Goal: Task Accomplishment & Management: Manage account settings

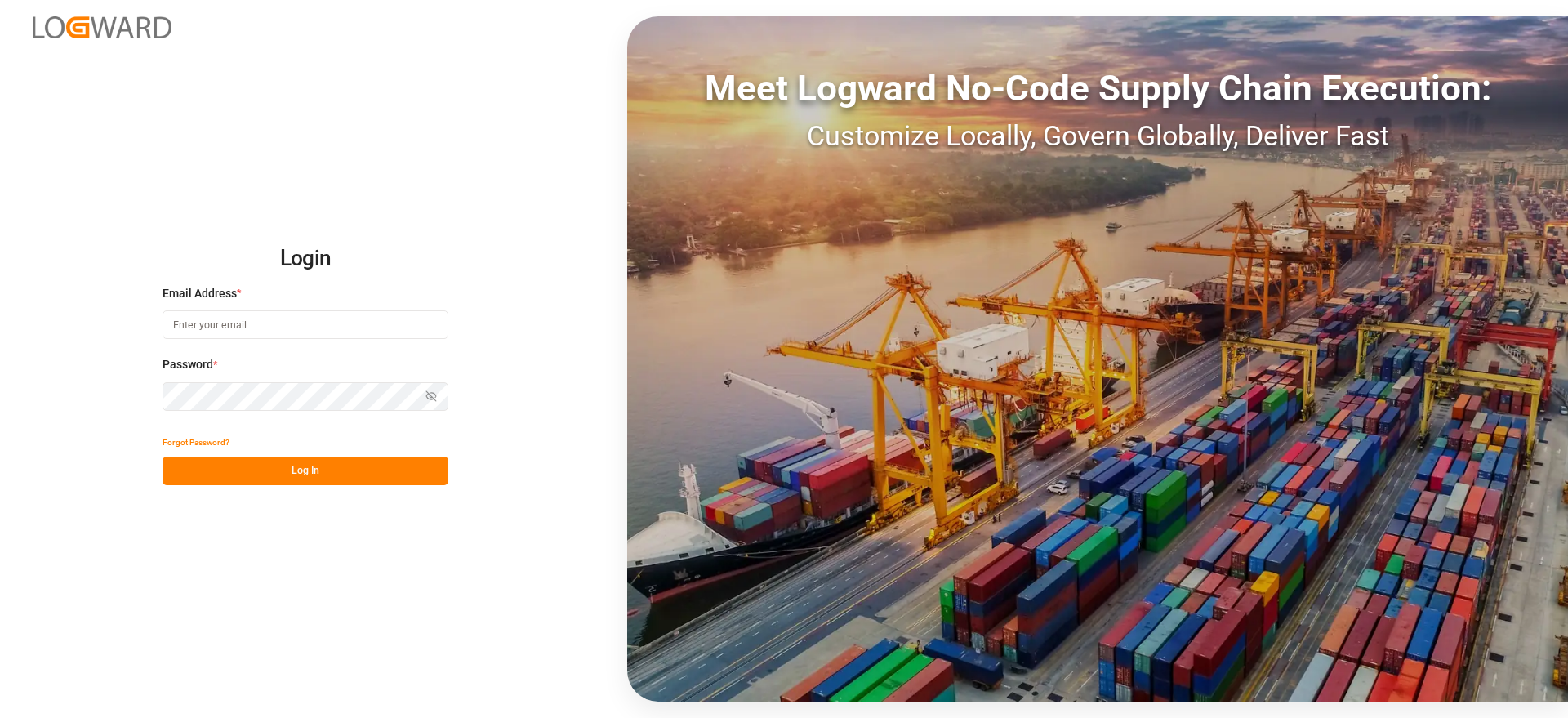
type input "[EMAIL_ADDRESS][DOMAIN_NAME]"
click at [267, 471] on button "Log In" at bounding box center [305, 471] width 286 height 29
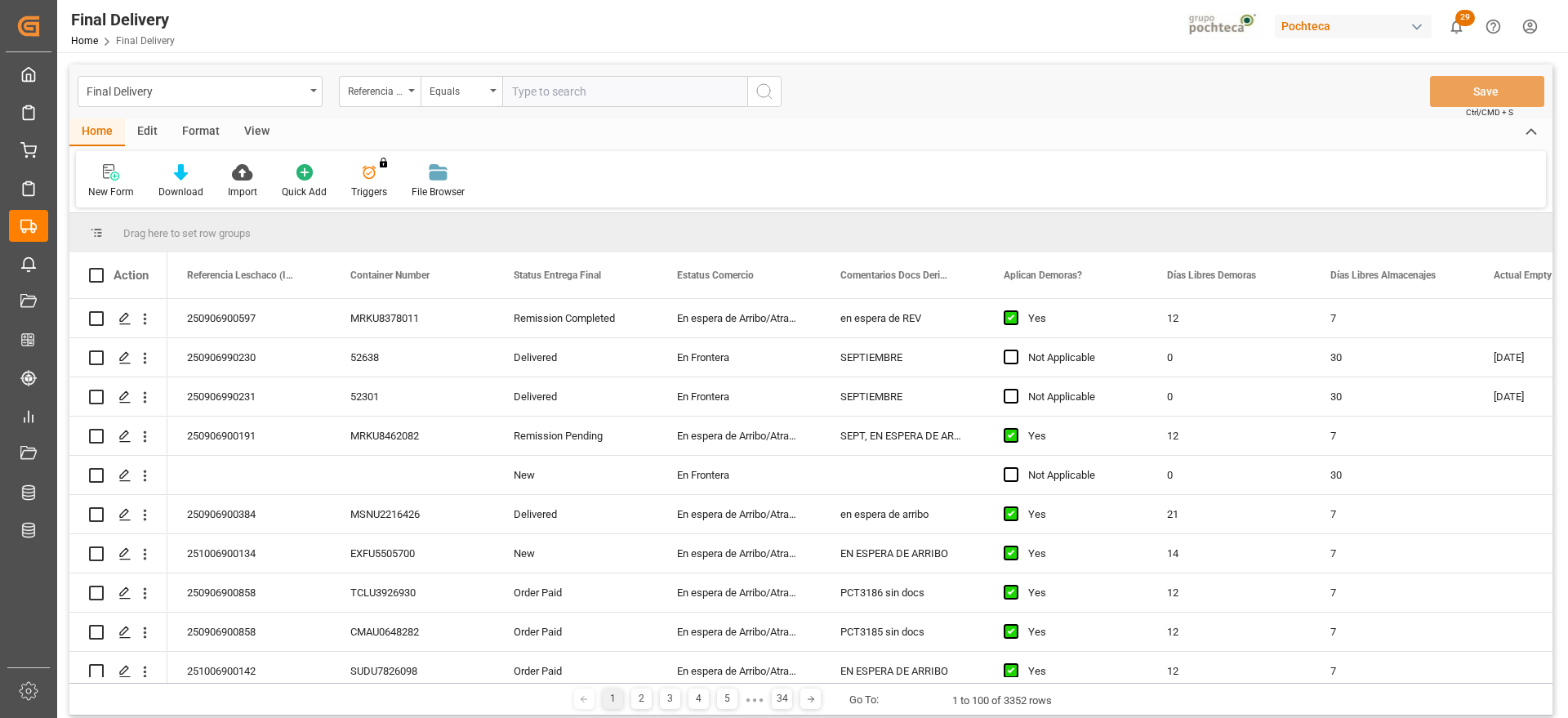
click at [260, 129] on div "View" at bounding box center [257, 132] width 50 height 28
click at [186, 138] on div "Format" at bounding box center [200, 132] width 62 height 28
click at [104, 186] on div "Filter Rows" at bounding box center [112, 192] width 48 height 14
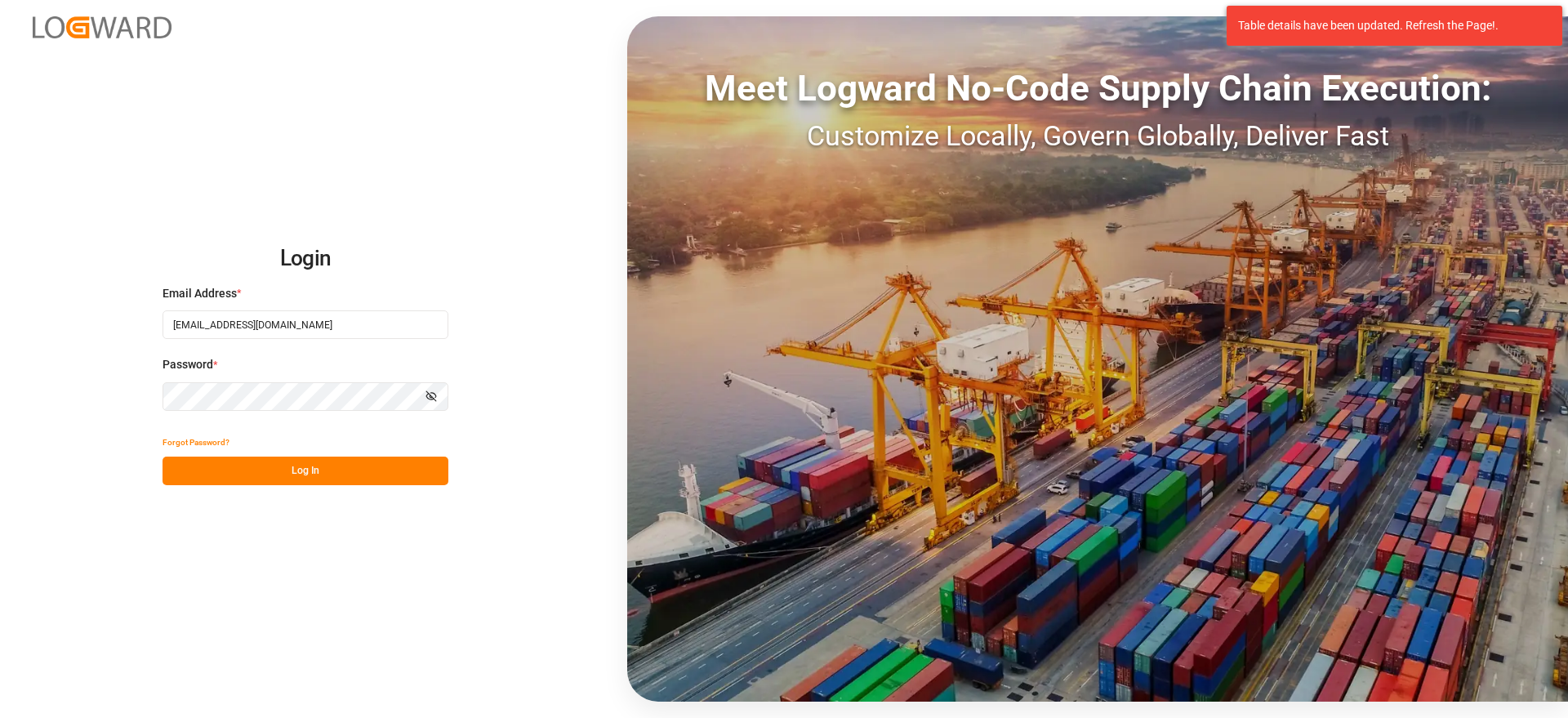
click at [312, 461] on button "Log In" at bounding box center [305, 471] width 286 height 29
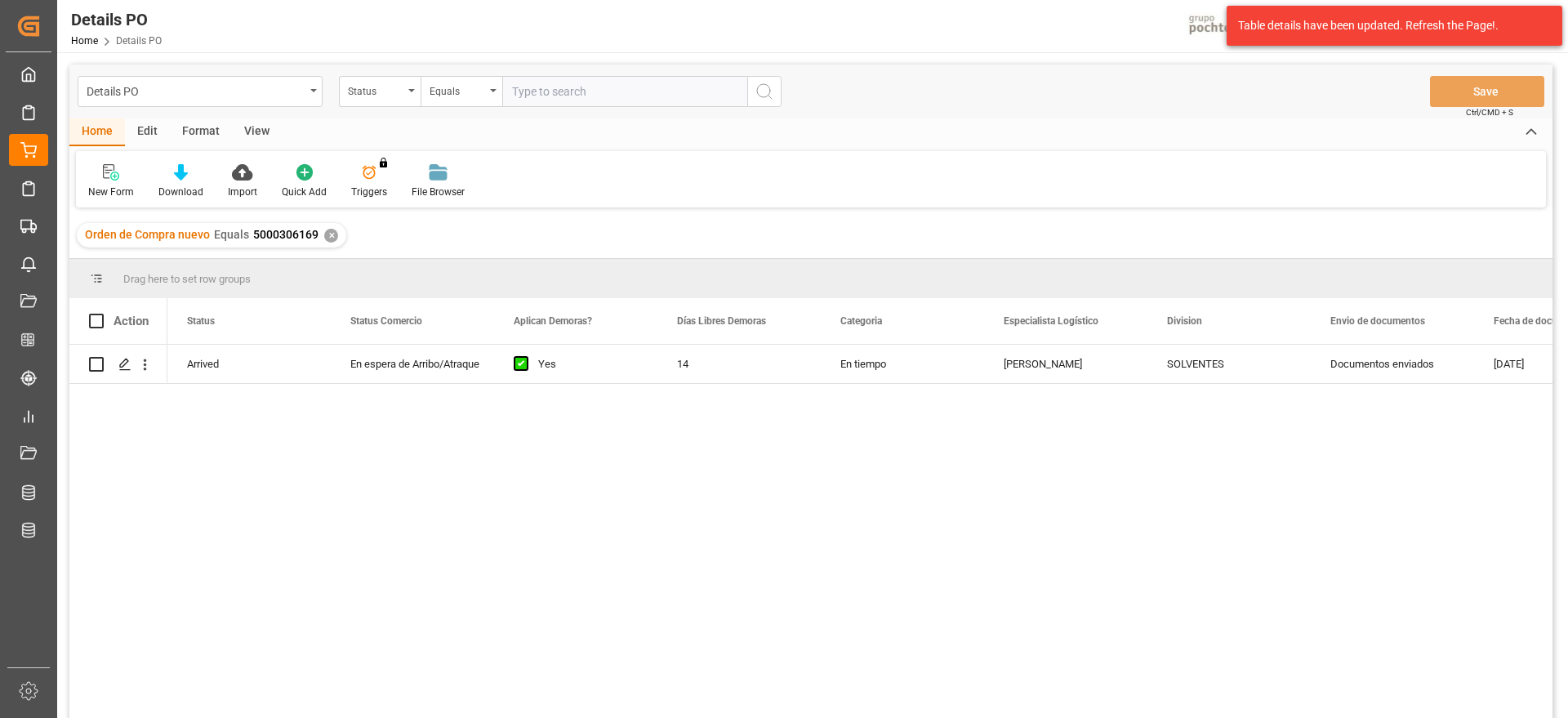
click at [333, 232] on div "✕" at bounding box center [330, 235] width 13 height 13
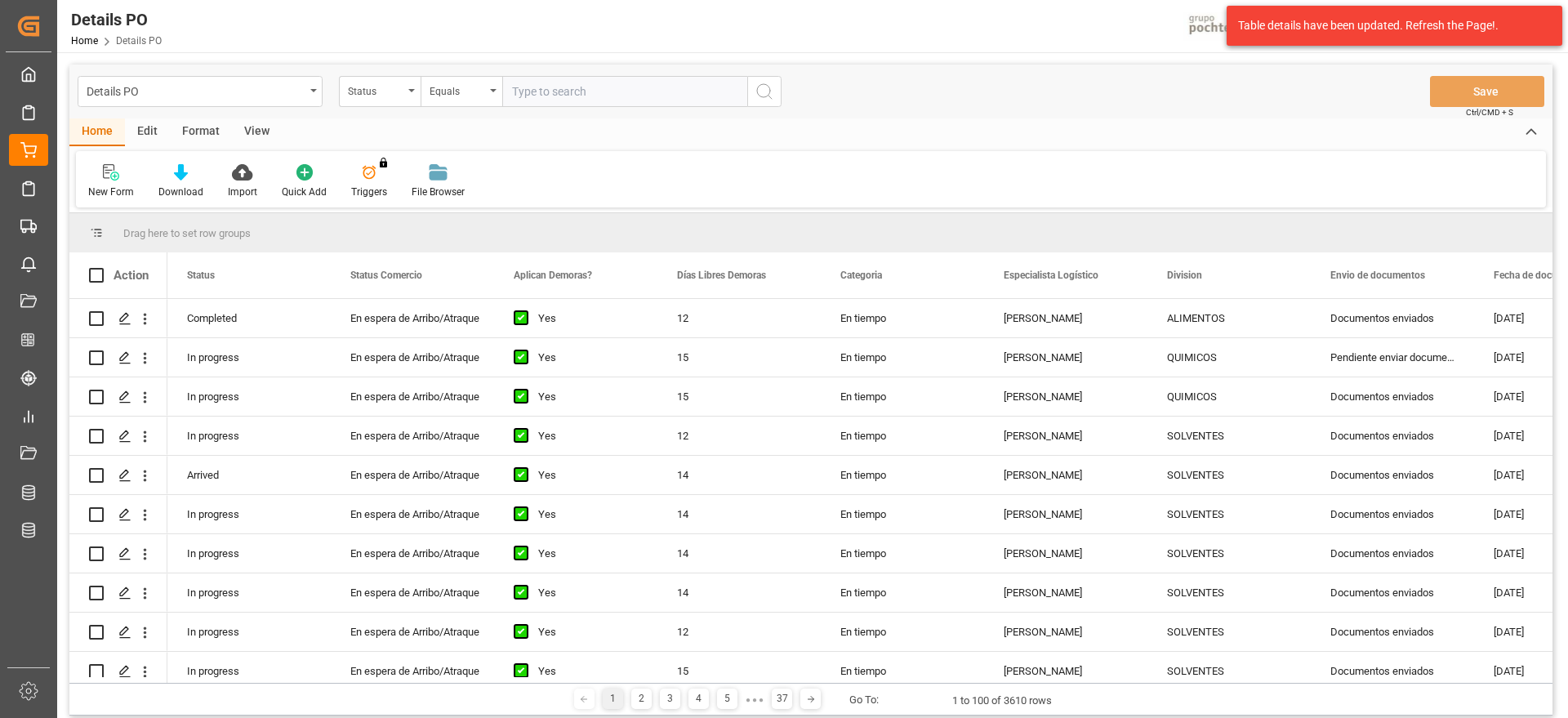
click at [155, 119] on div "Edit" at bounding box center [147, 132] width 45 height 28
click at [190, 121] on div "Format" at bounding box center [200, 132] width 62 height 28
click at [136, 169] on div at bounding box center [112, 171] width 48 height 17
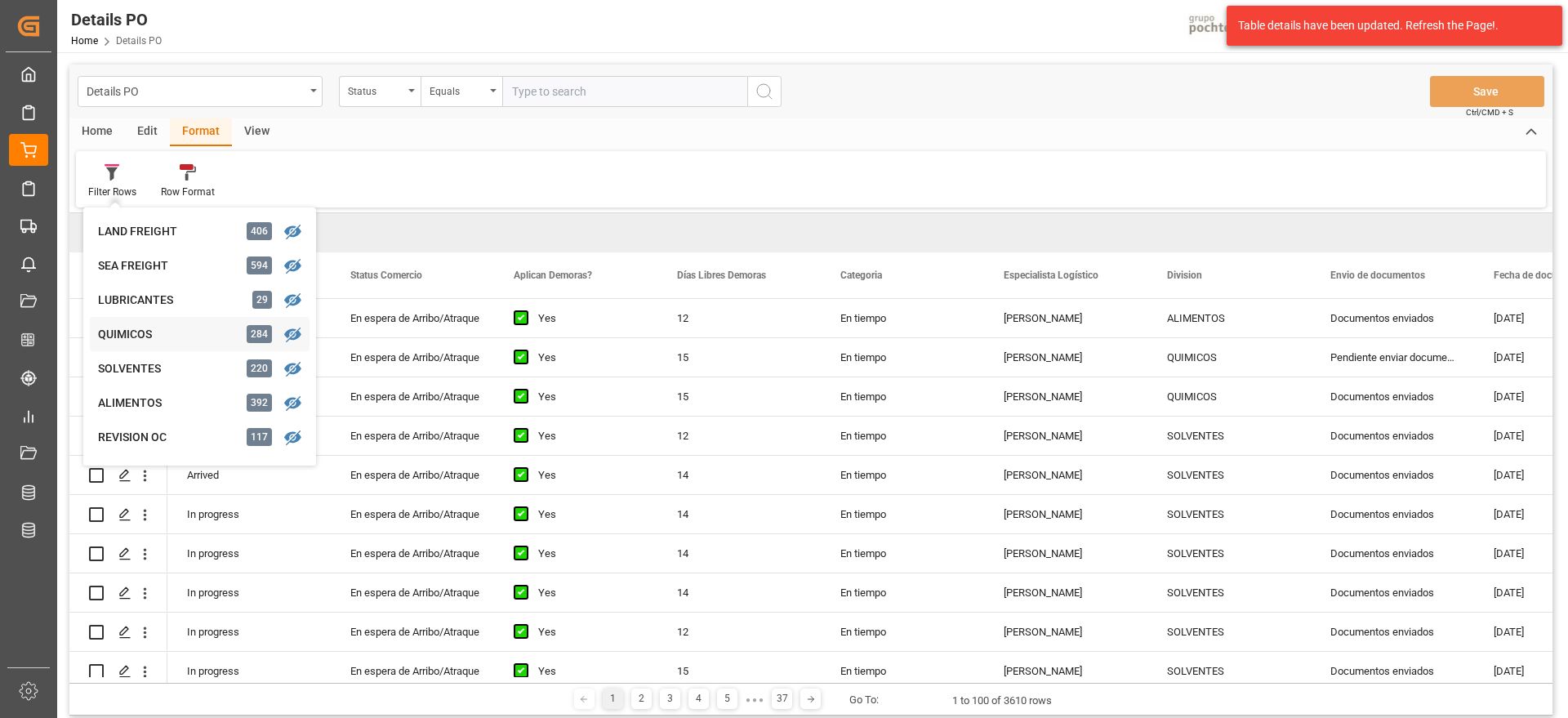
click at [160, 338] on div "Details PO Status Equals Save Ctrl/CMD + S Home Edit Format View Filter Rows LA…" at bounding box center [810, 390] width 1484 height 651
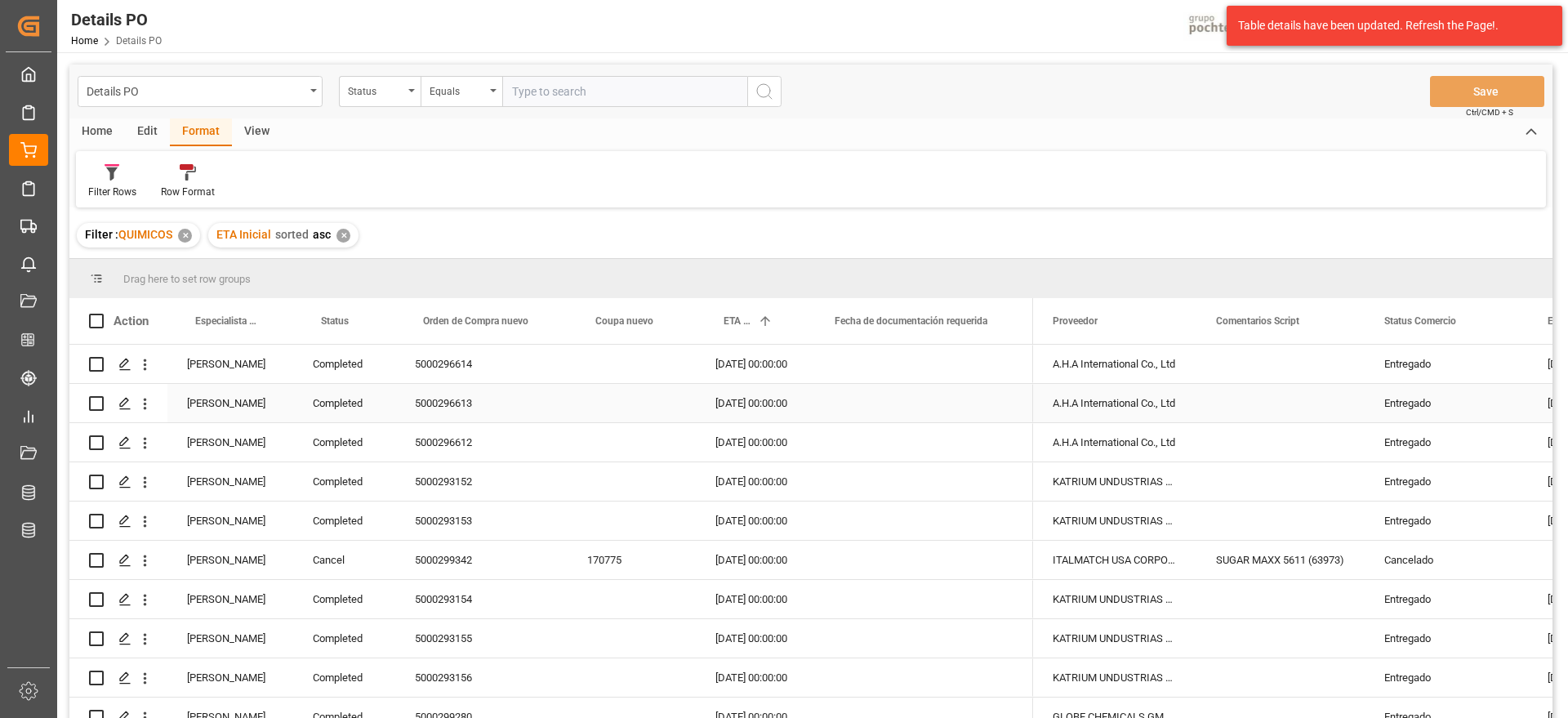
click at [240, 377] on div "[PERSON_NAME]" at bounding box center [231, 363] width 126 height 39
click at [261, 319] on span at bounding box center [267, 320] width 14 height 14
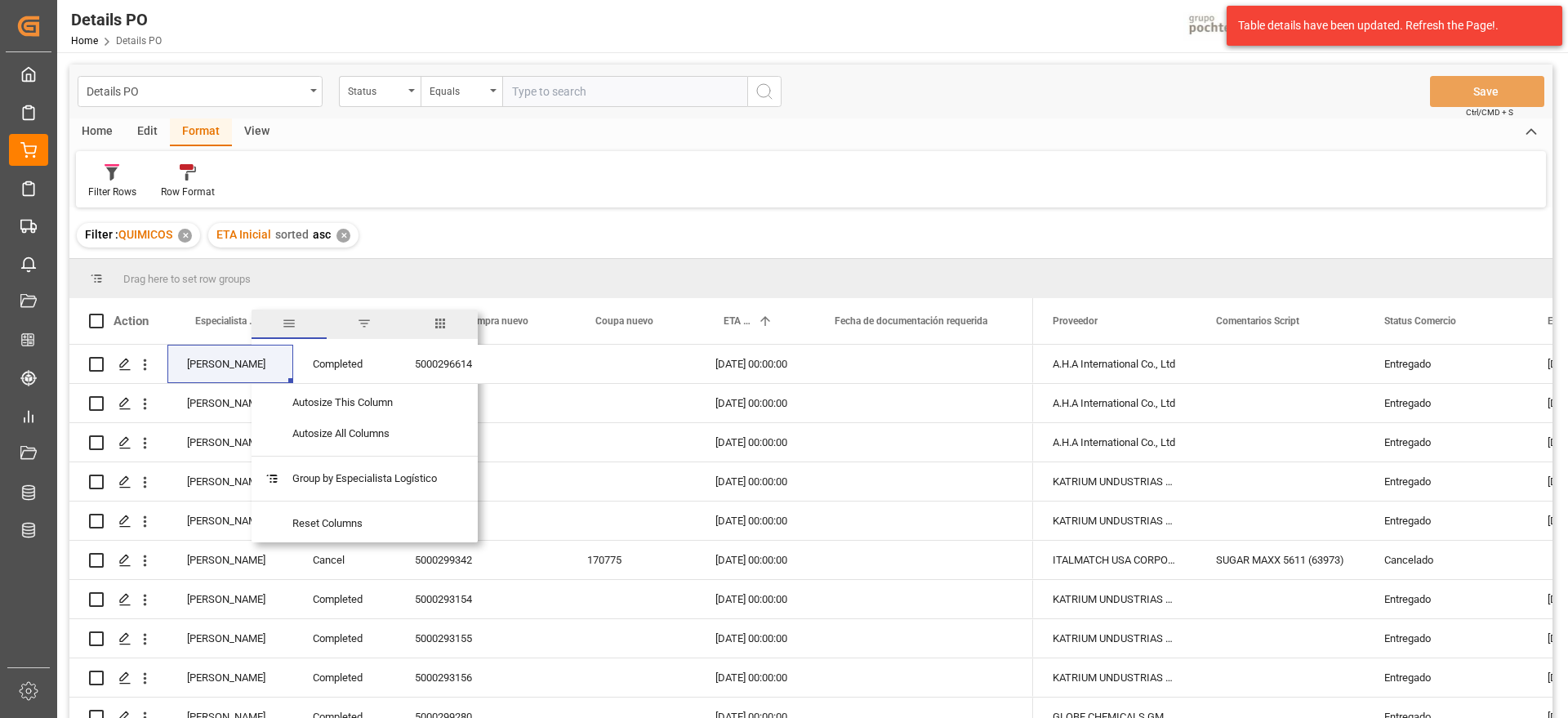
click at [364, 322] on span "filter" at bounding box center [364, 323] width 14 height 14
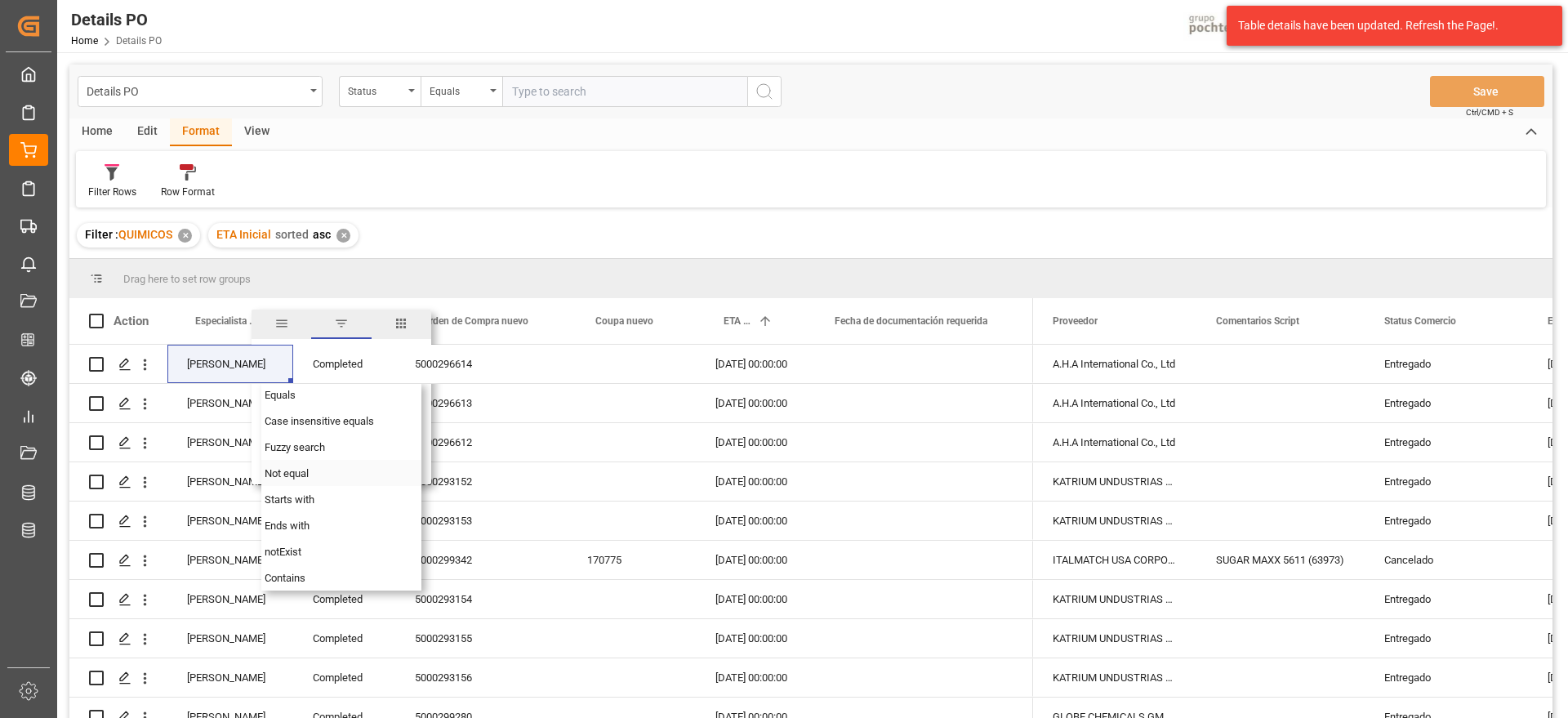
click at [304, 468] on span "Not equal" at bounding box center [286, 474] width 44 height 13
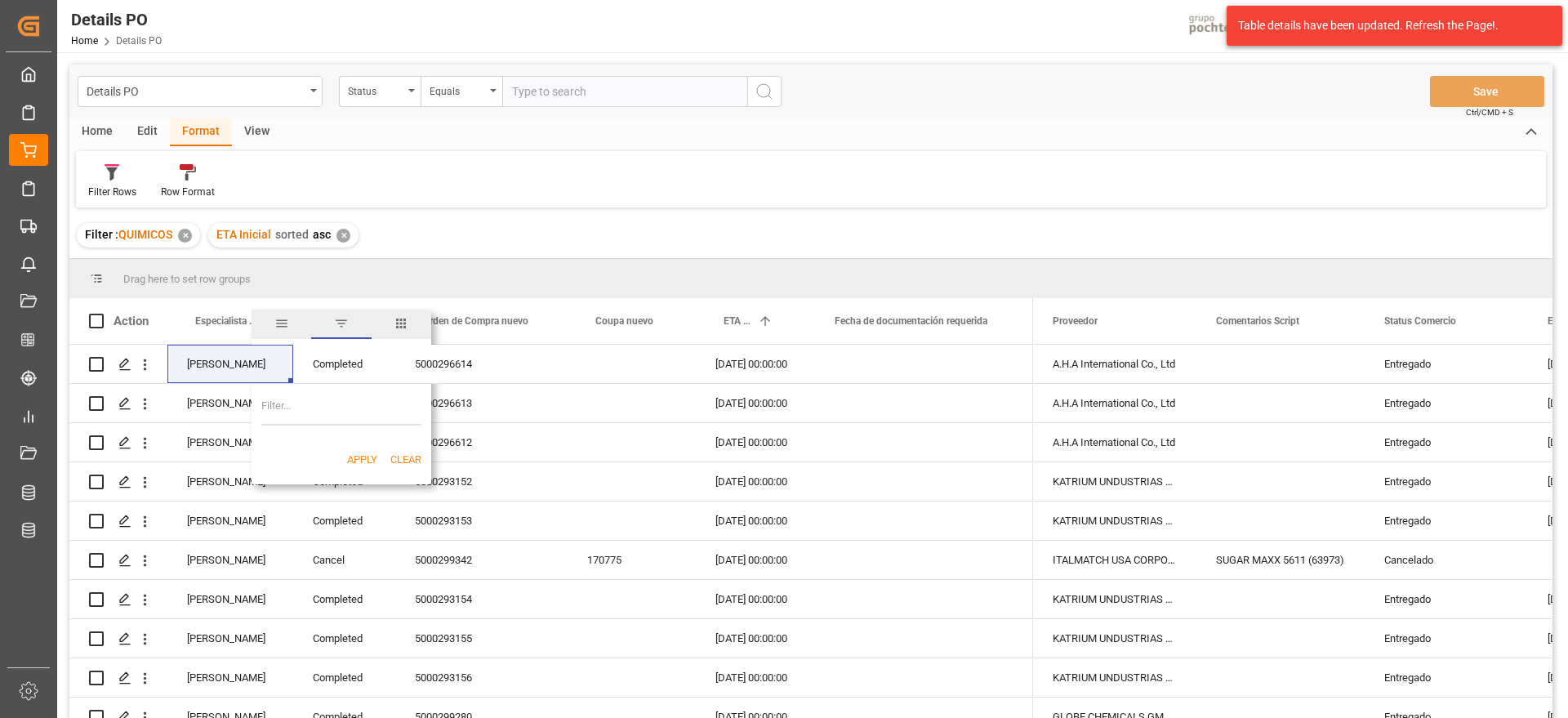
click at [337, 406] on input "Filter Value" at bounding box center [341, 409] width 160 height 32
paste input "[PERSON_NAME]"
type input "[PERSON_NAME]"
click at [368, 460] on button "Apply" at bounding box center [363, 460] width 31 height 16
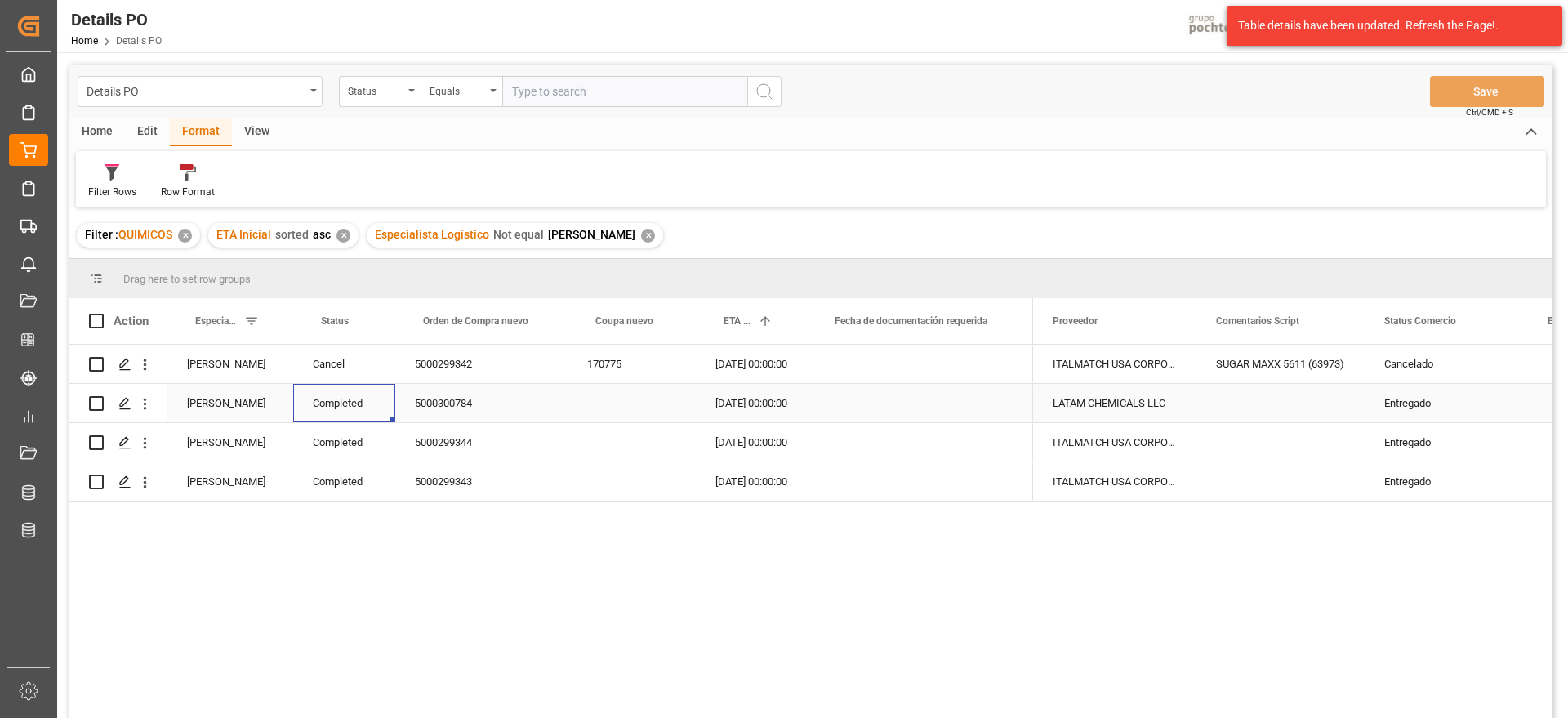
click at [355, 422] on div "Completed" at bounding box center [345, 403] width 102 height 39
click at [642, 238] on div "✕" at bounding box center [647, 235] width 13 height 13
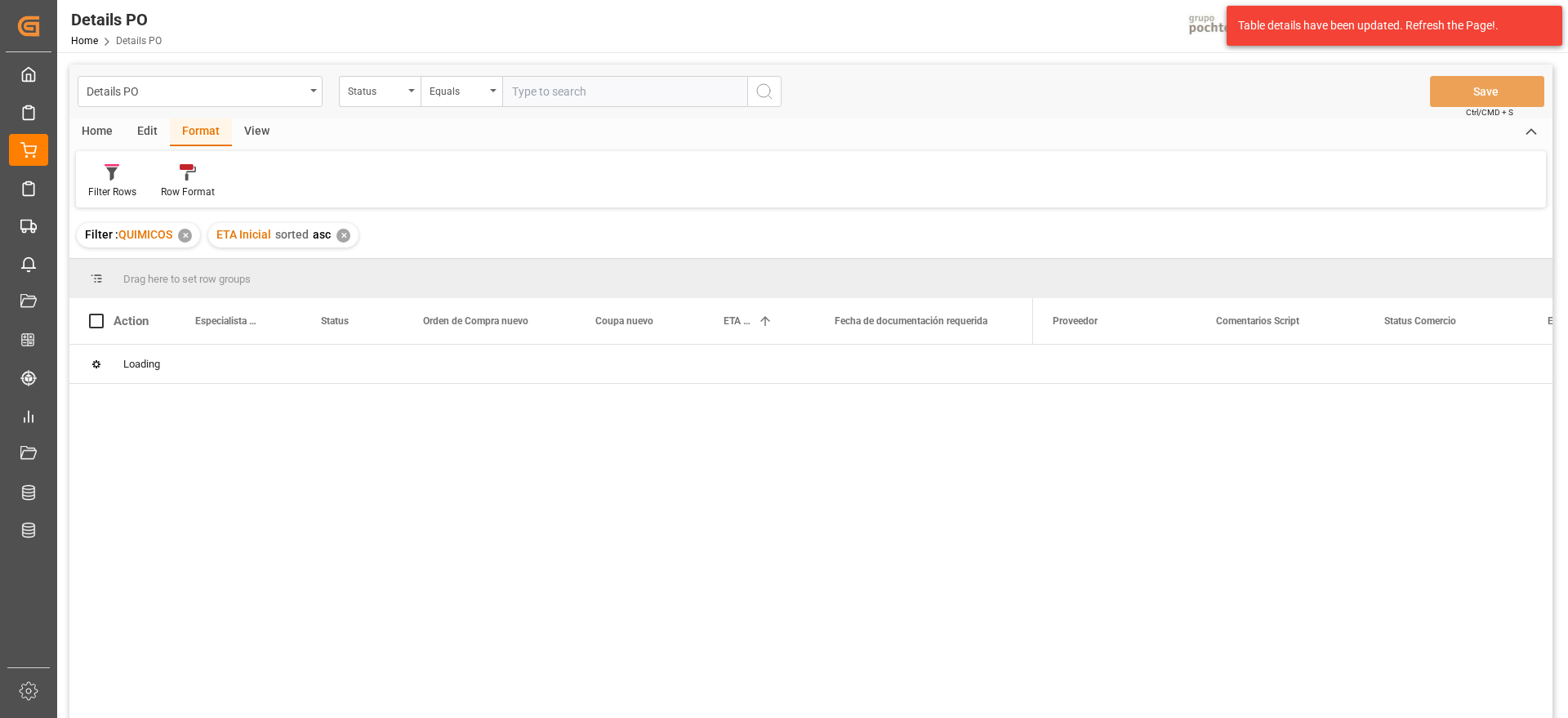
click at [346, 237] on div "✕" at bounding box center [343, 235] width 13 height 13
click at [340, 232] on div "✕" at bounding box center [343, 235] width 13 height 13
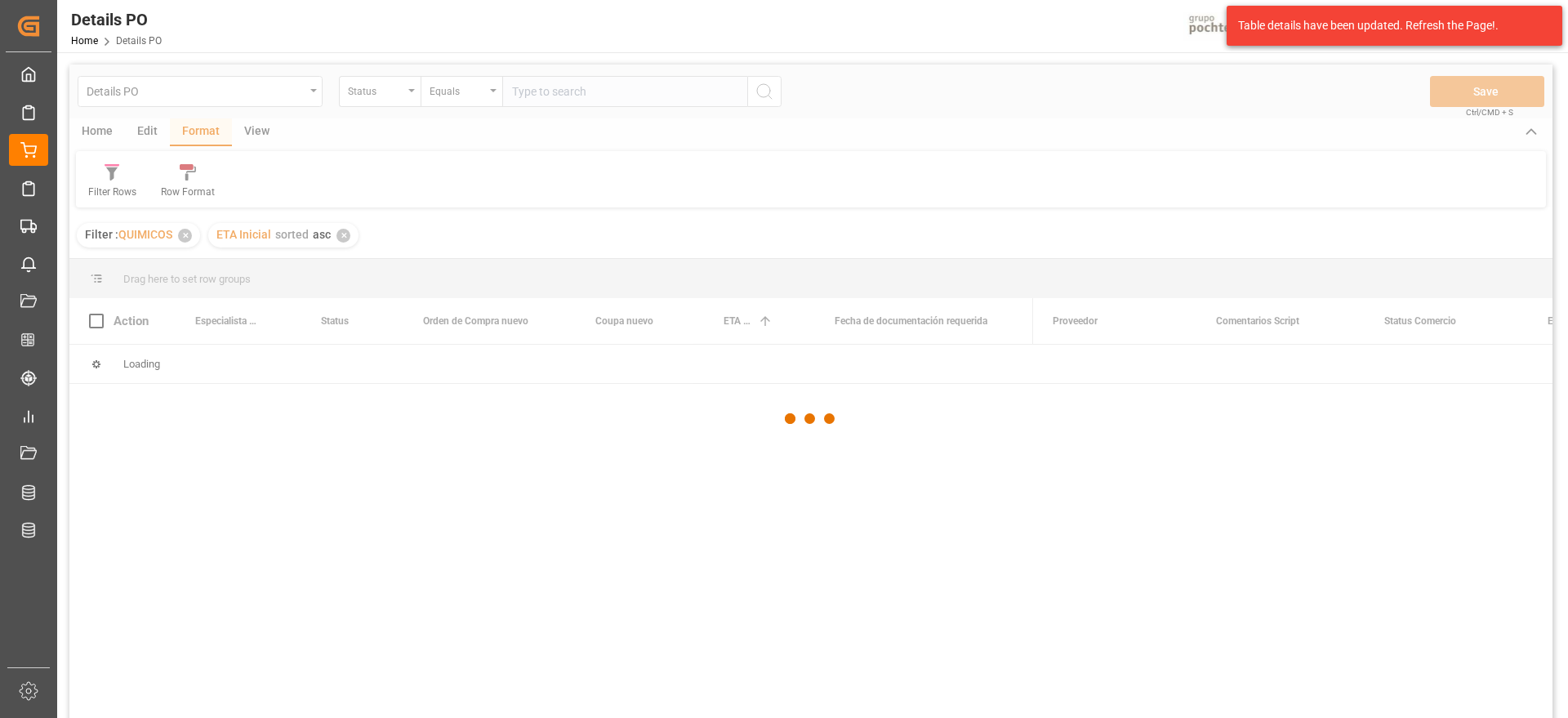
click at [188, 234] on div at bounding box center [810, 418] width 1484 height 708
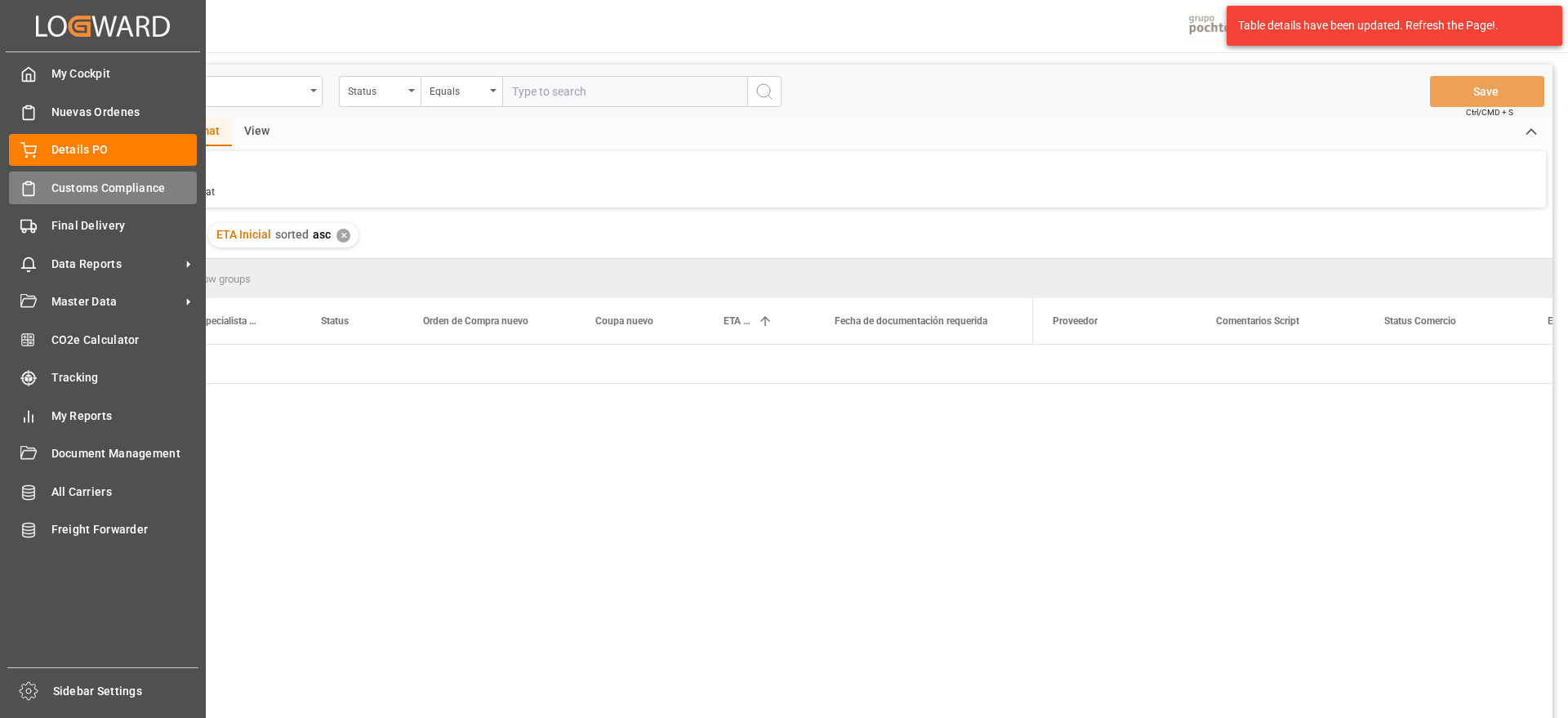
click at [68, 195] on span "Customs Compliance" at bounding box center [124, 188] width 146 height 17
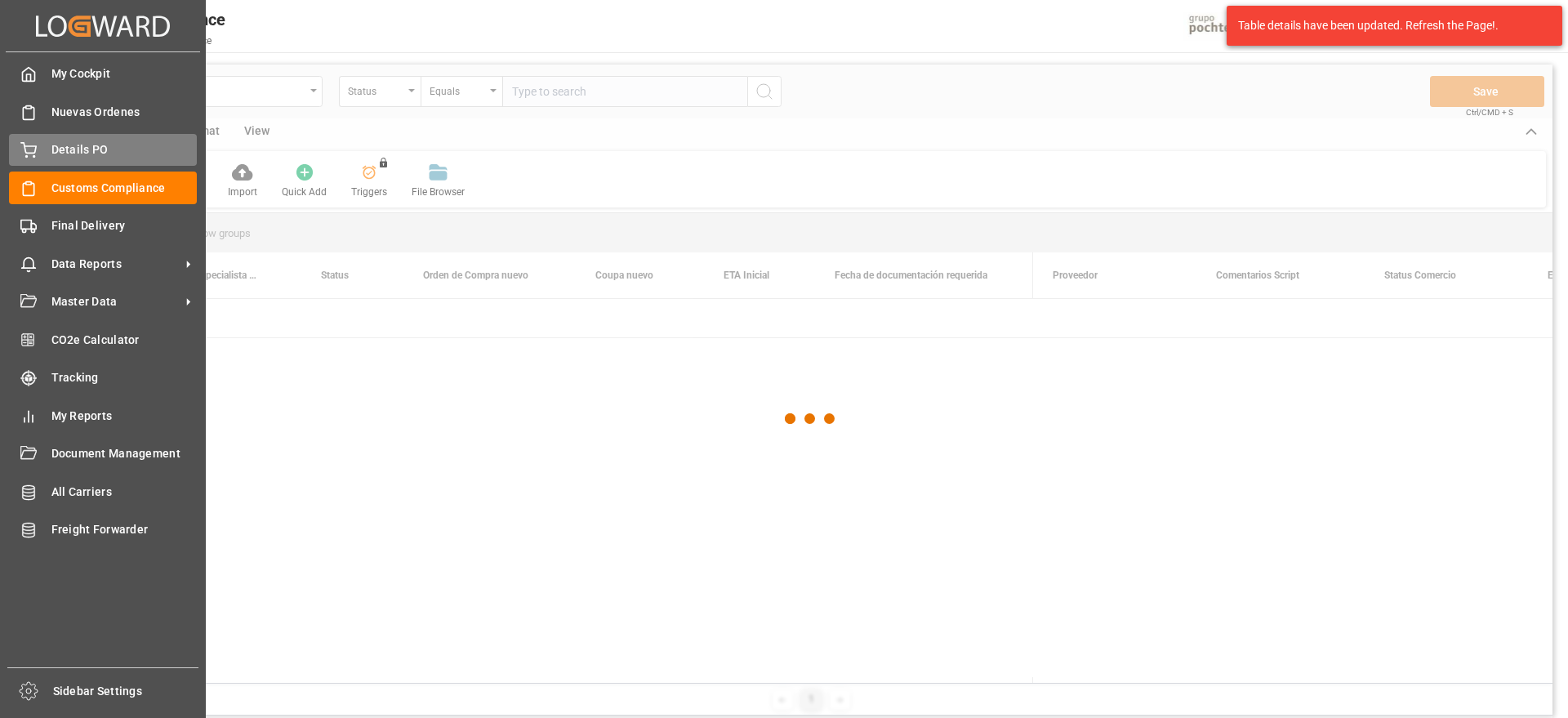
click at [68, 156] on span "Details PO" at bounding box center [124, 149] width 146 height 17
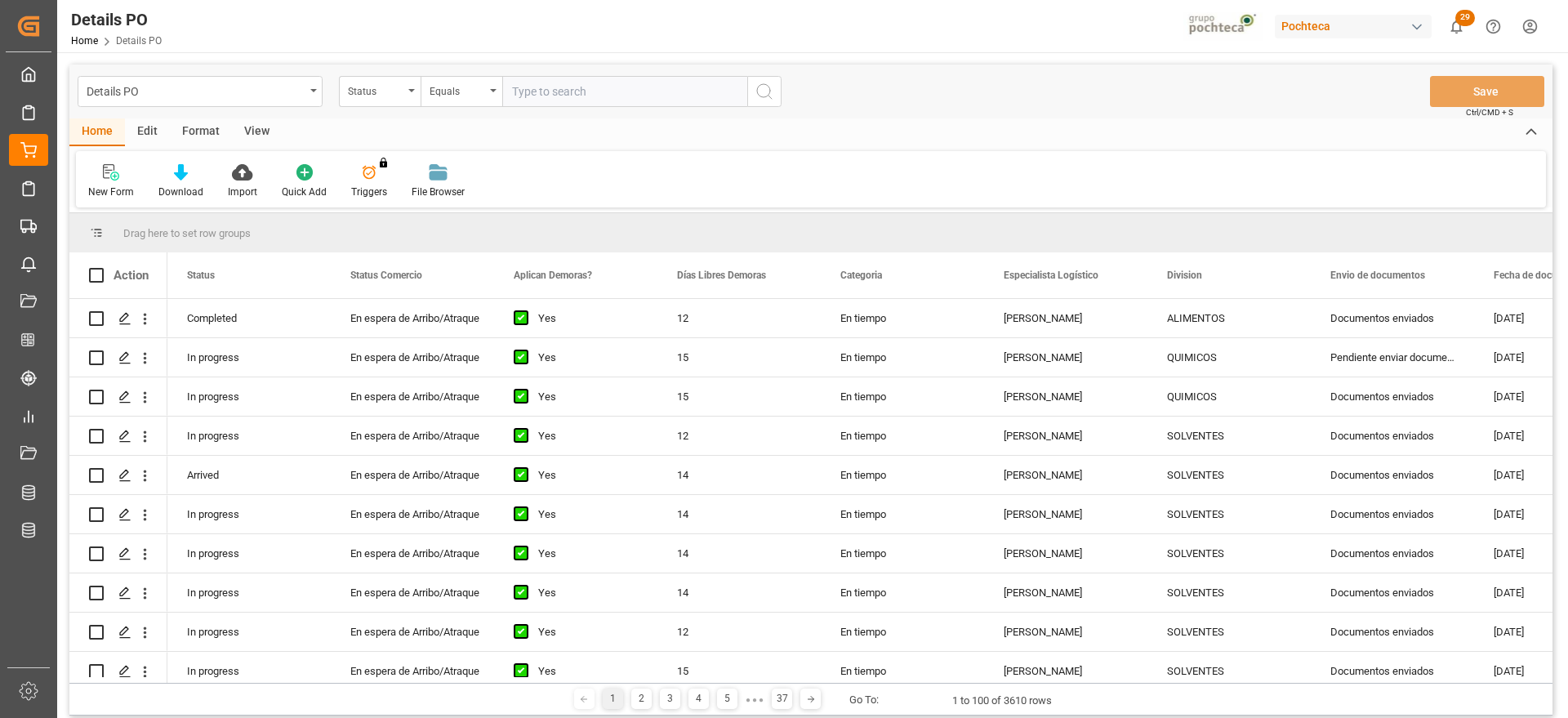
click at [192, 131] on div "Format" at bounding box center [200, 132] width 62 height 28
click at [116, 200] on div "Filter Rows Row Format" at bounding box center [811, 179] width 1470 height 57
click at [109, 185] on div "Filter Rows" at bounding box center [112, 192] width 48 height 14
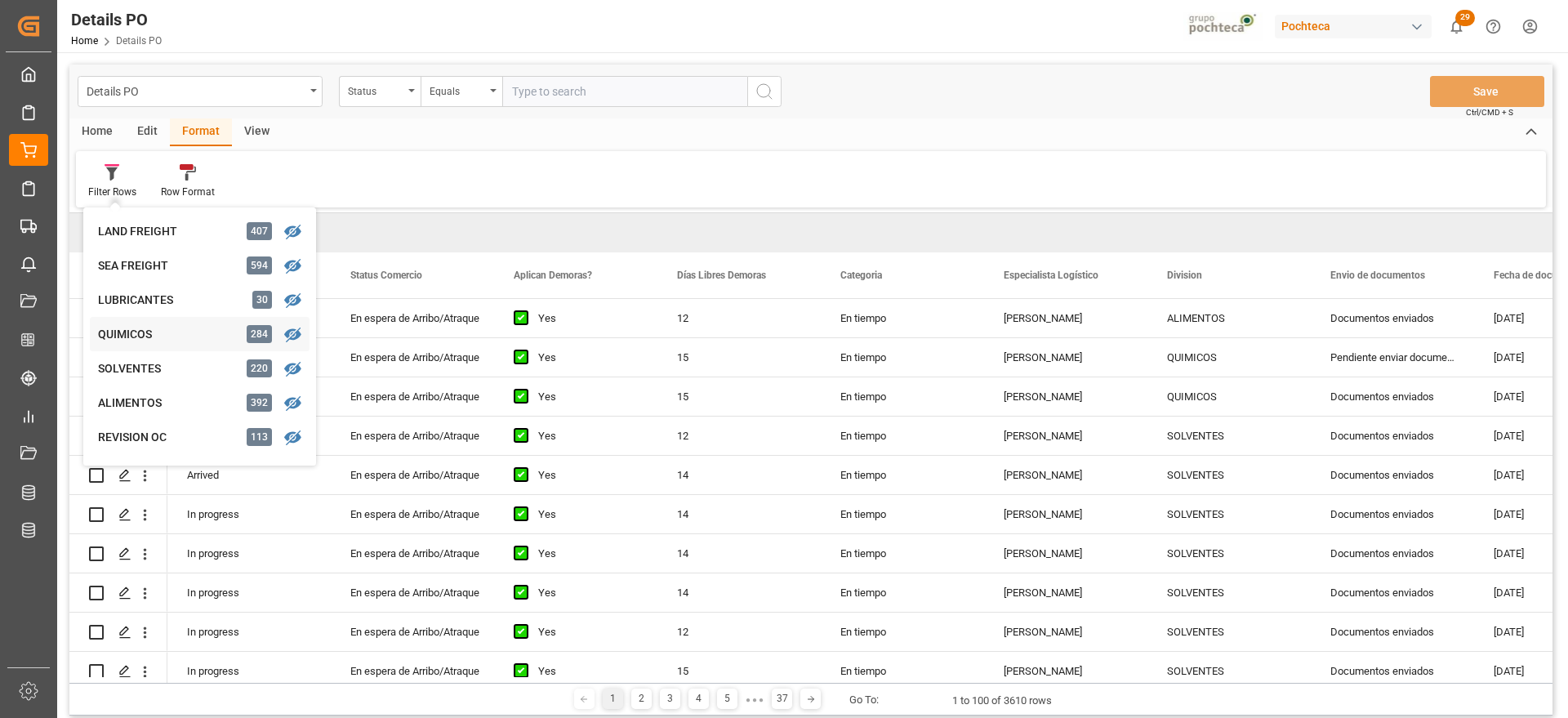
click at [139, 334] on div "QUIMICOS" at bounding box center [169, 334] width 143 height 17
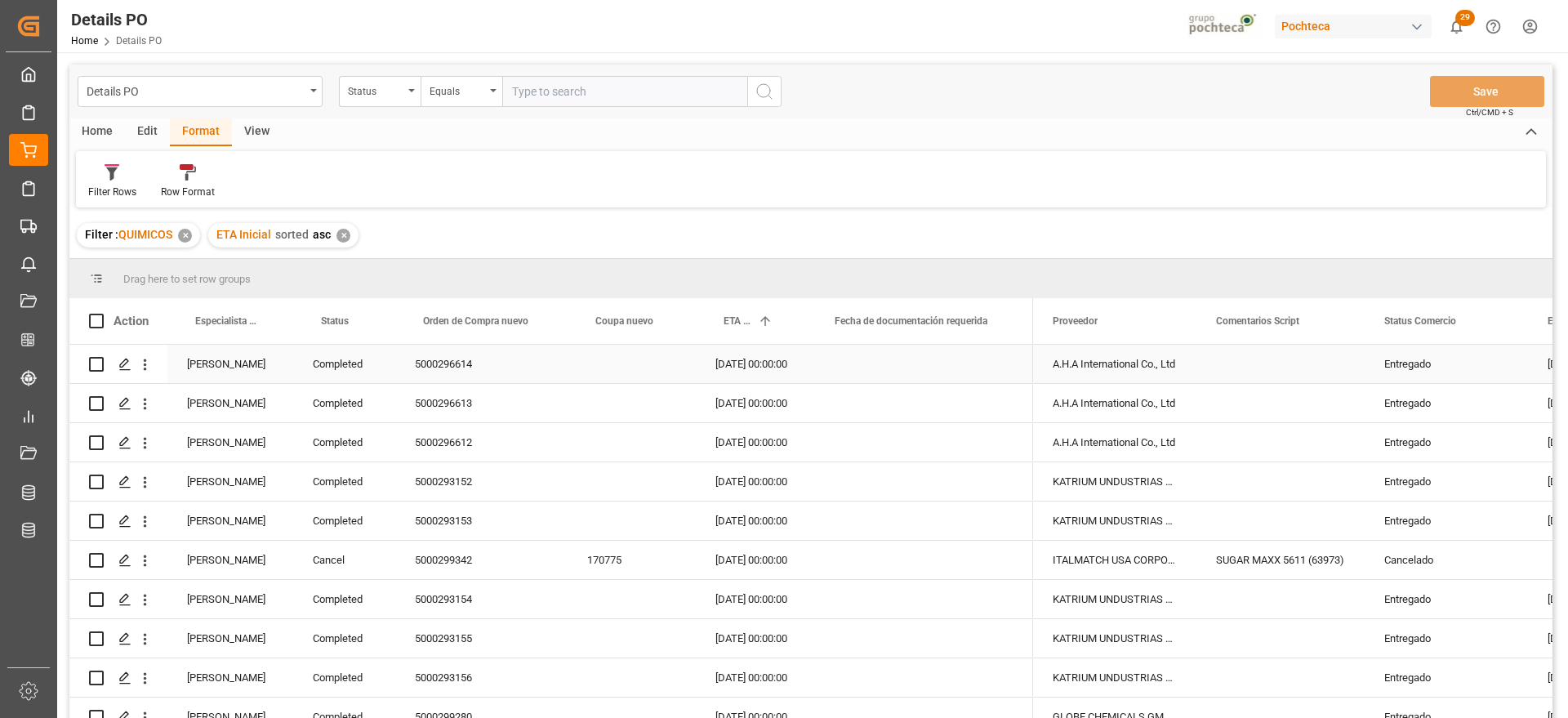
click at [240, 363] on div "[PERSON_NAME]" at bounding box center [231, 363] width 126 height 39
click at [265, 320] on span at bounding box center [267, 320] width 14 height 14
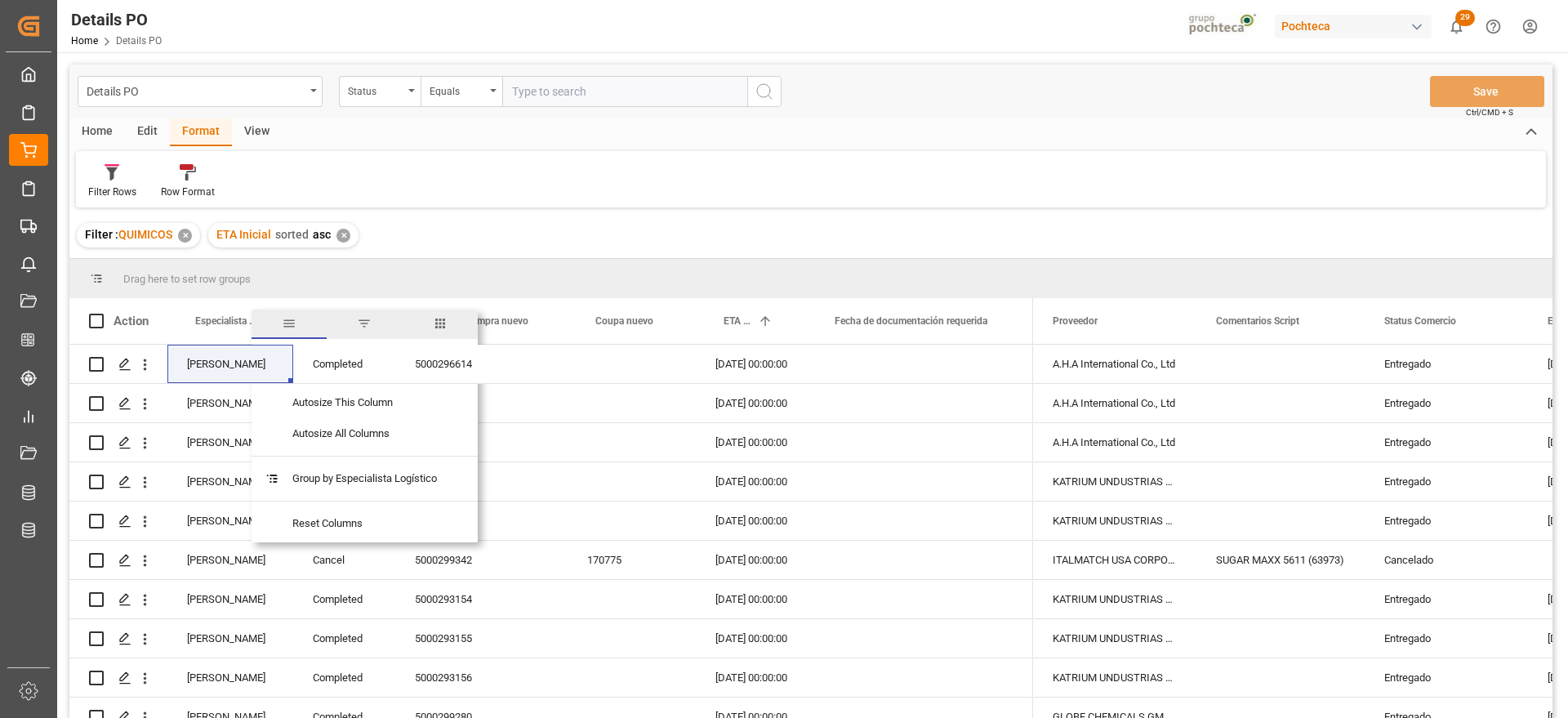
click at [363, 324] on span "filter" at bounding box center [364, 323] width 14 height 14
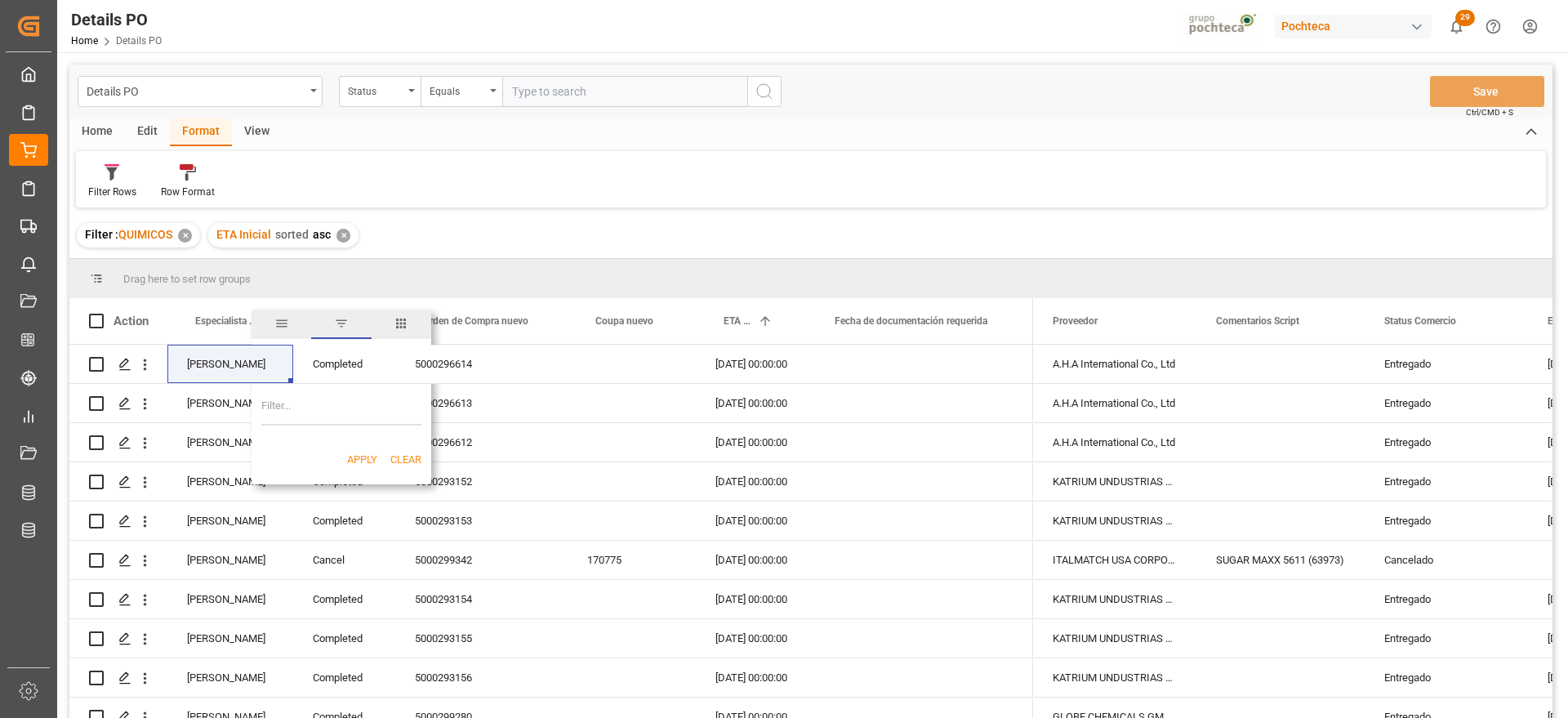
click at [319, 407] on input "Filter Value" at bounding box center [341, 409] width 160 height 32
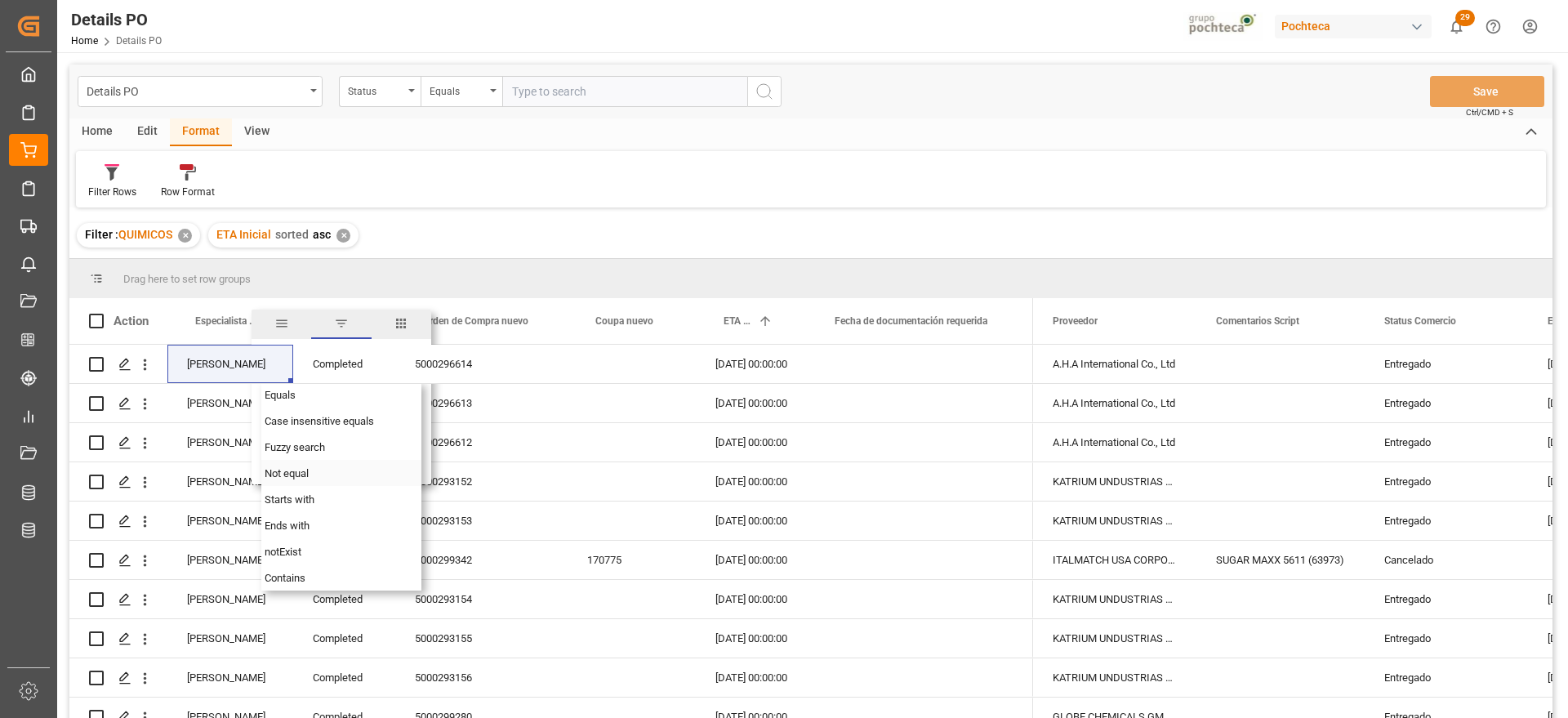
click at [271, 481] on div "Not equal" at bounding box center [341, 472] width 160 height 26
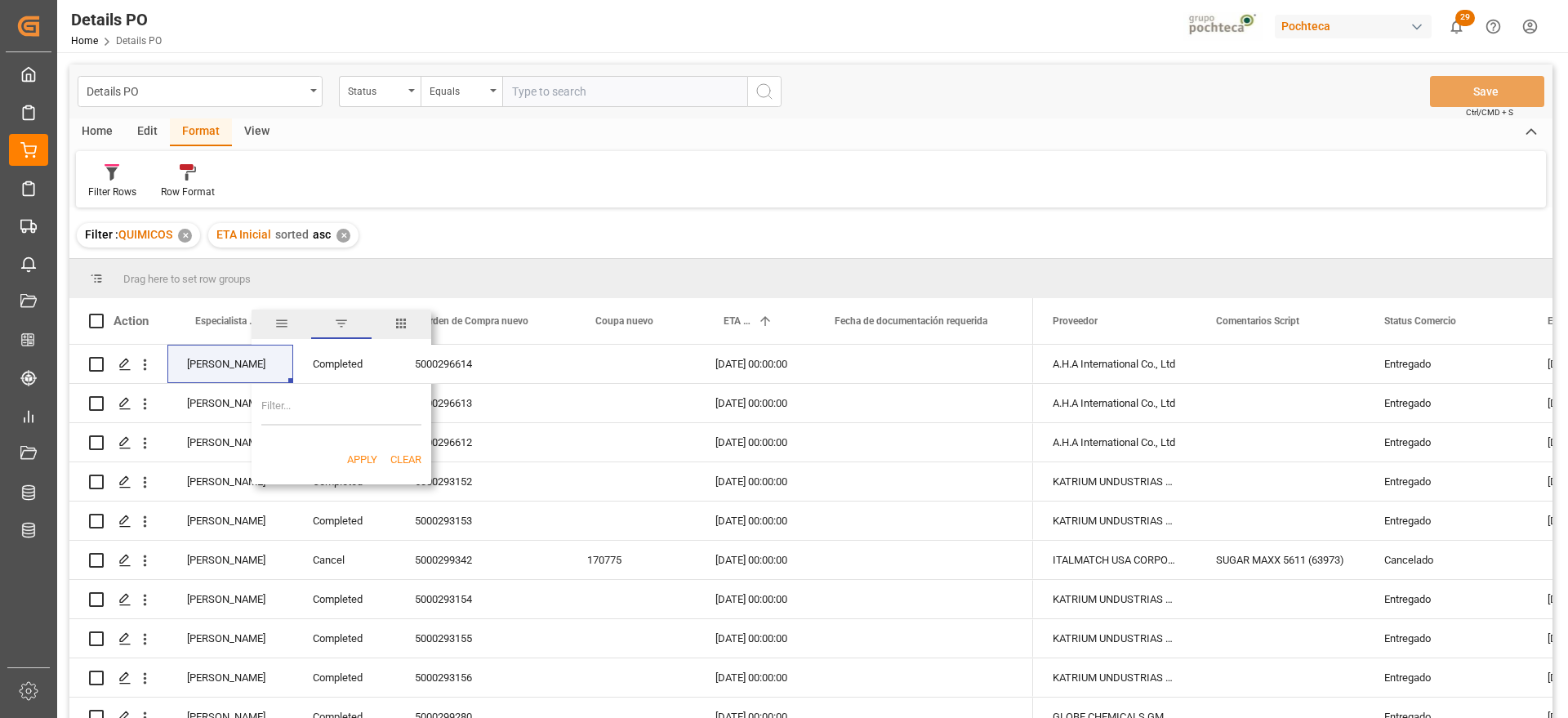
click at [315, 407] on input "Filter Value" at bounding box center [341, 409] width 160 height 32
paste input "[PERSON_NAME]"
type input "[PERSON_NAME]"
click at [359, 457] on button "Apply" at bounding box center [363, 460] width 31 height 16
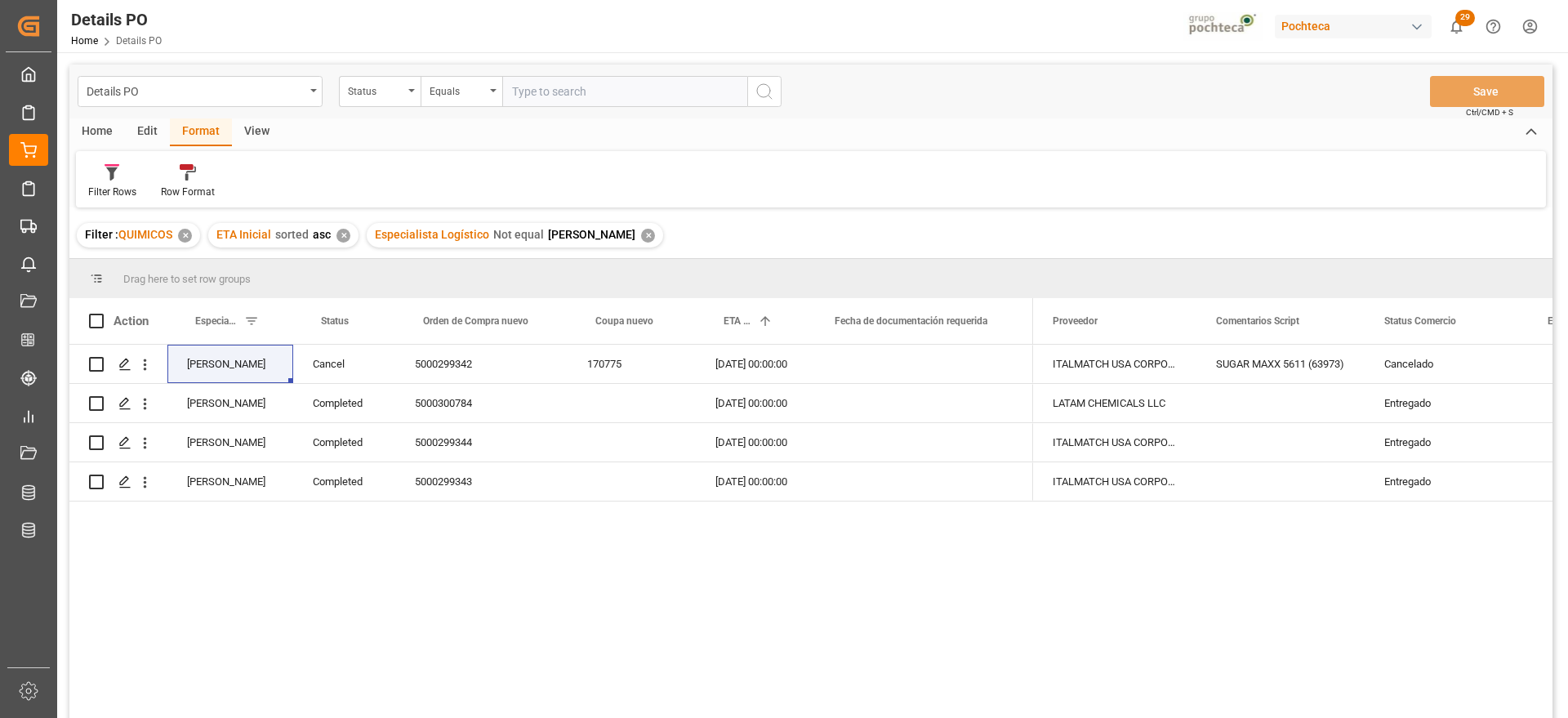
click at [641, 235] on div "✕" at bounding box center [647, 235] width 13 height 13
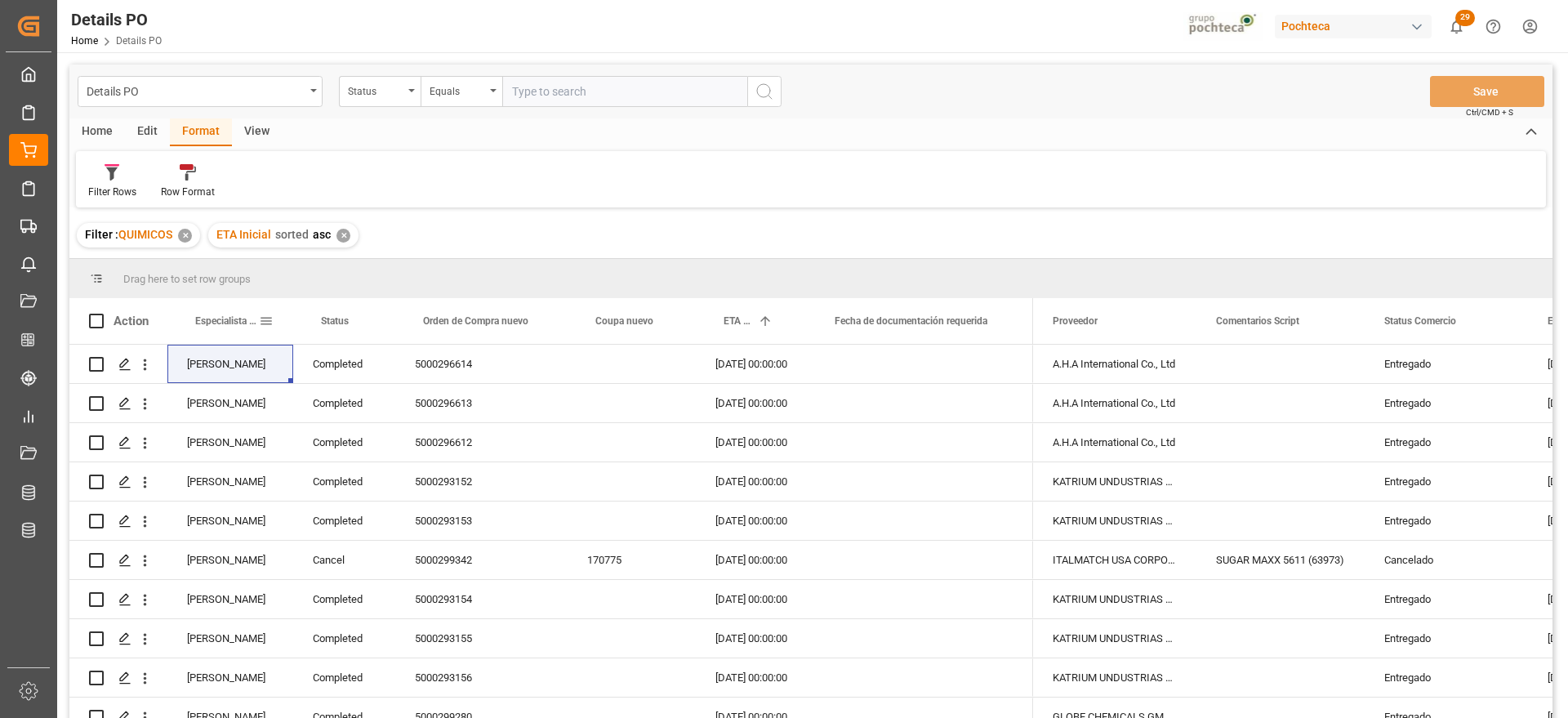
click at [266, 321] on span at bounding box center [267, 320] width 14 height 14
click at [342, 324] on span "filter" at bounding box center [341, 323] width 14 height 14
click at [264, 321] on span at bounding box center [267, 320] width 14 height 14
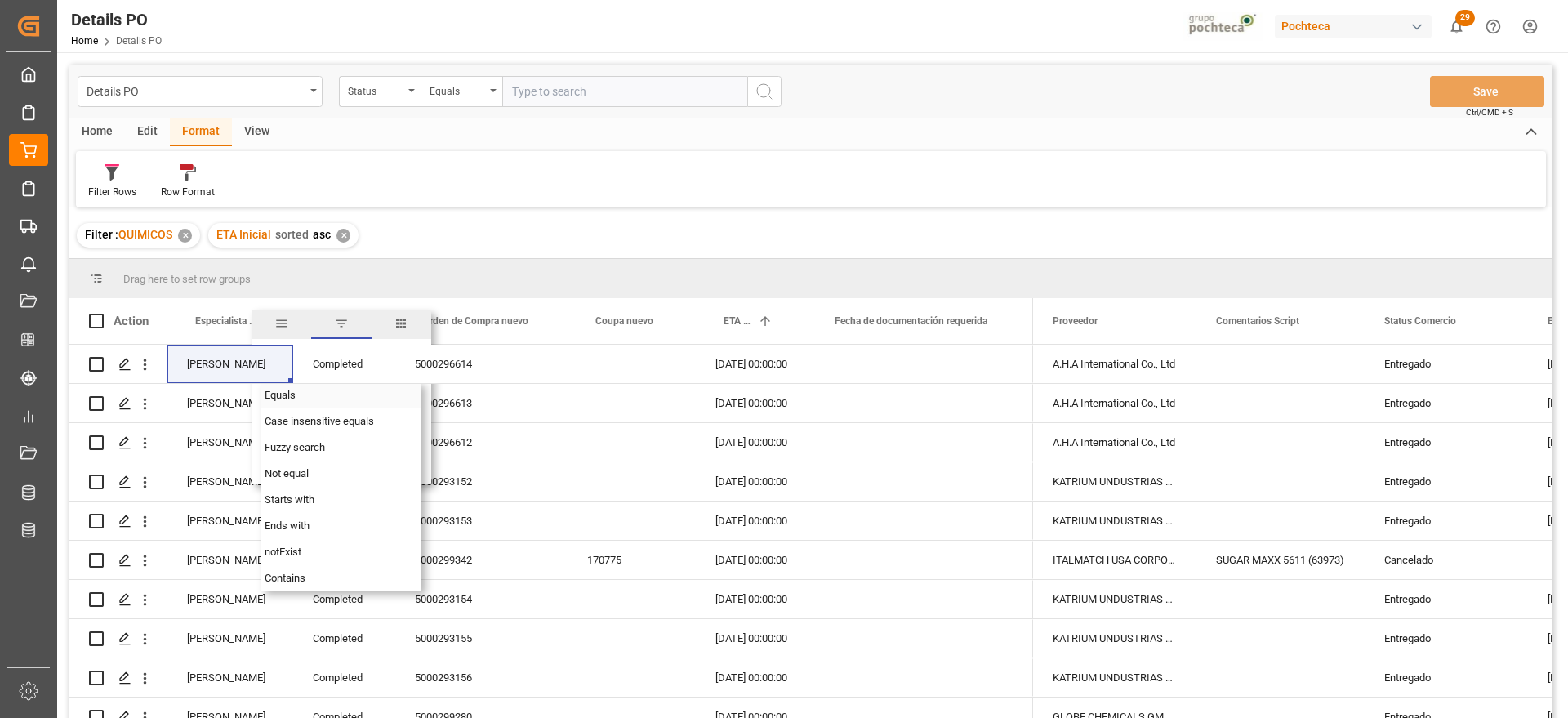
click at [302, 388] on div "Equals" at bounding box center [341, 394] width 160 height 26
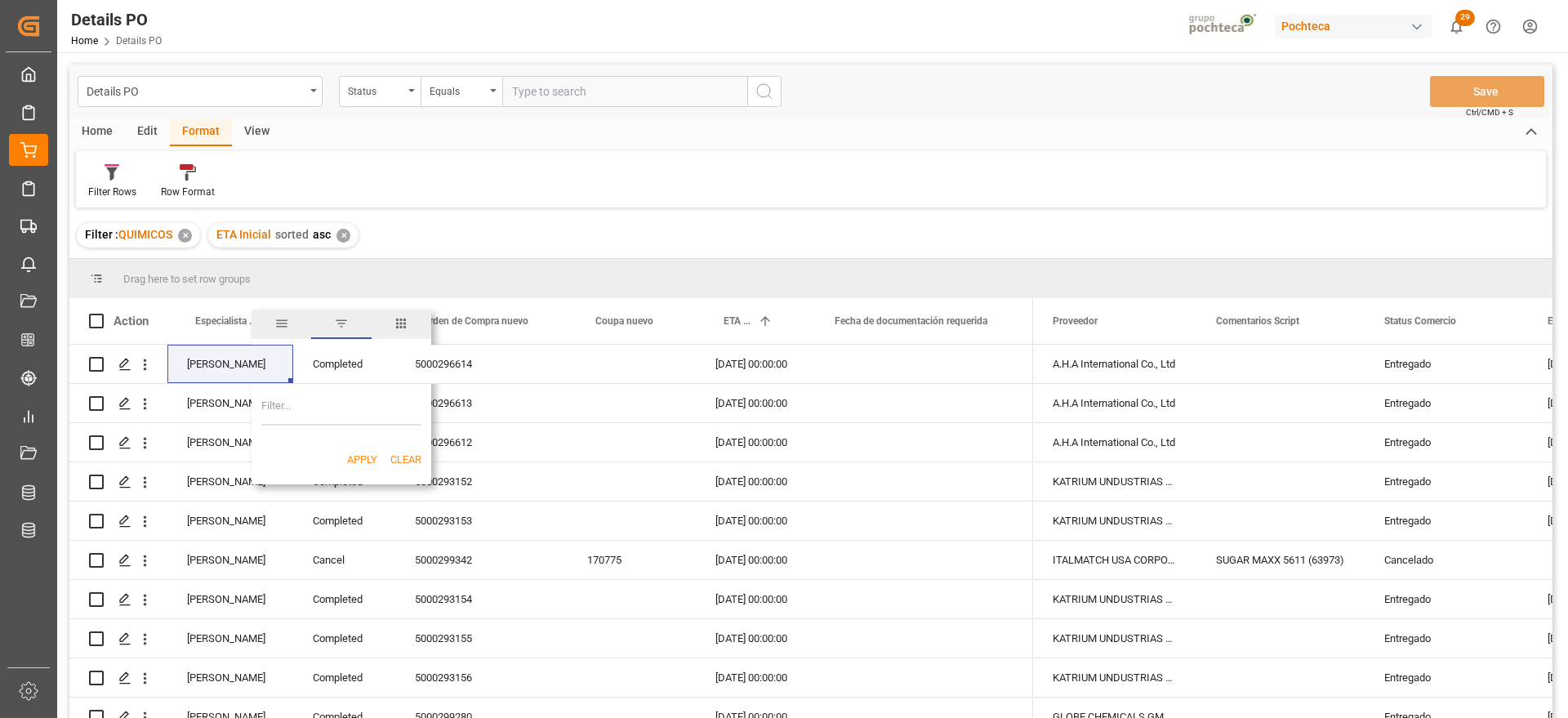
click at [296, 415] on input "Filter Value" at bounding box center [341, 409] width 160 height 32
paste input "[PERSON_NAME]"
type input "[PERSON_NAME]"
click at [356, 459] on button "Apply" at bounding box center [363, 460] width 31 height 16
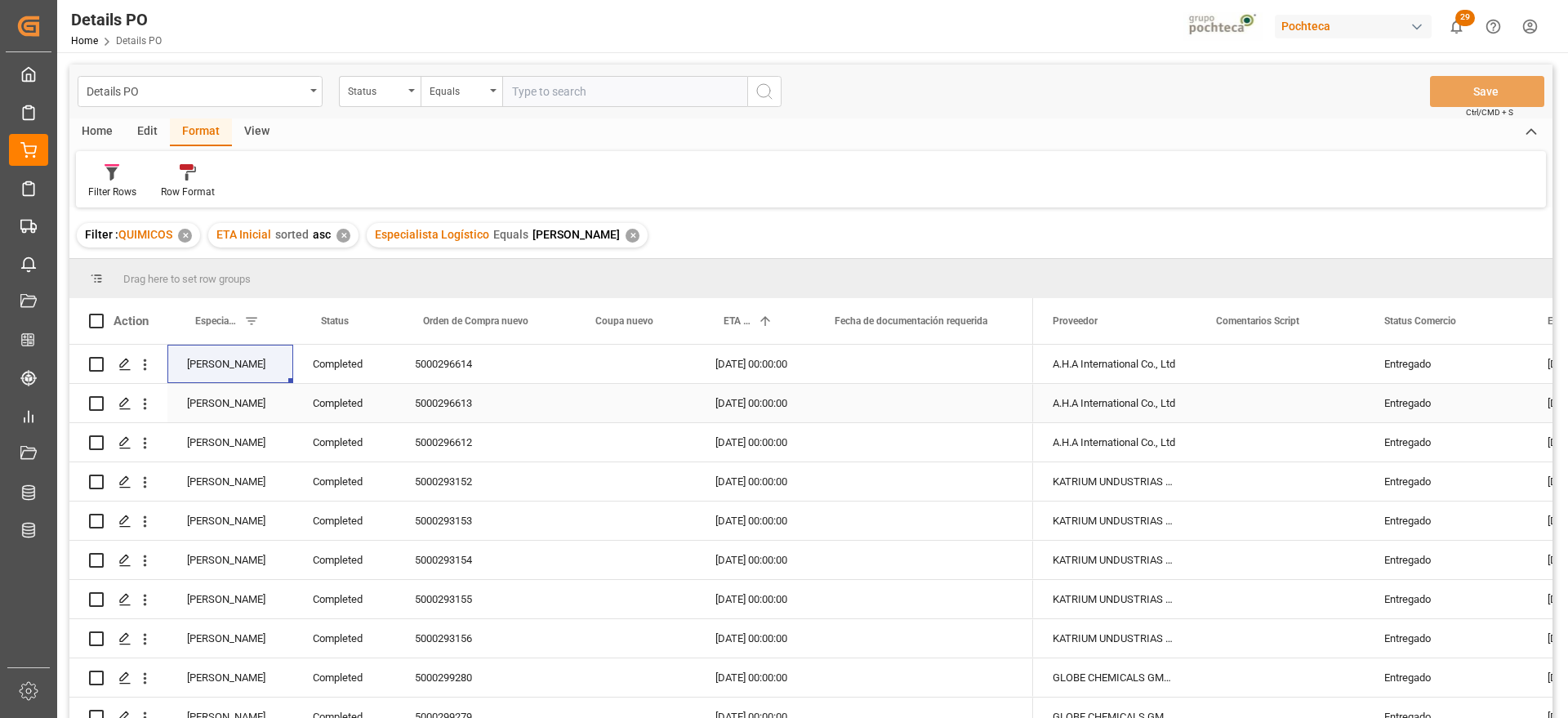
click at [346, 368] on div "Completed" at bounding box center [345, 363] width 102 height 39
click at [366, 320] on span at bounding box center [368, 320] width 14 height 14
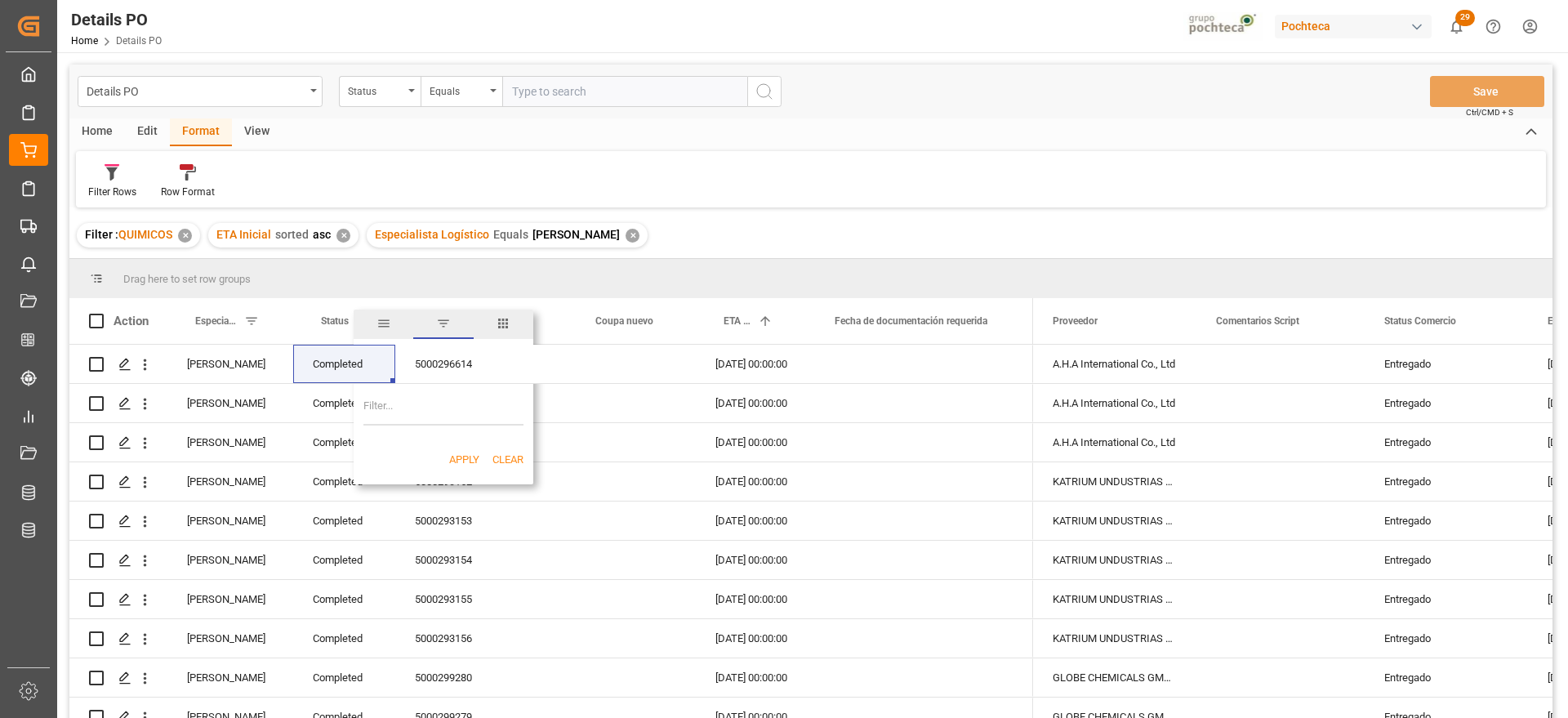
click at [441, 323] on span "filter" at bounding box center [443, 323] width 14 height 14
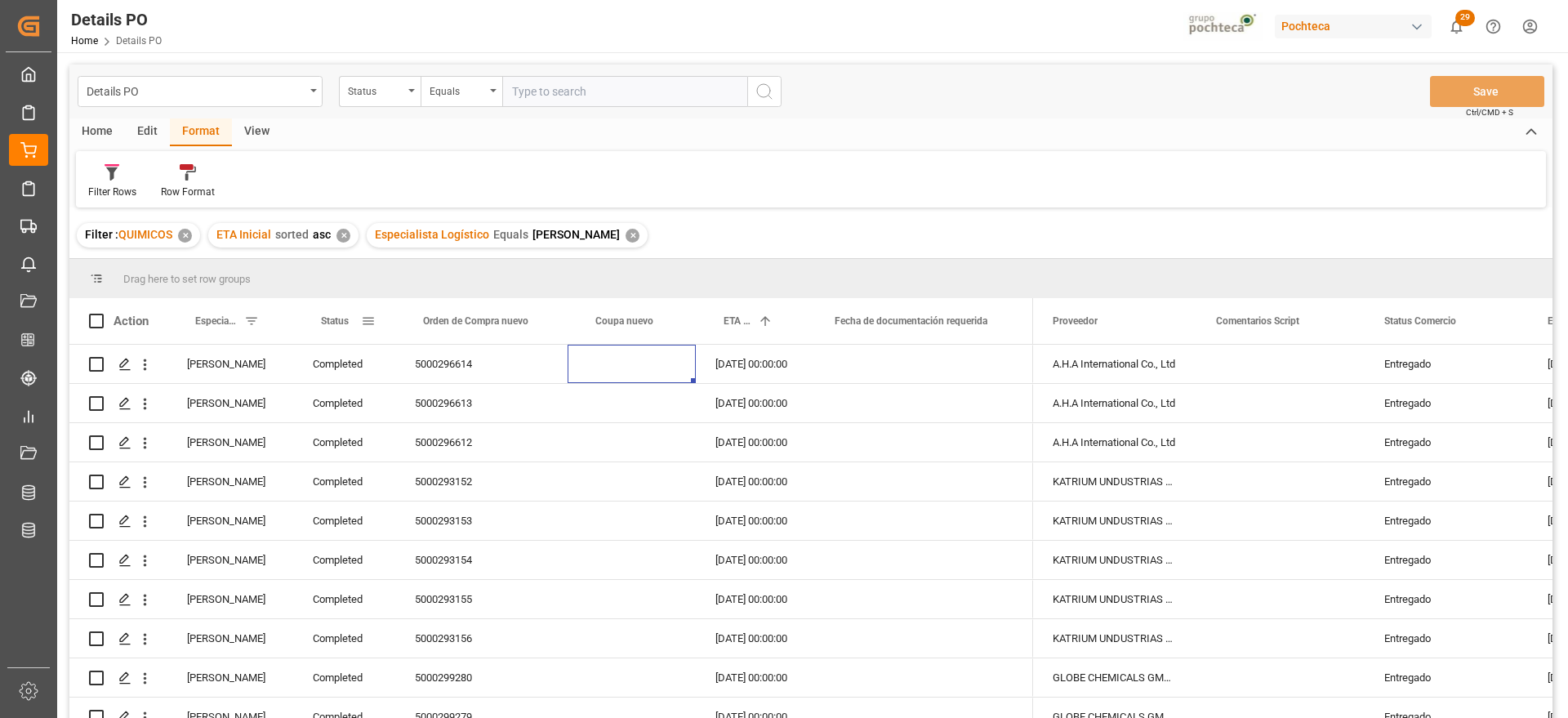
click at [365, 320] on span at bounding box center [368, 320] width 14 height 14
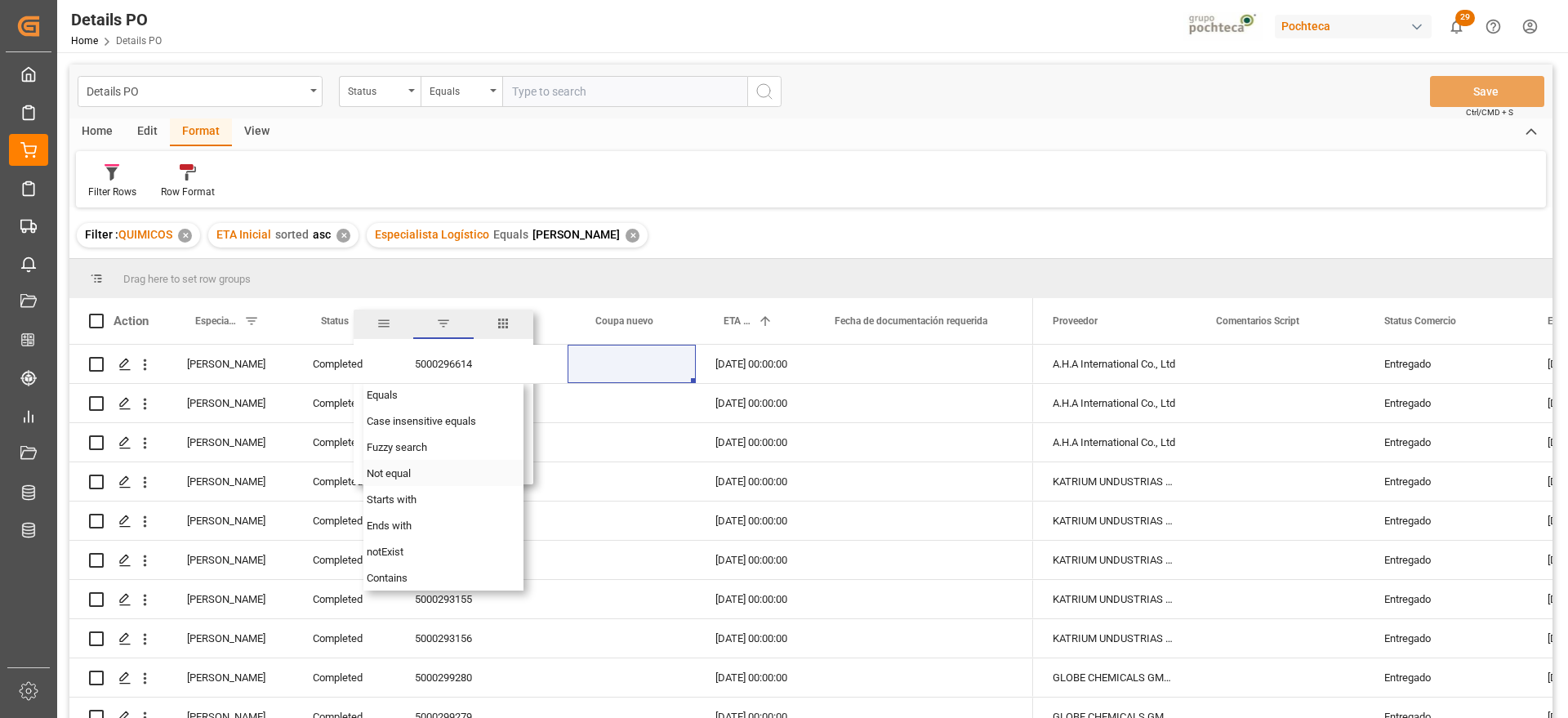
click at [408, 468] on span "Not equal" at bounding box center [389, 474] width 44 height 13
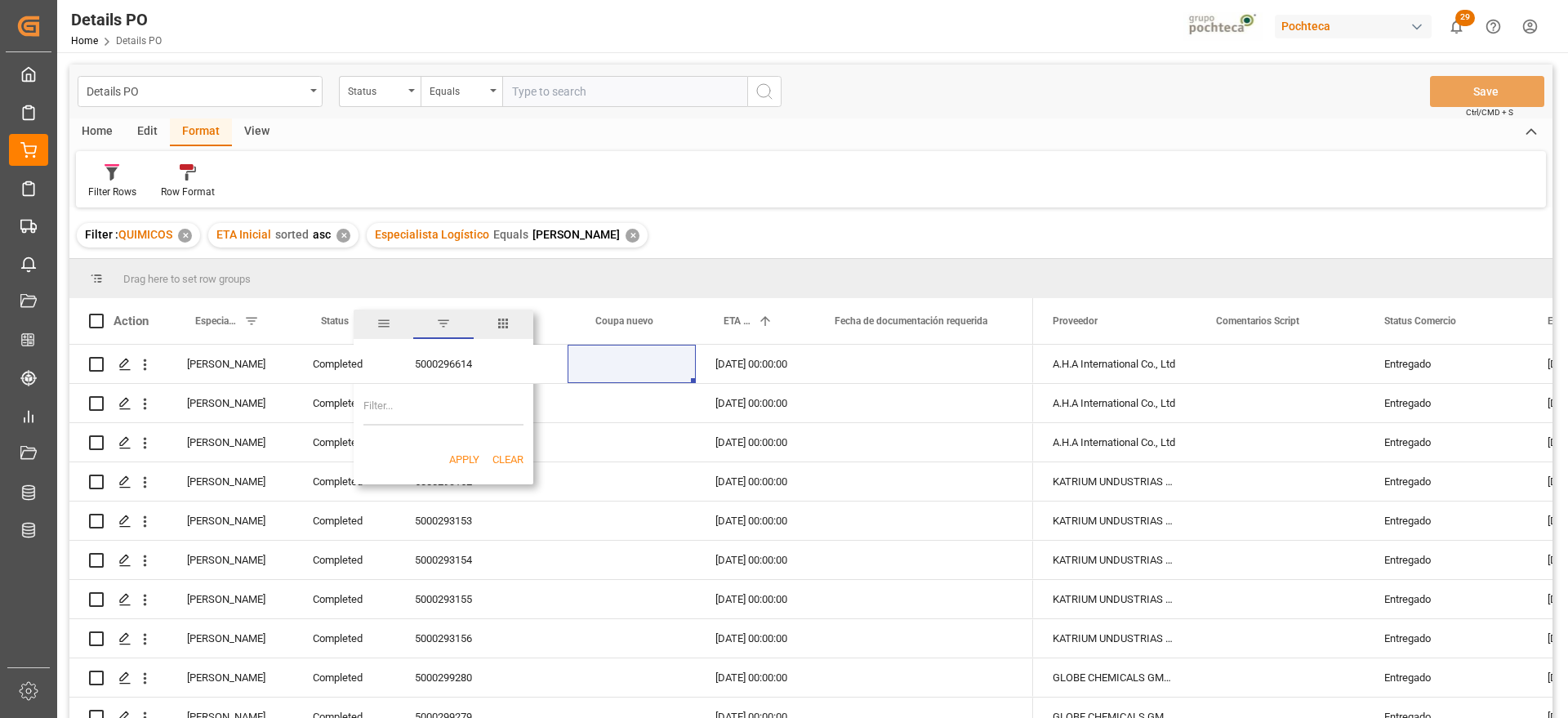
click at [426, 407] on input "Filter Value" at bounding box center [443, 409] width 160 height 32
paste input "Completed"
type input "Completed"
click at [469, 456] on button "Apply" at bounding box center [465, 460] width 31 height 16
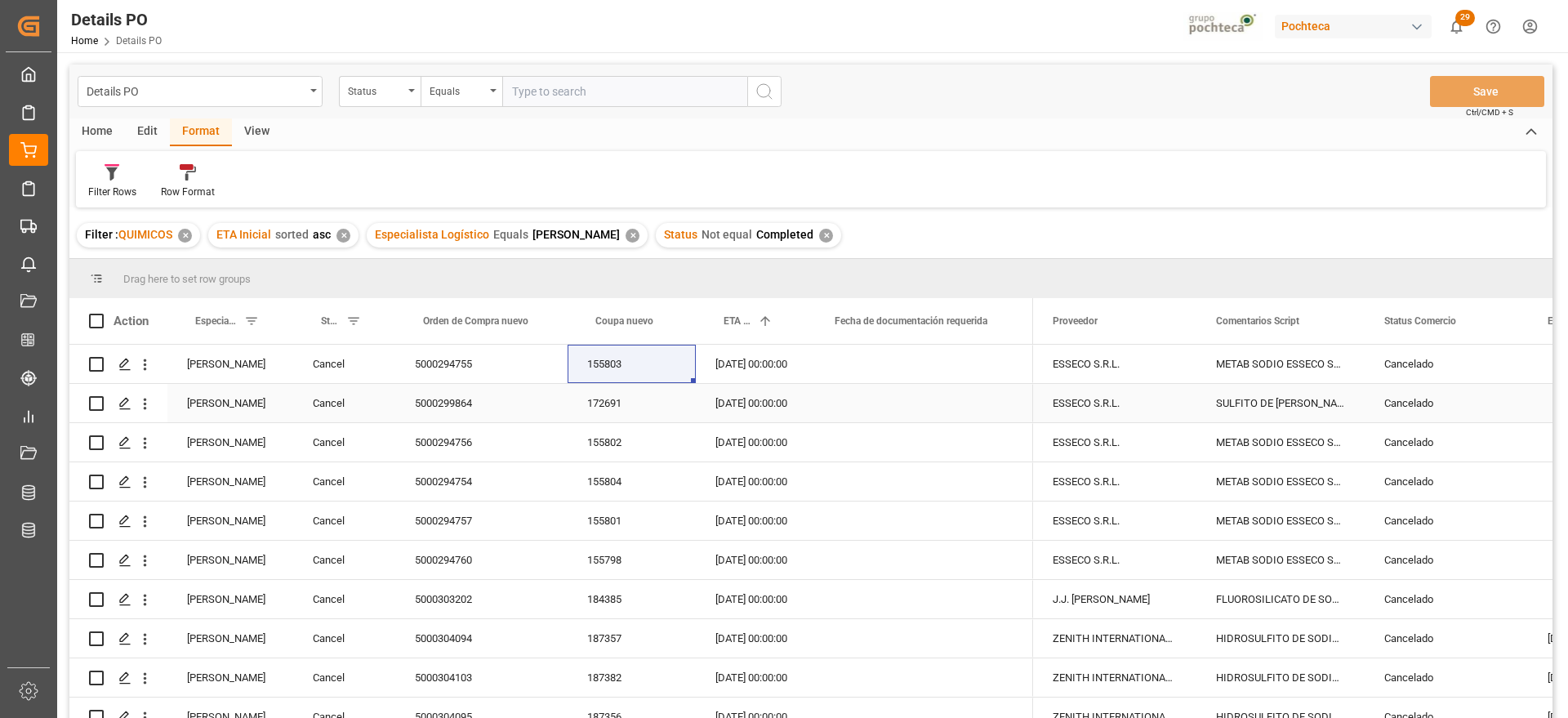
click at [442, 388] on div "5000299864" at bounding box center [482, 403] width 172 height 39
click at [1423, 363] on div "Cancelado" at bounding box center [1447, 364] width 124 height 38
click at [1502, 322] on span at bounding box center [1502, 320] width 14 height 14
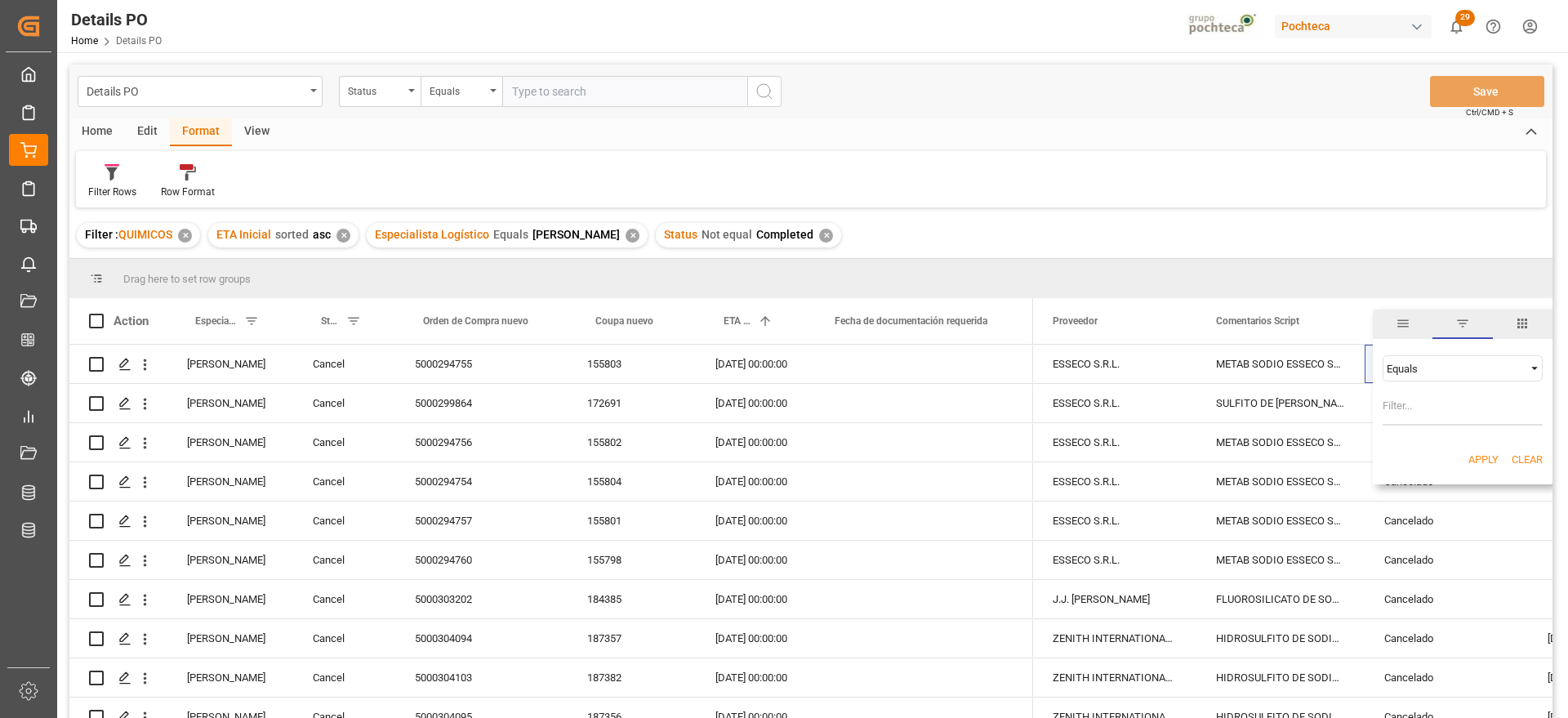
click at [1537, 362] on span "Filtering operator" at bounding box center [1535, 368] width 14 height 14
click at [1467, 417] on div "Not equal" at bounding box center [1463, 420] width 160 height 26
click at [1441, 416] on input "Filter Value" at bounding box center [1463, 409] width 160 height 32
paste input "Cancelado"
type input "Cancelado"
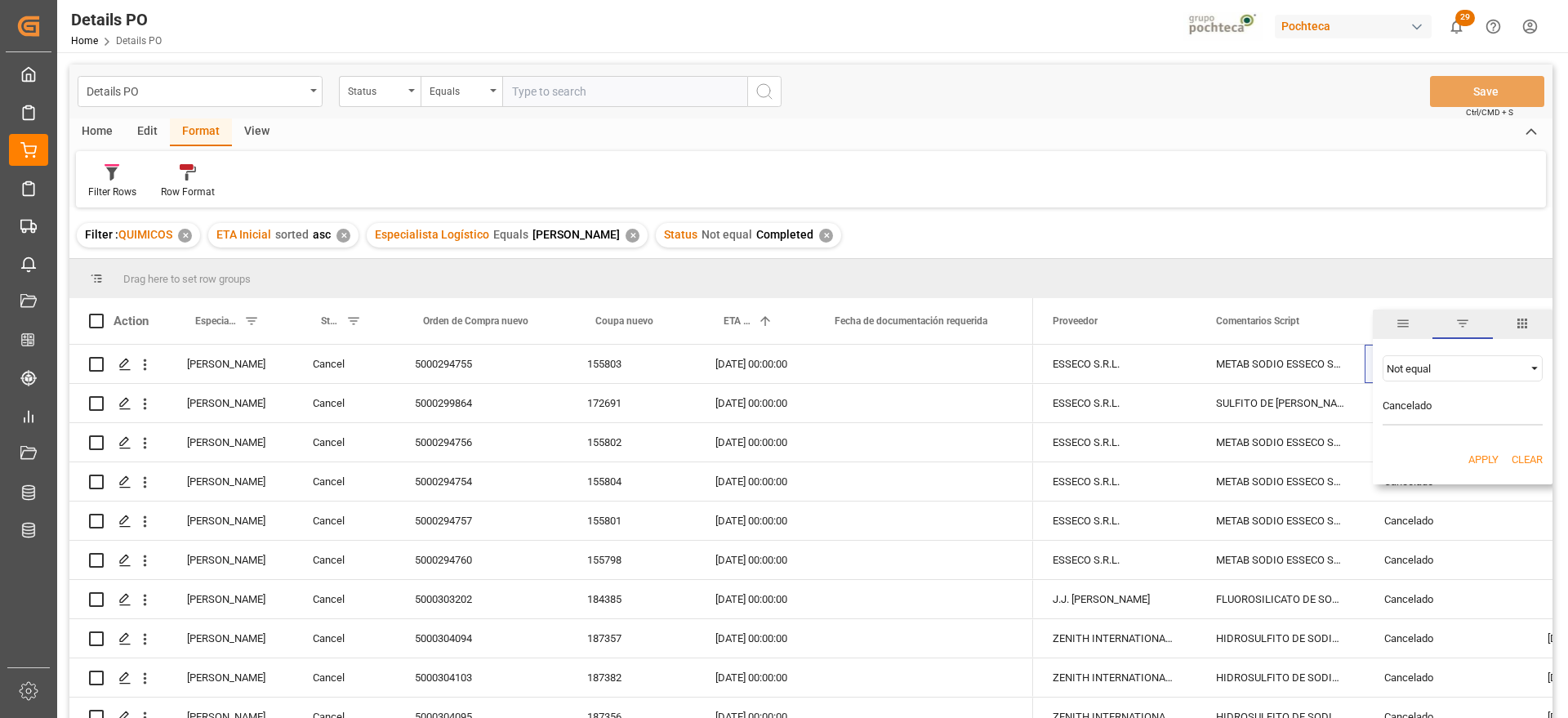
click at [1472, 460] on button "Apply" at bounding box center [1484, 460] width 31 height 16
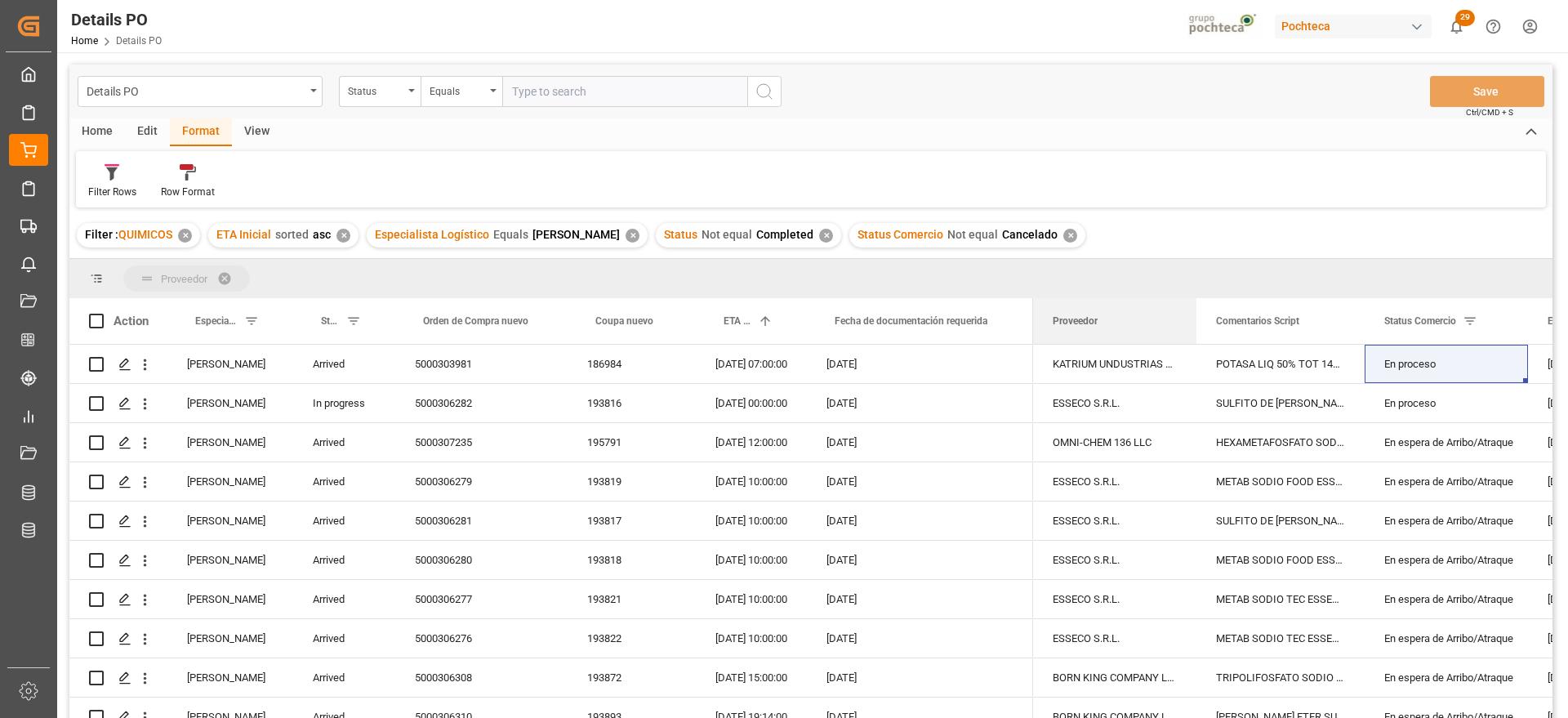
drag, startPoint x: 1103, startPoint y: 323, endPoint x: 1073, endPoint y: 286, distance: 47.6
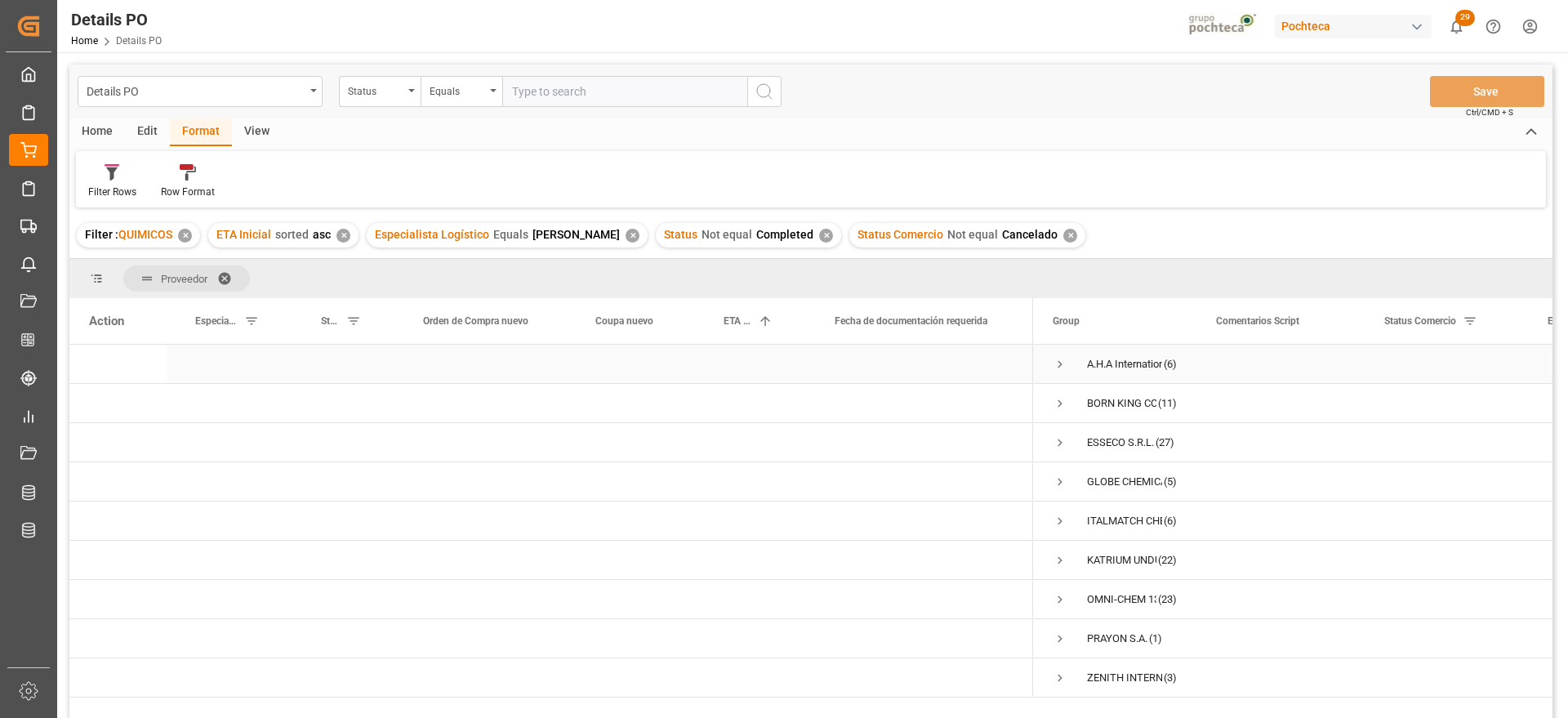
click at [1058, 366] on span "Press SPACE to select this row." at bounding box center [1060, 364] width 14 height 14
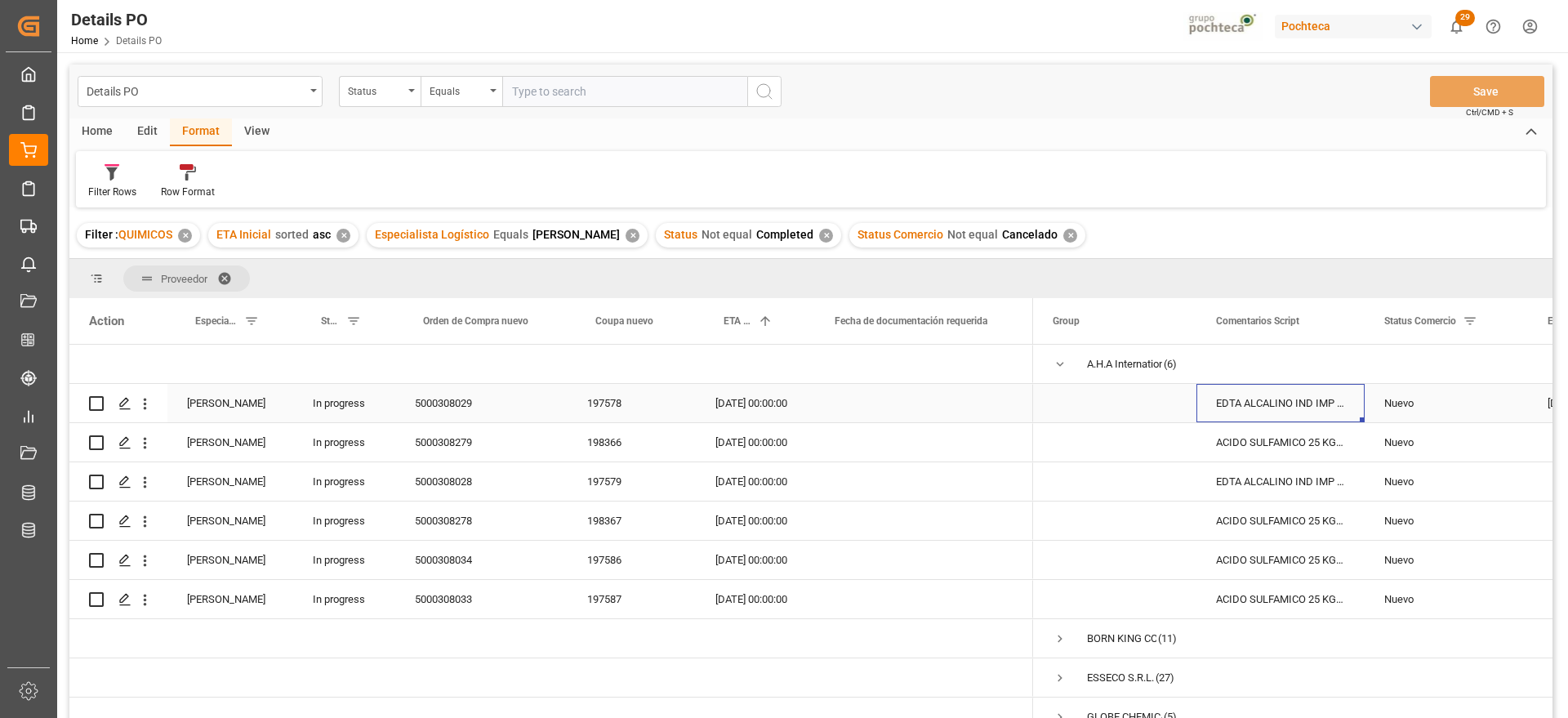
click at [1327, 409] on div "EDTA ALCALINO IND IMP SAC 25 KG (59620)" at bounding box center [1280, 403] width 168 height 39
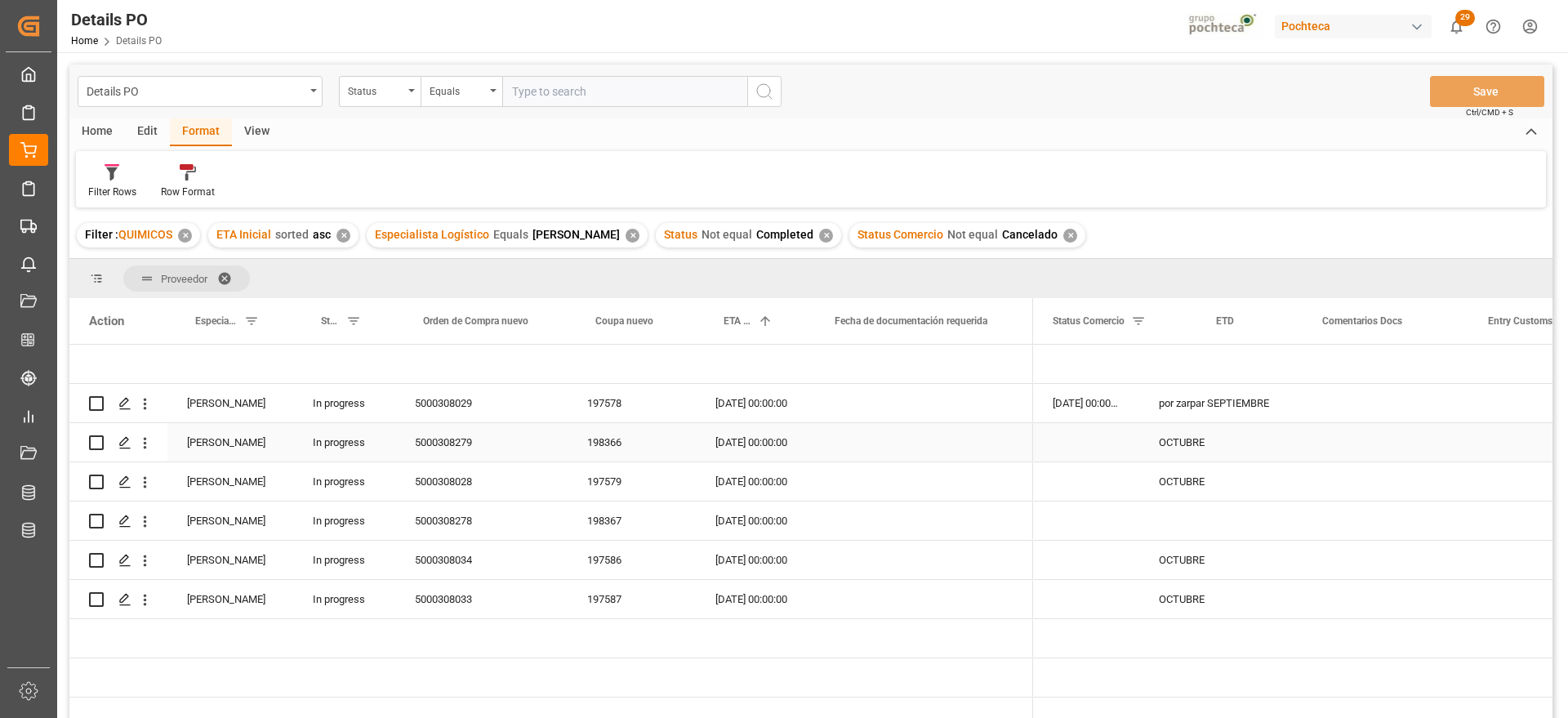
scroll to position [0, 332]
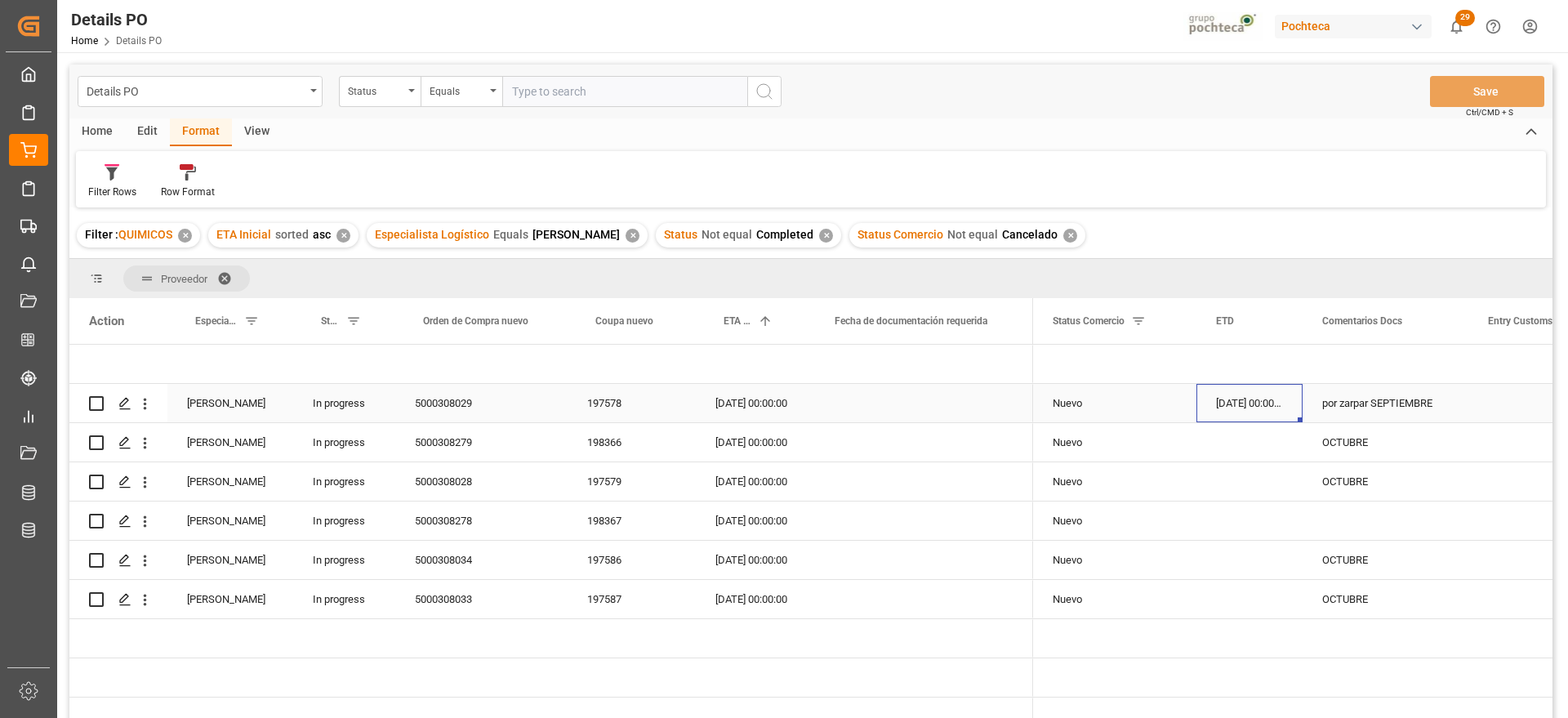
click at [600, 407] on div "197578" at bounding box center [632, 403] width 128 height 39
click at [1264, 406] on div "11-09-2025 00:00:00" at bounding box center [1249, 403] width 106 height 39
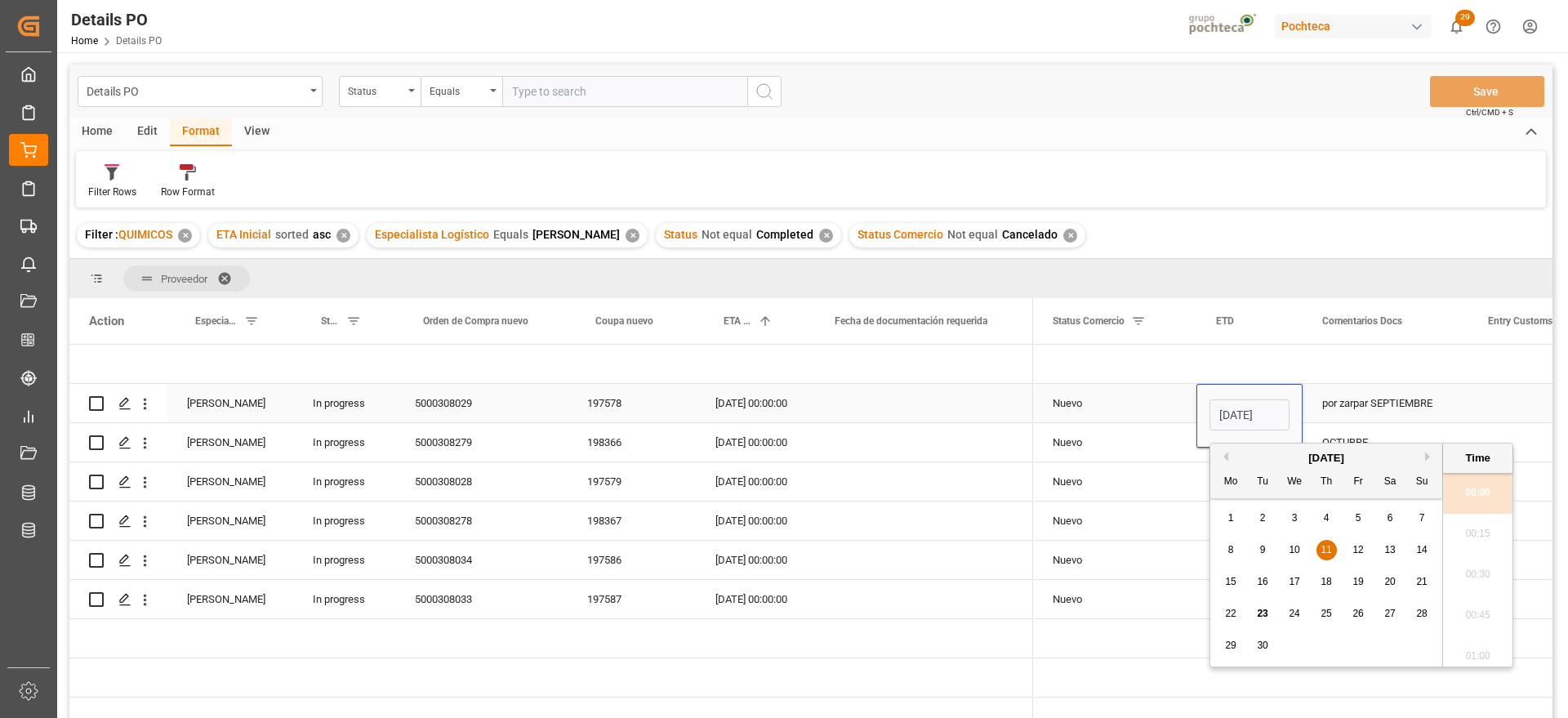
scroll to position [1353, 0]
click at [1275, 581] on div "15 16 17 18 19 20 21" at bounding box center [1327, 582] width 223 height 31
click at [1260, 582] on span "16" at bounding box center [1263, 582] width 11 height 12
type input "16-09-2025 00:00"
click at [1347, 399] on div "por zarpar SEPTIEMBRE" at bounding box center [1386, 403] width 166 height 39
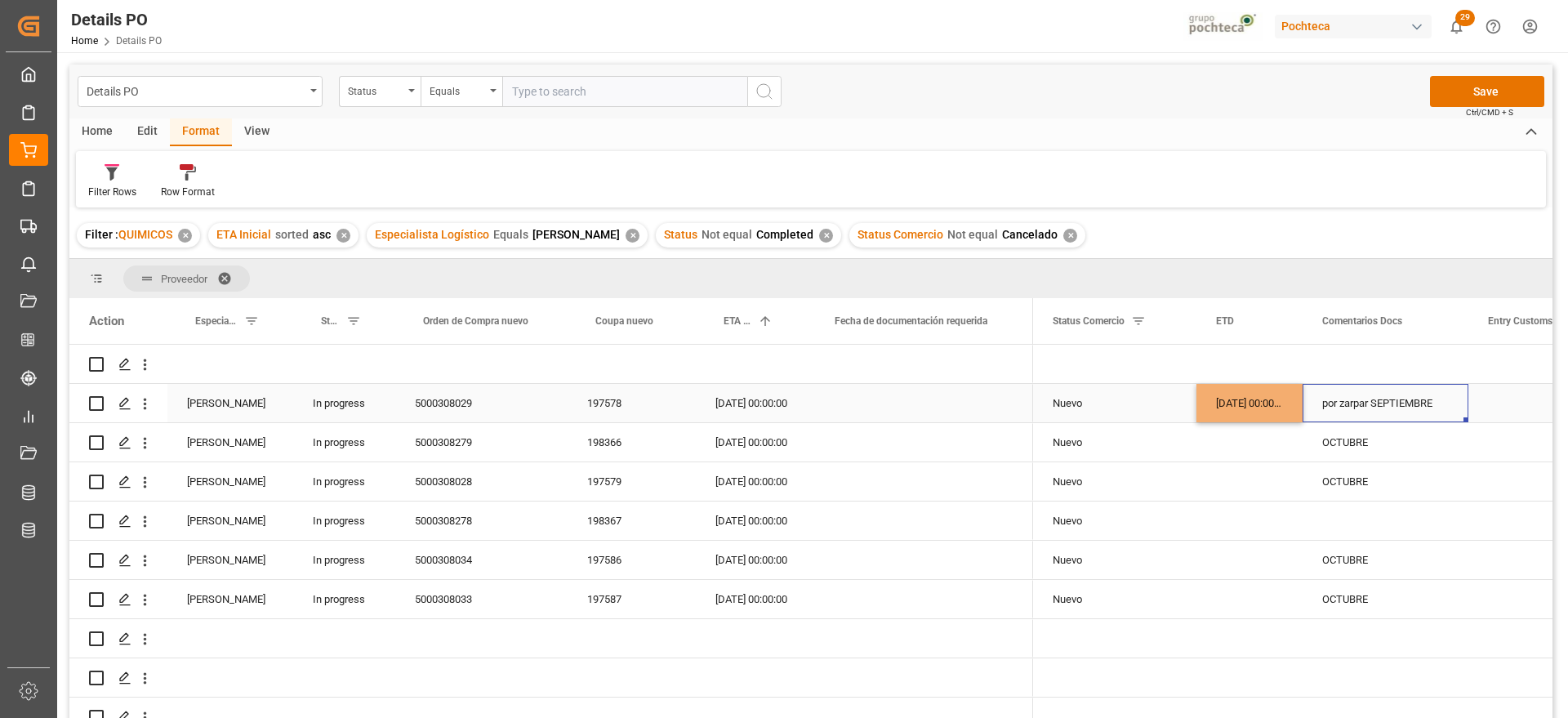
click at [1231, 402] on div "16-09-2025 00:00:00" at bounding box center [1249, 403] width 106 height 39
click at [723, 403] on div "25-09-2025 00:00:00" at bounding box center [751, 403] width 111 height 39
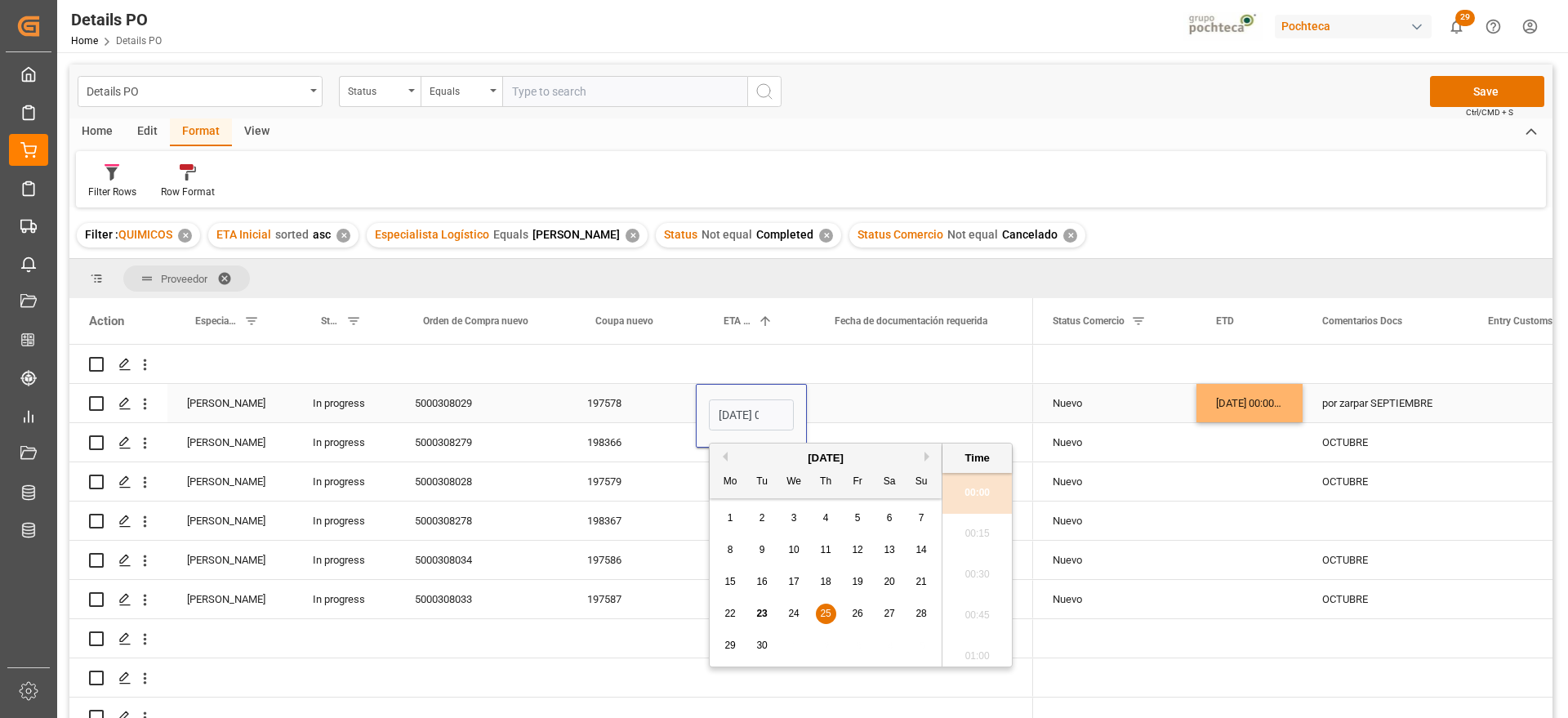
scroll to position [0, 48]
click at [931, 455] on button "Next Month" at bounding box center [929, 456] width 10 height 10
click at [800, 547] on div "8" at bounding box center [794, 551] width 21 height 20
type input "08-10-2025 00:00"
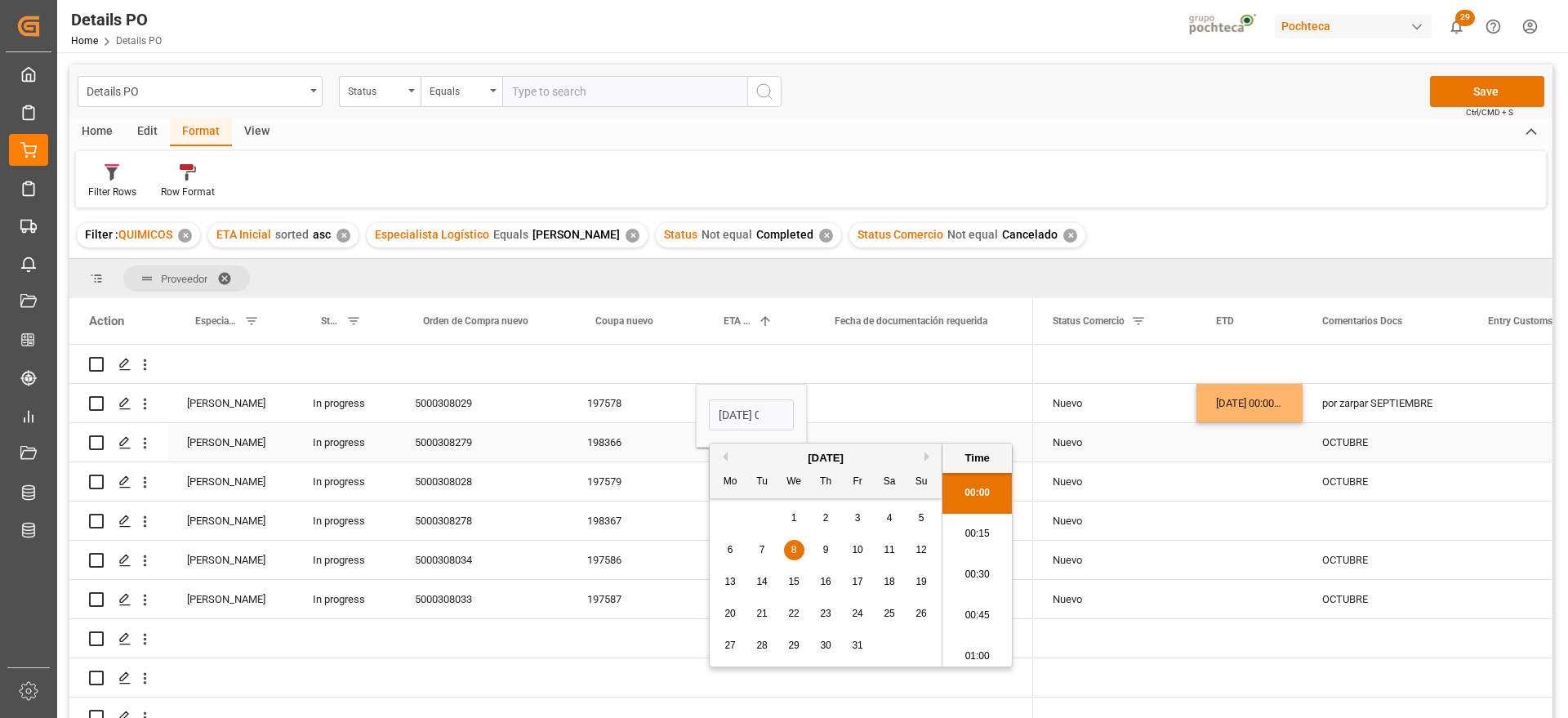
click at [1231, 450] on div "Press SPACE to select this row." at bounding box center [1249, 442] width 106 height 39
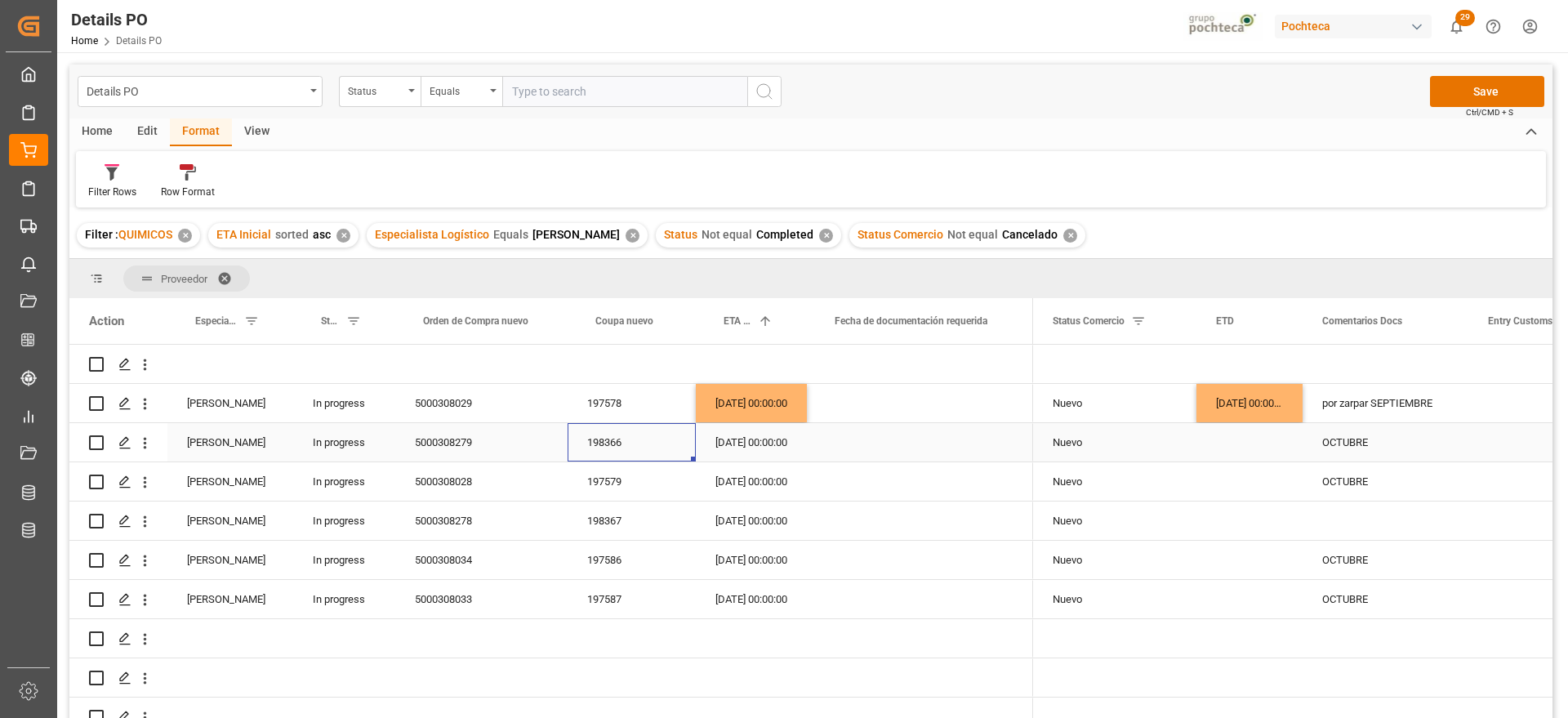
click at [633, 435] on div "198366" at bounding box center [632, 442] width 128 height 39
click at [766, 478] on div "[DATE] 00:00:00" at bounding box center [751, 481] width 111 height 39
click at [1249, 406] on div "16-09-2025 00:00:00" at bounding box center [1249, 403] width 106 height 39
click at [607, 479] on div "197579" at bounding box center [632, 481] width 128 height 39
click at [1260, 495] on div "Press SPACE to select this row." at bounding box center [1249, 481] width 106 height 39
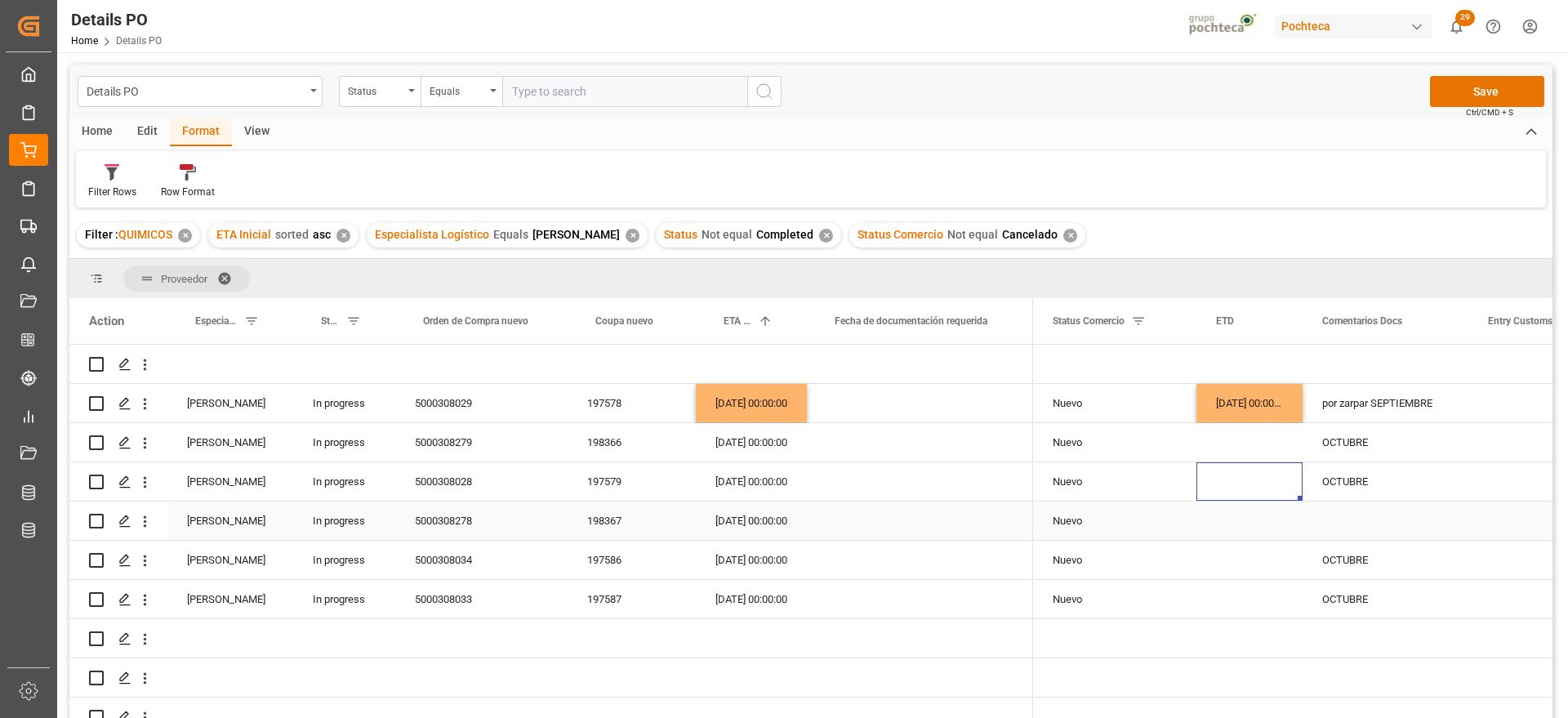
click at [1364, 533] on div "Press SPACE to select this row." at bounding box center [1386, 521] width 166 height 39
click at [1355, 479] on div "OCTUBRE" at bounding box center [1386, 481] width 166 height 39
click at [1331, 483] on input "OCTUBRE" at bounding box center [1386, 491] width 140 height 31
type input "pend docs | OCTUBRE"
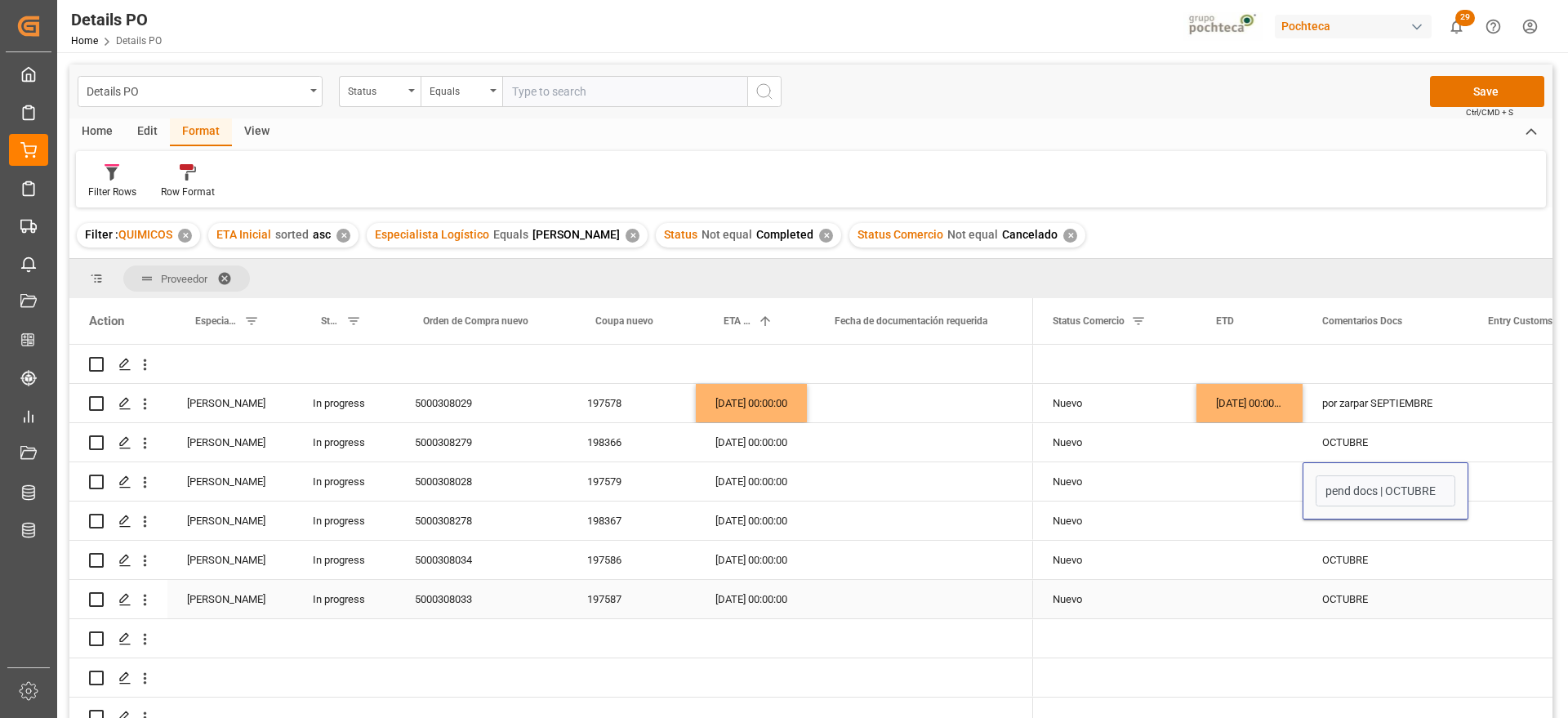
click at [1476, 591] on div "Press SPACE to select this row." at bounding box center [1550, 599] width 163 height 39
click at [1353, 450] on div "OCTUBRE" at bounding box center [1386, 442] width 166 height 39
click at [1370, 529] on div "Press SPACE to select this row." at bounding box center [1386, 521] width 166 height 39
click at [597, 447] on div "198366" at bounding box center [632, 442] width 128 height 39
click at [1360, 445] on div "OCTUBRE" at bounding box center [1386, 442] width 166 height 39
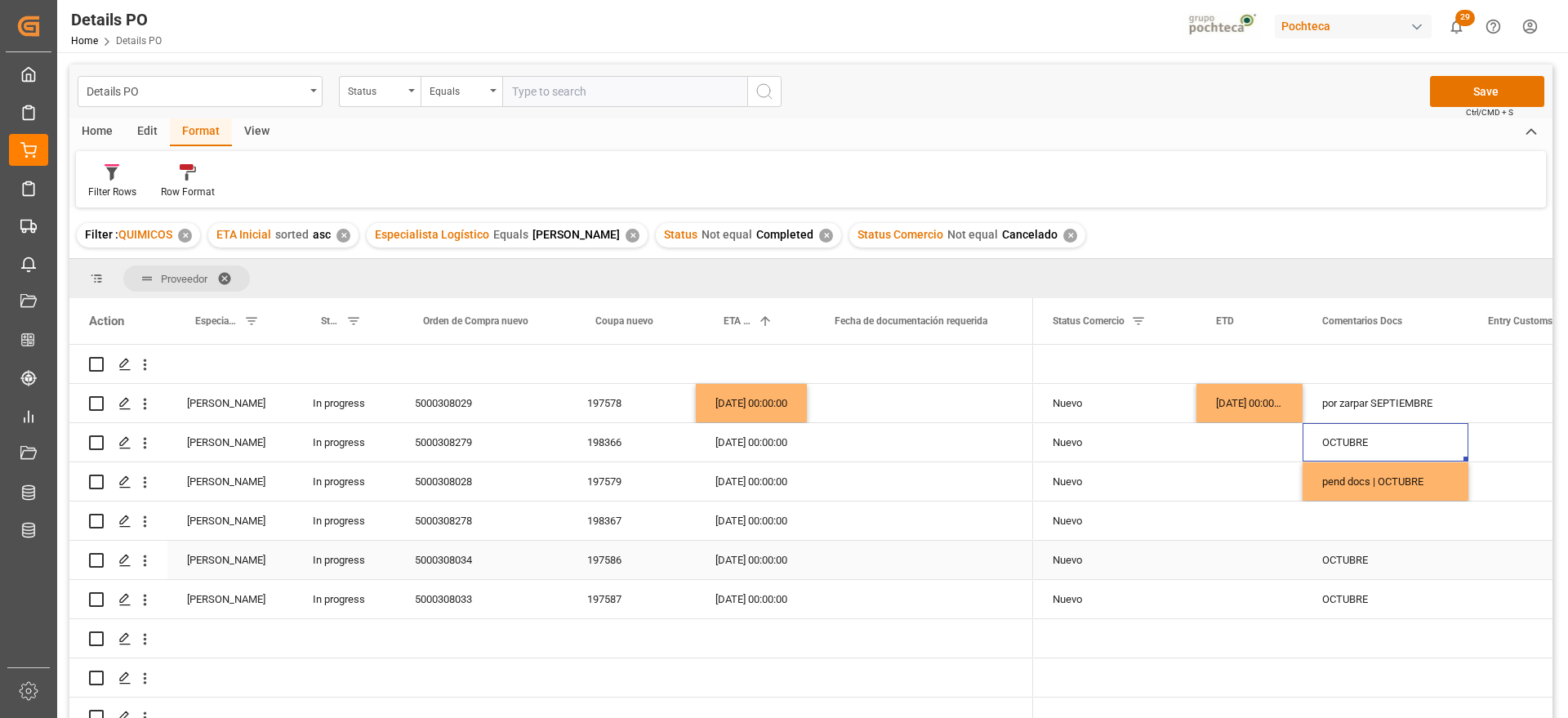
click at [738, 565] on div "20-10-2025 00:00:00" at bounding box center [751, 560] width 111 height 39
click at [589, 565] on div "197586" at bounding box center [632, 560] width 128 height 39
click at [1494, 88] on button "Save" at bounding box center [1487, 92] width 114 height 31
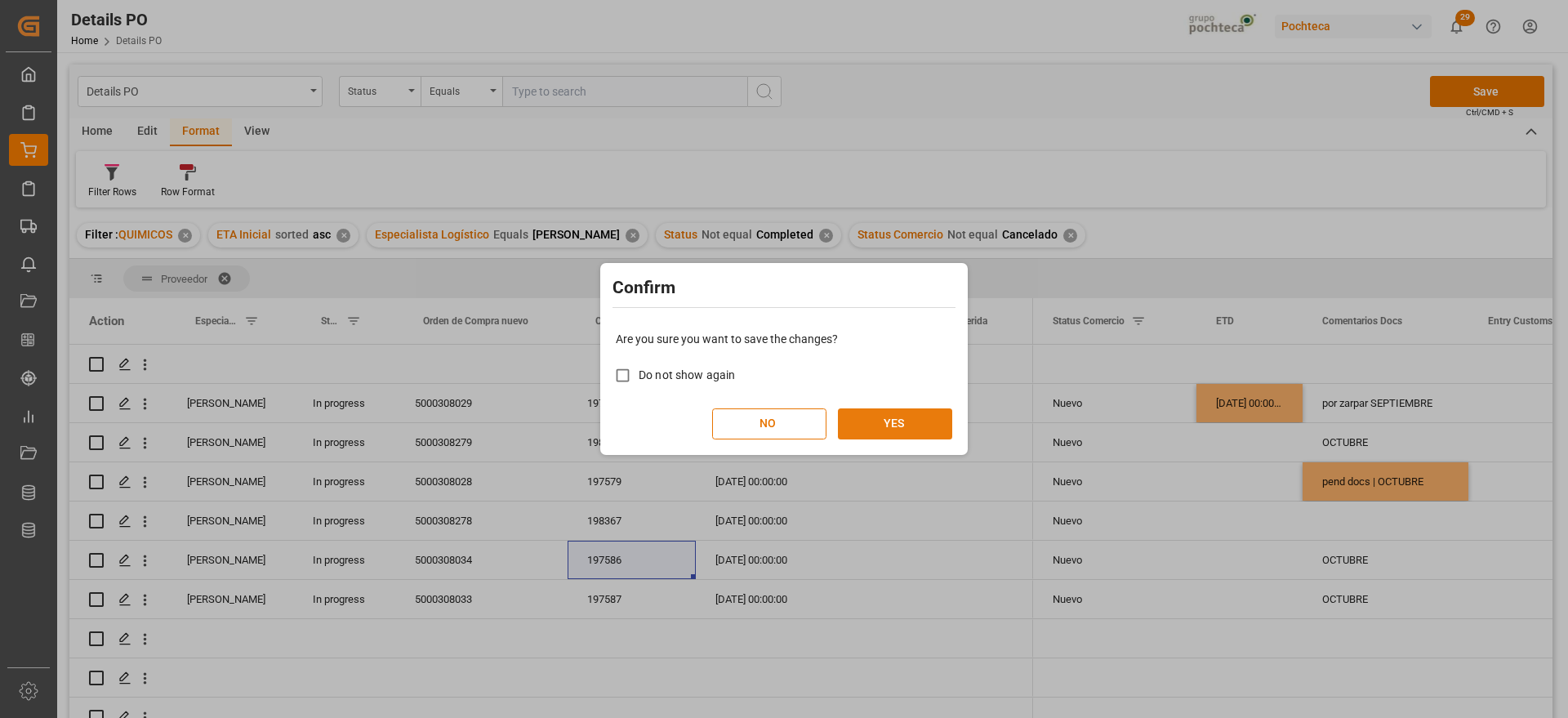
click at [933, 424] on button "YES" at bounding box center [895, 424] width 114 height 31
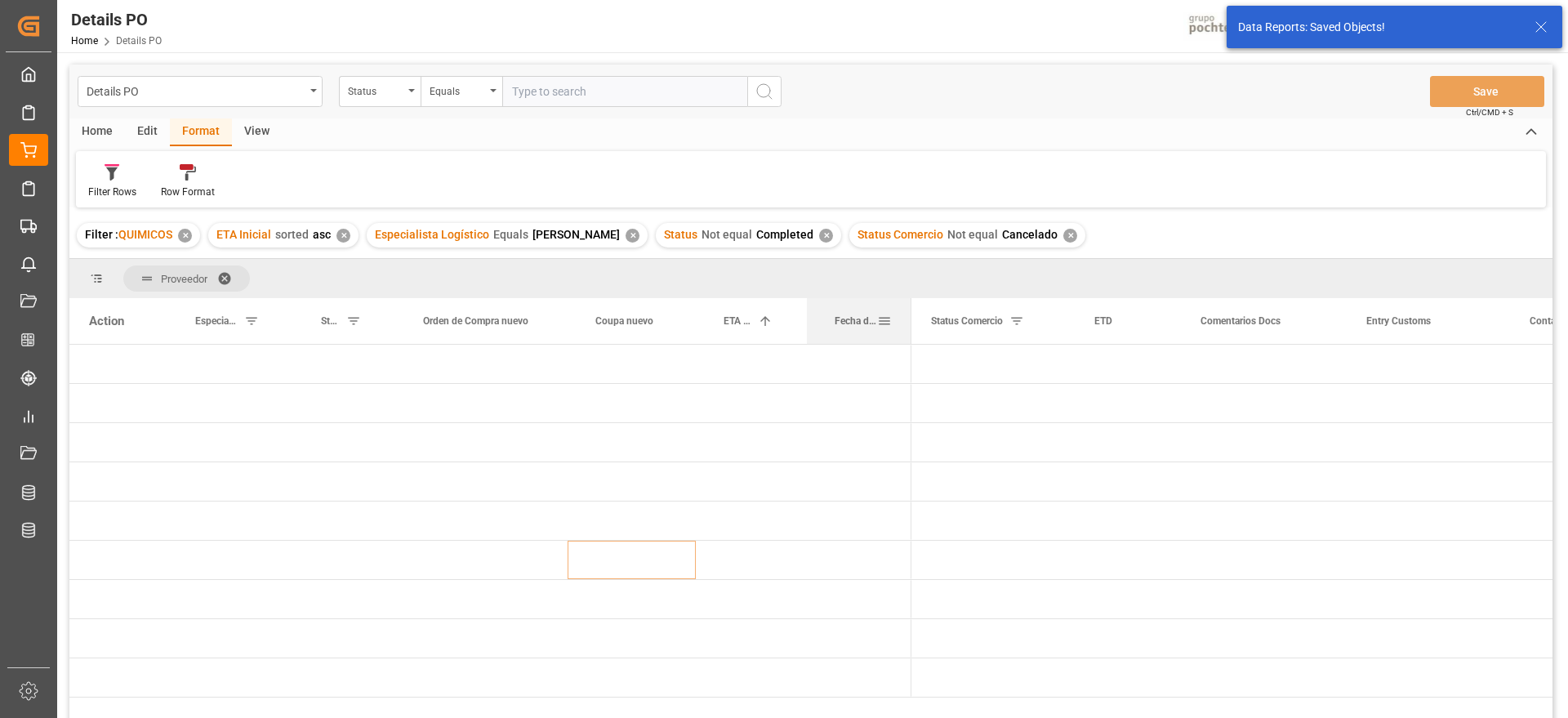
drag, startPoint x: 1030, startPoint y: 322, endPoint x: 902, endPoint y: 321, distance: 128.0
click at [908, 321] on div at bounding box center [911, 320] width 6 height 46
click at [850, 402] on div "Press SPACE to select this row." at bounding box center [855, 403] width 98 height 39
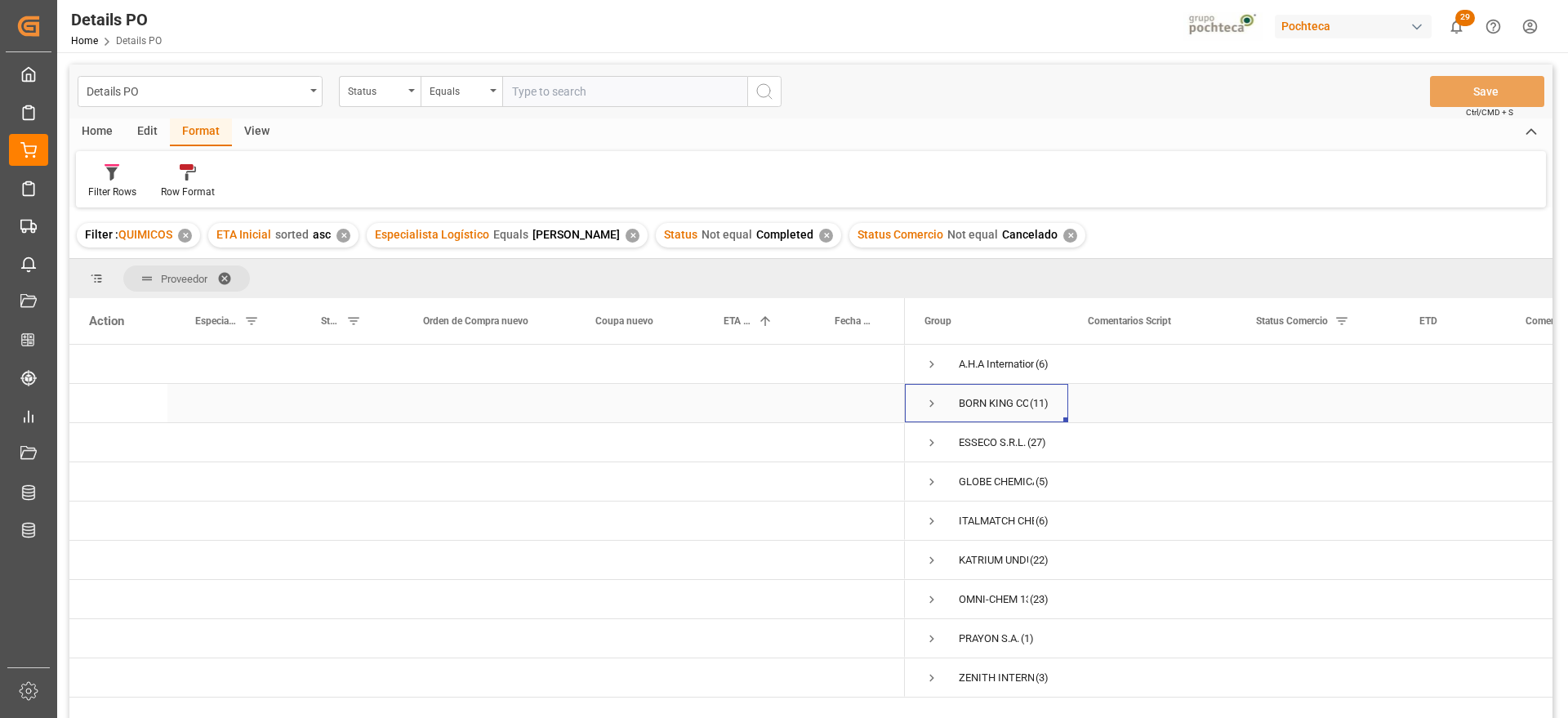
click at [929, 405] on span "Press SPACE to select this row." at bounding box center [932, 403] width 14 height 14
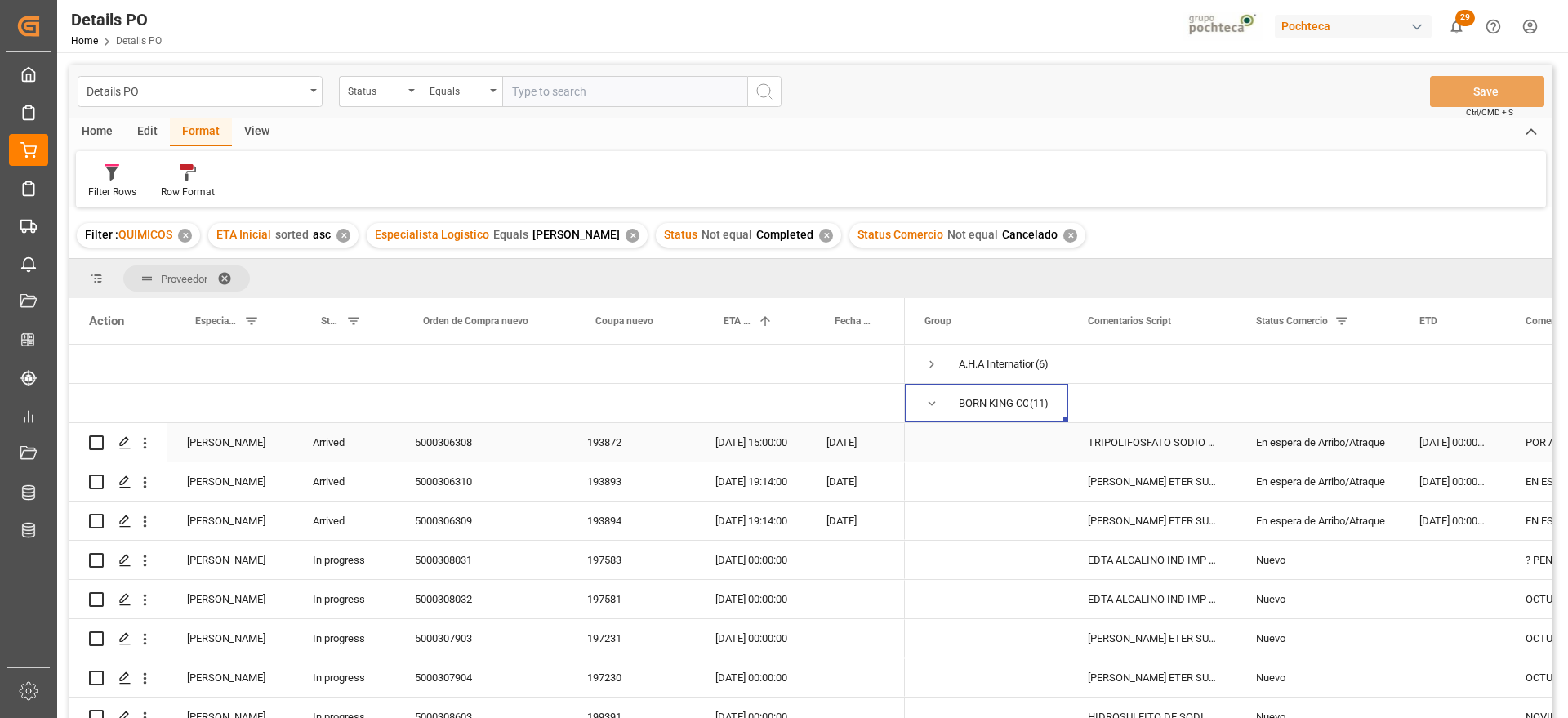
click at [1259, 445] on div "En espera de Arribo/Atraque" at bounding box center [1318, 442] width 124 height 38
click at [762, 439] on div "18-09-2025 15:00:00" at bounding box center [751, 442] width 111 height 39
click at [608, 441] on div "193872" at bounding box center [632, 442] width 128 height 39
click at [455, 439] on div "5000306308" at bounding box center [482, 442] width 172 height 39
click at [1400, 439] on div "20-08-2025 00:00:00" at bounding box center [1453, 442] width 106 height 39
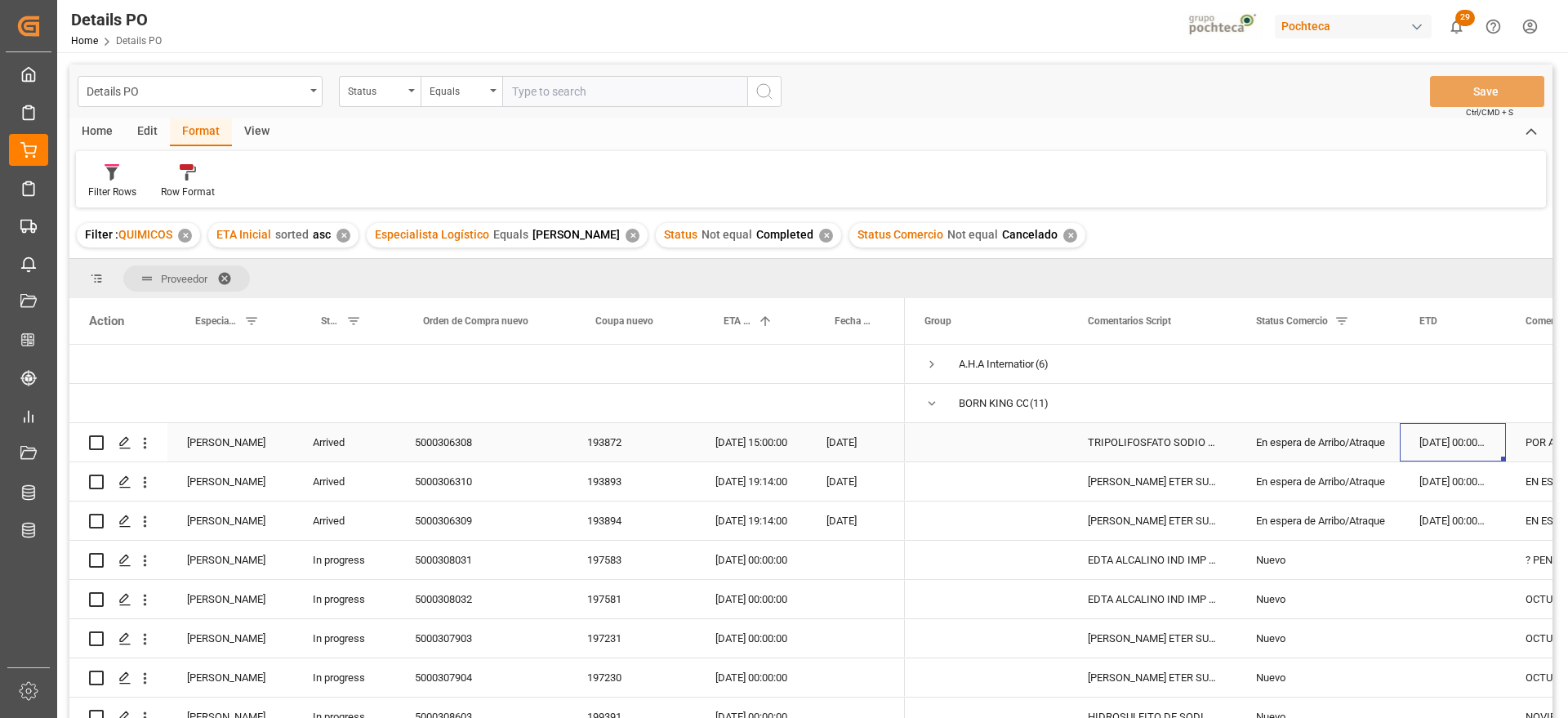
click at [1350, 447] on div "En espera de Arribo/Atraque" at bounding box center [1318, 442] width 124 height 38
click at [1375, 447] on icon "open menu" at bounding box center [1370, 452] width 20 height 20
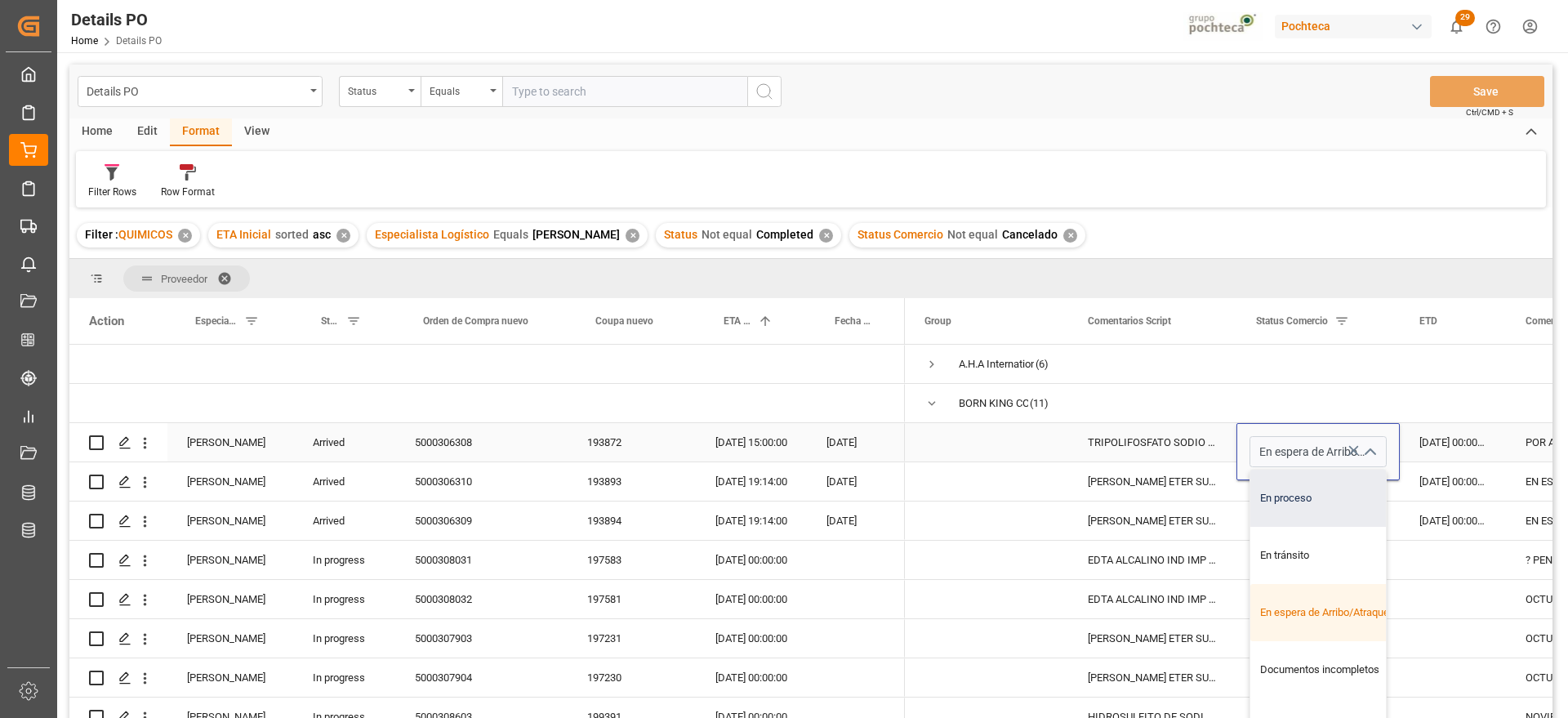
click at [1325, 504] on div "En proceso" at bounding box center [1327, 498] width 155 height 57
type input "En proceso"
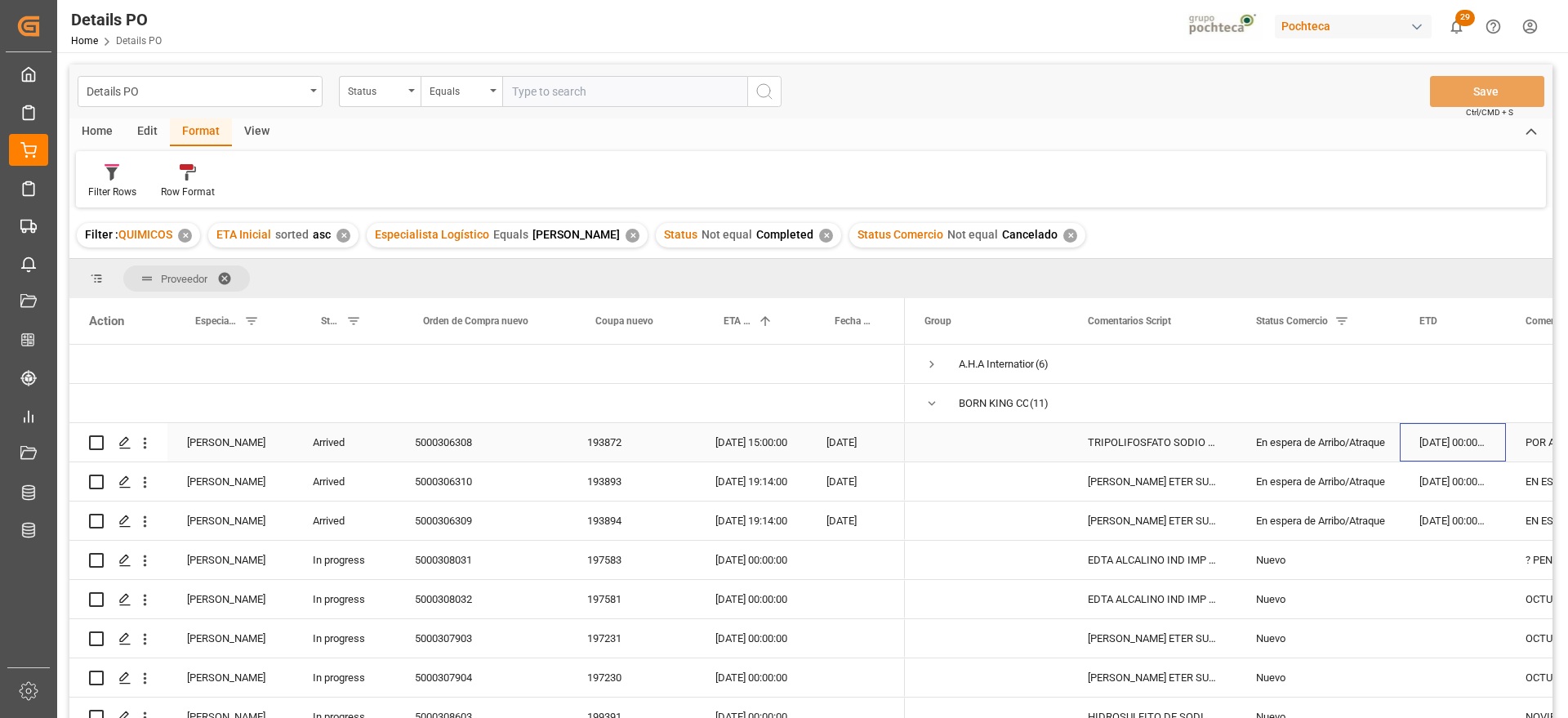
click at [1439, 440] on div "20-08-2025 00:00:00" at bounding box center [1453, 442] width 106 height 39
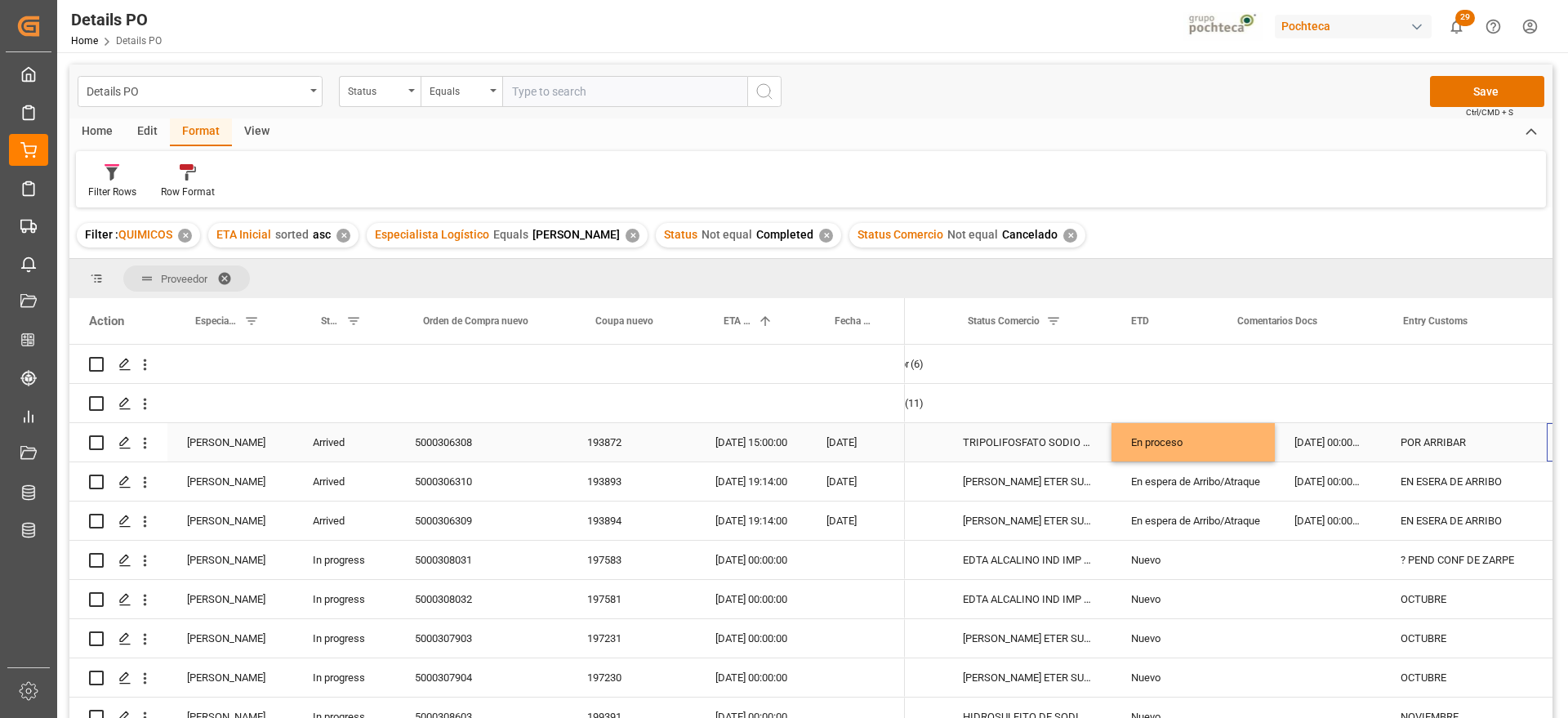
scroll to position [0, 288]
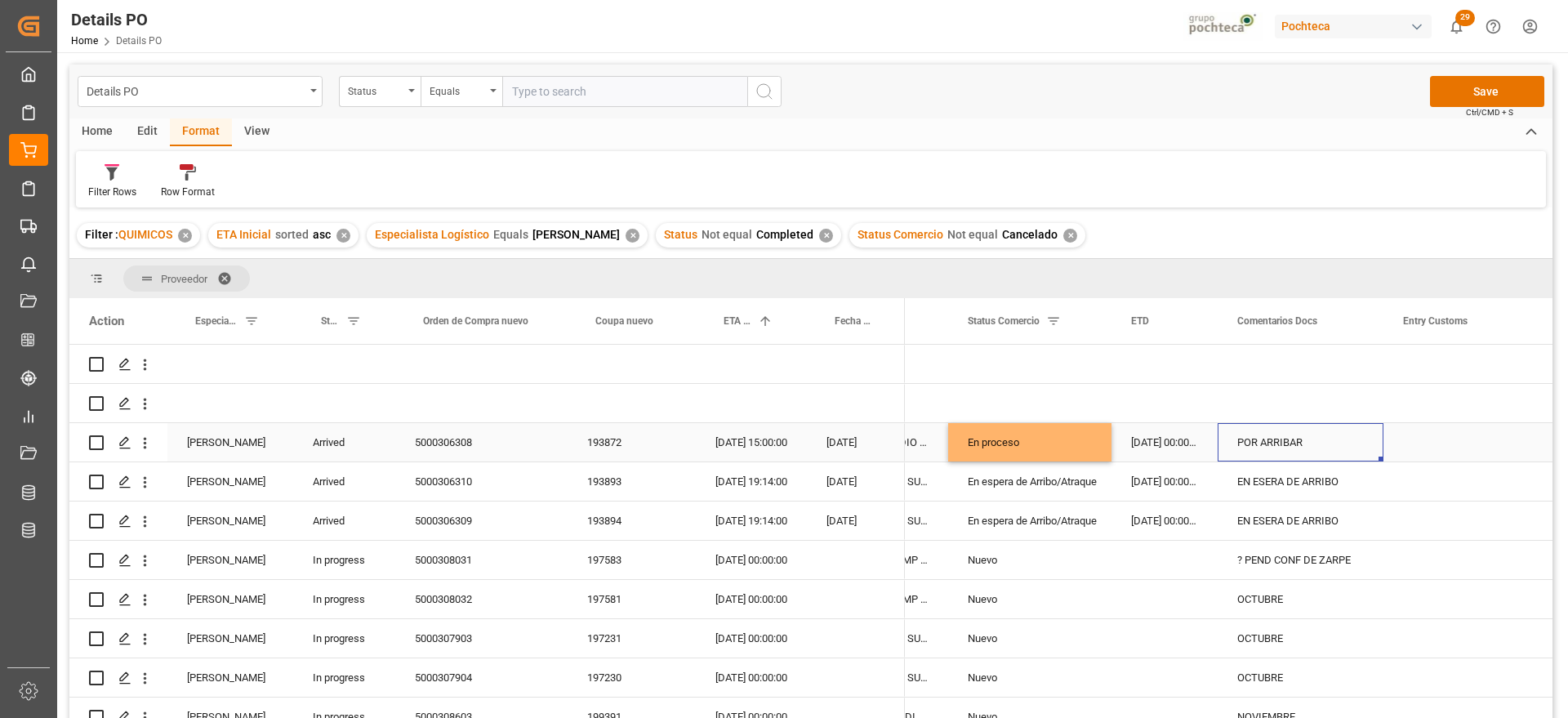
click at [1320, 441] on div "POR ARRIBAR" at bounding box center [1301, 442] width 166 height 39
click at [1232, 450] on input "POR ARRIBAR" at bounding box center [1301, 451] width 140 height 31
type input "e"
type input "ped pagado"
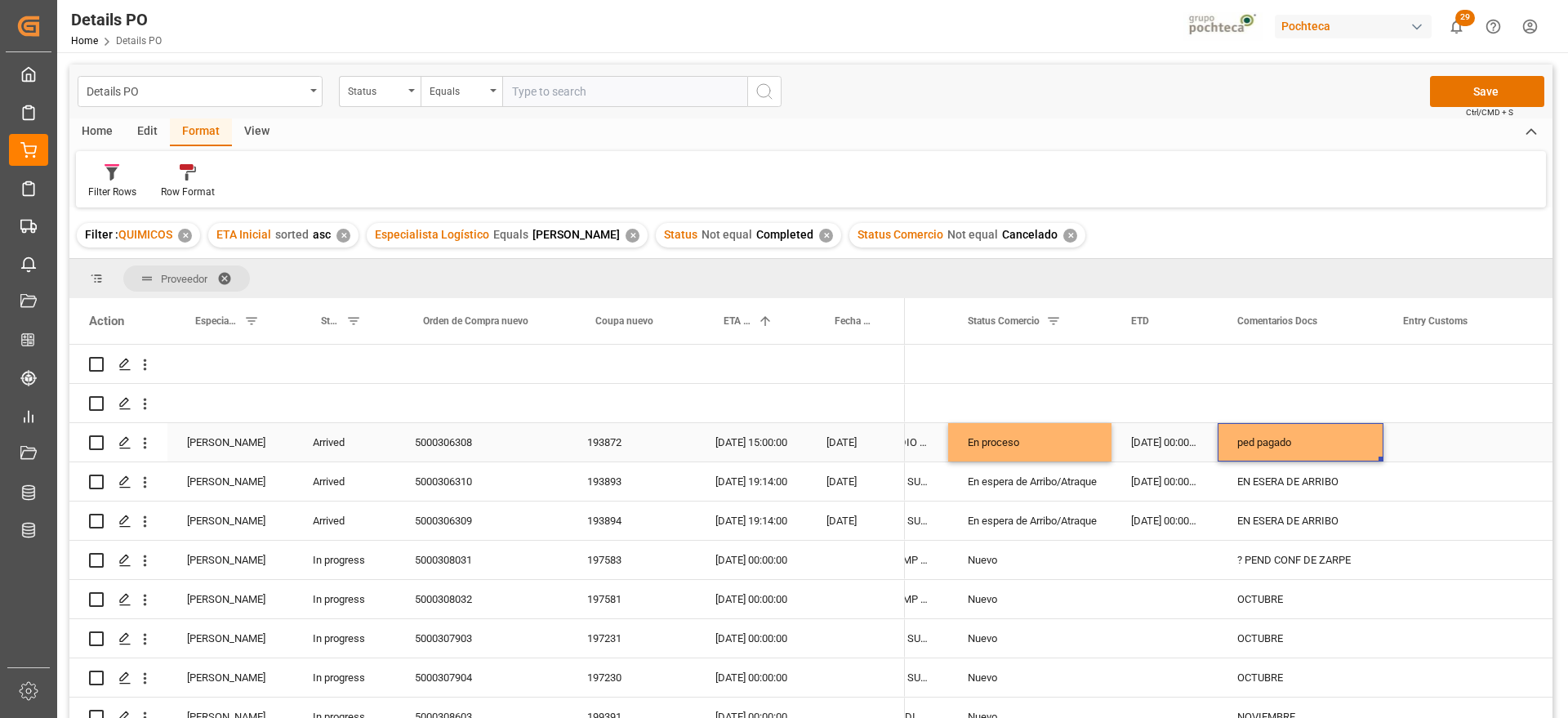
click at [460, 442] on div "5000306308" at bounding box center [482, 442] width 172 height 39
click at [1295, 443] on div "ped pagado" at bounding box center [1301, 442] width 166 height 39
click at [1304, 443] on input "ped pagado" at bounding box center [1301, 451] width 140 height 31
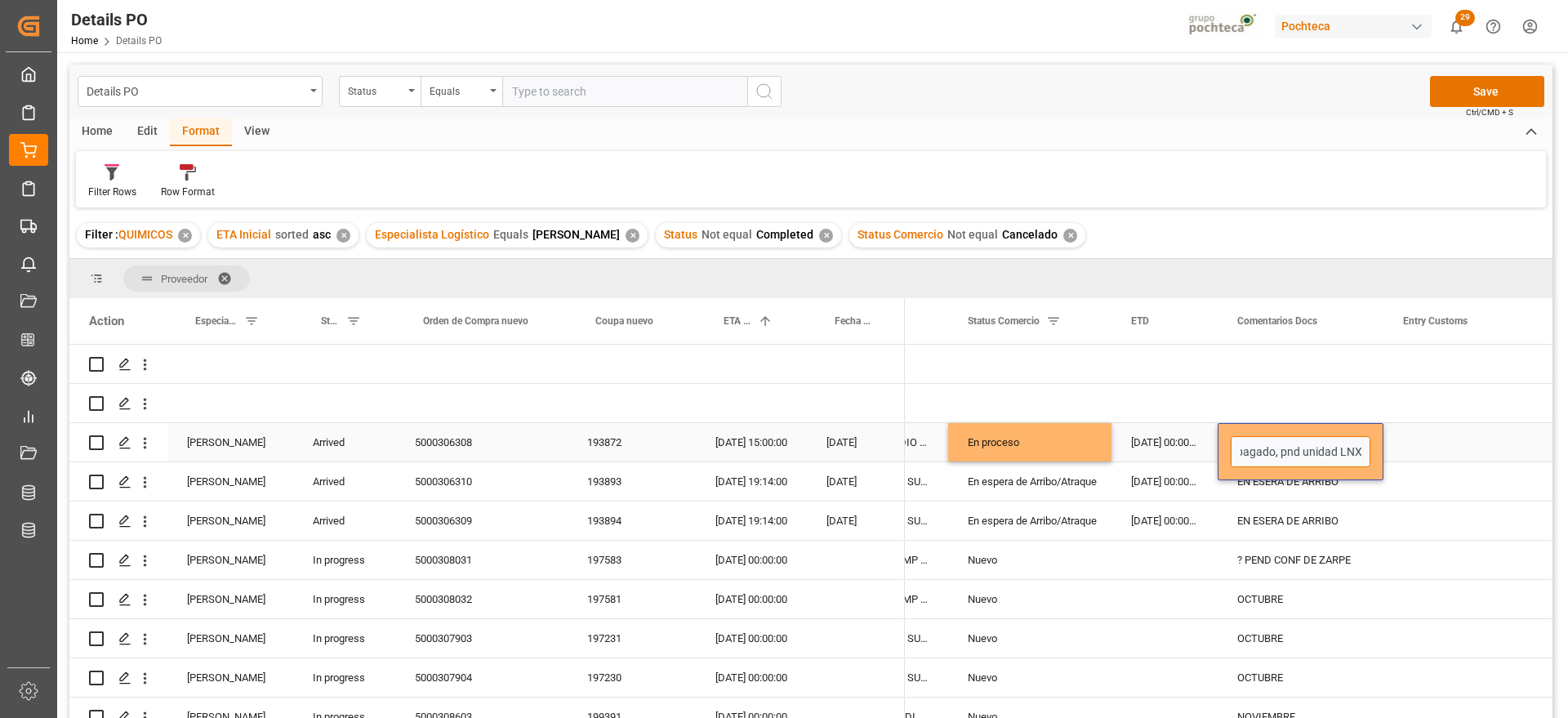
type input "ped pagado, pnd unidad LNX"
click at [1405, 437] on div "Press SPACE to select this row." at bounding box center [1466, 442] width 163 height 39
click at [1353, 441] on div "ped pagado, pnd unidad LNX" at bounding box center [1301, 442] width 166 height 39
click at [1386, 314] on div "Entry Customs" at bounding box center [1466, 320] width 163 height 46
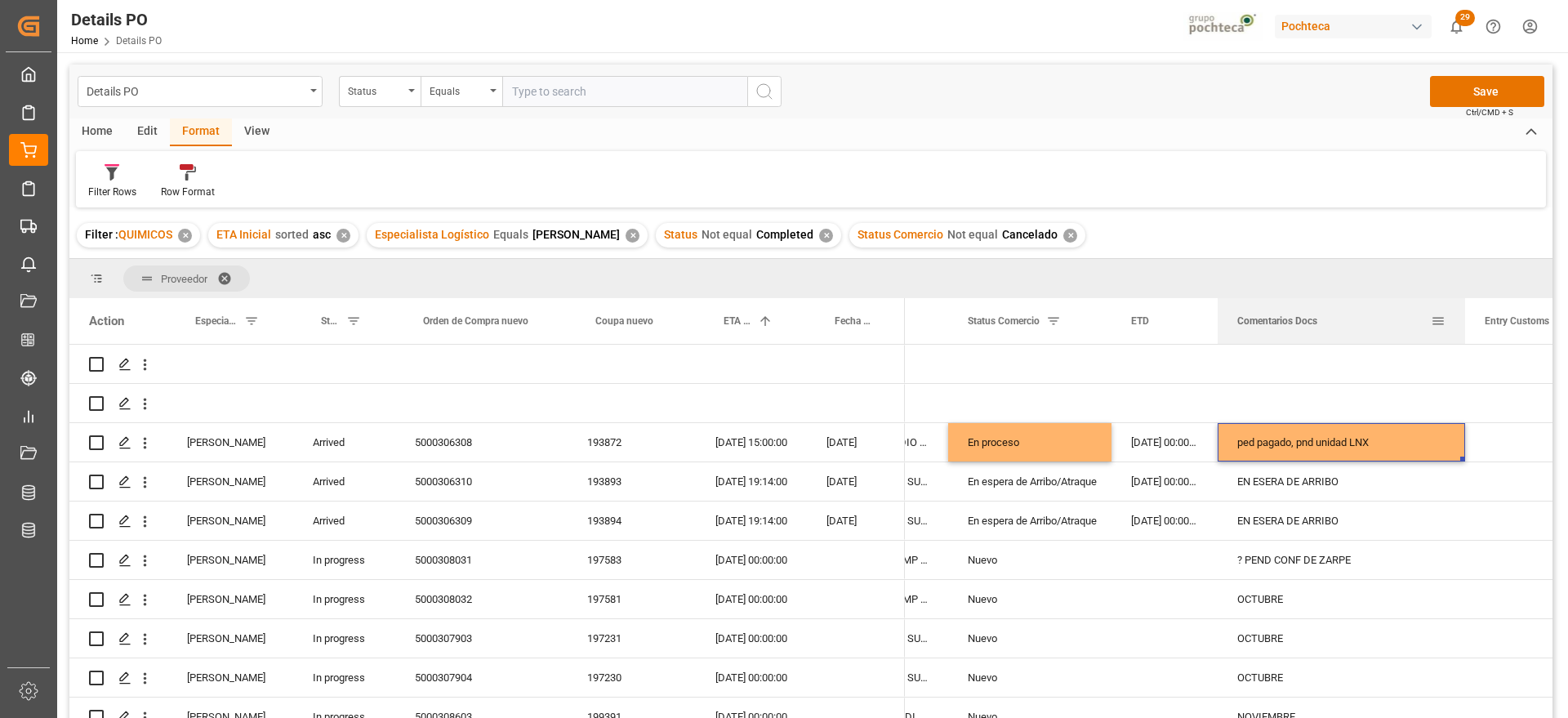
drag, startPoint x: 1382, startPoint y: 314, endPoint x: 1464, endPoint y: 314, distance: 82.0
click at [1464, 314] on div at bounding box center [1465, 320] width 6 height 46
click at [1281, 493] on div "EN ESERA DE ARRIBO" at bounding box center [1342, 481] width 248 height 39
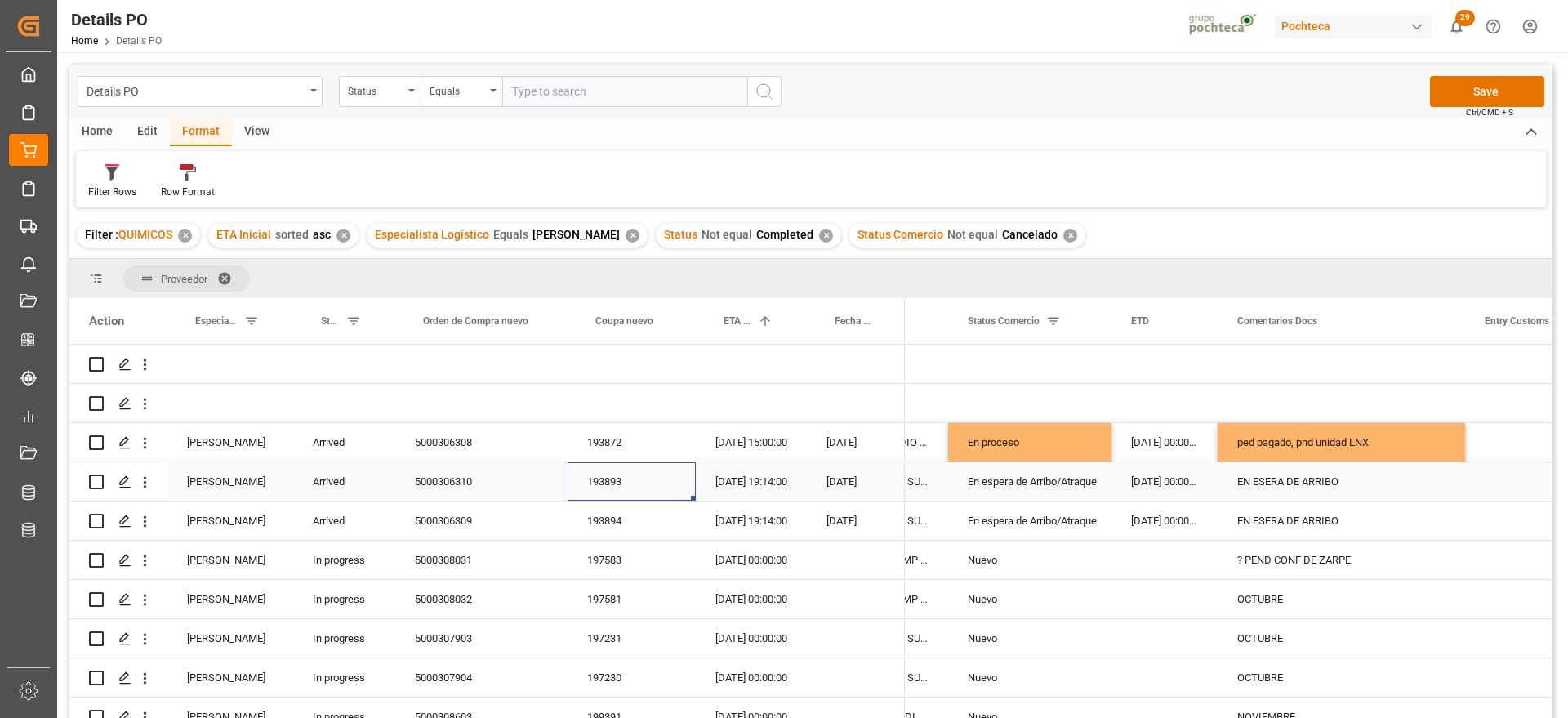
click at [583, 478] on div "193893" at bounding box center [632, 481] width 128 height 39
click at [459, 471] on div "5000306310" at bounding box center [482, 481] width 172 height 39
click at [1301, 478] on div "EN ESERA DE ARRIBO" at bounding box center [1342, 481] width 248 height 39
drag, startPoint x: 1375, startPoint y: 494, endPoint x: 1234, endPoint y: 487, distance: 141.2
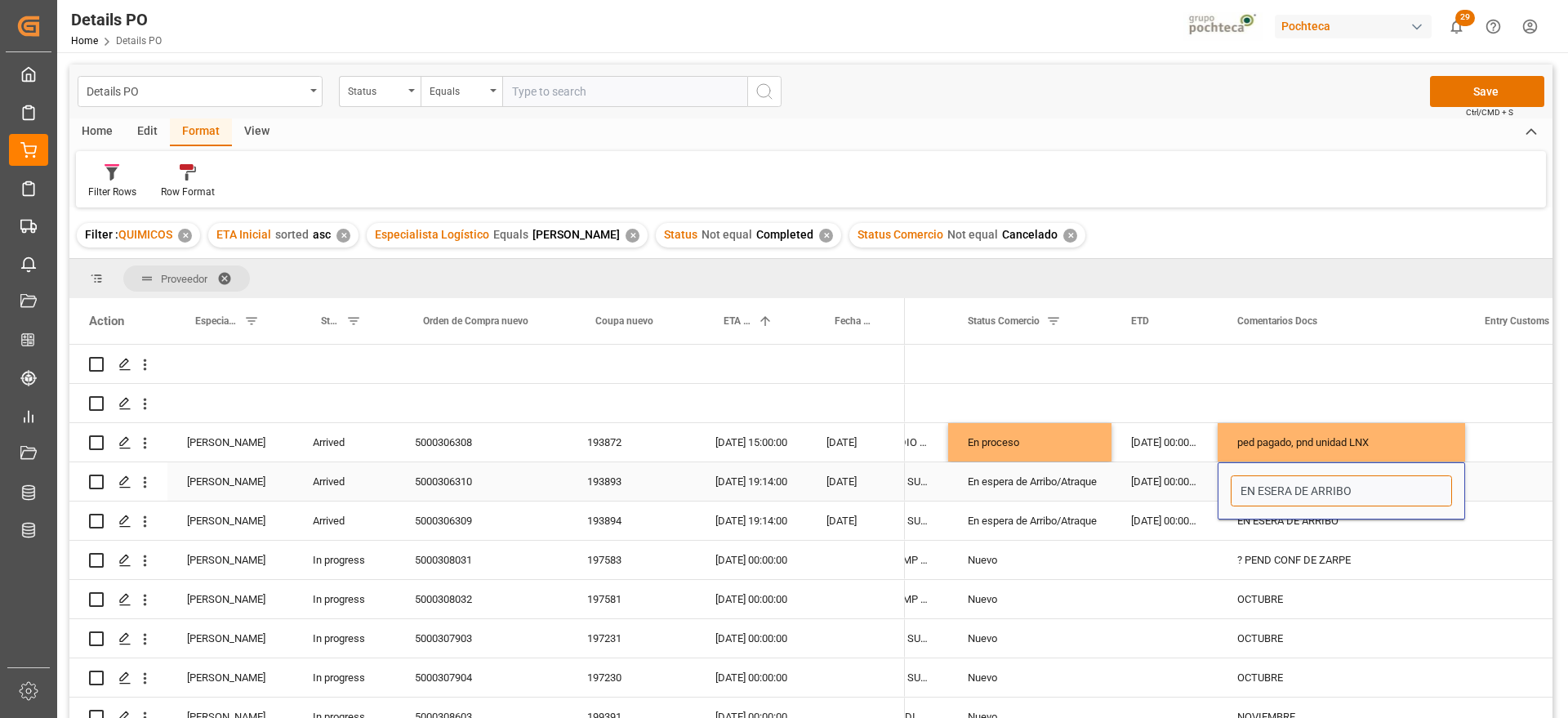
click at [1234, 487] on input "EN ESERA DE ARRIBO" at bounding box center [1342, 491] width 222 height 31
type input "DESPACHO 23/09"
click at [425, 513] on div "5000306309" at bounding box center [482, 521] width 172 height 39
click at [1293, 477] on div "DESPACHO 23/09" at bounding box center [1342, 481] width 248 height 39
click at [1303, 517] on div "EN ESERA DE ARRIBO" at bounding box center [1342, 521] width 248 height 39
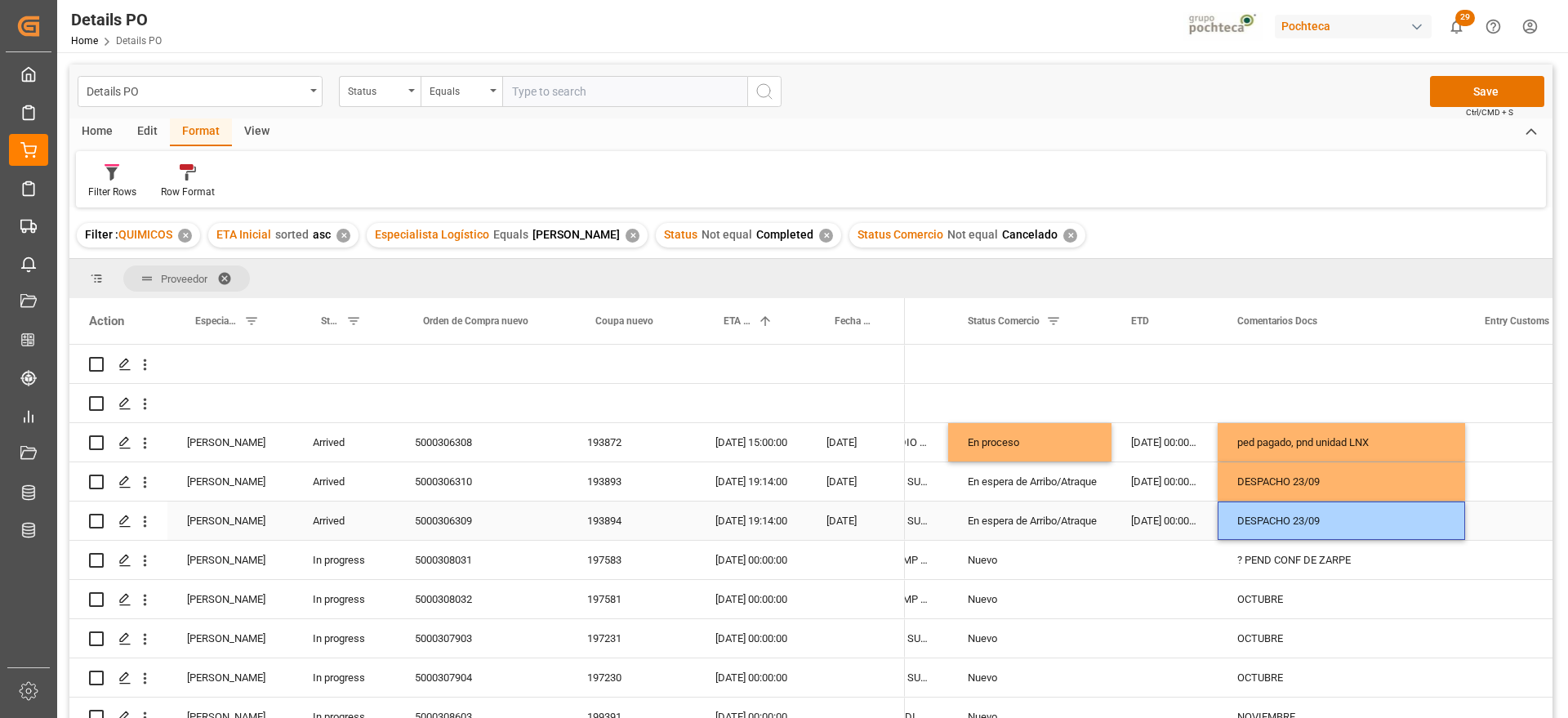
click at [1304, 517] on div "DESPACHO 23/09" at bounding box center [1342, 521] width 248 height 39
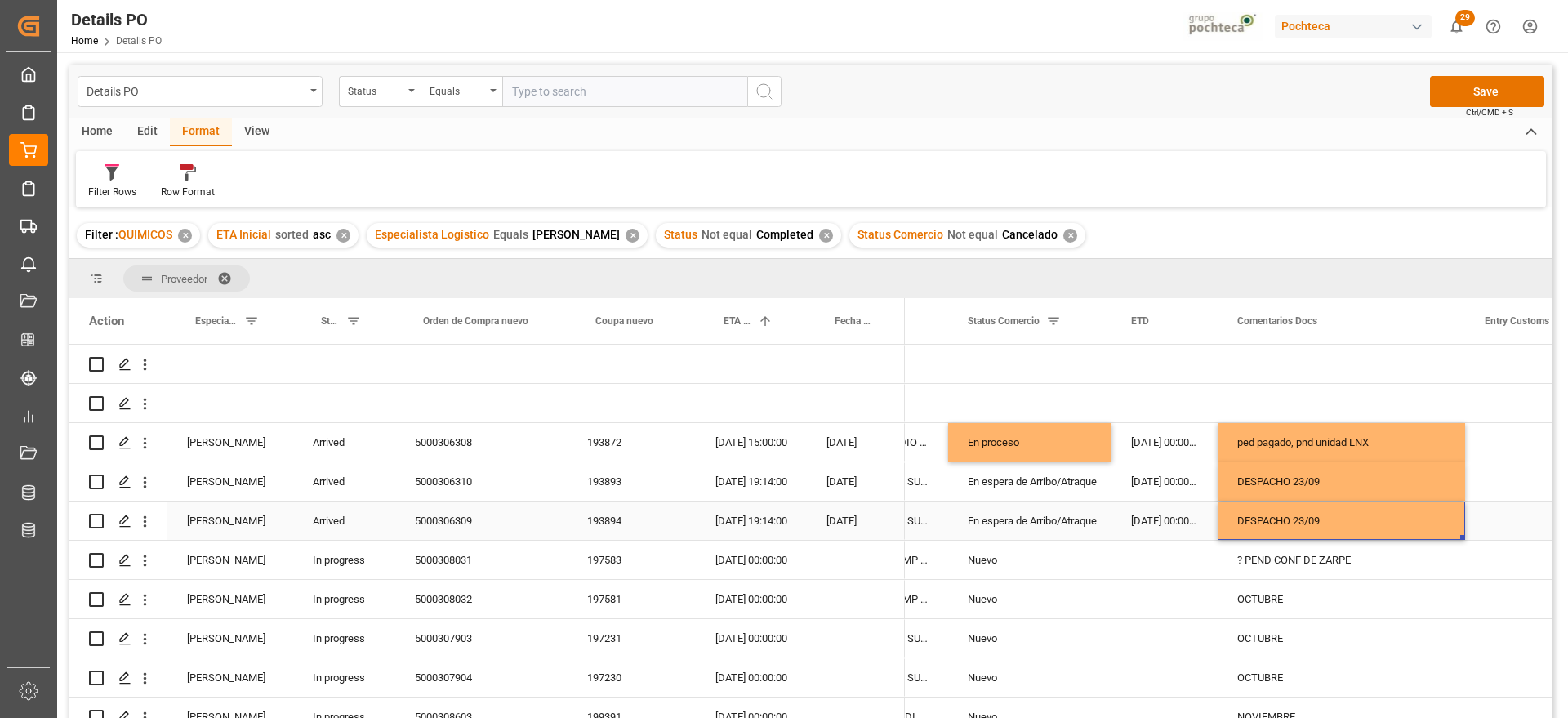
click at [1304, 517] on div "DESPACHO 23/09" at bounding box center [1342, 521] width 248 height 39
click at [1304, 517] on input "DESPACHO 23/09" at bounding box center [1342, 530] width 222 height 31
type input "DESPACHO 24/09"
click at [1377, 567] on div "? PEND CONF DE ZARPE" at bounding box center [1342, 560] width 248 height 39
click at [465, 570] on div "5000308031" at bounding box center [482, 560] width 172 height 39
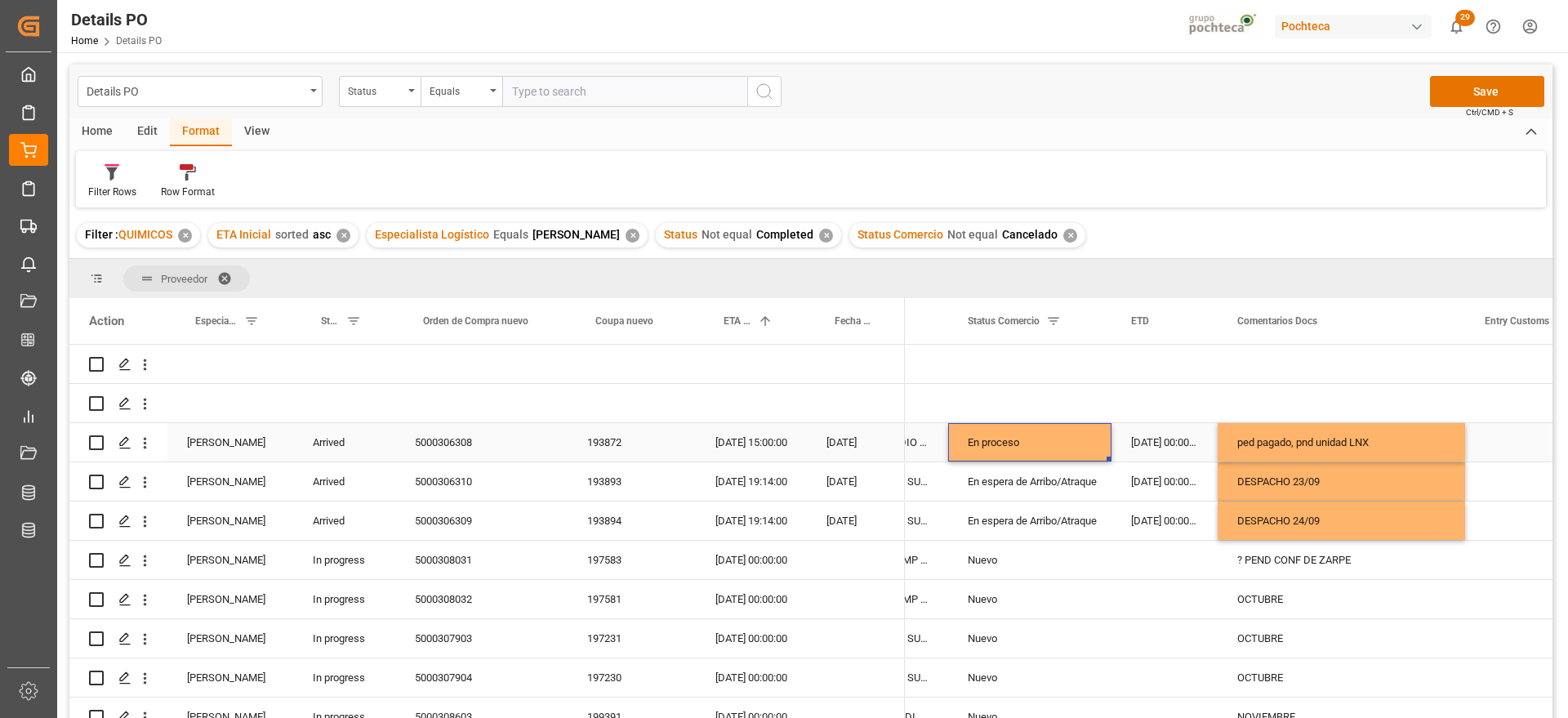
click at [1010, 433] on div "En proceso" at bounding box center [1030, 442] width 124 height 38
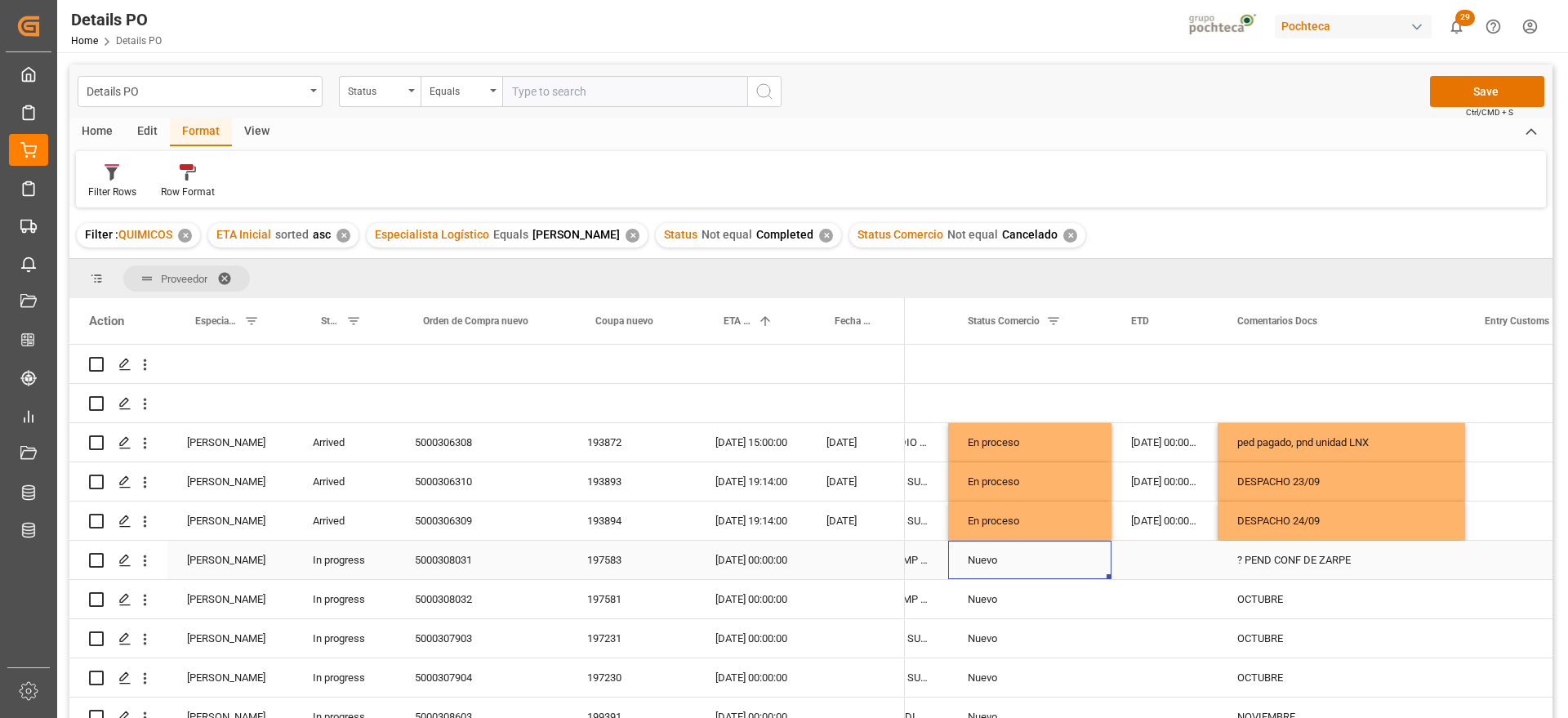
click at [588, 568] on div "197583" at bounding box center [632, 560] width 128 height 39
click at [766, 559] on div "20-09-2025 00:00:00" at bounding box center [751, 560] width 111 height 39
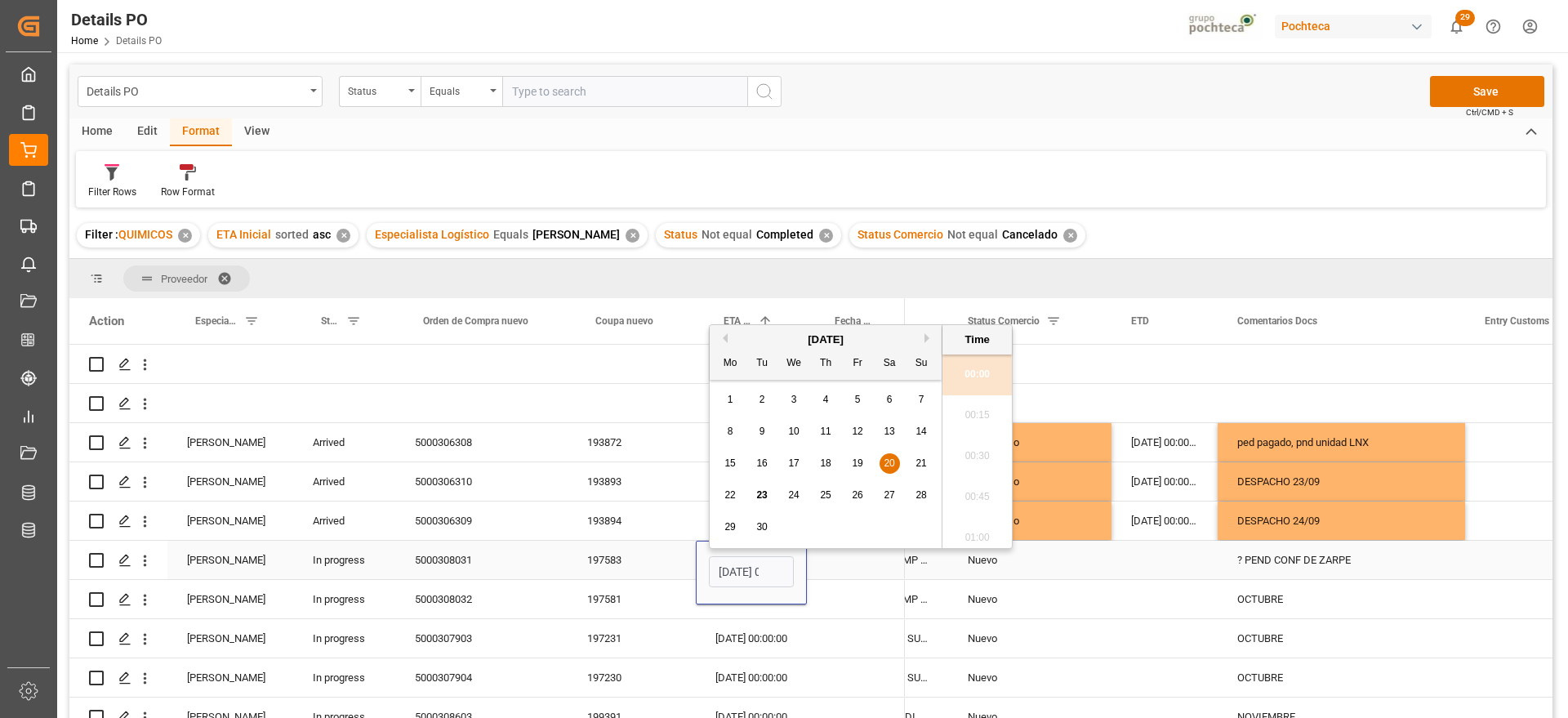
scroll to position [1353, 0]
click at [726, 329] on button "Previous Month" at bounding box center [723, 329] width 10 height 10
click at [929, 328] on button "Next Month" at bounding box center [929, 329] width 10 height 10
click at [850, 485] on div "24" at bounding box center [858, 487] width 21 height 20
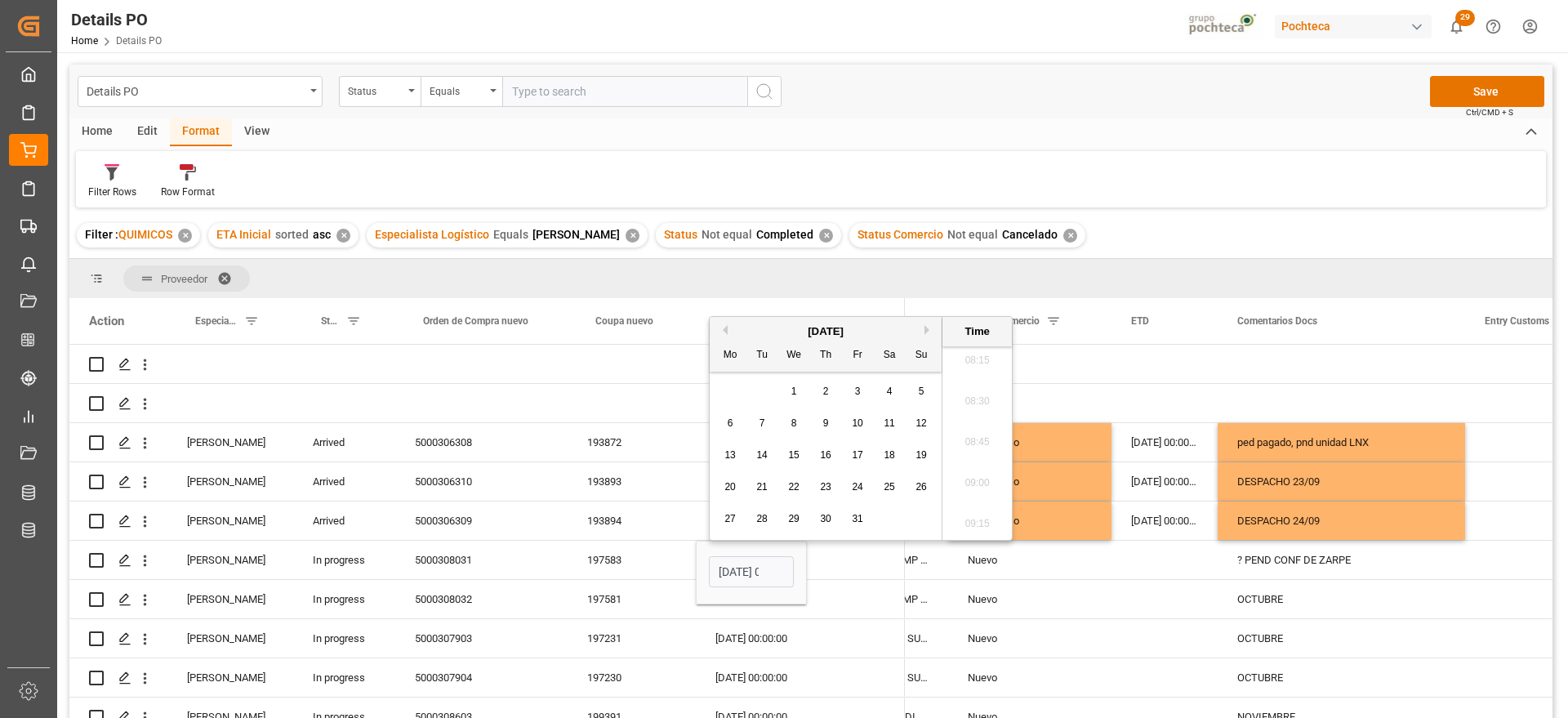
type input "24-10-2025 00:00"
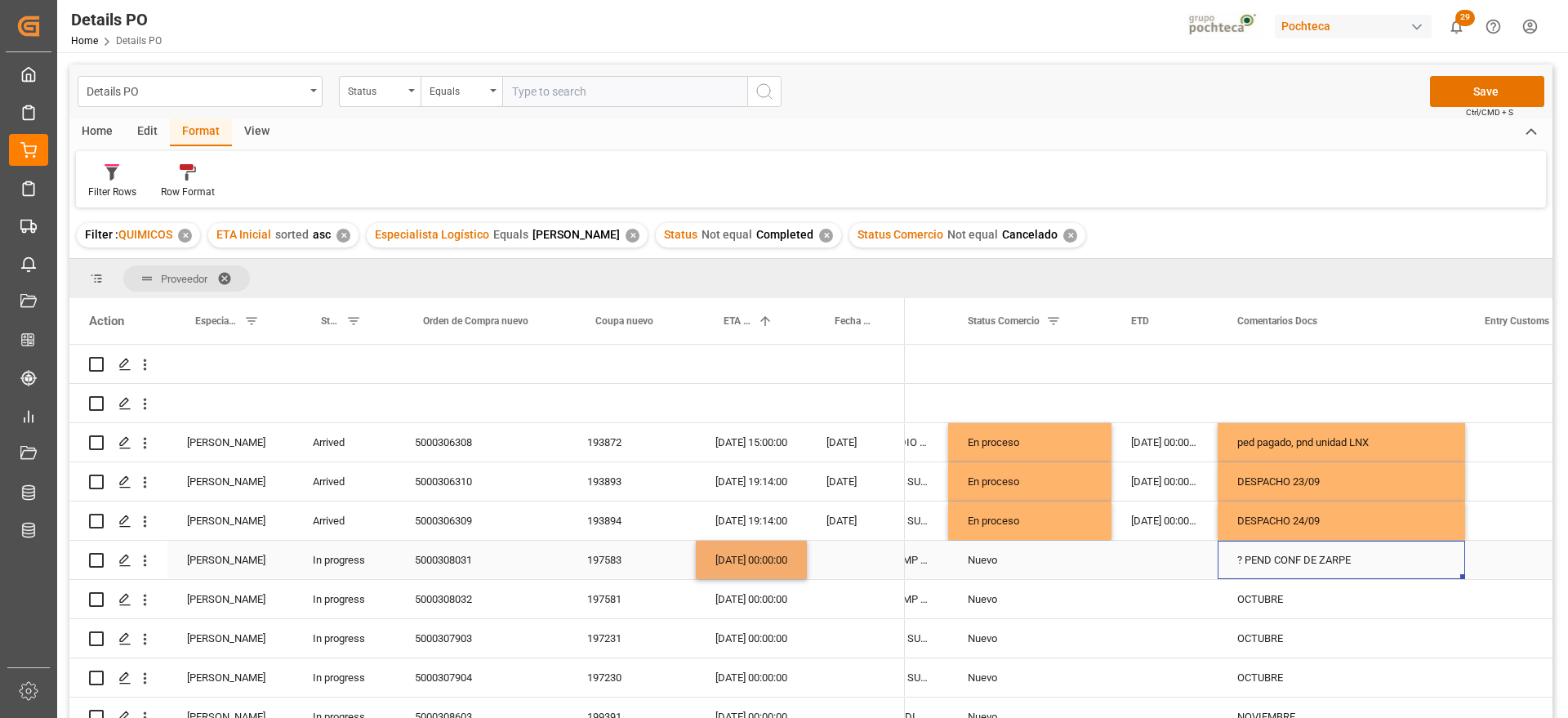
click at [1280, 558] on div "? PEND CONF DE ZARPE" at bounding box center [1342, 560] width 248 height 39
click at [1163, 561] on div "Press SPACE to select this row." at bounding box center [1165, 560] width 106 height 39
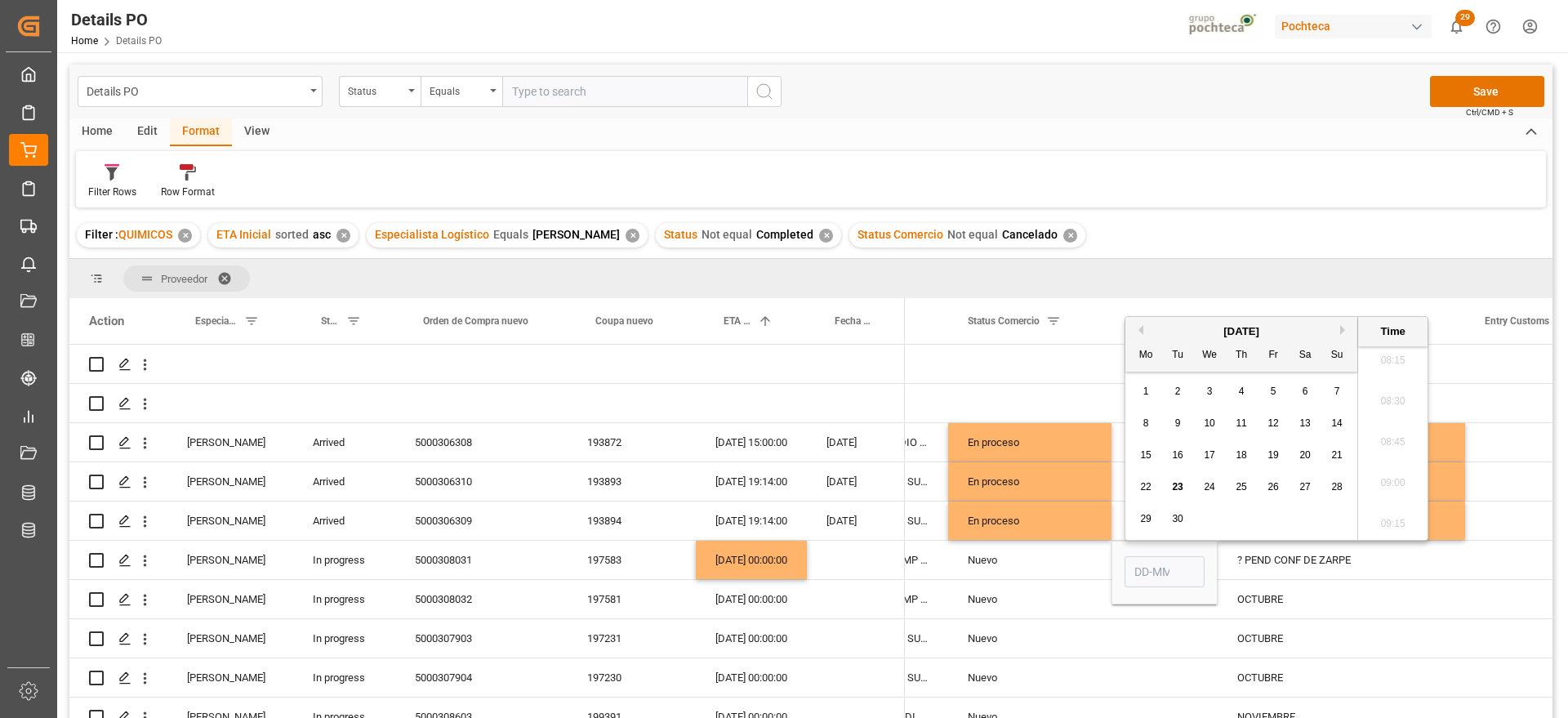
click at [1342, 332] on button "Next Month" at bounding box center [1345, 329] width 10 height 10
click at [1235, 391] on div "2" at bounding box center [1241, 392] width 21 height 20
type input "02-10-2025 00:00"
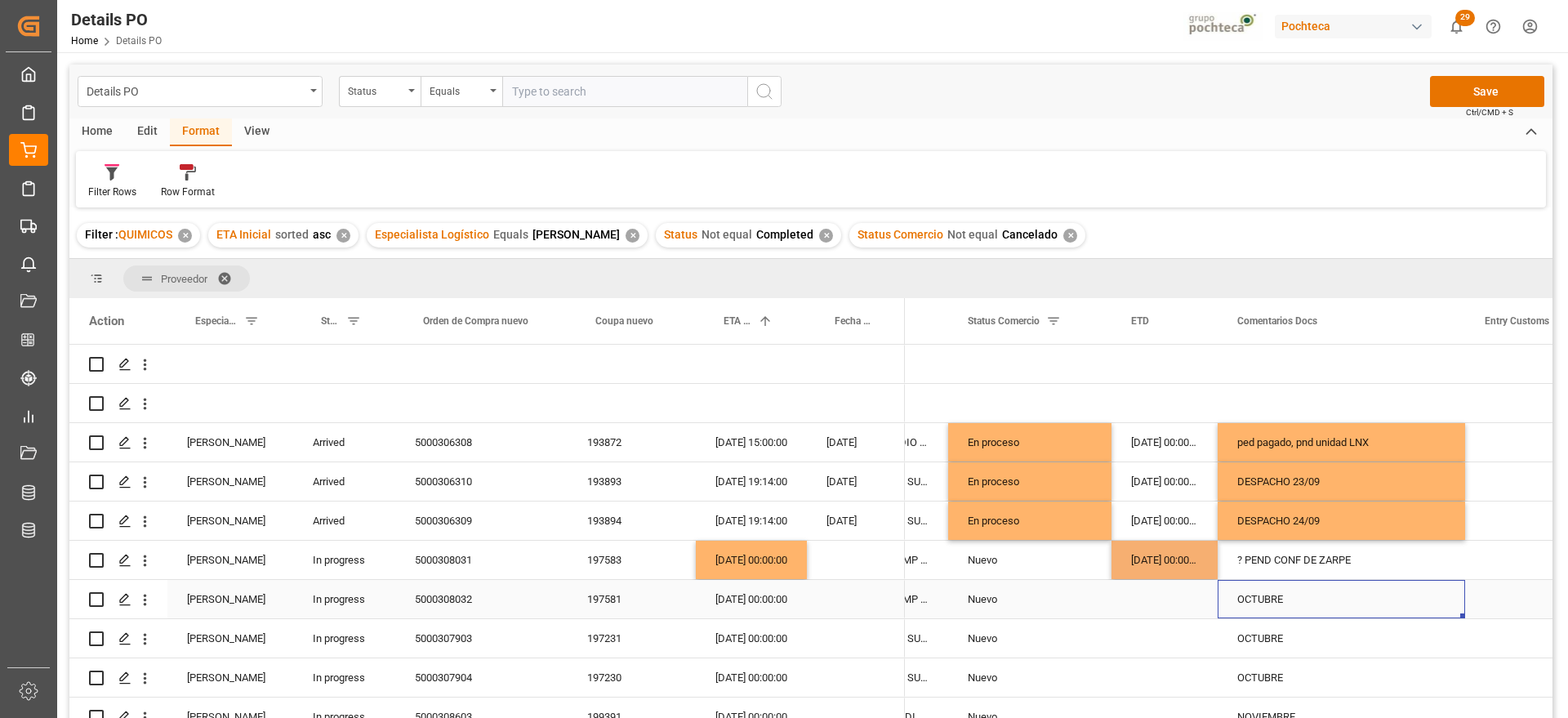
click at [1295, 585] on div "OCTUBRE" at bounding box center [1342, 599] width 248 height 39
click at [1278, 559] on div "? PEND CONF DE ZARPE" at bounding box center [1342, 560] width 248 height 39
click at [1256, 601] on div "OCTUBRE" at bounding box center [1342, 599] width 248 height 39
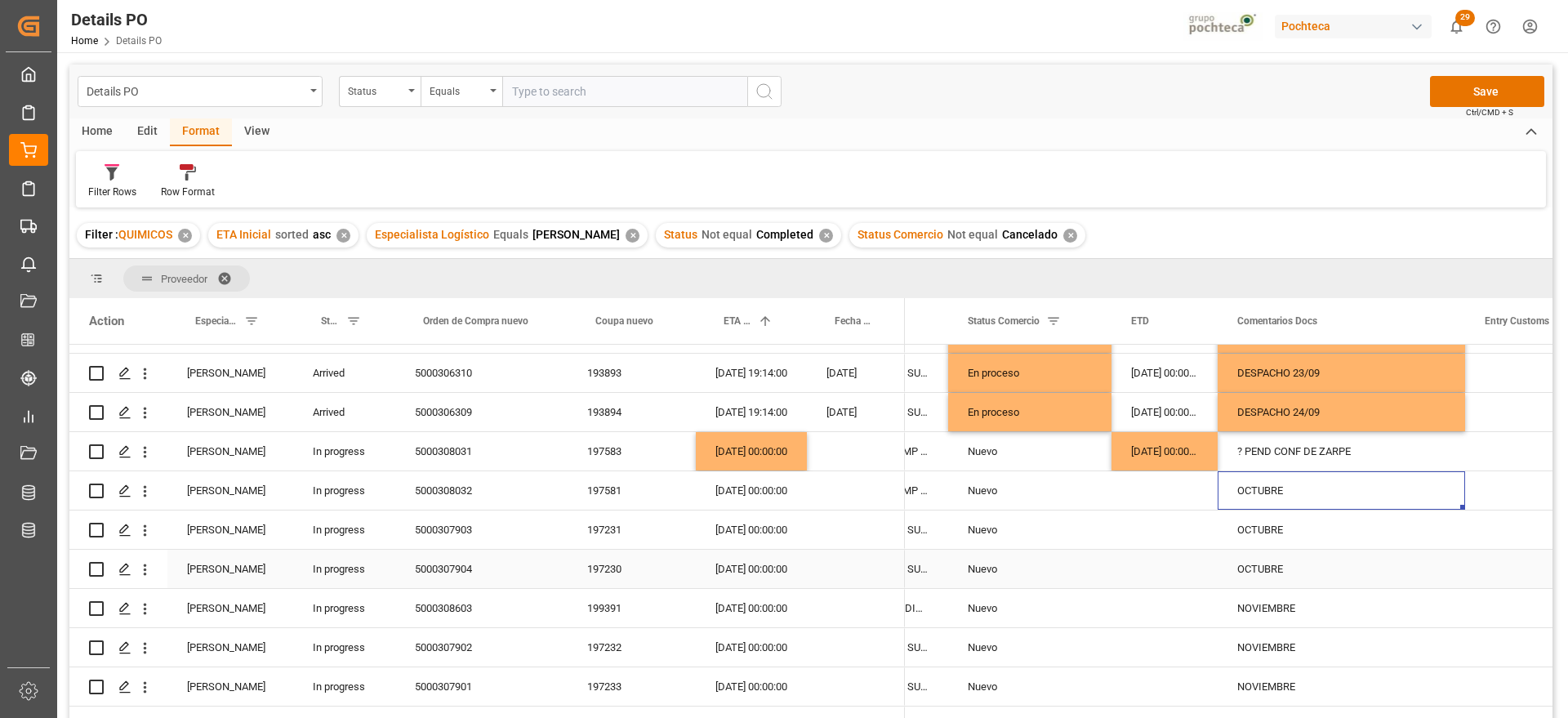
scroll to position [205, 0]
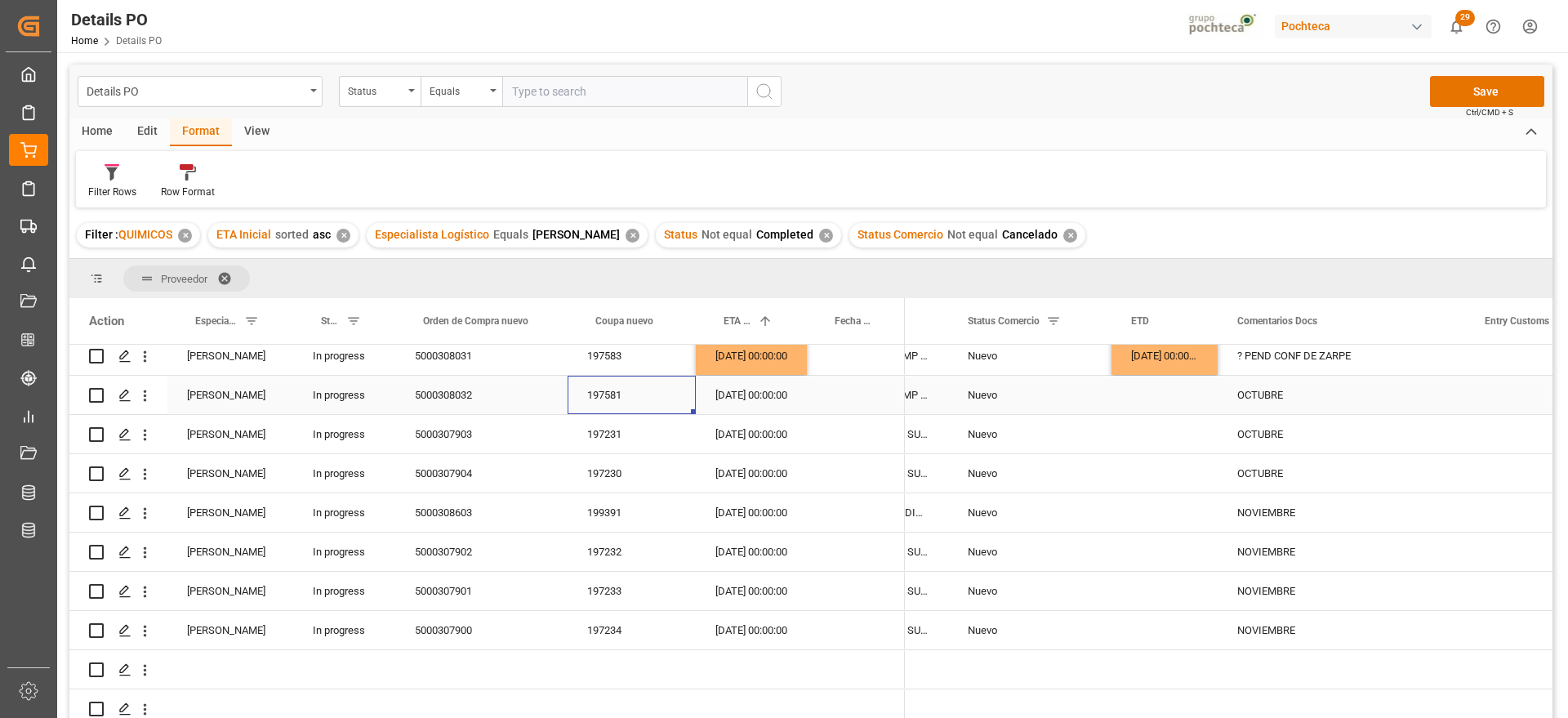
click at [603, 396] on div "197581" at bounding box center [632, 395] width 128 height 39
click at [460, 396] on div "5000308032" at bounding box center [482, 395] width 172 height 39
click at [584, 406] on div "197581" at bounding box center [632, 395] width 128 height 39
click at [790, 352] on div "24-10-2025 00:00:00" at bounding box center [751, 355] width 111 height 39
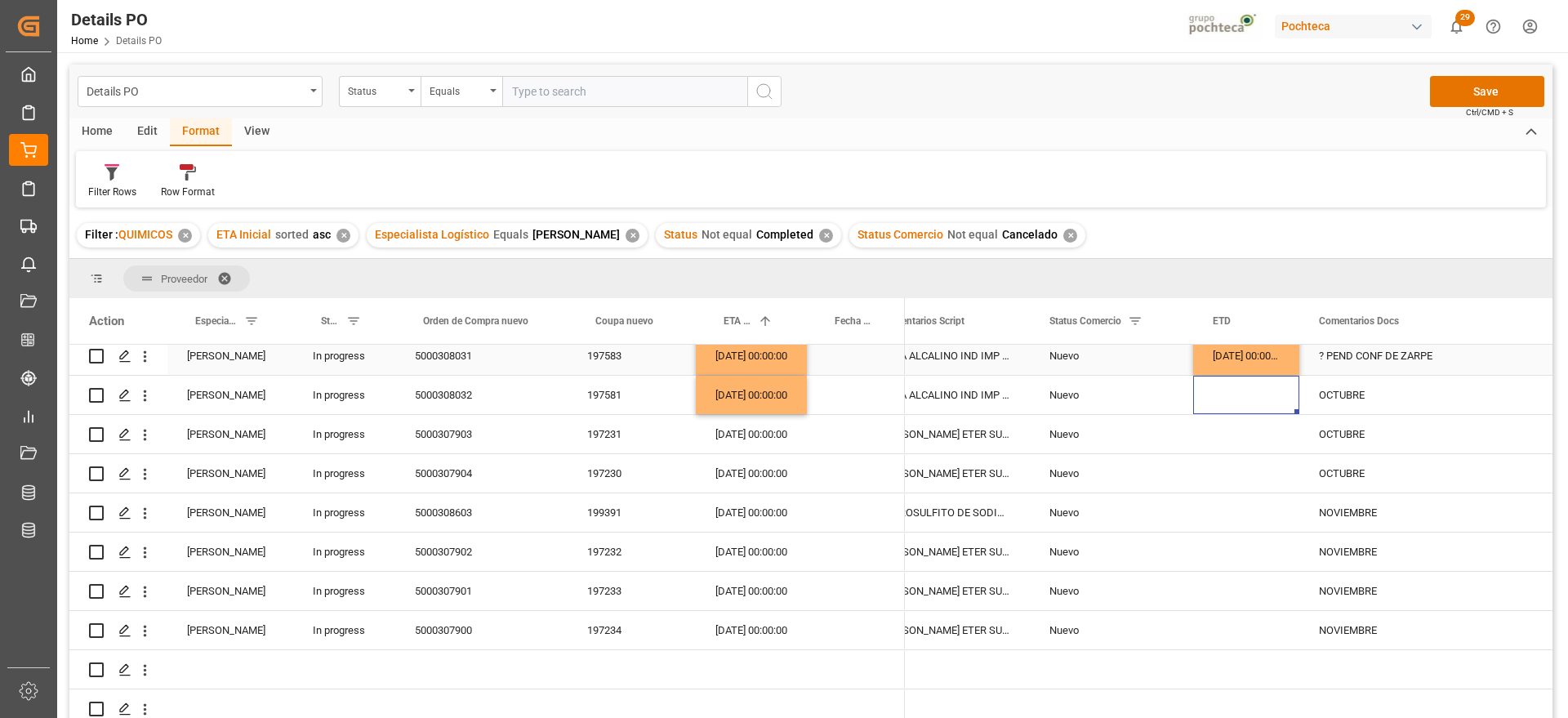
scroll to position [196, 0]
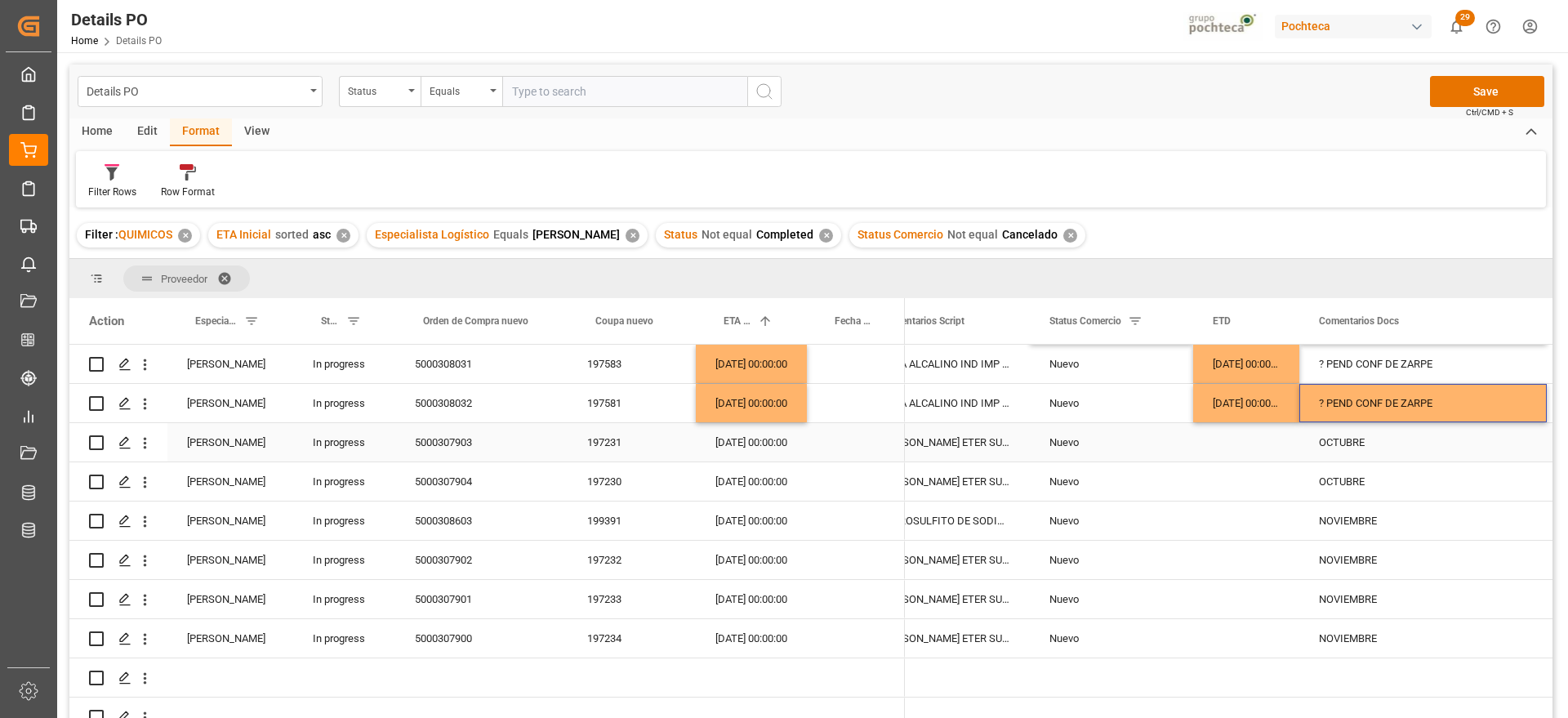
click at [602, 444] on div "197231" at bounding box center [632, 442] width 128 height 39
click at [740, 444] on div "[DATE] 00:00:00" at bounding box center [751, 442] width 111 height 39
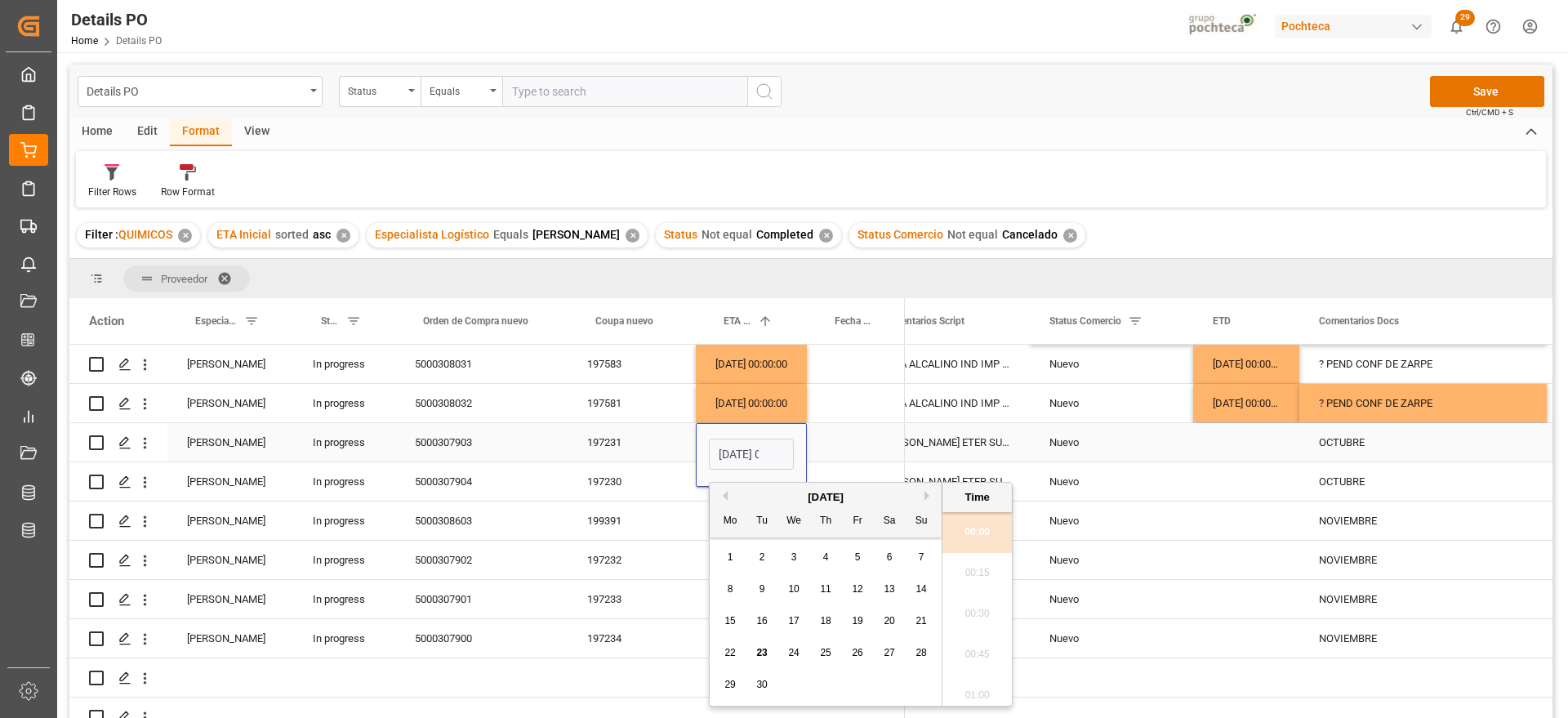
scroll to position [1353, 0]
click at [925, 495] on button "Next Month" at bounding box center [929, 495] width 10 height 10
click at [731, 617] on span "13" at bounding box center [730, 620] width 11 height 12
type input "[DATE] 00:00"
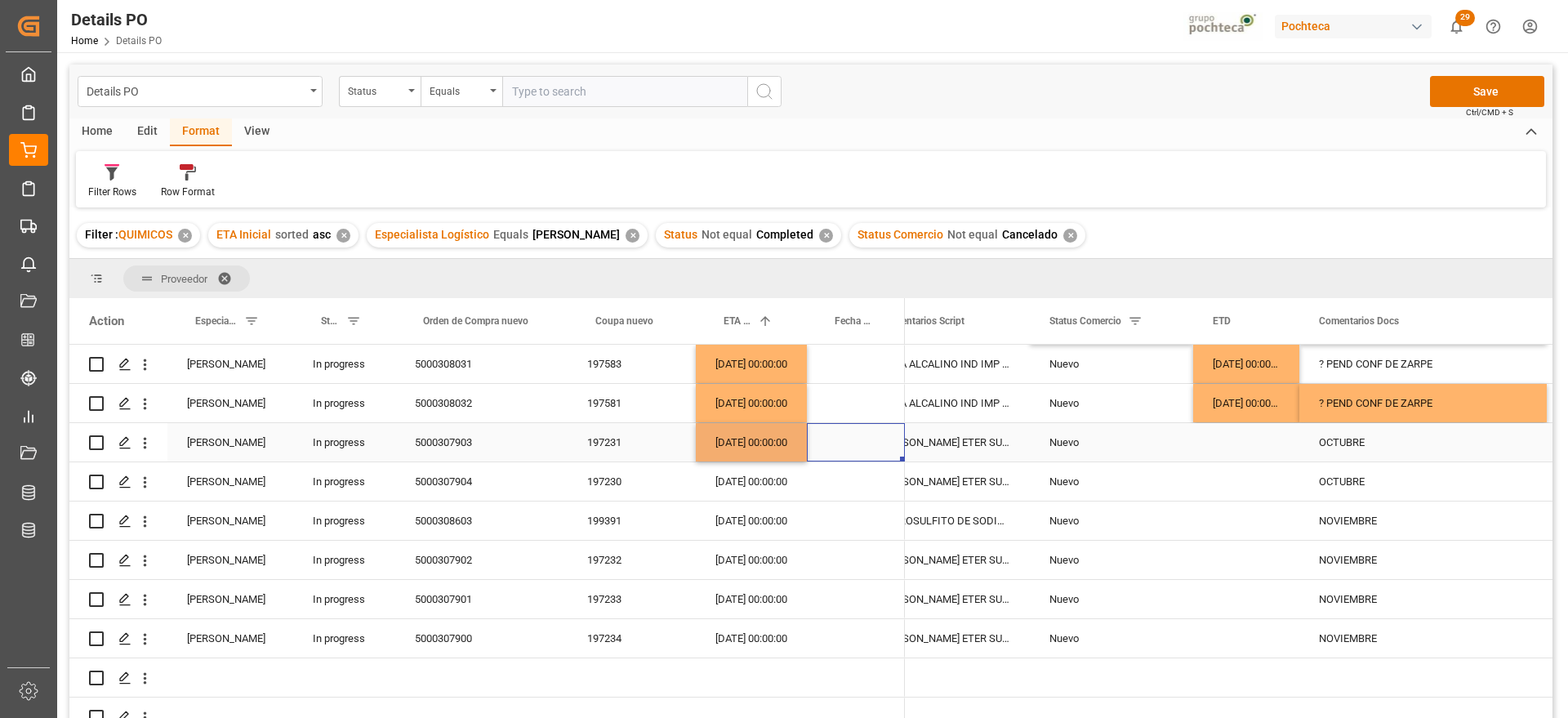
click at [832, 443] on div "Press SPACE to select this row." at bounding box center [855, 442] width 98 height 39
click at [749, 444] on div "[DATE] 00:00:00" at bounding box center [751, 442] width 111 height 39
click at [742, 491] on div "[DATE] 00:00:00" at bounding box center [751, 481] width 111 height 39
click at [746, 560] on div "[DATE] 00:00:00" at bounding box center [751, 560] width 111 height 39
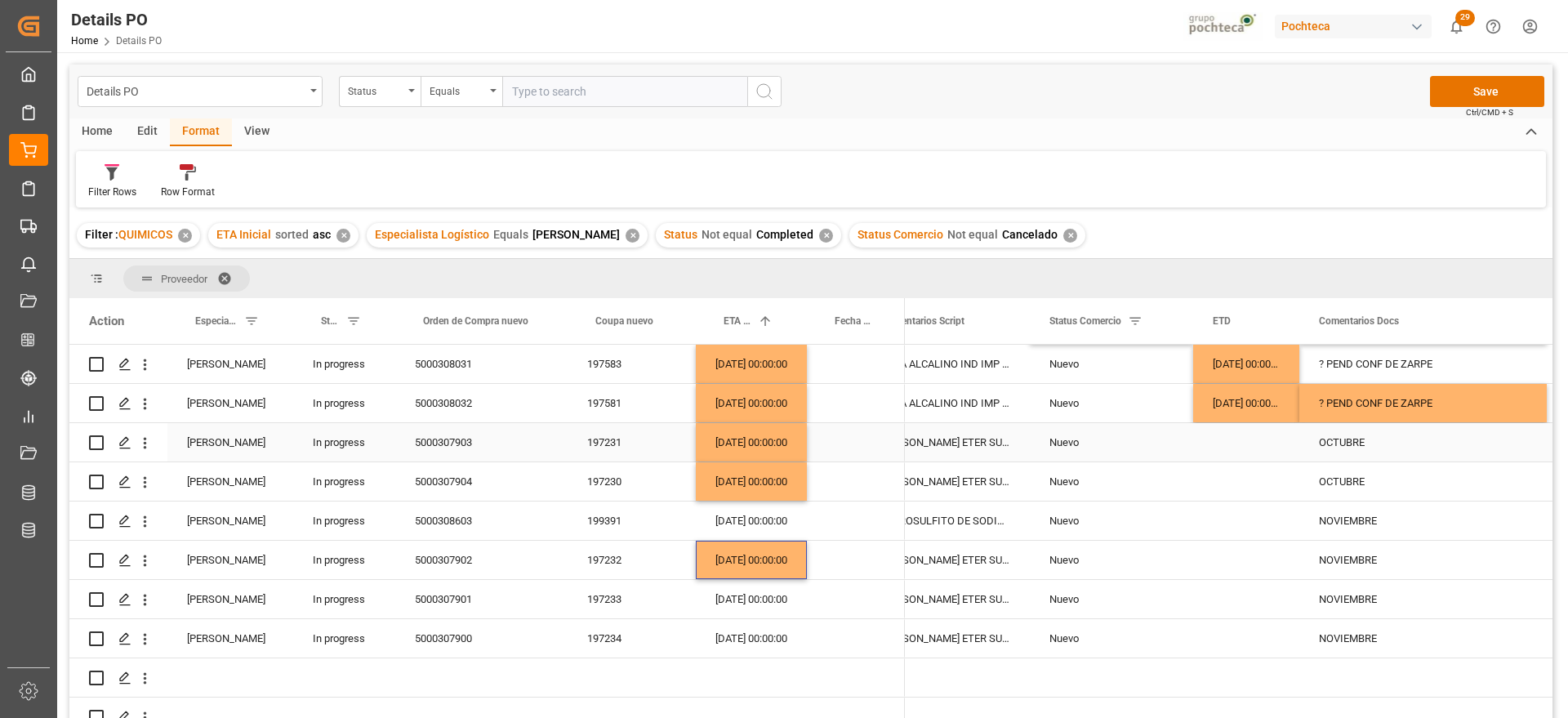
click at [1083, 441] on div "Nuevo" at bounding box center [1112, 442] width 124 height 38
click at [1169, 450] on icon "open menu" at bounding box center [1163, 452] width 20 height 20
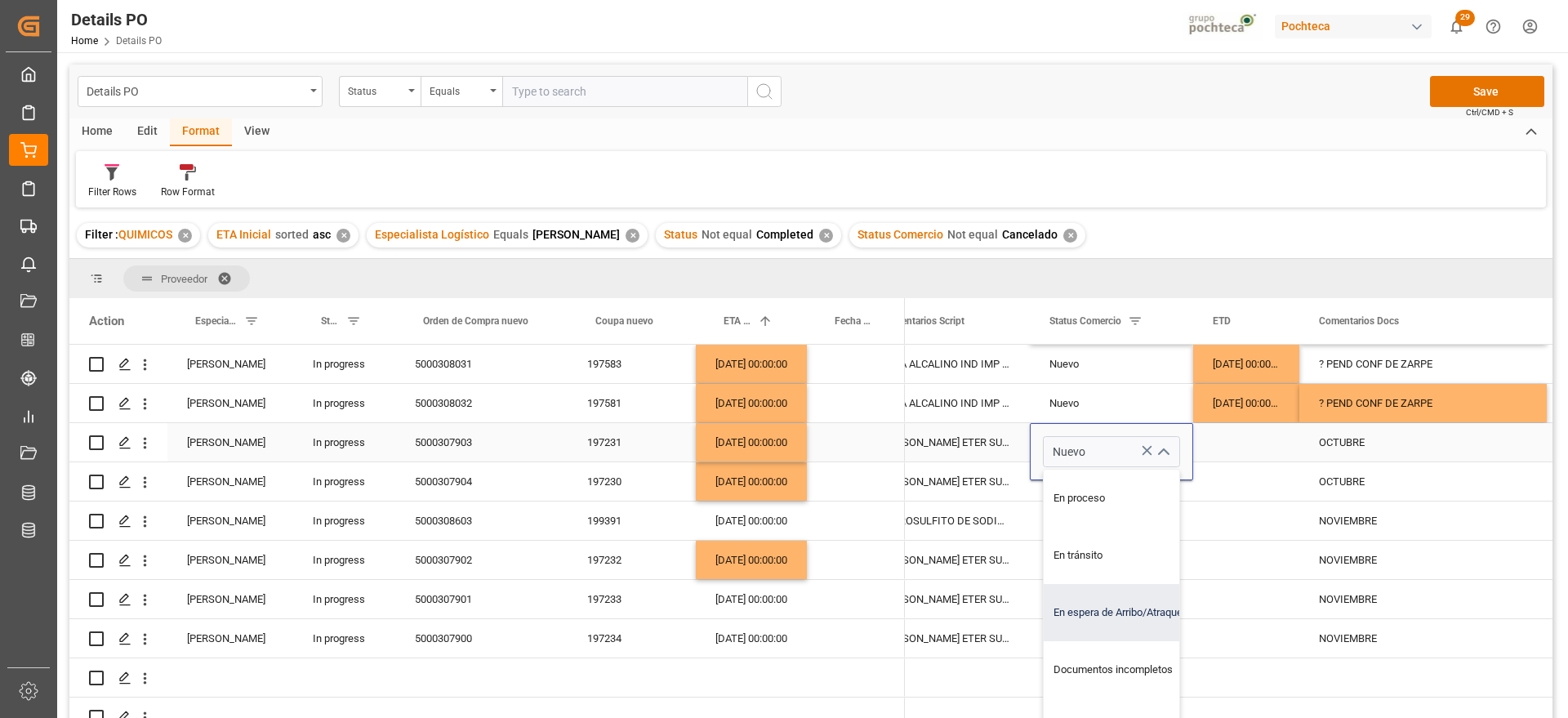
click at [1146, 618] on div "En espera de Arribo/Atraque" at bounding box center [1121, 613] width 155 height 57
type input "En espera de Arribo/Atraque"
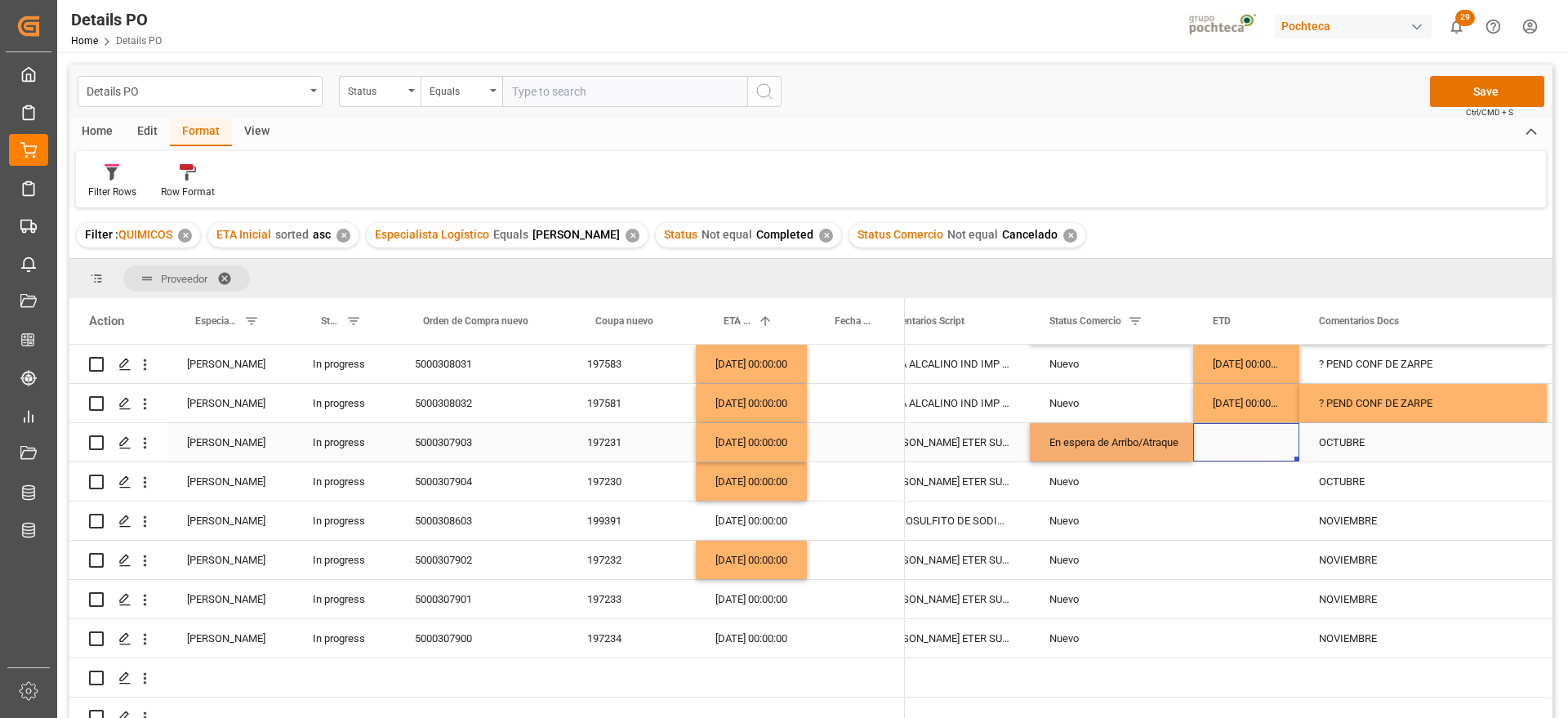
click at [1230, 440] on div "Press SPACE to select this row." at bounding box center [1247, 442] width 106 height 39
click at [1119, 438] on div "En espera de Arribo/Atraque" at bounding box center [1112, 442] width 124 height 38
click at [1104, 486] on div "Nuevo" at bounding box center [1112, 482] width 124 height 38
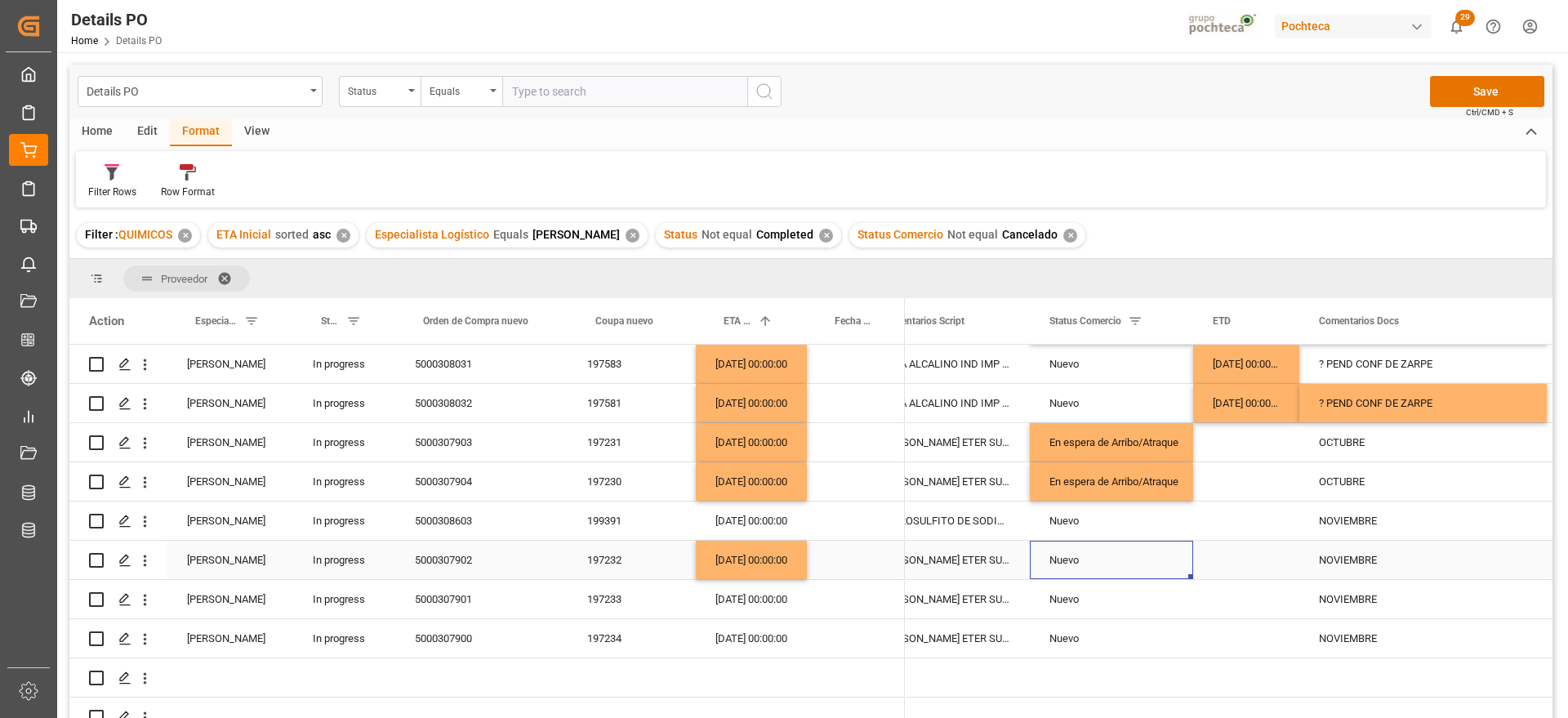
click at [1099, 559] on div "Nuevo" at bounding box center [1112, 560] width 124 height 38
click at [1359, 449] on div "OCTUBRE" at bounding box center [1423, 442] width 248 height 39
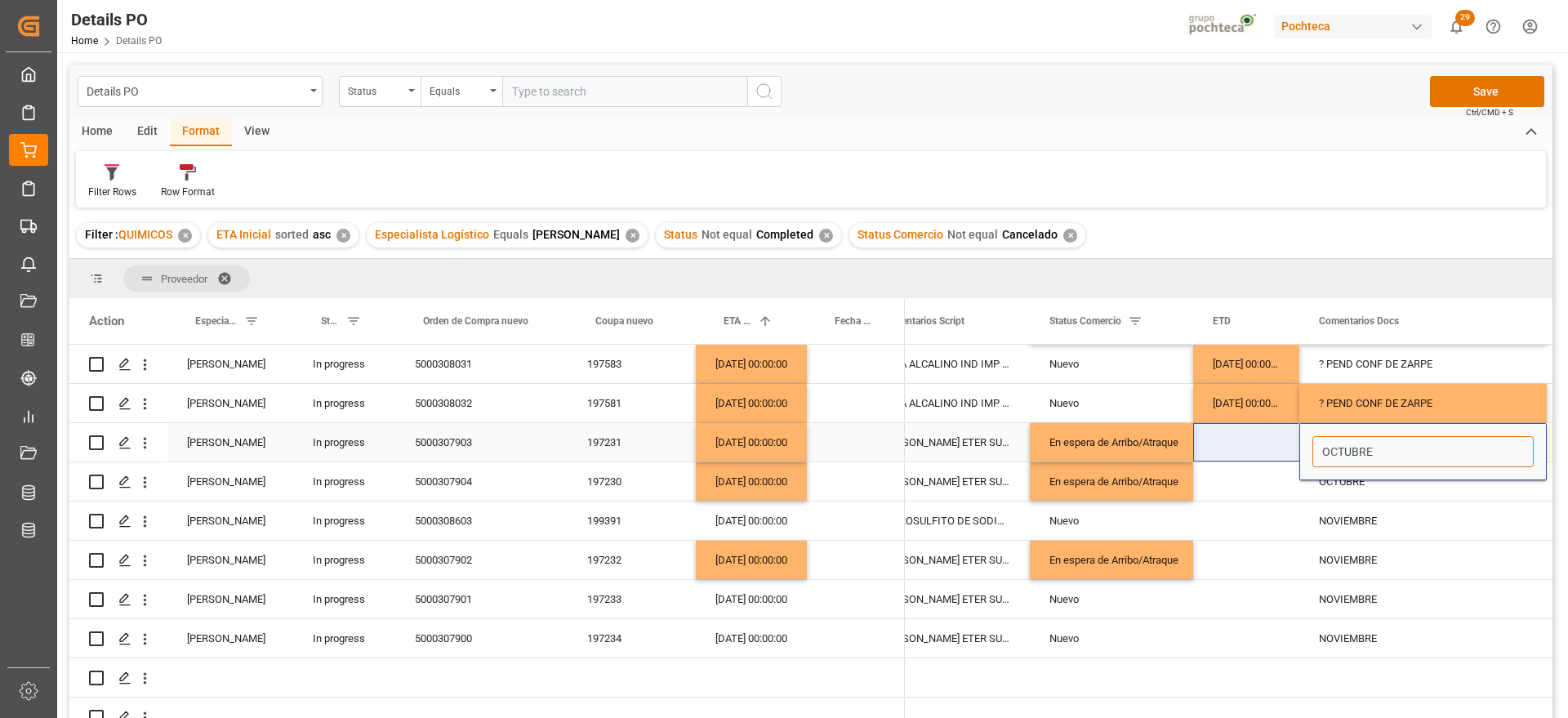
drag, startPoint x: 1385, startPoint y: 452, endPoint x: 1268, endPoint y: 454, distance: 117.0
type input "EN ESPERA DE ARRIB"
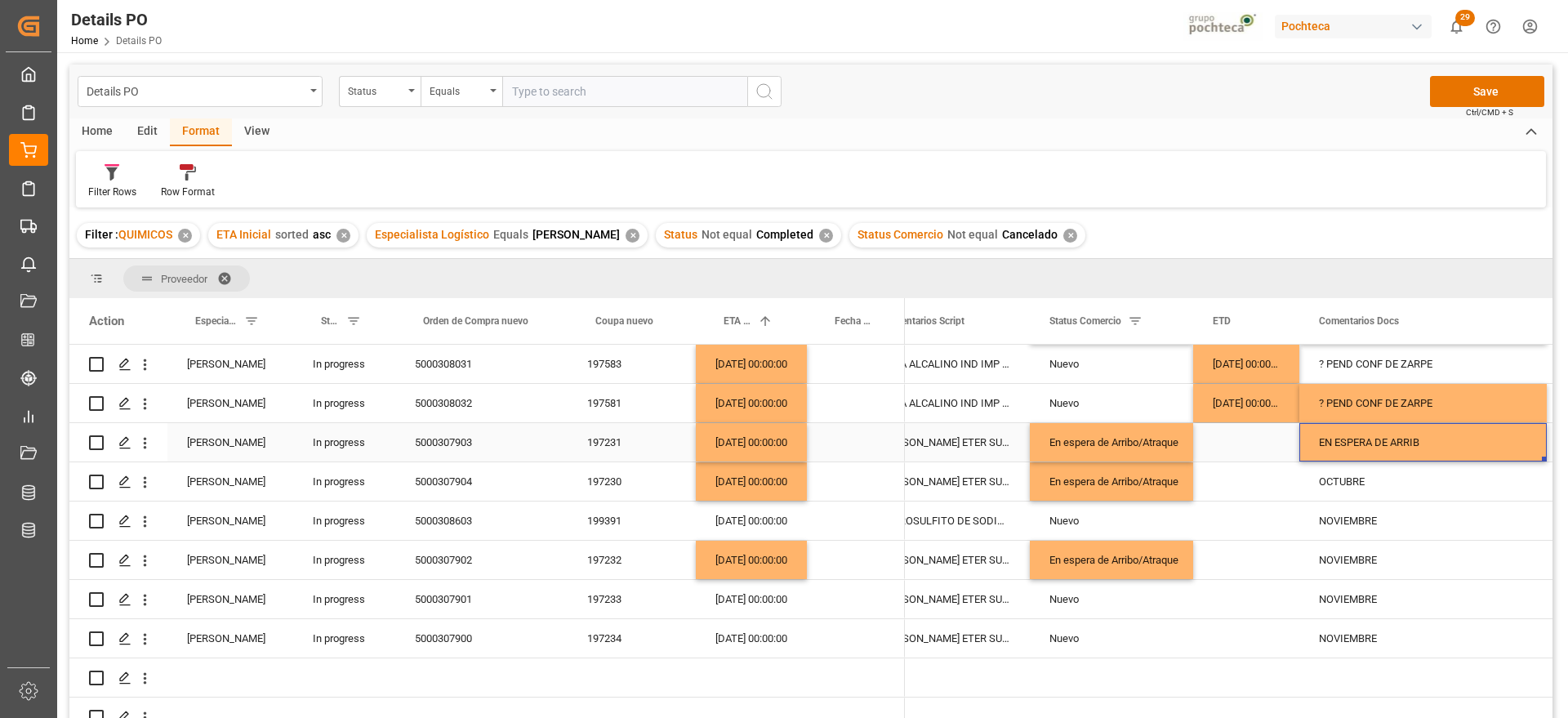
click at [1340, 444] on div "EN ESPERA DE ARRIB" at bounding box center [1423, 442] width 248 height 39
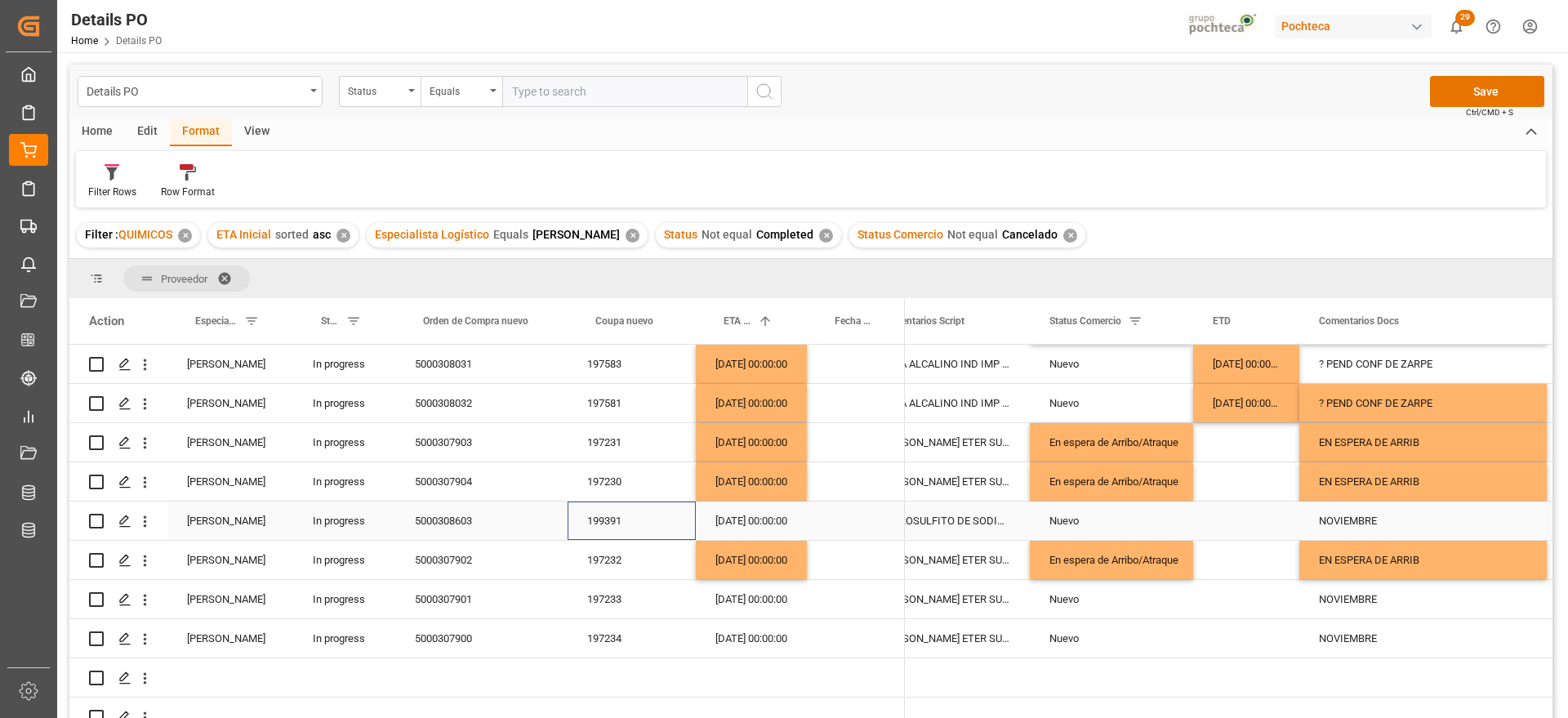
click at [599, 526] on div "199391" at bounding box center [632, 521] width 128 height 39
click at [1353, 603] on div "NOVIEMBRE" at bounding box center [1423, 599] width 248 height 39
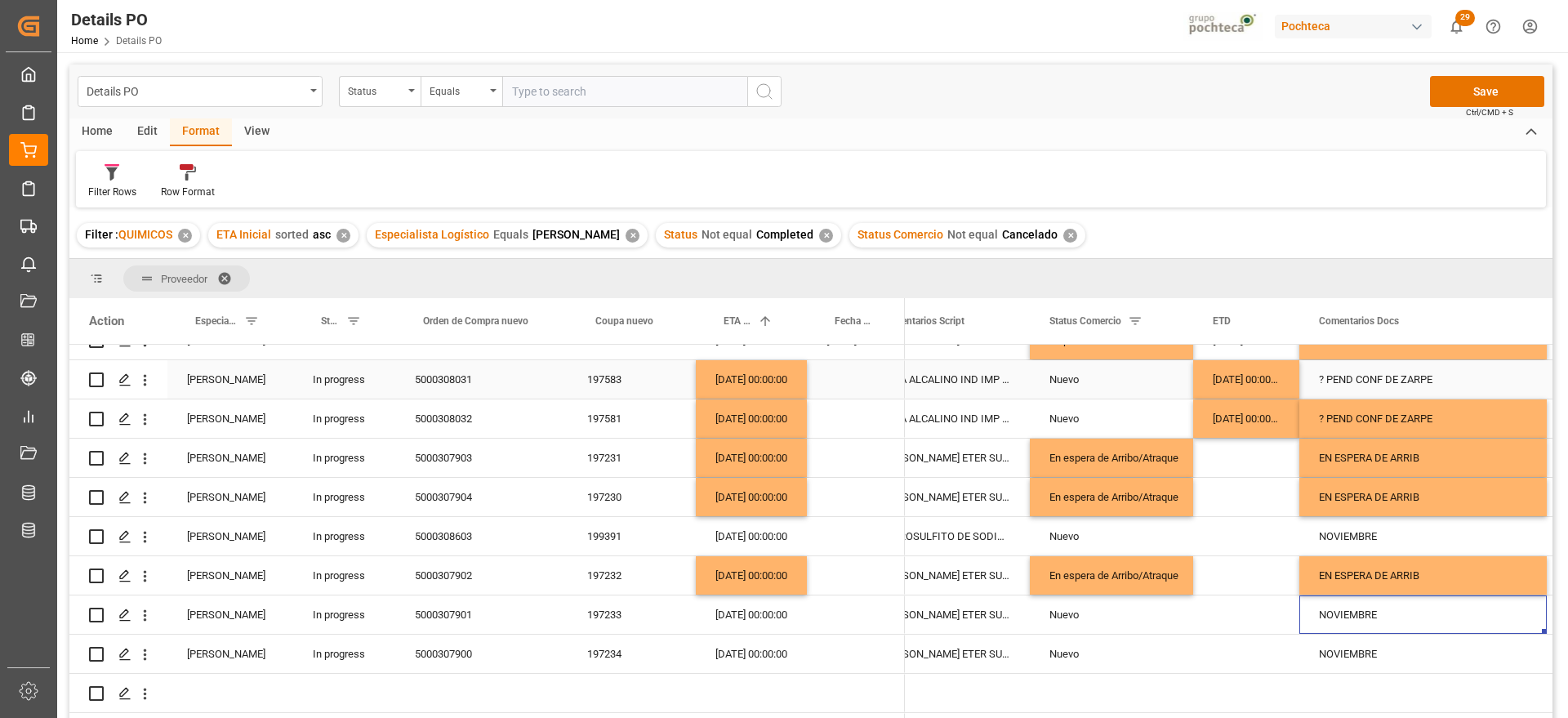
scroll to position [205, 0]
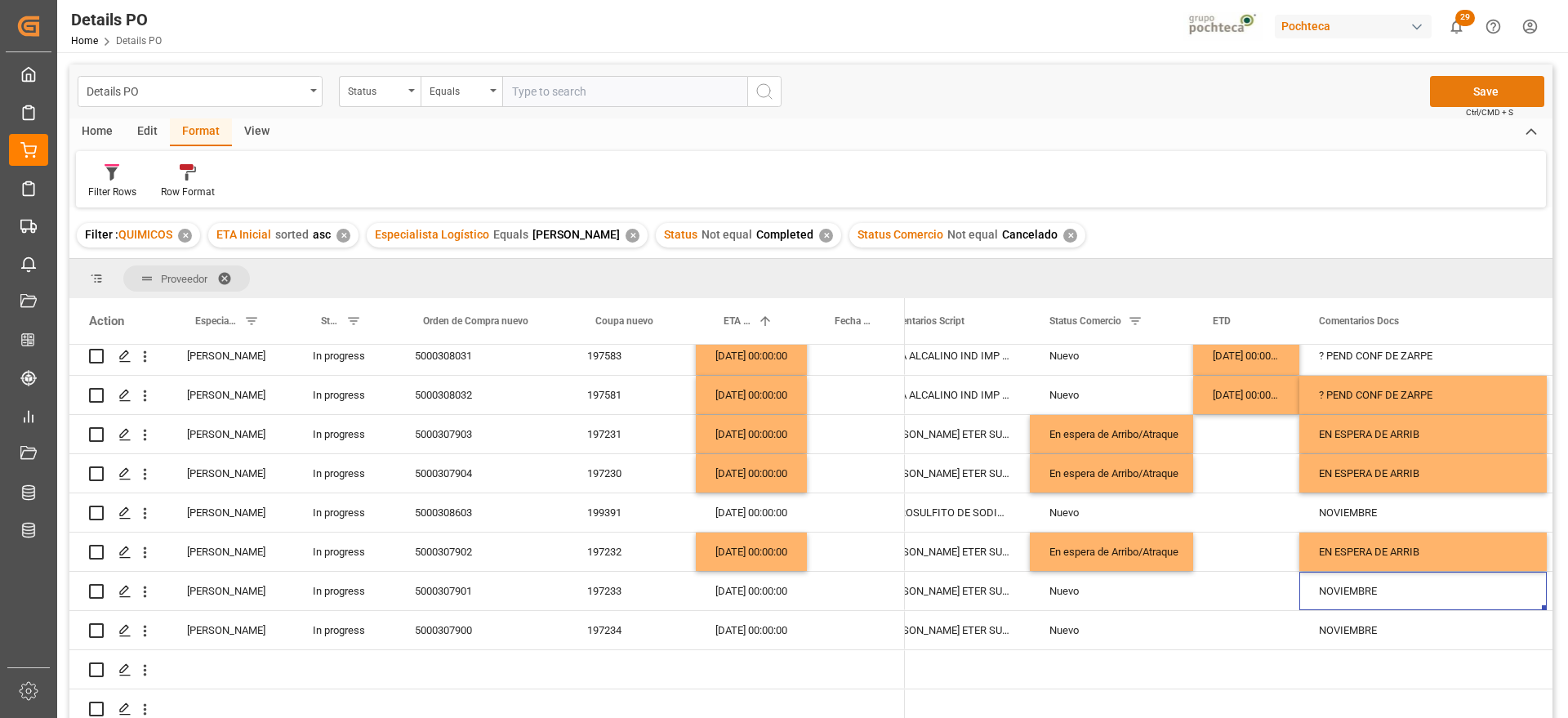
click at [1489, 93] on button "Save" at bounding box center [1487, 92] width 114 height 31
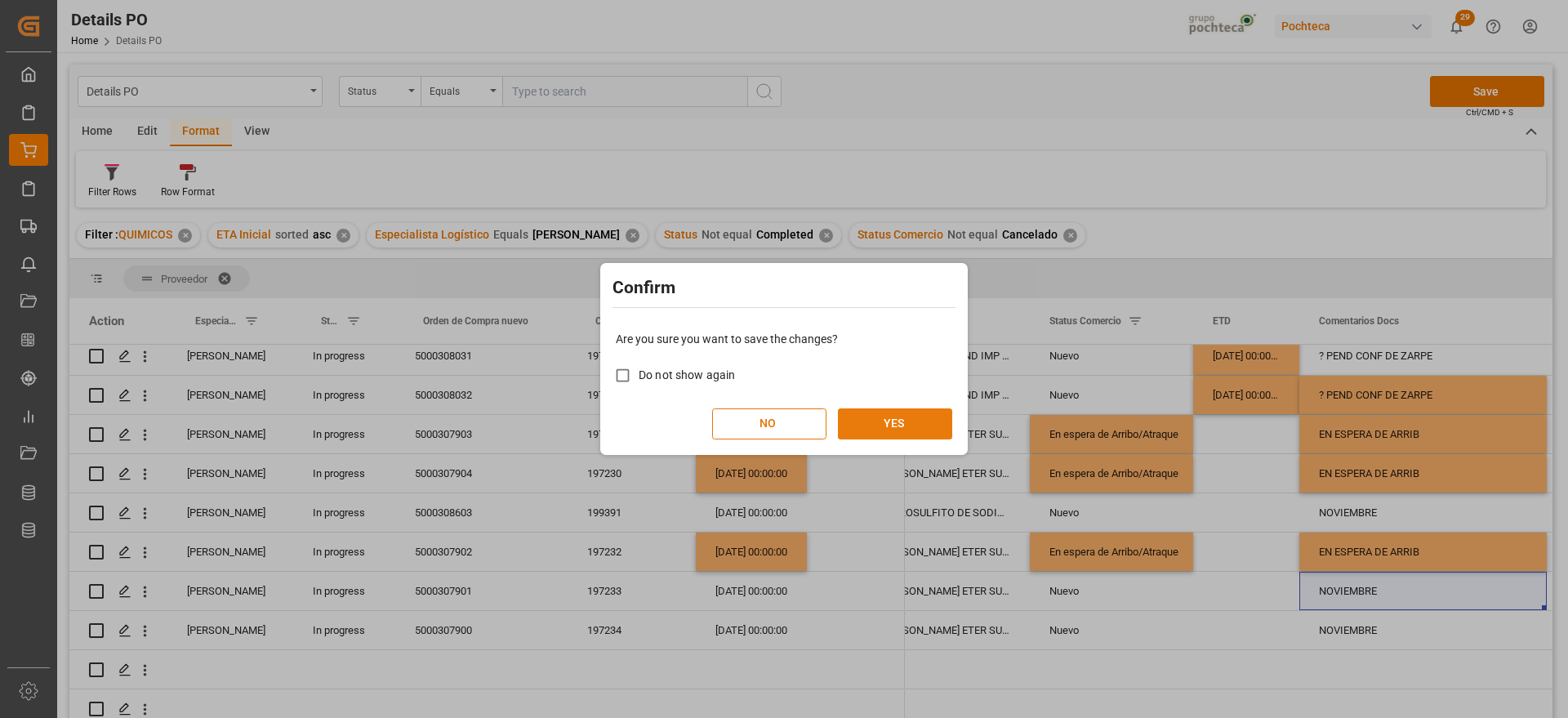
click at [928, 414] on button "YES" at bounding box center [895, 424] width 114 height 31
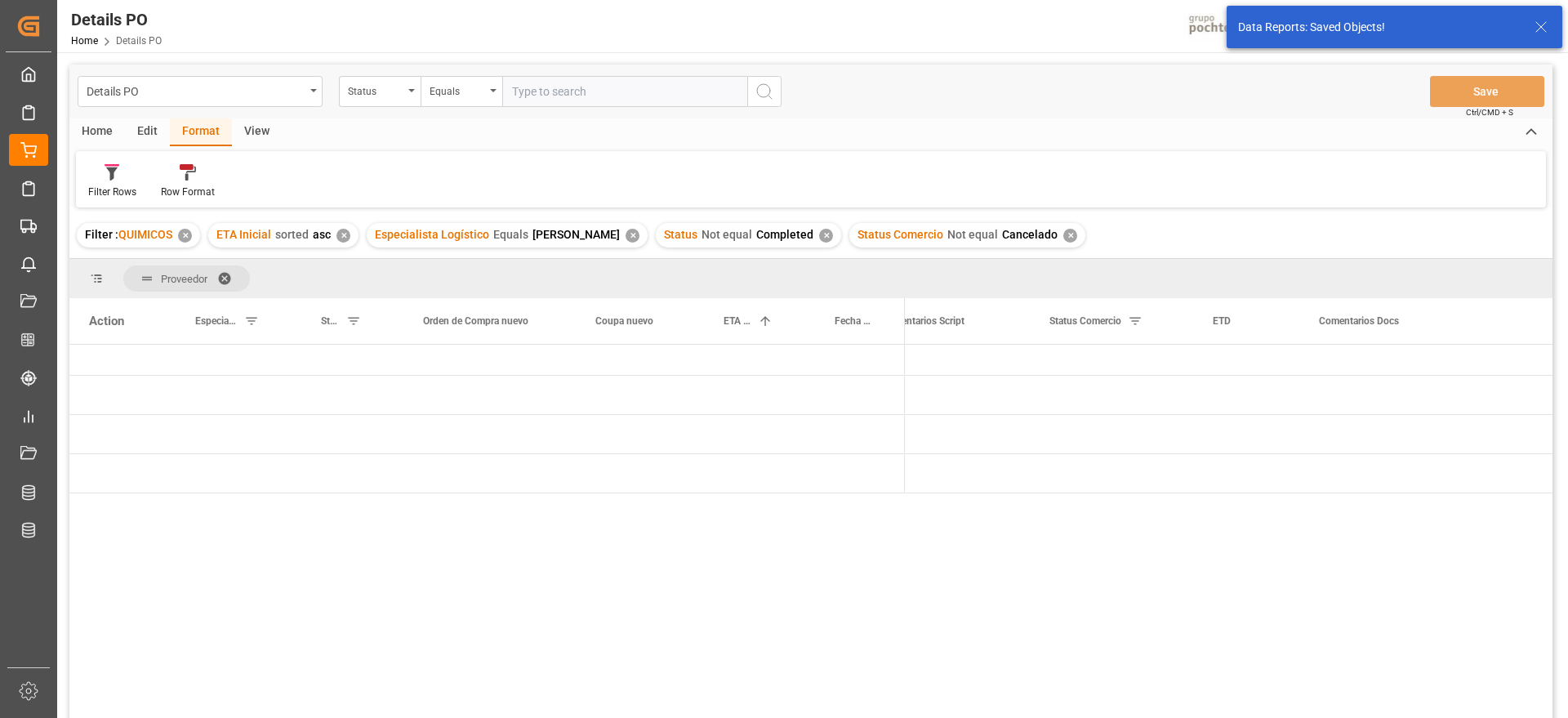
scroll to position [0, 0]
click at [854, 414] on div "Press SPACE to select this row." at bounding box center [855, 403] width 98 height 39
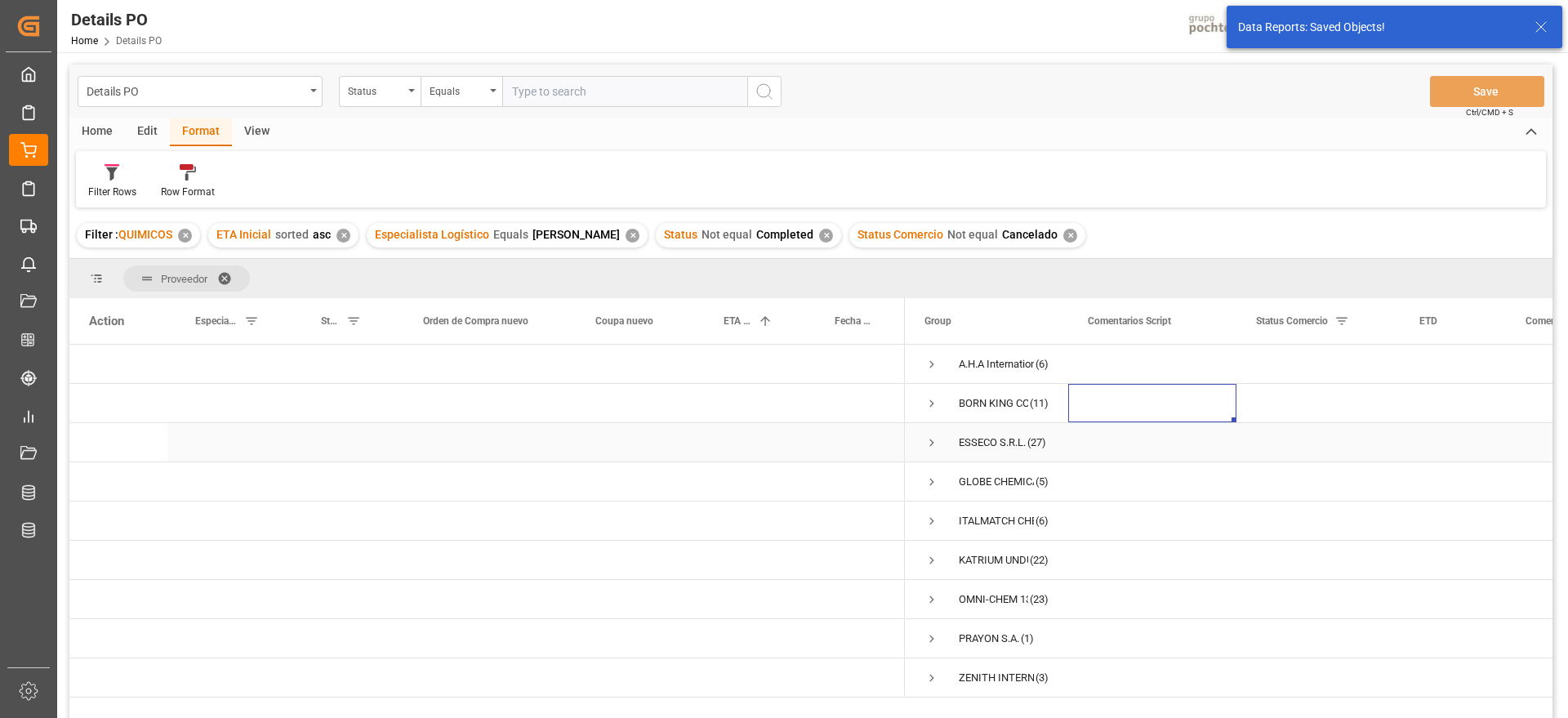
click at [929, 444] on span "Press SPACE to select this row." at bounding box center [932, 442] width 14 height 14
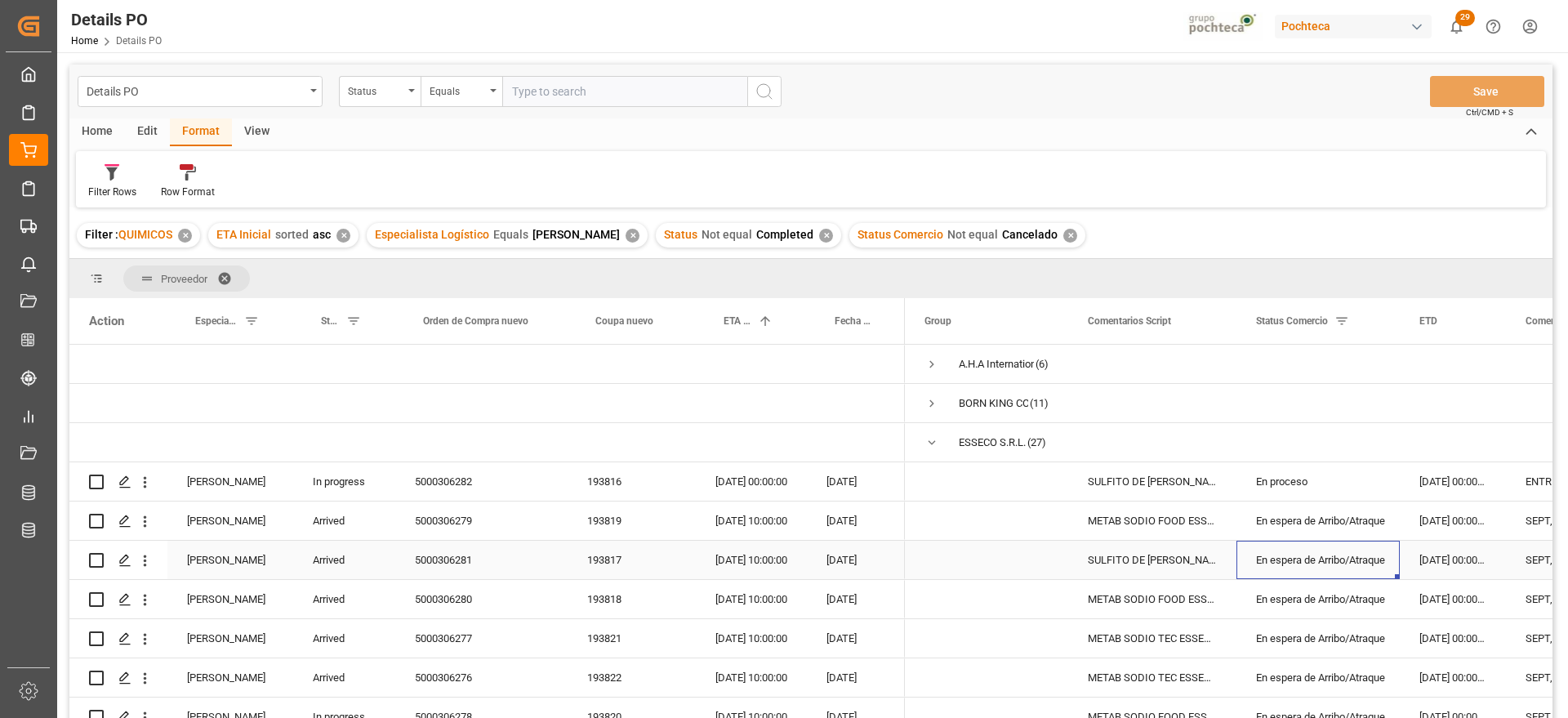
click at [1310, 549] on div "En espera de Arribo/Atraque" at bounding box center [1318, 560] width 124 height 38
click at [1317, 479] on div "En proceso" at bounding box center [1318, 482] width 124 height 38
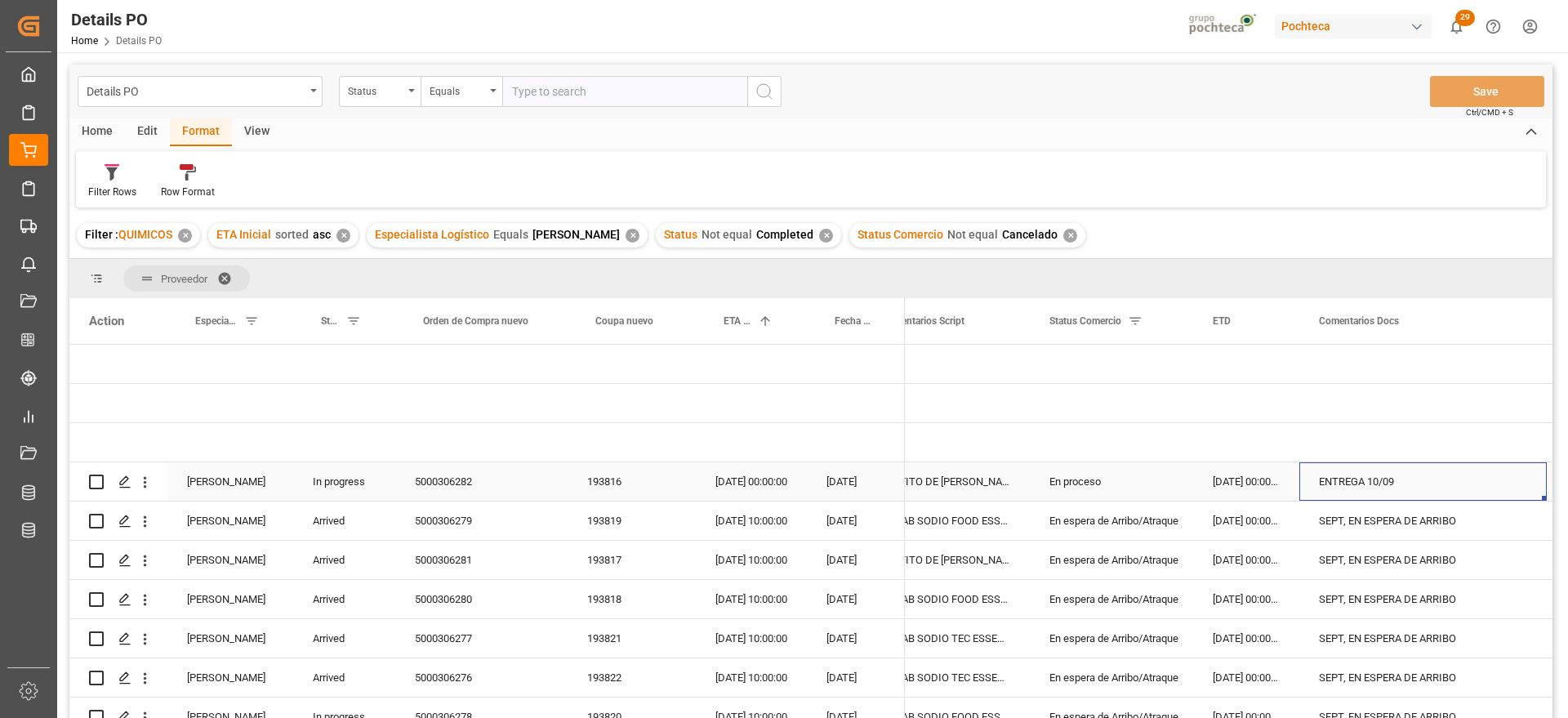
scroll to position [0, 370]
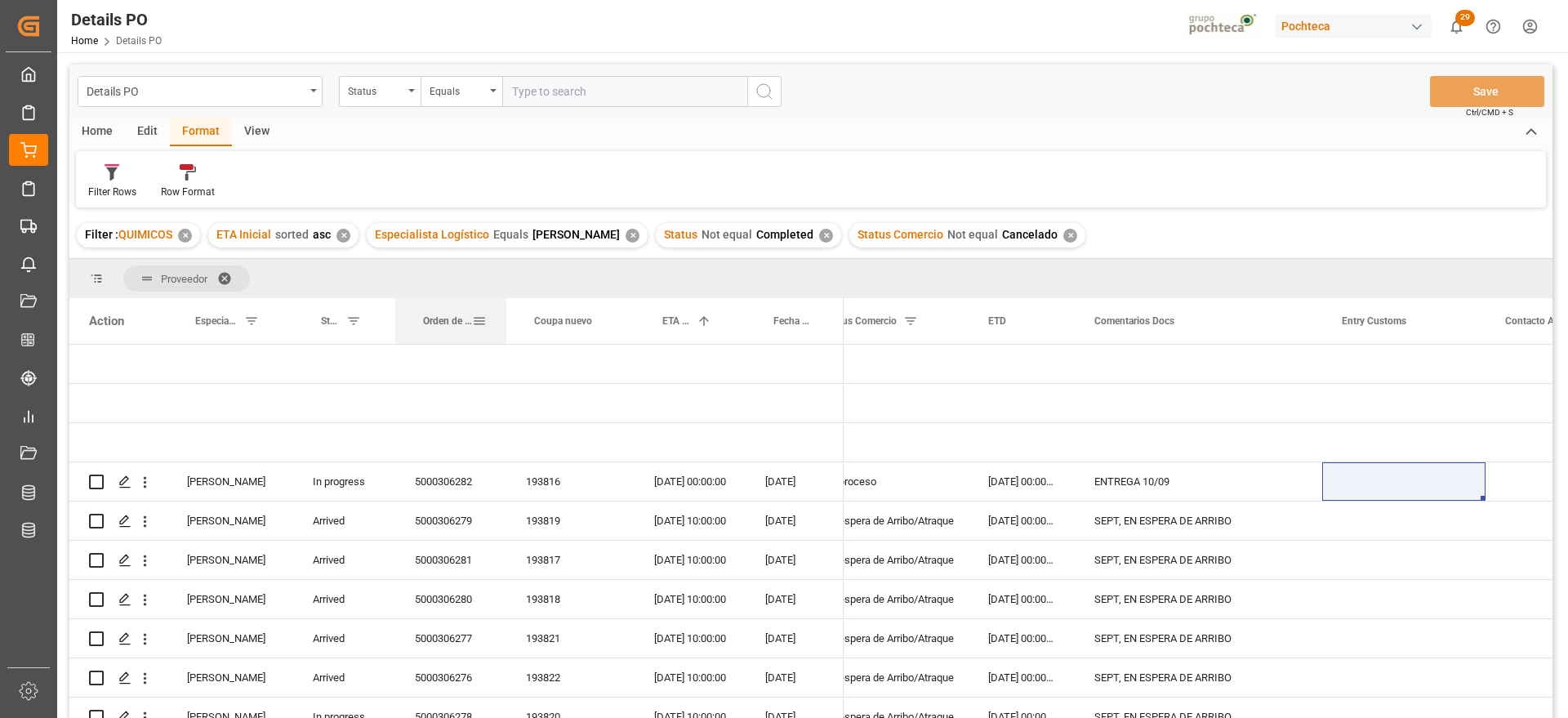
drag, startPoint x: 567, startPoint y: 312, endPoint x: 505, endPoint y: 324, distance: 63.2
click at [505, 324] on div at bounding box center [506, 320] width 6 height 46
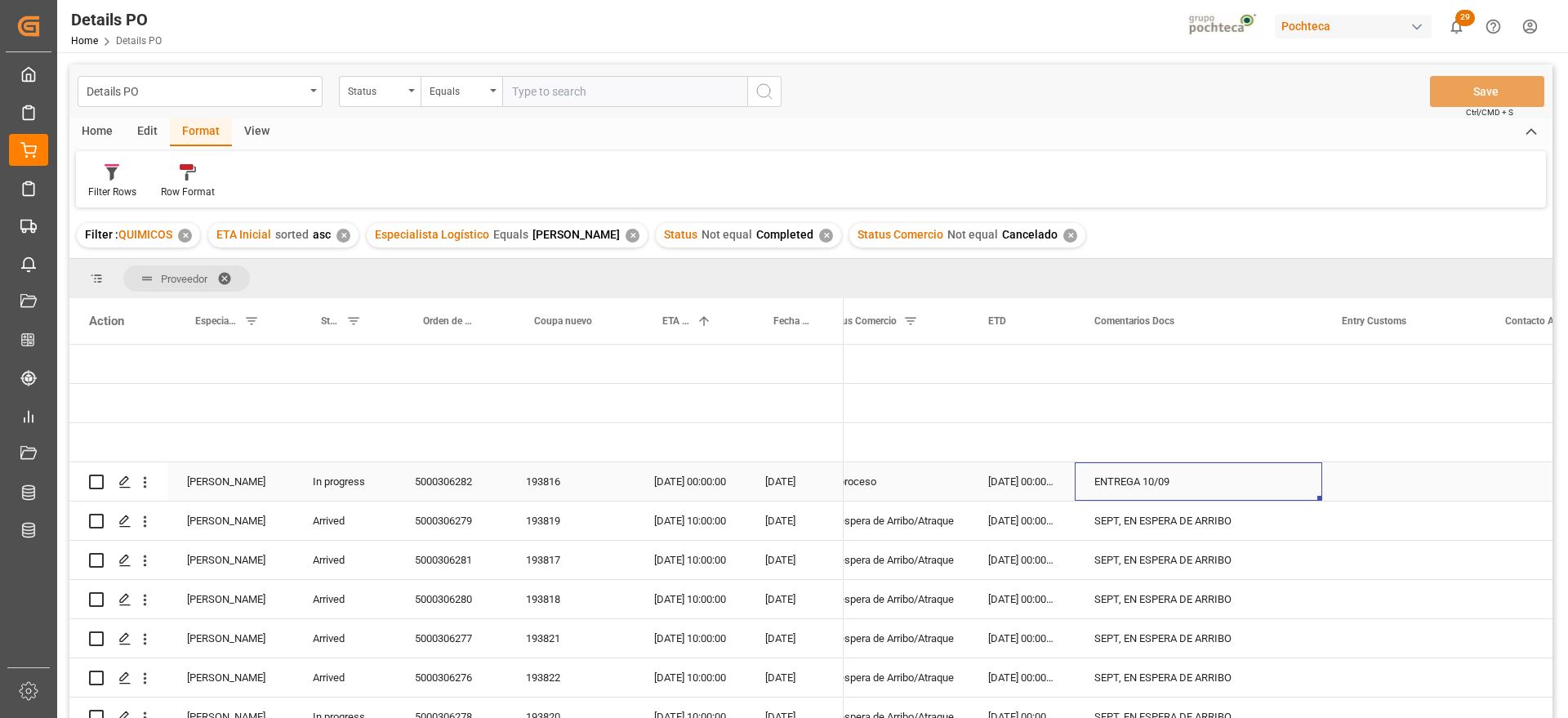
click at [1122, 486] on div "ENTREGA 10/09" at bounding box center [1199, 481] width 248 height 39
click at [450, 486] on div "5000306282" at bounding box center [451, 481] width 111 height 39
click at [349, 486] on div "In progress" at bounding box center [345, 481] width 102 height 39
click at [372, 495] on button "In progress" at bounding box center [344, 491] width 76 height 31
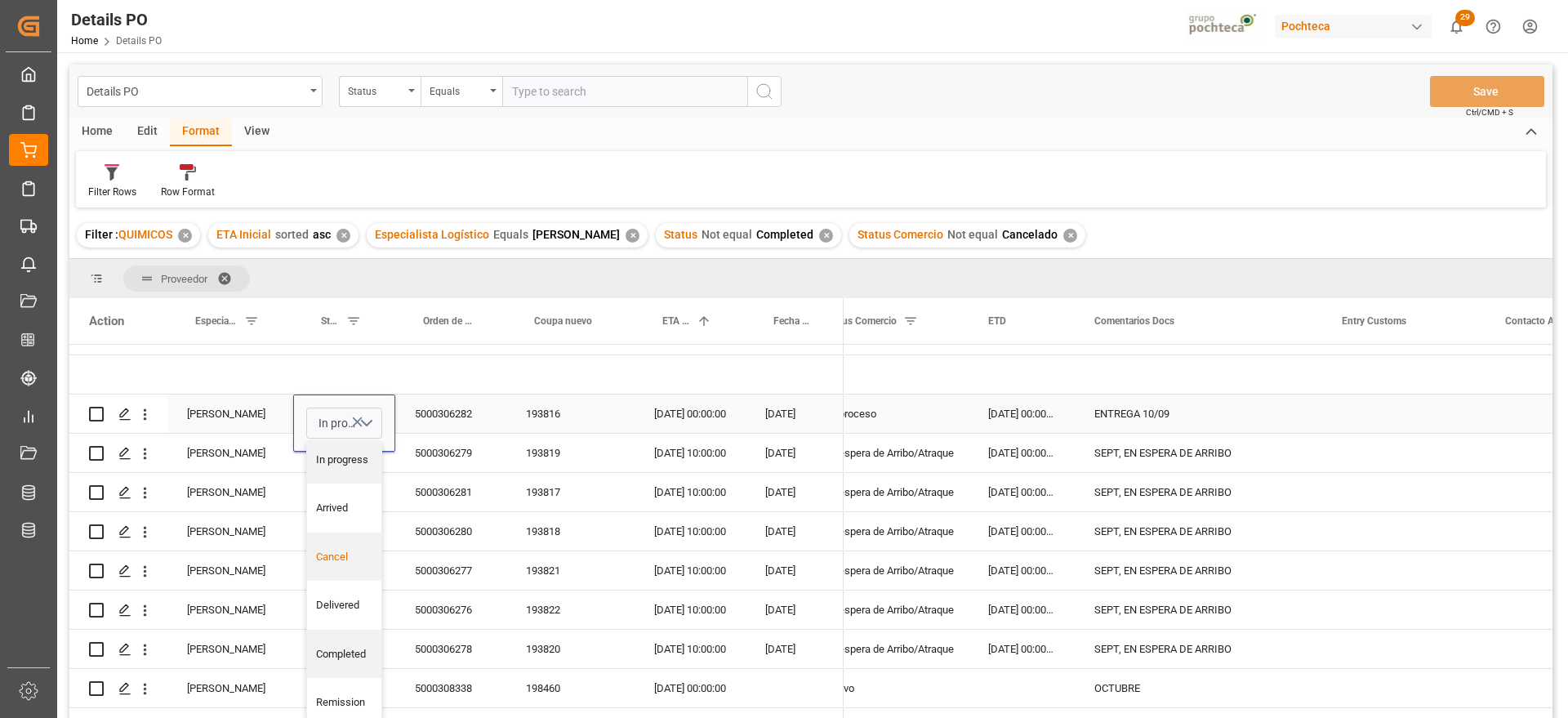
scroll to position [102, 0]
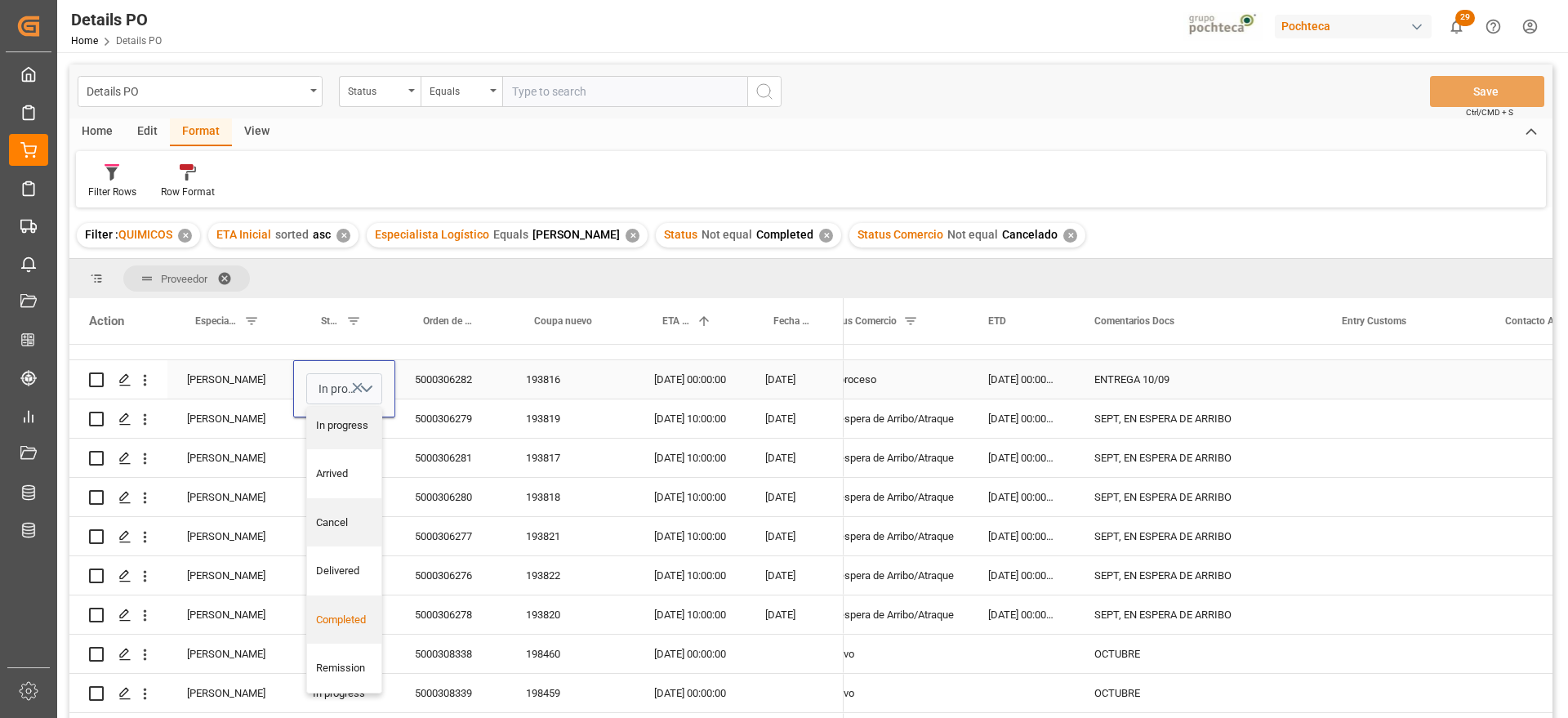
click at [349, 625] on div "Completed" at bounding box center [345, 620] width 57 height 16
click at [1021, 380] on div "18-07-2025 00:00:00" at bounding box center [1021, 379] width 106 height 39
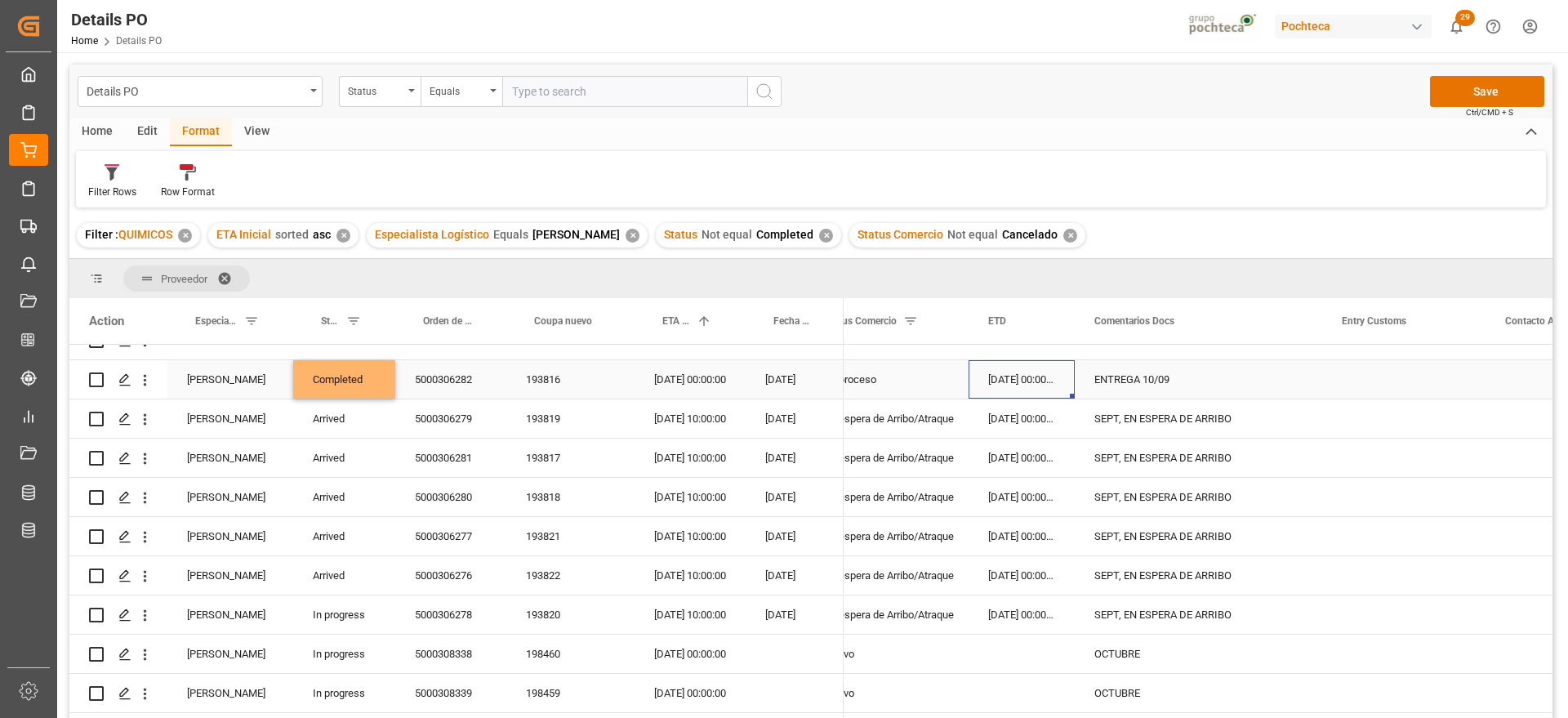
scroll to position [0, 332]
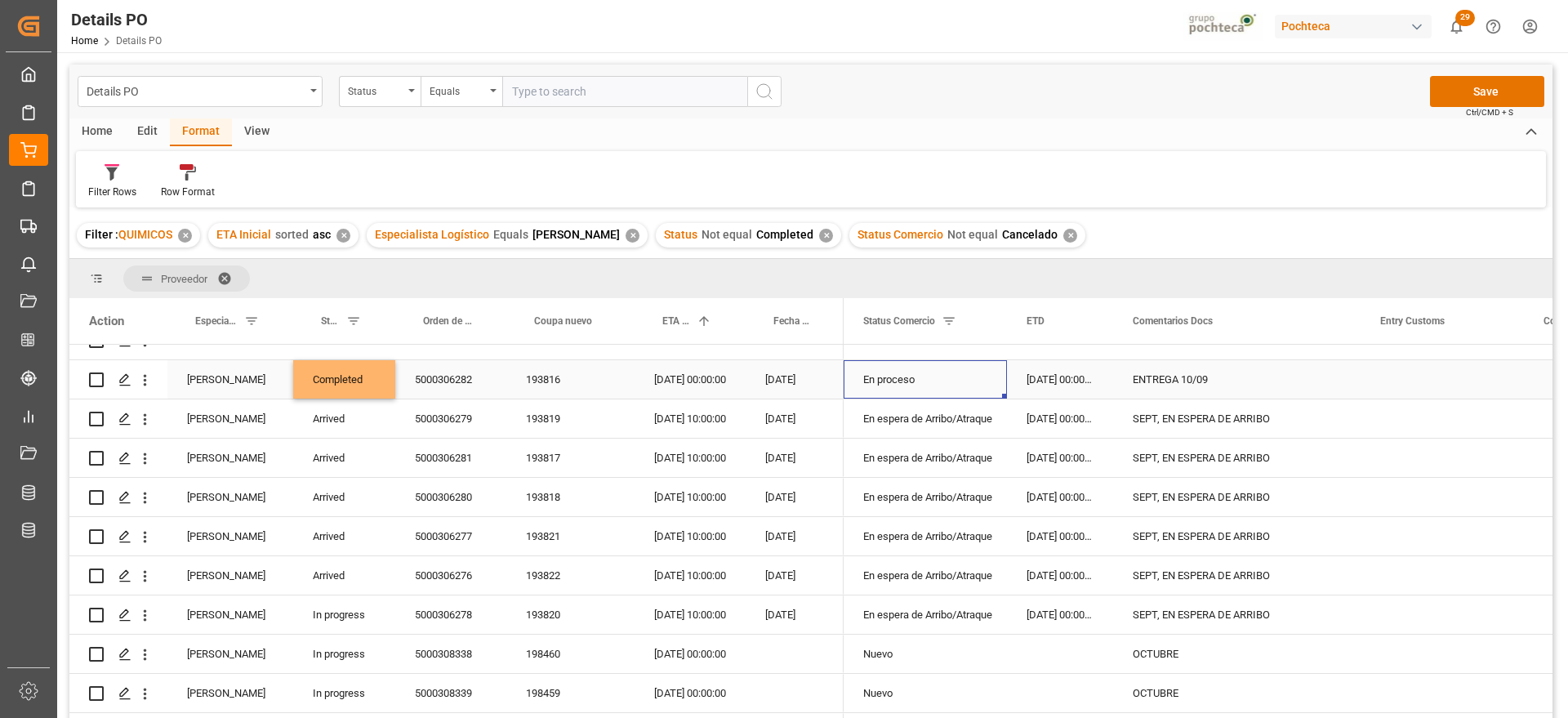
click at [919, 377] on div "En proceso" at bounding box center [925, 380] width 124 height 38
click at [977, 390] on polyline "open menu" at bounding box center [977, 389] width 10 height 4
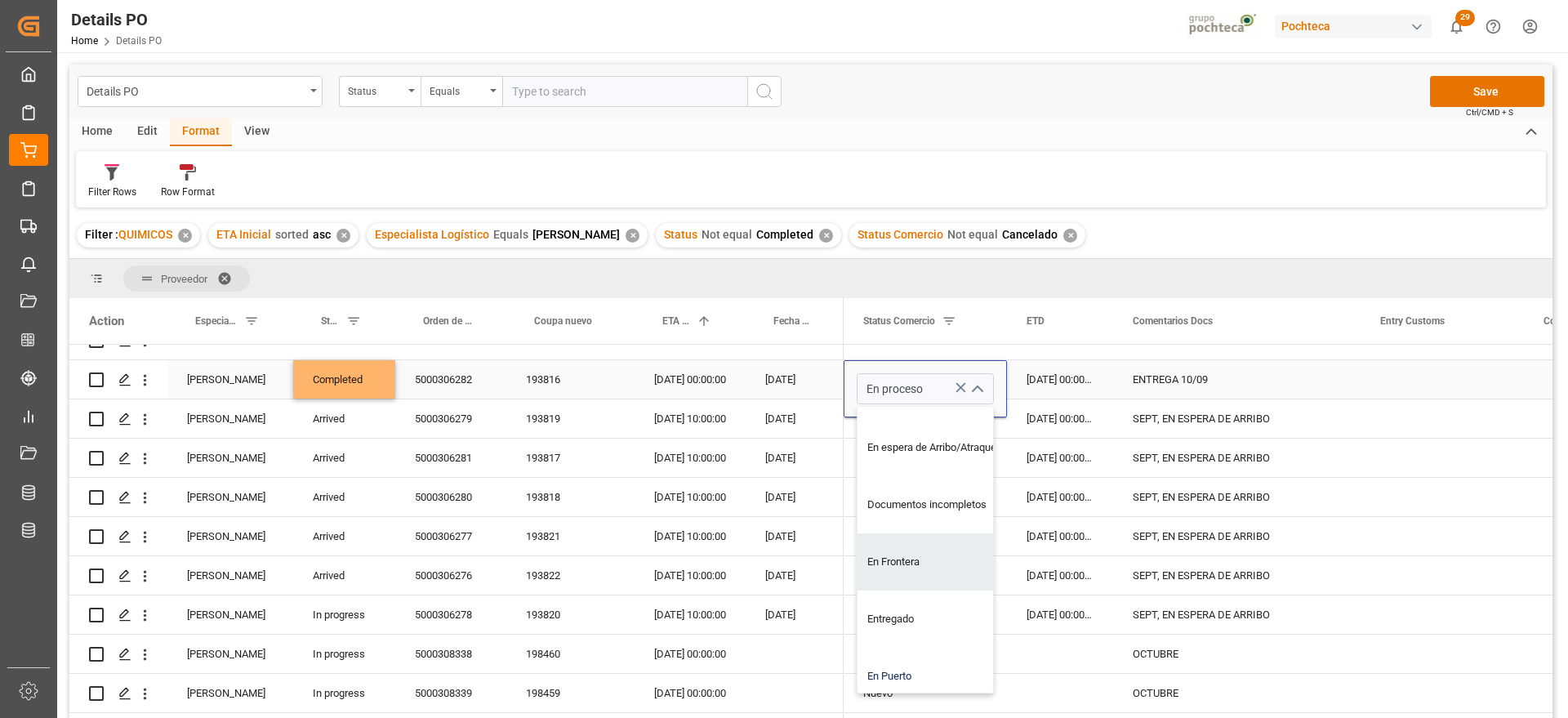
scroll to position [205, 0]
click at [915, 523] on div "Entregado" at bounding box center [935, 517] width 155 height 57
type input "Entregado"
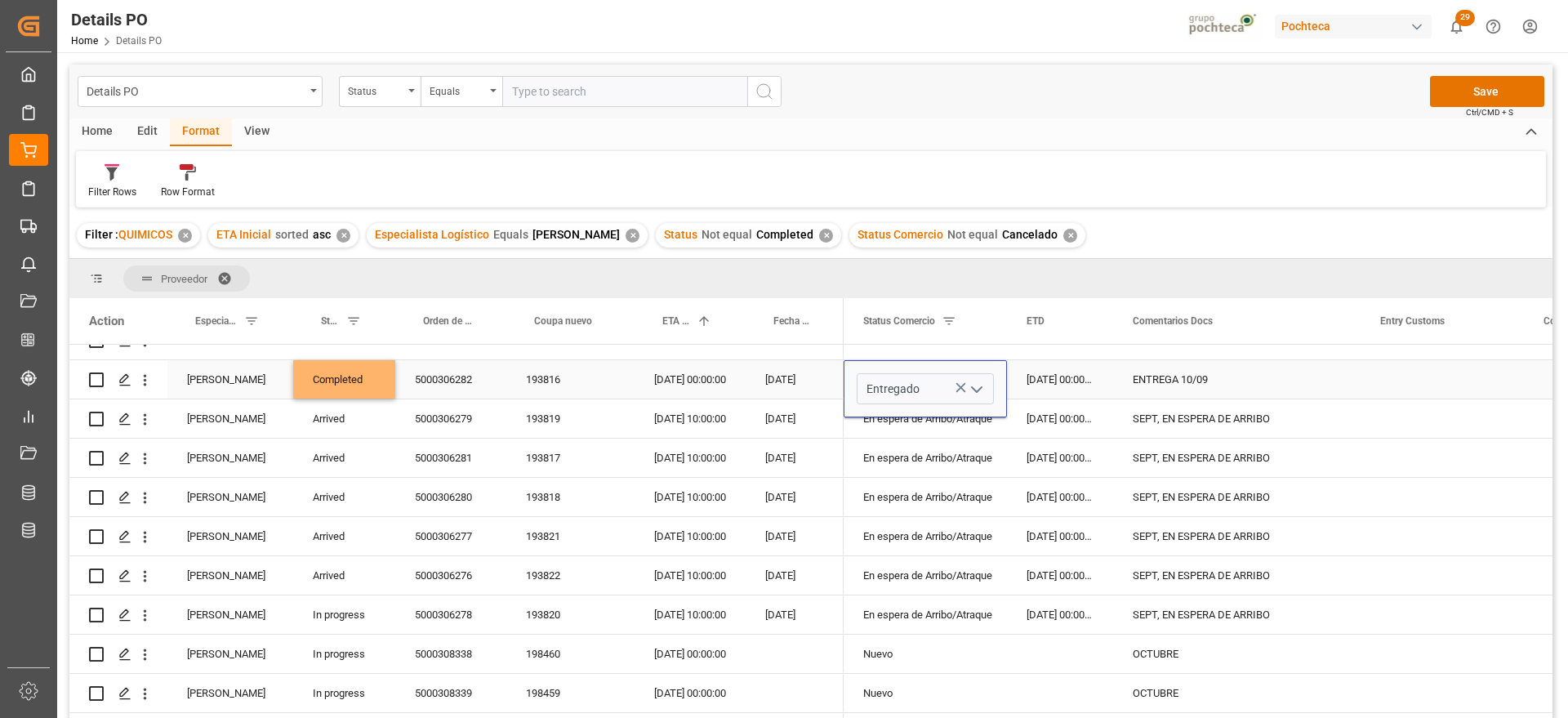
click at [1050, 385] on div "18-07-2025 00:00:00" at bounding box center [1060, 379] width 106 height 39
click at [1064, 426] on div "18-08-2025 00:00:00" at bounding box center [1060, 418] width 106 height 39
click at [1234, 432] on div "SEPT, EN ESPERA DE ARRIBO" at bounding box center [1238, 418] width 248 height 39
click at [1060, 411] on div "18-08-2025 00:00:00" at bounding box center [1060, 418] width 106 height 39
click at [453, 423] on div "5000306279" at bounding box center [451, 418] width 111 height 39
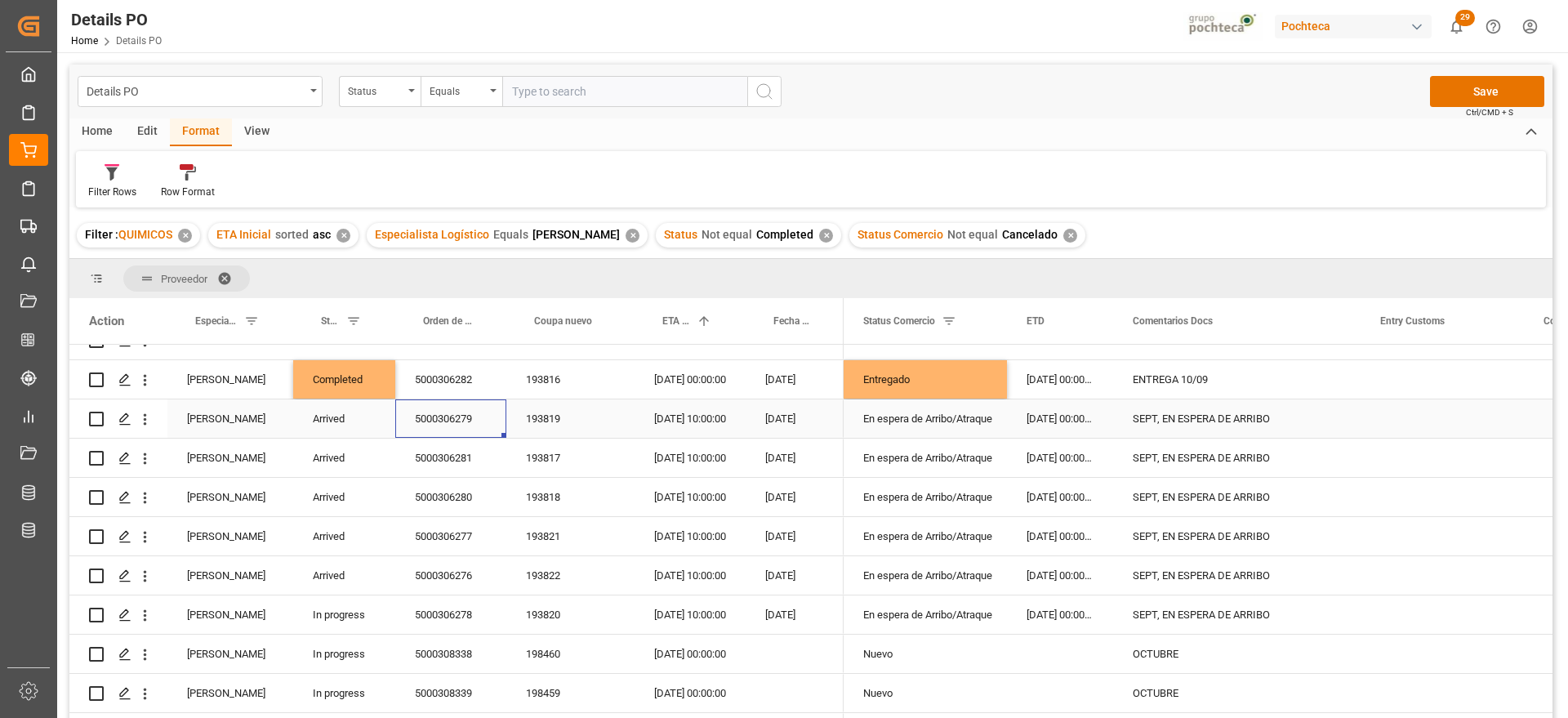
click at [1182, 420] on div "SEPT, EN ESPERA DE ARRIBO" at bounding box center [1238, 418] width 248 height 39
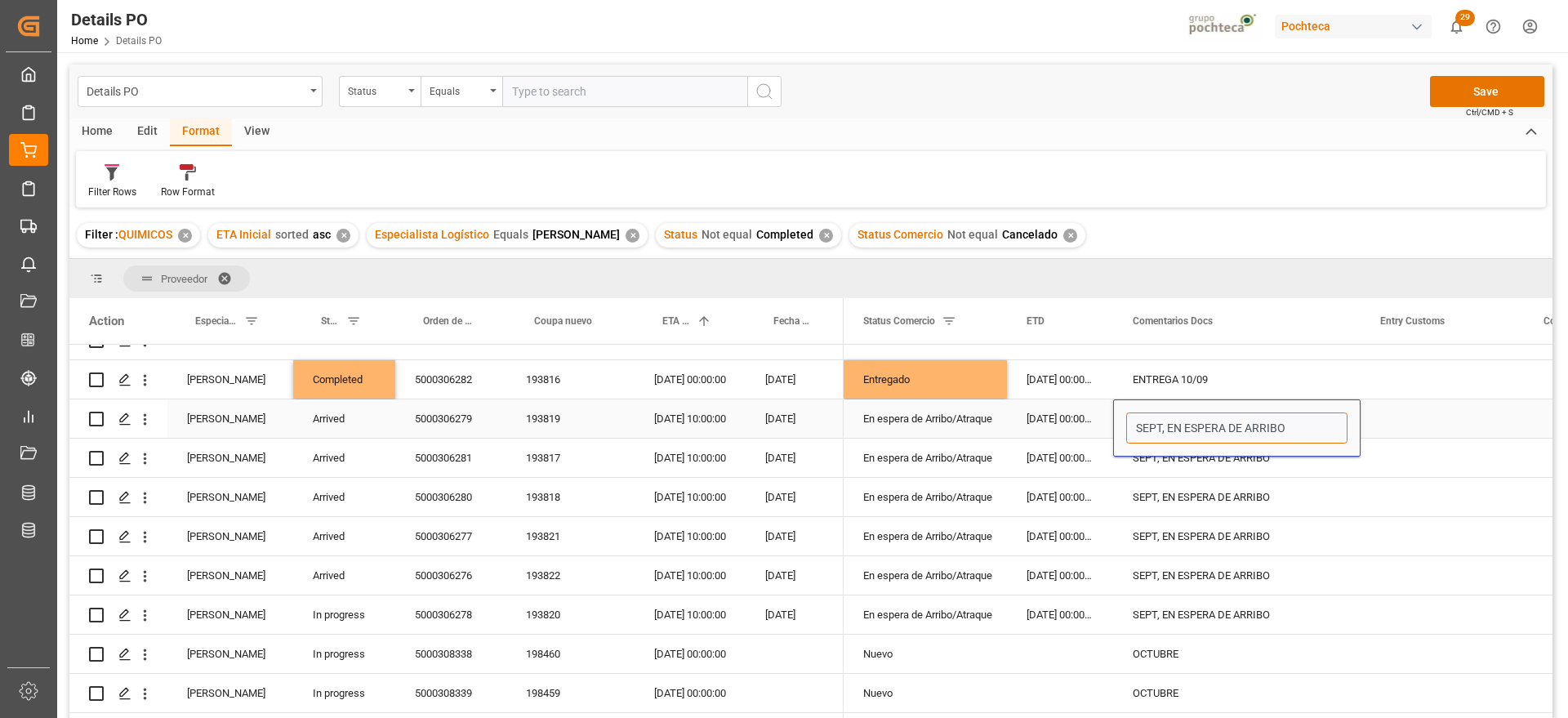
drag, startPoint x: 1134, startPoint y: 425, endPoint x: 1311, endPoint y: 424, distance: 177.0
click at [1311, 424] on input "SEPT, EN ESPERA DE ARRIBO" at bounding box center [1237, 428] width 222 height 31
type input "DESPACHO 23/09"
click at [478, 454] on div "5000306281" at bounding box center [451, 458] width 111 height 39
click at [1206, 430] on div "DESPACHO 23/09" at bounding box center [1238, 418] width 248 height 39
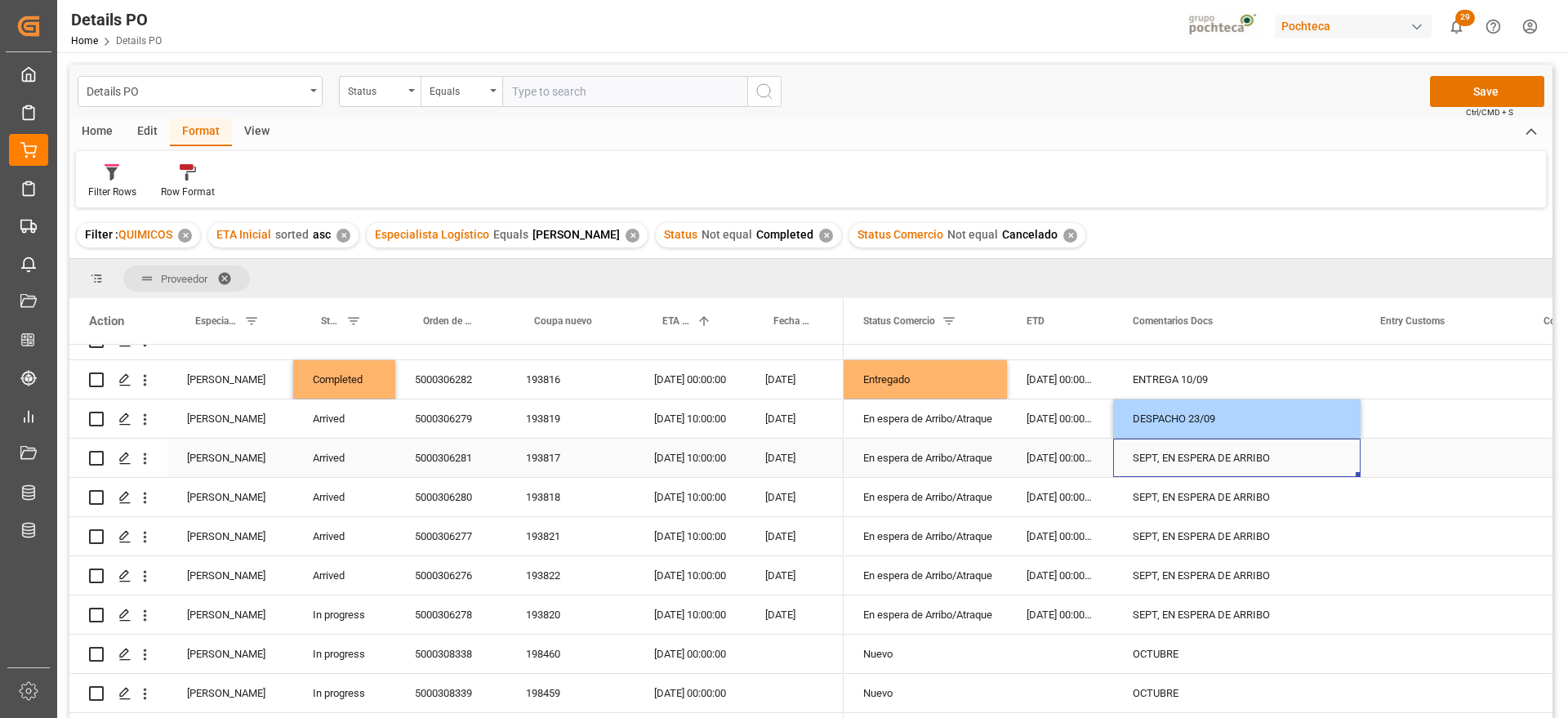
click at [1195, 468] on div "SEPT, EN ESPERA DE ARRIBO" at bounding box center [1238, 458] width 248 height 39
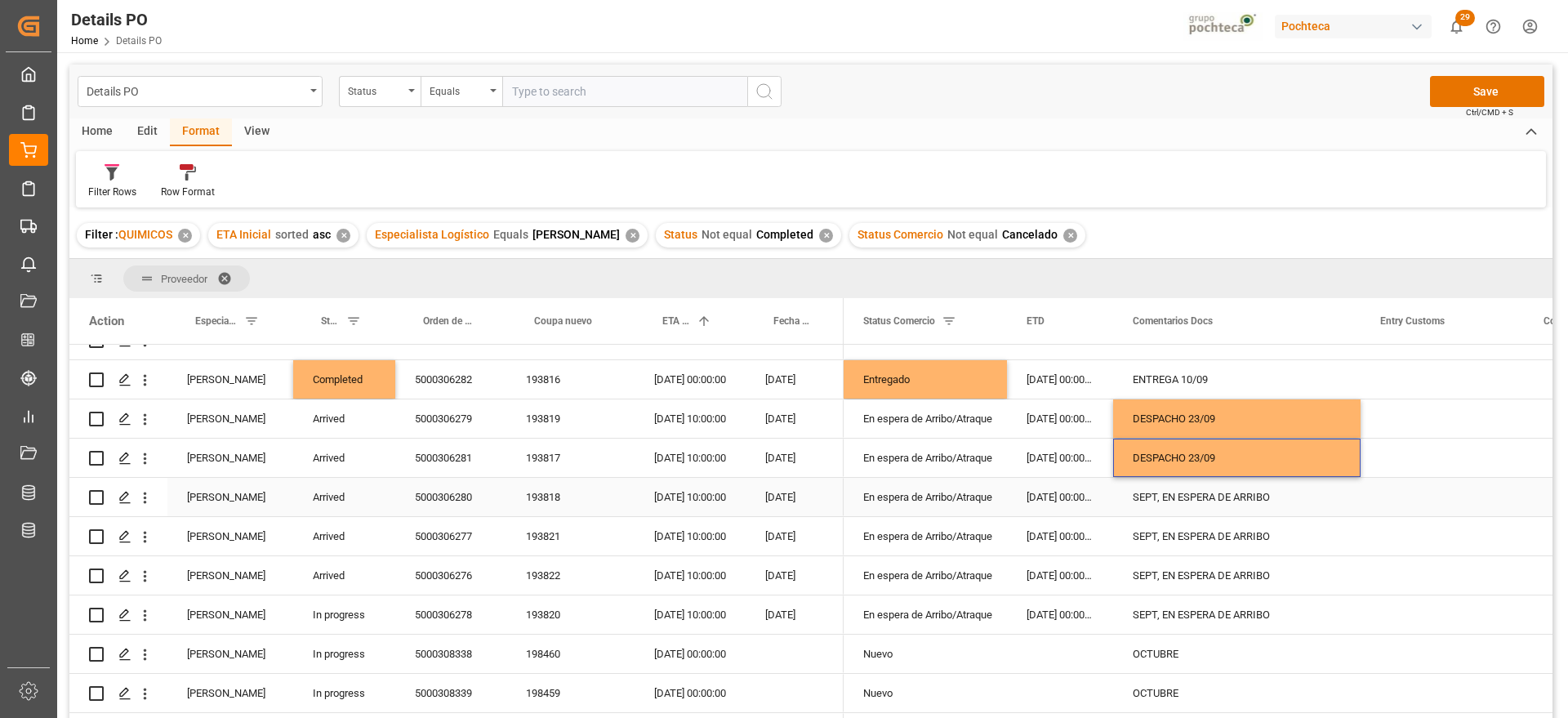
click at [446, 491] on div "5000306280" at bounding box center [451, 496] width 111 height 39
click at [1241, 459] on div "DESPACHO 23/09" at bounding box center [1238, 458] width 248 height 39
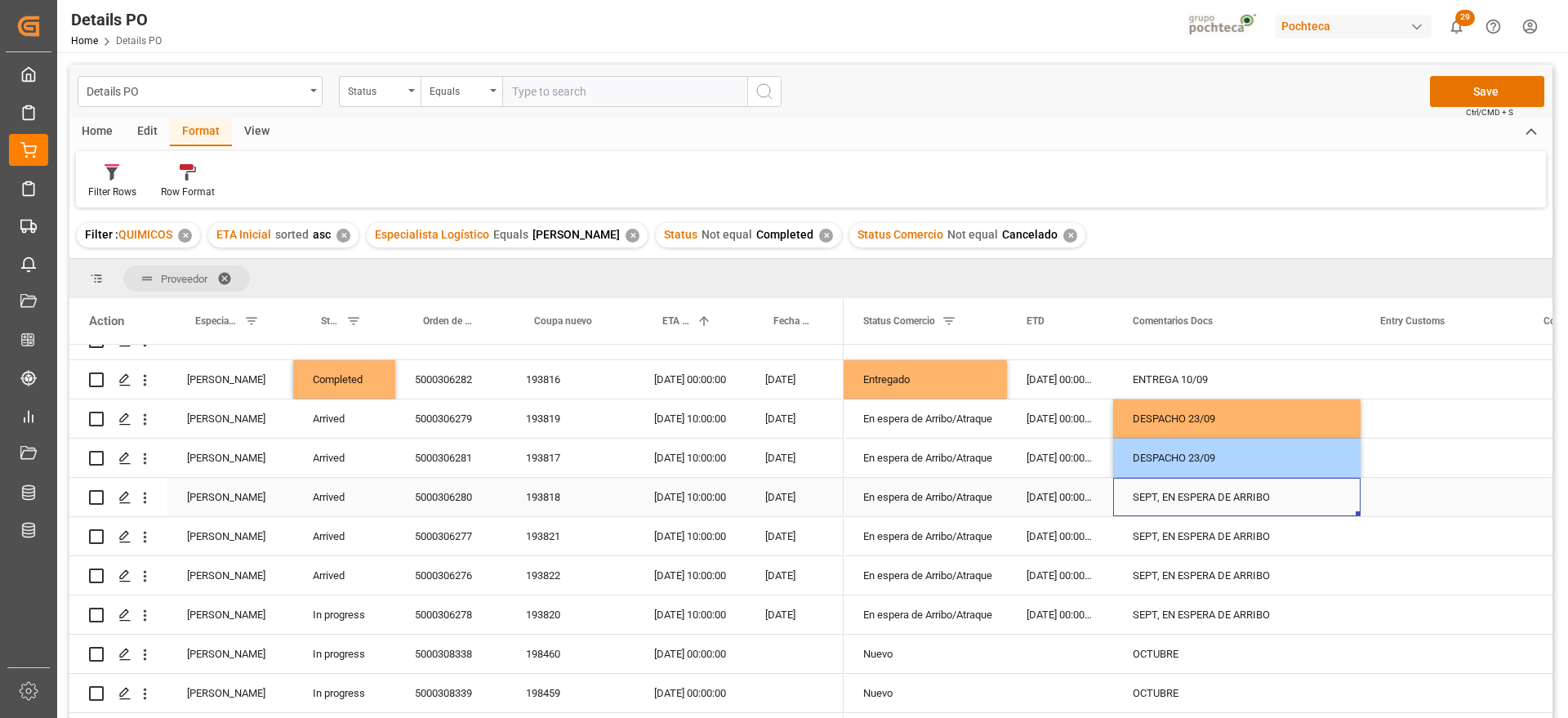
click at [1218, 495] on div "SEPT, EN ESPERA DE ARRIBO" at bounding box center [1238, 496] width 248 height 39
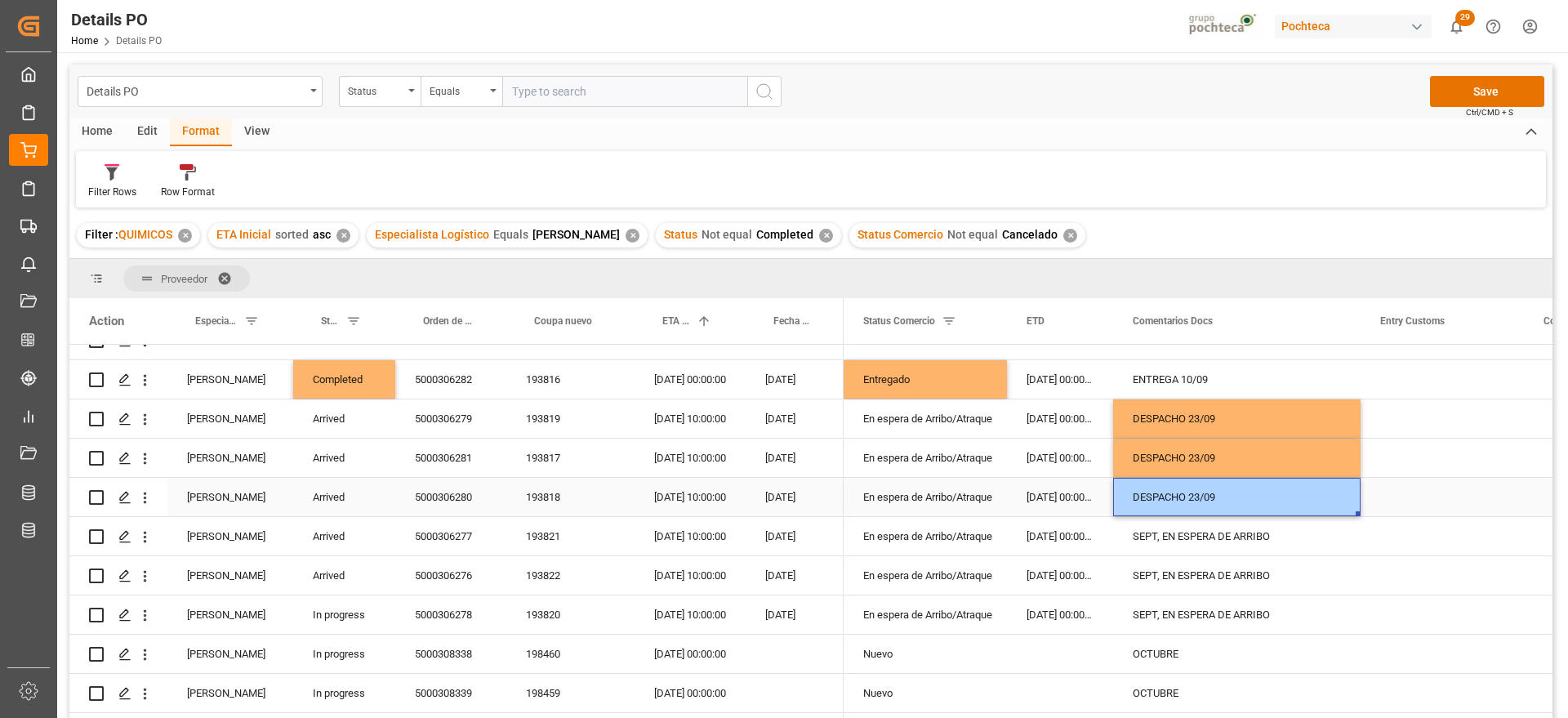
click at [1219, 495] on div "DESPACHO 23/09" at bounding box center [1238, 496] width 248 height 39
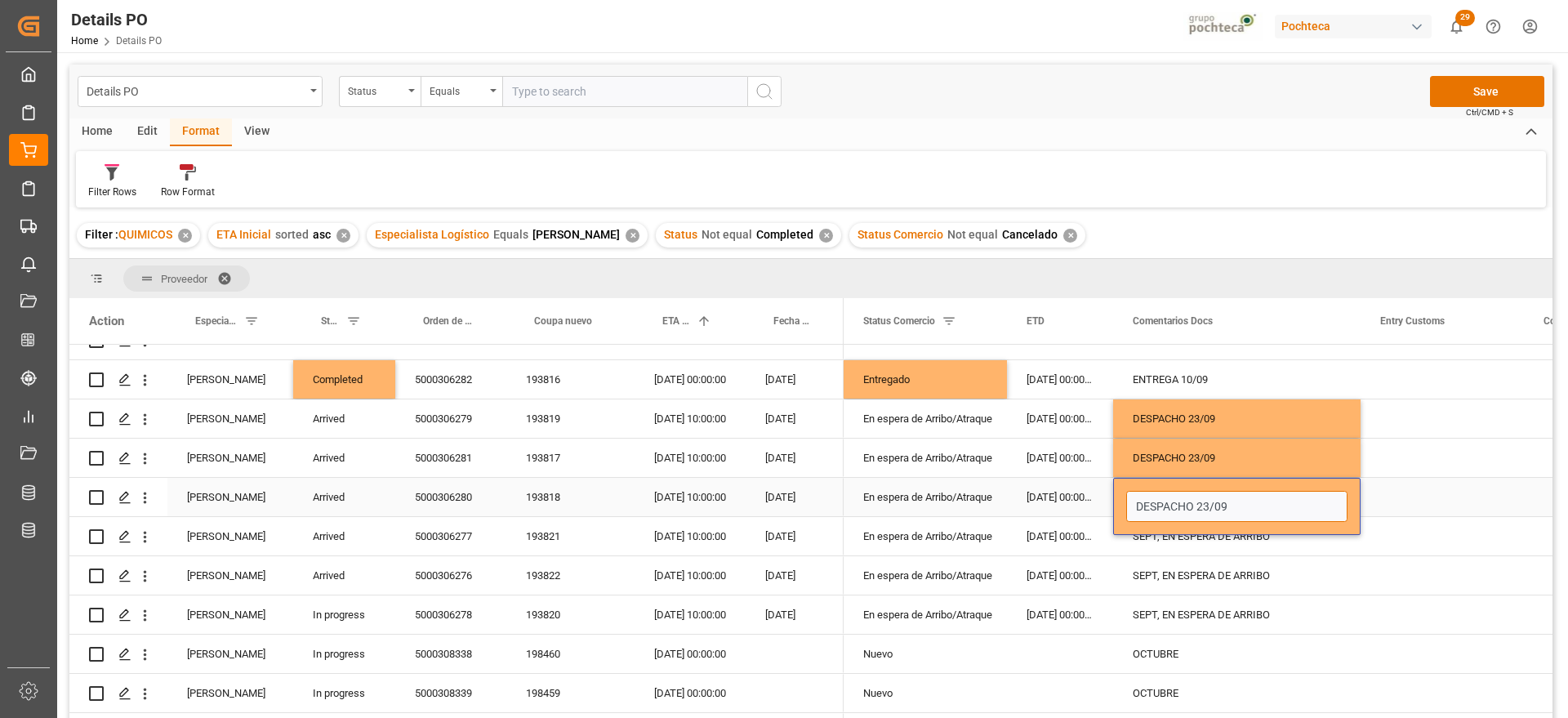
click at [1213, 496] on input "DESPACHO 23/09" at bounding box center [1237, 506] width 222 height 31
type input "DESPACHO 22/09"
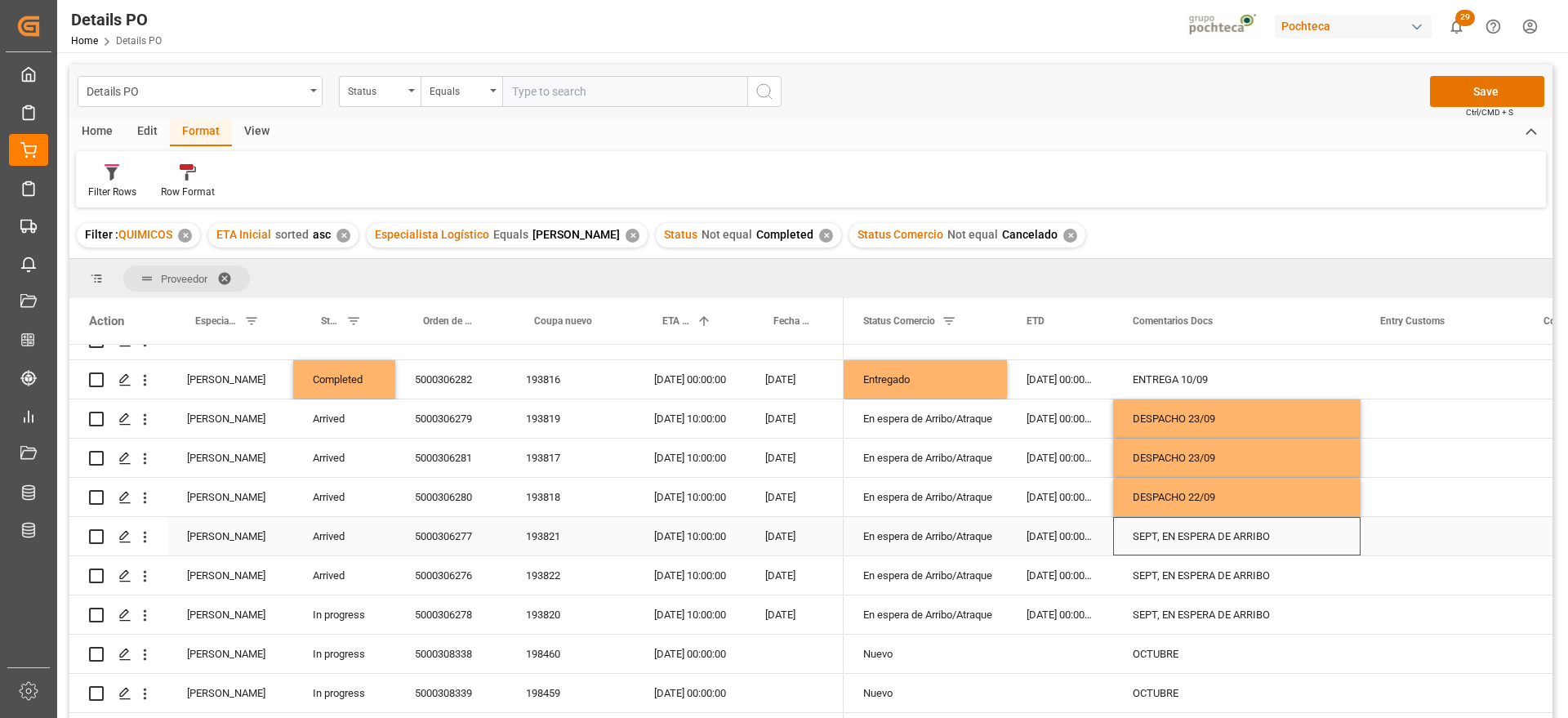
click at [1197, 551] on div "SEPT, EN ESPERA DE ARRIBO" at bounding box center [1238, 536] width 248 height 39
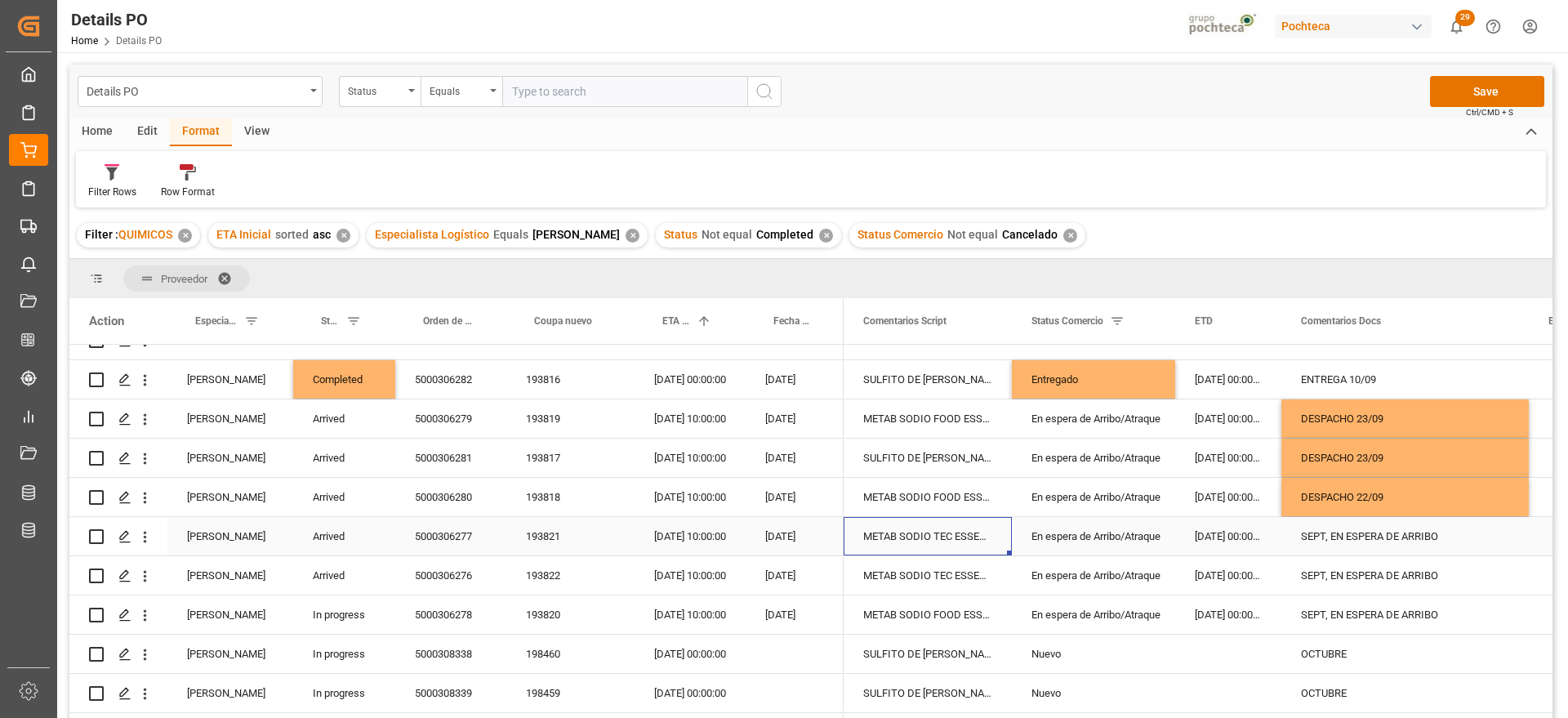
scroll to position [0, 0]
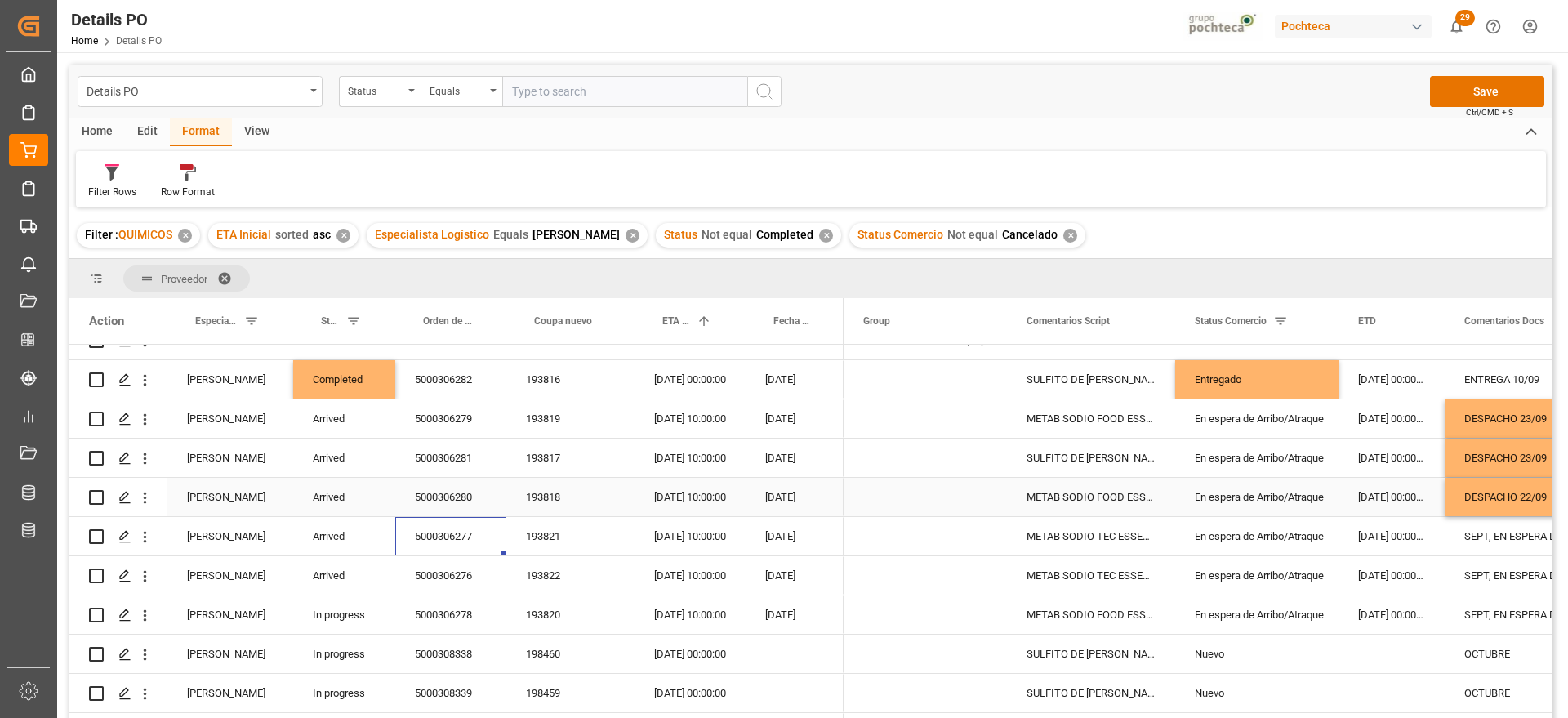
click at [1476, 510] on div "DESPACHO 22/09" at bounding box center [1569, 496] width 248 height 39
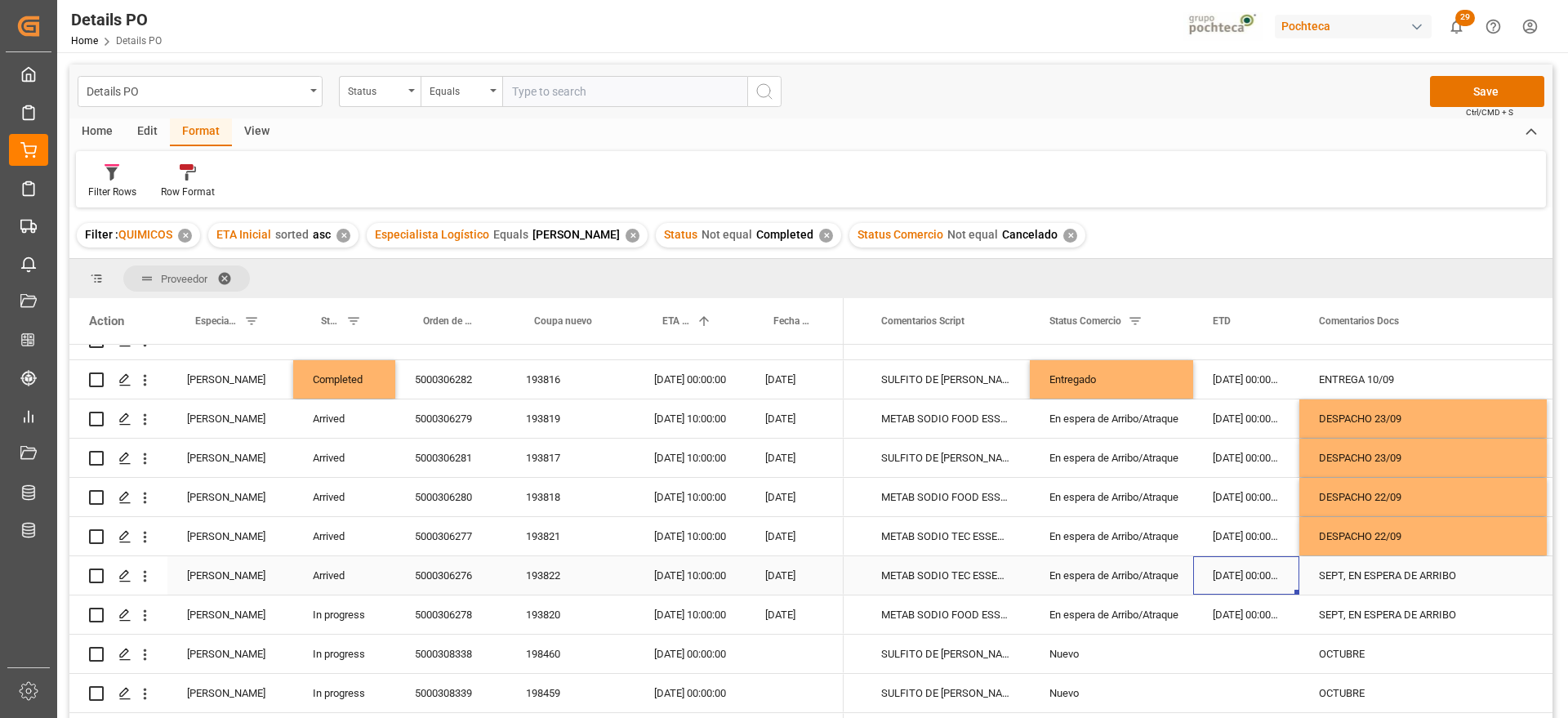
click at [429, 564] on div "5000306276" at bounding box center [451, 575] width 111 height 39
click at [1362, 538] on div "DESPACHO 22/09" at bounding box center [1423, 536] width 248 height 39
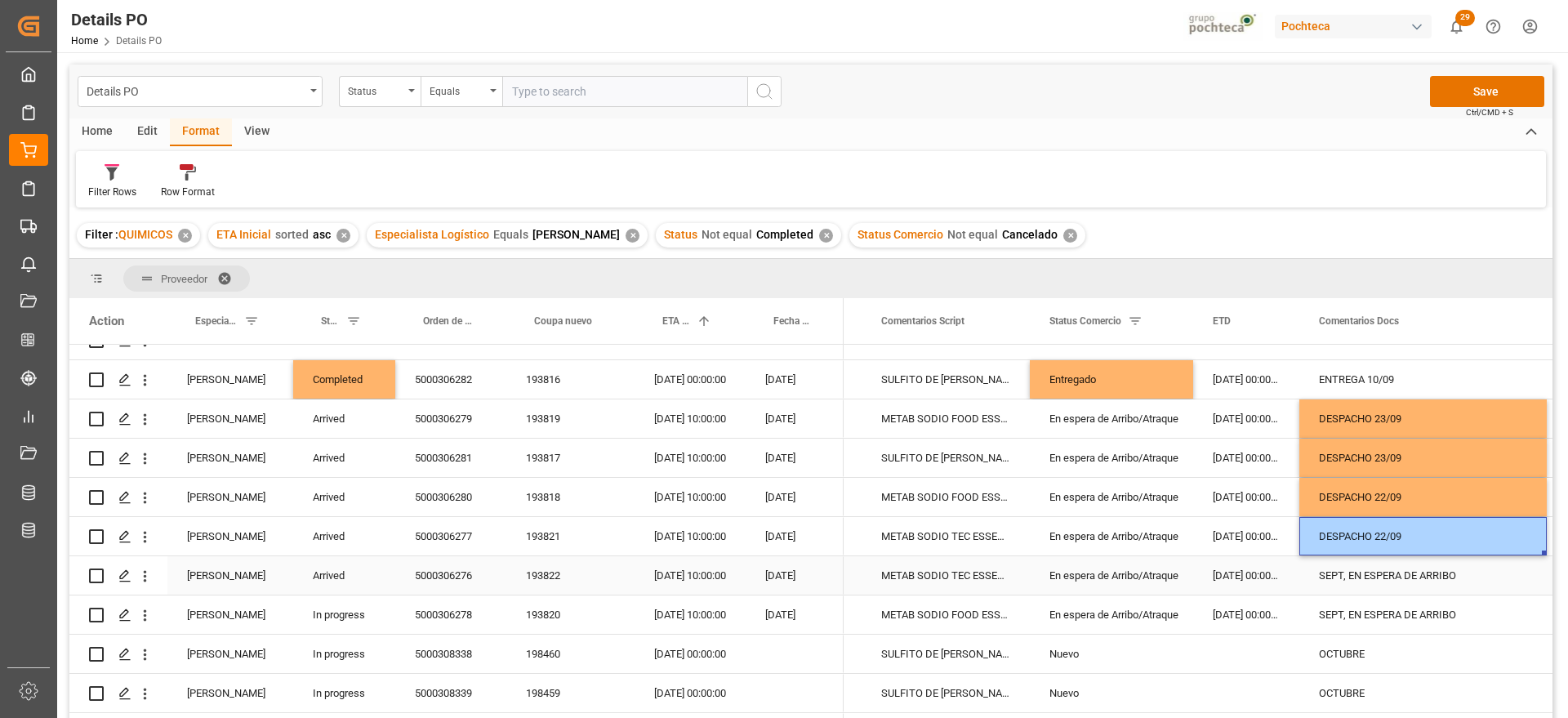
click at [1388, 572] on div "SEPT, EN ESPERA DE ARRIBO" at bounding box center [1423, 575] width 248 height 39
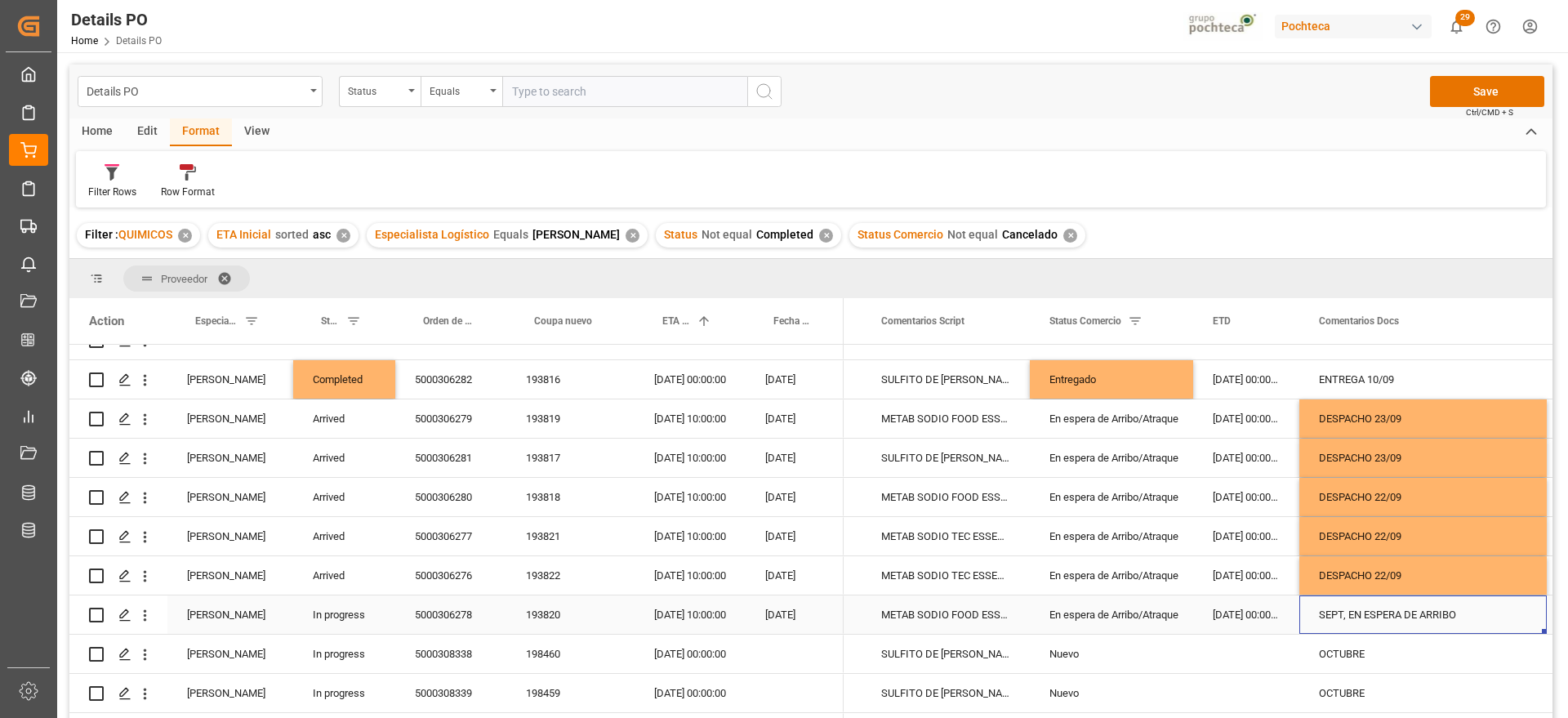
click at [1358, 617] on div "SEPT, EN ESPERA DE ARRIBO" at bounding box center [1423, 614] width 248 height 39
click at [448, 619] on div "5000306278" at bounding box center [451, 614] width 111 height 39
click at [690, 616] on div "25-09-2025 10:00:00" at bounding box center [690, 614] width 111 height 39
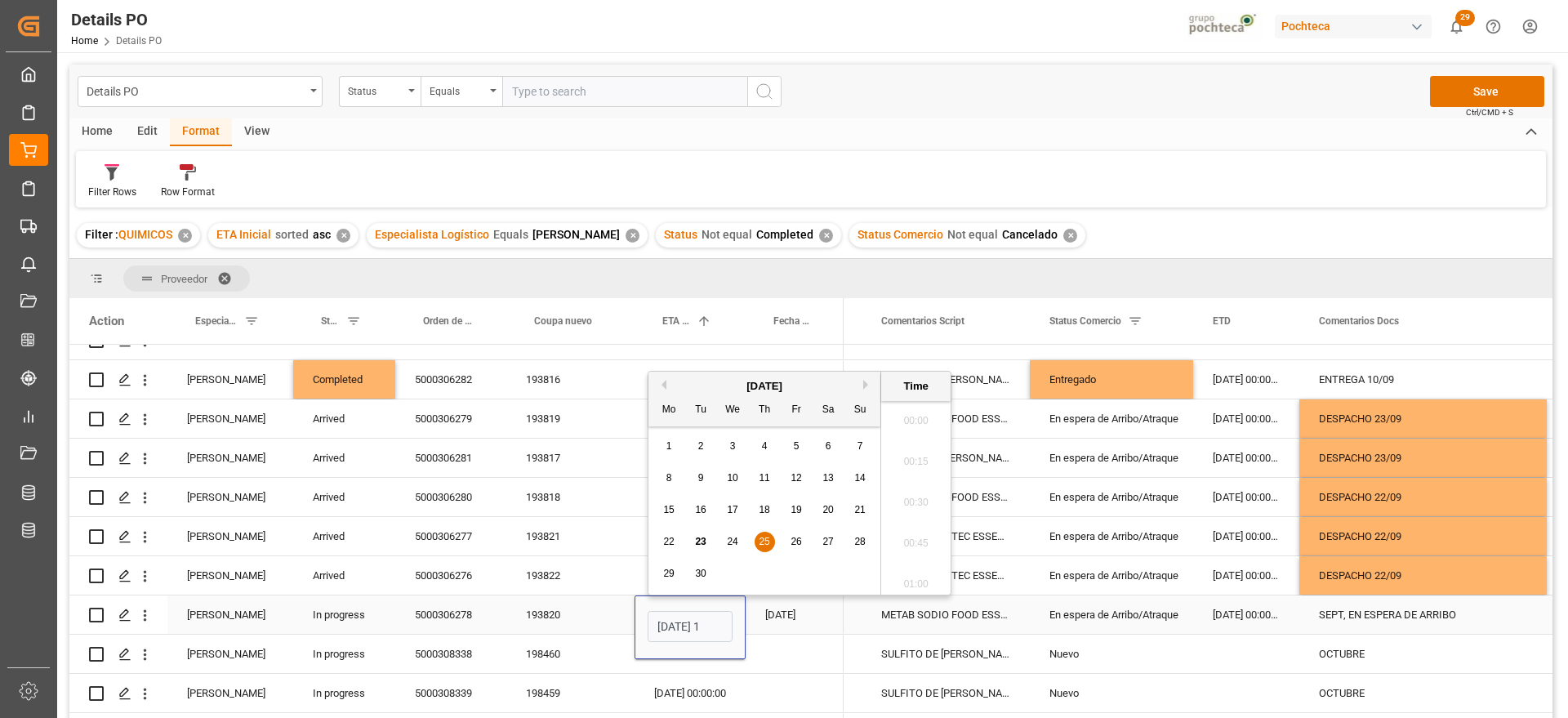
scroll to position [0, 48]
click at [825, 541] on span "27" at bounding box center [828, 541] width 11 height 12
type input "27-09-2025 10:00"
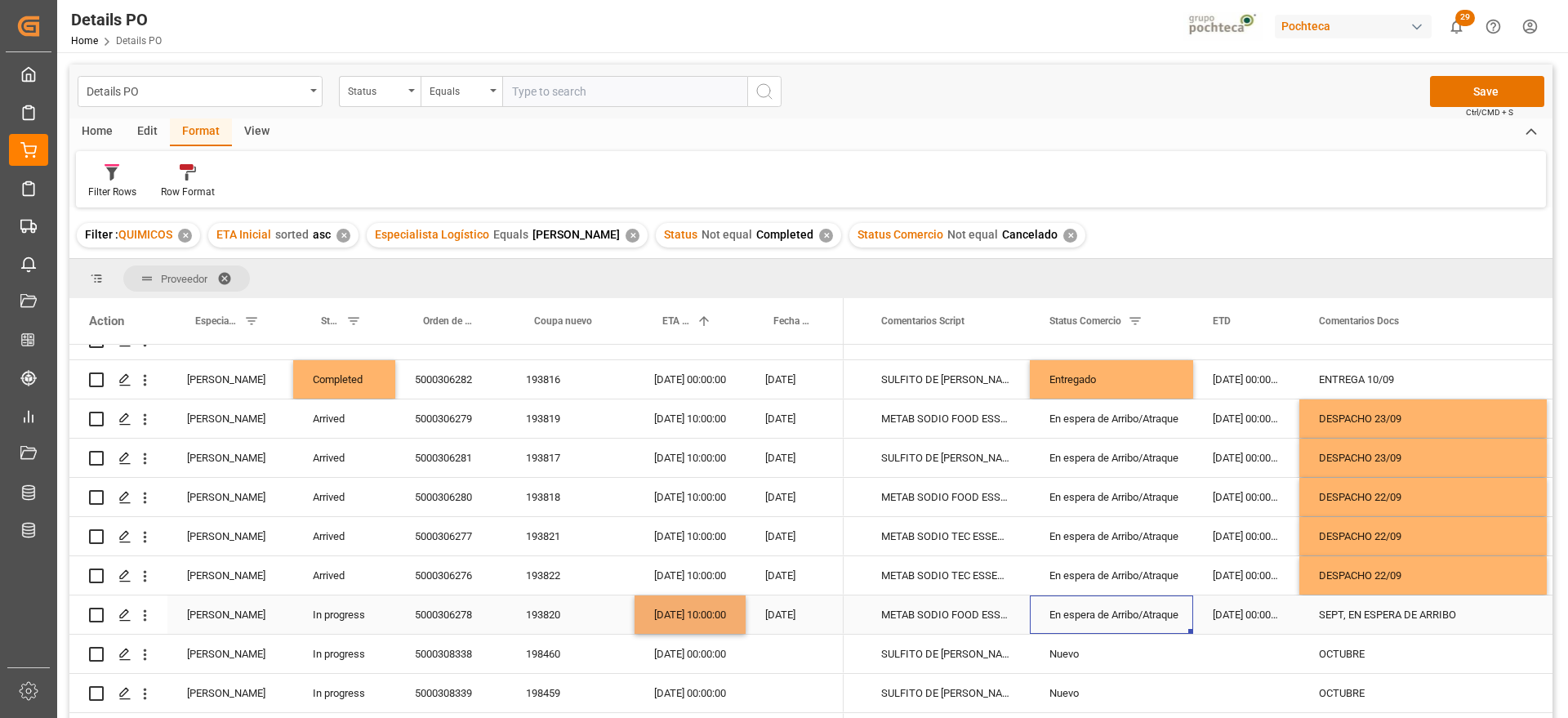
click at [1095, 622] on div "En espera de Arribo/Atraque" at bounding box center [1112, 615] width 124 height 38
click at [1329, 612] on div "SEPT, EN ESPERA DE ARRIBO" at bounding box center [1423, 614] width 248 height 39
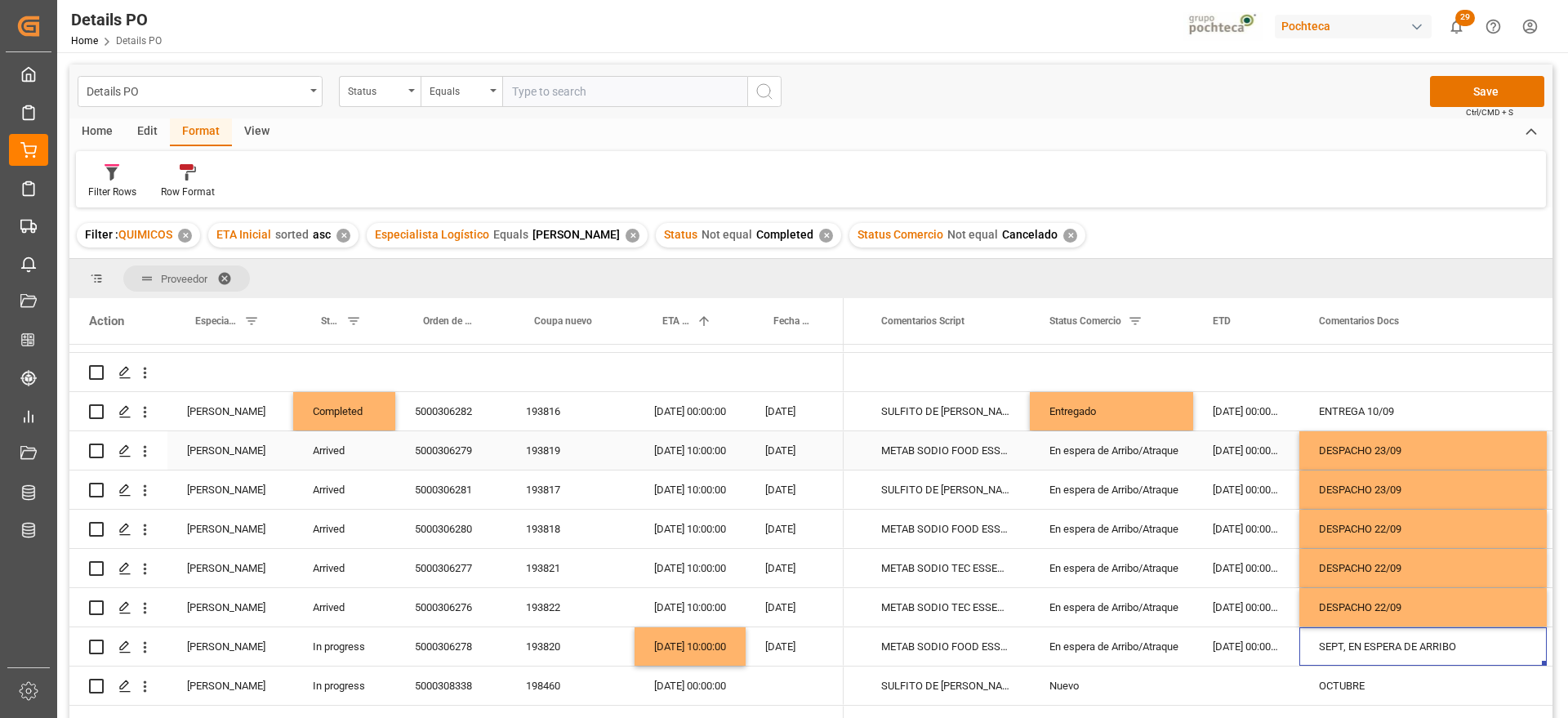
scroll to position [102, 0]
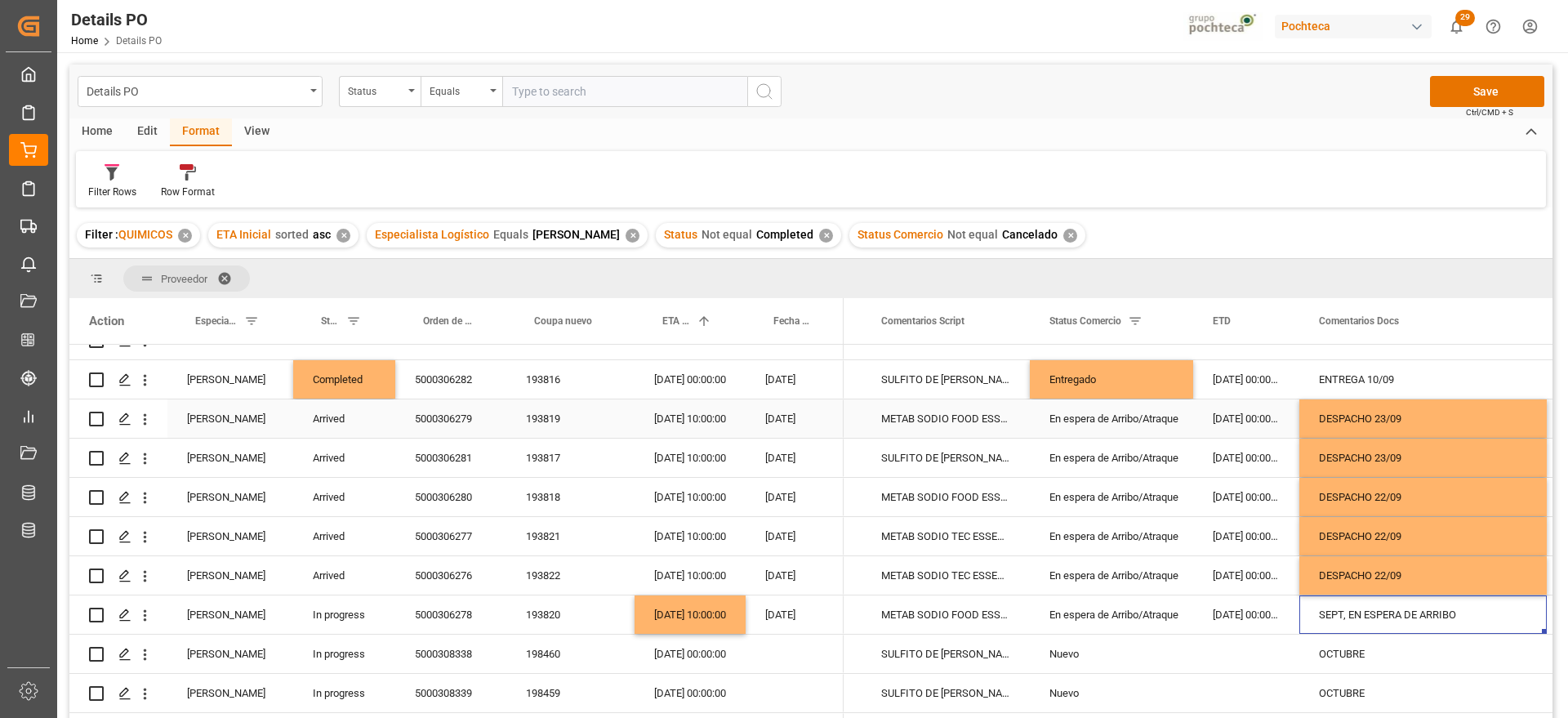
click at [1127, 416] on div "En espera de Arribo/Atraque" at bounding box center [1112, 419] width 124 height 38
click at [1163, 429] on icon "open menu" at bounding box center [1163, 429] width 20 height 20
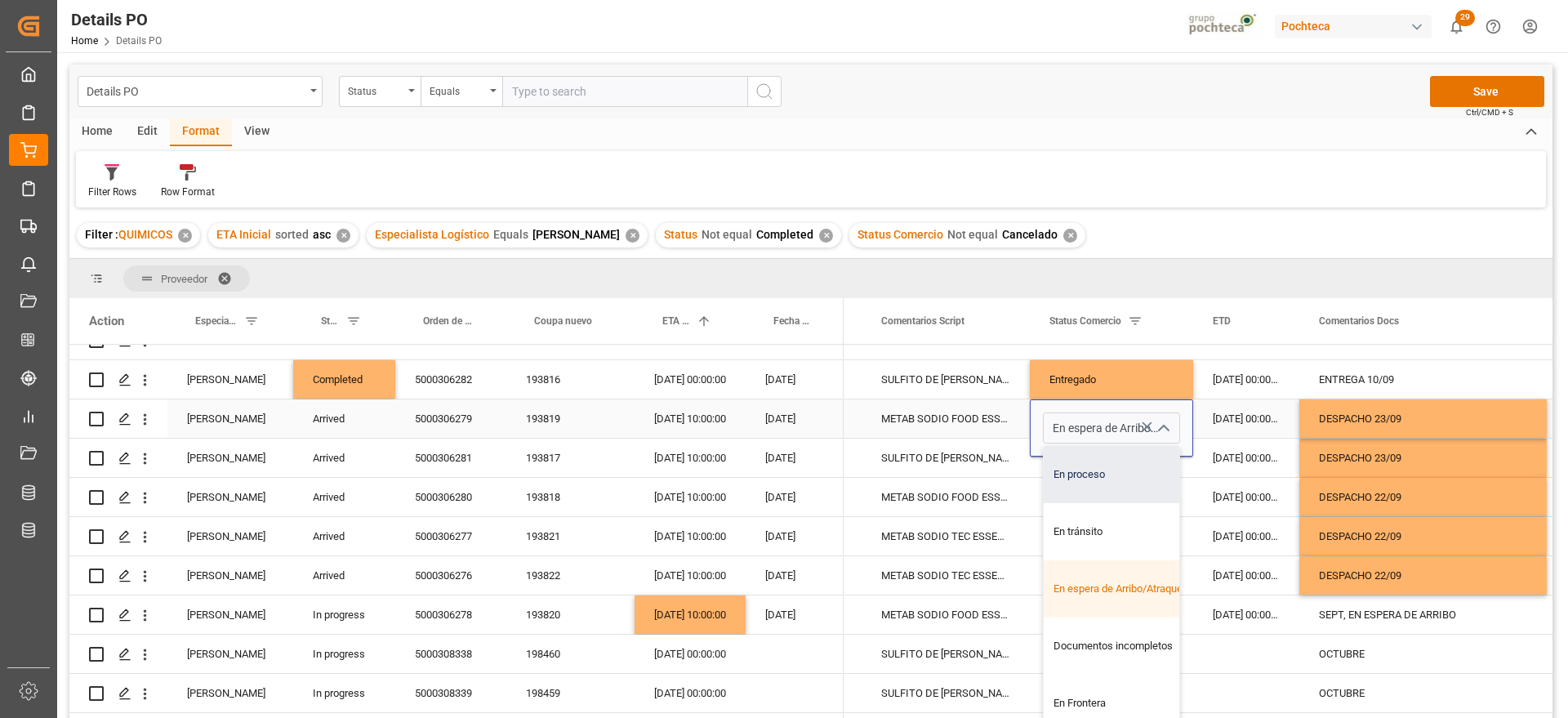
click at [1126, 477] on div "En proceso" at bounding box center [1121, 475] width 155 height 57
type input "En proceso"
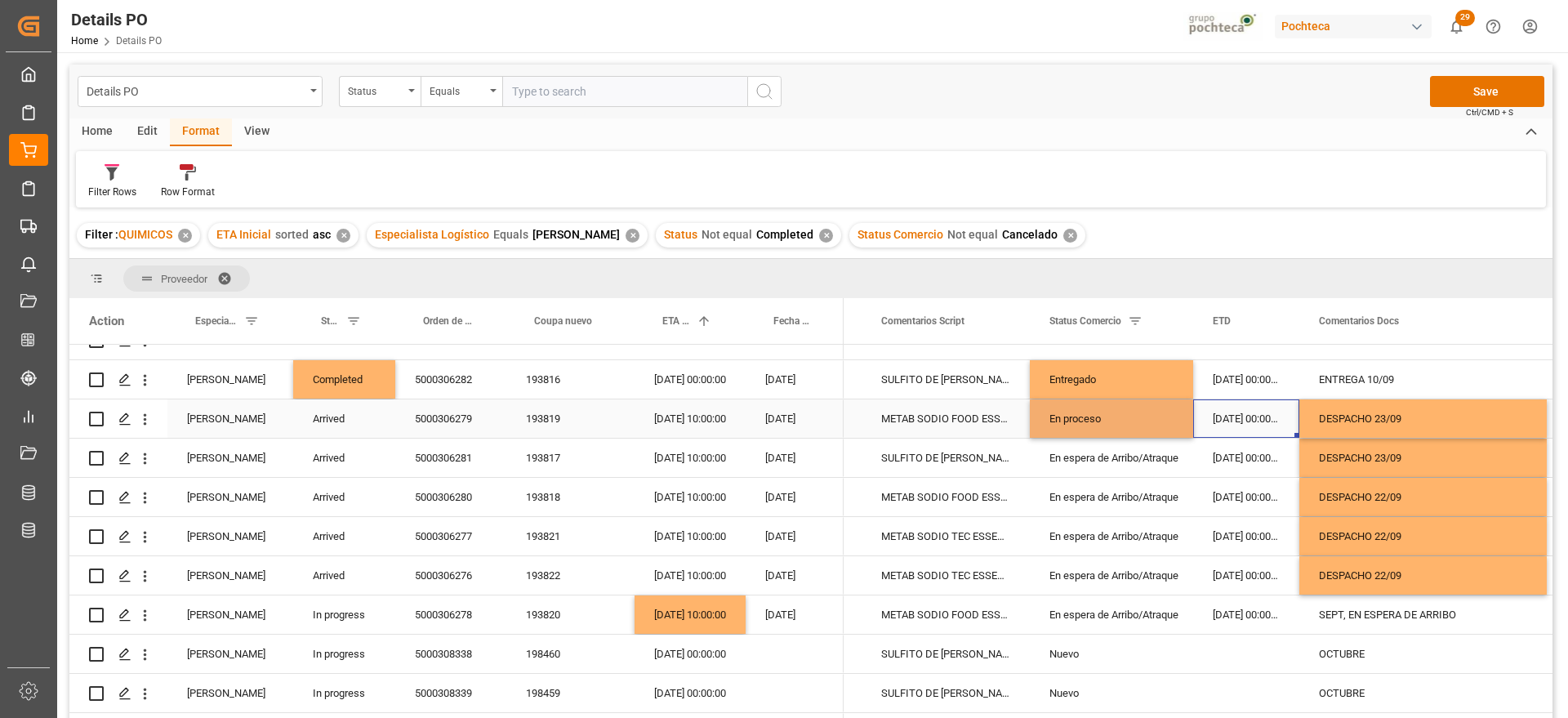
click at [1247, 413] on div "18-08-2025 00:00:00" at bounding box center [1247, 418] width 106 height 39
click at [1131, 425] on div "En proceso" at bounding box center [1112, 419] width 124 height 38
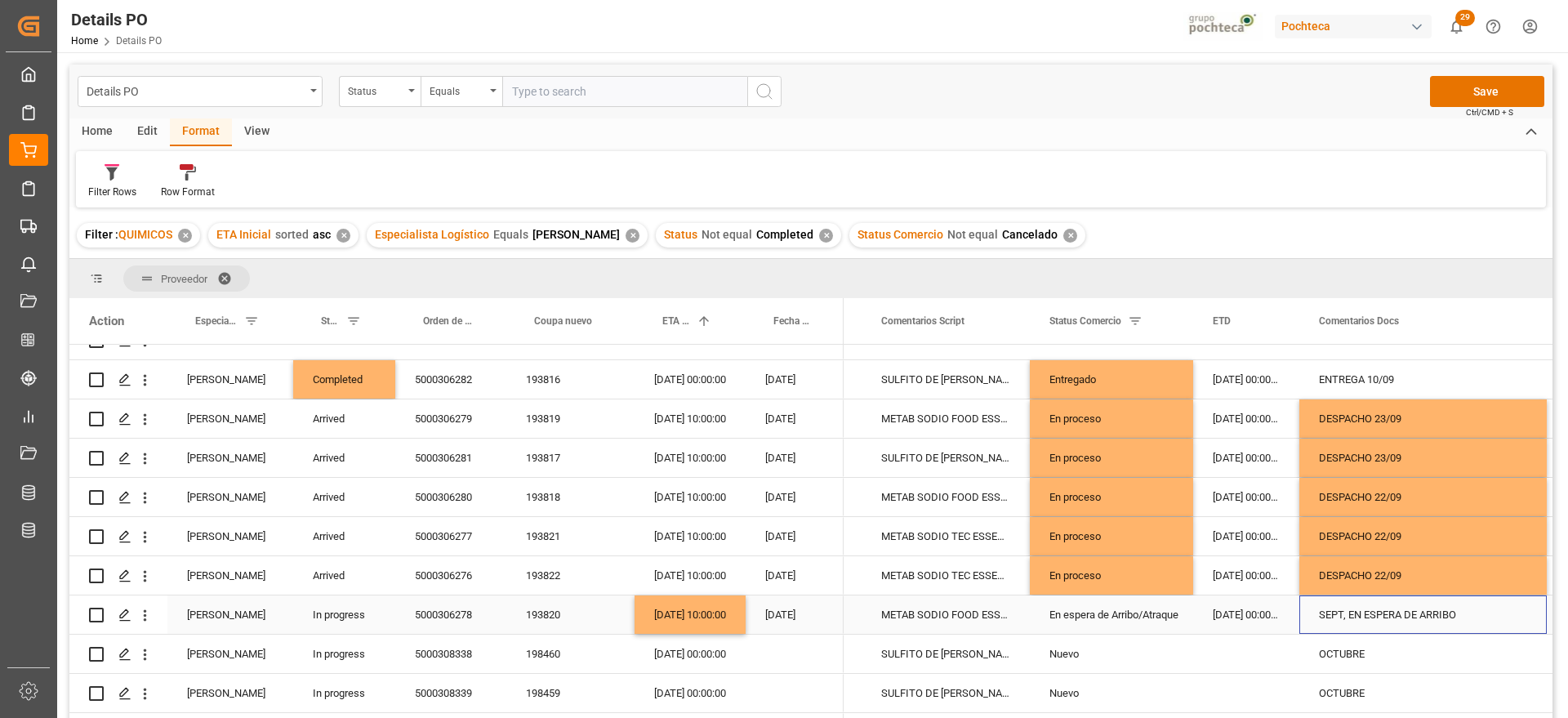
click at [1415, 625] on div "SEPT, EN ESPERA DE ARRIBO" at bounding box center [1423, 614] width 248 height 39
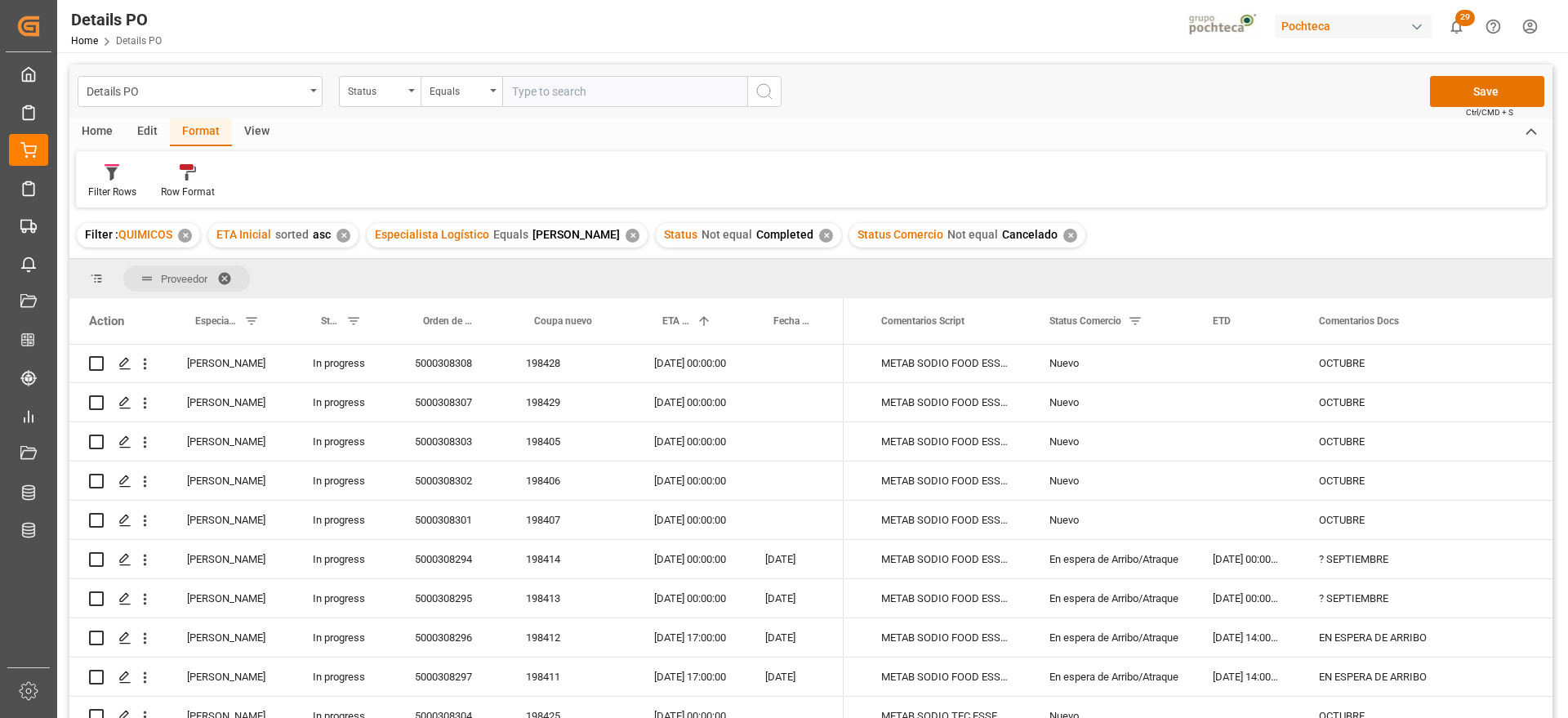
scroll to position [613, 0]
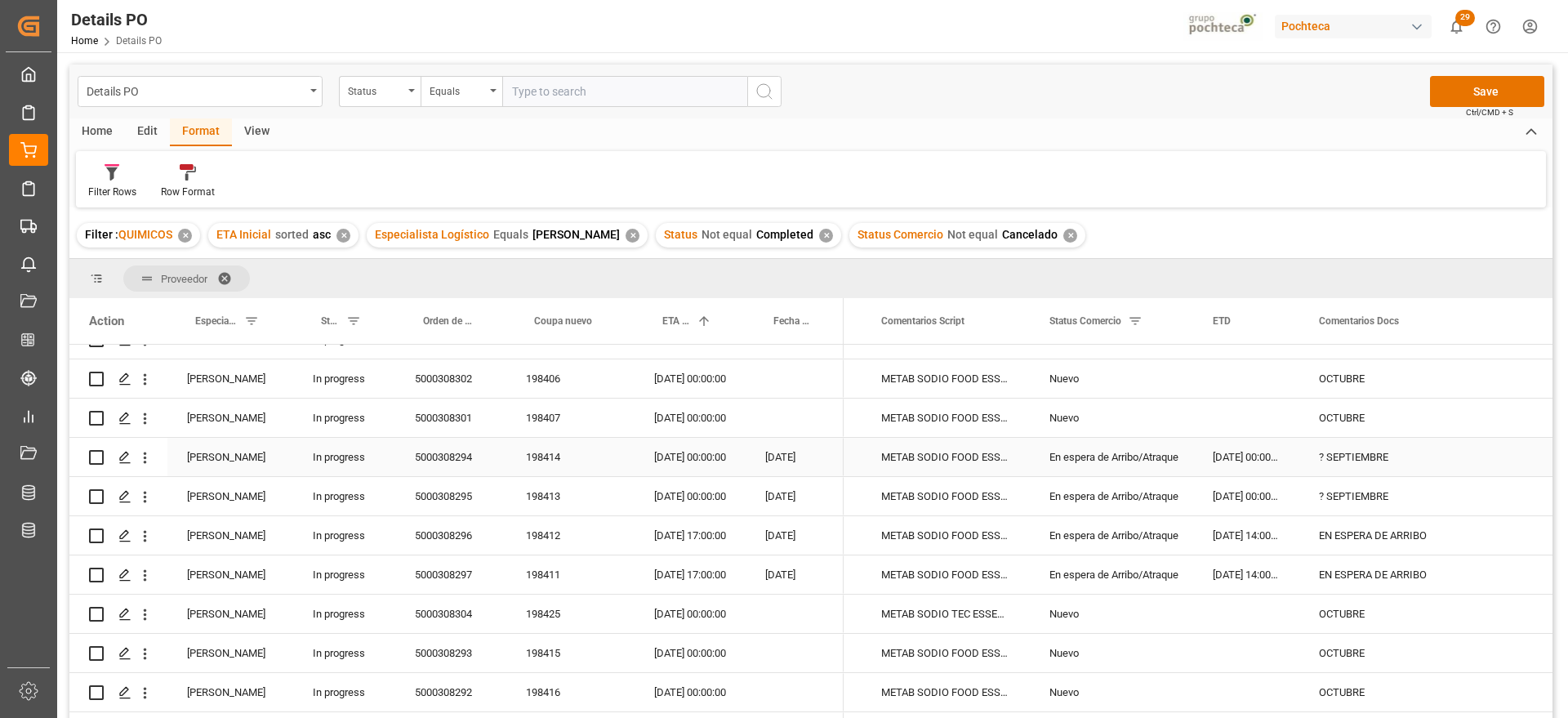
click at [1345, 458] on div "? SEPTIEMBRE" at bounding box center [1423, 457] width 248 height 39
click at [430, 456] on div "5000308294" at bounding box center [451, 457] width 111 height 39
click at [1405, 453] on div "? SEPTIEMBRE" at bounding box center [1423, 457] width 248 height 39
drag, startPoint x: 1411, startPoint y: 456, endPoint x: 1313, endPoint y: 464, distance: 98.3
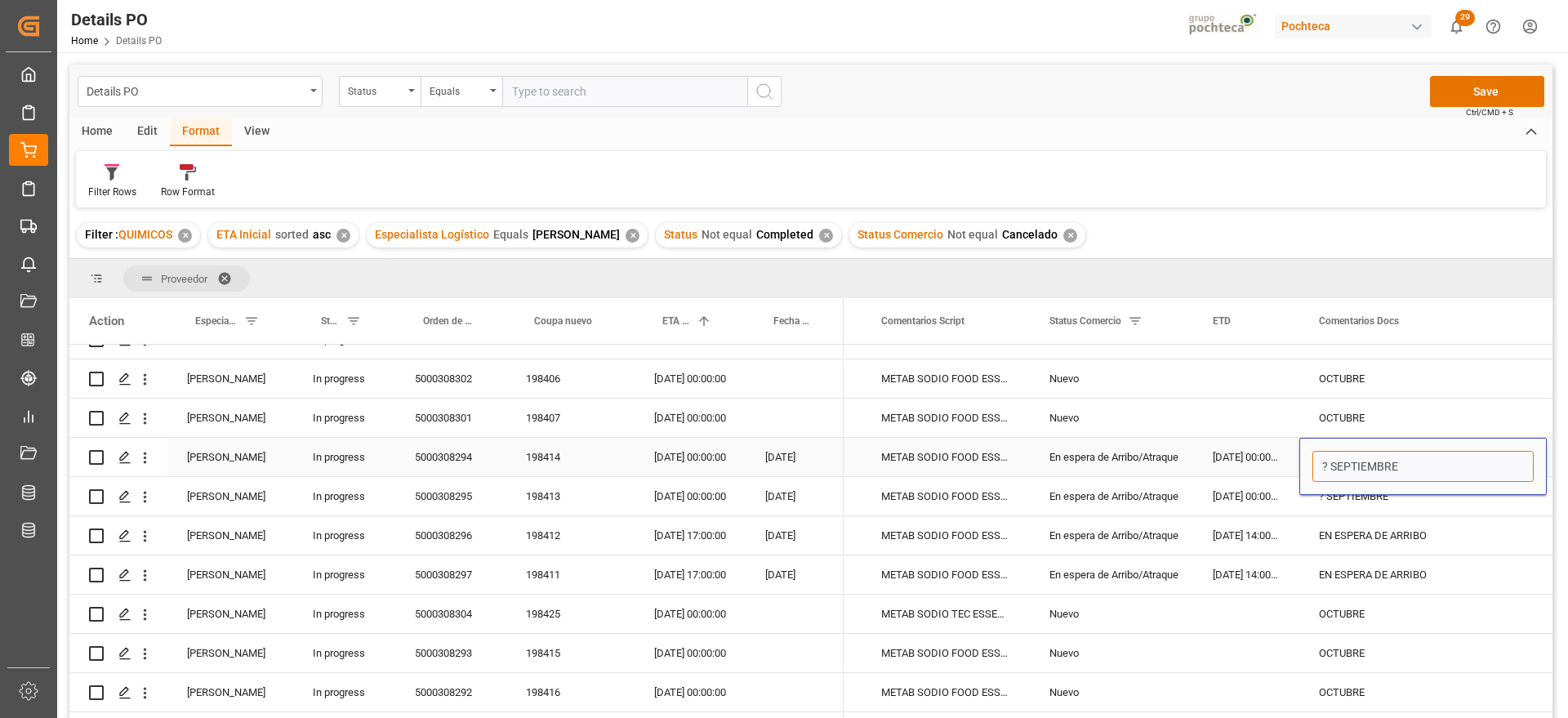
click at [1313, 464] on input "? SEPTIEMBRE" at bounding box center [1423, 466] width 222 height 31
type input "OCTUBRE"
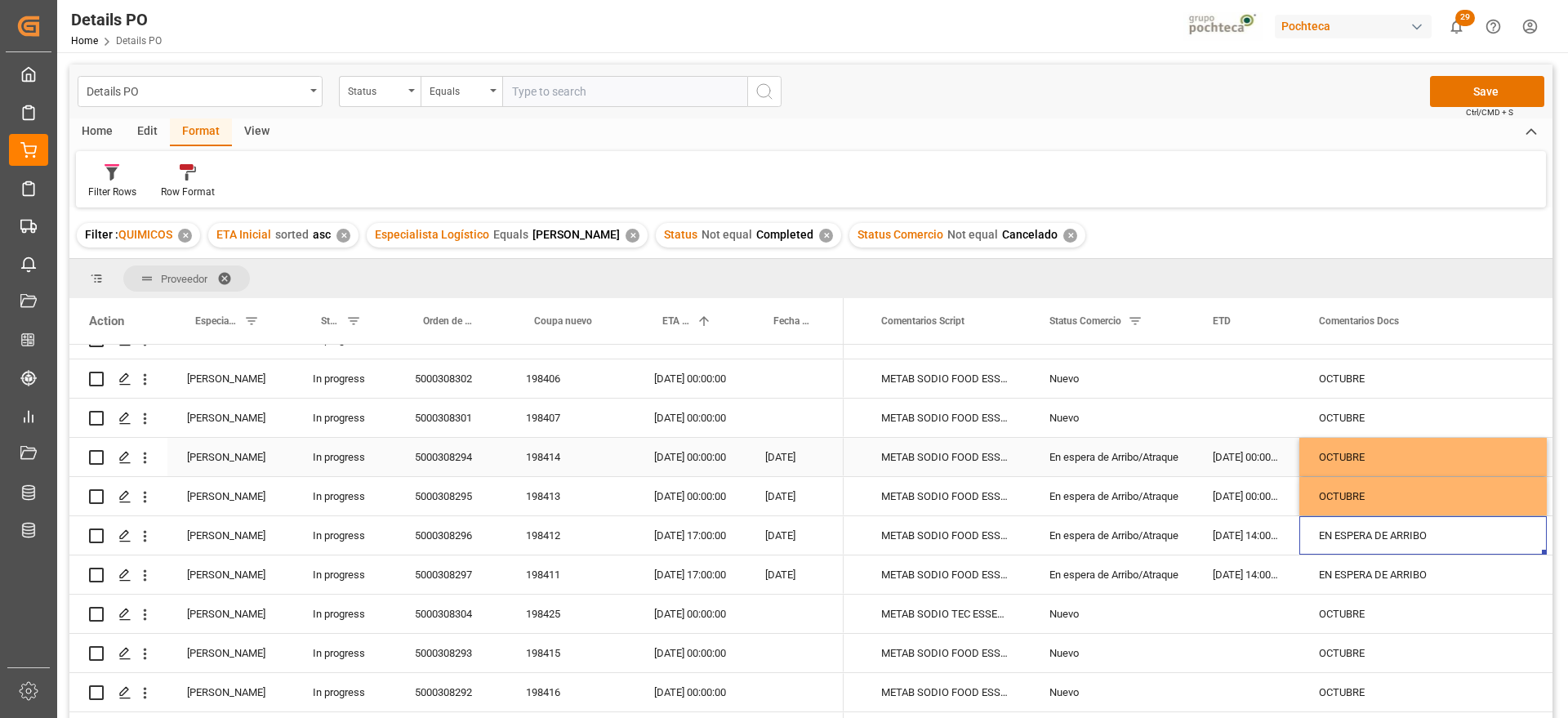
click at [1379, 454] on div "OCTUBRE" at bounding box center [1423, 457] width 248 height 39
click at [1379, 454] on input "OCTUBRE" at bounding box center [1423, 466] width 222 height 31
click at [1380, 461] on input "OCTUBRE" at bounding box center [1423, 466] width 222 height 31
type input "OCTUBRE EN ESPERA DE ARRIBO"
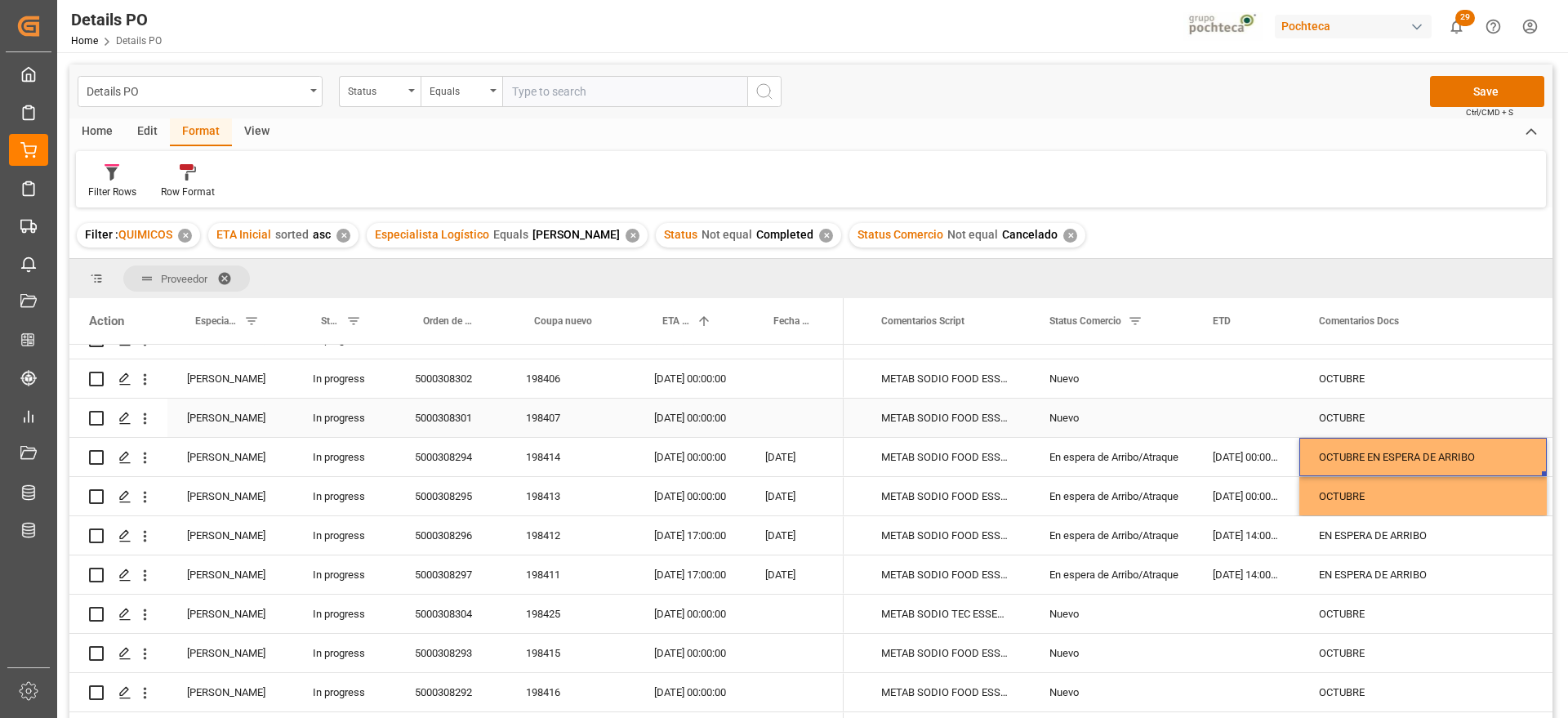
click at [1356, 402] on div "OCTUBRE" at bounding box center [1423, 417] width 248 height 39
click at [1394, 450] on div "OCTUBRE EN ESPERA DE ARRIBO" at bounding box center [1423, 457] width 248 height 39
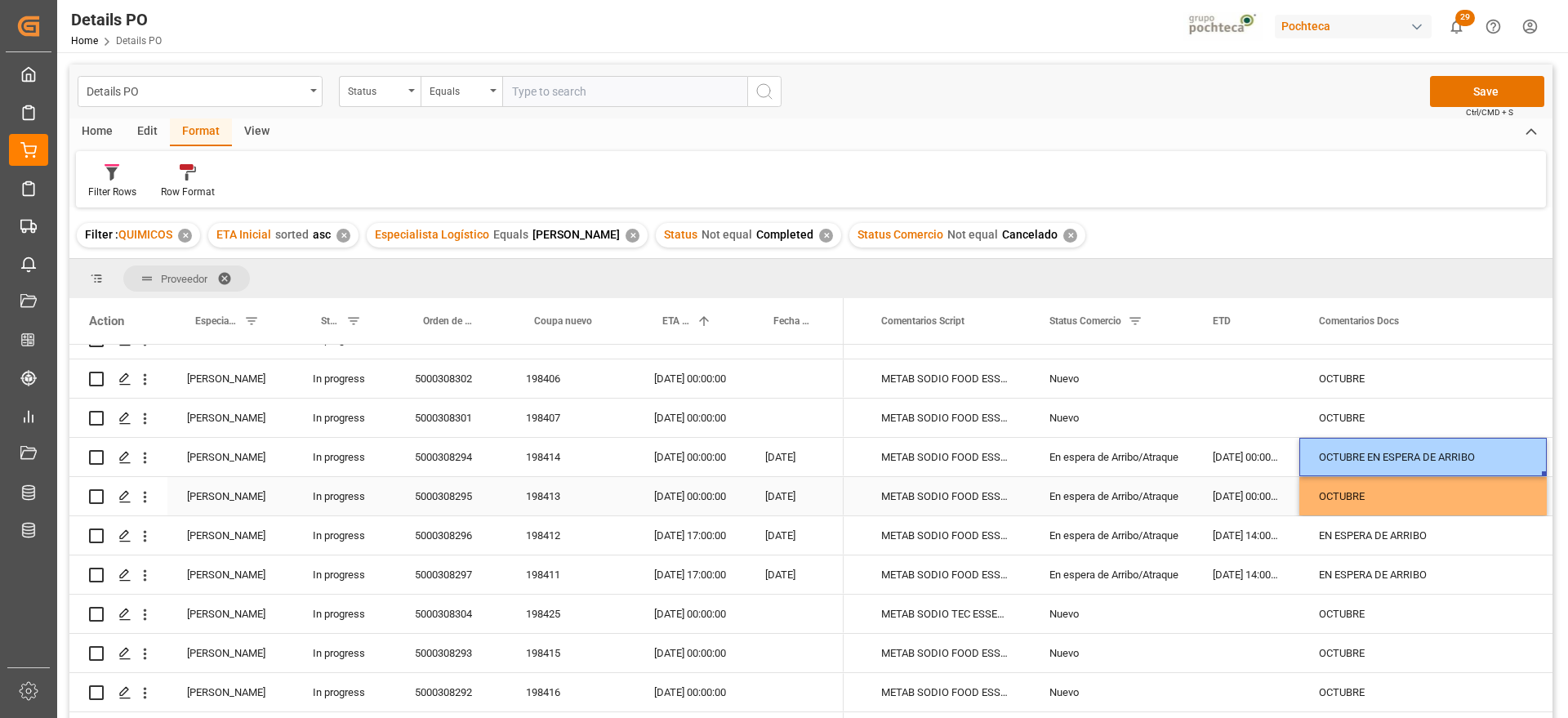
click at [1372, 492] on div "OCTUBRE" at bounding box center [1423, 496] width 248 height 39
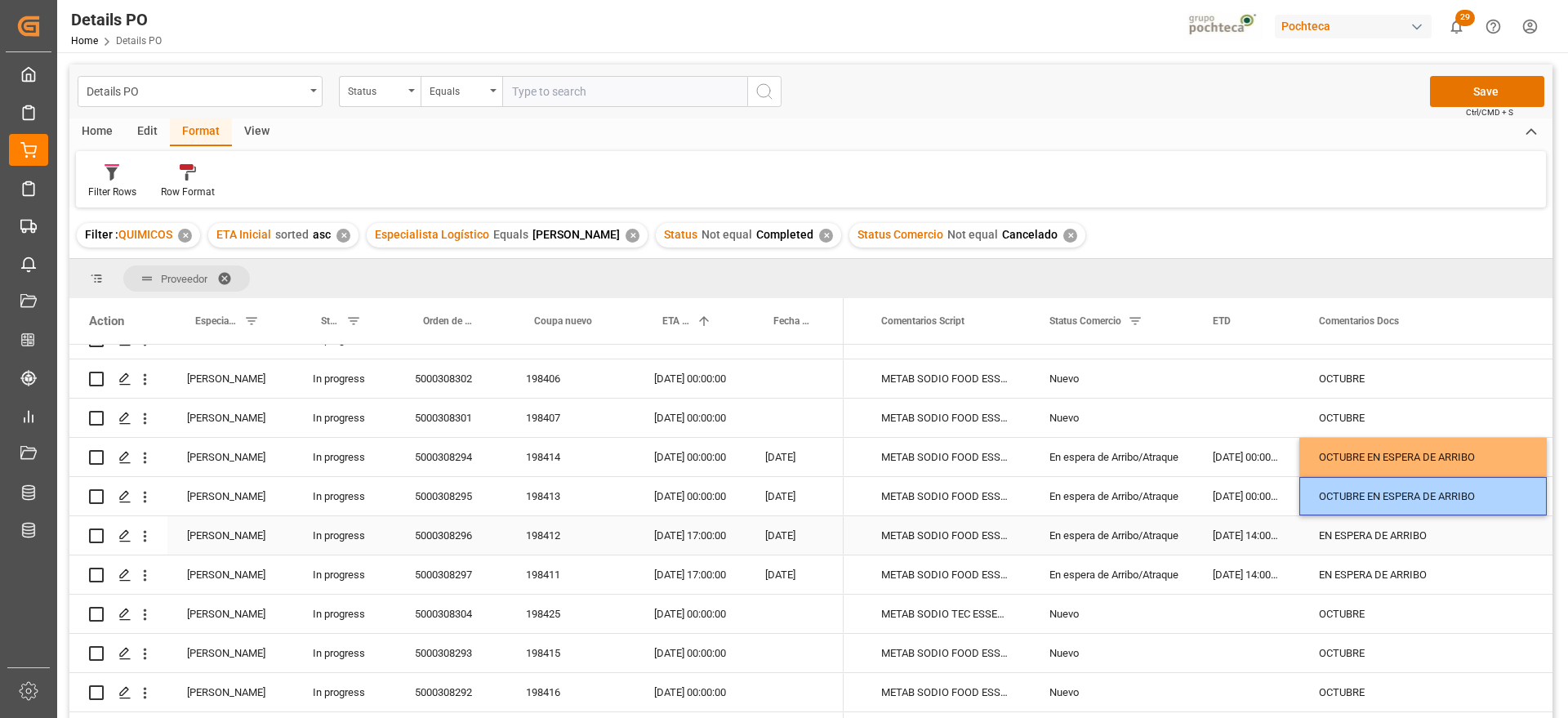
click at [1376, 522] on div "EN ESPERA DE ARRIBO" at bounding box center [1423, 535] width 248 height 39
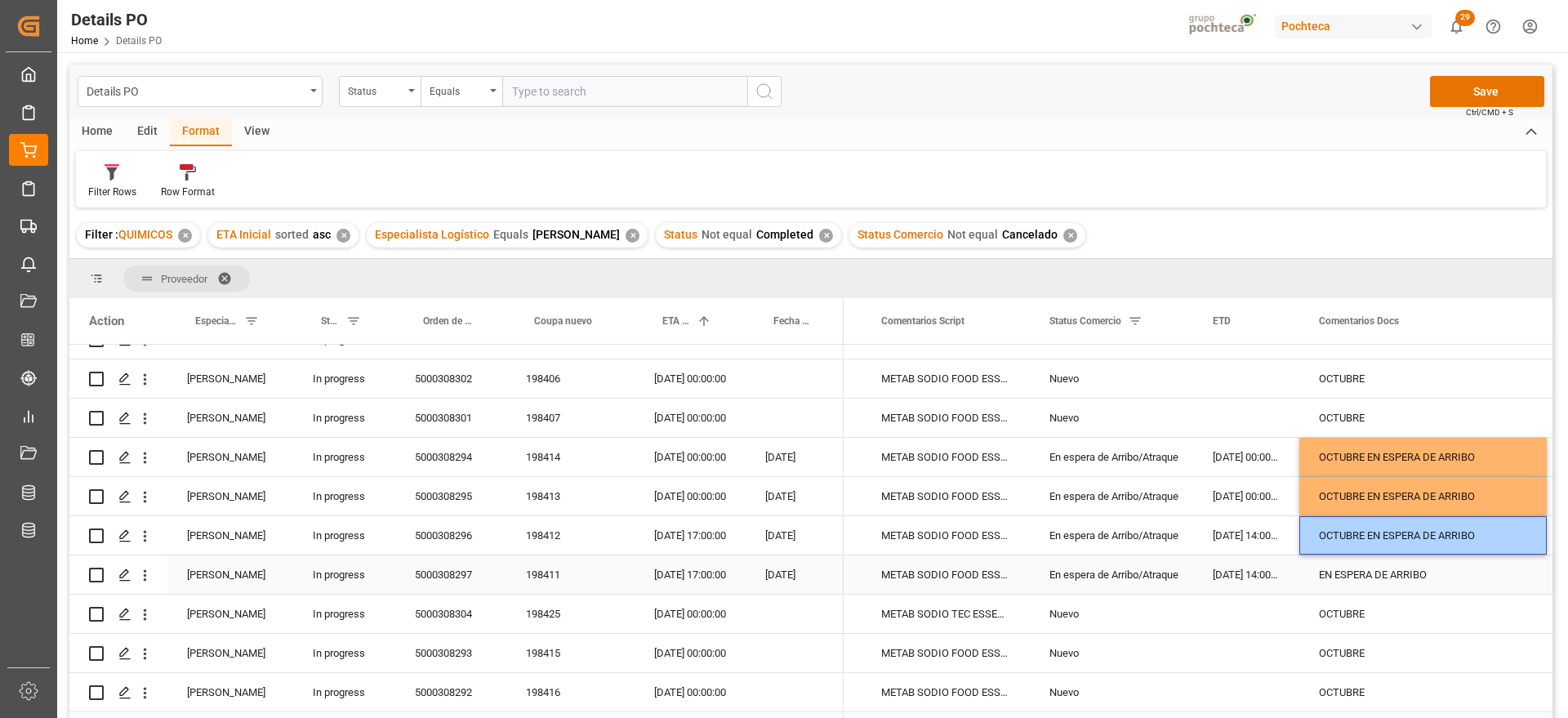
click at [1388, 575] on div "EN ESPERA DE ARRIBO" at bounding box center [1423, 574] width 248 height 39
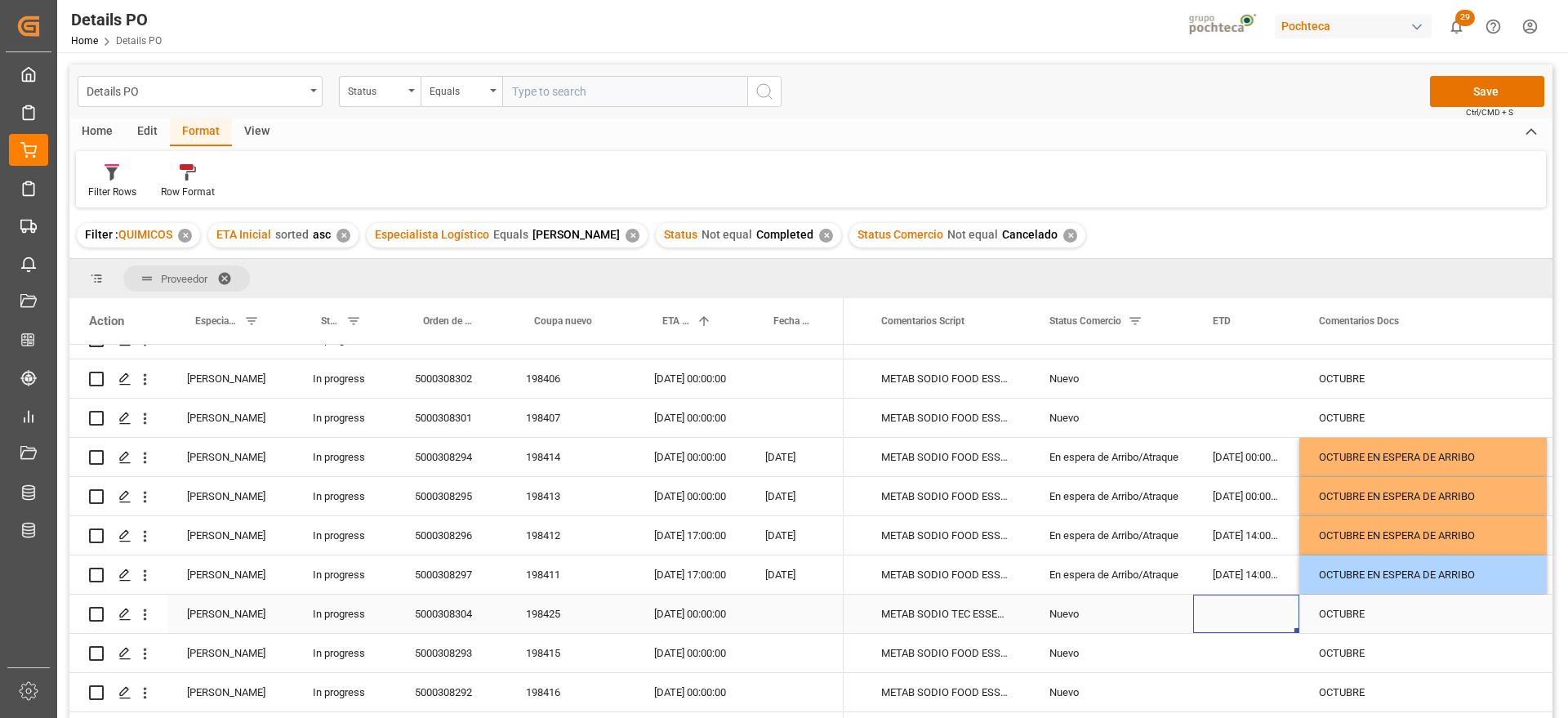
click at [1250, 598] on div "Press SPACE to select this row." at bounding box center [1247, 614] width 106 height 39
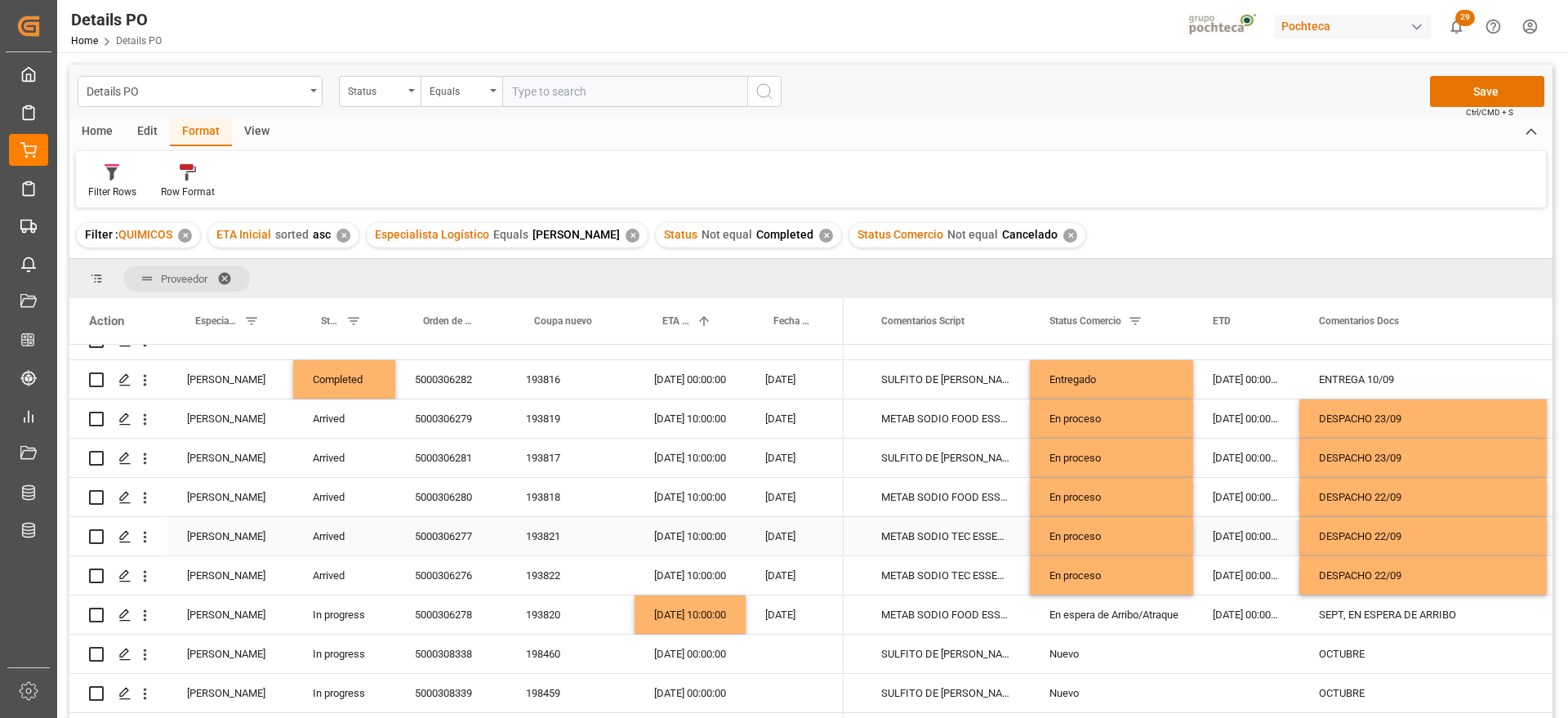
scroll to position [205, 0]
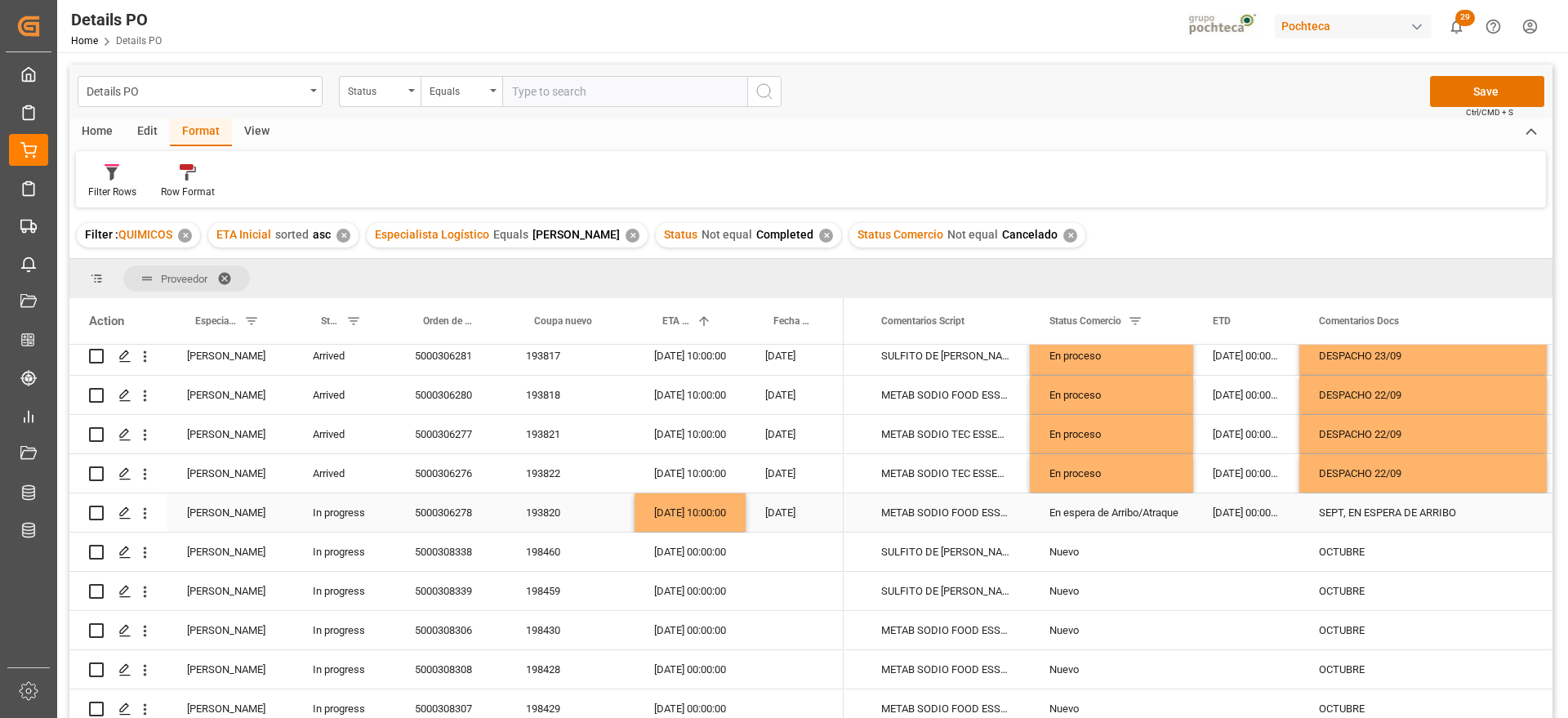
click at [1111, 521] on div "En espera de Arribo/Atraque" at bounding box center [1112, 513] width 124 height 38
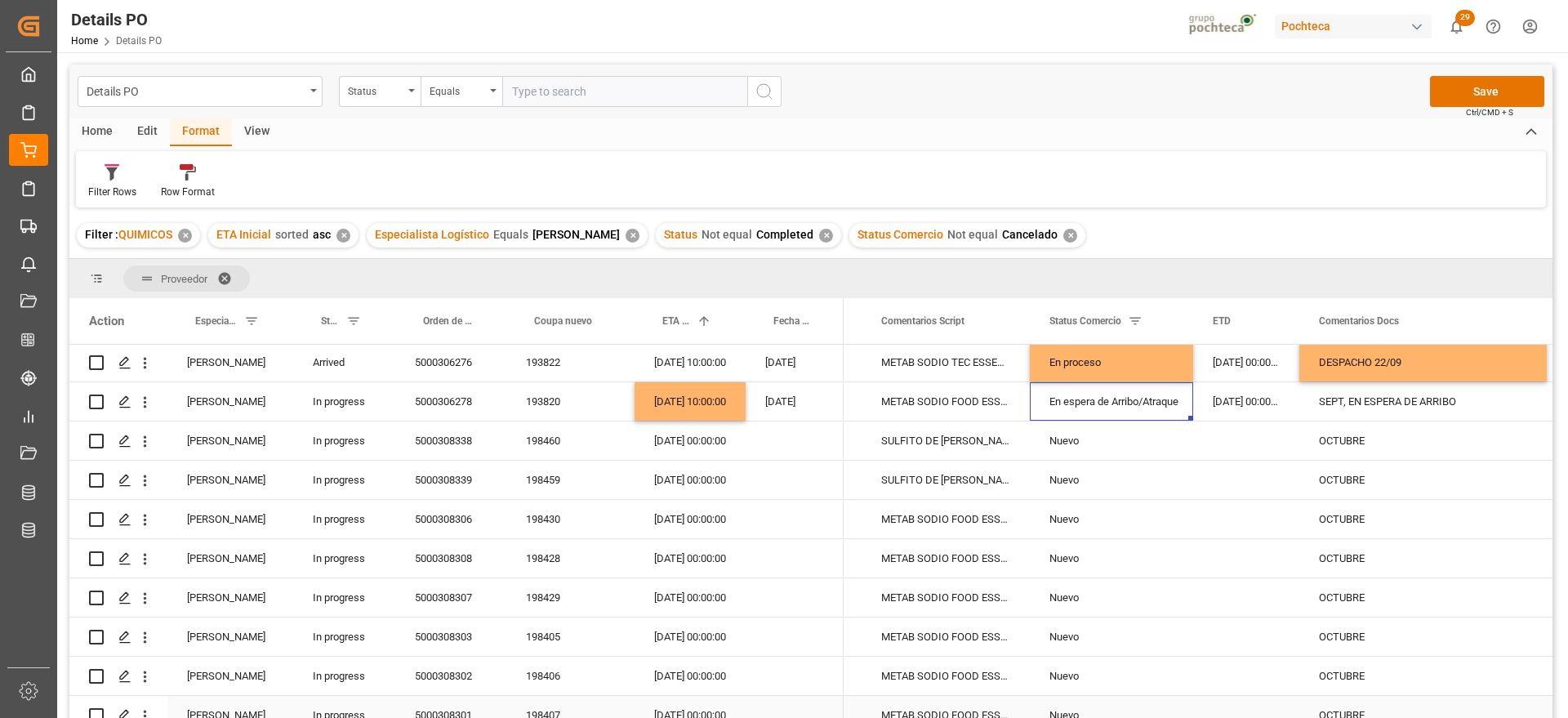
scroll to position [306, 0]
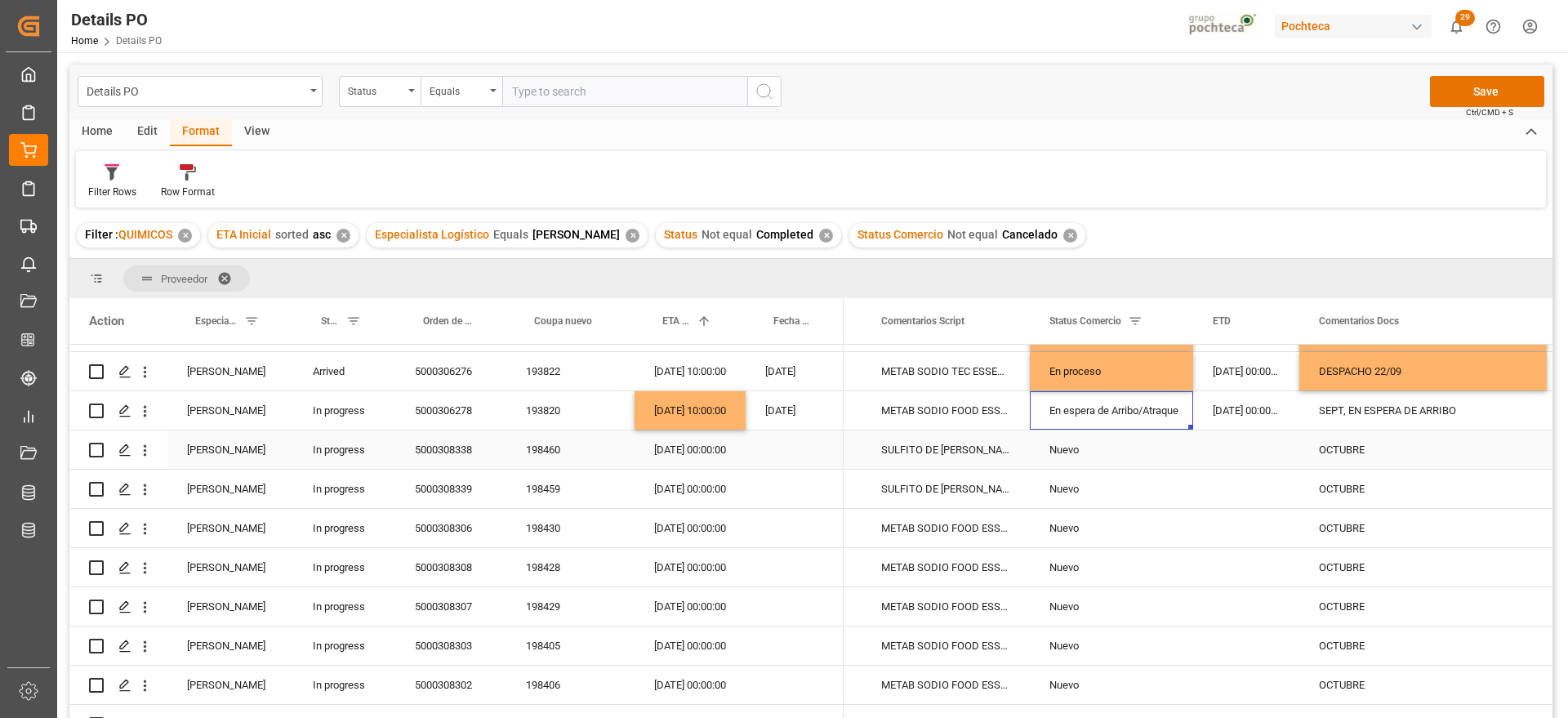
click at [1365, 444] on div "OCTUBRE" at bounding box center [1423, 450] width 248 height 39
click at [583, 452] on div "198460" at bounding box center [570, 450] width 128 height 39
click at [693, 450] on div "01-10-2025 00:00:00" at bounding box center [690, 450] width 111 height 39
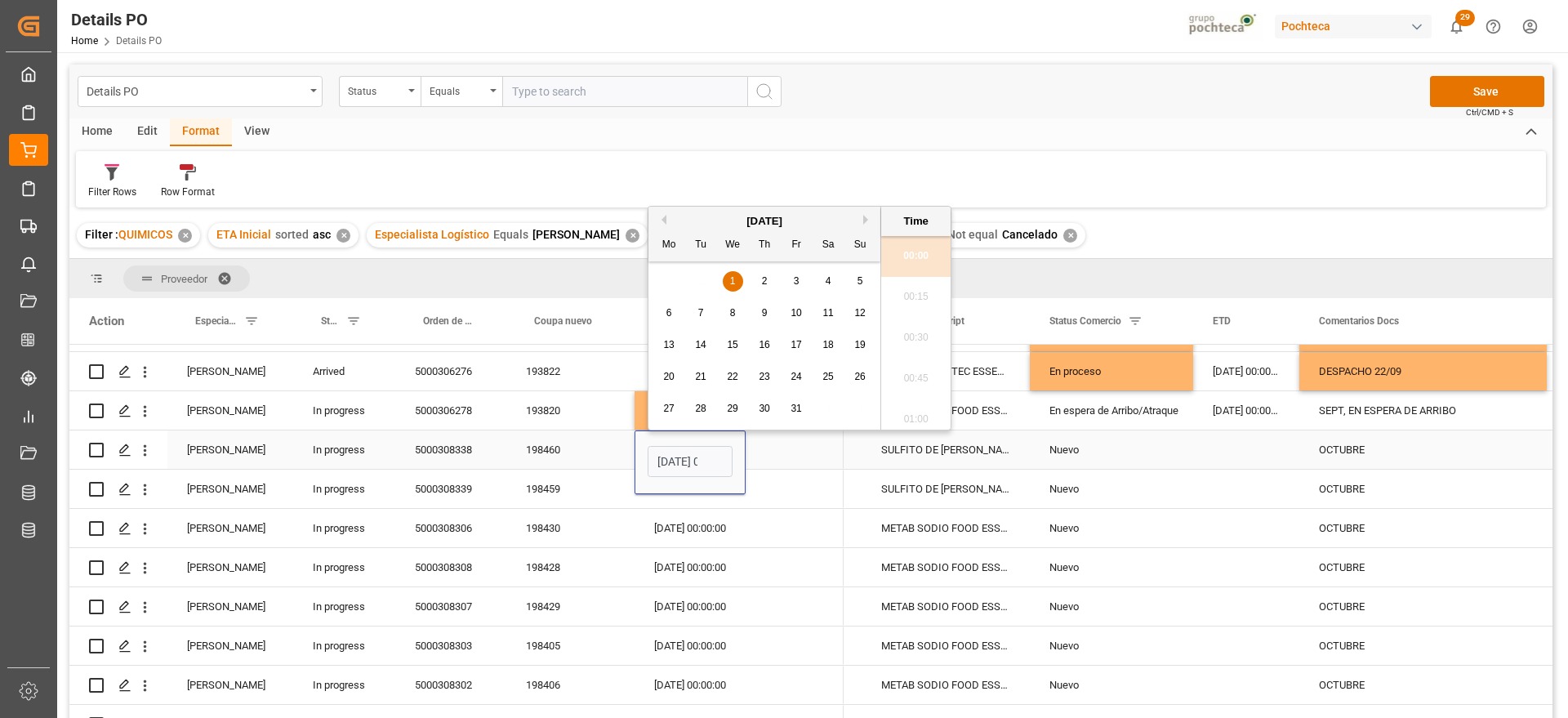
scroll to position [0, 48]
click at [759, 346] on span "16" at bounding box center [765, 345] width 11 height 12
type input "16-10-2025 00:00"
click at [976, 450] on div "SULFITO DE SODIO ESSECO 25 KG SAC (23258" at bounding box center [945, 450] width 168 height 39
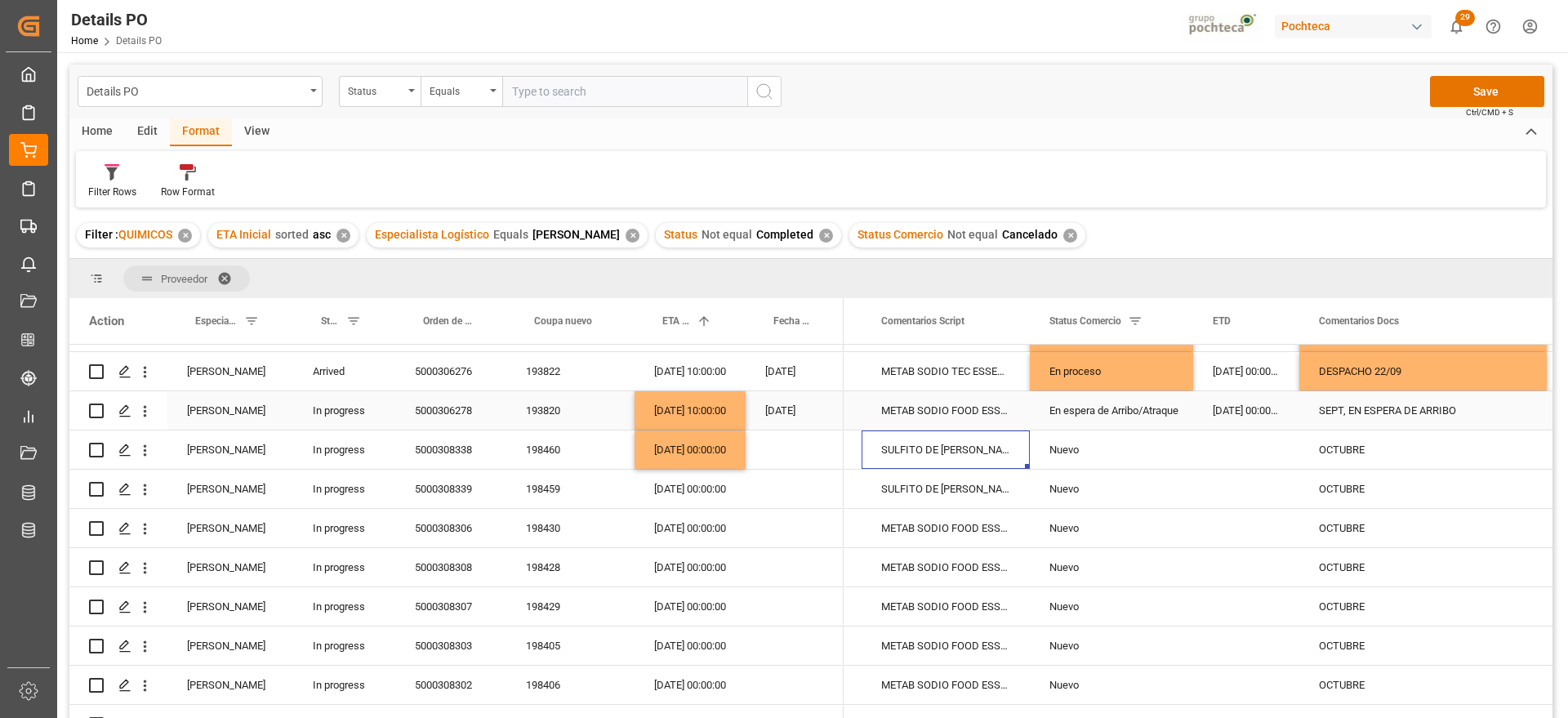
click at [1129, 407] on div "En espera de Arribo/Atraque" at bounding box center [1112, 411] width 124 height 38
click at [1095, 449] on div "Nuevo" at bounding box center [1112, 451] width 124 height 38
click at [1094, 477] on div "Nuevo" at bounding box center [1112, 489] width 124 height 38
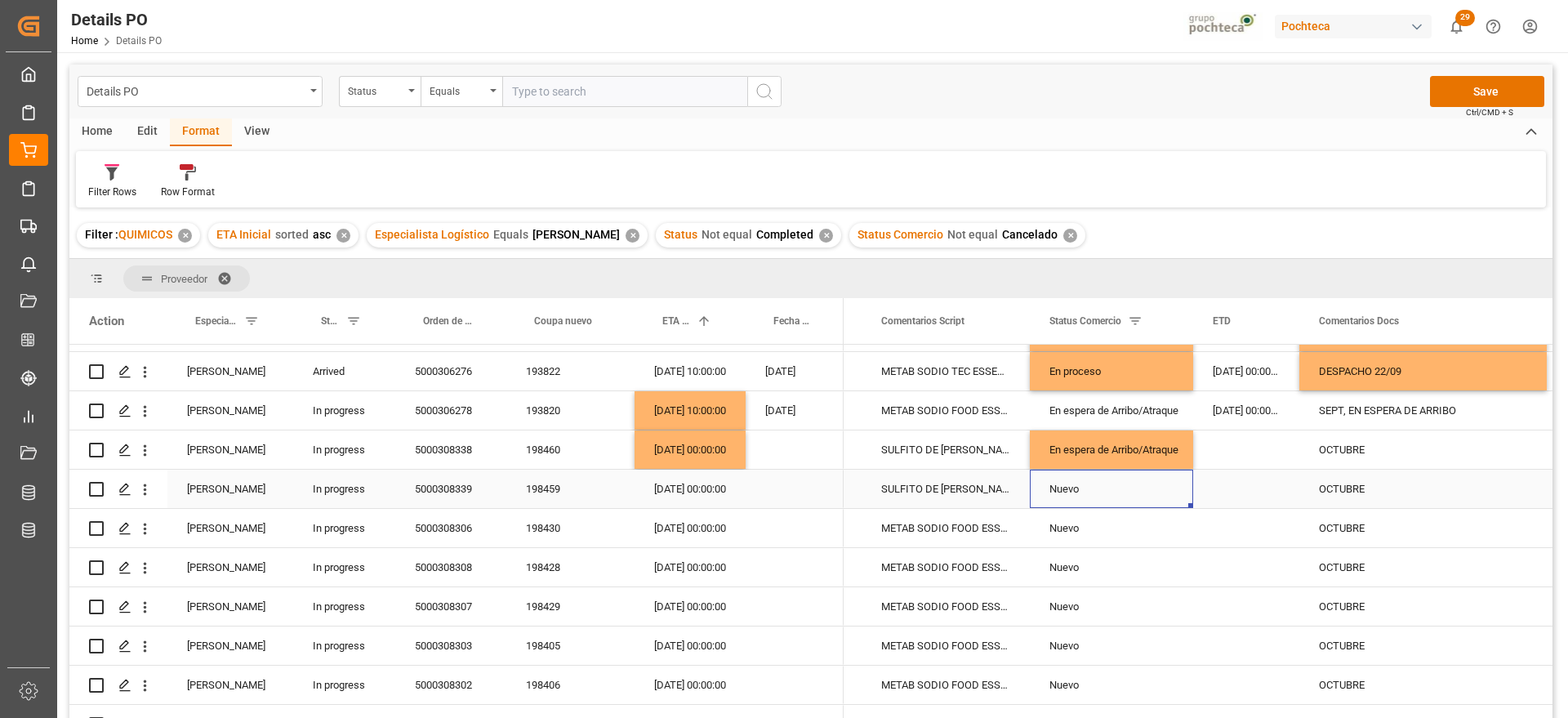
click at [679, 486] on div "[DATE] 00:00:00" at bounding box center [690, 488] width 111 height 39
click at [517, 489] on div "198459" at bounding box center [570, 488] width 128 height 39
click at [693, 479] on div "[DATE] 00:00:00" at bounding box center [690, 488] width 111 height 39
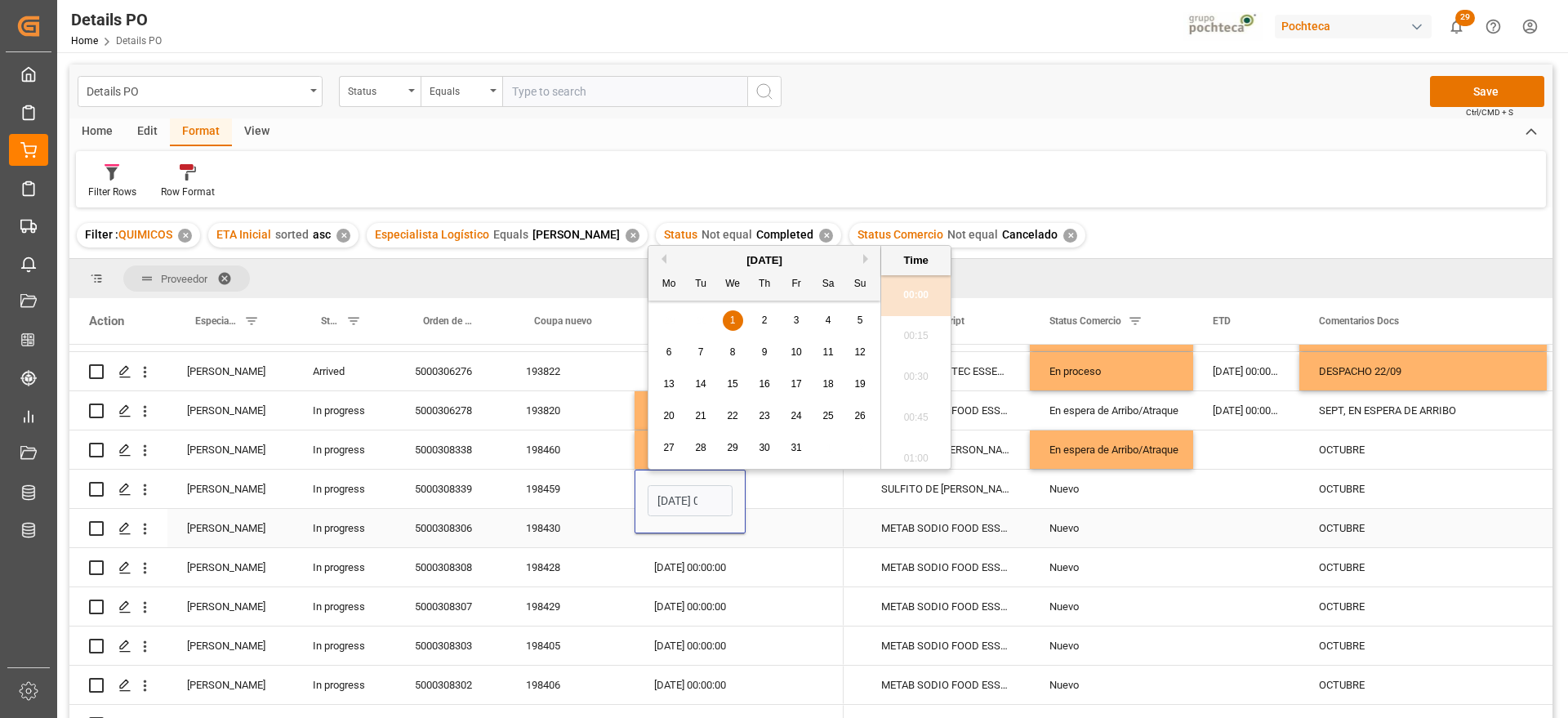
scroll to position [0, 48]
click at [695, 383] on div "14" at bounding box center [701, 385] width 21 height 20
type input "14-10-2025 00:00"
click at [1004, 489] on div "SULFITO DE SODIO ESSECO 25 KG SAC (23258" at bounding box center [945, 488] width 168 height 39
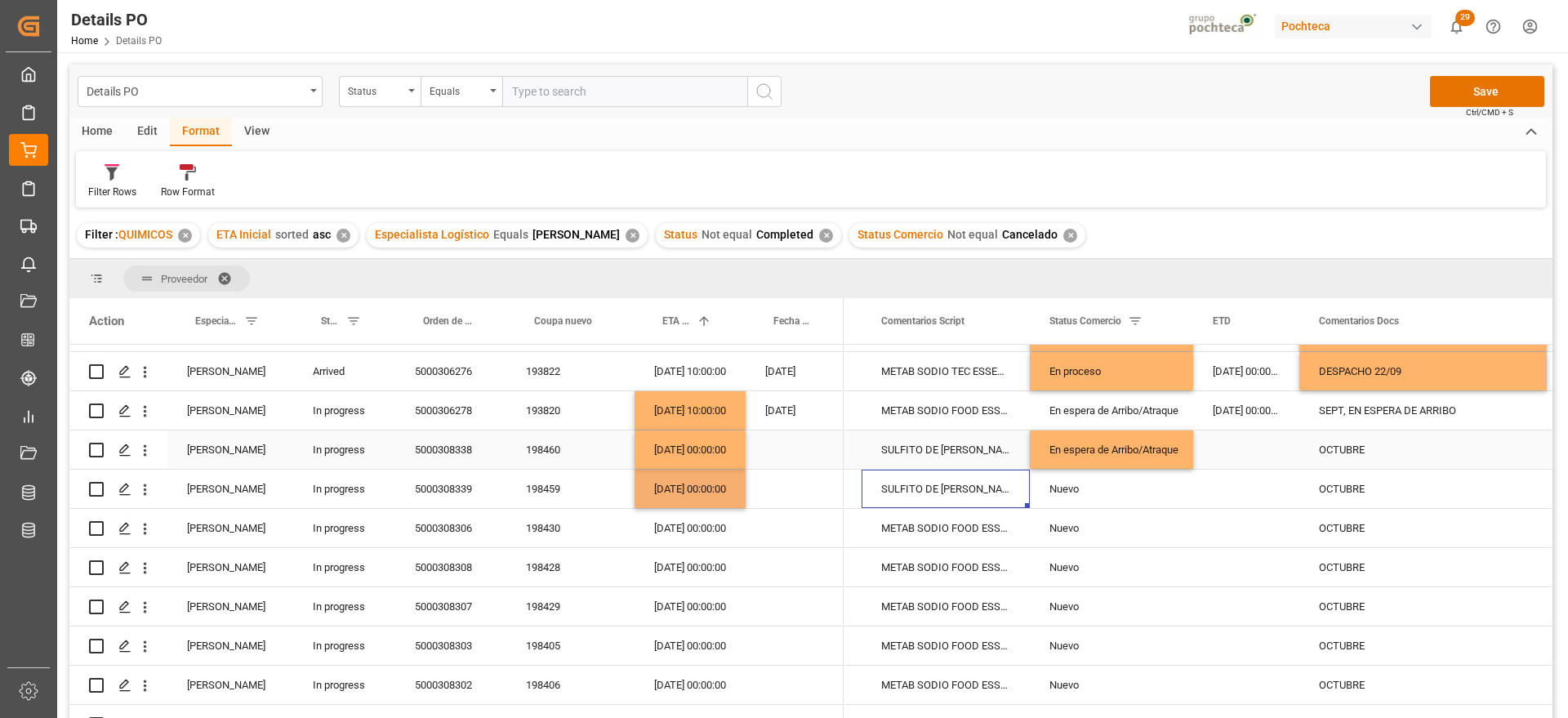
click at [1090, 450] on div "En espera de Arribo/Atraque" at bounding box center [1112, 451] width 124 height 38
click at [1091, 481] on div "Nuevo" at bounding box center [1112, 489] width 124 height 38
click at [714, 530] on div "[DATE] 00:00:00" at bounding box center [690, 528] width 111 height 39
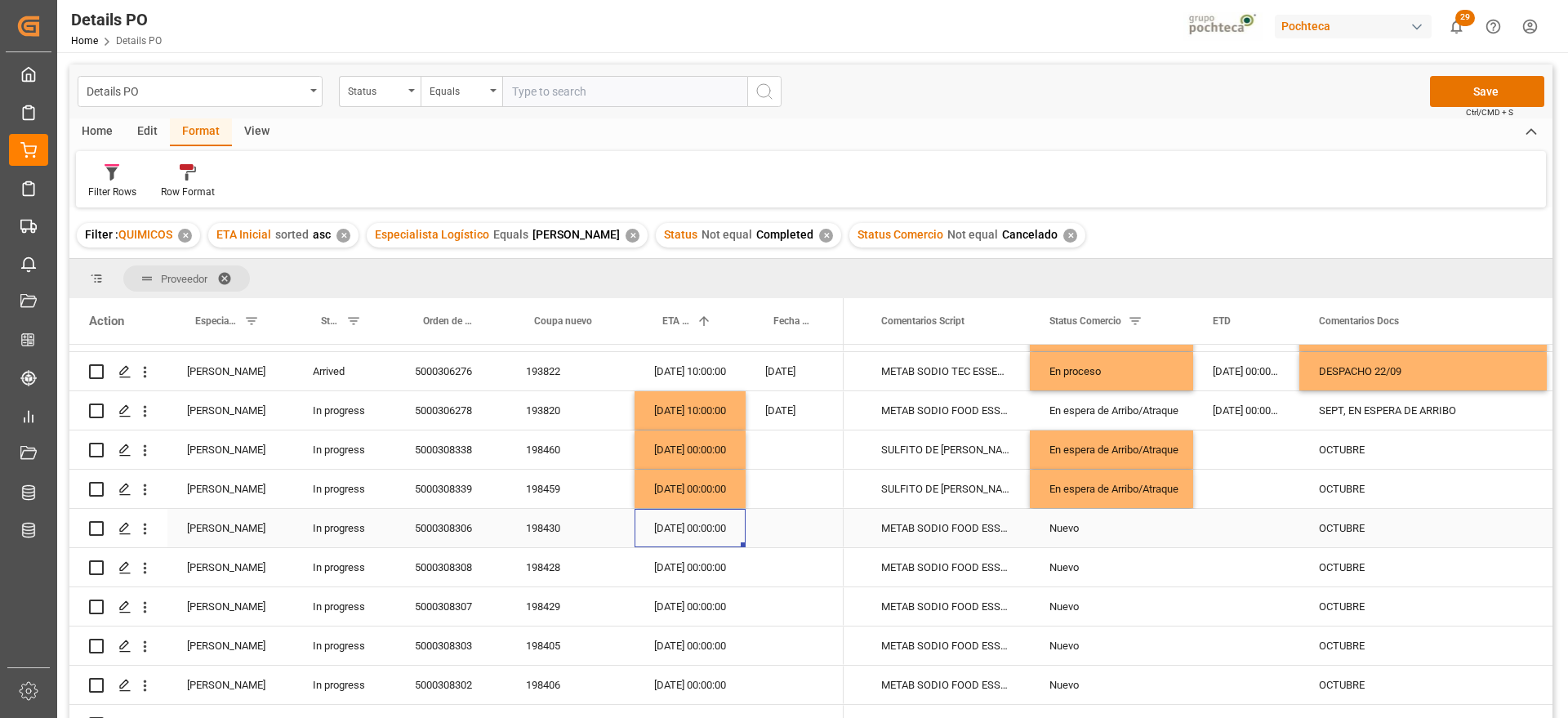
click at [478, 529] on div "5000308306" at bounding box center [451, 528] width 111 height 39
click at [681, 492] on div "14-10-2025 00:00:00" at bounding box center [690, 488] width 111 height 39
click at [693, 522] on div "[DATE] 00:00:00" at bounding box center [690, 528] width 111 height 39
click at [1166, 495] on div "En espera de Arribo/Atraque" at bounding box center [1112, 489] width 124 height 38
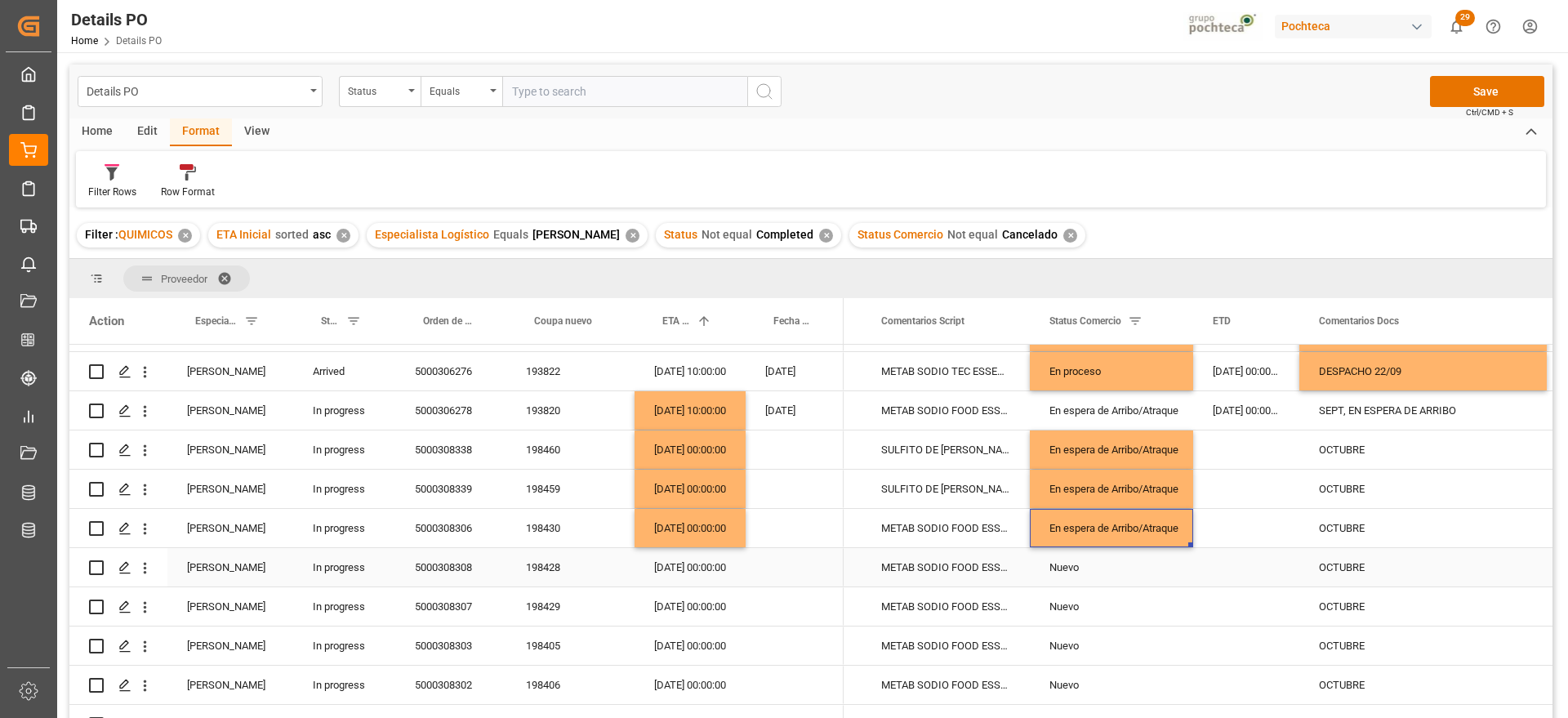
click at [419, 565] on div "5000308308" at bounding box center [451, 567] width 111 height 39
click at [700, 524] on div "14-10-2025 00:00:00" at bounding box center [690, 528] width 111 height 39
click at [701, 556] on div "[DATE] 00:00:00" at bounding box center [690, 567] width 111 height 39
click at [1132, 524] on div "En espera de Arribo/Atraque" at bounding box center [1112, 529] width 124 height 38
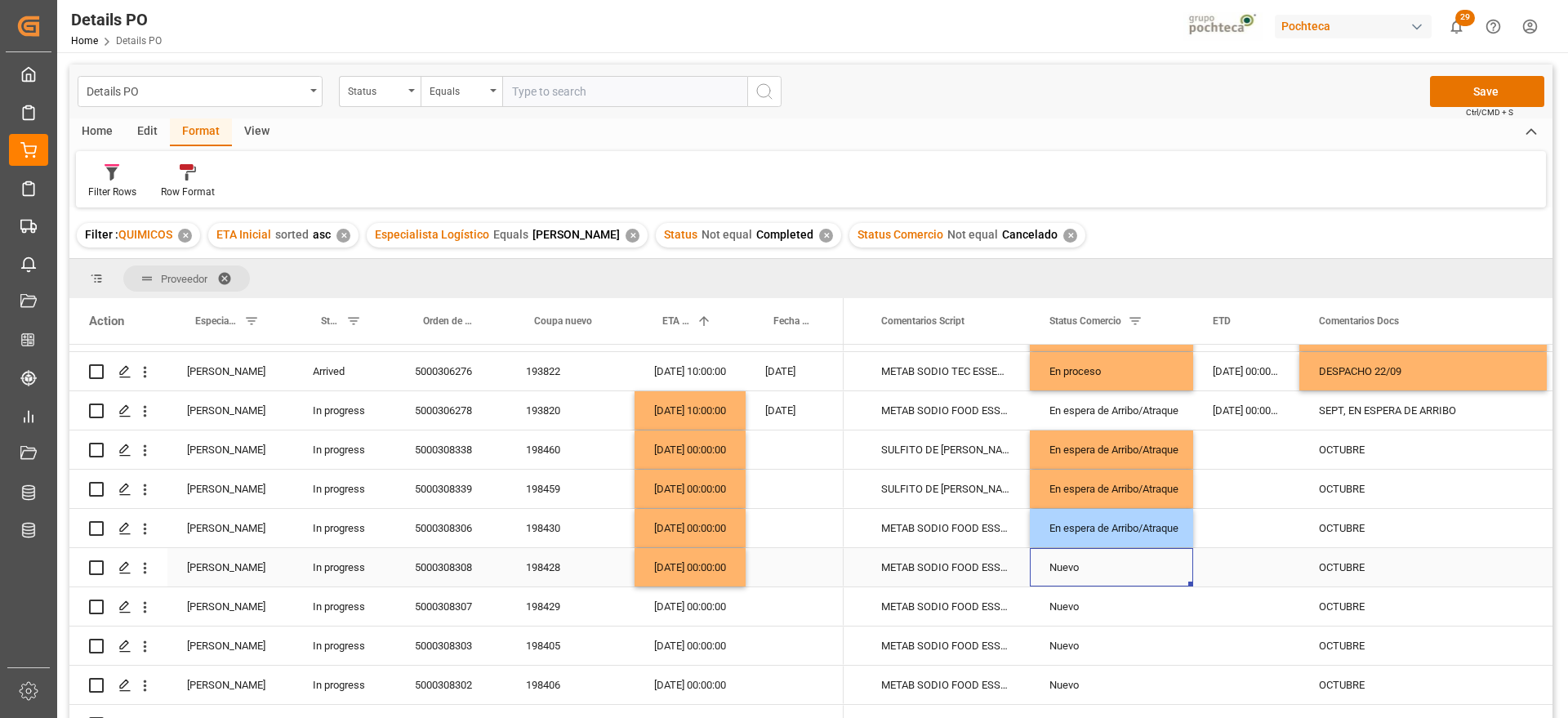
click at [1108, 565] on div "Nuevo" at bounding box center [1112, 568] width 124 height 38
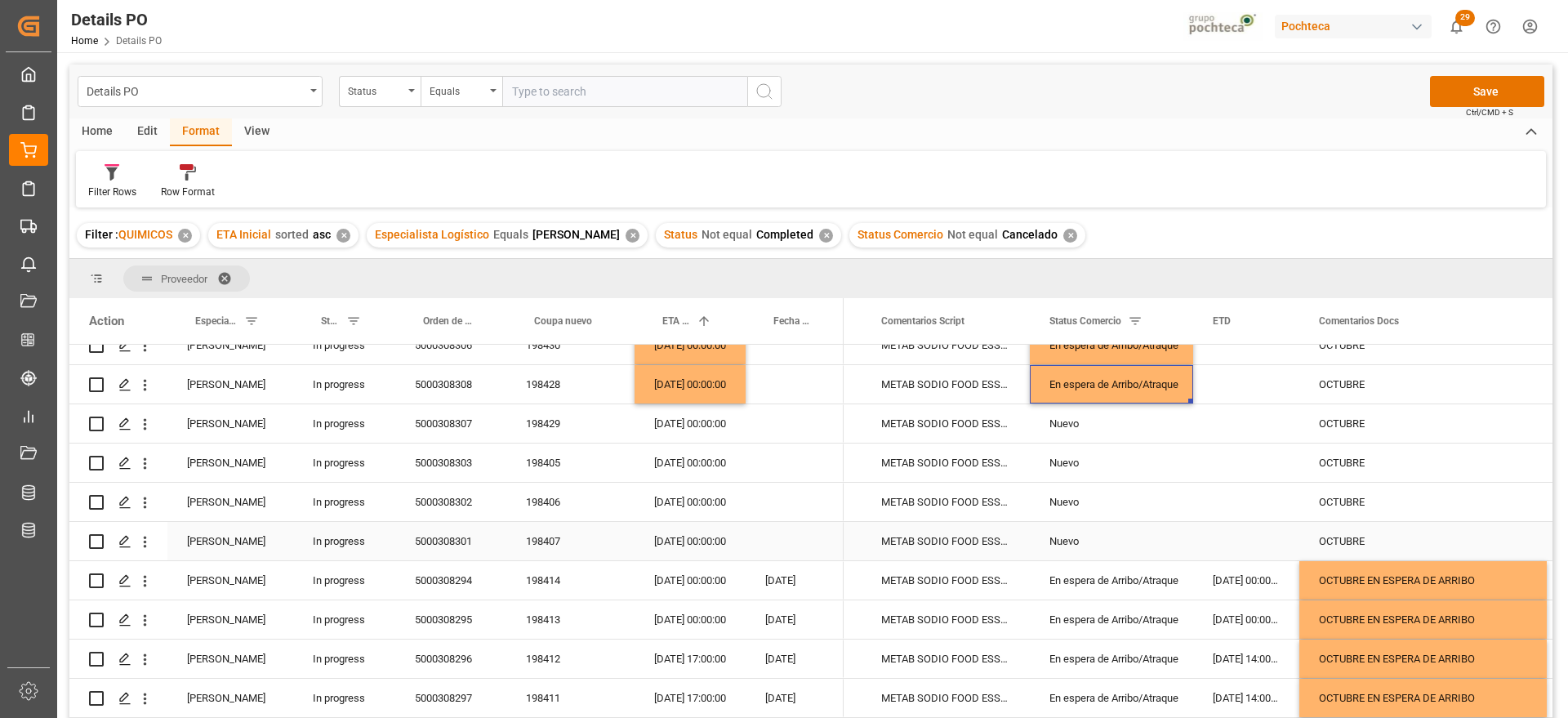
scroll to position [511, 0]
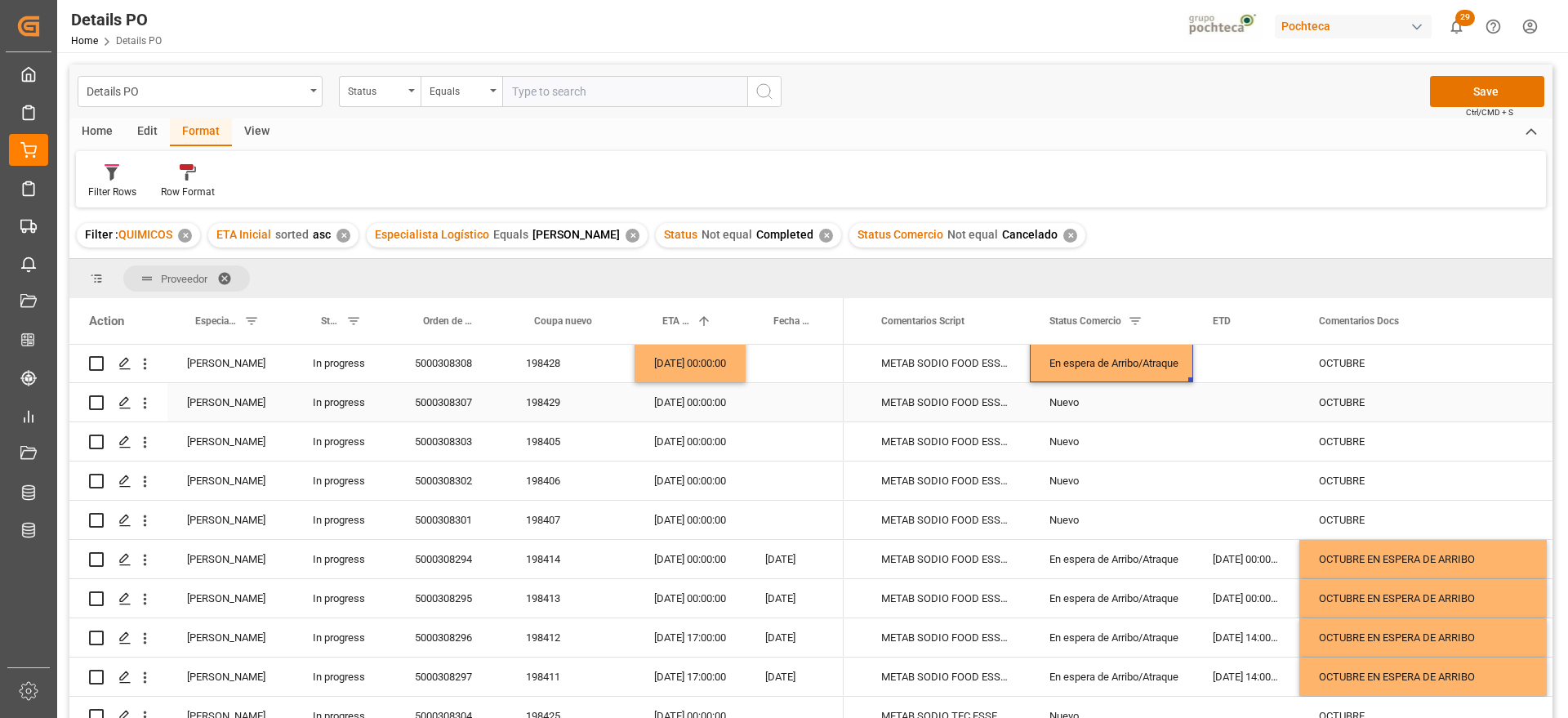
click at [688, 412] on div "[DATE] 00:00:00" at bounding box center [690, 402] width 111 height 39
click at [464, 400] on div "5000308307" at bounding box center [451, 402] width 111 height 39
click at [677, 360] on div "14-10-2025 00:00:00" at bounding box center [690, 363] width 111 height 39
click at [689, 413] on div "[DATE] 00:00:00" at bounding box center [690, 402] width 111 height 39
click at [1099, 369] on div "En espera de Arribo/Atraque" at bounding box center [1112, 363] width 124 height 38
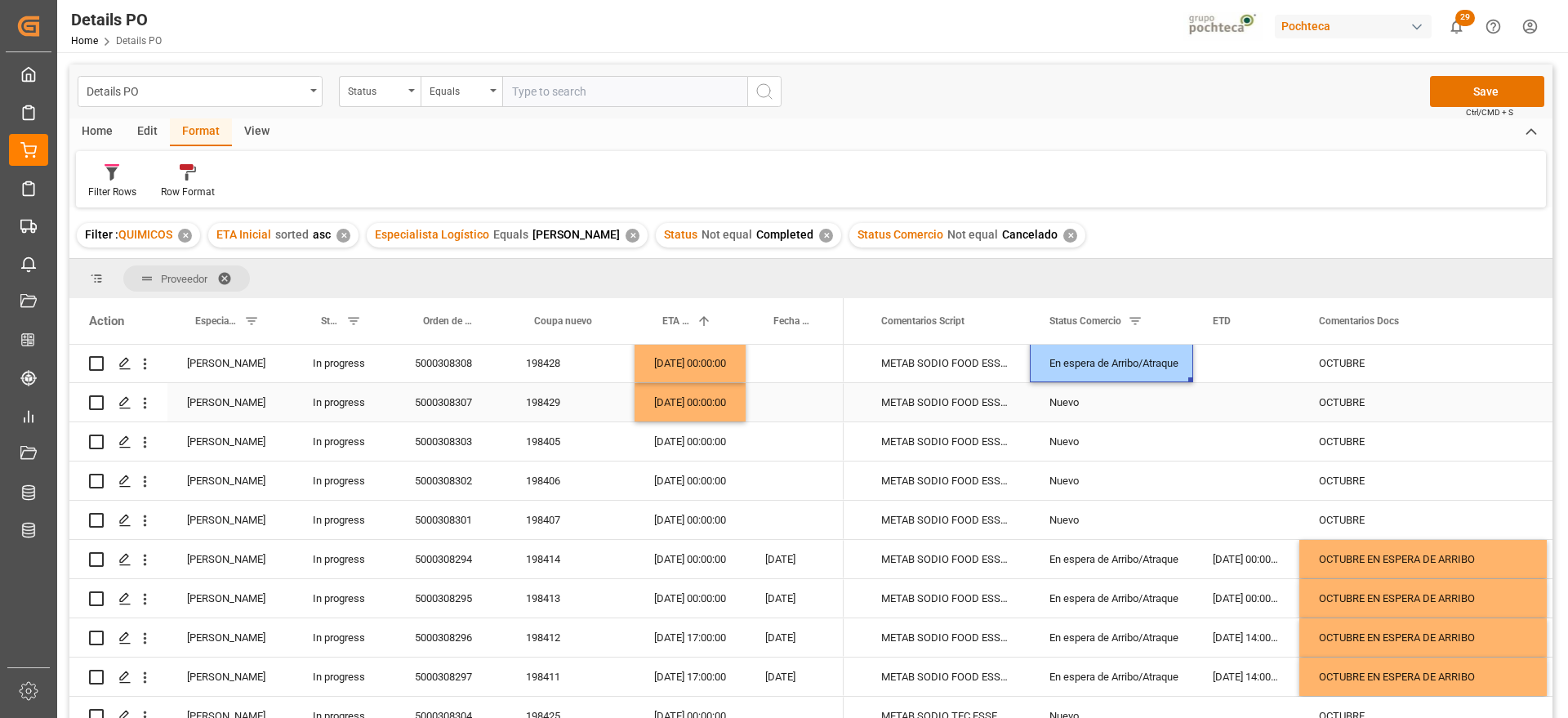
click at [1099, 407] on div "Nuevo" at bounding box center [1112, 403] width 124 height 38
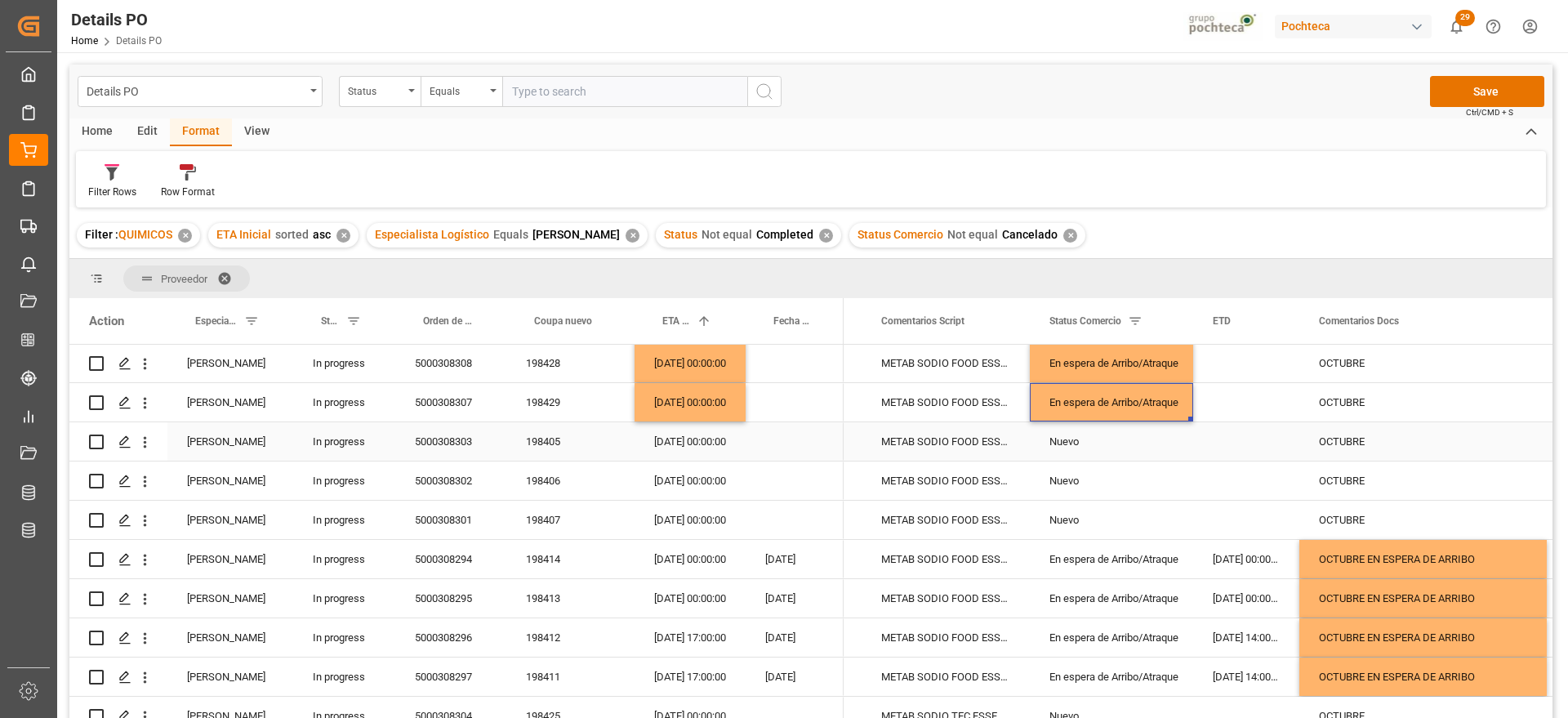
click at [705, 446] on div "[DATE] 00:00:00" at bounding box center [690, 442] width 111 height 39
click at [450, 441] on div "5000308303" at bounding box center [451, 442] width 111 height 39
click at [683, 449] on div "[DATE] 00:00:00" at bounding box center [690, 442] width 111 height 39
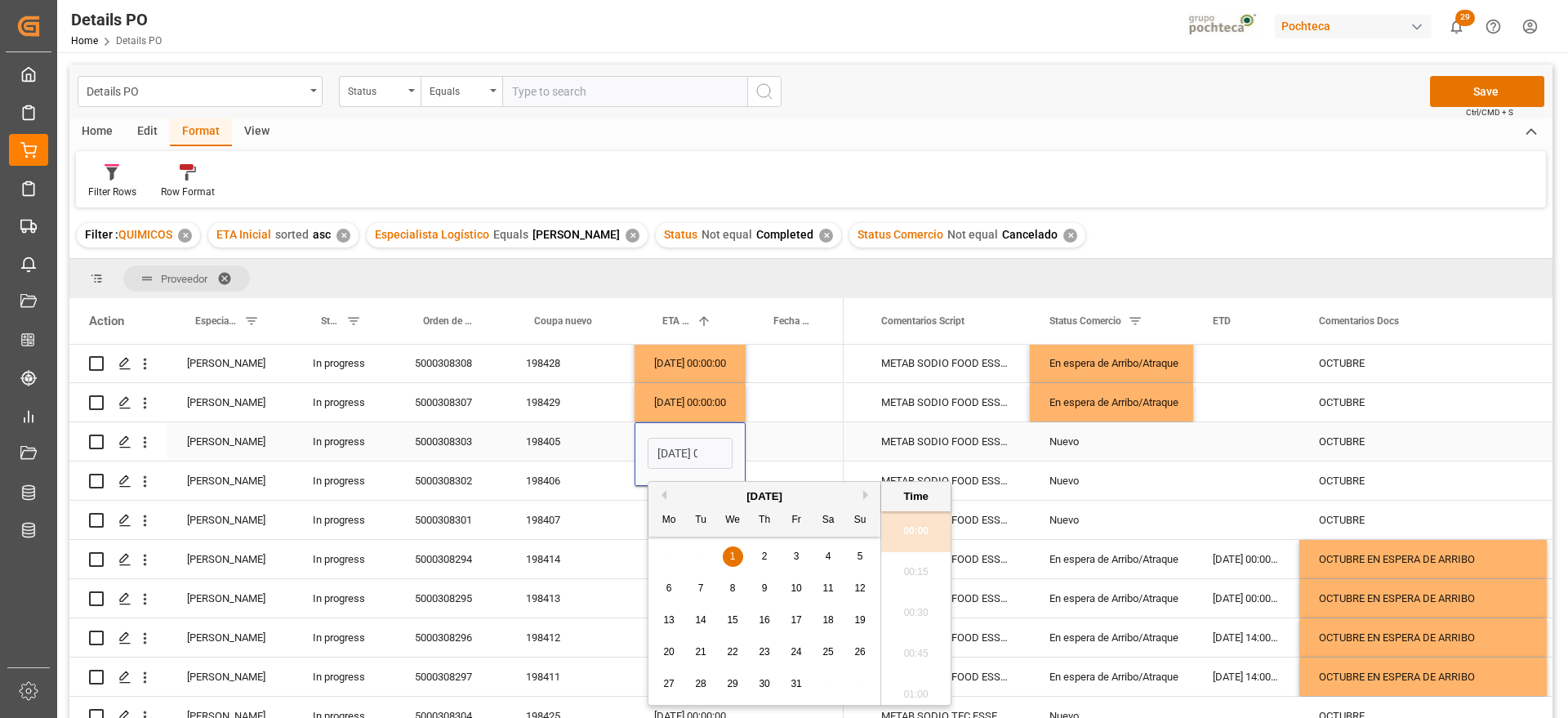
scroll to position [0, 48]
click at [770, 619] on div "16" at bounding box center [765, 621] width 21 height 20
type input "16-10-2025 00:00"
click at [1096, 433] on div "Nuevo" at bounding box center [1112, 442] width 124 height 38
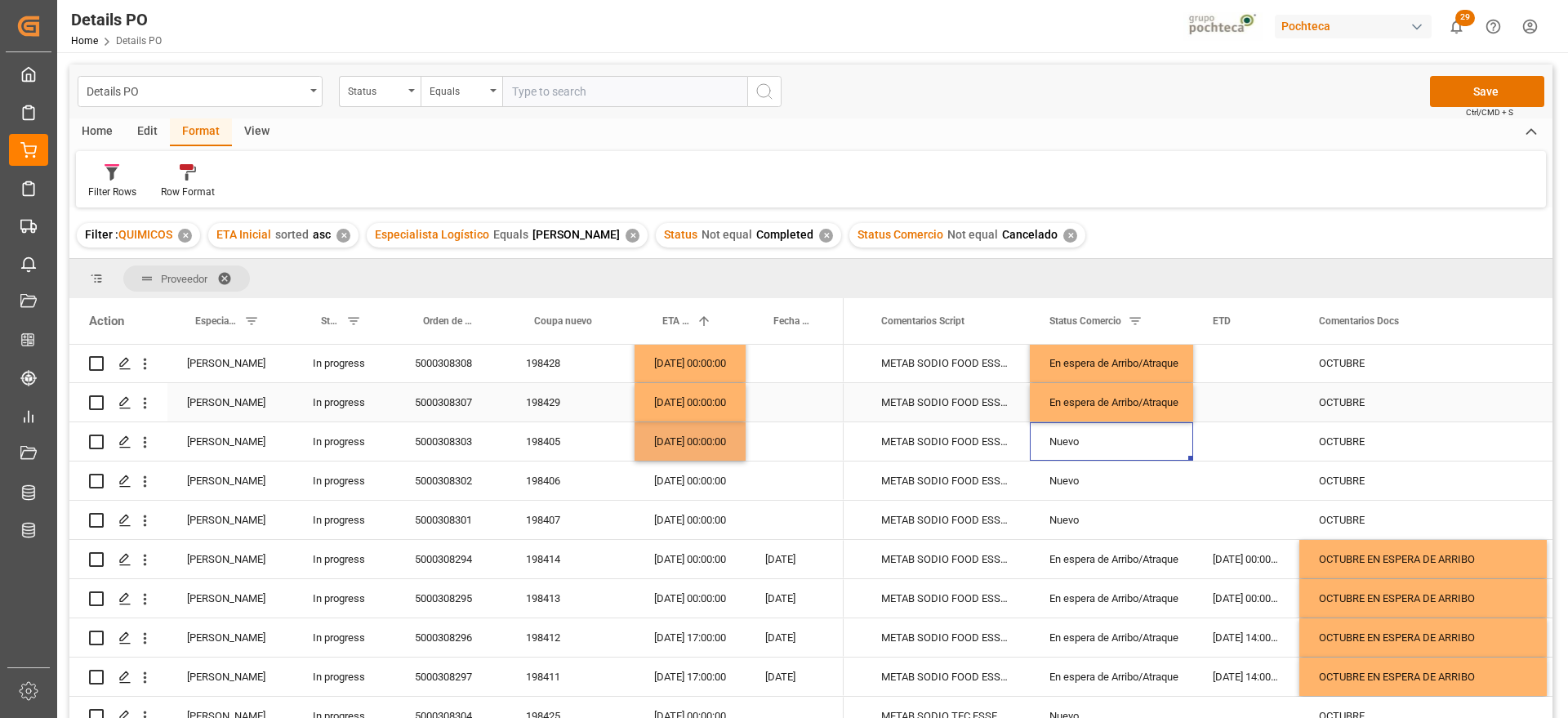
click at [1087, 405] on div "En espera de Arribo/Atraque" at bounding box center [1112, 403] width 124 height 38
click at [1078, 437] on div "Nuevo" at bounding box center [1112, 442] width 124 height 38
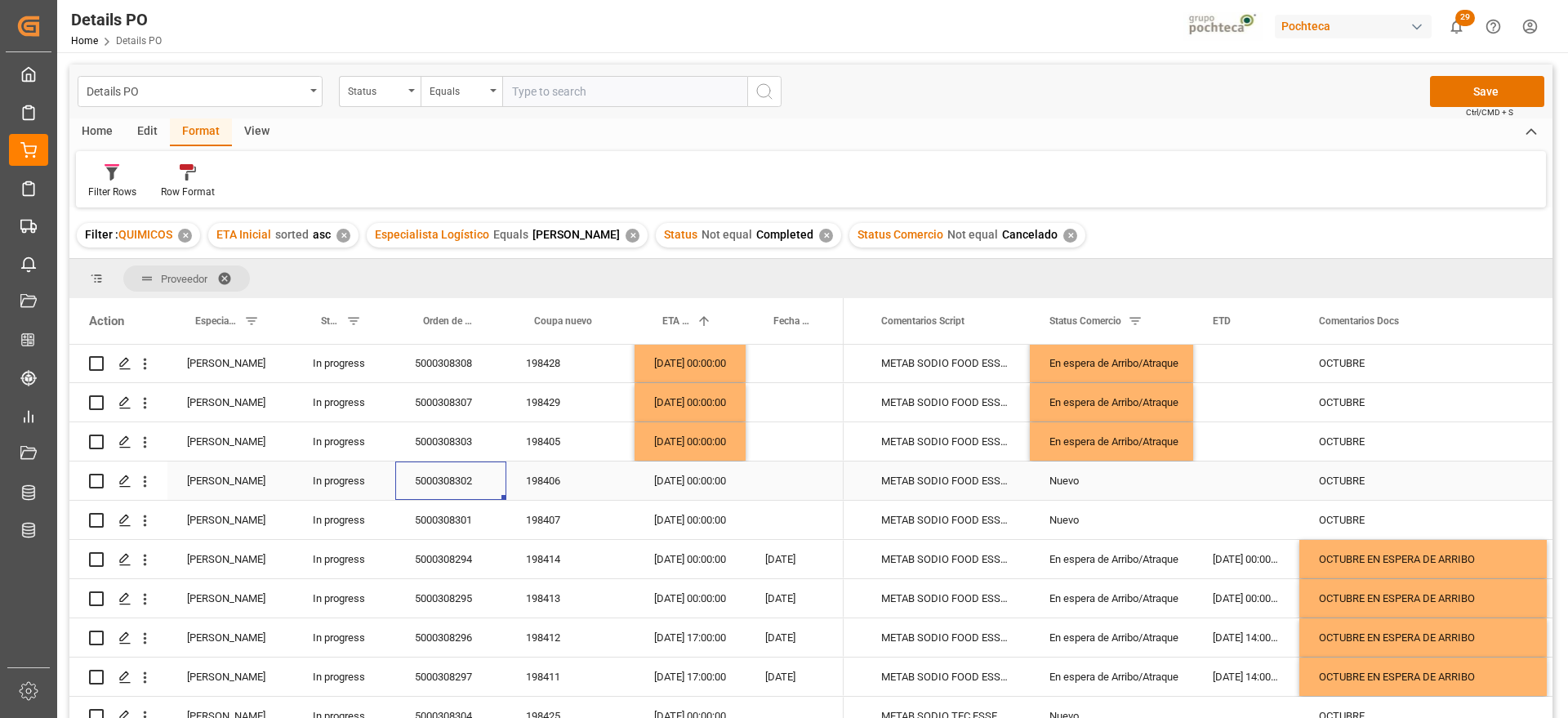
click at [466, 477] on div "5000308302" at bounding box center [451, 480] width 111 height 39
click at [692, 441] on div "16-10-2025 00:00:00" at bounding box center [690, 442] width 111 height 39
click at [693, 469] on div "[DATE] 00:00:00" at bounding box center [690, 480] width 111 height 39
click at [1109, 429] on div "En espera de Arribo/Atraque" at bounding box center [1112, 442] width 124 height 38
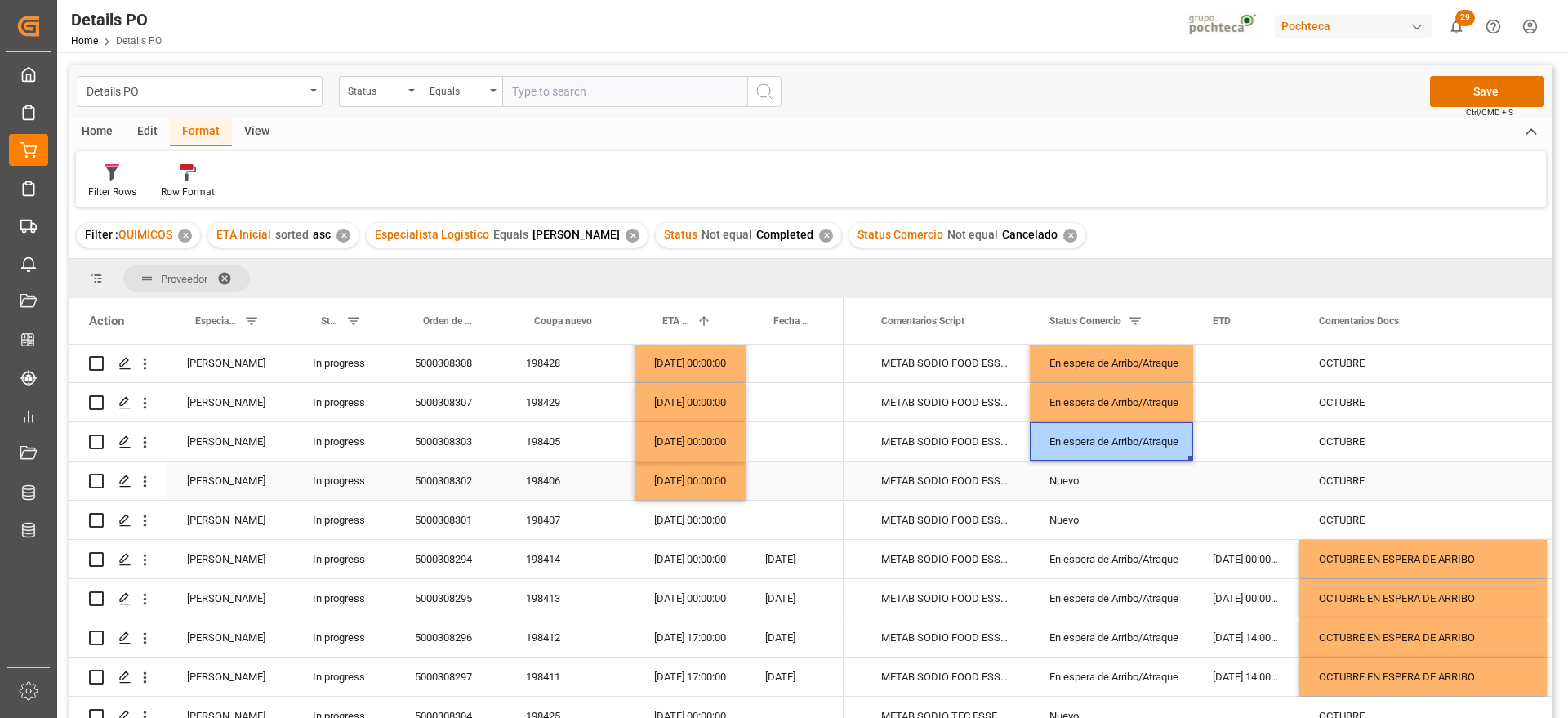
click at [1090, 484] on div "Nuevo" at bounding box center [1112, 481] width 124 height 38
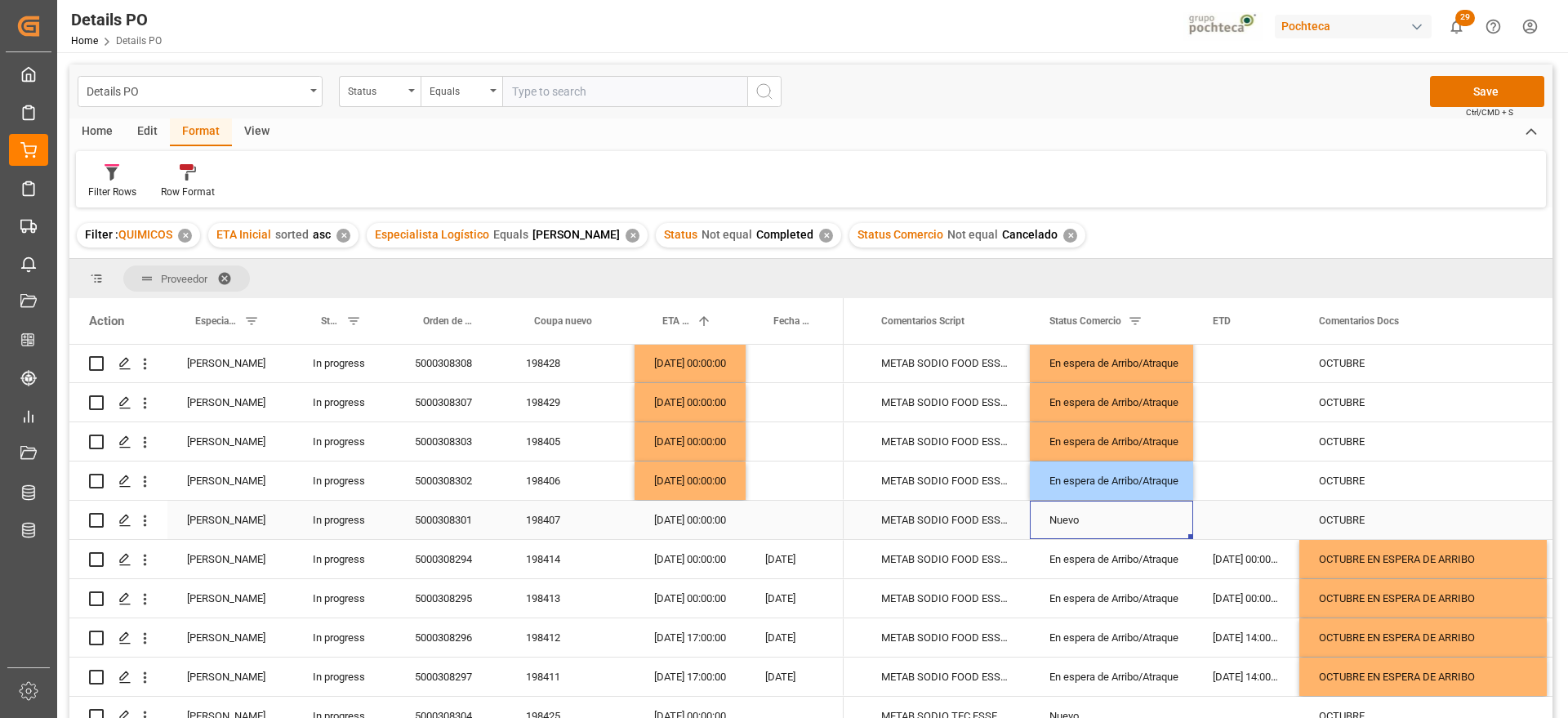
click at [1088, 528] on div "Nuevo" at bounding box center [1112, 521] width 124 height 38
click at [450, 521] on div "5000308301" at bounding box center [451, 520] width 111 height 39
click at [679, 477] on div "16-10-2025 00:00:00" at bounding box center [690, 480] width 111 height 39
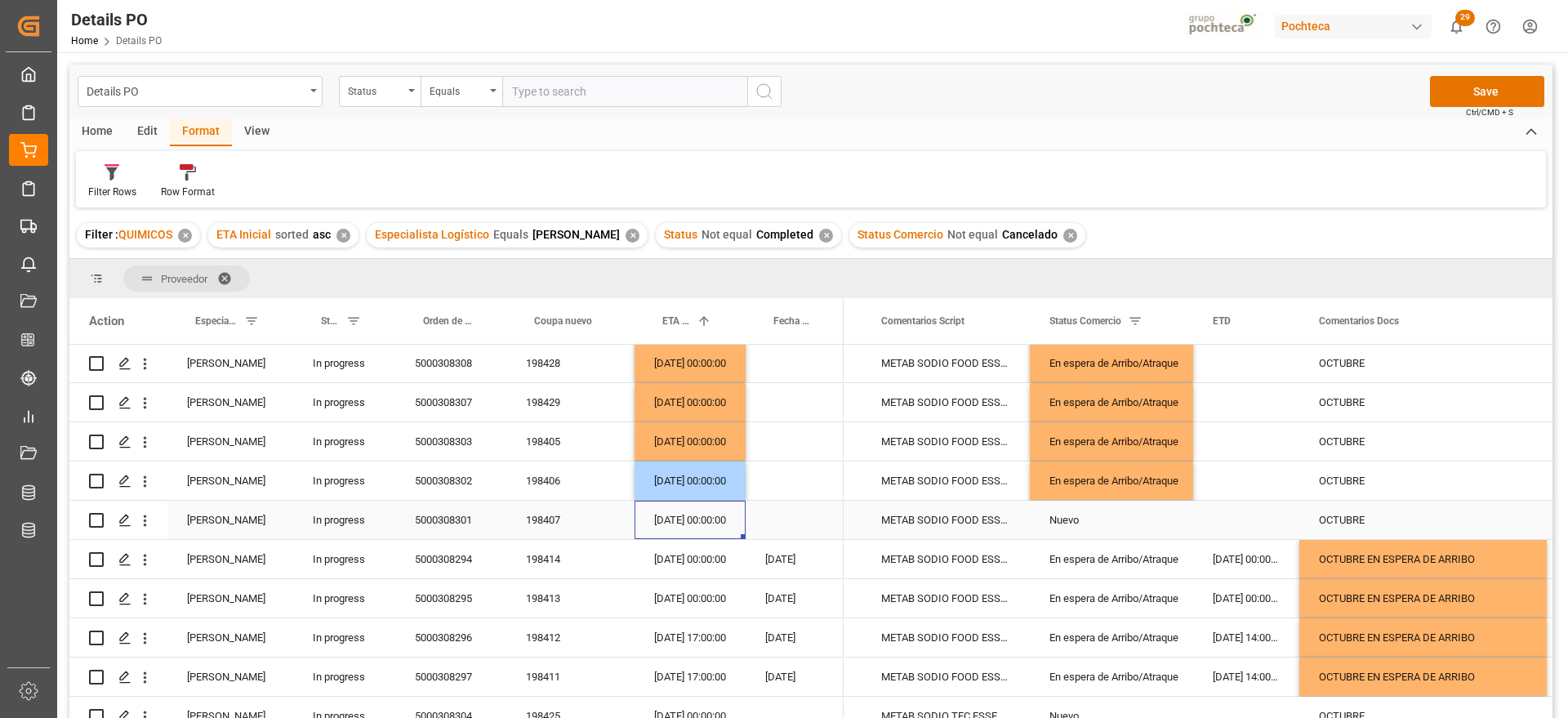
click at [683, 516] on div "[DATE] 00:00:00" at bounding box center [690, 520] width 111 height 39
click at [1072, 482] on div "En espera de Arribo/Atraque" at bounding box center [1112, 481] width 124 height 38
click at [1083, 530] on div "Nuevo" at bounding box center [1112, 521] width 124 height 38
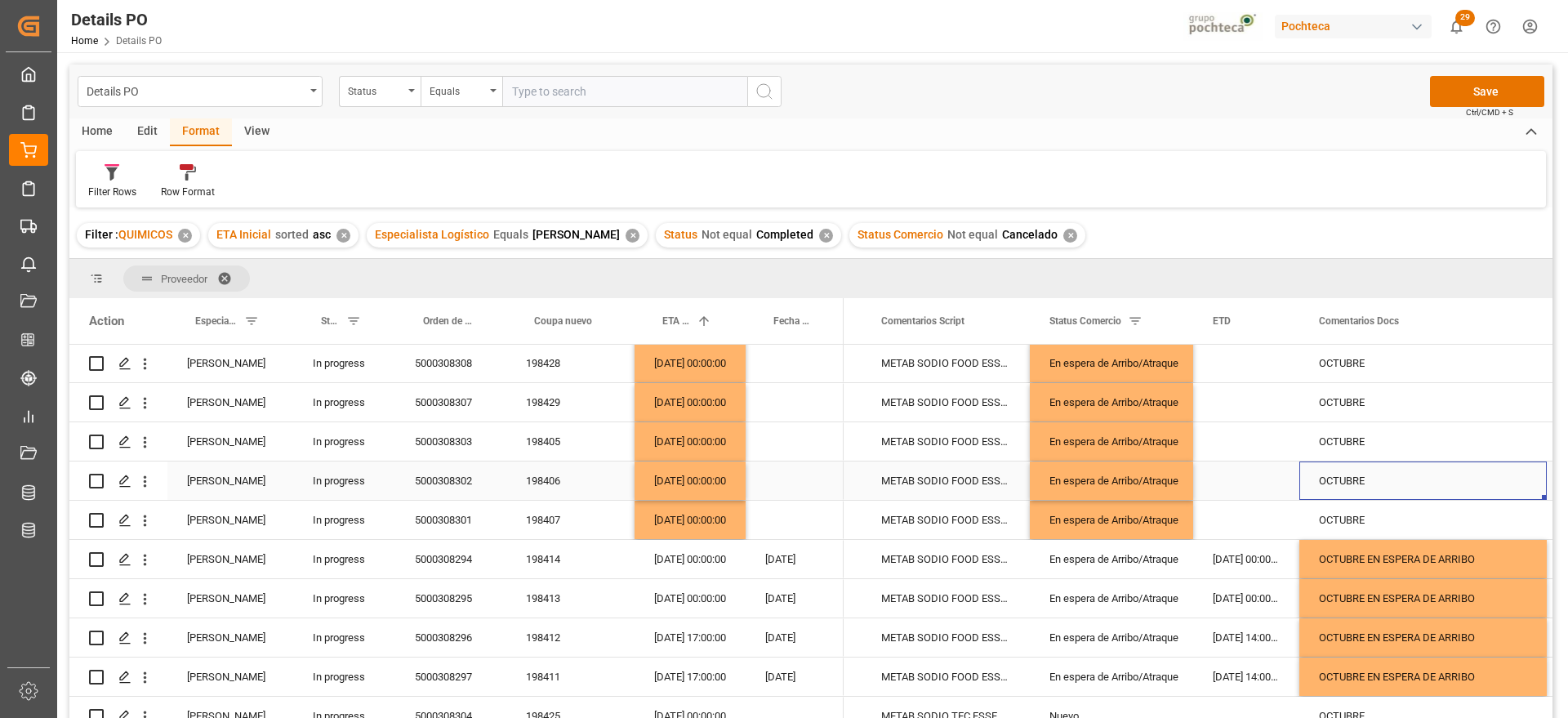
click at [1339, 486] on div "OCTUBRE" at bounding box center [1423, 480] width 248 height 39
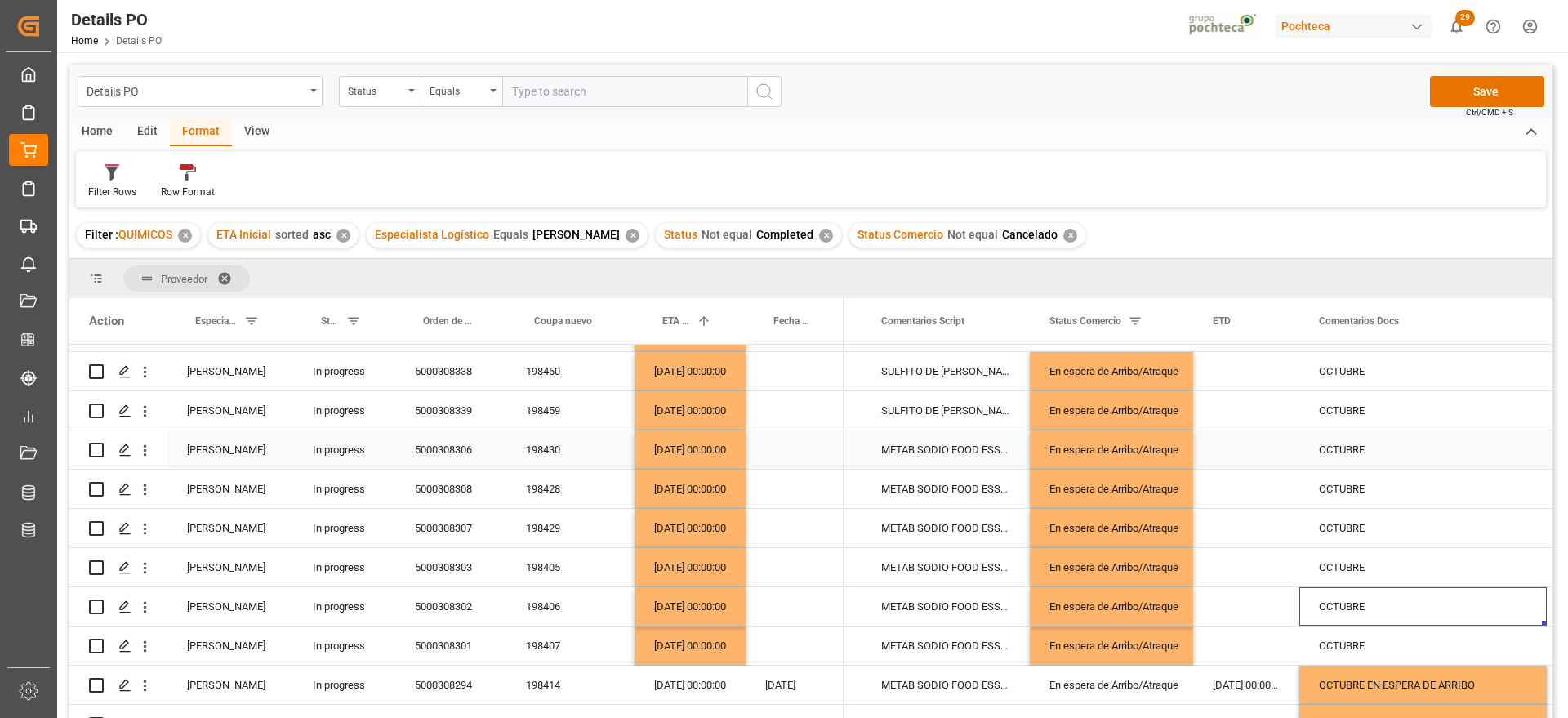
scroll to position [511, 0]
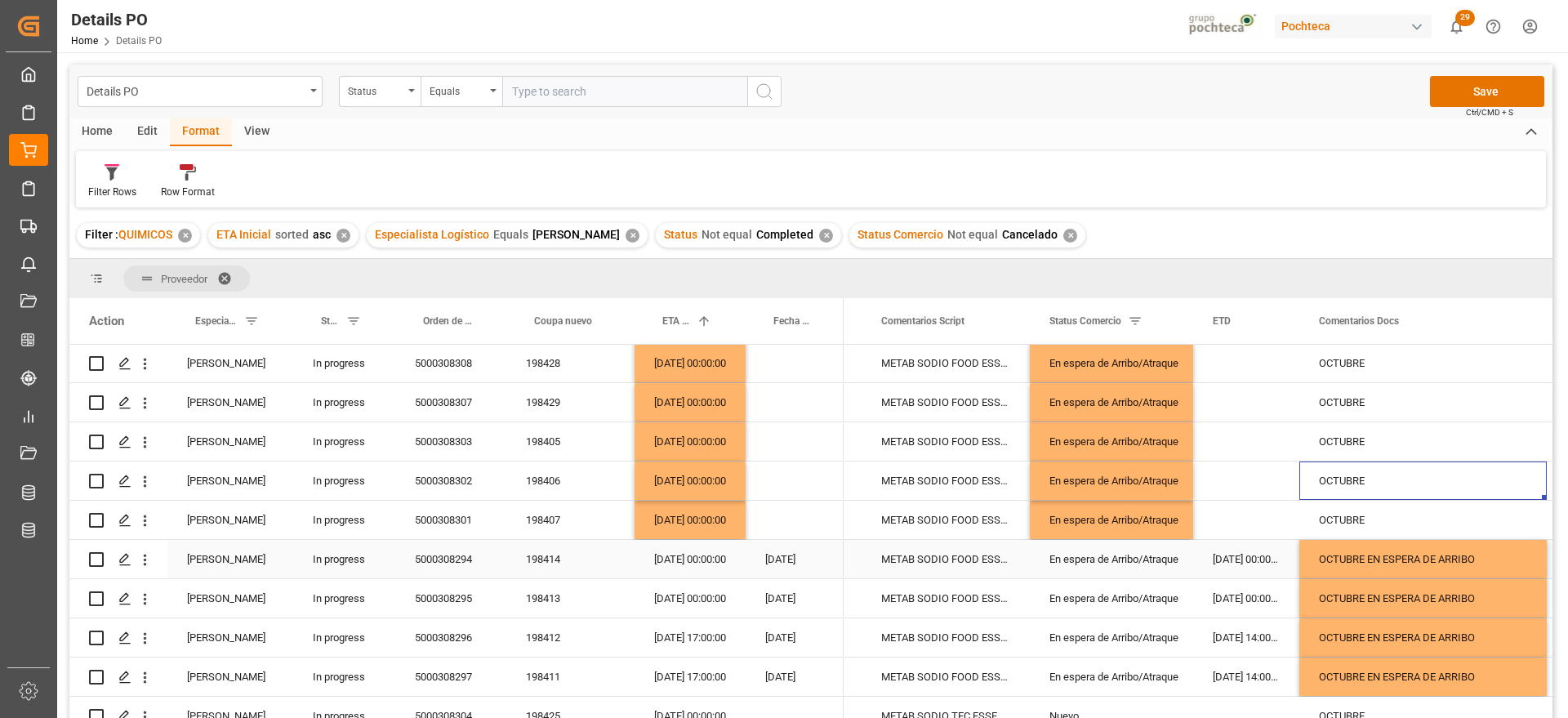
click at [1421, 540] on div "OCTUBRE EN ESPERA DE ARRIBO" at bounding box center [1423, 559] width 248 height 39
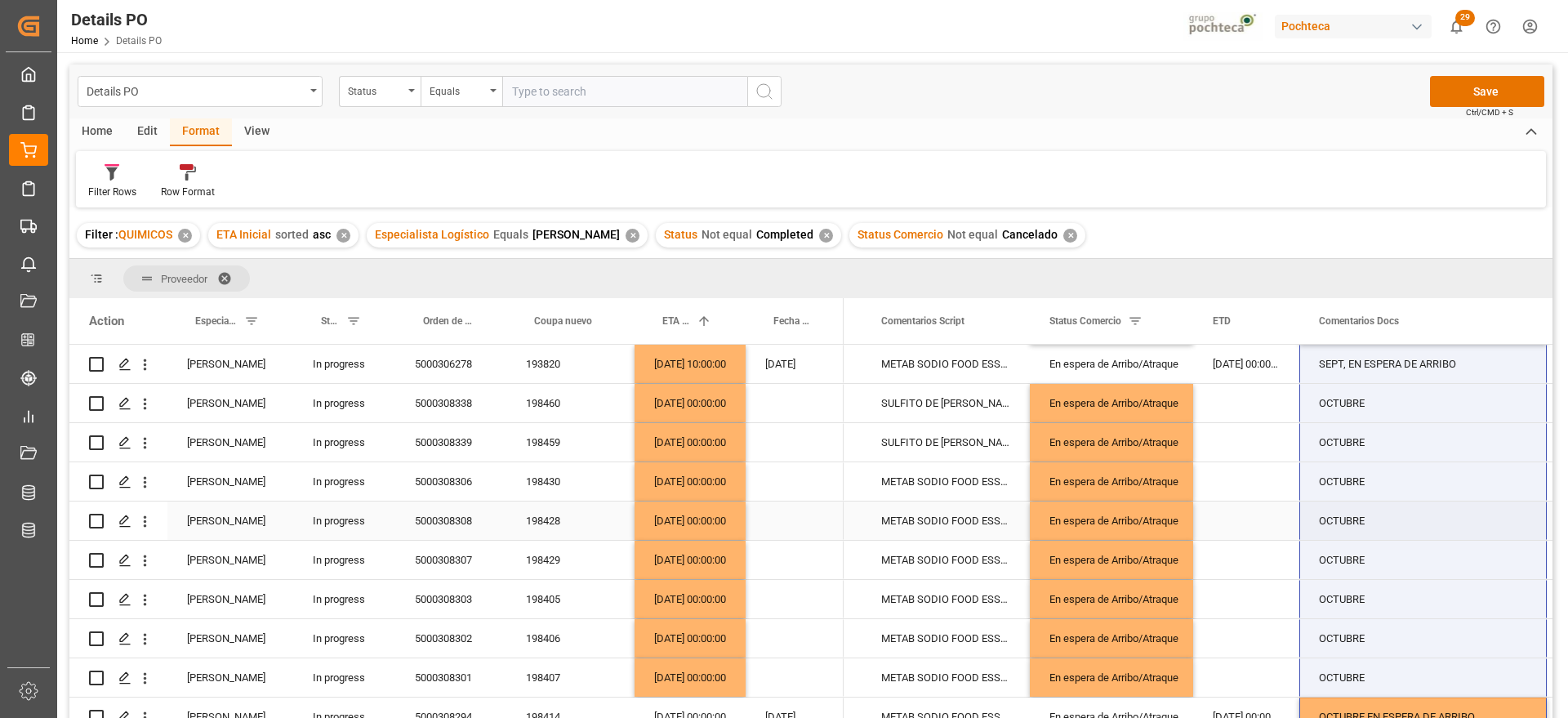
scroll to position [313, 0]
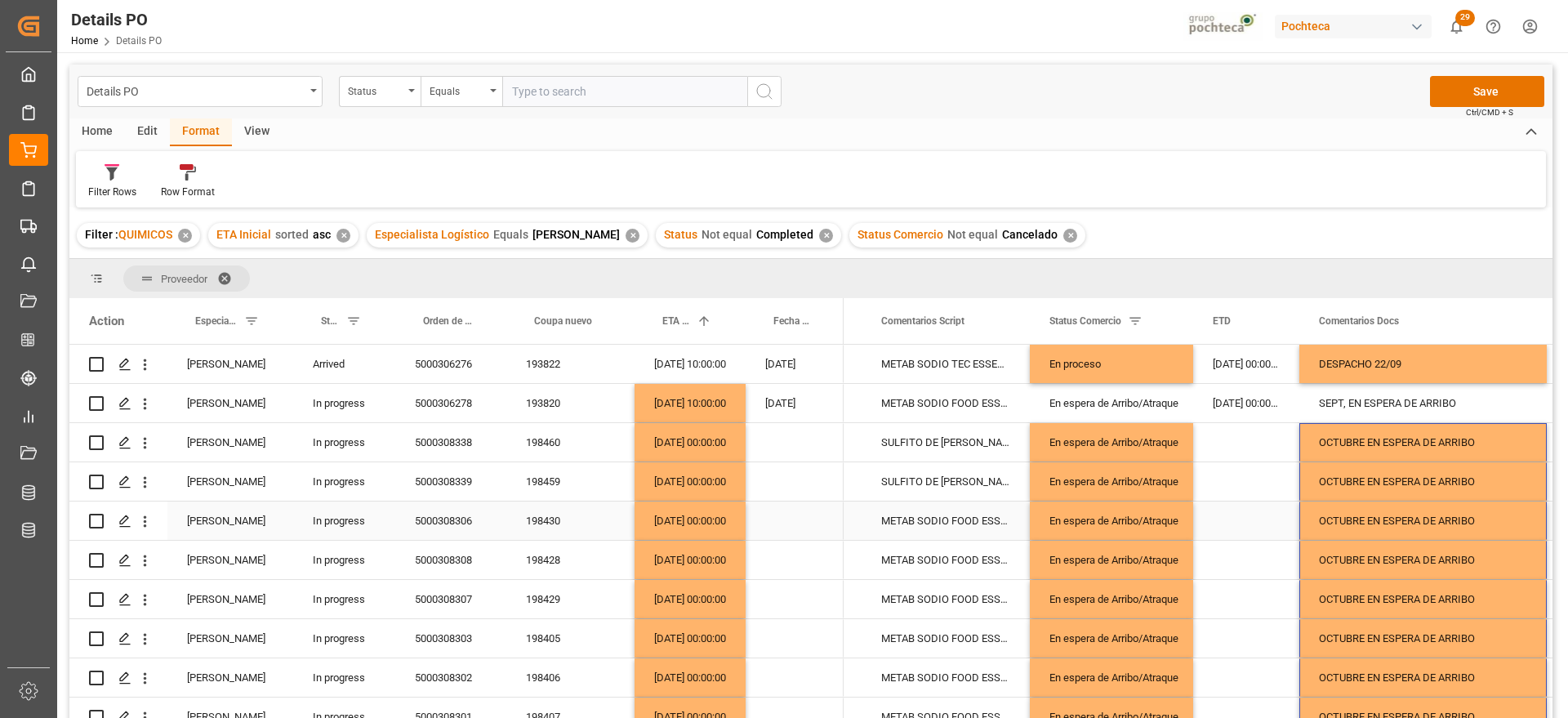
click at [1189, 502] on div "En espera de Arribo/Atraque" at bounding box center [1112, 521] width 163 height 39
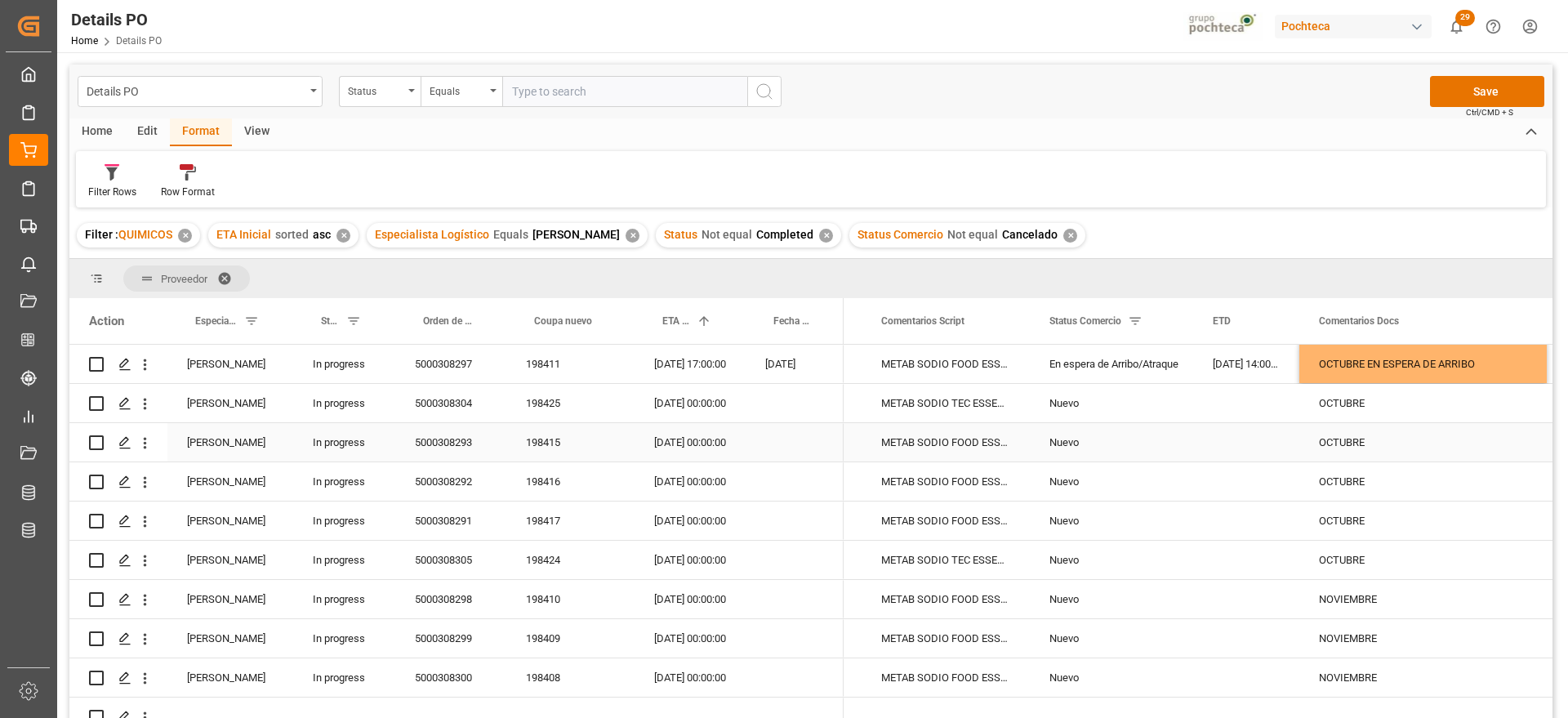
scroll to position [824, 0]
click at [1045, 404] on div "Nuevo" at bounding box center [1112, 402] width 163 height 39
click at [433, 399] on div "5000308304" at bounding box center [451, 402] width 111 height 39
click at [687, 397] on div "15-10-2025 00:00:00" at bounding box center [690, 402] width 111 height 39
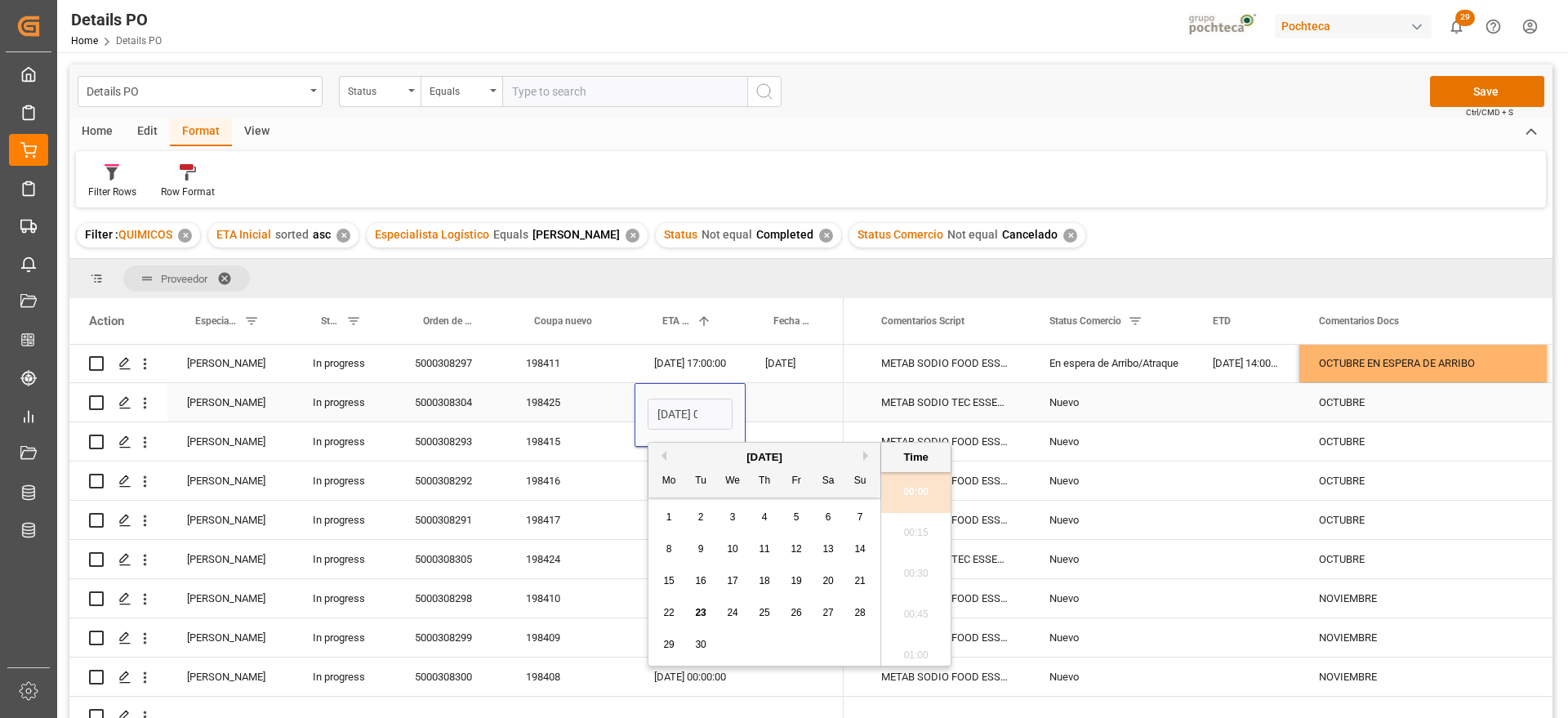
scroll to position [1395, 0]
click at [865, 453] on button "Next Month" at bounding box center [868, 455] width 10 height 10
click at [774, 582] on div "16" at bounding box center [765, 582] width 21 height 20
type input "16-10-2025 00:00"
click at [919, 415] on div "METAB SODIO TEC ESSECO 25KG SAC (24529)" at bounding box center [945, 402] width 168 height 39
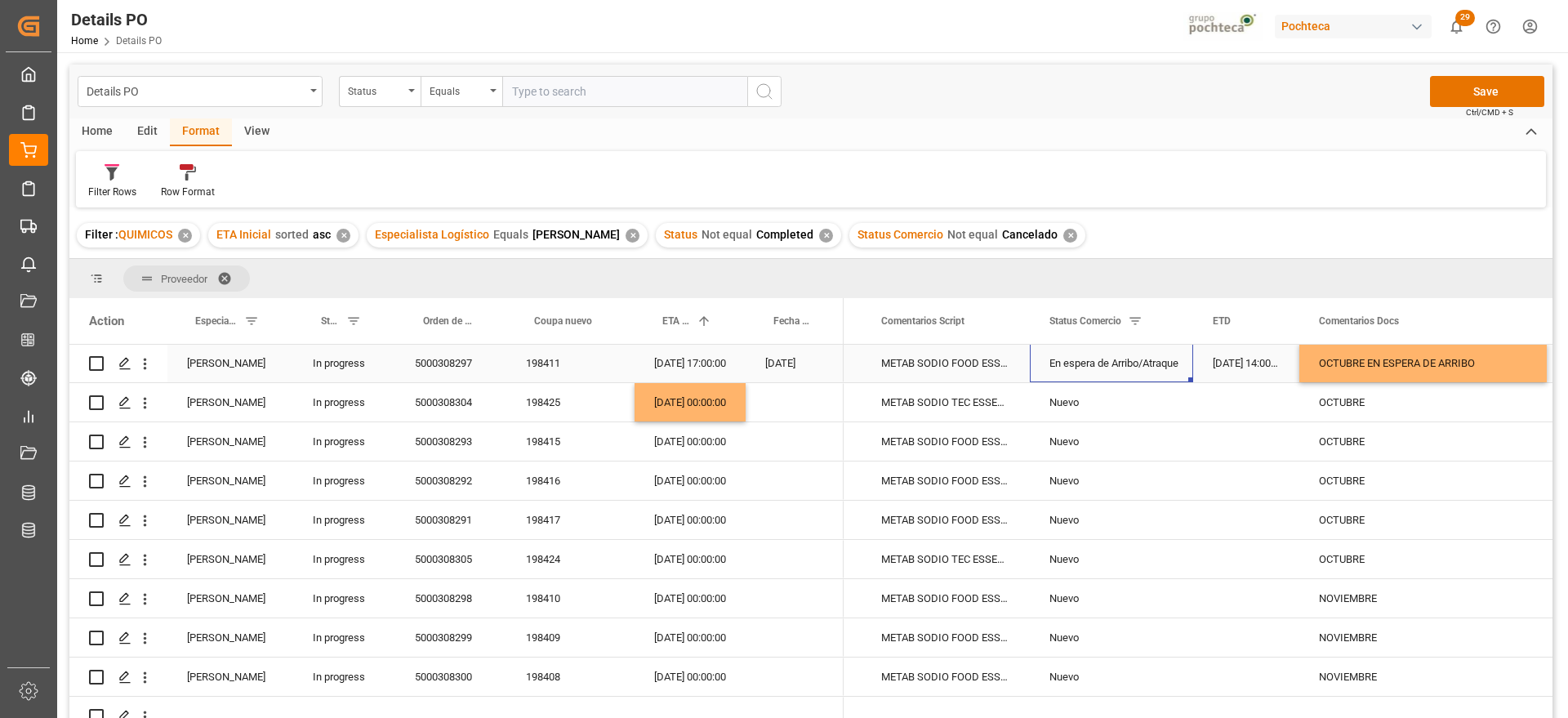
click at [1132, 359] on div "En espera de Arribo/Atraque" at bounding box center [1112, 363] width 124 height 38
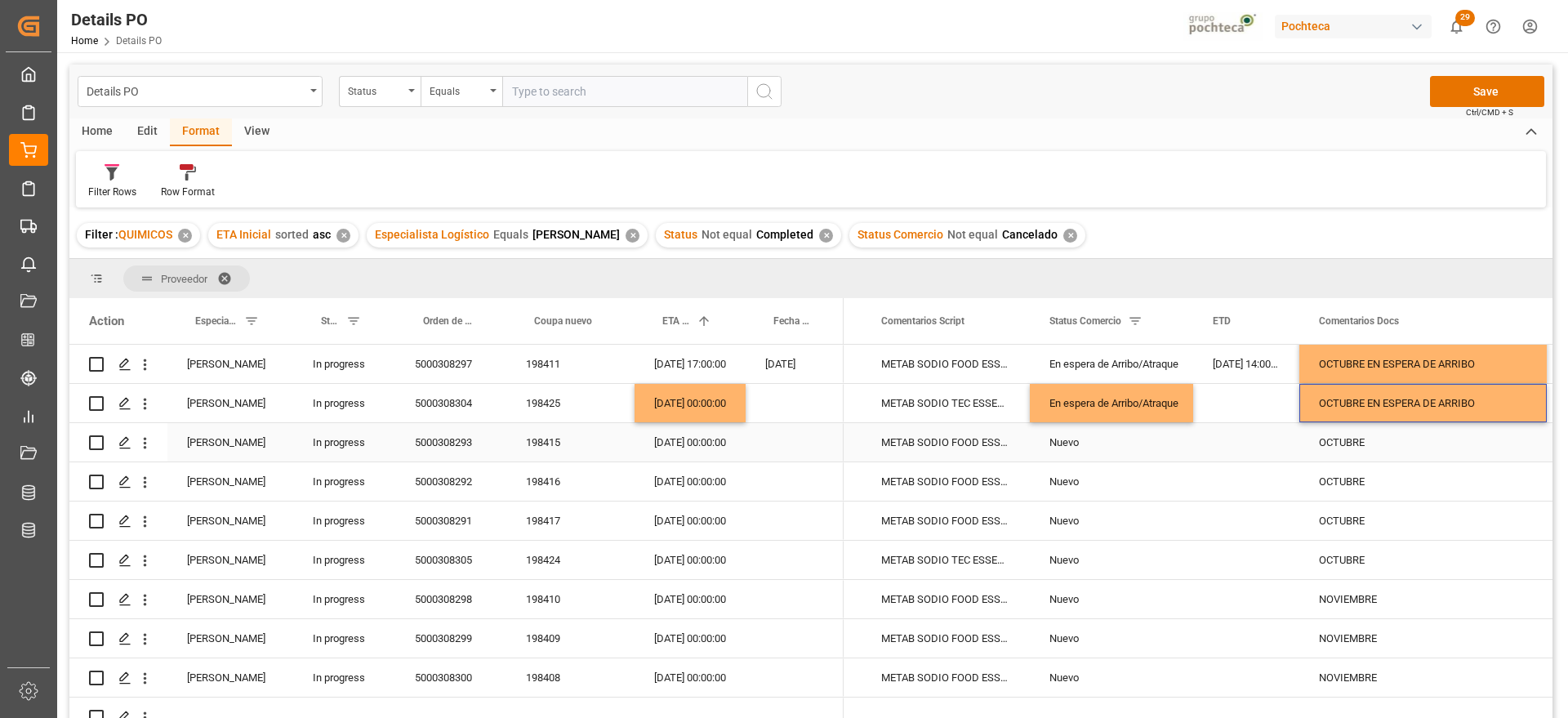
click at [456, 459] on div "5000308293" at bounding box center [451, 442] width 111 height 39
click at [669, 451] on div "[DATE] 00:00:00" at bounding box center [690, 442] width 111 height 39
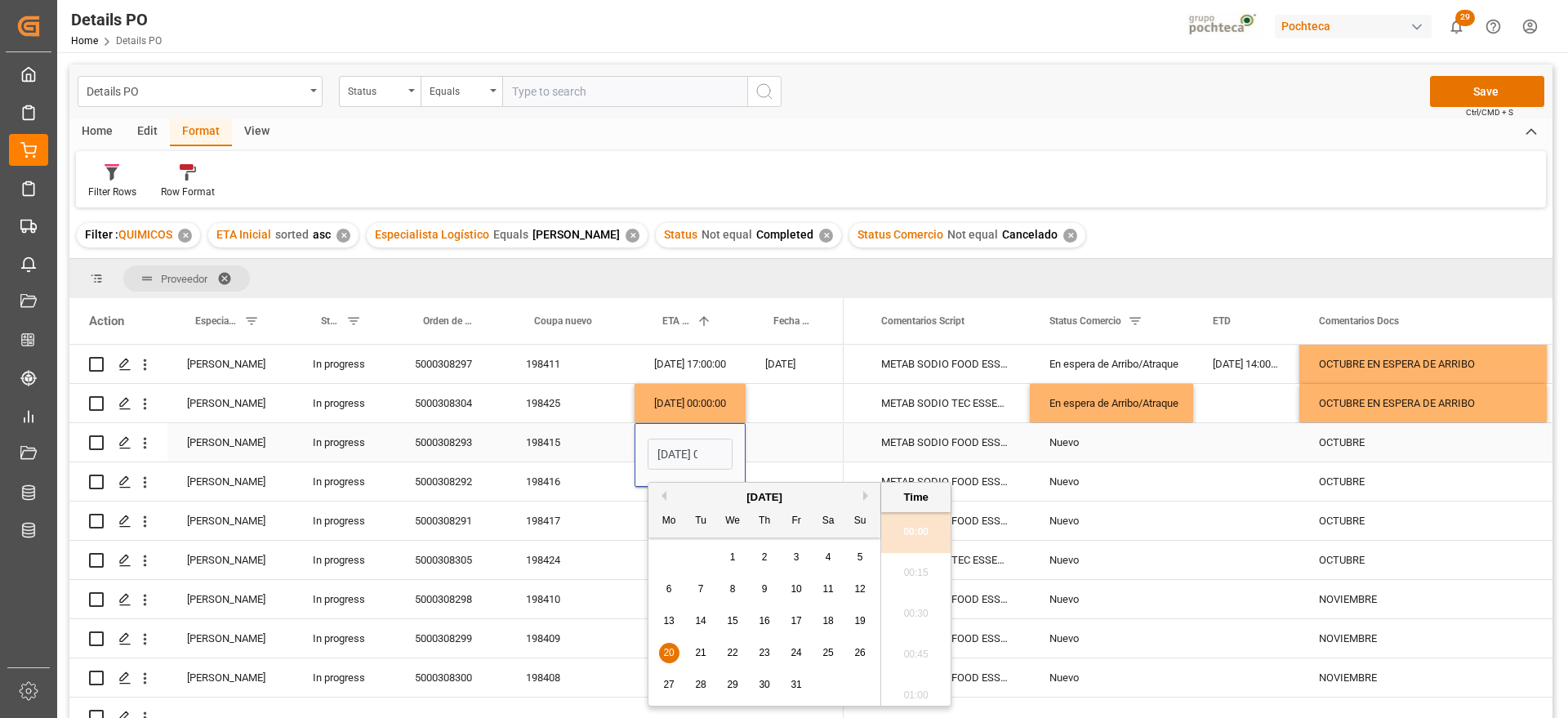
scroll to position [0, 48]
click at [698, 617] on span "14" at bounding box center [701, 620] width 11 height 12
type input "14-10-2025 00:00"
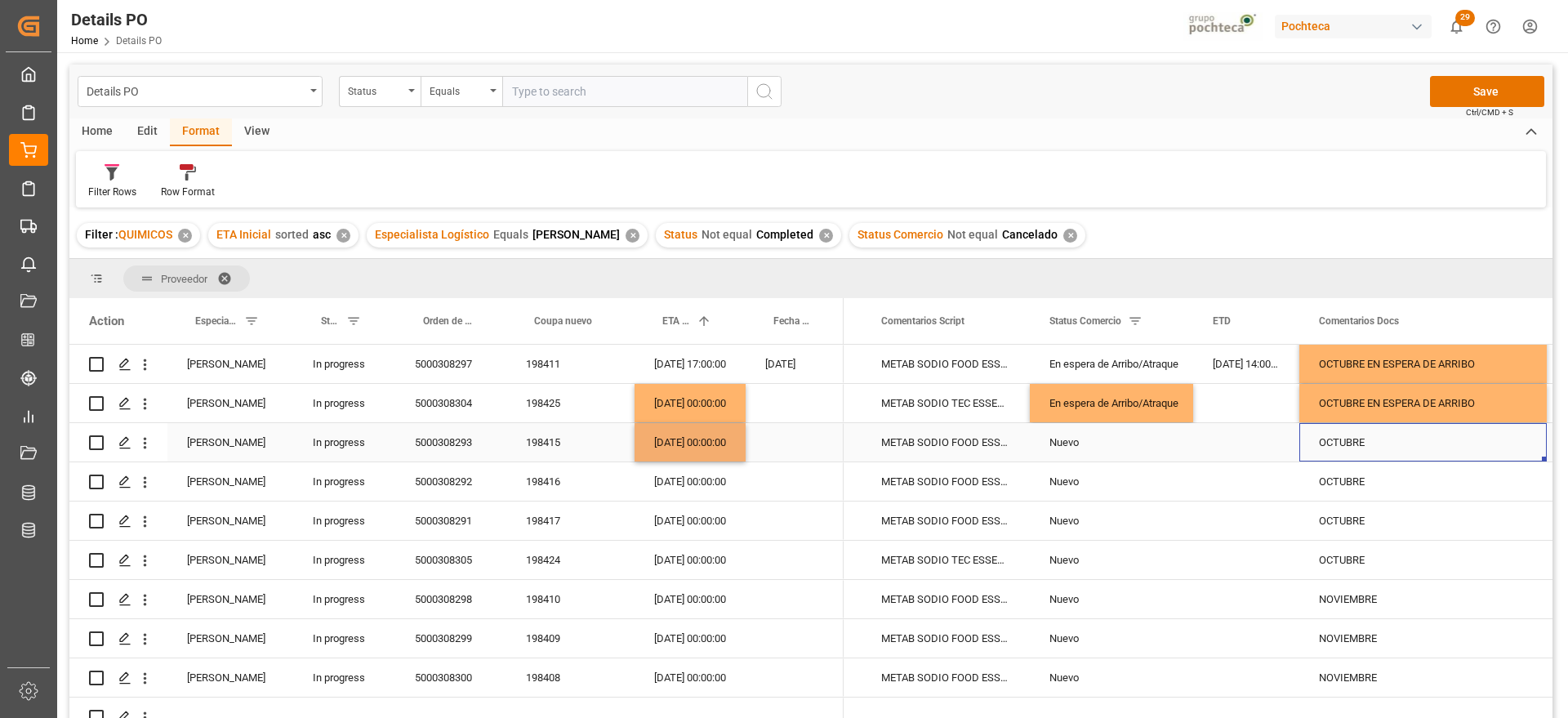
click at [1324, 423] on div "OCTUBRE" at bounding box center [1423, 442] width 248 height 39
click at [1132, 404] on div "En espera de Arribo/Atraque" at bounding box center [1112, 404] width 124 height 38
click at [1123, 429] on div "Nuevo" at bounding box center [1112, 442] width 124 height 38
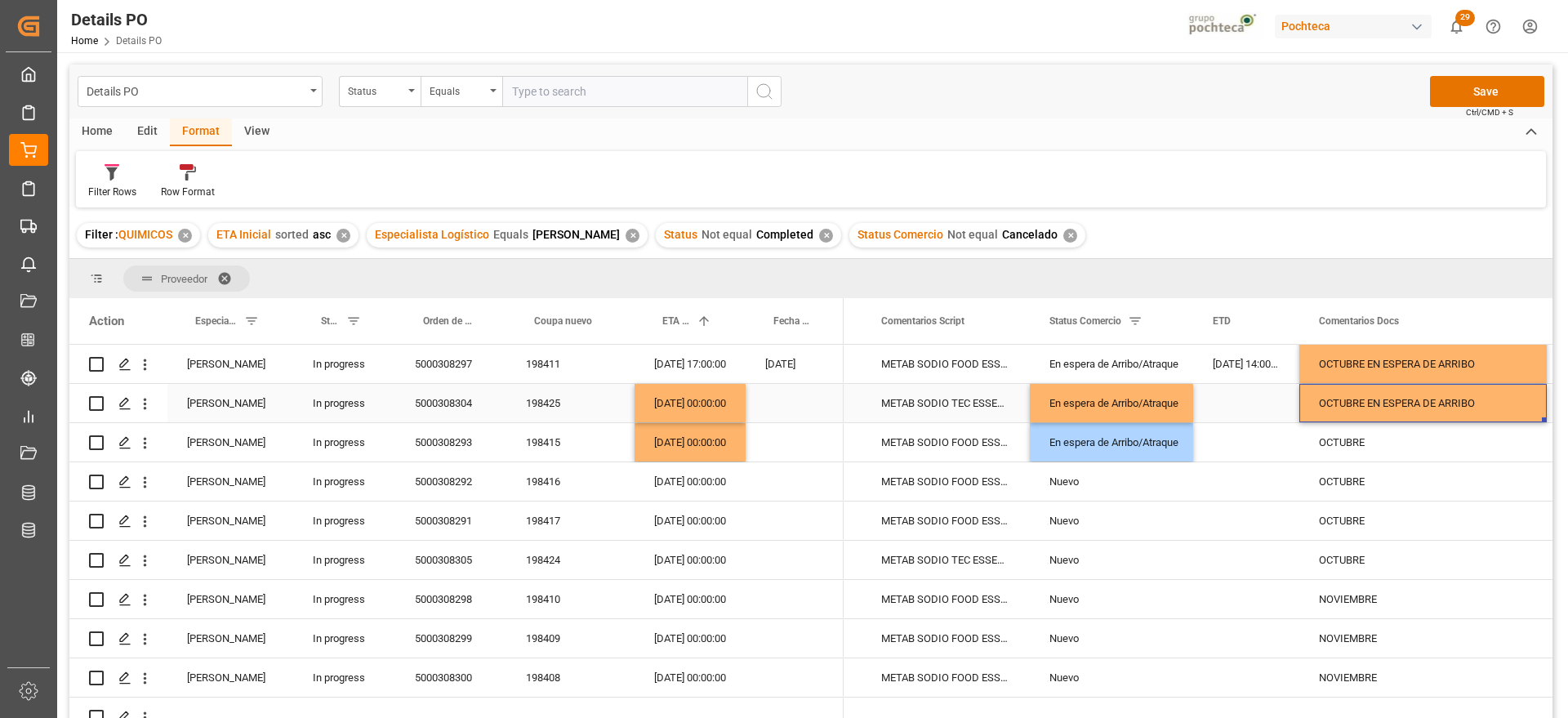
click at [1377, 398] on div "OCTUBRE EN ESPERA DE ARRIBO" at bounding box center [1423, 403] width 248 height 39
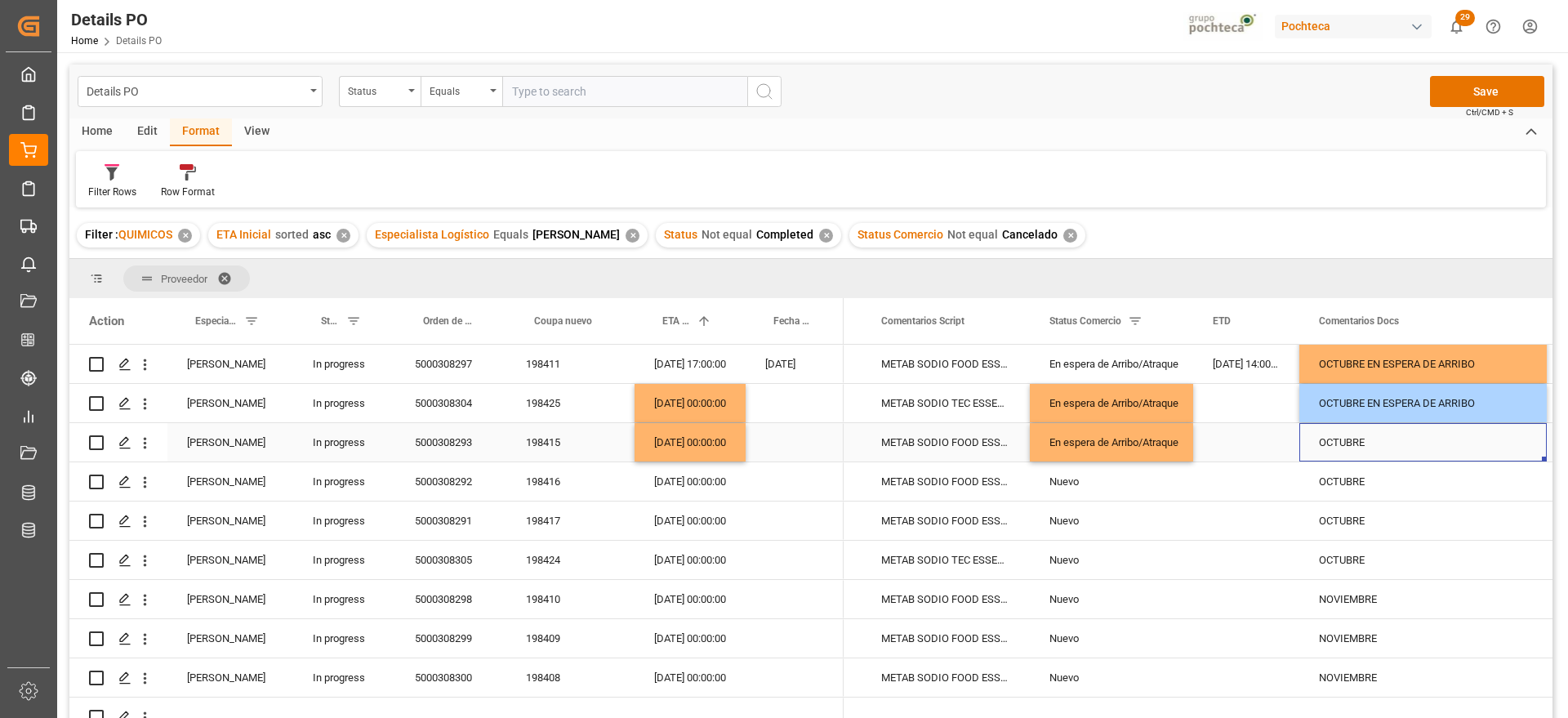
click at [1354, 450] on div "OCTUBRE" at bounding box center [1423, 442] width 248 height 39
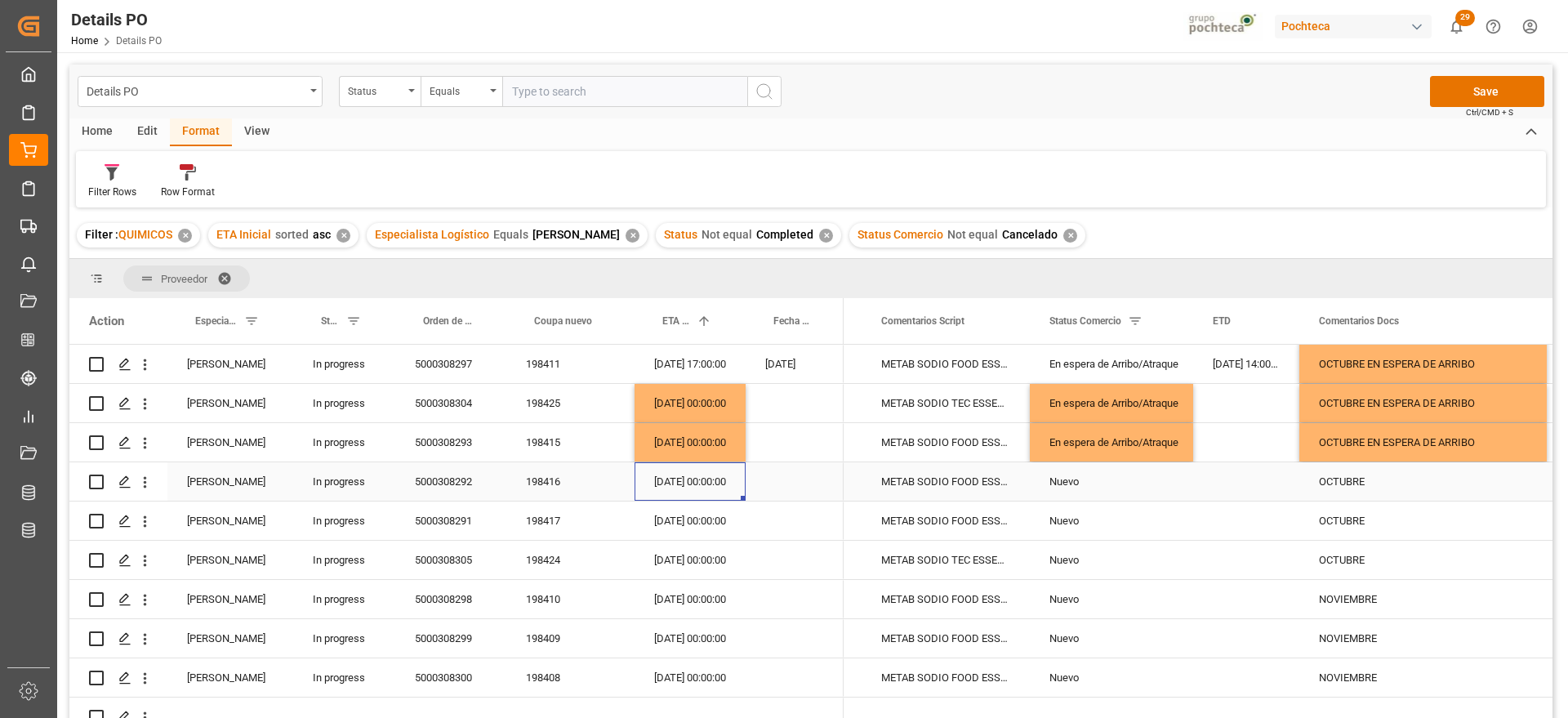
click at [719, 483] on div "[DATE] 00:00:00" at bounding box center [690, 481] width 111 height 39
click at [458, 478] on div "5000308292" at bounding box center [451, 481] width 111 height 39
click at [463, 513] on div "5000308291" at bounding box center [451, 521] width 111 height 39
click at [416, 568] on div "5000308305" at bounding box center [451, 560] width 111 height 39
click at [543, 470] on div "198416" at bounding box center [570, 481] width 128 height 39
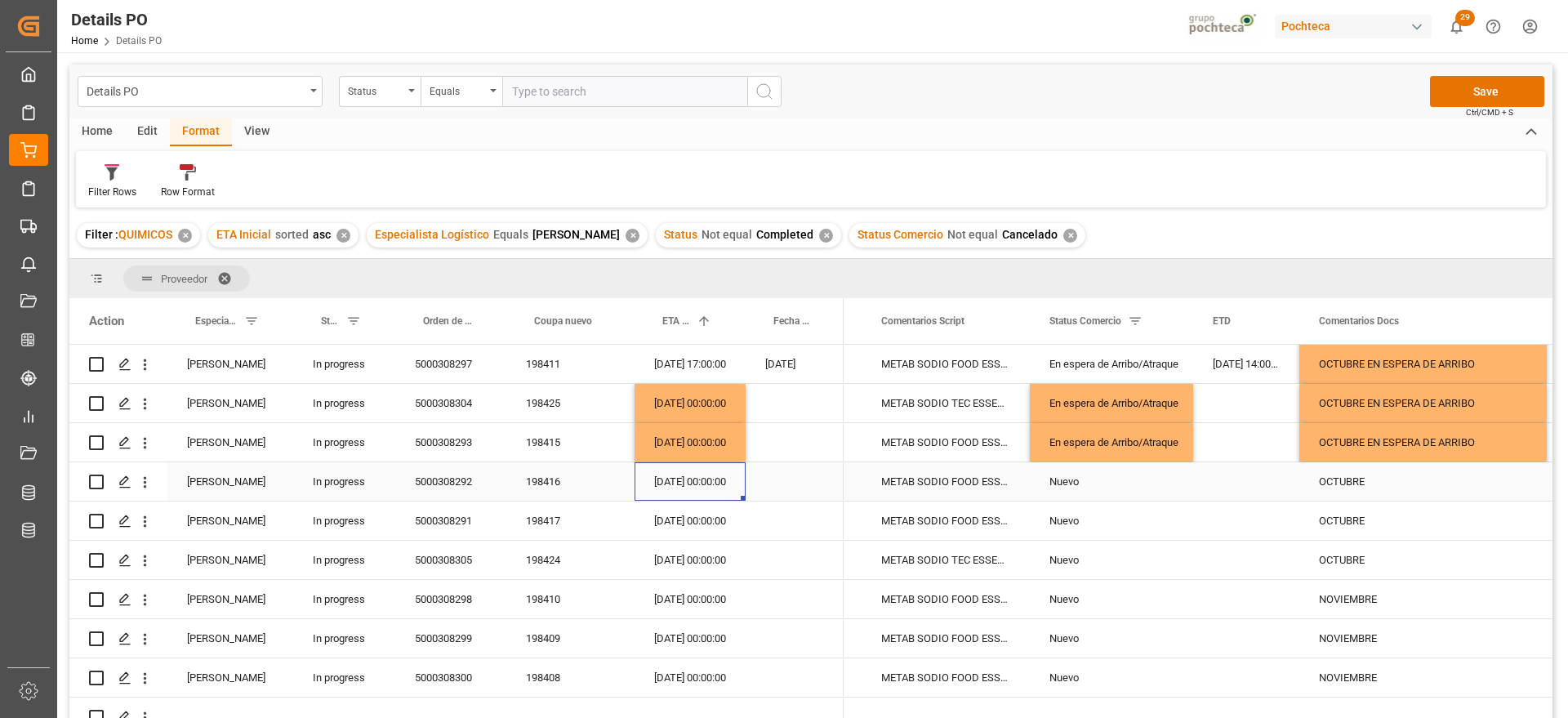
click at [696, 487] on div "[DATE] 00:00:00" at bounding box center [690, 481] width 111 height 39
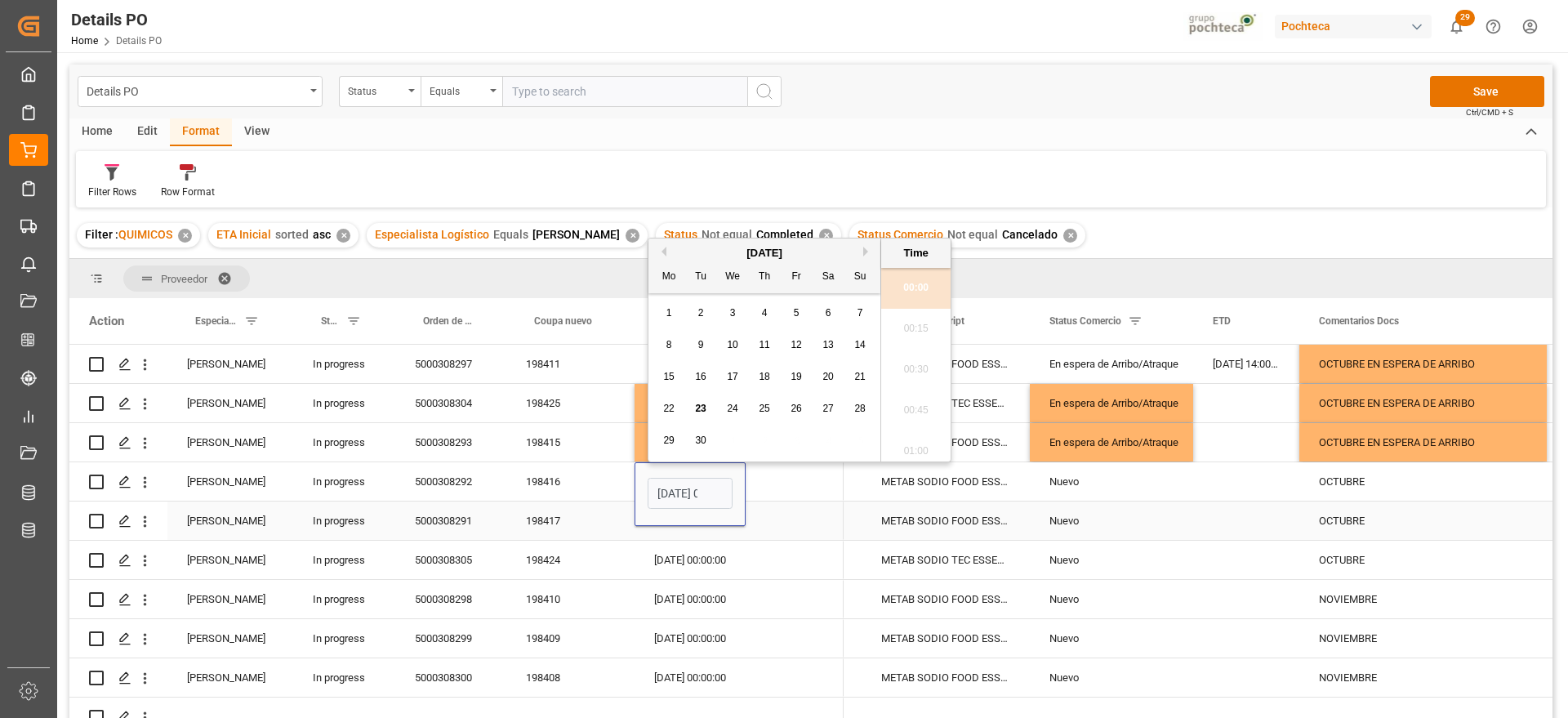
scroll to position [1395, 0]
click at [863, 245] on div "September 2025" at bounding box center [765, 253] width 232 height 16
click at [863, 250] on div "September 2025" at bounding box center [765, 253] width 232 height 16
click at [863, 253] on button "Next Month" at bounding box center [868, 251] width 10 height 10
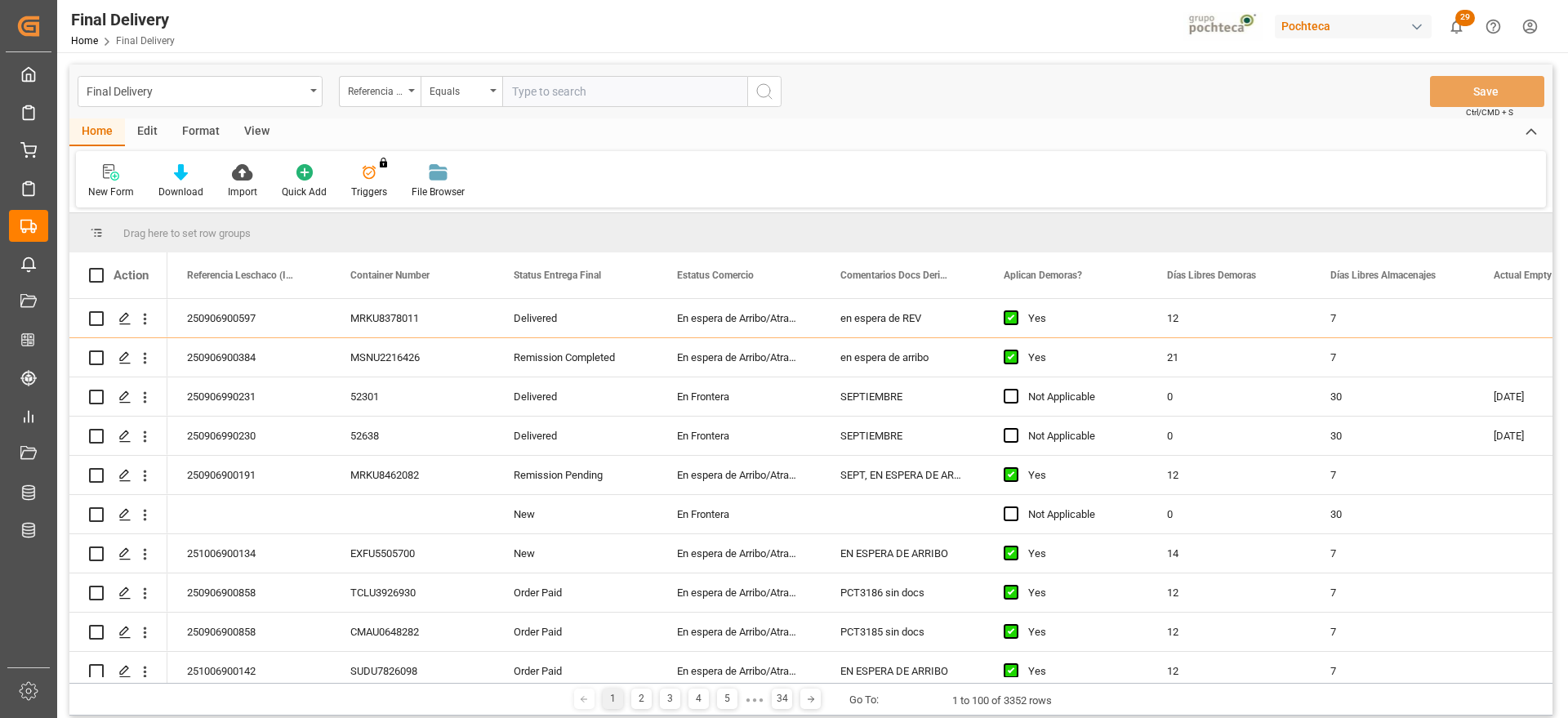
click at [545, 90] on input "text" at bounding box center [625, 92] width 245 height 31
paste input "250906900190"
type input "250906900190"
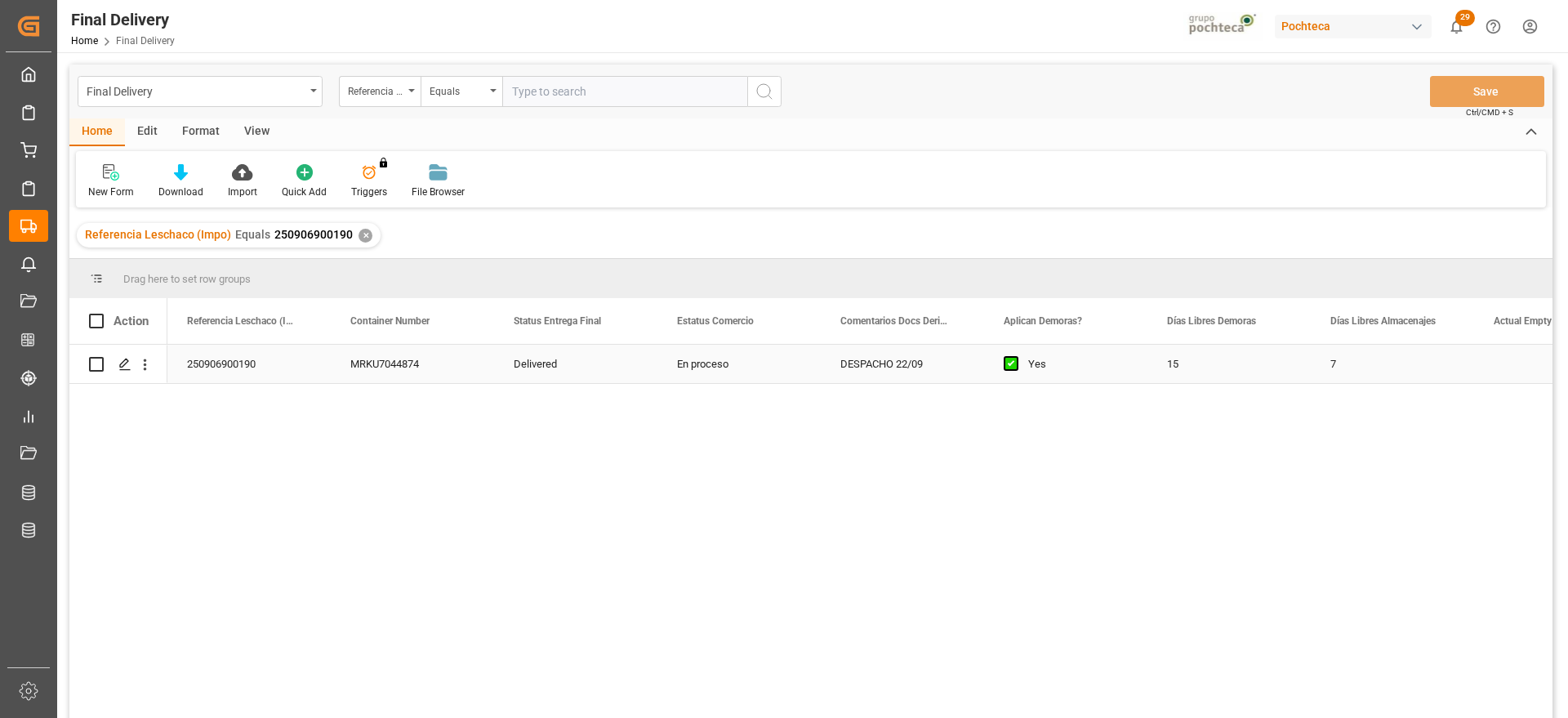
click at [378, 377] on div "MRKU7044874" at bounding box center [413, 363] width 163 height 39
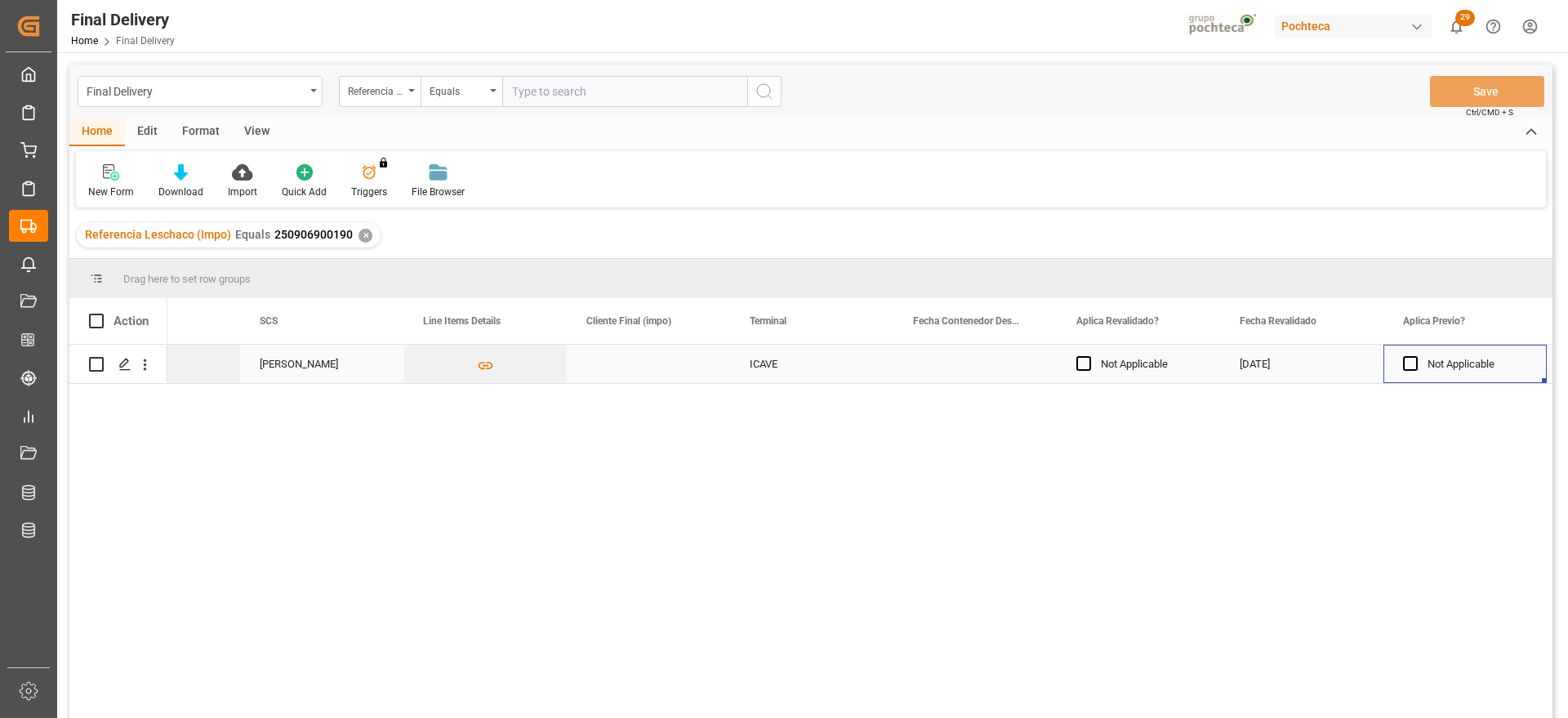
scroll to position [0, 1888]
click at [634, 372] on div "Press SPACE to select this row." at bounding box center [649, 363] width 163 height 39
click at [661, 368] on div "Press SPACE to select this row." at bounding box center [649, 363] width 163 height 39
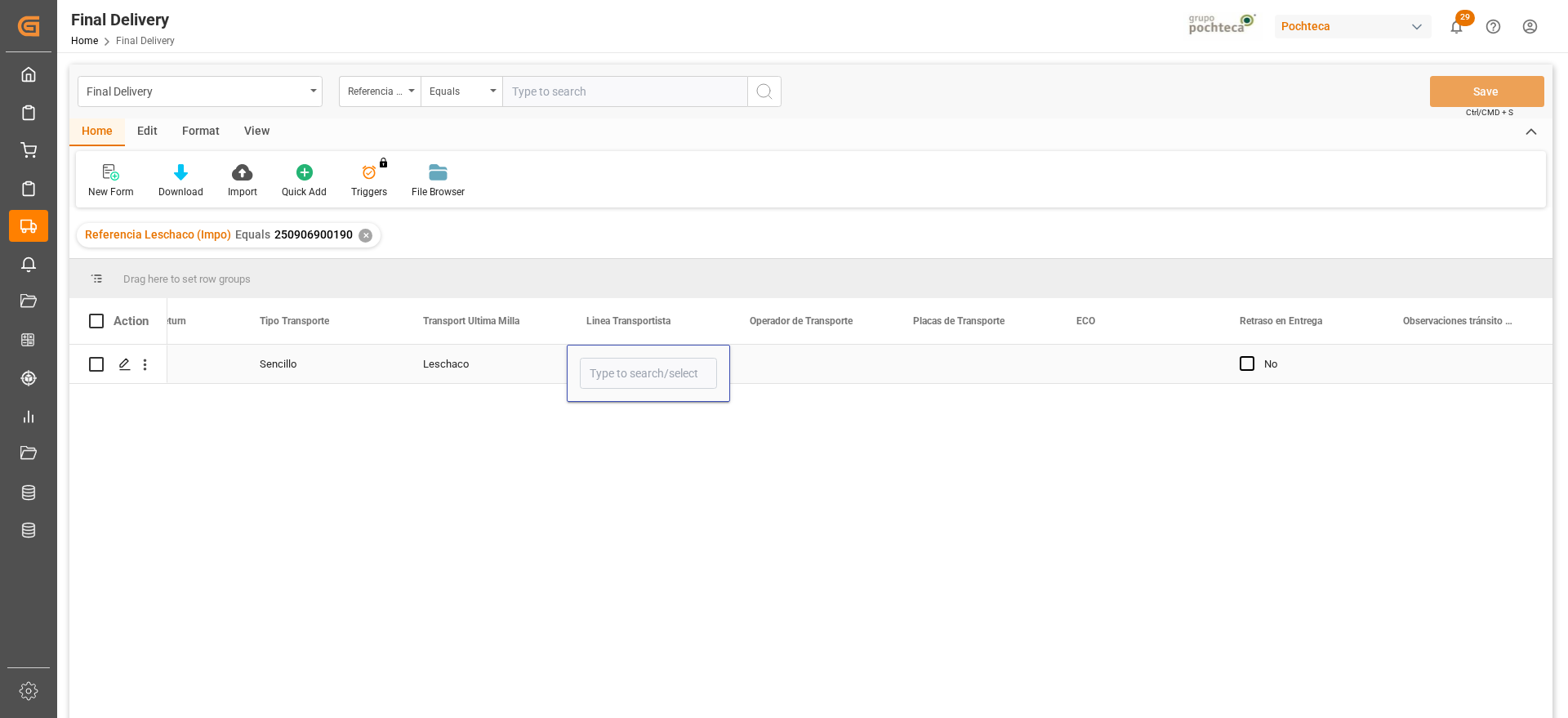
click at [661, 368] on input "Press SPACE to select this row." at bounding box center [648, 373] width 137 height 31
type input "DON TRUCKING"
click at [817, 374] on div "Press SPACE to select this row." at bounding box center [812, 363] width 163 height 39
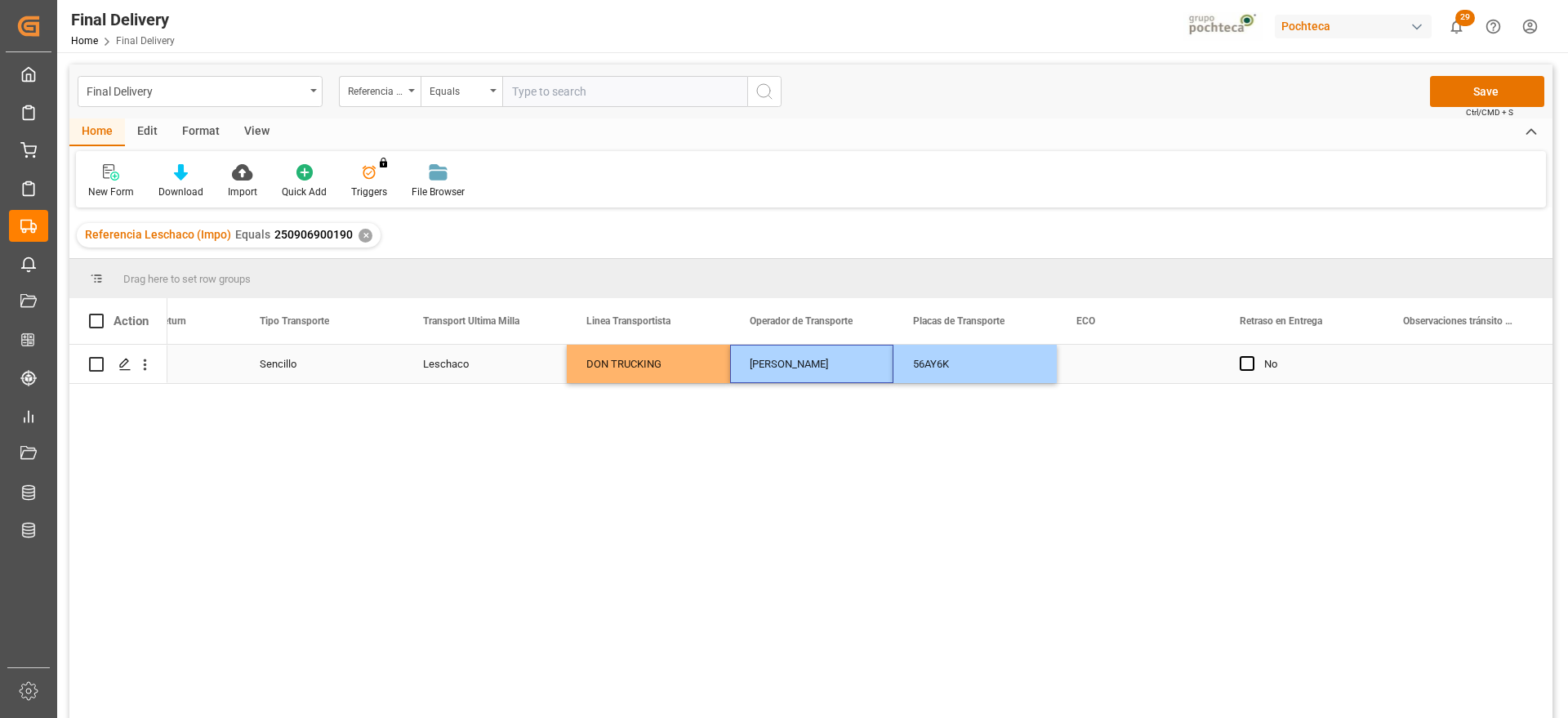
click at [1112, 367] on div "Press SPACE to select this row." at bounding box center [1139, 363] width 163 height 39
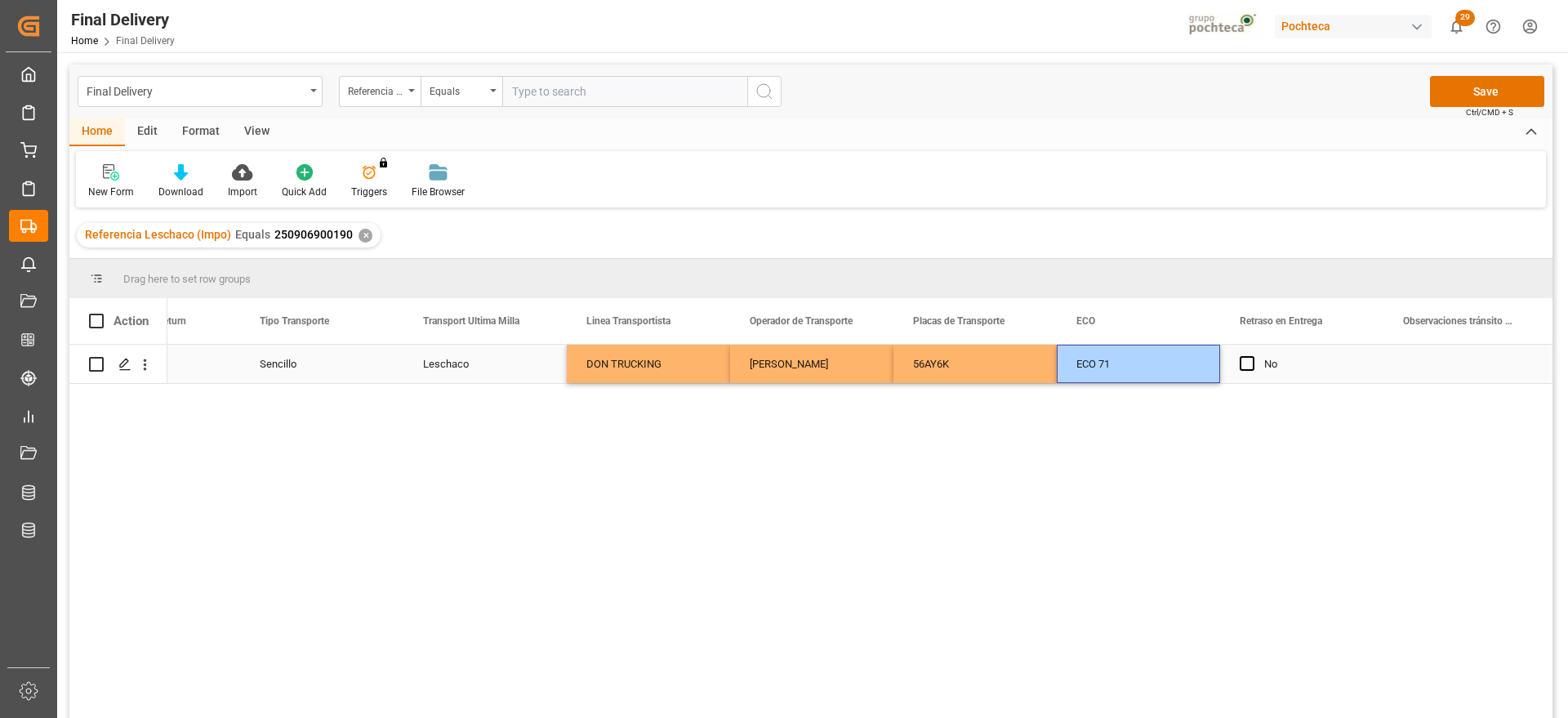
click at [1396, 350] on div "Press SPACE to select this row." at bounding box center [1466, 363] width 163 height 39
click at [1463, 86] on button "Save" at bounding box center [1487, 92] width 114 height 31
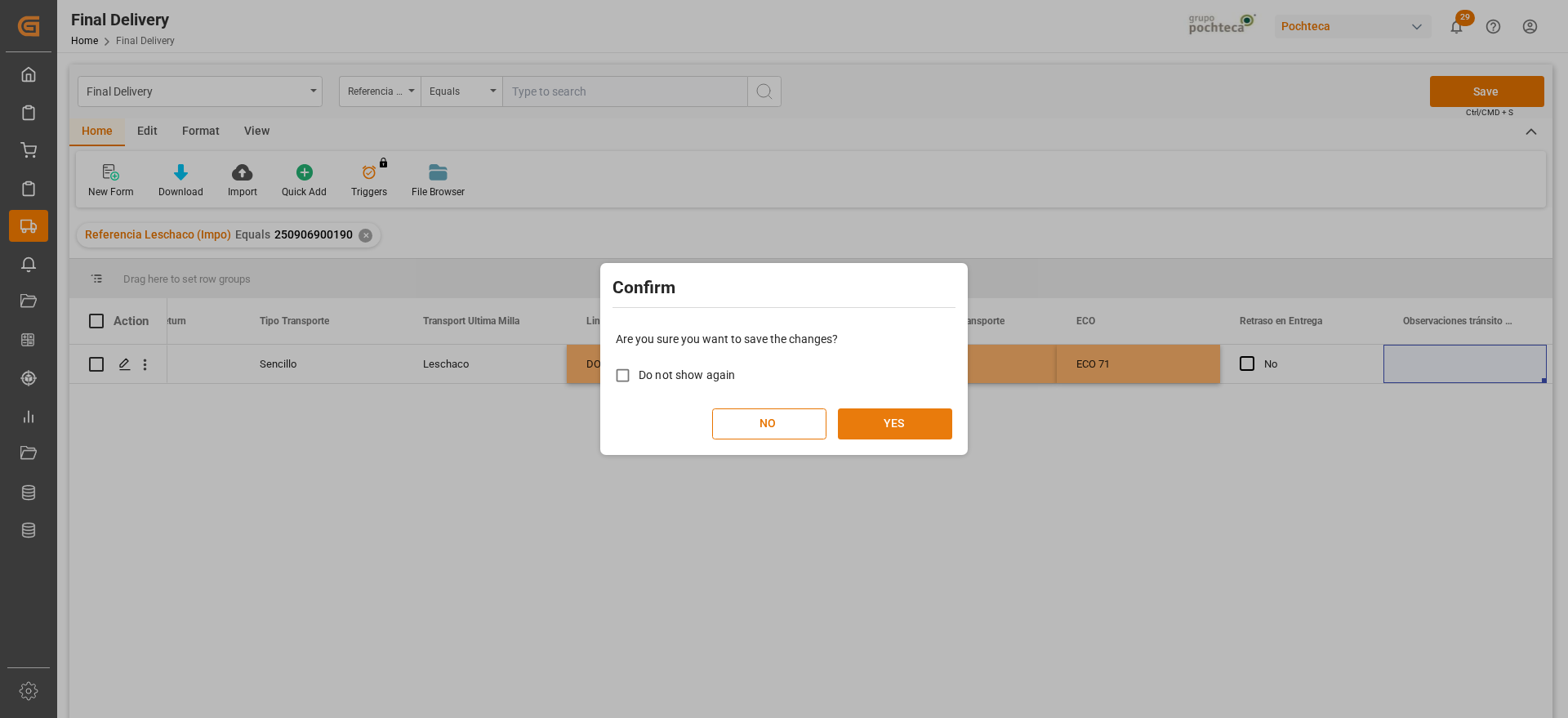
click at [898, 432] on button "YES" at bounding box center [895, 424] width 114 height 31
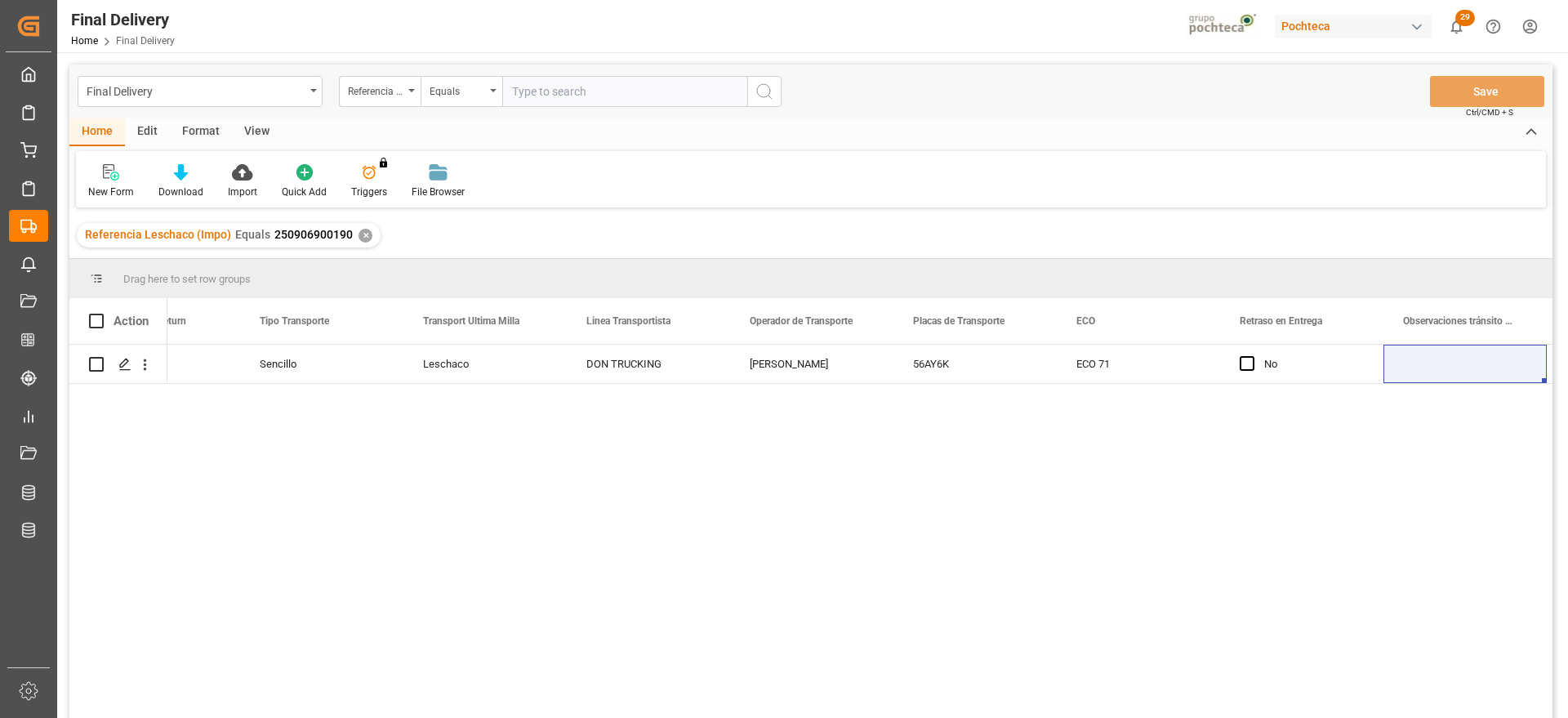
click at [359, 236] on div "✕" at bounding box center [365, 235] width 13 height 13
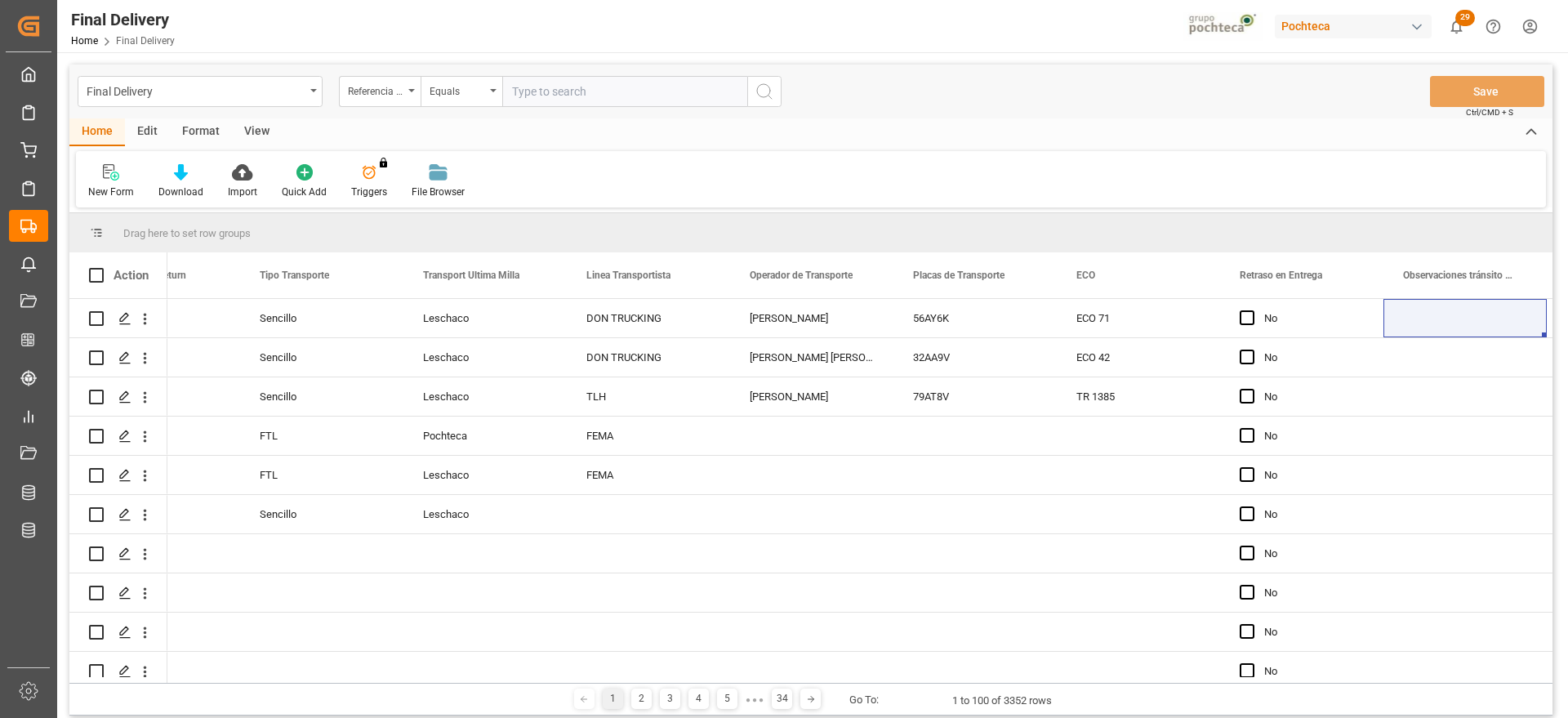
click at [572, 84] on input "text" at bounding box center [625, 92] width 245 height 31
paste input "250906900155"
type input "250906900155"
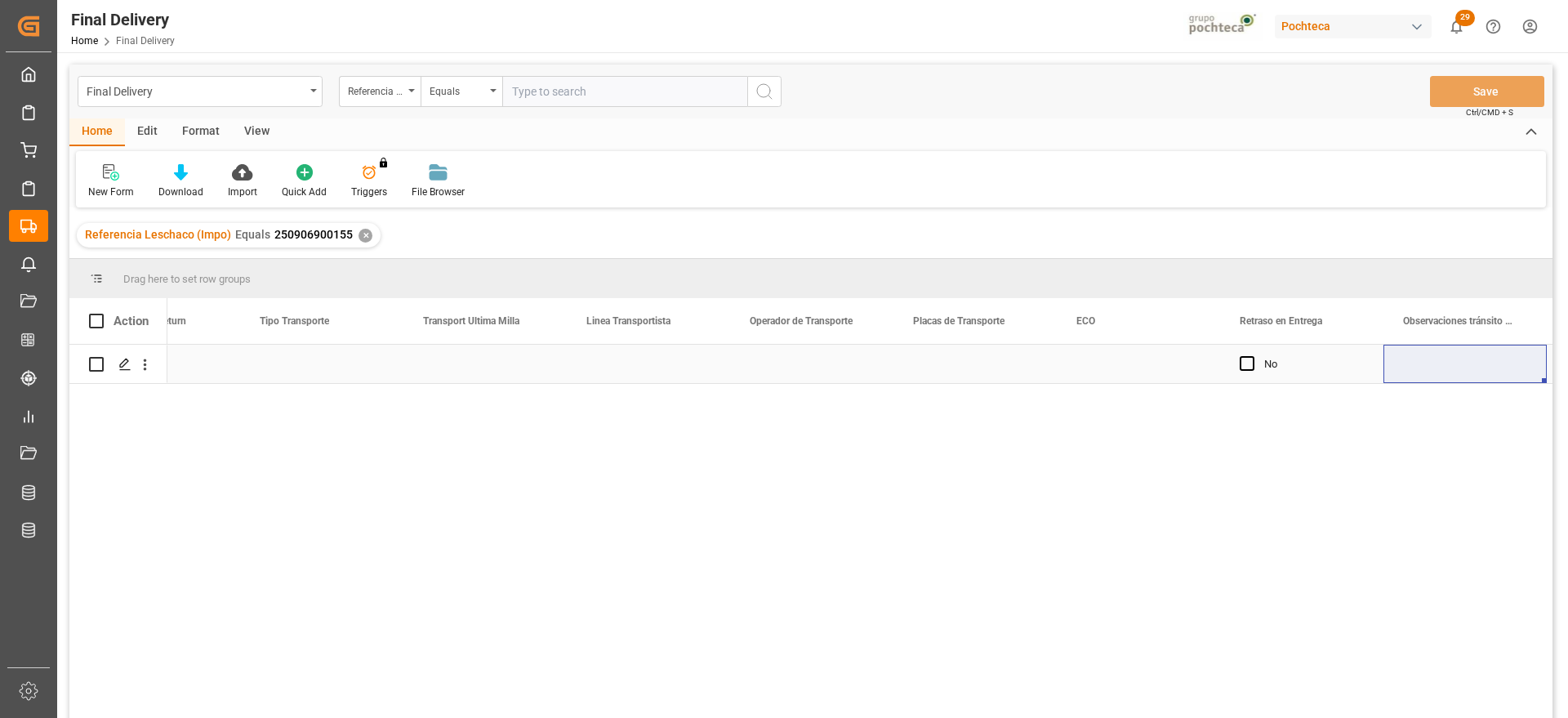
click at [497, 380] on div "Press SPACE to select this row." at bounding box center [486, 363] width 163 height 39
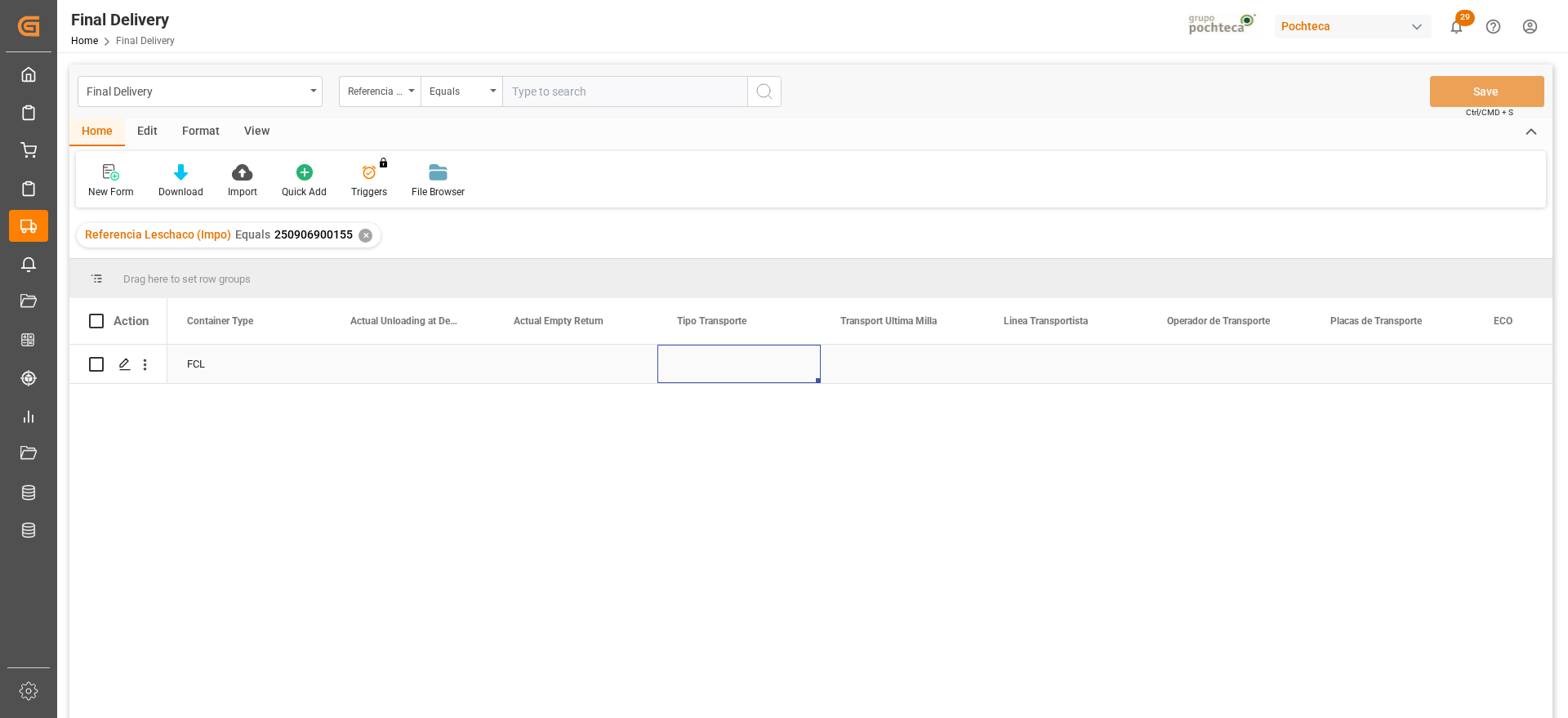
click at [766, 360] on div "Press SPACE to select this row." at bounding box center [740, 363] width 163 height 39
click at [781, 368] on button "Select" at bounding box center [739, 373] width 137 height 31
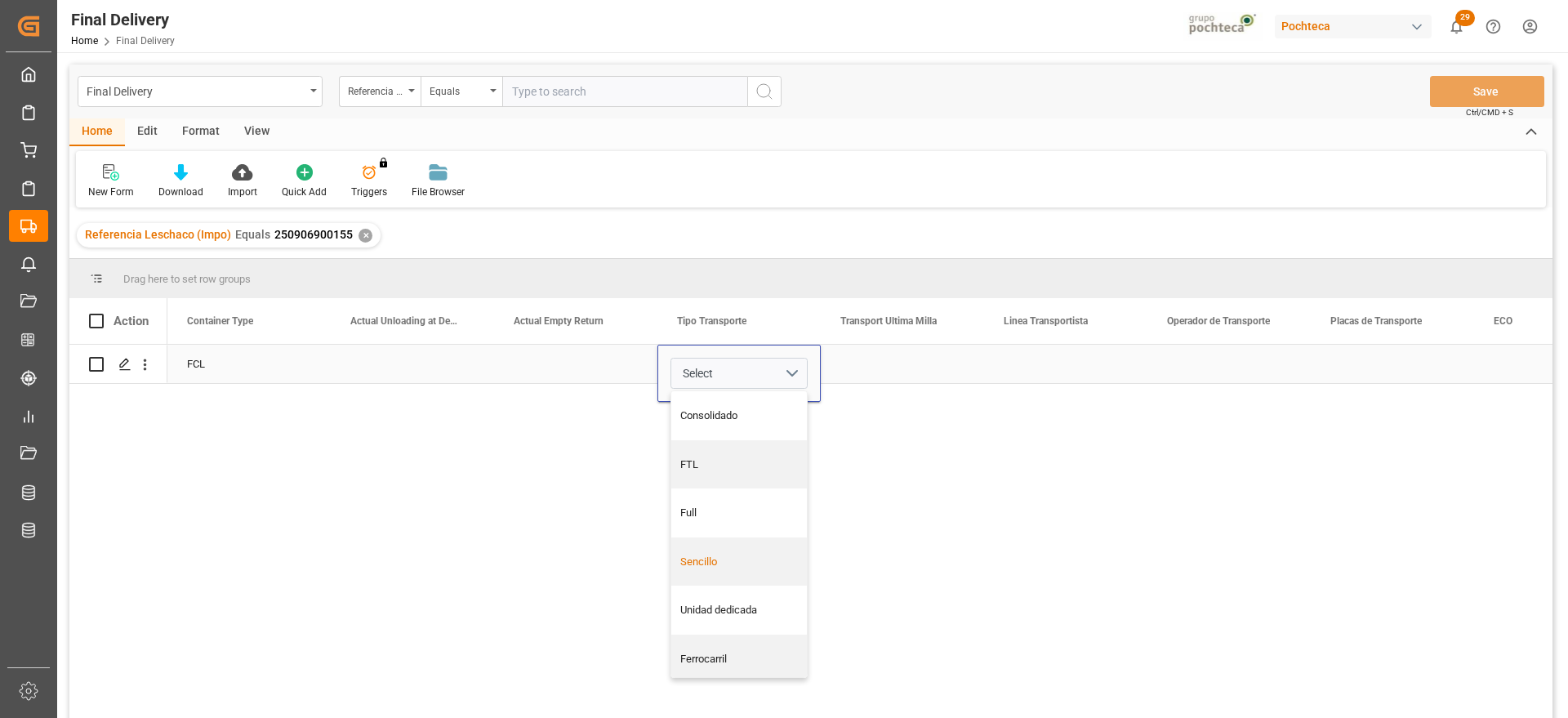
click at [736, 572] on div "Sencillo" at bounding box center [739, 562] width 136 height 49
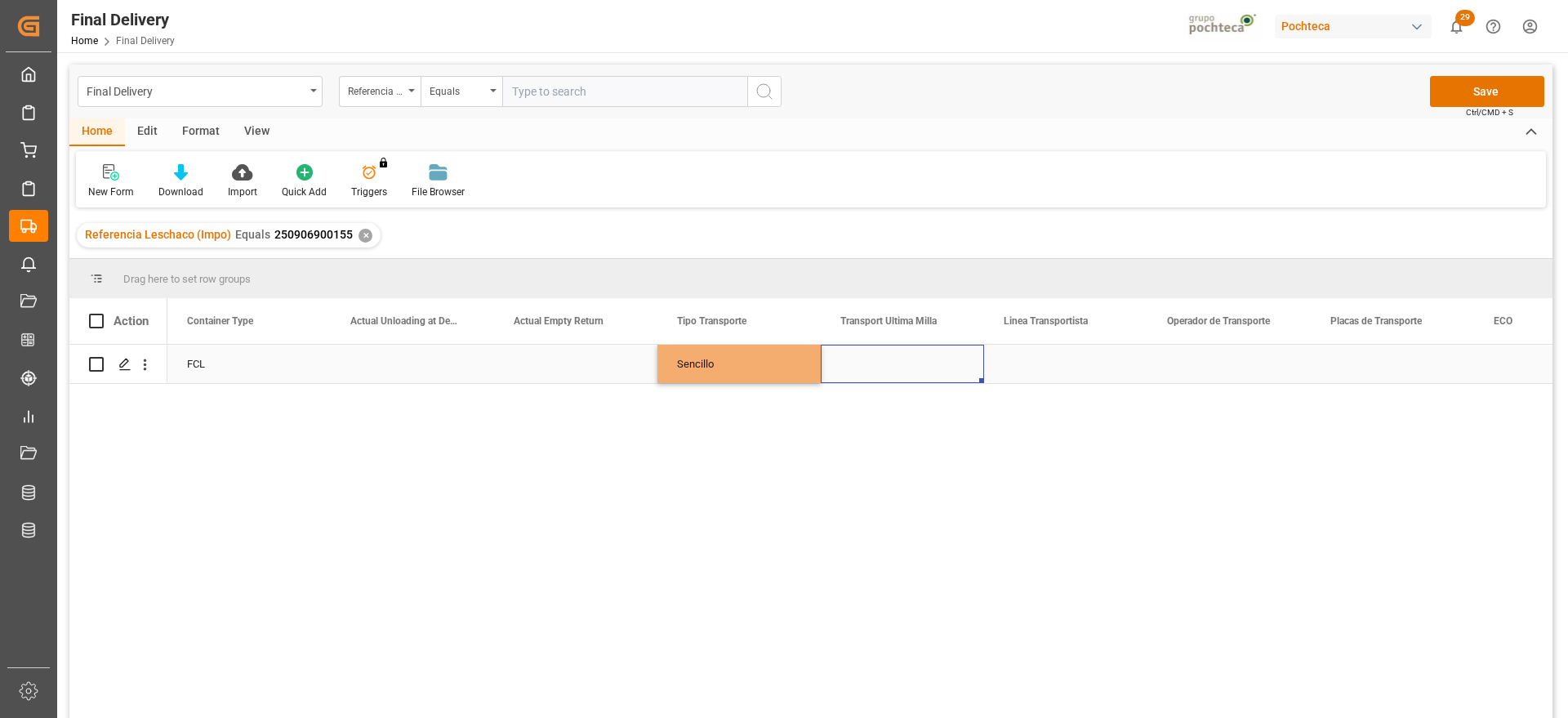
click at [896, 377] on div "Press SPACE to select this row." at bounding box center [903, 363] width 163 height 39
click at [958, 372] on button "Select" at bounding box center [902, 373] width 137 height 31
click at [923, 405] on div "Leschaco" at bounding box center [902, 416] width 136 height 49
click at [1040, 364] on div "Press SPACE to select this row." at bounding box center [1066, 363] width 163 height 39
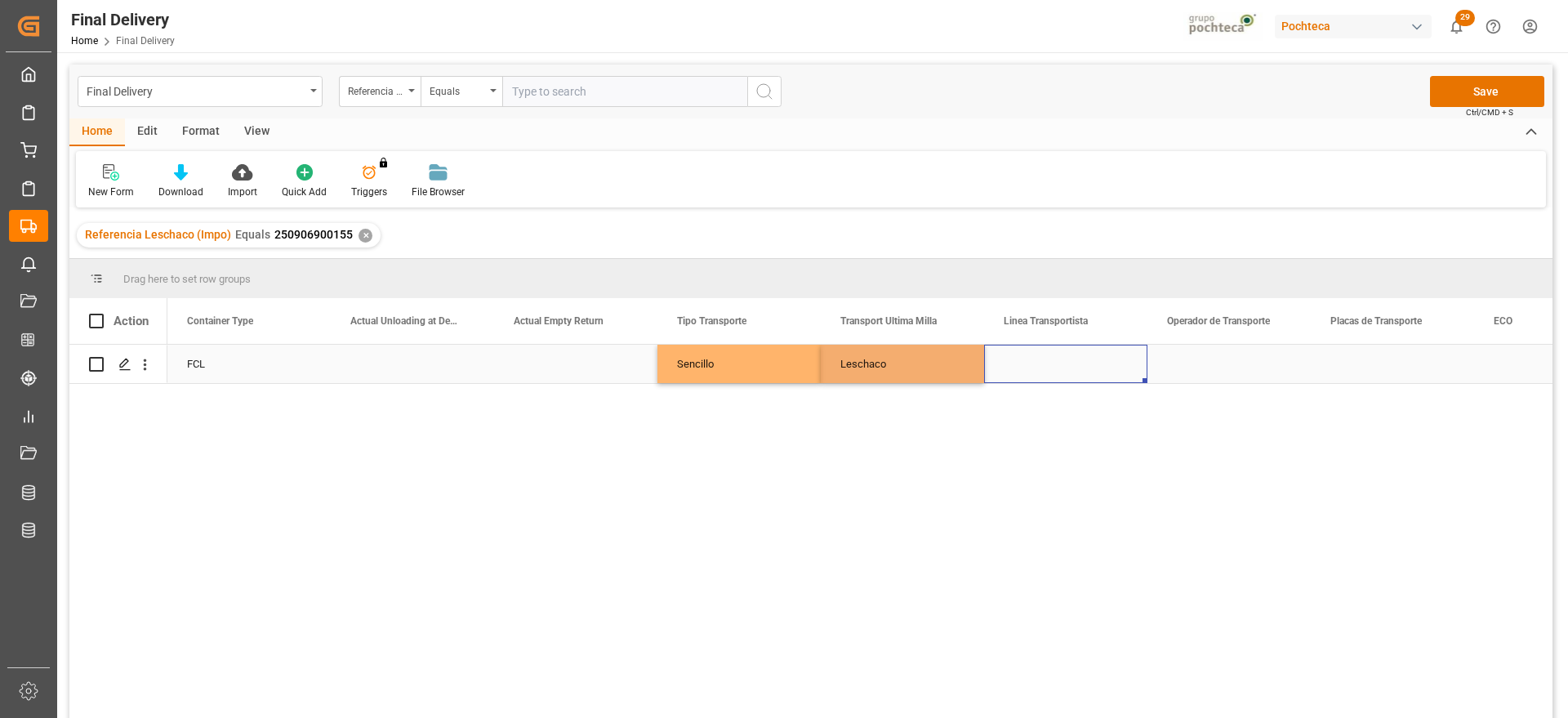
click at [1040, 364] on div "Press SPACE to select this row." at bounding box center [1066, 363] width 163 height 39
click at [1040, 364] on input "Press SPACE to select this row." at bounding box center [1065, 373] width 137 height 31
click at [1032, 374] on input "Press SPACE to select this row." at bounding box center [1065, 373] width 137 height 31
type input "DON TRUCKING"
click at [1269, 368] on div "Press SPACE to select this row." at bounding box center [1230, 363] width 163 height 39
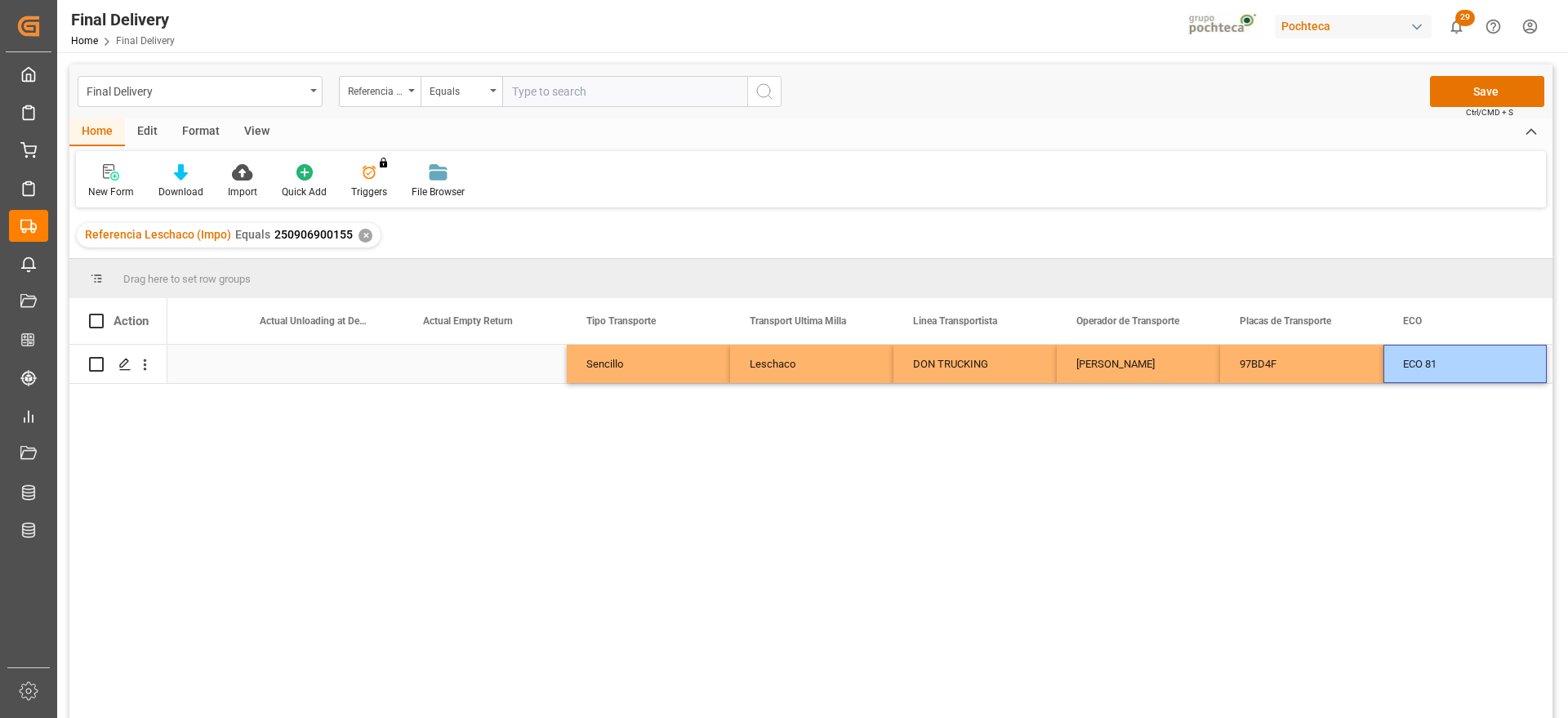
click at [1360, 357] on div "97BD4F" at bounding box center [1302, 363] width 163 height 39
click at [1515, 92] on button "Save" at bounding box center [1487, 92] width 114 height 31
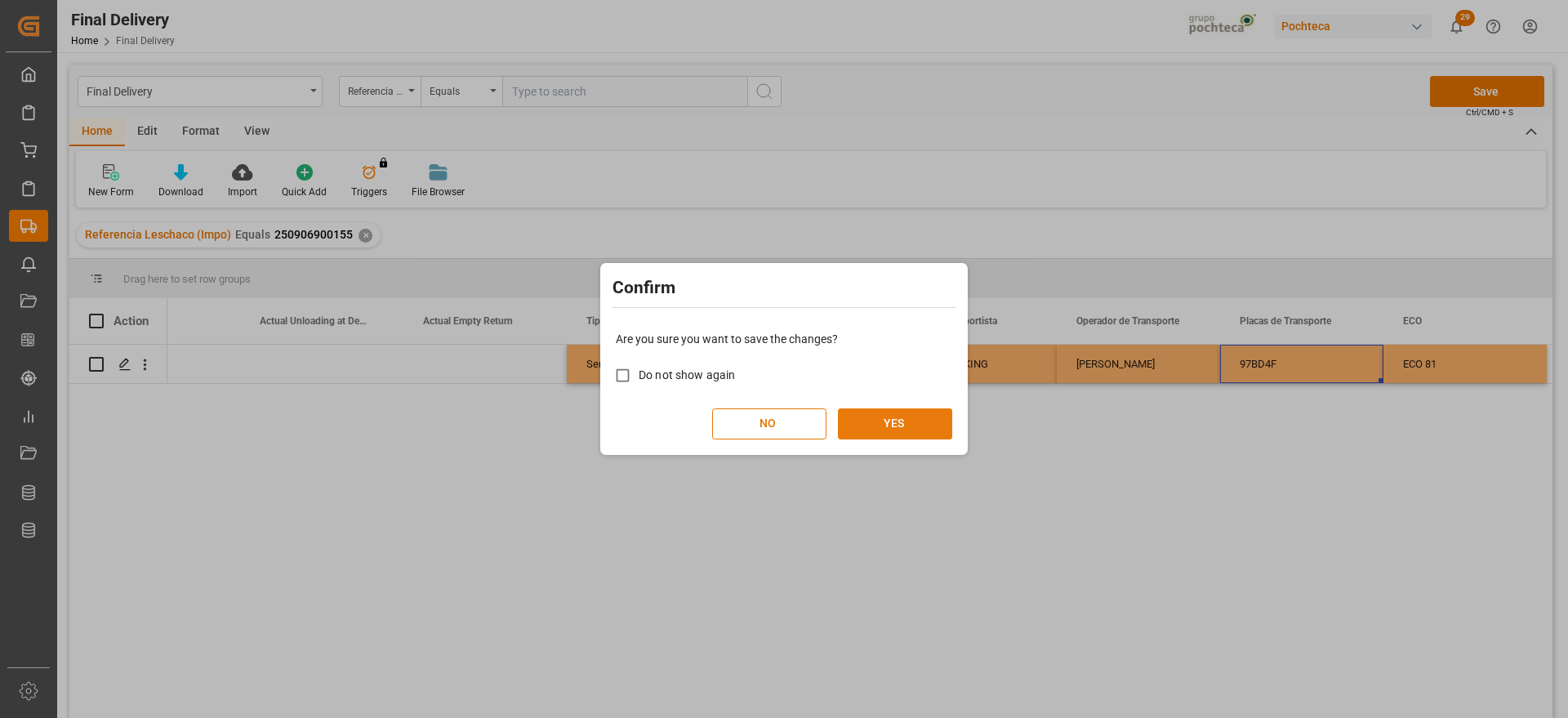
click at [898, 416] on button "YES" at bounding box center [895, 424] width 114 height 31
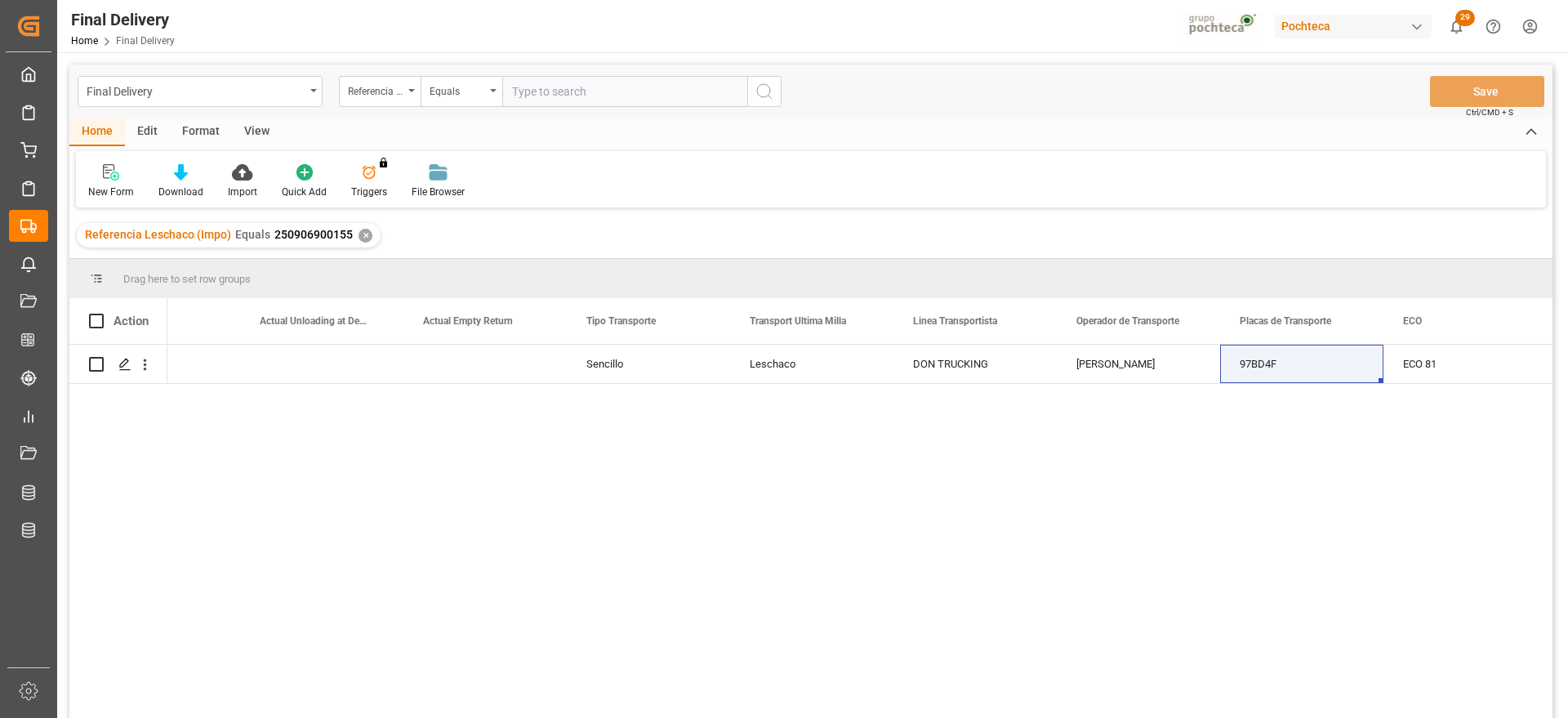
click at [364, 233] on div "✕" at bounding box center [365, 235] width 13 height 13
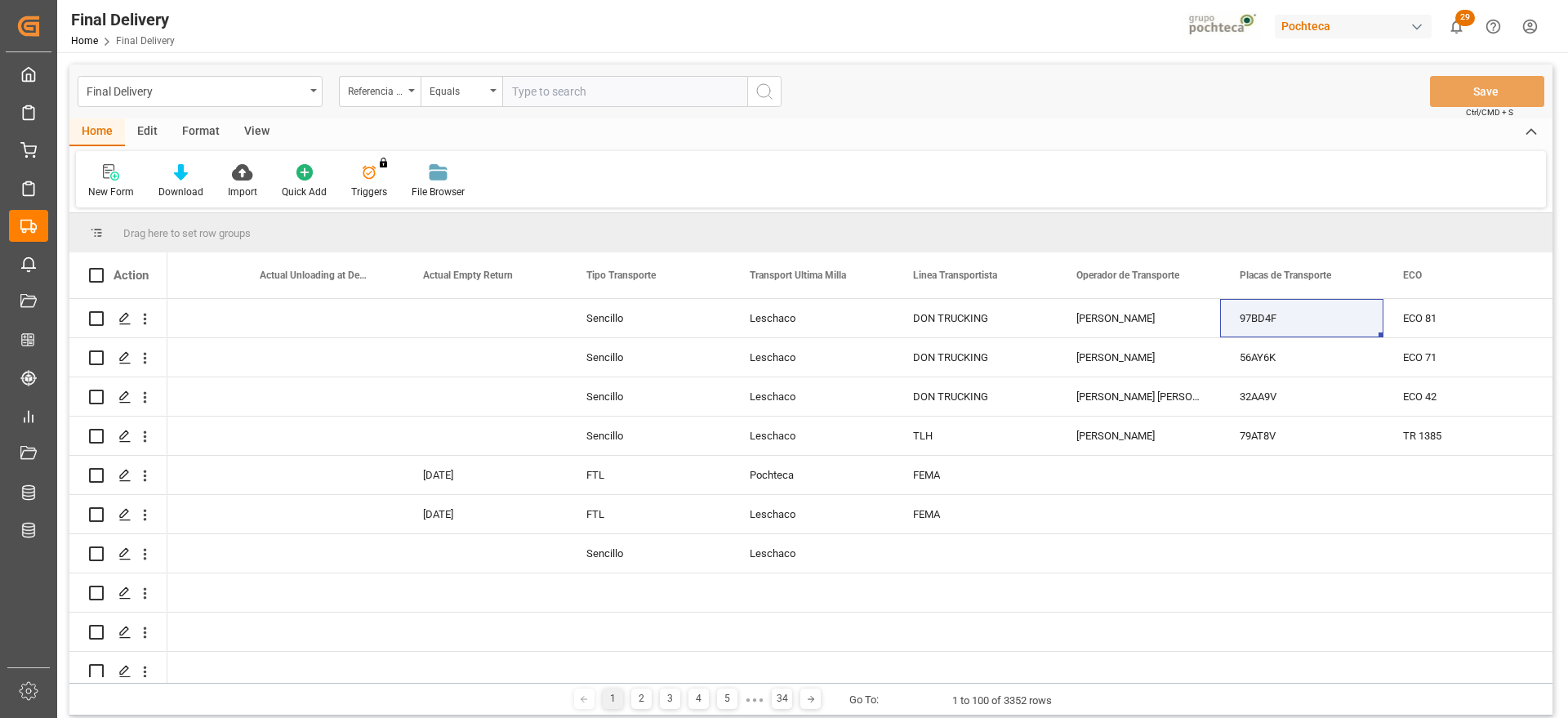
click at [556, 91] on input "text" at bounding box center [625, 92] width 245 height 31
paste input "250906900191"
type input "250906900191"
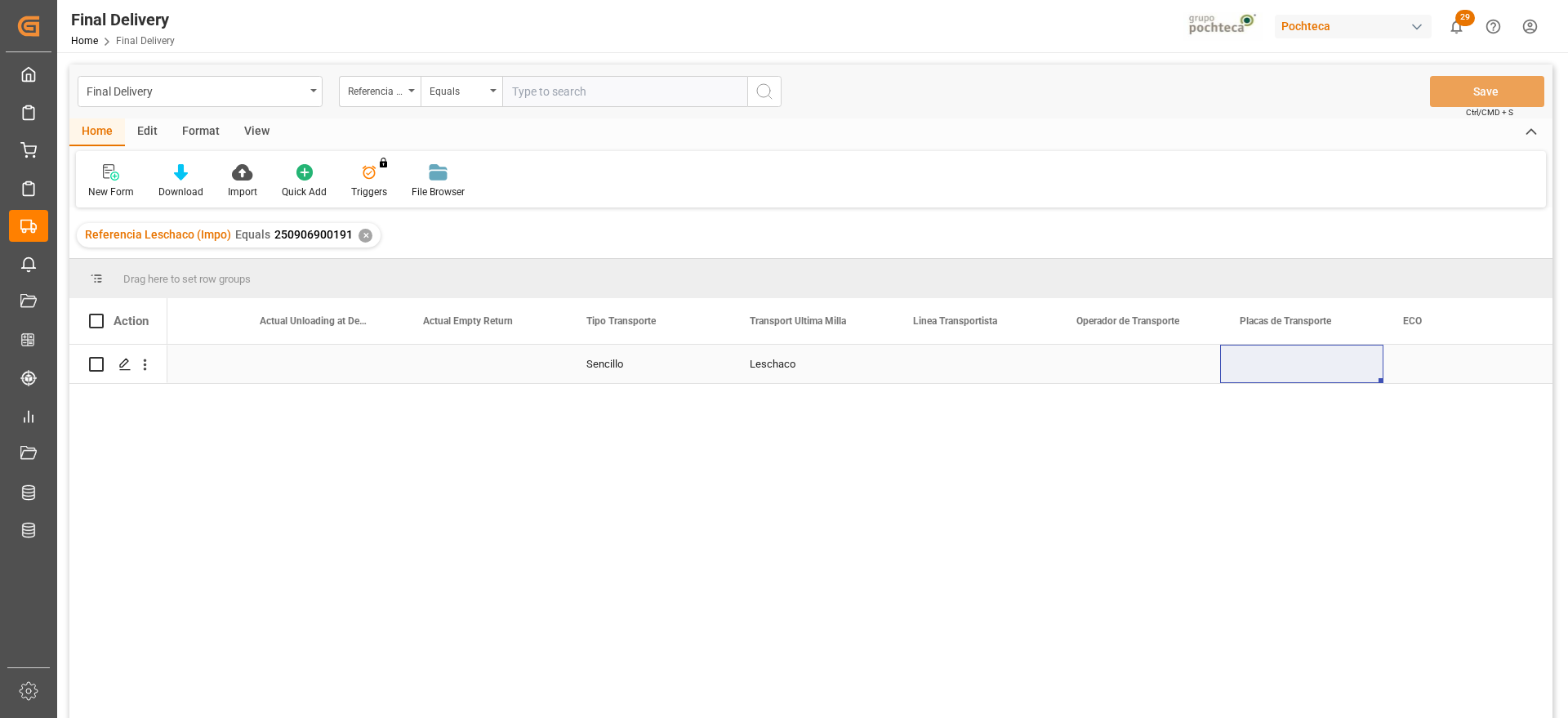
click at [758, 362] on div "Leschaco" at bounding box center [812, 363] width 163 height 39
click at [953, 370] on div "Press SPACE to select this row." at bounding box center [976, 363] width 163 height 39
click at [1022, 367] on icon "open menu" at bounding box center [1027, 374] width 20 height 20
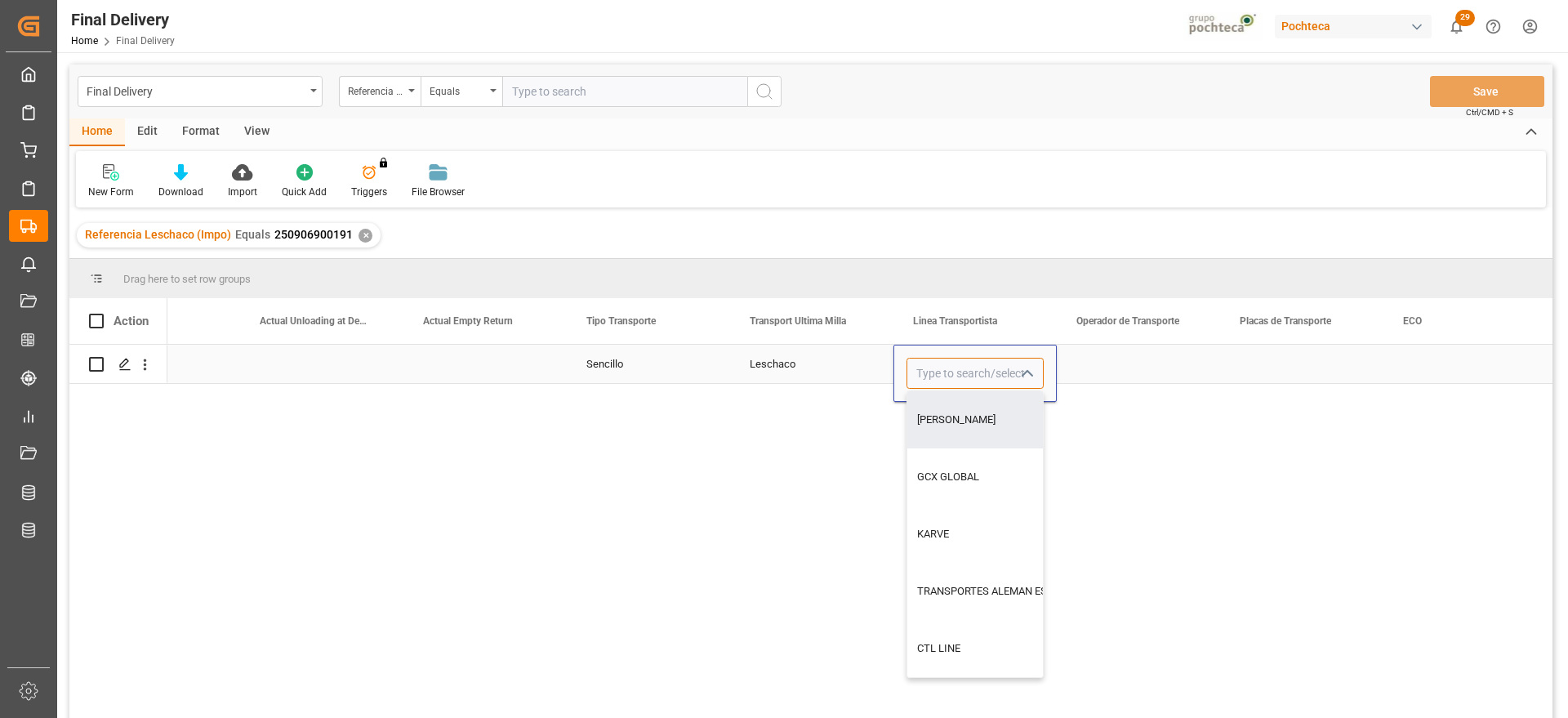
click at [986, 363] on input "Press SPACE to select this row." at bounding box center [975, 373] width 137 height 31
type input "DON TRUCKING"
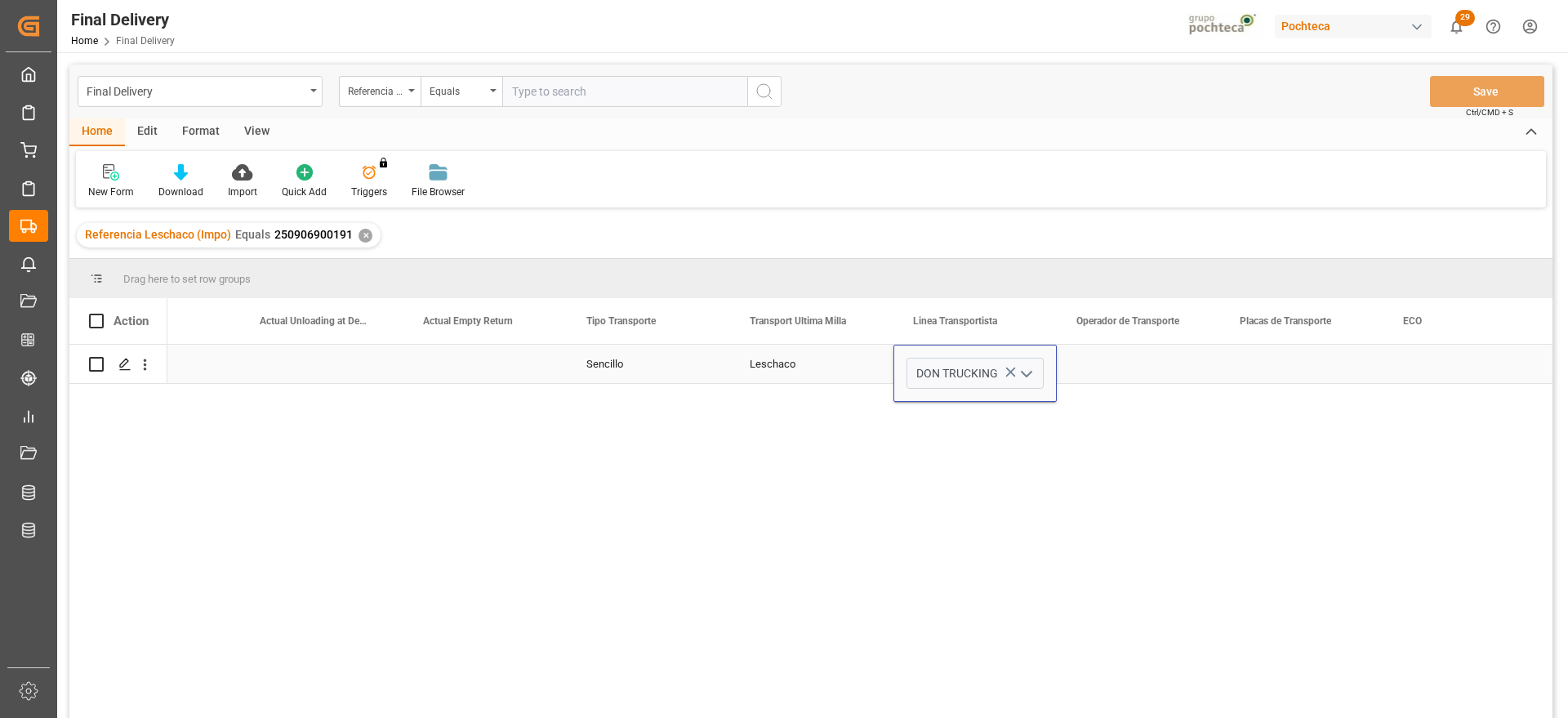
click at [1101, 359] on div "Press SPACE to select this row." at bounding box center [1139, 363] width 163 height 39
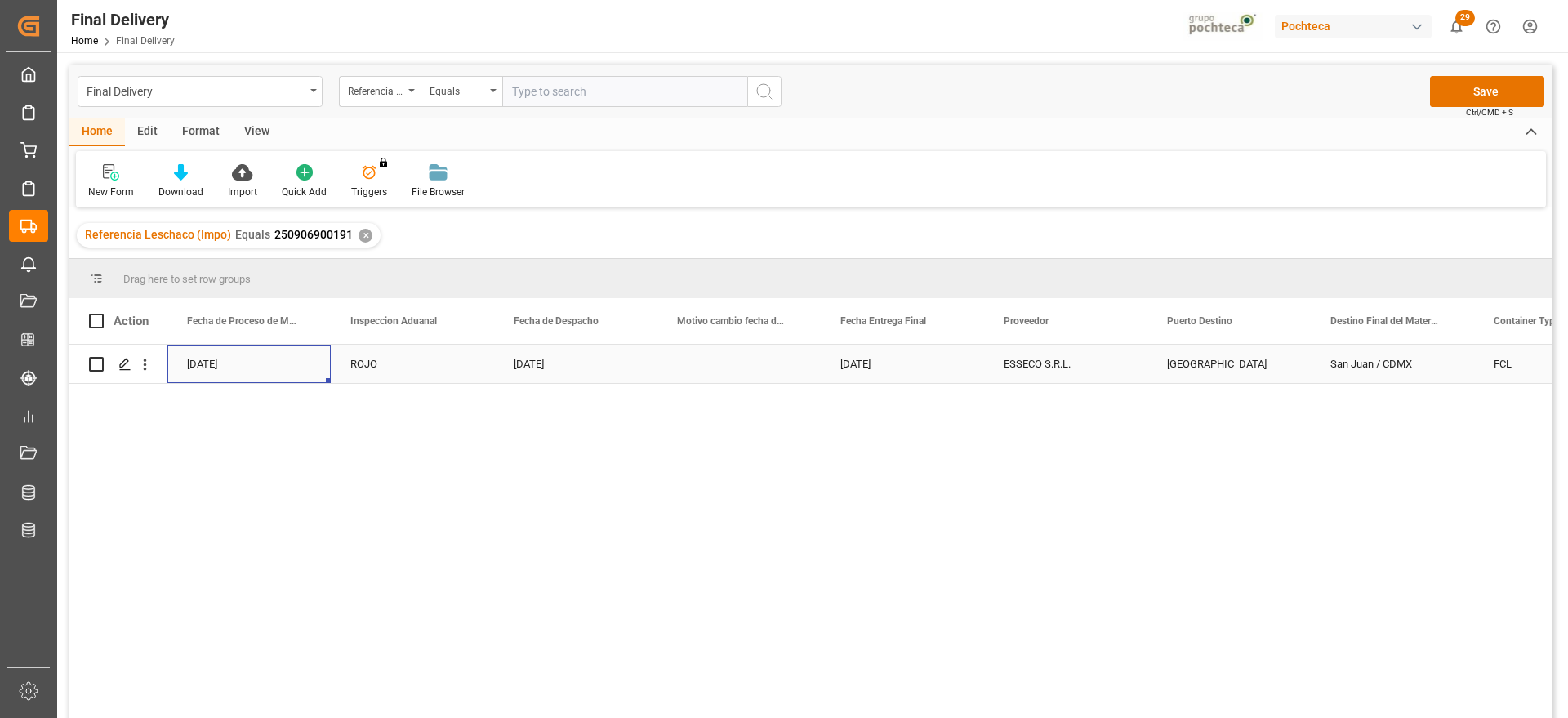
scroll to position [0, 4248]
click at [1456, 87] on button "Save" at bounding box center [1487, 92] width 114 height 31
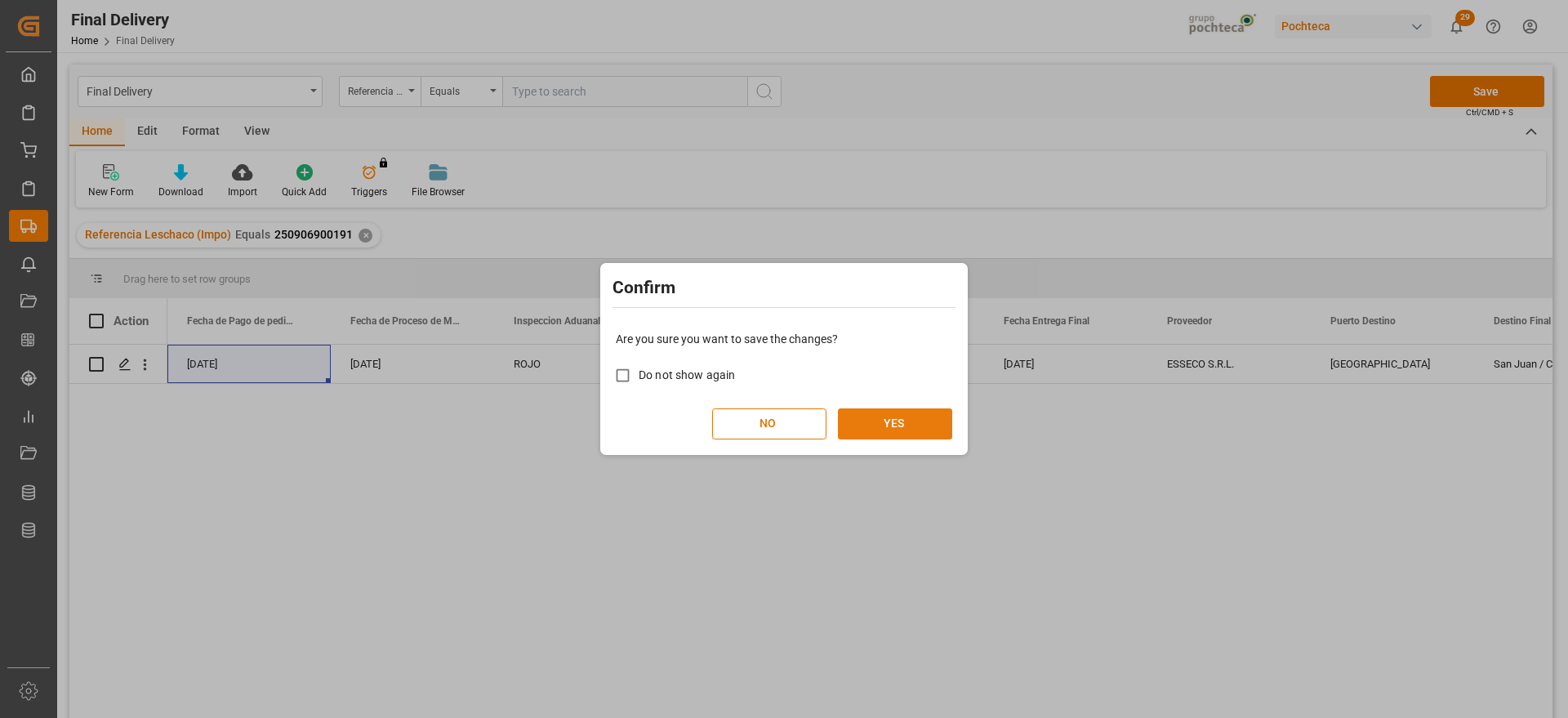
click at [889, 427] on button "YES" at bounding box center [895, 424] width 114 height 31
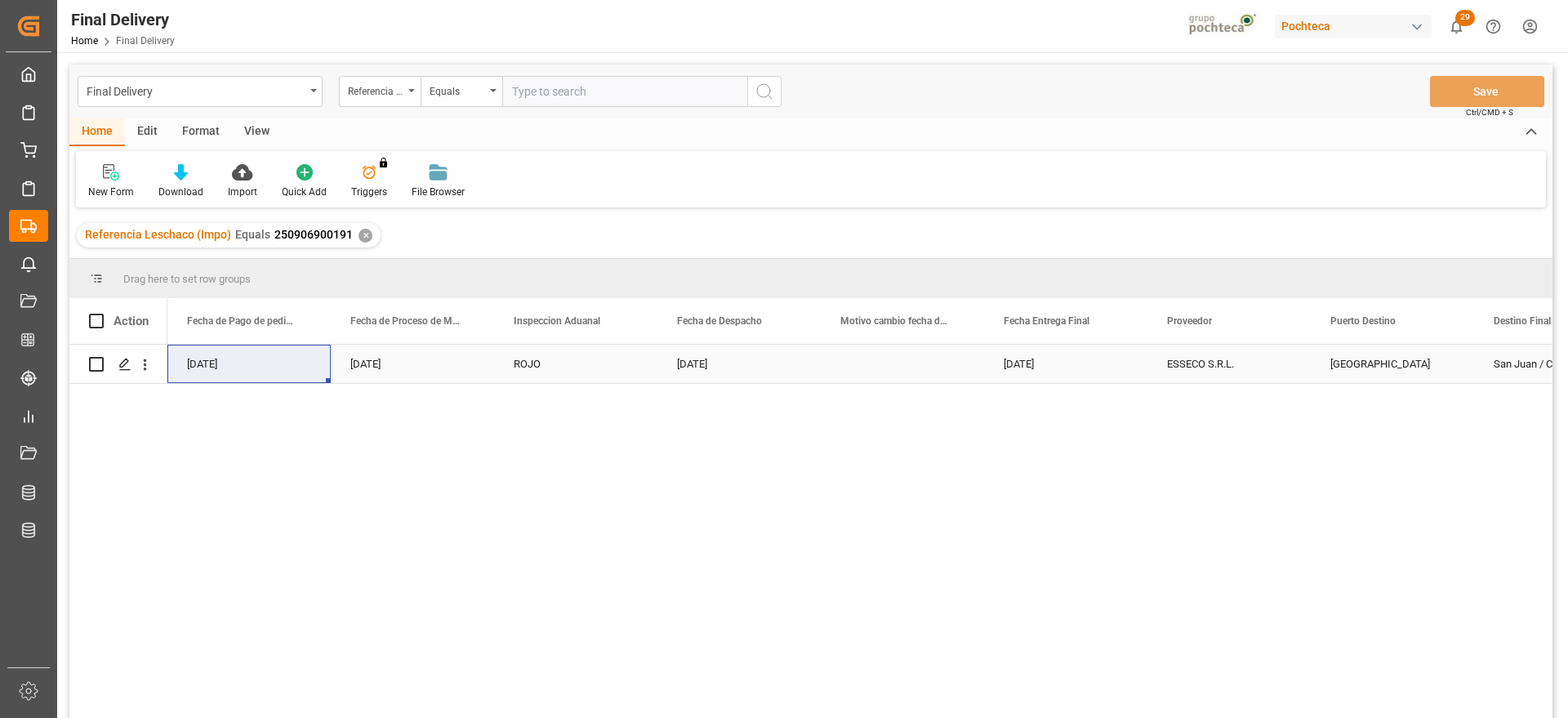
click at [661, 368] on div "22-09-2025" at bounding box center [740, 363] width 163 height 39
click at [359, 235] on div "✕" at bounding box center [365, 235] width 13 height 13
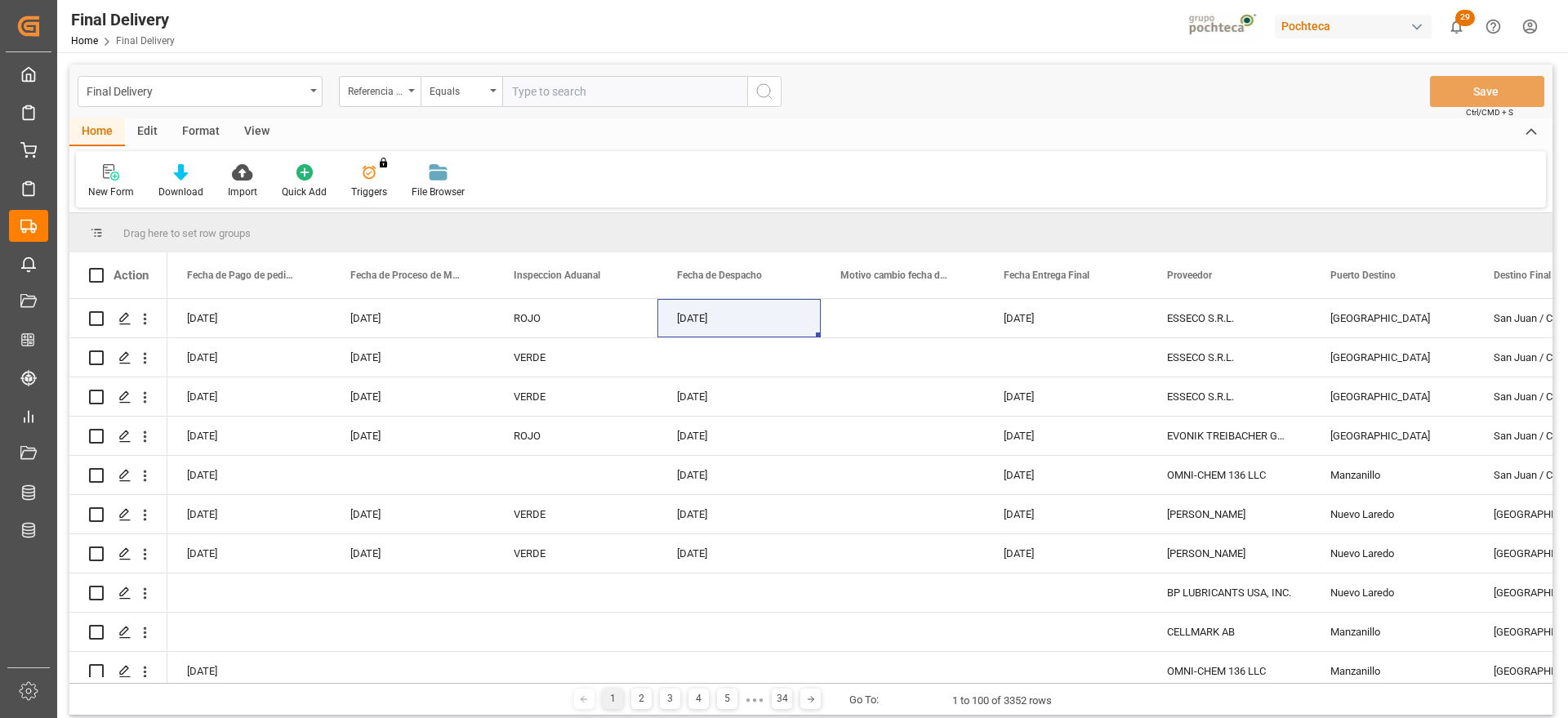
click at [539, 89] on input "text" at bounding box center [625, 92] width 245 height 31
paste input "251006900146"
type input "251006900146"
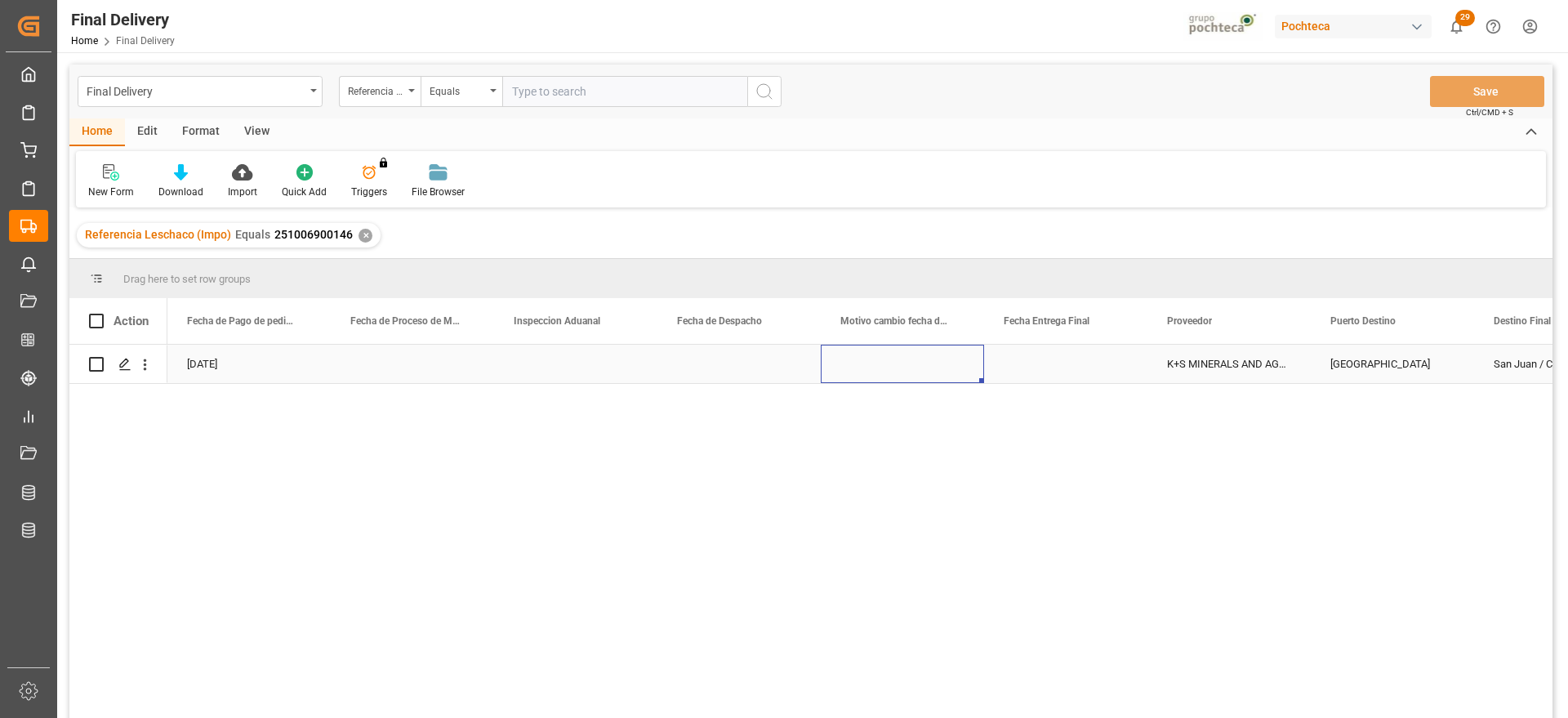
click at [950, 368] on div "Press SPACE to select this row." at bounding box center [903, 363] width 163 height 39
click at [743, 368] on div "Press SPACE to select this row." at bounding box center [740, 363] width 163 height 39
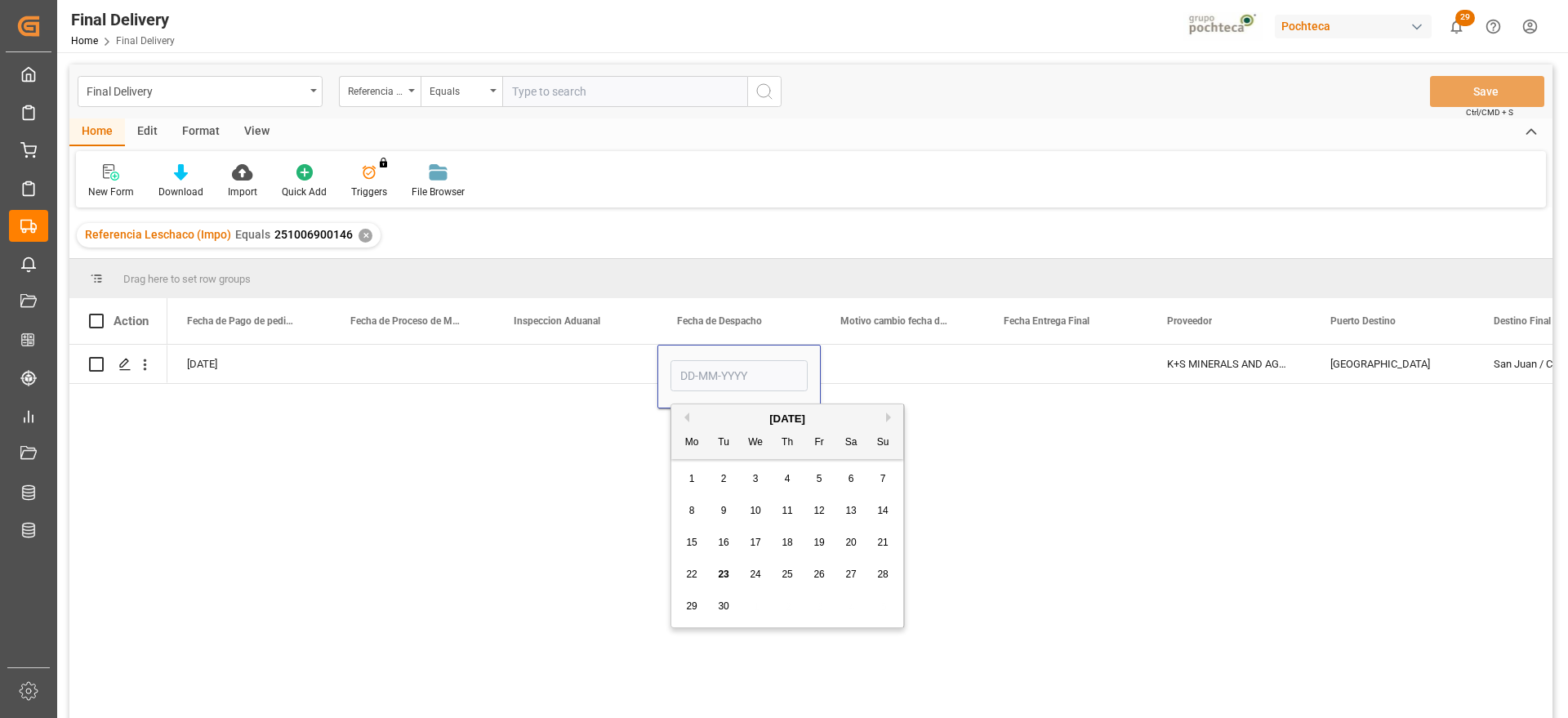
click at [759, 576] on span "24" at bounding box center [756, 574] width 11 height 12
type input "24-09-2025"
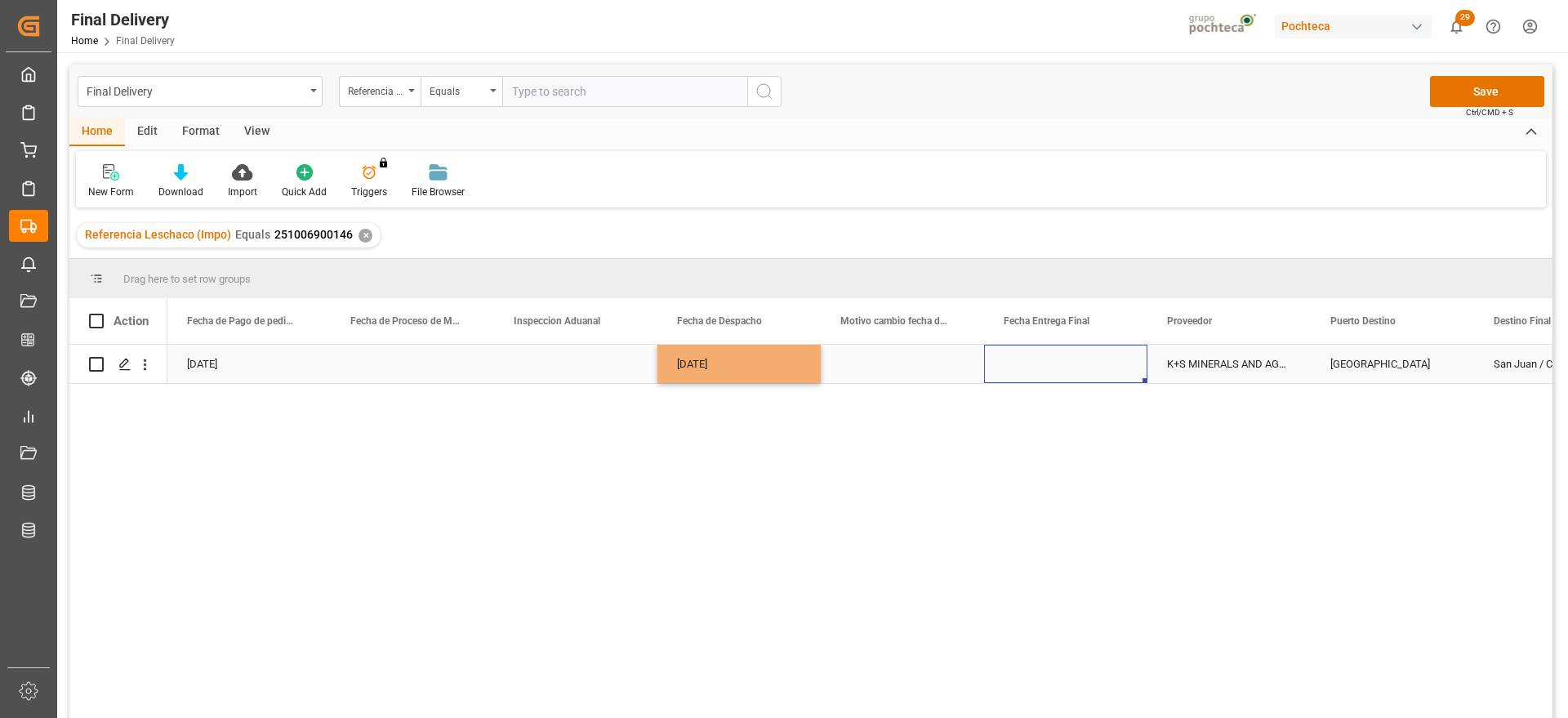
click at [1100, 367] on div "Press SPACE to select this row." at bounding box center [1066, 363] width 163 height 39
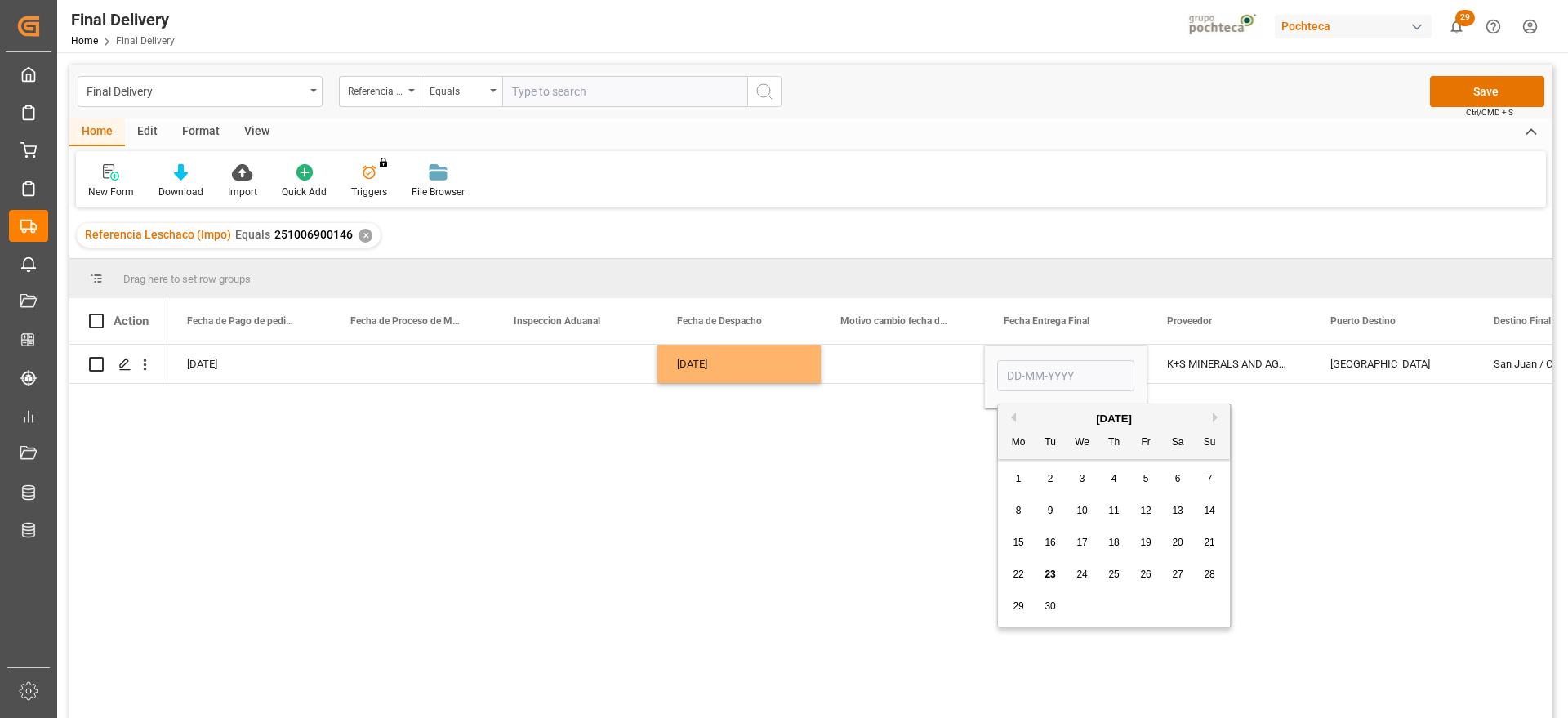
click at [1112, 569] on span "25" at bounding box center [1114, 574] width 11 height 12
type input "25-09-2025"
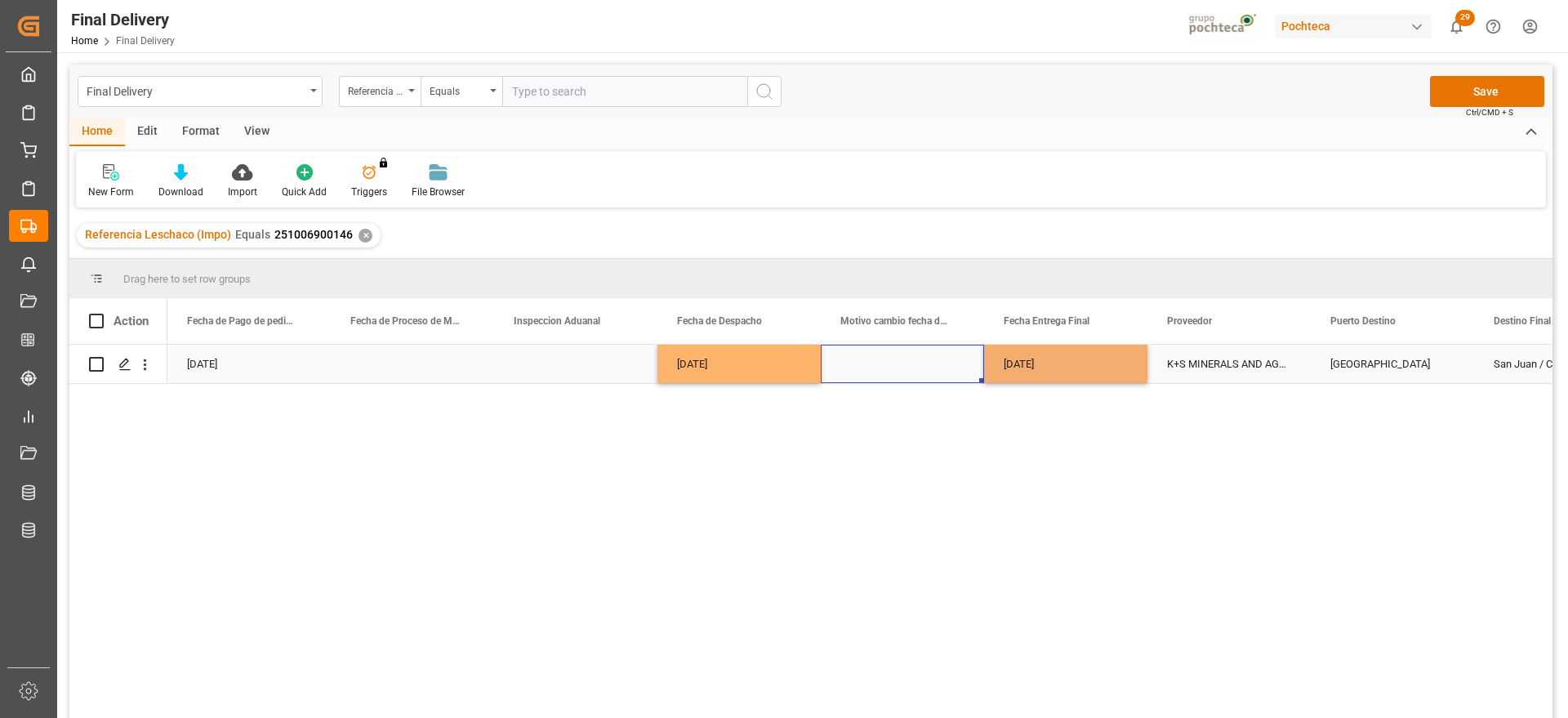
click at [919, 367] on div "Press SPACE to select this row." at bounding box center [903, 363] width 163 height 39
click at [759, 361] on div "24-09-2025" at bounding box center [740, 363] width 163 height 39
click at [893, 369] on div "Press SPACE to select this row." at bounding box center [903, 363] width 163 height 39
click at [894, 363] on div "Press SPACE to select this row." at bounding box center [903, 363] width 163 height 39
click at [1343, 367] on div "Veracruz" at bounding box center [1393, 363] width 163 height 39
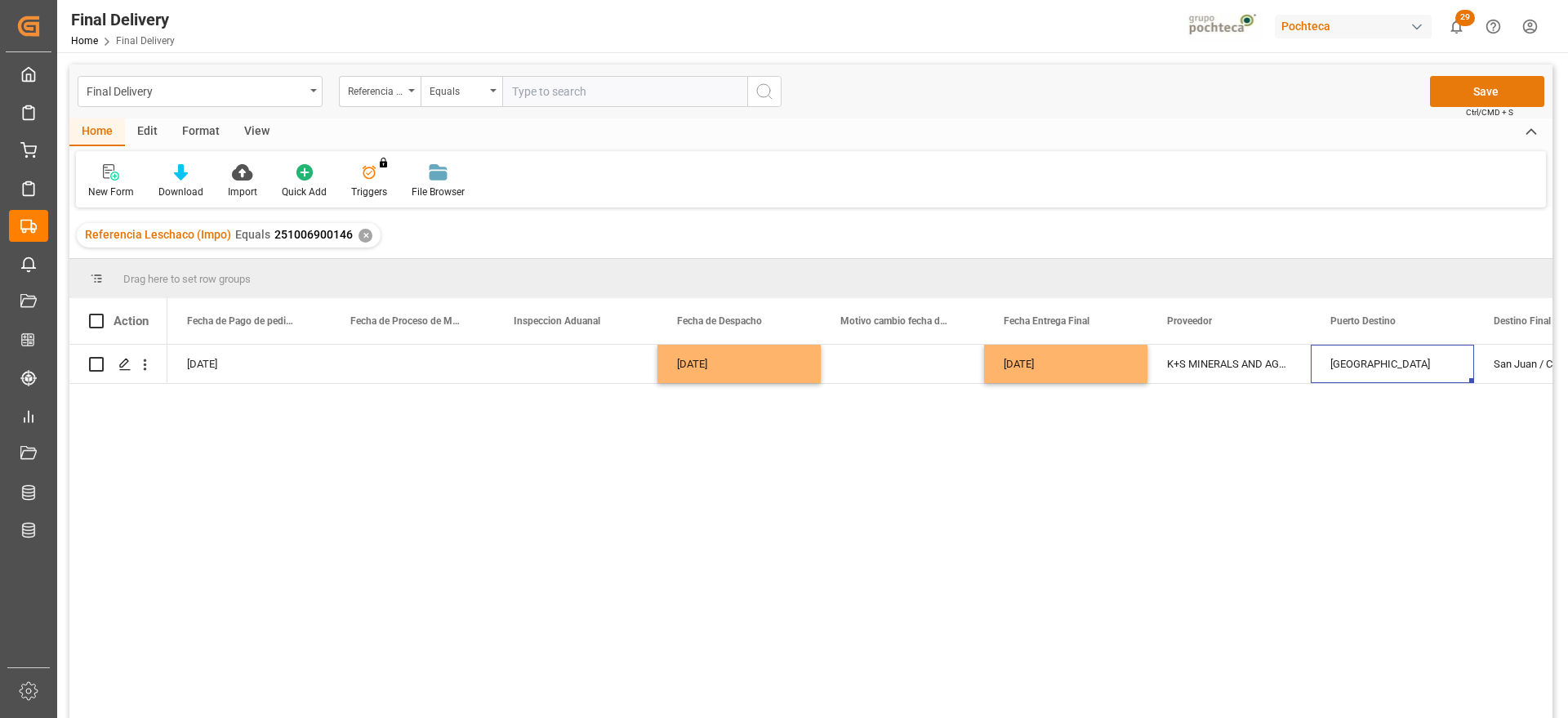
click at [1495, 81] on button "Save" at bounding box center [1487, 92] width 114 height 31
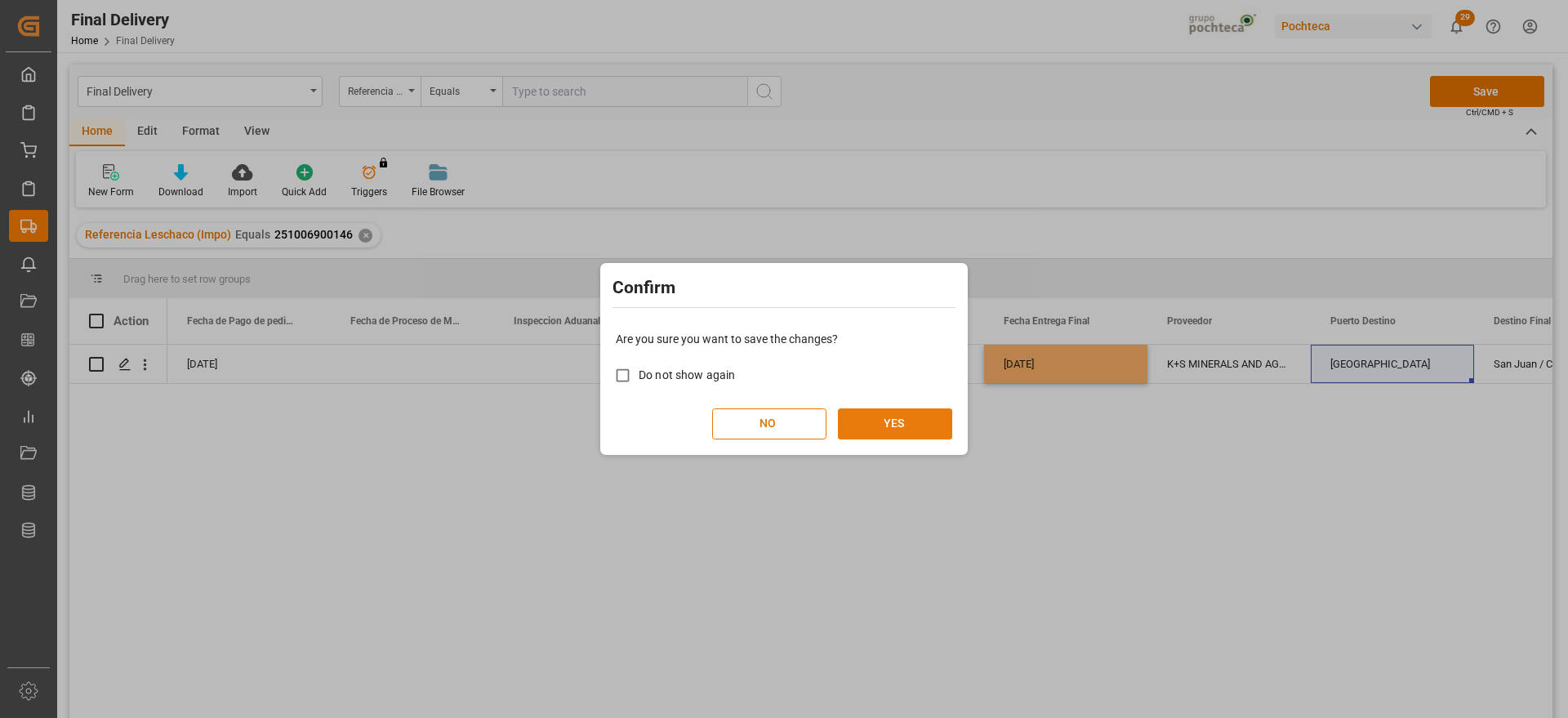
click at [897, 425] on button "YES" at bounding box center [895, 424] width 114 height 31
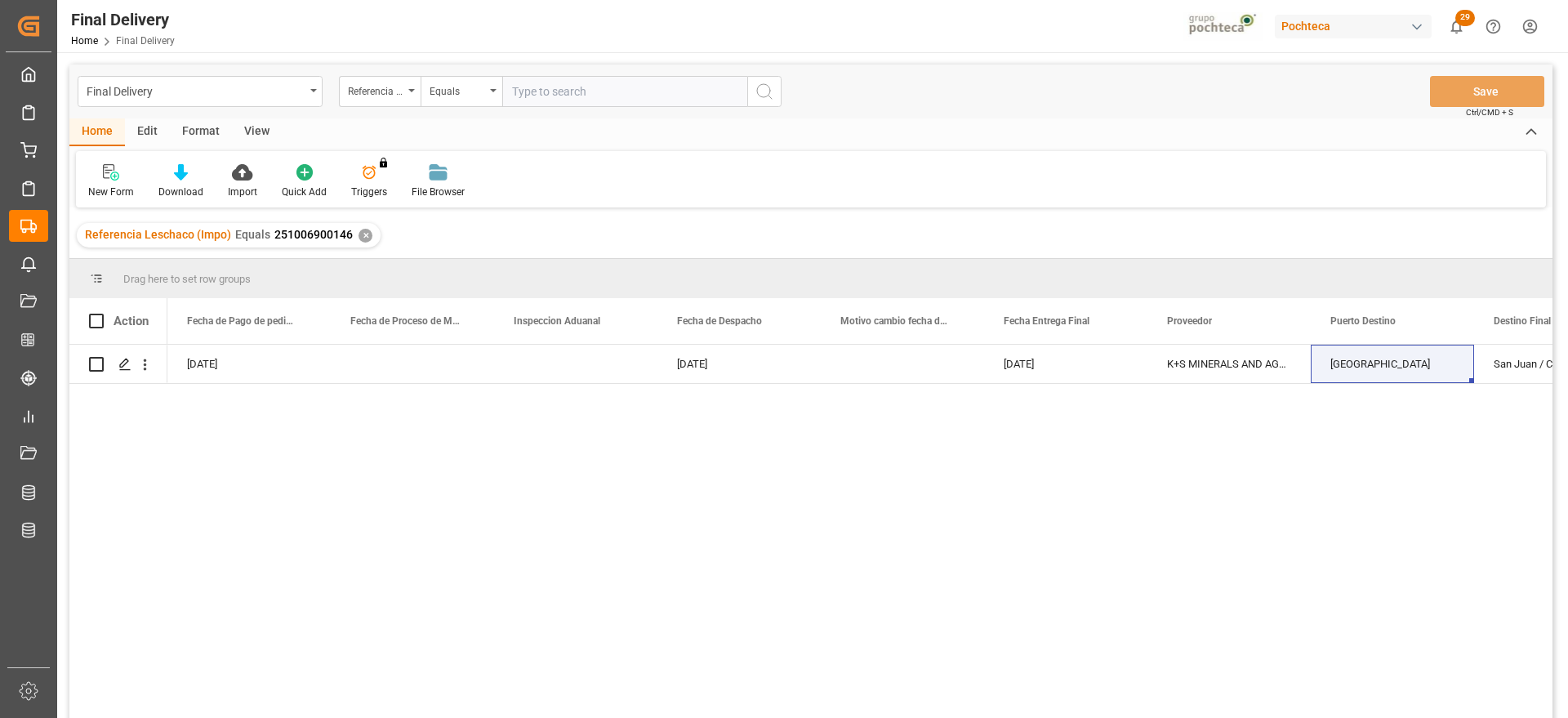
click at [359, 237] on div "✕" at bounding box center [365, 235] width 13 height 13
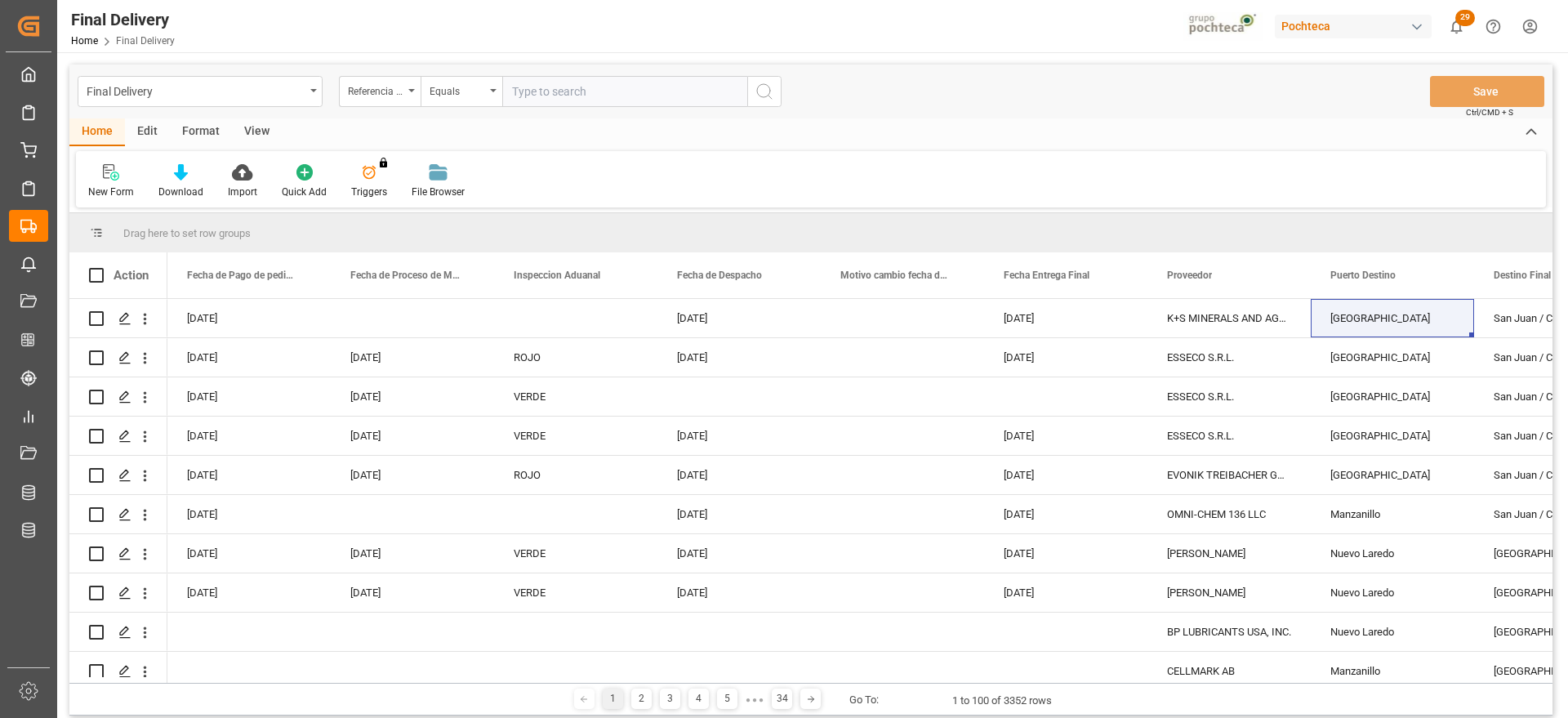
click at [575, 92] on input "text" at bounding box center [625, 92] width 245 height 31
paste input "251006900144"
type input "251006900144"
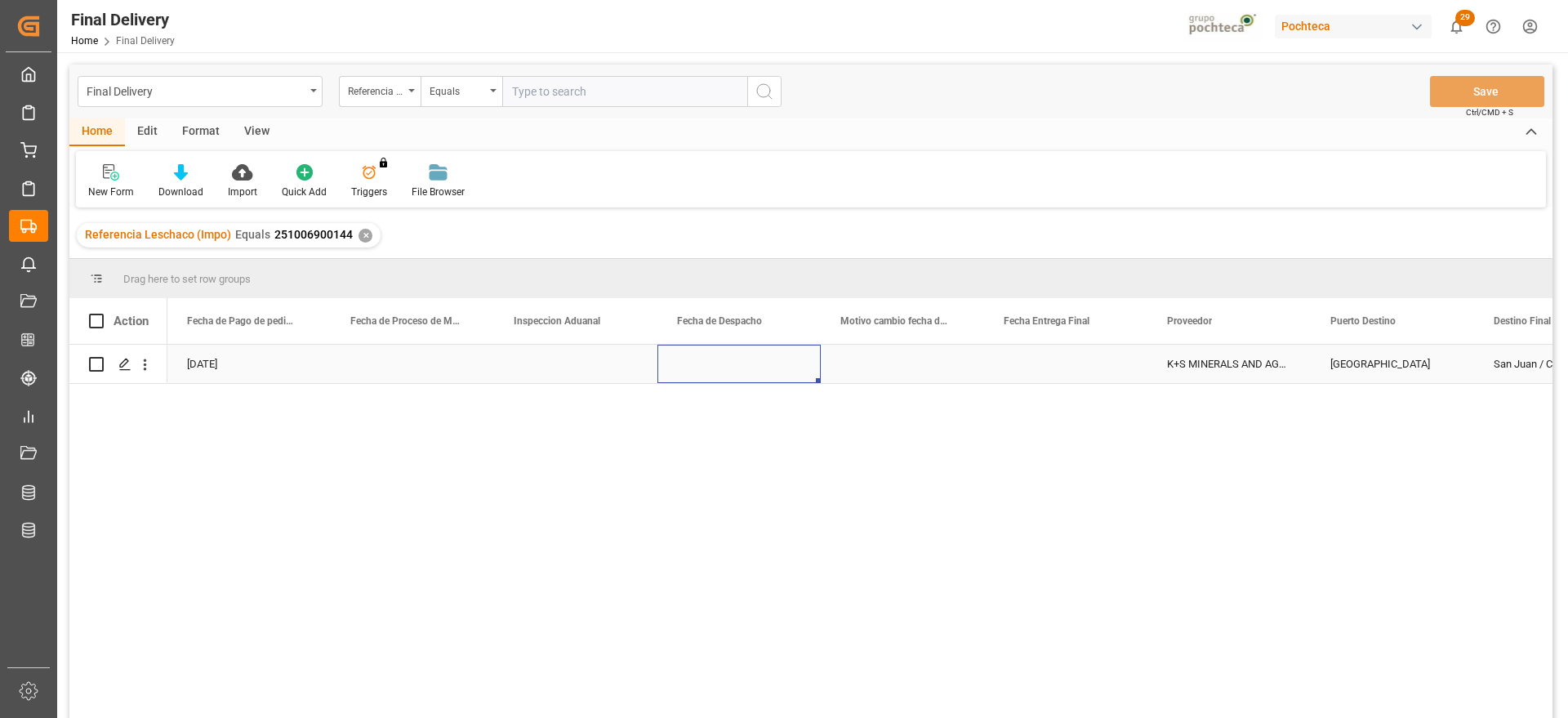
click at [758, 367] on div "Press SPACE to select this row." at bounding box center [740, 363] width 163 height 39
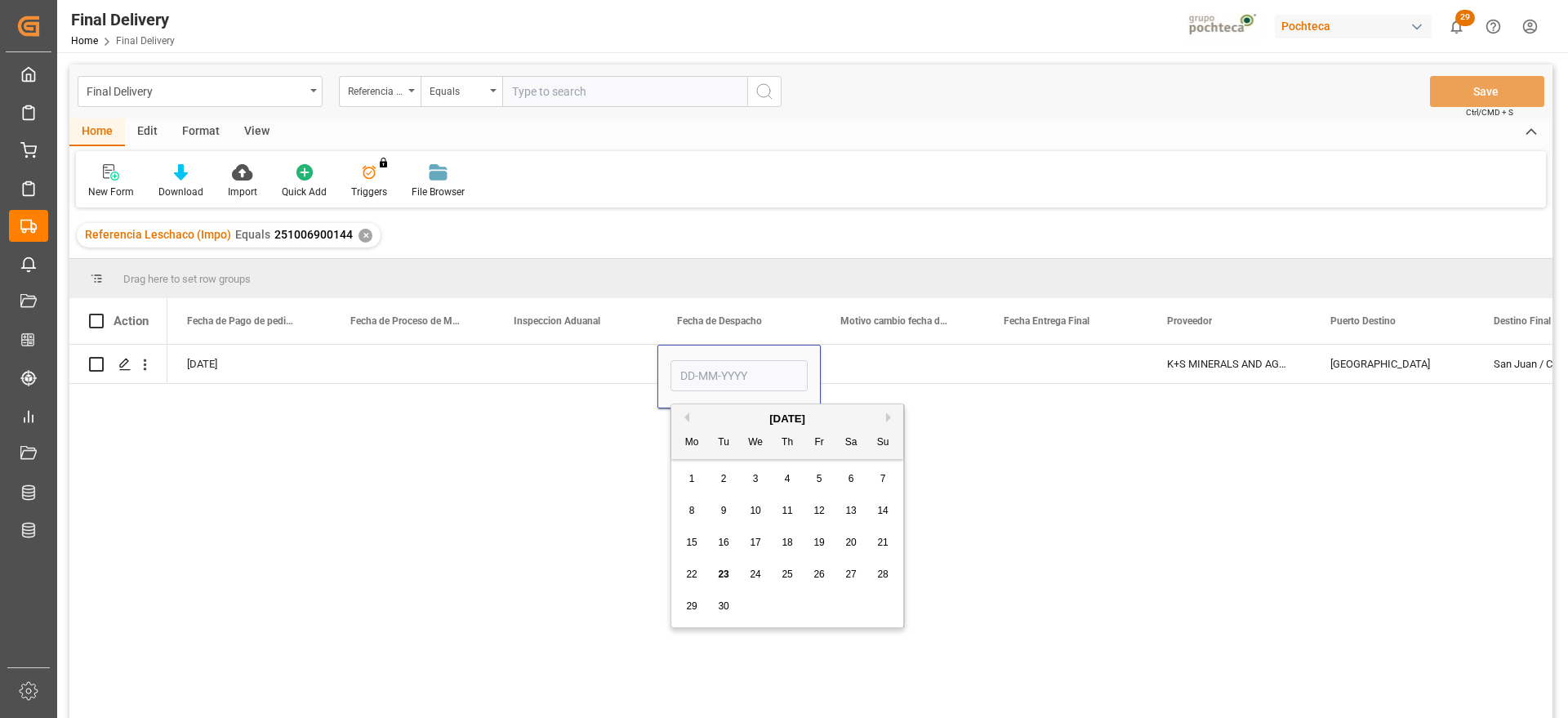
click at [760, 569] on span "24" at bounding box center [756, 574] width 11 height 12
type input "24-09-2025"
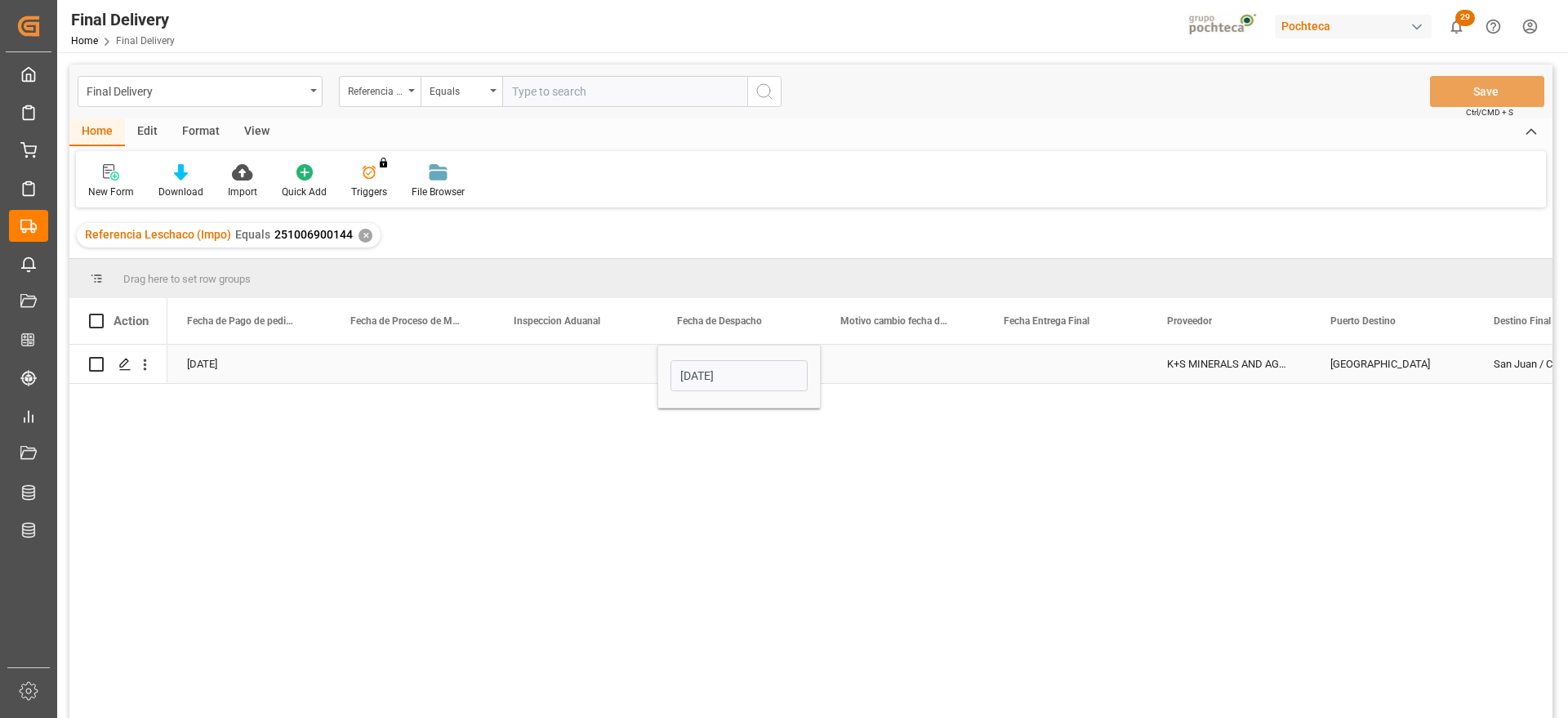
click at [1079, 359] on div "Press SPACE to select this row." at bounding box center [1066, 363] width 163 height 39
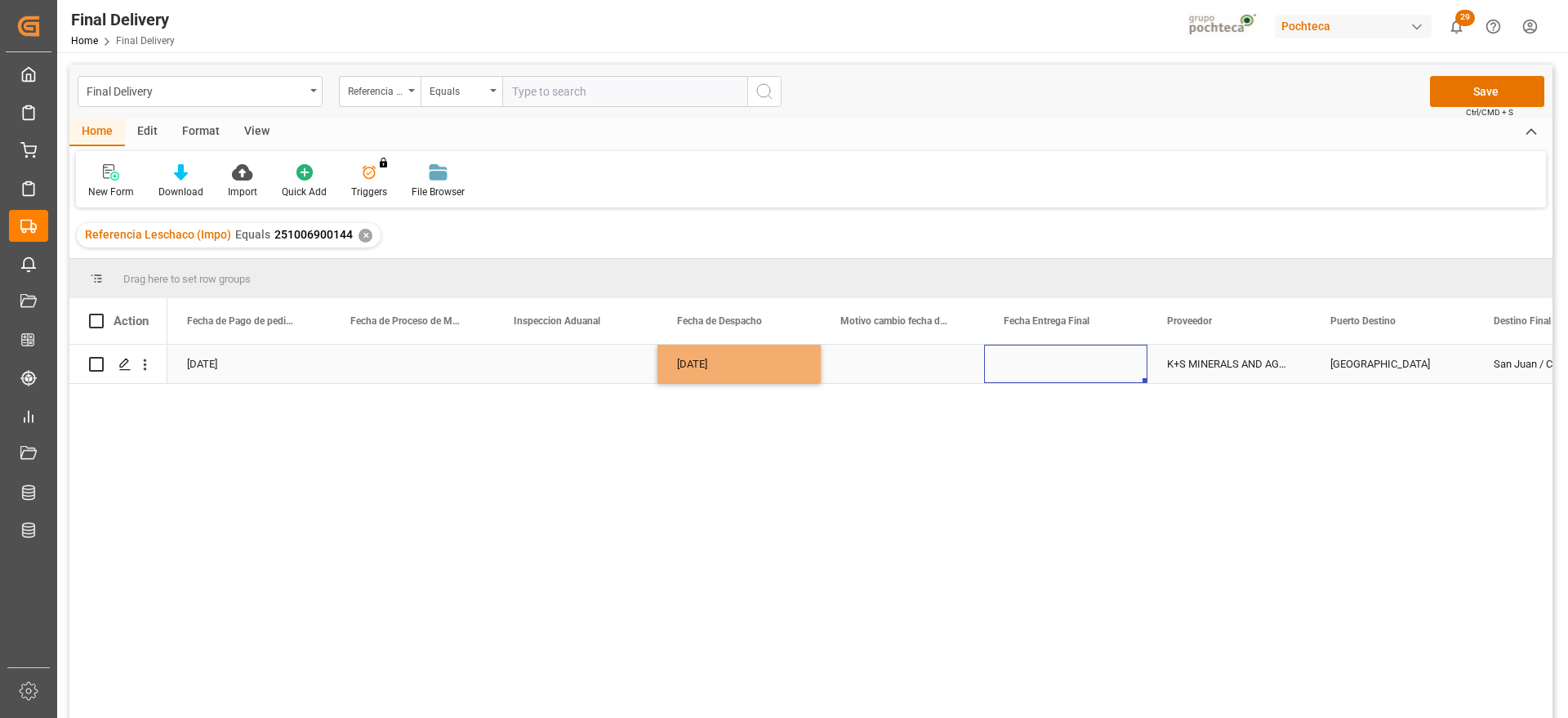
click at [1079, 359] on div "Press SPACE to select this row." at bounding box center [1066, 363] width 163 height 39
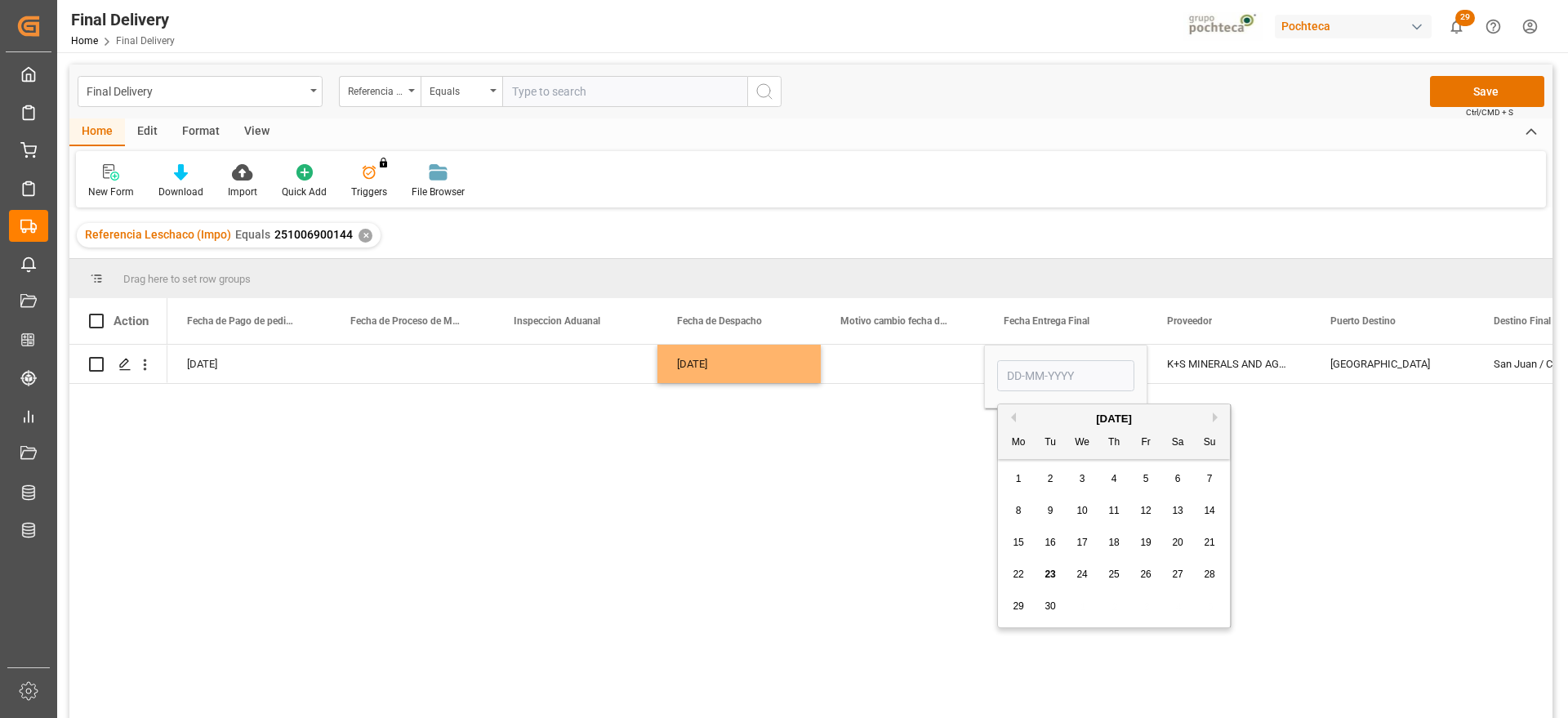
click at [1118, 573] on span "25" at bounding box center [1114, 574] width 11 height 12
type input "25-09-2025"
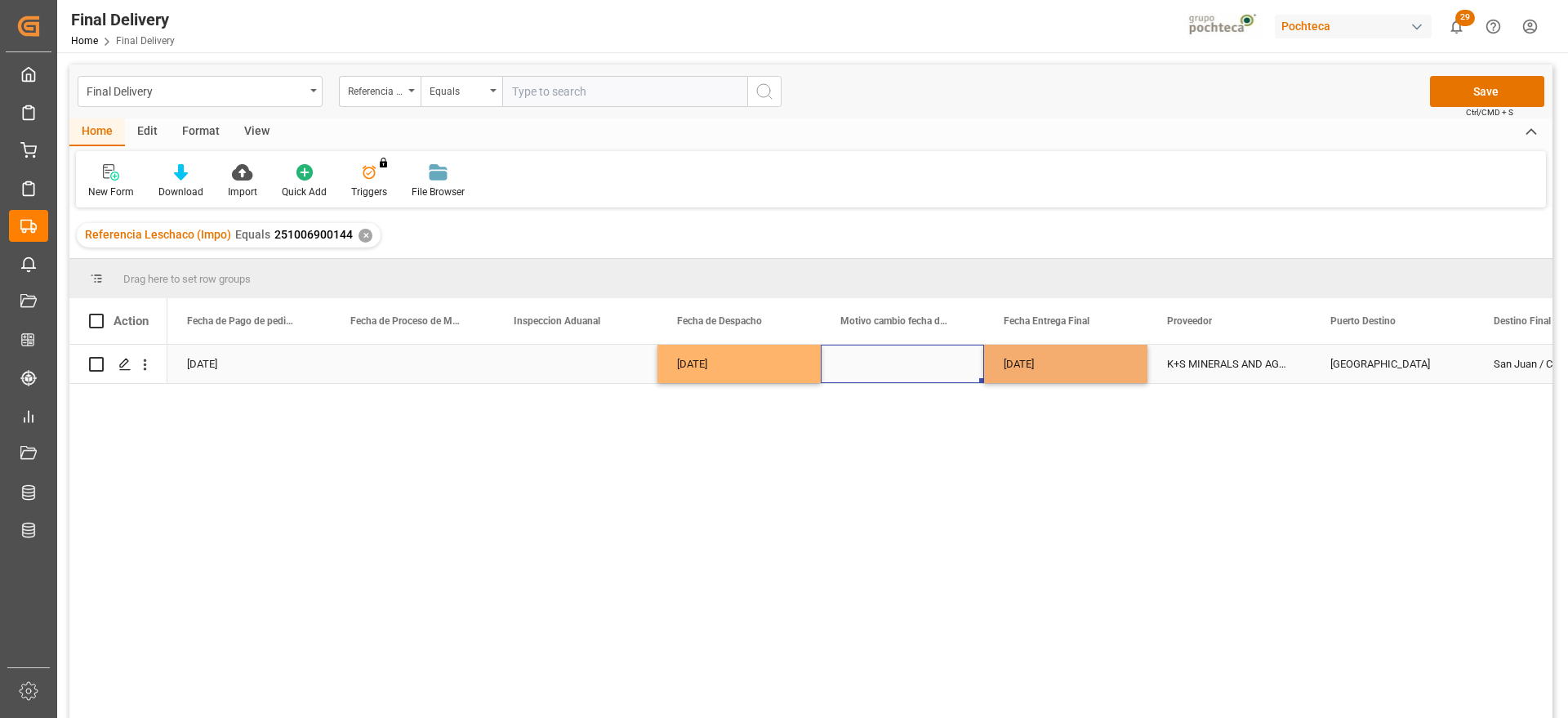
drag, startPoint x: 881, startPoint y: 366, endPoint x: 989, endPoint y: 375, distance: 108.4
click at [880, 366] on div "Press SPACE to select this row." at bounding box center [903, 363] width 163 height 39
click at [1037, 369] on div "25-09-2025" at bounding box center [1066, 363] width 163 height 39
click at [1468, 81] on button "Save" at bounding box center [1487, 92] width 114 height 31
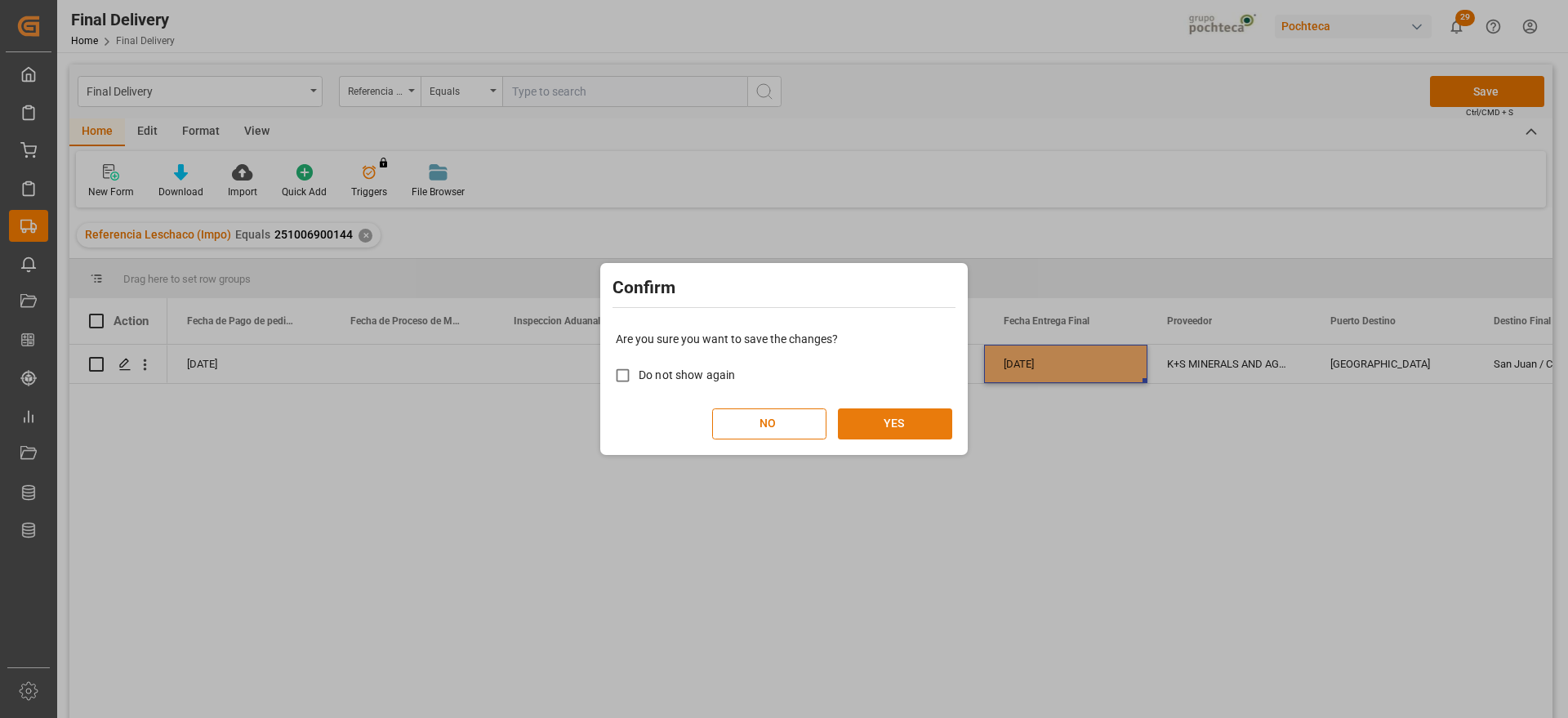
drag, startPoint x: 914, startPoint y: 425, endPoint x: 892, endPoint y: 436, distance: 24.6
click at [907, 425] on button "YES" at bounding box center [895, 424] width 114 height 31
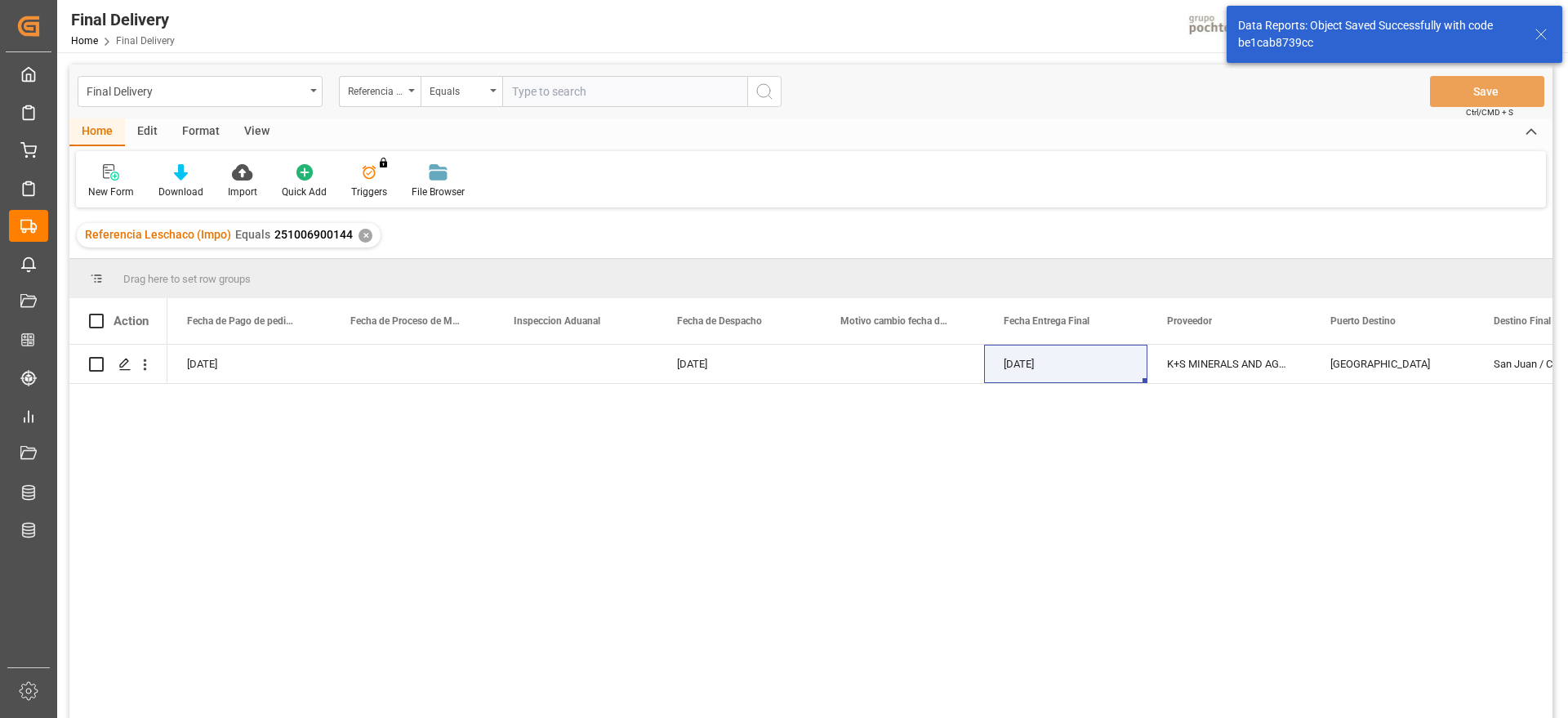
click at [364, 238] on div "✕" at bounding box center [365, 235] width 13 height 13
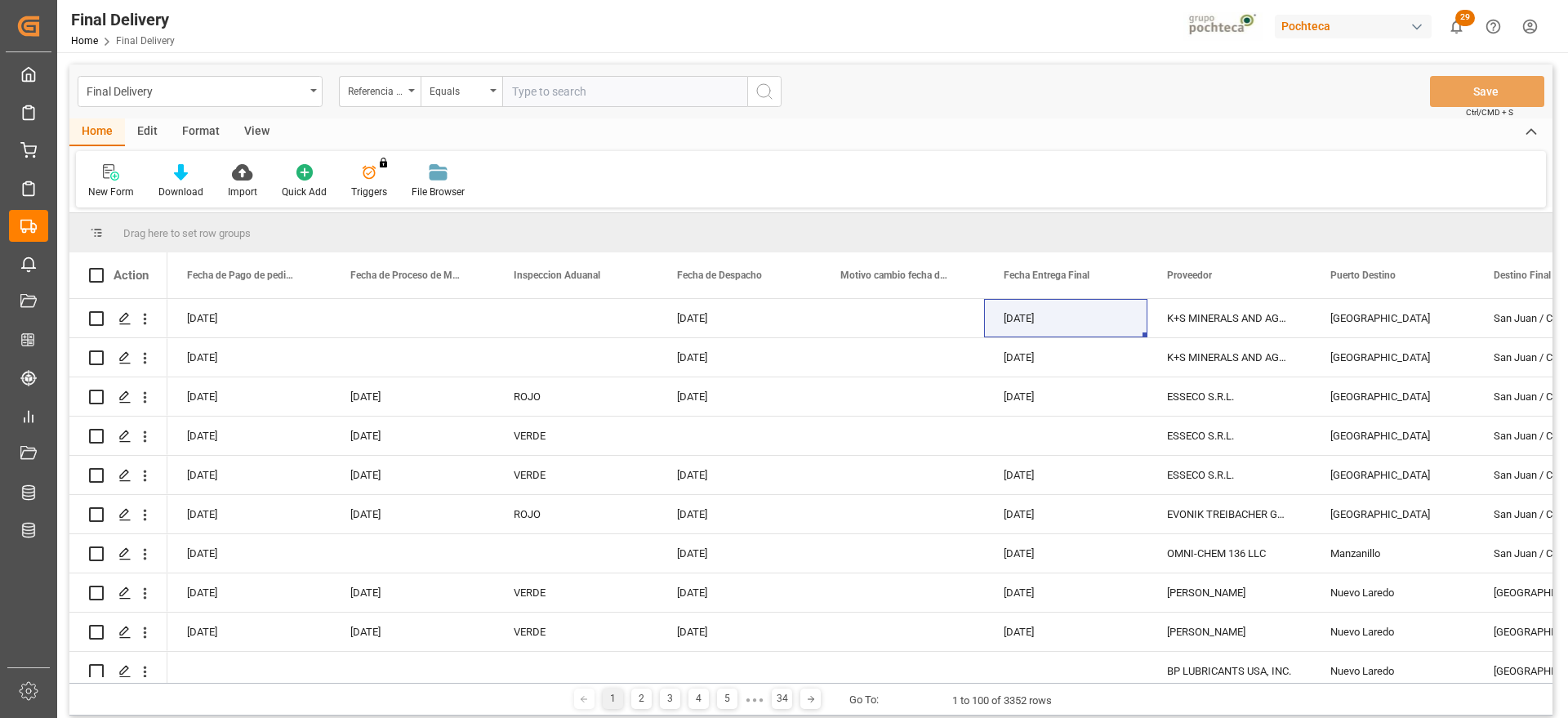
click at [553, 91] on input "text" at bounding box center [625, 92] width 245 height 31
paste input "251006900142"
type input "251006900142"
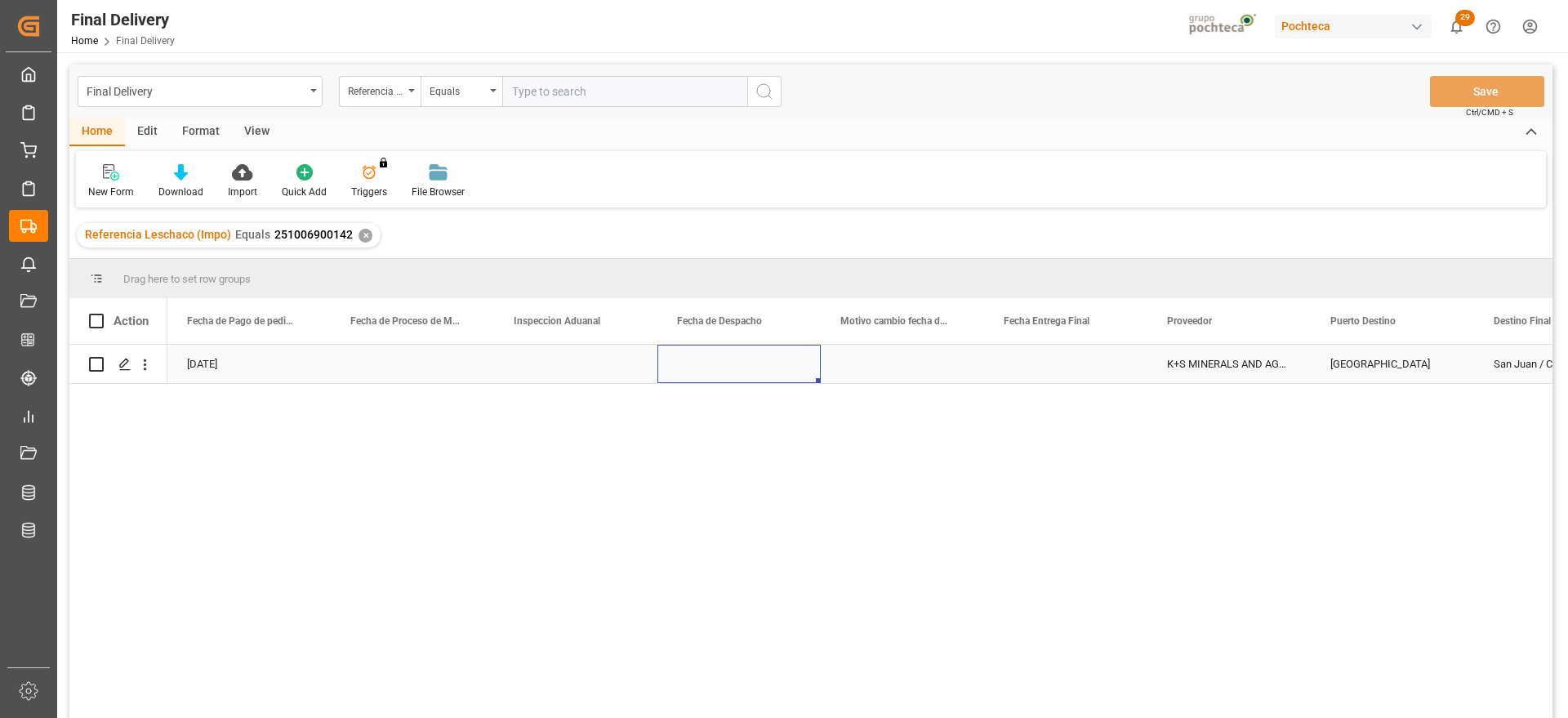
click at [735, 351] on div "Press SPACE to select this row." at bounding box center [740, 363] width 163 height 39
click at [759, 368] on div "Press SPACE to select this row." at bounding box center [740, 363] width 163 height 39
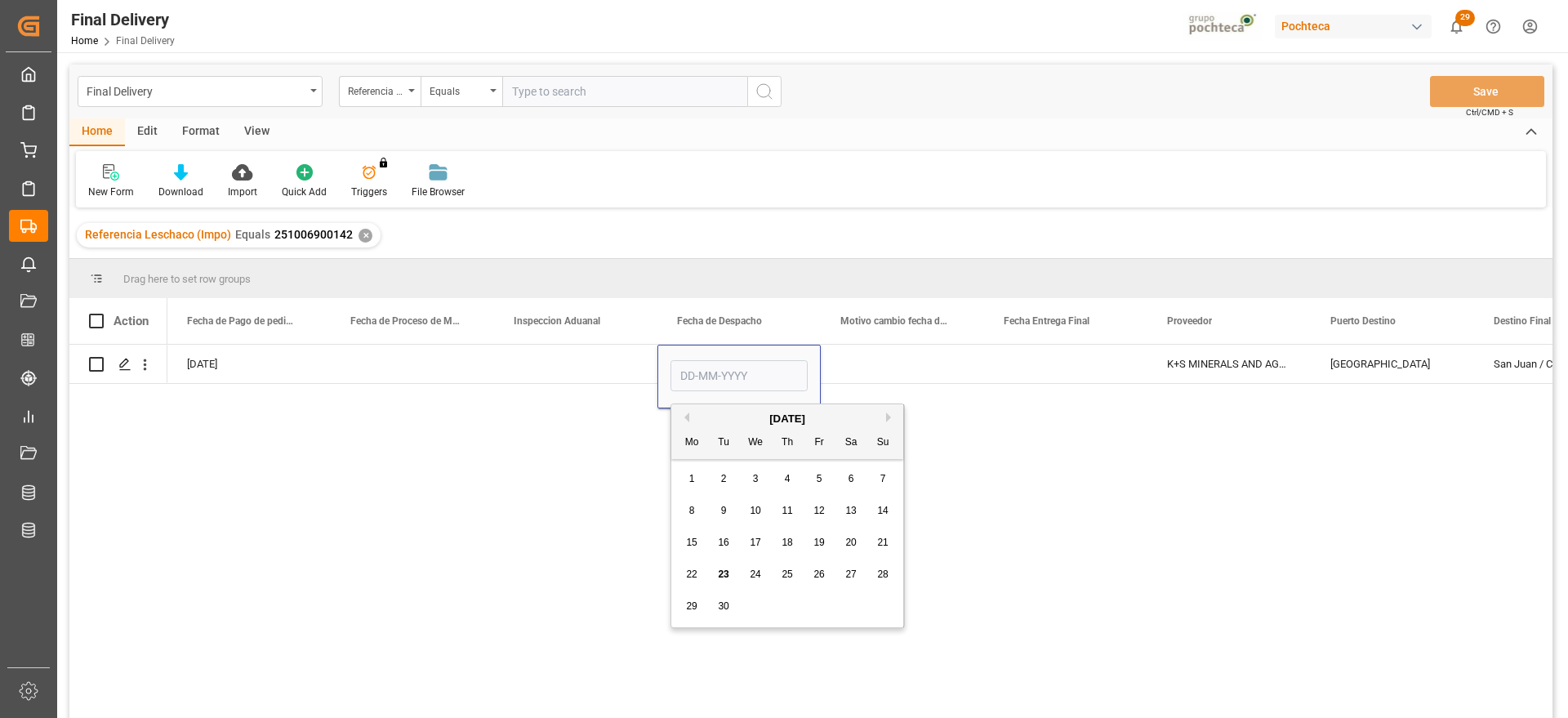
click at [785, 570] on span "25" at bounding box center [787, 574] width 11 height 12
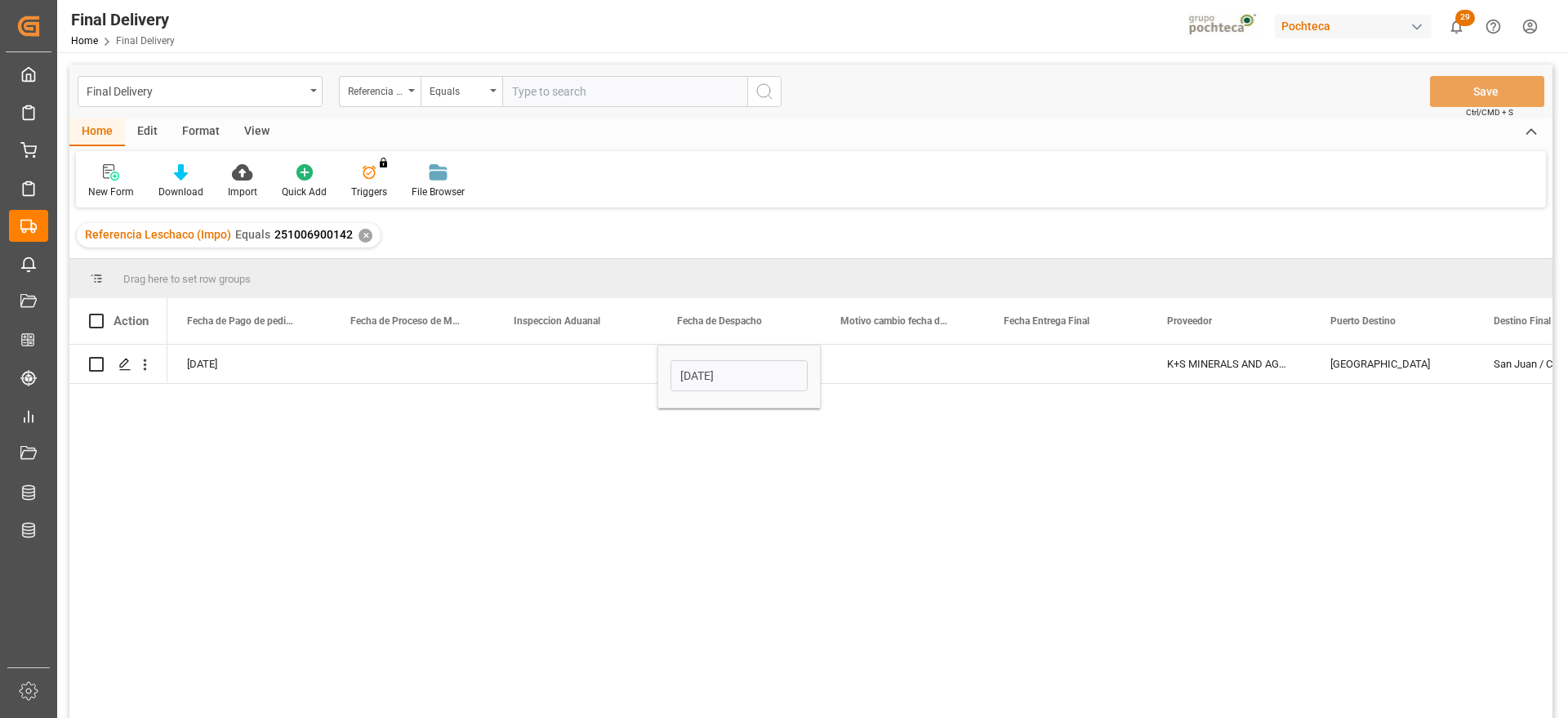
type input "25-09-2025"
click at [1080, 355] on div "Press SPACE to select this row." at bounding box center [1066, 363] width 163 height 39
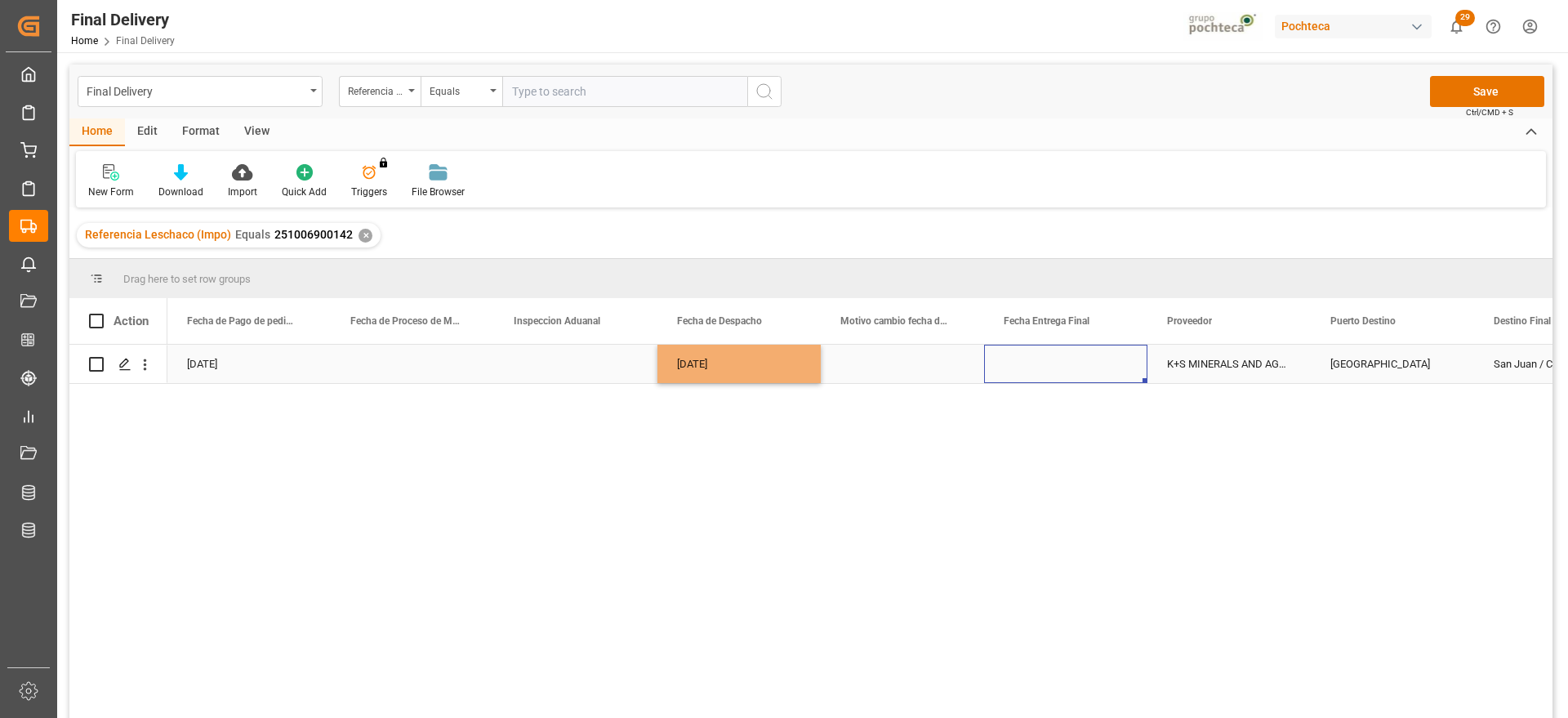
click at [1080, 355] on div "Press SPACE to select this row." at bounding box center [1066, 363] width 163 height 39
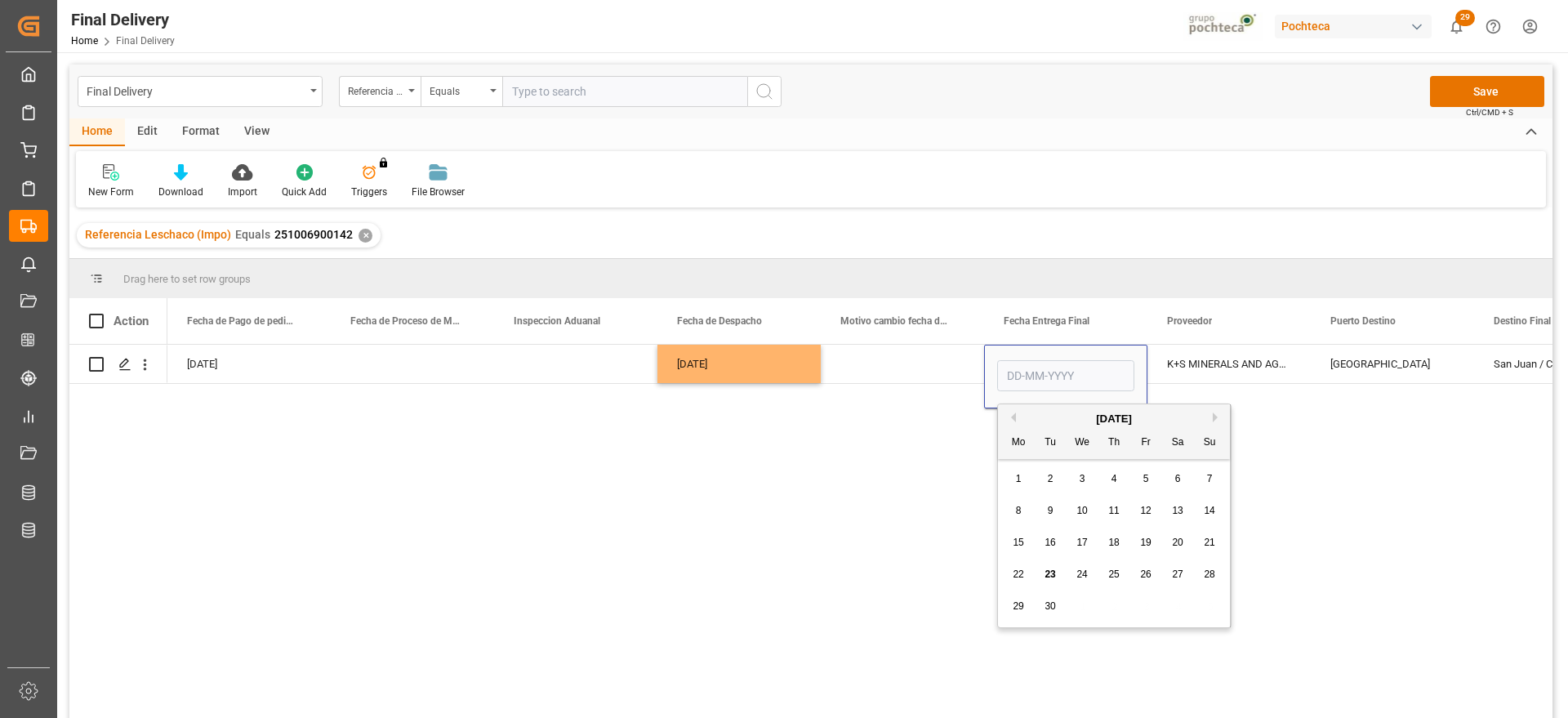
click at [1151, 574] on span "26" at bounding box center [1146, 574] width 11 height 12
type input "26-09-2025"
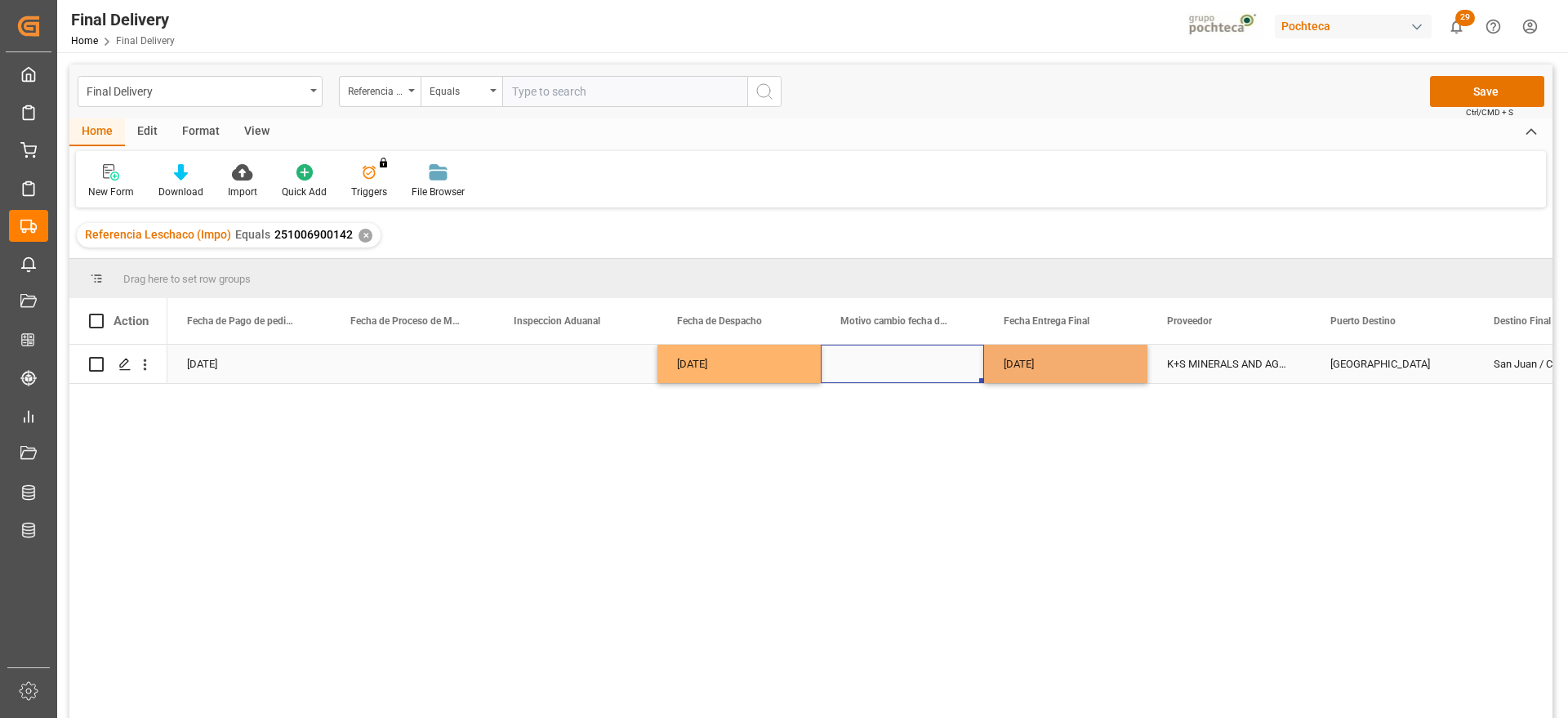
click at [916, 374] on div "Press SPACE to select this row." at bounding box center [903, 363] width 163 height 39
click at [873, 359] on div "Press SPACE to select this row." at bounding box center [903, 363] width 163 height 39
click at [1450, 80] on button "Save" at bounding box center [1487, 92] width 114 height 31
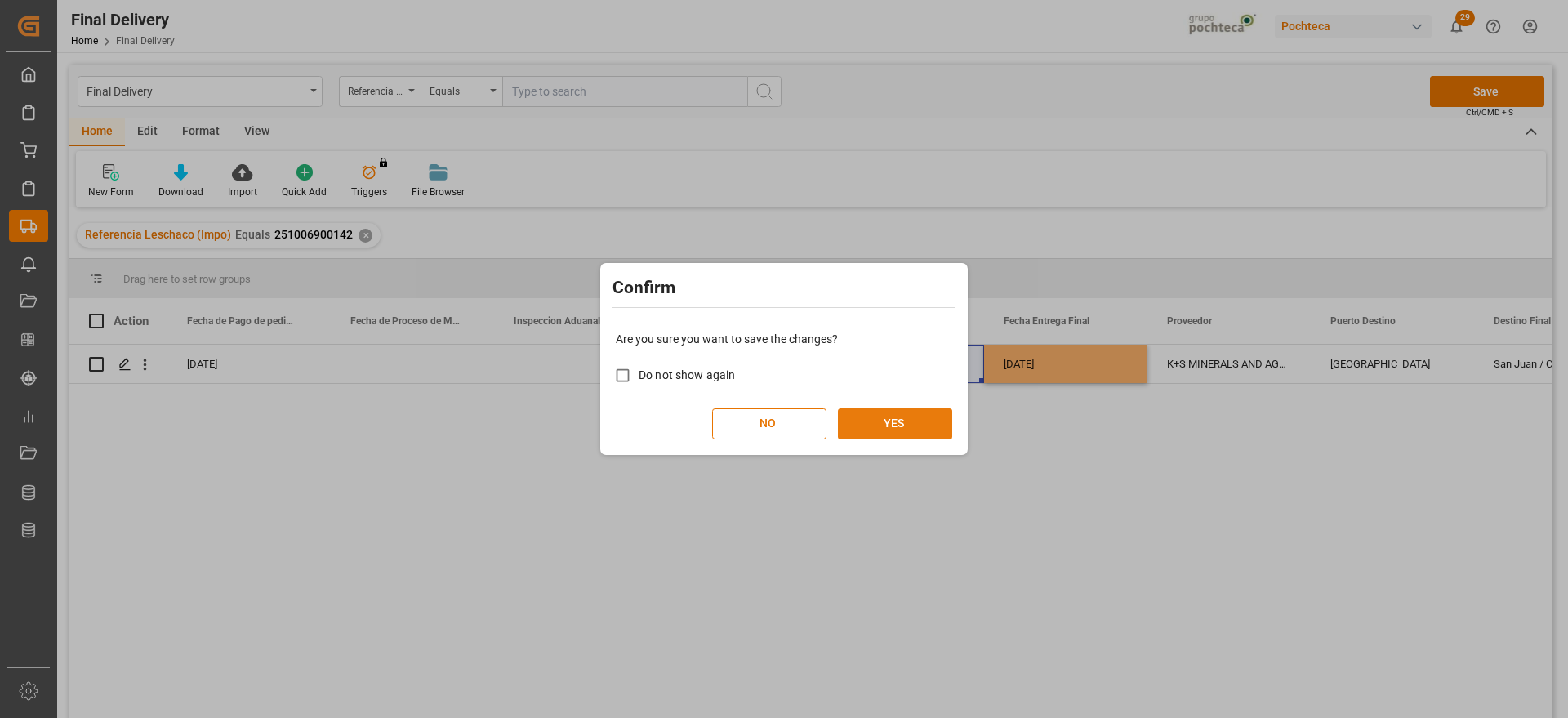
click at [906, 428] on button "YES" at bounding box center [895, 424] width 114 height 31
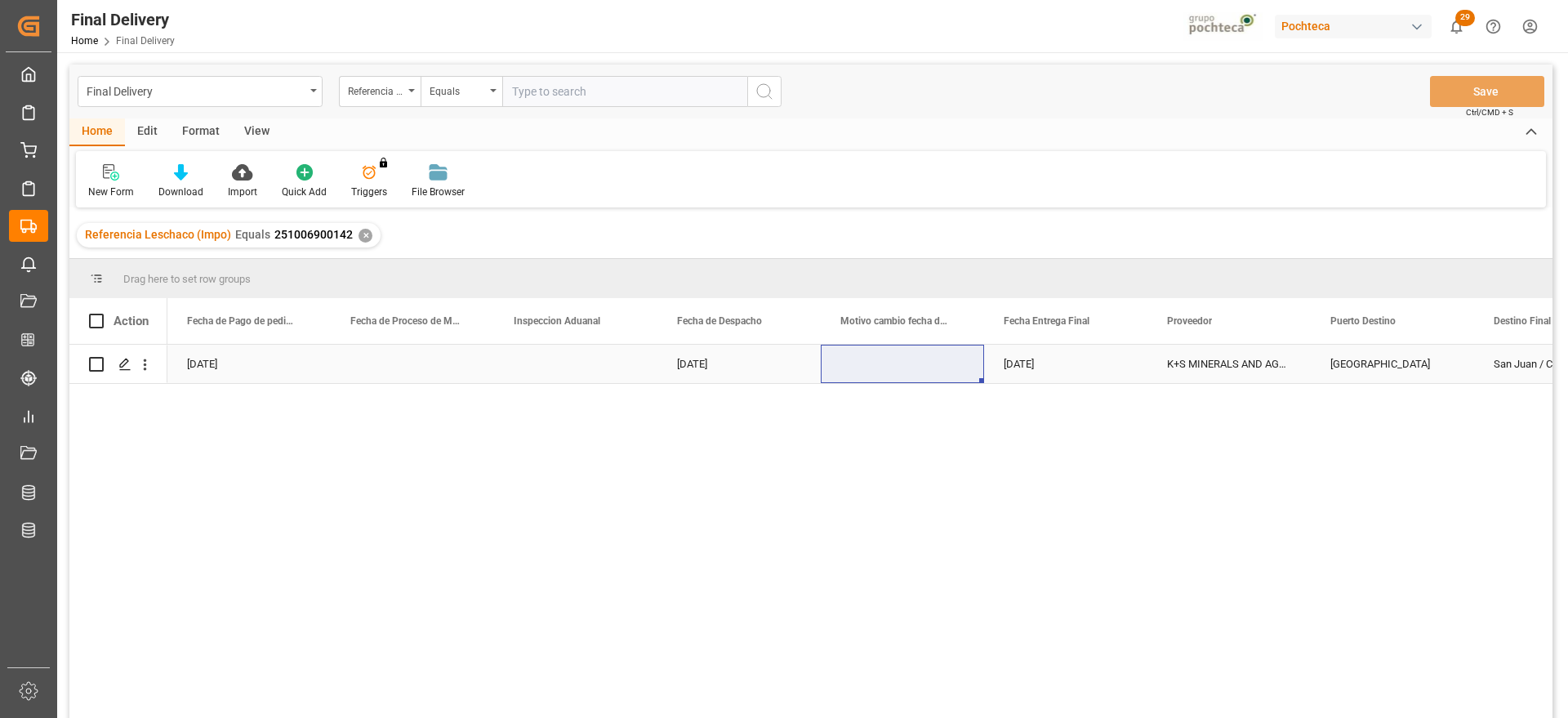
click at [321, 368] on div "22-09-2025" at bounding box center [250, 363] width 163 height 39
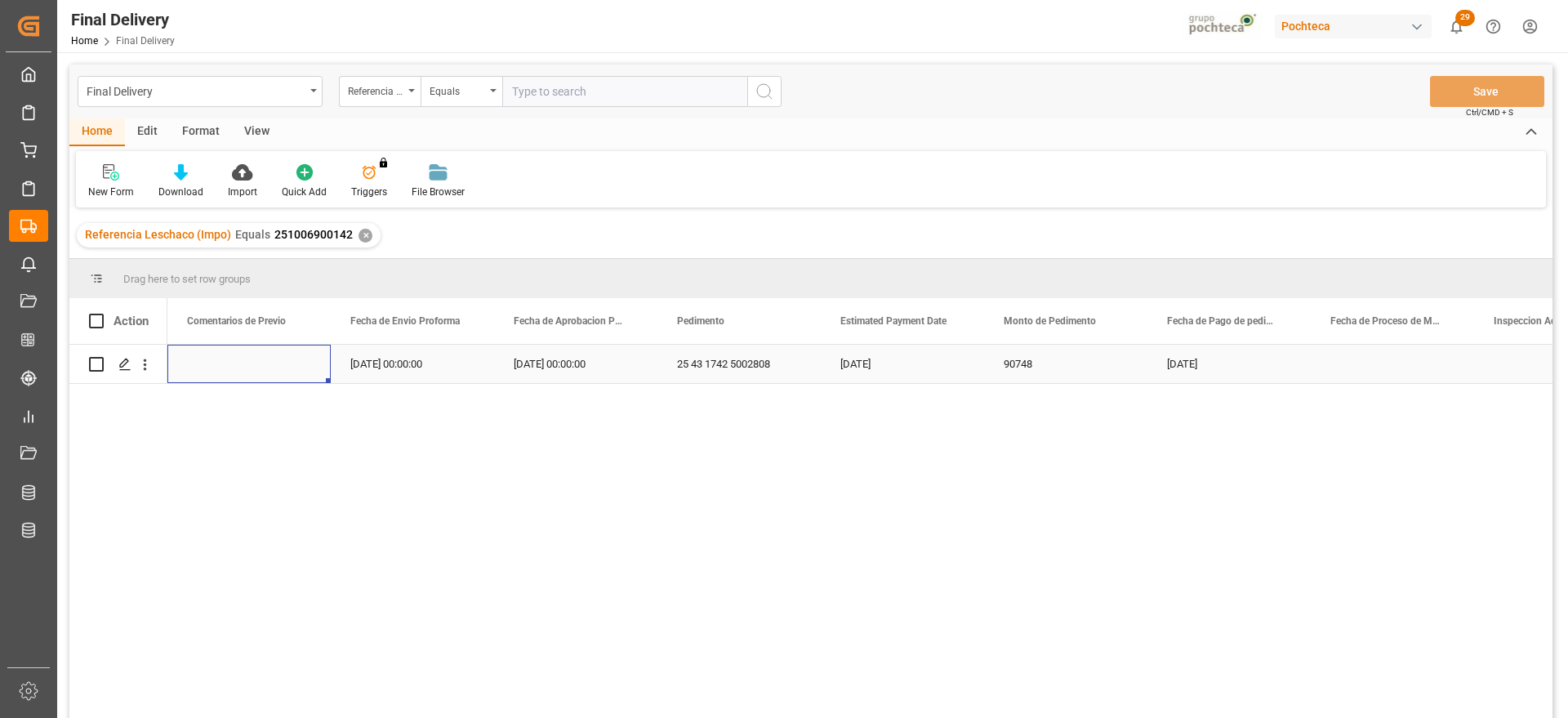
click at [539, 363] on div "18-09-2025 00:00:00" at bounding box center [576, 363] width 163 height 39
click at [361, 235] on div "✕" at bounding box center [365, 235] width 13 height 13
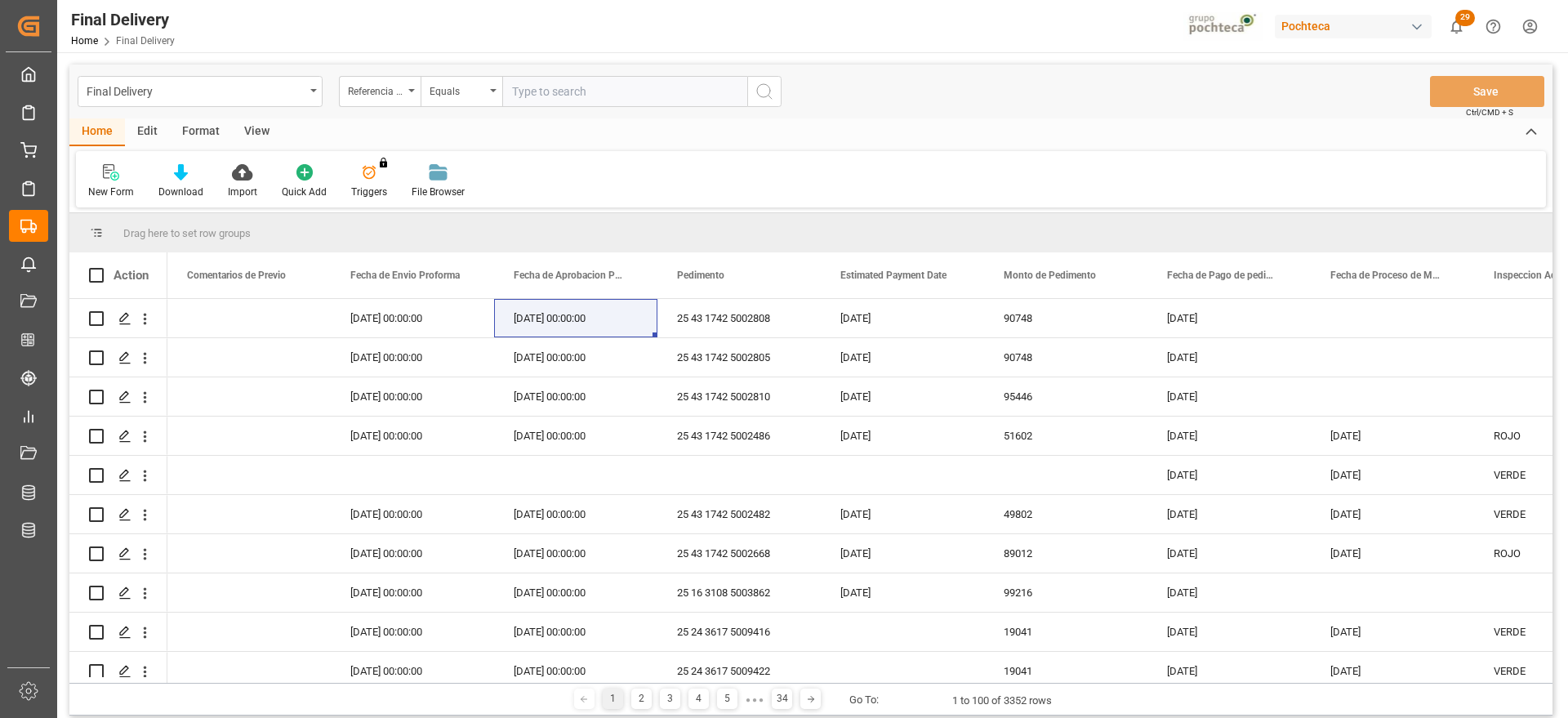
click at [547, 94] on input "text" at bounding box center [625, 92] width 245 height 31
paste input "251006900141"
type input "251006900141"
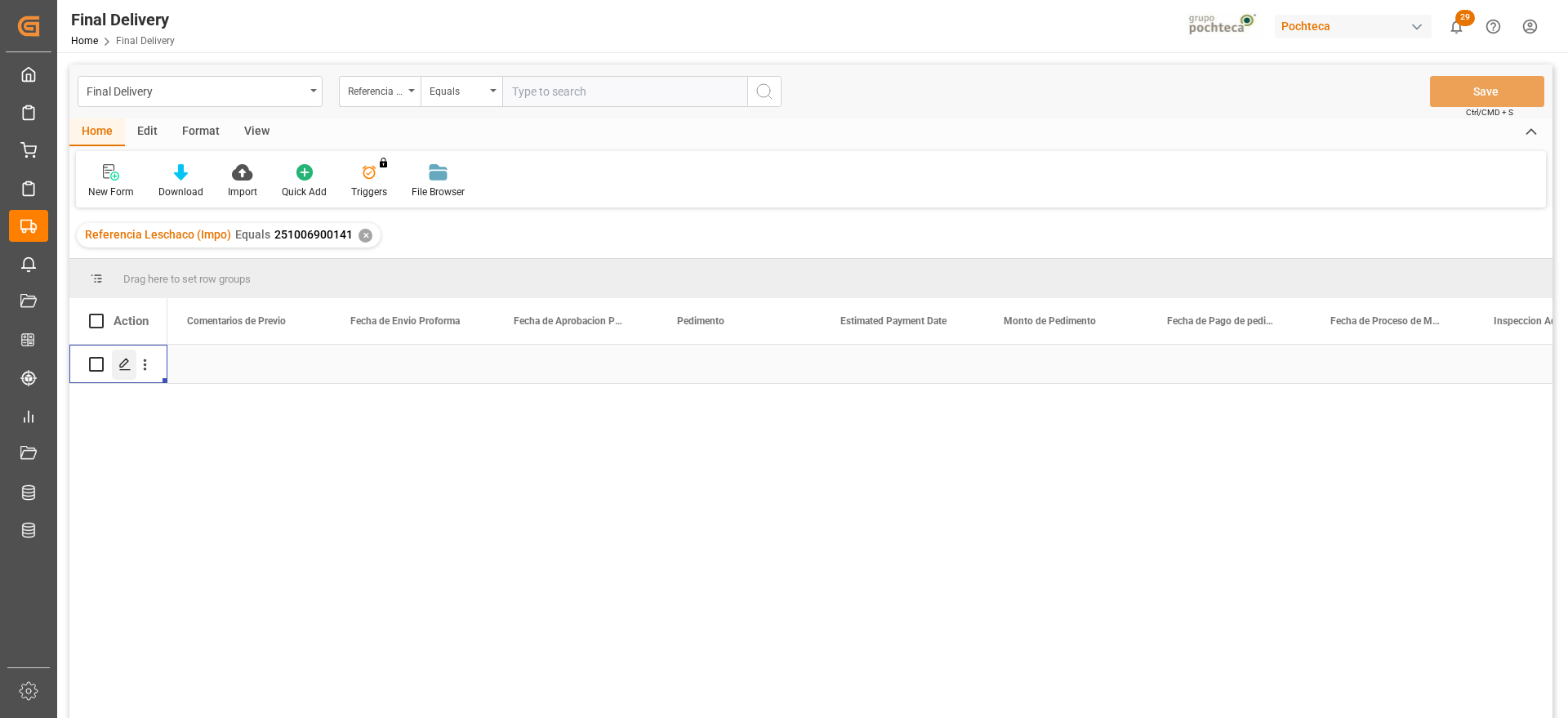
click at [119, 366] on icon "Press SPACE to select this row." at bounding box center [125, 364] width 13 height 13
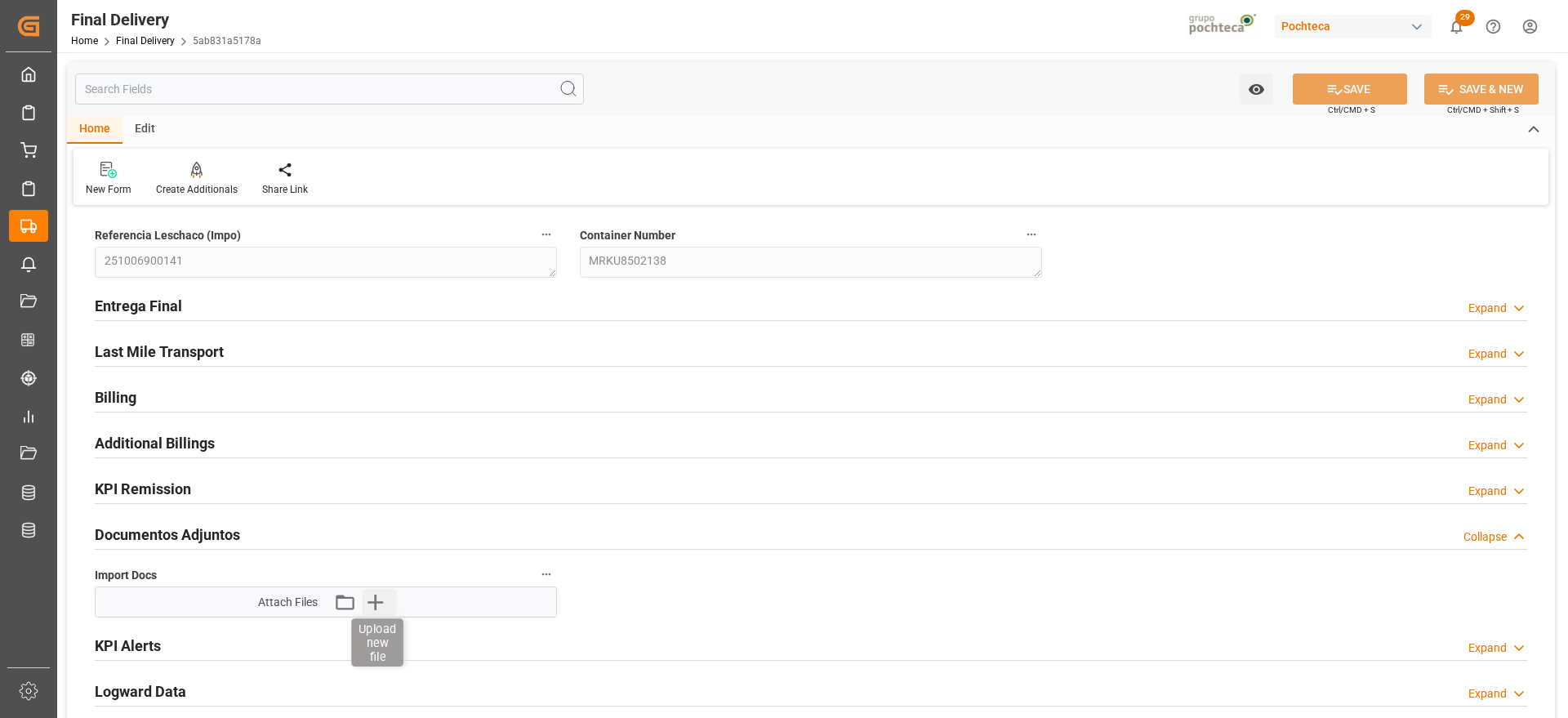
click at [379, 595] on icon "button" at bounding box center [374, 601] width 26 height 26
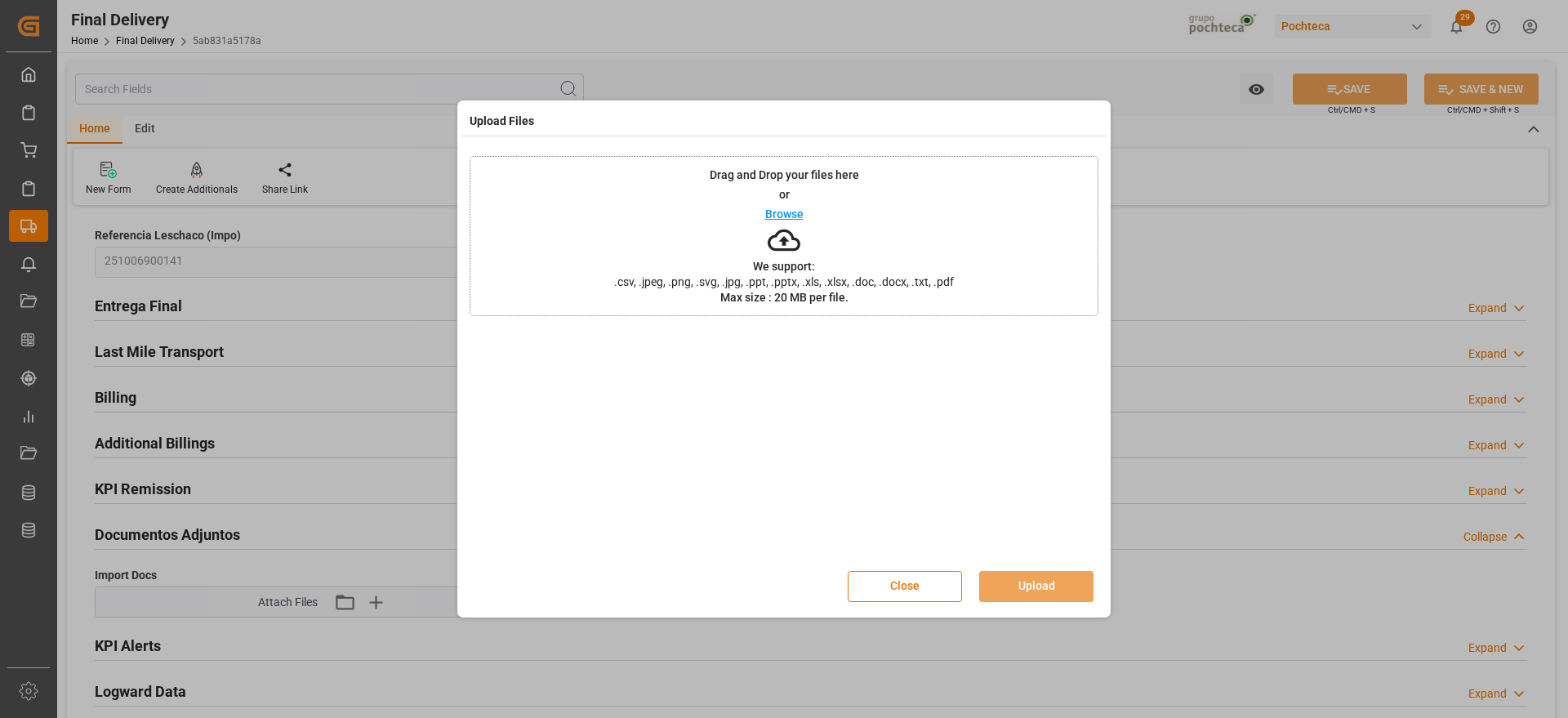
drag, startPoint x: 883, startPoint y: 576, endPoint x: 836, endPoint y: 584, distance: 47.7
click at [881, 580] on button "Close" at bounding box center [905, 586] width 114 height 31
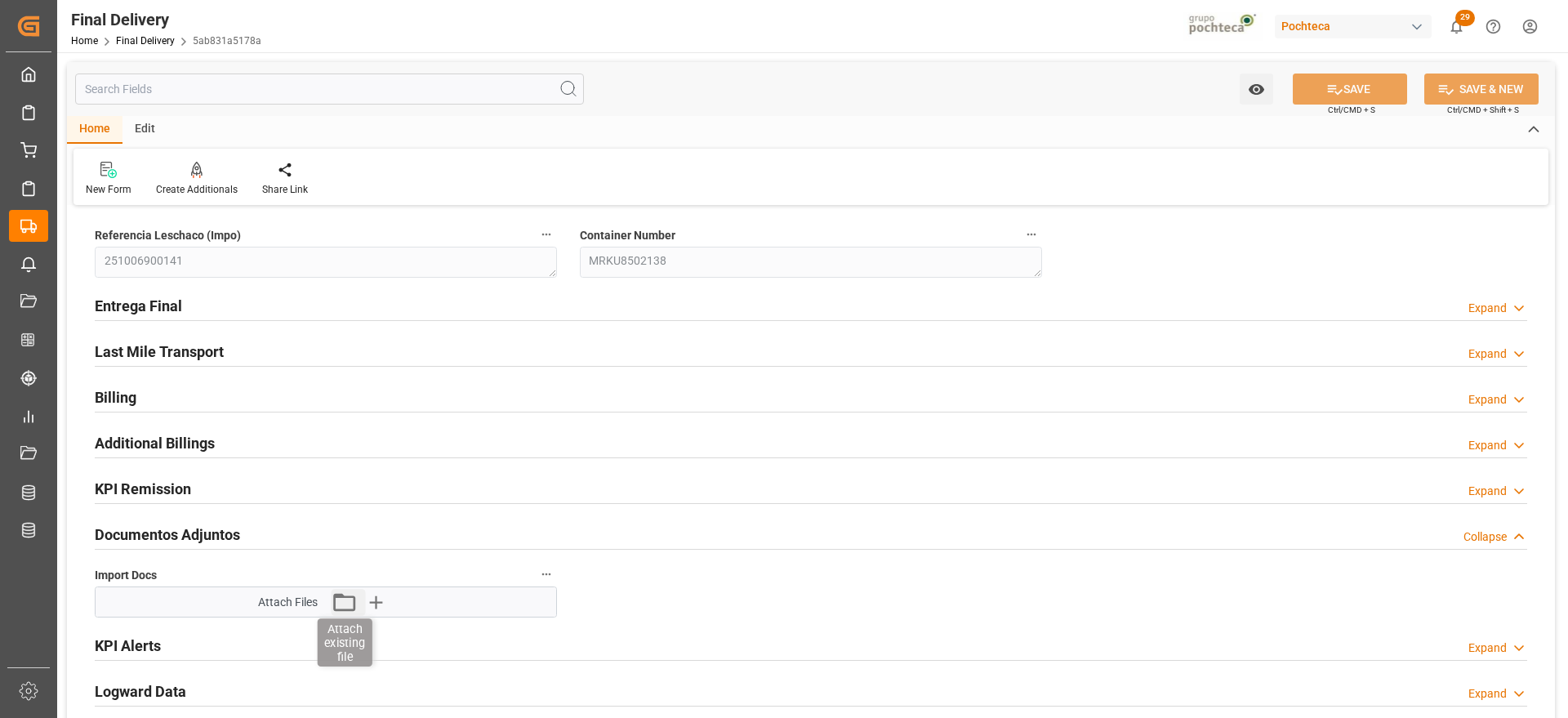
click at [355, 604] on icon "button" at bounding box center [344, 602] width 22 height 18
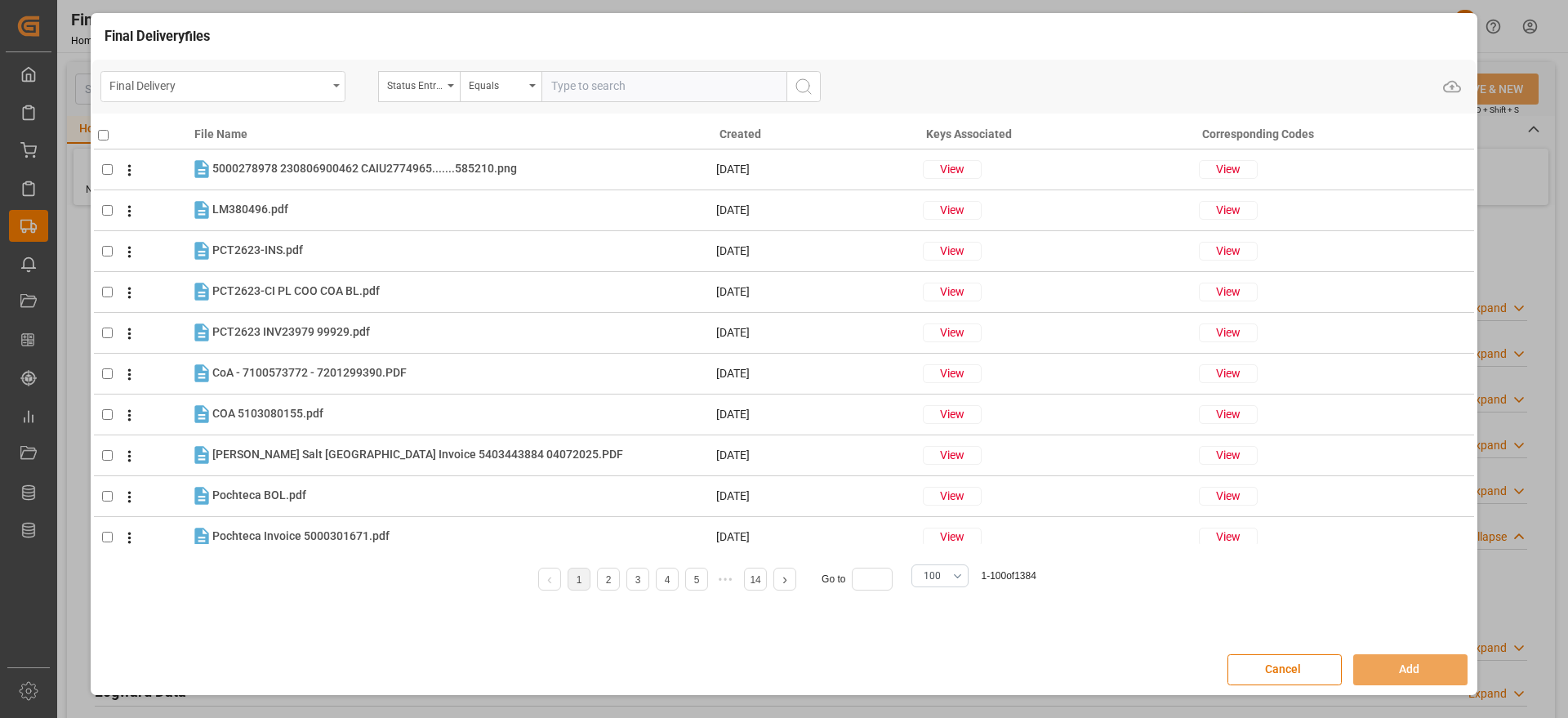
click at [238, 79] on div "Final Delivery" at bounding box center [218, 84] width 218 height 21
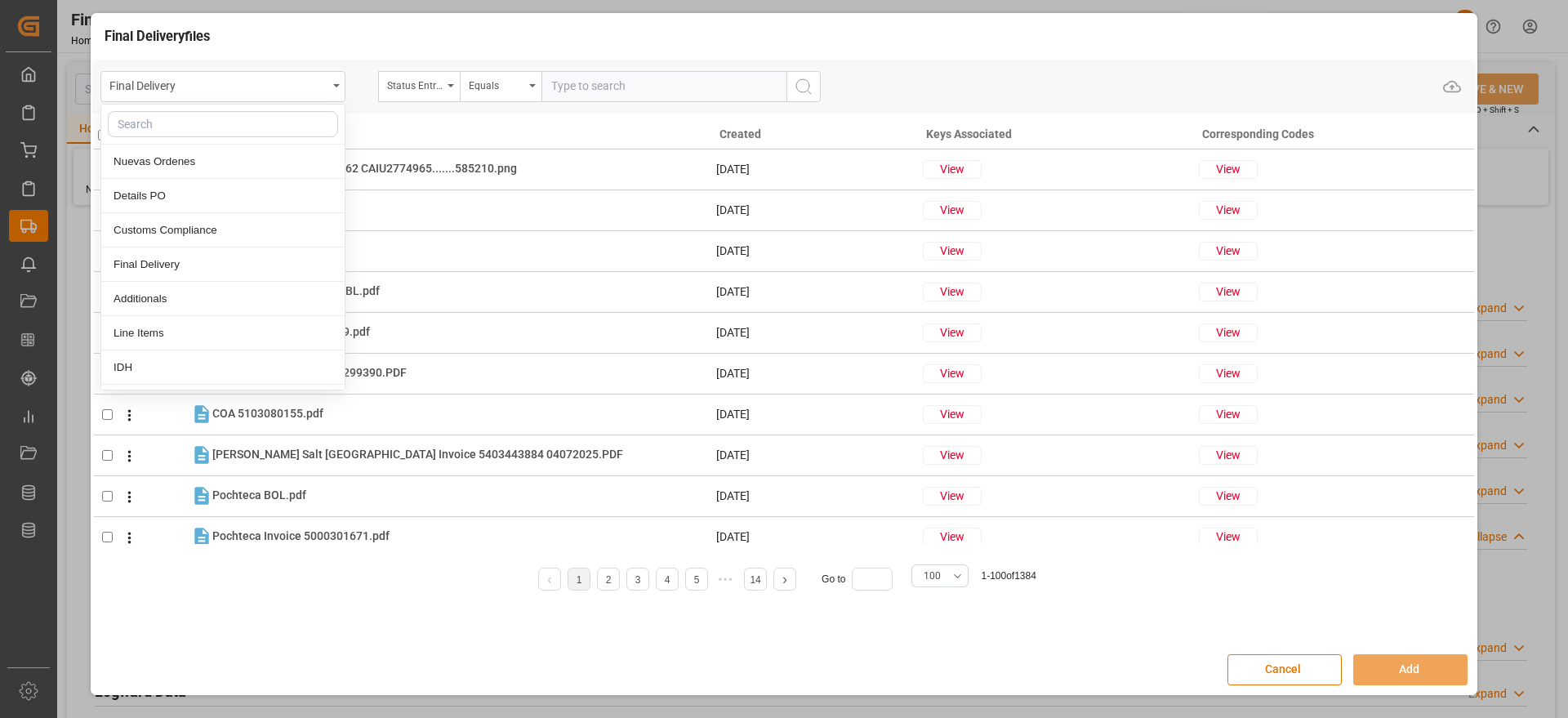
click at [250, 127] on input "text" at bounding box center [223, 124] width 231 height 26
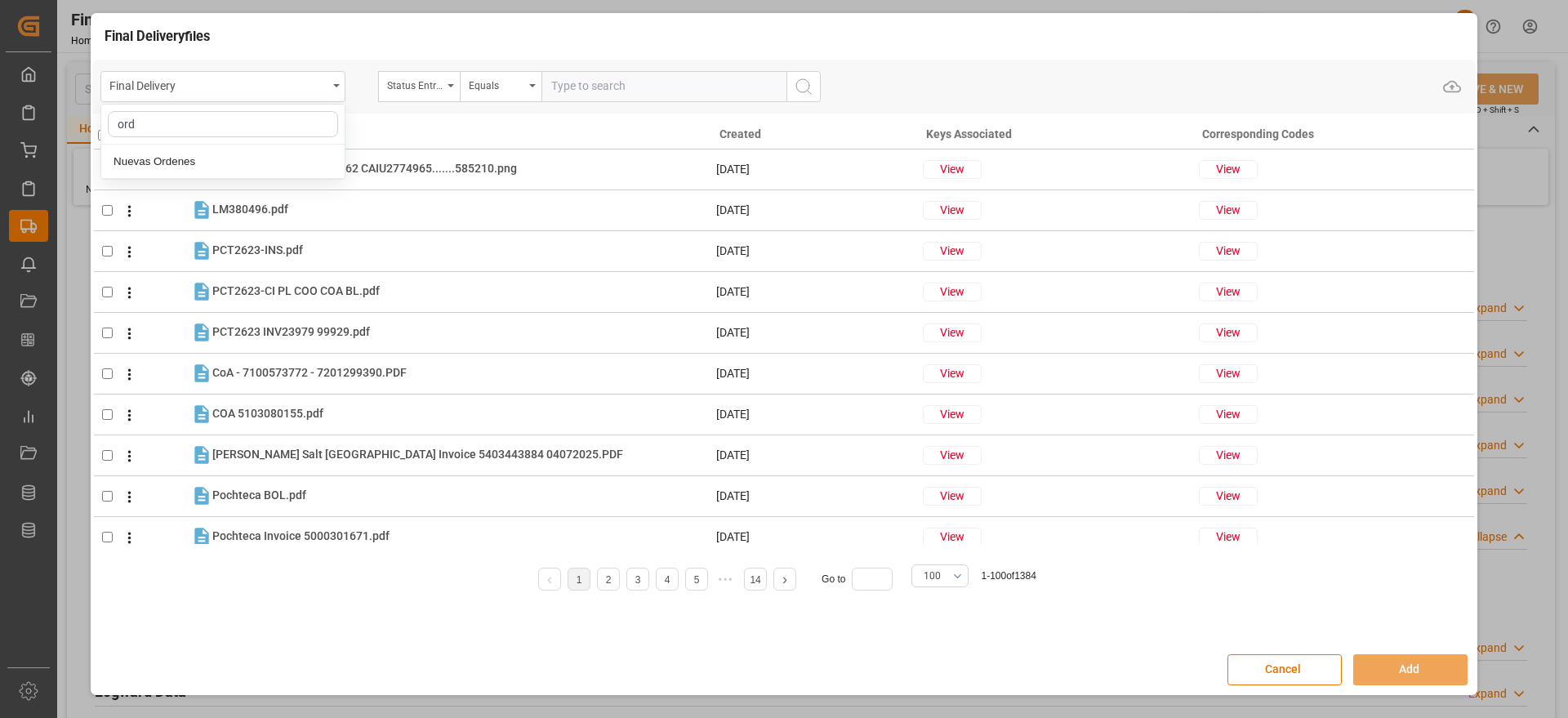
type input "orde"
click at [234, 156] on div "Nuevas Ordenes" at bounding box center [223, 162] width 243 height 34
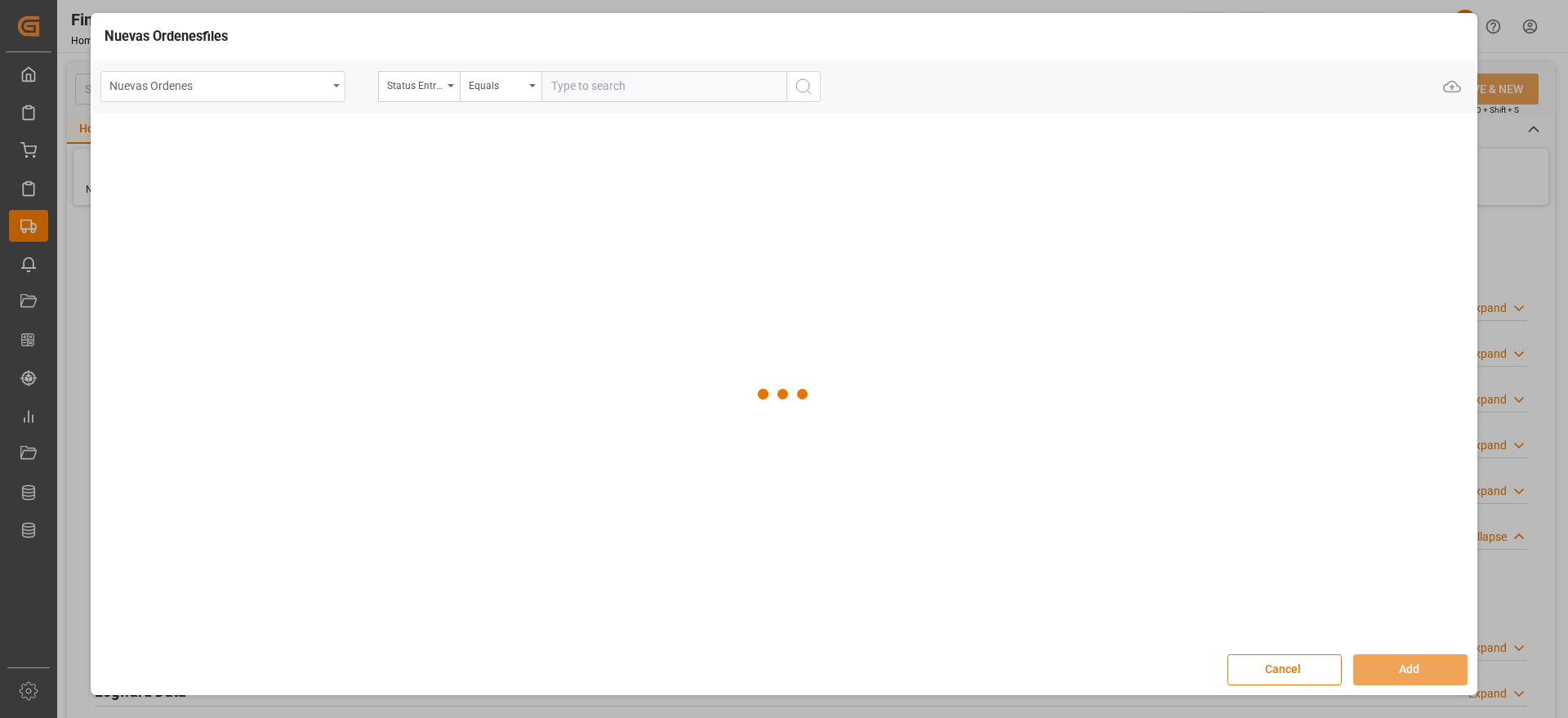
click at [339, 84] on icon "open menu" at bounding box center [336, 86] width 6 height 4
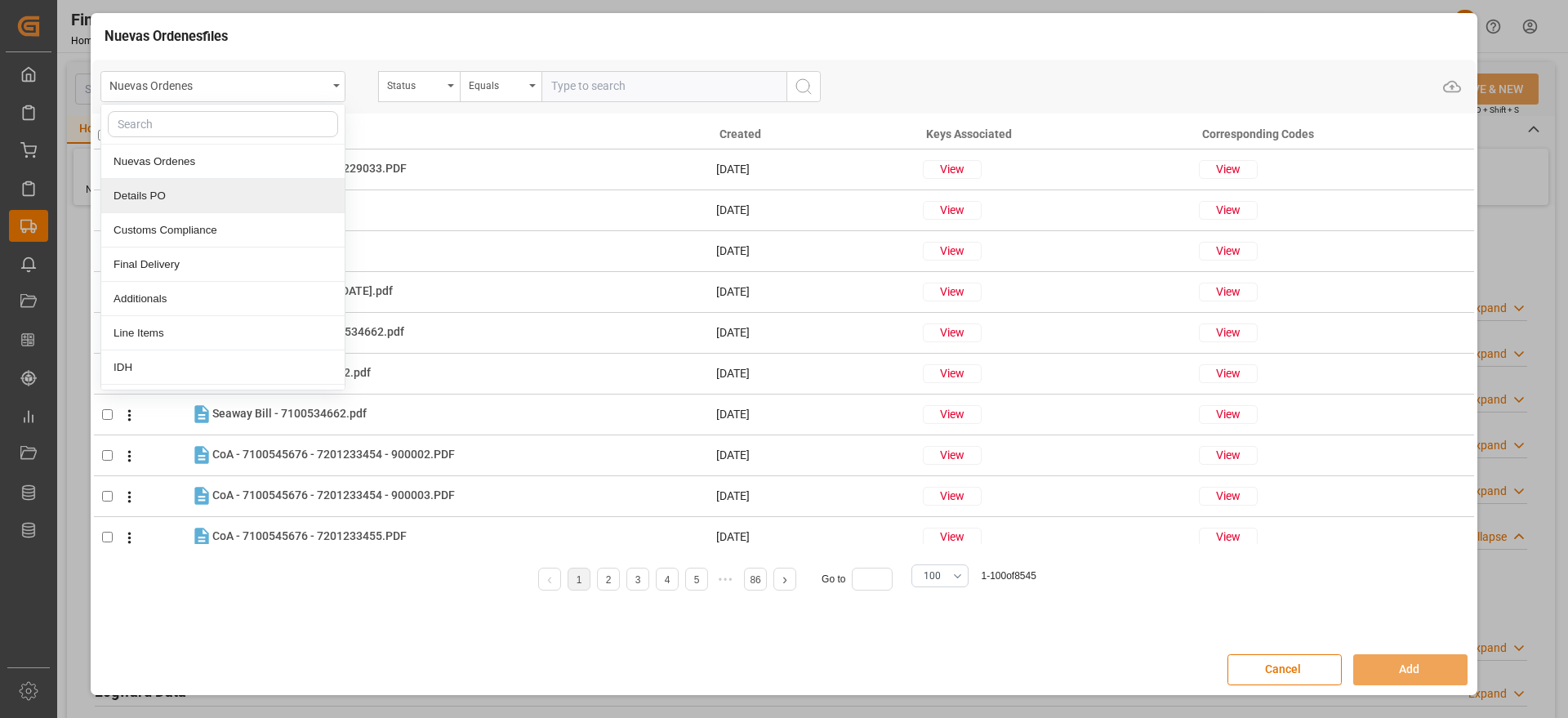
click at [223, 193] on div "Details PO" at bounding box center [223, 196] width 243 height 34
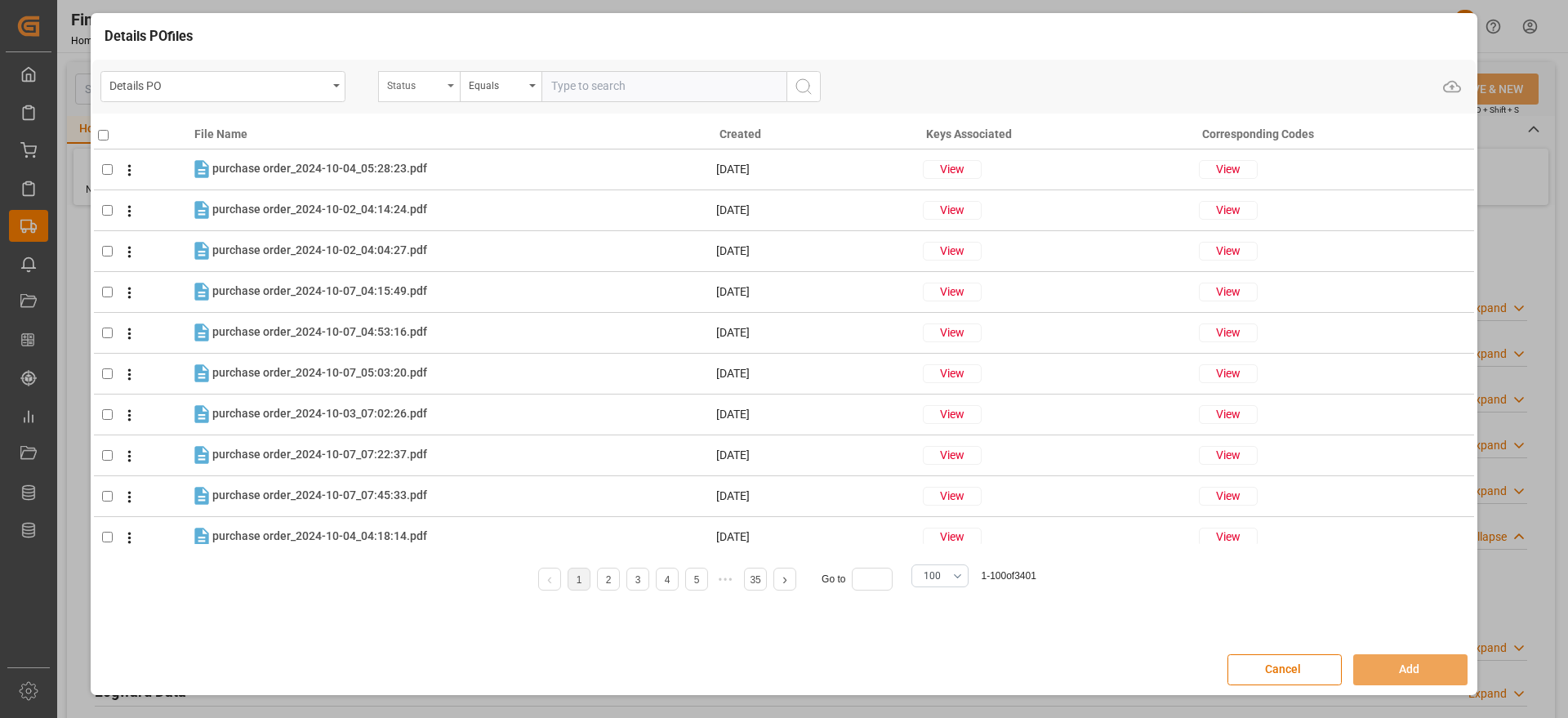
click at [414, 83] on div "Status" at bounding box center [415, 83] width 56 height 19
click at [430, 135] on input "text" at bounding box center [501, 124] width 231 height 26
type input "orde"
click at [464, 166] on div "Orden de Compra nuevo" at bounding box center [500, 162] width 243 height 34
click at [600, 101] on input "text" at bounding box center [663, 86] width 245 height 31
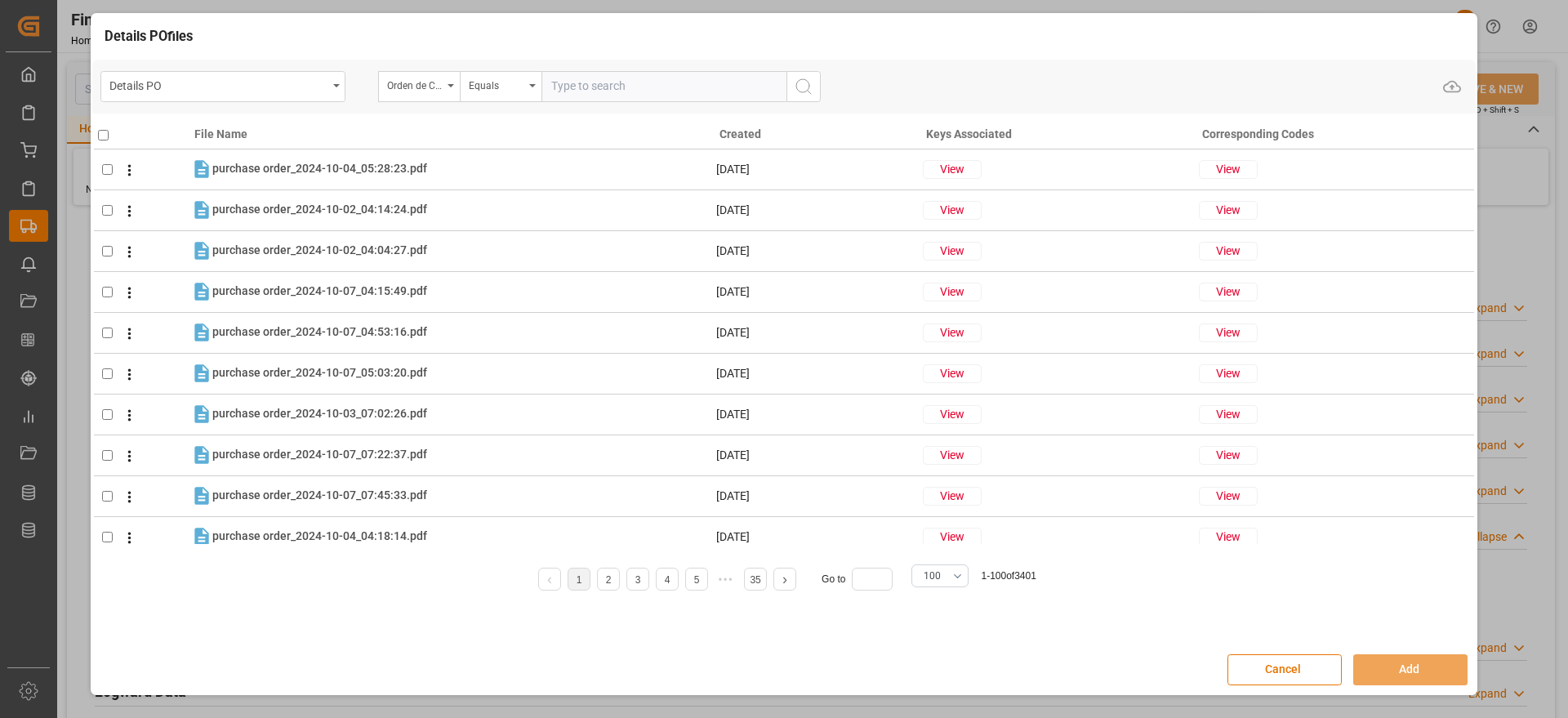
paste input "5000306124"
type input "5000306124"
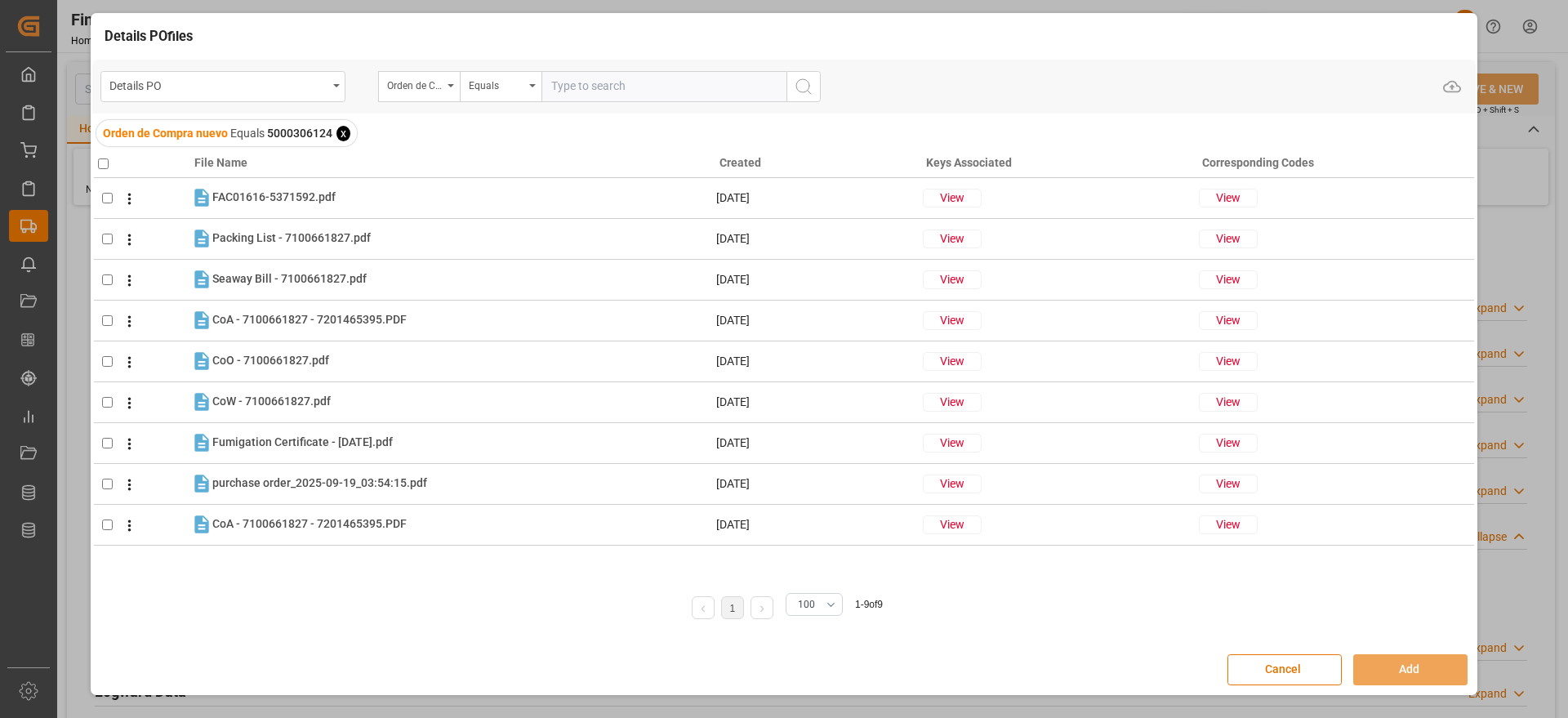
click at [104, 161] on input "checkbox" at bounding box center [103, 164] width 11 height 11
checkbox input "true"
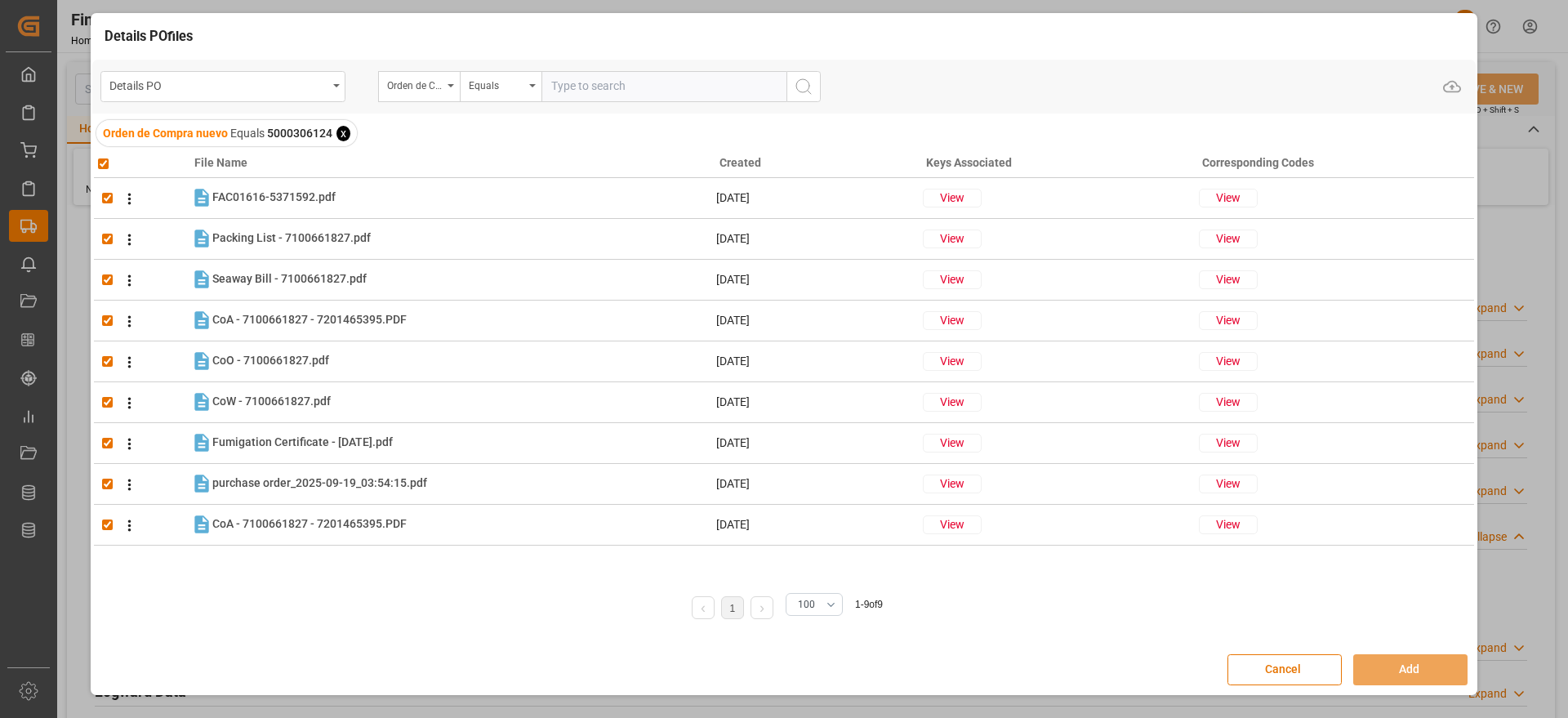
checkbox input "true"
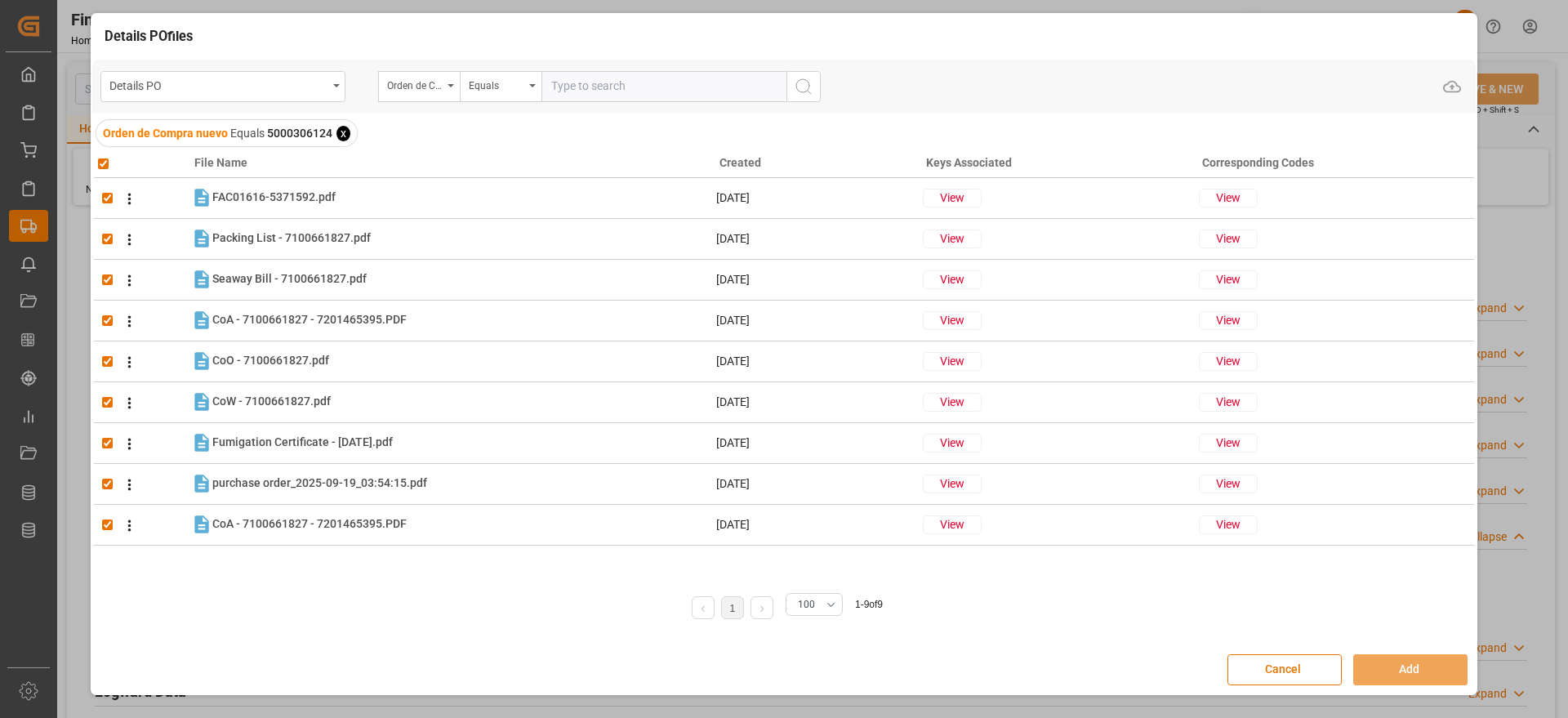
checkbox input "true"
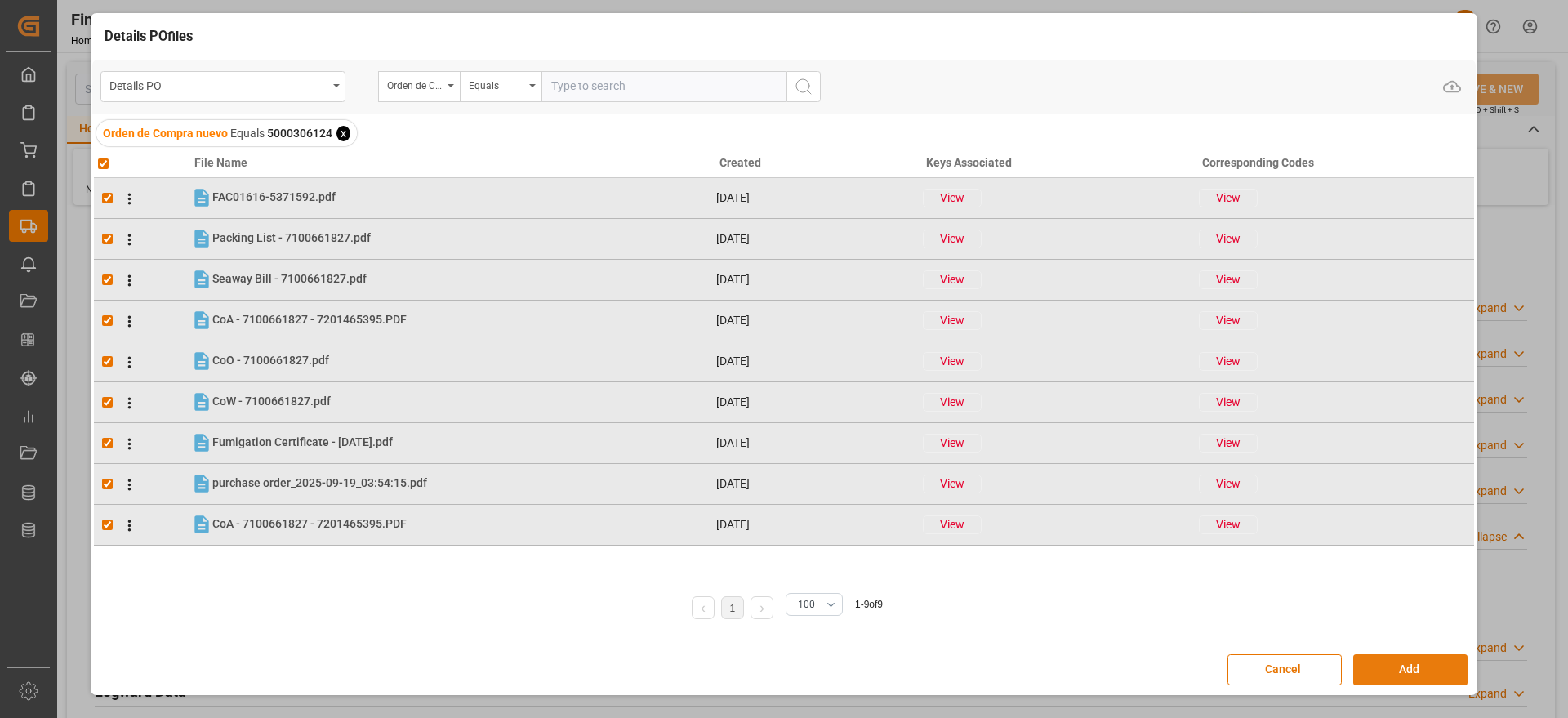
click at [1389, 668] on button "Add" at bounding box center [1410, 670] width 114 height 31
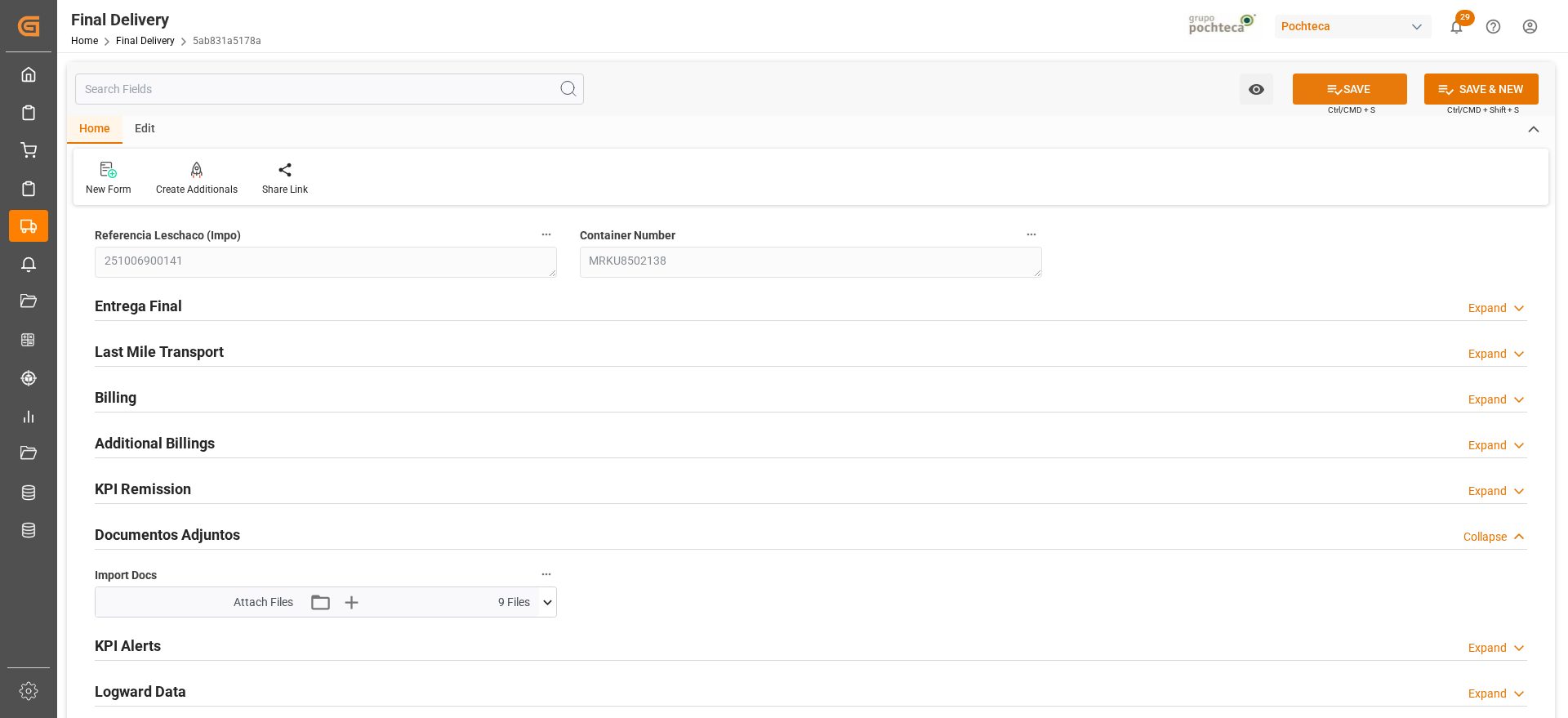
click at [1358, 78] on button "SAVE" at bounding box center [1350, 89] width 114 height 31
click at [308, 599] on div "Attach Files Attach existing file Upload new file" at bounding box center [301, 602] width 136 height 22
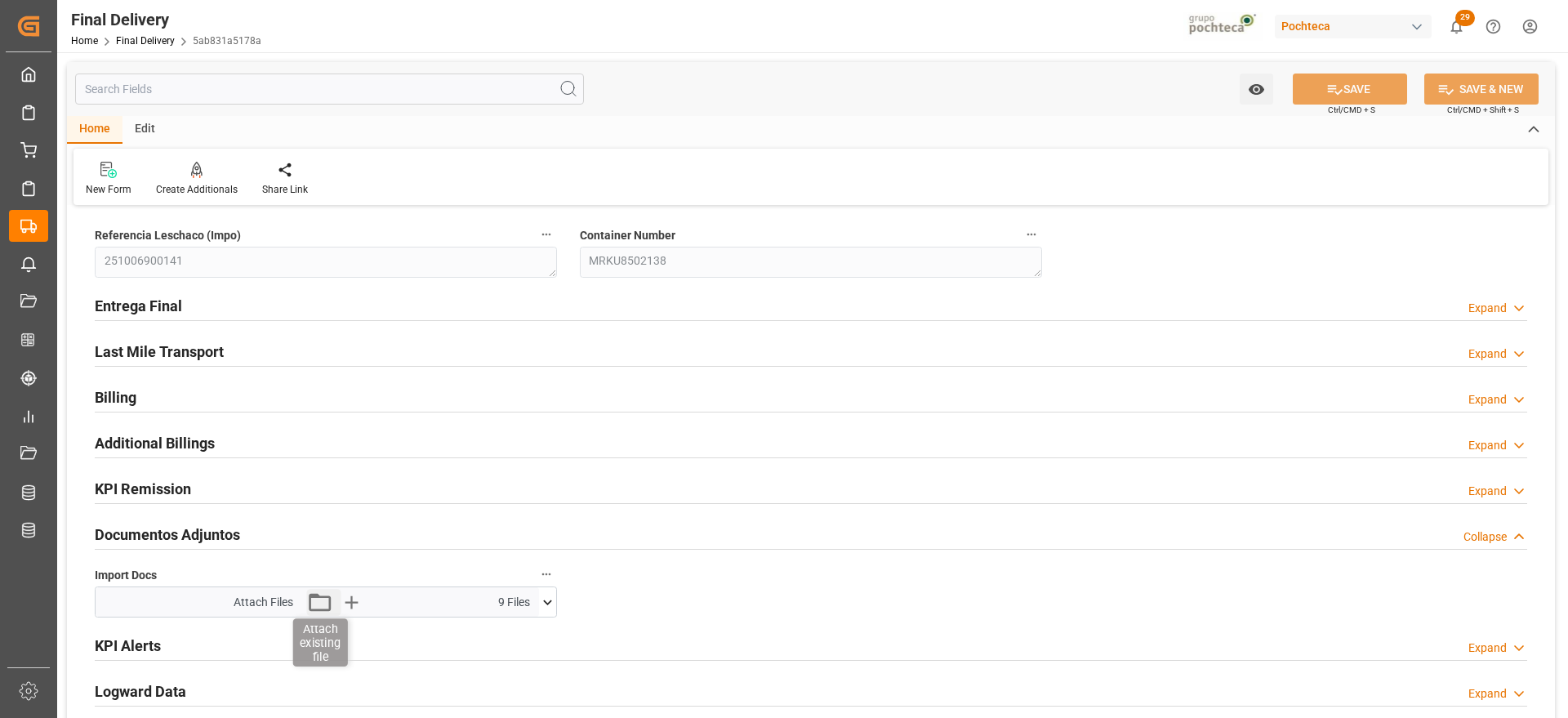
click at [318, 600] on icon "button" at bounding box center [319, 601] width 26 height 26
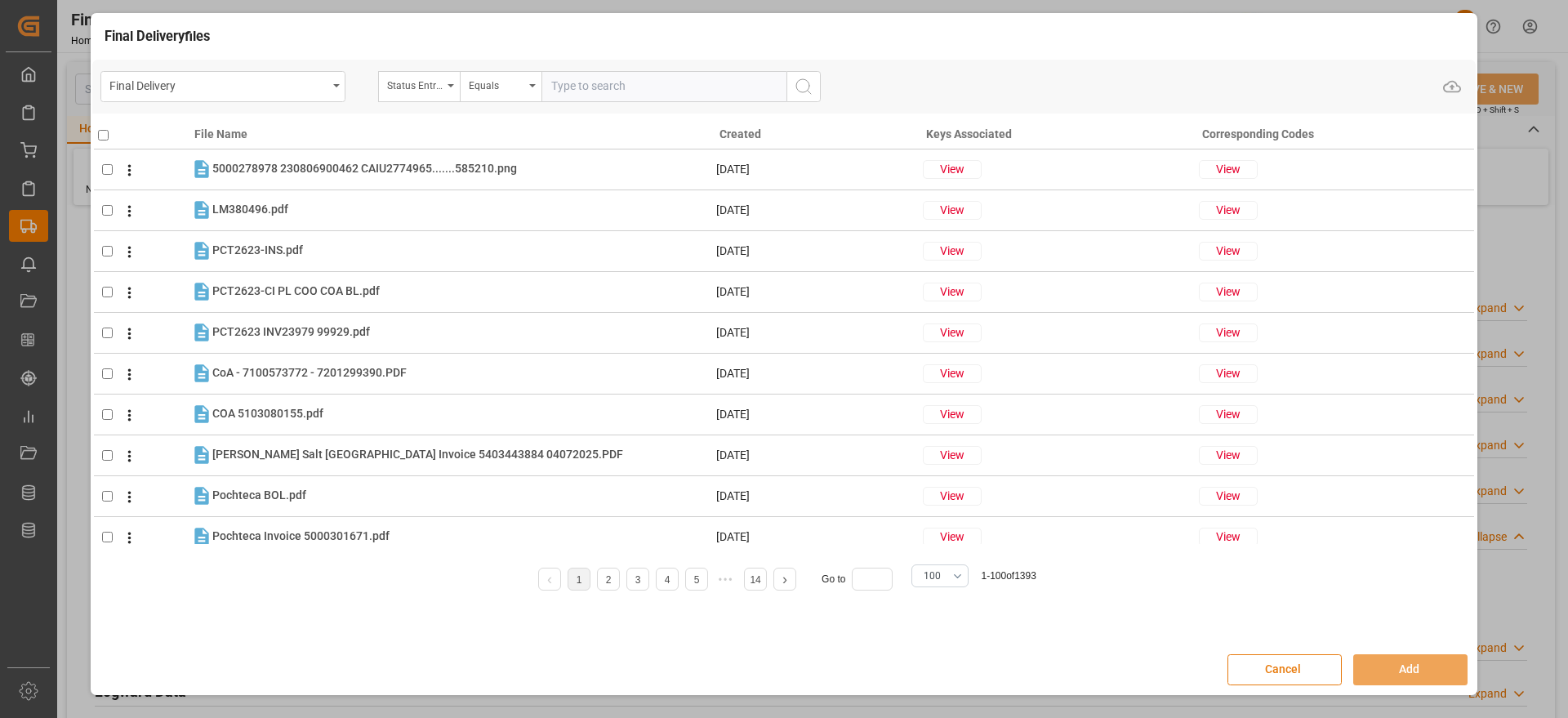
click at [1300, 658] on button "Cancel" at bounding box center [1284, 670] width 114 height 31
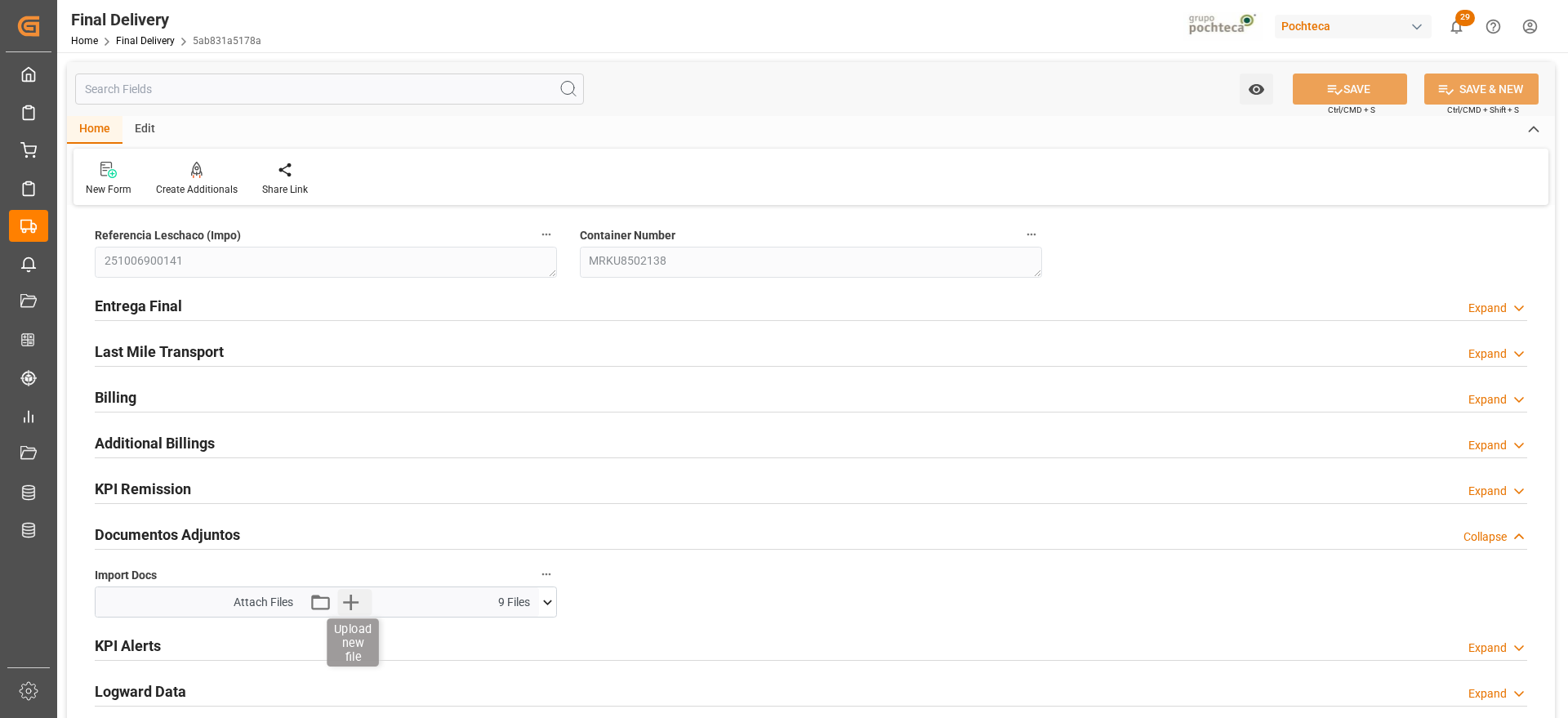
click at [347, 598] on icon "button" at bounding box center [350, 601] width 26 height 26
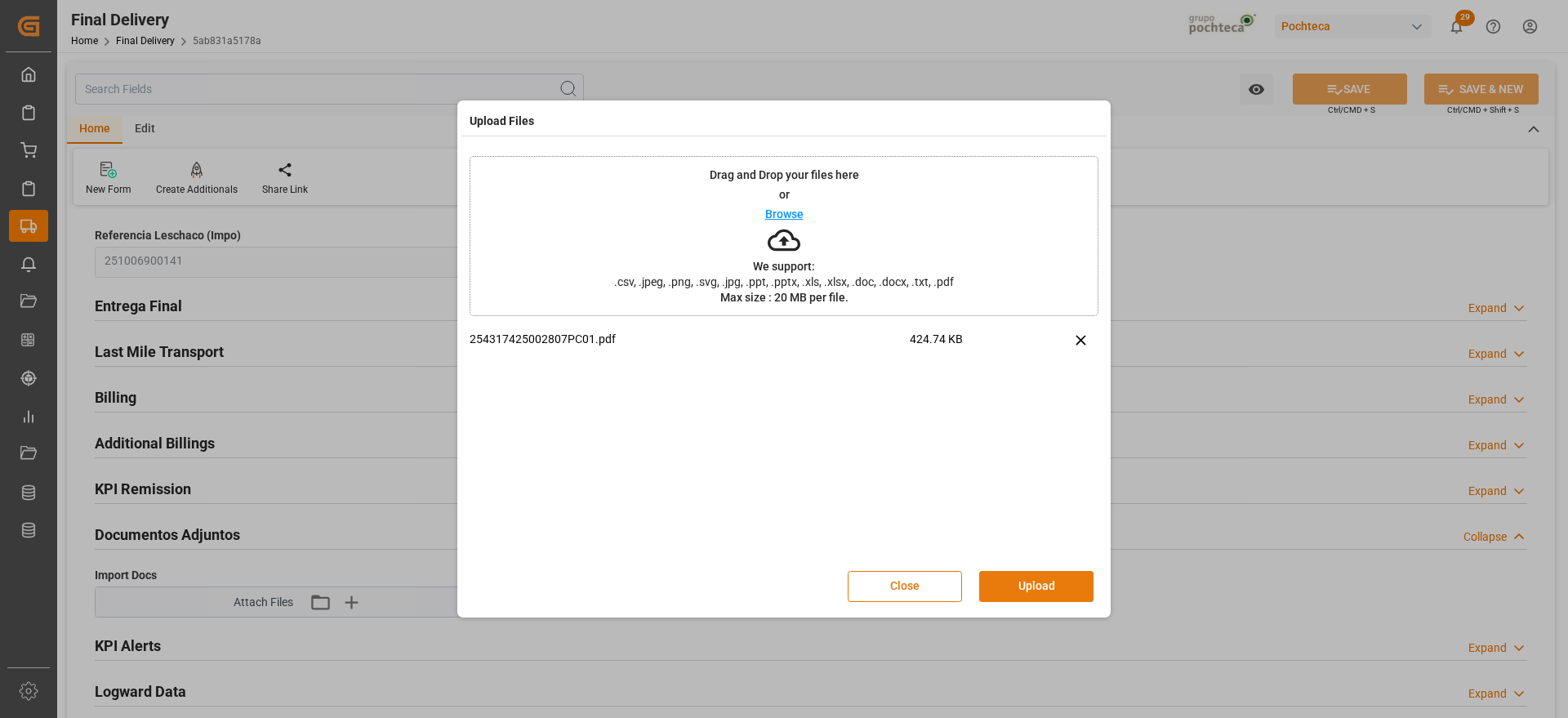
click at [1057, 589] on button "Upload" at bounding box center [1036, 586] width 114 height 31
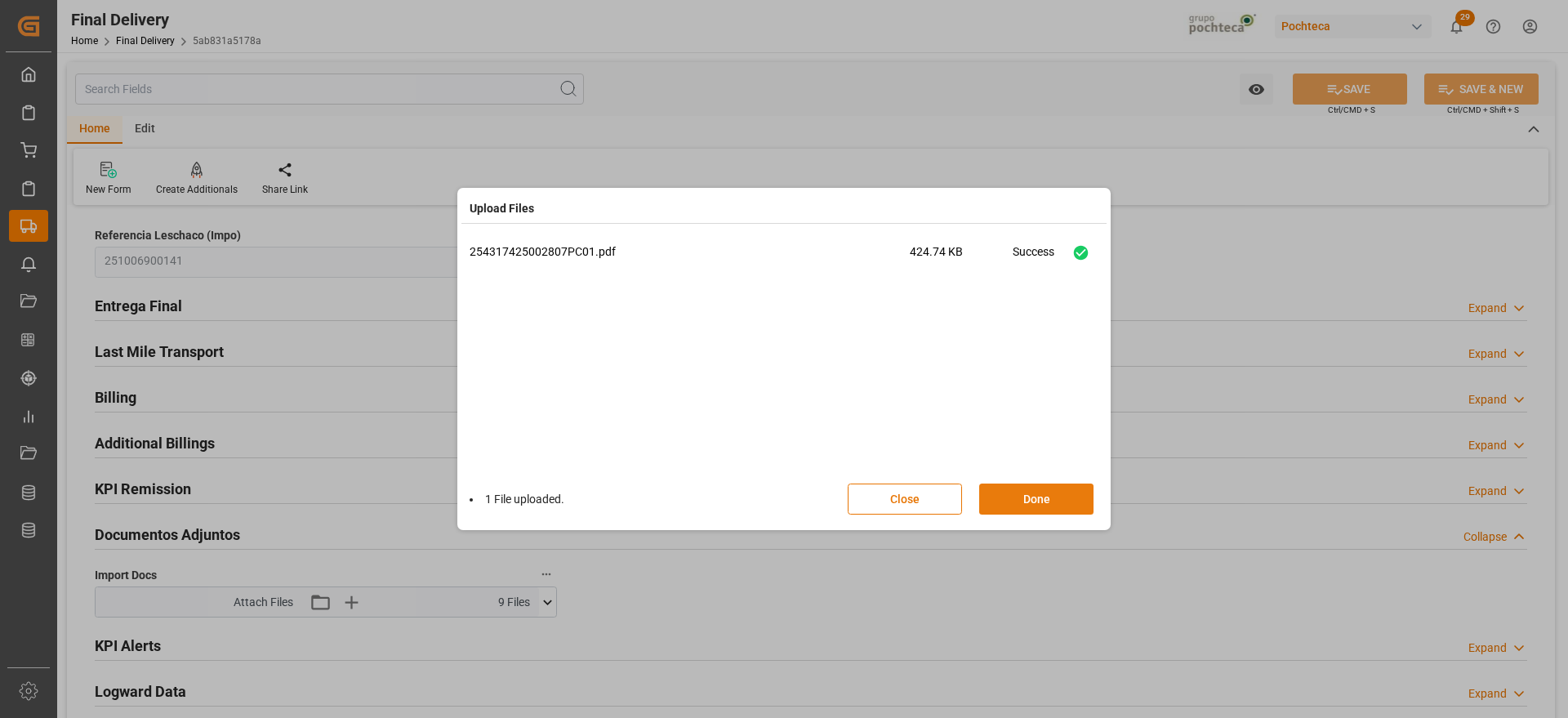
click at [1041, 508] on button "Done" at bounding box center [1036, 499] width 114 height 31
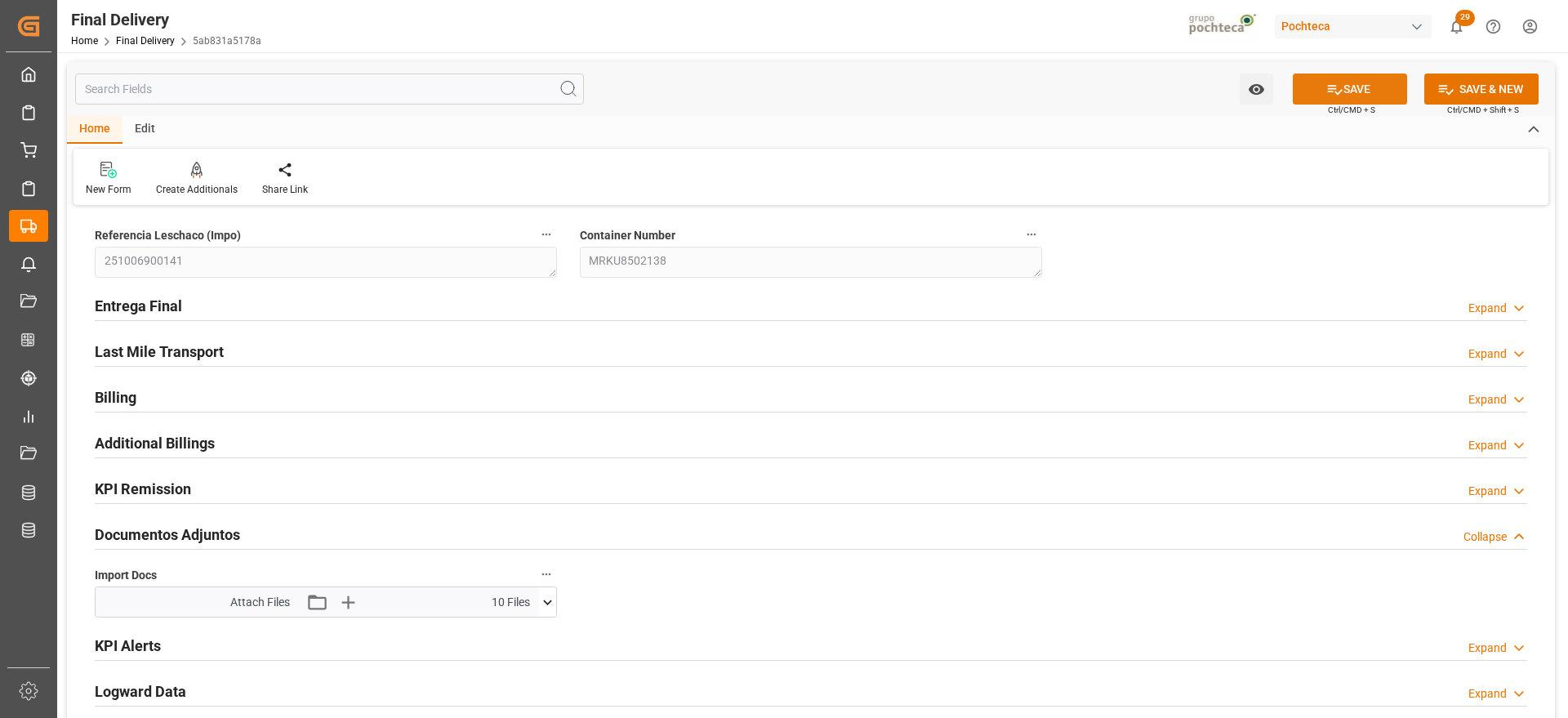
click at [1350, 86] on button "SAVE" at bounding box center [1350, 89] width 114 height 31
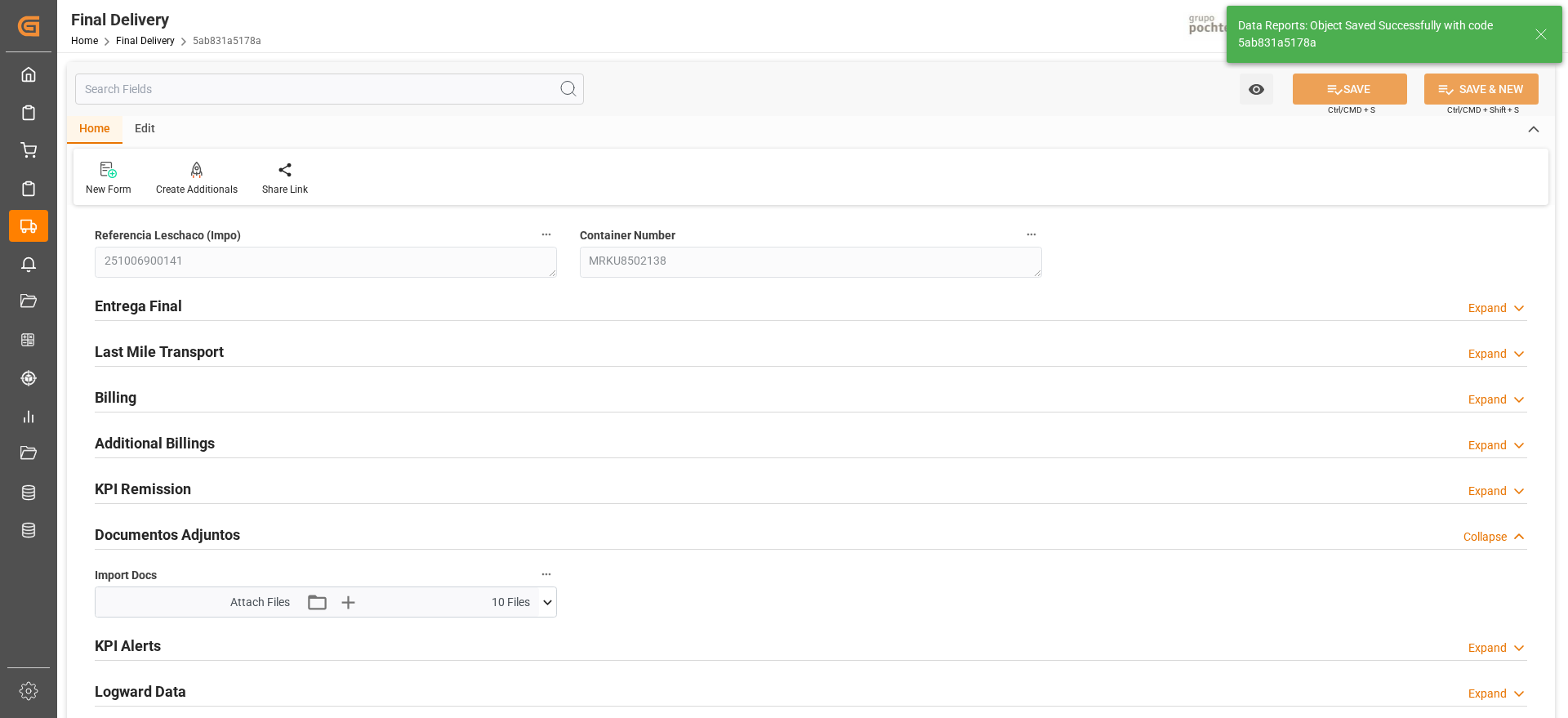
click at [549, 599] on icon at bounding box center [547, 602] width 17 height 17
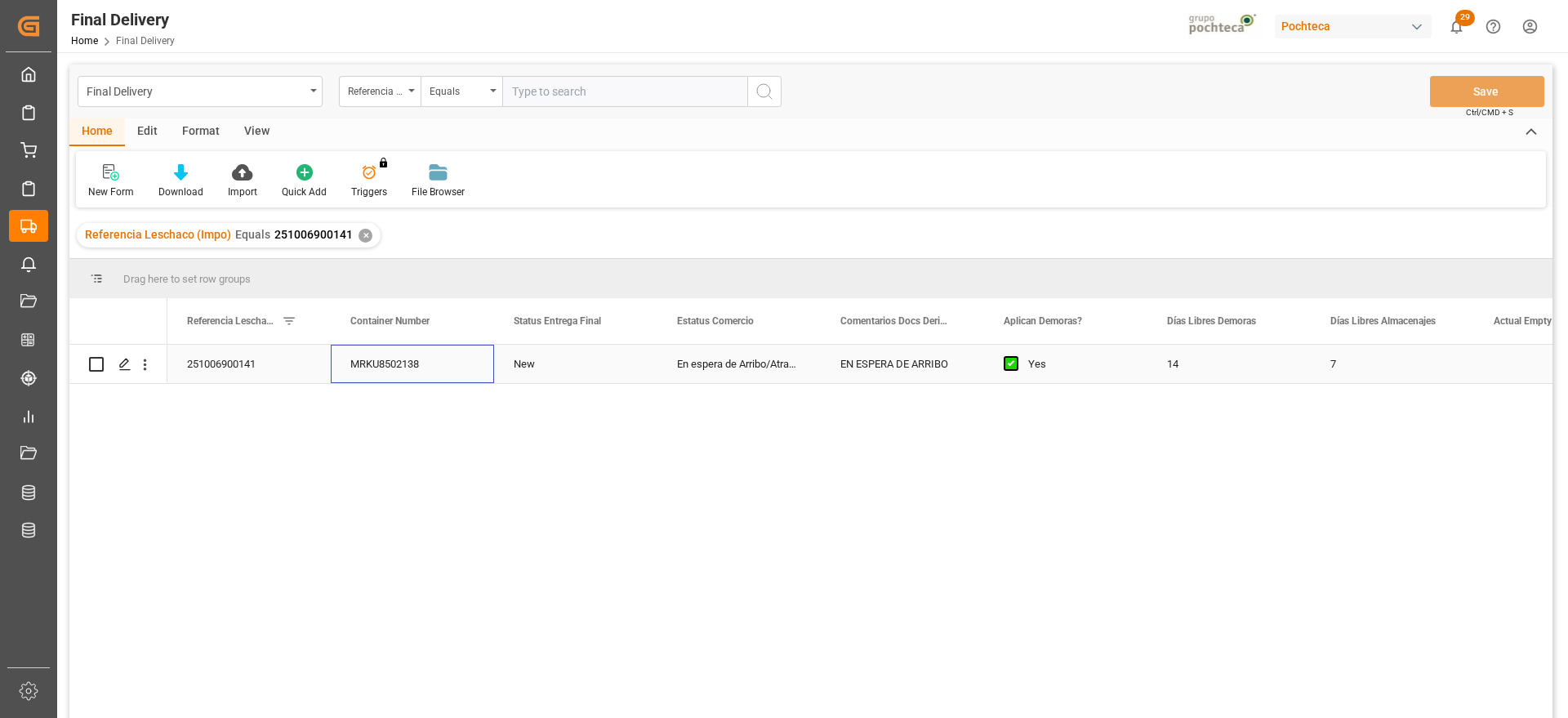
click at [396, 368] on div "MRKU8502138" at bounding box center [413, 363] width 163 height 39
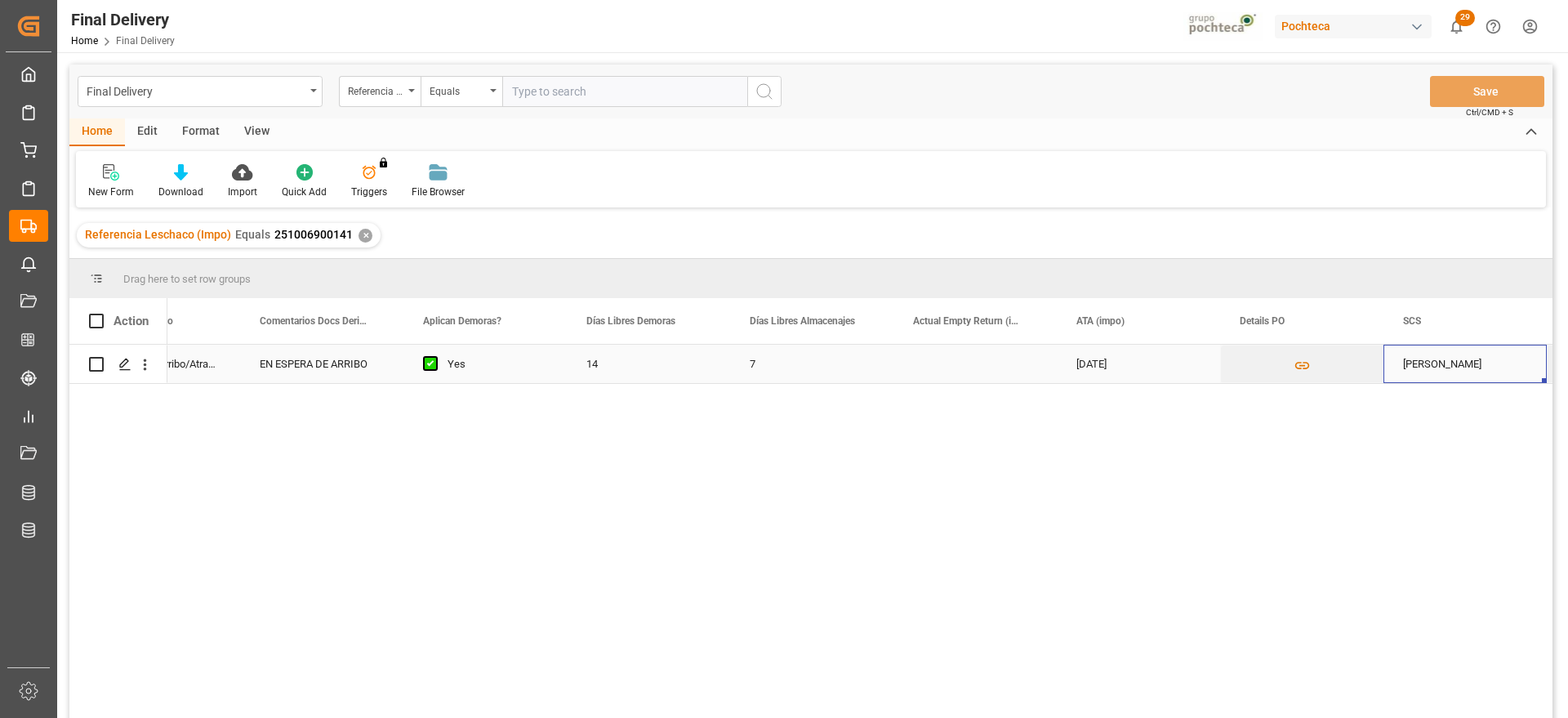
scroll to position [0, 744]
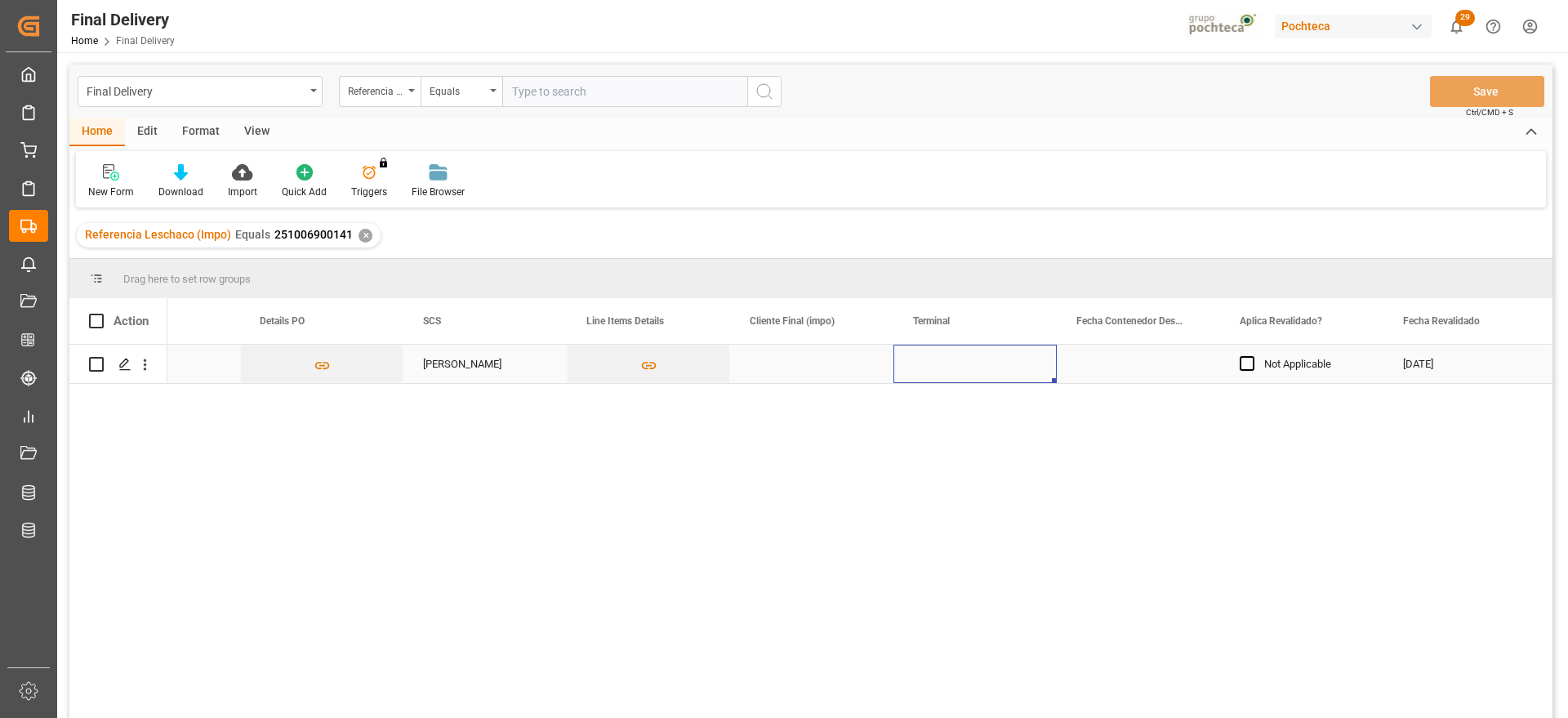
click at [966, 363] on div "Press SPACE to select this row." at bounding box center [976, 363] width 163 height 39
click at [966, 363] on input "Press SPACE to select this row." at bounding box center [975, 373] width 137 height 31
click at [964, 373] on input "Press SPACE to select this row." at bounding box center [975, 373] width 137 height 31
click at [974, 430] on div "ICAVE" at bounding box center [975, 420] width 136 height 57
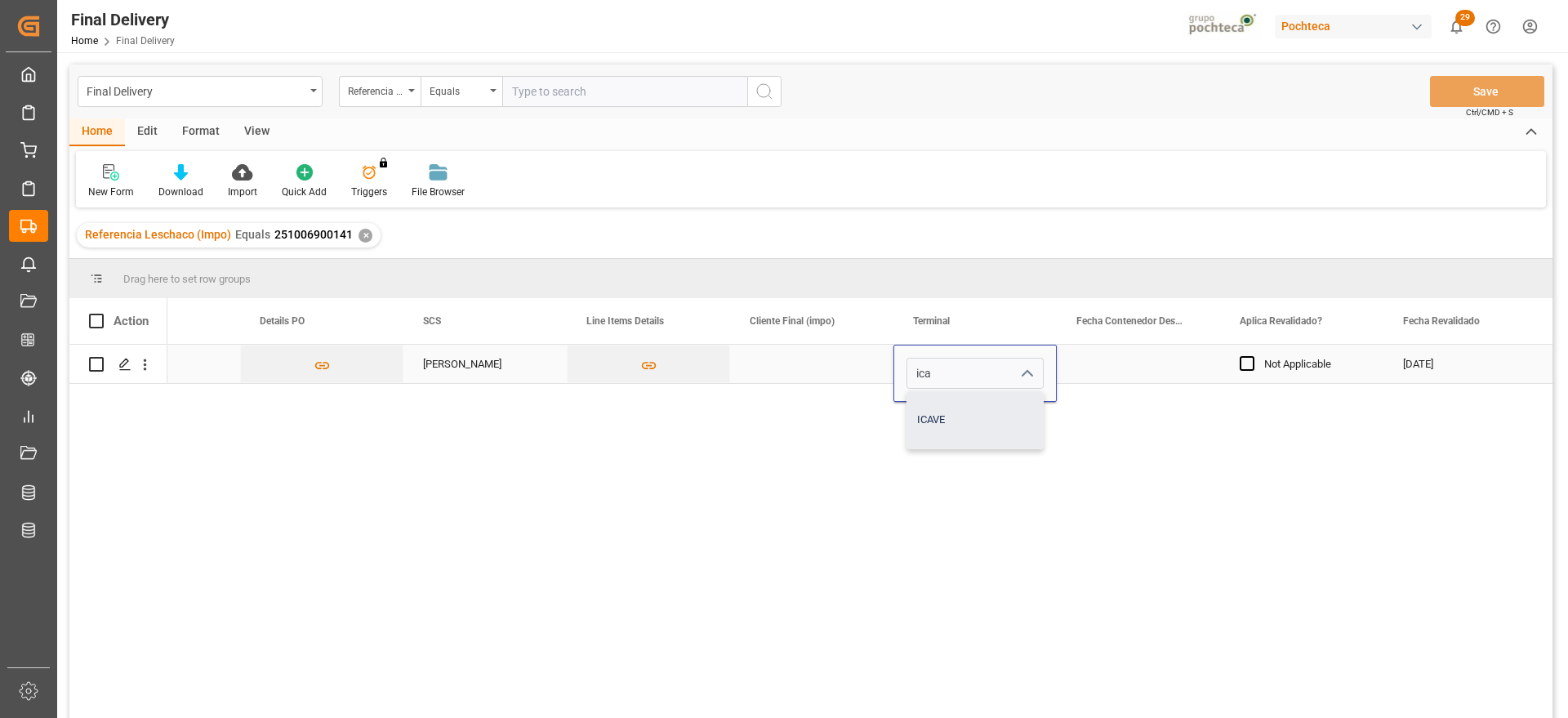
type input "ICAVE"
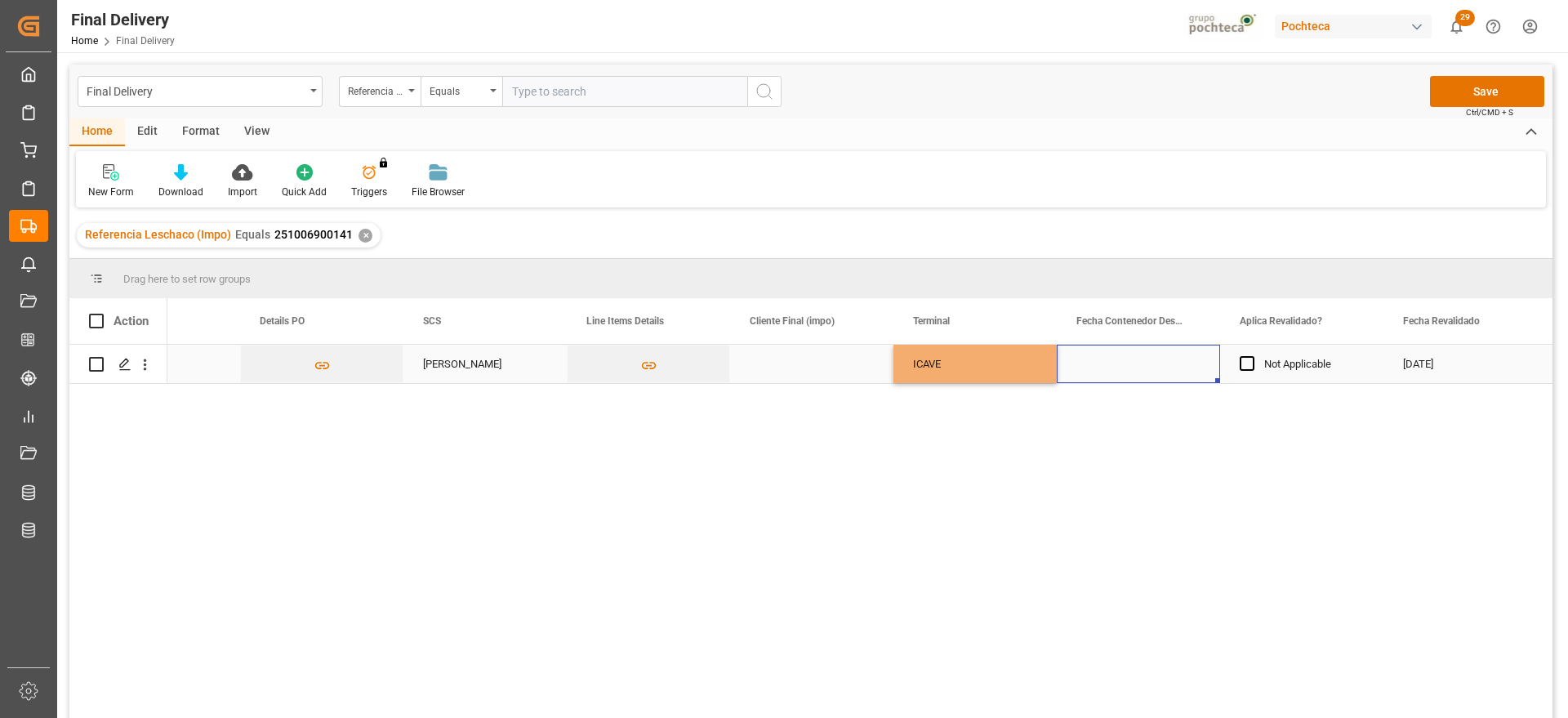
click at [1103, 359] on div "Press SPACE to select this row." at bounding box center [1139, 363] width 163 height 39
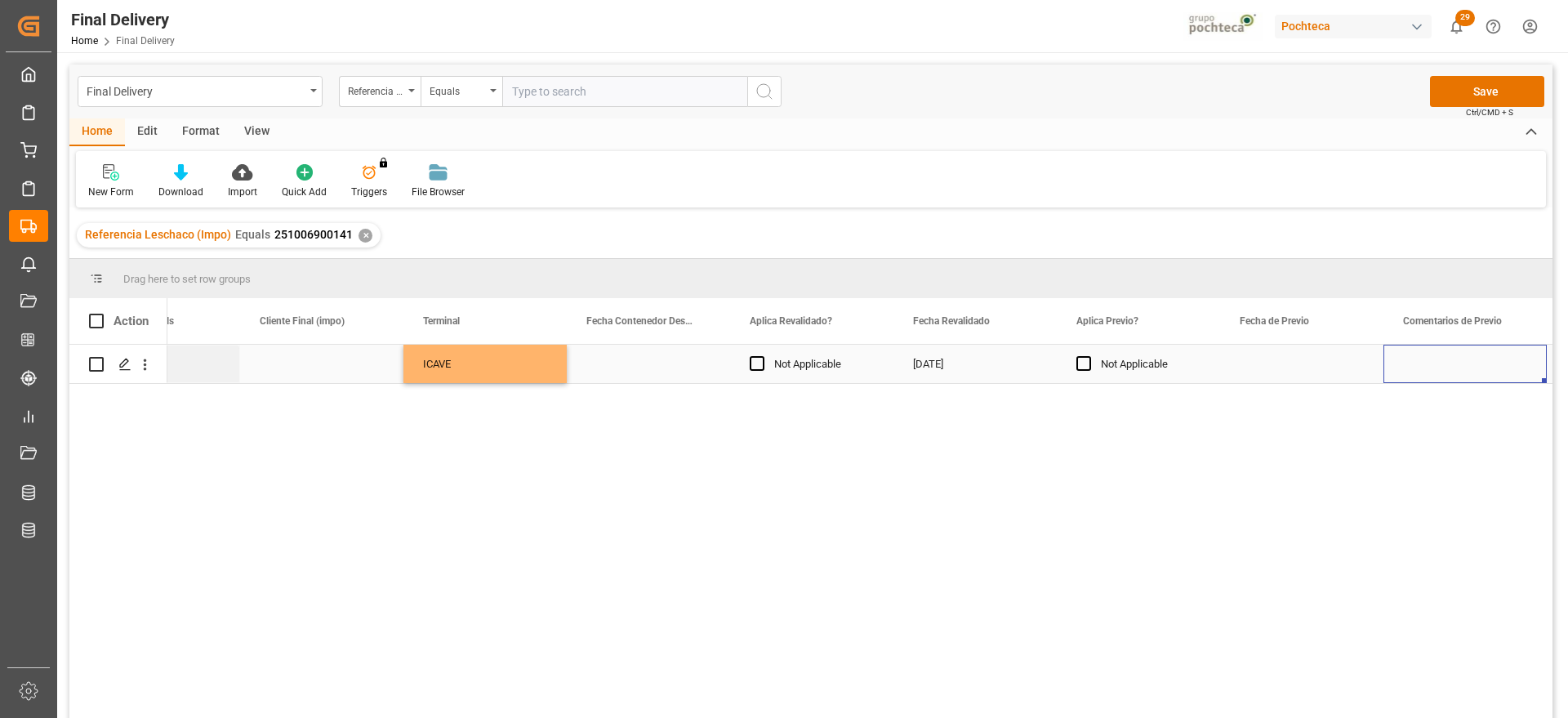
scroll to position [0, 2214]
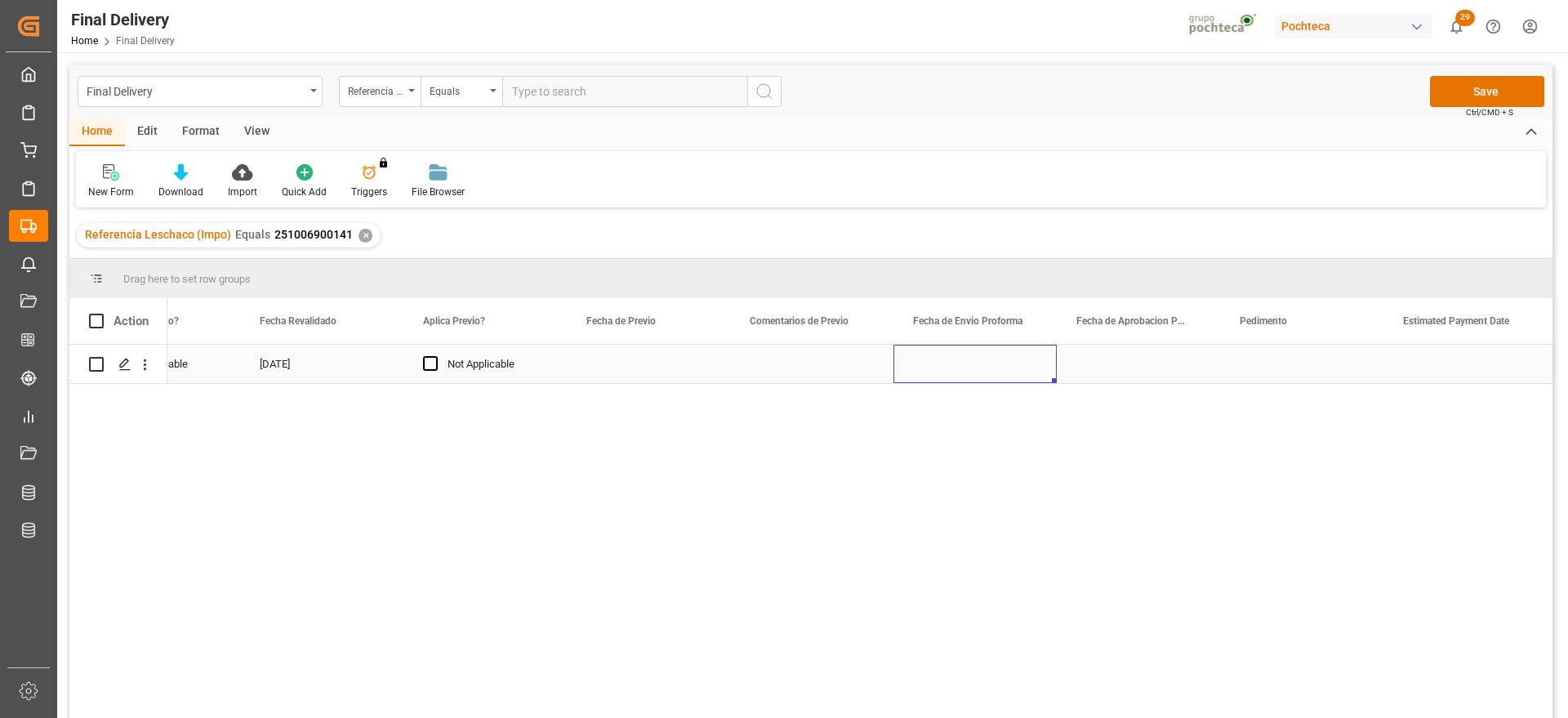
click at [986, 365] on div "Press SPACE to select this row." at bounding box center [976, 363] width 163 height 39
click at [944, 362] on div "Press SPACE to select this row." at bounding box center [976, 363] width 163 height 39
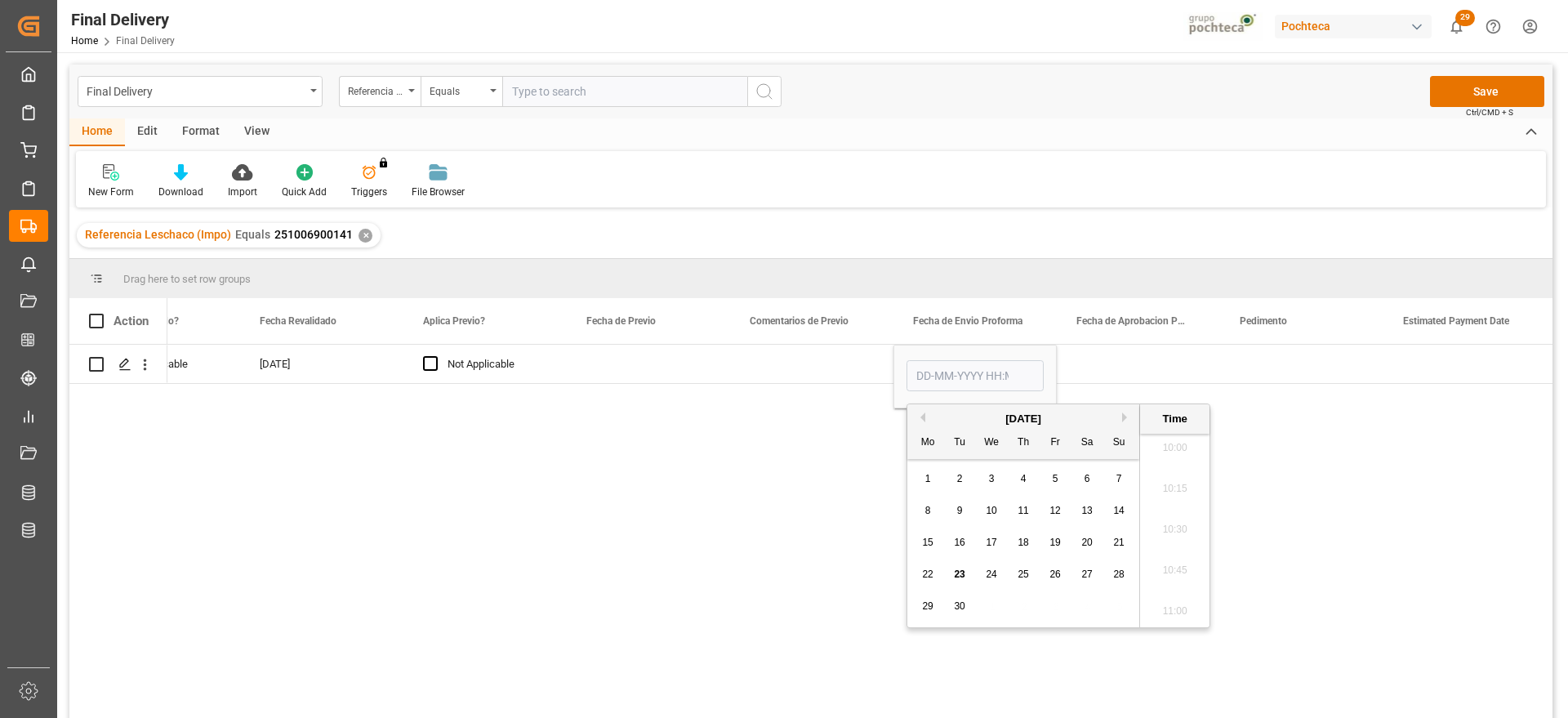
click at [932, 541] on span "15" at bounding box center [928, 542] width 11 height 12
type input "15-09-2025 00:00"
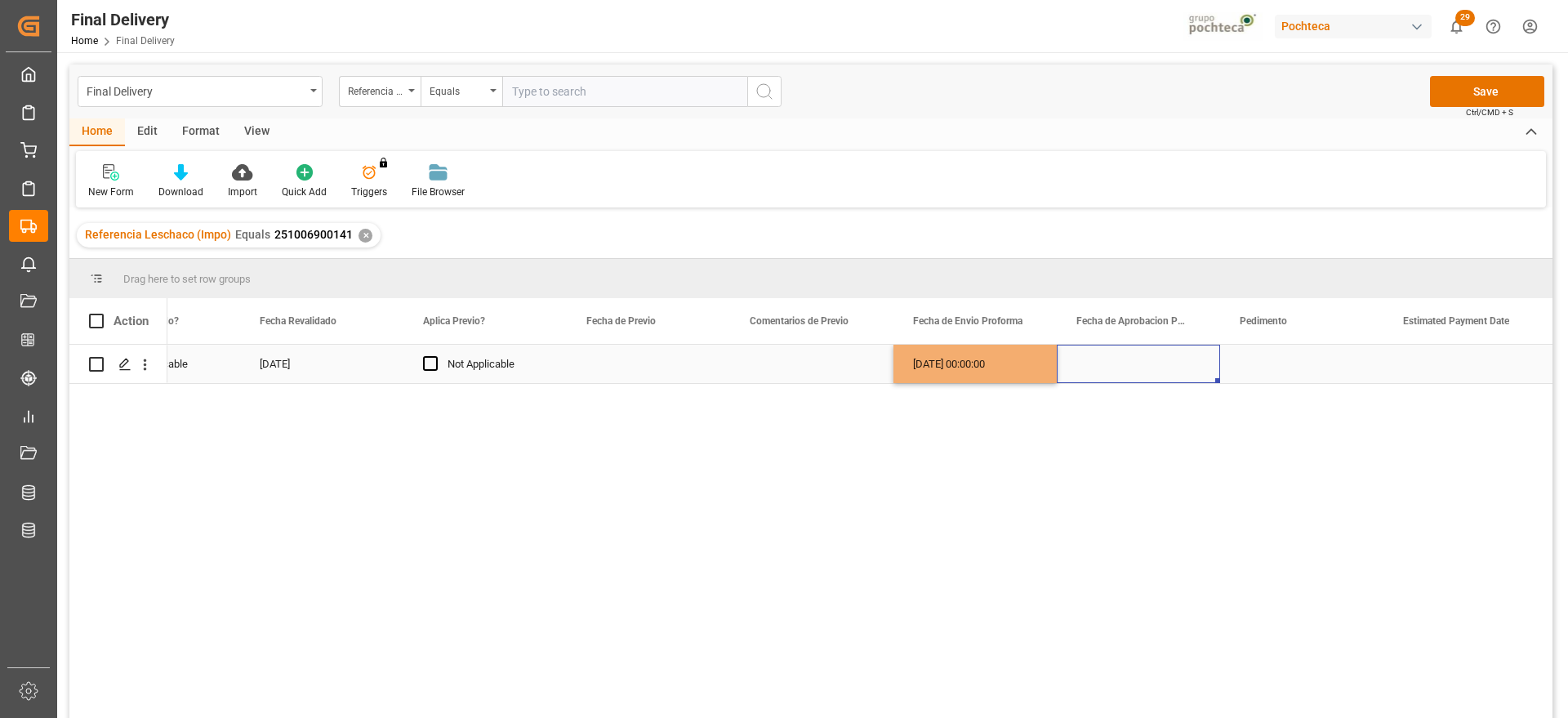
drag, startPoint x: 1182, startPoint y: 368, endPoint x: 986, endPoint y: 381, distance: 196.4
click at [1180, 368] on div "Press SPACE to select this row." at bounding box center [1139, 363] width 163 height 39
click at [975, 375] on div "15-09-2025 00:00:00" at bounding box center [976, 363] width 163 height 39
click at [1113, 376] on div "Press SPACE to select this row." at bounding box center [1139, 363] width 163 height 39
click at [1264, 365] on div "Press SPACE to select this row." at bounding box center [1302, 363] width 163 height 39
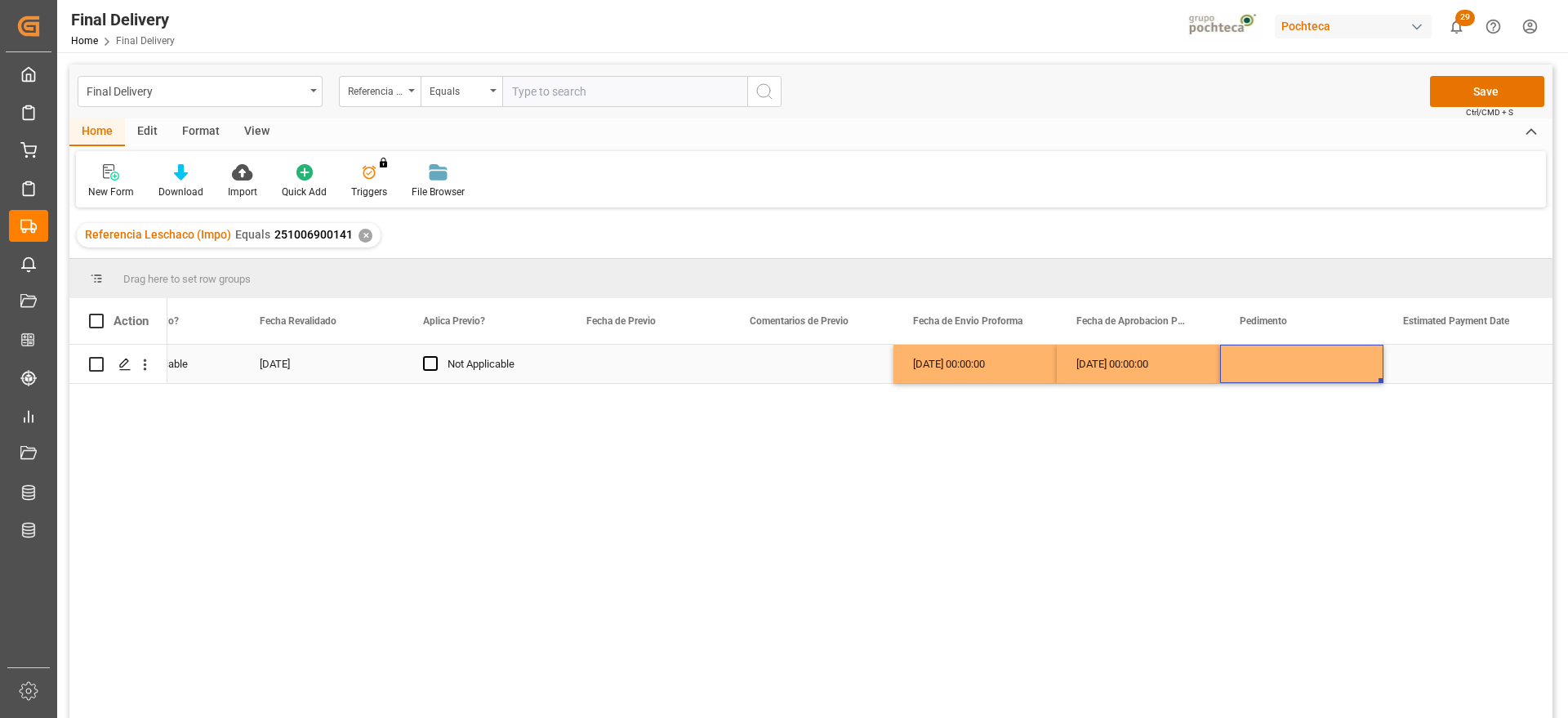
click at [1246, 367] on div "Press SPACE to select this row." at bounding box center [1302, 363] width 163 height 39
click at [1247, 368] on input "Press SPACE to select this row." at bounding box center [1301, 373] width 137 height 31
type input "25 43 1742 5002807"
click at [1406, 364] on div "Press SPACE to select this row." at bounding box center [1466, 363] width 163 height 39
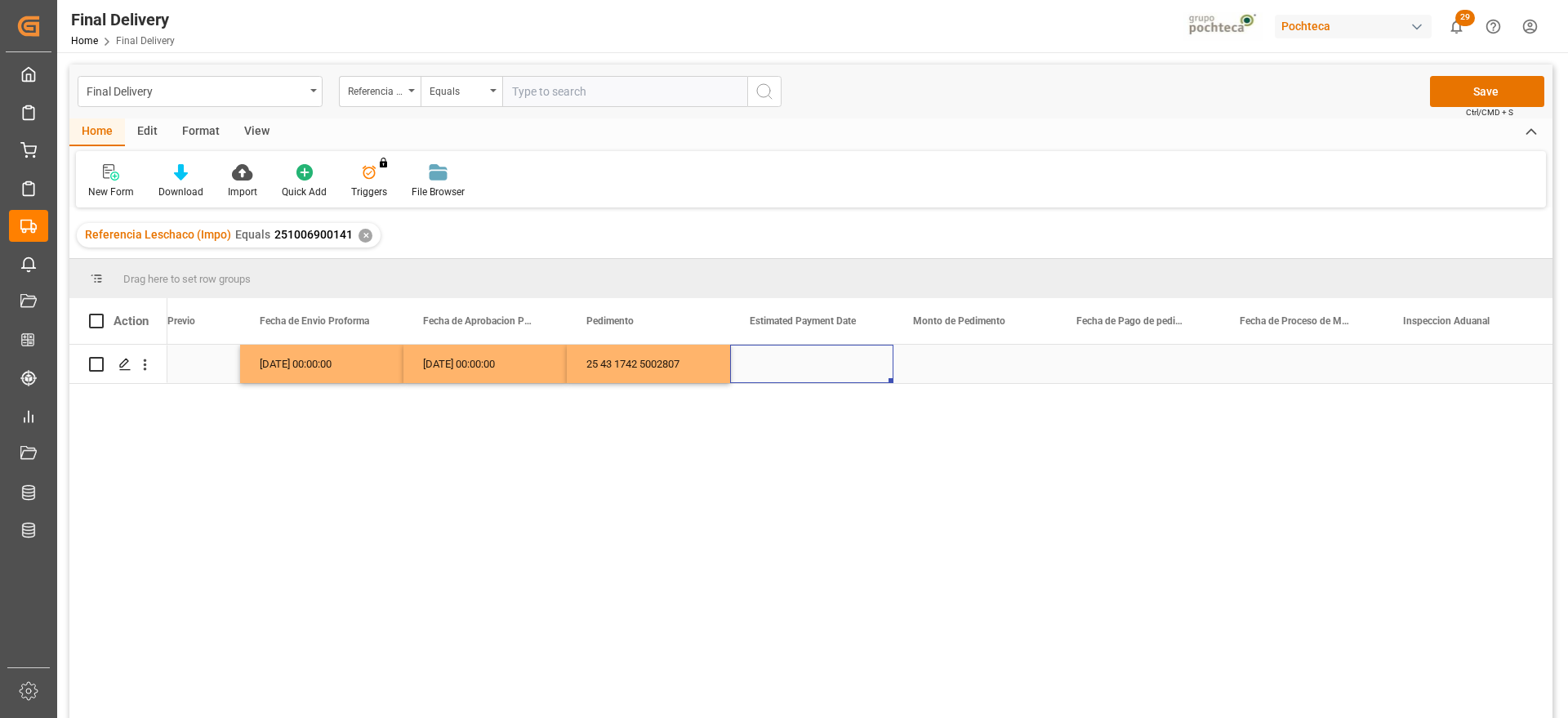
click at [824, 368] on div "Press SPACE to select this row." at bounding box center [812, 363] width 163 height 39
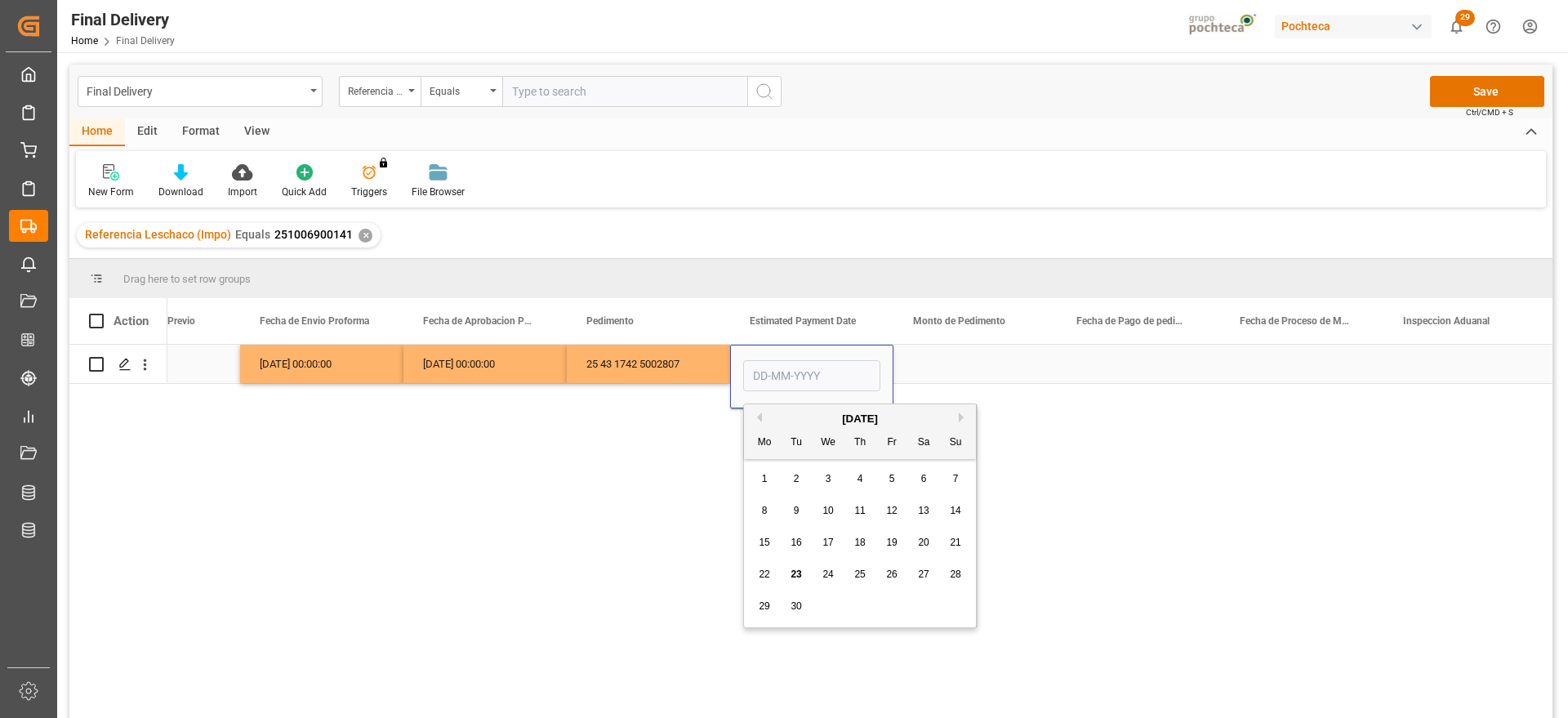
click at [944, 365] on div "Press SPACE to select this row." at bounding box center [976, 363] width 163 height 39
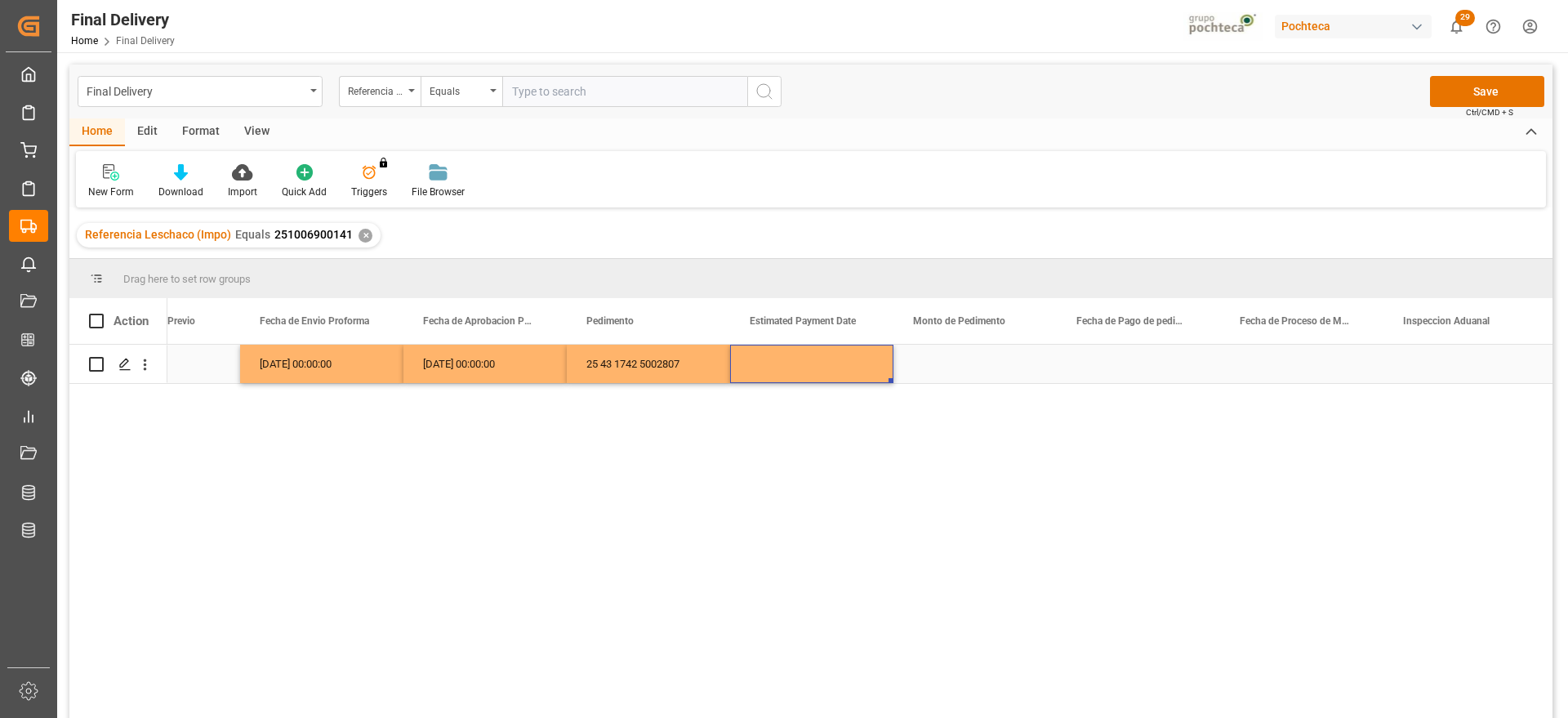
click at [814, 366] on div "Press SPACE to select this row." at bounding box center [812, 363] width 163 height 39
click at [809, 374] on div "Press SPACE to select this row." at bounding box center [812, 363] width 163 height 39
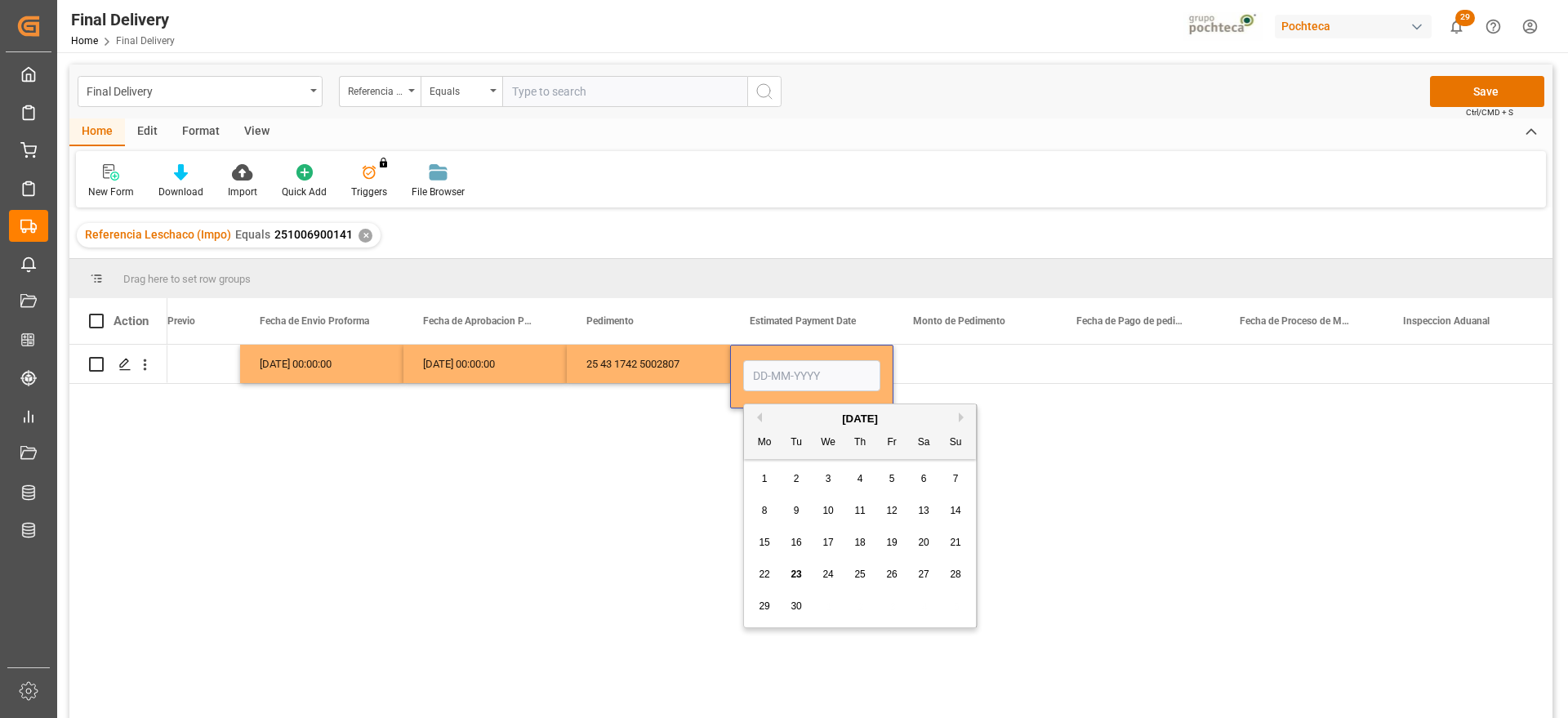
click at [764, 576] on span "22" at bounding box center [765, 574] width 11 height 12
type input "22-09-2025"
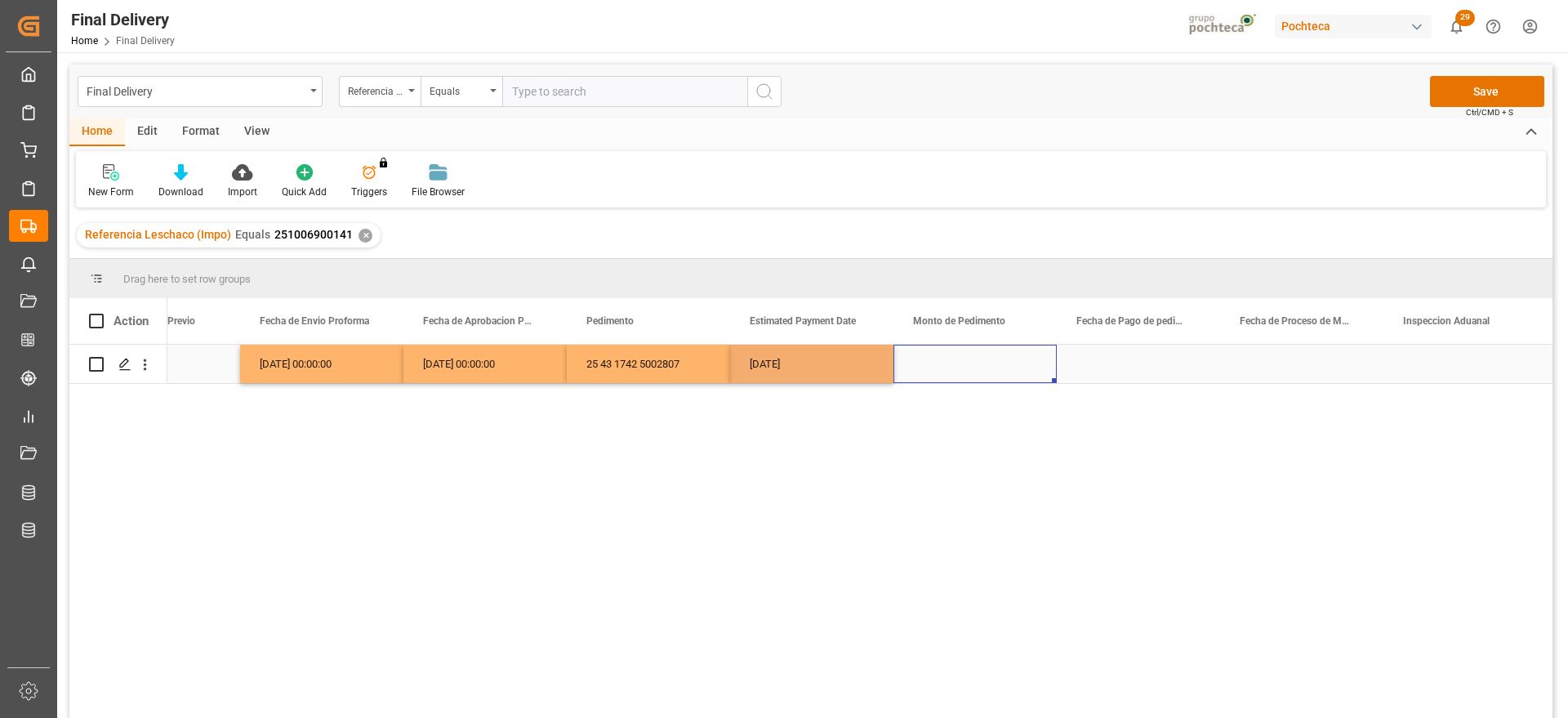
click at [962, 362] on div "Press SPACE to select this row." at bounding box center [976, 363] width 163 height 39
click at [991, 363] on div "Press SPACE to select this row." at bounding box center [976, 363] width 163 height 39
type input "90748"
click at [811, 364] on div "22-09-2025" at bounding box center [812, 363] width 163 height 39
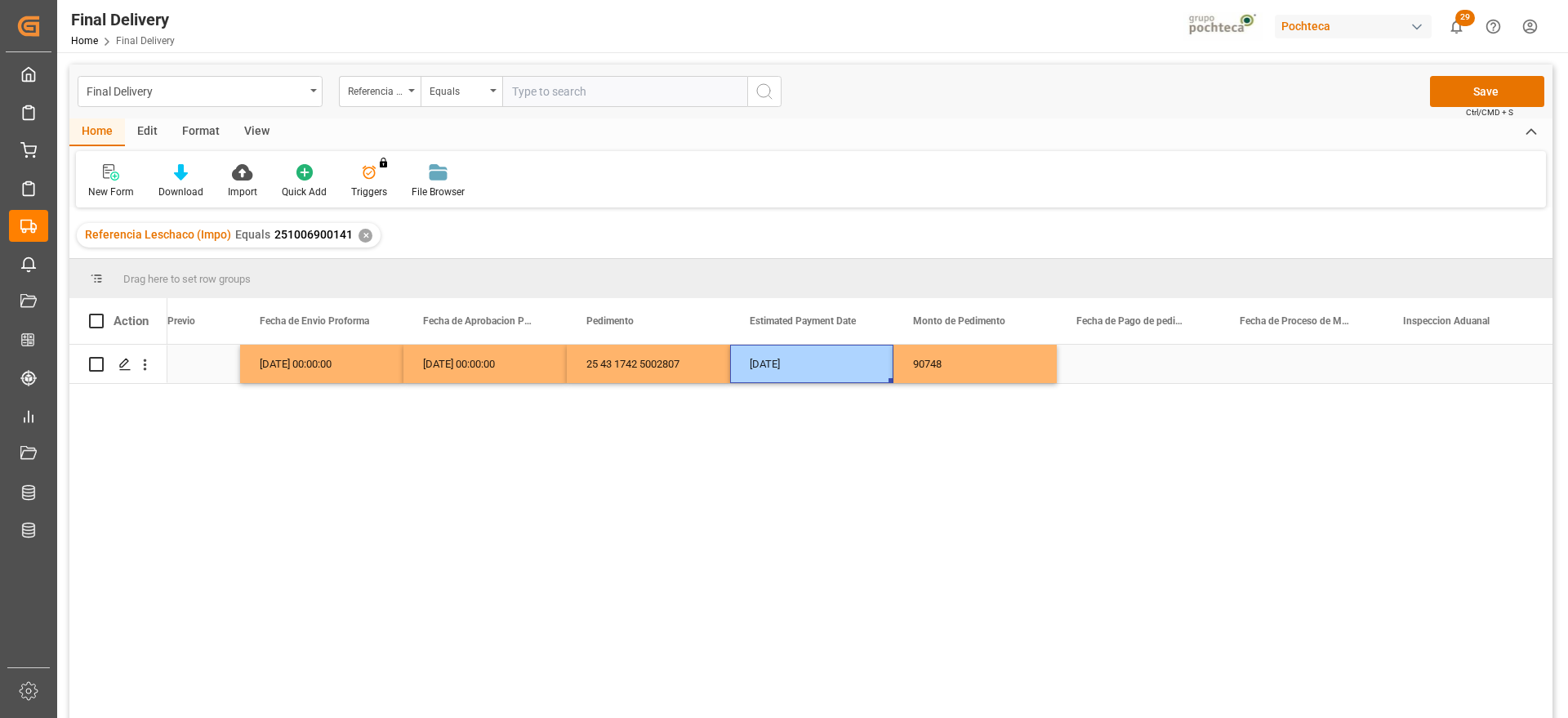
click at [1146, 374] on div "Press SPACE to select this row." at bounding box center [1139, 363] width 163 height 39
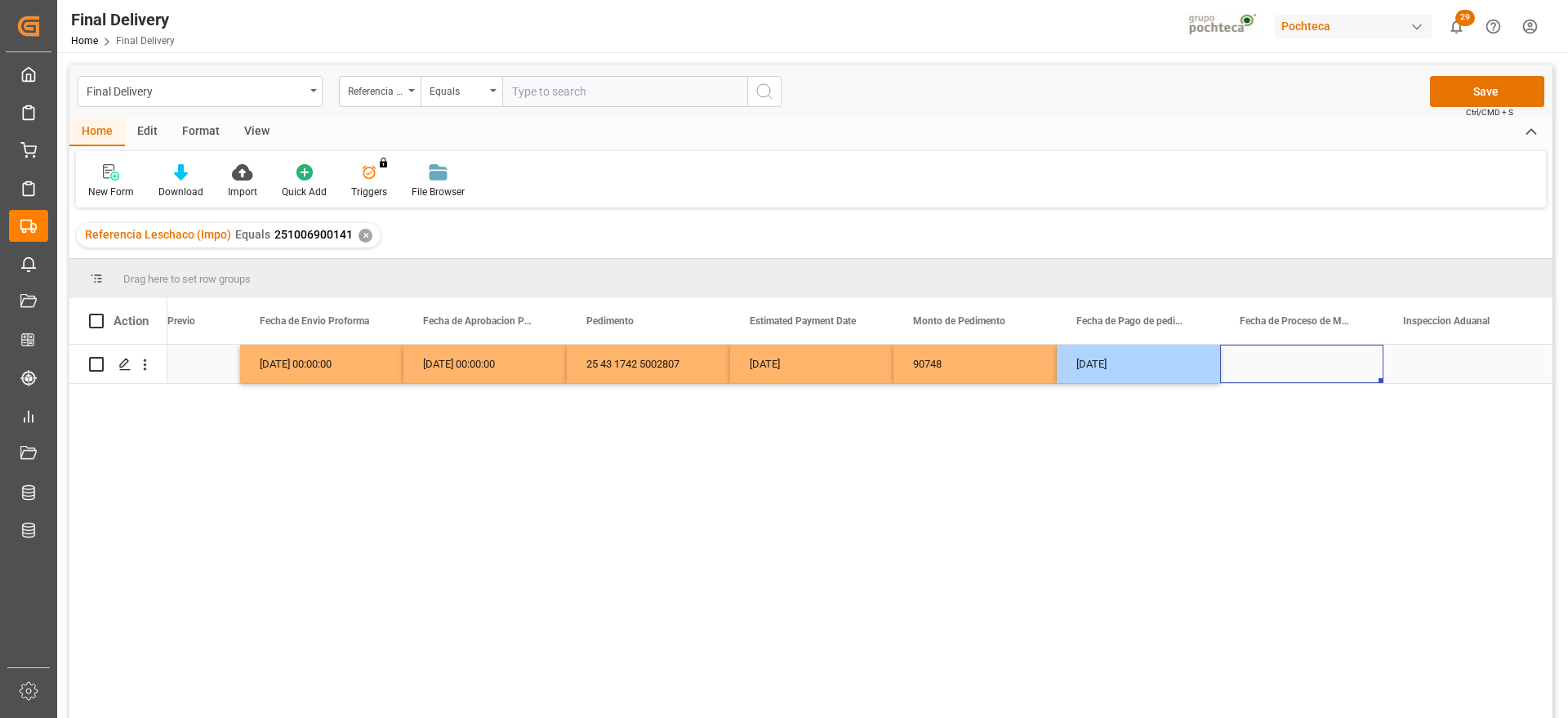
click at [1319, 364] on div "Press SPACE to select this row." at bounding box center [1302, 363] width 163 height 39
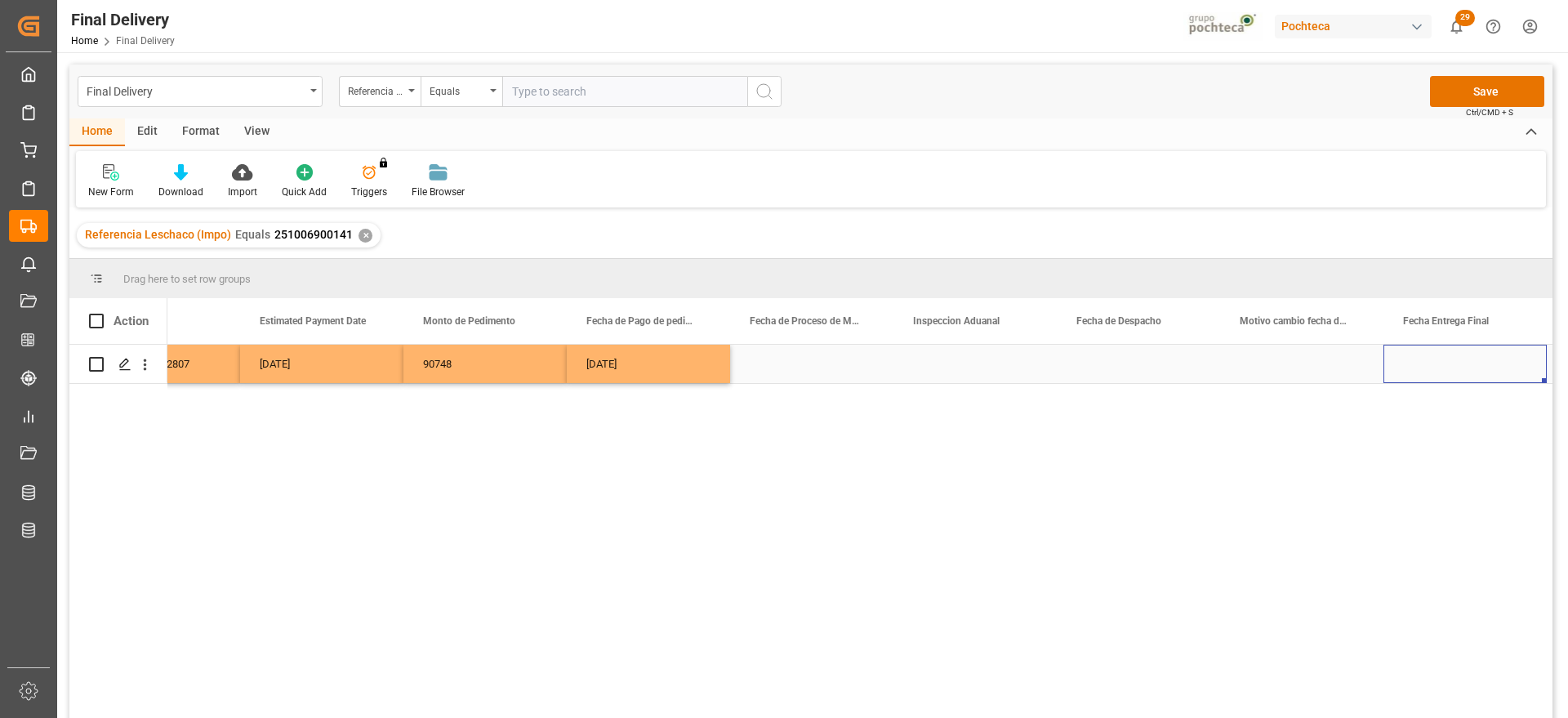
scroll to position [0, 4012]
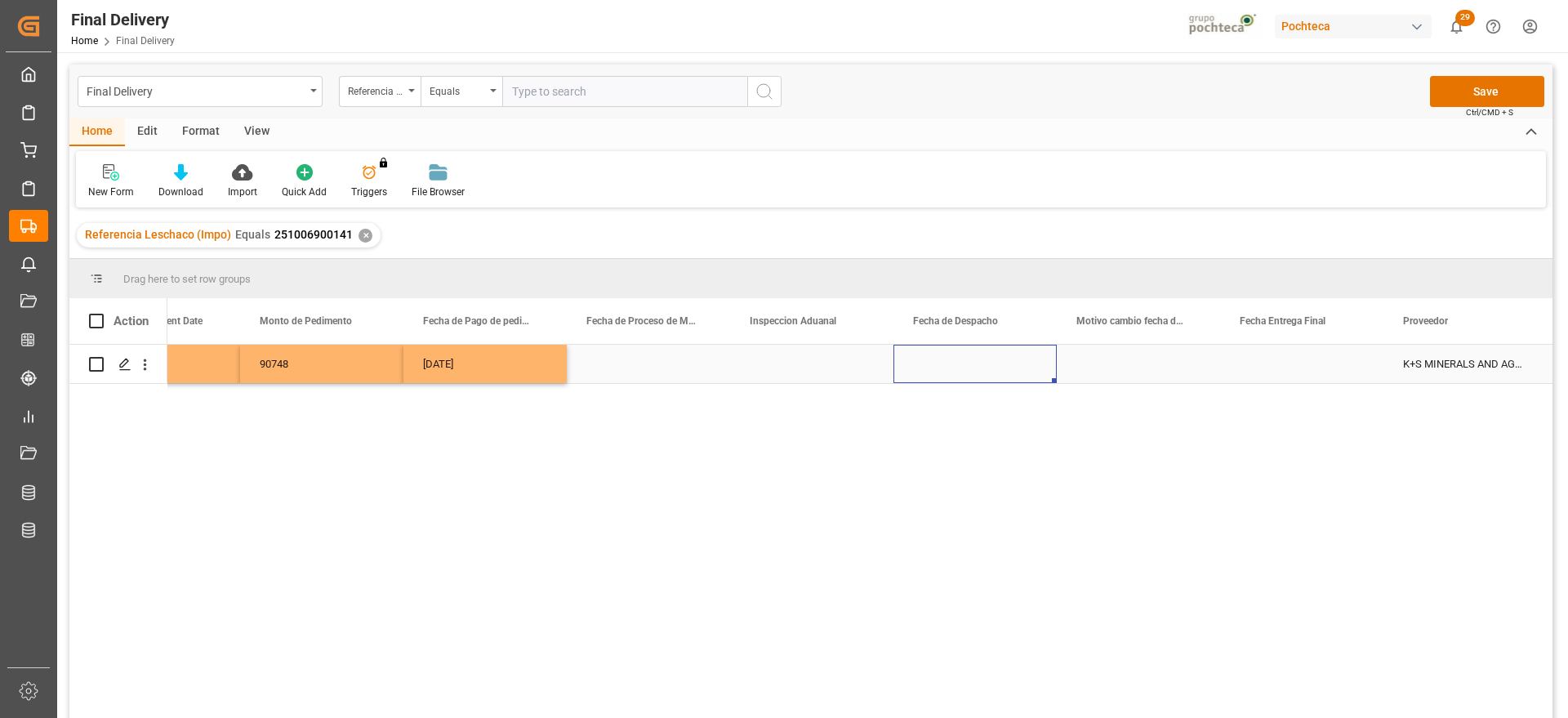
click at [981, 374] on div "Press SPACE to select this row." at bounding box center [976, 363] width 163 height 39
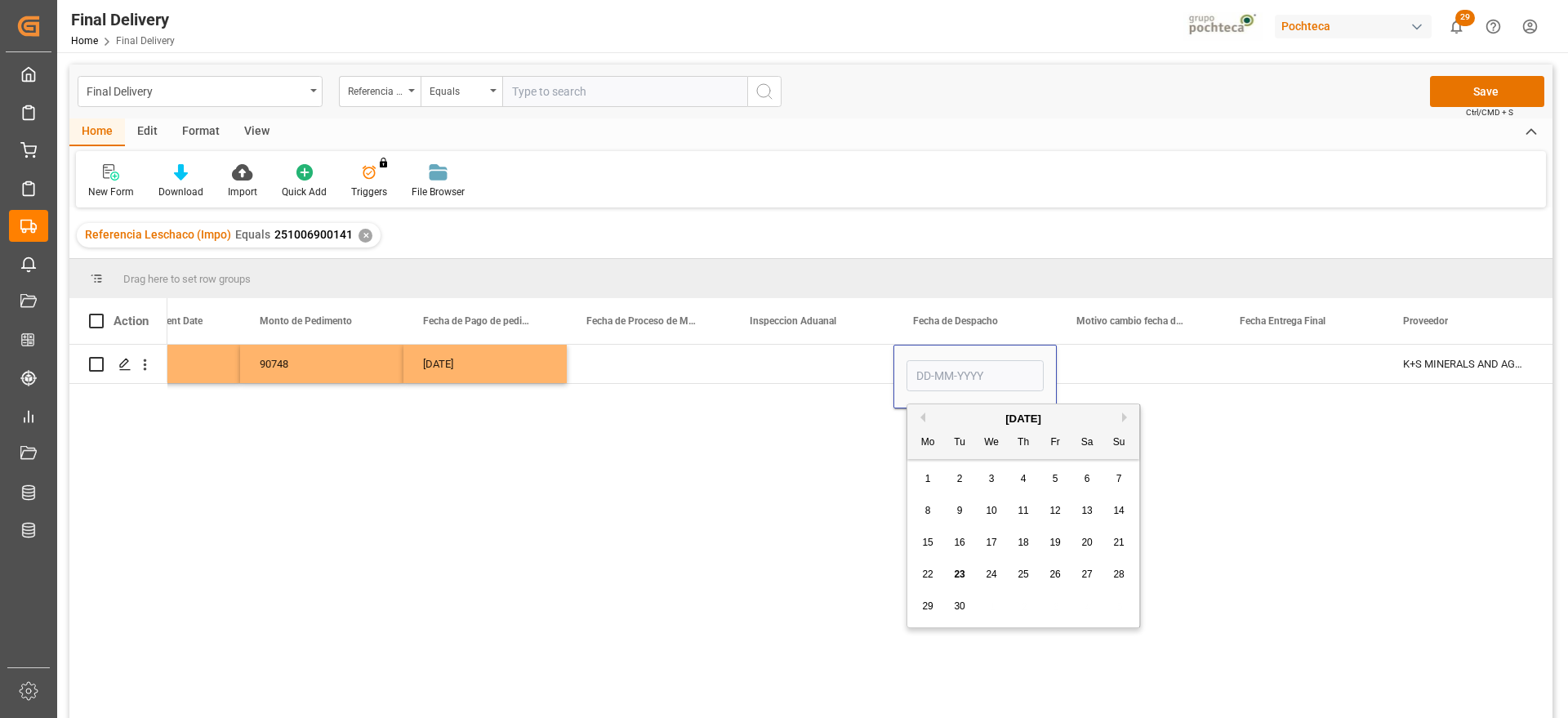
click at [1021, 577] on span "25" at bounding box center [1023, 574] width 11 height 12
type input "25-09-2025"
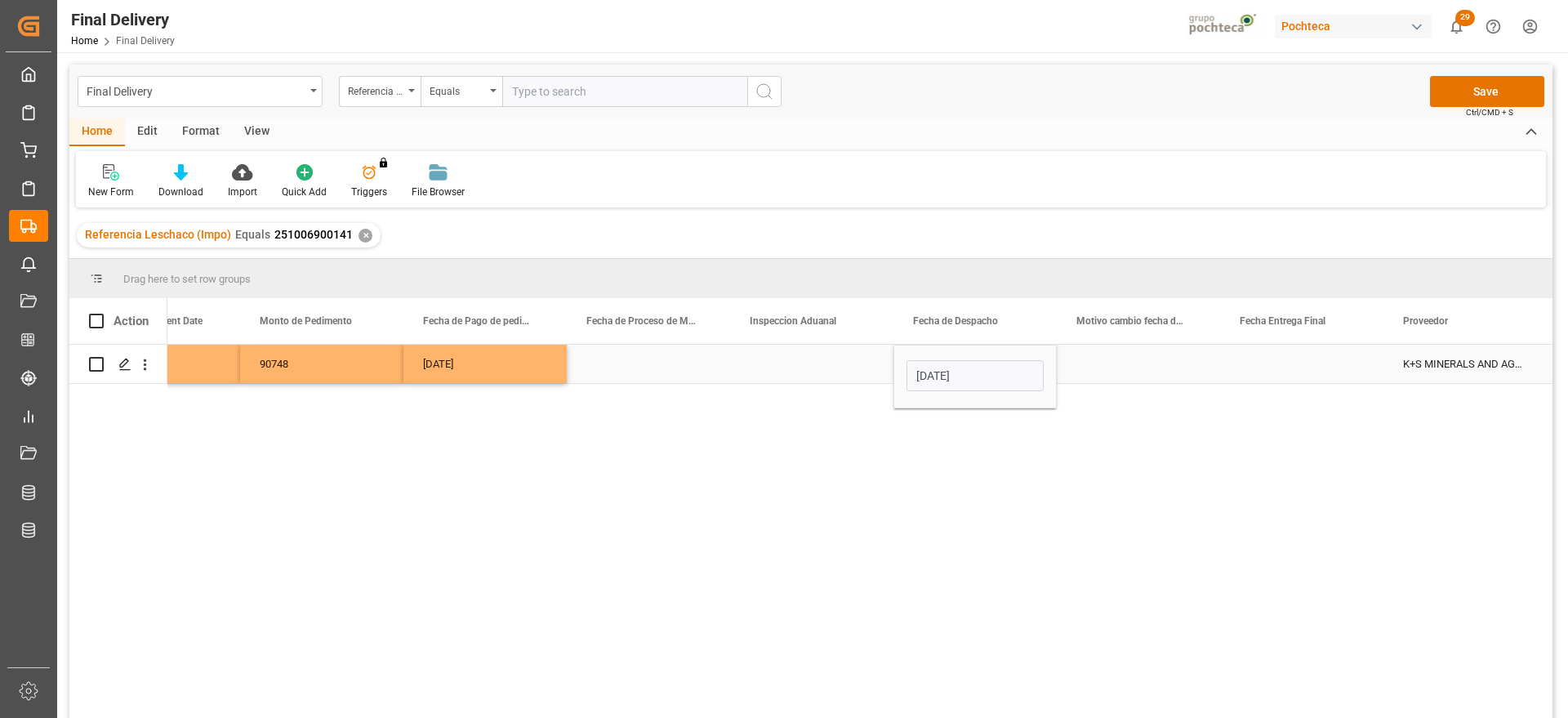
click at [1324, 364] on div "Press SPACE to select this row." at bounding box center [1302, 363] width 163 height 39
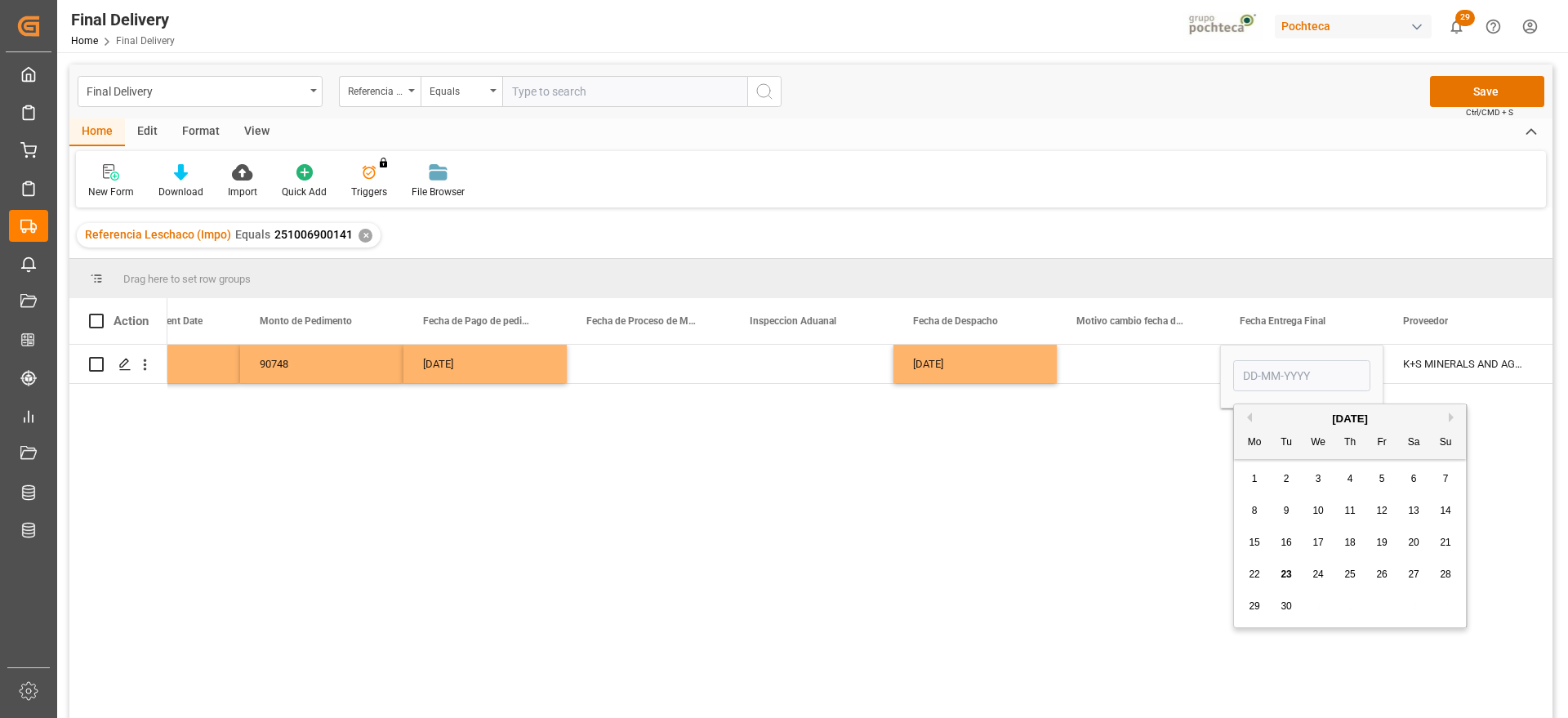
click at [1383, 577] on span "26" at bounding box center [1382, 574] width 11 height 12
type input "26-09-2025"
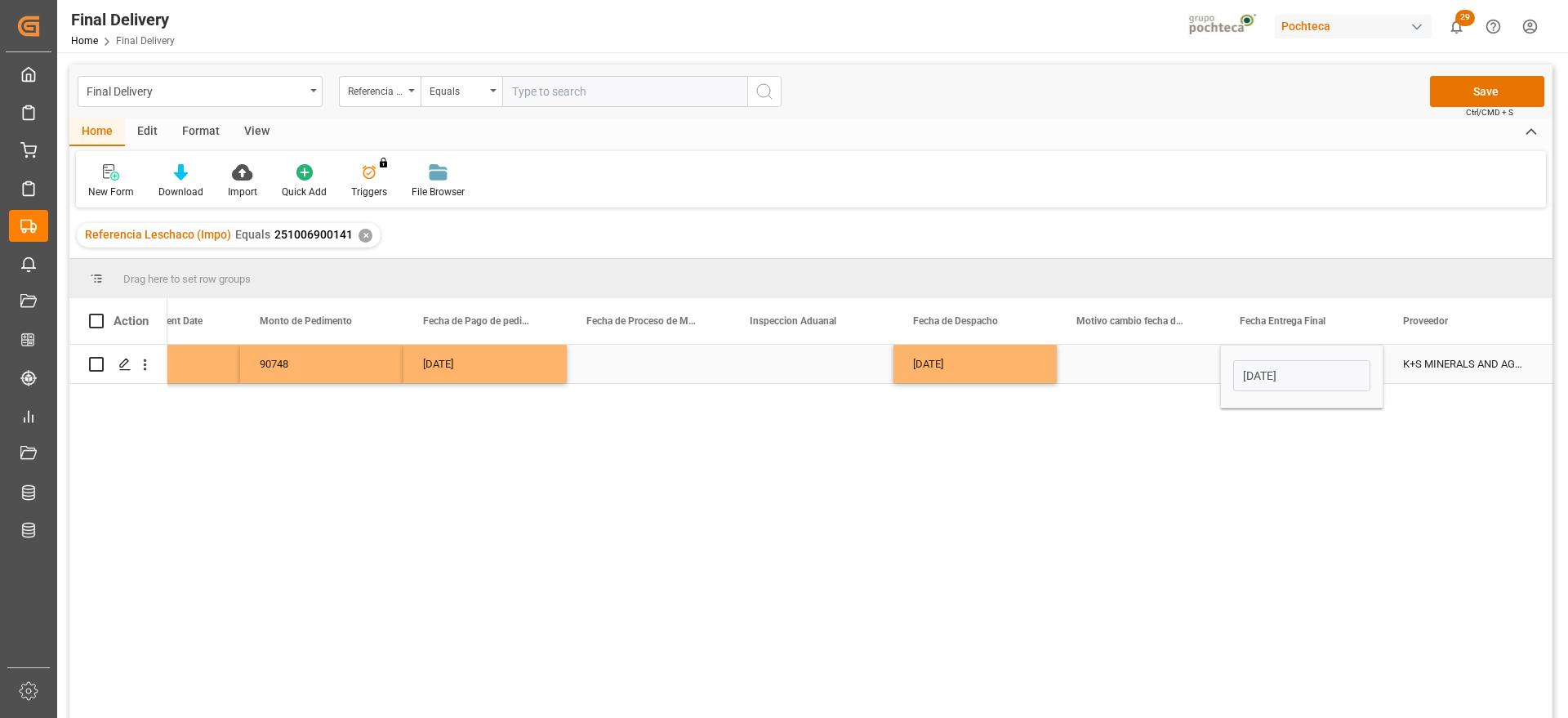
click at [1160, 367] on div "Press SPACE to select this row." at bounding box center [1139, 363] width 163 height 39
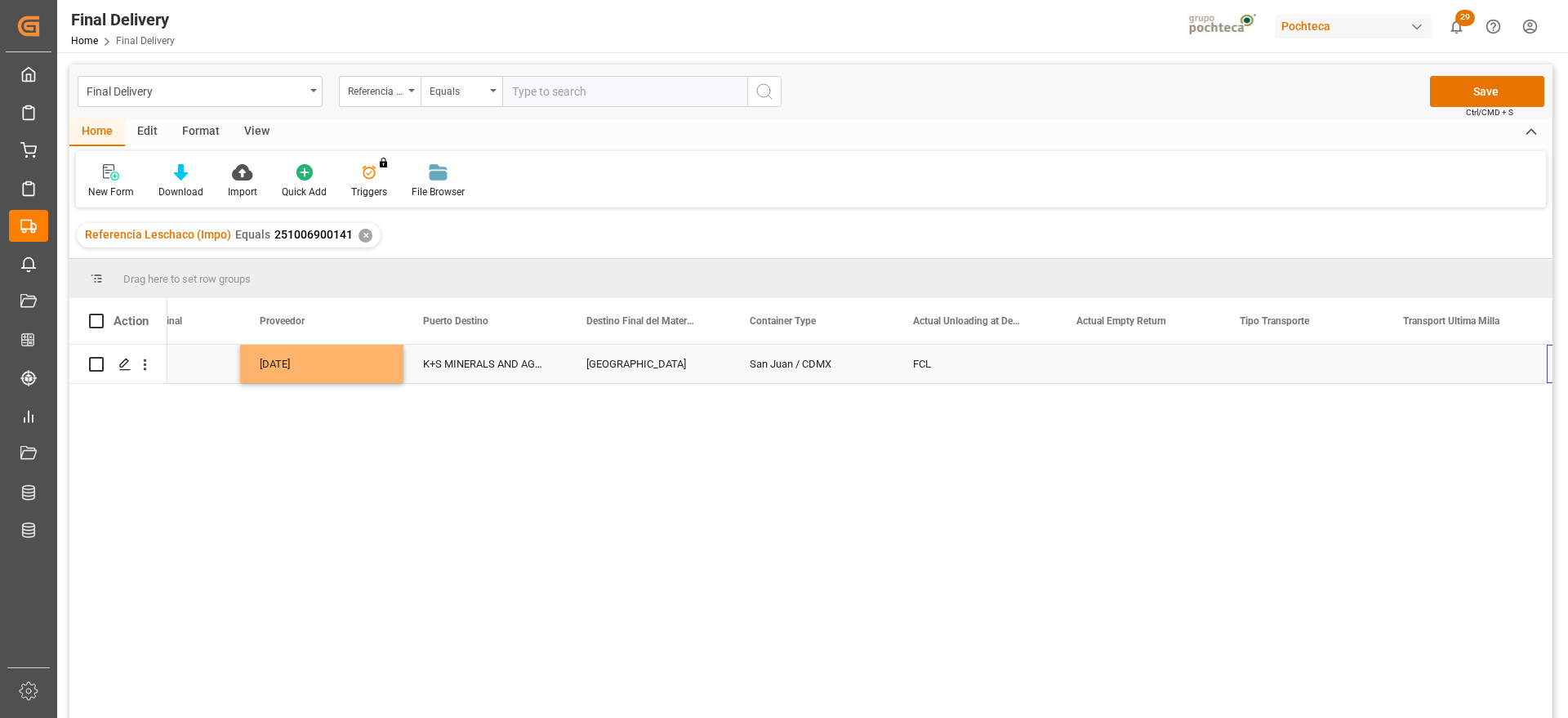
scroll to position [0, 5155]
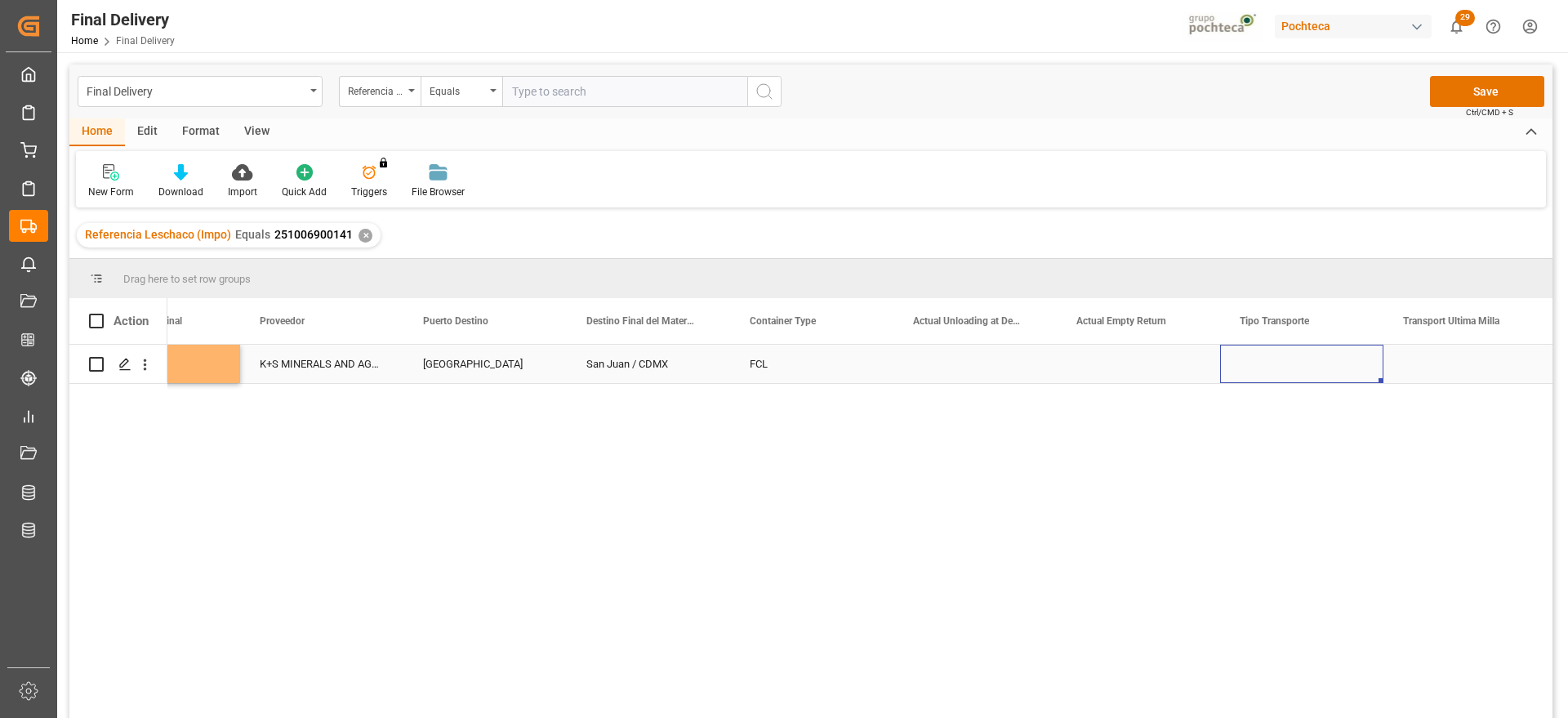
click at [1284, 363] on div "Press SPACE to select this row." at bounding box center [1302, 363] width 163 height 39
click at [1354, 364] on button "Select" at bounding box center [1301, 373] width 137 height 31
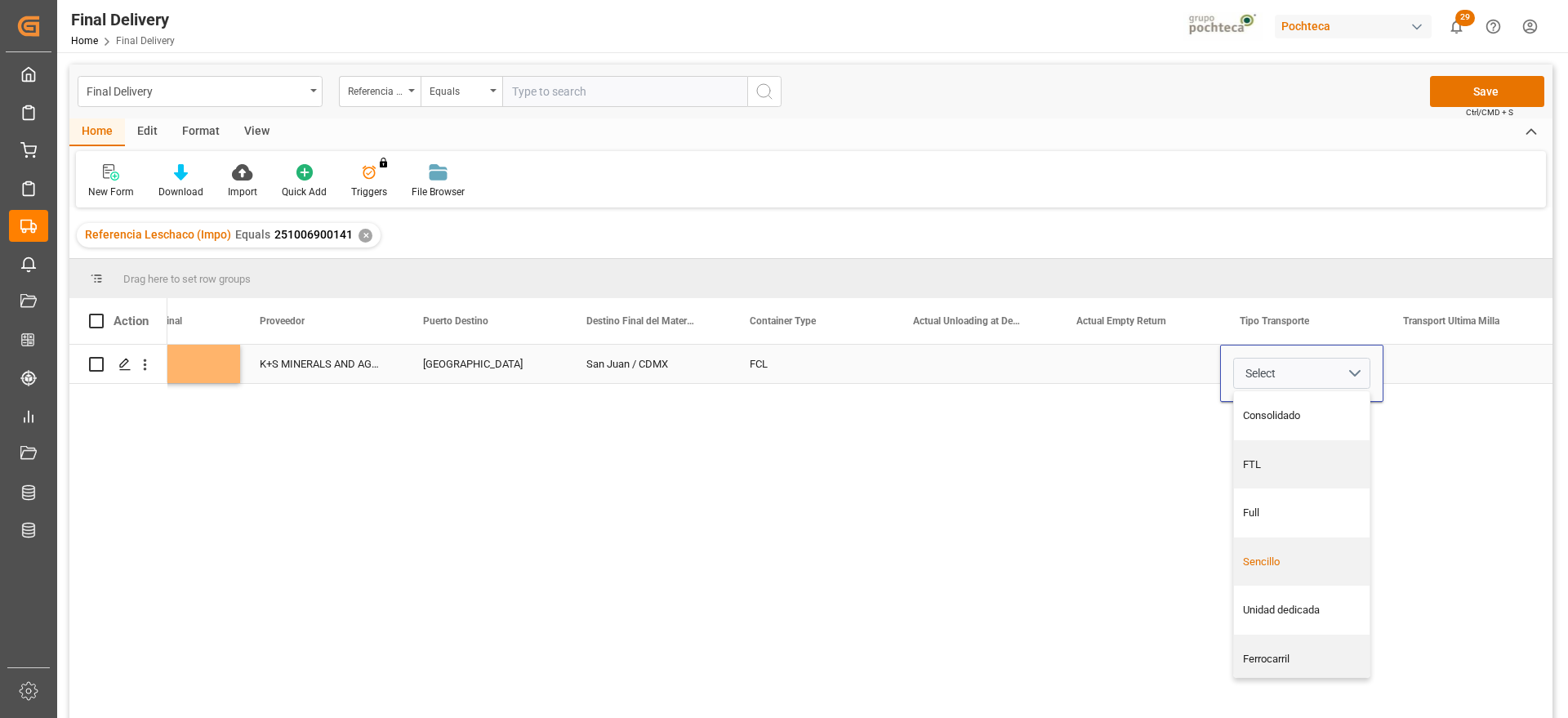
click at [1286, 550] on div "Sencillo" at bounding box center [1301, 562] width 136 height 49
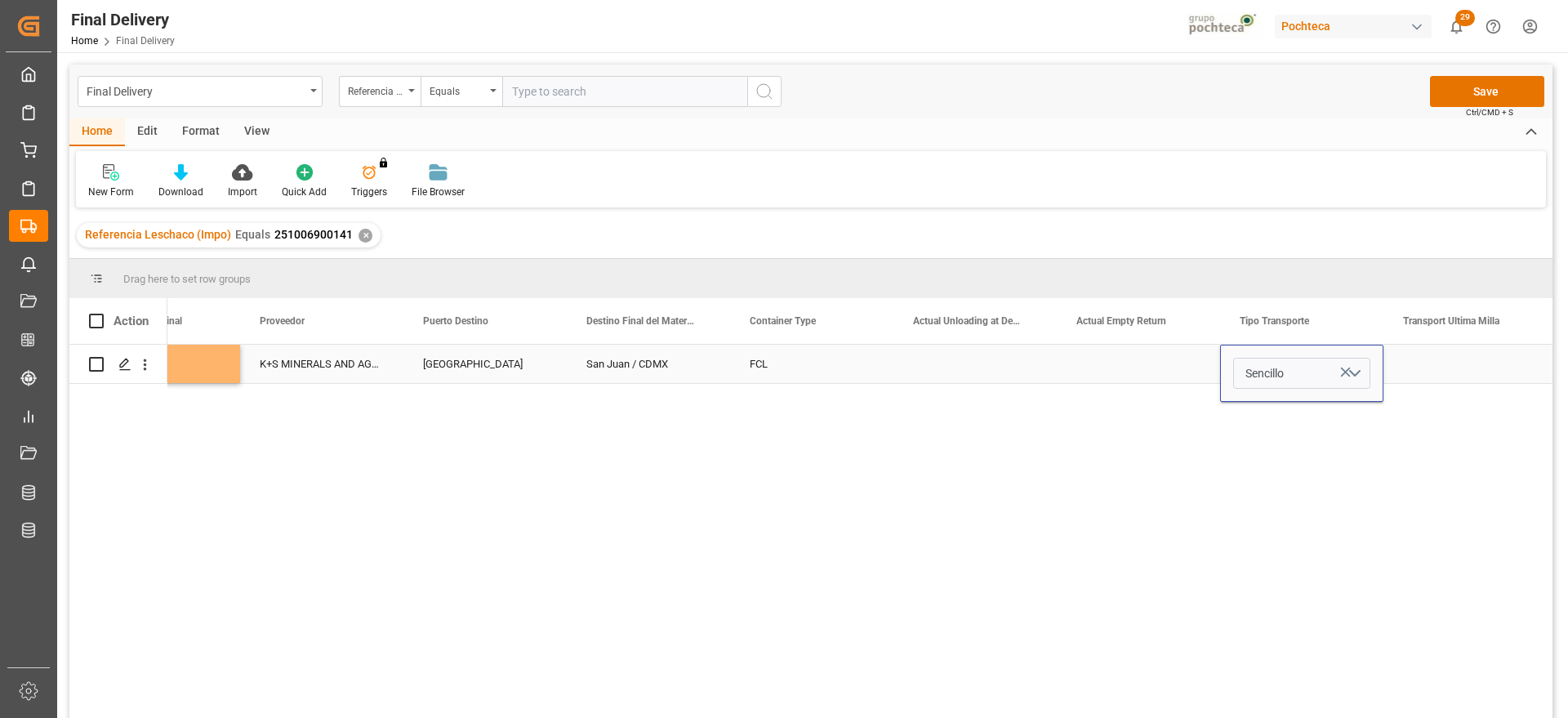
click at [1432, 363] on div "Press SPACE to select this row." at bounding box center [1466, 363] width 163 height 39
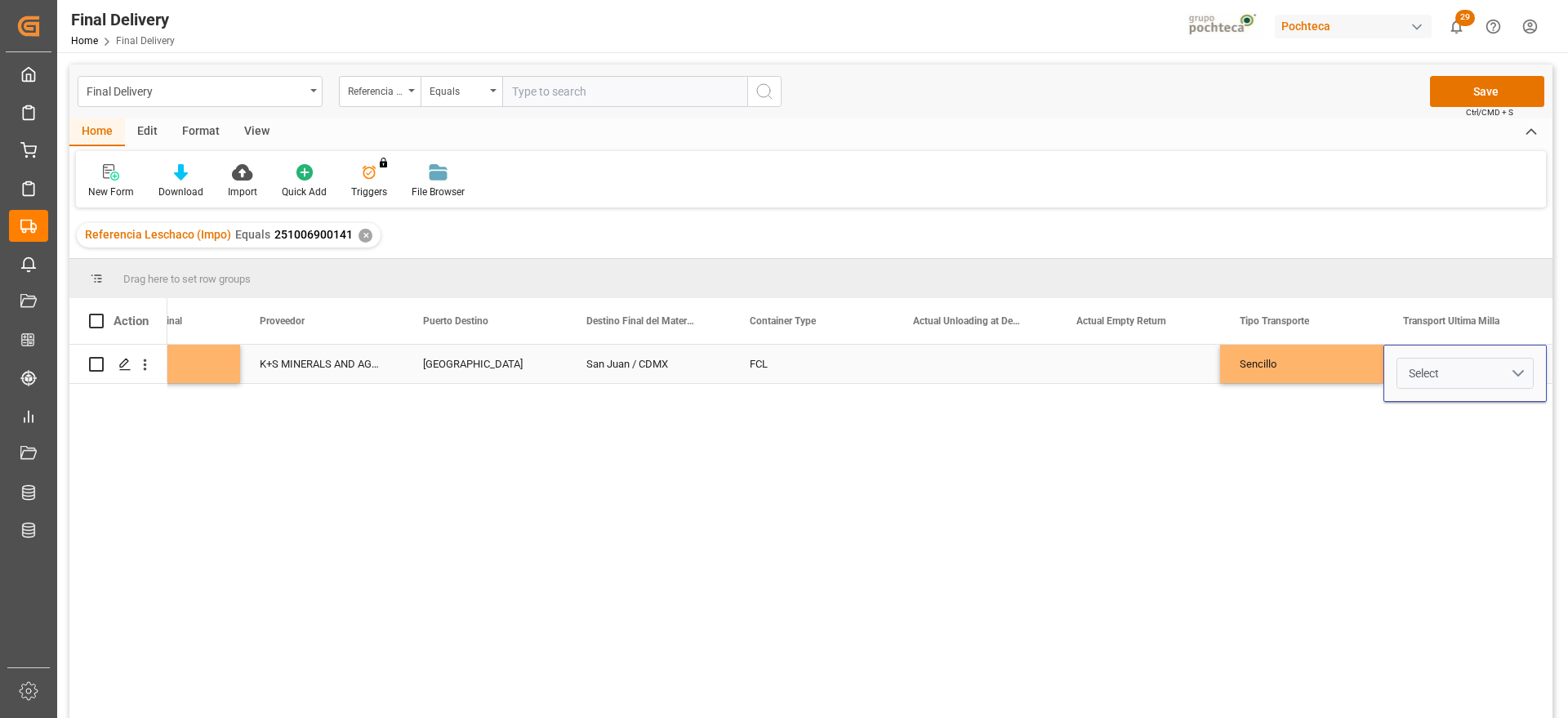
click at [1527, 372] on button "Select" at bounding box center [1465, 373] width 137 height 31
click at [1458, 452] on div "Pochteca" at bounding box center [1465, 465] width 136 height 49
click at [1353, 369] on div "Sencillo" at bounding box center [1302, 363] width 163 height 39
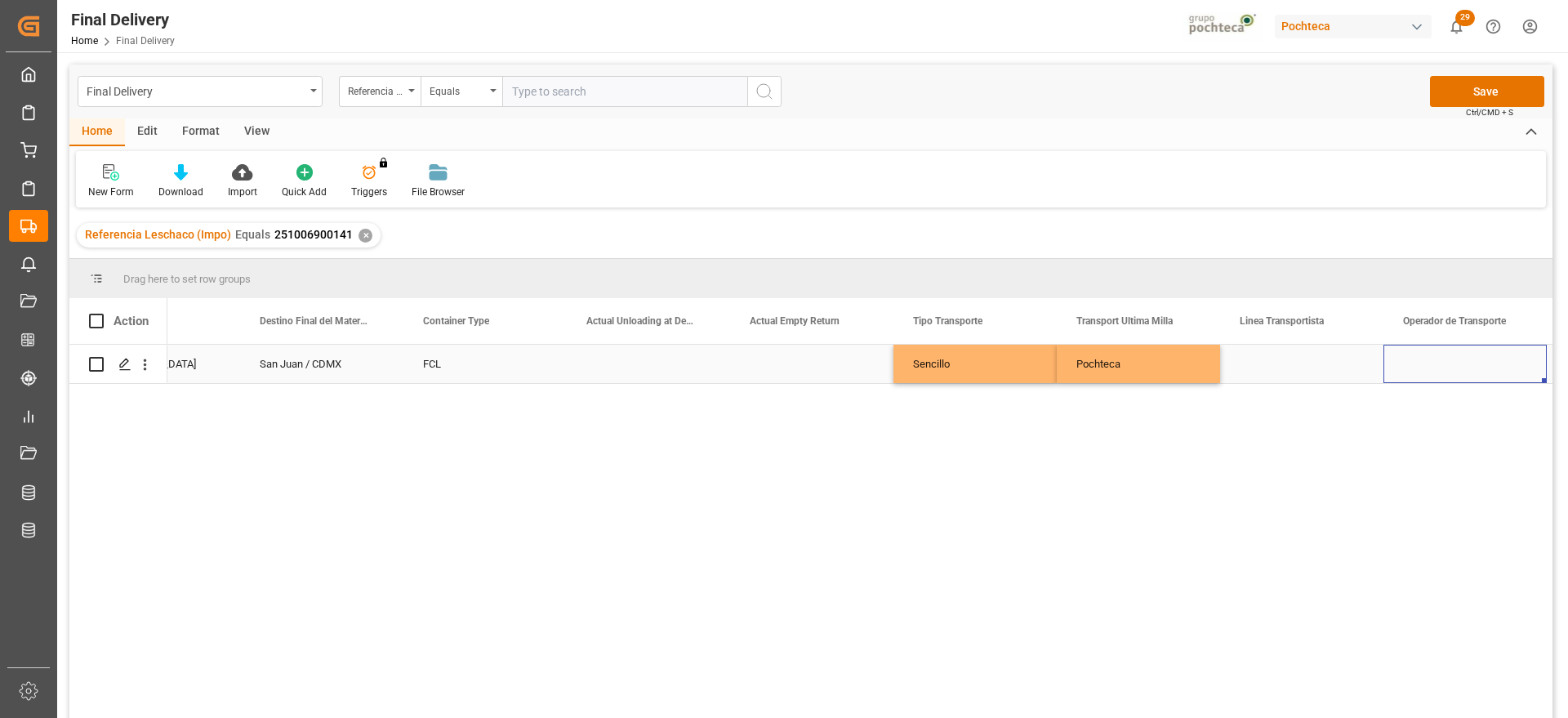
click at [1173, 367] on div "Pochteca" at bounding box center [1139, 363] width 163 height 39
click at [1195, 368] on button "Pochteca" at bounding box center [1138, 373] width 137 height 31
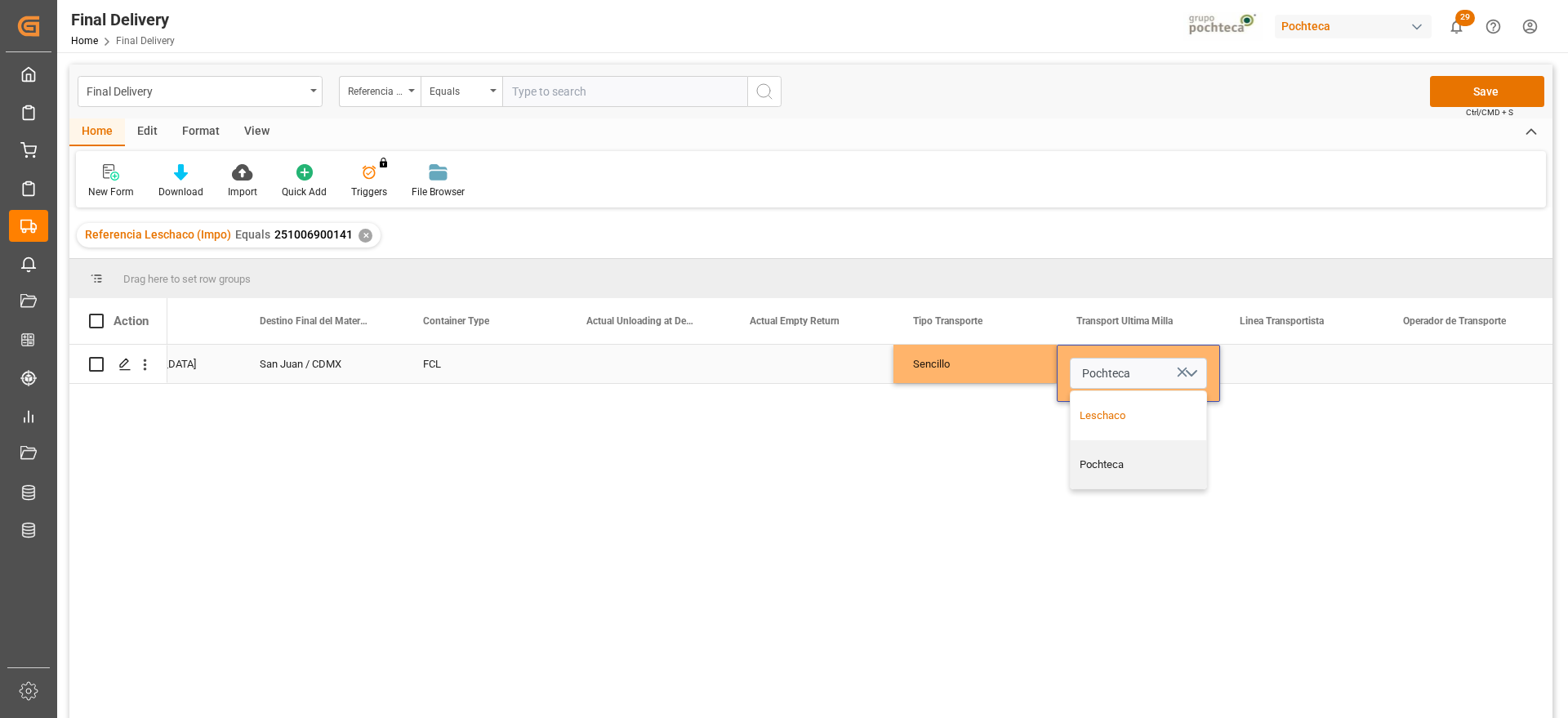
click at [1123, 414] on div "Leschaco" at bounding box center [1139, 416] width 118 height 16
click at [1293, 364] on div "Press SPACE to select this row." at bounding box center [1302, 363] width 163 height 39
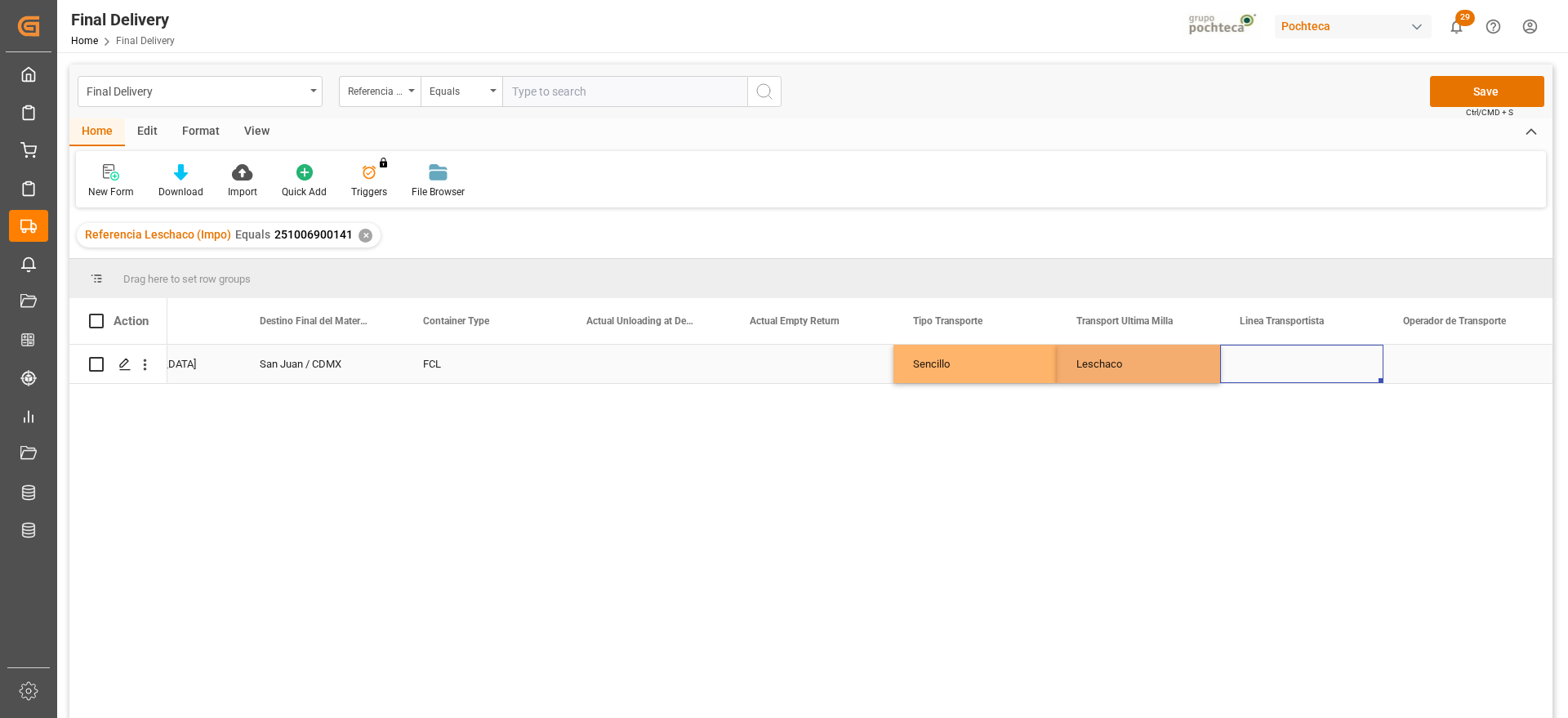
click at [1293, 364] on div "Press SPACE to select this row." at bounding box center [1302, 363] width 163 height 39
click at [1151, 365] on div "Leschaco" at bounding box center [1139, 363] width 163 height 39
click at [1499, 89] on button "Save" at bounding box center [1487, 92] width 114 height 31
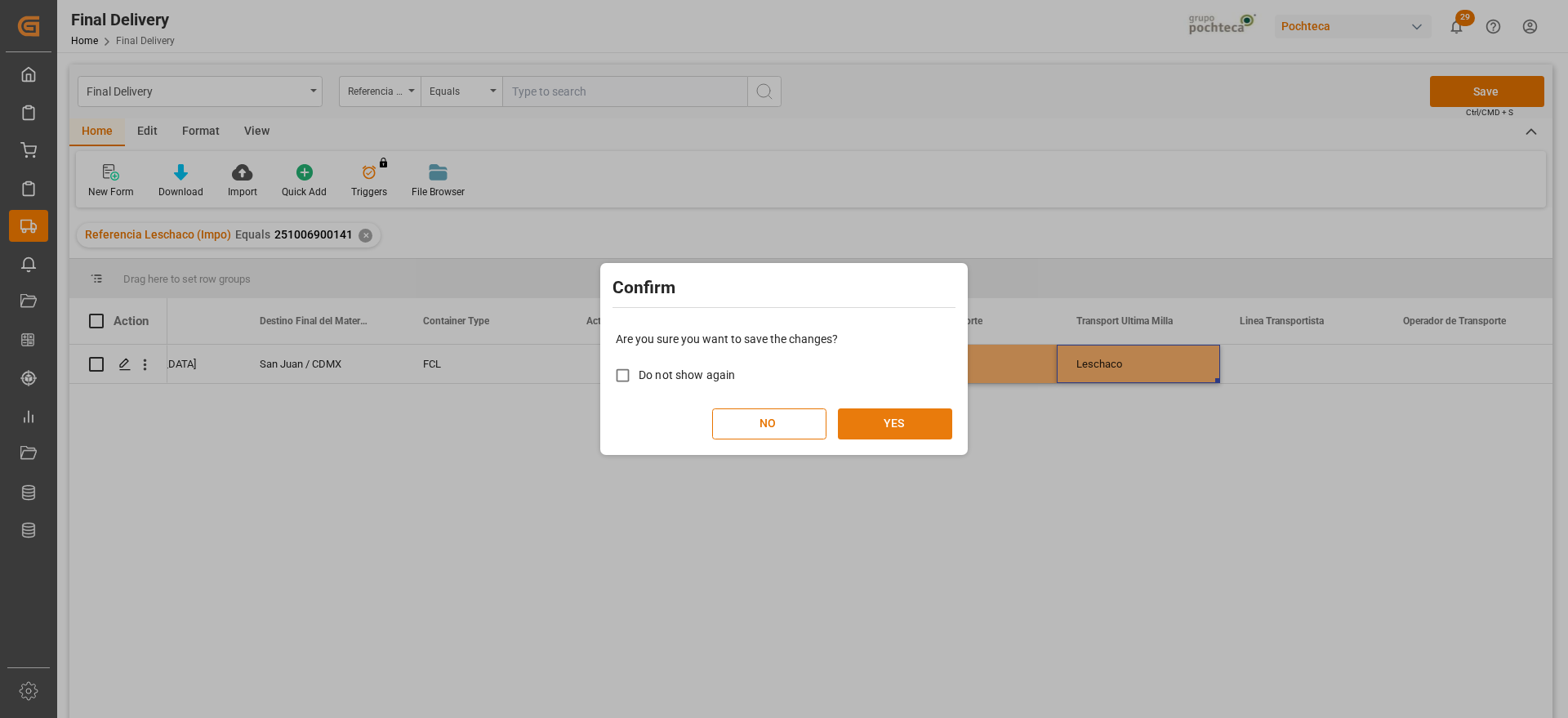
click at [937, 415] on button "YES" at bounding box center [895, 424] width 114 height 31
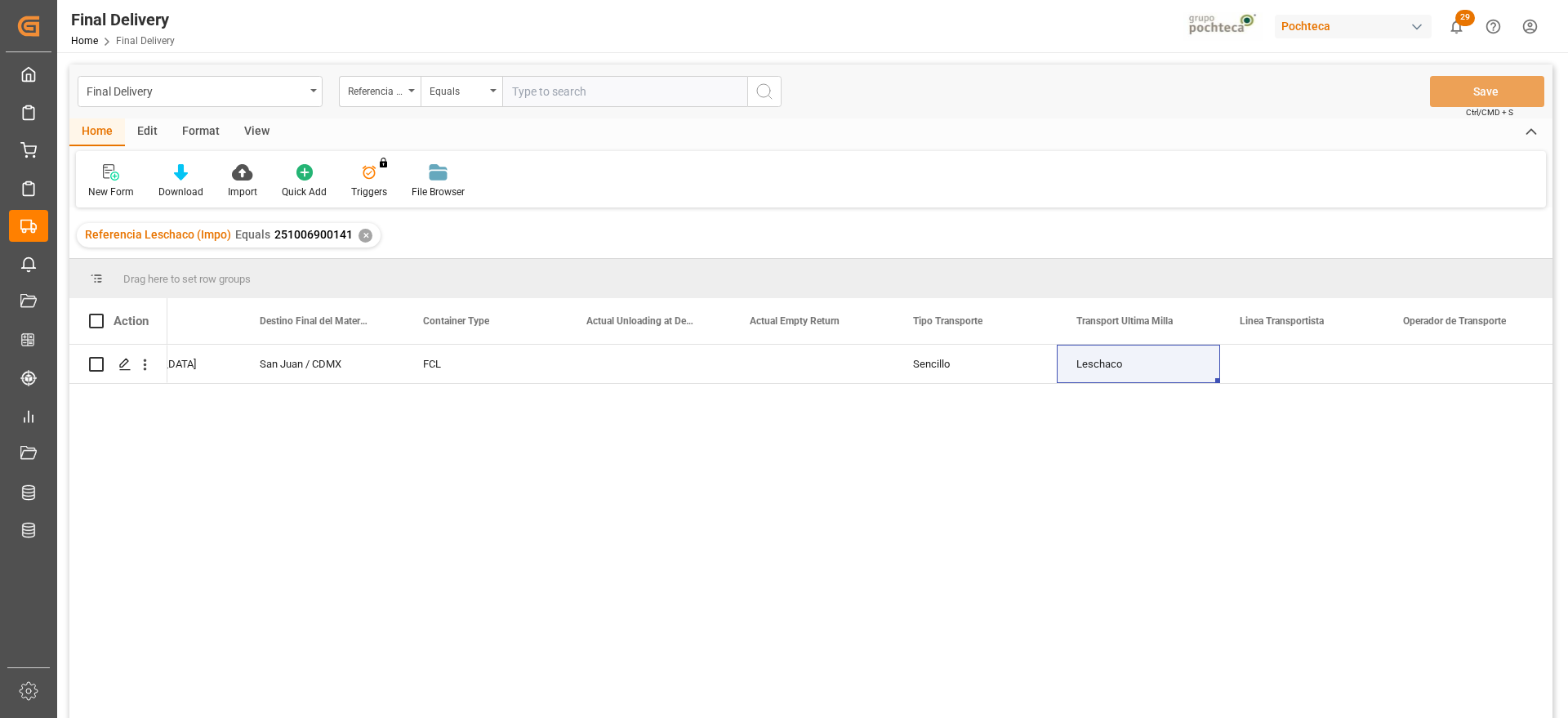
click at [362, 232] on div "✕" at bounding box center [365, 235] width 13 height 13
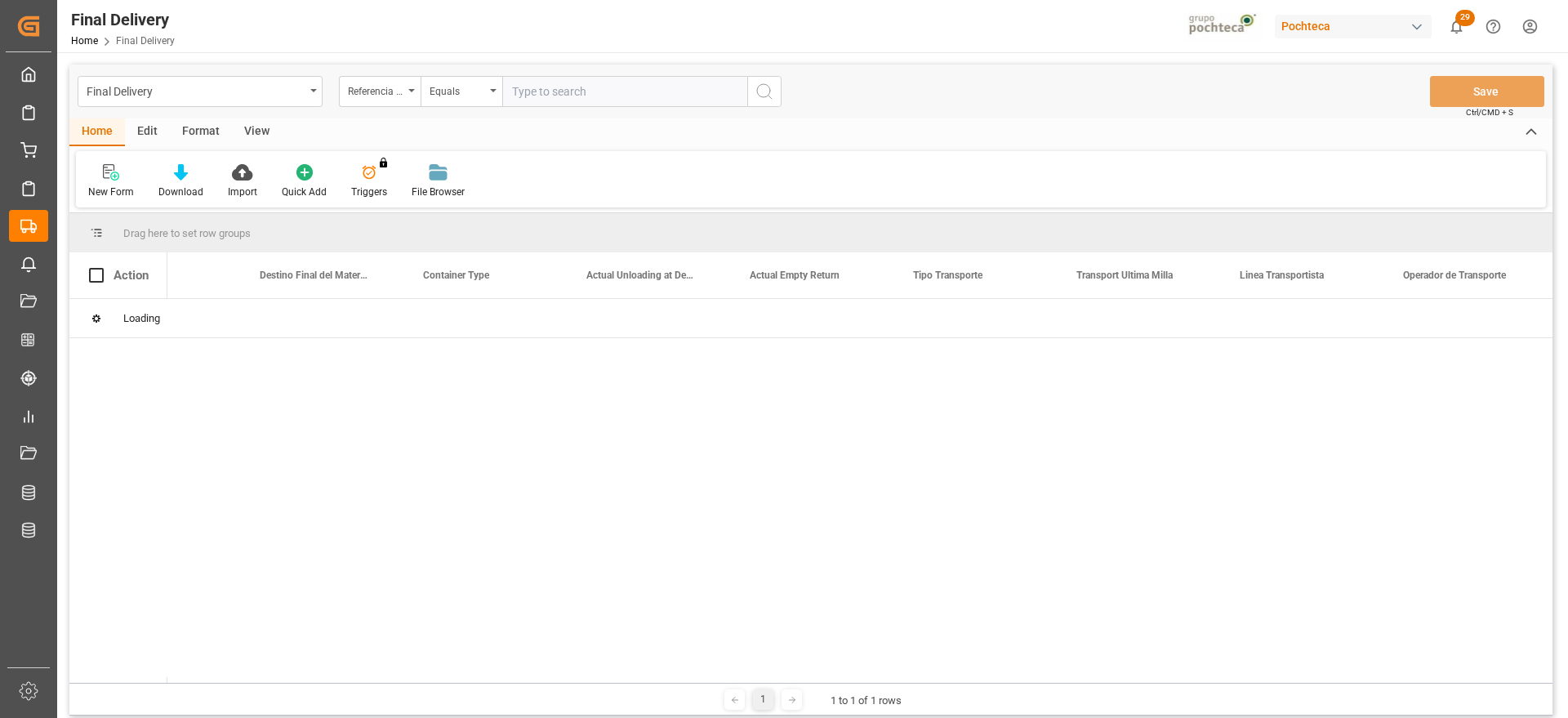
click at [559, 91] on input "text" at bounding box center [625, 92] width 245 height 31
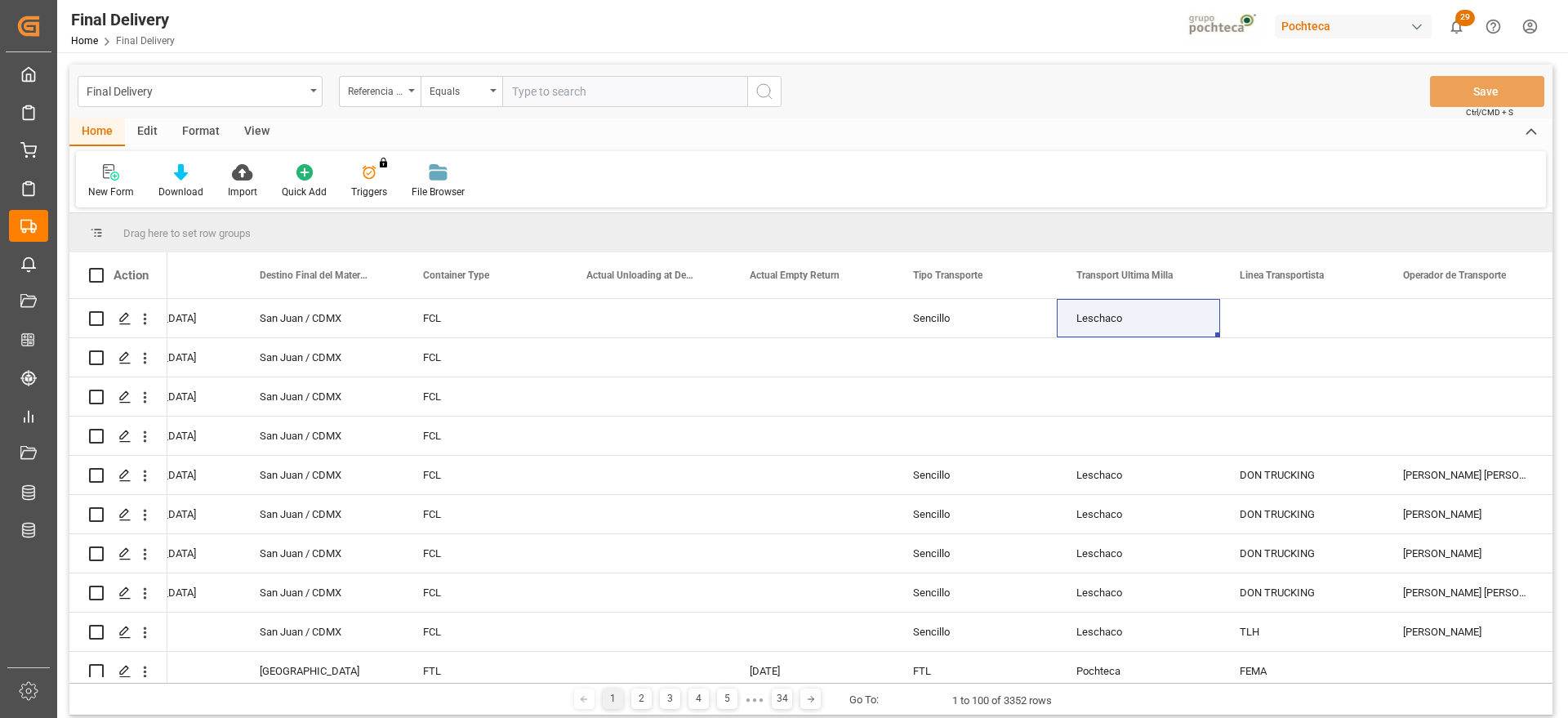
paste input "251006900151"
type input "251006900151"
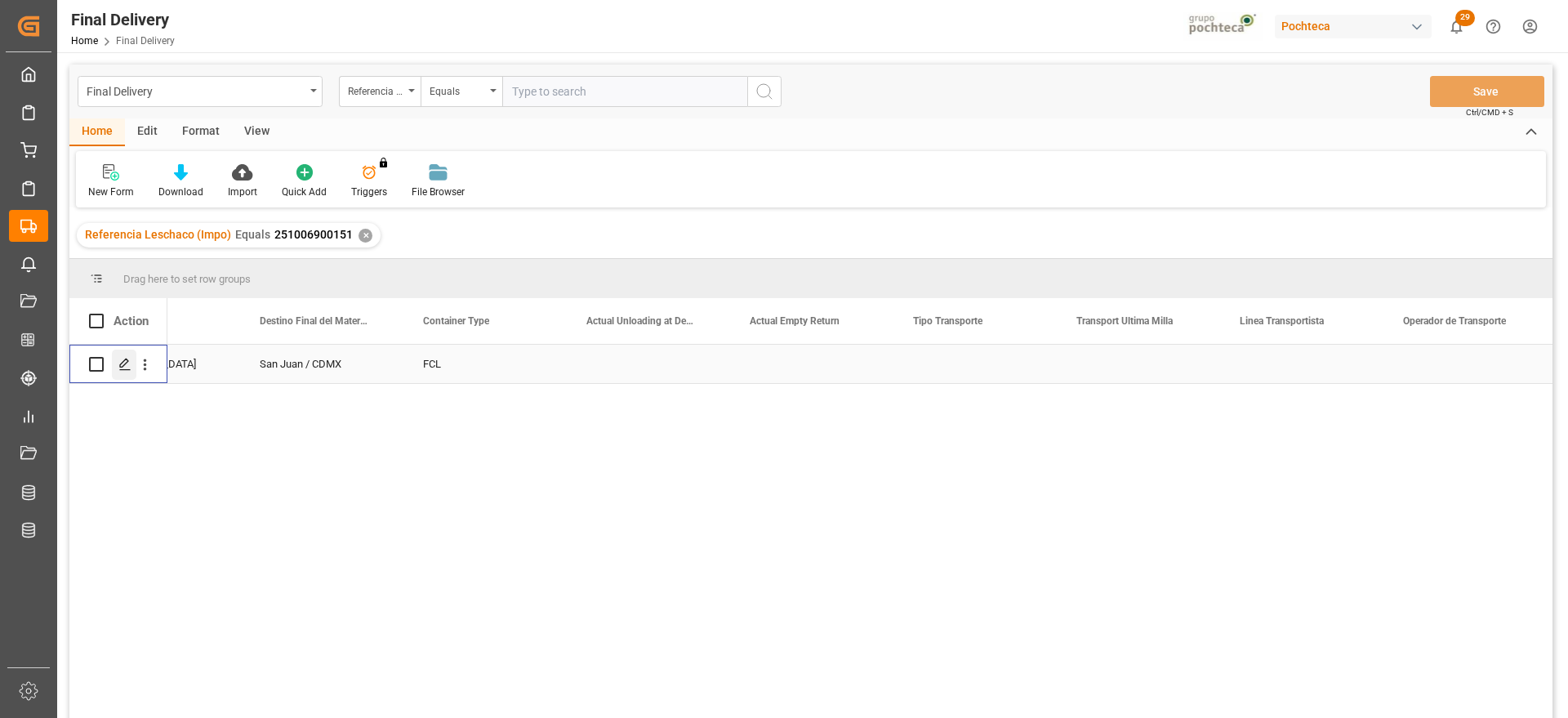
click at [120, 363] on icon "Press SPACE to select this row." at bounding box center [125, 364] width 13 height 13
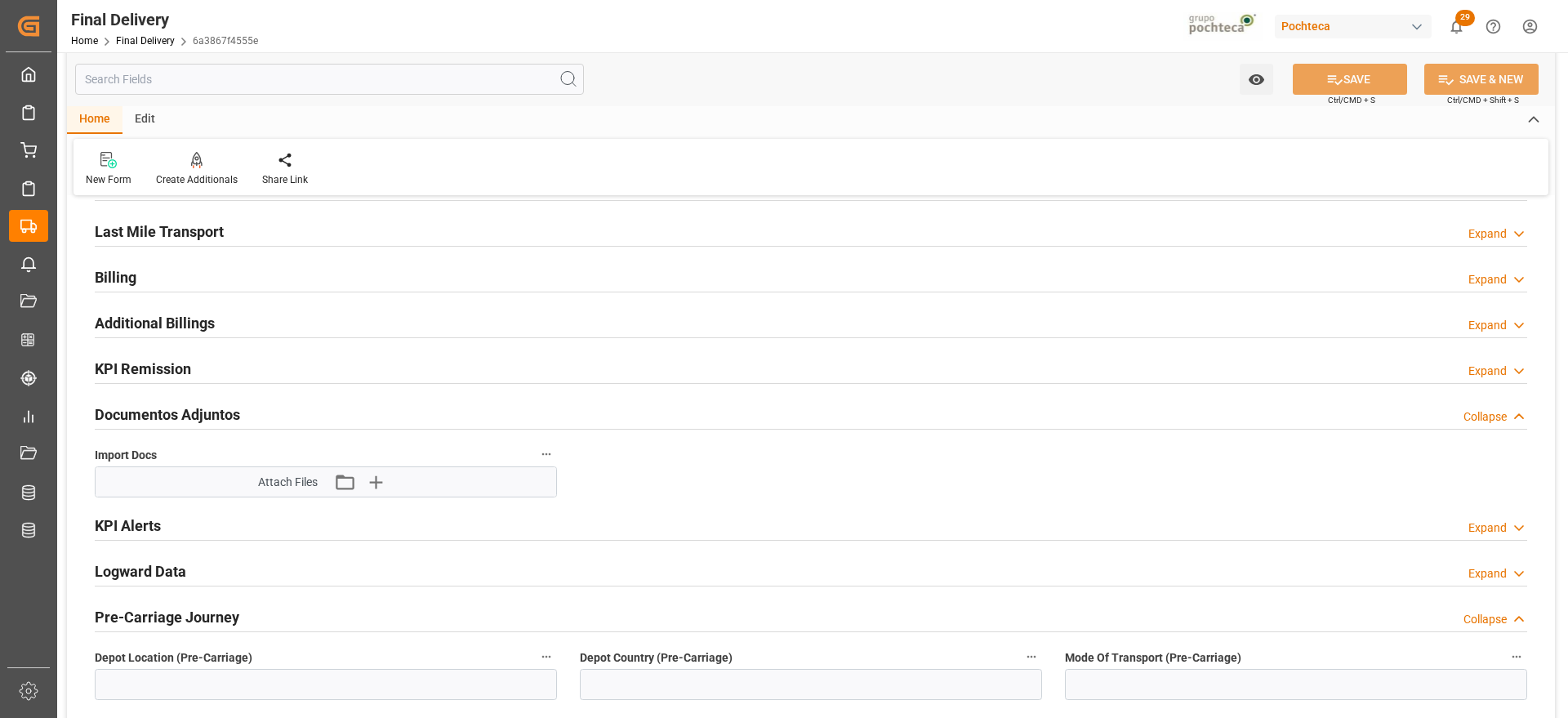
scroll to position [205, 0]
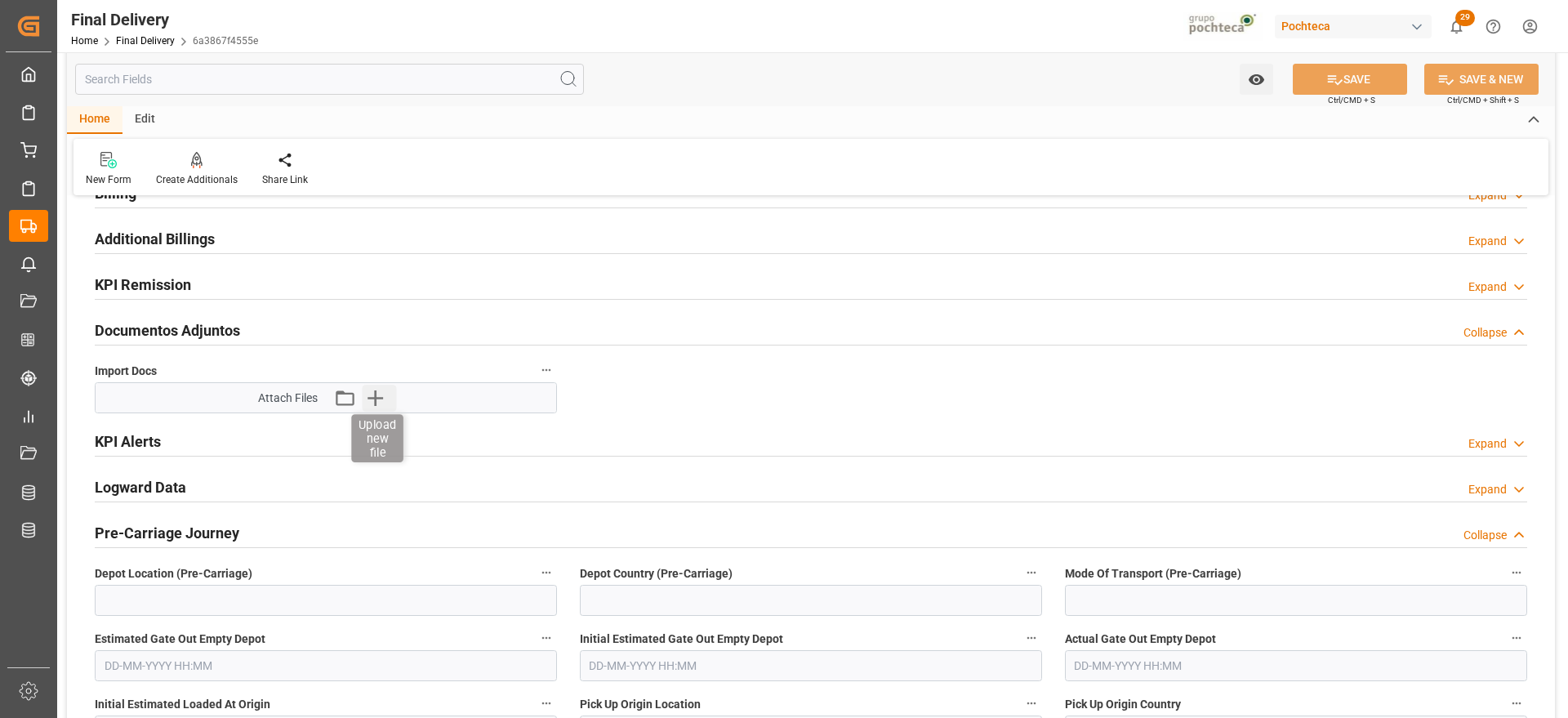
click at [380, 407] on icon "button" at bounding box center [374, 398] width 26 height 26
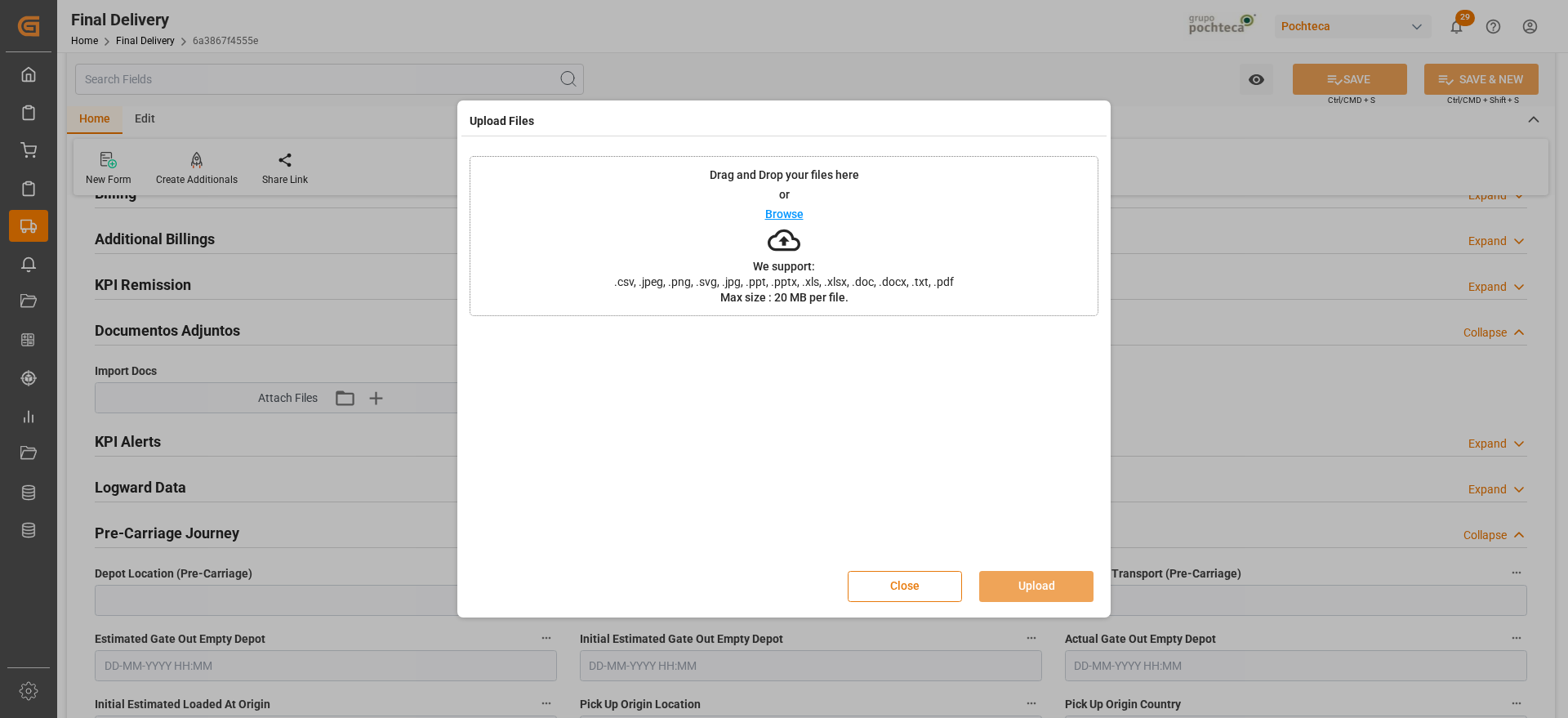
click at [927, 577] on button "Close" at bounding box center [905, 586] width 114 height 31
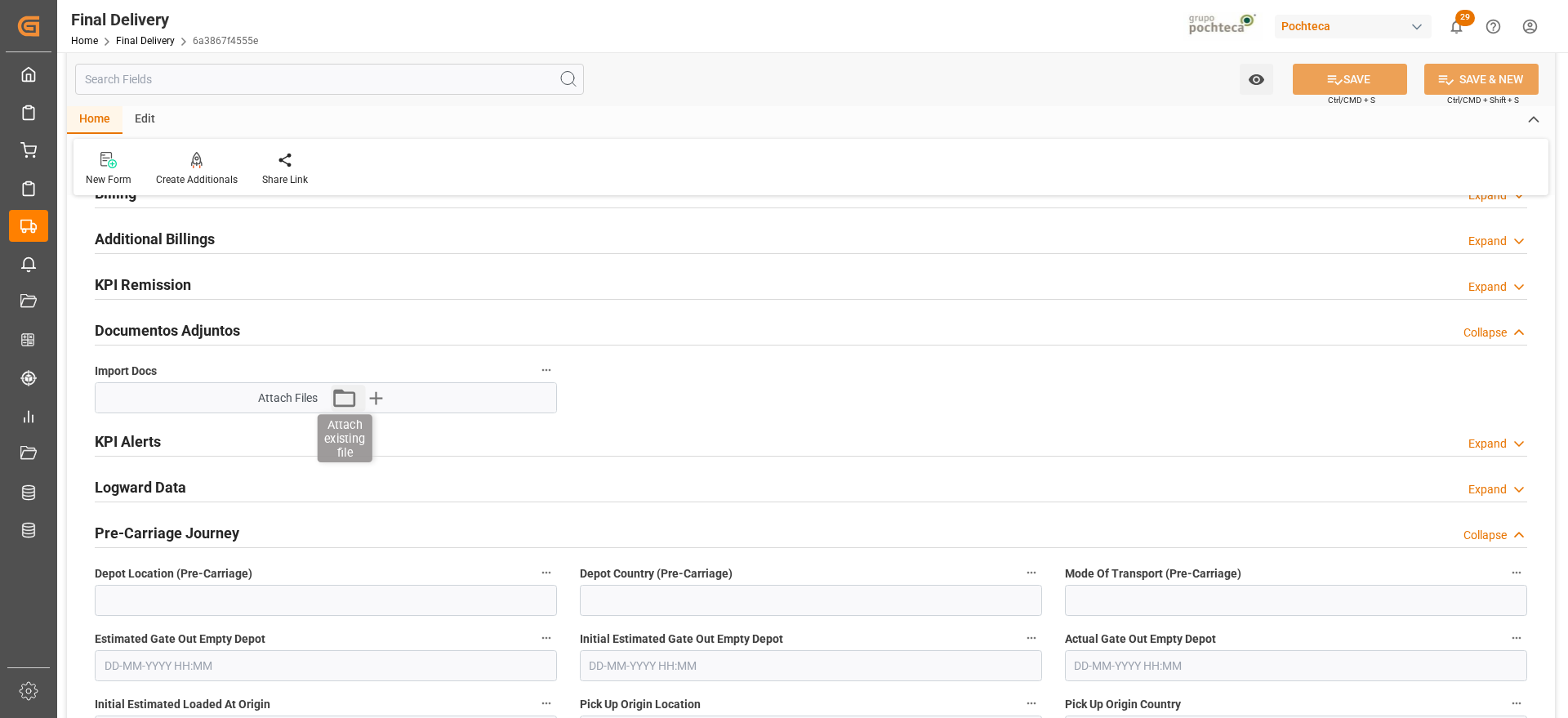
click at [347, 400] on icon "button" at bounding box center [344, 398] width 26 height 26
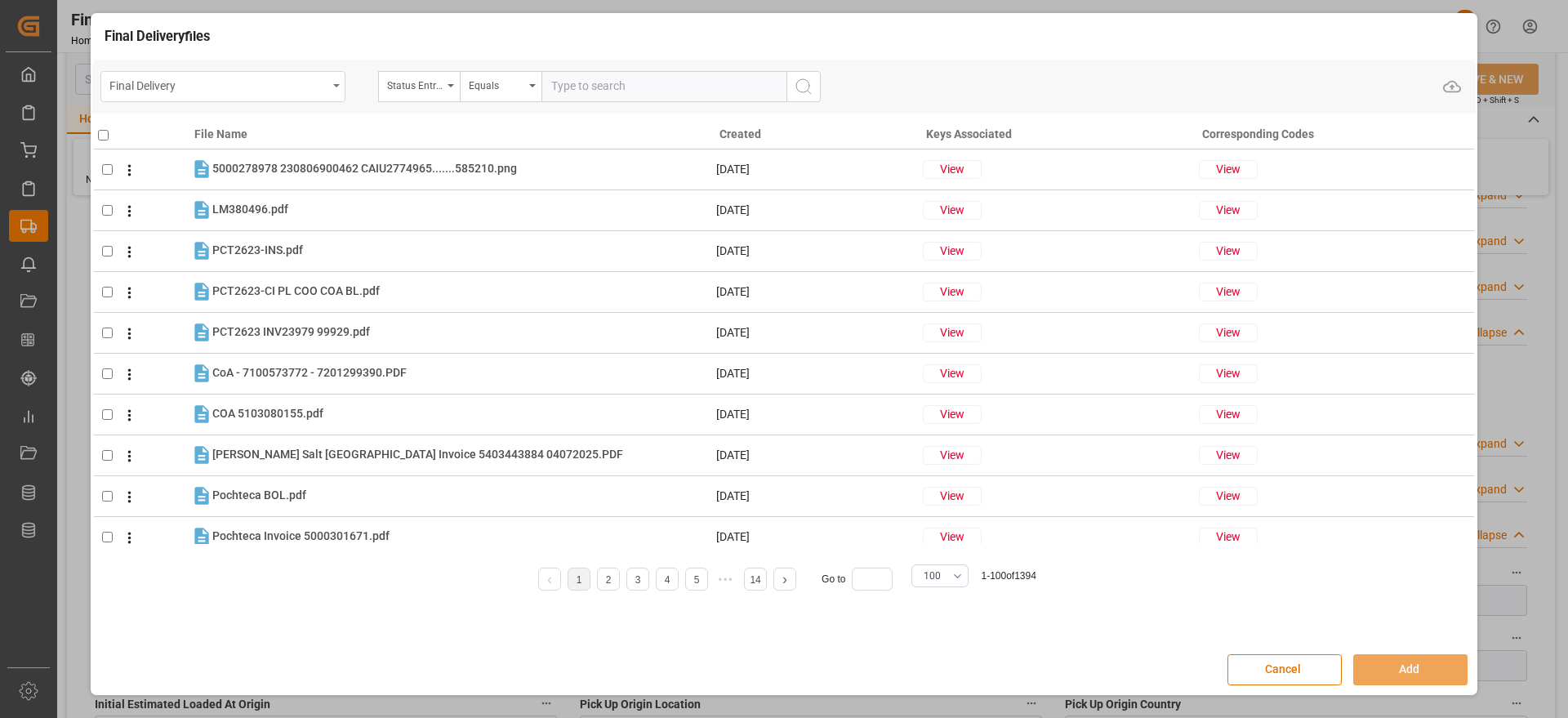
click at [250, 92] on div "Final Delivery" at bounding box center [218, 84] width 218 height 21
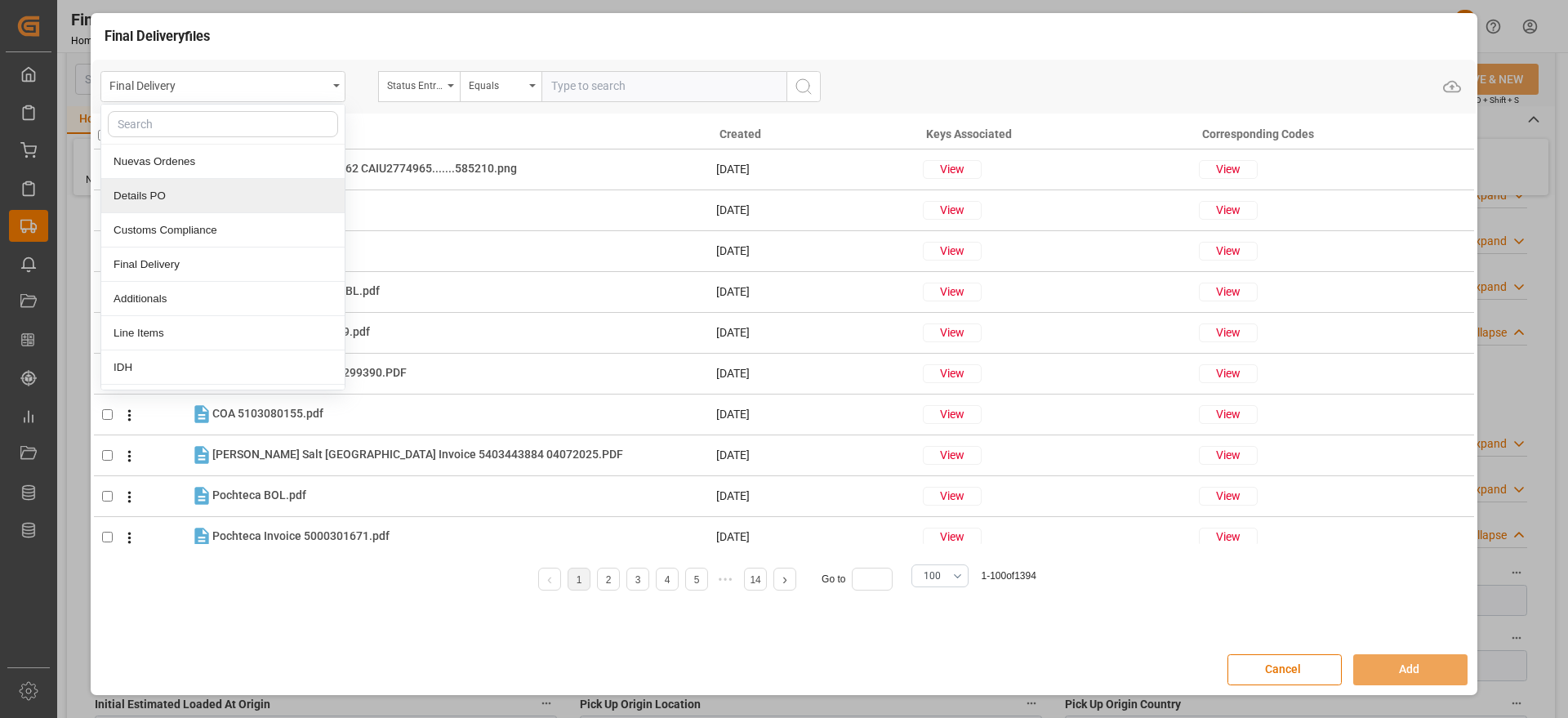
click at [199, 186] on div "Details PO" at bounding box center [223, 196] width 243 height 34
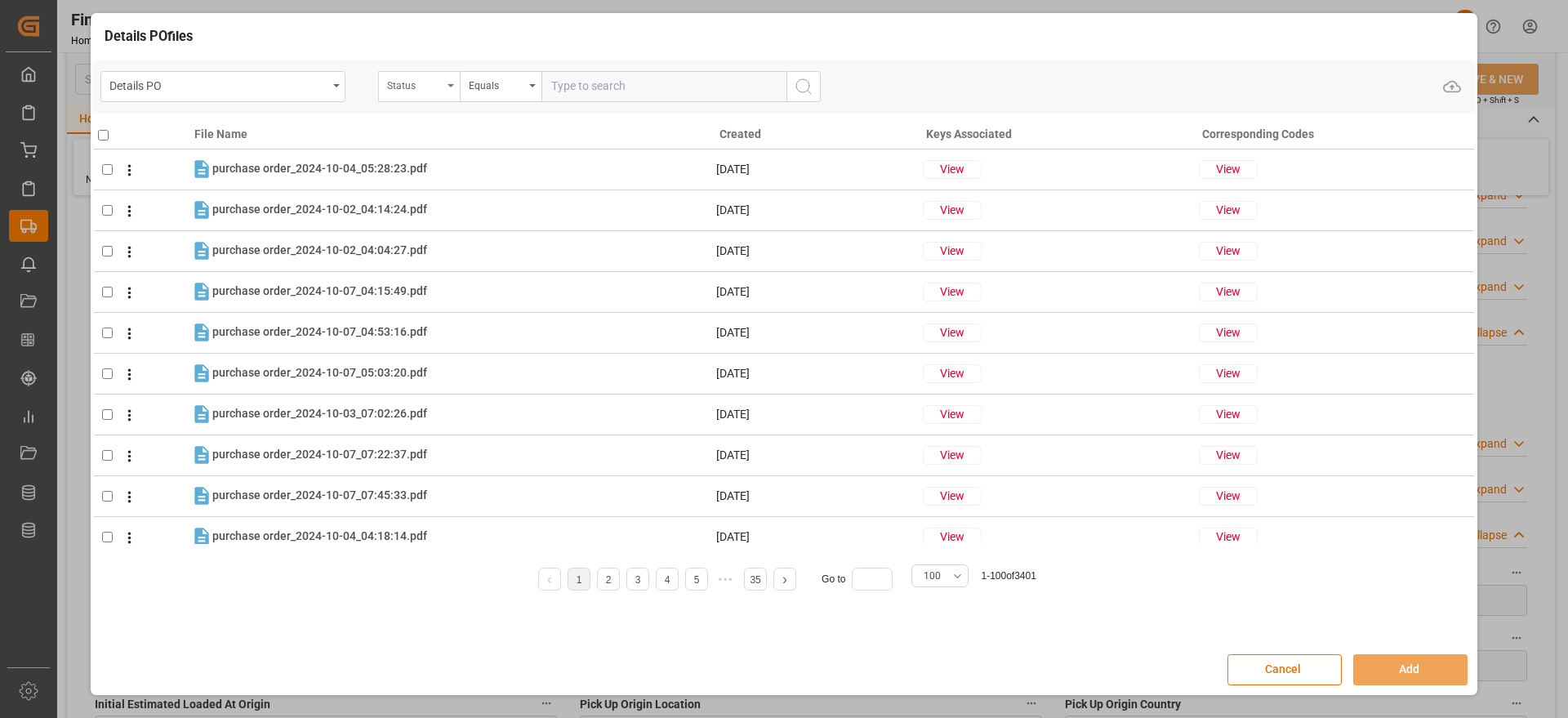
click at [427, 85] on div "Status" at bounding box center [415, 83] width 56 height 19
click at [425, 123] on input "text" at bounding box center [501, 124] width 231 height 26
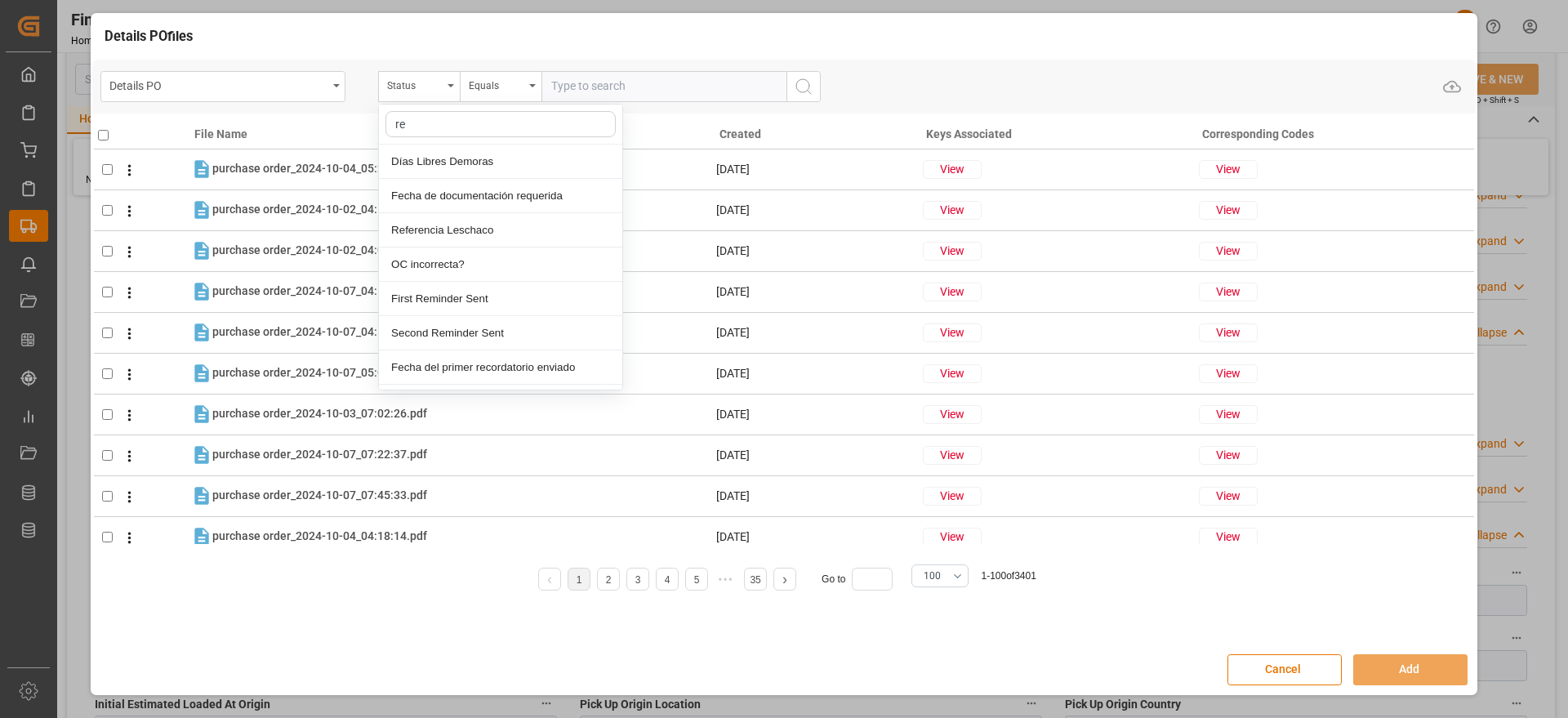
type input "ref"
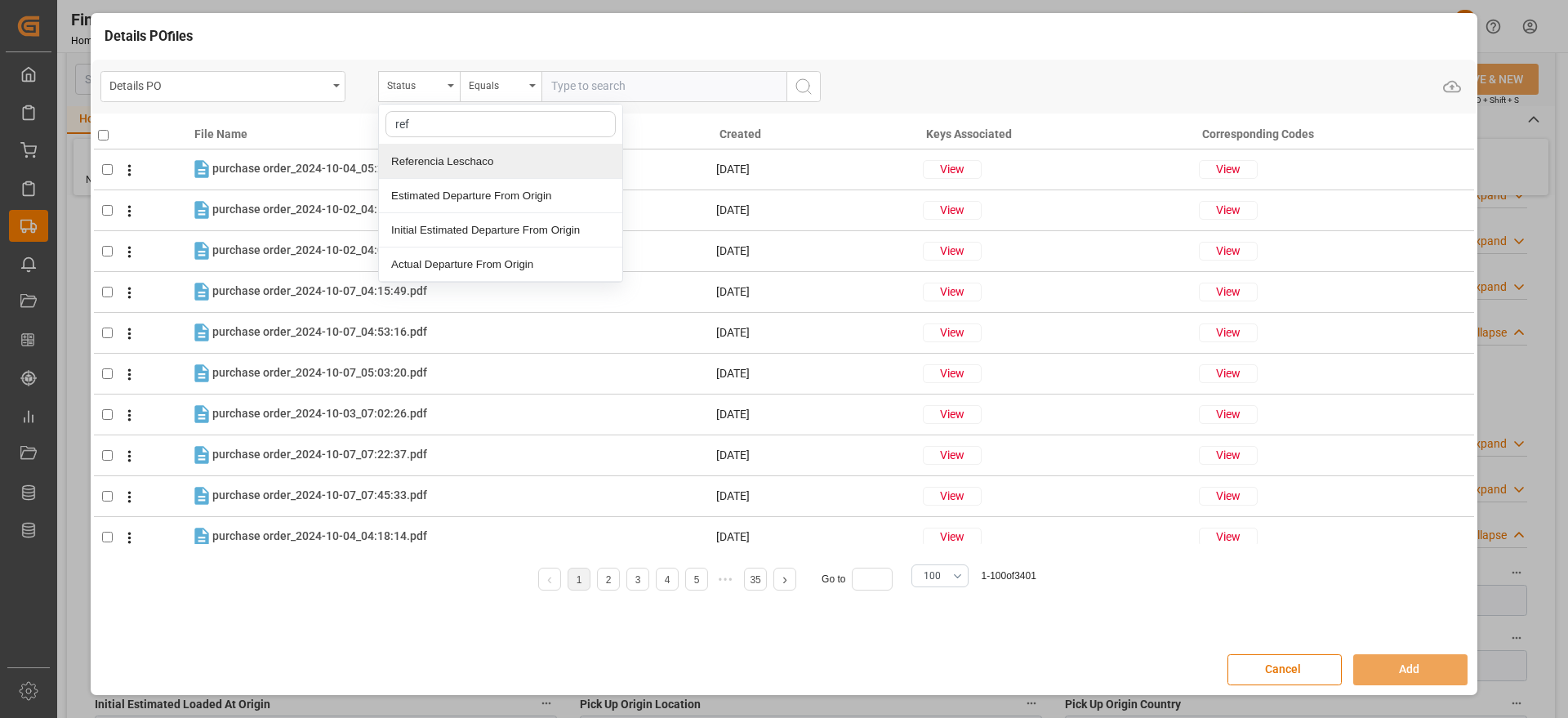
click at [443, 162] on div "Referencia Leschaco" at bounding box center [500, 162] width 243 height 34
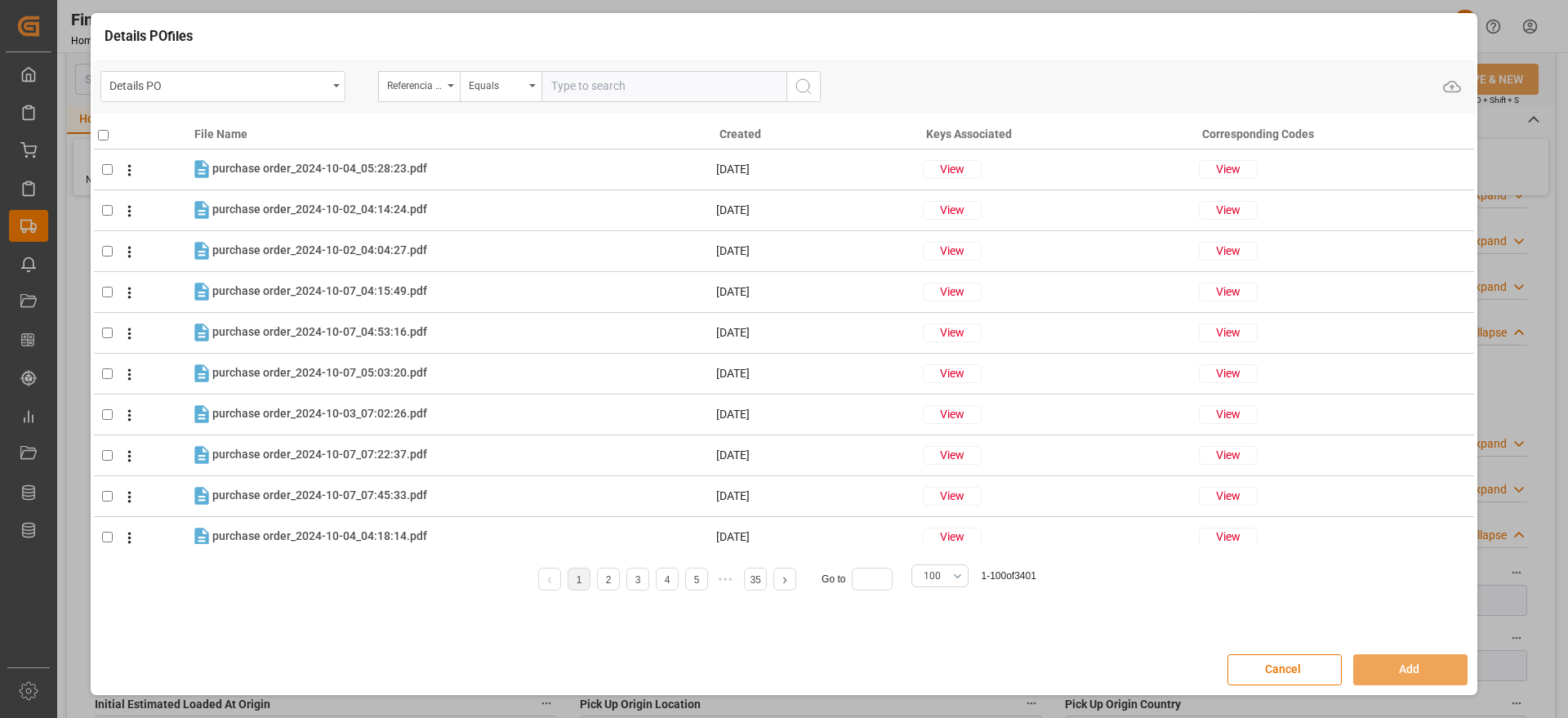
click at [573, 82] on input "text" at bounding box center [663, 86] width 245 height 31
paste input "251006900151"
type input "251006900151"
click at [814, 85] on icon "search button" at bounding box center [804, 87] width 20 height 20
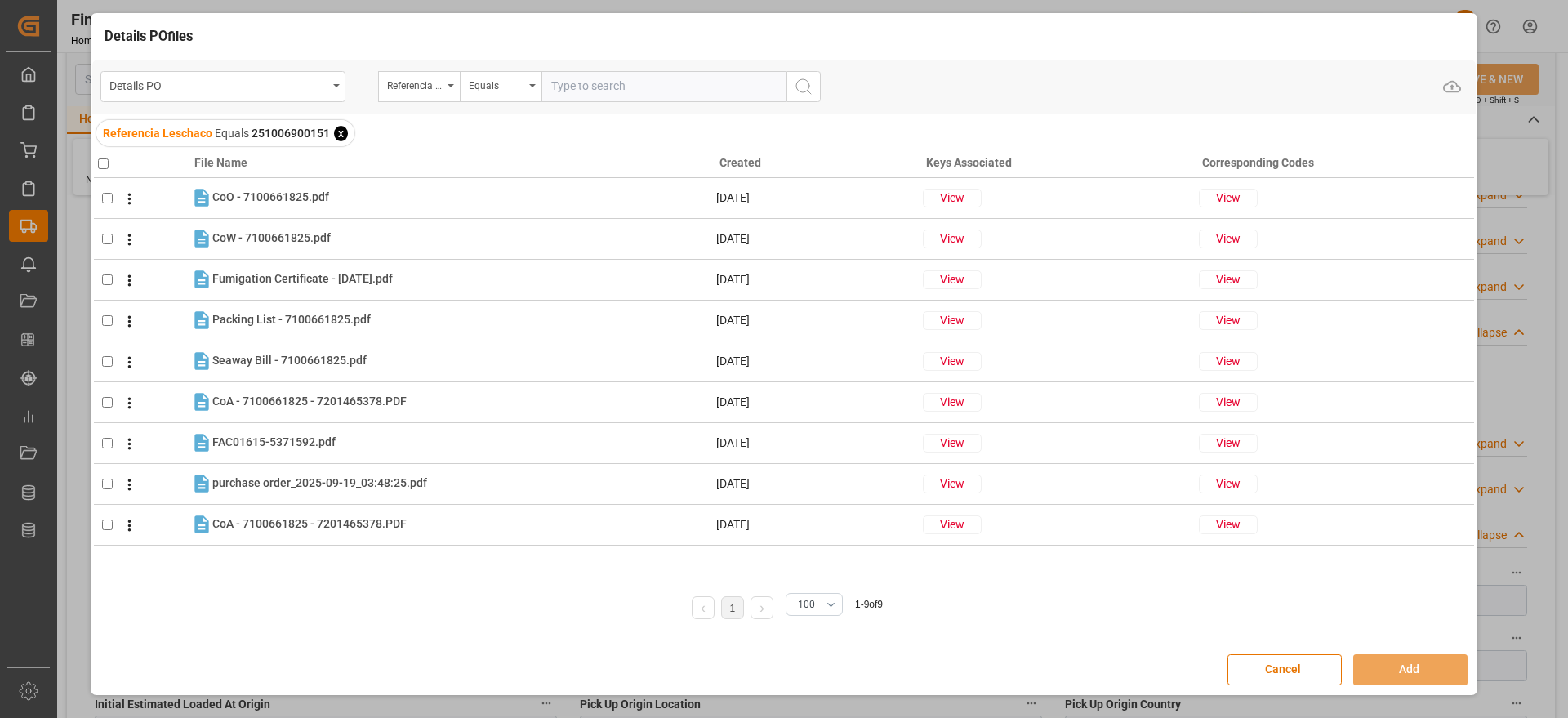
click at [104, 160] on input "checkbox" at bounding box center [103, 164] width 11 height 11
checkbox input "true"
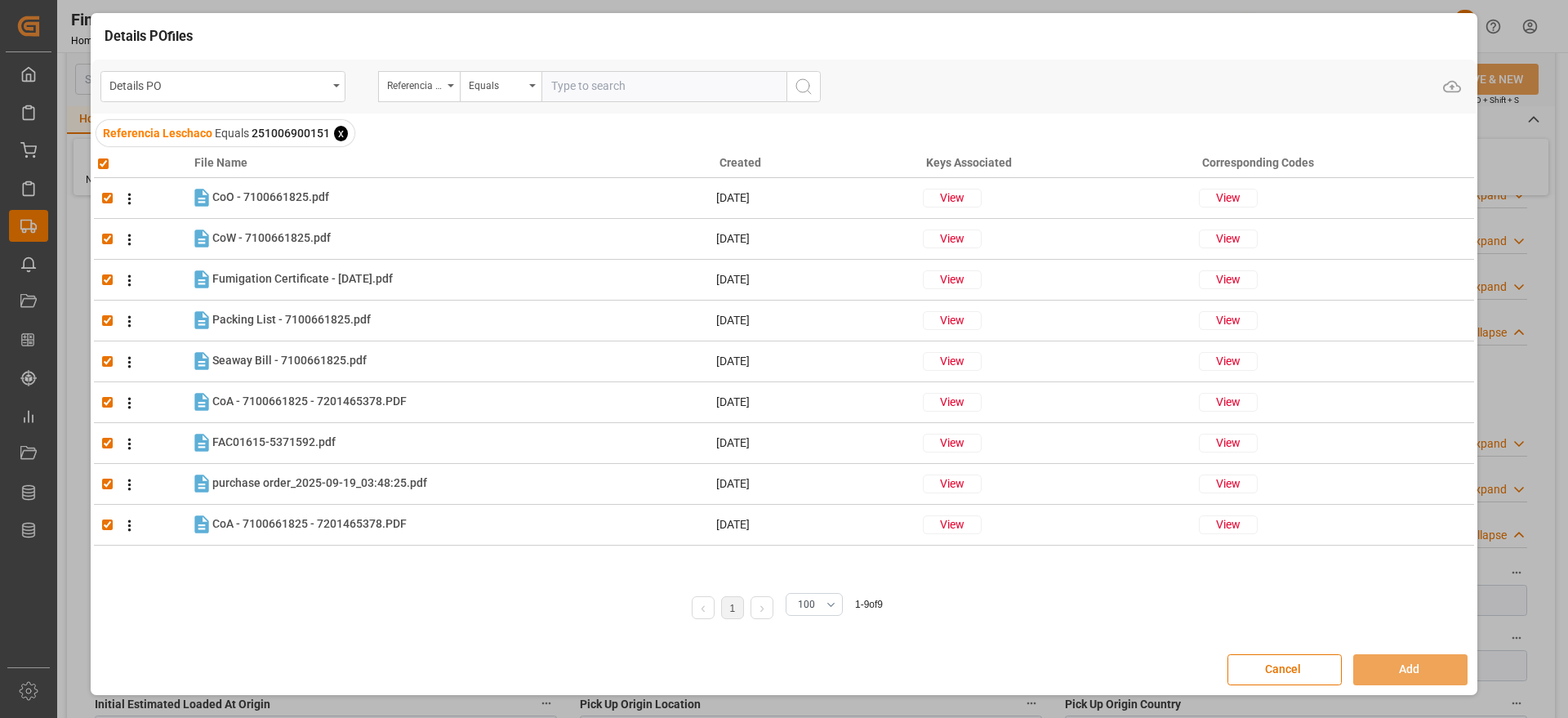
checkbox input "true"
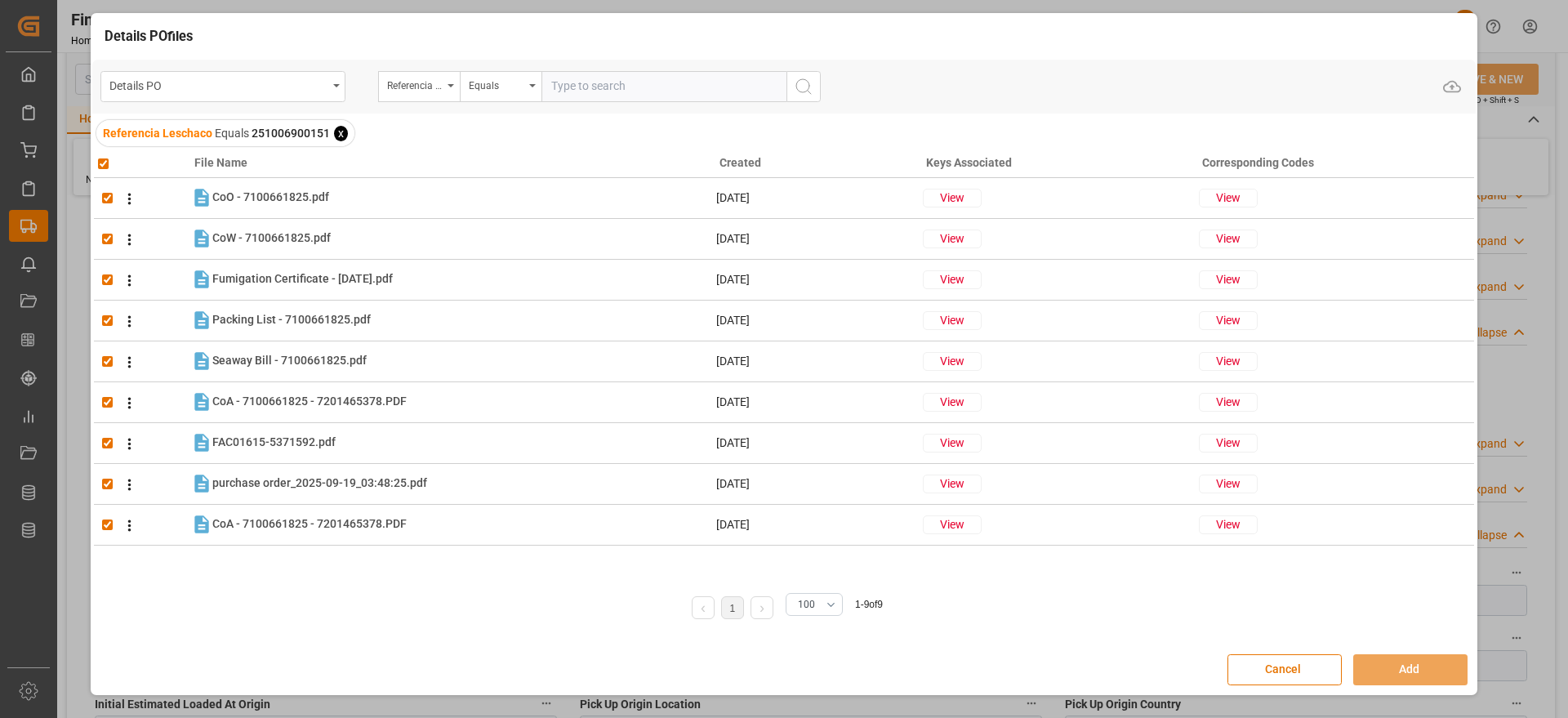
checkbox input "true"
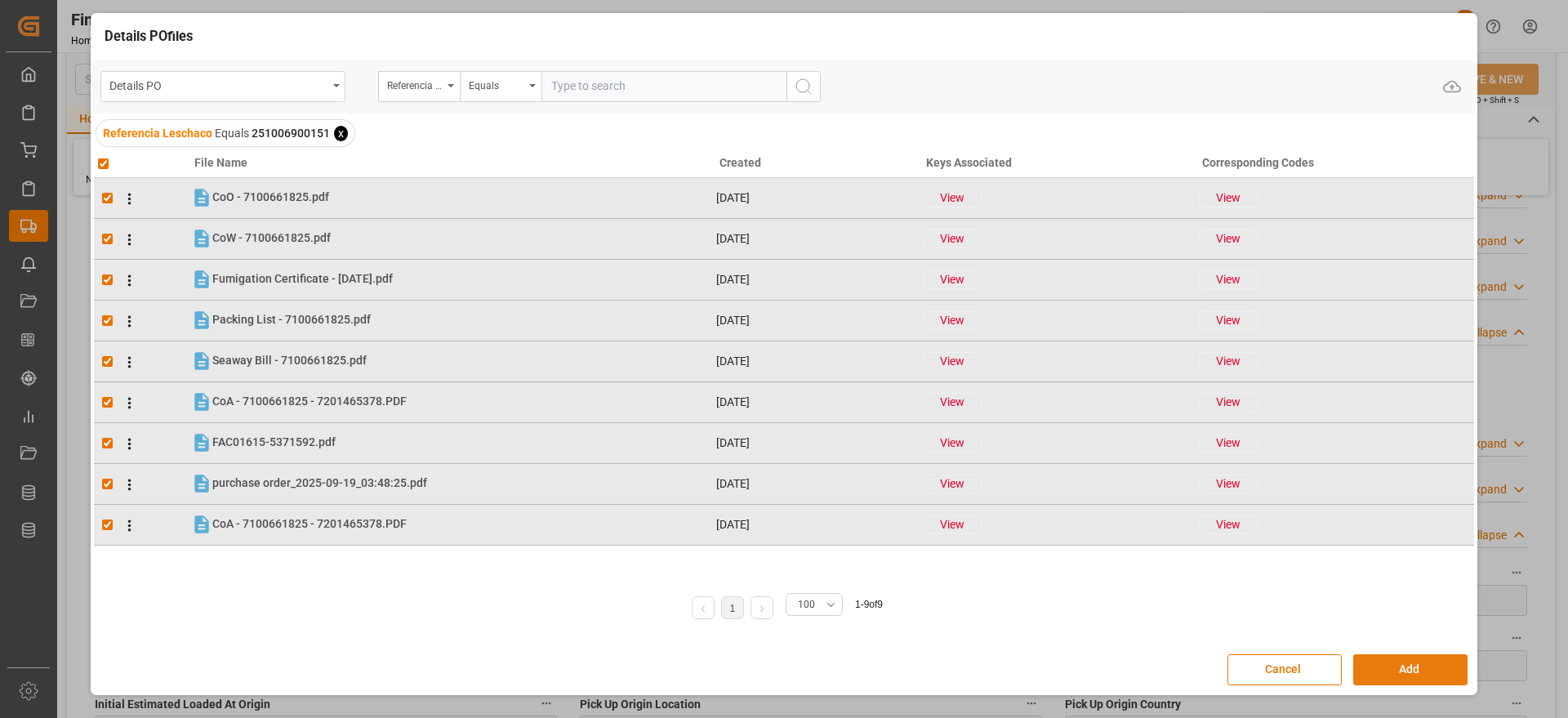
click at [1415, 671] on button "Add" at bounding box center [1410, 670] width 114 height 31
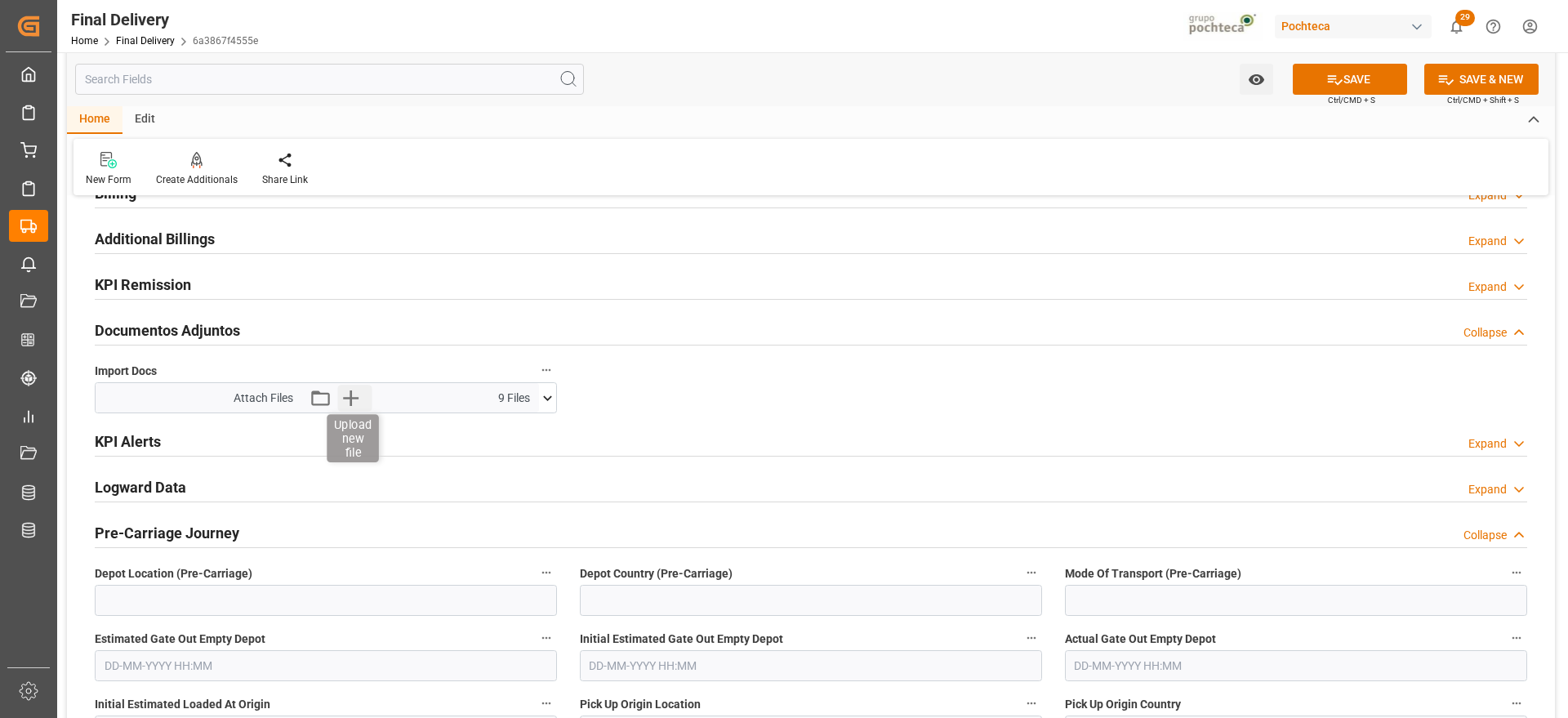
click at [346, 396] on icon "button" at bounding box center [350, 398] width 26 height 26
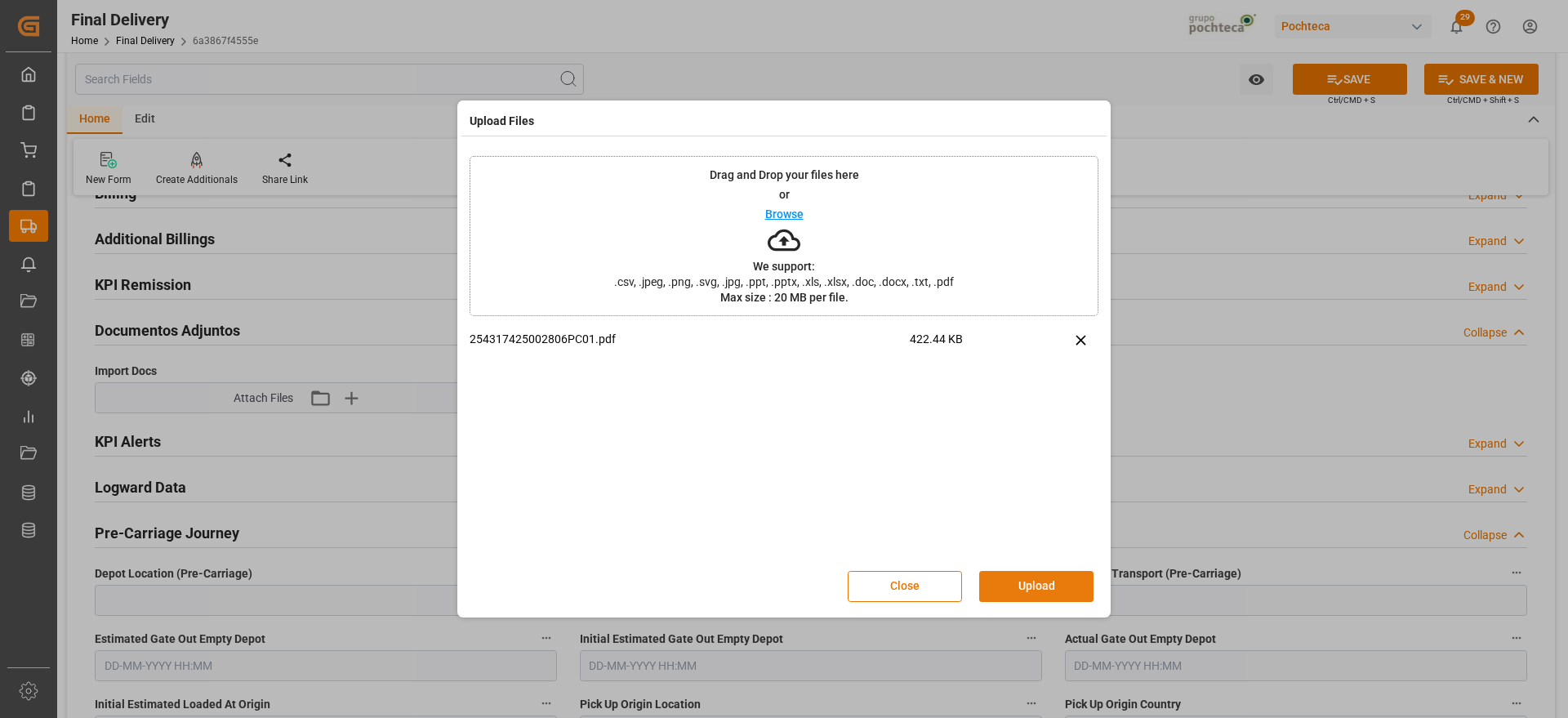
click at [1064, 586] on button "Upload" at bounding box center [1036, 586] width 114 height 31
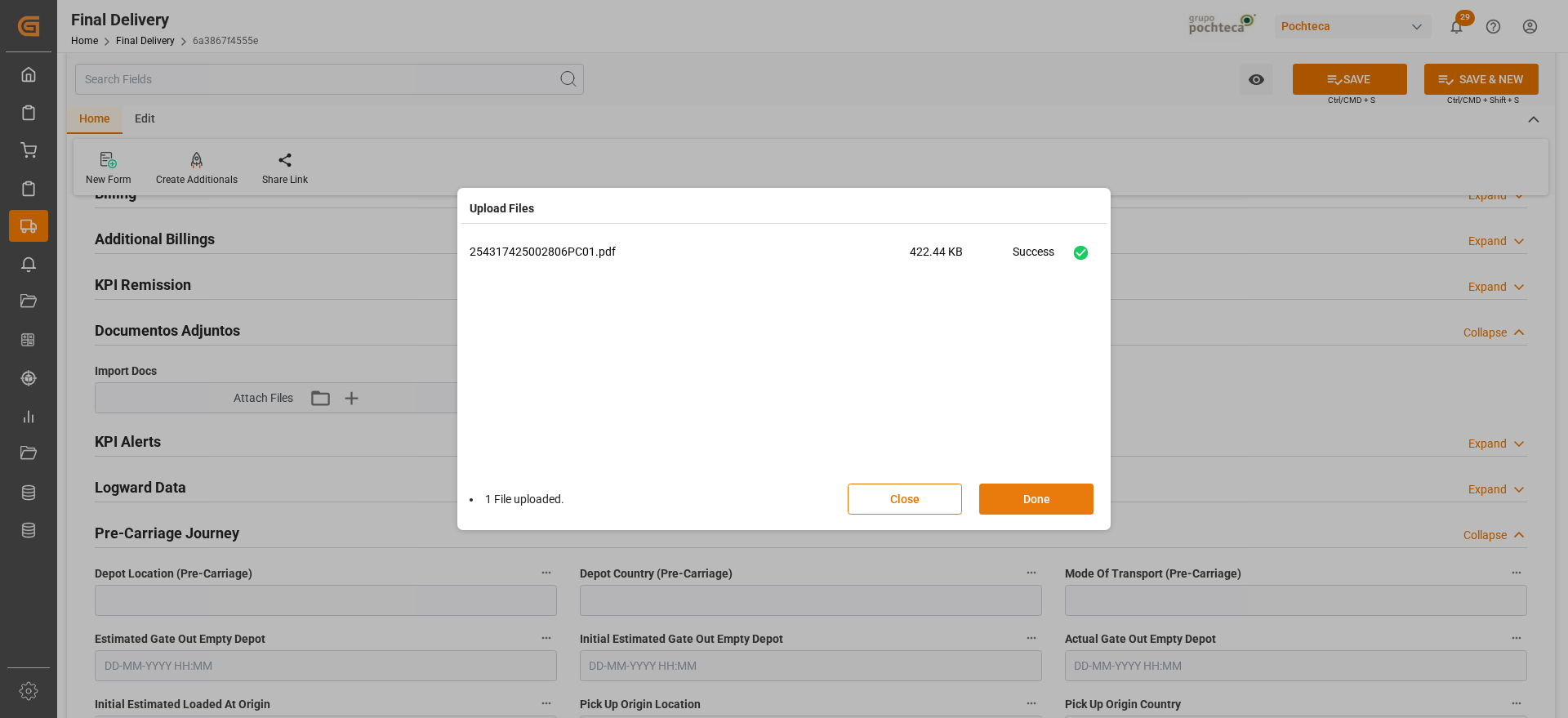
click at [1059, 500] on button "Done" at bounding box center [1036, 499] width 114 height 31
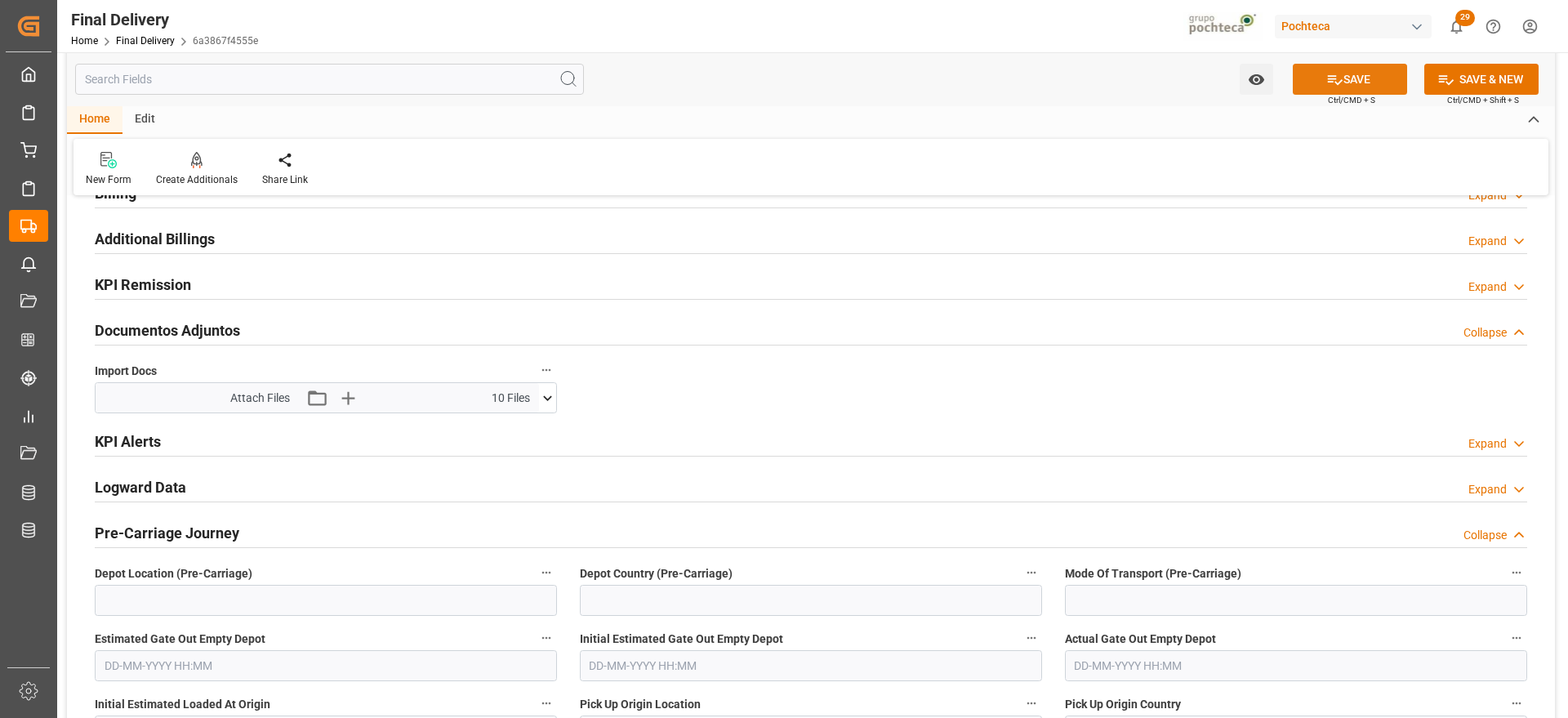
click at [1354, 77] on button "SAVE" at bounding box center [1350, 79] width 114 height 31
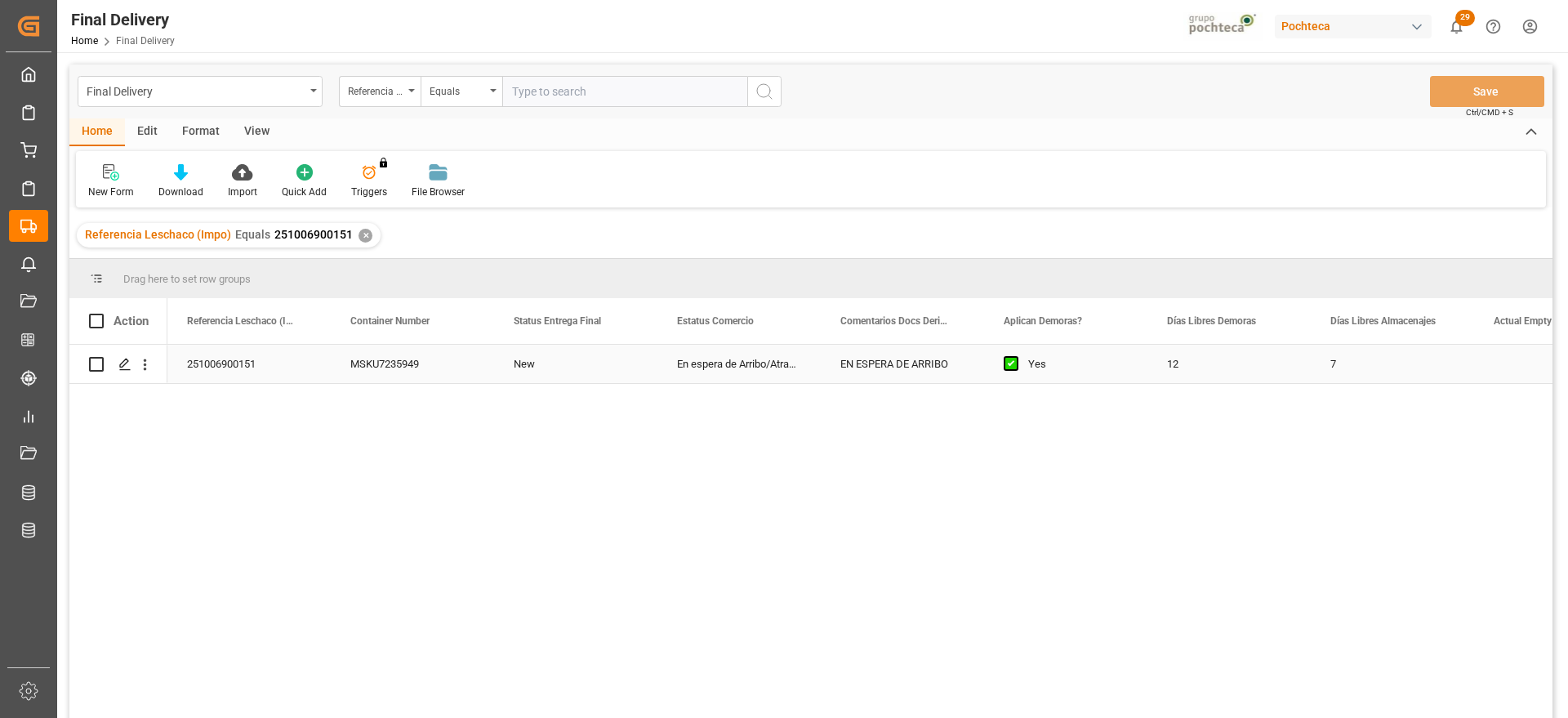
click at [414, 368] on div "MSKU7235949" at bounding box center [413, 363] width 163 height 39
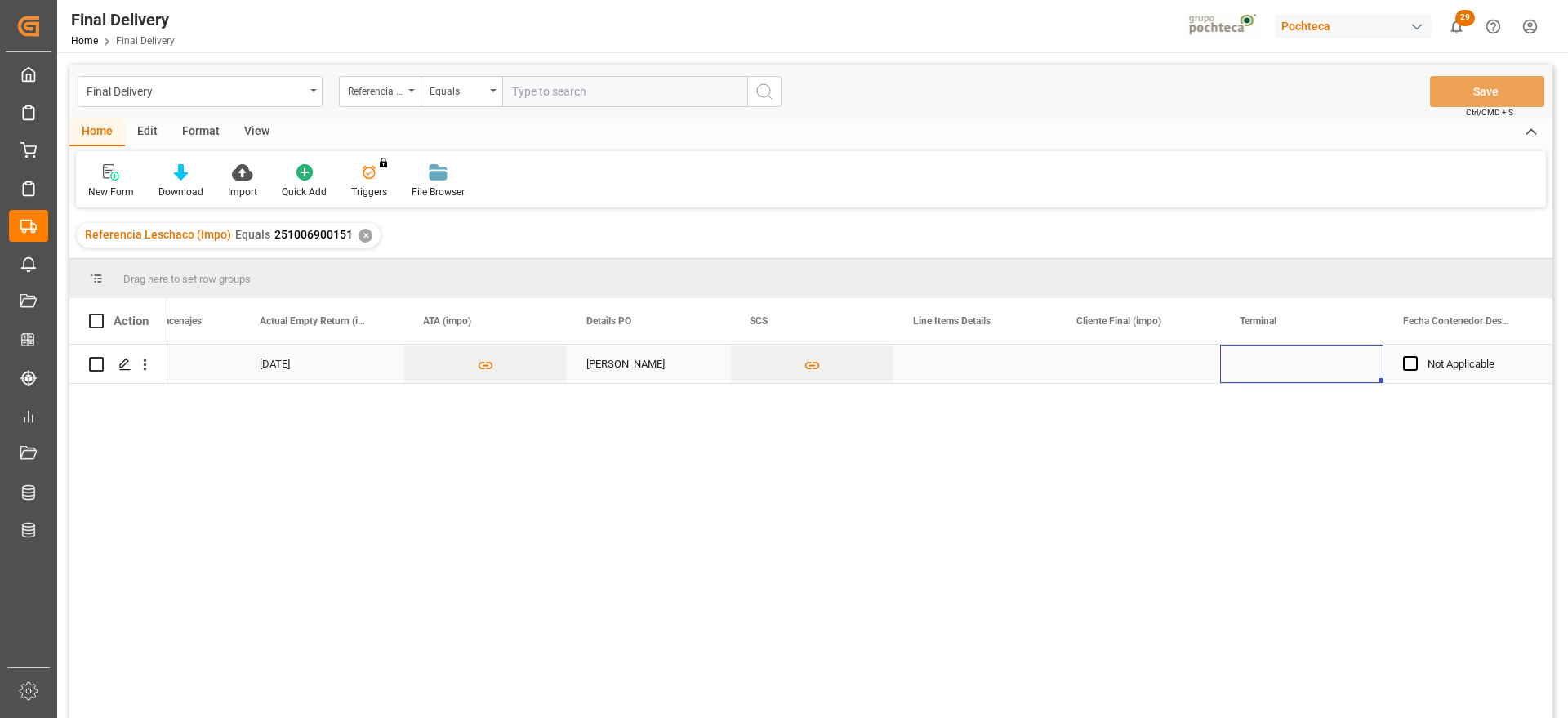
scroll to position [0, 1397]
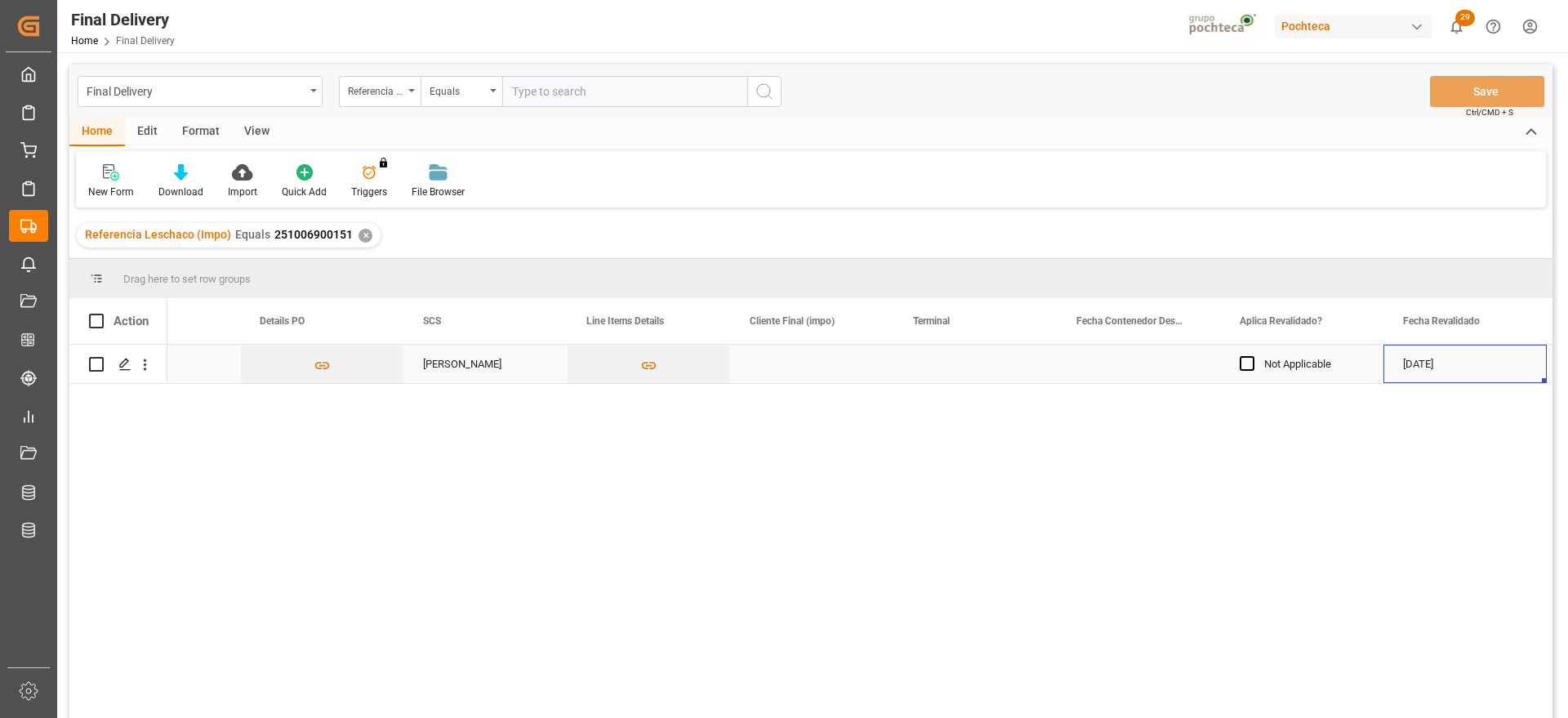
click at [961, 369] on div "Press SPACE to select this row." at bounding box center [976, 363] width 163 height 39
click at [961, 369] on input "Press SPACE to select this row." at bounding box center [975, 373] width 137 height 31
type input "ICAVE"
click at [1125, 368] on div "Press SPACE to select this row." at bounding box center [1139, 363] width 163 height 39
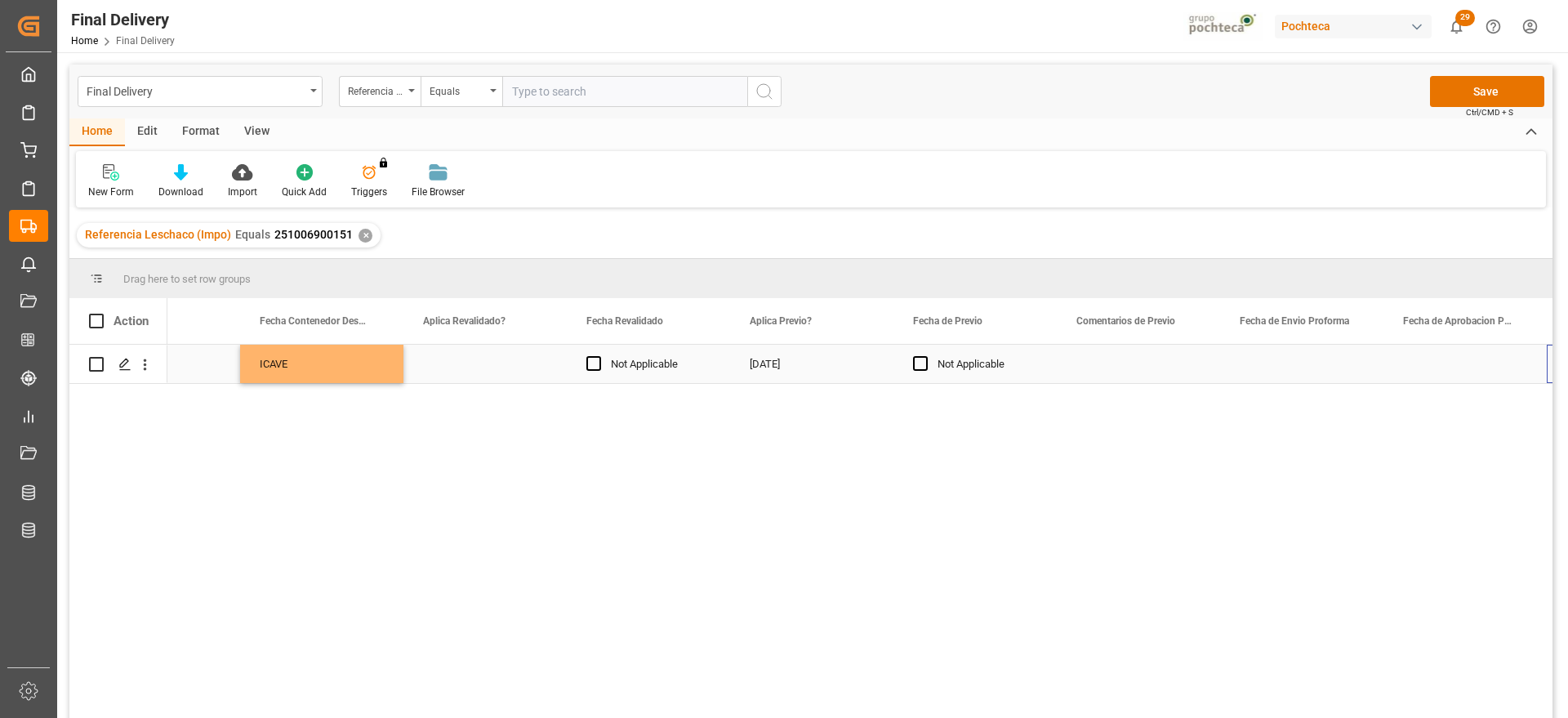
scroll to position [0, 2378]
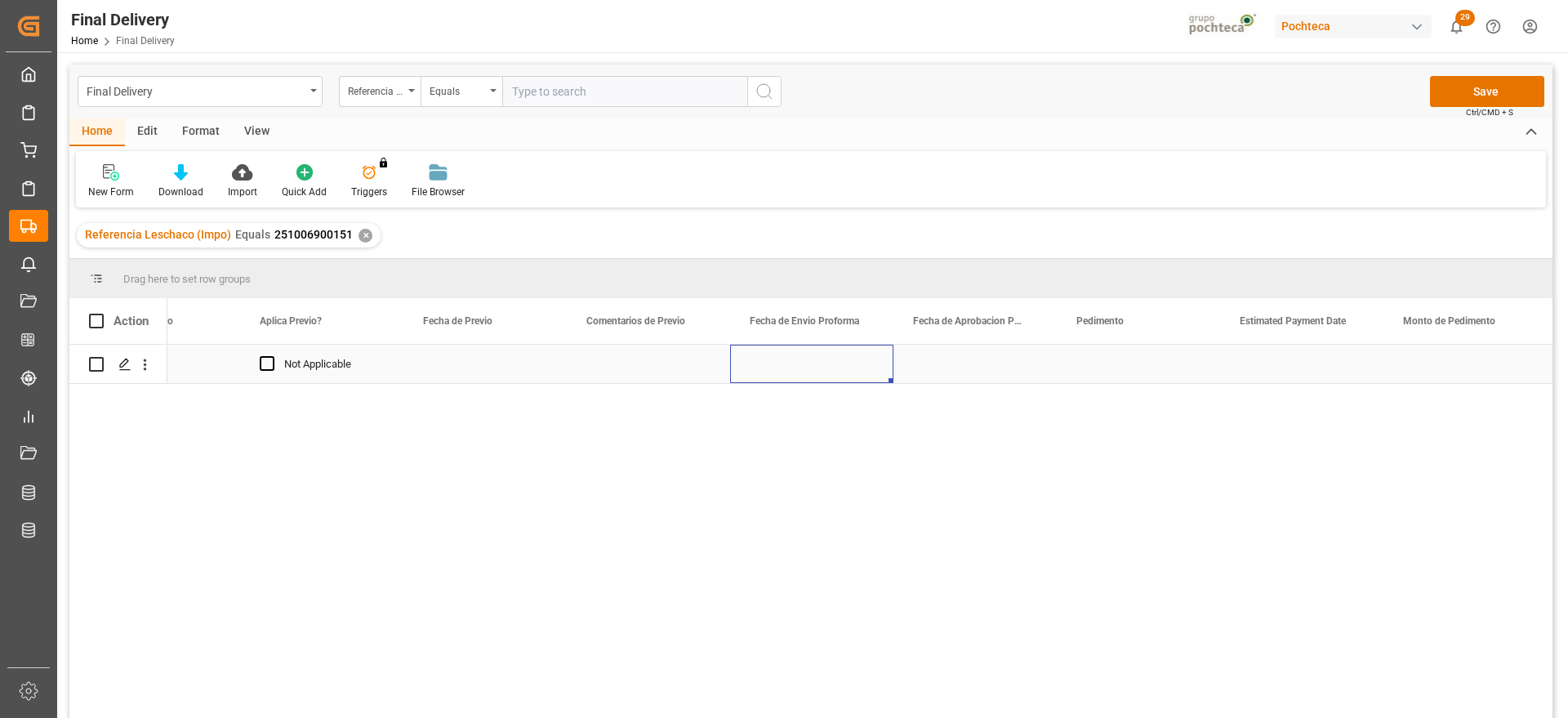
click at [814, 358] on div "Press SPACE to select this row." at bounding box center [812, 363] width 163 height 39
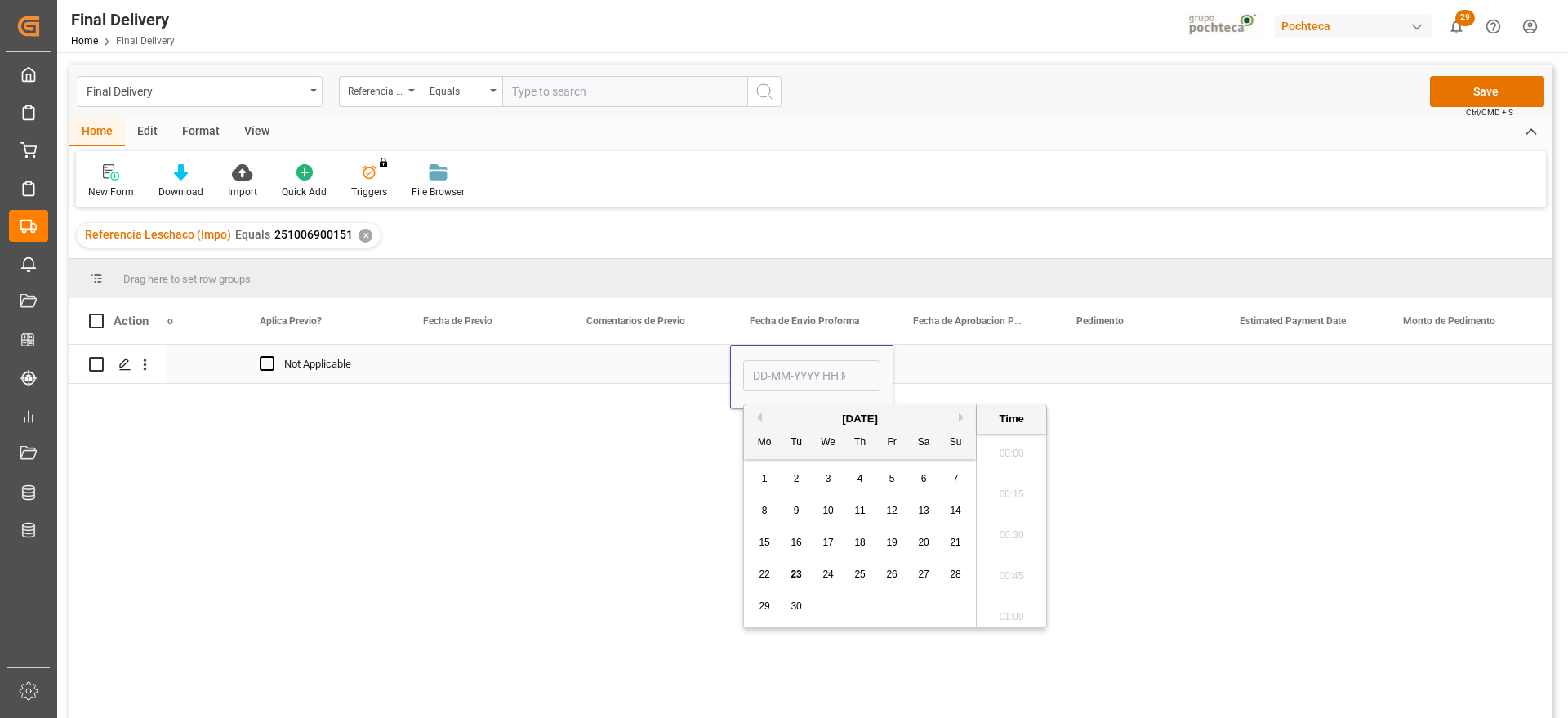
scroll to position [1640, 0]
click at [775, 545] on div "15" at bounding box center [765, 543] width 21 height 20
type input "15-09-2025 00:00"
drag, startPoint x: 950, startPoint y: 363, endPoint x: 874, endPoint y: 370, distance: 76.3
click at [950, 363] on div "Press SPACE to select this row." at bounding box center [976, 363] width 163 height 39
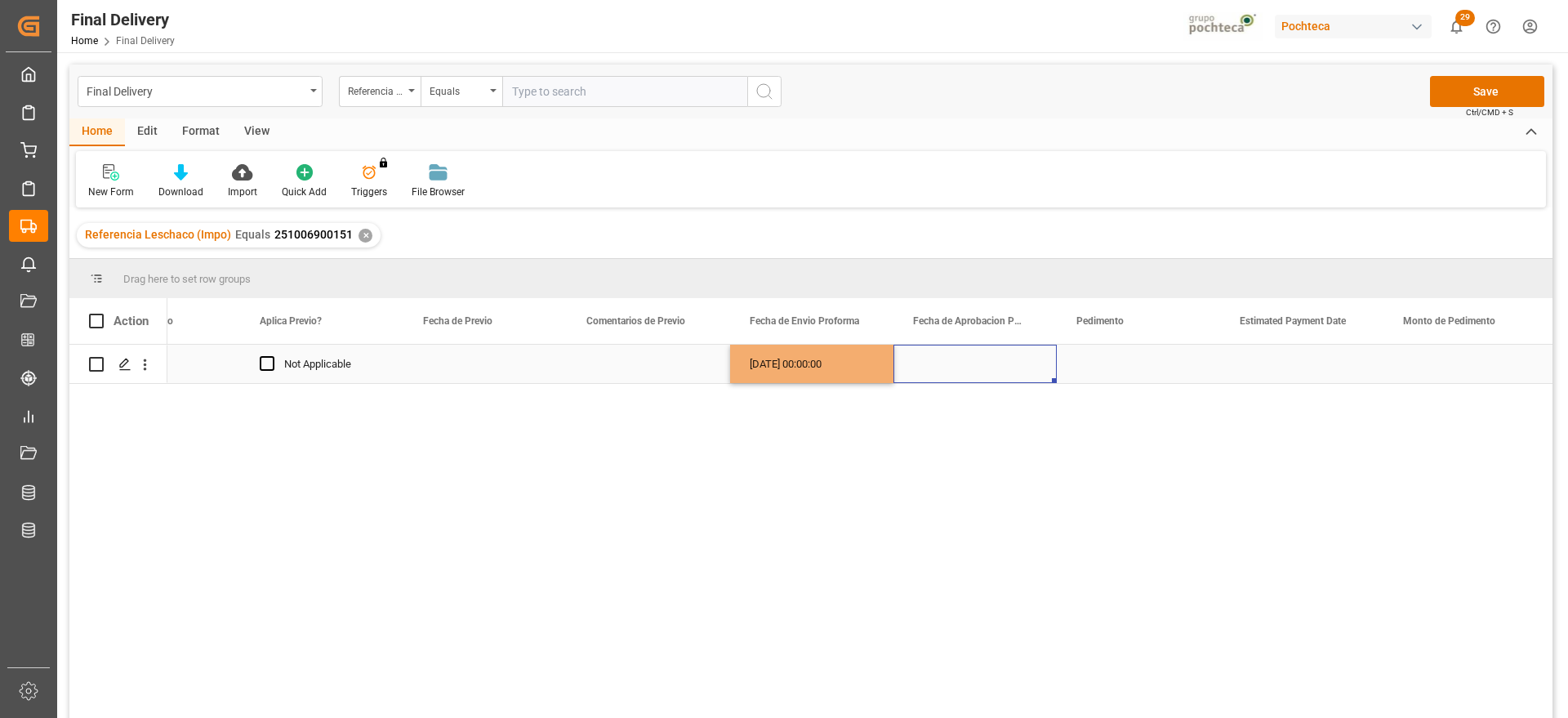
click at [832, 372] on div "15-09-2025 00:00:00" at bounding box center [812, 363] width 163 height 39
click at [977, 368] on div "Press SPACE to select this row." at bounding box center [976, 363] width 163 height 39
click at [1123, 365] on div "Press SPACE to select this row." at bounding box center [1139, 363] width 163 height 39
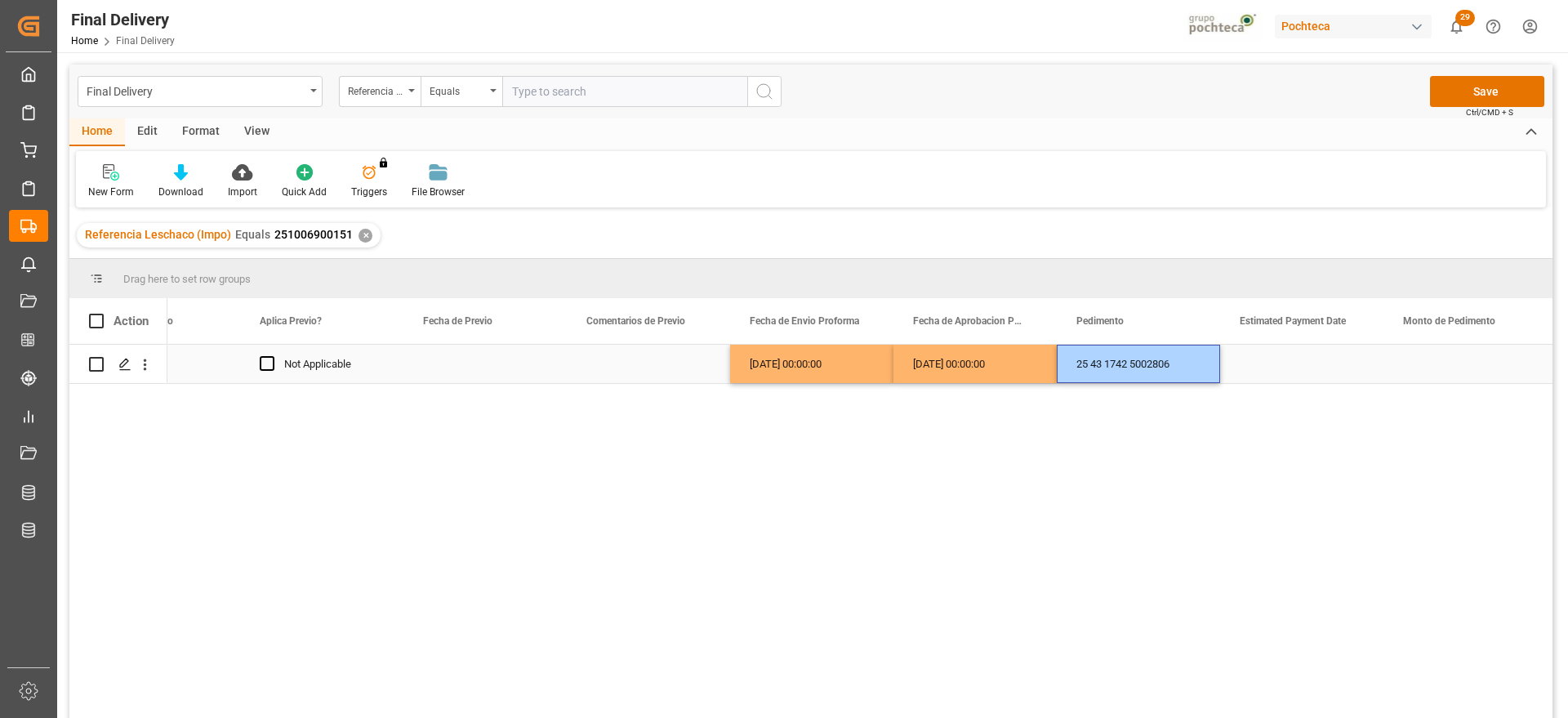
click at [1279, 371] on div "Press SPACE to select this row." at bounding box center [1302, 363] width 163 height 39
click at [1323, 355] on div "Press SPACE to select this row." at bounding box center [1302, 363] width 163 height 39
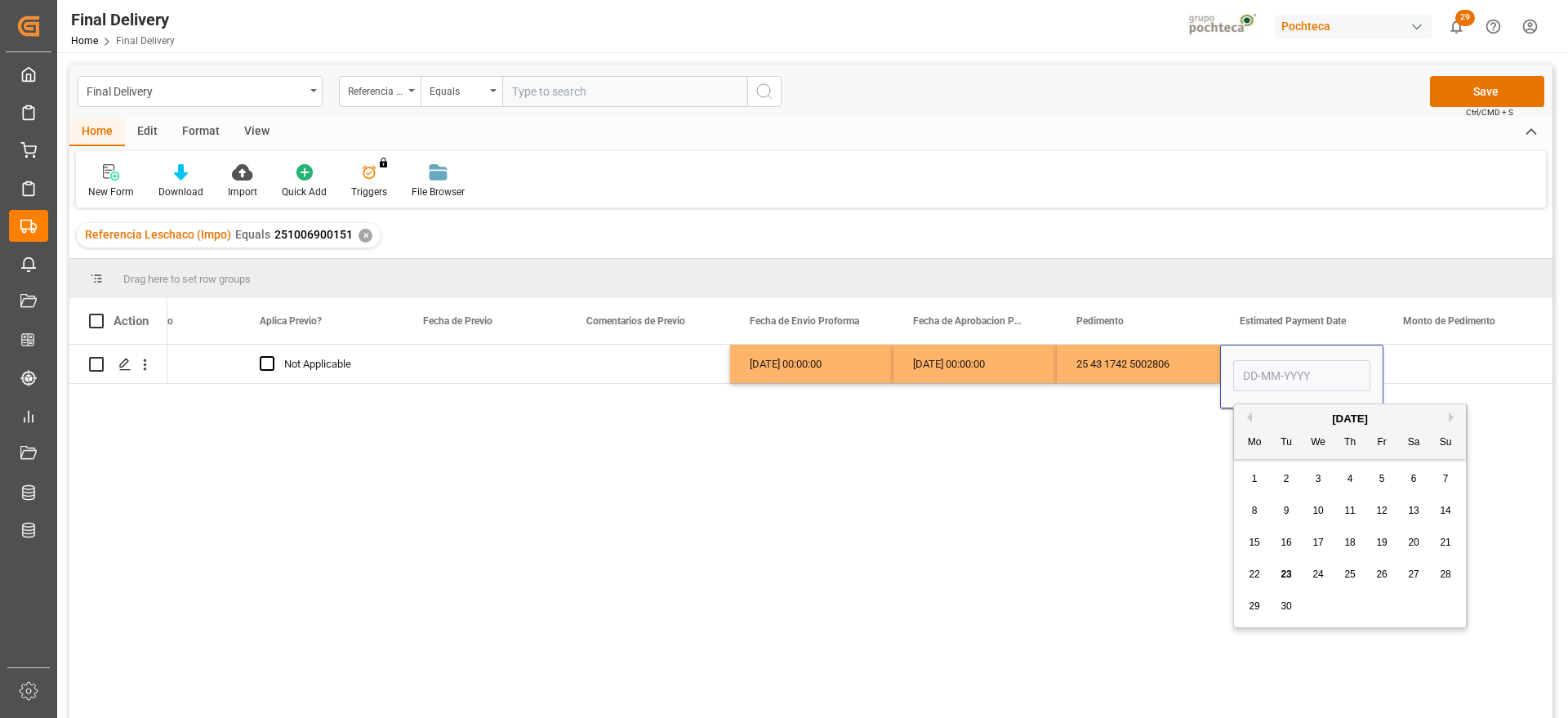
click at [1250, 574] on span "22" at bounding box center [1255, 574] width 11 height 12
type input "22-09-2025"
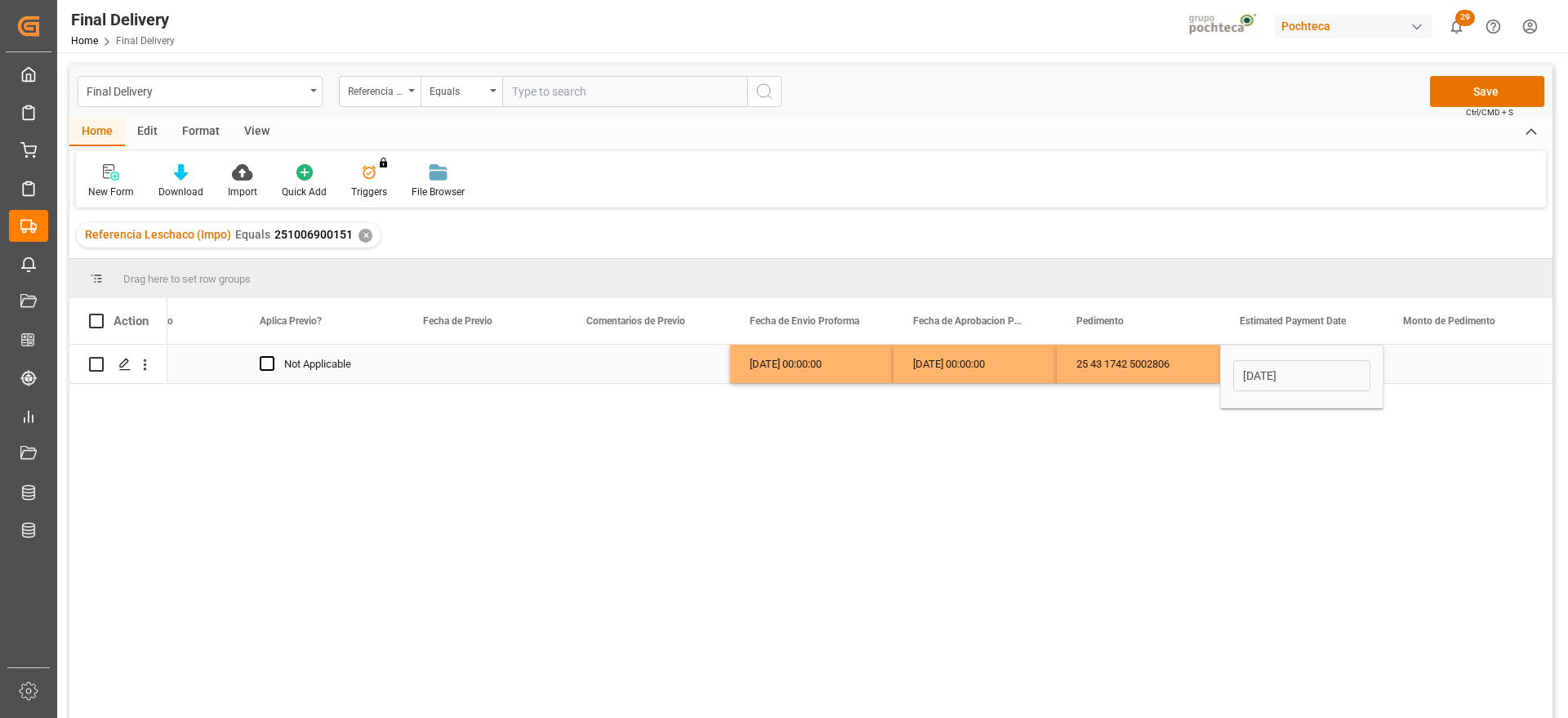
click at [1169, 370] on div "25 43 1742 5002806" at bounding box center [1139, 363] width 163 height 39
click at [1432, 359] on div "Press SPACE to select this row." at bounding box center [1466, 363] width 163 height 39
click at [1450, 366] on div "Press SPACE to select this row." at bounding box center [1466, 363] width 163 height 39
type input "90748"
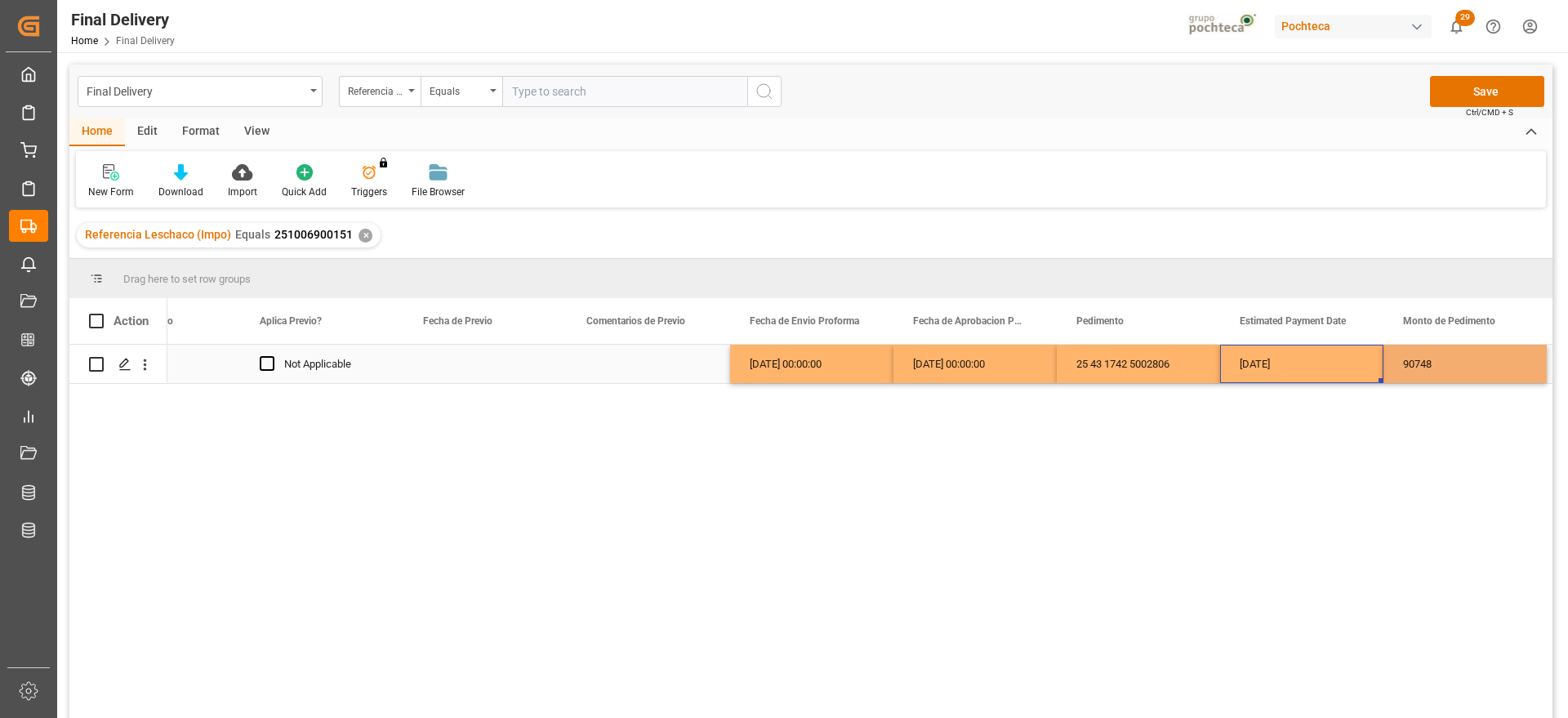
click at [1347, 374] on div "22-09-2025" at bounding box center [1302, 363] width 163 height 39
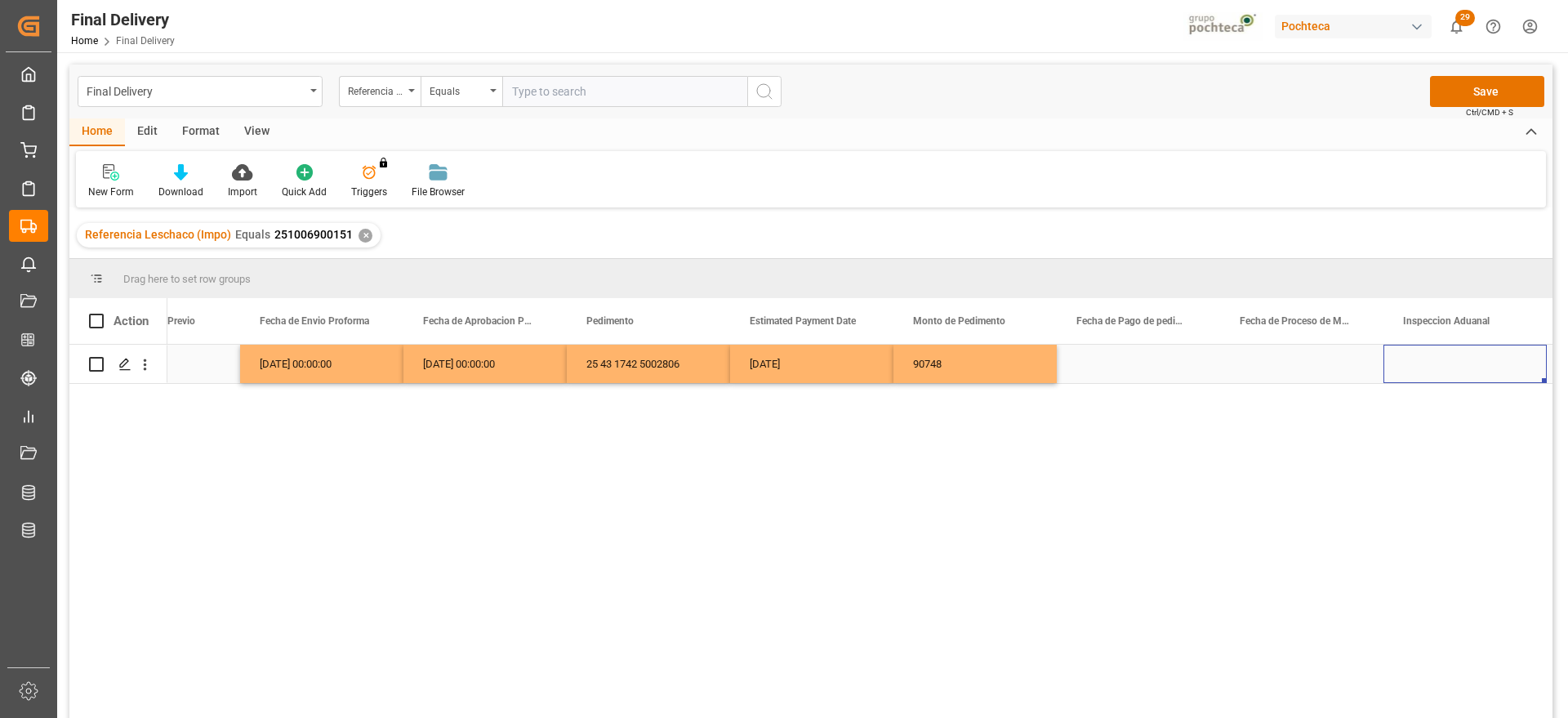
click at [851, 365] on div "22-09-2025" at bounding box center [812, 363] width 163 height 39
click at [1141, 372] on div "Press SPACE to select this row." at bounding box center [1139, 363] width 163 height 39
click at [1279, 363] on div "Press SPACE to select this row." at bounding box center [1302, 363] width 163 height 39
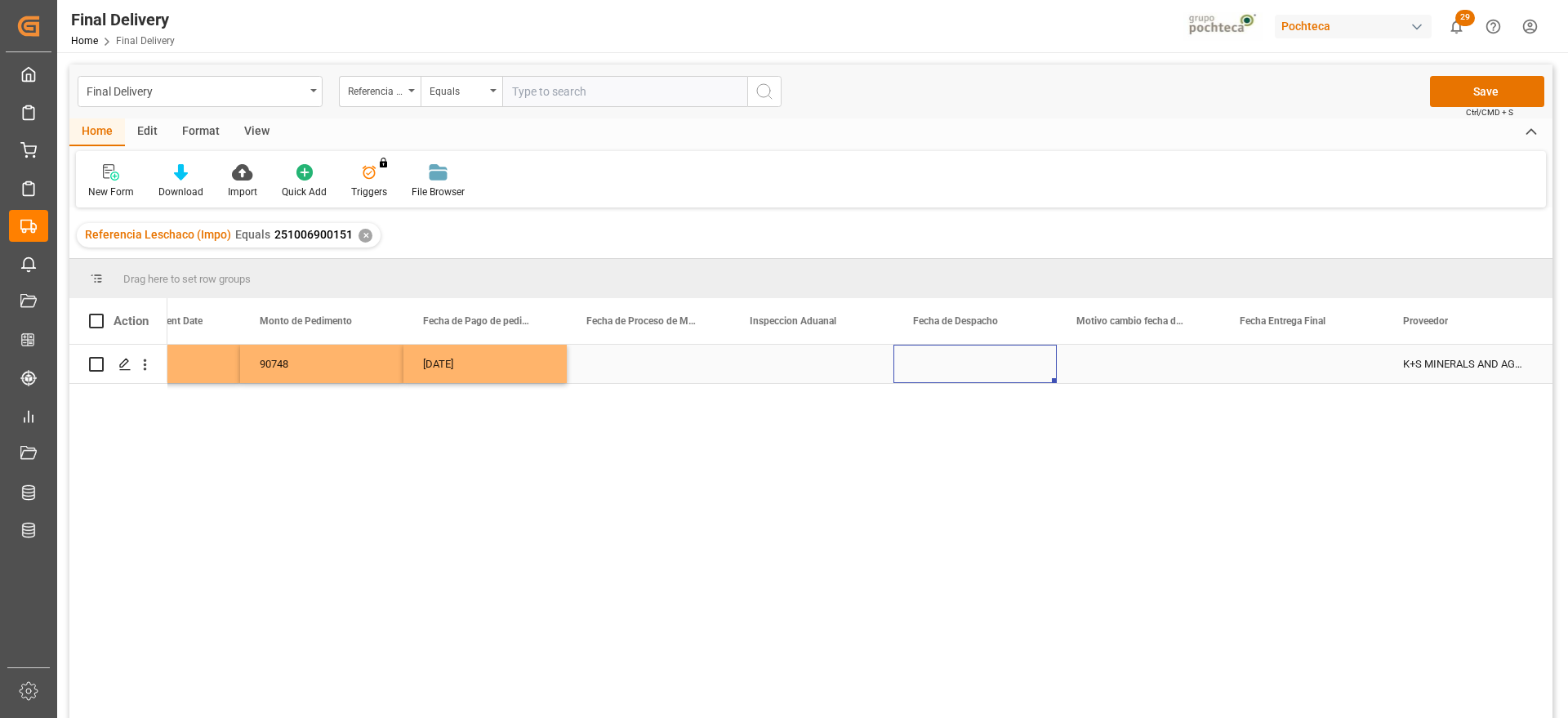
click at [977, 361] on div "Press SPACE to select this row." at bounding box center [976, 363] width 163 height 39
click at [988, 361] on div "Press SPACE to select this row." at bounding box center [976, 363] width 163 height 39
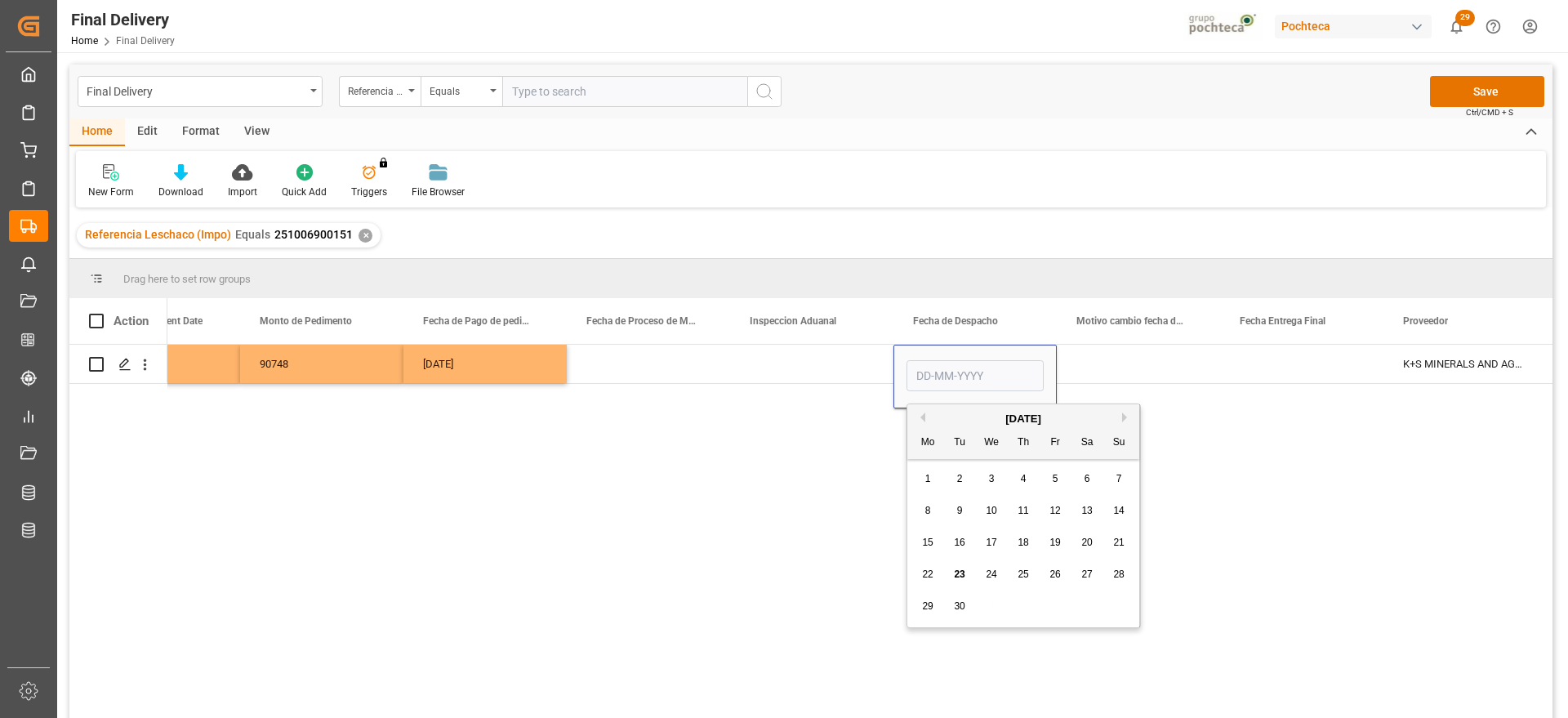
click at [1024, 580] on div "25" at bounding box center [1023, 575] width 21 height 20
type input "25-09-2025"
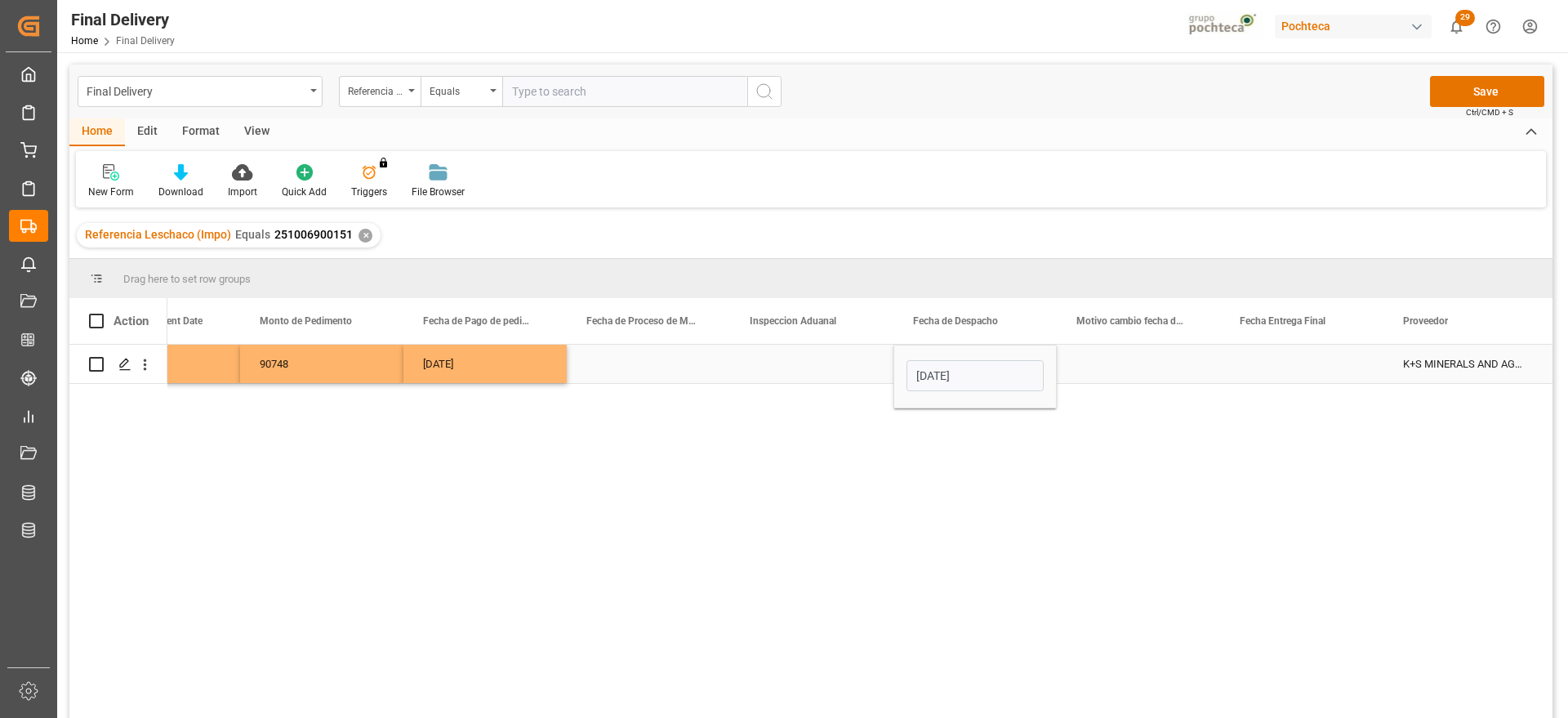
click at [1339, 362] on div "Press SPACE to select this row." at bounding box center [1302, 363] width 163 height 39
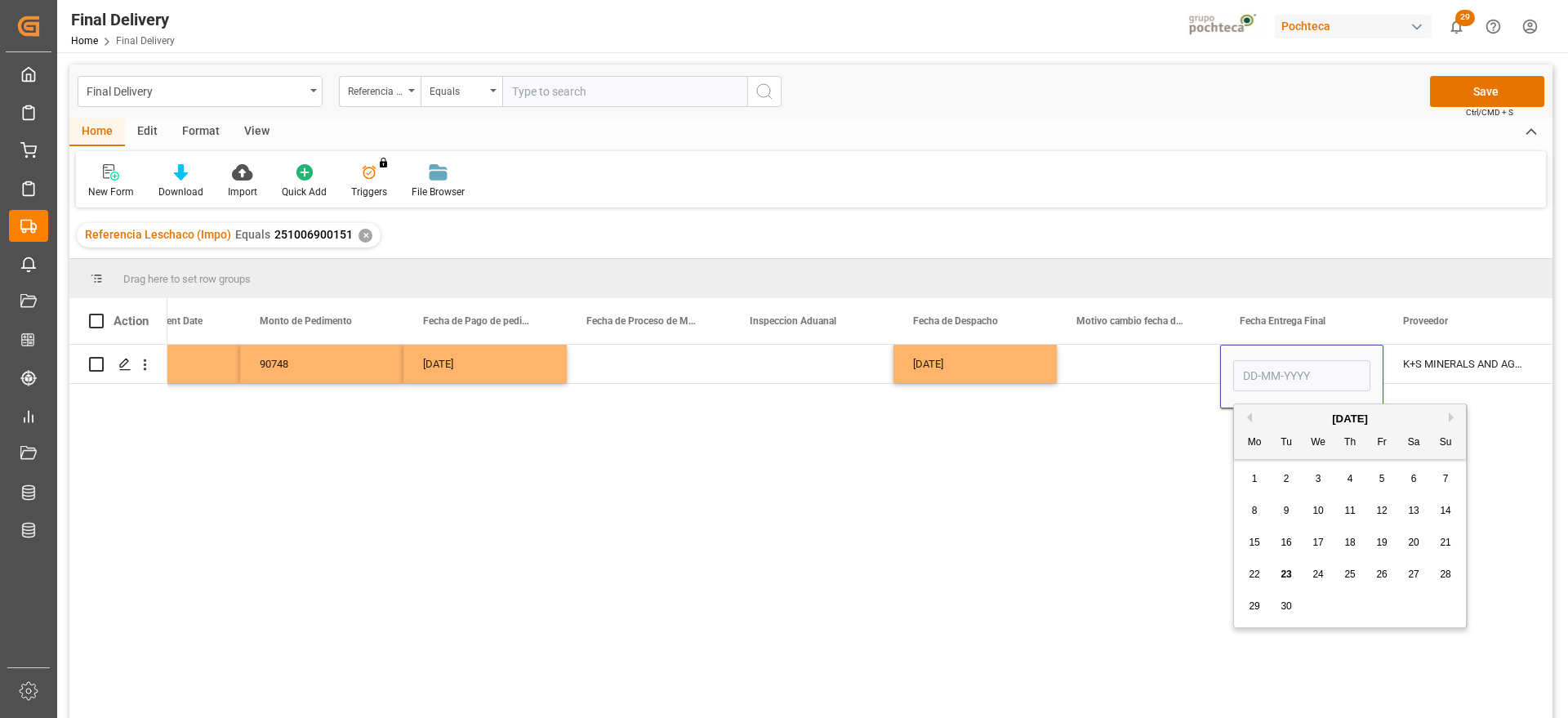
click at [1387, 574] on span "26" at bounding box center [1382, 574] width 11 height 12
type input "26-09-2025"
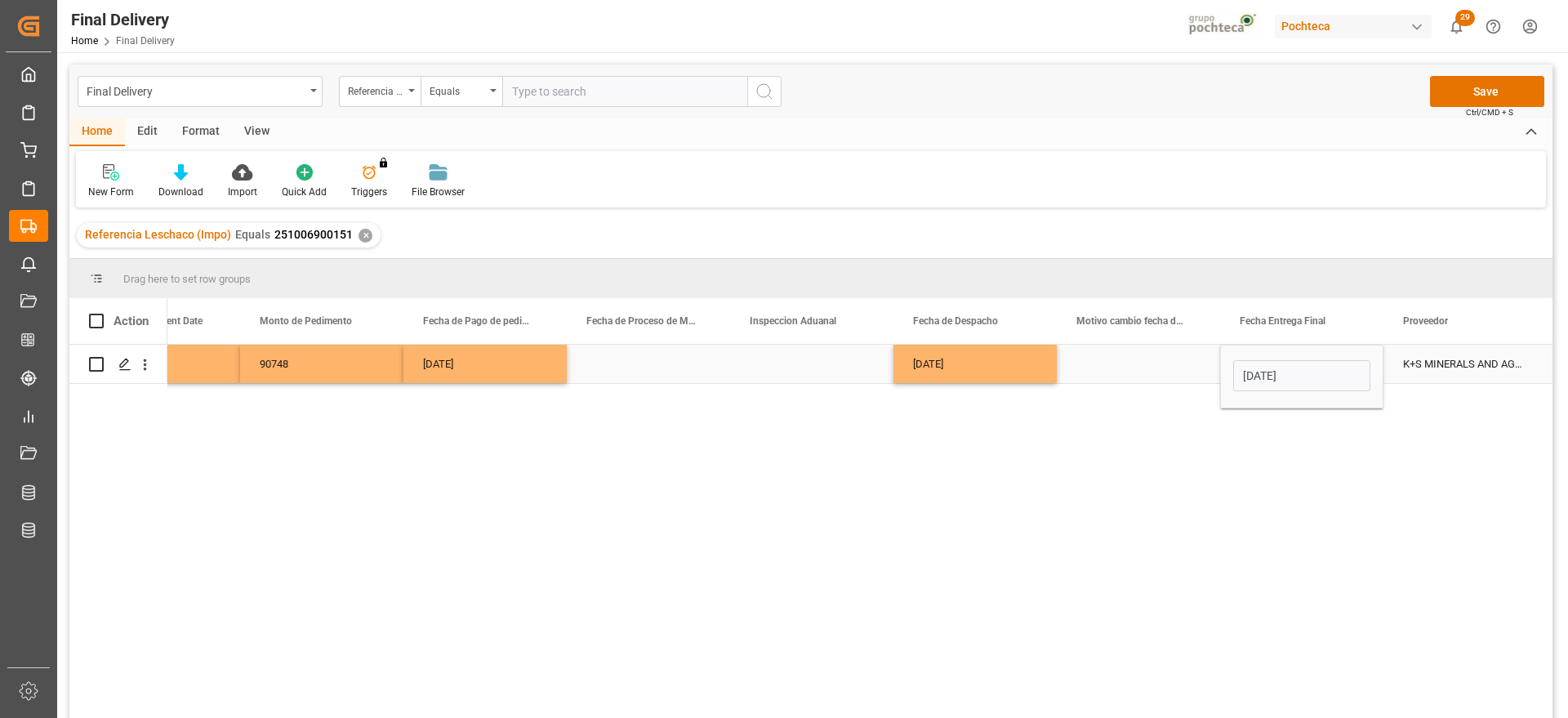
click at [1170, 353] on div "Press SPACE to select this row." at bounding box center [1139, 363] width 163 height 39
click at [1424, 356] on div "K+S MINERALS AND AGRICULTURE GMBH" at bounding box center [1466, 363] width 163 height 39
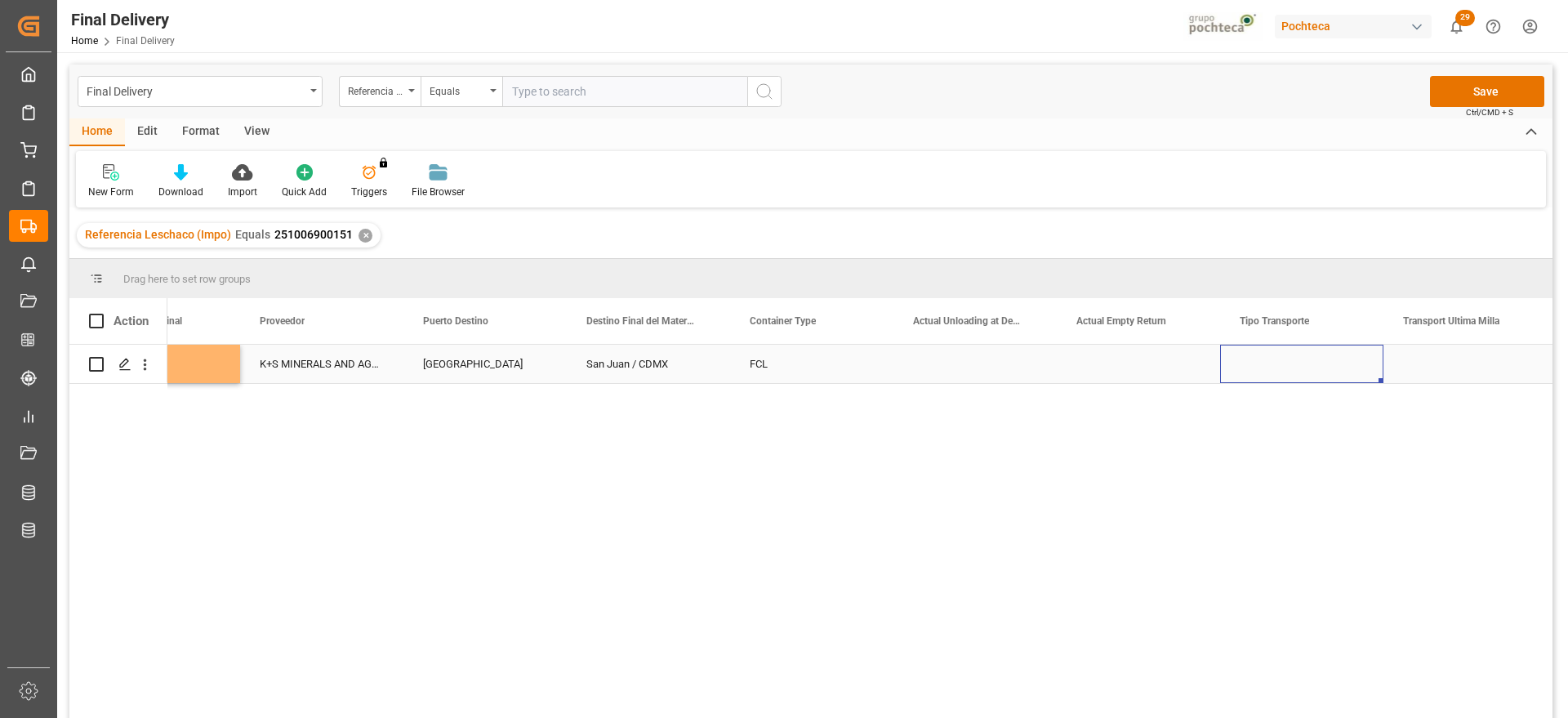
click at [1298, 370] on div "Press SPACE to select this row." at bounding box center [1302, 363] width 163 height 39
click at [1350, 372] on button "Select" at bounding box center [1301, 373] width 137 height 31
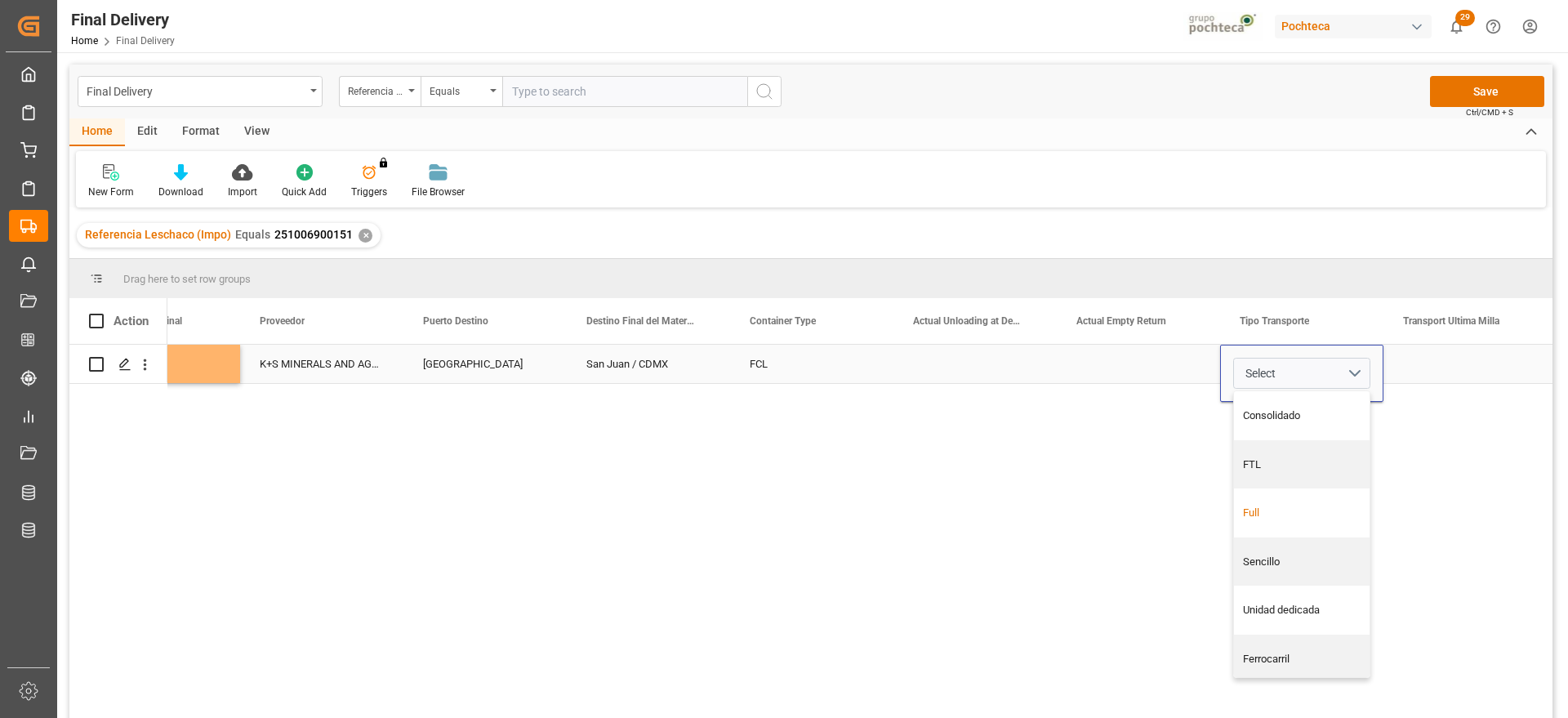
click at [1306, 530] on div "Full" at bounding box center [1301, 512] width 136 height 49
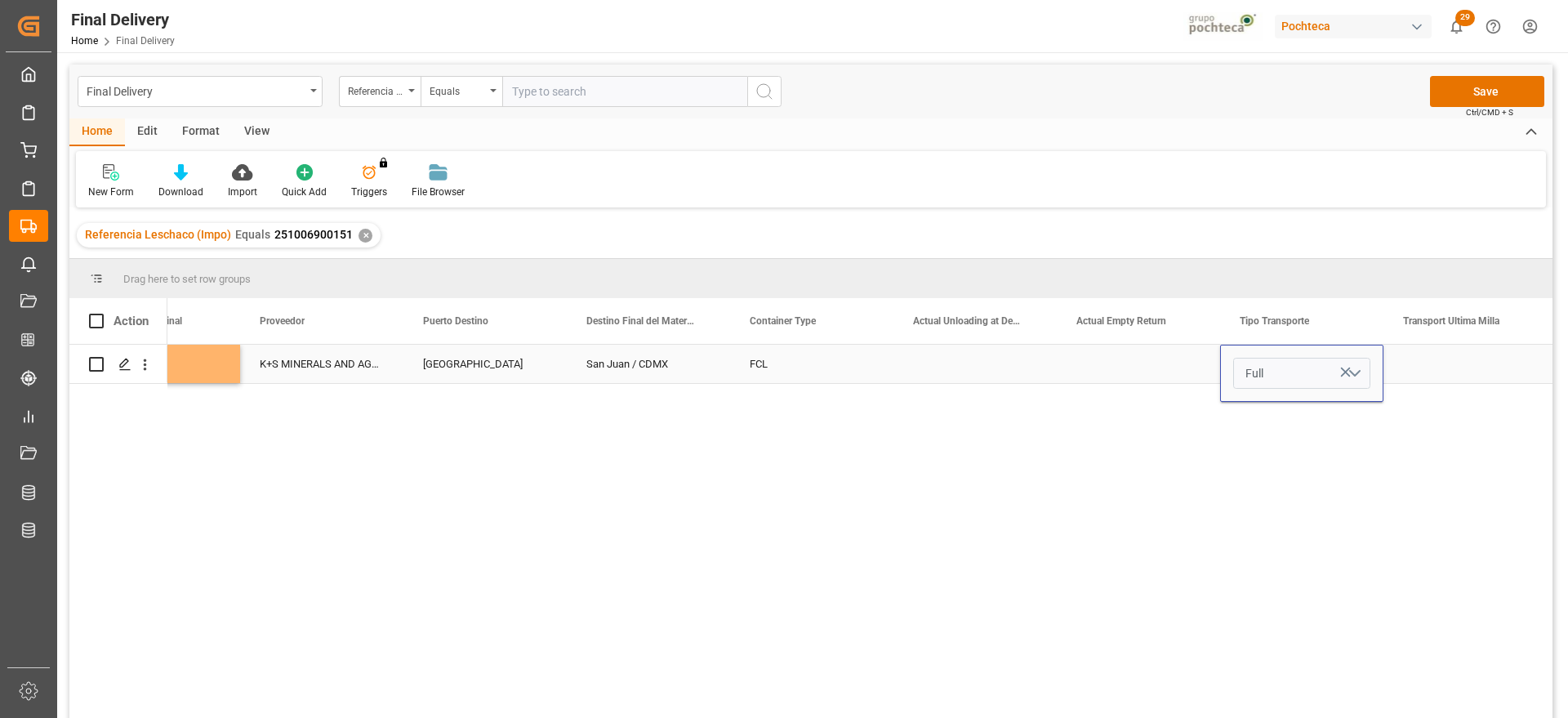
click at [1355, 363] on button "Full" at bounding box center [1301, 373] width 137 height 31
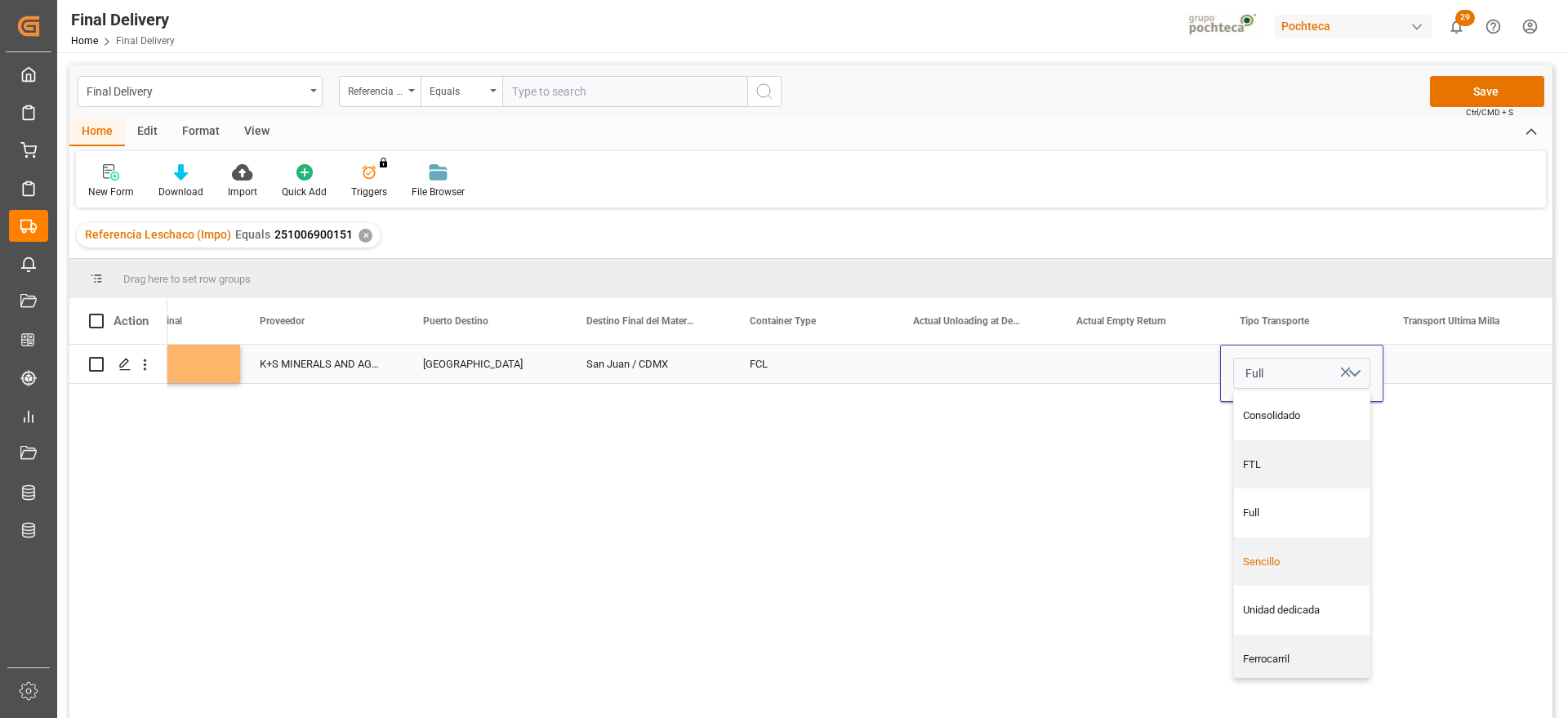
drag, startPoint x: 1304, startPoint y: 562, endPoint x: 1450, endPoint y: 418, distance: 205.1
click at [1303, 562] on div "Sencillo" at bounding box center [1302, 562] width 118 height 16
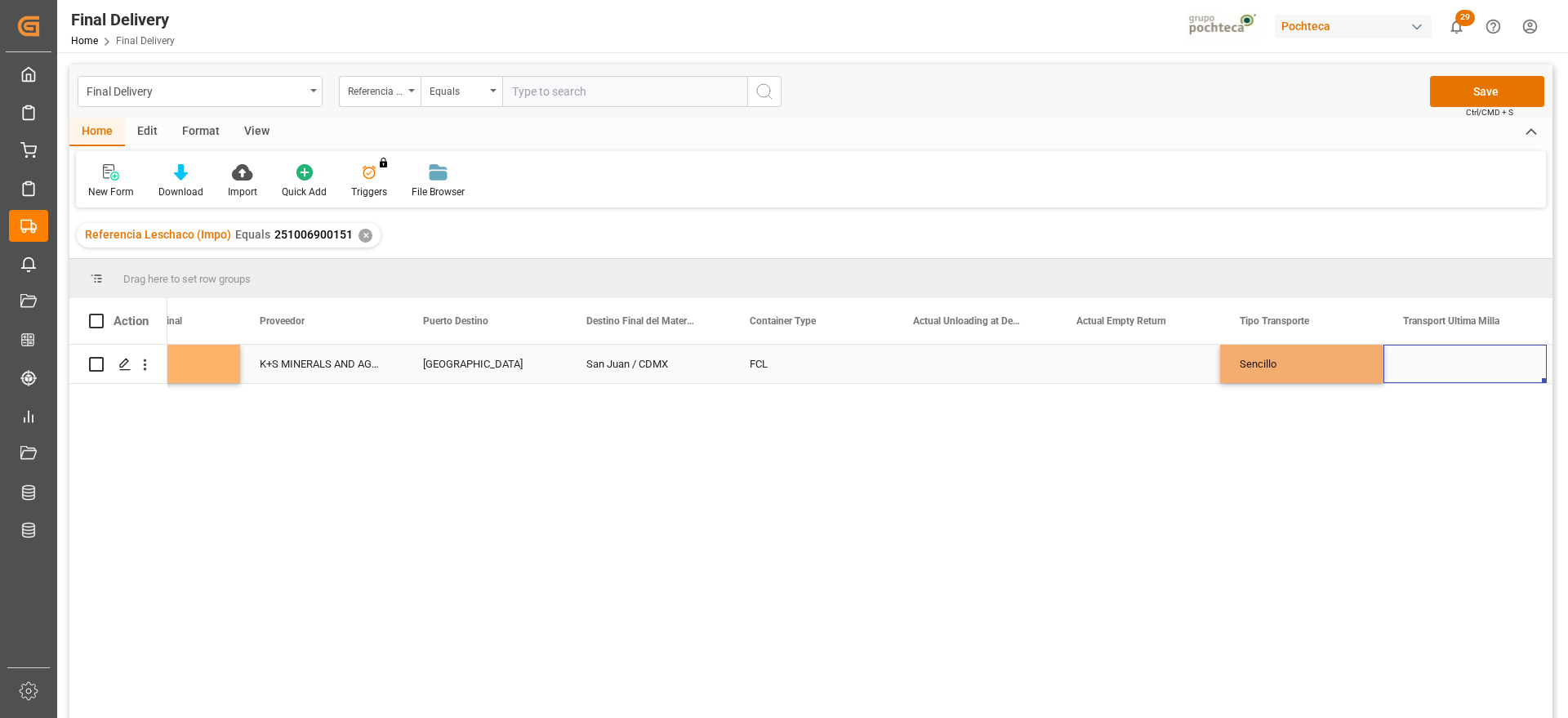
click at [1485, 368] on div "Press SPACE to select this row." at bounding box center [1466, 363] width 163 height 39
click at [1521, 369] on button "Select" at bounding box center [1465, 373] width 137 height 31
click at [1457, 423] on div "Leschaco" at bounding box center [1466, 416] width 118 height 16
click at [1308, 371] on div "Sencillo" at bounding box center [1302, 363] width 163 height 39
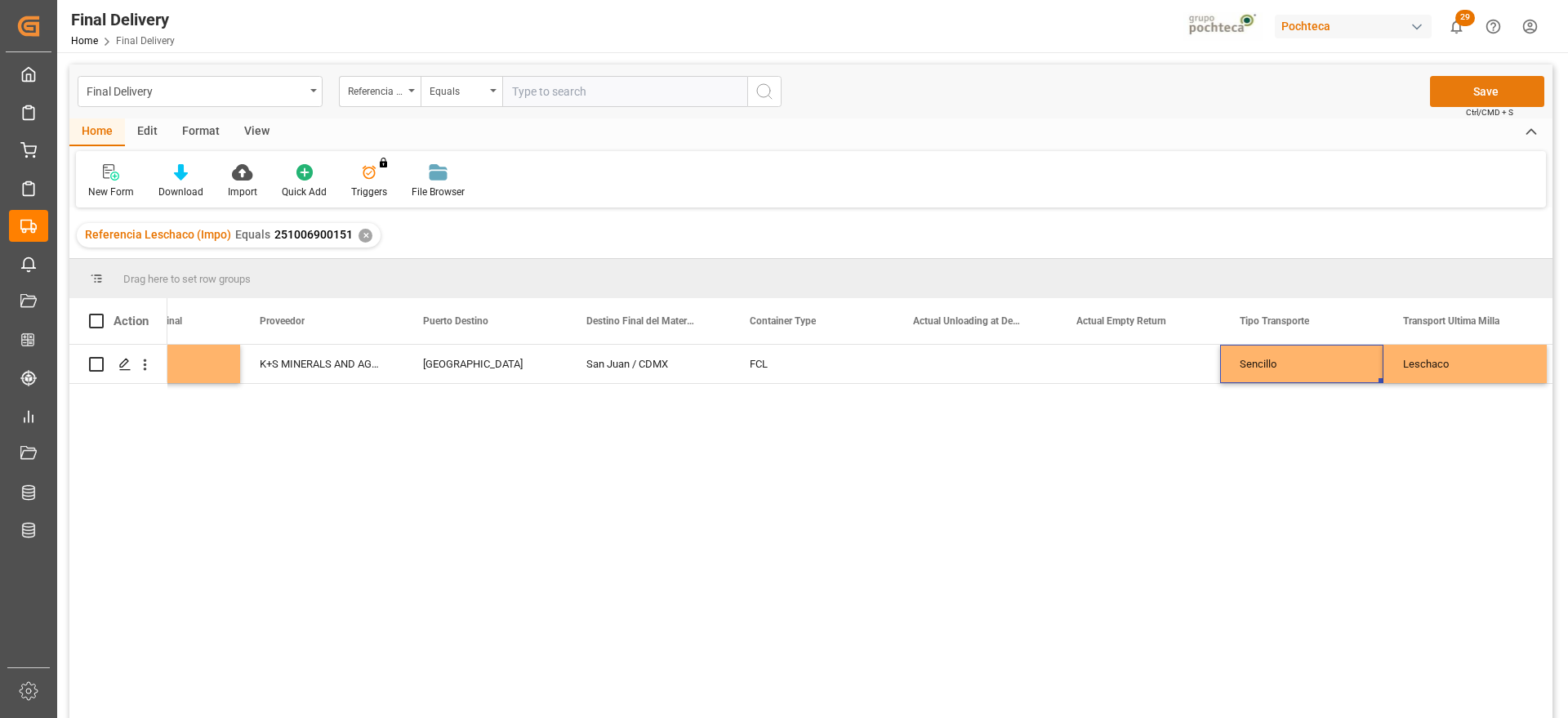
click at [1498, 85] on button "Save" at bounding box center [1487, 92] width 114 height 31
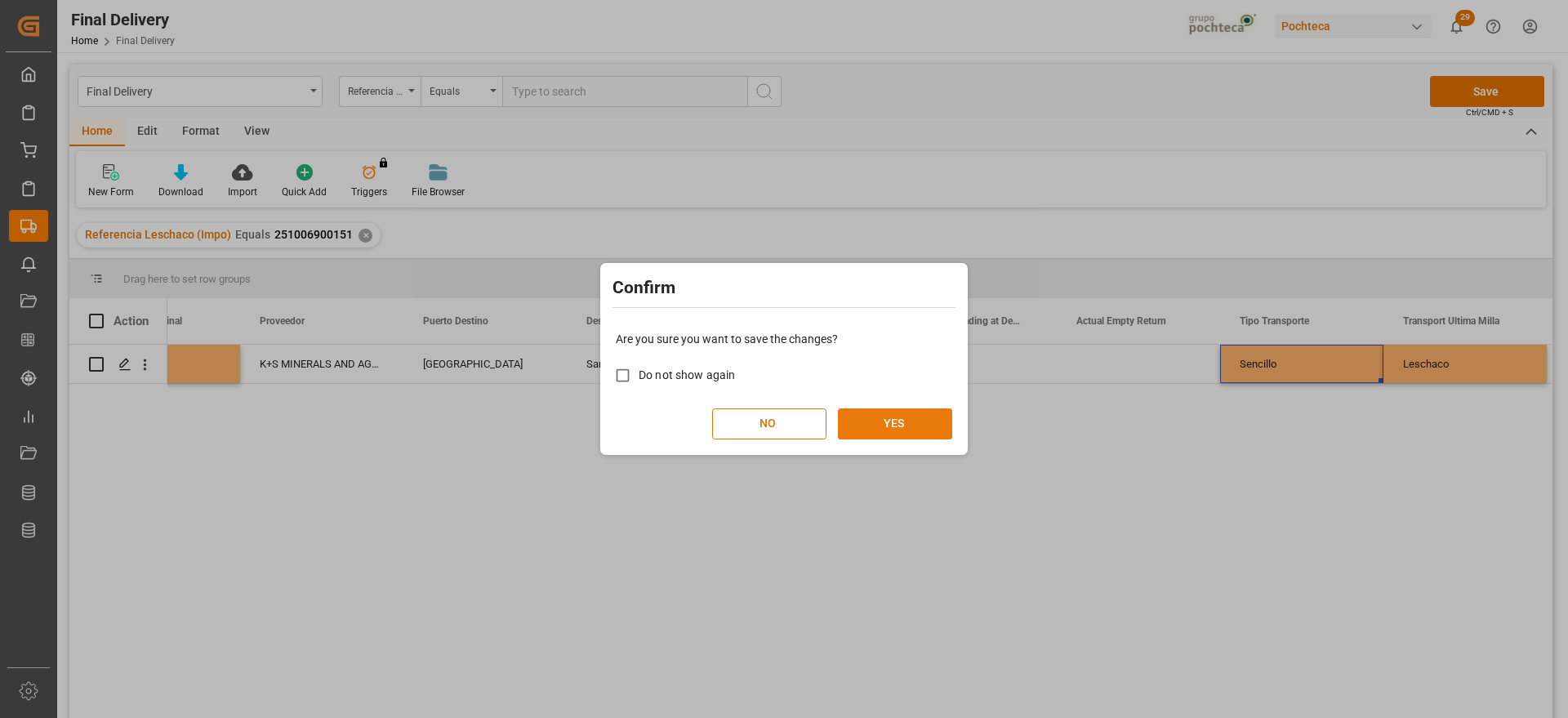
click at [886, 418] on button "YES" at bounding box center [895, 424] width 114 height 31
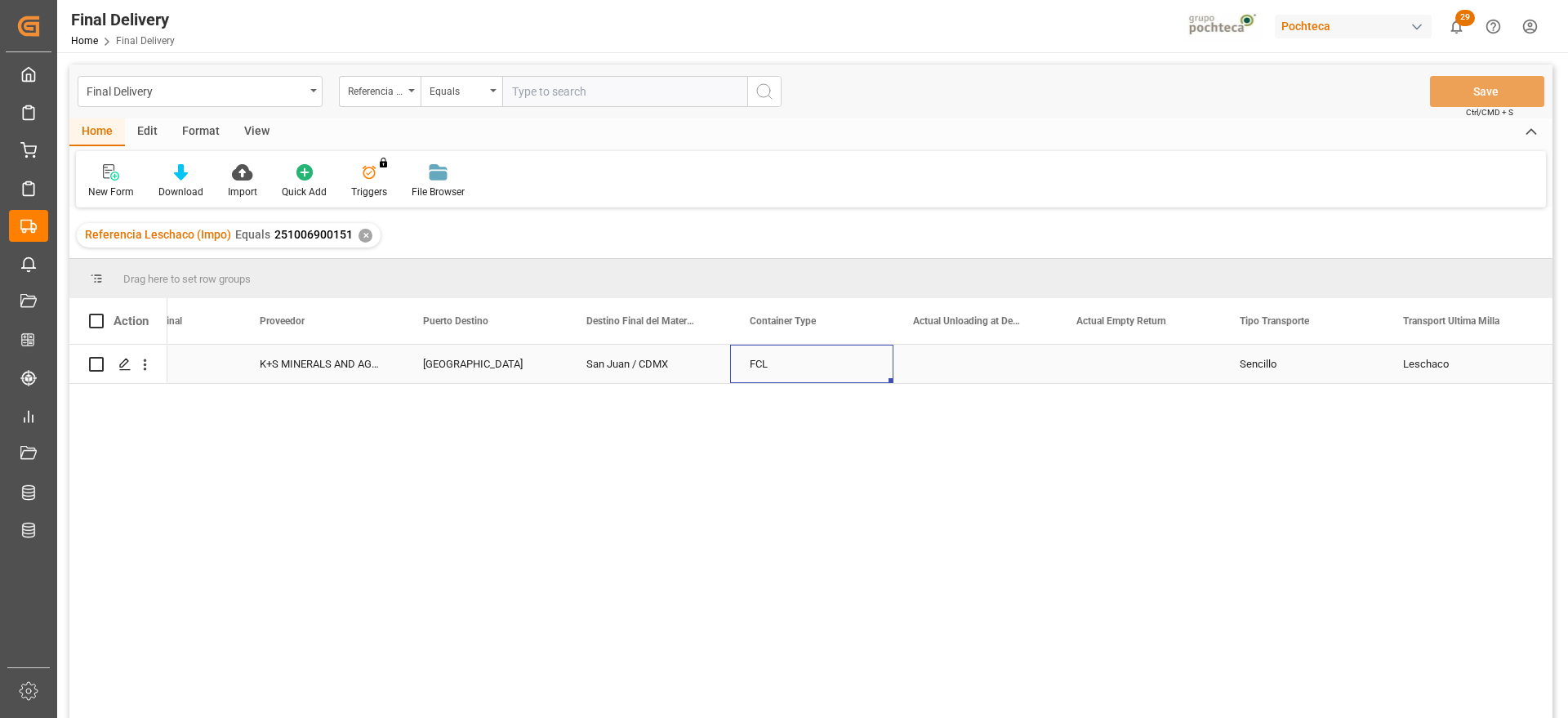
click at [748, 359] on div "FCL" at bounding box center [812, 363] width 163 height 39
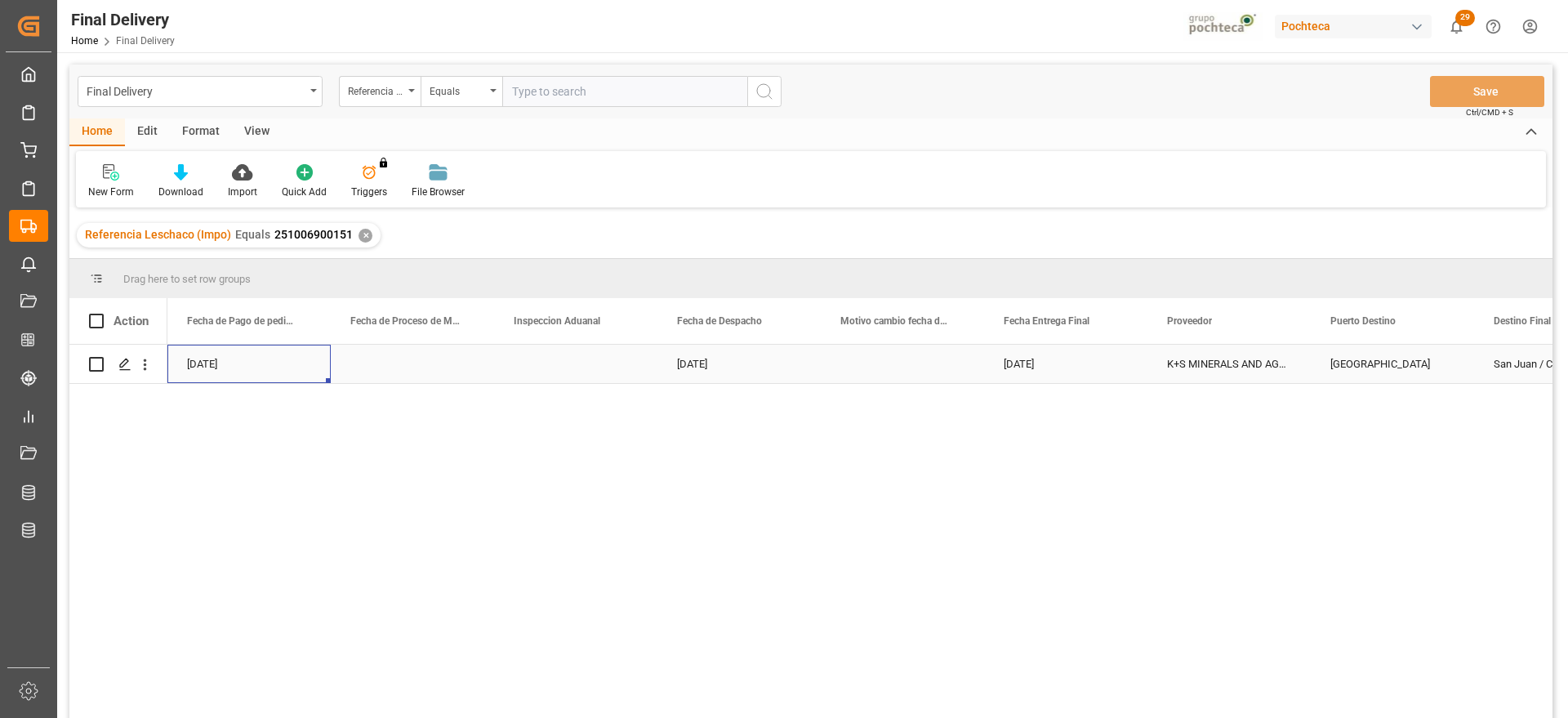
scroll to position [0, 4085]
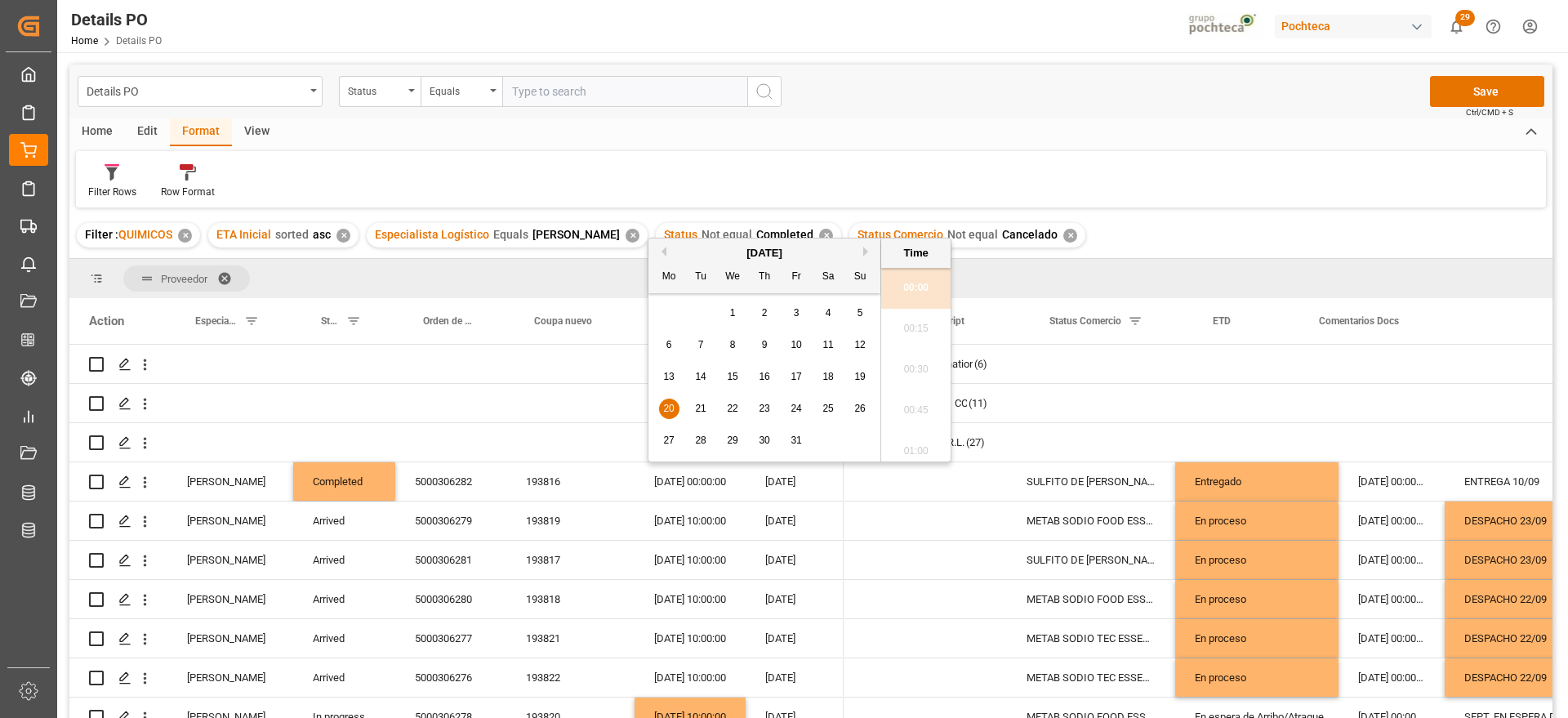
scroll to position [1395, 0]
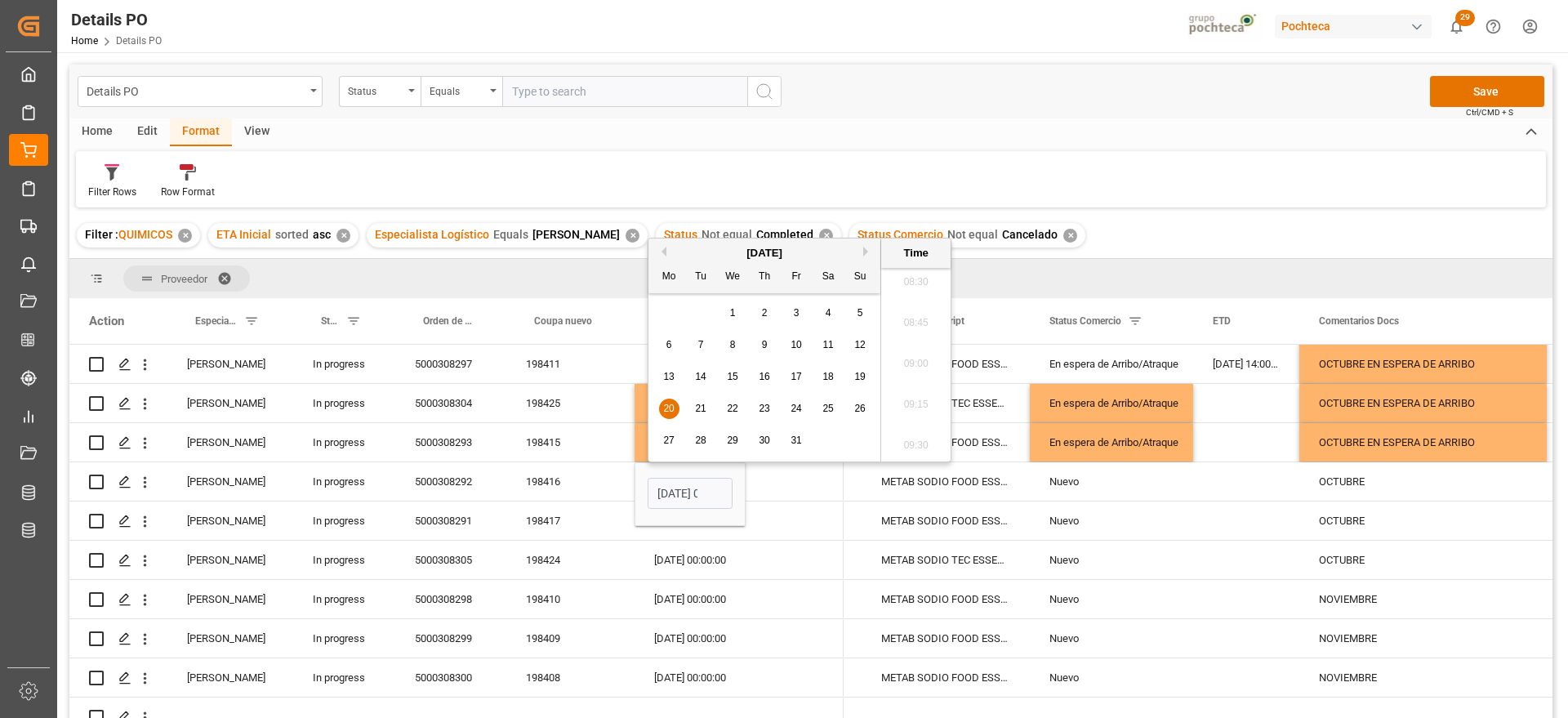
click at [768, 409] on span "23" at bounding box center [765, 408] width 11 height 12
type input "[DATE] 00:00"
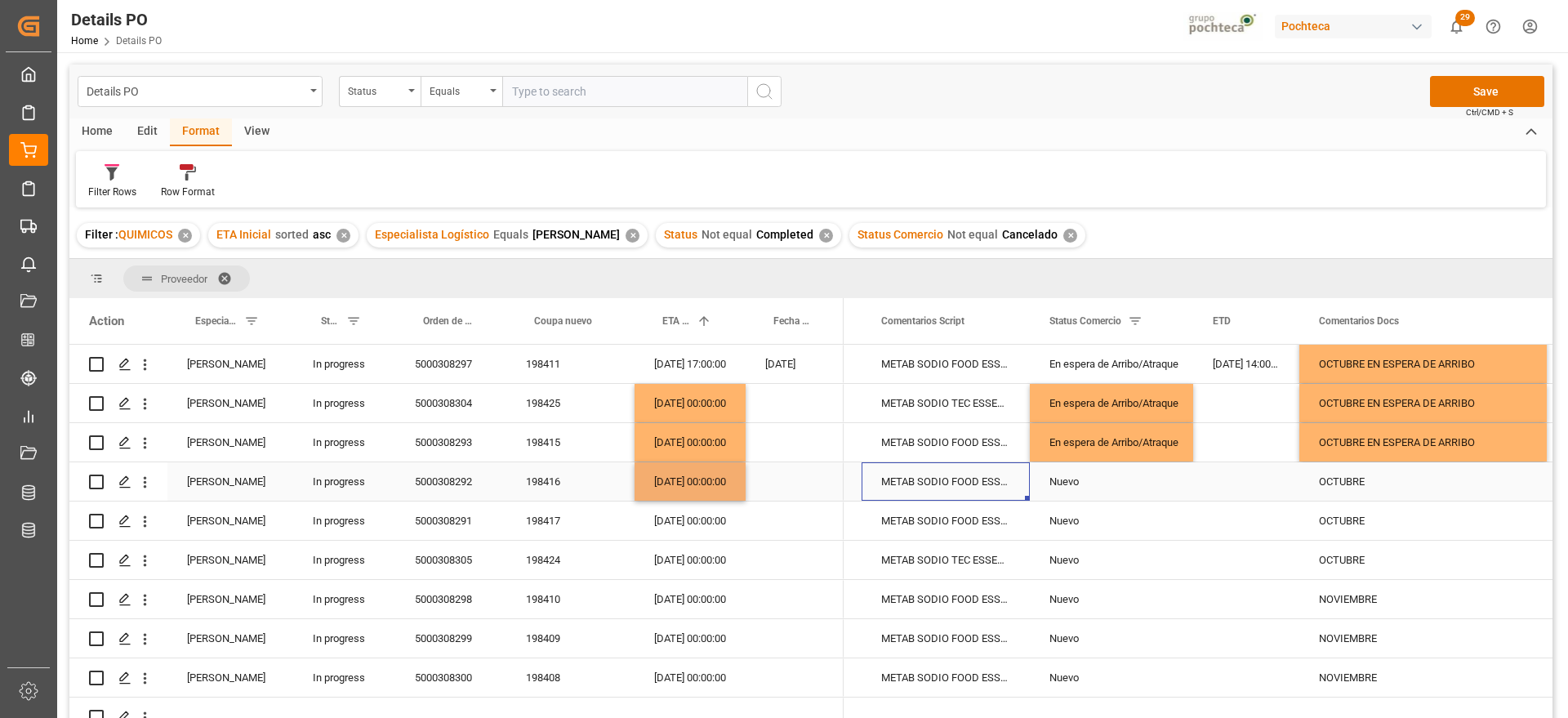
click at [940, 472] on div "METAB SODIO FOOD ESSECO 25 KG SAC (22893" at bounding box center [945, 481] width 168 height 39
click at [1144, 445] on div "En espera de Arribo/Atraque" at bounding box center [1112, 442] width 124 height 38
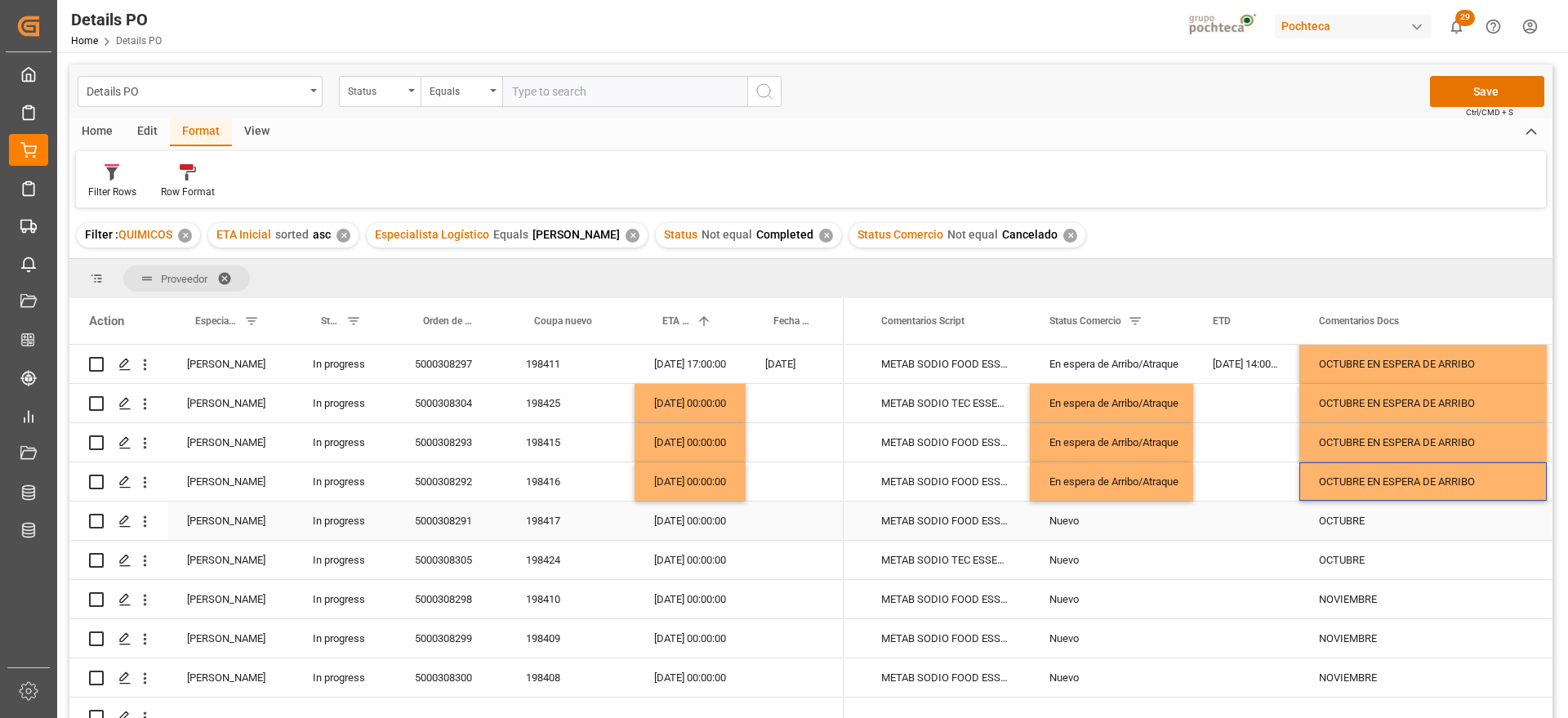
click at [541, 518] on div "198417" at bounding box center [570, 521] width 128 height 39
click at [552, 485] on div "198416" at bounding box center [570, 481] width 128 height 39
click at [562, 517] on div "198417" at bounding box center [570, 521] width 128 height 39
click at [680, 514] on div "[DATE] 00:00:00" at bounding box center [690, 521] width 111 height 39
click at [688, 473] on div "[DATE] 00:00:00" at bounding box center [690, 481] width 111 height 39
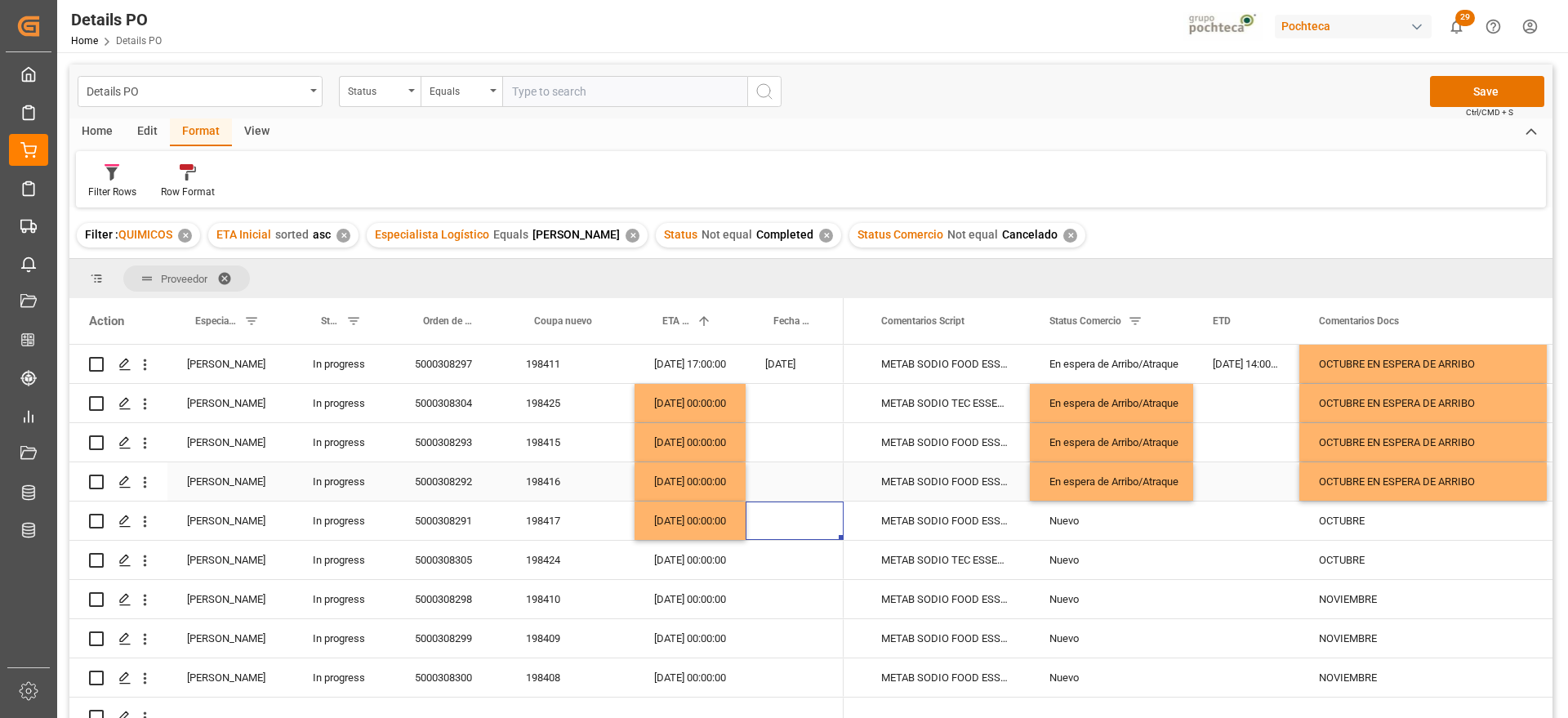
click at [1114, 489] on div "En espera de Arribo/Atraque" at bounding box center [1112, 482] width 124 height 38
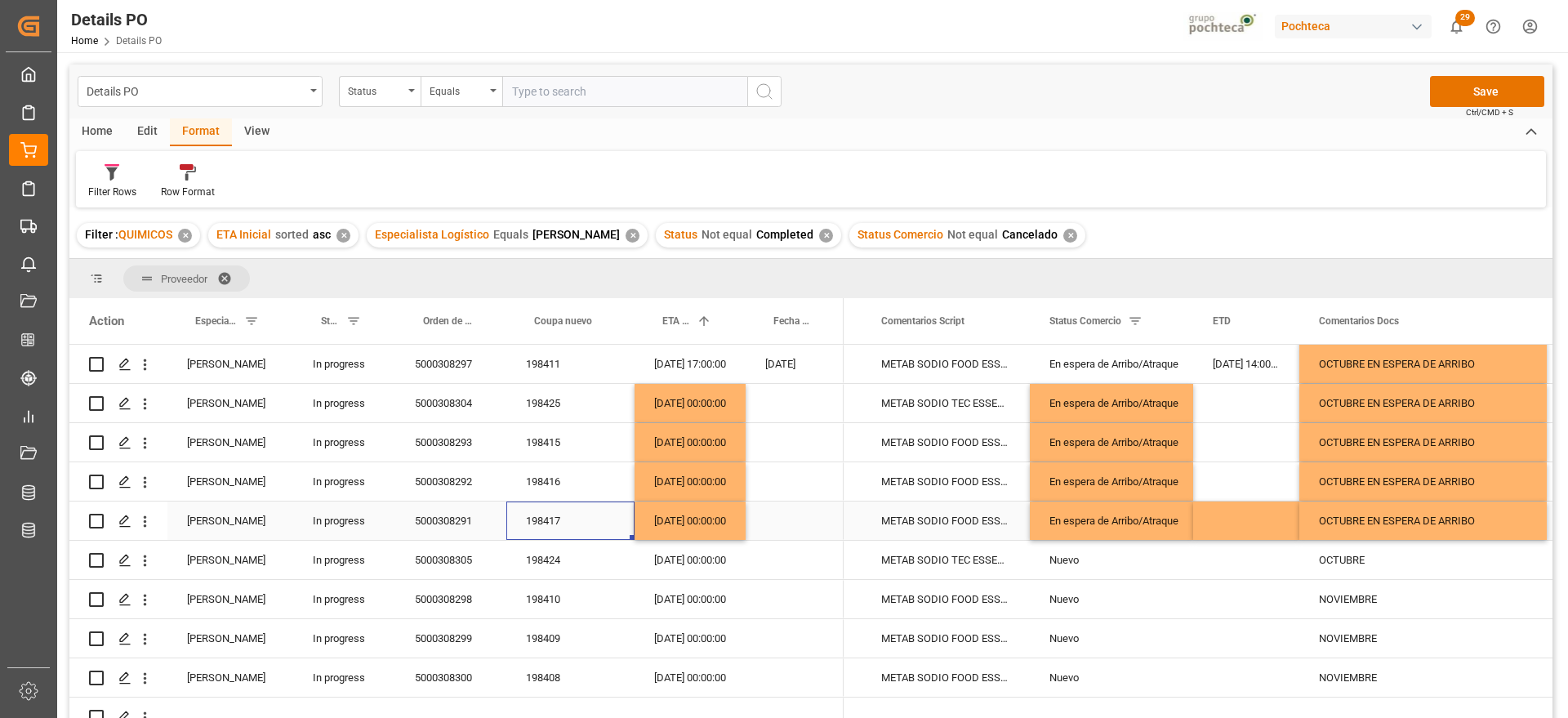
click at [625, 525] on div "198417" at bounding box center [570, 521] width 128 height 39
click at [560, 550] on div "198424" at bounding box center [570, 560] width 128 height 39
click at [699, 505] on div "[DATE] 00:00:00" at bounding box center [690, 521] width 111 height 39
click at [698, 559] on div "[DATE] 00:00:00" at bounding box center [690, 560] width 111 height 39
click at [1134, 522] on div "En espera de Arribo/Atraque" at bounding box center [1112, 521] width 124 height 38
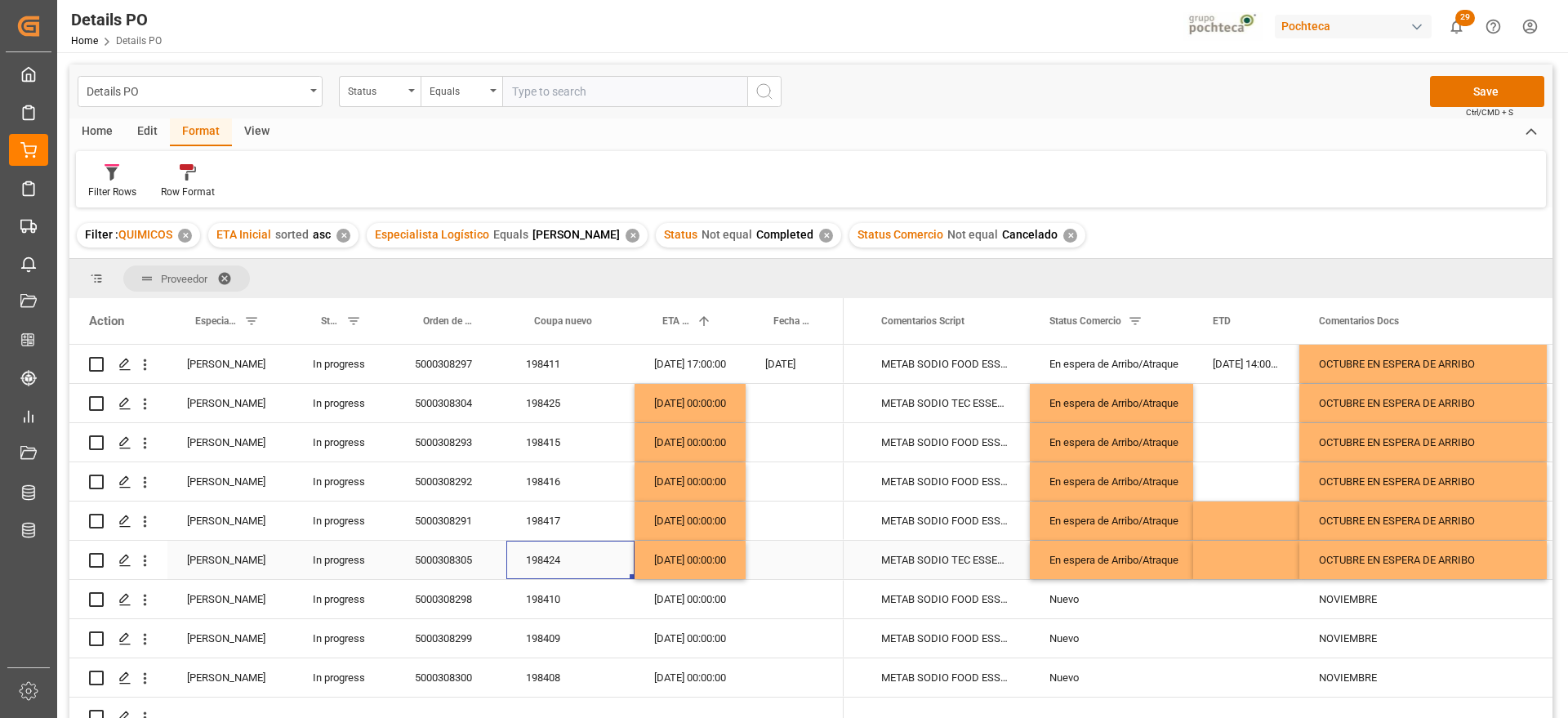
click at [521, 560] on div "198424" at bounding box center [570, 560] width 128 height 39
click at [577, 595] on div "198410" at bounding box center [570, 599] width 128 height 39
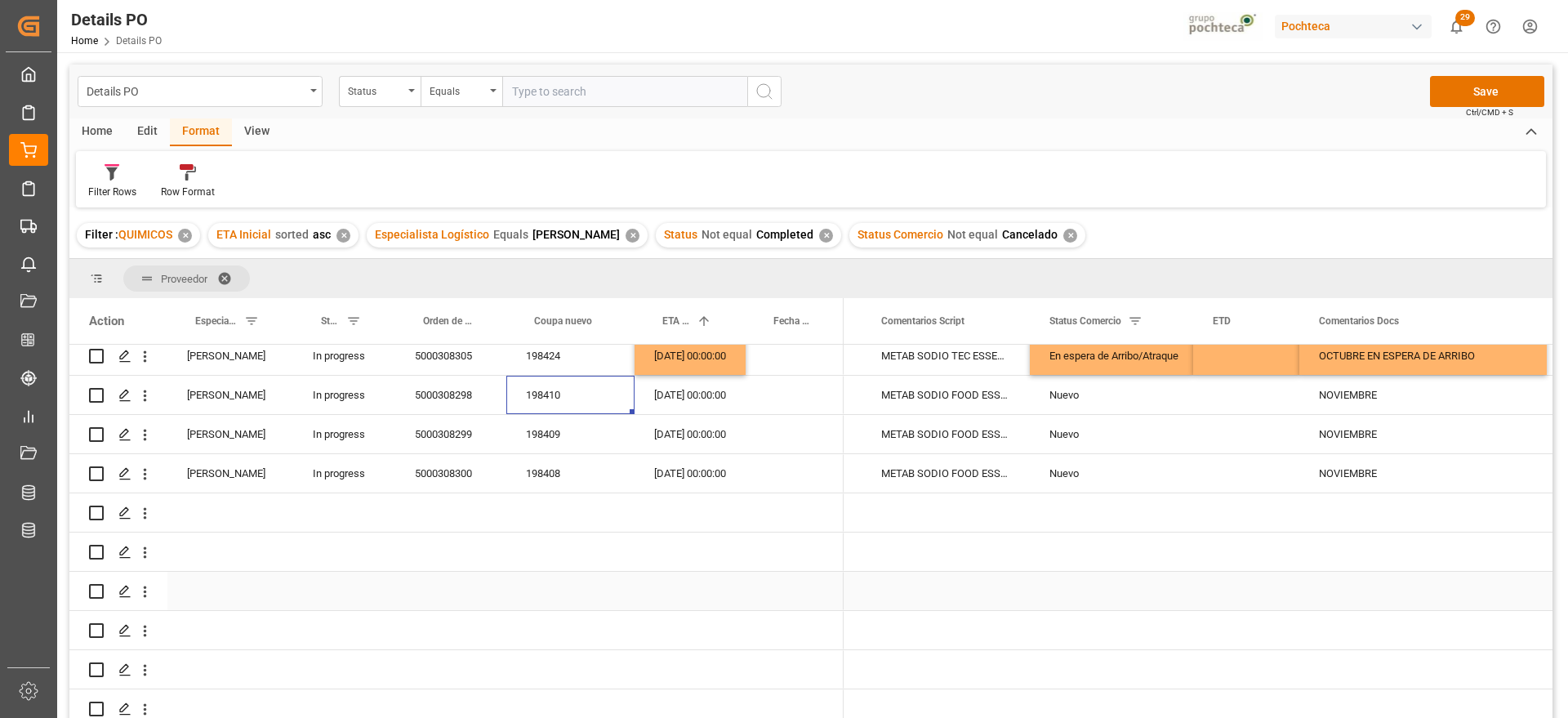
scroll to position [925, 0]
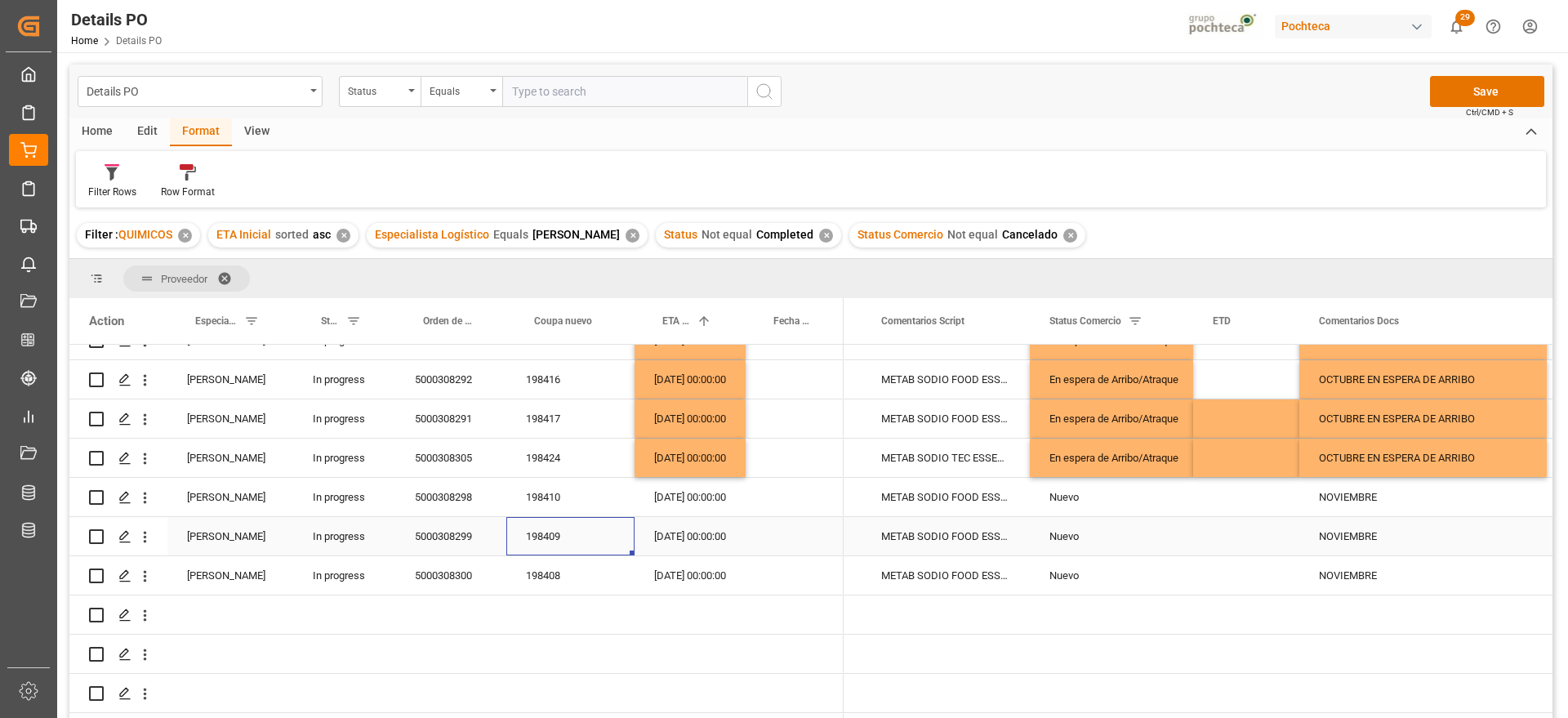
click at [563, 544] on div "198409" at bounding box center [570, 536] width 128 height 39
click at [1450, 451] on div "OCTUBRE EN ESPERA DE ARRIBO" at bounding box center [1423, 458] width 248 height 39
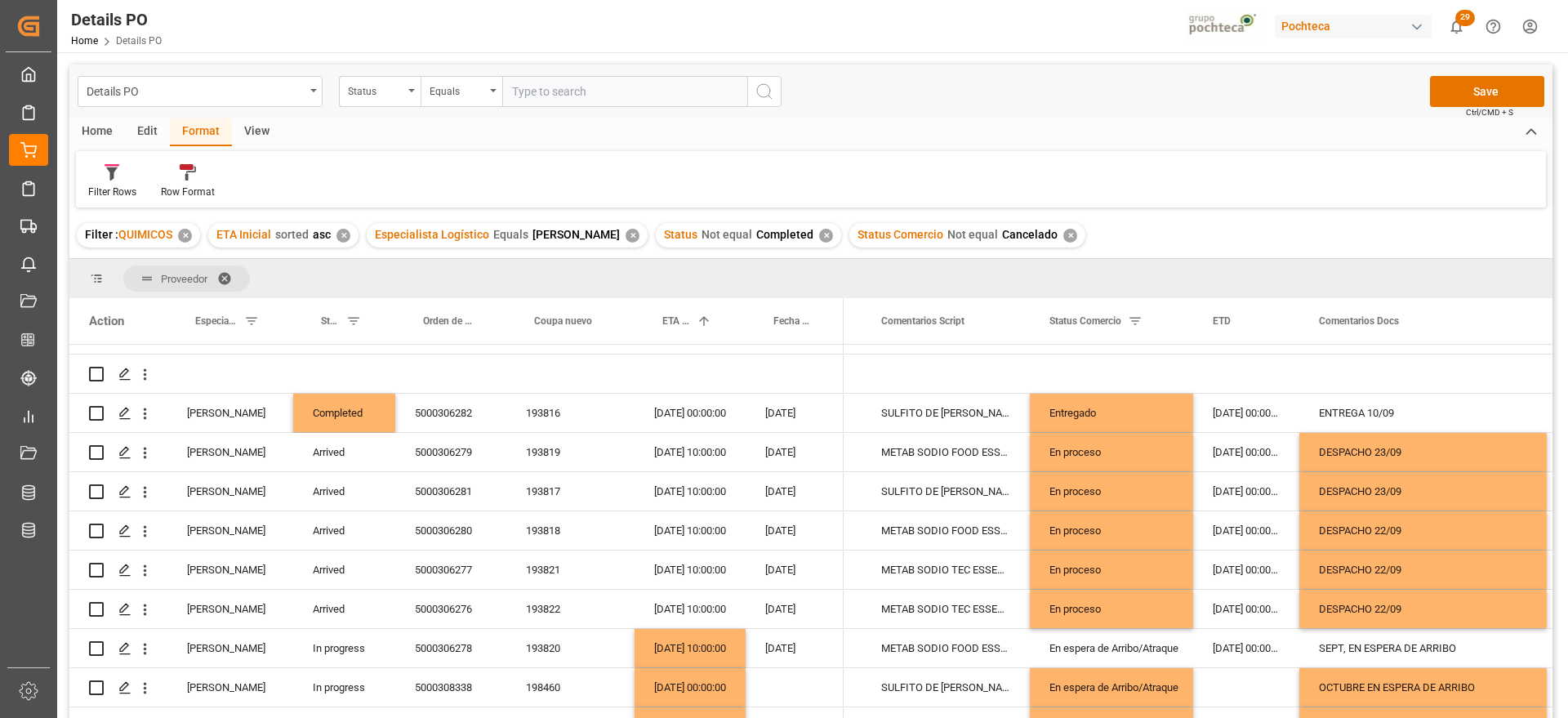
scroll to position [0, 0]
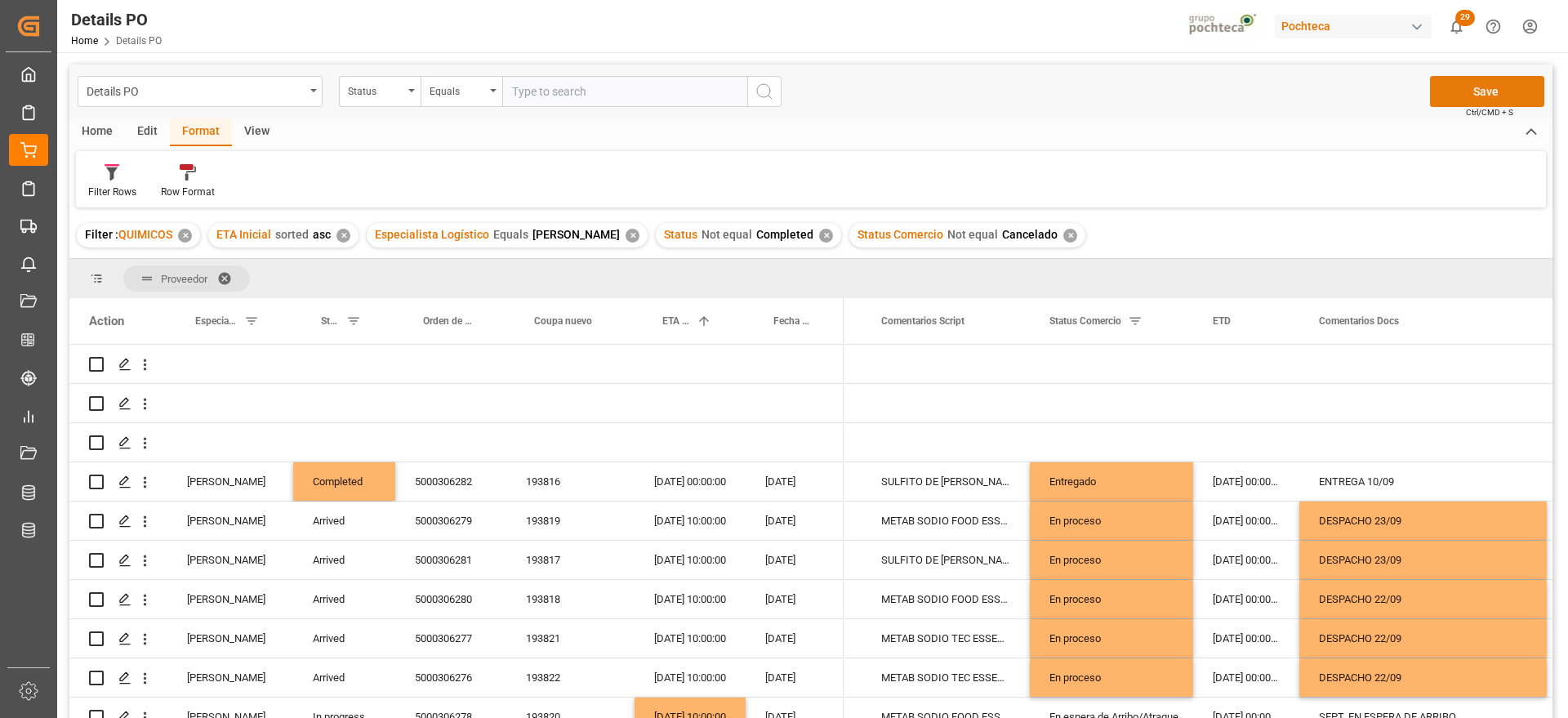
click at [1483, 84] on button "Save" at bounding box center [1487, 92] width 114 height 31
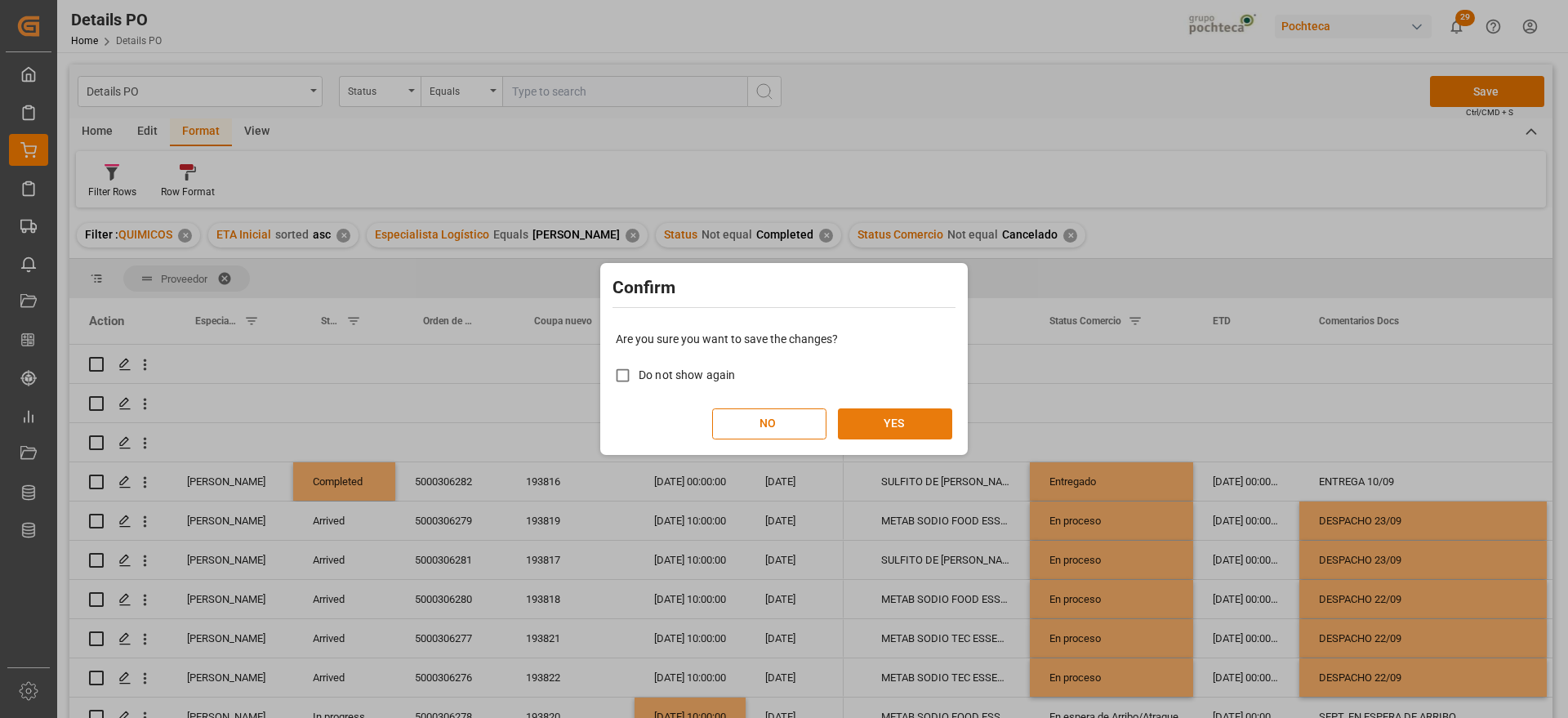
click at [915, 425] on button "YES" at bounding box center [895, 424] width 114 height 31
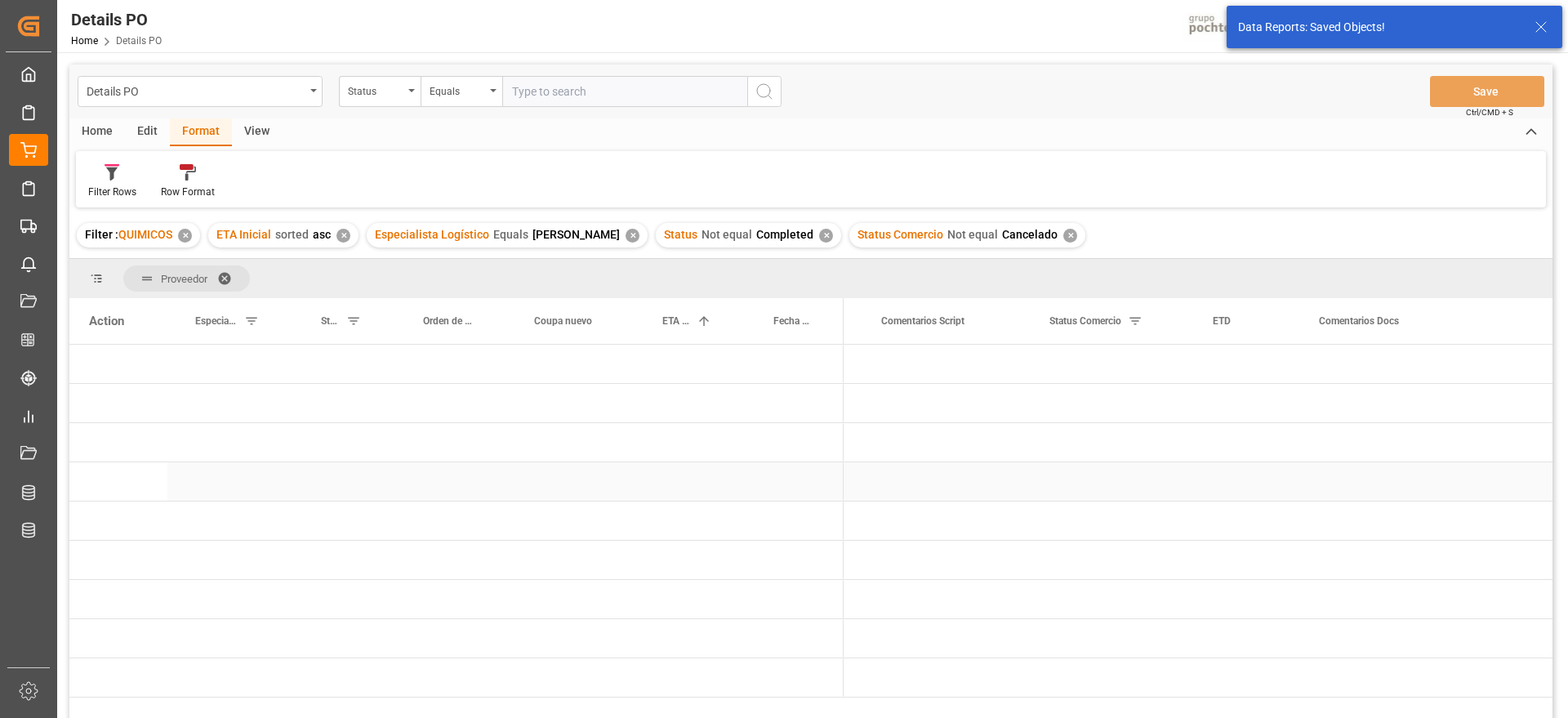
click at [749, 460] on div "Press SPACE to select this row." at bounding box center [794, 442] width 98 height 39
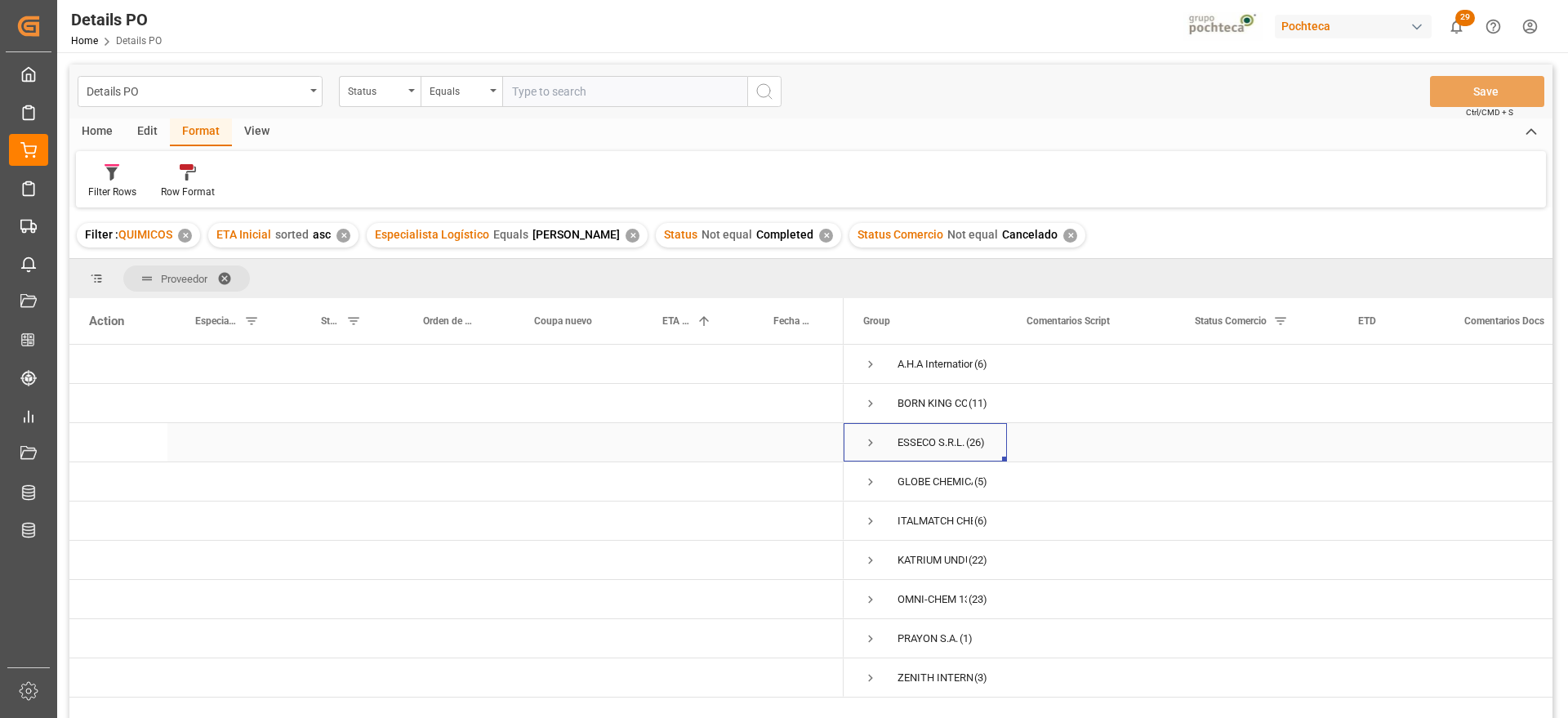
click at [864, 442] on span "Press SPACE to select this row." at bounding box center [871, 442] width 14 height 14
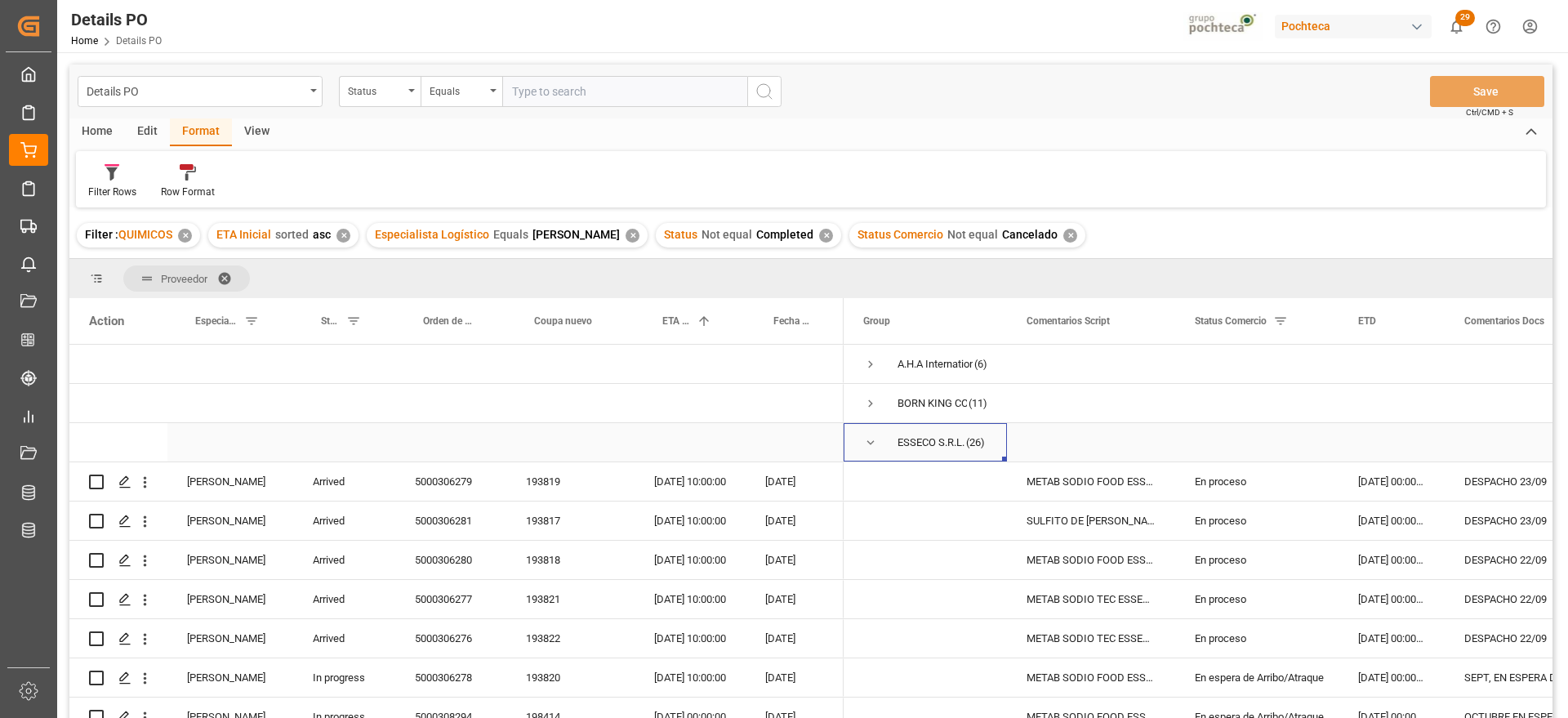
click at [868, 436] on span "Press SPACE to select this row." at bounding box center [871, 442] width 14 height 14
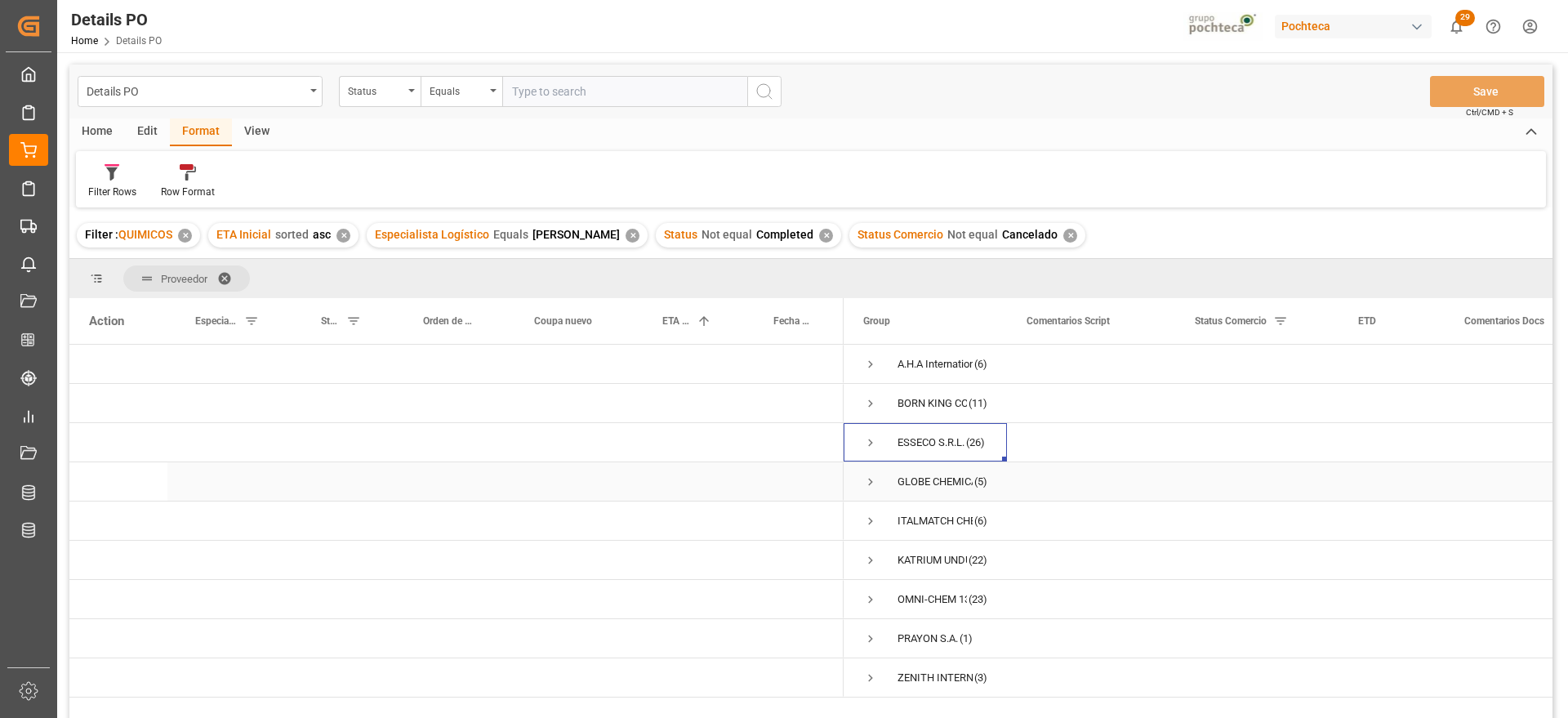
click at [867, 479] on span "Press SPACE to select this row." at bounding box center [871, 482] width 14 height 14
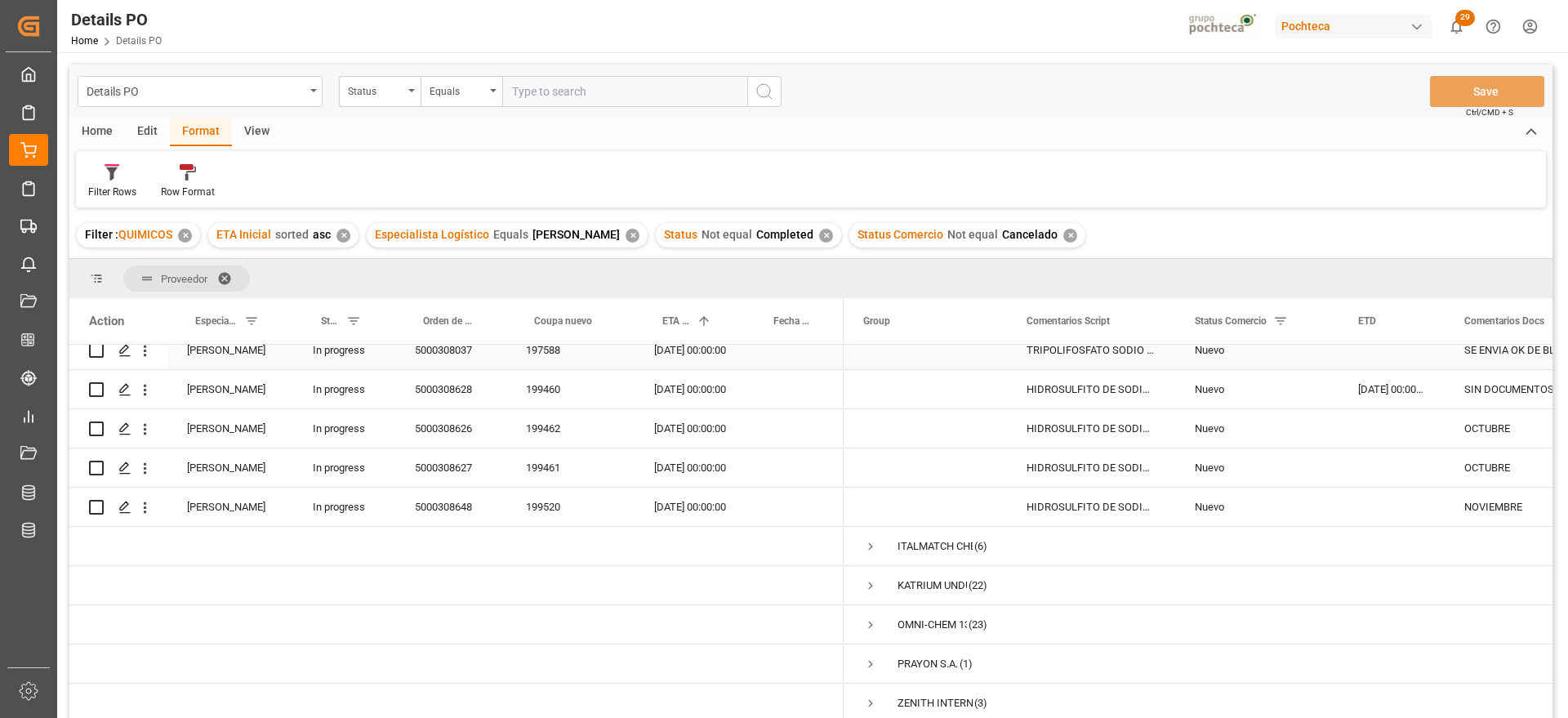
scroll to position [74, 0]
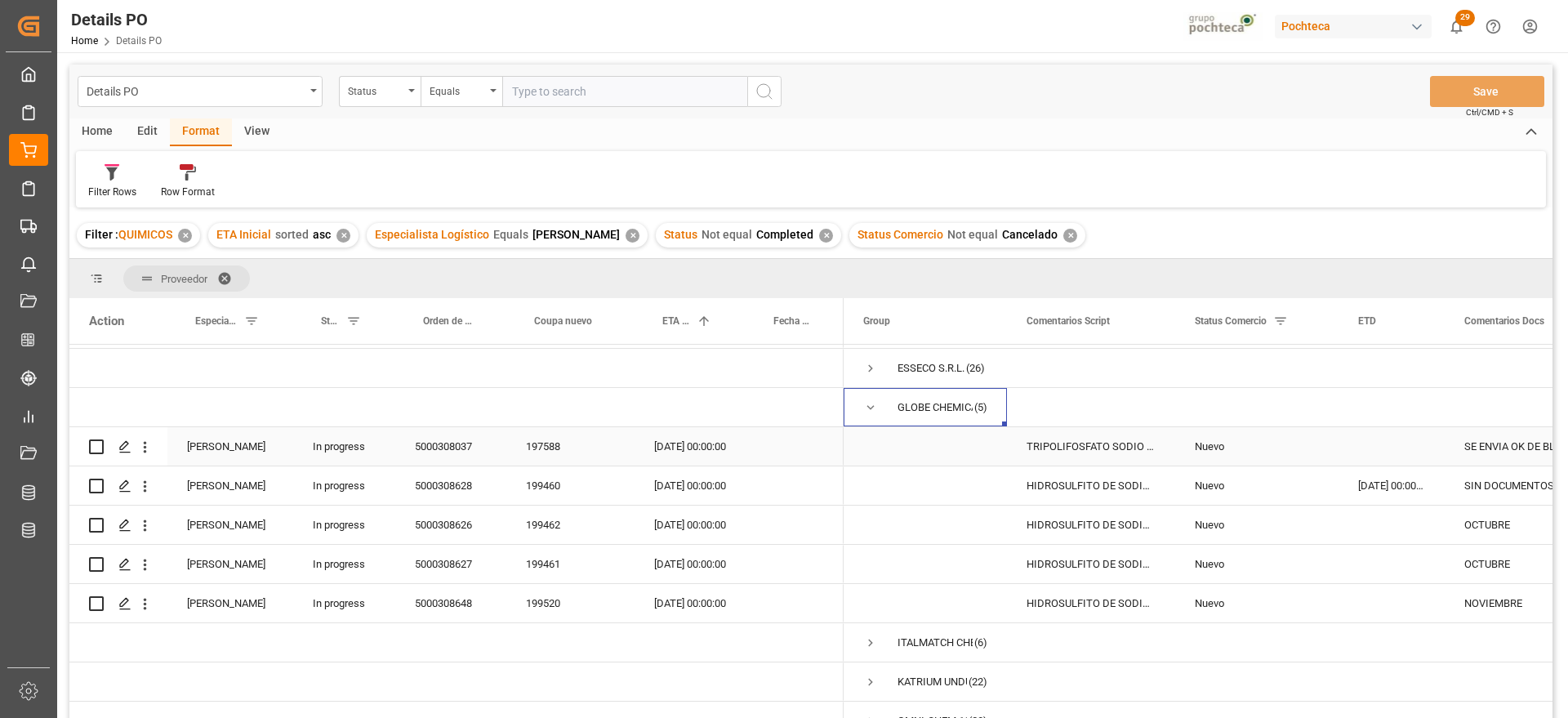
click at [1413, 454] on div "Press SPACE to select this row." at bounding box center [1392, 446] width 106 height 39
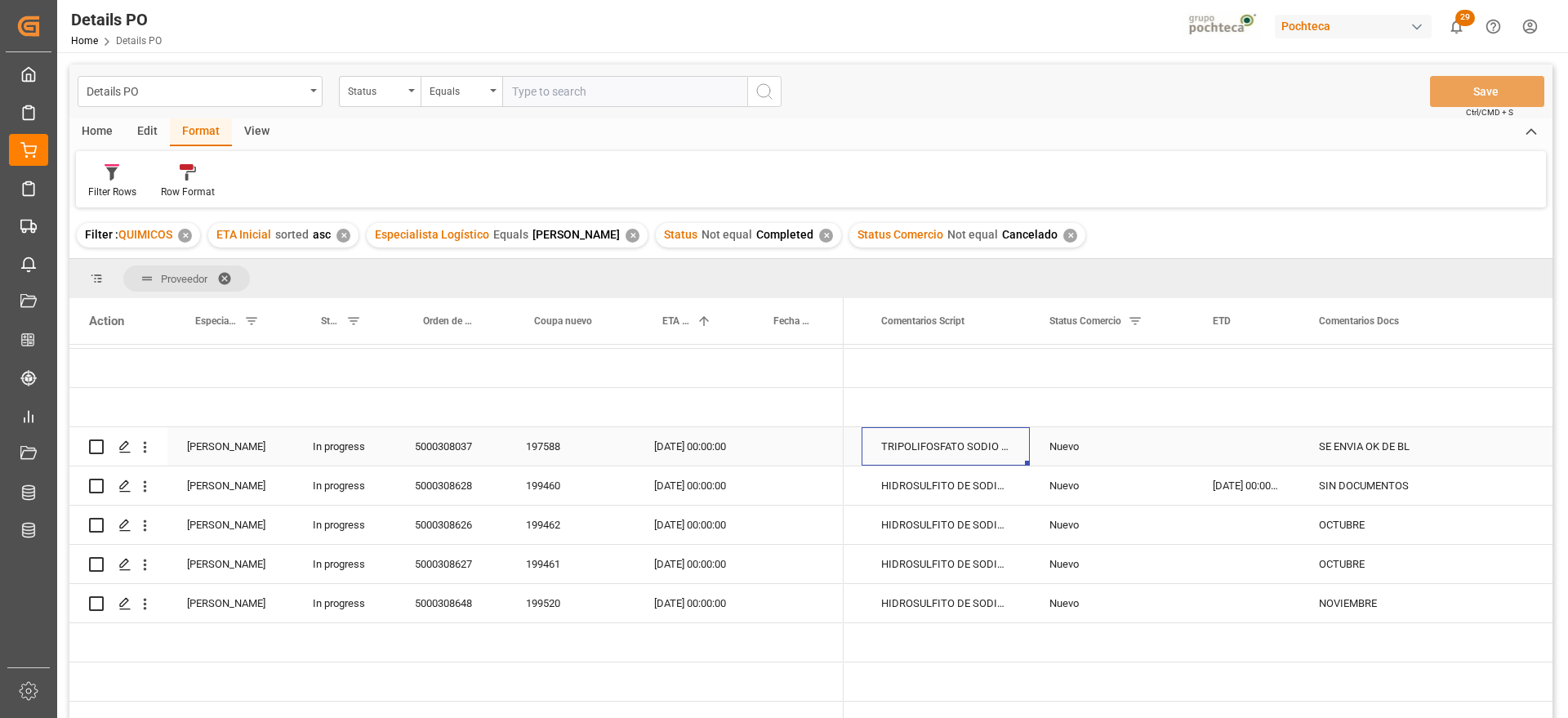
scroll to position [0, 0]
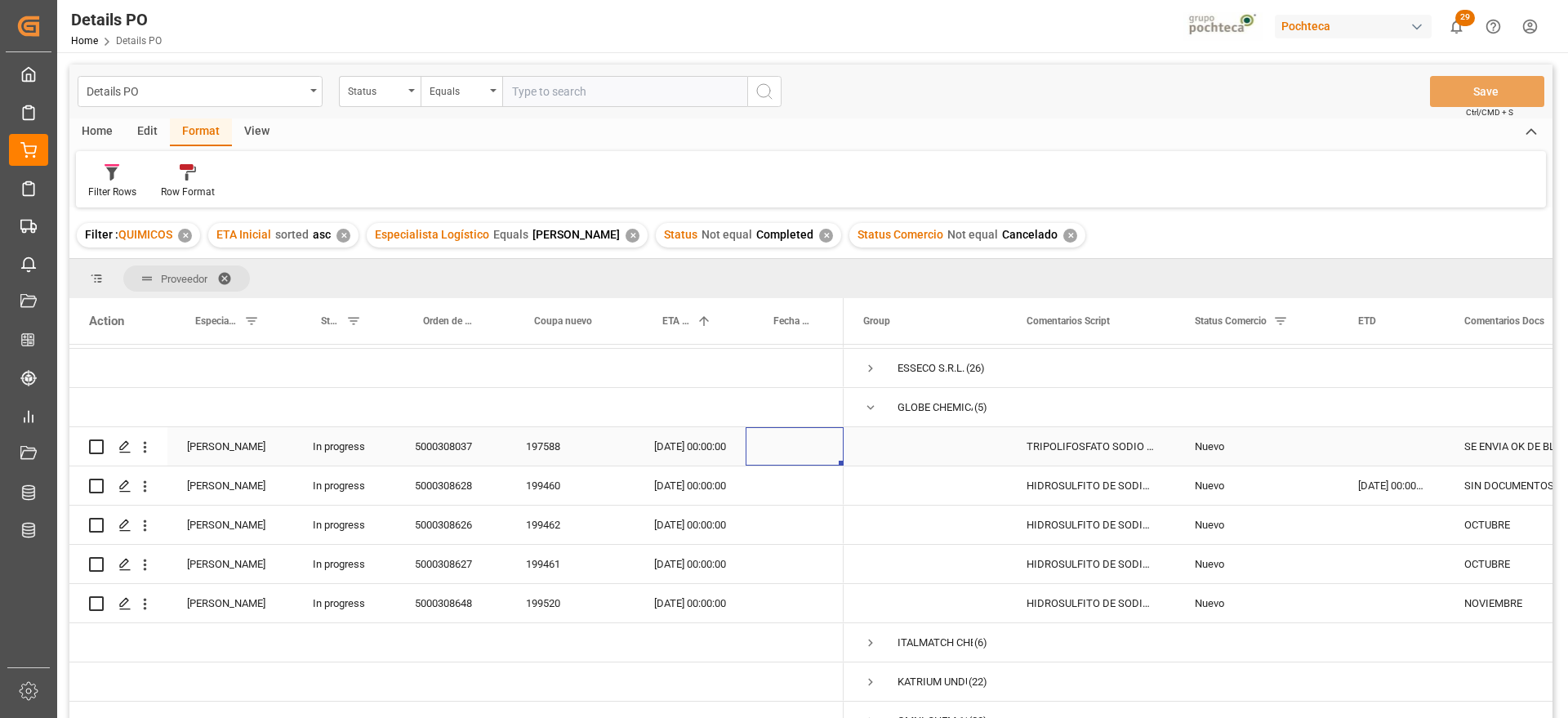
click at [543, 445] on div "197588" at bounding box center [570, 446] width 128 height 39
click at [1138, 486] on div "HIDROSULFITO DE SODIO 50 KG CUNETE (2283" at bounding box center [1091, 486] width 168 height 39
click at [1207, 495] on div "Nuevo" at bounding box center [1257, 486] width 124 height 38
click at [539, 487] on div "199460" at bounding box center [570, 486] width 128 height 39
click at [1231, 491] on div "Nuevo" at bounding box center [1257, 486] width 124 height 38
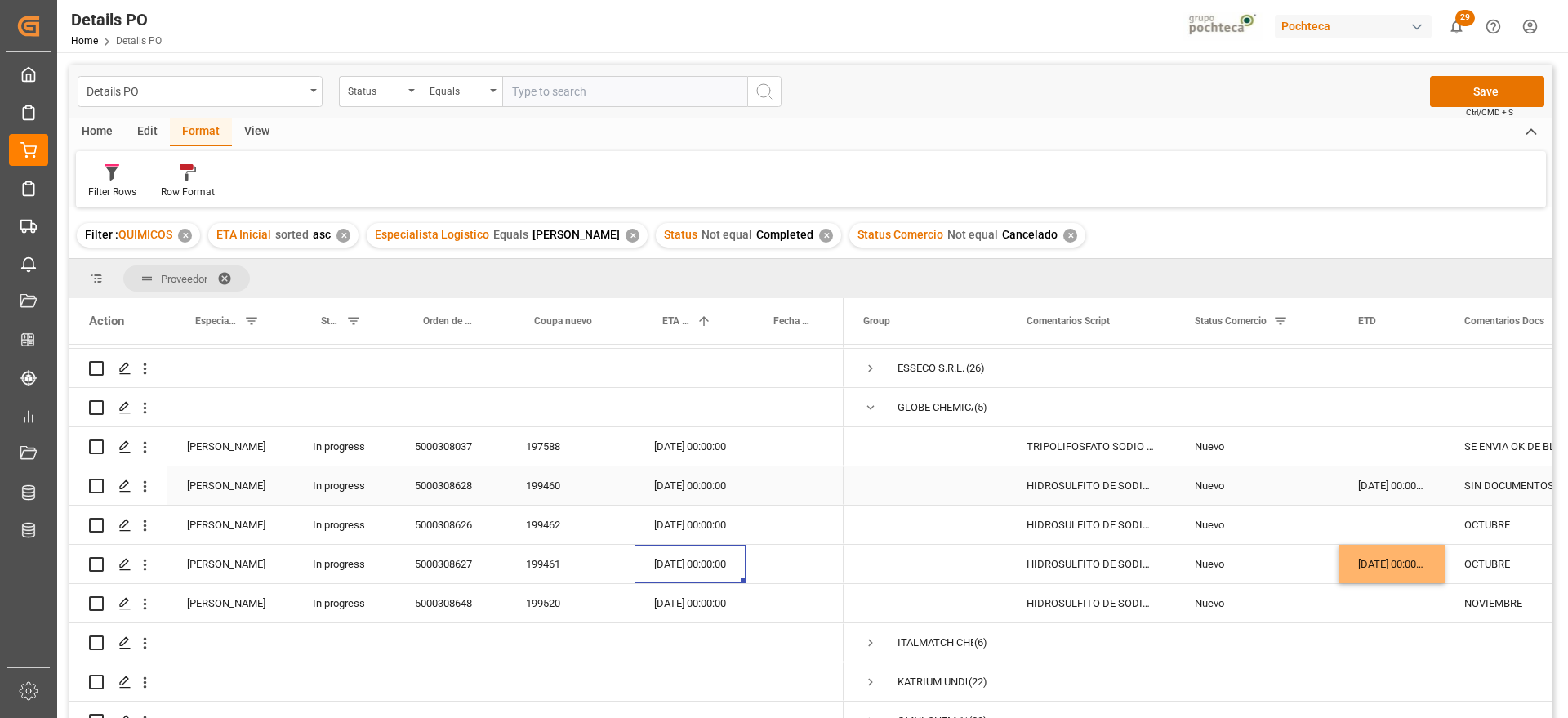
click at [682, 483] on div "13-10-2025 00:00:00" at bounding box center [690, 486] width 111 height 39
click at [703, 563] on div "20-10-2025 00:00:00" at bounding box center [690, 564] width 111 height 39
click at [1240, 470] on div "Nuevo" at bounding box center [1257, 486] width 124 height 38
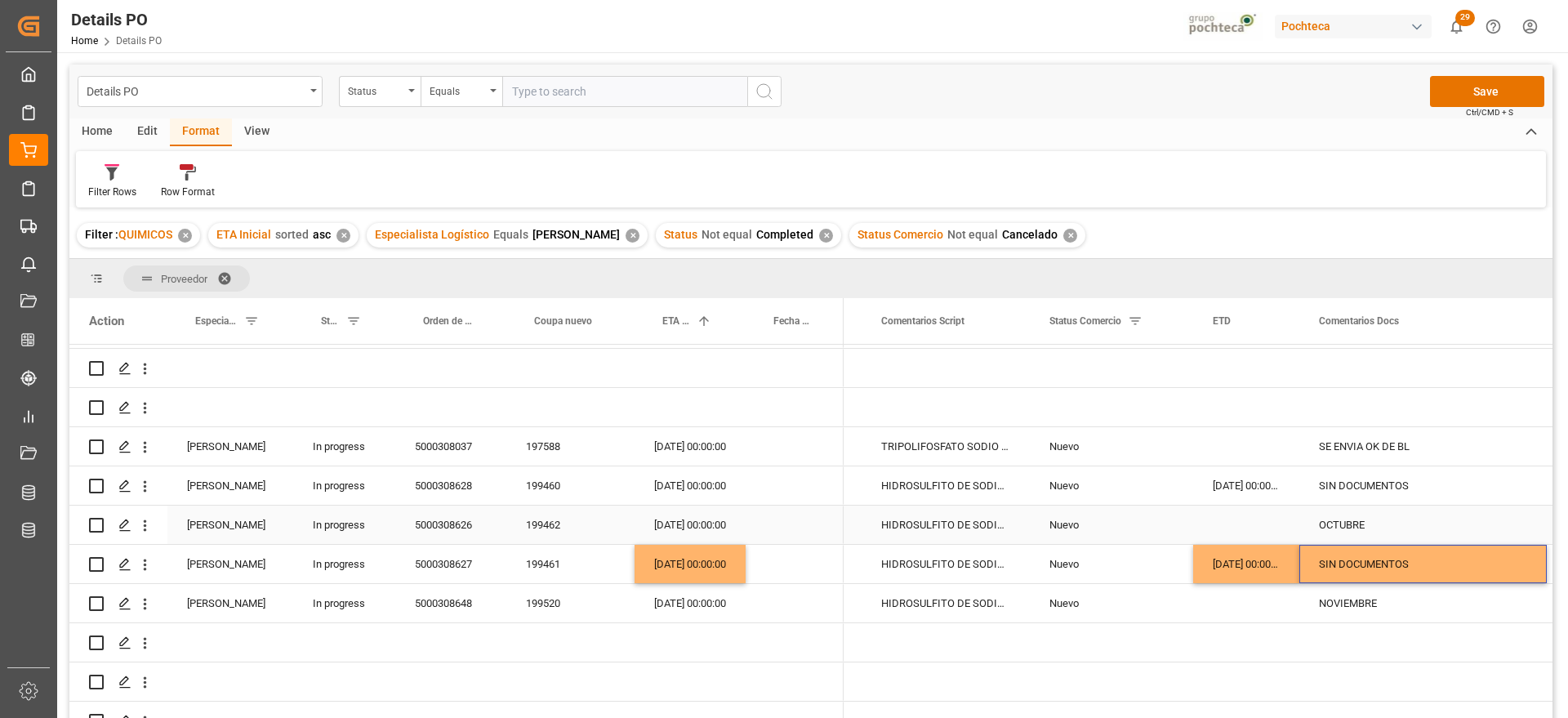
click at [1238, 522] on div "Press SPACE to select this row." at bounding box center [1247, 524] width 106 height 39
click at [1326, 521] on div "OCTUBRE" at bounding box center [1423, 524] width 248 height 39
click at [680, 520] on div "20-10-2025 00:00:00" at bounding box center [690, 524] width 111 height 39
click at [539, 523] on div "199462" at bounding box center [570, 524] width 128 height 39
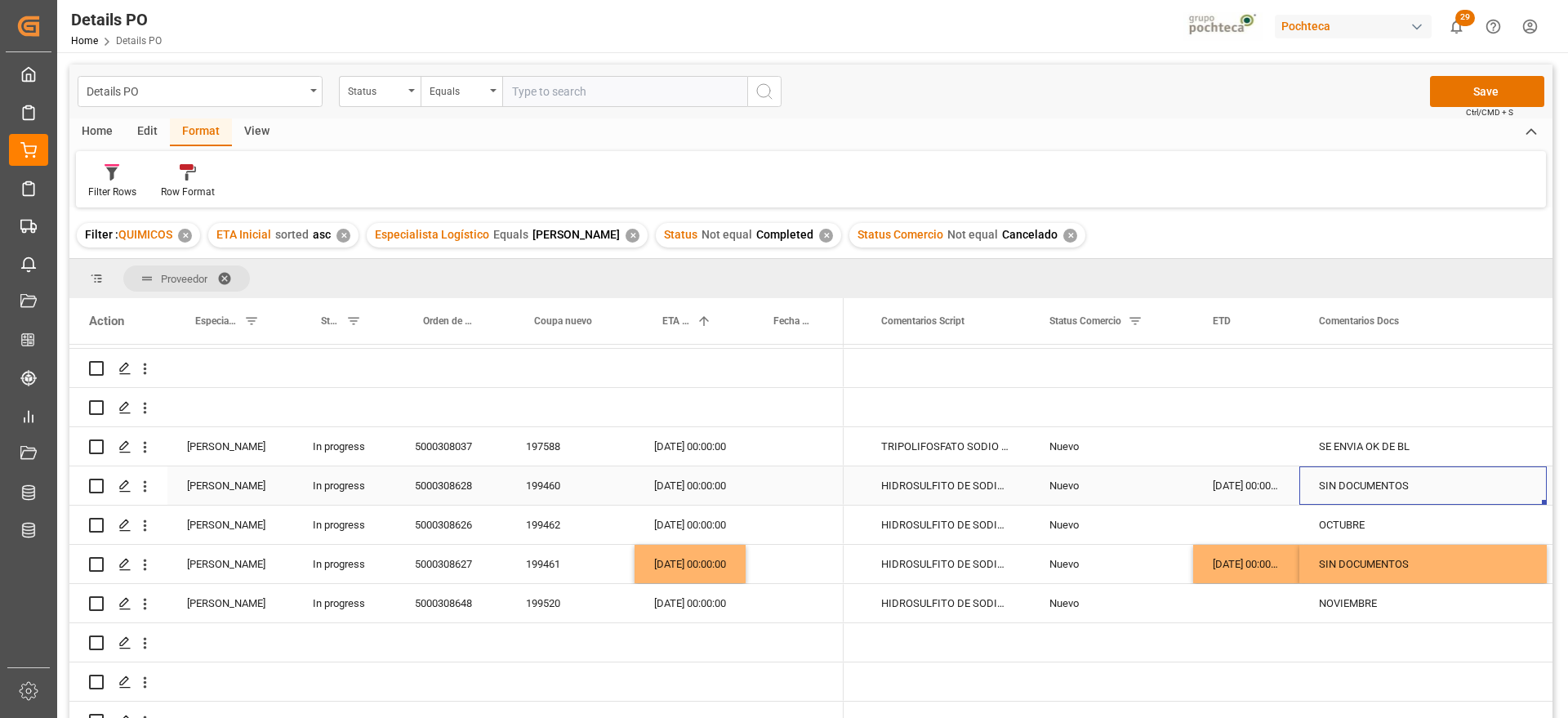
click at [1340, 501] on div "SIN DOCUMENTOS" at bounding box center [1423, 486] width 248 height 39
click at [1489, 93] on button "Save" at bounding box center [1487, 92] width 114 height 31
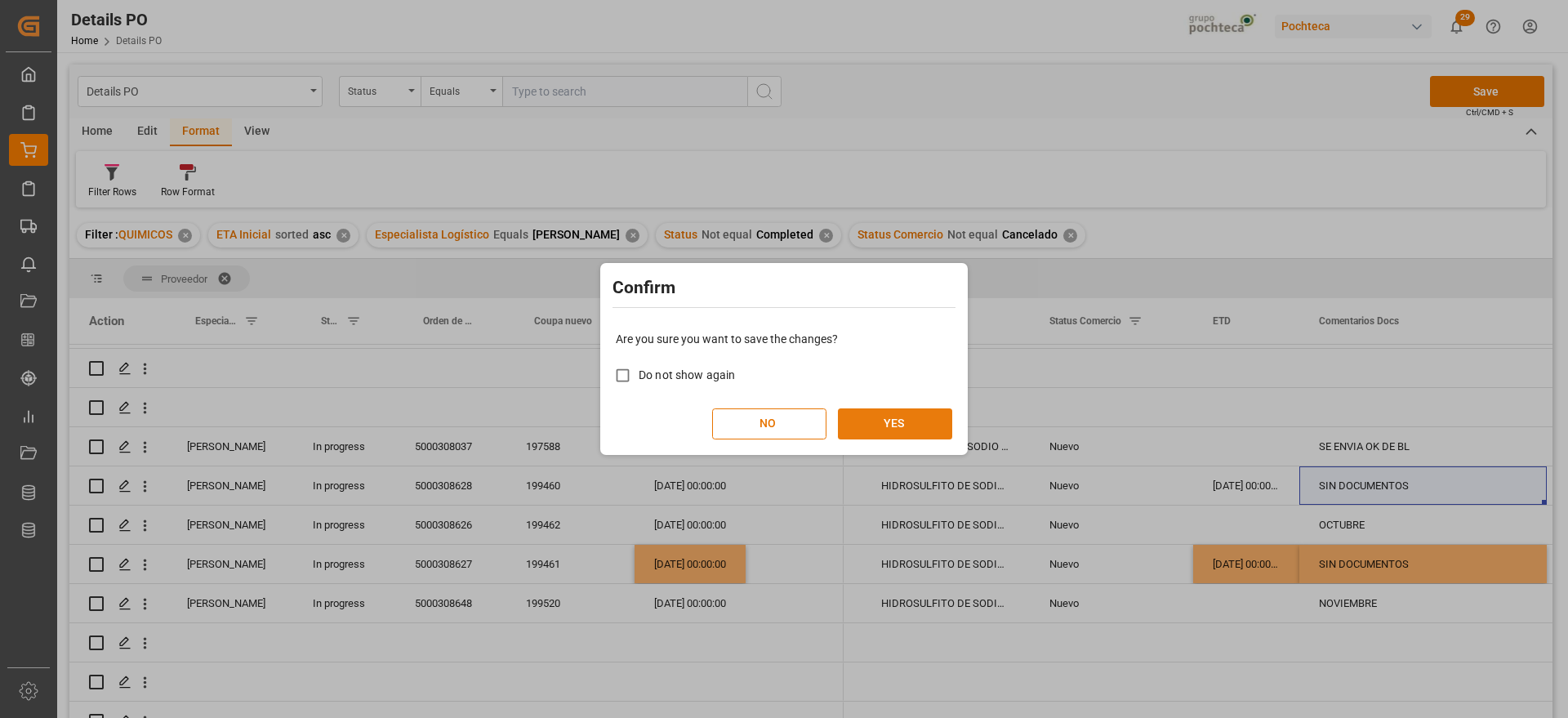
click at [905, 418] on button "YES" at bounding box center [895, 424] width 114 height 31
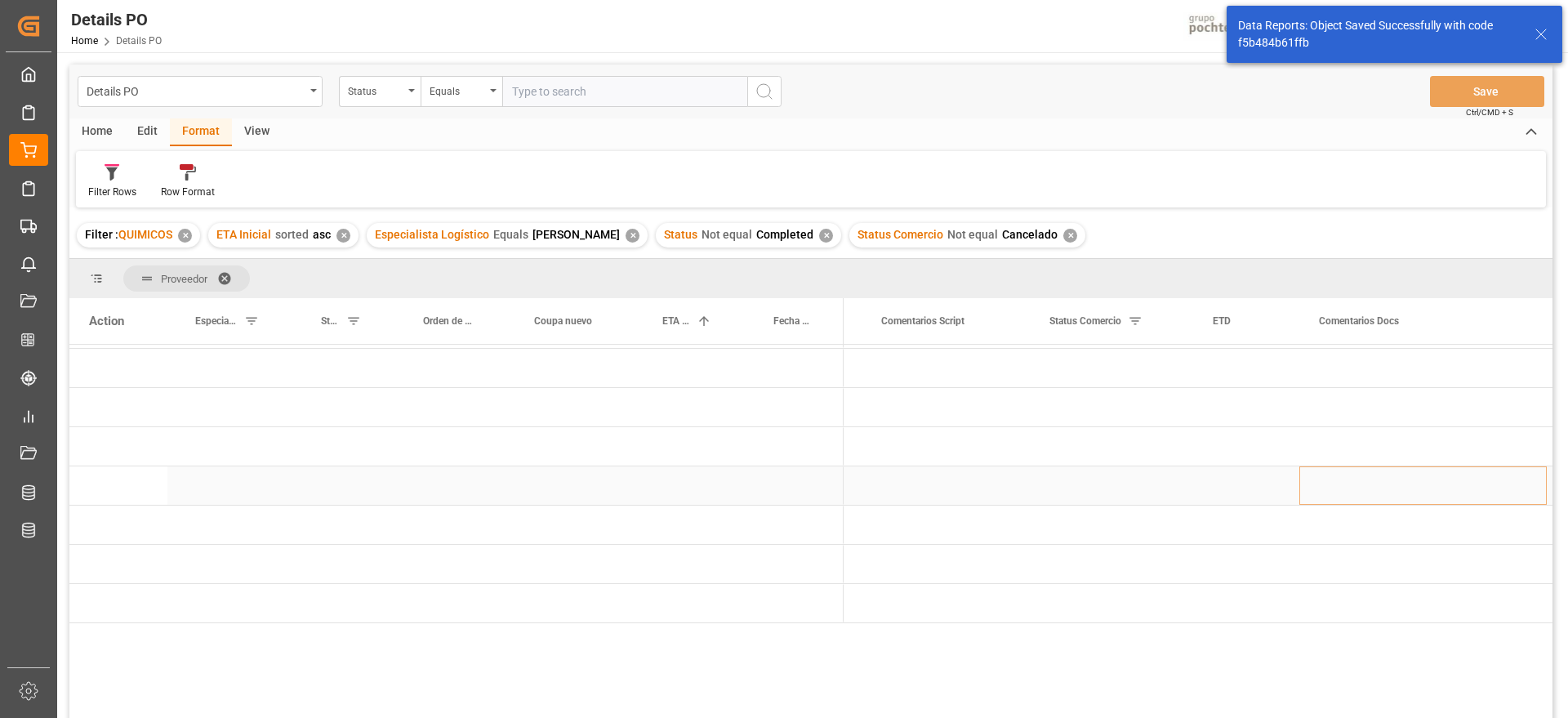
scroll to position [0, 0]
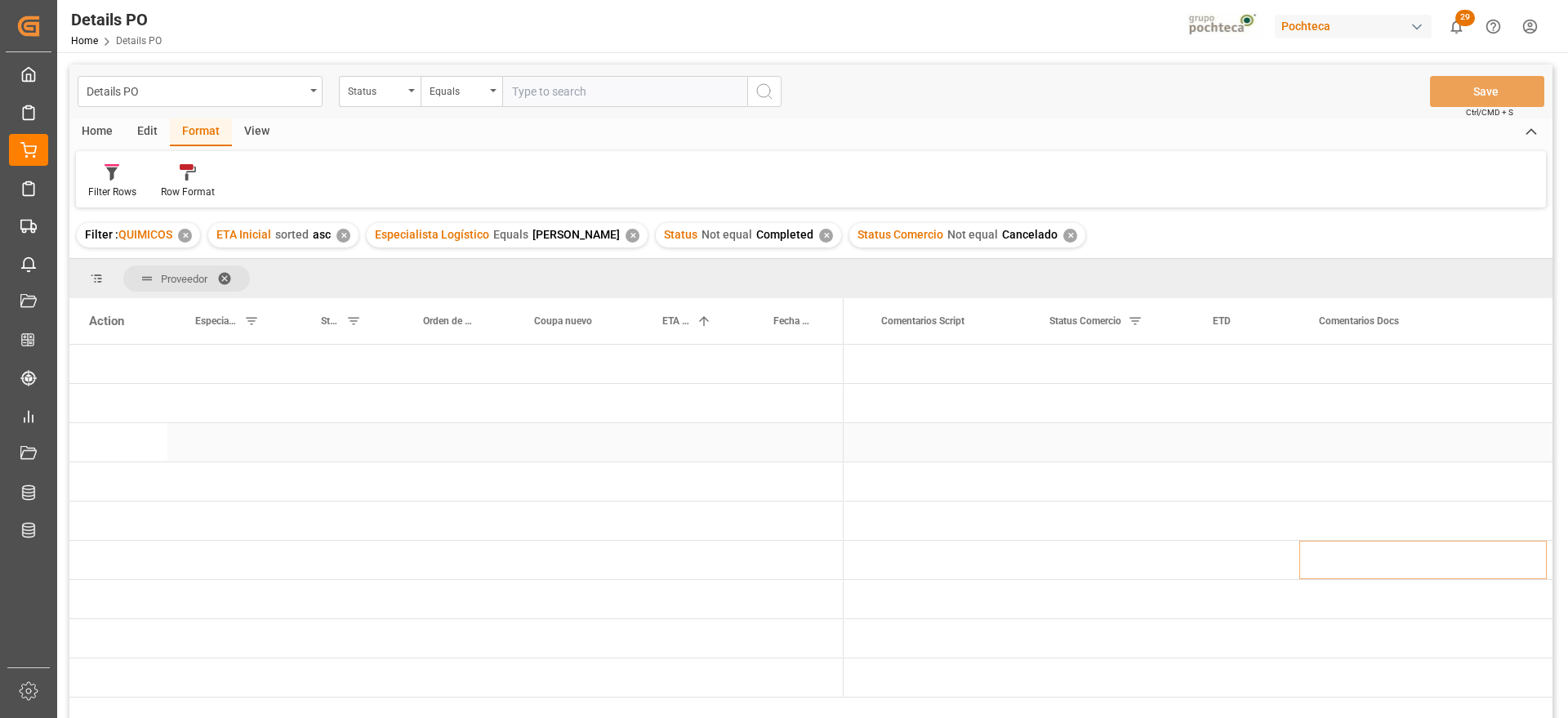
click at [723, 441] on div "Press SPACE to select this row." at bounding box center [690, 442] width 111 height 39
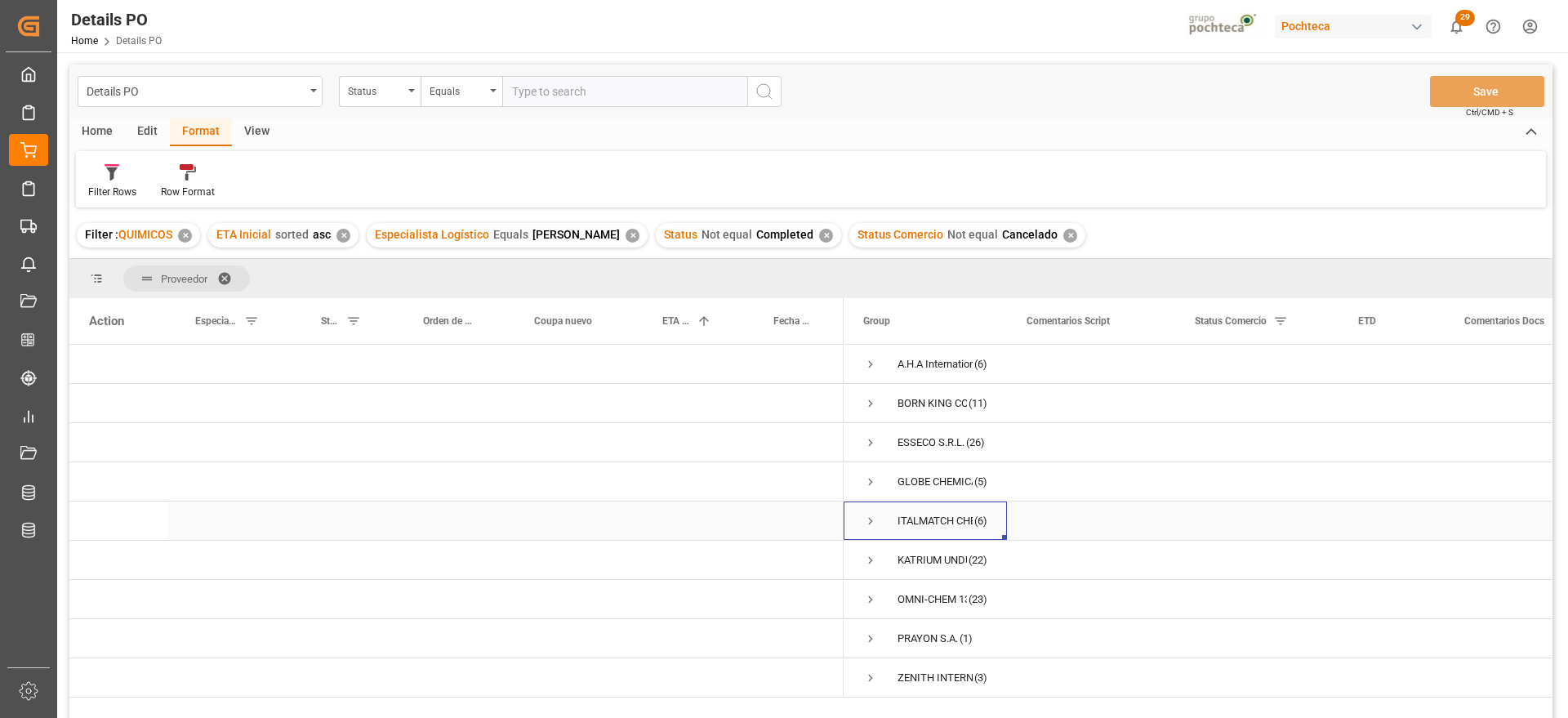
click at [872, 518] on span "Press SPACE to select this row." at bounding box center [871, 521] width 14 height 14
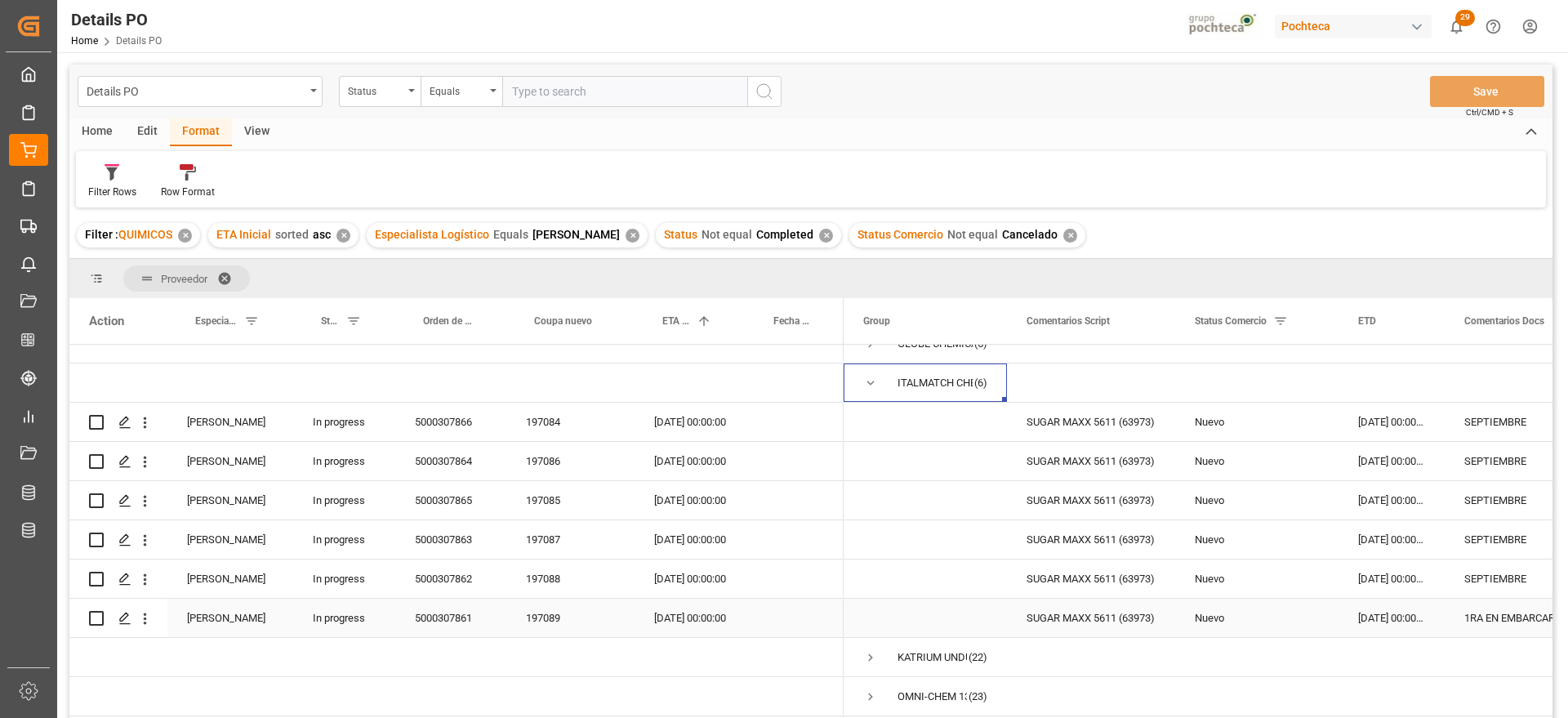
scroll to position [102, 0]
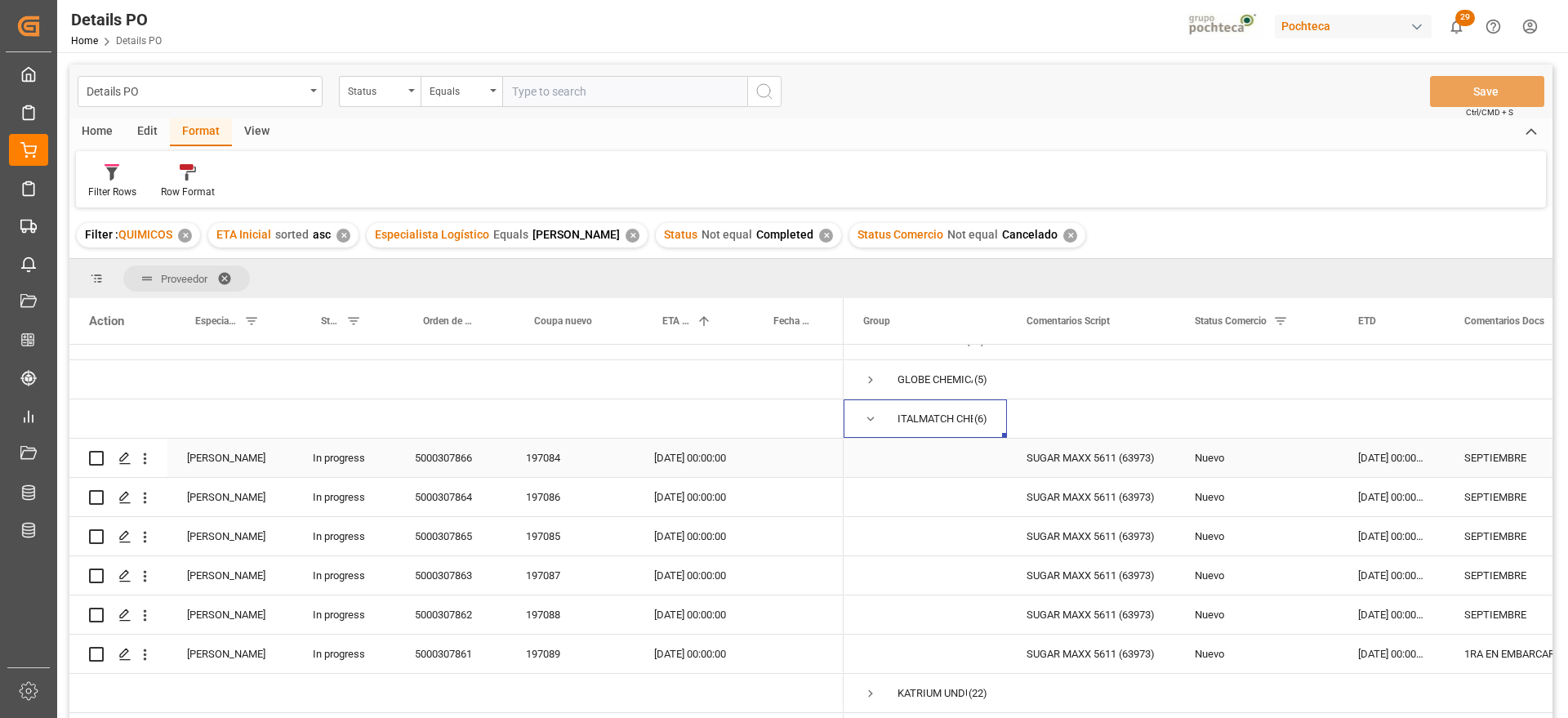
click at [1384, 454] on div "14-08-2025 00:00:00" at bounding box center [1392, 458] width 106 height 39
click at [1462, 641] on div "1RA EN EMBARCAR" at bounding box center [1569, 653] width 248 height 39
click at [552, 650] on div "197089" at bounding box center [570, 653] width 128 height 39
click at [698, 656] on div "10-10-2025 00:00:00" at bounding box center [690, 653] width 111 height 39
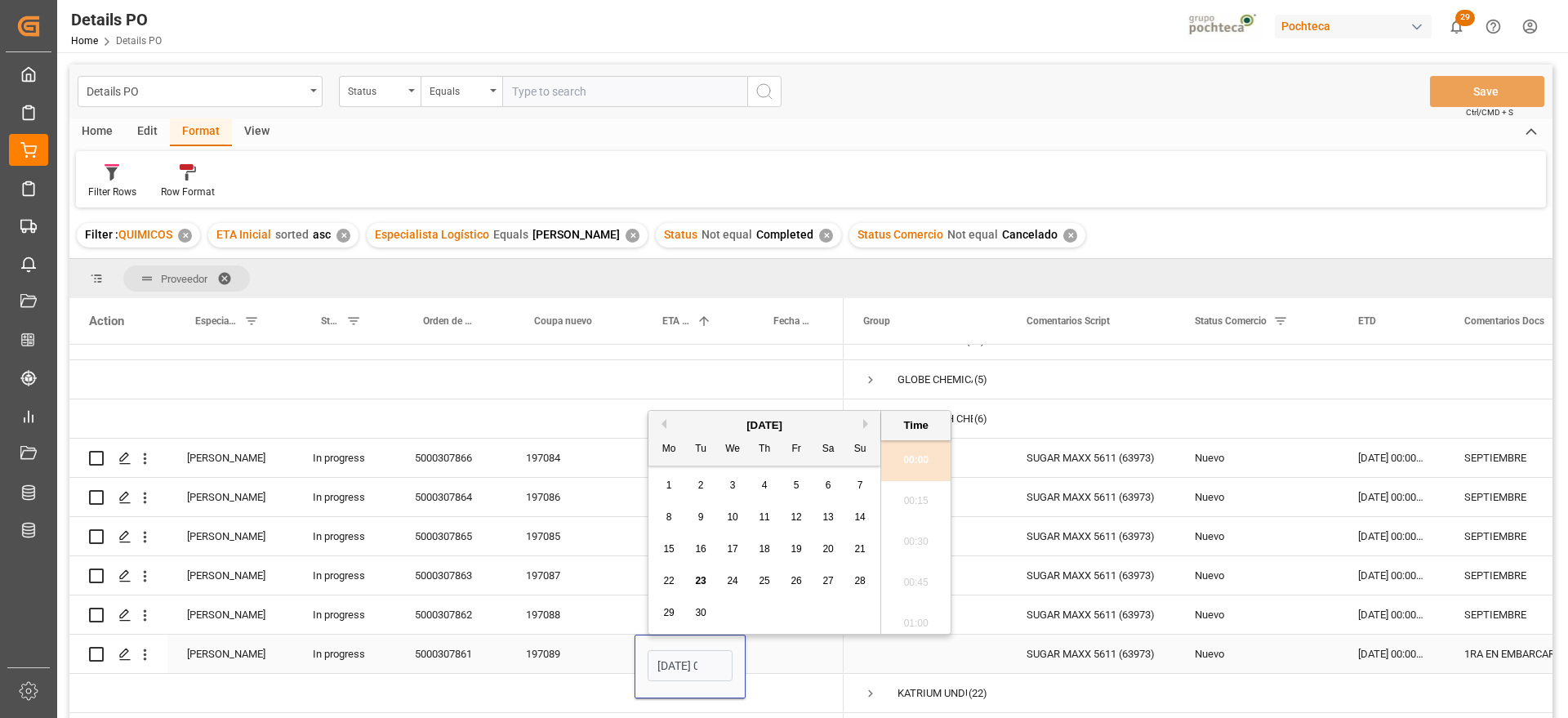
scroll to position [1395, 0]
click at [868, 421] on button "Next Month" at bounding box center [868, 424] width 10 height 10
click at [760, 511] on div "9" at bounding box center [765, 518] width 21 height 20
type input "09-10-2025 00:00"
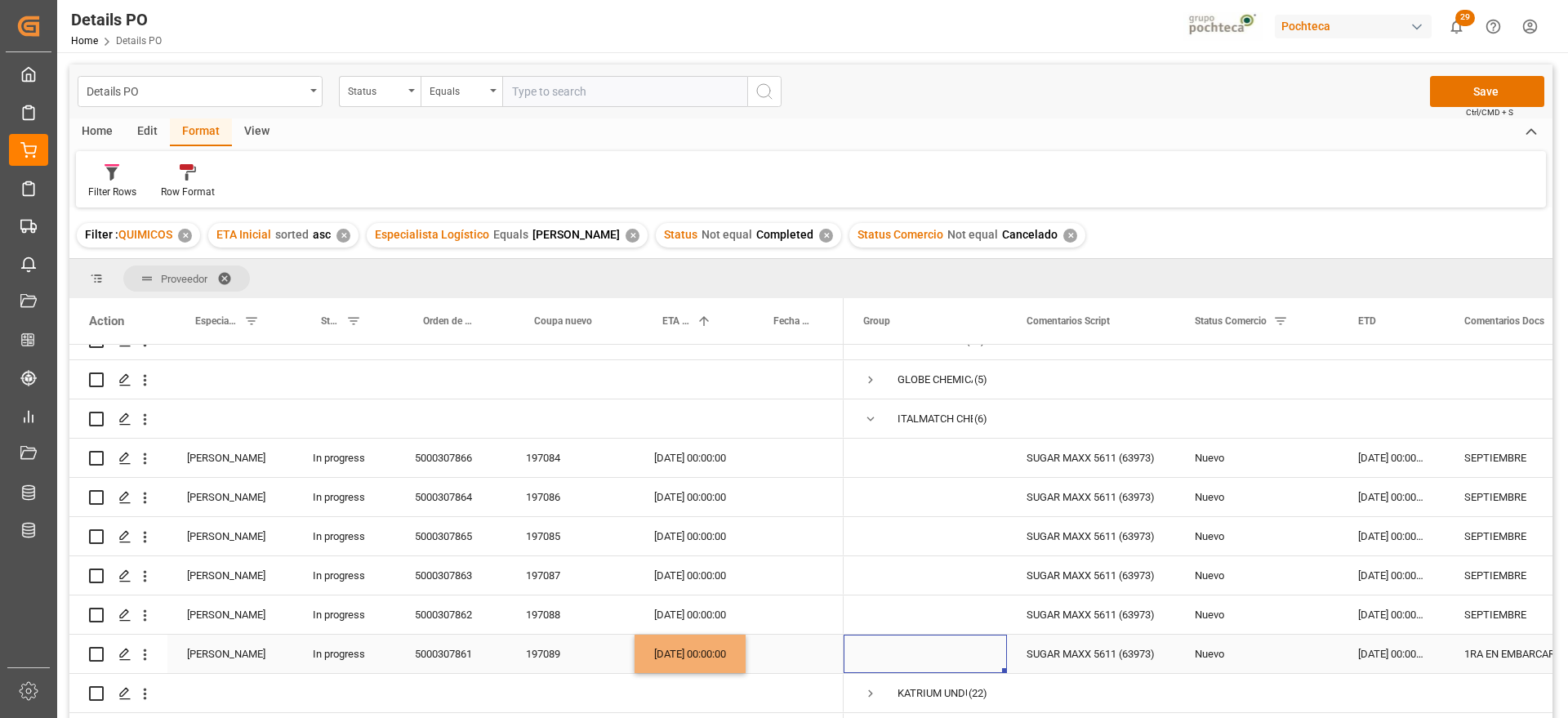
click at [961, 650] on span "Press SPACE to select this row." at bounding box center [925, 653] width 124 height 37
click at [1095, 650] on div "SUGAR MAXX 5611 (63973)" at bounding box center [1091, 653] width 168 height 39
click at [1399, 652] on div "15-09-2025 00:00:00" at bounding box center [1392, 653] width 106 height 39
click at [1515, 657] on div "1RA EN EMBARCAR" at bounding box center [1569, 653] width 248 height 39
click at [1083, 656] on div "SUGAR MAXX 5611 (63973)" at bounding box center [1091, 653] width 168 height 39
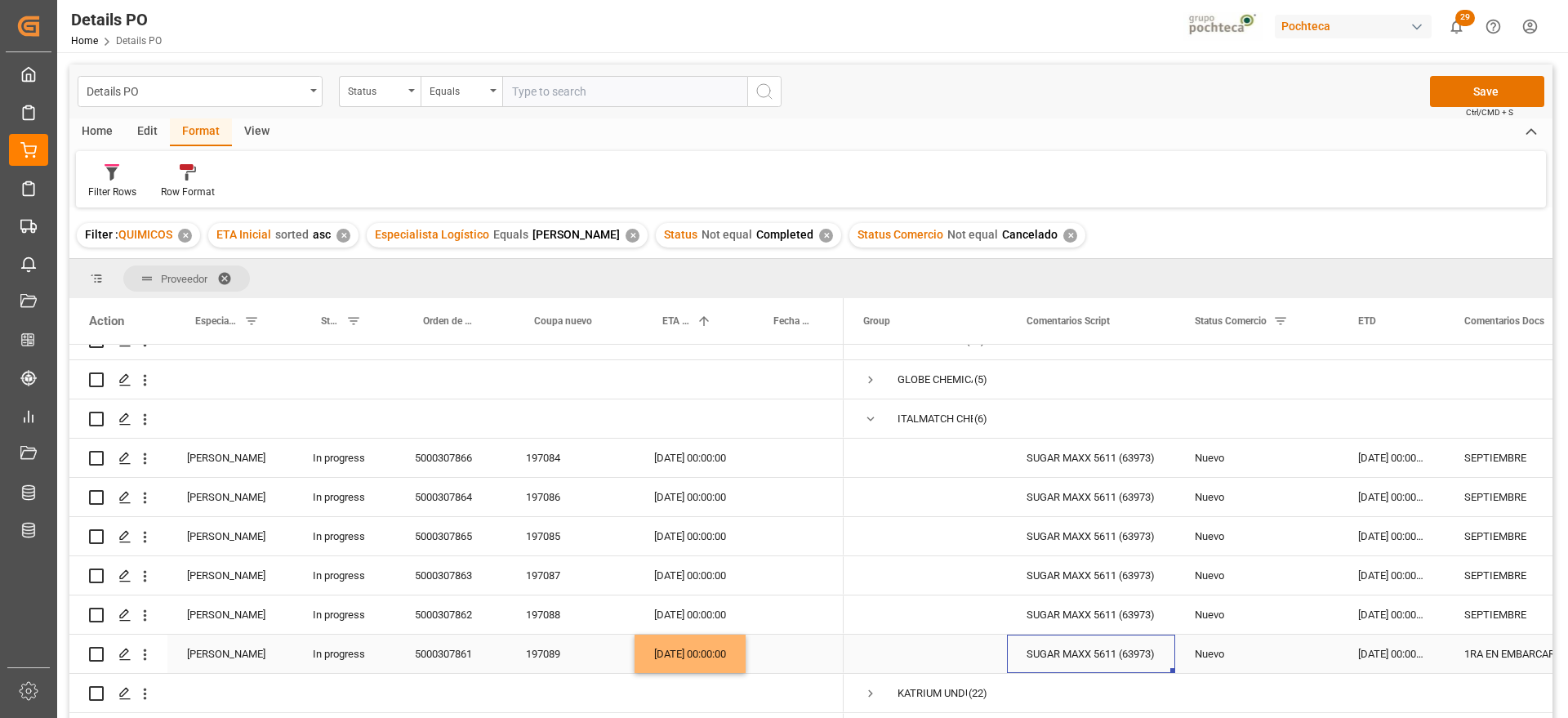
click at [678, 652] on div "09-10-2025 00:00:00" at bounding box center [690, 653] width 111 height 39
click at [1230, 657] on div "Nuevo" at bounding box center [1257, 654] width 124 height 38
click at [1314, 658] on icon "open menu" at bounding box center [1309, 664] width 20 height 20
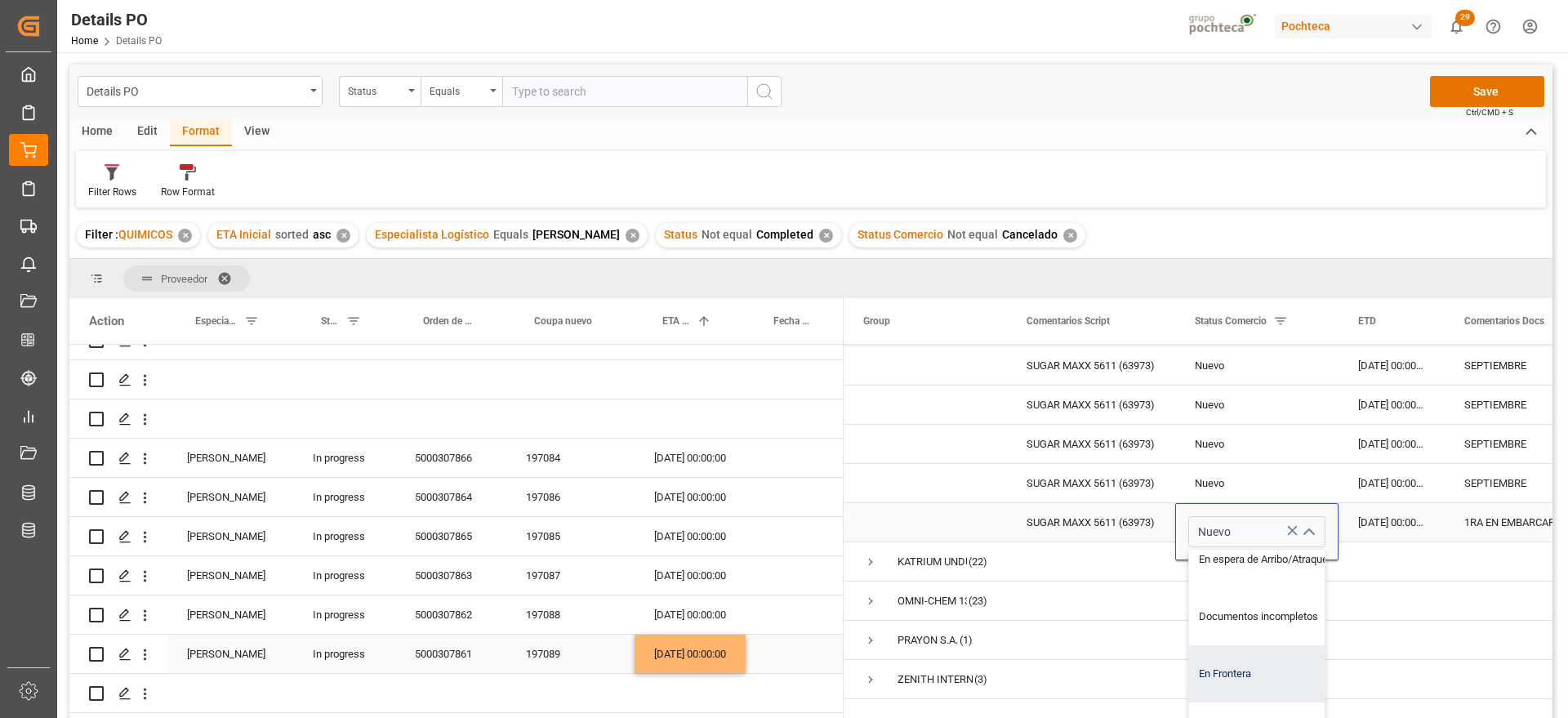
scroll to position [102, 0]
click at [1266, 599] on div "En espera de Arribo/Atraque" at bounding box center [1266, 591] width 155 height 57
type input "En espera de Arribo/Atraque"
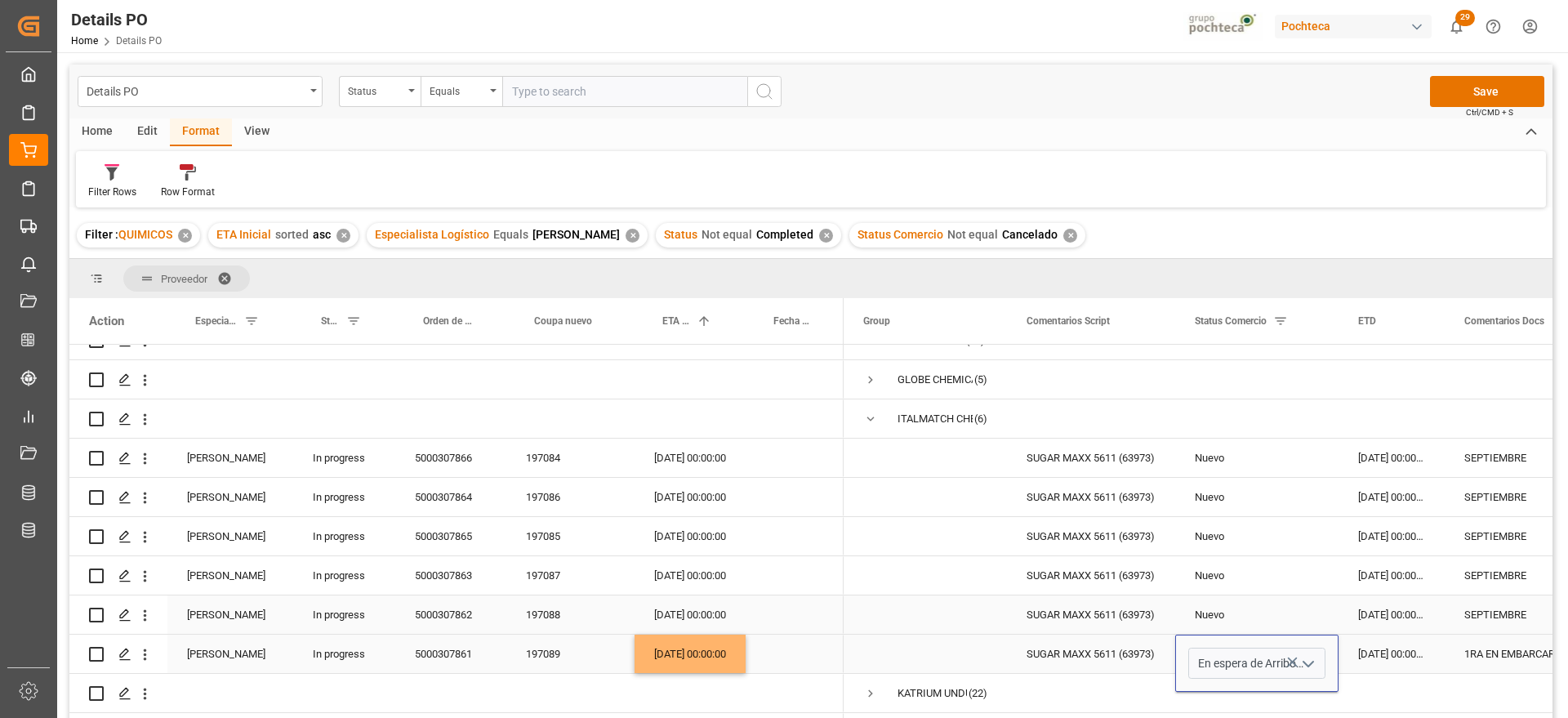
scroll to position [0, 0]
click at [1406, 653] on div "15-09-2025 00:00:00" at bounding box center [1392, 653] width 106 height 39
click at [1493, 651] on div "1RA EN EMBARCAR" at bounding box center [1569, 653] width 248 height 39
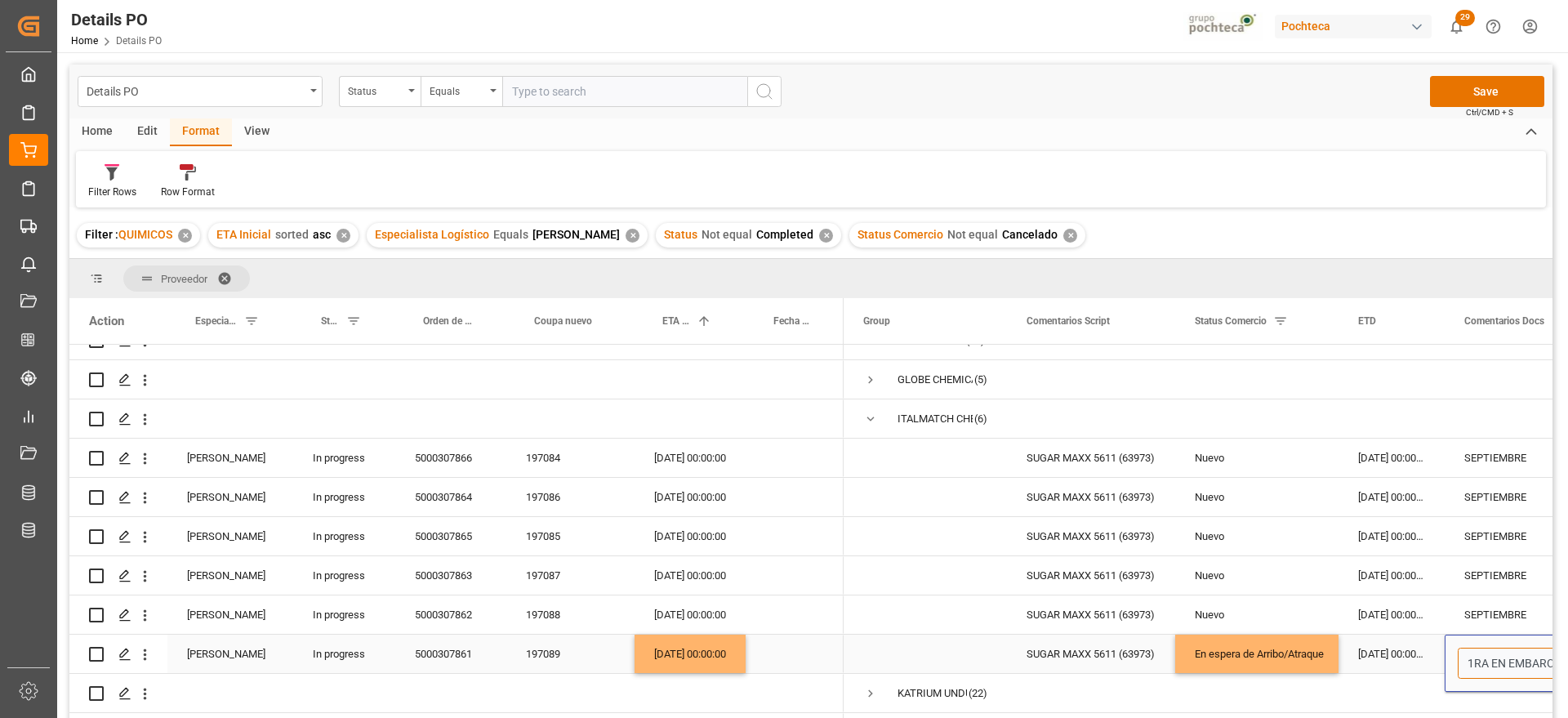
click at [1465, 661] on input "1RA EN EMBARCAR" at bounding box center [1569, 663] width 222 height 31
click at [1241, 646] on div "En espera de Arribo/Atraque" at bounding box center [1257, 654] width 124 height 38
click at [692, 650] on div "09-10-2025 00:00:00" at bounding box center [690, 653] width 111 height 39
click at [1274, 659] on div "En espera de Arribo/Atraque" at bounding box center [1257, 654] width 124 height 38
click at [1405, 645] on div "15-09-2025 00:00:00" at bounding box center [1392, 653] width 106 height 39
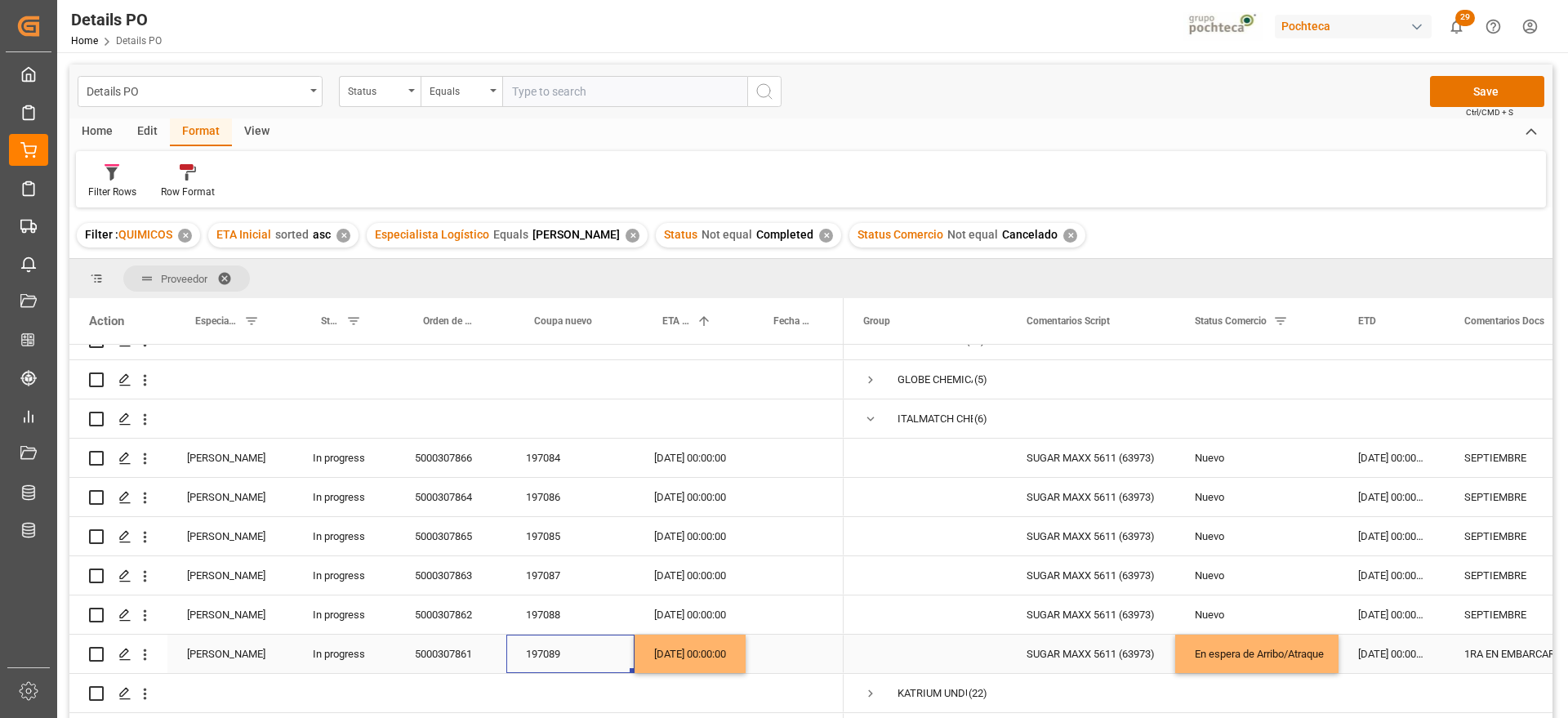
click at [513, 652] on div "197089" at bounding box center [570, 653] width 128 height 39
click at [458, 653] on div "5000307861" at bounding box center [451, 653] width 111 height 39
click at [459, 652] on div "5000307861" at bounding box center [451, 653] width 111 height 39
click at [459, 652] on input "5000307861" at bounding box center [451, 663] width 85 height 31
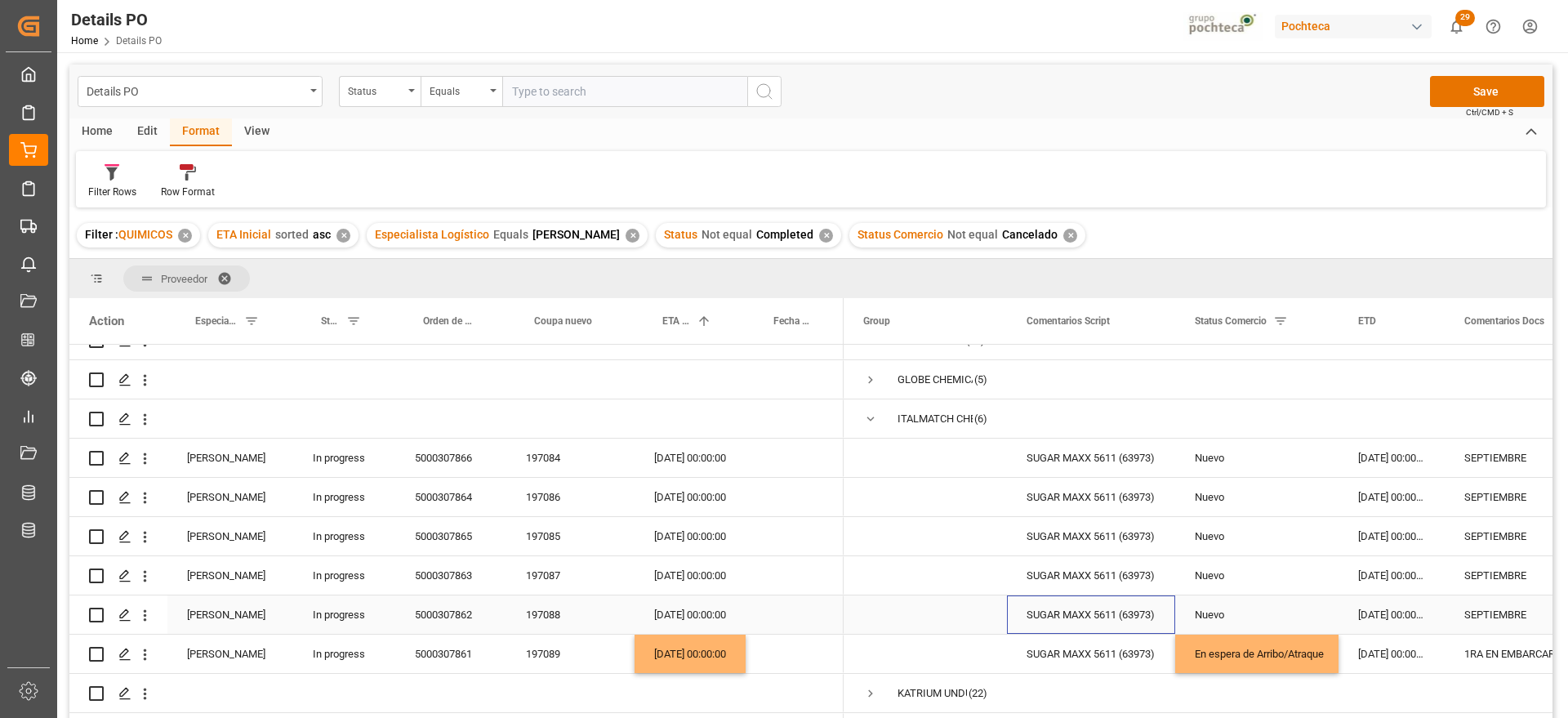
click at [1093, 626] on div "SUGAR MAXX 5611 (63973)" at bounding box center [1091, 614] width 168 height 39
click at [1336, 616] on div "Nuevo" at bounding box center [1257, 614] width 163 height 39
drag, startPoint x: 1426, startPoint y: 611, endPoint x: 1259, endPoint y: 598, distance: 167.5
click at [1423, 611] on div "14-08-2025 00:00:00" at bounding box center [1392, 614] width 106 height 39
click at [538, 607] on div "197088" at bounding box center [570, 614] width 128 height 39
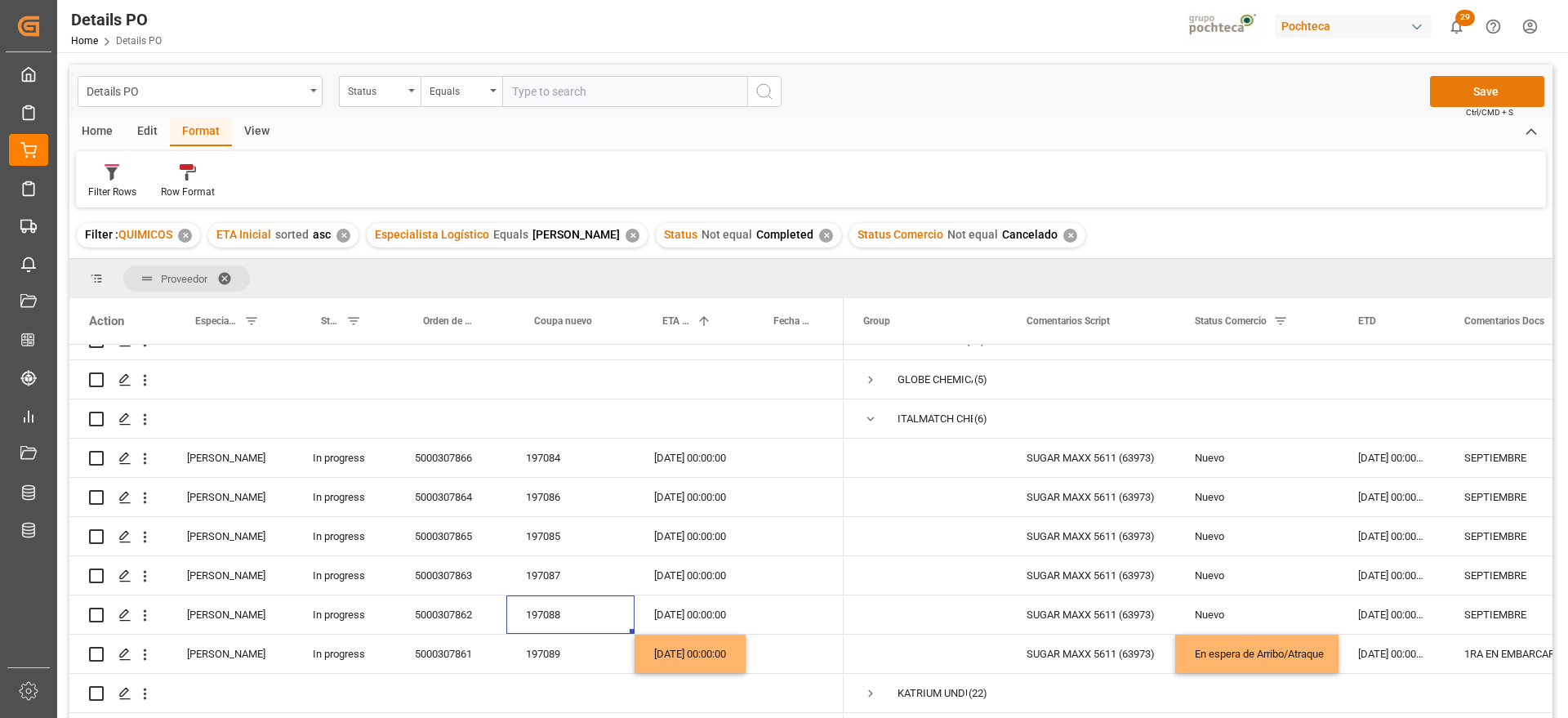
click at [1463, 83] on button "Save" at bounding box center [1487, 92] width 114 height 31
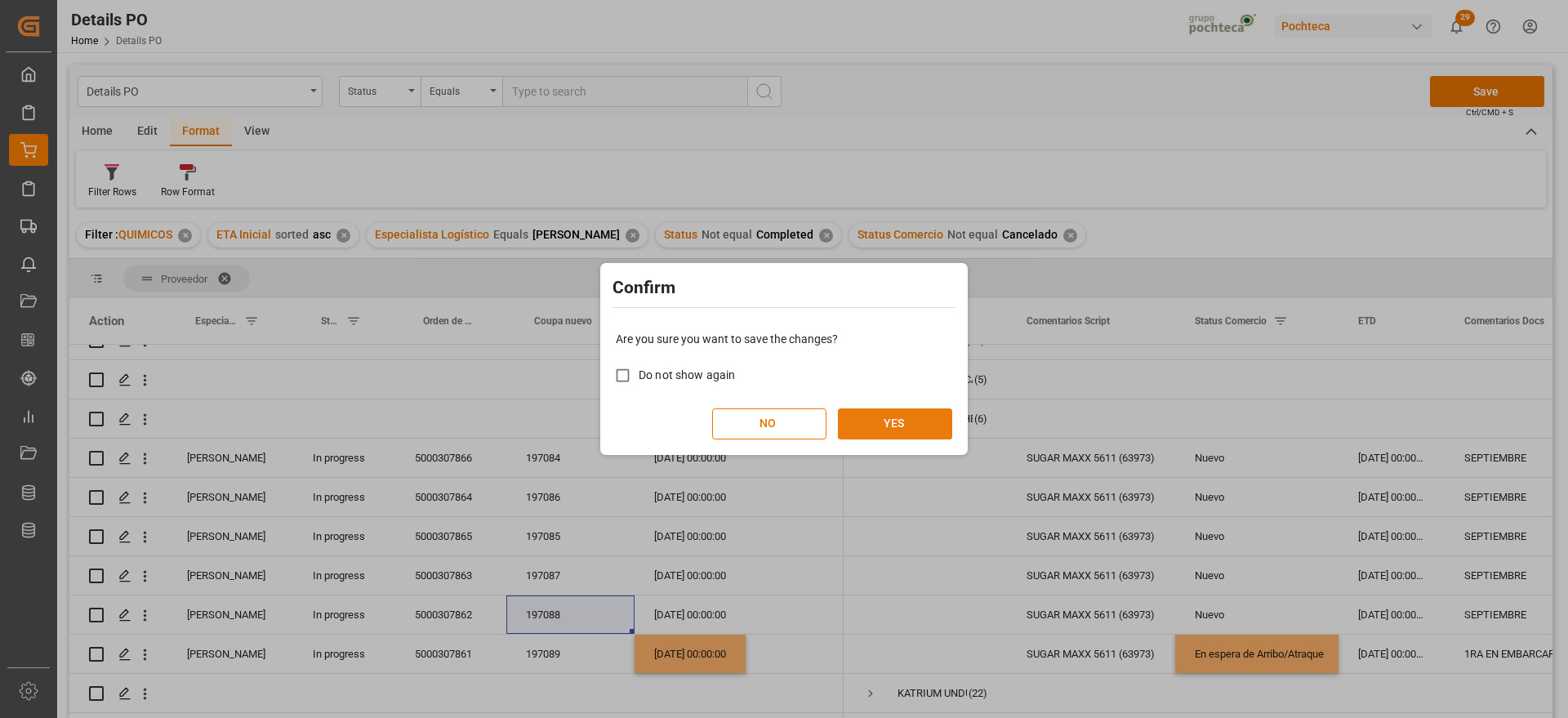
click at [898, 414] on button "YES" at bounding box center [895, 424] width 114 height 31
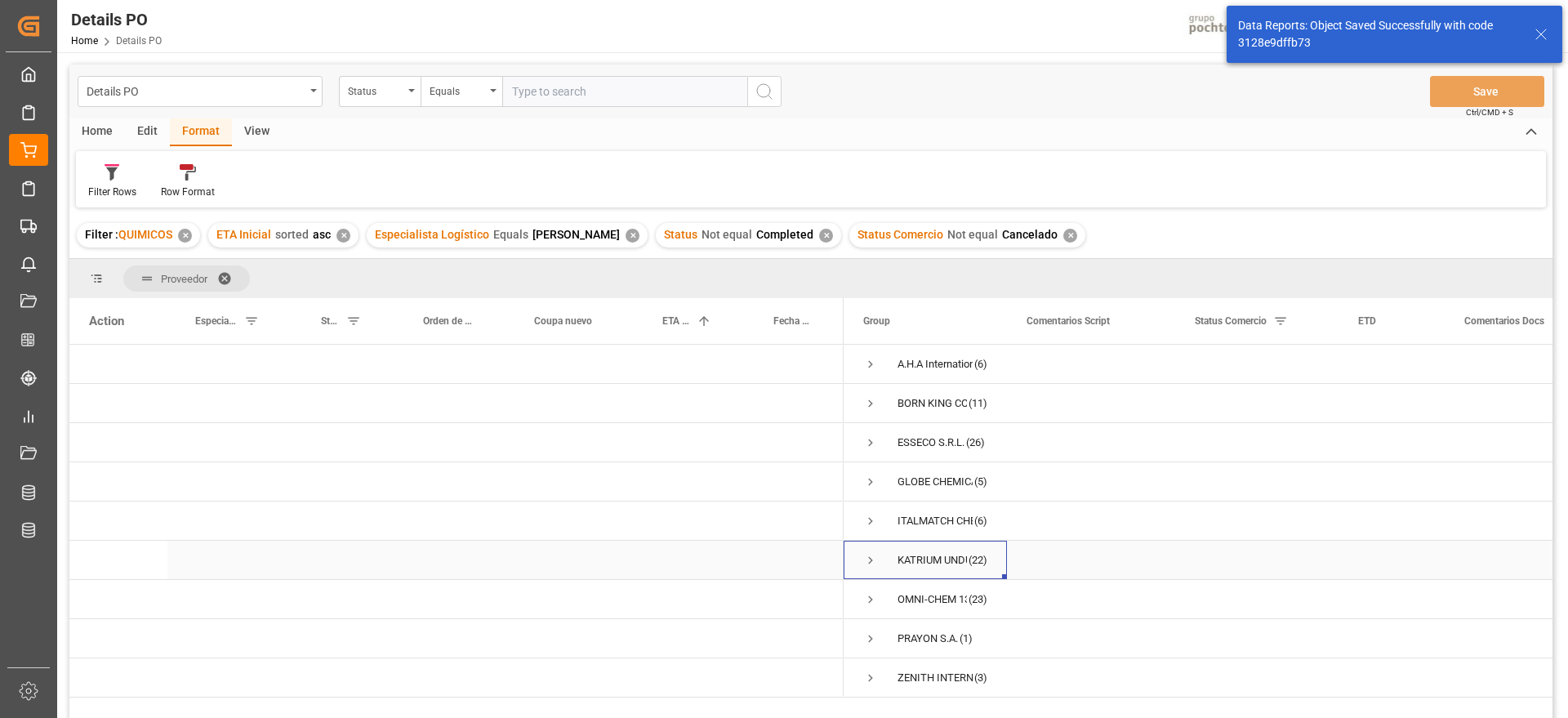
click at [868, 560] on span "Press SPACE to select this row." at bounding box center [871, 560] width 14 height 14
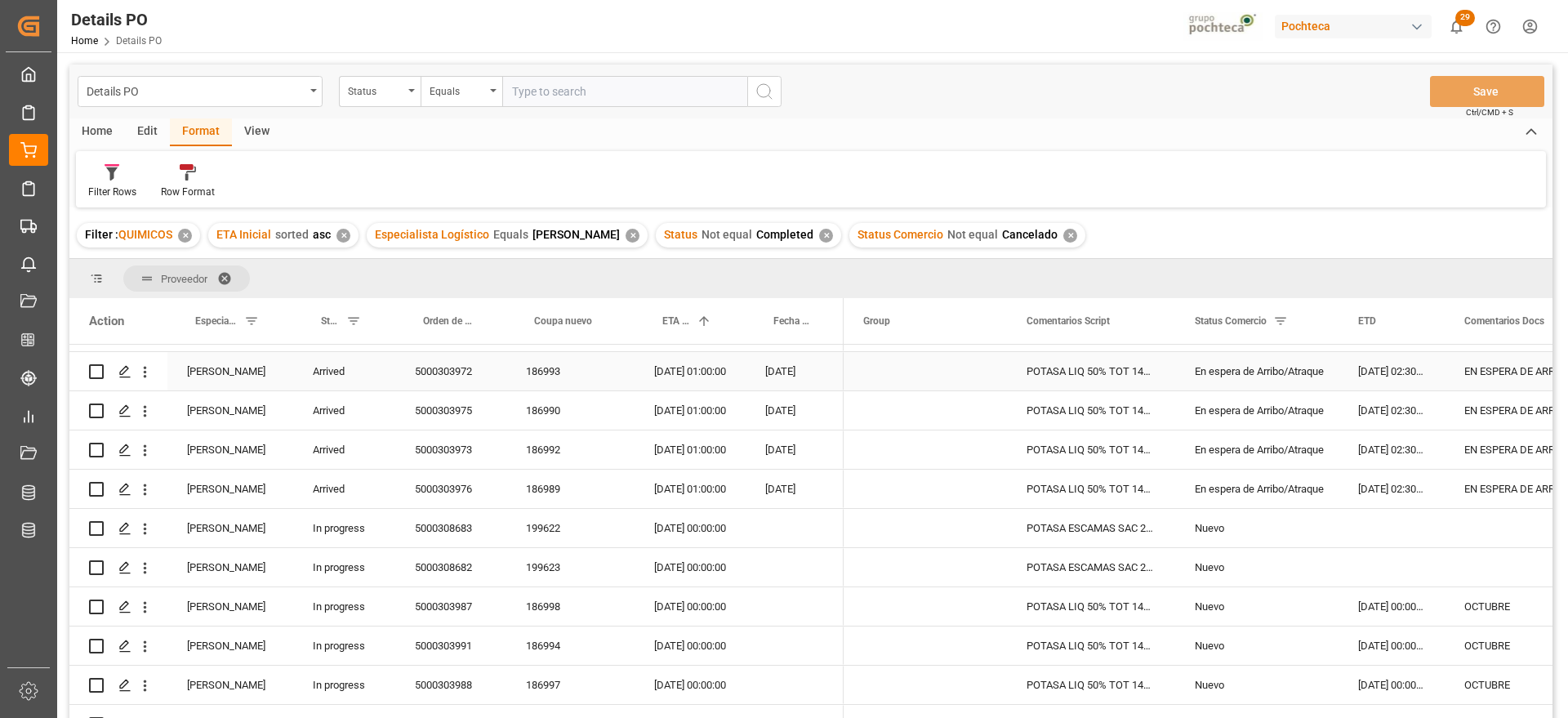
scroll to position [205, 0]
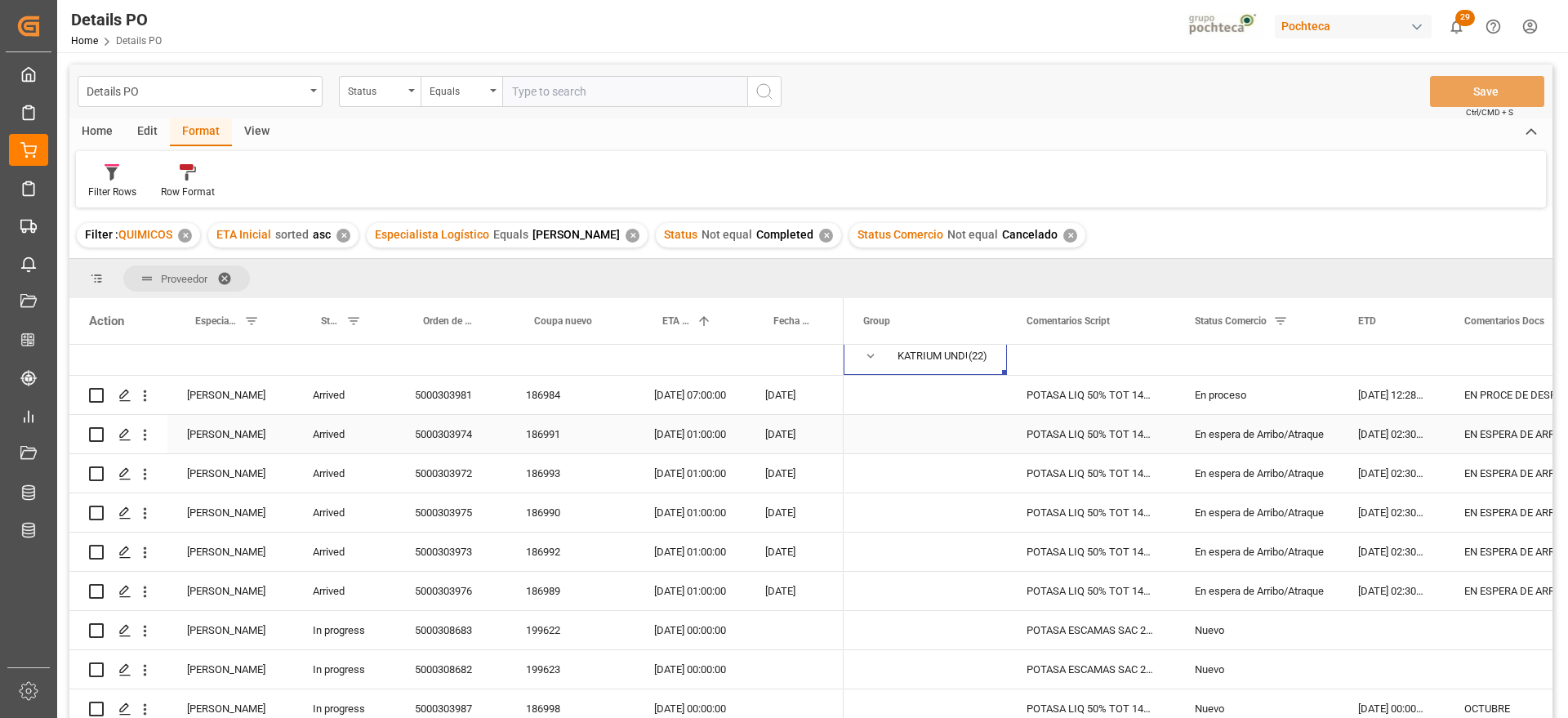
click at [1274, 444] on div "En espera de Arribo/Atraque" at bounding box center [1257, 434] width 124 height 38
click at [434, 434] on div "5000303974" at bounding box center [451, 433] width 111 height 39
click at [692, 435] on div "19-09-2025 01:00:00" at bounding box center [690, 433] width 111 height 39
click at [682, 477] on div "19-09-2025 01:00:00" at bounding box center [690, 473] width 111 height 39
click at [679, 425] on div "19-09-2025 01:00:00" at bounding box center [690, 433] width 111 height 39
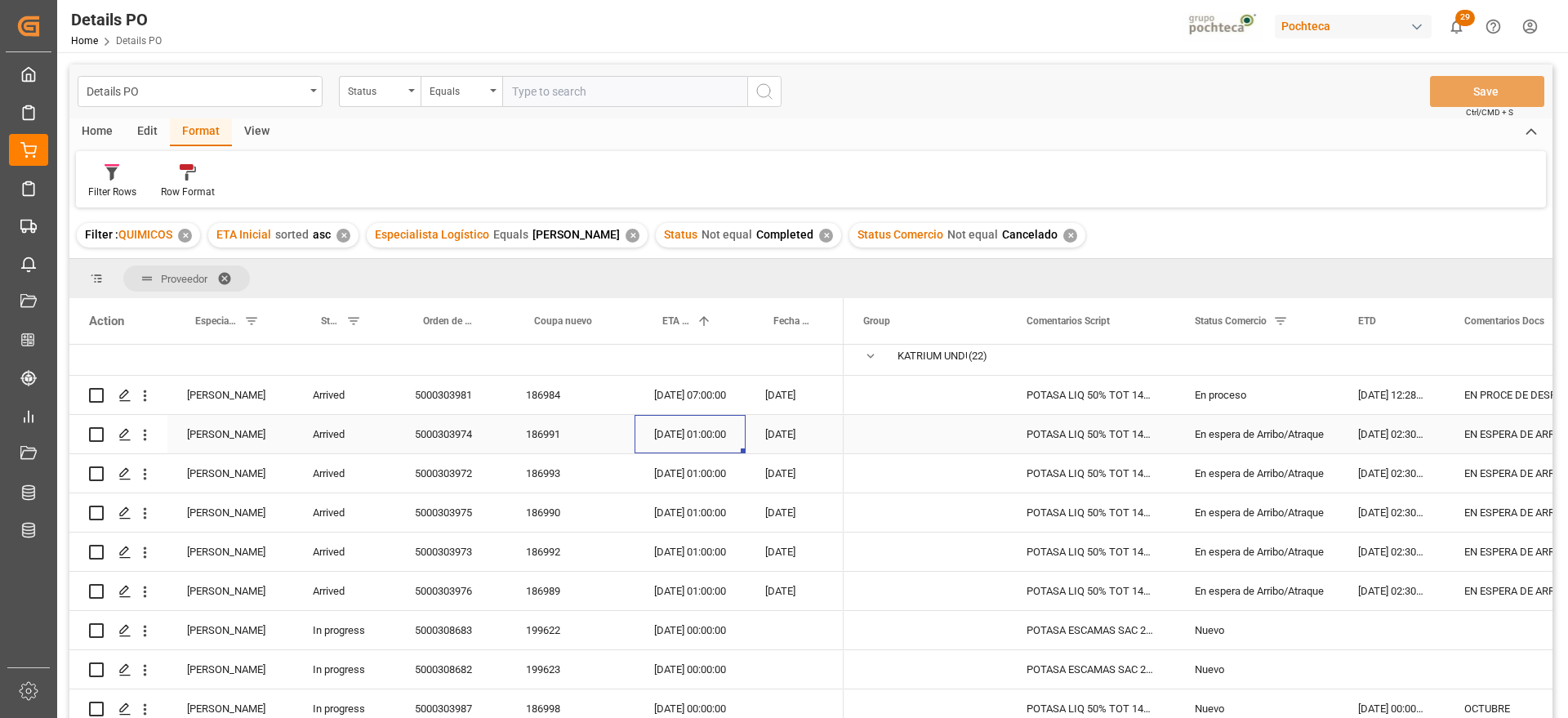
click at [777, 433] on div "[DATE]" at bounding box center [794, 433] width 98 height 39
click at [1096, 441] on div "POTASA LIQ 50% TOT 1450 KG E/I BR N (969" at bounding box center [1091, 433] width 168 height 39
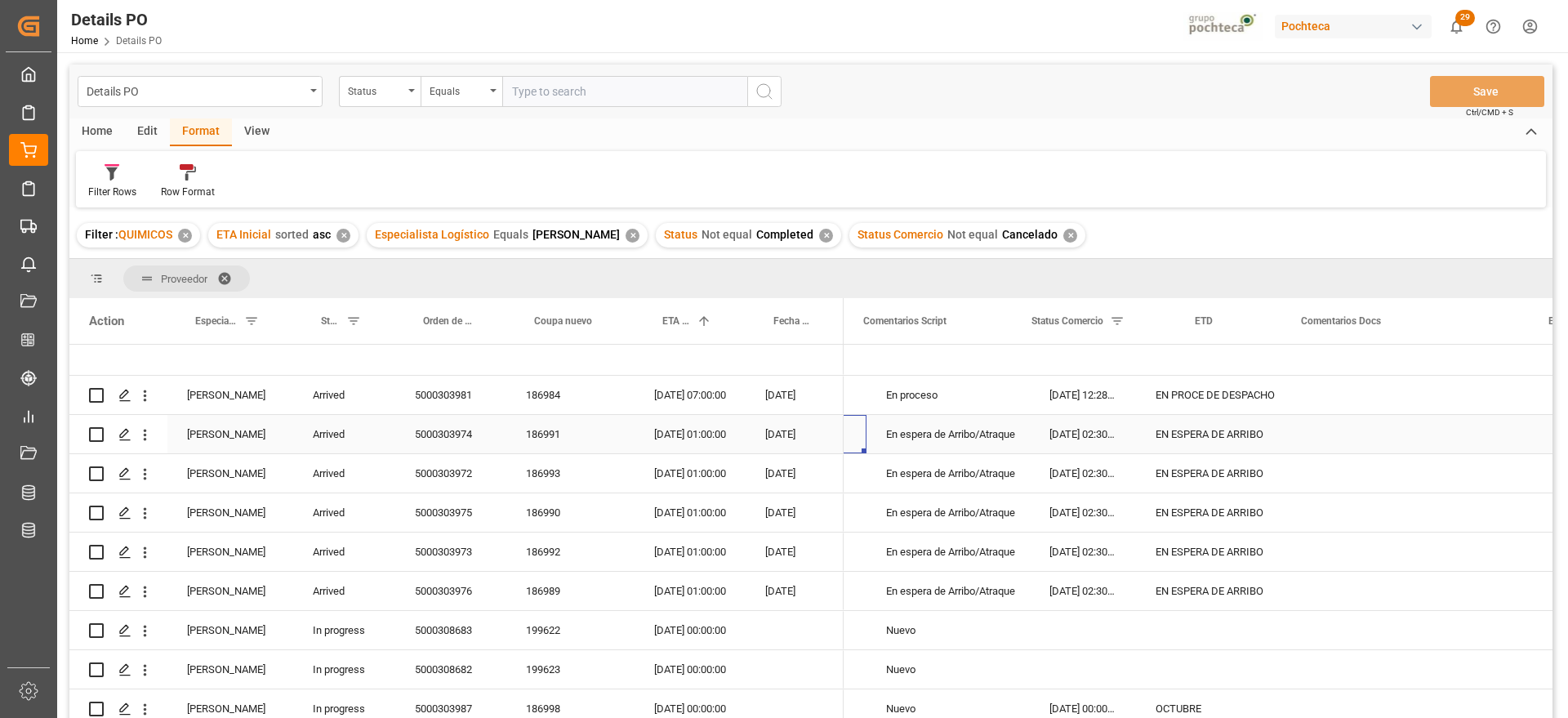
scroll to position [0, 163]
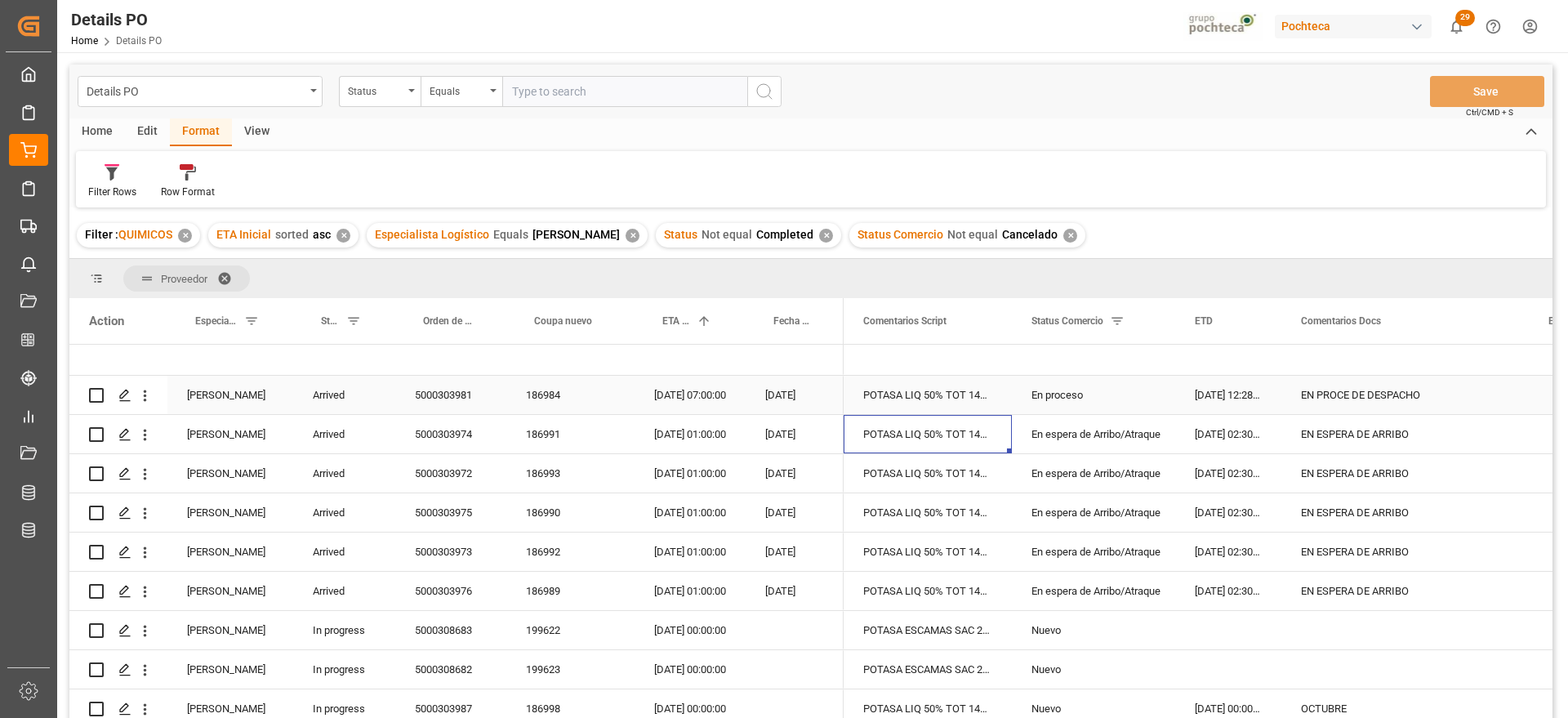
click at [461, 392] on div "5000303981" at bounding box center [451, 395] width 111 height 39
click at [1091, 394] on div "En proceso" at bounding box center [1094, 396] width 124 height 38
click at [1149, 396] on icon "open menu" at bounding box center [1145, 406] width 20 height 20
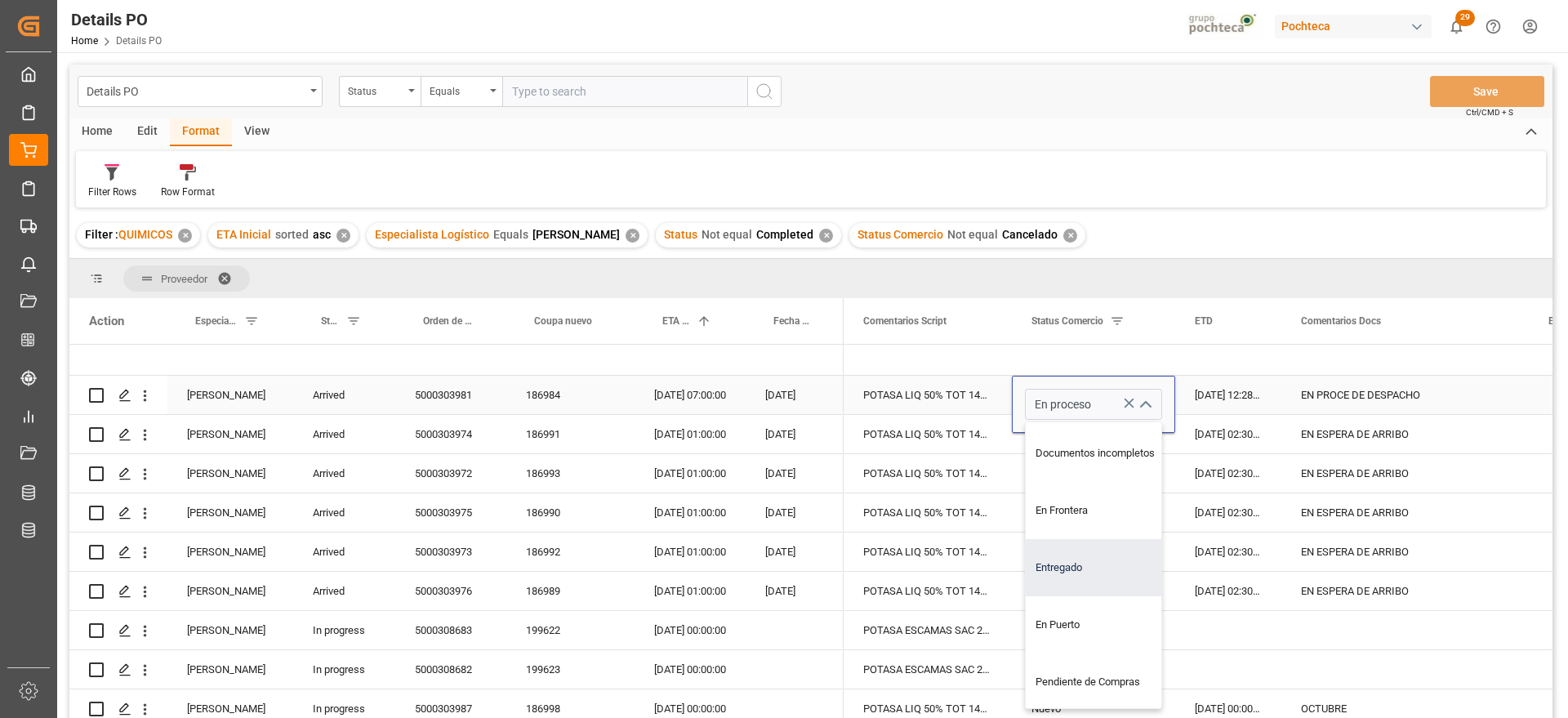
scroll to position [205, 0]
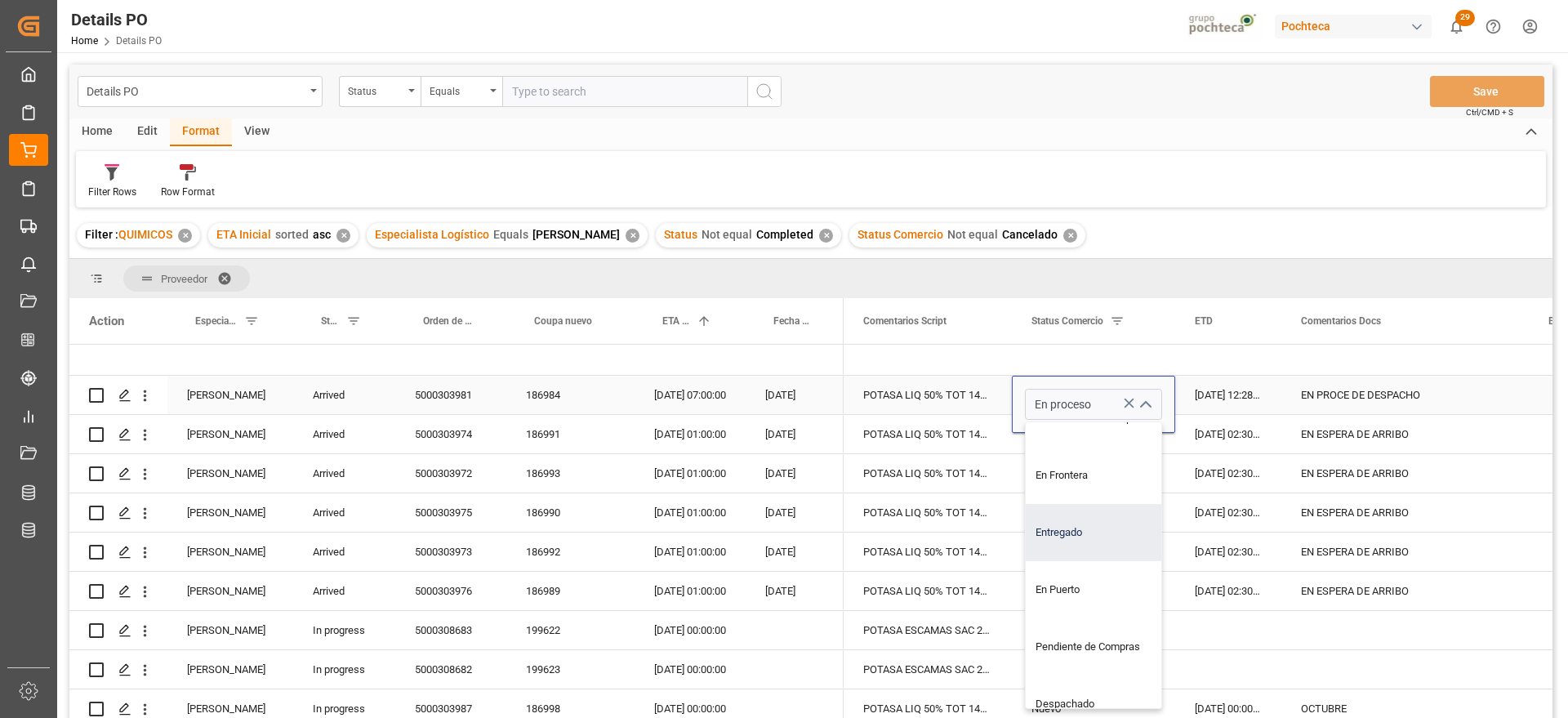
click at [1085, 537] on div "Entregado" at bounding box center [1103, 533] width 155 height 57
type input "Entregado"
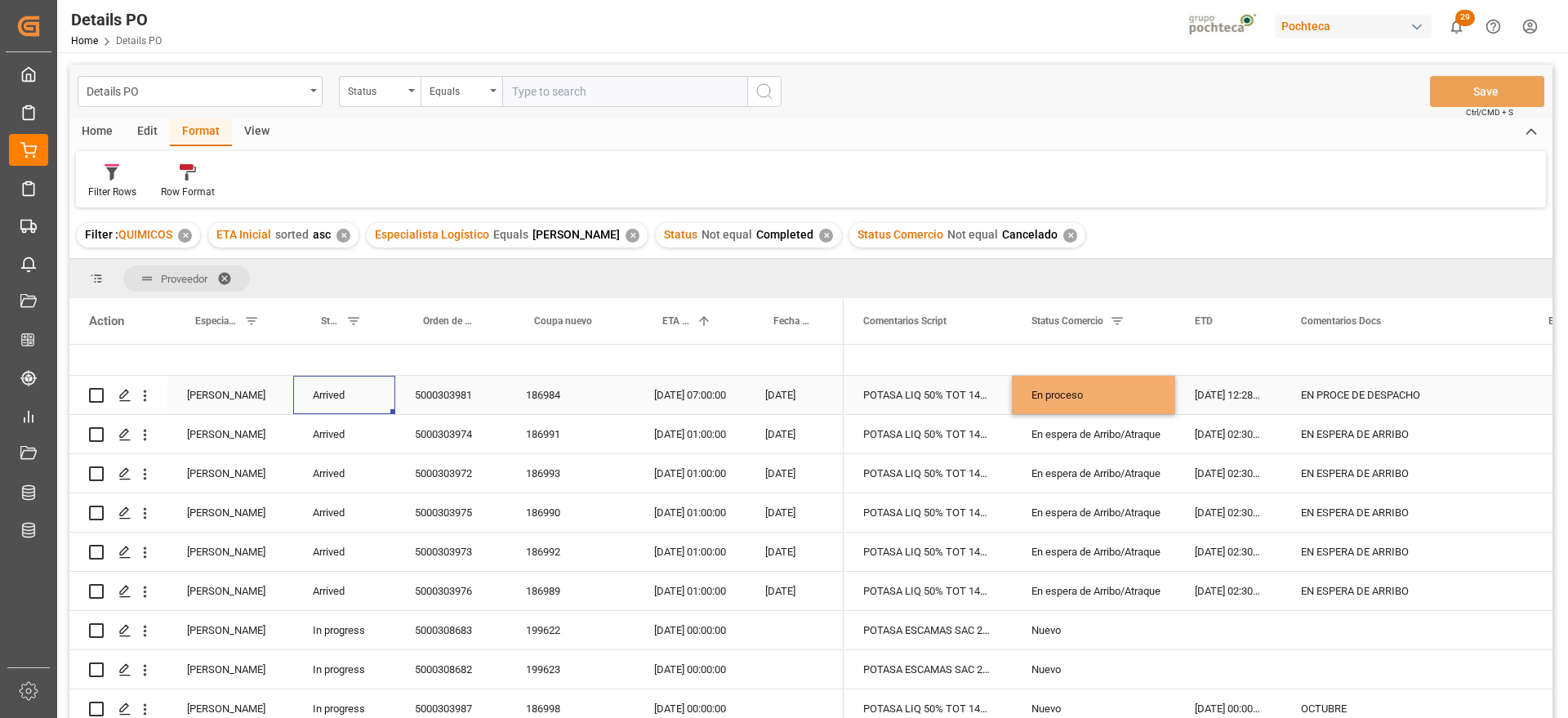
click at [325, 396] on div "Arrived" at bounding box center [345, 395] width 102 height 39
click at [367, 398] on button "Arrived" at bounding box center [344, 404] width 76 height 31
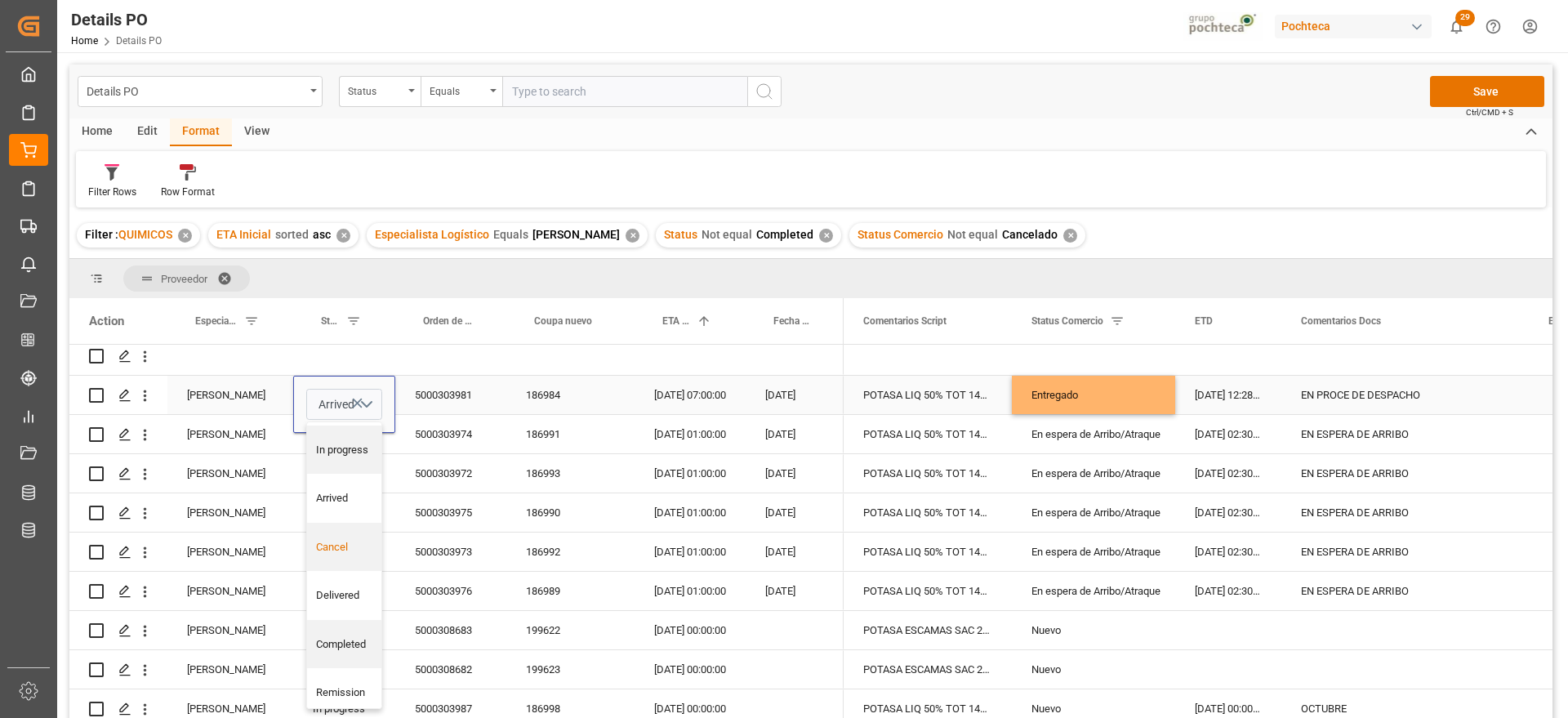
scroll to position [70, 0]
click at [350, 632] on div "Completed" at bounding box center [345, 635] width 57 height 16
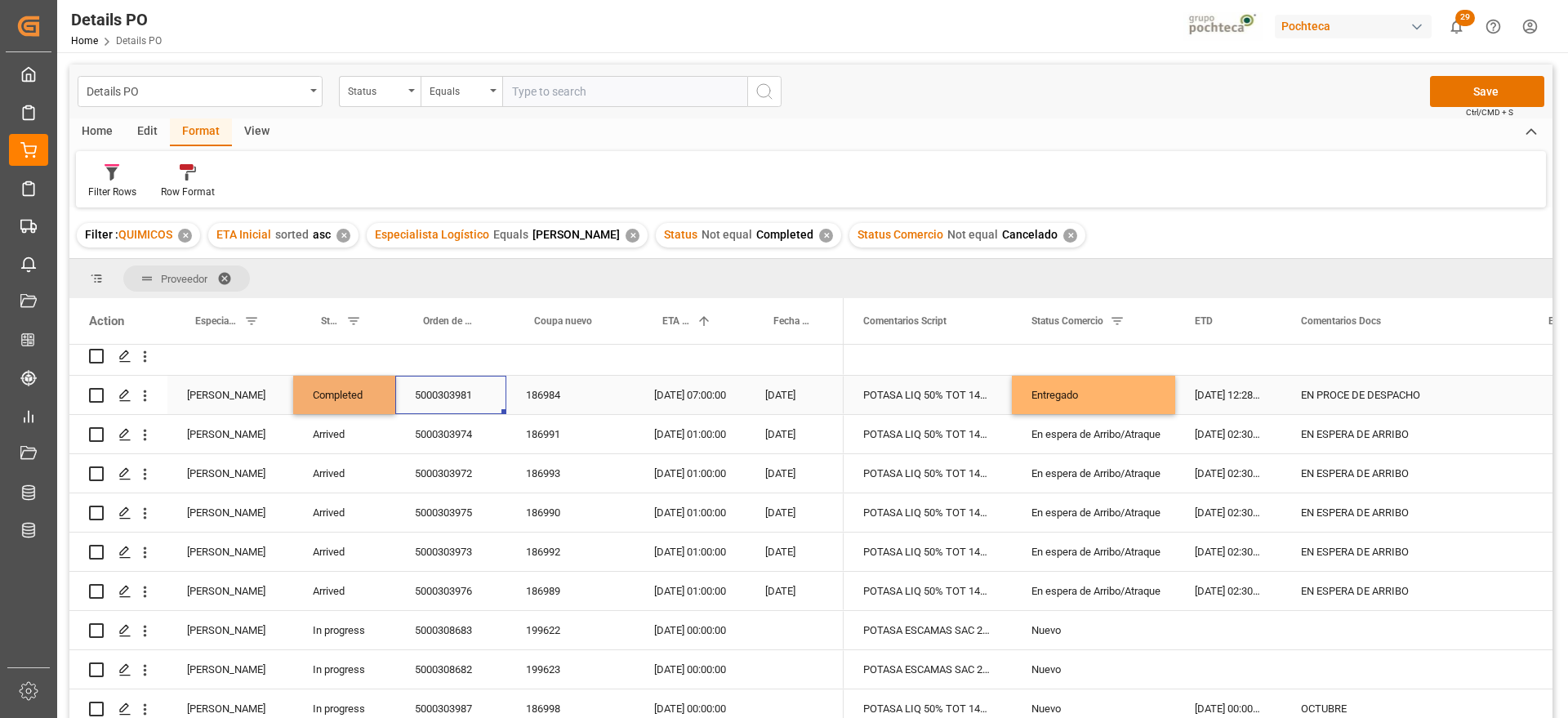
click at [449, 401] on div "5000303981" at bounding box center [451, 395] width 111 height 39
click at [487, 451] on div "5000303974" at bounding box center [451, 433] width 111 height 39
click at [1167, 436] on div "En espera de Arribo/Atraque" at bounding box center [1094, 433] width 163 height 39
click at [1285, 446] on div "EN ESPERA DE ARRIBO" at bounding box center [1406, 433] width 248 height 39
click at [1109, 436] on div "En espera de Arribo/Atraque" at bounding box center [1094, 434] width 124 height 38
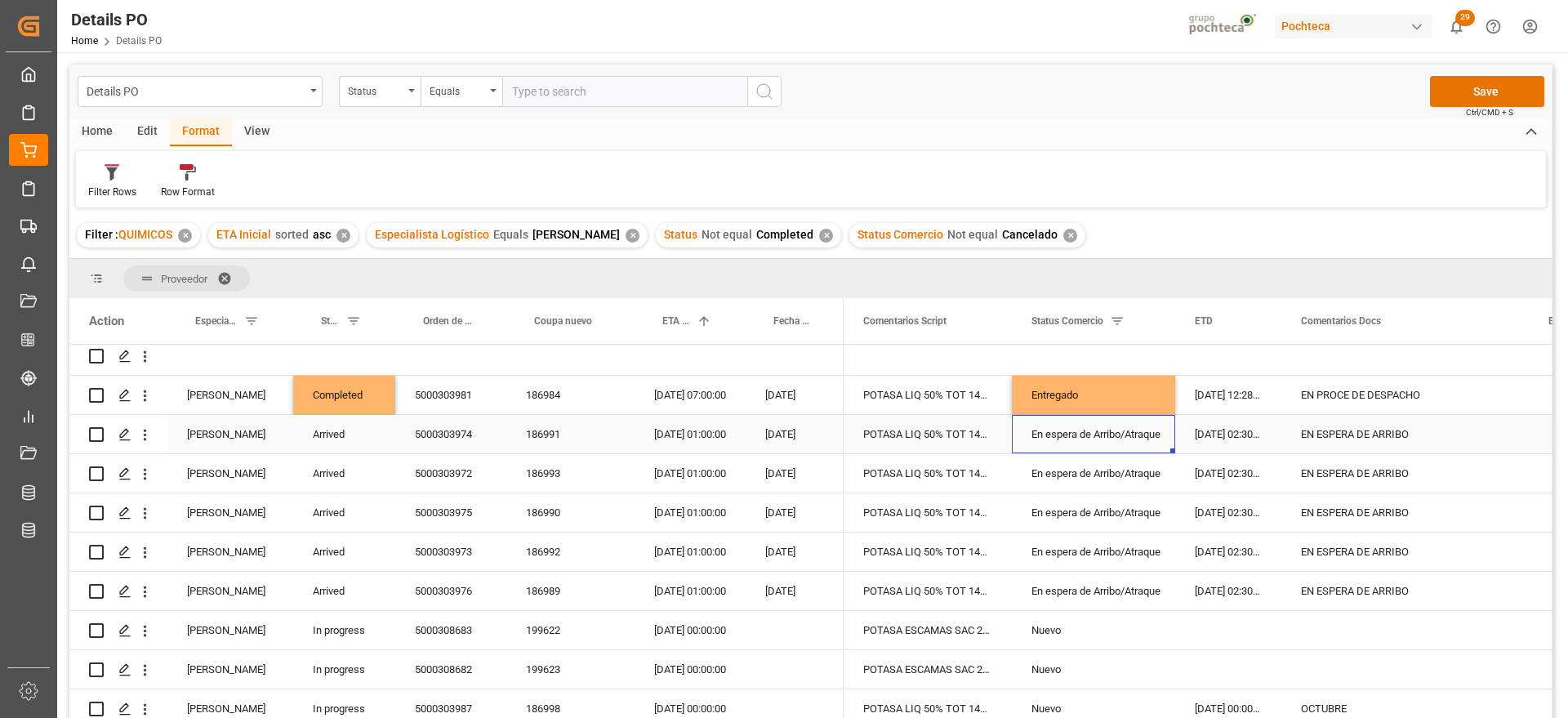
click at [1109, 436] on div "En espera de Arribo/Atraque" at bounding box center [1094, 434] width 124 height 38
click at [1146, 440] on icon "open menu" at bounding box center [1145, 444] width 20 height 20
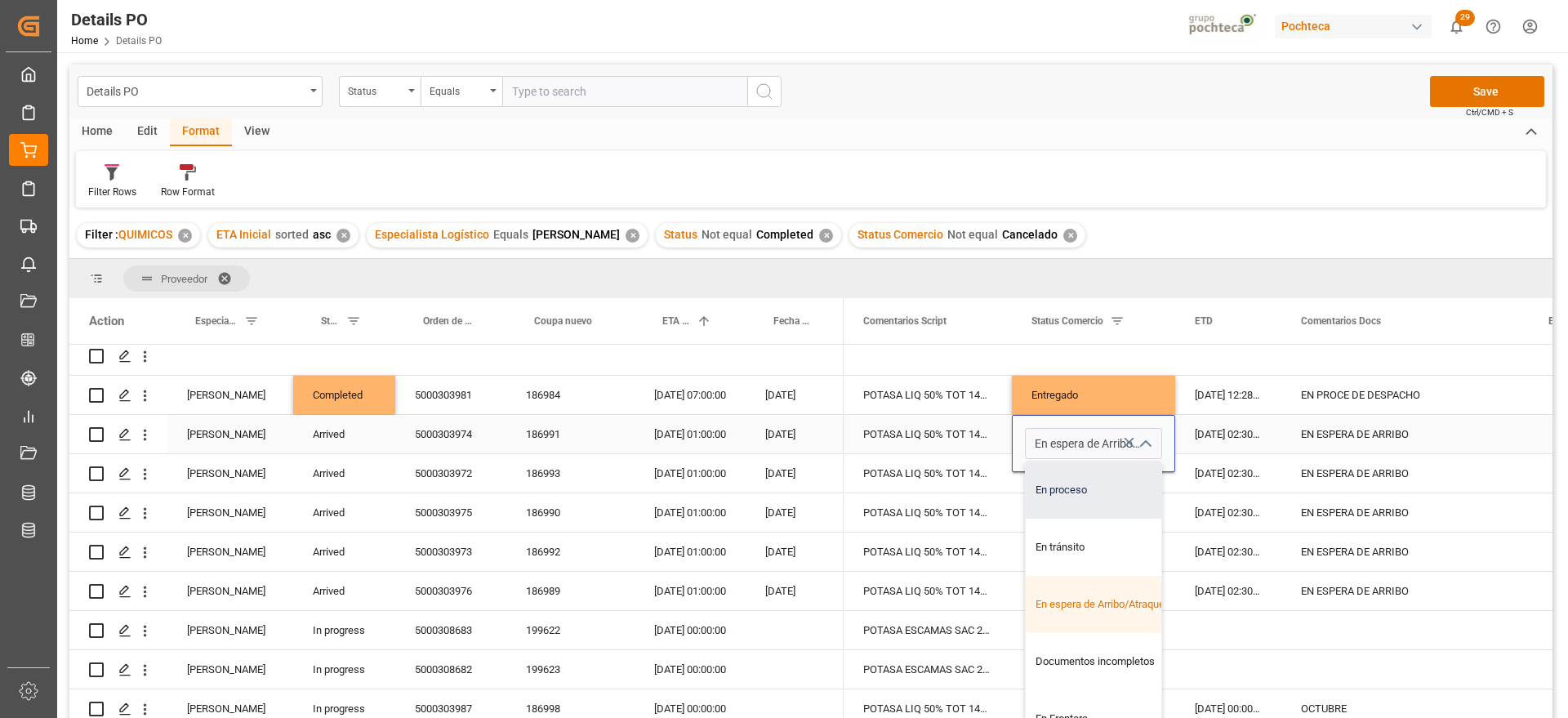
click at [1082, 495] on div "En proceso" at bounding box center [1103, 490] width 155 height 57
type input "En proceso"
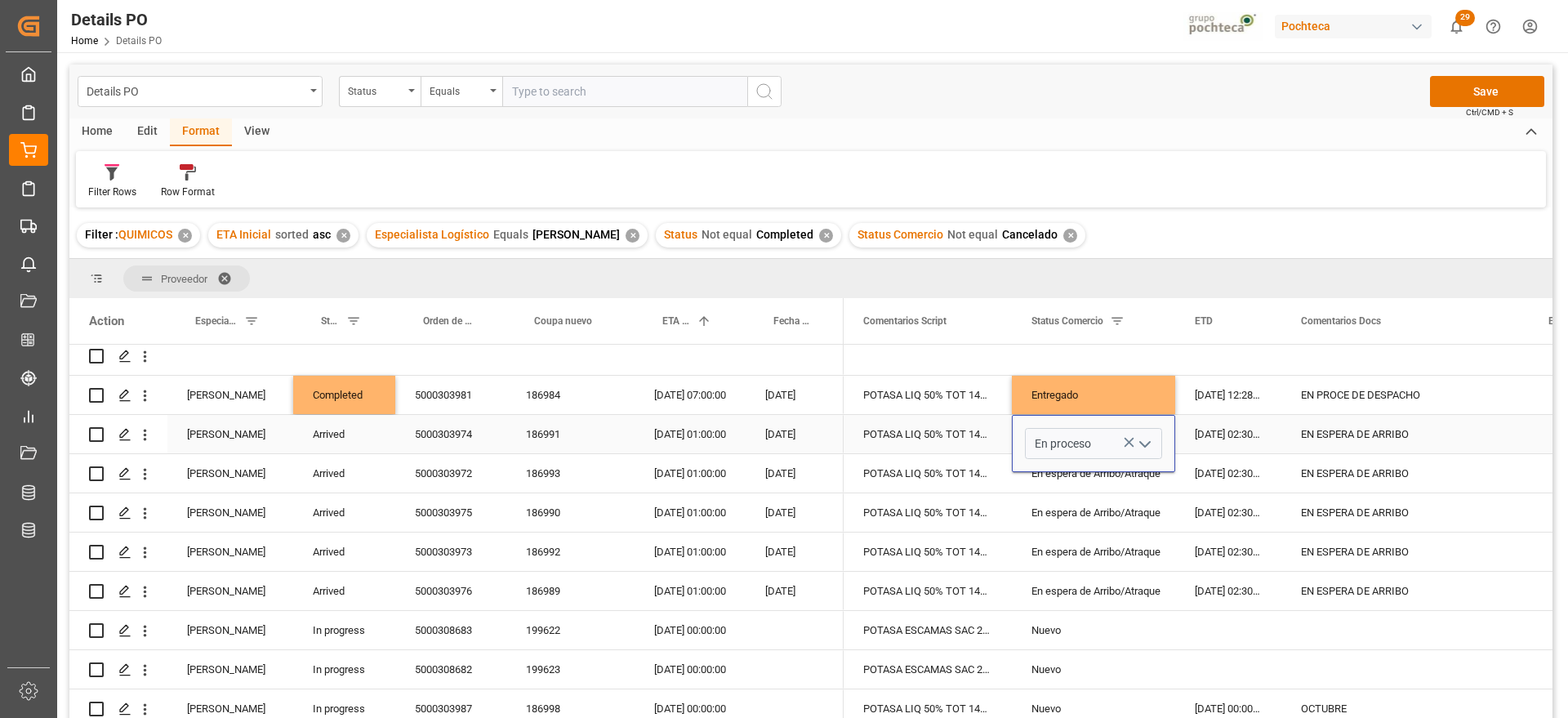
drag, startPoint x: 1221, startPoint y: 436, endPoint x: 1185, endPoint y: 436, distance: 36.0
click at [1221, 434] on div "31-08-2025 02:30:00" at bounding box center [1229, 433] width 106 height 39
click at [1073, 436] on div "En proceso" at bounding box center [1094, 434] width 124 height 38
click at [1088, 477] on div "En espera de Arribo/Atraque" at bounding box center [1094, 474] width 124 height 38
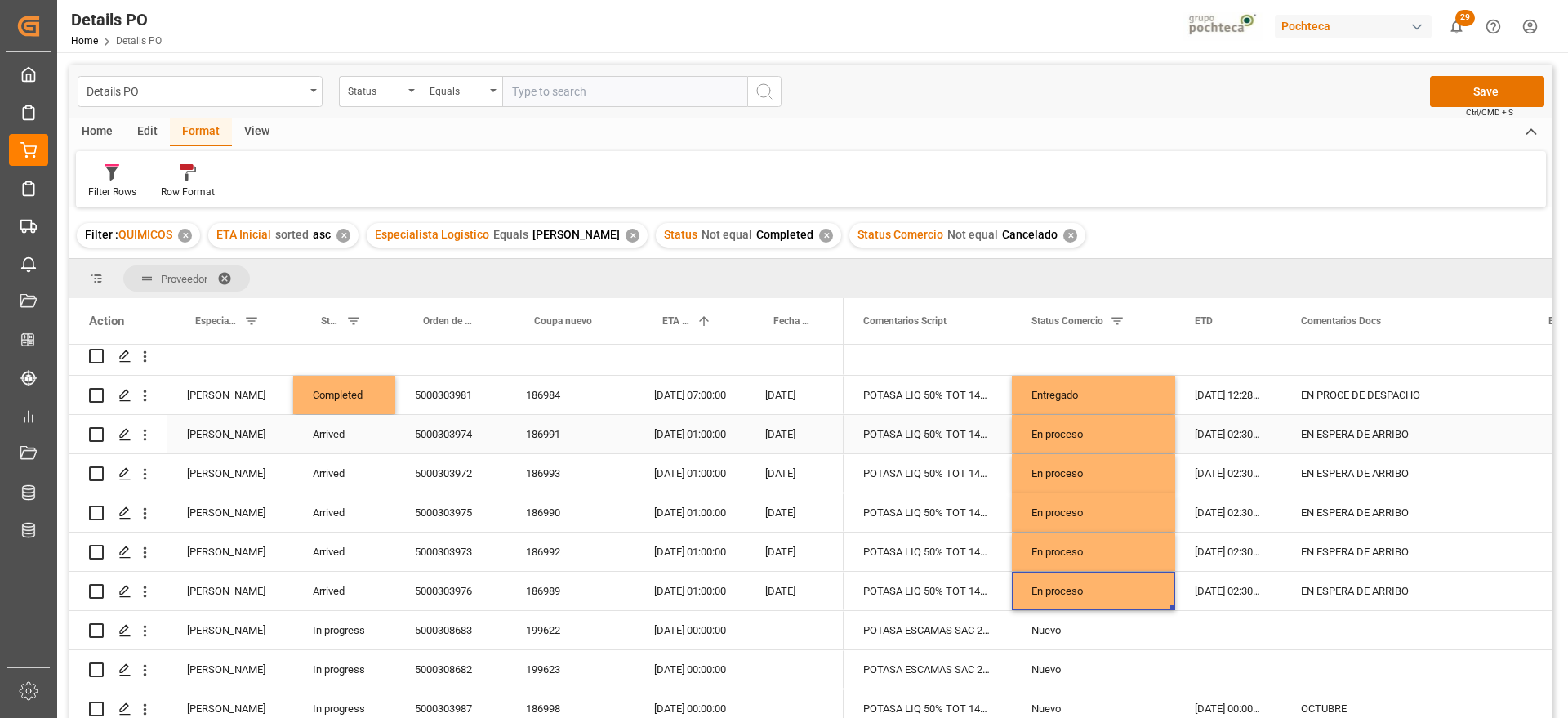
click at [1385, 433] on div "EN ESPERA DE ARRIBO" at bounding box center [1406, 433] width 248 height 39
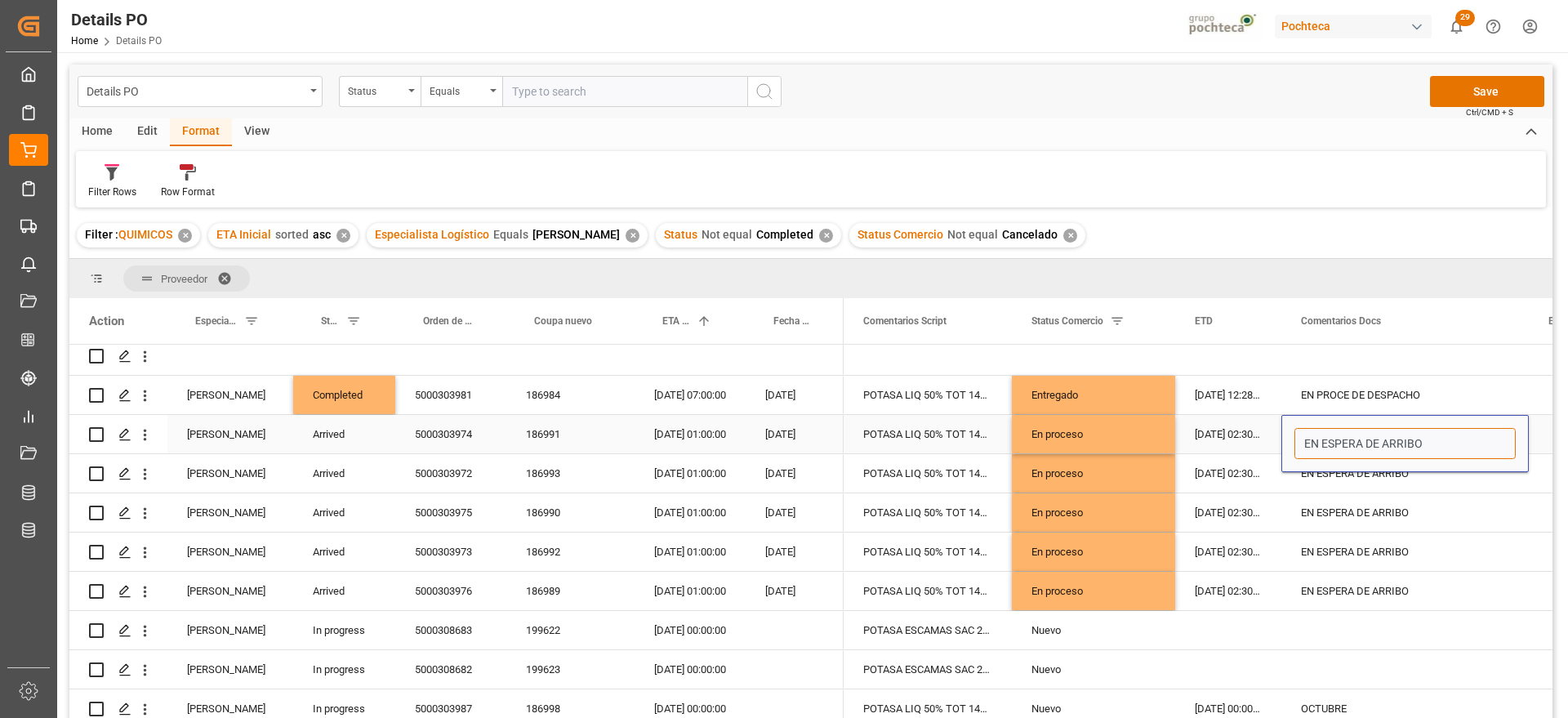
drag, startPoint x: 1429, startPoint y: 444, endPoint x: 1360, endPoint y: 444, distance: 69.0
click at [1360, 444] on input "EN ESPERA DE ARRIBO" at bounding box center [1406, 443] width 222 height 31
type input "EN ESPERA DE DISPO LNX"
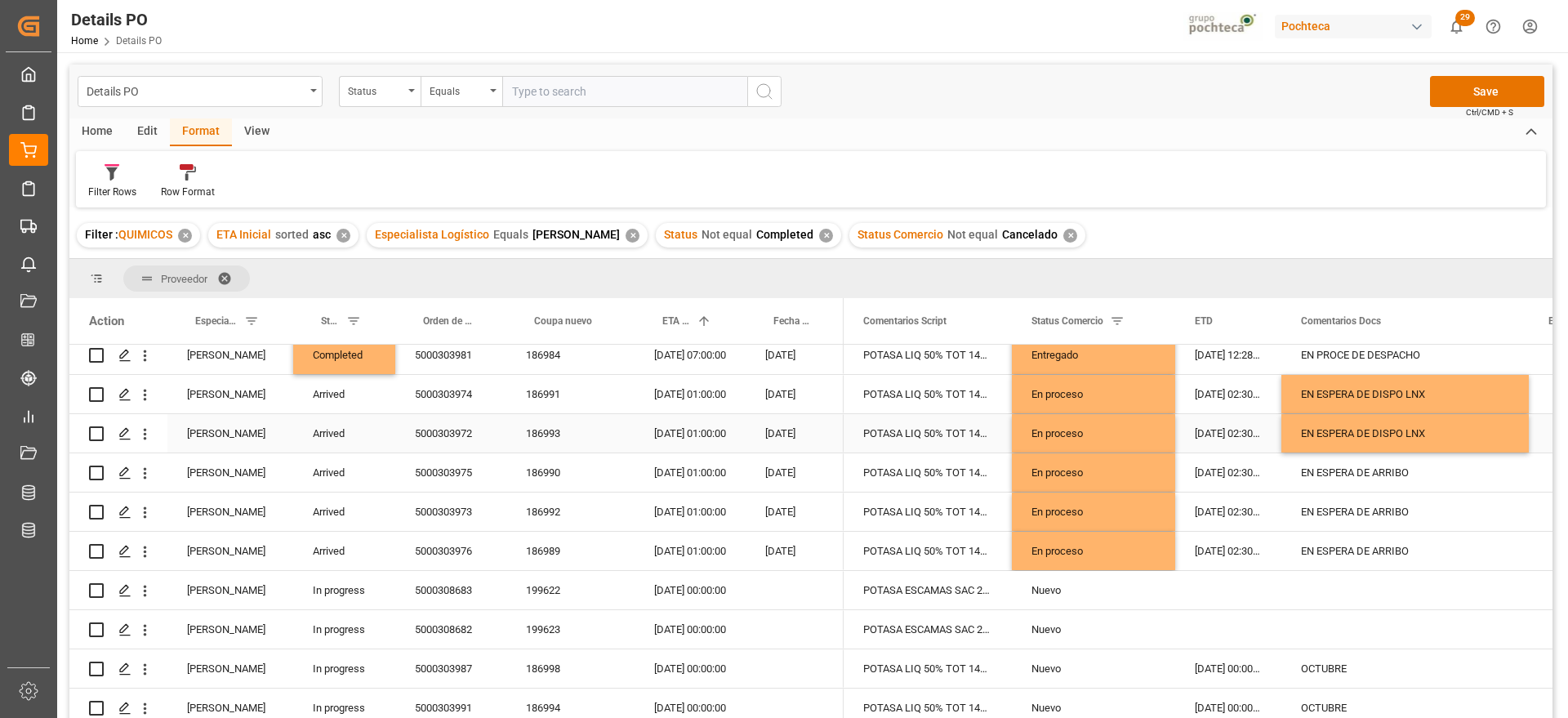
scroll to position [229, 0]
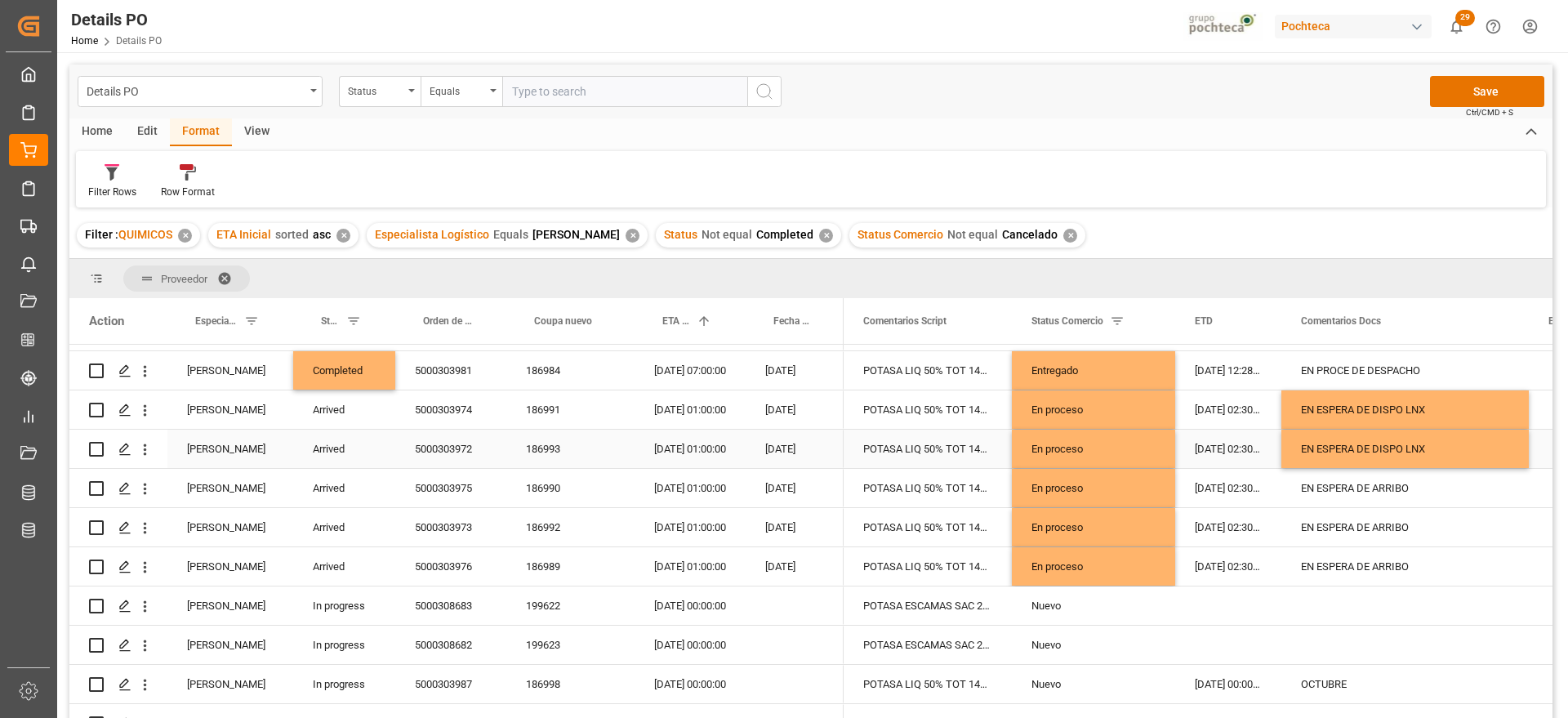
click at [1377, 451] on div "EN ESPERA DE DISPO LNX" at bounding box center [1406, 449] width 248 height 39
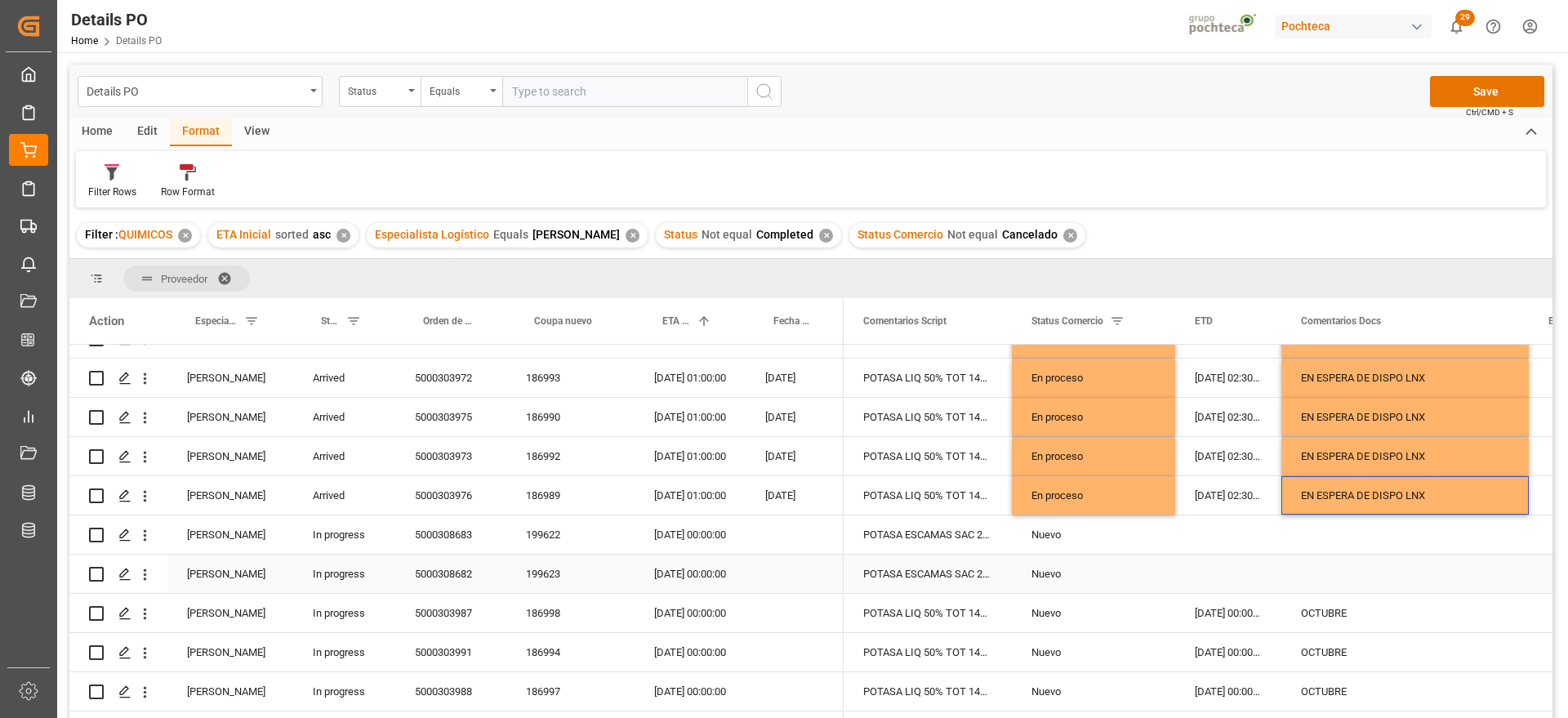
scroll to position [433, 0]
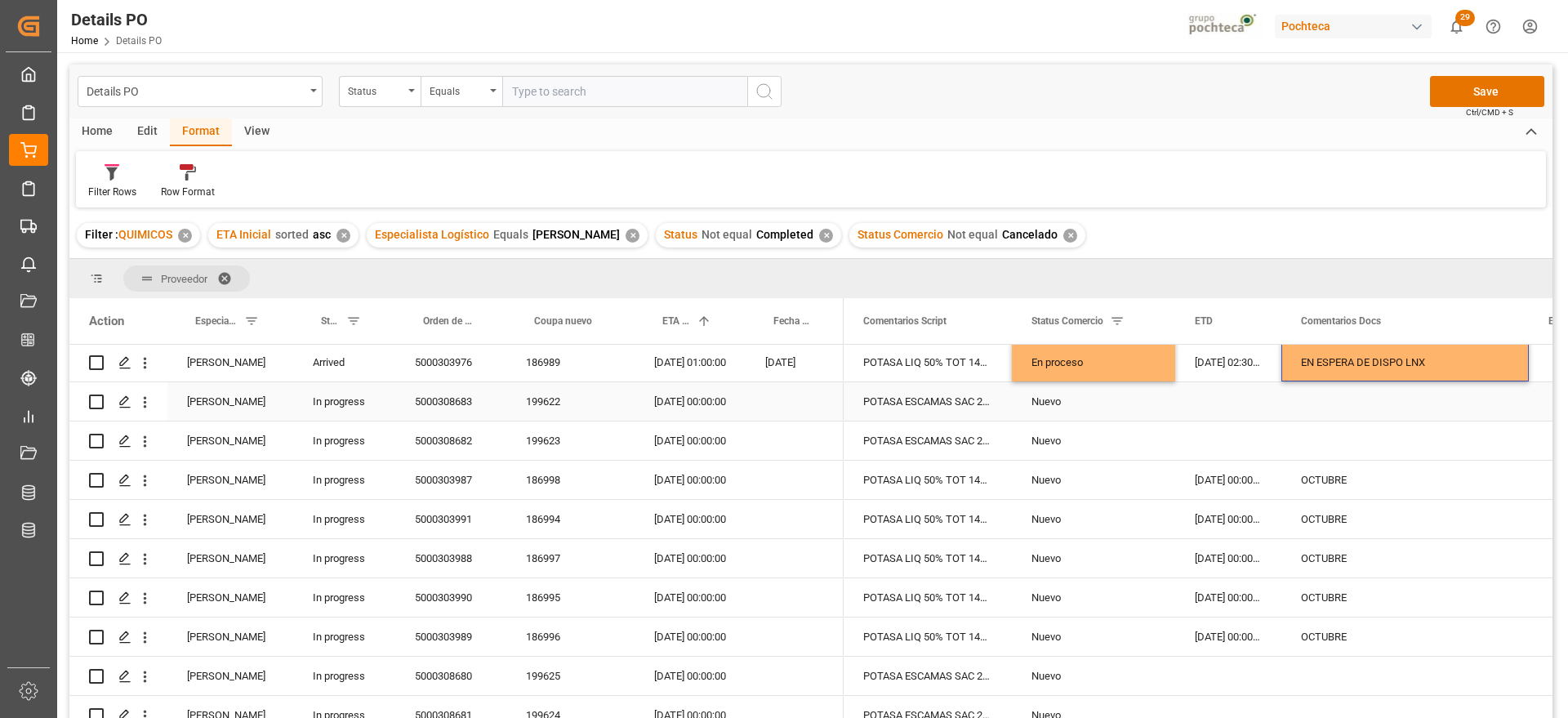
click at [1097, 407] on div "Nuevo" at bounding box center [1094, 402] width 124 height 38
click at [465, 407] on div "5000308683" at bounding box center [451, 401] width 111 height 39
click at [459, 441] on div "5000308682" at bounding box center [451, 441] width 111 height 39
click at [459, 477] on div "5000303987" at bounding box center [451, 479] width 111 height 39
click at [556, 476] on div "186998" at bounding box center [570, 479] width 128 height 39
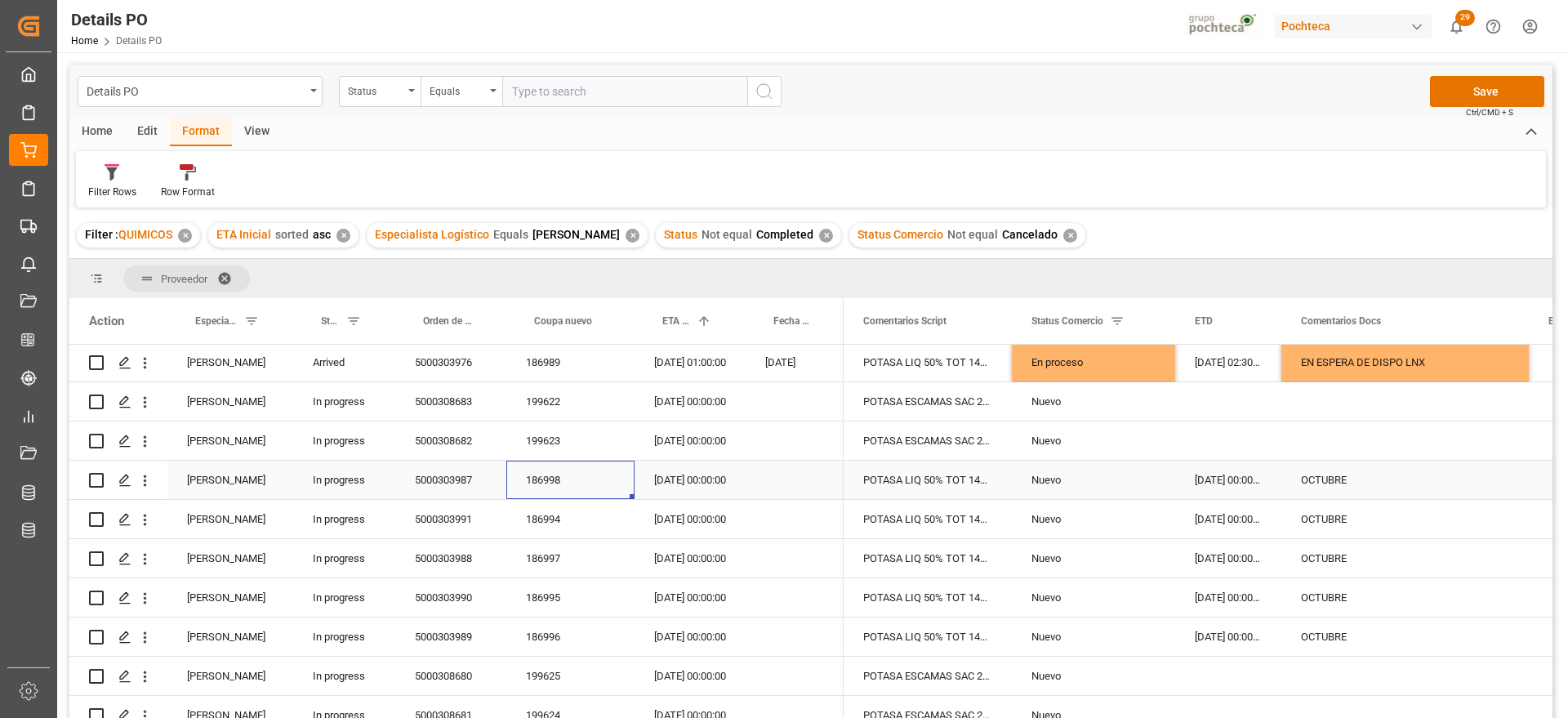
click at [432, 481] on div "5000303987" at bounding box center [451, 479] width 111 height 39
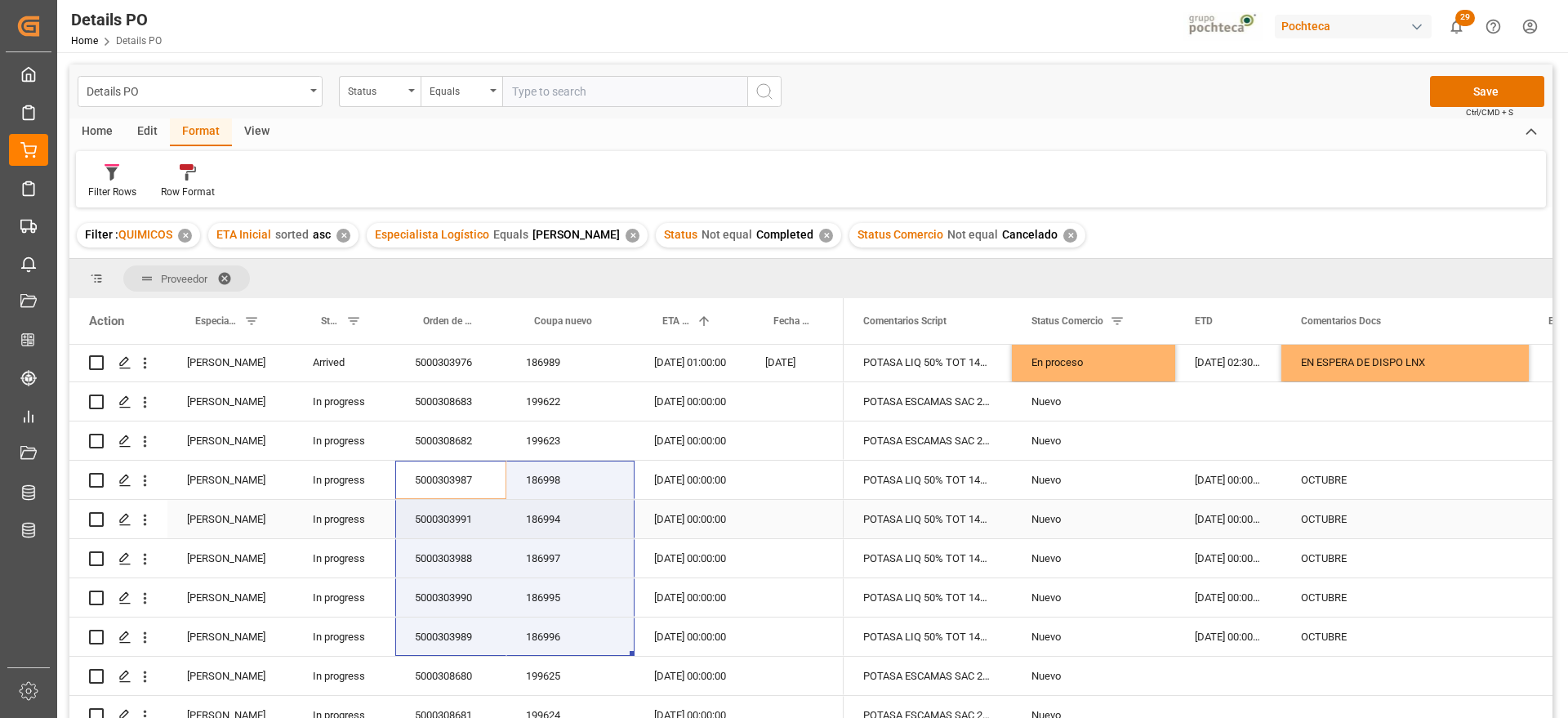
drag, startPoint x: 1250, startPoint y: 505, endPoint x: 1245, endPoint y: 515, distance: 11.2
click at [1249, 504] on div "08-05-2025 00:00:00" at bounding box center [1229, 519] width 106 height 39
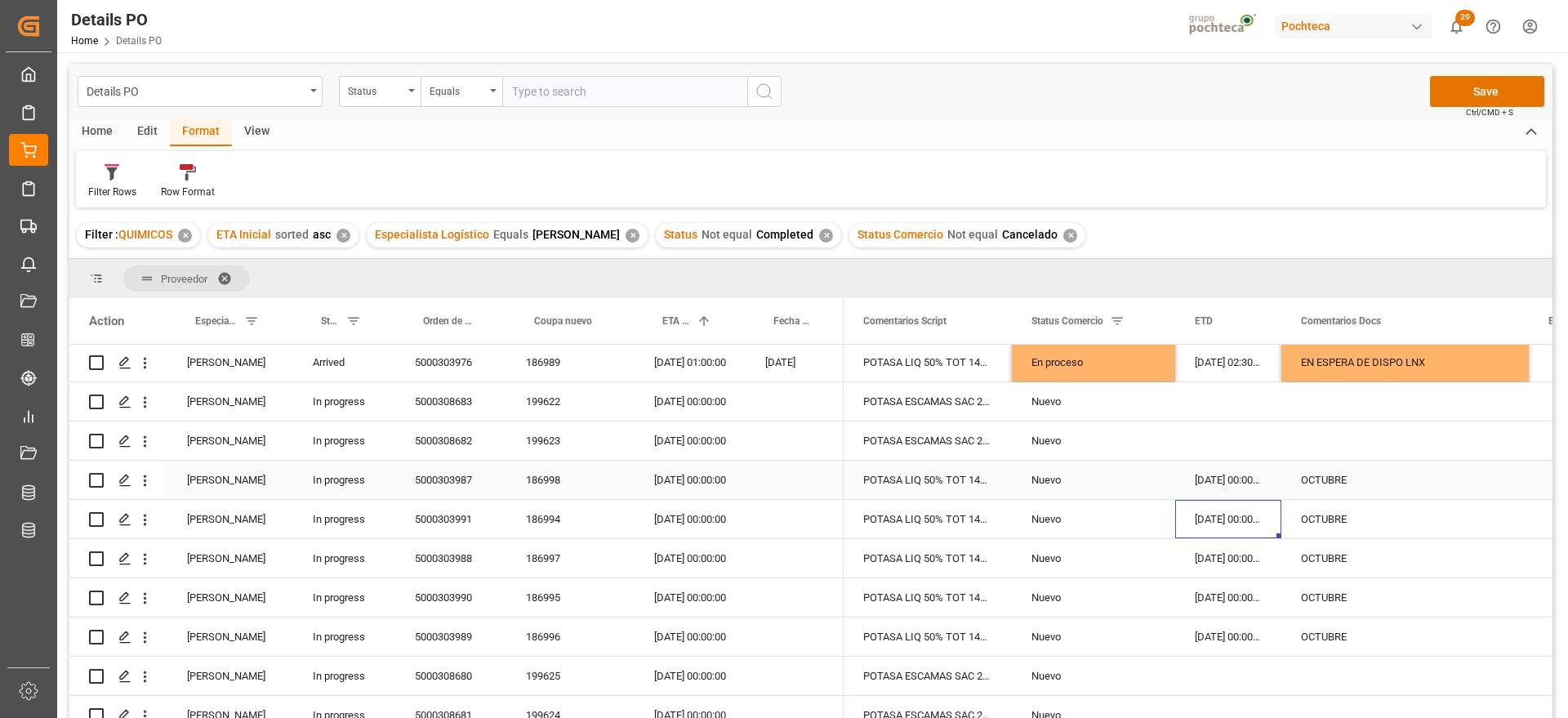
click at [1359, 473] on div "OCTUBRE" at bounding box center [1406, 479] width 248 height 39
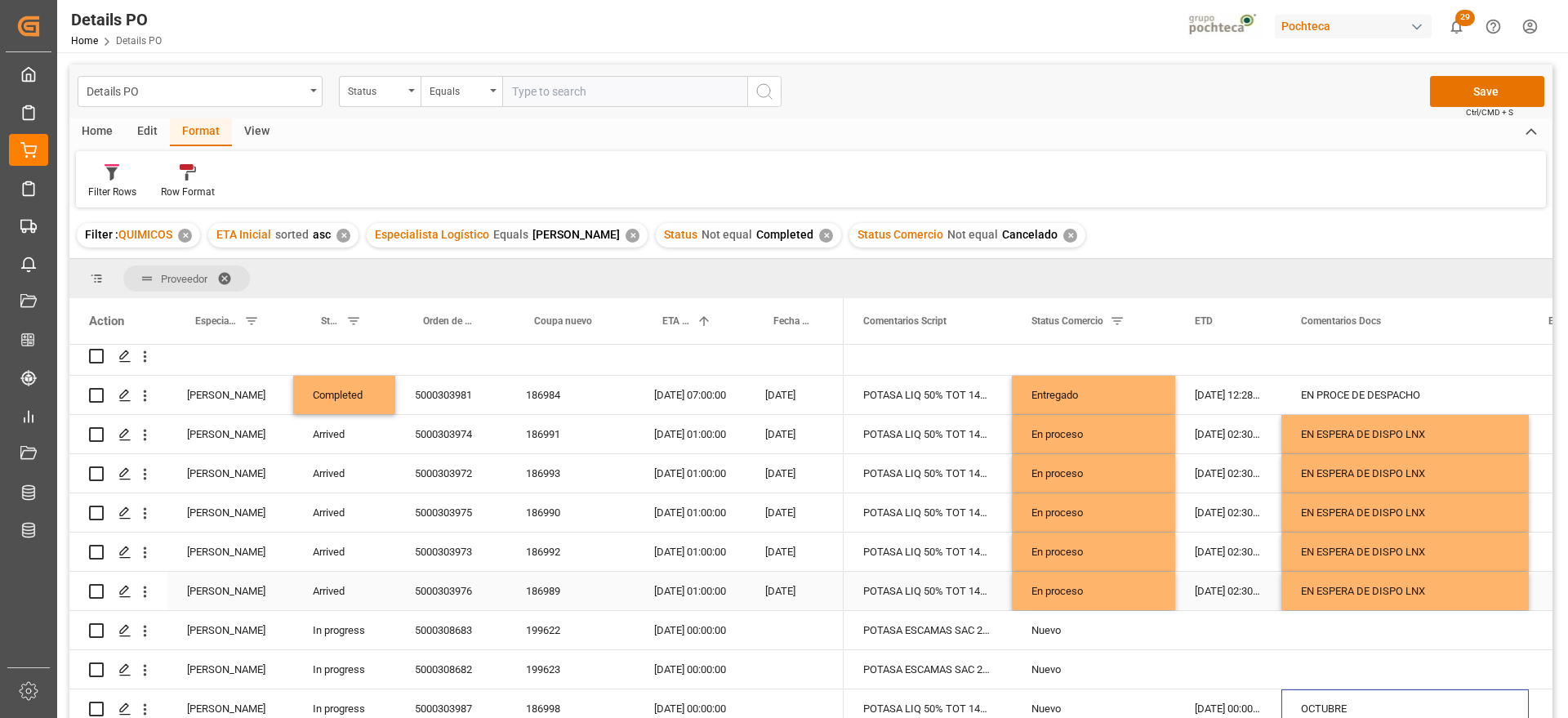
scroll to position [0, 0]
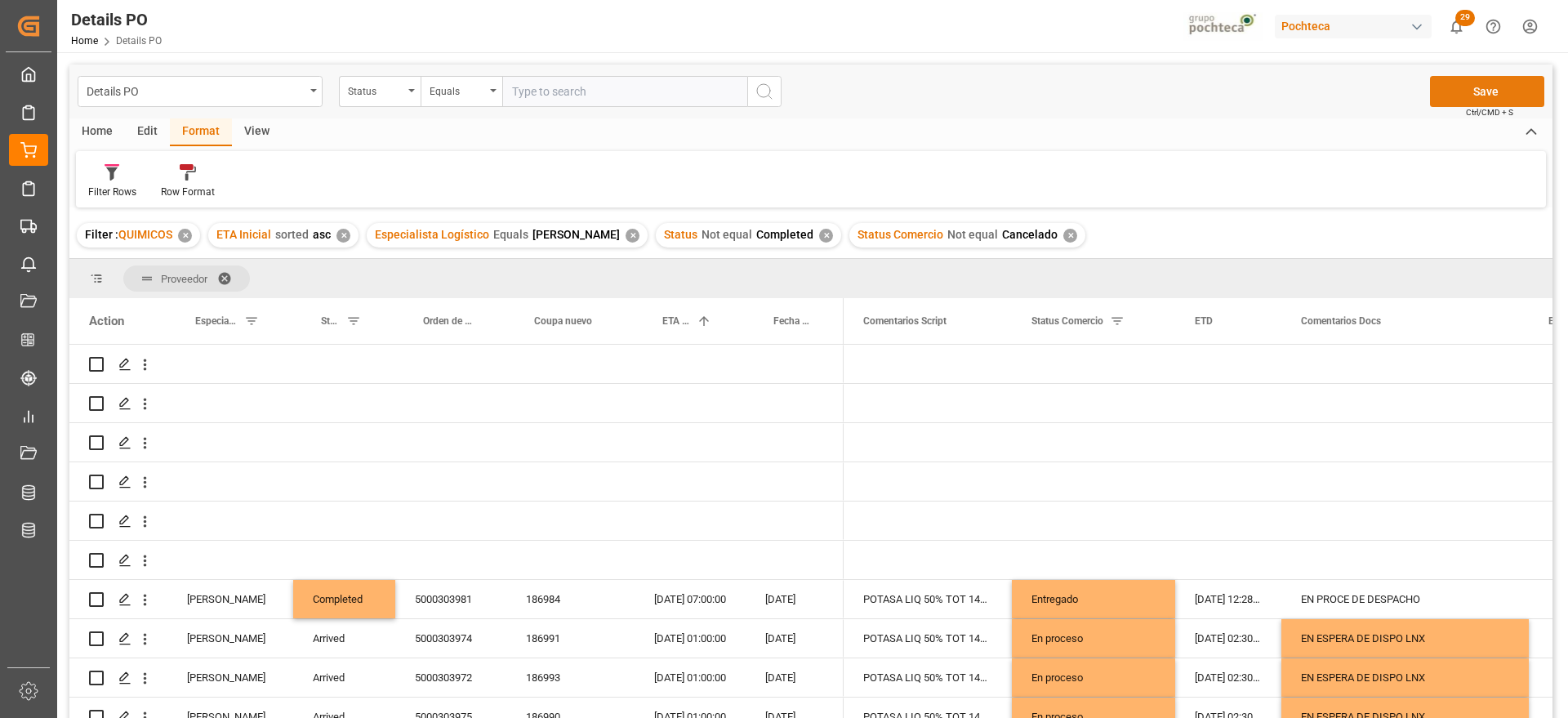
click at [1482, 85] on button "Save" at bounding box center [1487, 92] width 114 height 31
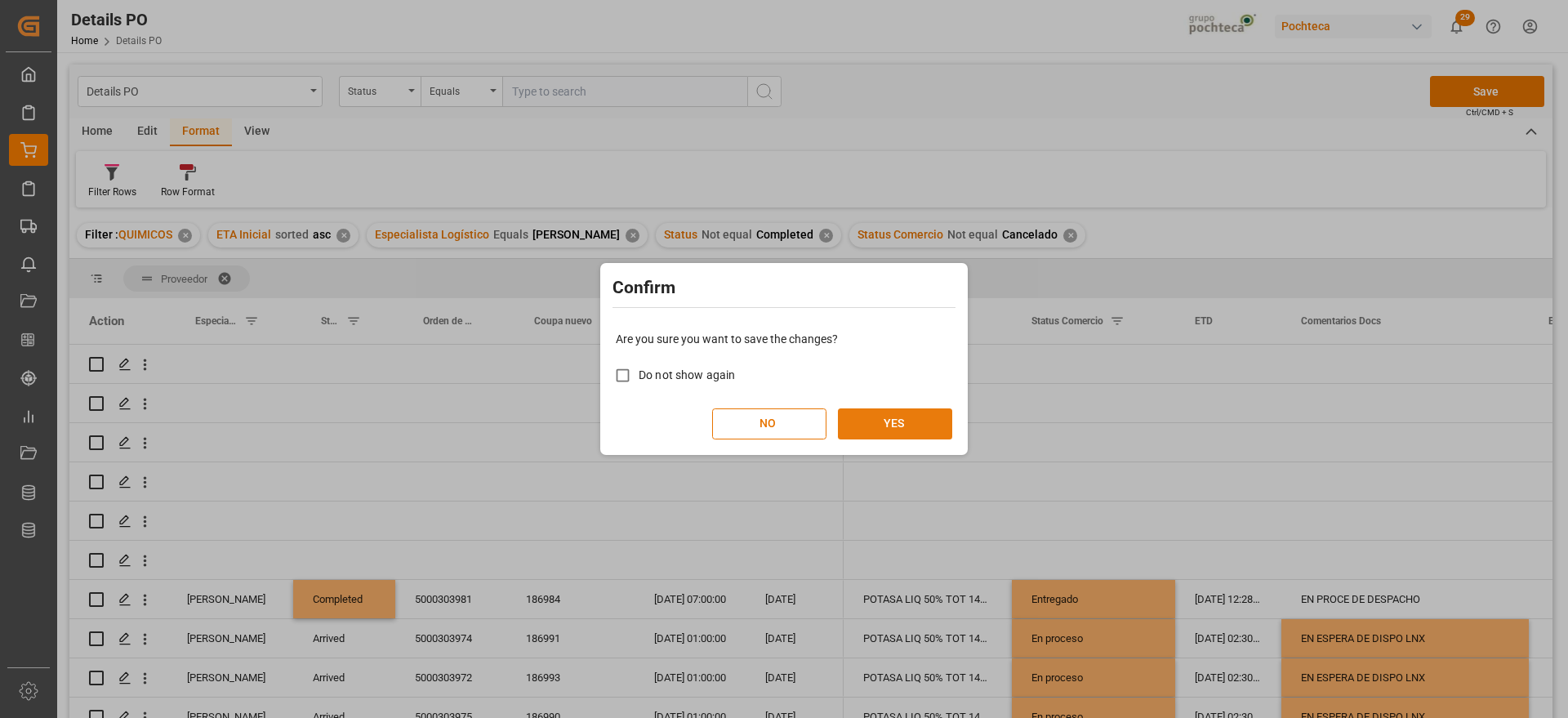
click at [889, 417] on button "YES" at bounding box center [895, 424] width 114 height 31
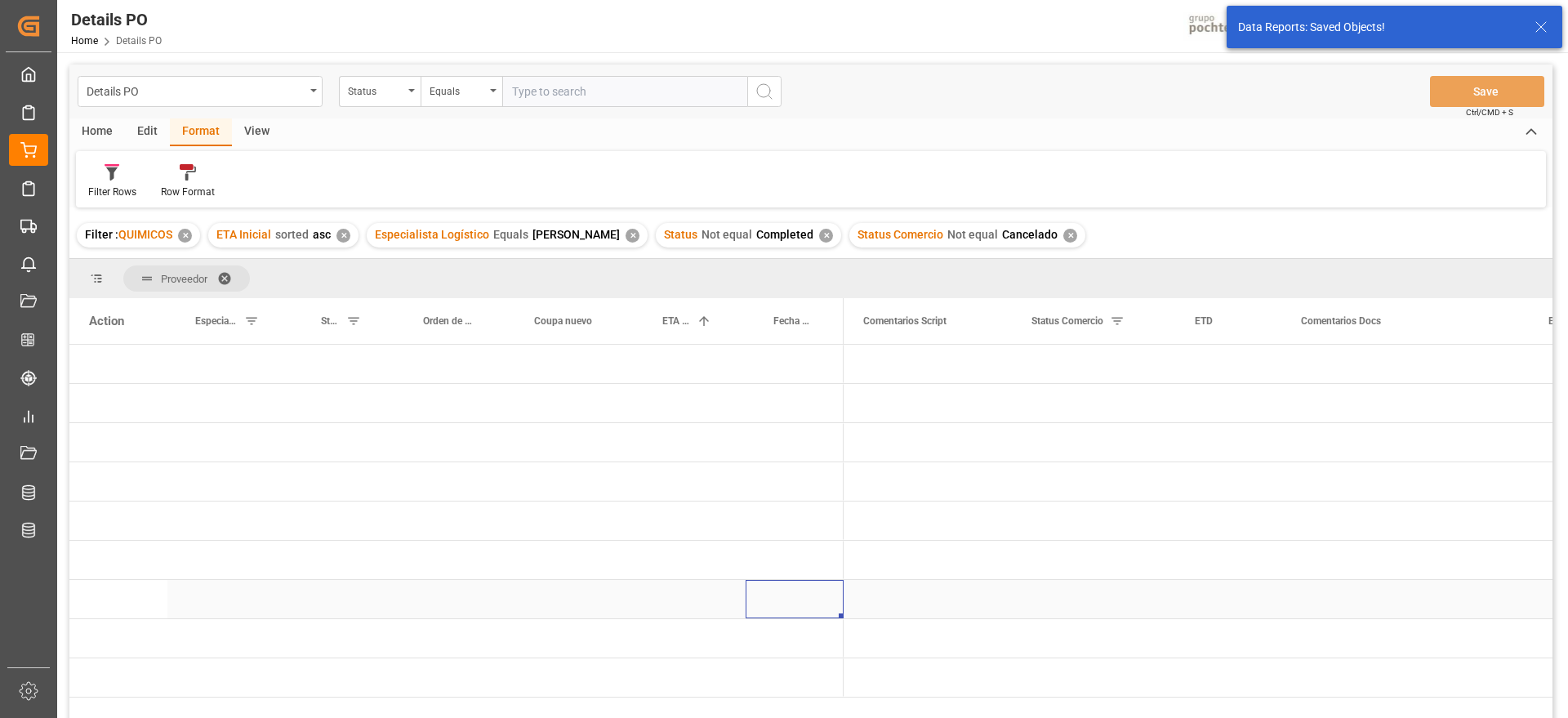
click at [763, 583] on div "Press SPACE to select this row." at bounding box center [794, 599] width 98 height 39
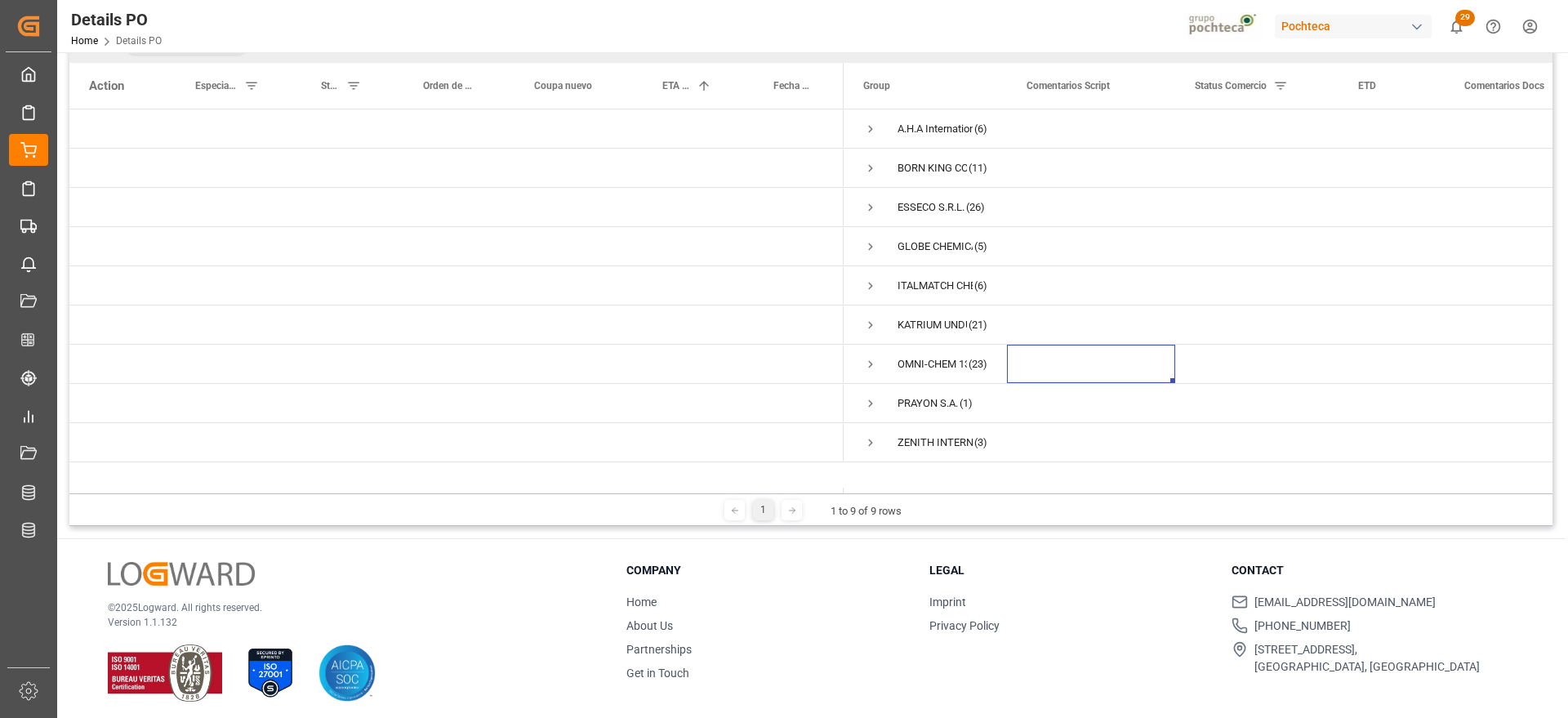
scroll to position [241, 0]
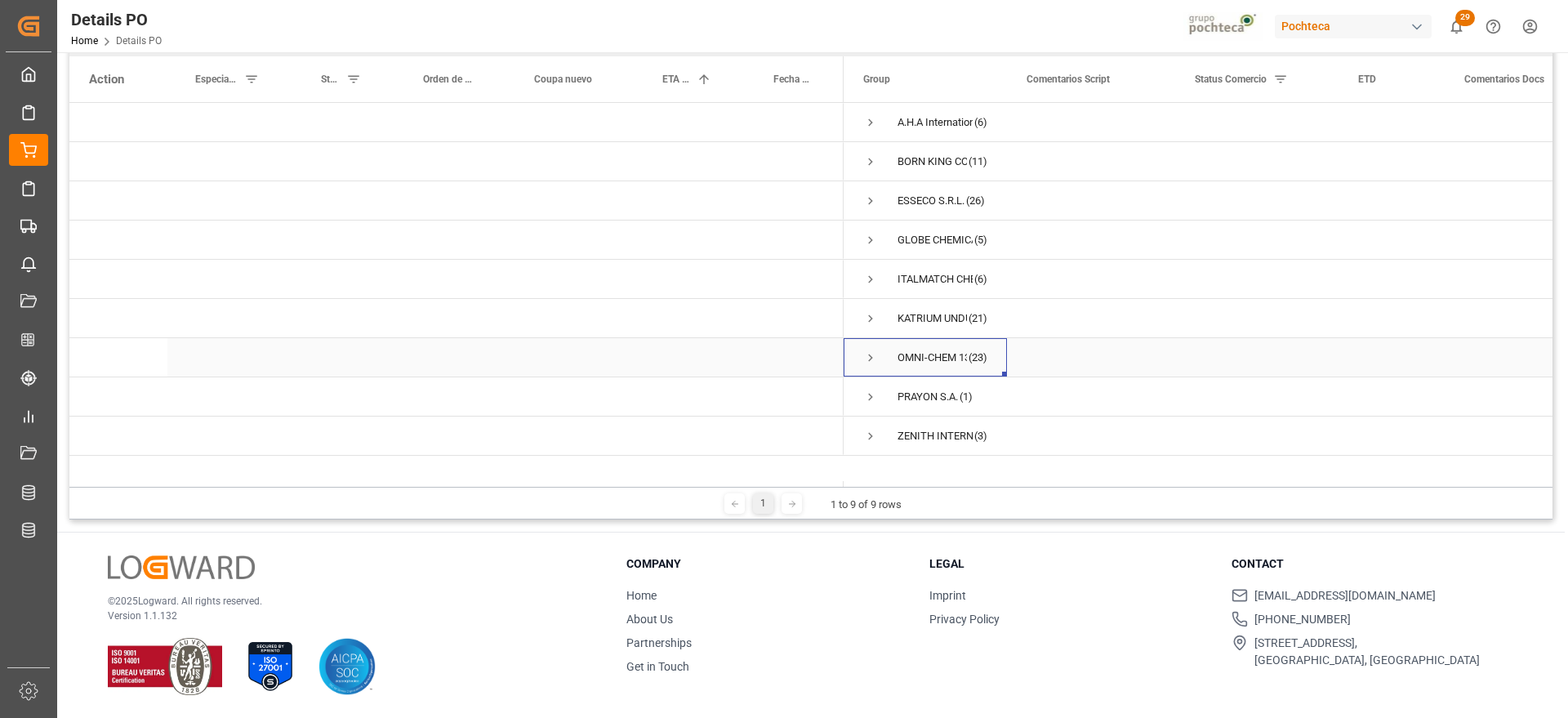
click at [872, 350] on span "Press SPACE to select this row." at bounding box center [871, 357] width 14 height 14
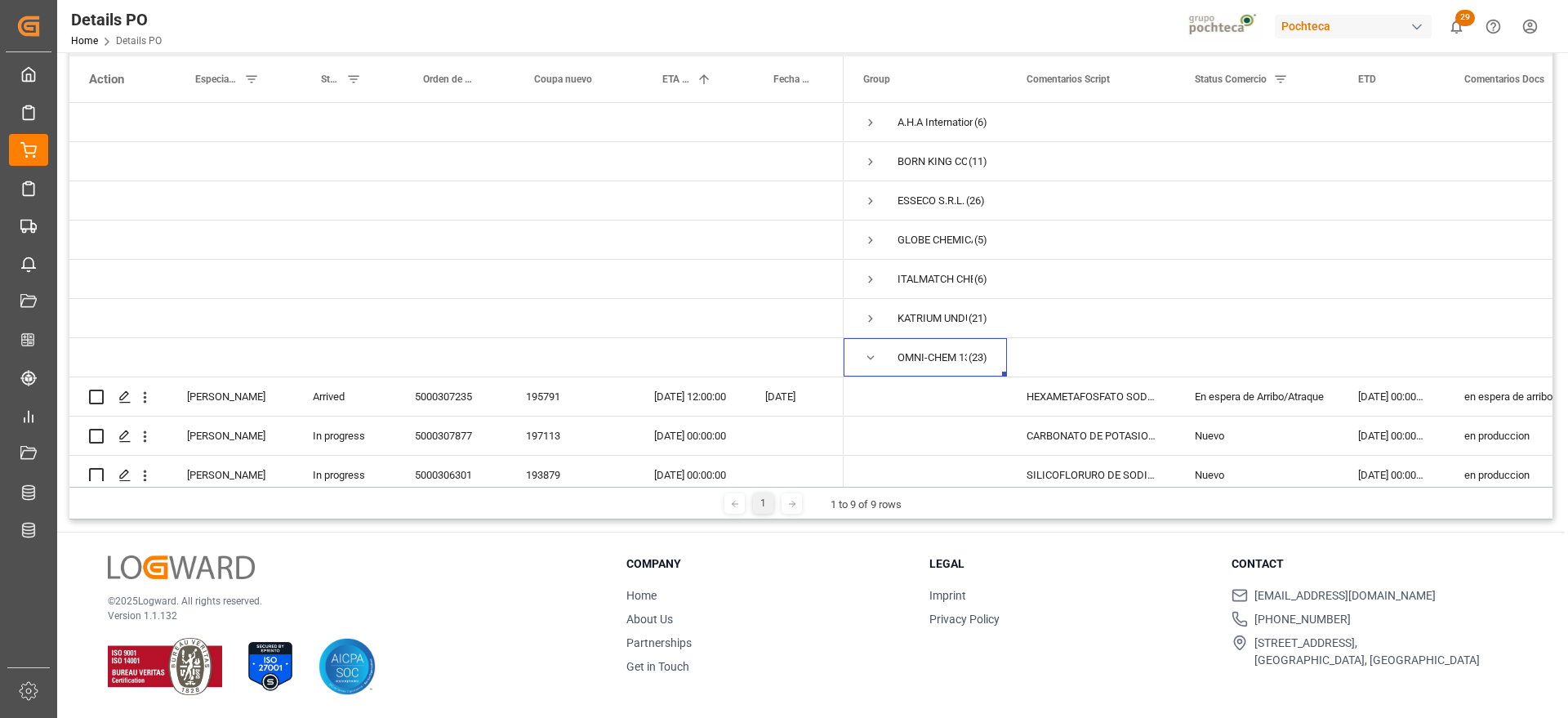
click at [1565, 264] on div at bounding box center [784, 359] width 1568 height 718
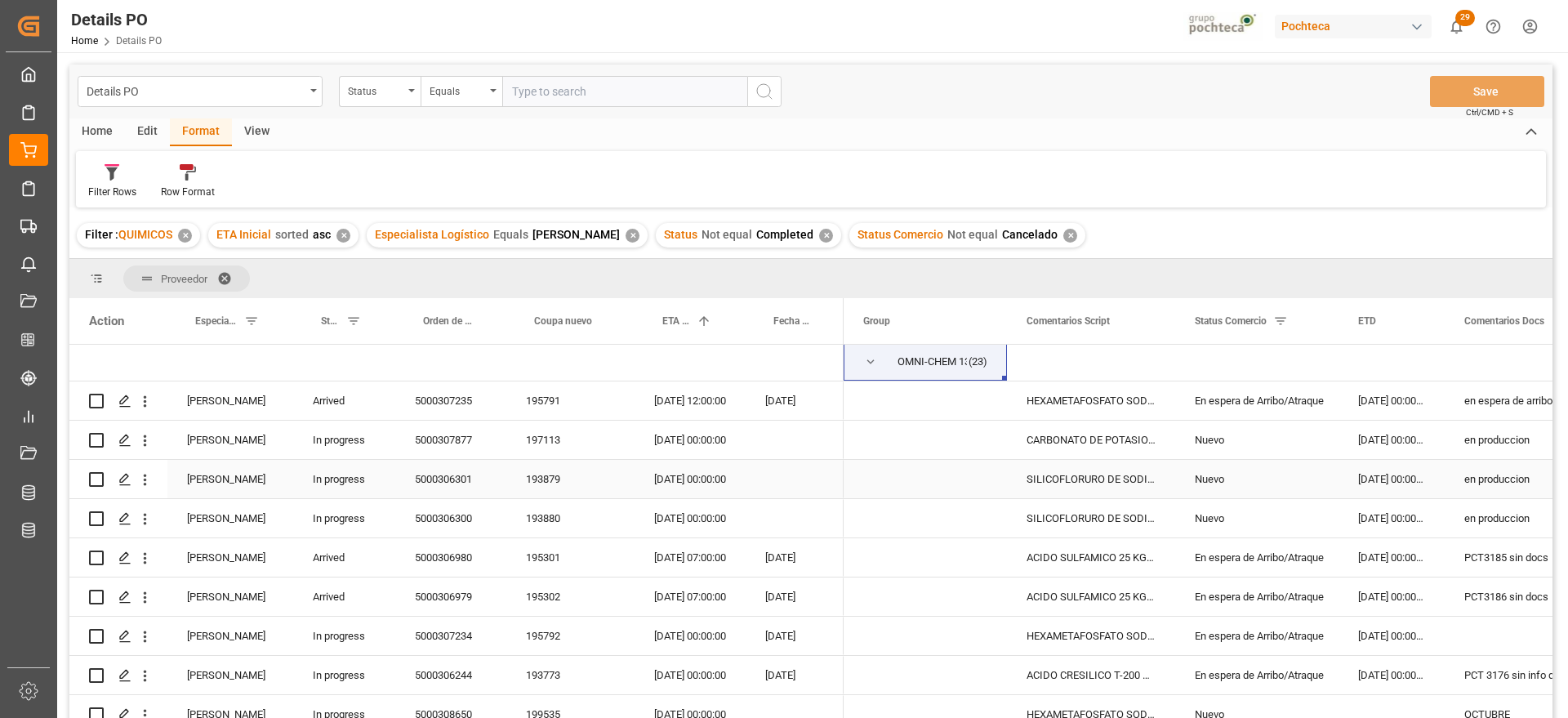
scroll to position [205, 0]
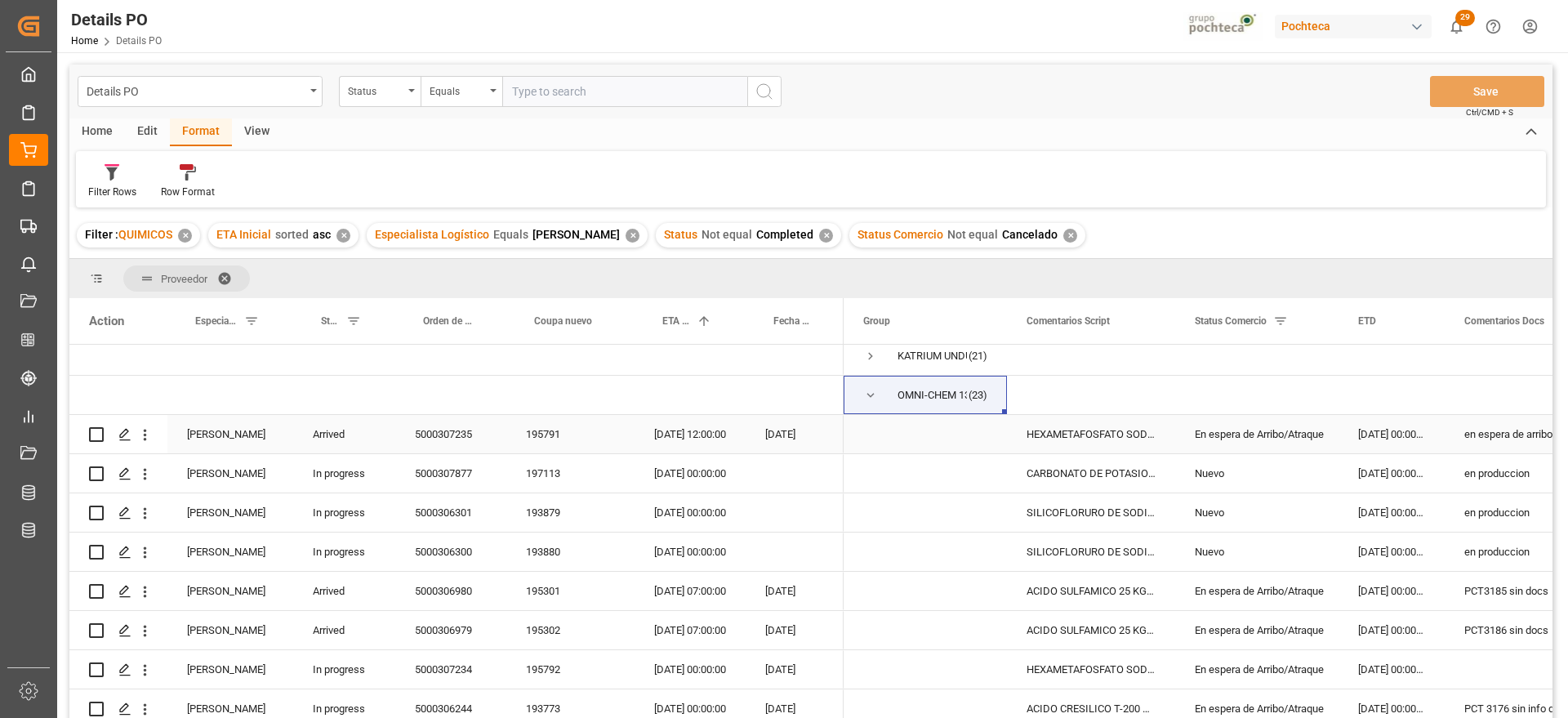
click at [1292, 430] on div "En espera de Arribo/Atraque" at bounding box center [1257, 434] width 124 height 38
click at [428, 443] on div "5000307235" at bounding box center [451, 433] width 111 height 39
click at [1301, 437] on div "En espera de Arribo/Atraque" at bounding box center [1257, 434] width 124 height 38
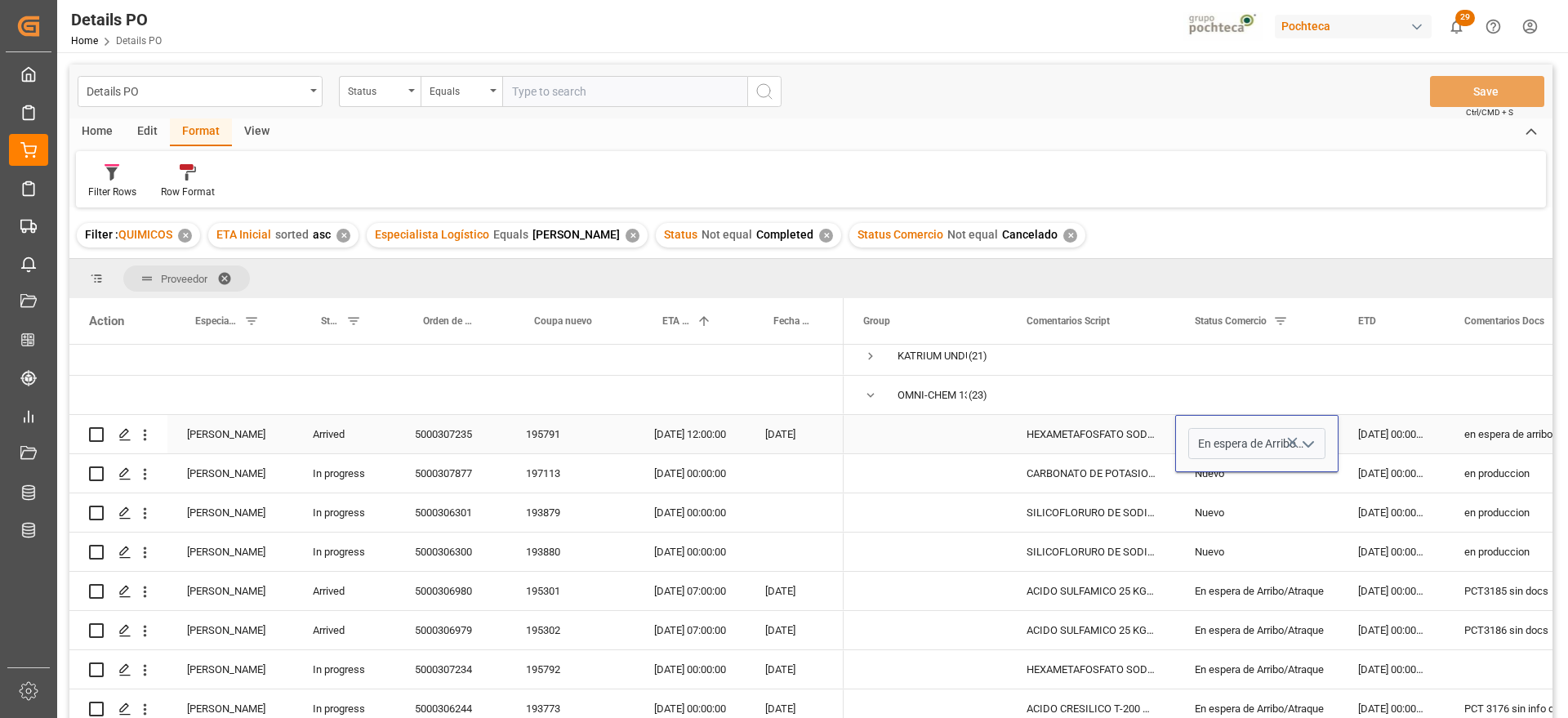
click at [1307, 442] on icon "open menu" at bounding box center [1309, 444] width 20 height 20
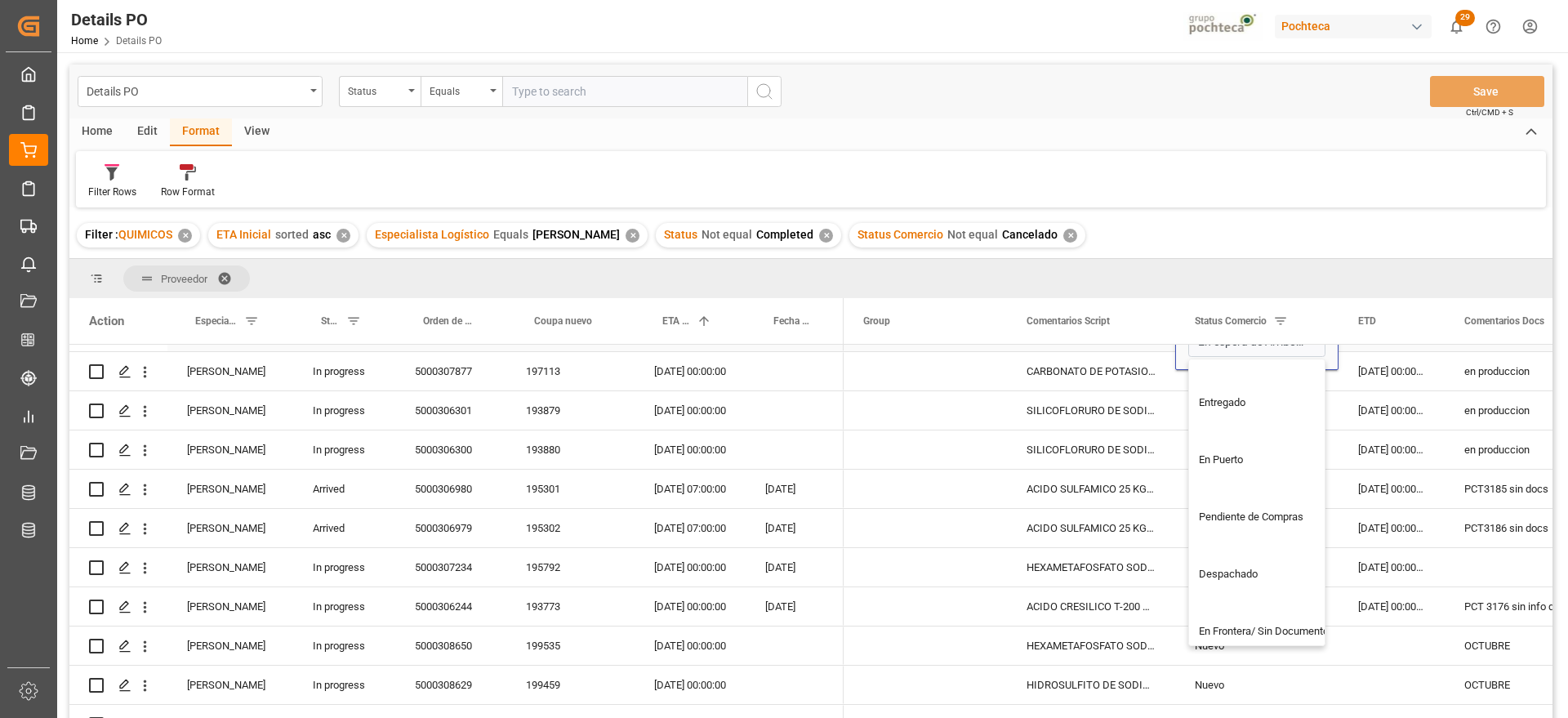
scroll to position [169, 0]
click at [1249, 481] on div "Entregado" at bounding box center [1266, 505] width 155 height 57
type input "Entregado"
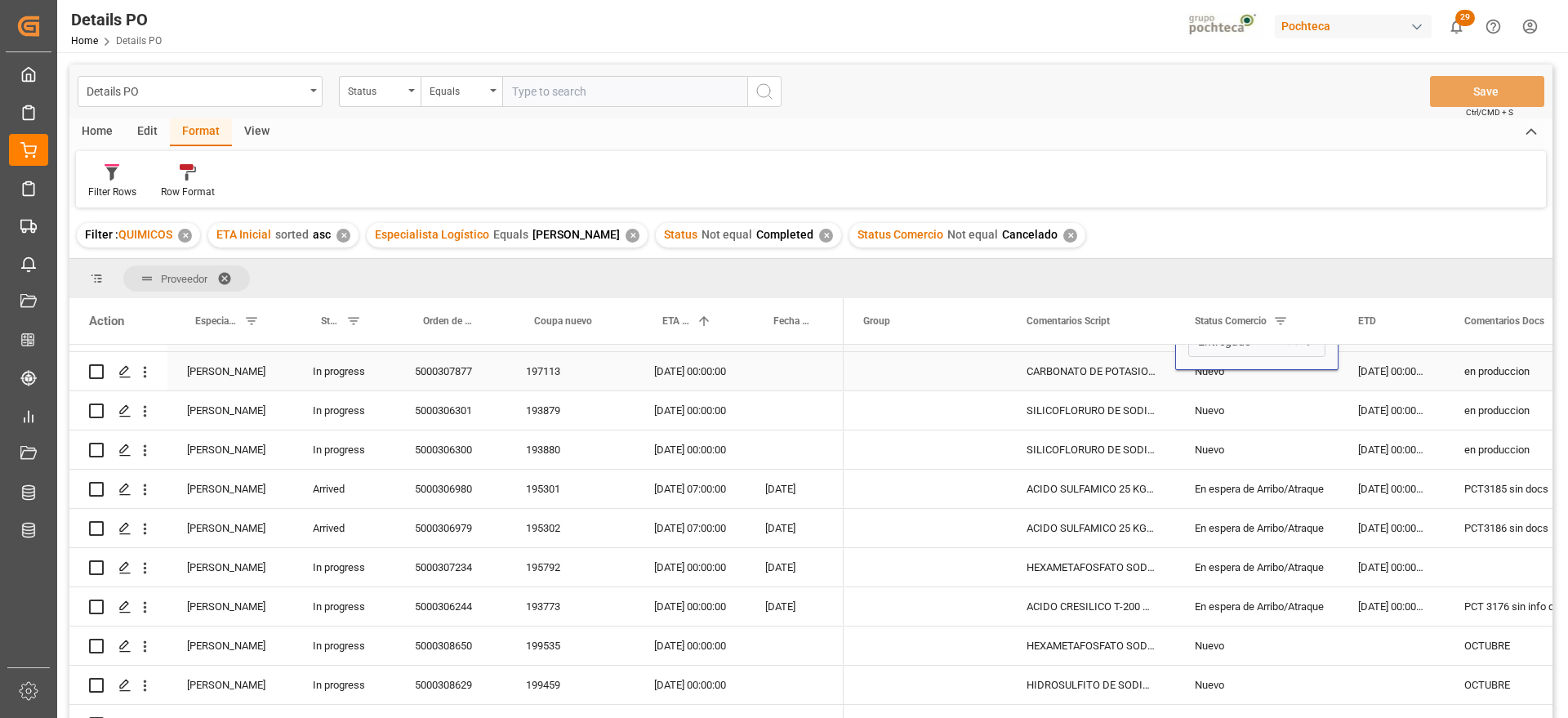
click at [1098, 381] on div "CARBONATO DE POTASIO POLVO SAC 25 KG IMP" at bounding box center [1091, 371] width 168 height 39
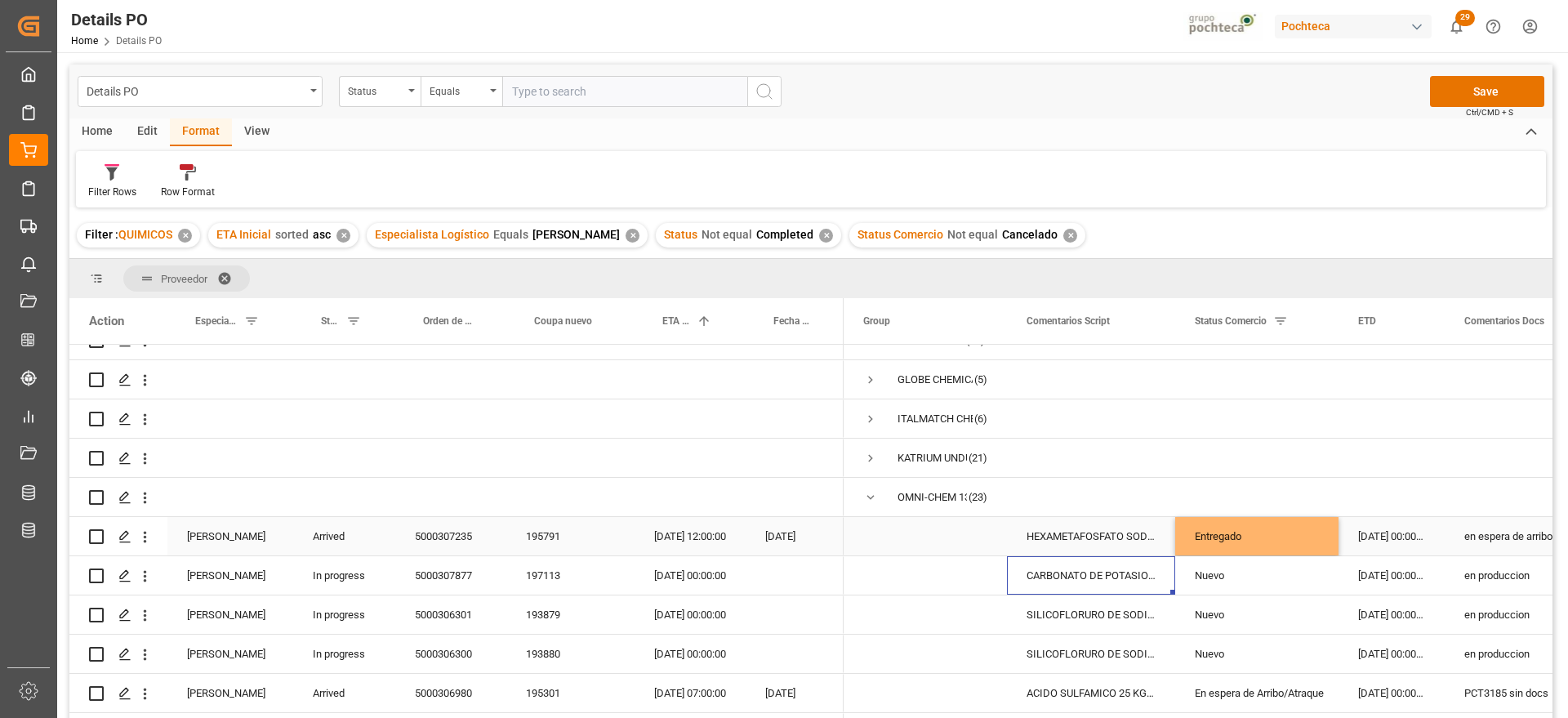
click at [340, 544] on div "Arrived" at bounding box center [345, 536] width 102 height 39
click at [369, 541] on button "Arrived" at bounding box center [344, 546] width 76 height 31
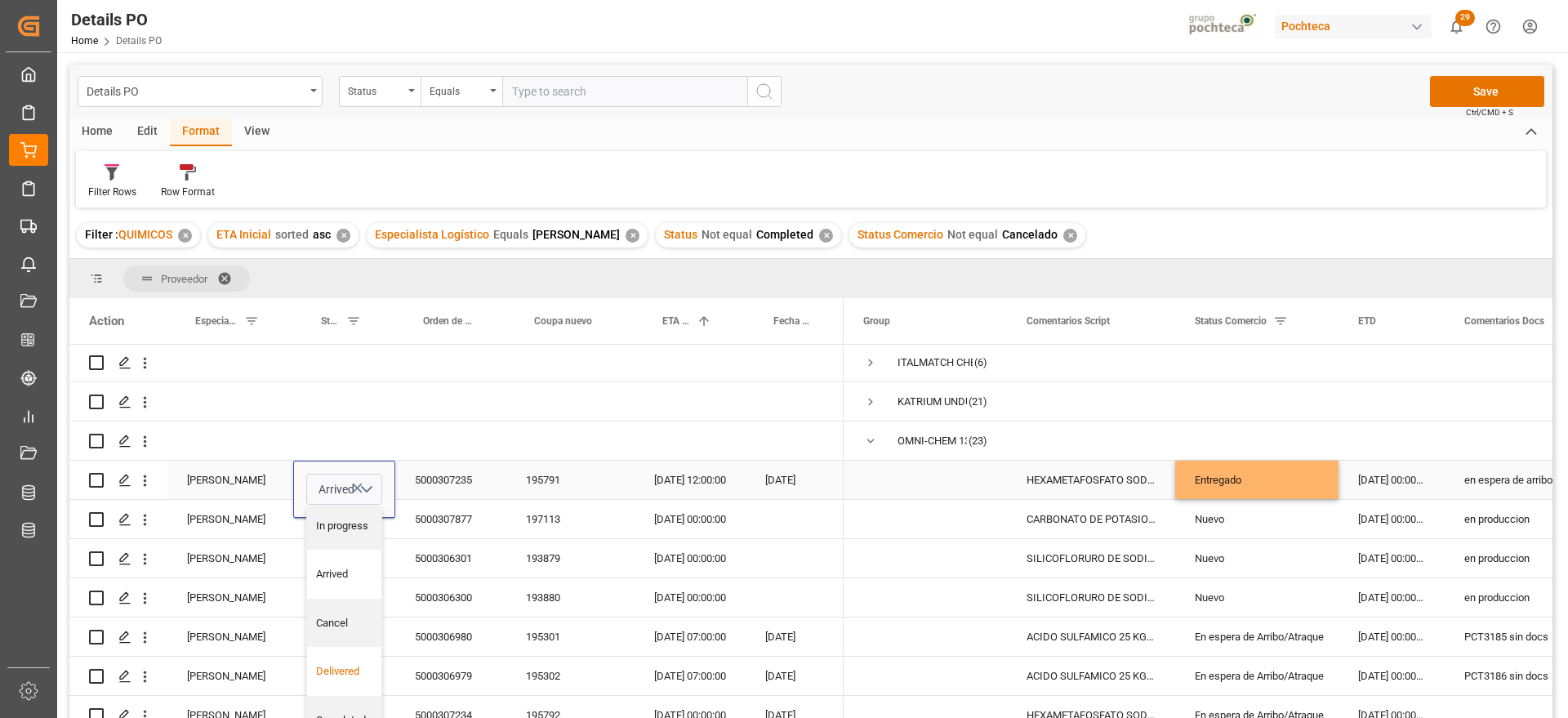
scroll to position [205, 0]
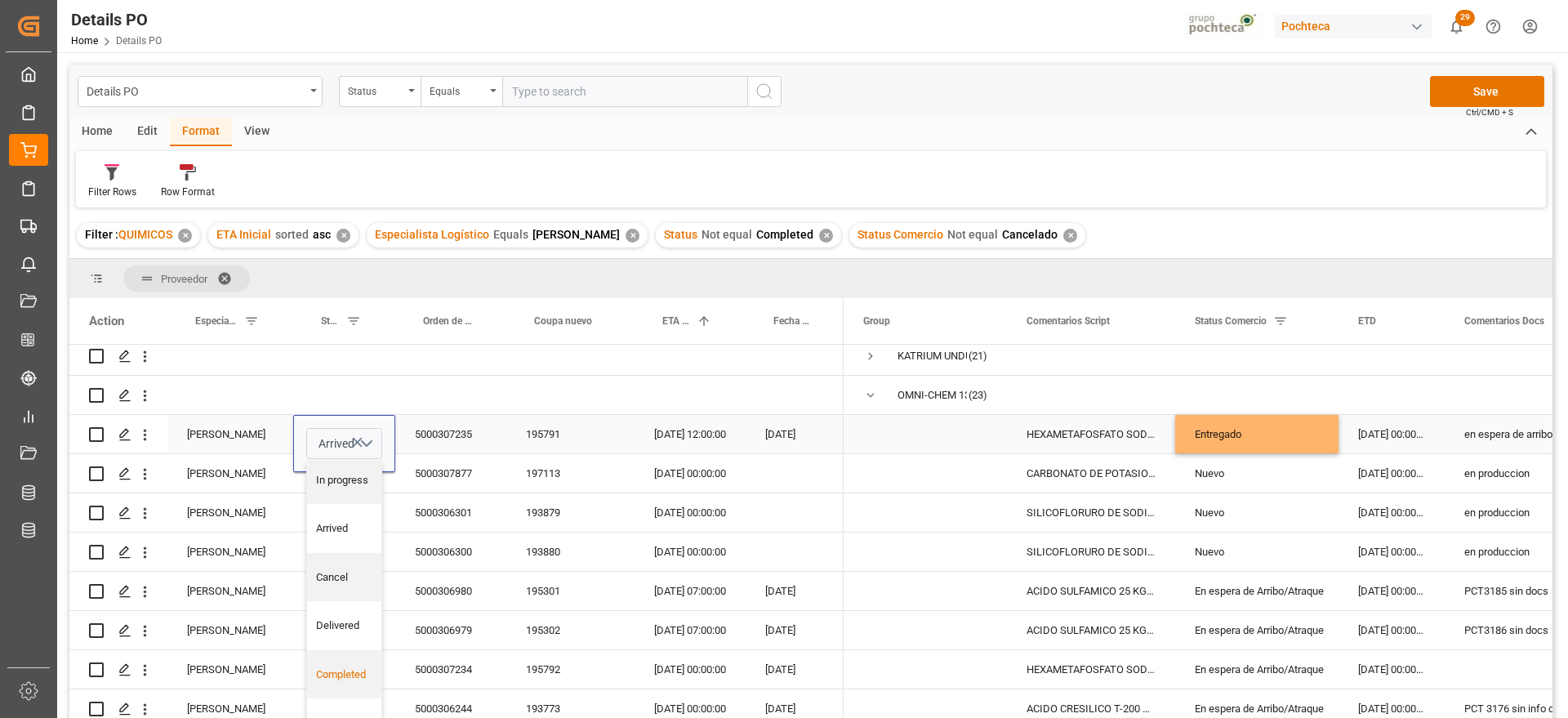
click at [356, 661] on div "Completed" at bounding box center [344, 674] width 74 height 49
click at [449, 429] on div "5000307235" at bounding box center [451, 433] width 111 height 39
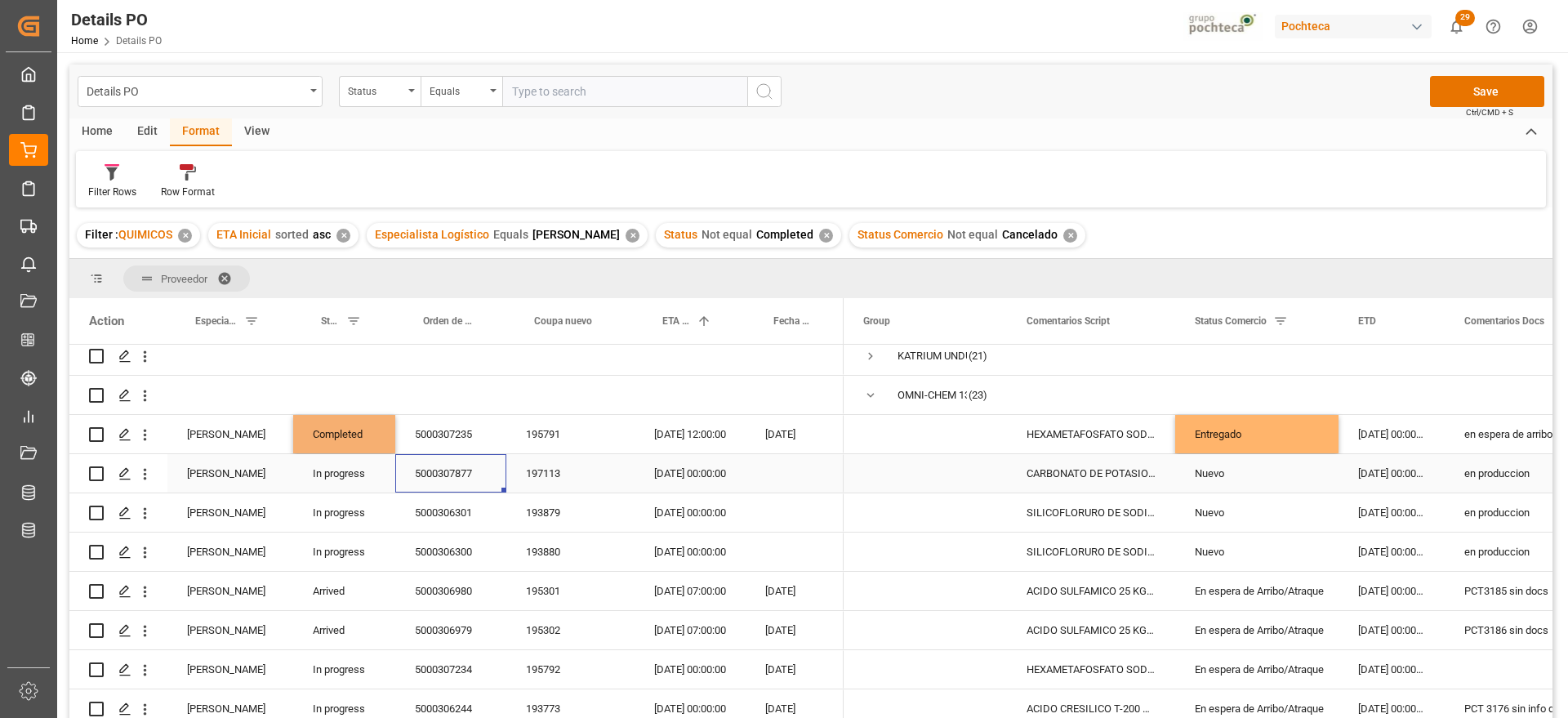
click at [448, 480] on div "5000307877" at bounding box center [451, 473] width 111 height 39
click at [559, 460] on div "197113" at bounding box center [570, 473] width 128 height 39
click at [556, 518] on div "193879" at bounding box center [570, 512] width 128 height 39
click at [693, 515] on div "20-09-2025 00:00:00" at bounding box center [690, 512] width 111 height 39
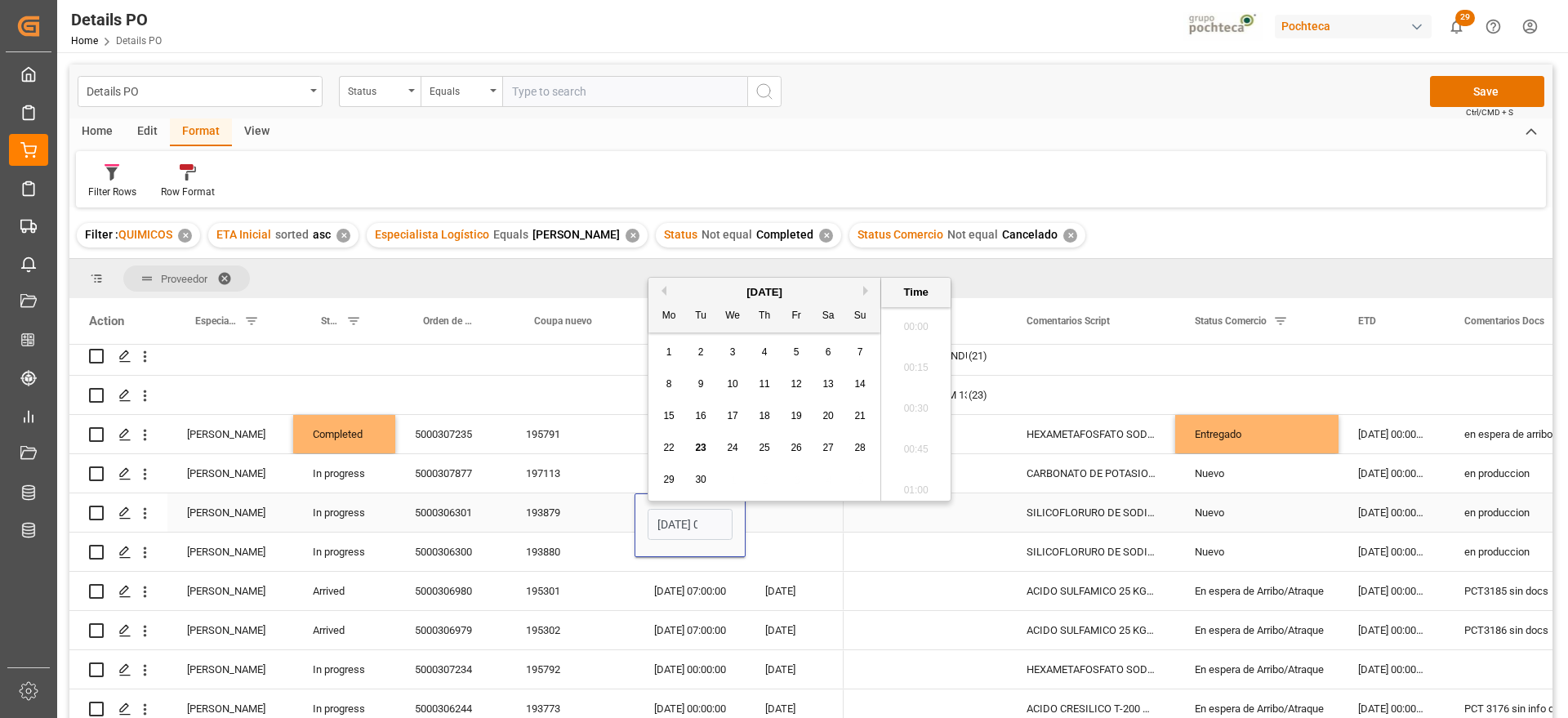
scroll to position [1435, 0]
click at [867, 279] on button "Next Month" at bounding box center [868, 282] width 10 height 10
click at [665, 407] on span "13" at bounding box center [669, 407] width 11 height 12
type input "[DATE] 00:00"
click at [786, 520] on div "Press SPACE to select this row." at bounding box center [794, 512] width 98 height 39
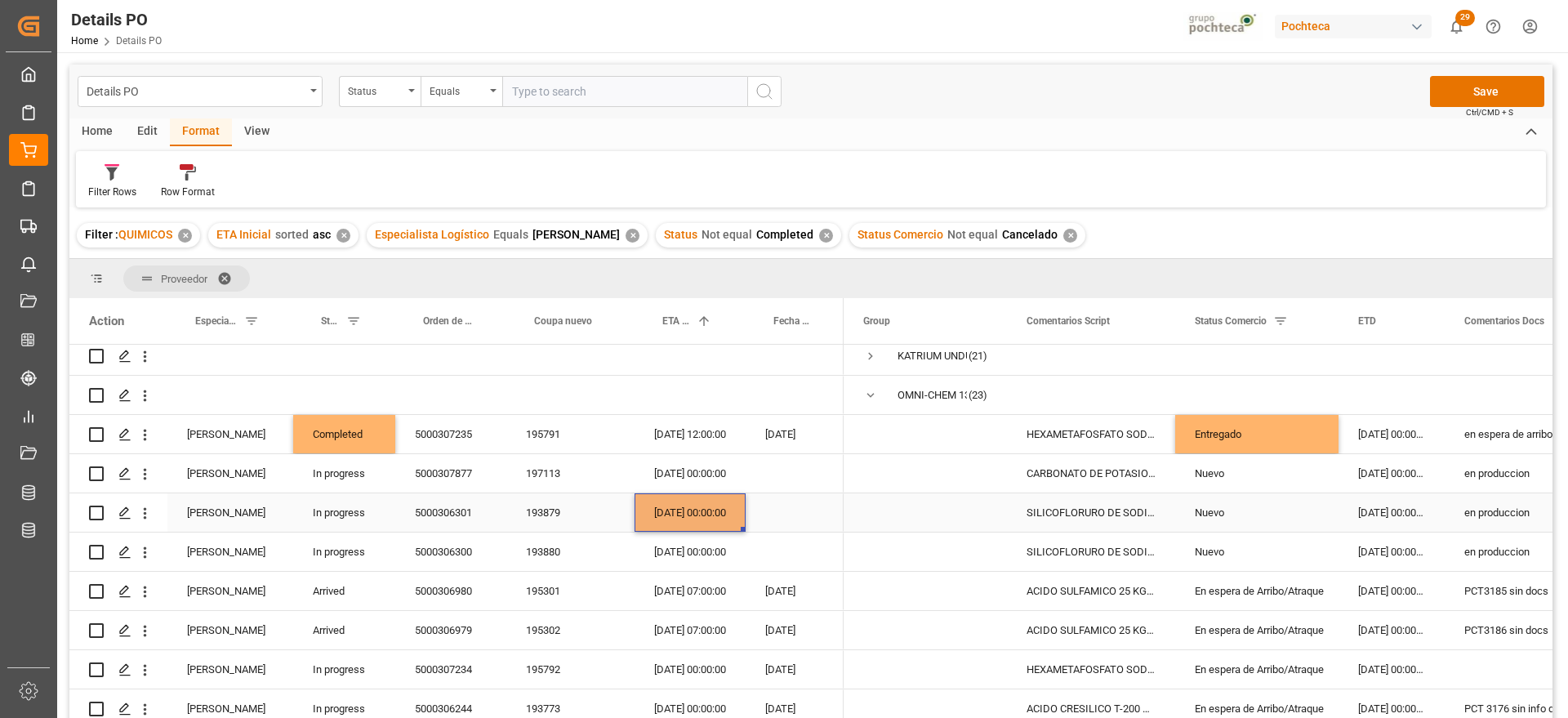
click at [691, 514] on div "[DATE] 00:00:00" at bounding box center [690, 512] width 111 height 39
click at [697, 556] on div "20-09-2025 00:00:00" at bounding box center [690, 551] width 111 height 39
click at [1349, 524] on div "24-08-2025 00:00:00" at bounding box center [1392, 512] width 106 height 39
click at [1488, 528] on div "en produccion" at bounding box center [1569, 512] width 248 height 39
click at [1377, 514] on div "24-08-2025 00:00:00" at bounding box center [1392, 512] width 106 height 39
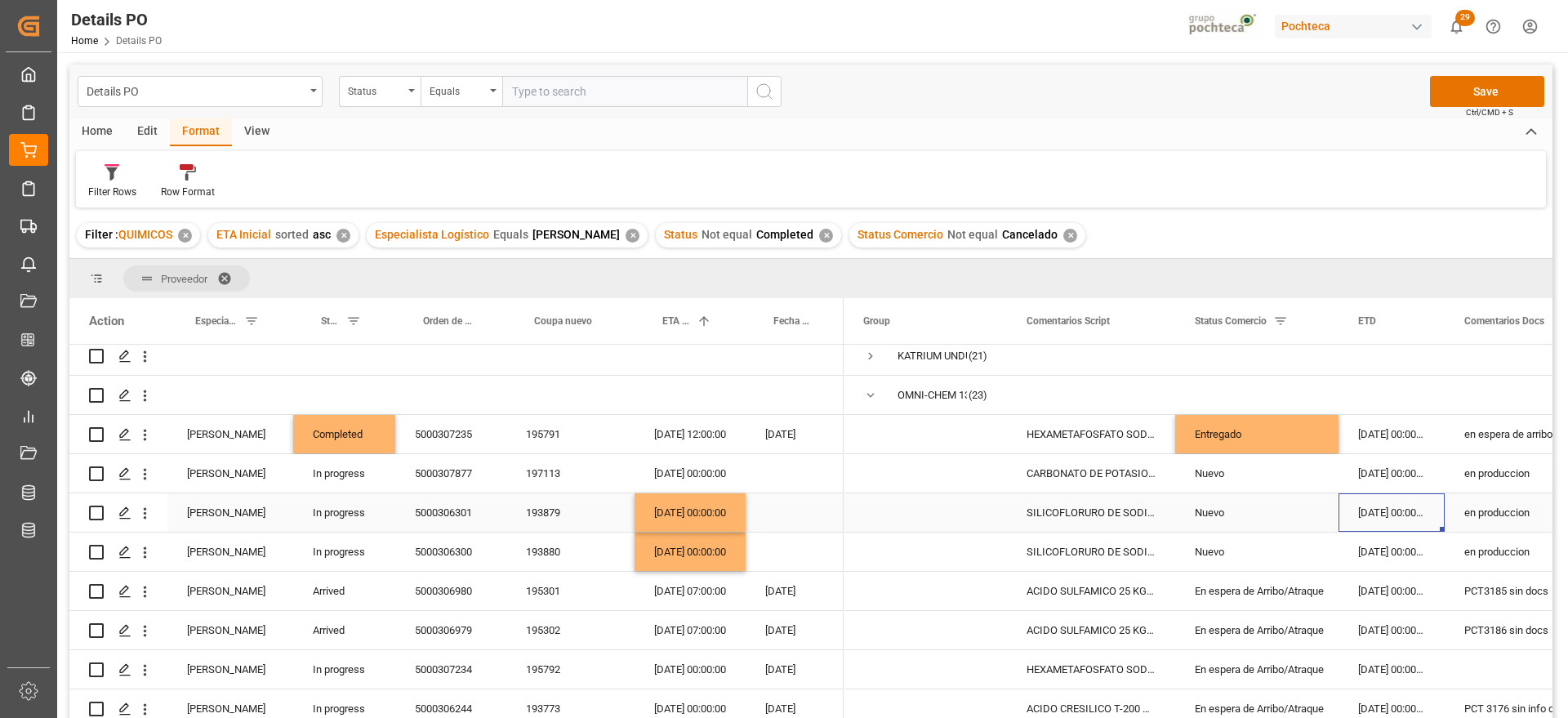
click at [1248, 512] on div "Nuevo" at bounding box center [1257, 513] width 124 height 38
click at [1310, 519] on icon "open menu" at bounding box center [1309, 523] width 20 height 20
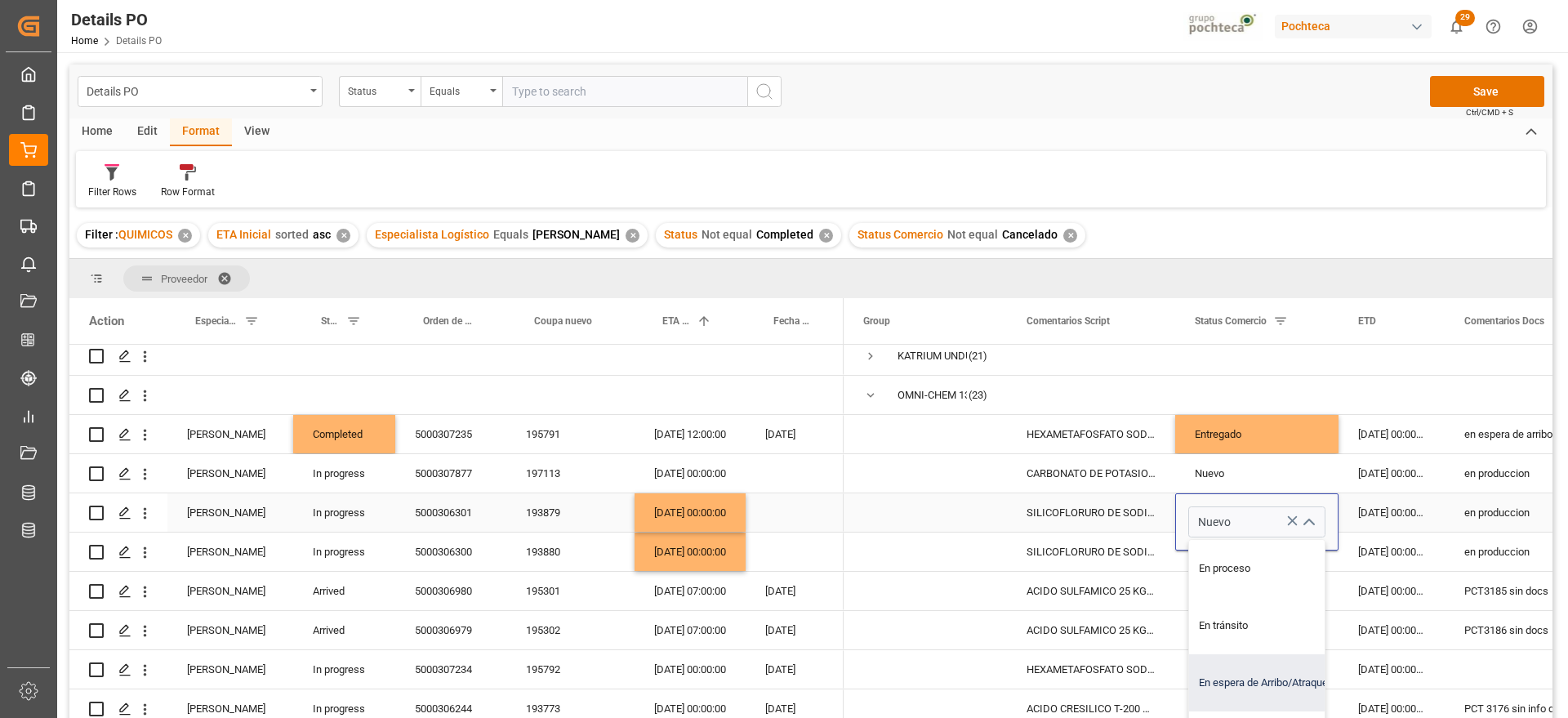
click at [1290, 679] on div "En espera de Arribo/Atraque" at bounding box center [1266, 683] width 155 height 57
type input "En espera de Arribo/Atraque"
click at [1377, 510] on div "24-08-2025 00:00:00" at bounding box center [1392, 512] width 106 height 39
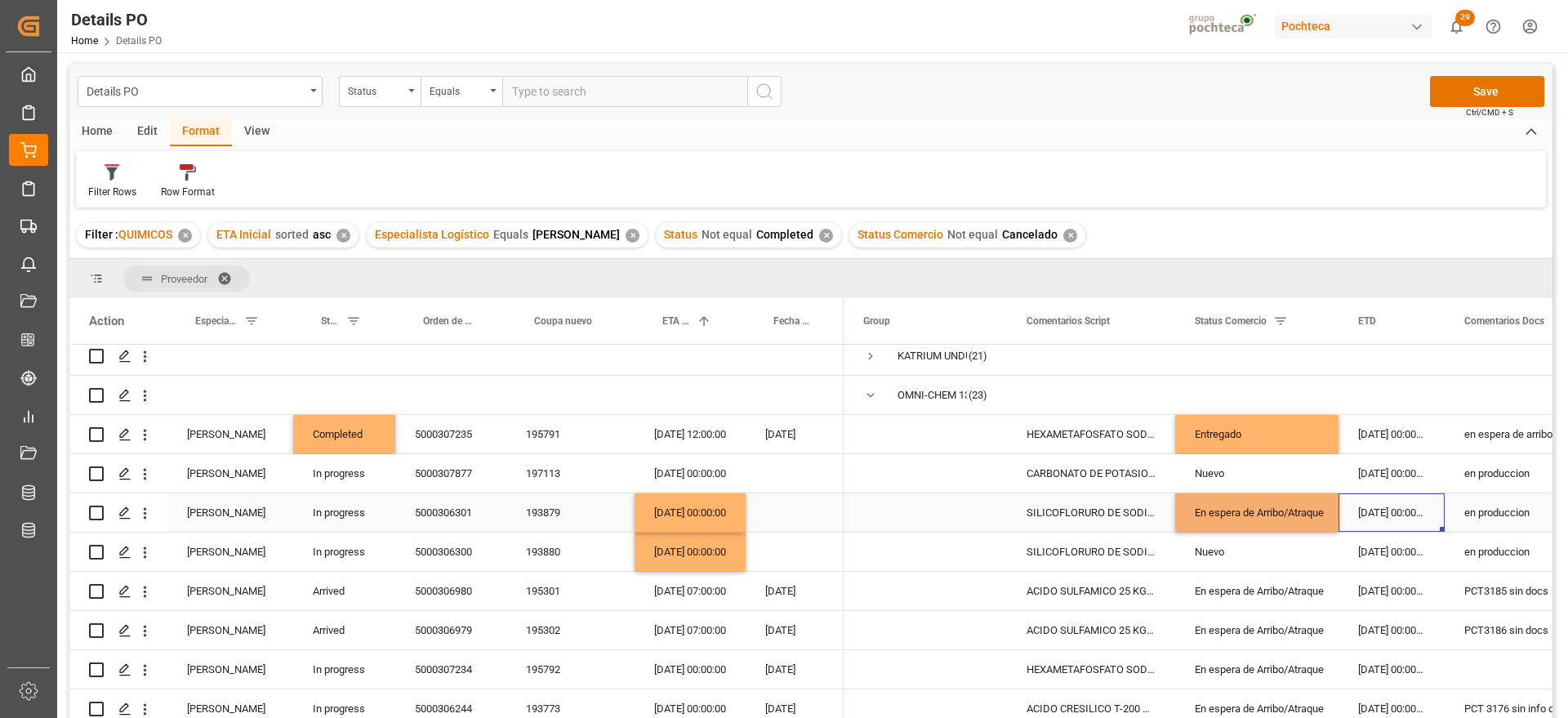
click at [1243, 519] on div "En espera de Arribo/Atraque" at bounding box center [1257, 513] width 124 height 38
click at [1264, 559] on div "Nuevo" at bounding box center [1257, 552] width 124 height 38
click at [1511, 504] on div "en produccion" at bounding box center [1569, 512] width 248 height 39
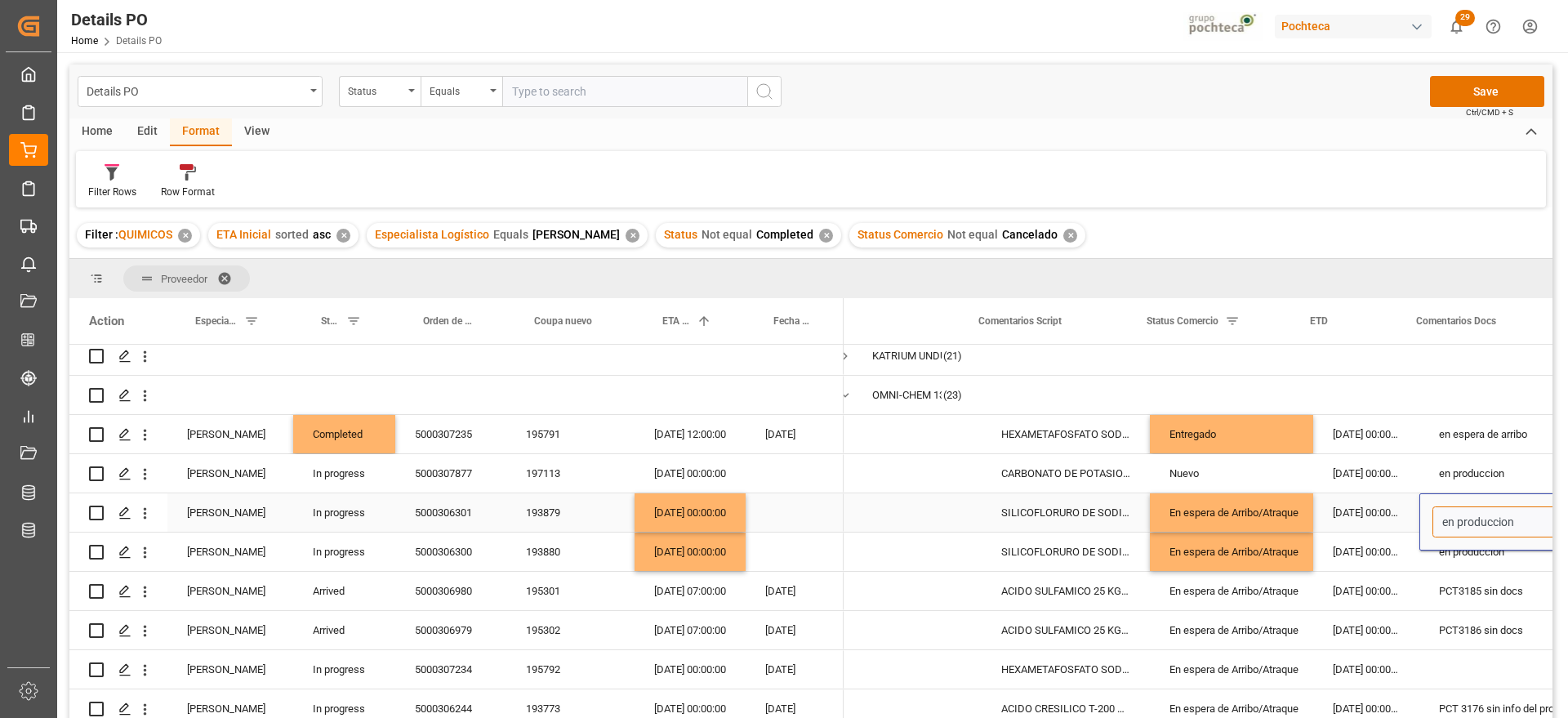
scroll to position [0, 162]
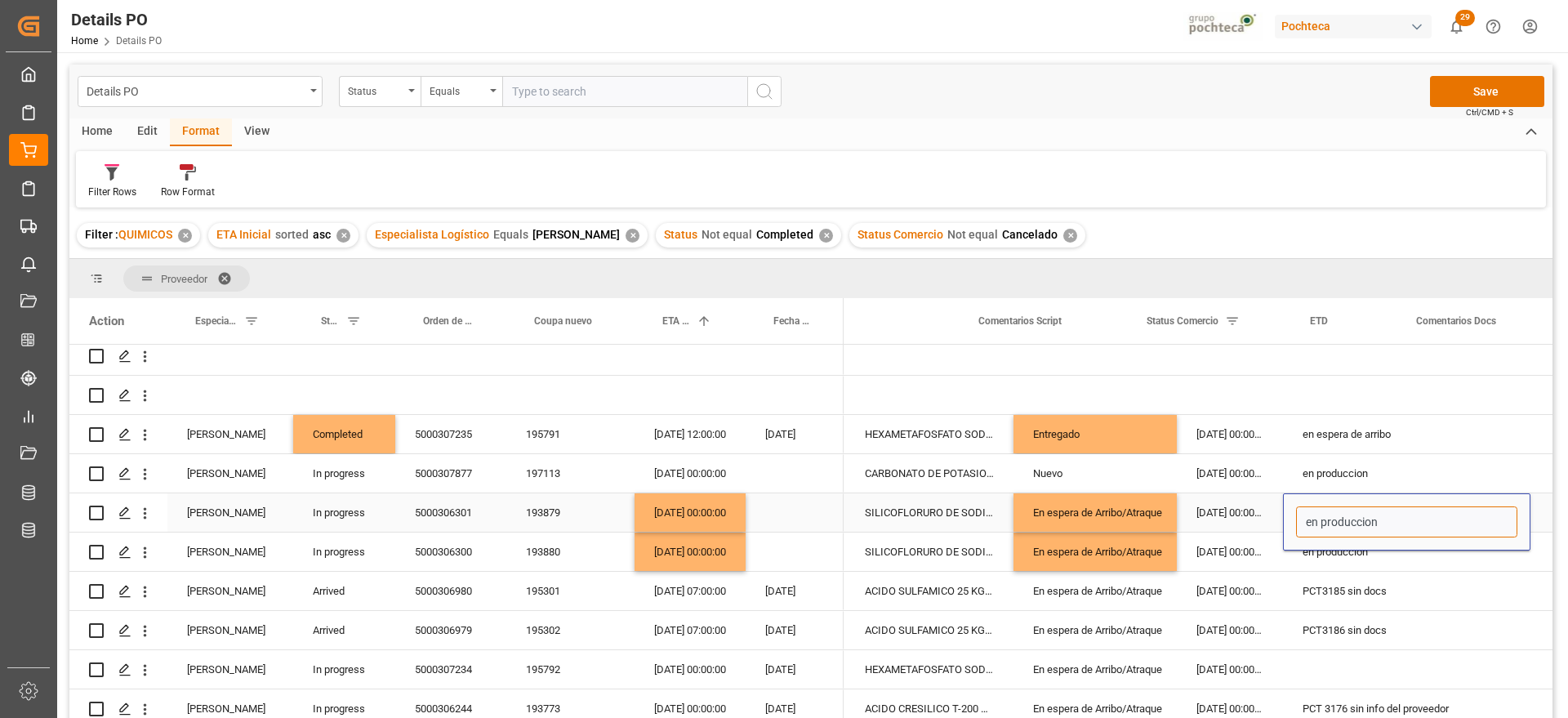
drag, startPoint x: 1468, startPoint y: 521, endPoint x: 1491, endPoint y: 519, distance: 23.1
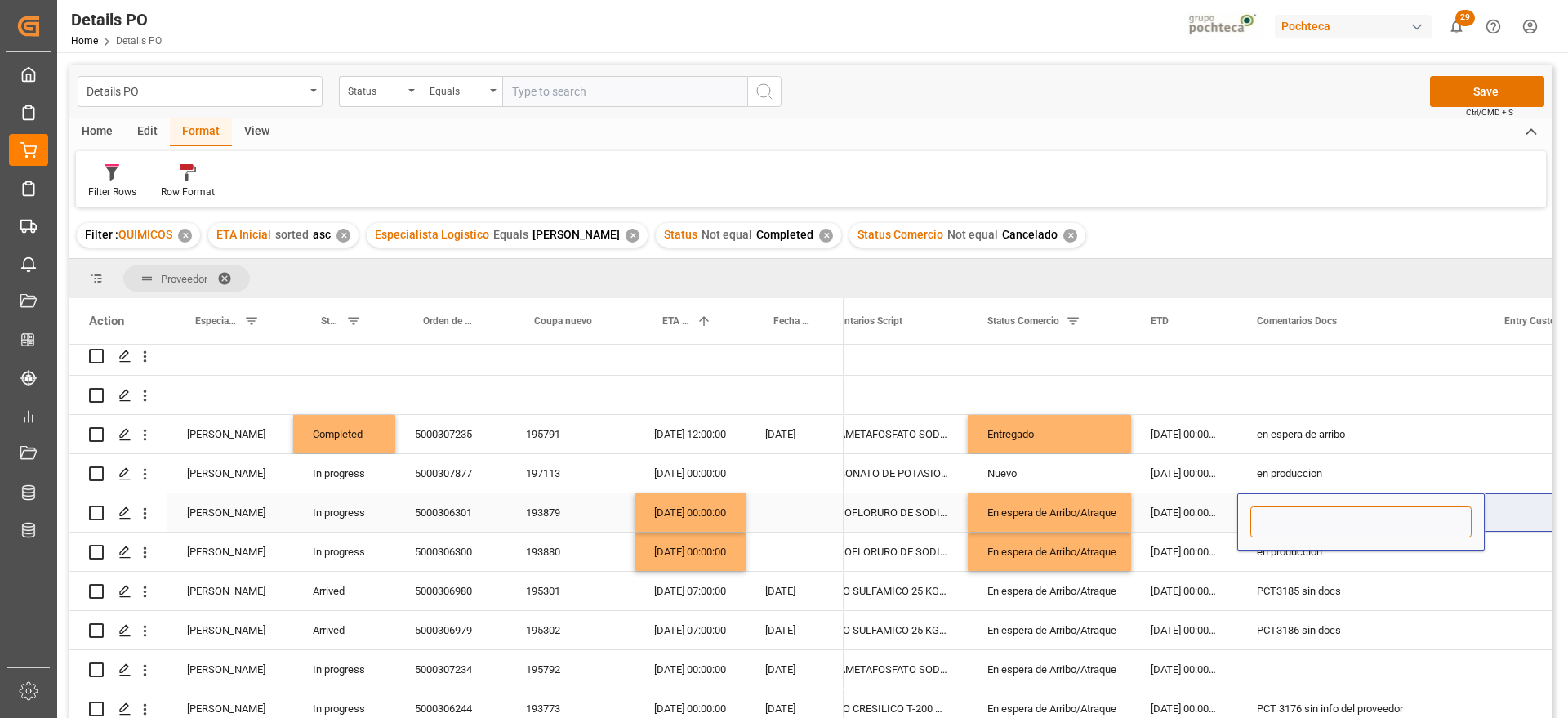
type input "e"
type input "EN ESPERA DE ARRIBO"
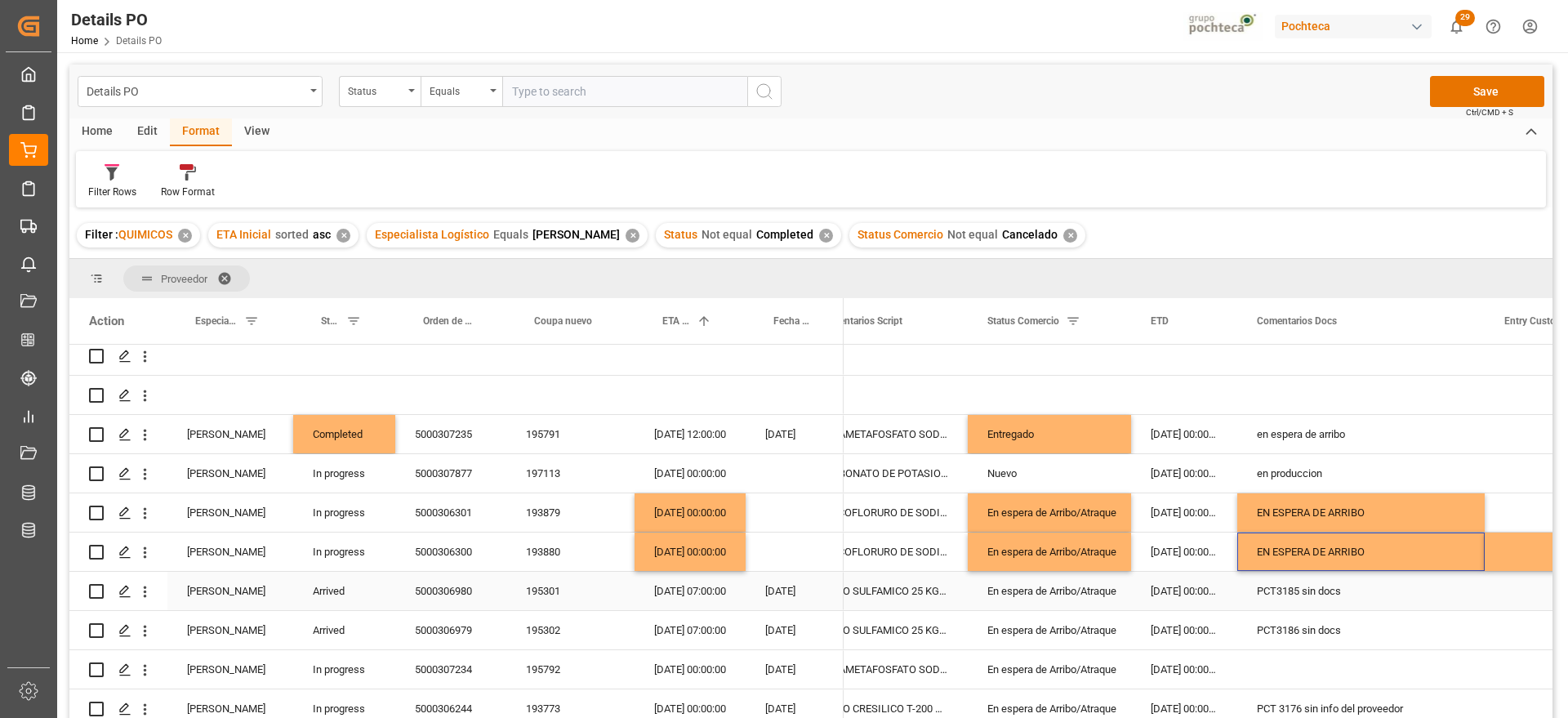
click at [723, 595] on div "20-09-2025 07:00:00" at bounding box center [690, 591] width 111 height 39
click at [464, 588] on div "5000306980" at bounding box center [451, 591] width 111 height 39
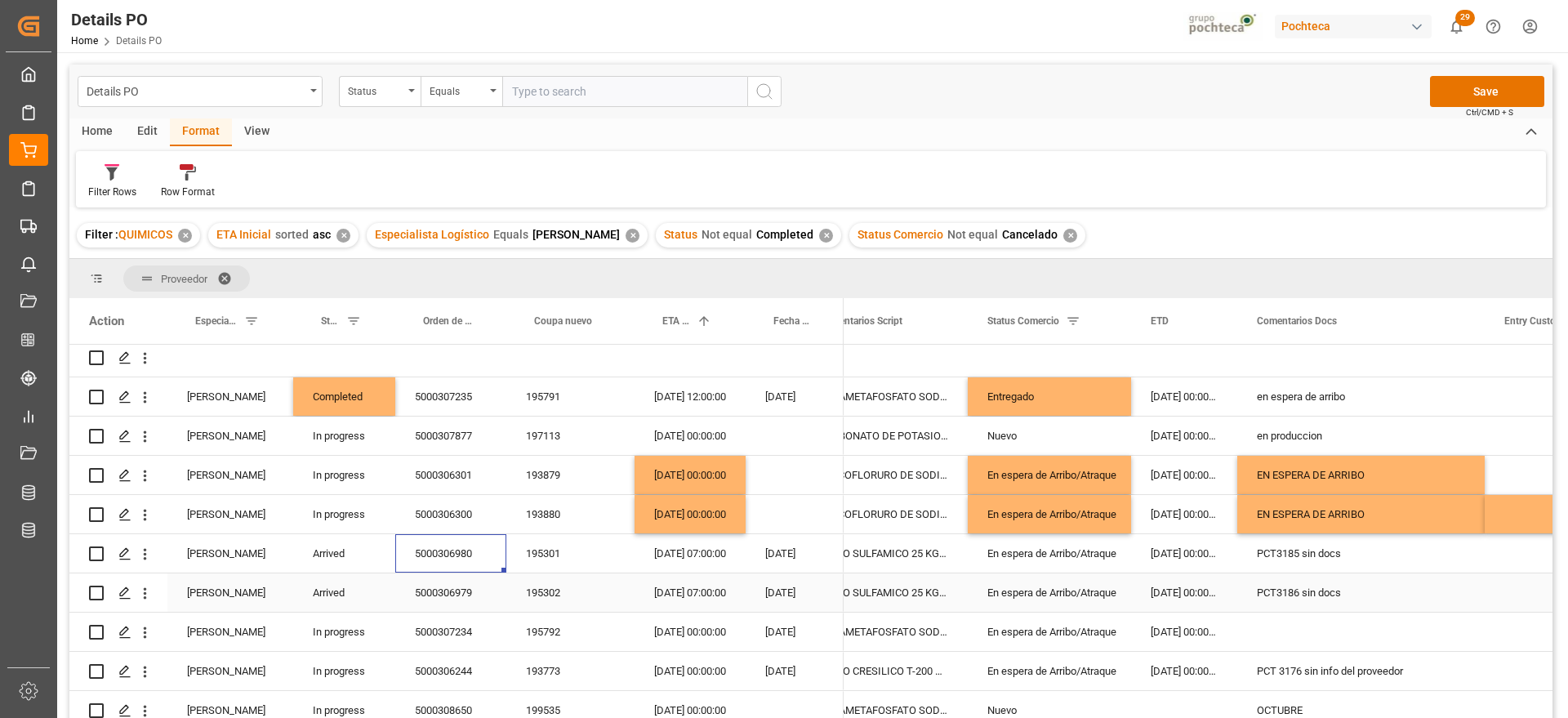
scroll to position [306, 0]
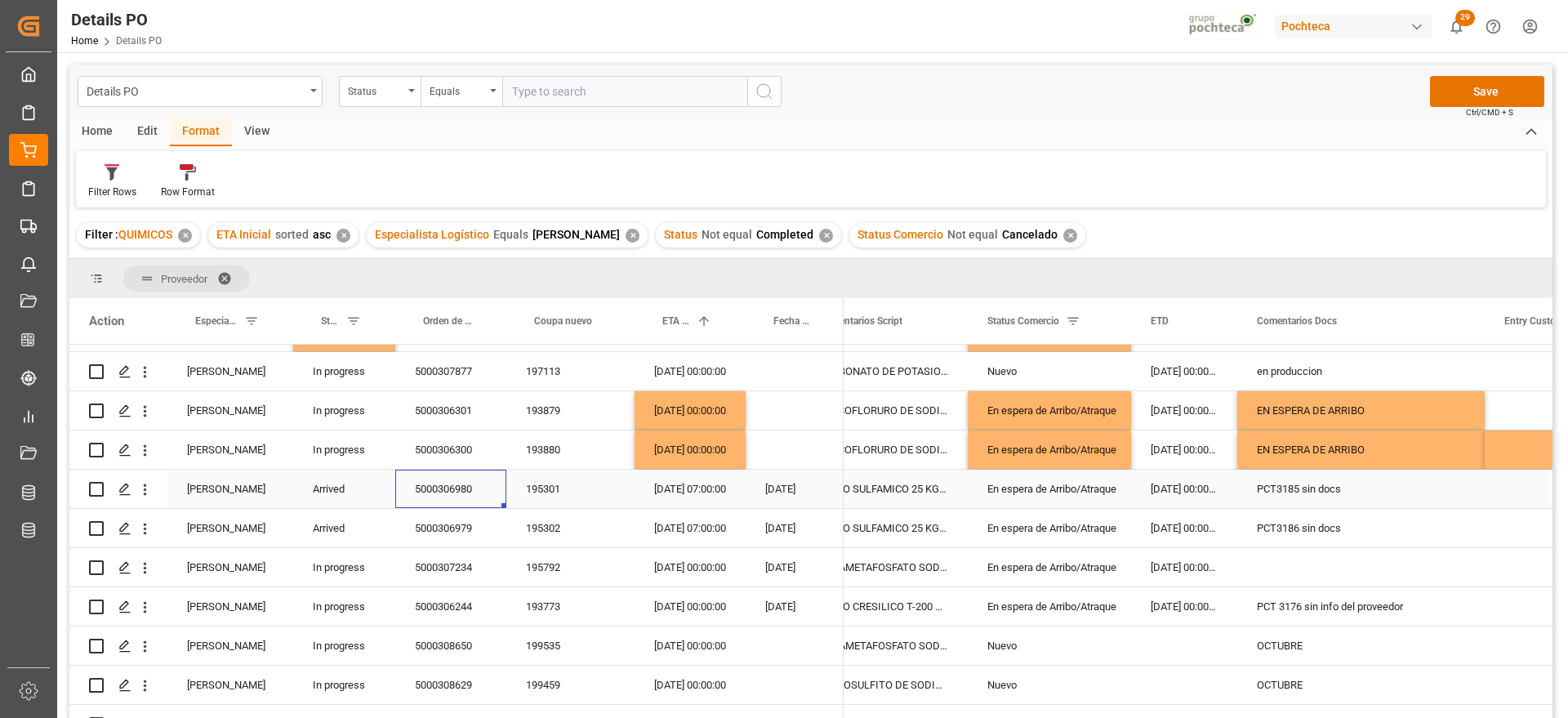
click at [1106, 492] on div "En espera de Arribo/Atraque" at bounding box center [1049, 489] width 124 height 38
click at [1103, 494] on icon "open menu" at bounding box center [1101, 499] width 20 height 20
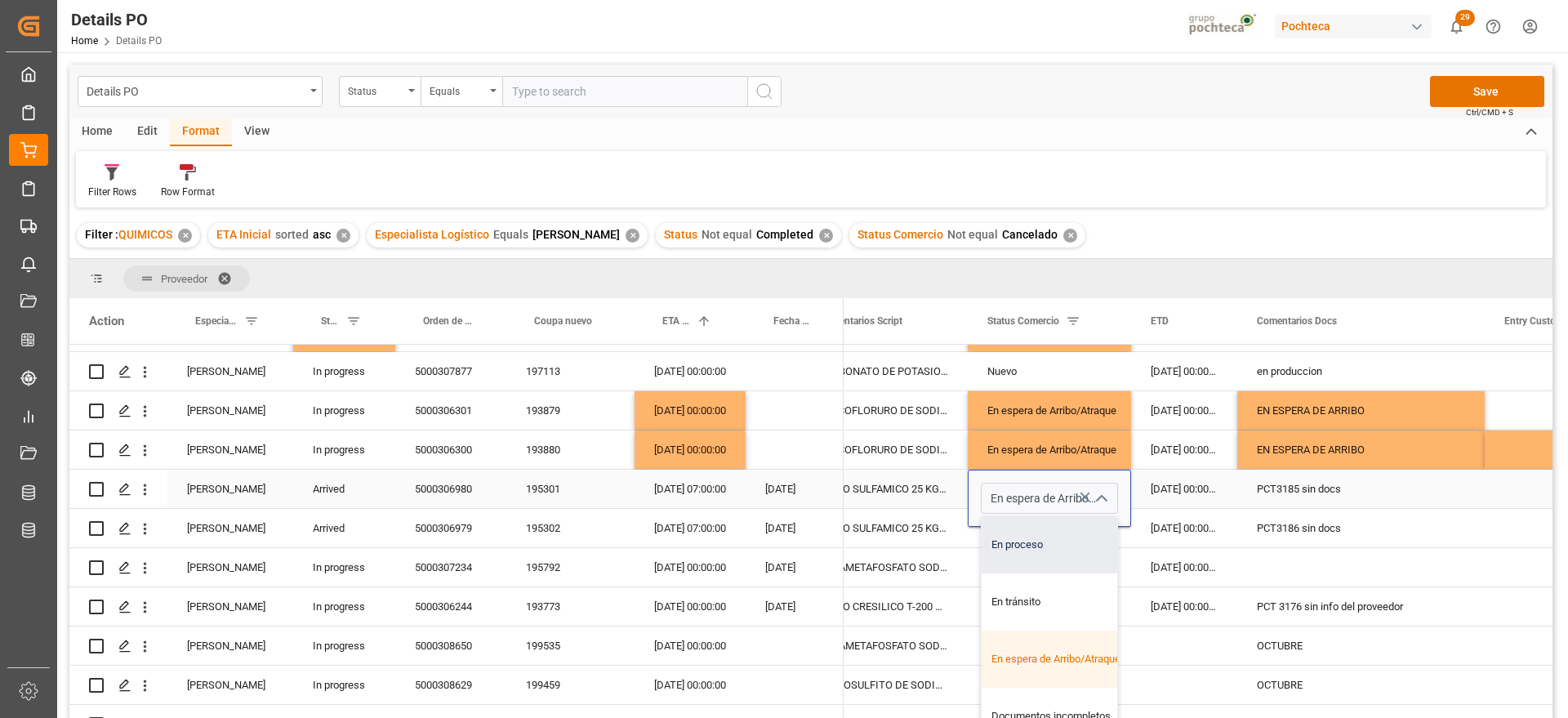
click at [1050, 549] on div "En proceso" at bounding box center [1059, 545] width 155 height 57
type input "En proceso"
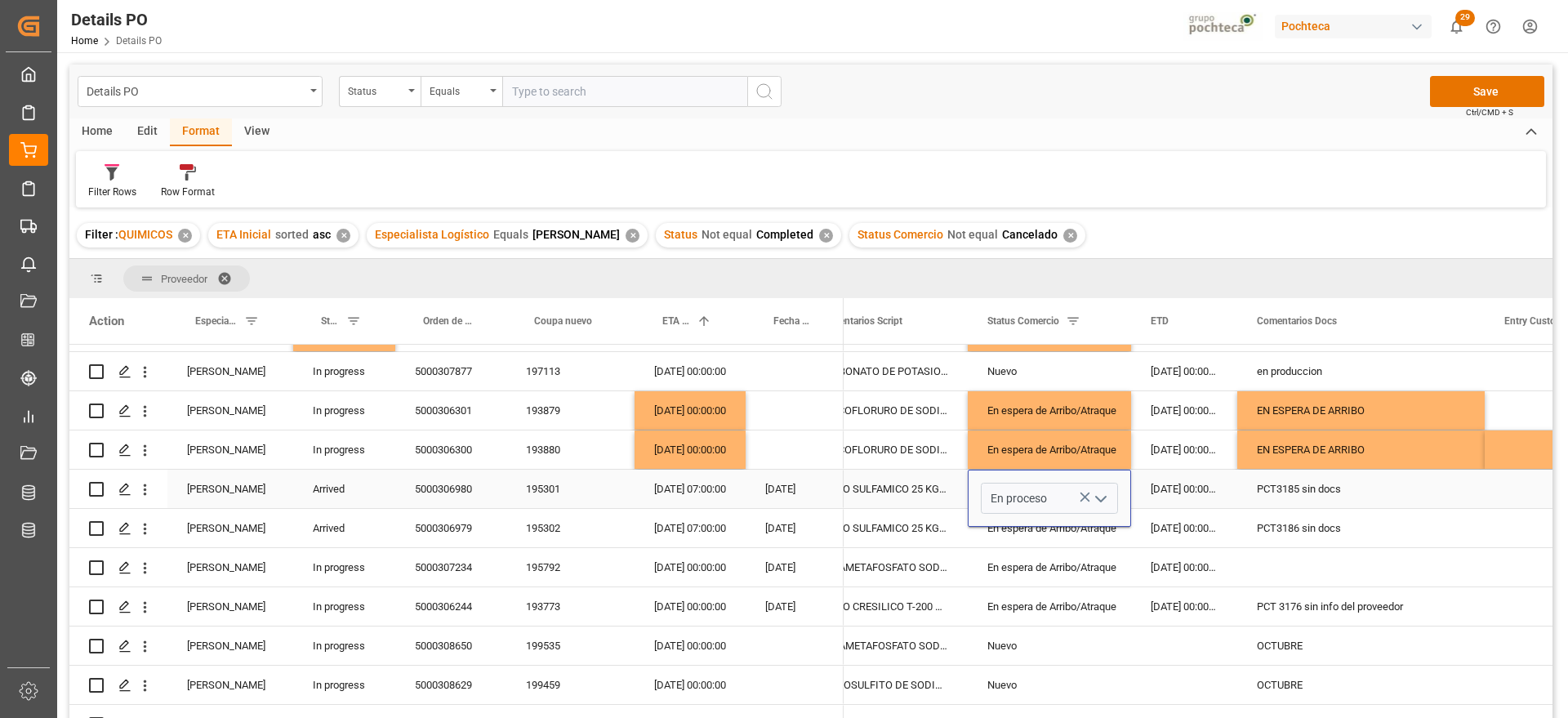
click at [1153, 494] on div "30-08-2025 00:00:00" at bounding box center [1185, 488] width 106 height 39
drag, startPoint x: 1035, startPoint y: 492, endPoint x: 1029, endPoint y: 532, distance: 40.4
click at [1034, 492] on div "En proceso" at bounding box center [1049, 489] width 124 height 38
click at [1027, 532] on div "En espera de Arribo/Atraque" at bounding box center [1049, 529] width 124 height 38
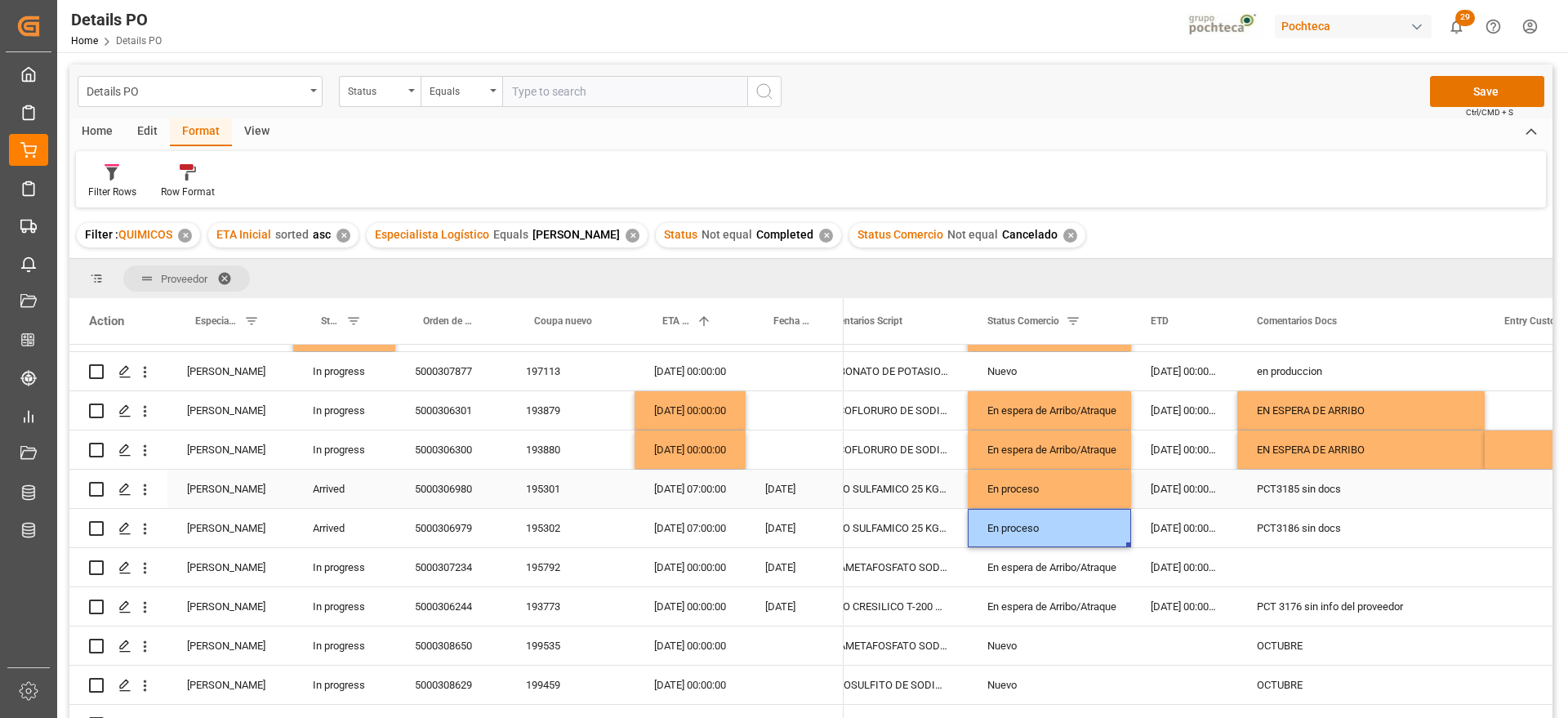
click at [1297, 504] on div "PCT3185 sin docs" at bounding box center [1362, 488] width 248 height 39
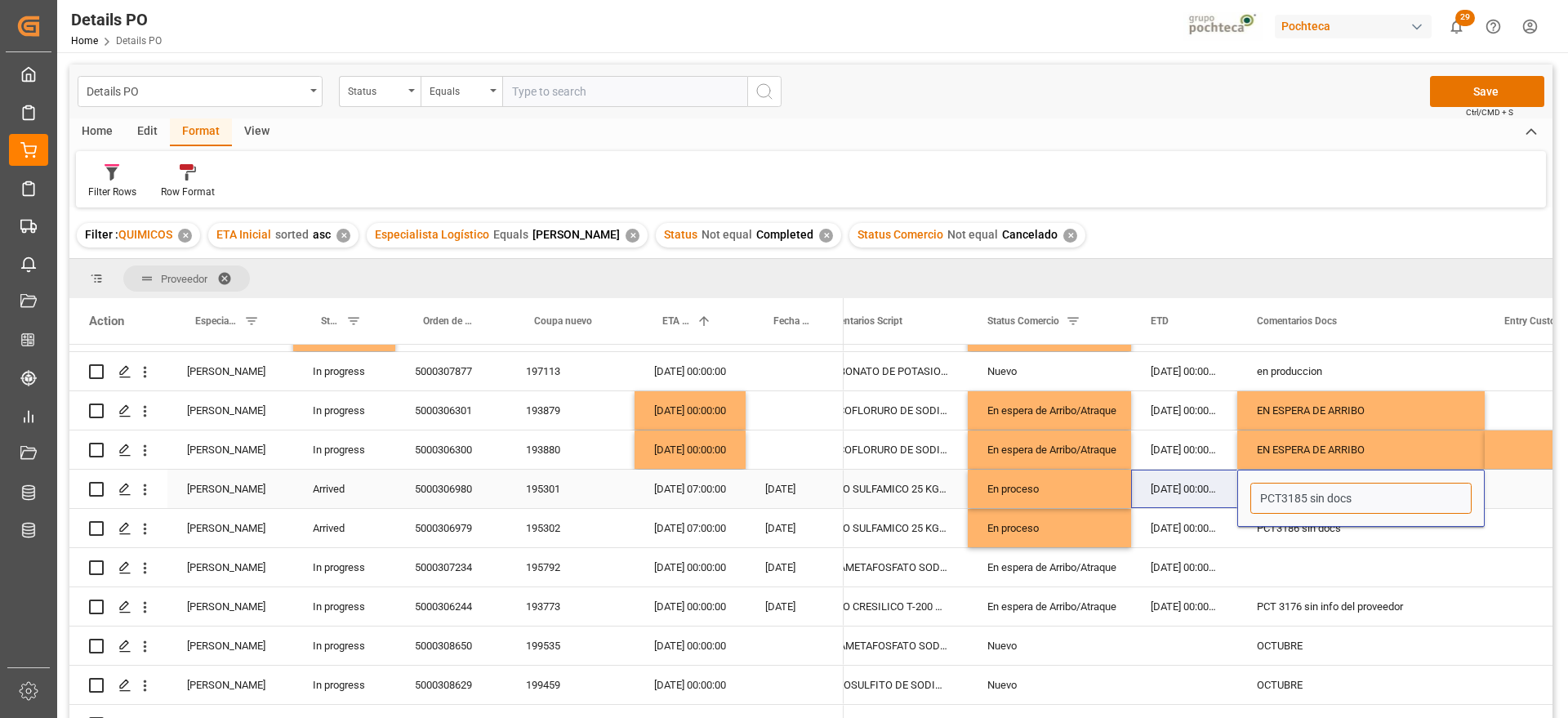
drag, startPoint x: 1371, startPoint y: 504, endPoint x: 1237, endPoint y: 494, distance: 134.4
type input "E"
type input "e"
type input "p"
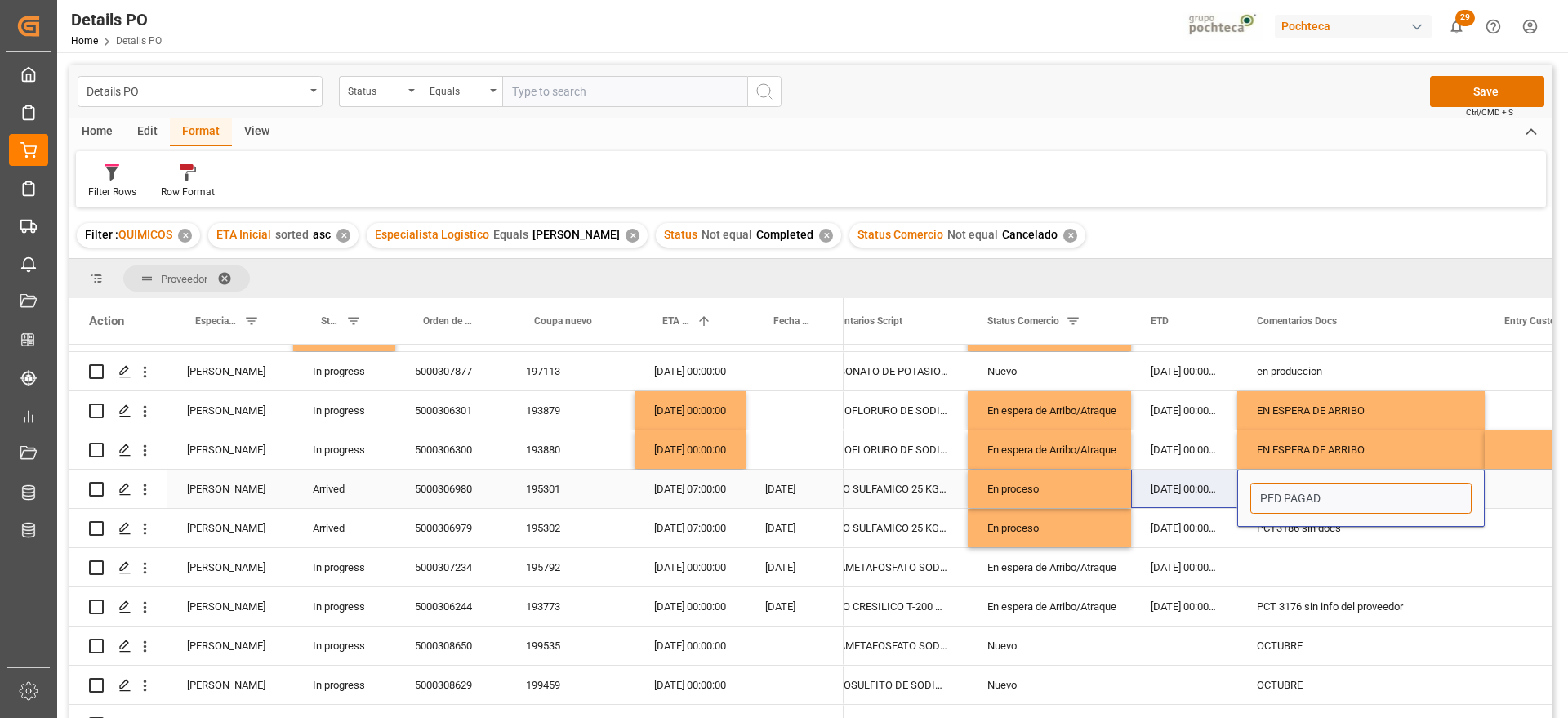
type input "PED PAGADO"
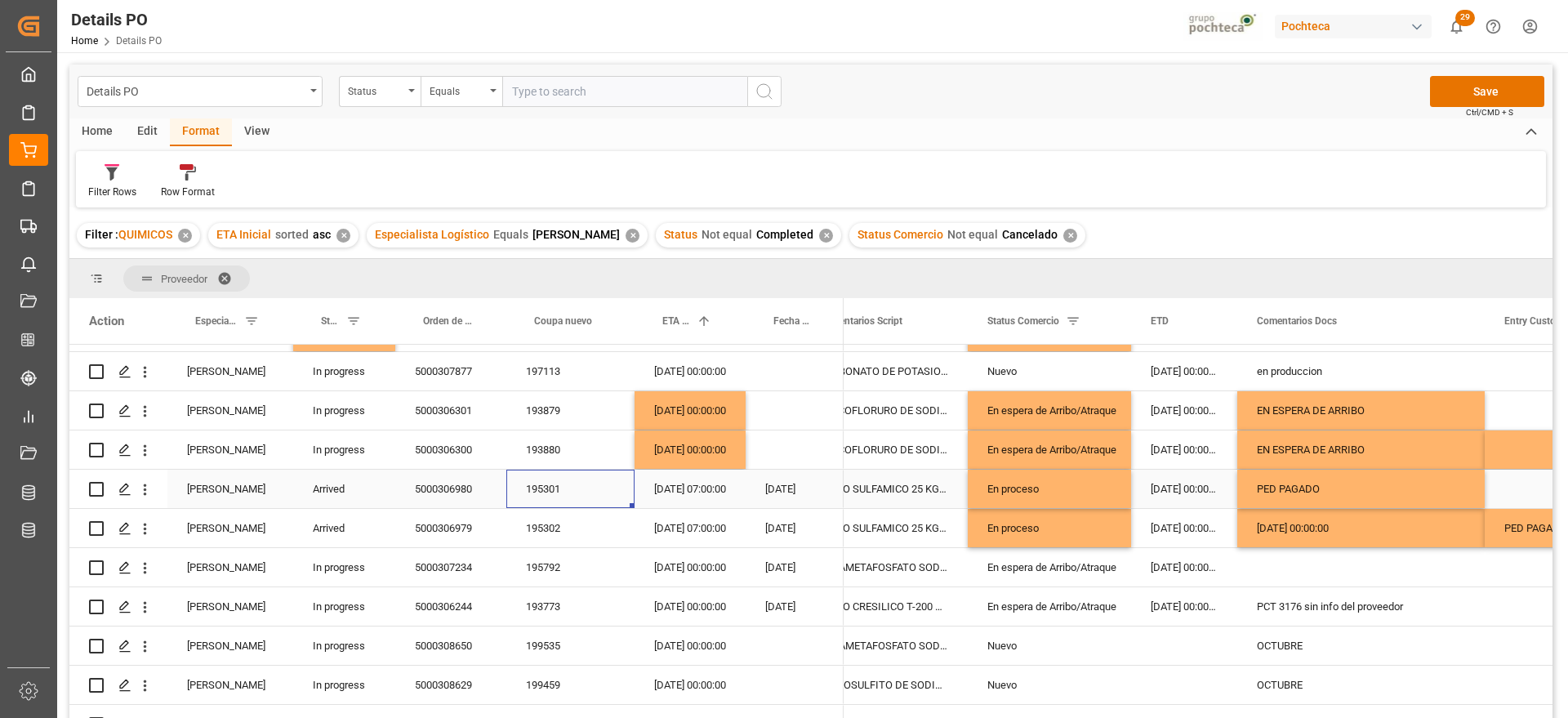
click at [588, 505] on div "195301" at bounding box center [570, 488] width 128 height 39
click at [1056, 579] on div "En espera de Arribo/Atraque" at bounding box center [1049, 568] width 124 height 38
click at [461, 574] on div "5000307234" at bounding box center [451, 567] width 111 height 39
click at [694, 568] on div "29-09-2025 00:00:00" at bounding box center [690, 567] width 111 height 39
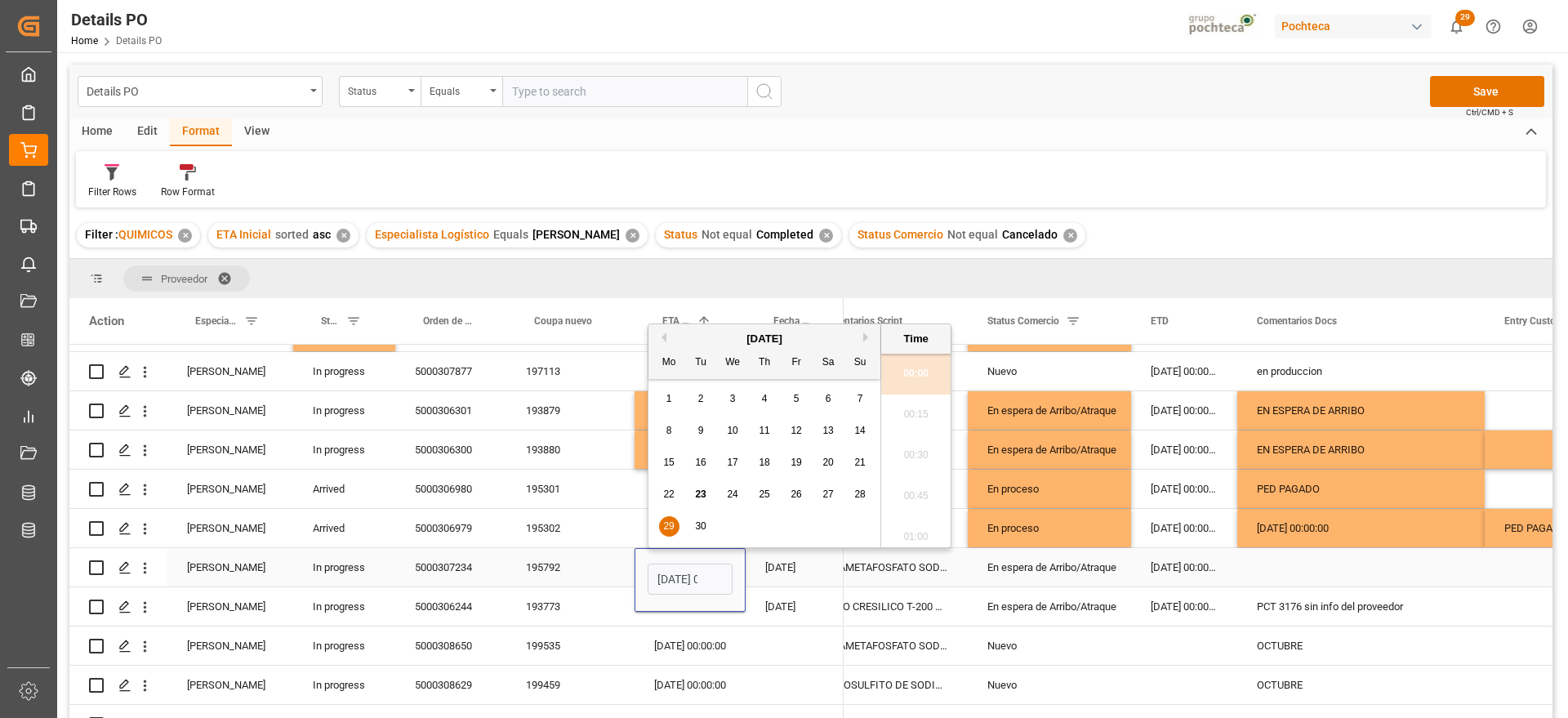
scroll to position [0, 48]
click at [831, 494] on span "27" at bounding box center [828, 494] width 11 height 12
type input "27-09-2025 00:00"
click at [793, 571] on div "[DATE]" at bounding box center [794, 567] width 98 height 39
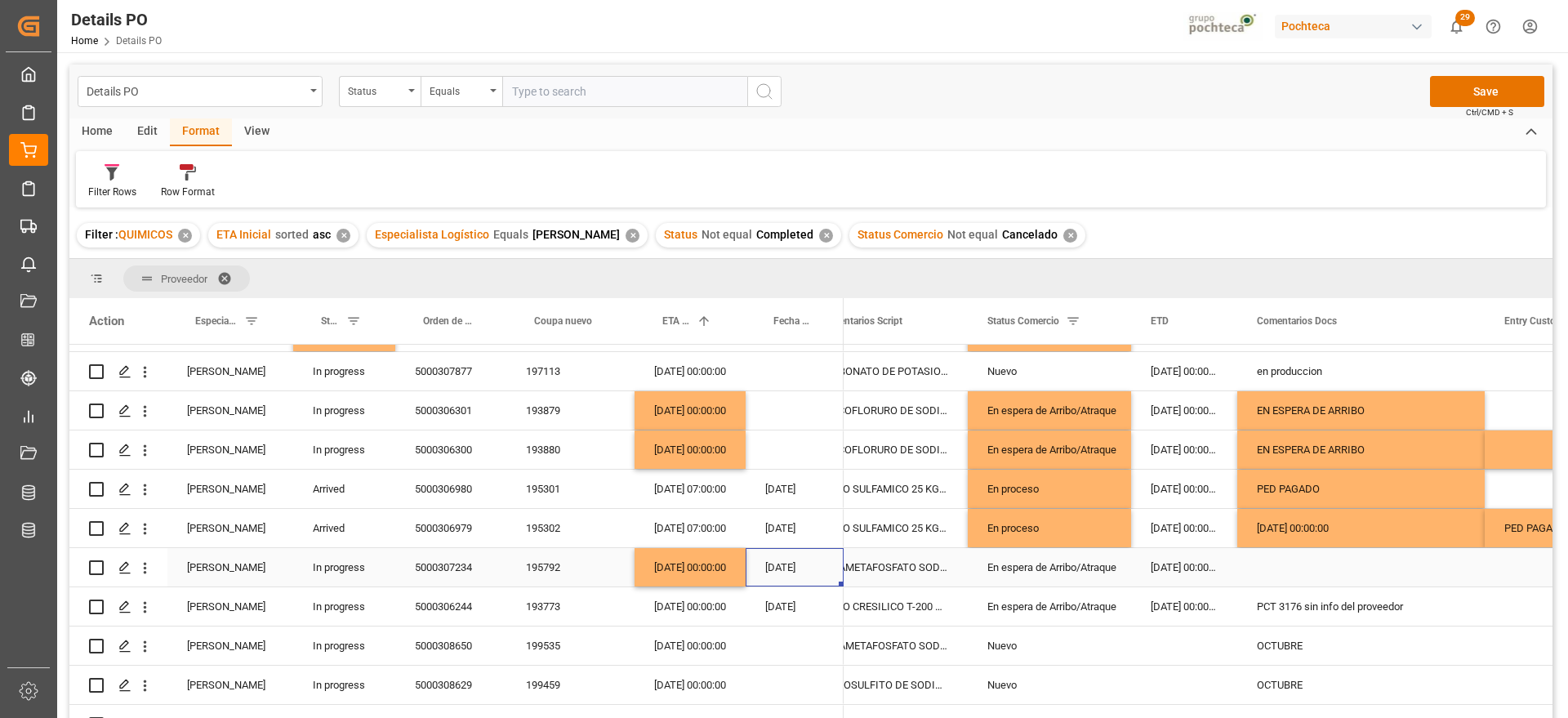
click at [1094, 569] on div "En espera de Arribo/Atraque" at bounding box center [1049, 568] width 124 height 38
click at [1301, 564] on div "Press SPACE to select this row." at bounding box center [1362, 567] width 248 height 39
click at [1301, 564] on input "Press SPACE to select this row." at bounding box center [1361, 576] width 222 height 31
type input "EN ESPERA DE ARRIBO"
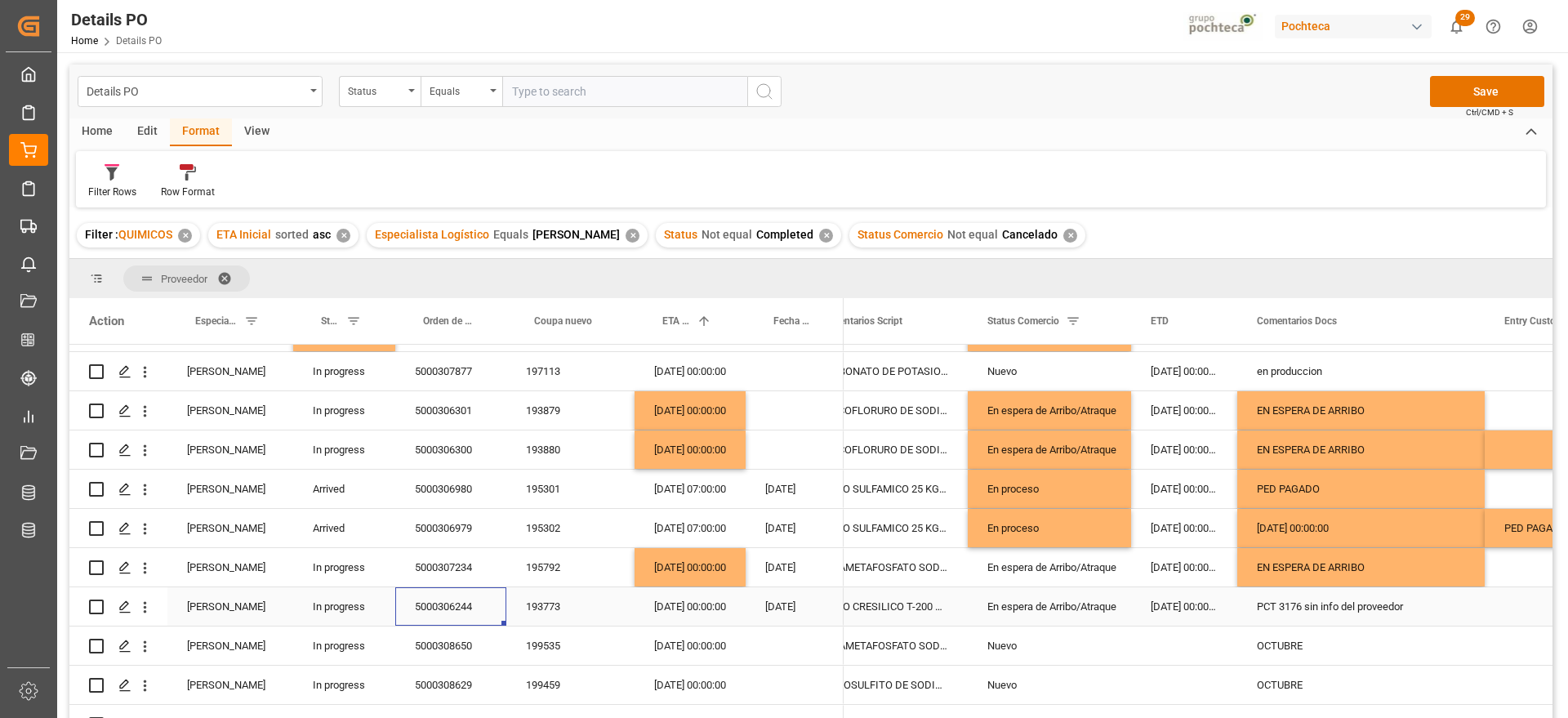
click at [434, 611] on div "5000306244" at bounding box center [451, 606] width 111 height 39
click at [675, 605] on div "29-09-2025 00:00:00" at bounding box center [690, 606] width 111 height 39
click at [687, 566] on div "27-09-2025 00:00:00" at bounding box center [690, 567] width 111 height 39
click at [698, 595] on div "29-09-2025 00:00:00" at bounding box center [690, 606] width 111 height 39
click at [1068, 603] on div "En espera de Arribo/Atraque" at bounding box center [1049, 607] width 124 height 38
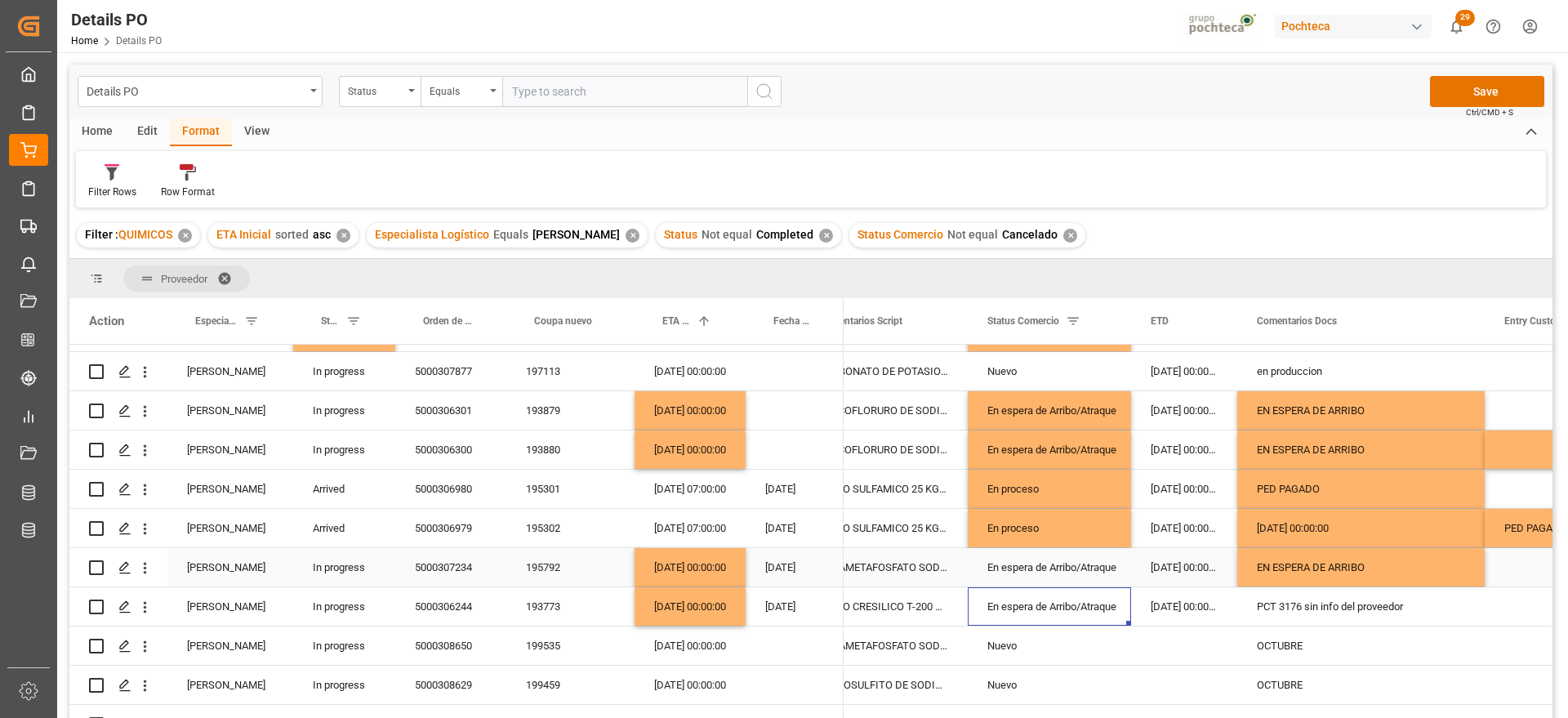
click at [1357, 565] on div "EN ESPERA DE ARRIBO" at bounding box center [1362, 567] width 248 height 39
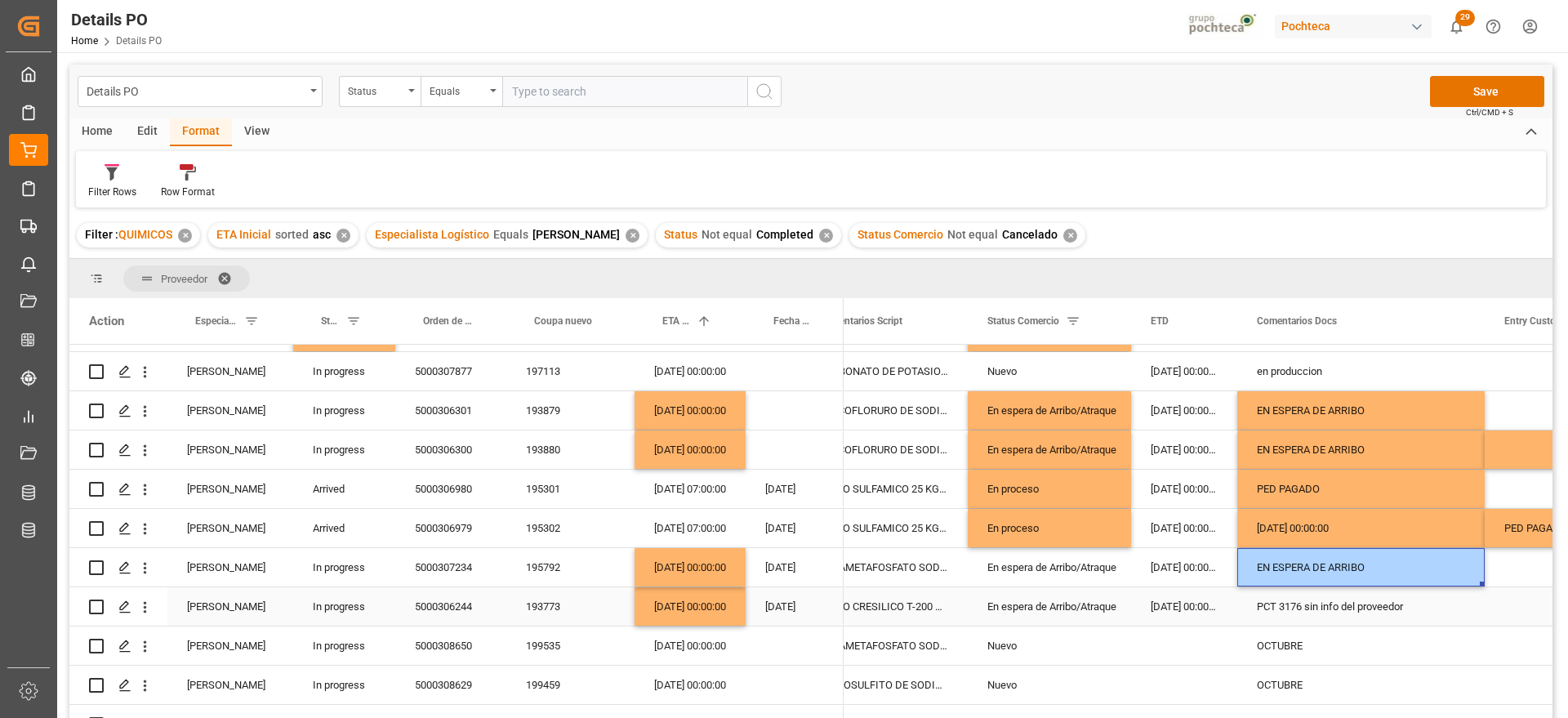
click at [1332, 615] on div "PCT 3176 sin info del proveedor" at bounding box center [1362, 606] width 248 height 39
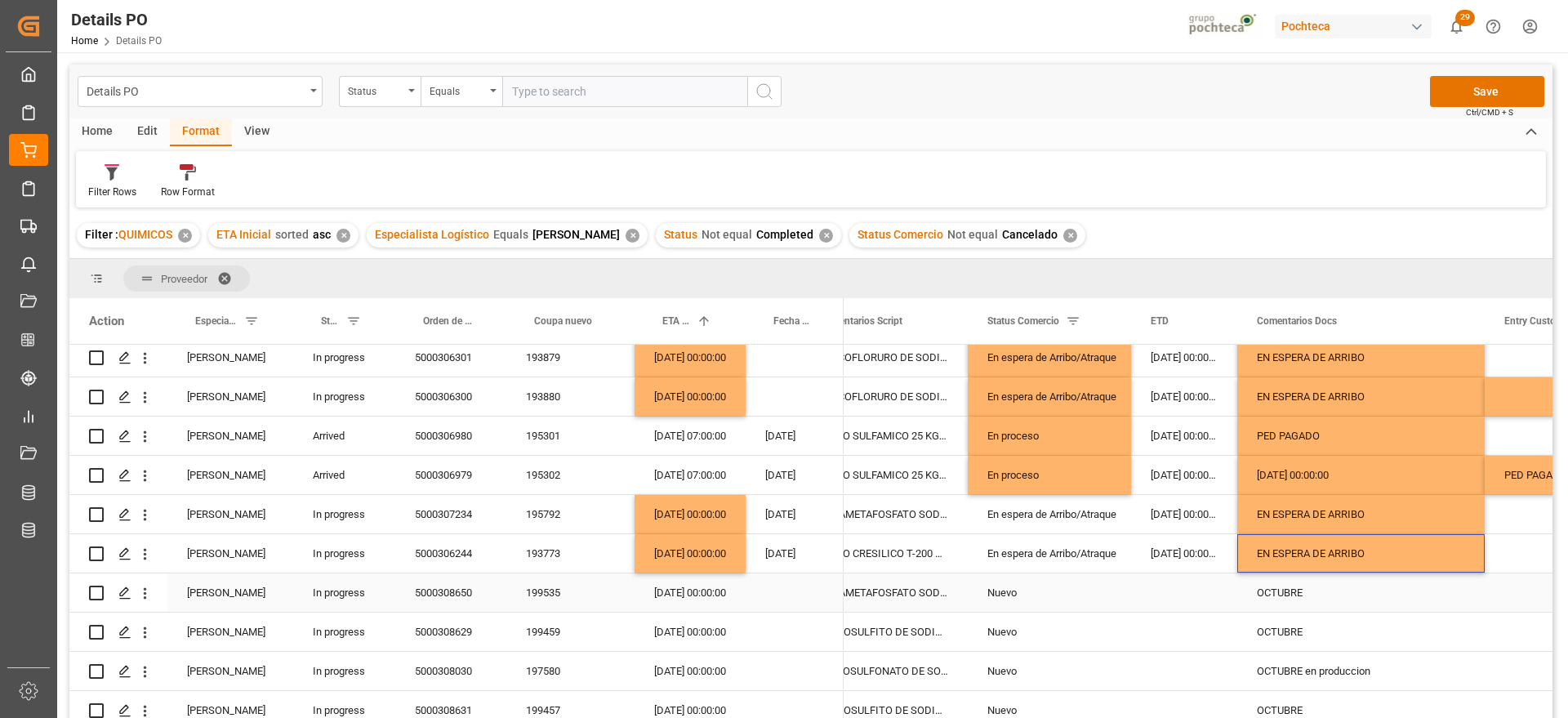
scroll to position [408, 0]
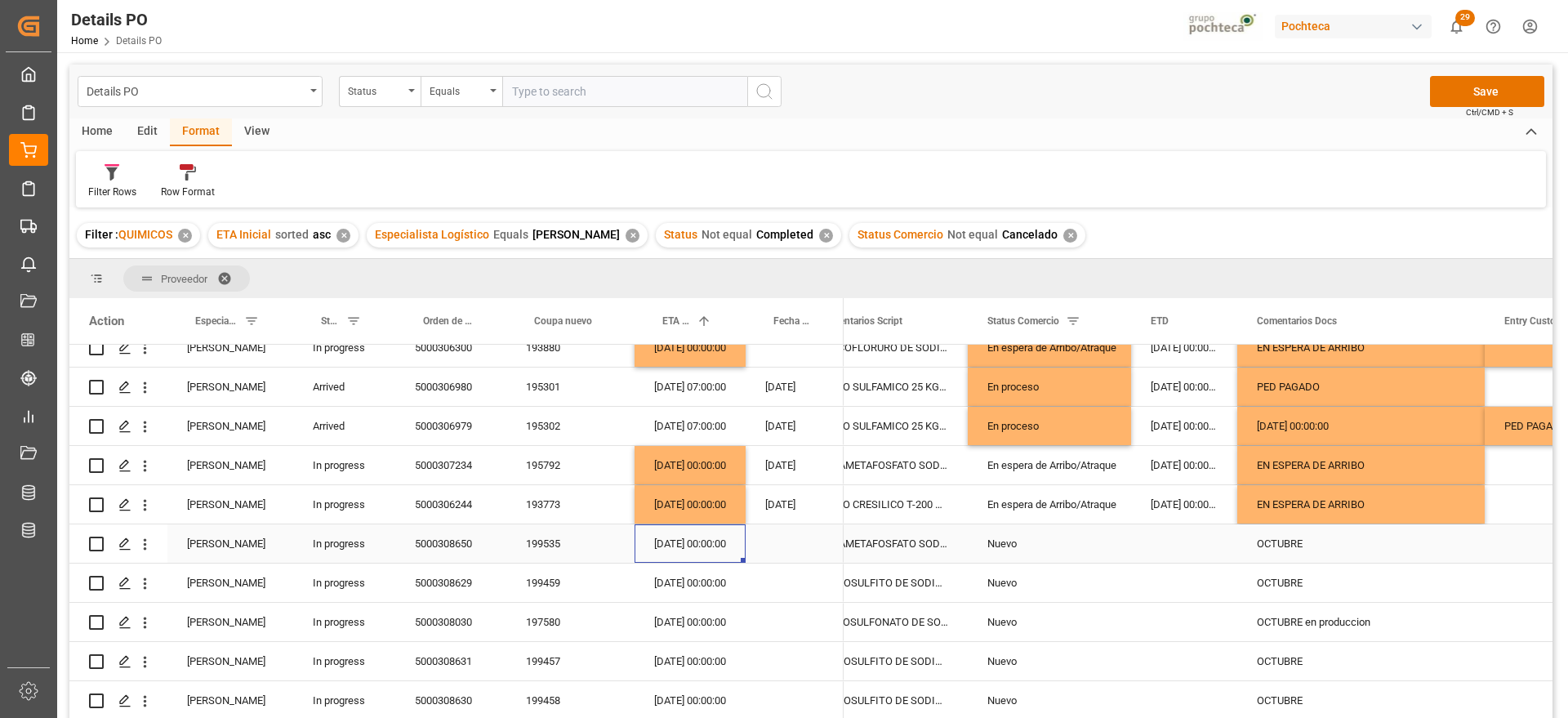
click at [684, 542] on div "01-10-2025 00:00:00" at bounding box center [690, 543] width 111 height 39
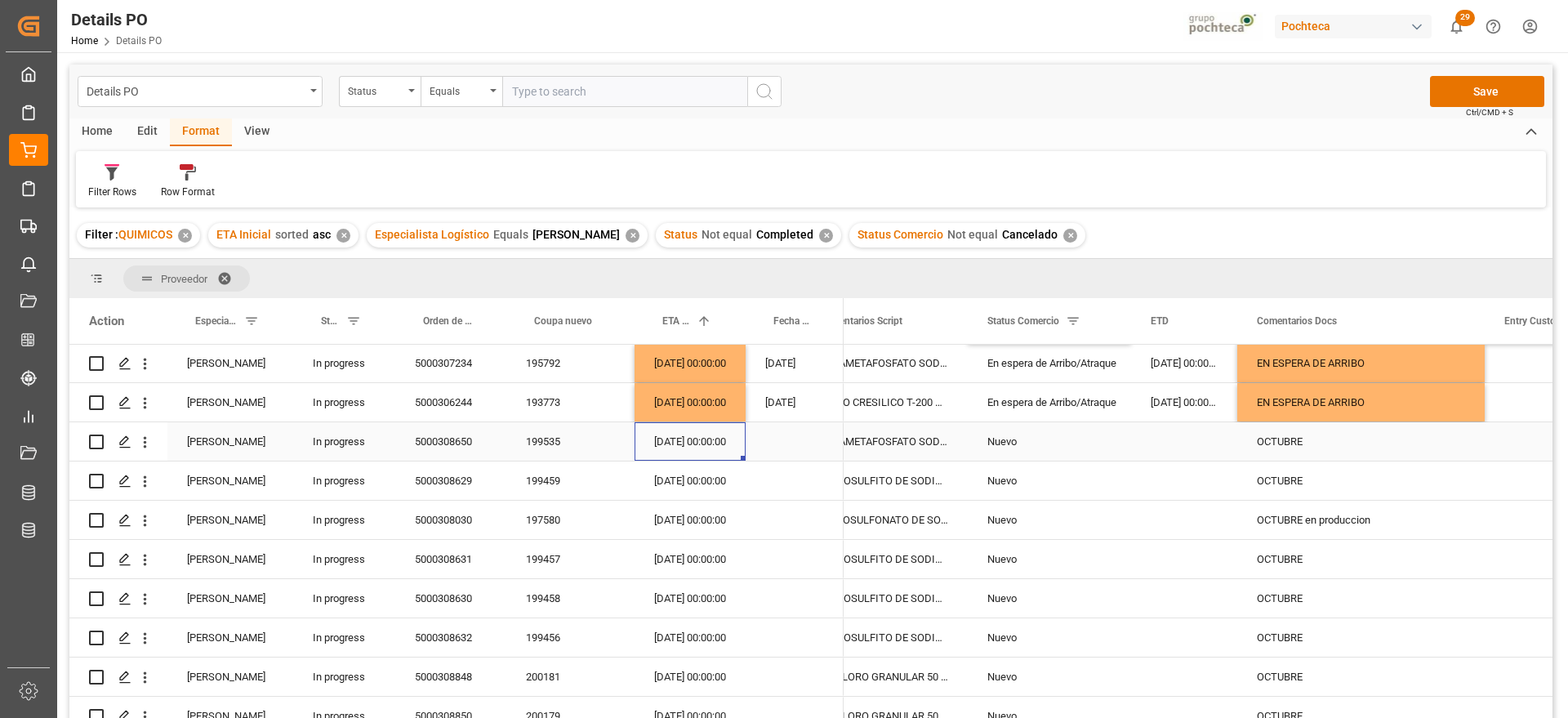
click at [542, 449] on div "199535" at bounding box center [570, 442] width 128 height 39
click at [541, 486] on div "199459" at bounding box center [570, 480] width 128 height 39
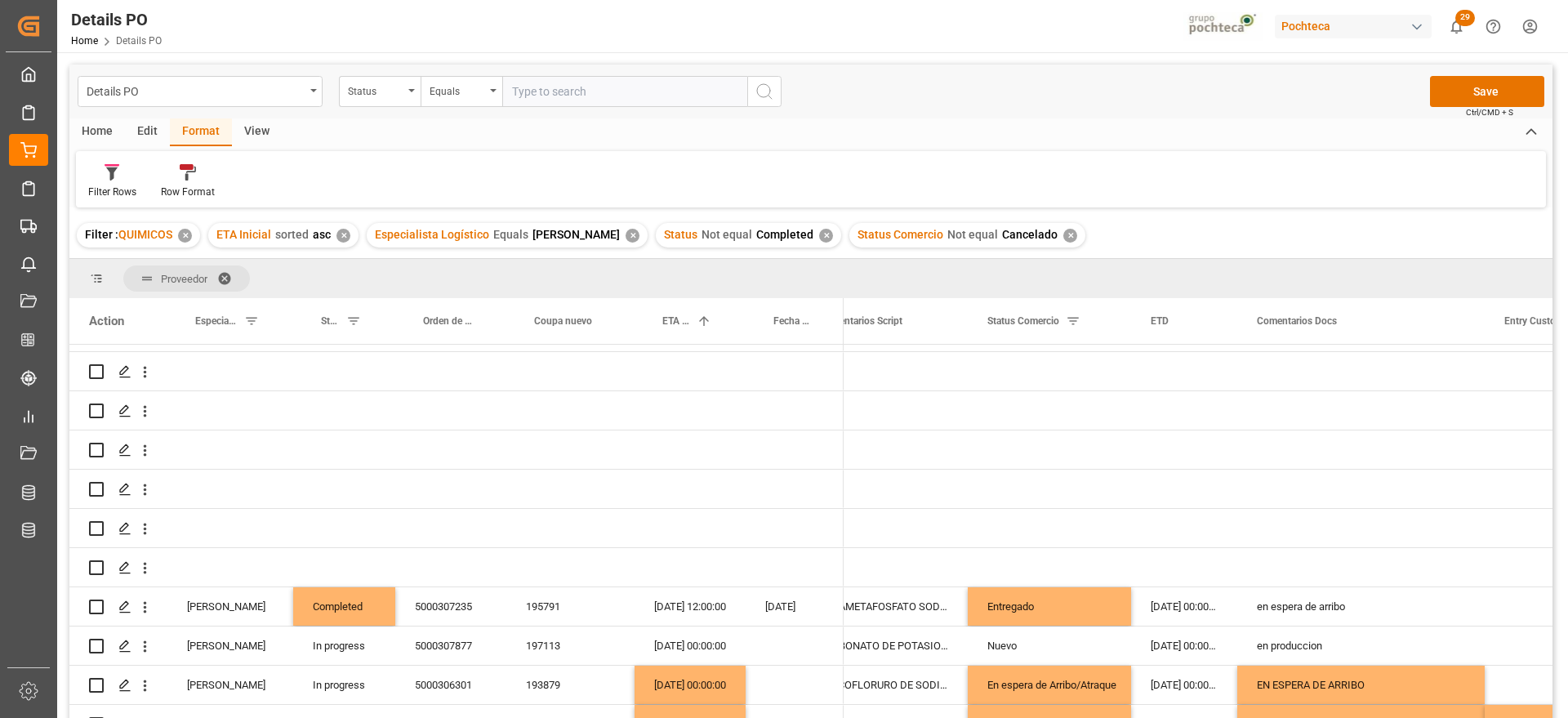
scroll to position [0, 0]
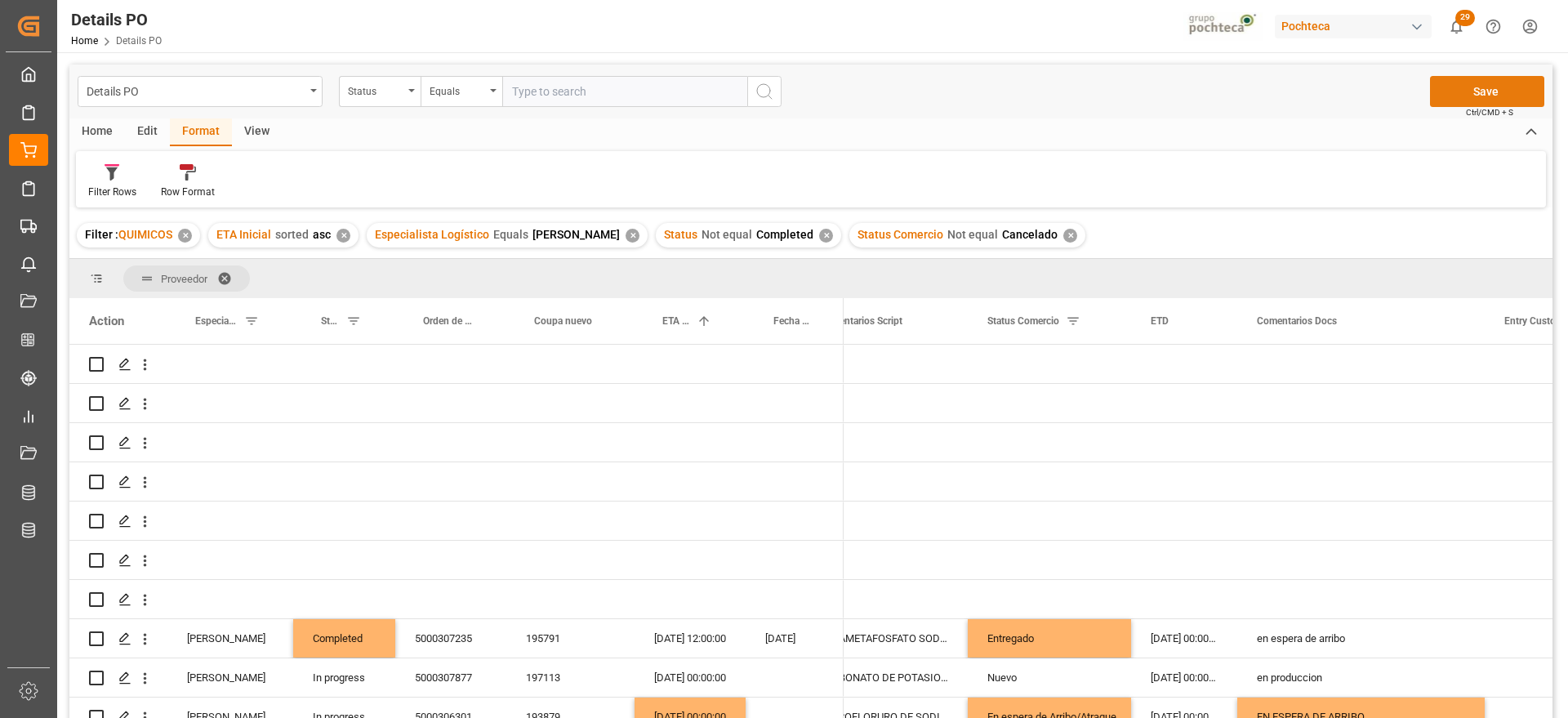
click at [1494, 89] on button "Save" at bounding box center [1487, 92] width 114 height 31
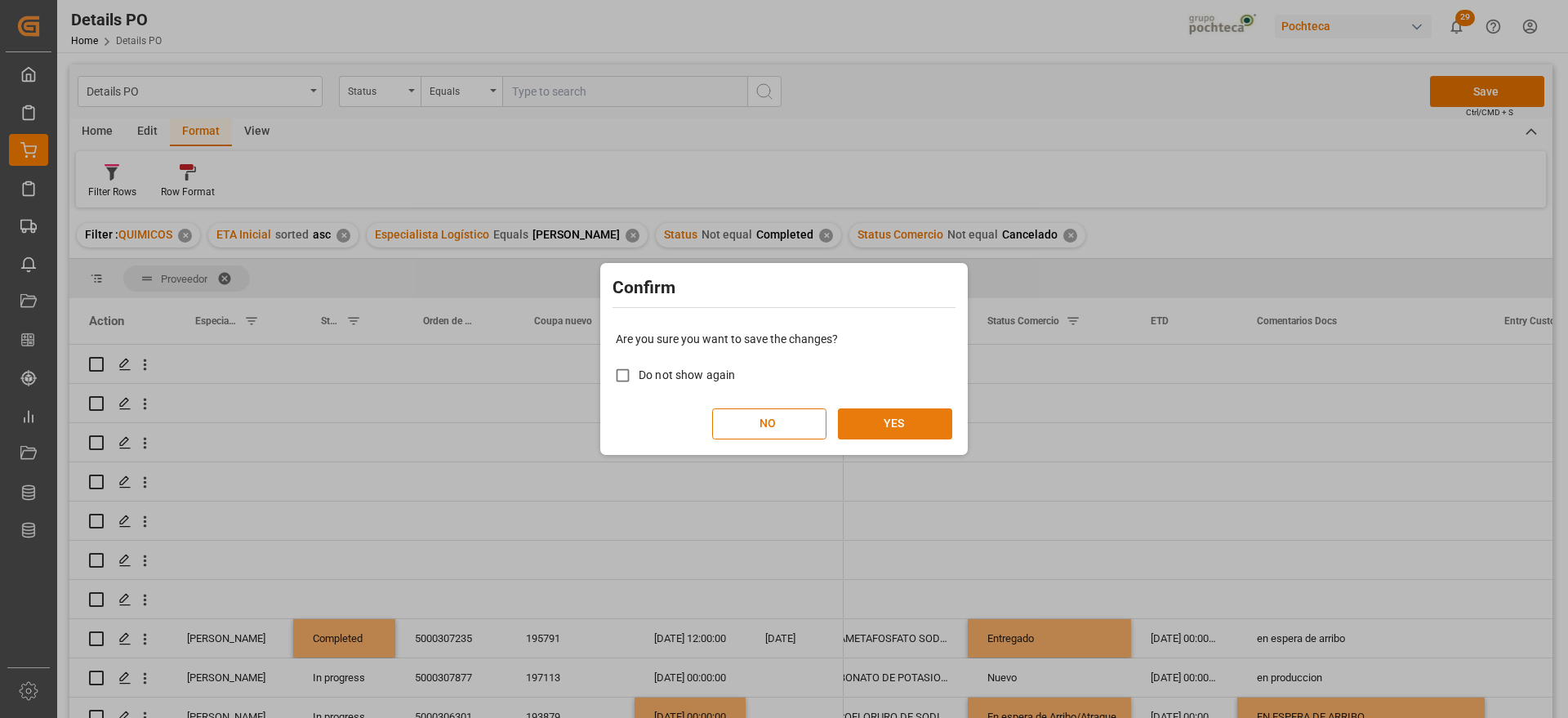
click at [887, 424] on button "YES" at bounding box center [895, 424] width 114 height 31
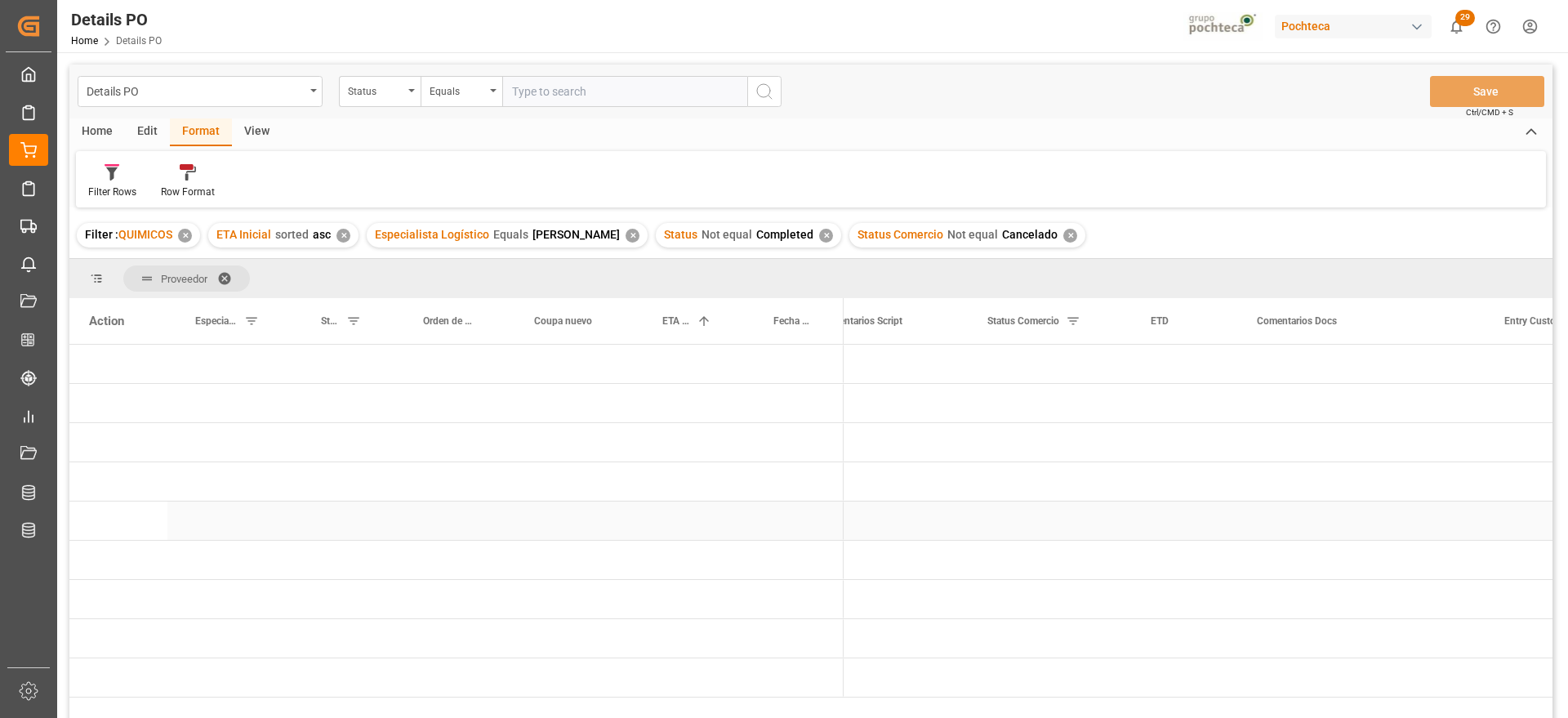
click at [783, 524] on div "Press SPACE to select this row." at bounding box center [794, 521] width 98 height 39
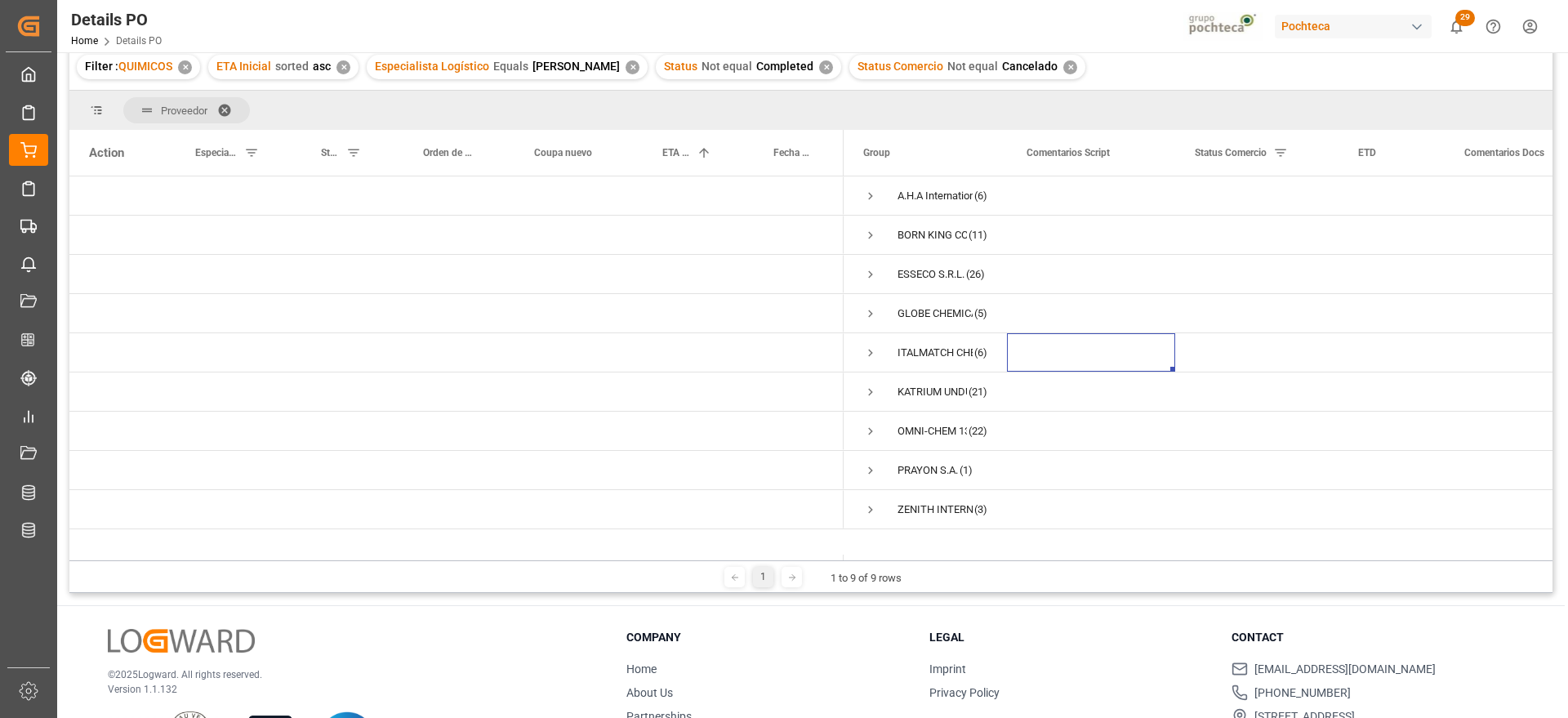
scroll to position [205, 0]
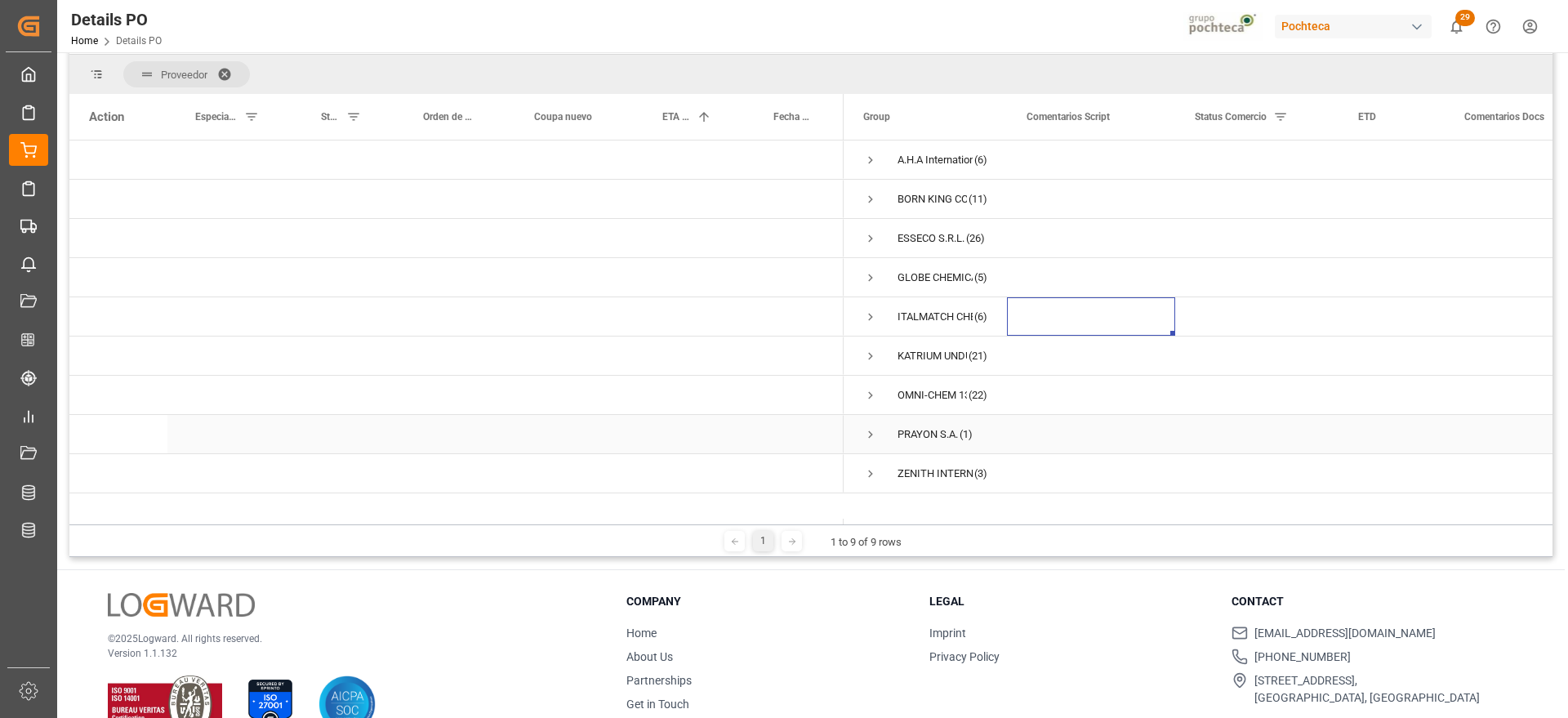
click at [866, 428] on span "Press SPACE to select this row." at bounding box center [871, 434] width 14 height 14
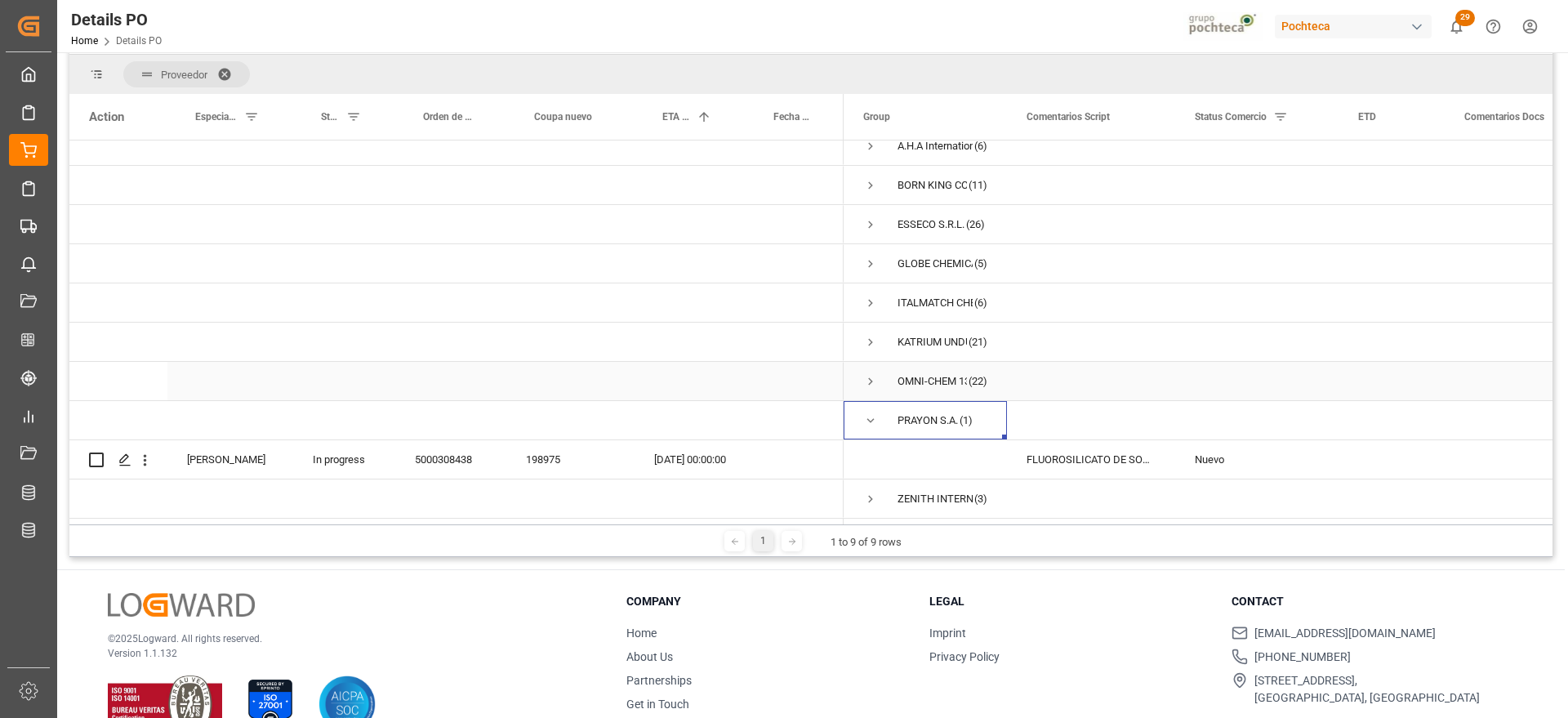
scroll to position [20, 0]
click at [529, 451] on div "198975" at bounding box center [570, 460] width 128 height 39
click at [1283, 468] on div "Nuevo" at bounding box center [1257, 460] width 124 height 38
click at [1471, 459] on div "Press SPACE to select this row." at bounding box center [1569, 460] width 248 height 39
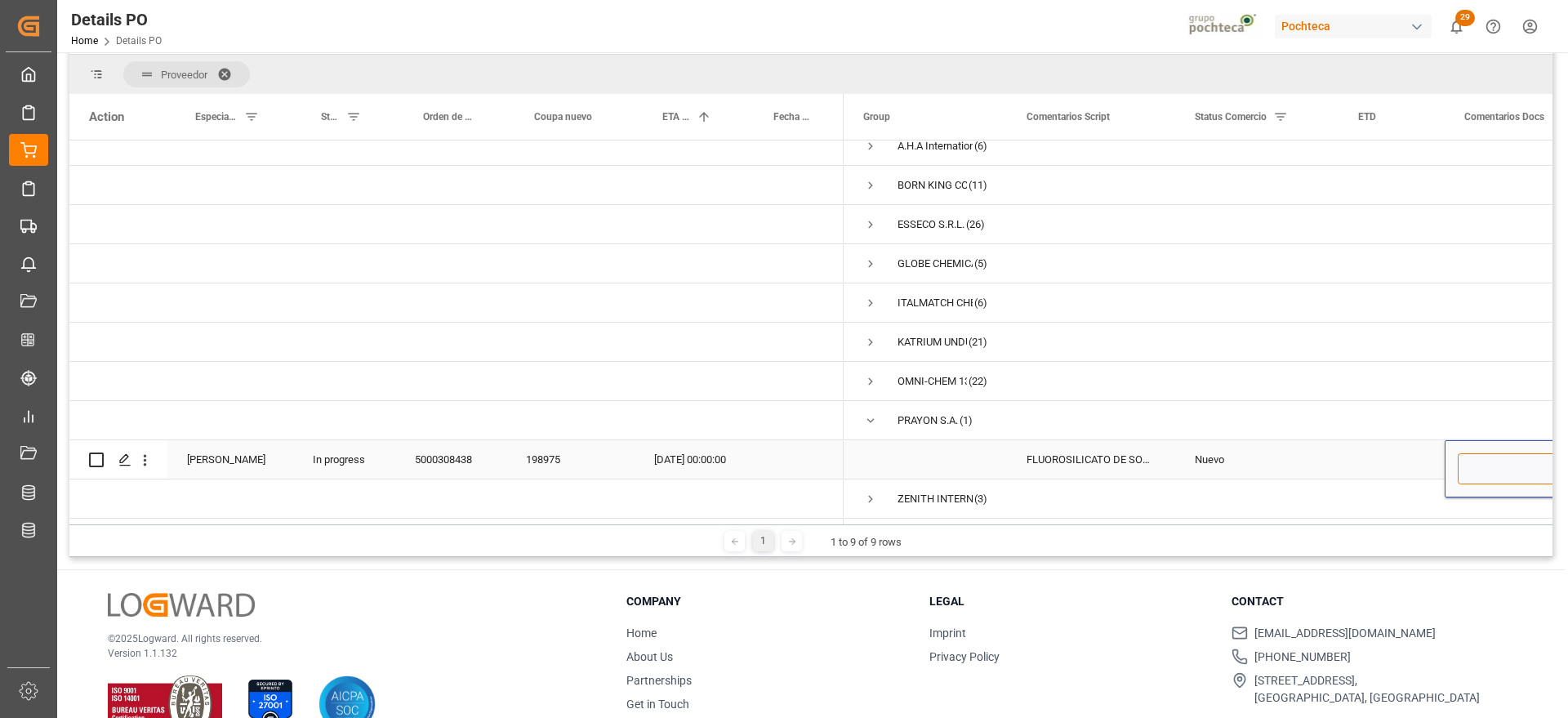
click at [1471, 459] on input "Press SPACE to select this row." at bounding box center [1569, 468] width 222 height 31
type input "OK DE BL"
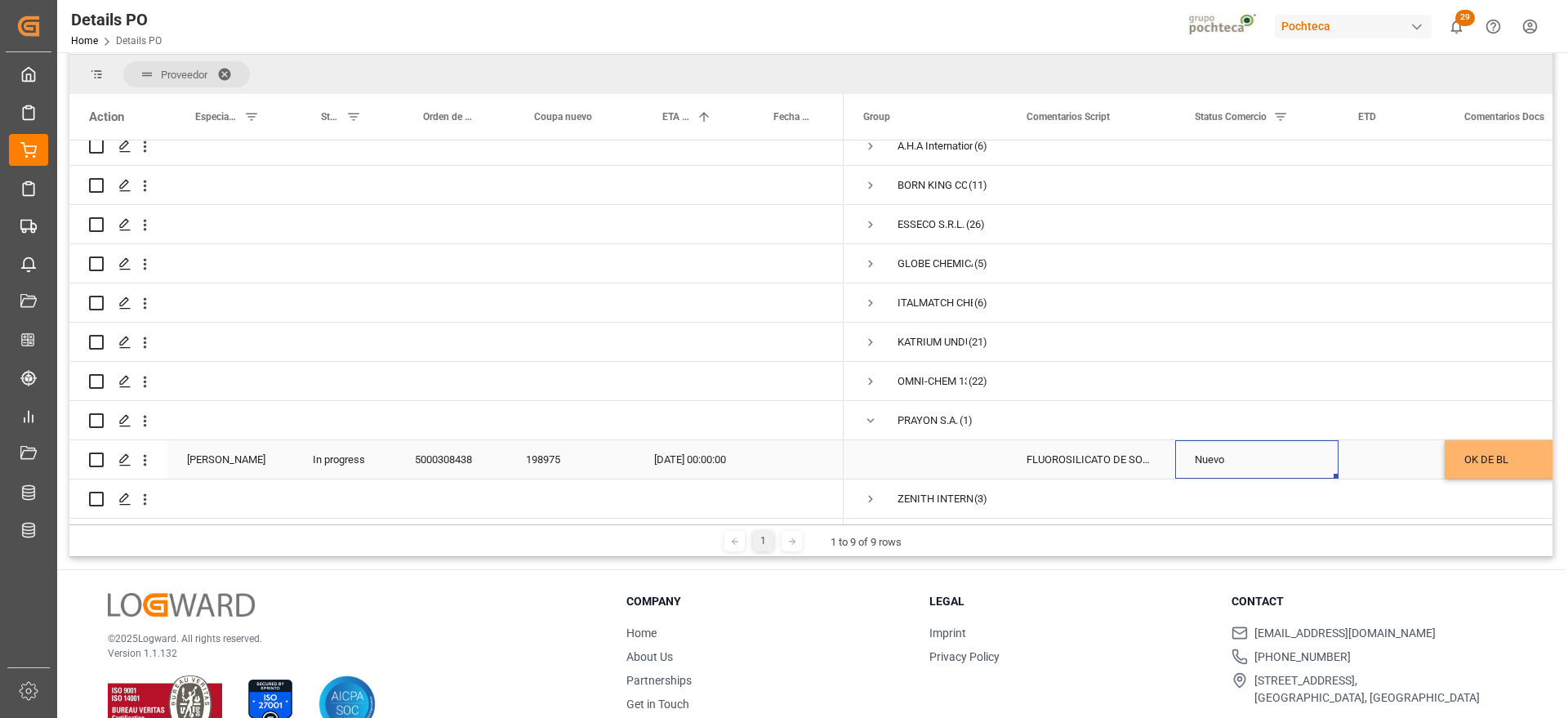
click at [1325, 451] on div "Nuevo" at bounding box center [1257, 460] width 163 height 39
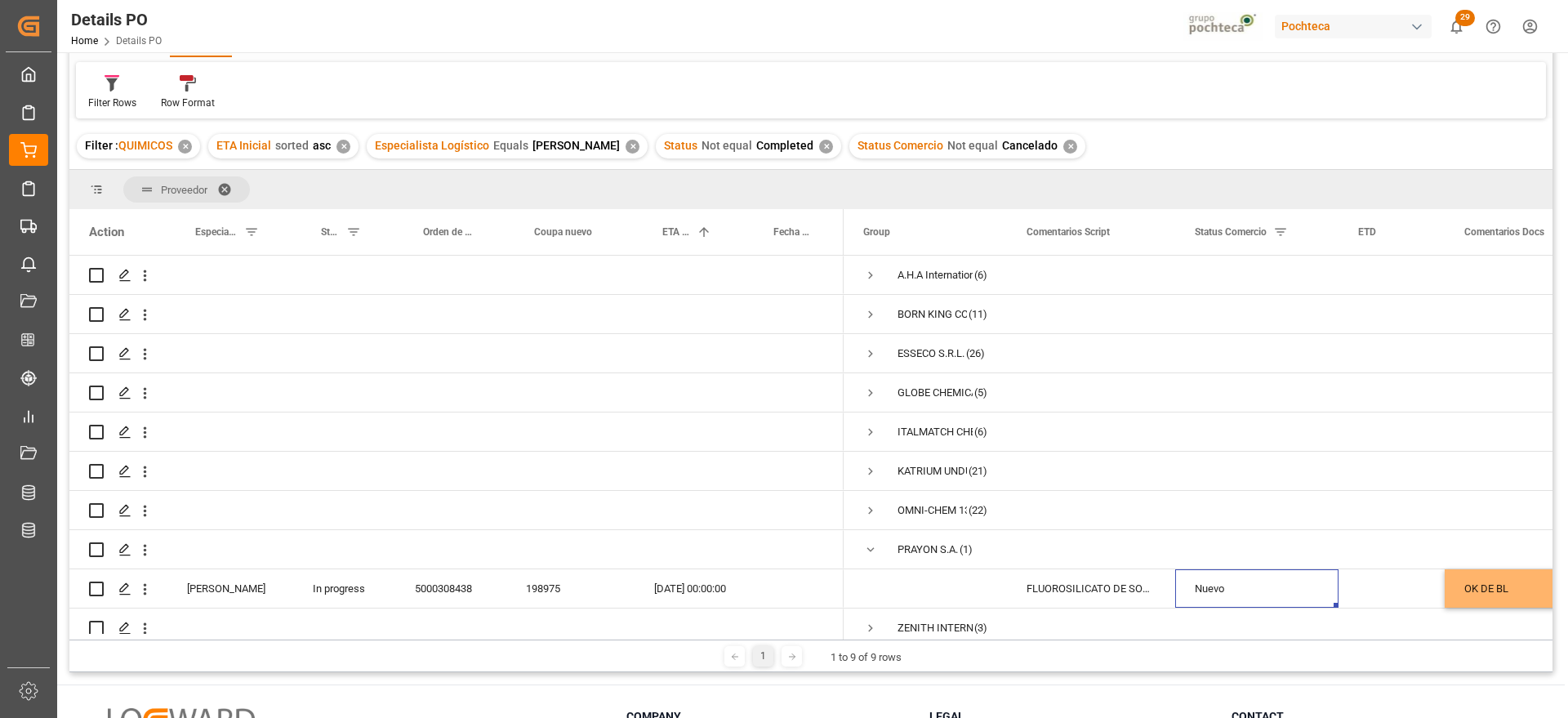
scroll to position [0, 0]
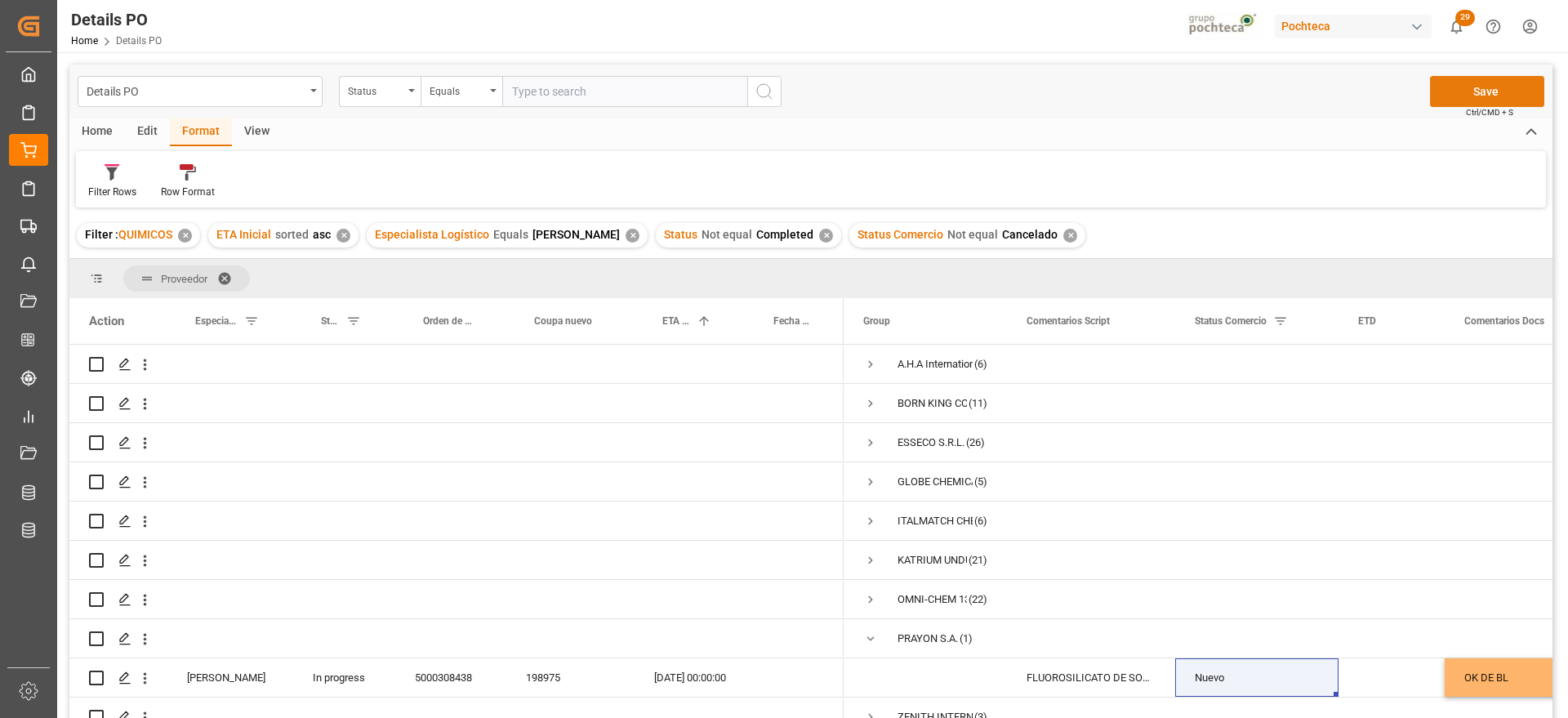
click at [1485, 80] on button "Save" at bounding box center [1487, 92] width 114 height 31
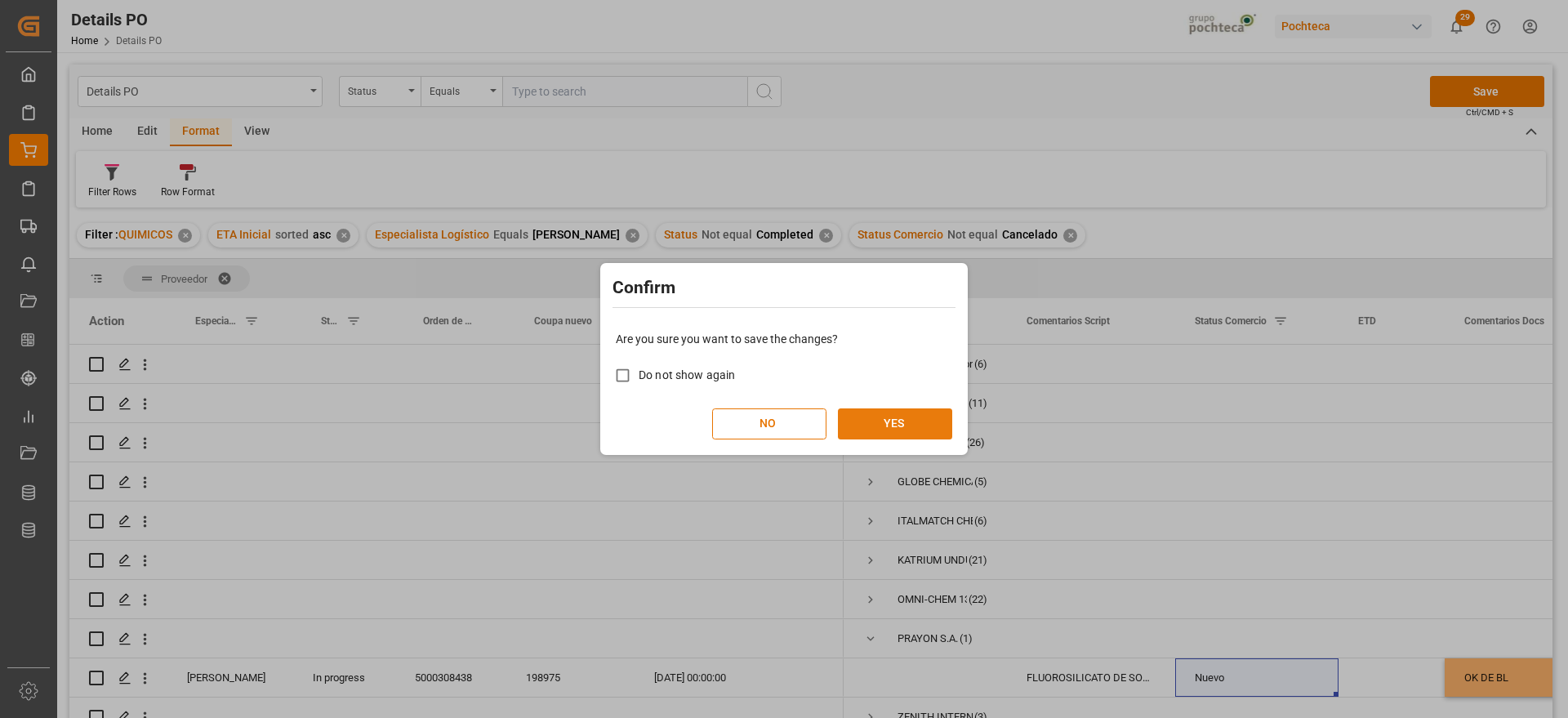
click at [909, 423] on button "YES" at bounding box center [895, 424] width 114 height 31
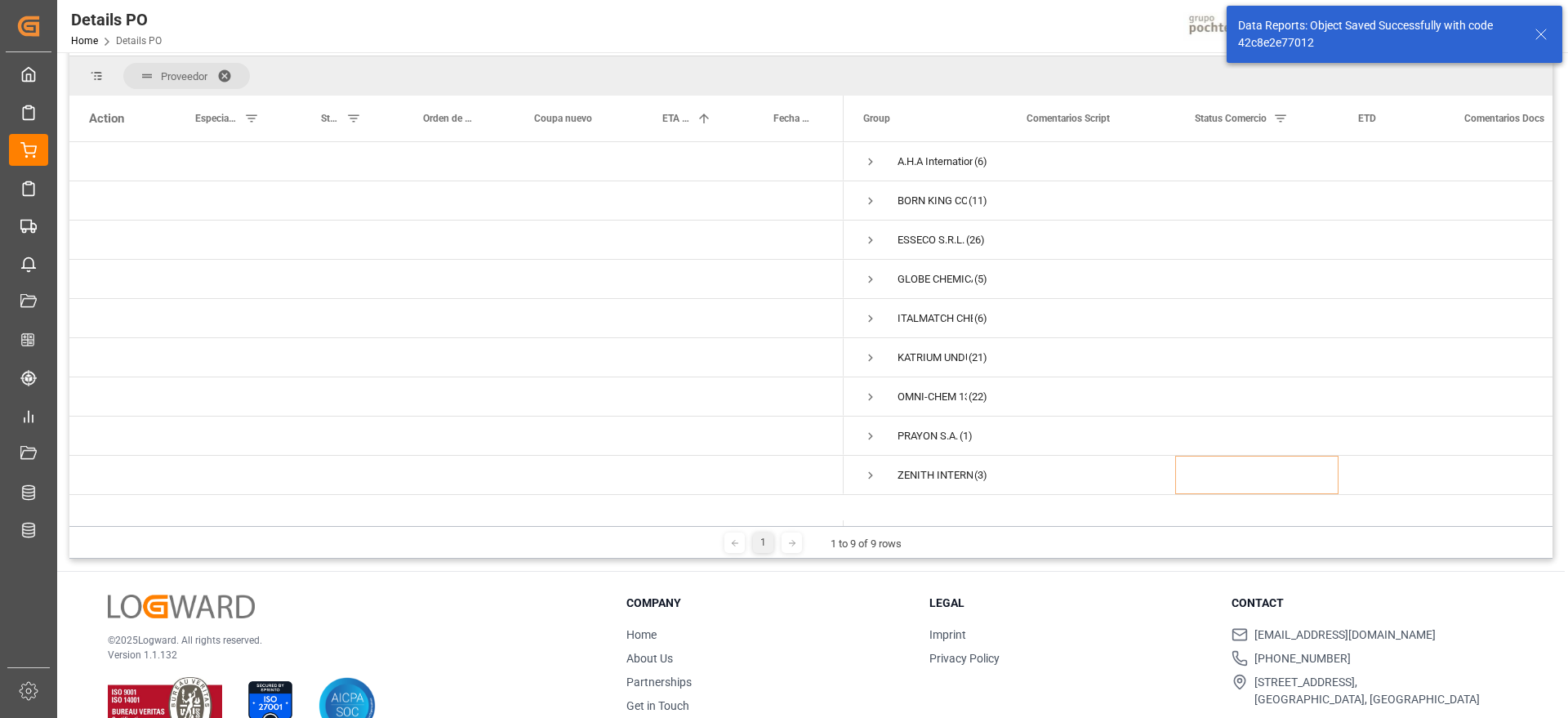
scroll to position [205, 0]
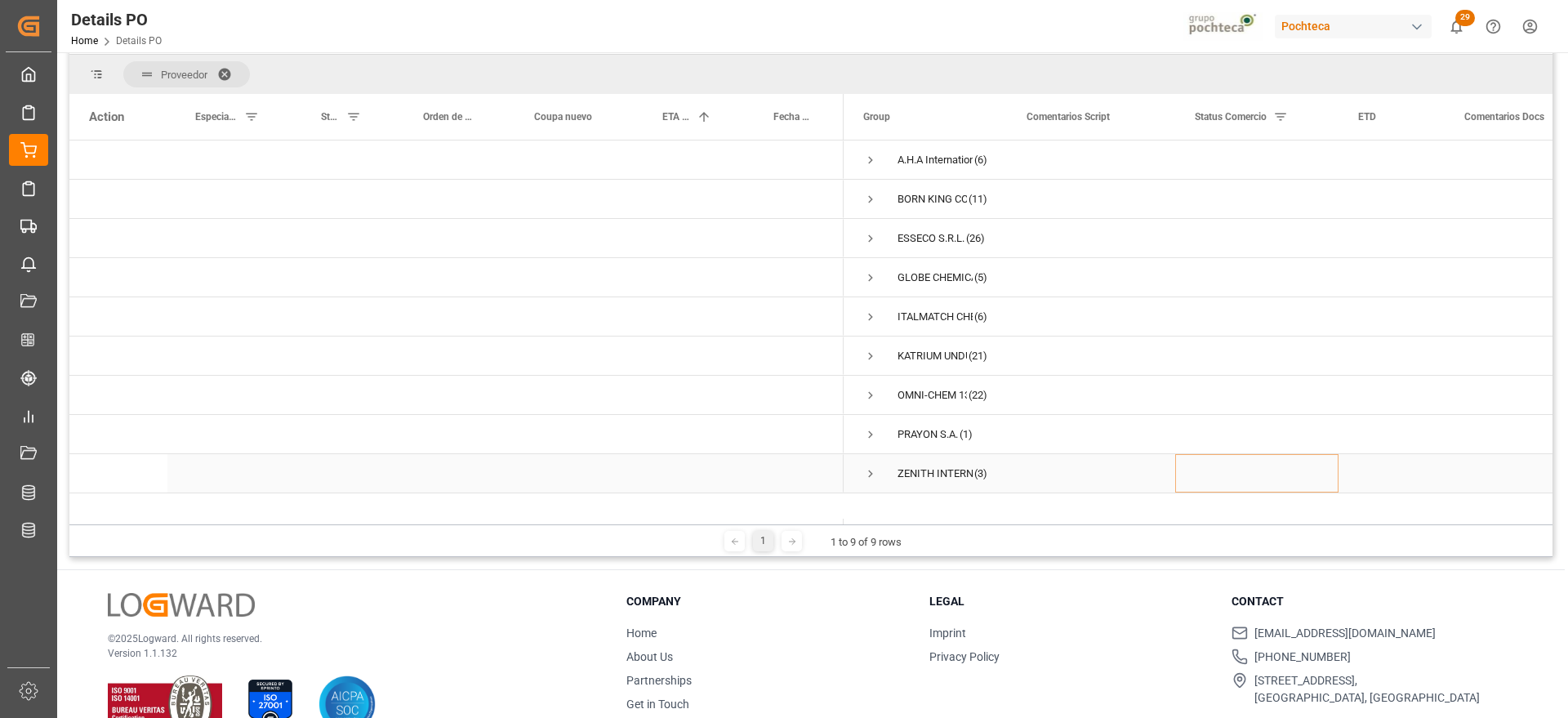
click at [871, 472] on span "Press SPACE to select this row." at bounding box center [871, 474] width 14 height 14
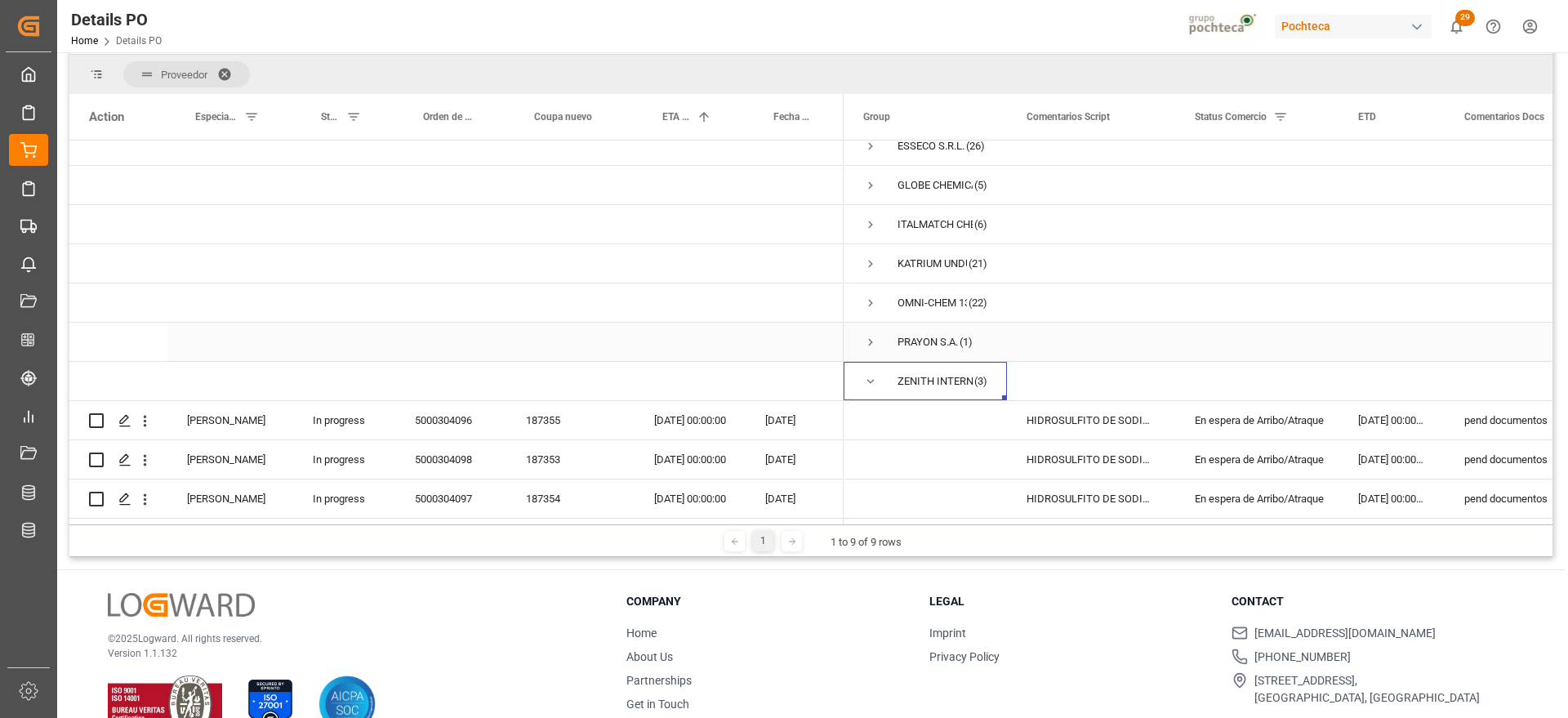
scroll to position [241, 0]
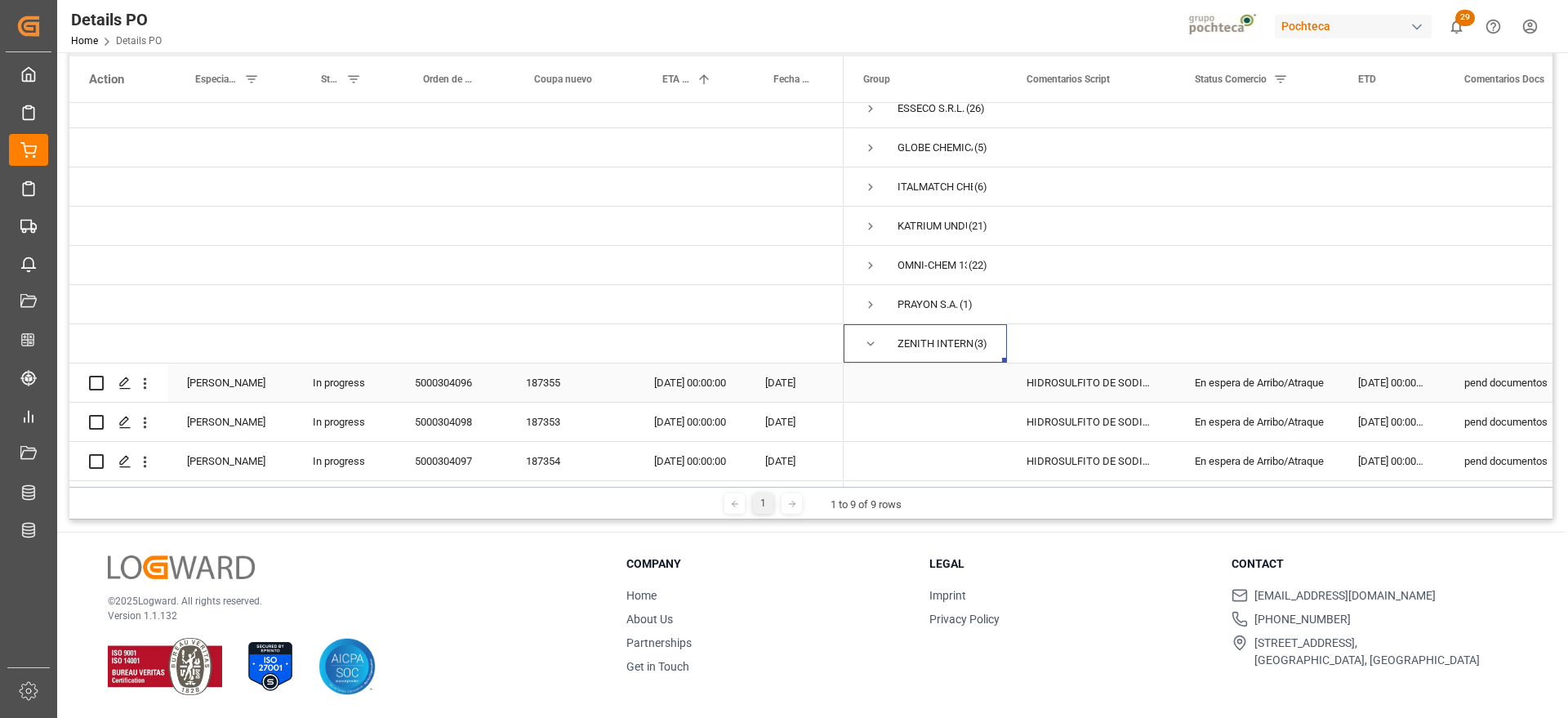
click at [556, 382] on div "187355" at bounding box center [570, 382] width 128 height 39
click at [1366, 375] on div "28-08-2025 00:00:00" at bounding box center [1392, 382] width 106 height 39
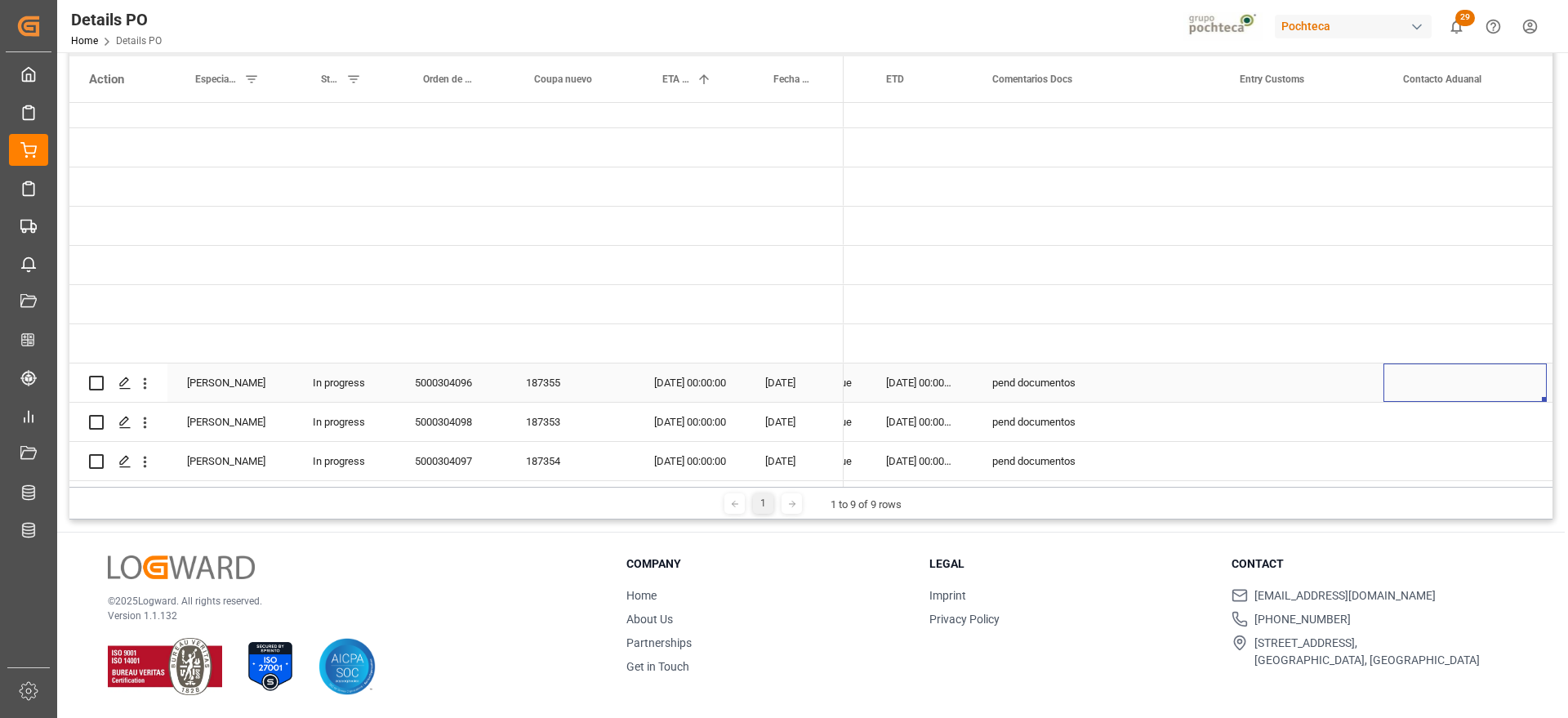
scroll to position [0, 472]
click at [1047, 380] on div "pend documentos" at bounding box center [1097, 382] width 248 height 39
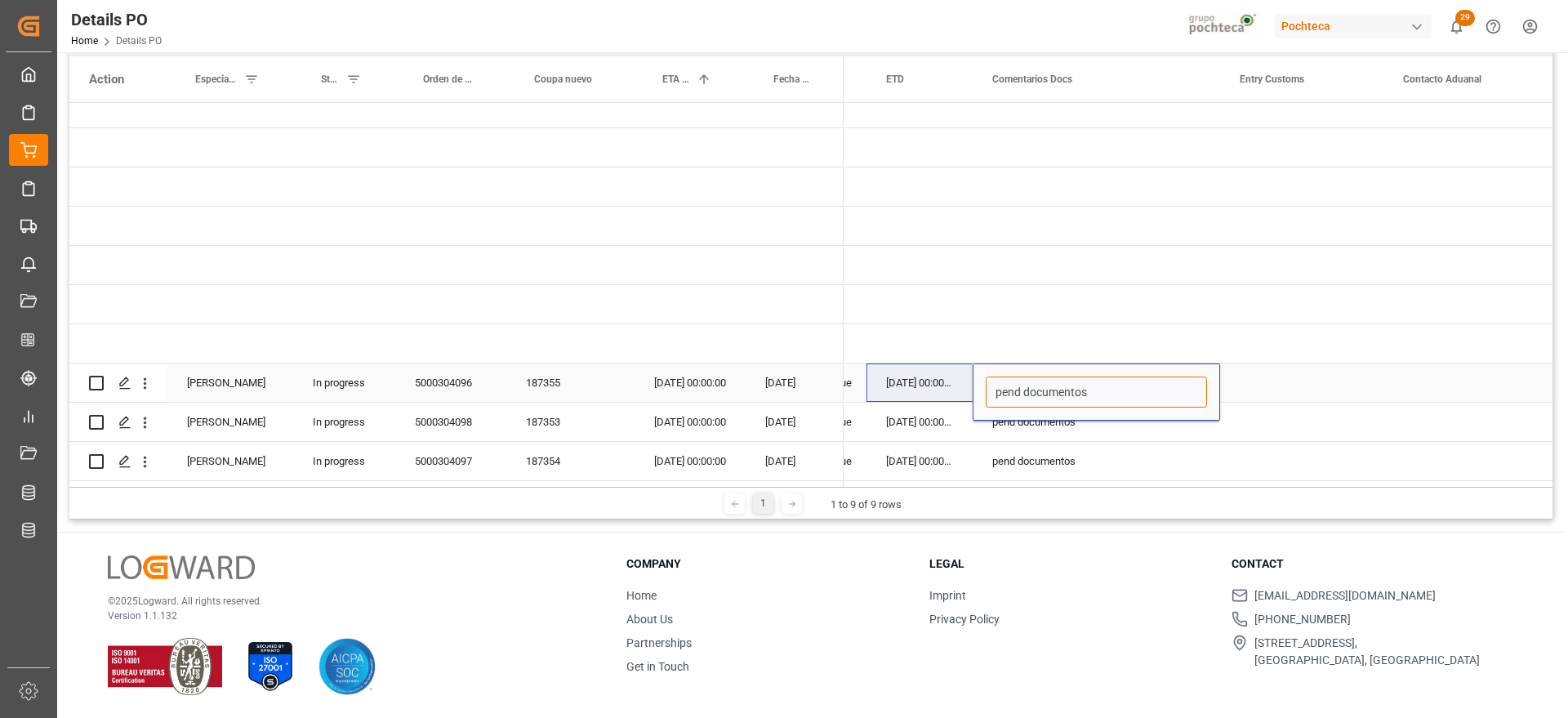
drag, startPoint x: 1099, startPoint y: 386, endPoint x: 970, endPoint y: 383, distance: 129.0
type input "En espera de arribo"
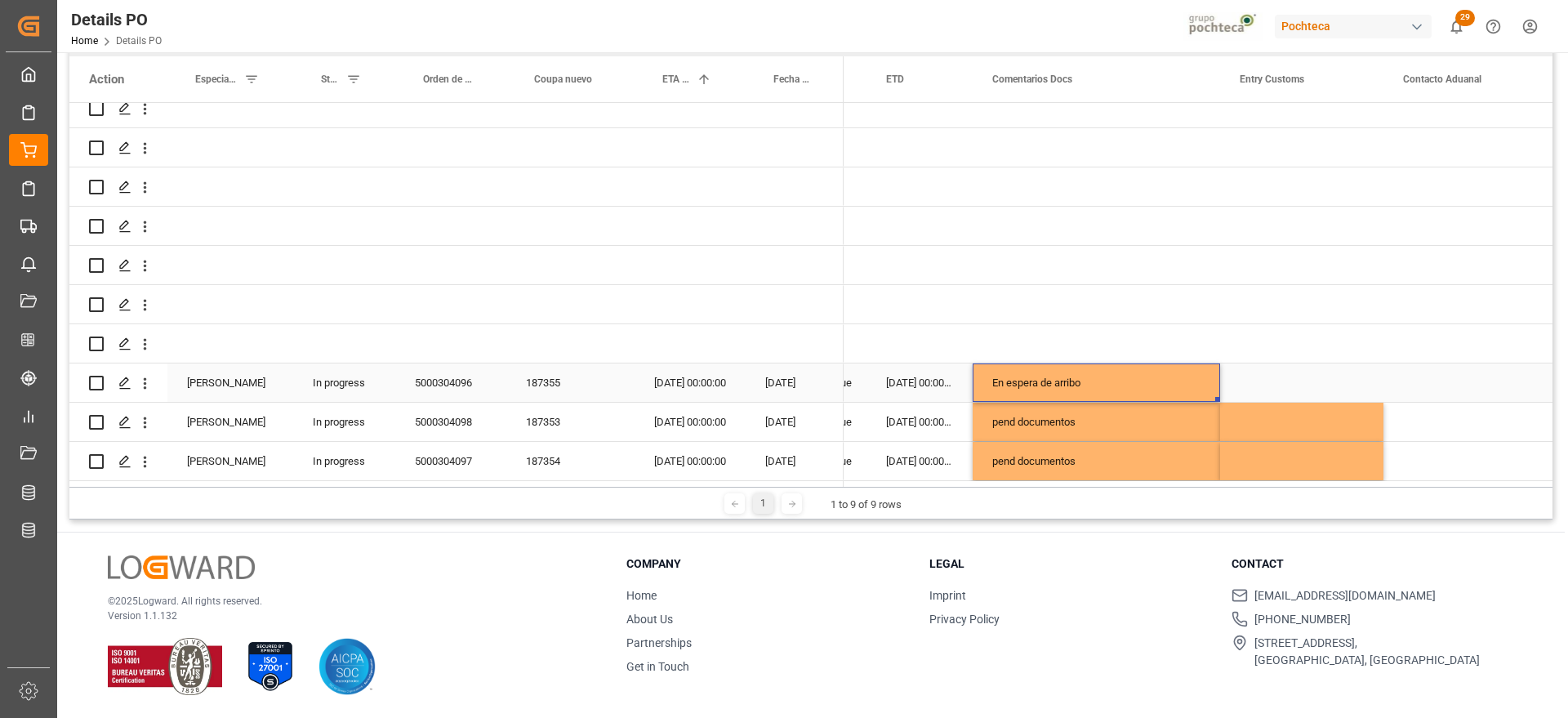
click at [1123, 372] on div "En espera de arribo" at bounding box center [1097, 382] width 248 height 39
click at [1126, 385] on div "En espera de arribo" at bounding box center [1097, 382] width 248 height 39
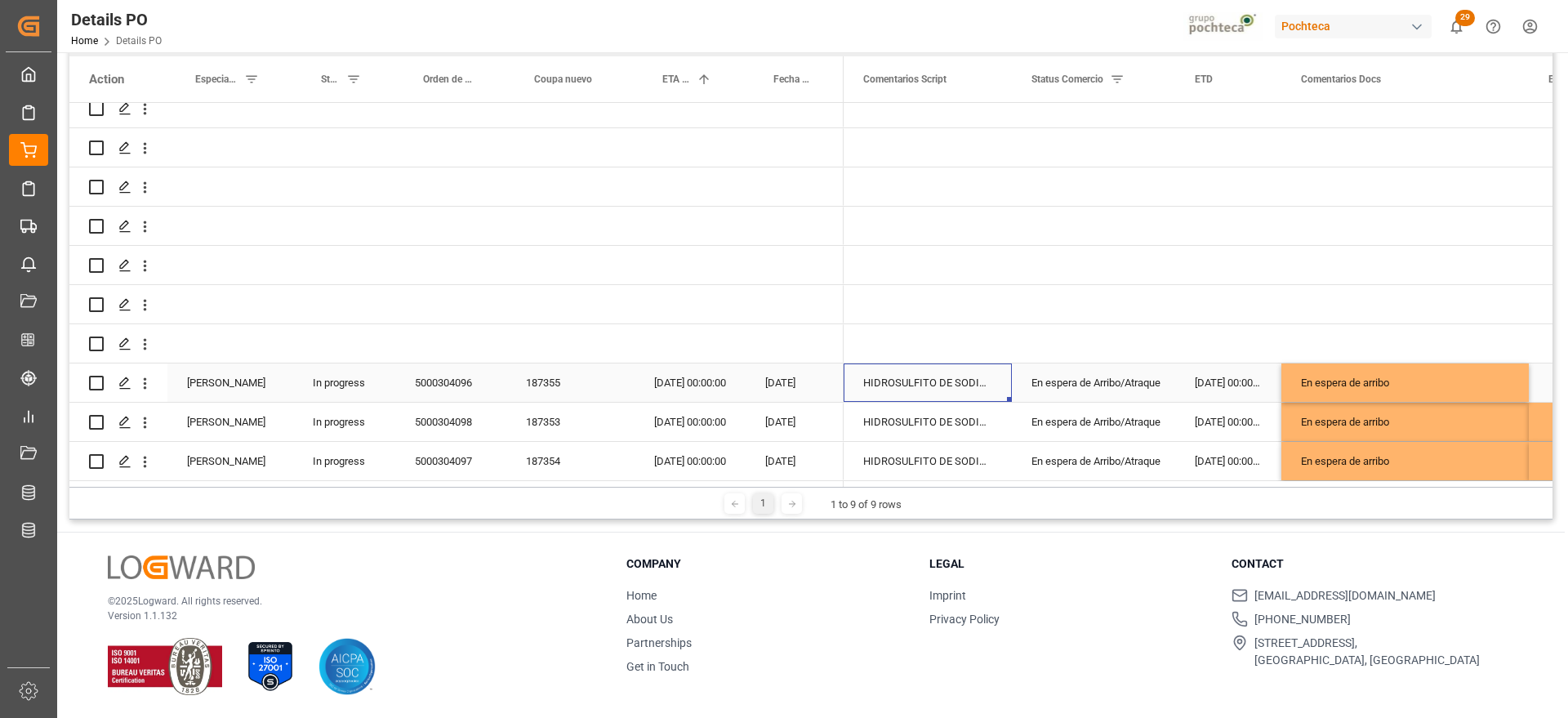
scroll to position [0, 0]
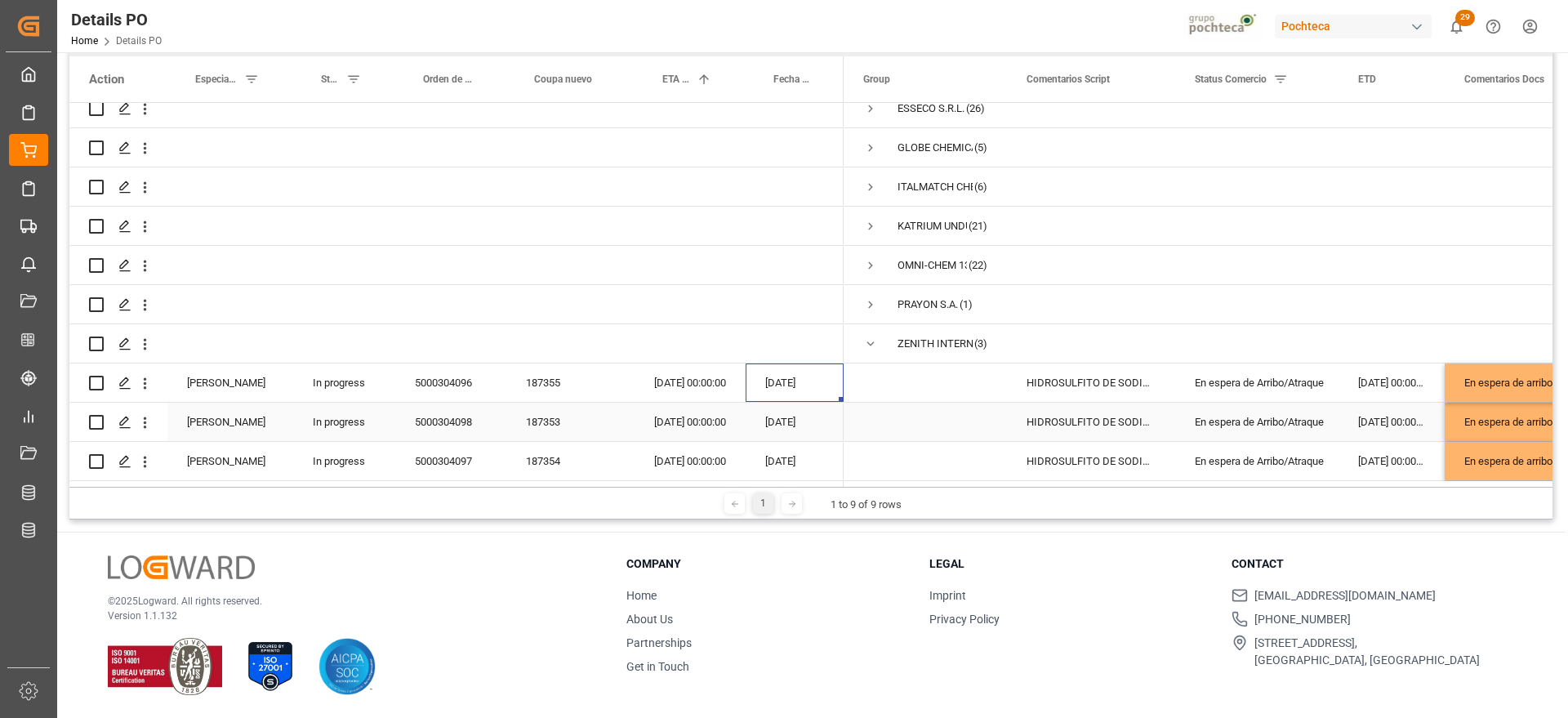
click at [1362, 410] on div "28-08-2025 00:00:00" at bounding box center [1392, 422] width 106 height 39
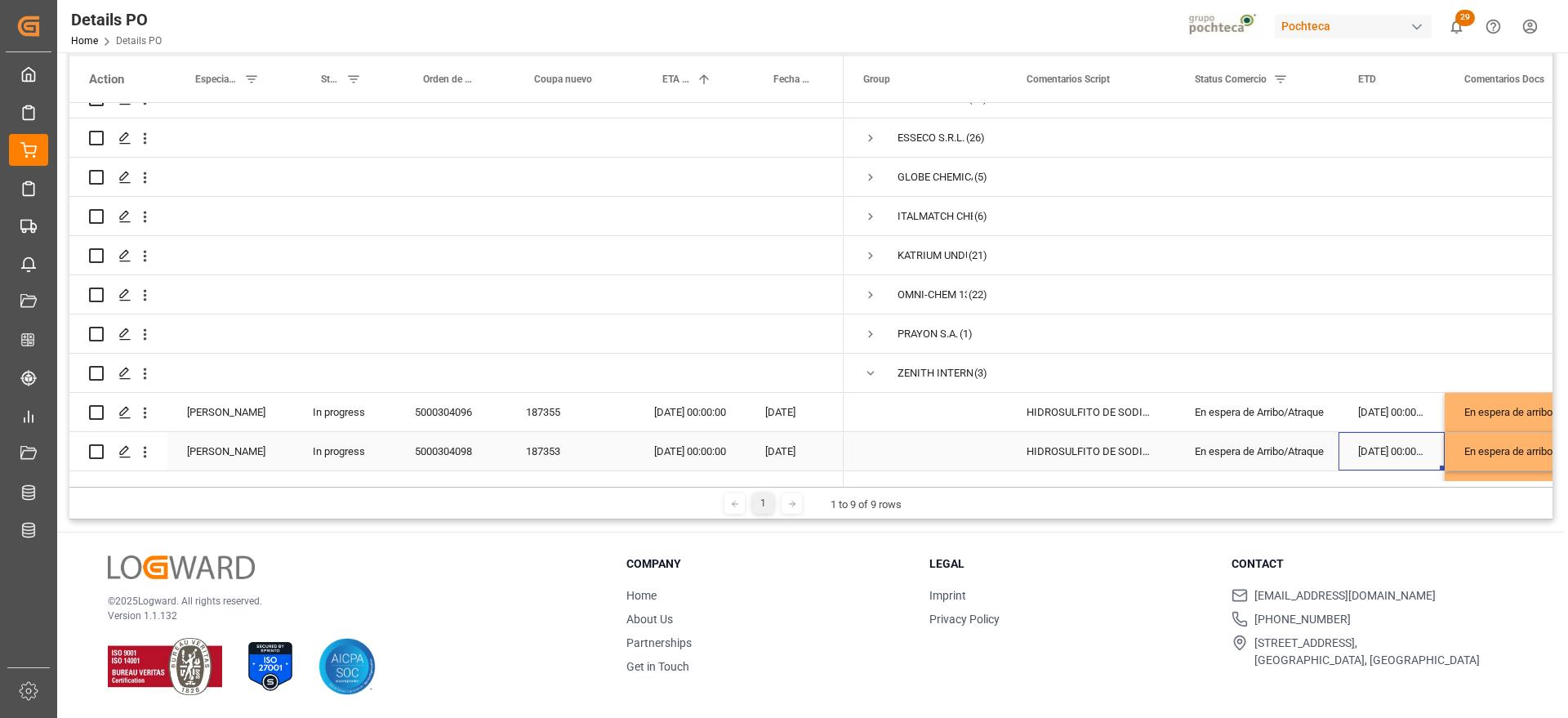
scroll to position [98, 0]
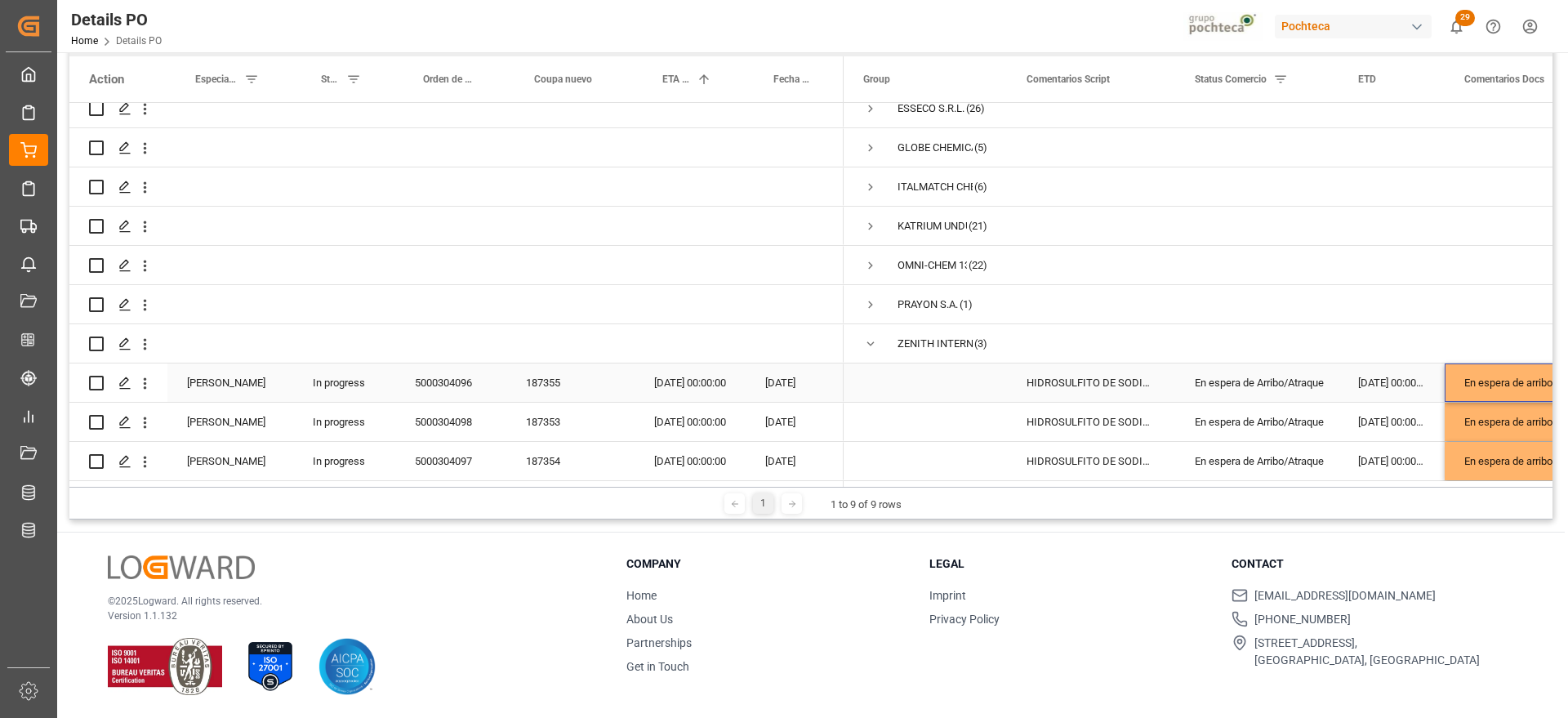
click at [1486, 372] on div "En espera de arribo" at bounding box center [1569, 382] width 248 height 39
click at [771, 378] on div "[DATE]" at bounding box center [794, 382] width 98 height 39
click at [1258, 386] on div "En espera de Arribo/Atraque" at bounding box center [1257, 383] width 124 height 38
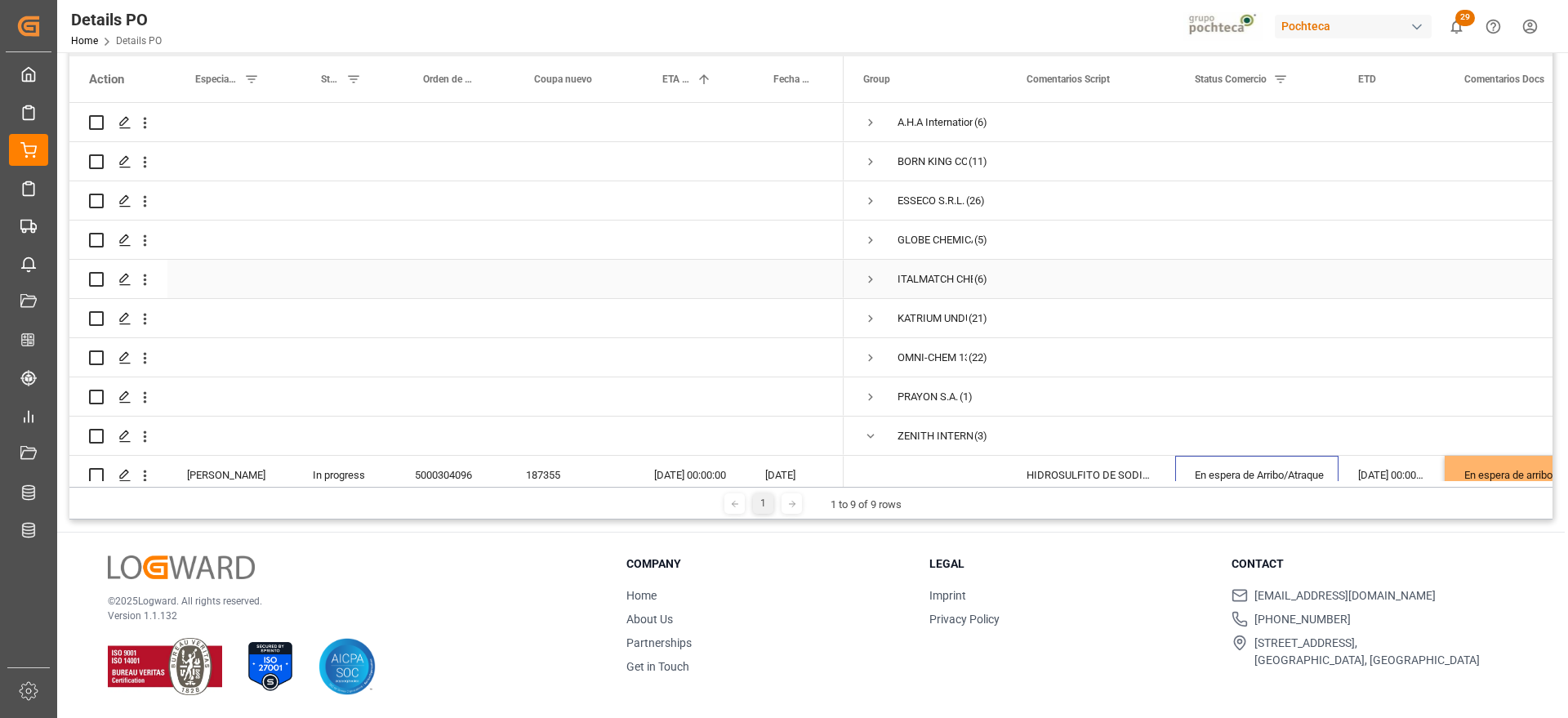
scroll to position [0, 0]
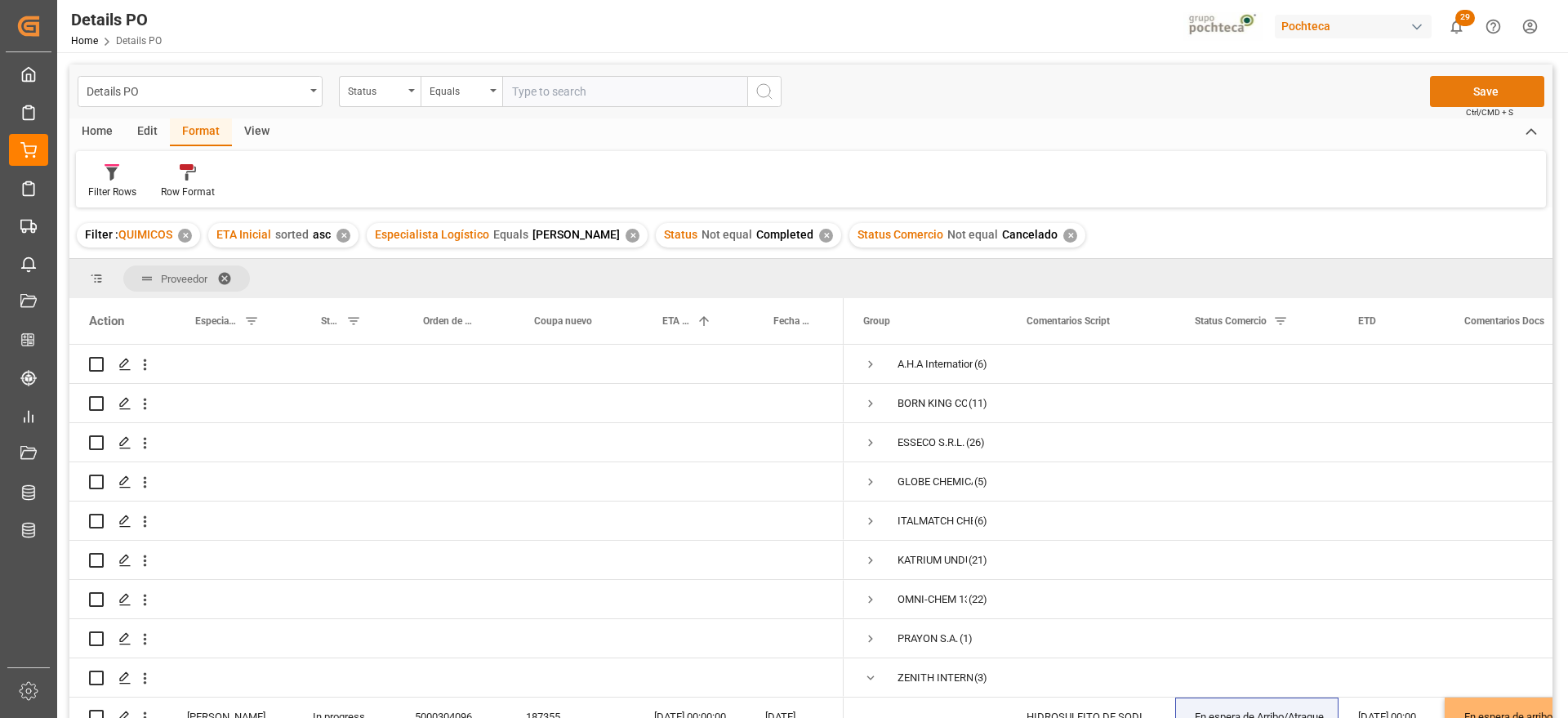
click at [1487, 91] on button "Save" at bounding box center [1487, 92] width 114 height 31
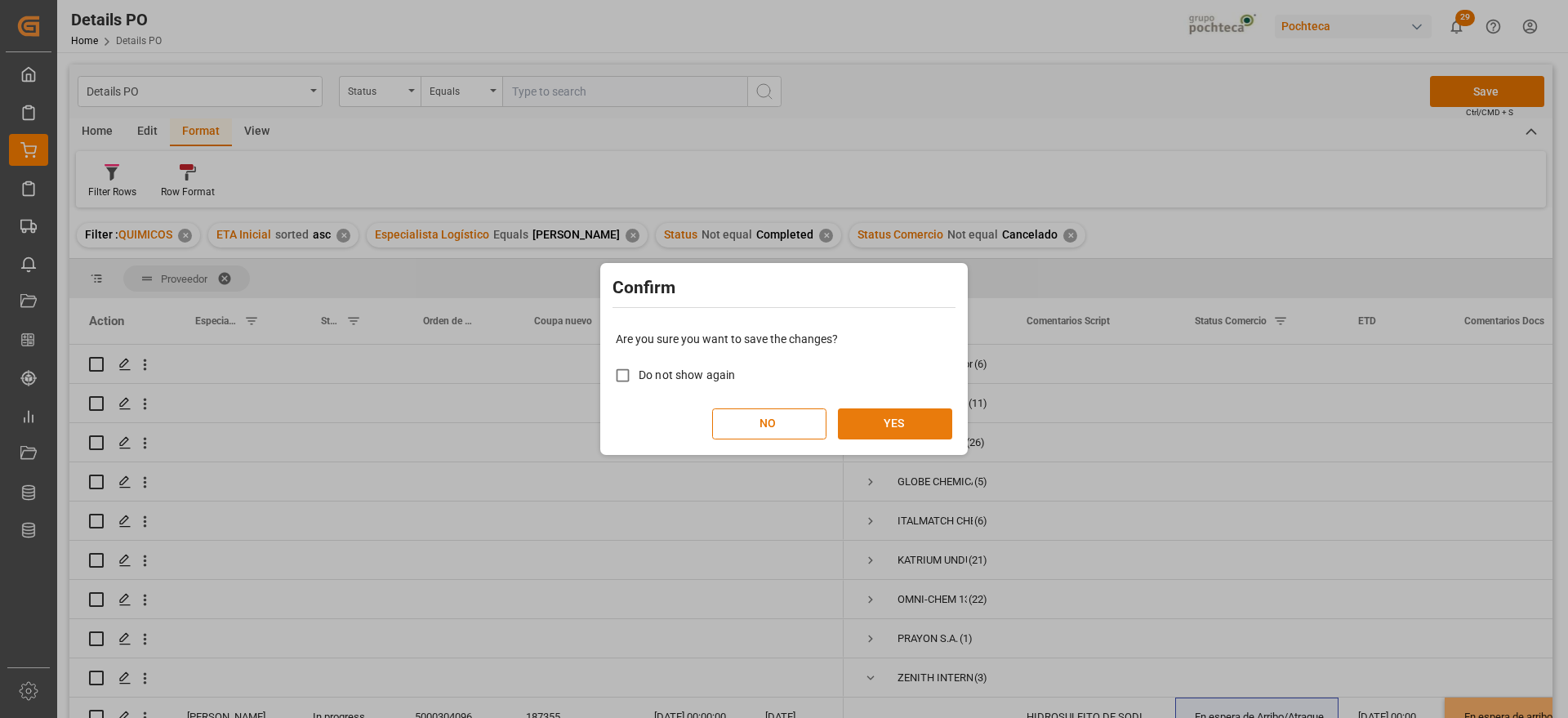
click at [907, 412] on button "YES" at bounding box center [895, 424] width 114 height 31
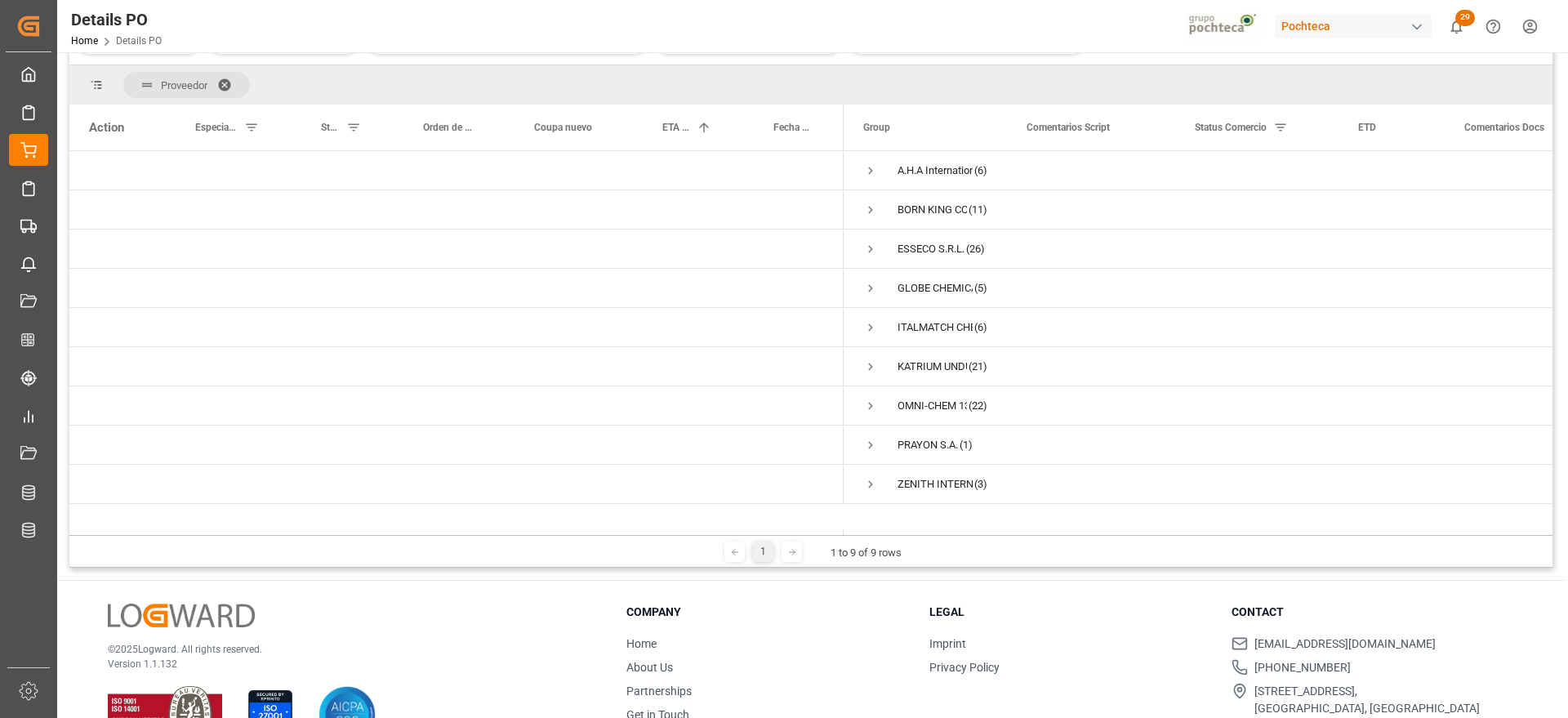
scroll to position [205, 0]
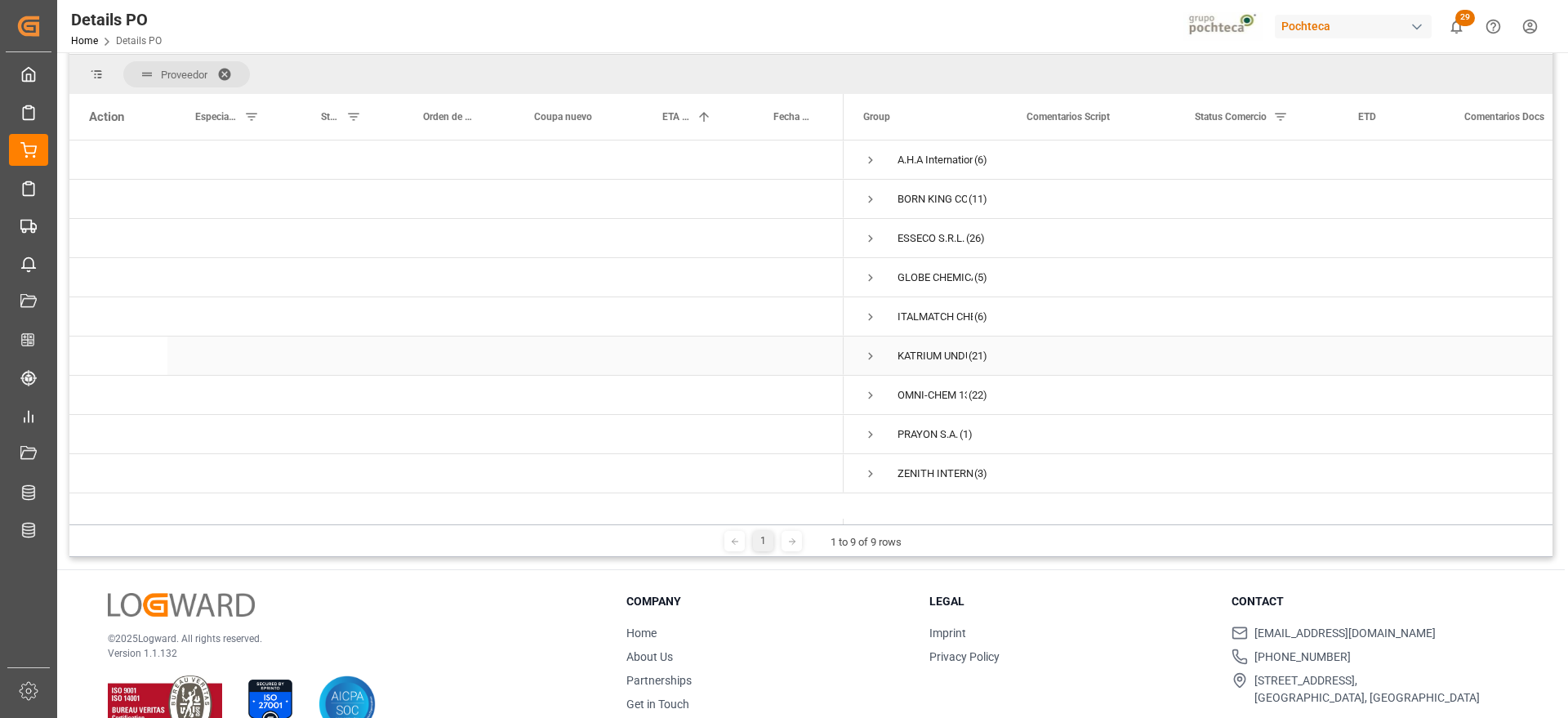
click at [871, 353] on span "Press SPACE to select this row." at bounding box center [871, 356] width 14 height 14
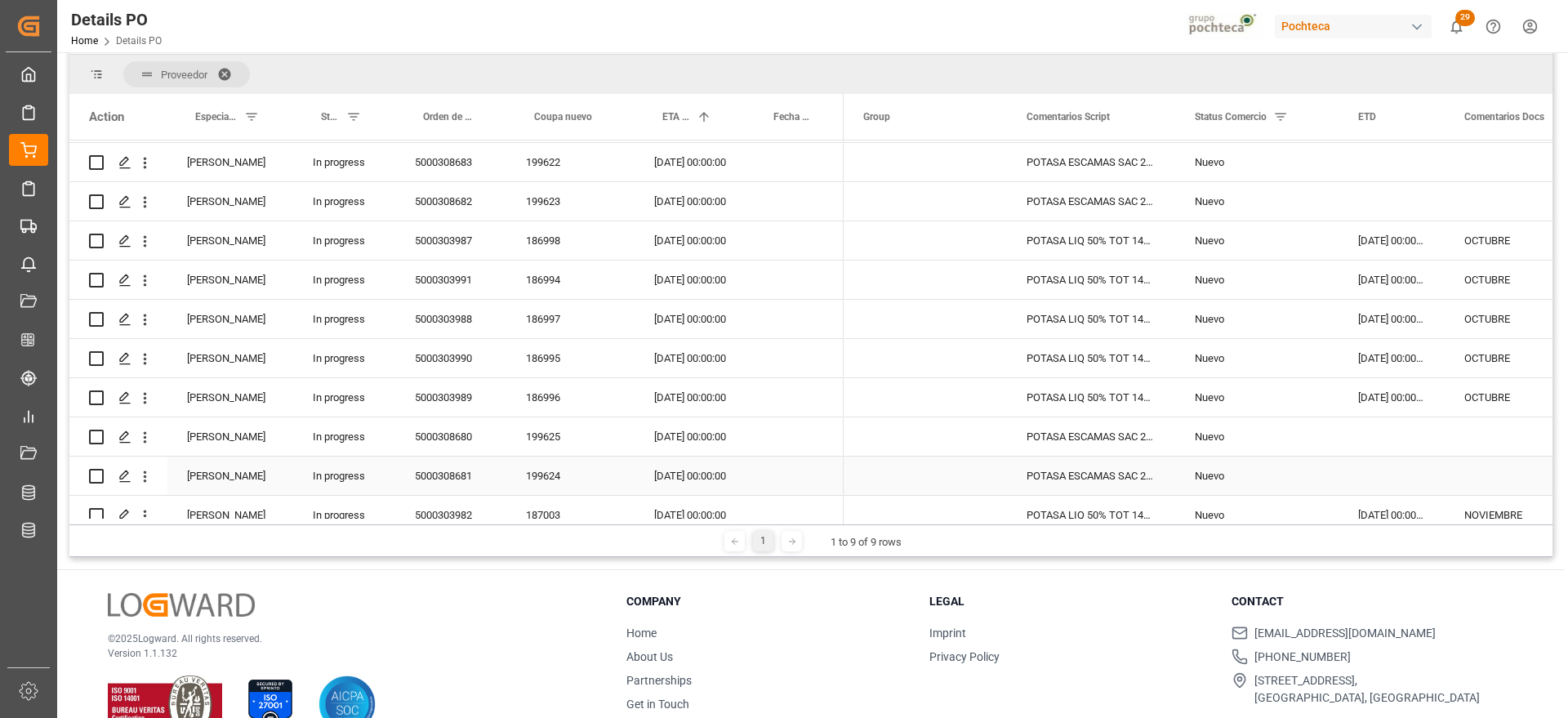
scroll to position [396, 0]
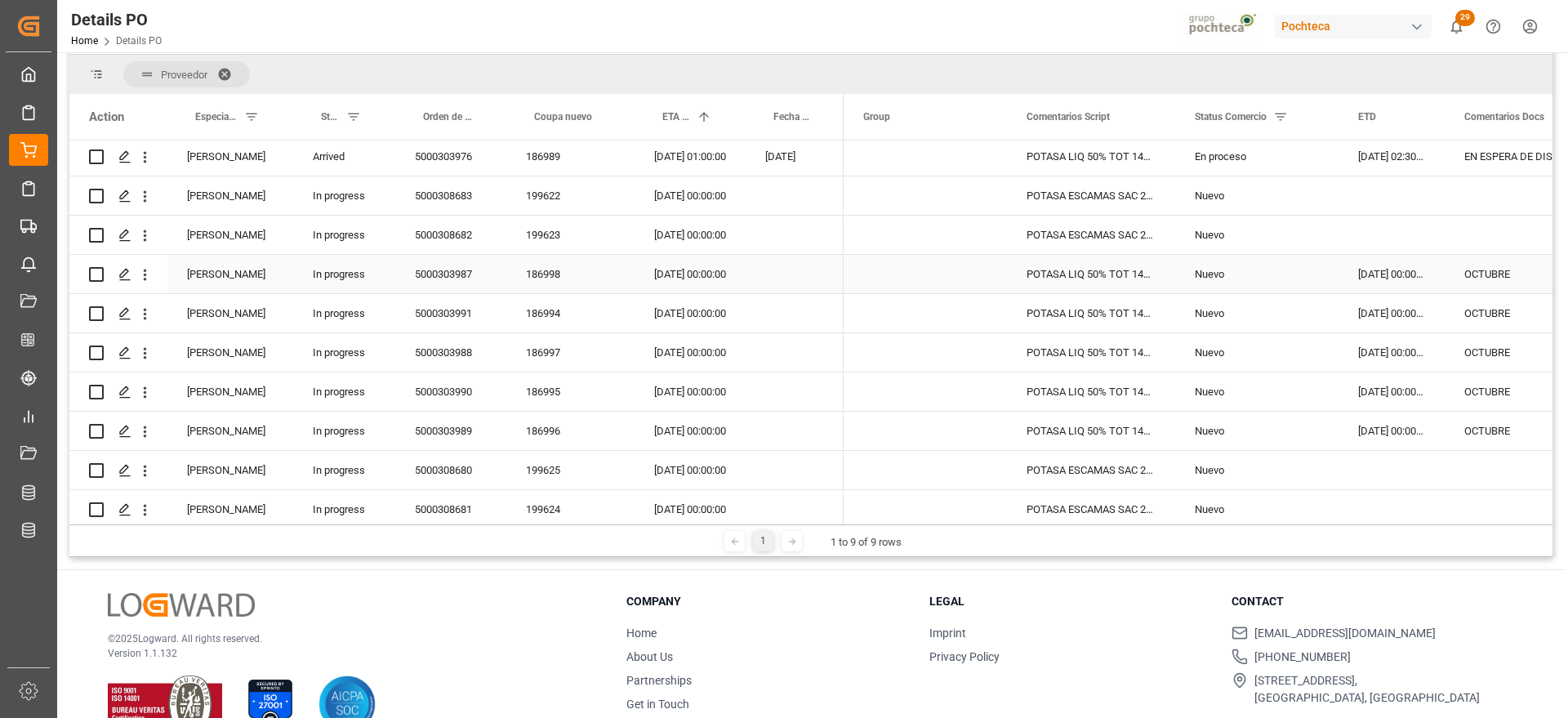
click at [1384, 281] on div "[DATE] 00:00:00" at bounding box center [1392, 274] width 106 height 39
click at [1377, 272] on div "[DATE] 00:00:00" at bounding box center [1392, 274] width 106 height 39
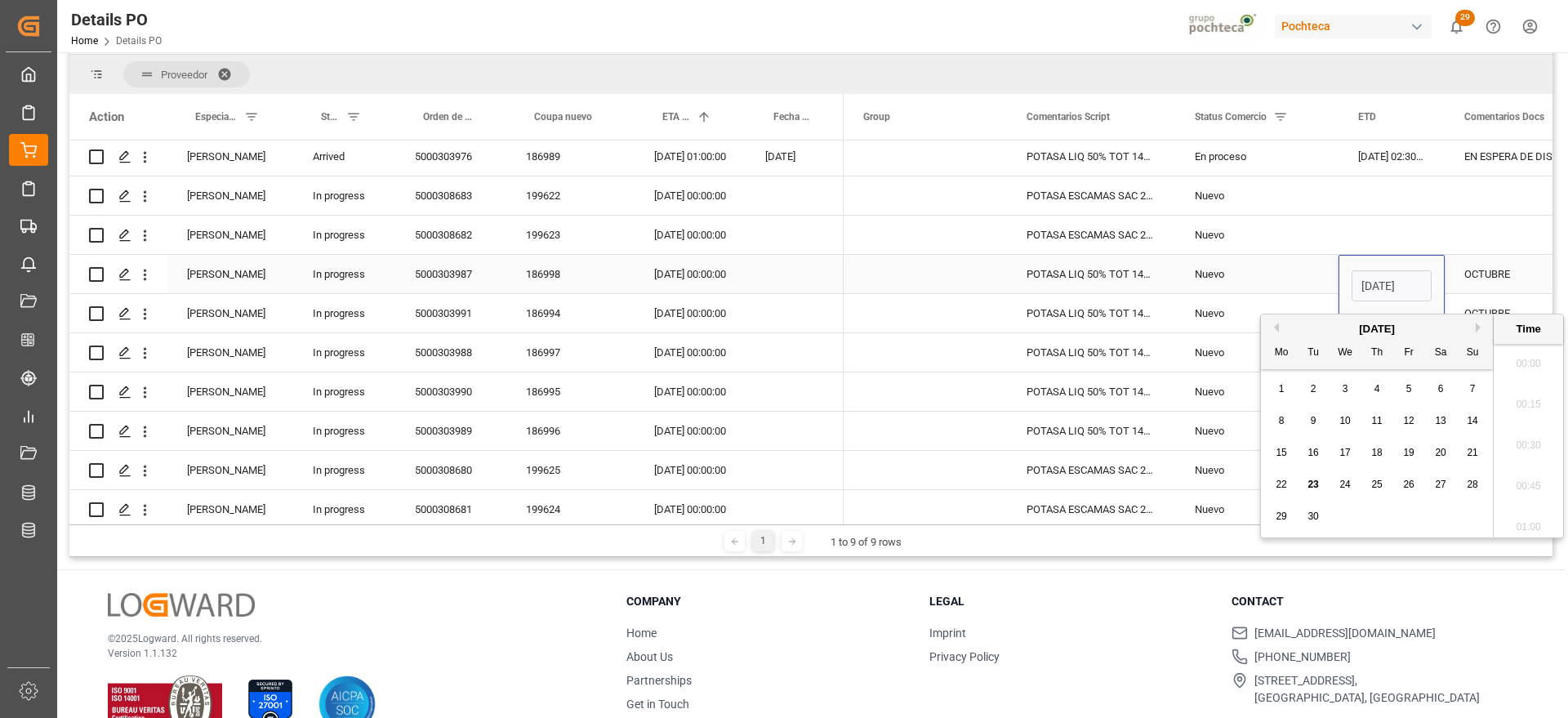
scroll to position [1680, 0]
click at [1478, 323] on button "Next Month" at bounding box center [1481, 328] width 10 height 10
click at [1345, 513] on span "29" at bounding box center [1345, 516] width 11 height 12
type input "[DATE] 00:00"
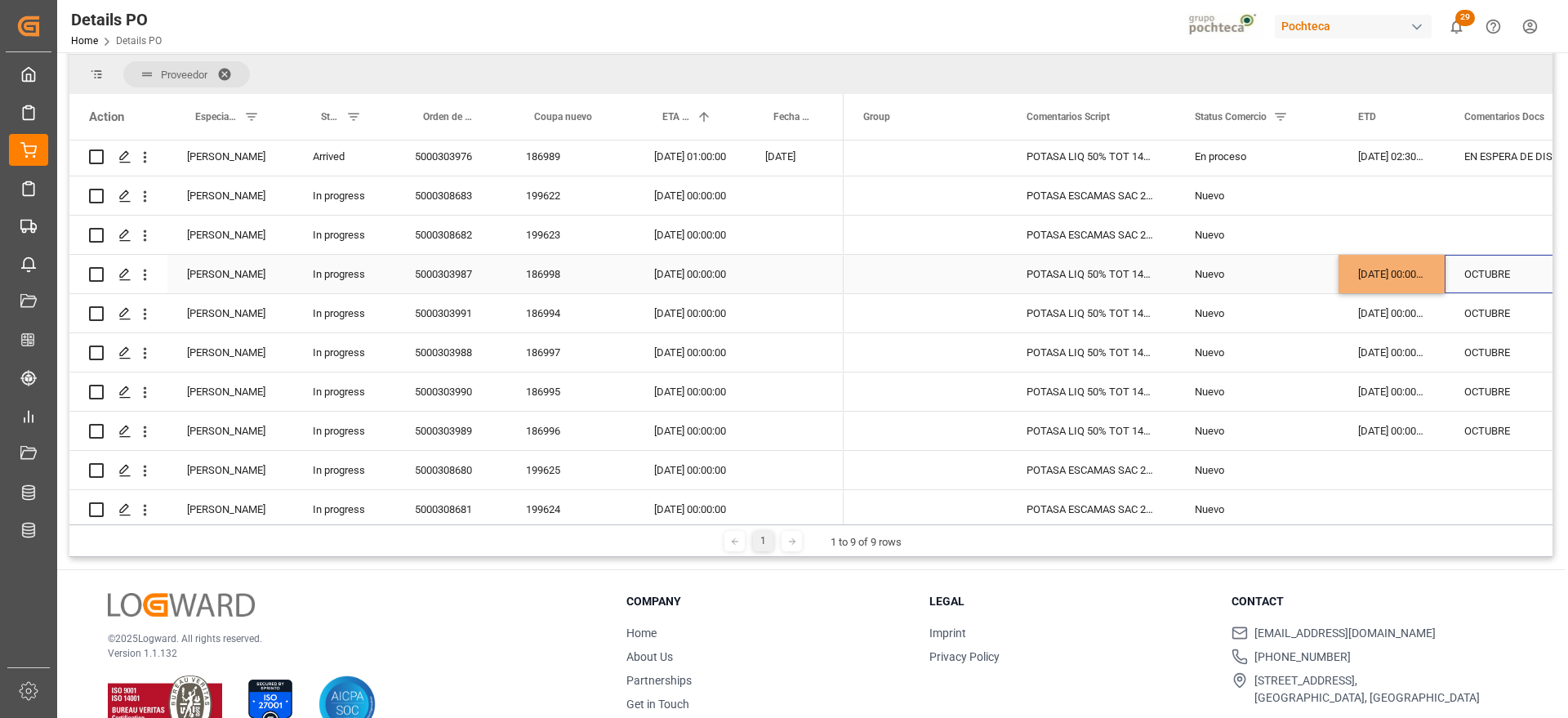
click at [1467, 277] on div "OCTUBRE" at bounding box center [1569, 274] width 248 height 39
click at [1393, 277] on div "[DATE] 00:00:00" at bounding box center [1392, 274] width 106 height 39
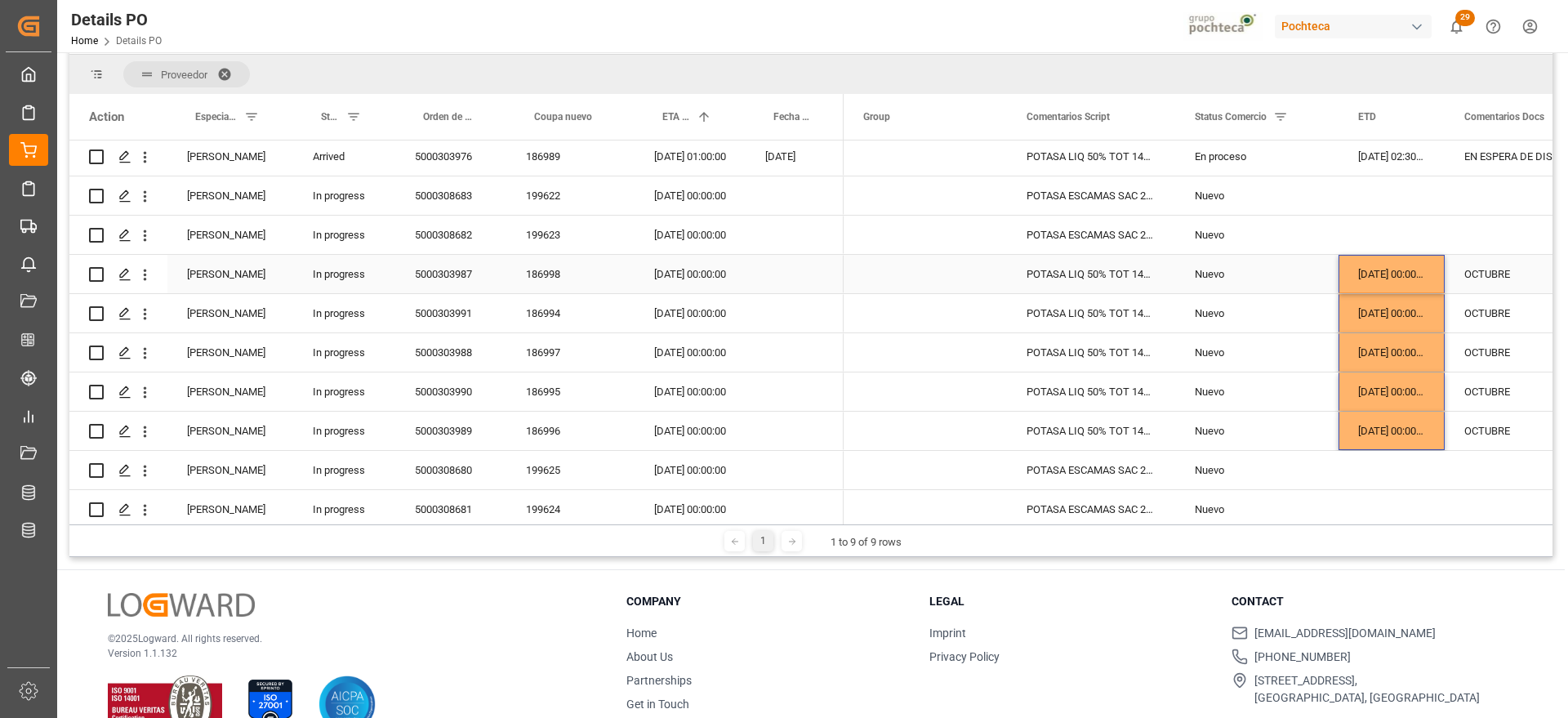
click at [687, 281] on div "[DATE] 00:00:00" at bounding box center [690, 274] width 111 height 39
click at [692, 275] on div "[DATE] 00:00:00" at bounding box center [690, 274] width 111 height 39
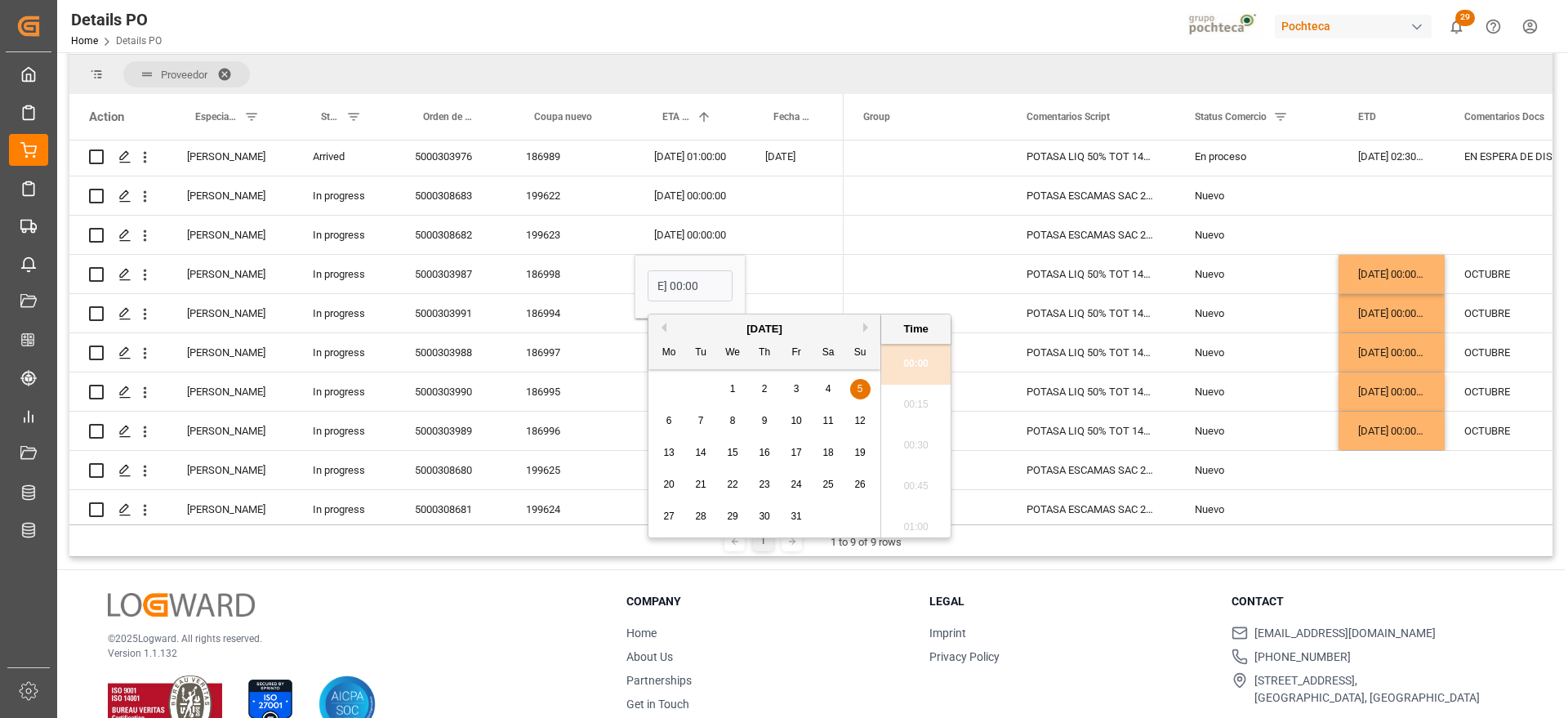
scroll to position [0, 0]
click at [866, 327] on button "Next Month" at bounding box center [868, 328] width 10 height 10
click at [738, 486] on span "19" at bounding box center [732, 484] width 11 height 12
type input "[DATE] 00:00"
drag, startPoint x: 775, startPoint y: 277, endPoint x: 680, endPoint y: 274, distance: 95.0
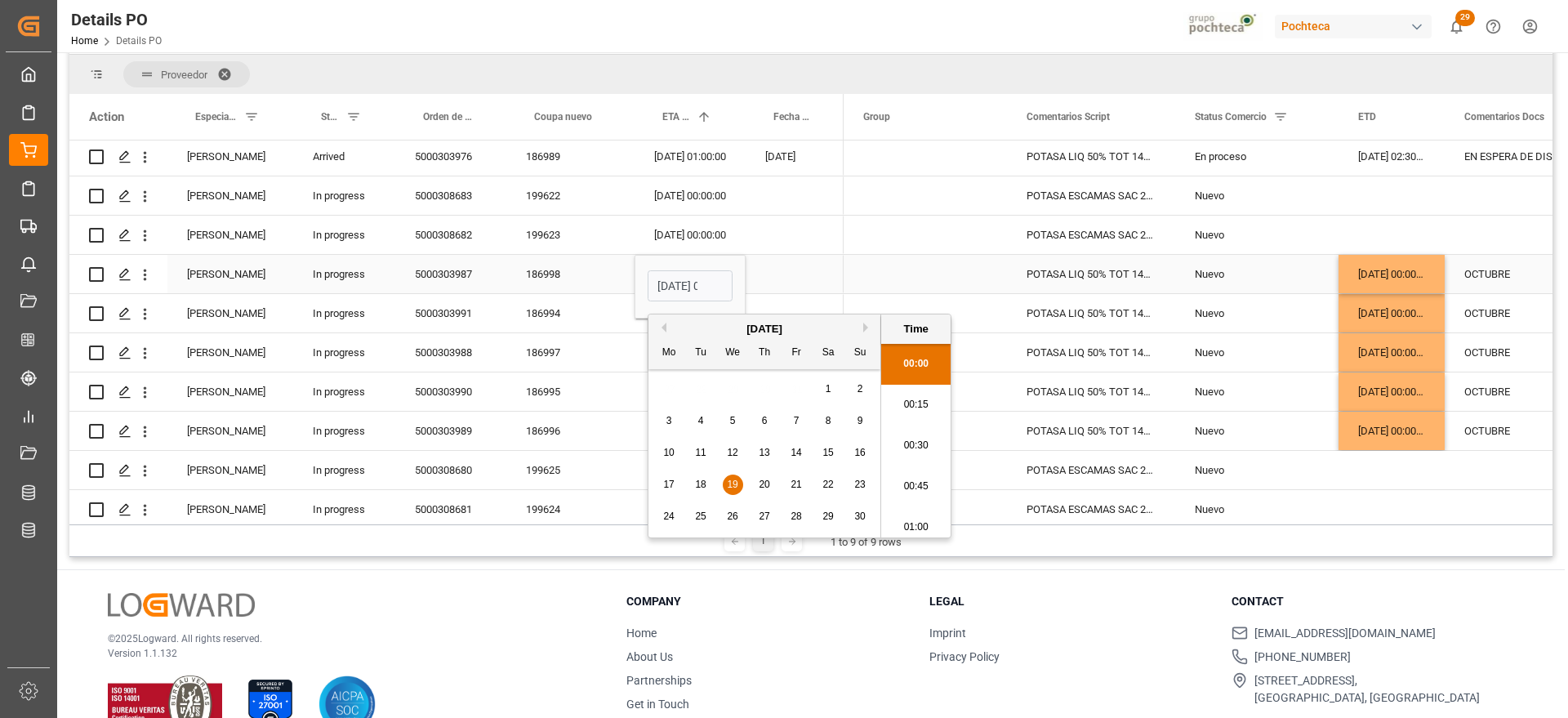
click at [775, 276] on div "Press SPACE to select this row." at bounding box center [794, 274] width 98 height 39
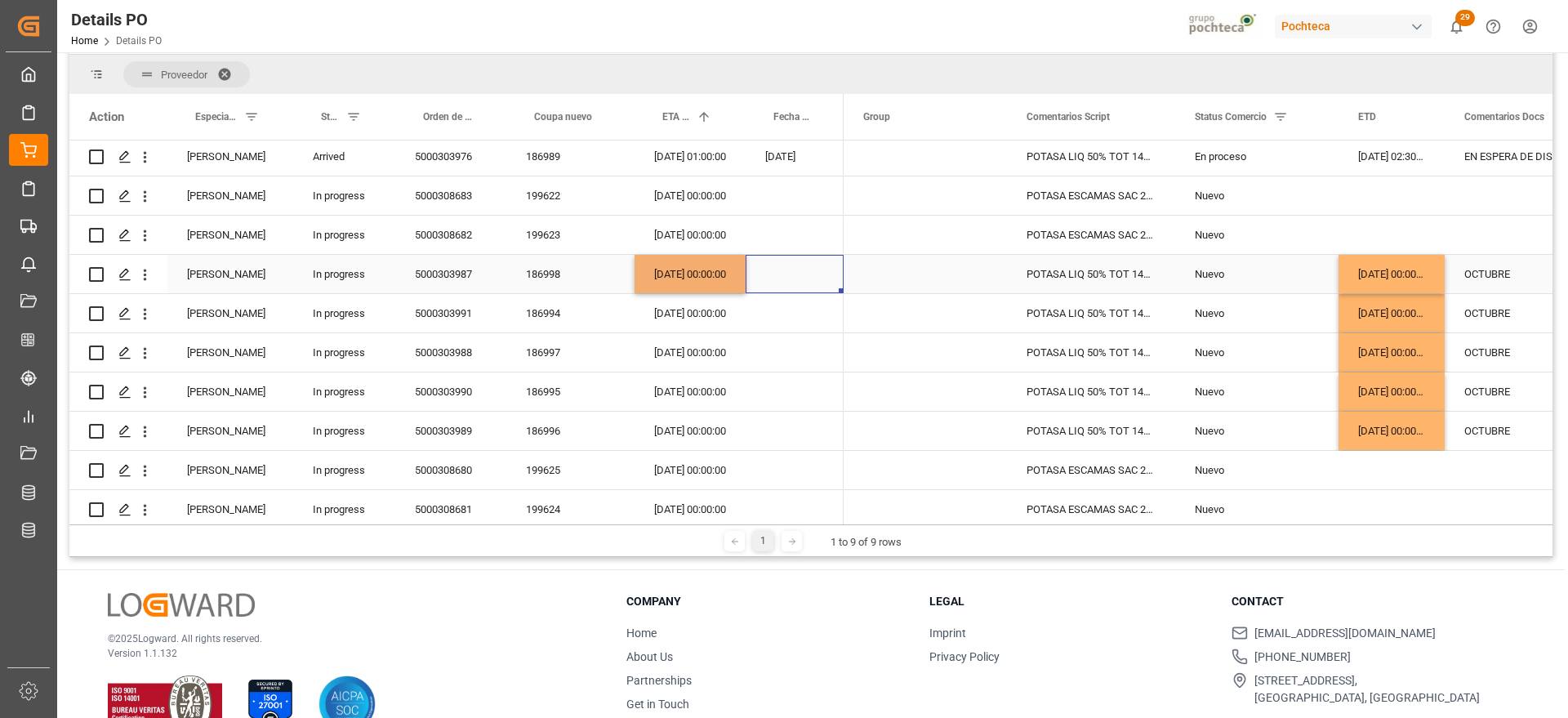
click at [672, 272] on div "[DATE] 00:00:00" at bounding box center [690, 274] width 111 height 39
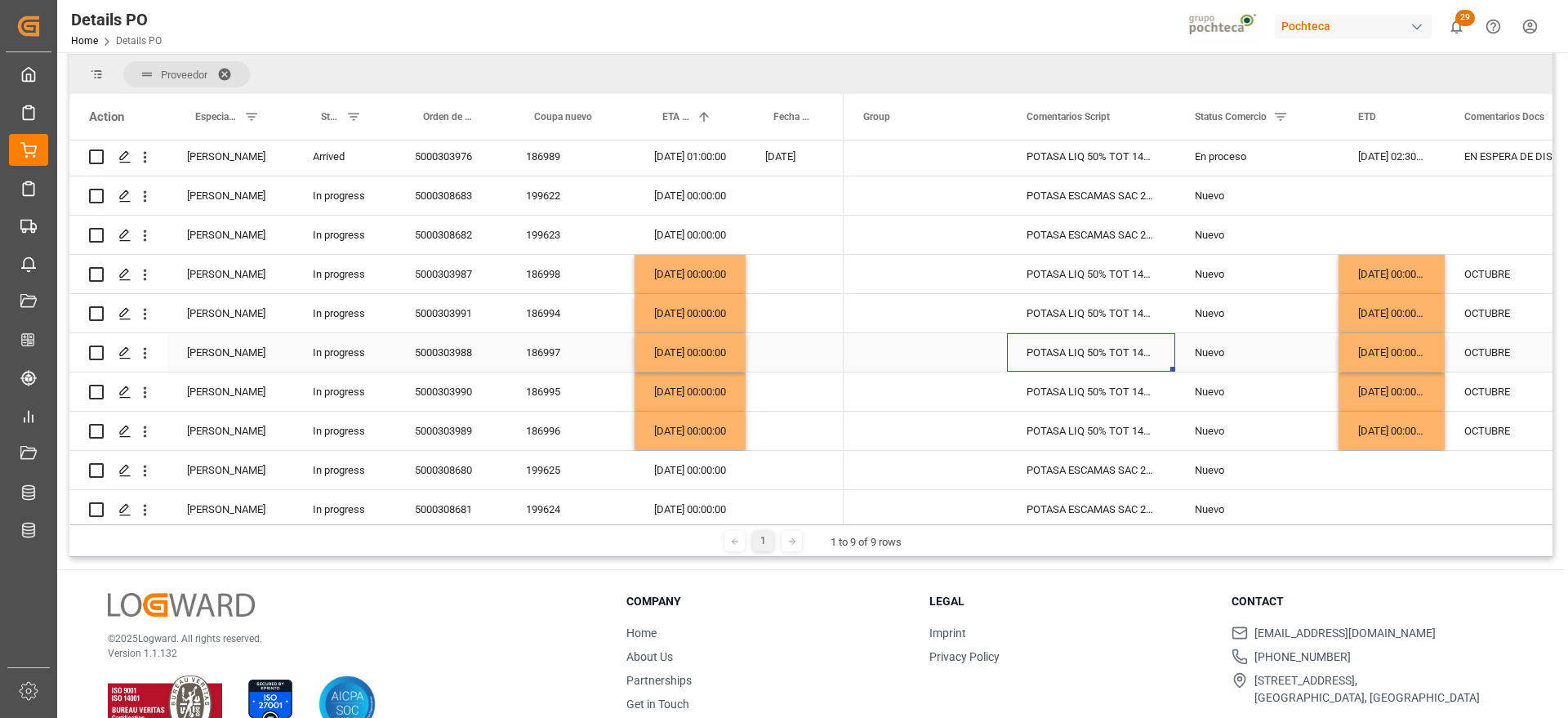
click at [1102, 333] on div "POTASA LIQ 50% TOT 1450 KG E/I BR N (969" at bounding box center [1091, 352] width 168 height 39
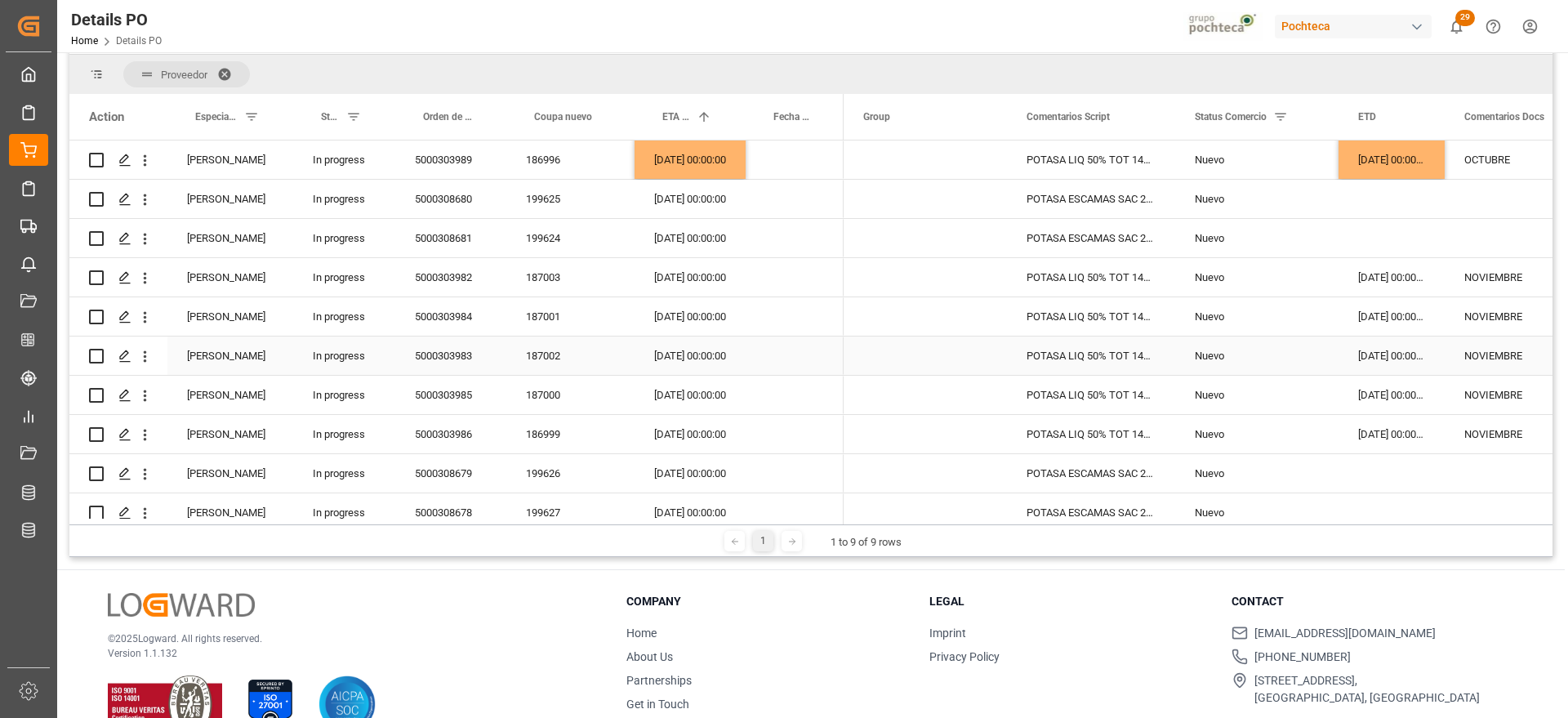
scroll to position [702, 0]
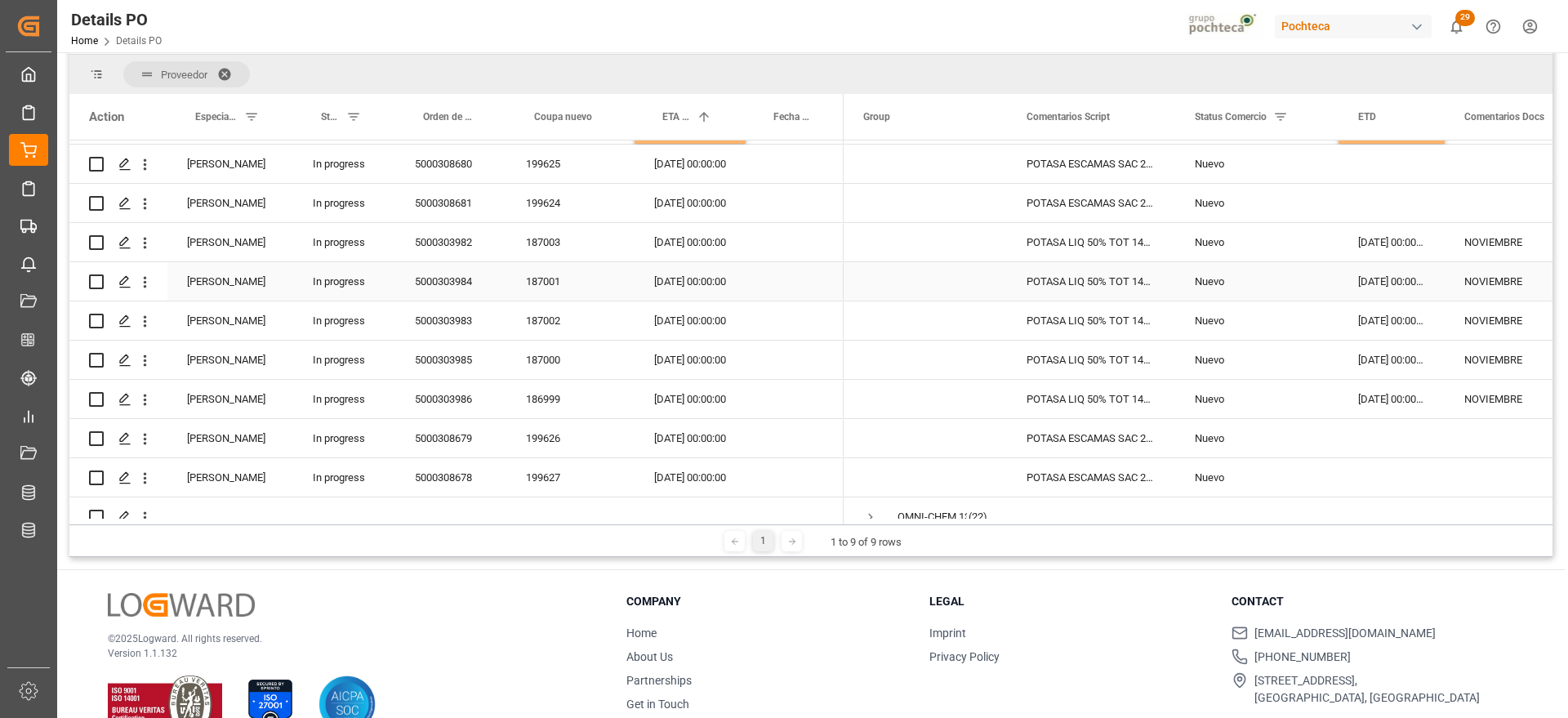
click at [697, 266] on div "[DATE] 00:00:00" at bounding box center [690, 281] width 111 height 39
click at [1396, 246] on div "[DATE] 00:00:00" at bounding box center [1392, 241] width 106 height 39
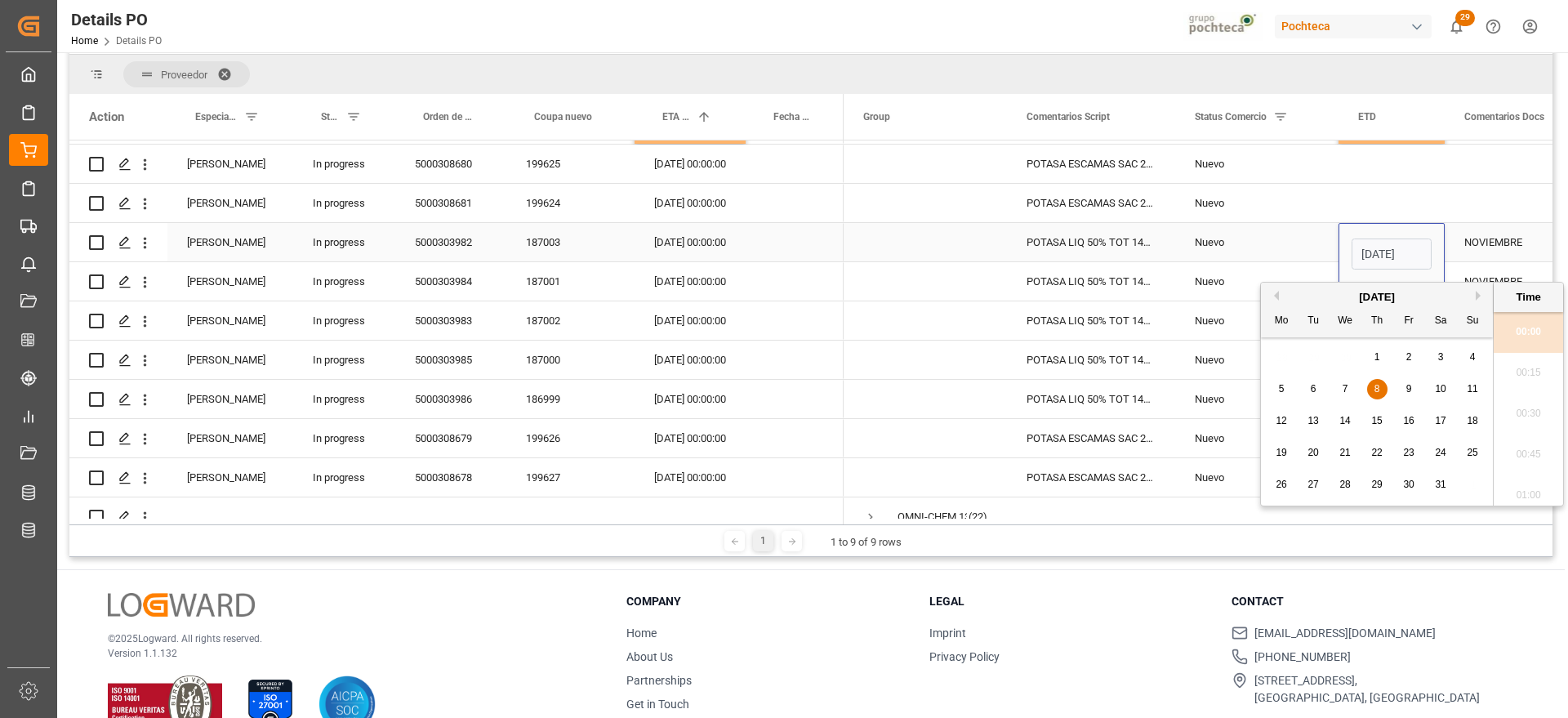
scroll to position [0, 53]
click at [1479, 297] on button "Next Month" at bounding box center [1481, 295] width 10 height 10
click at [1479, 295] on button "Next Month" at bounding box center [1481, 295] width 10 height 10
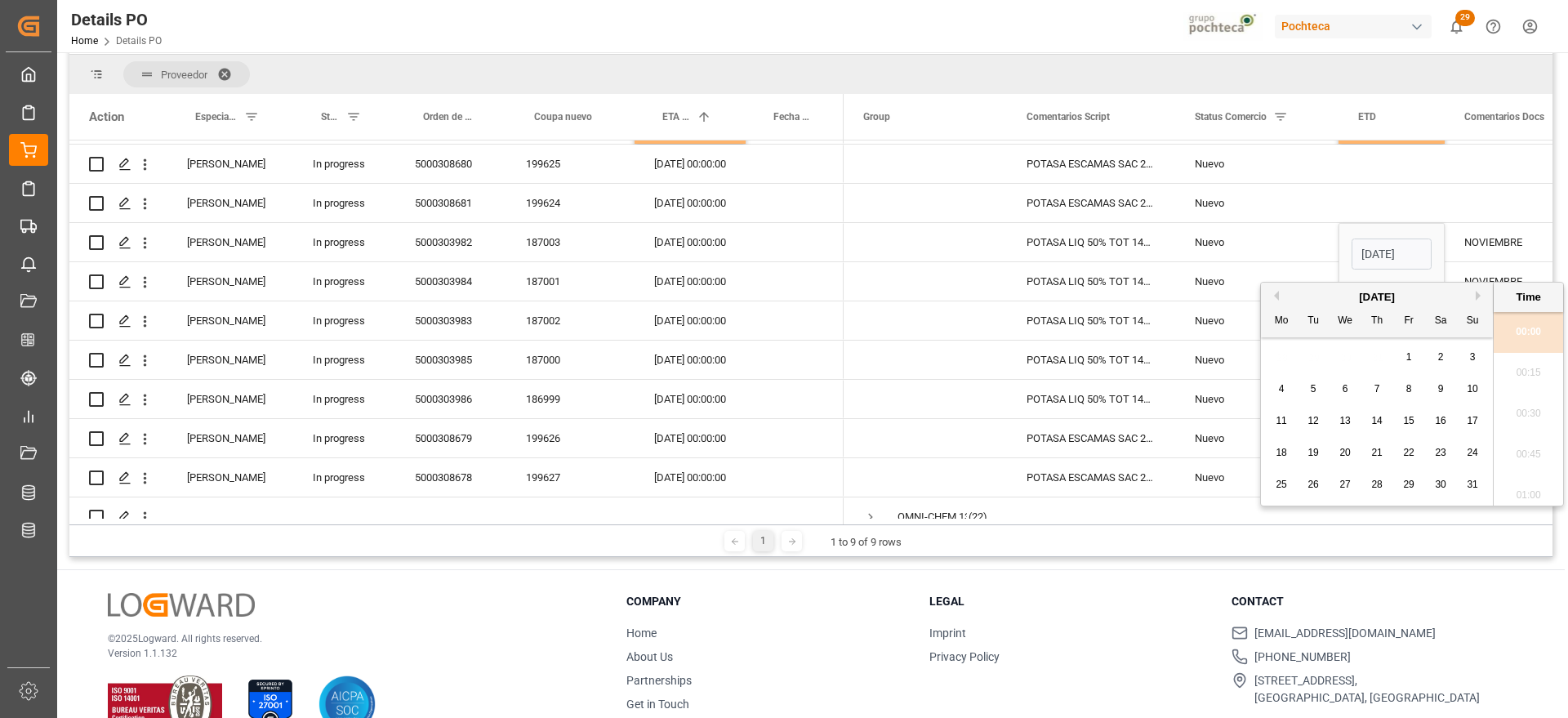
click at [1479, 295] on button "Next Month" at bounding box center [1481, 295] width 10 height 10
click at [1347, 356] on span "1" at bounding box center [1345, 356] width 5 height 12
type input "[DATE] 00:00"
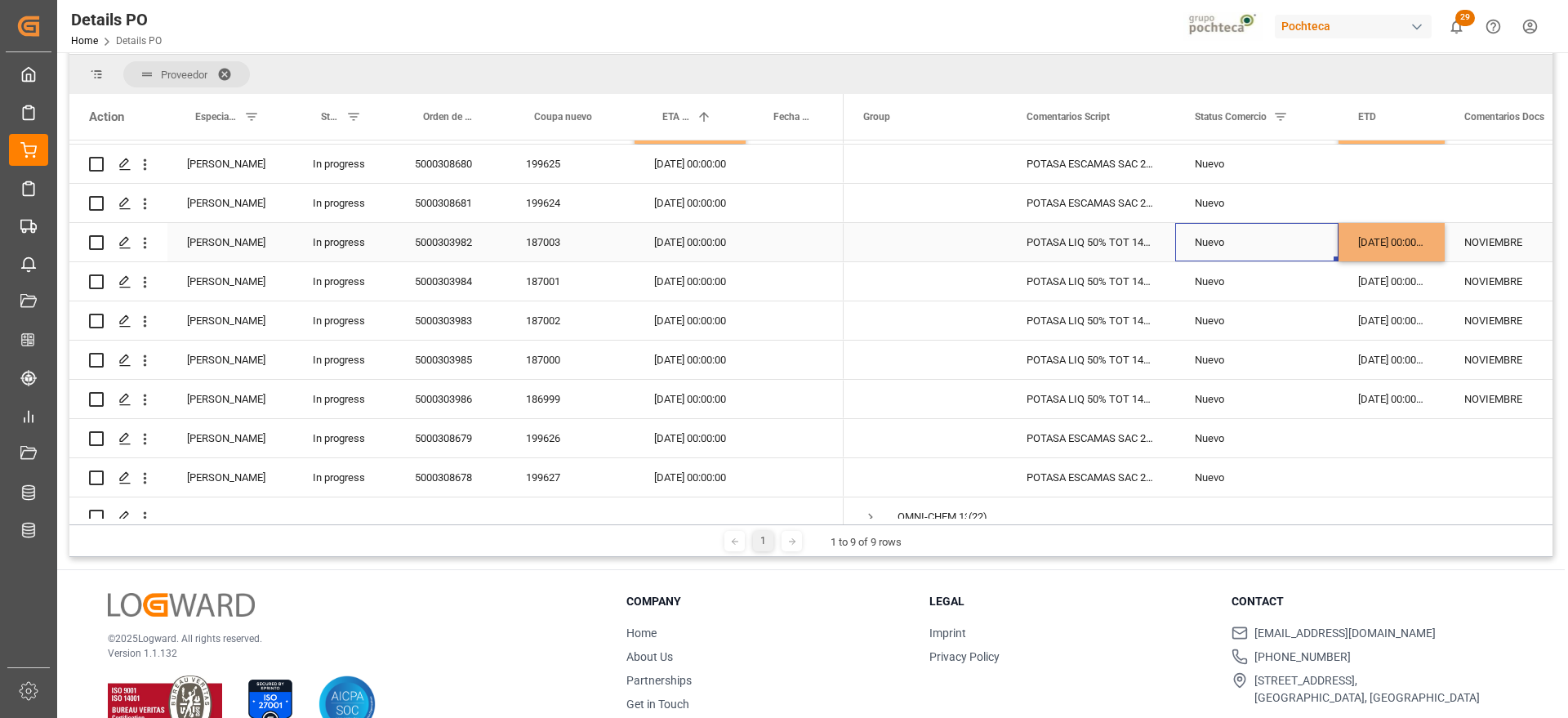
click at [1284, 233] on div "Nuevo" at bounding box center [1257, 242] width 124 height 38
click at [1368, 247] on div "[DATE] 00:00:00" at bounding box center [1392, 241] width 106 height 39
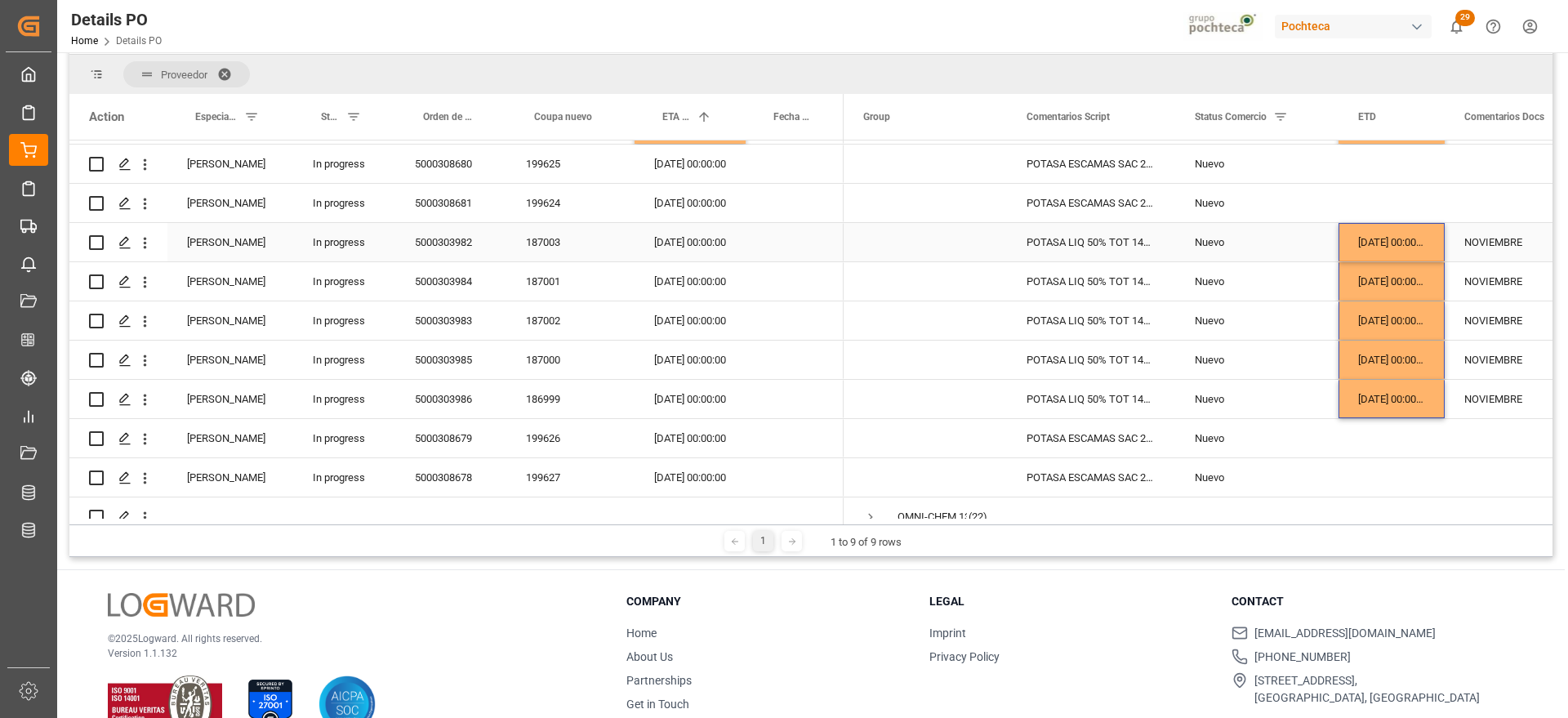
click at [686, 241] on div "[DATE] 00:00:00" at bounding box center [690, 241] width 111 height 39
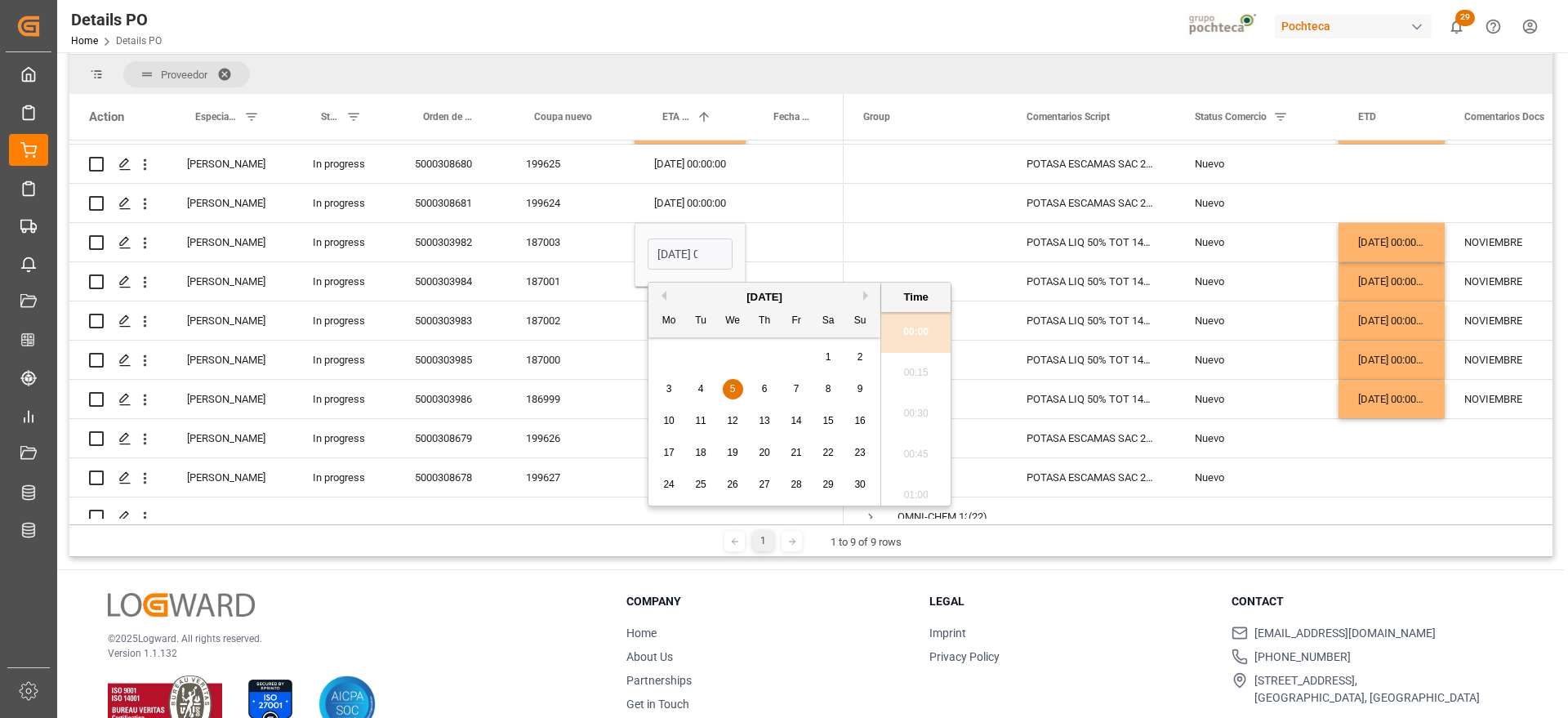
click at [661, 297] on button "Previous Month" at bounding box center [661, 295] width 10 height 10
click at [734, 450] on span "22" at bounding box center [732, 452] width 11 height 12
type input "[DATE] 00:00"
click at [791, 234] on div "Press SPACE to select this row." at bounding box center [794, 241] width 98 height 39
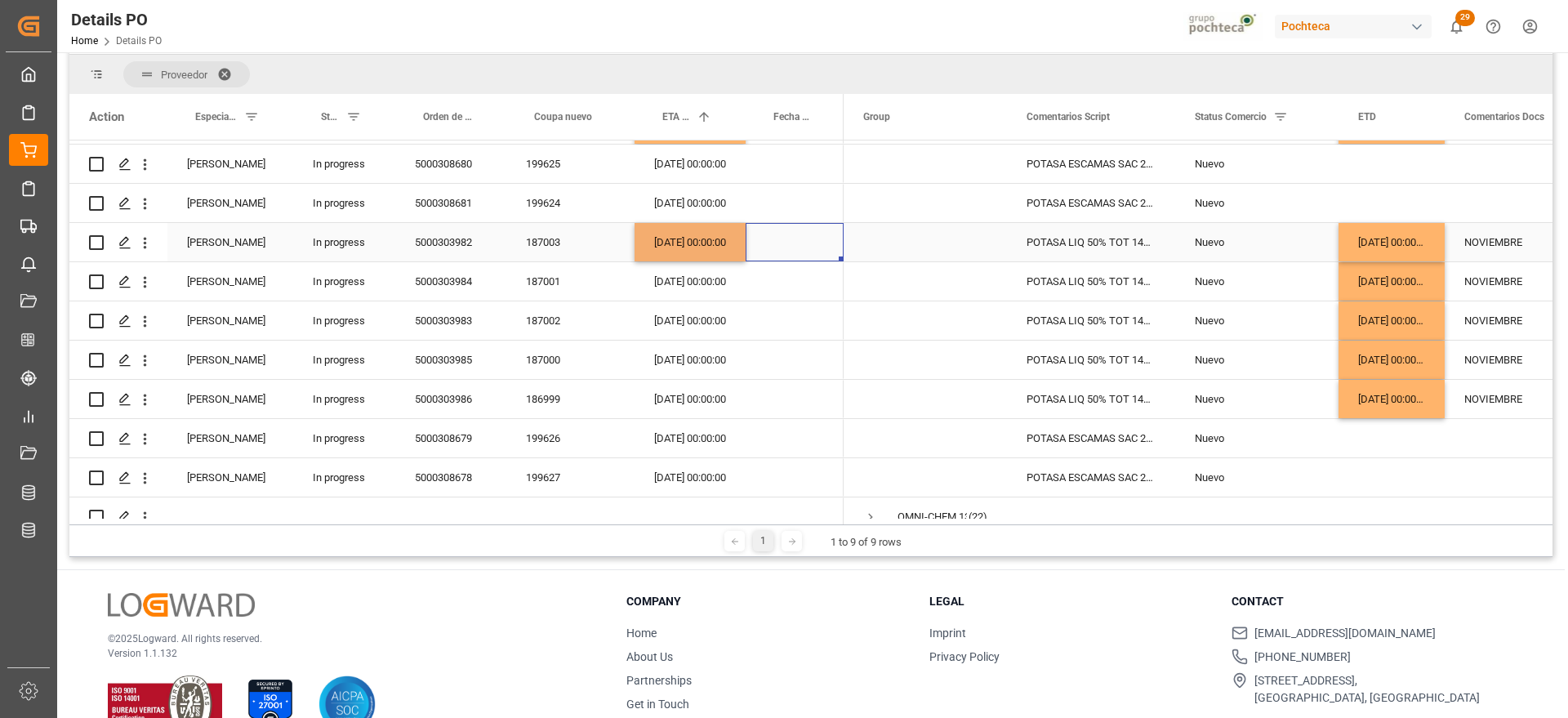
click at [696, 243] on div "[DATE] 00:00:00" at bounding box center [690, 241] width 111 height 39
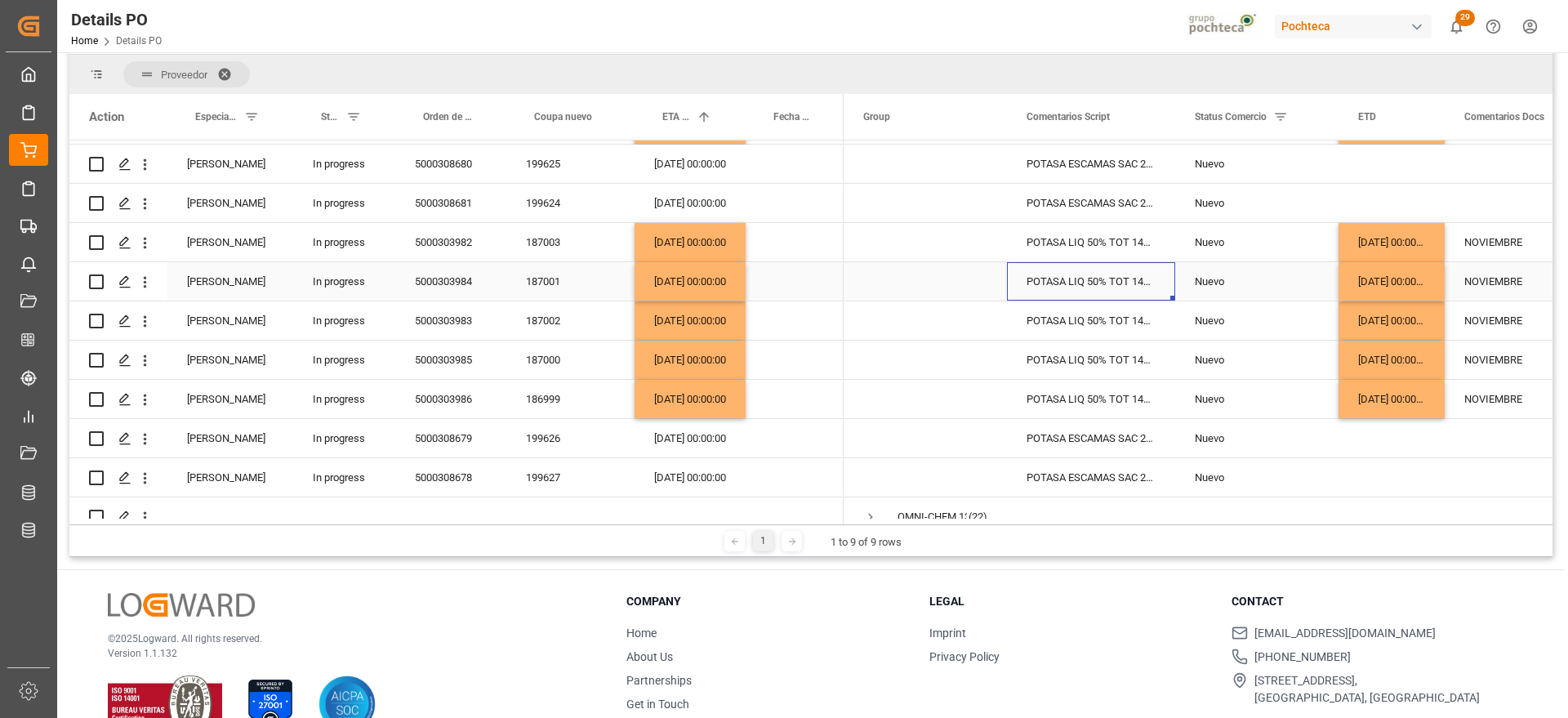
click at [1167, 280] on div "POTASA LIQ 50% TOT 1450 KG E/I BR N (969" at bounding box center [1091, 281] width 168 height 39
click at [1472, 276] on div "NOVIEMBRE" at bounding box center [1569, 281] width 248 height 39
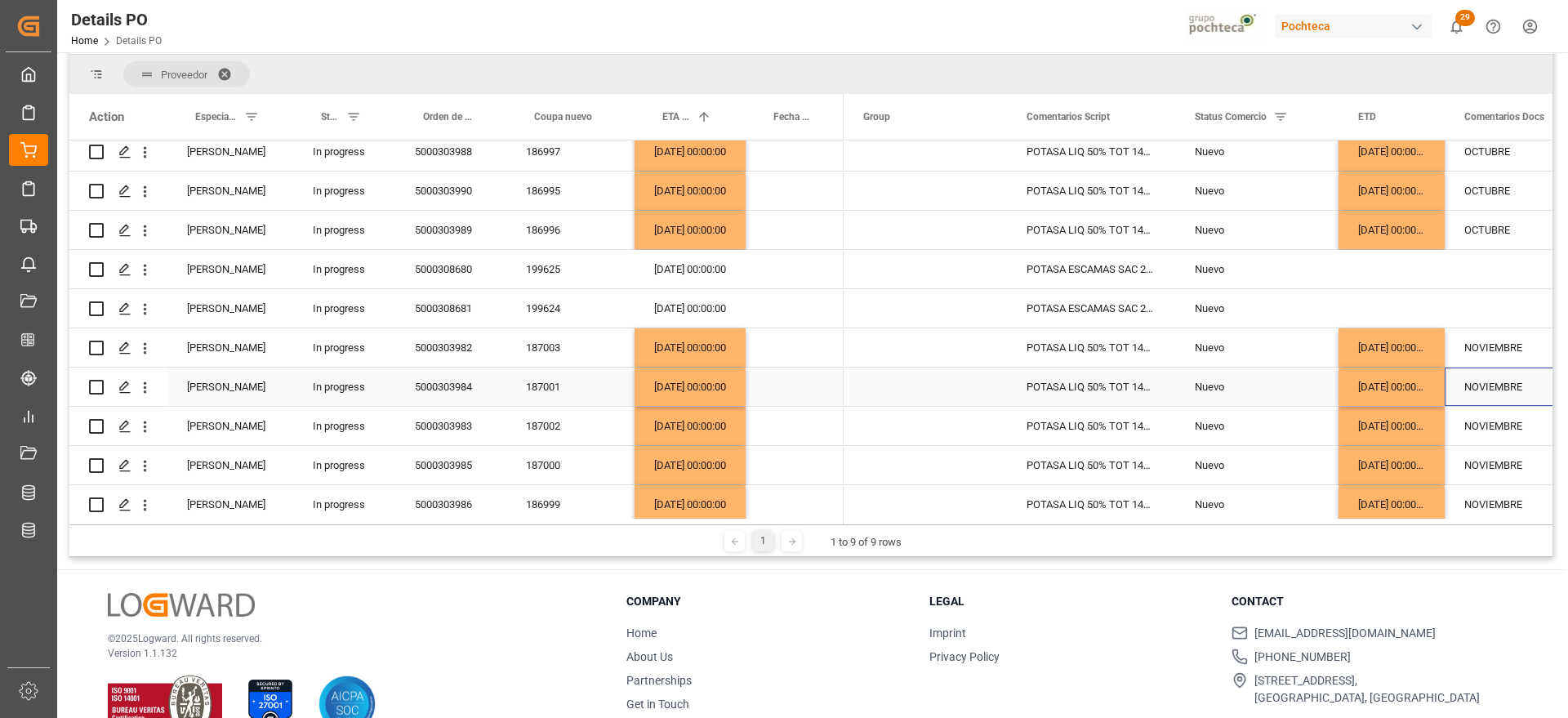
scroll to position [600, 0]
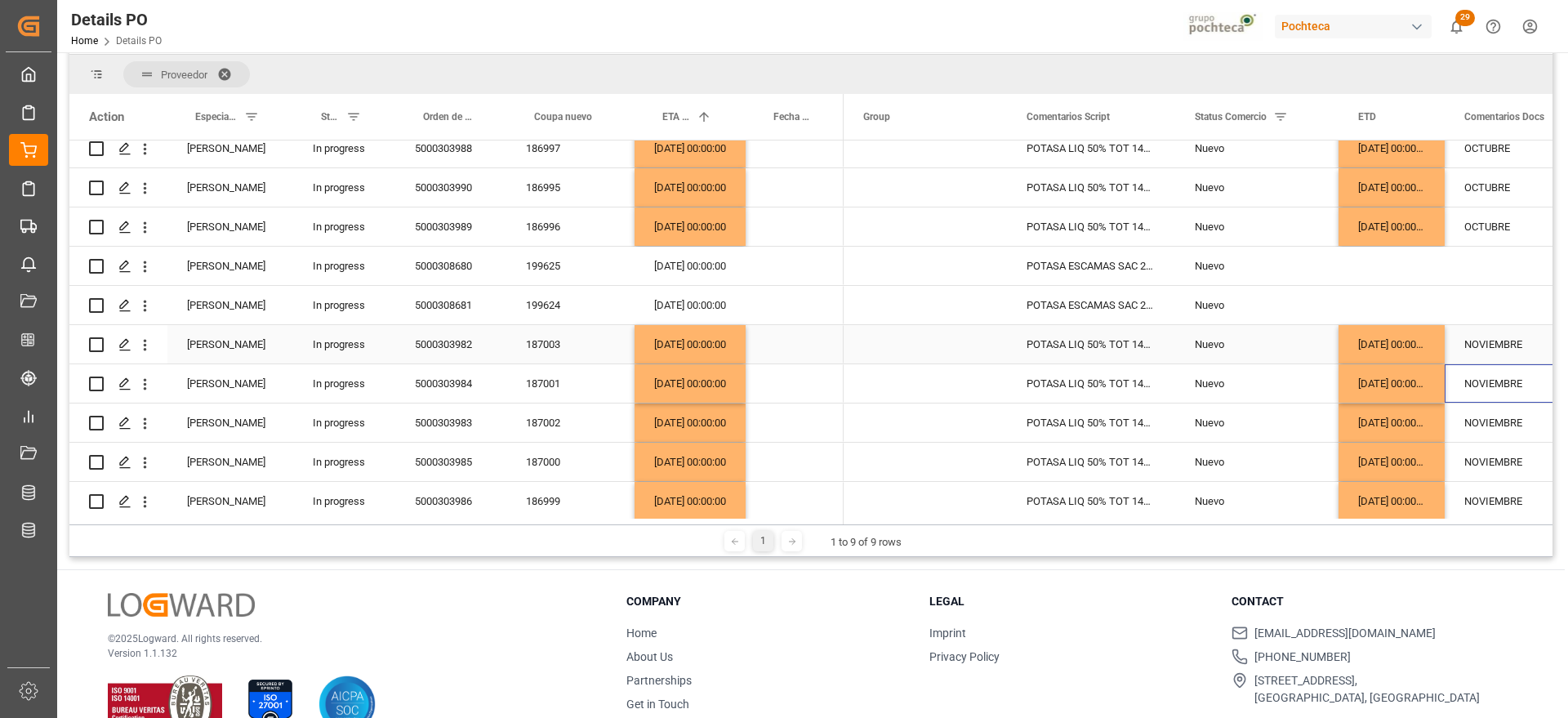
click at [1509, 340] on div "NOVIEMBRE" at bounding box center [1569, 344] width 248 height 39
click at [1489, 222] on div "OCTUBRE" at bounding box center [1569, 226] width 248 height 39
click at [1492, 341] on div "NOVIEMBRE" at bounding box center [1569, 344] width 248 height 39
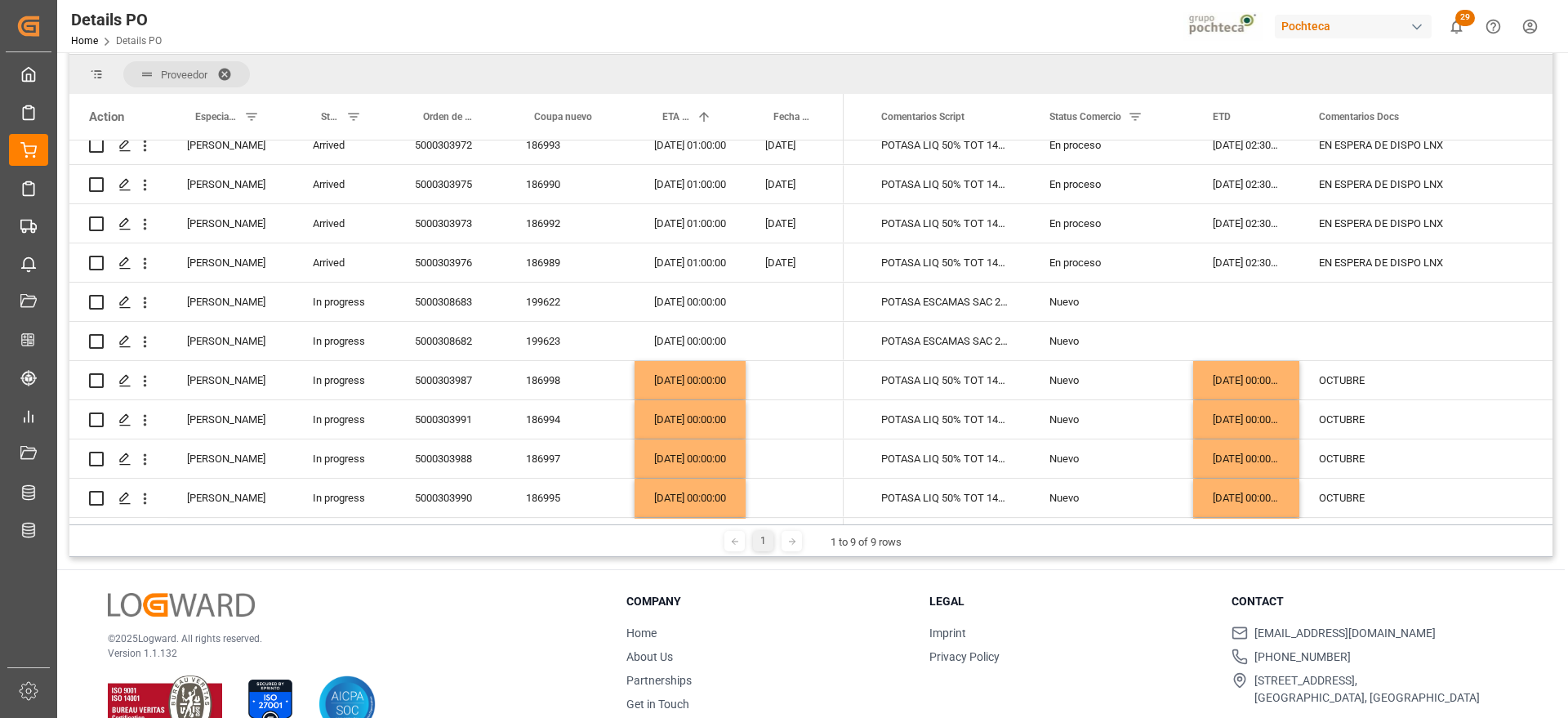
scroll to position [398, 0]
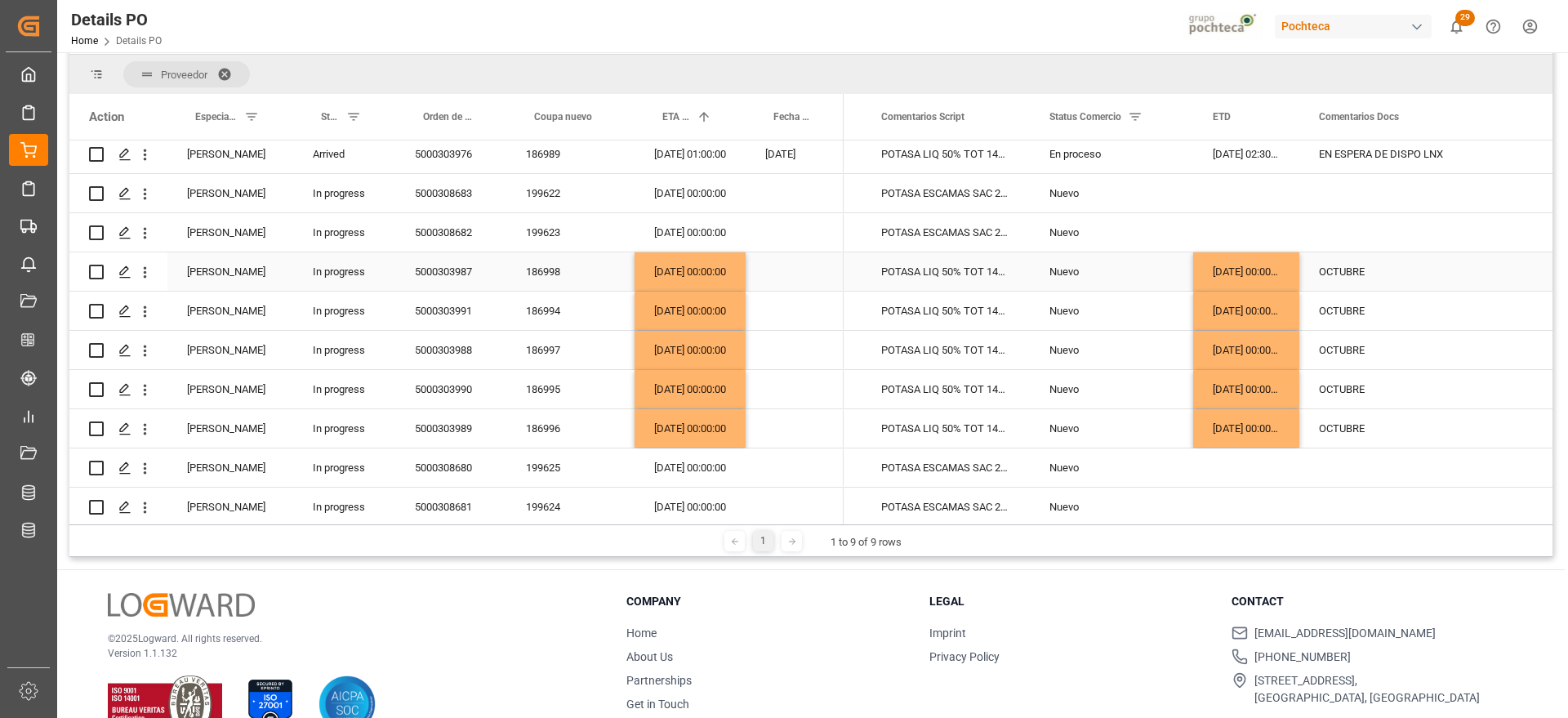
click at [1372, 272] on div "OCTUBRE" at bounding box center [1423, 271] width 248 height 39
drag, startPoint x: 1391, startPoint y: 278, endPoint x: 1319, endPoint y: 276, distance: 72.0
click at [1319, 276] on input "OCTUBRE" at bounding box center [1423, 281] width 222 height 31
type input "NOVIEMBRE"
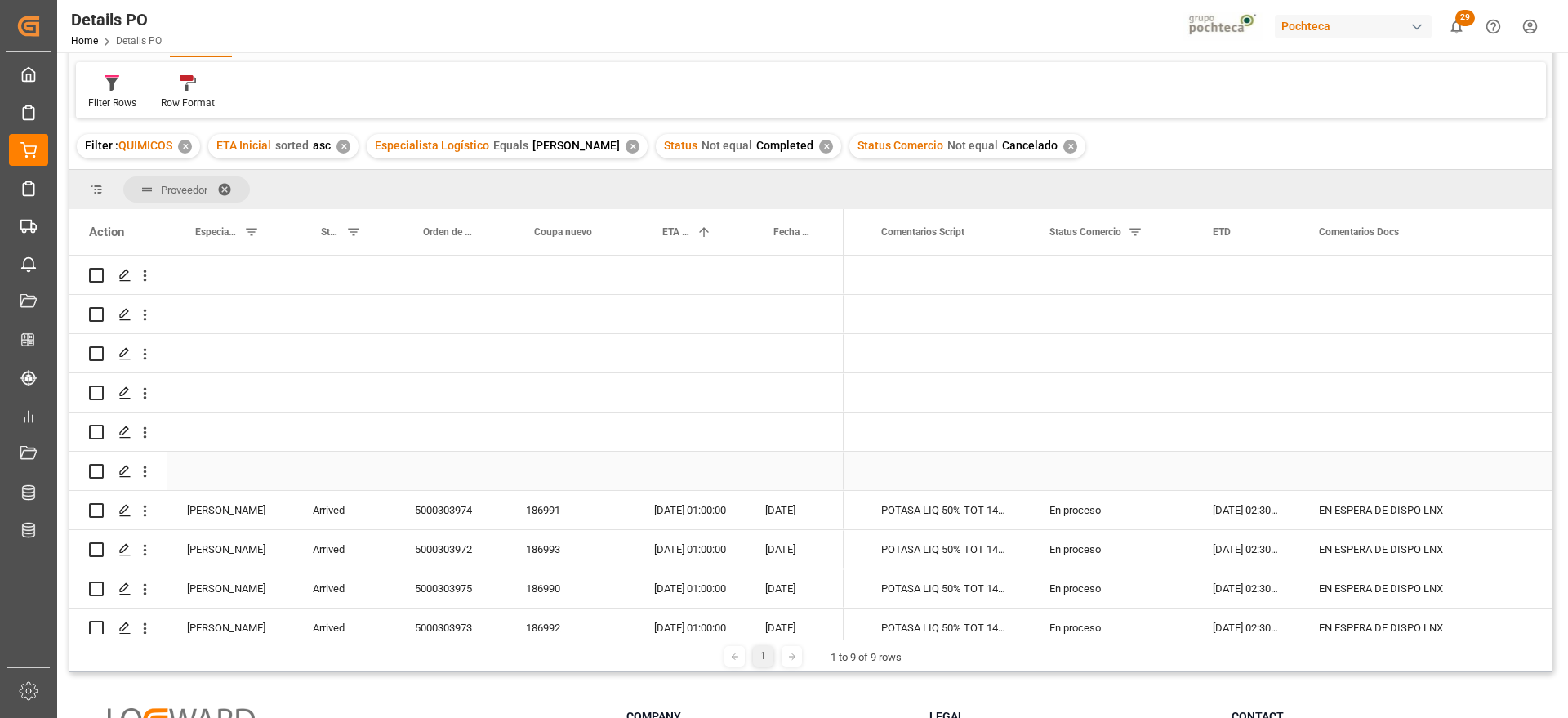
scroll to position [0, 0]
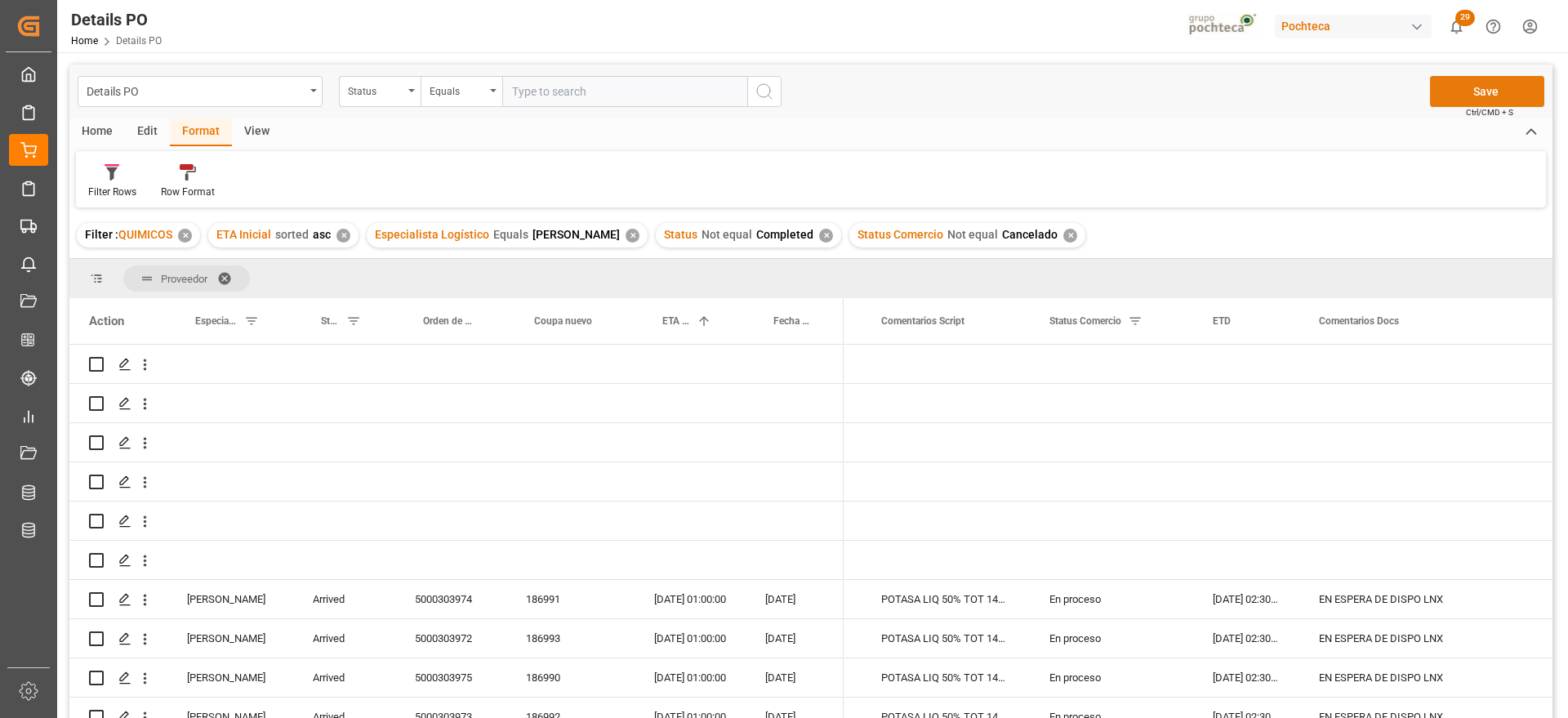
click at [1467, 97] on button "Save" at bounding box center [1487, 92] width 114 height 31
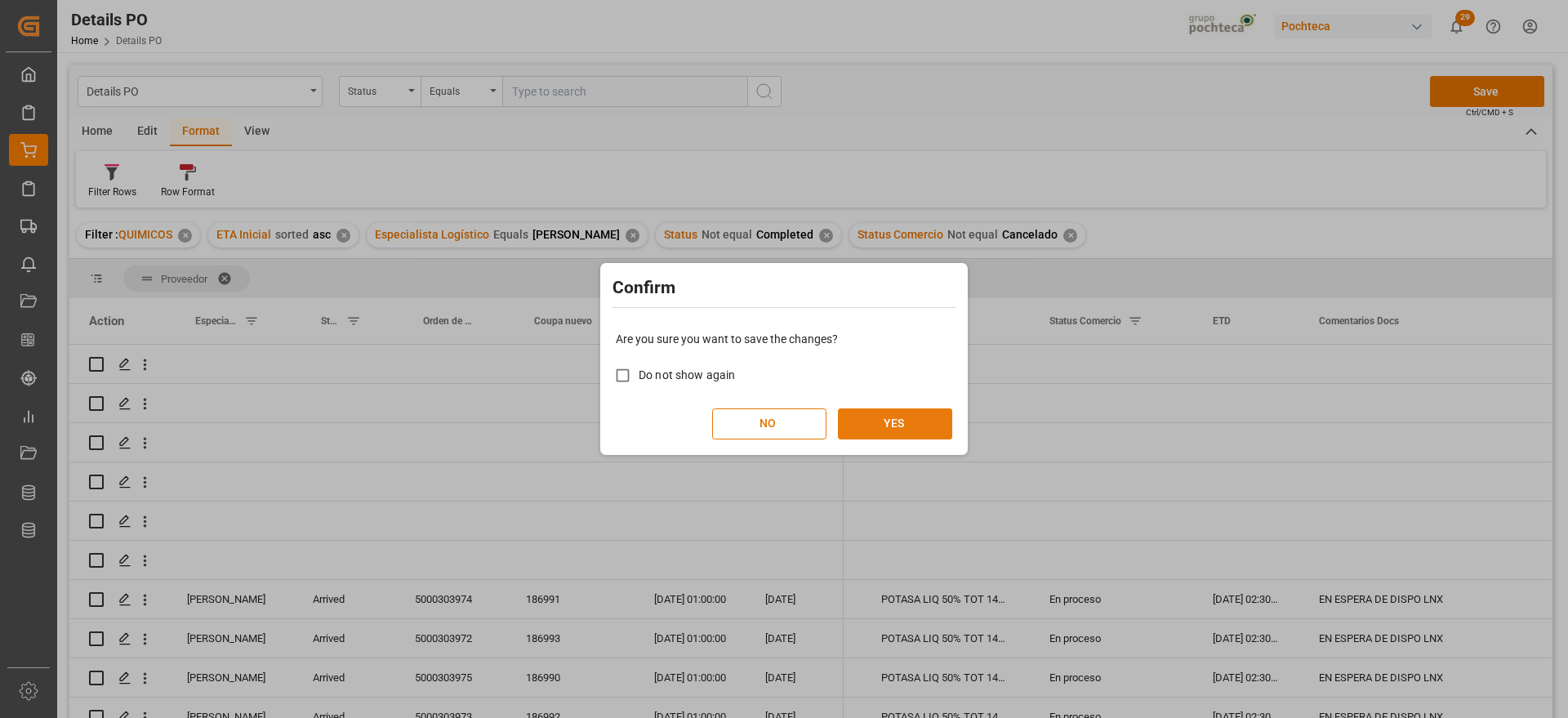
click at [904, 416] on button "YES" at bounding box center [895, 424] width 114 height 31
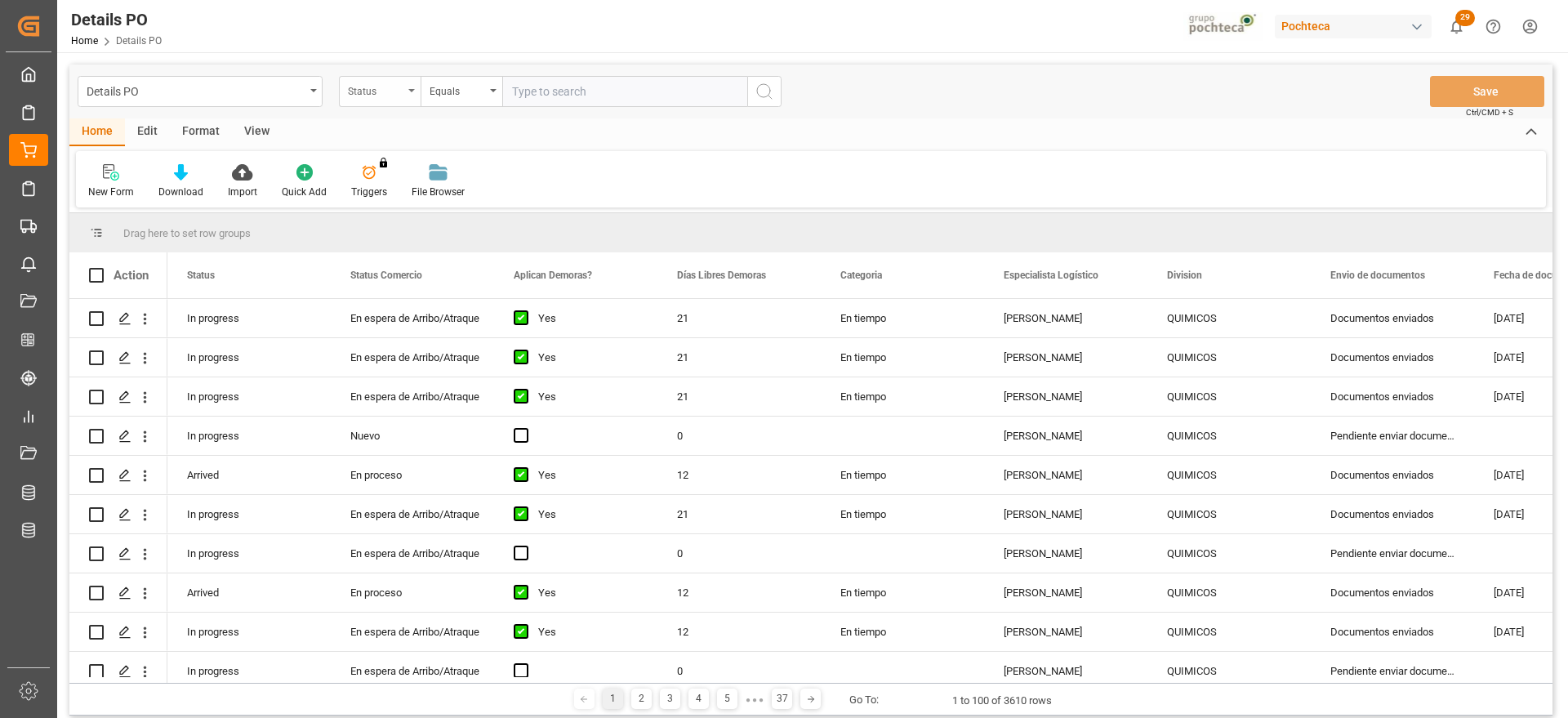
click at [386, 90] on div "Status" at bounding box center [376, 89] width 56 height 19
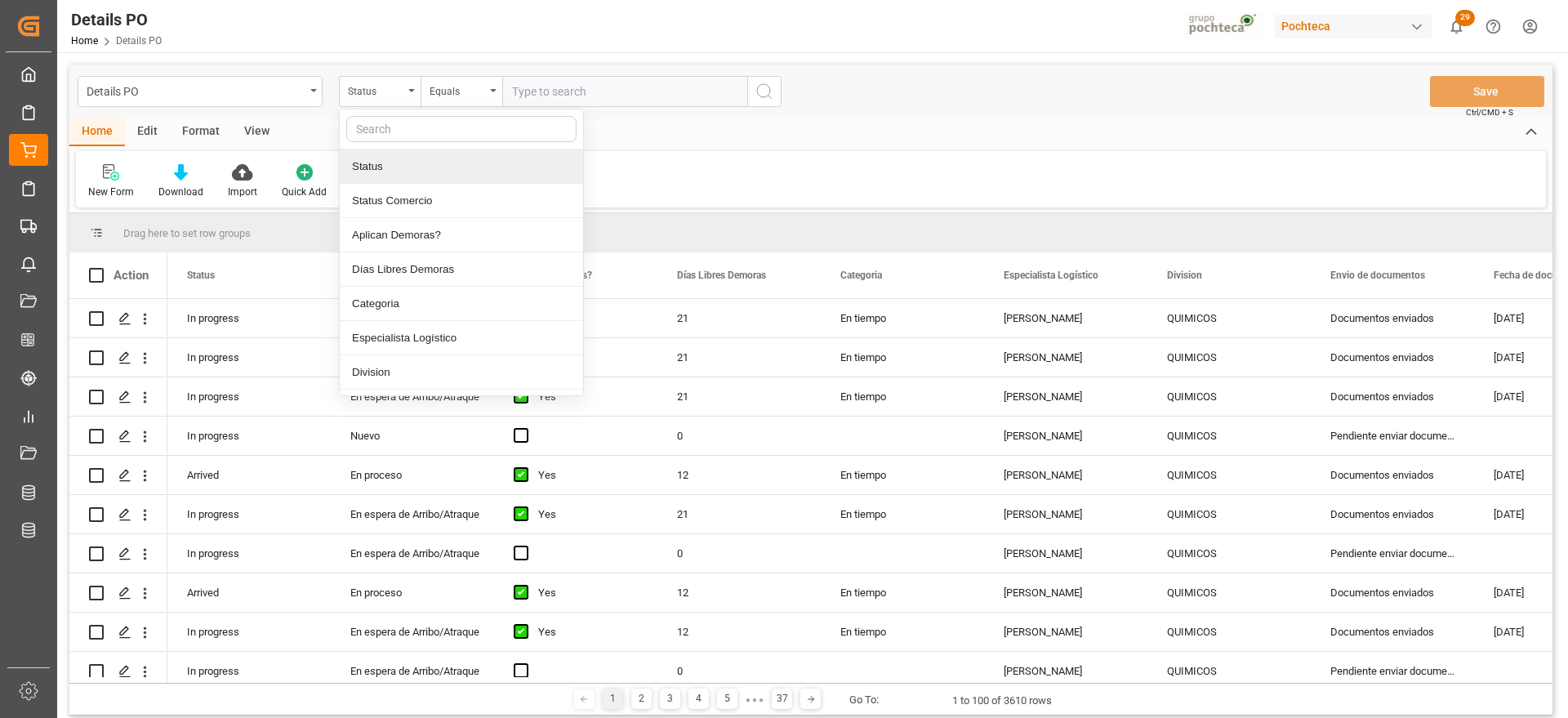
click at [397, 130] on input "text" at bounding box center [461, 128] width 231 height 26
type input "ref"
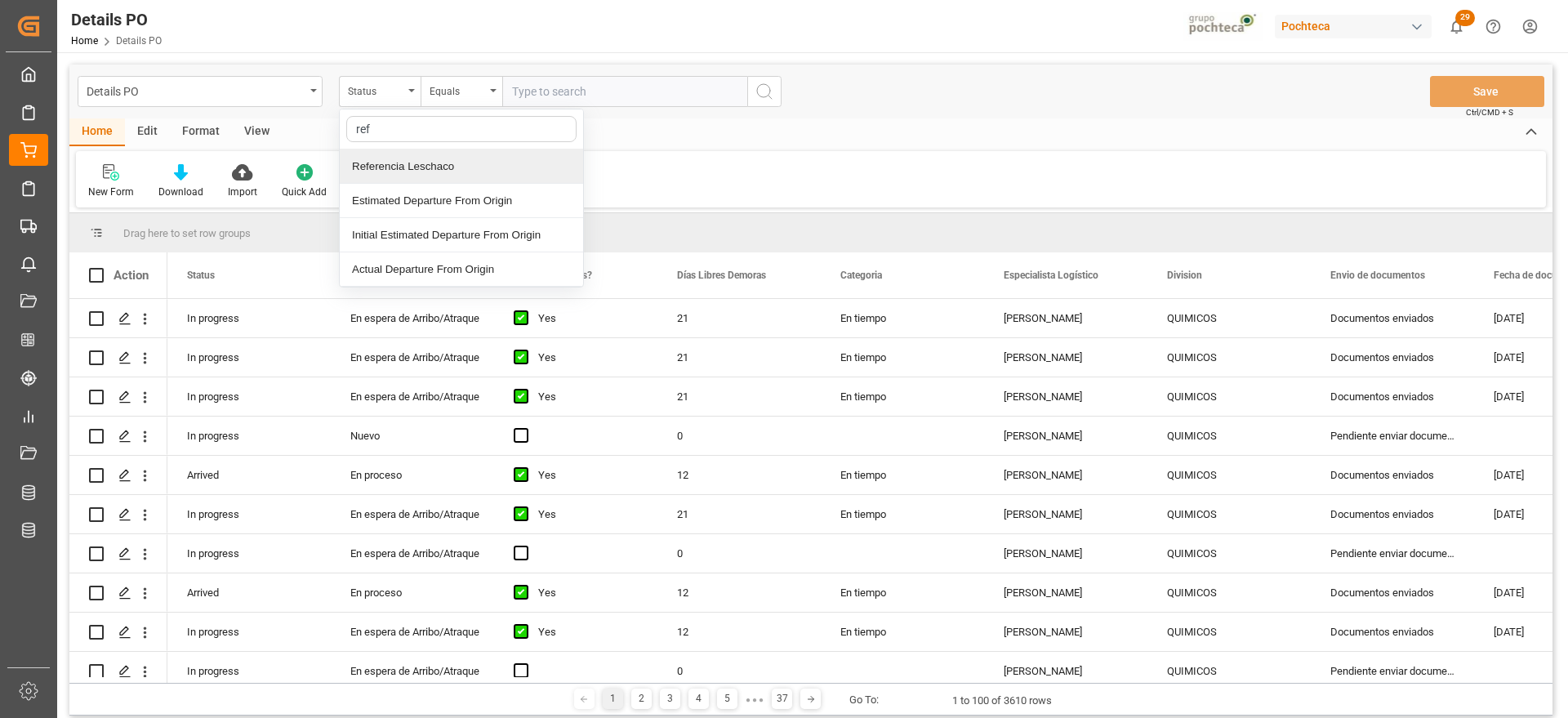
click at [436, 162] on div "Referencia Leschaco" at bounding box center [461, 167] width 243 height 34
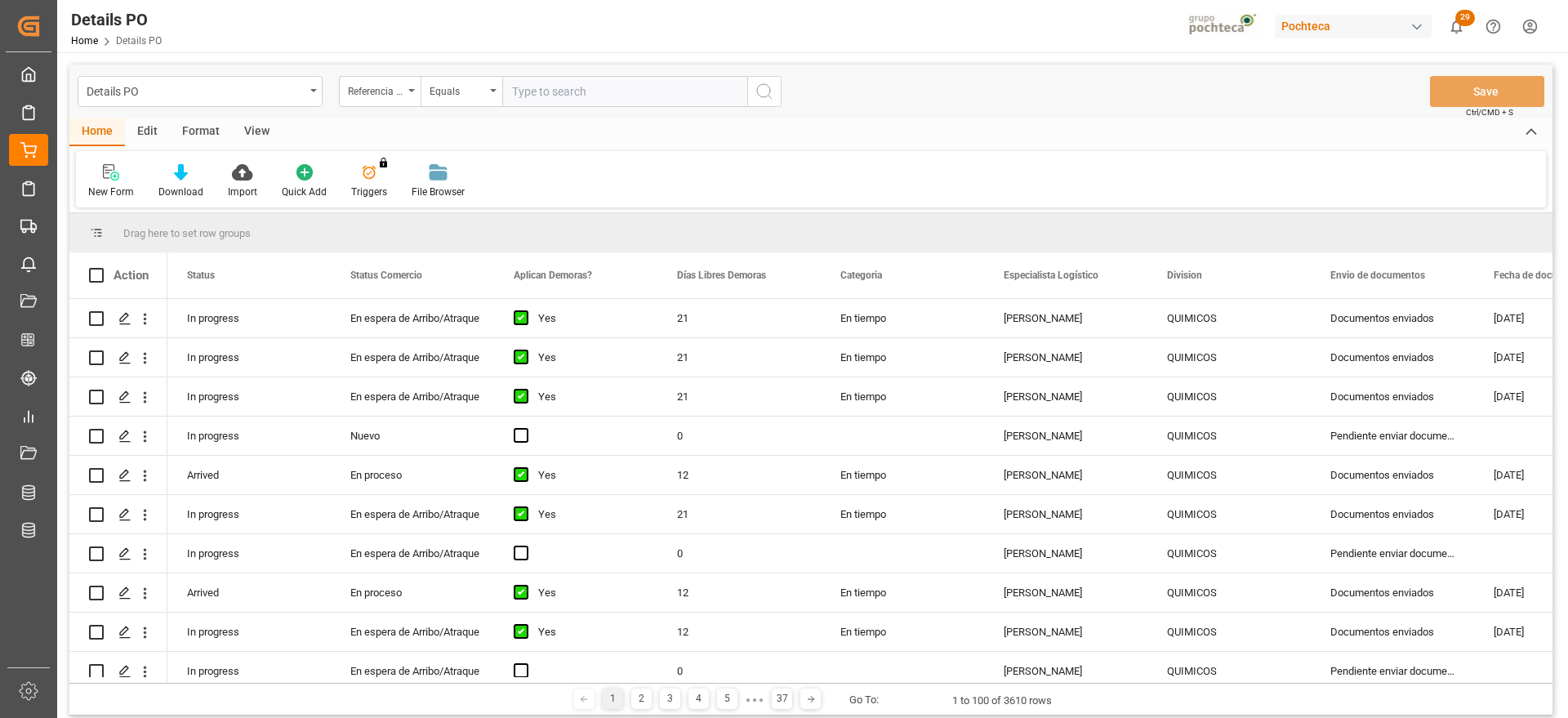
click at [540, 80] on input "text" at bounding box center [625, 92] width 245 height 31
paste input "251006900141"
type input "251006900141"
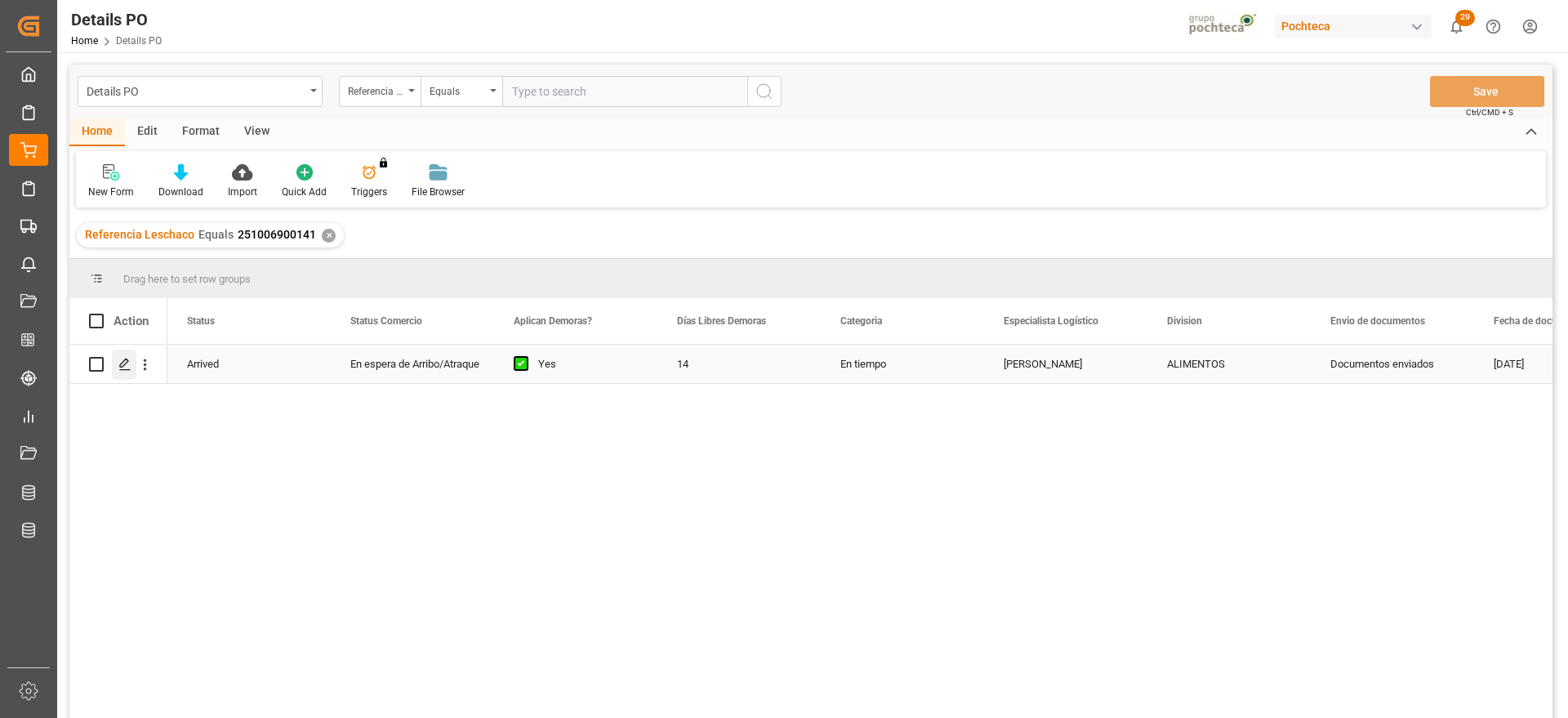
click at [121, 361] on icon "Press SPACE to select this row." at bounding box center [125, 364] width 13 height 13
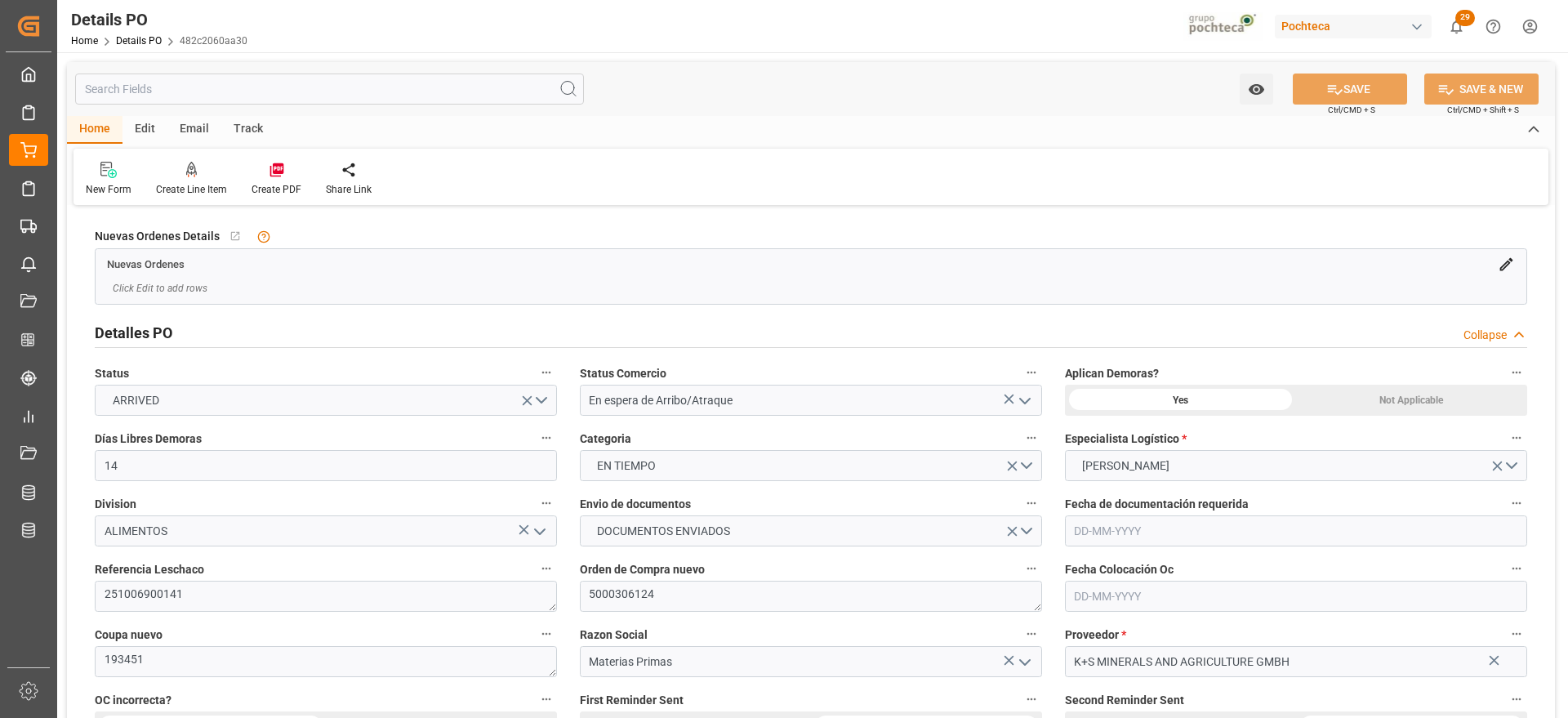
type input "14"
type input "1"
type input "[DATE]"
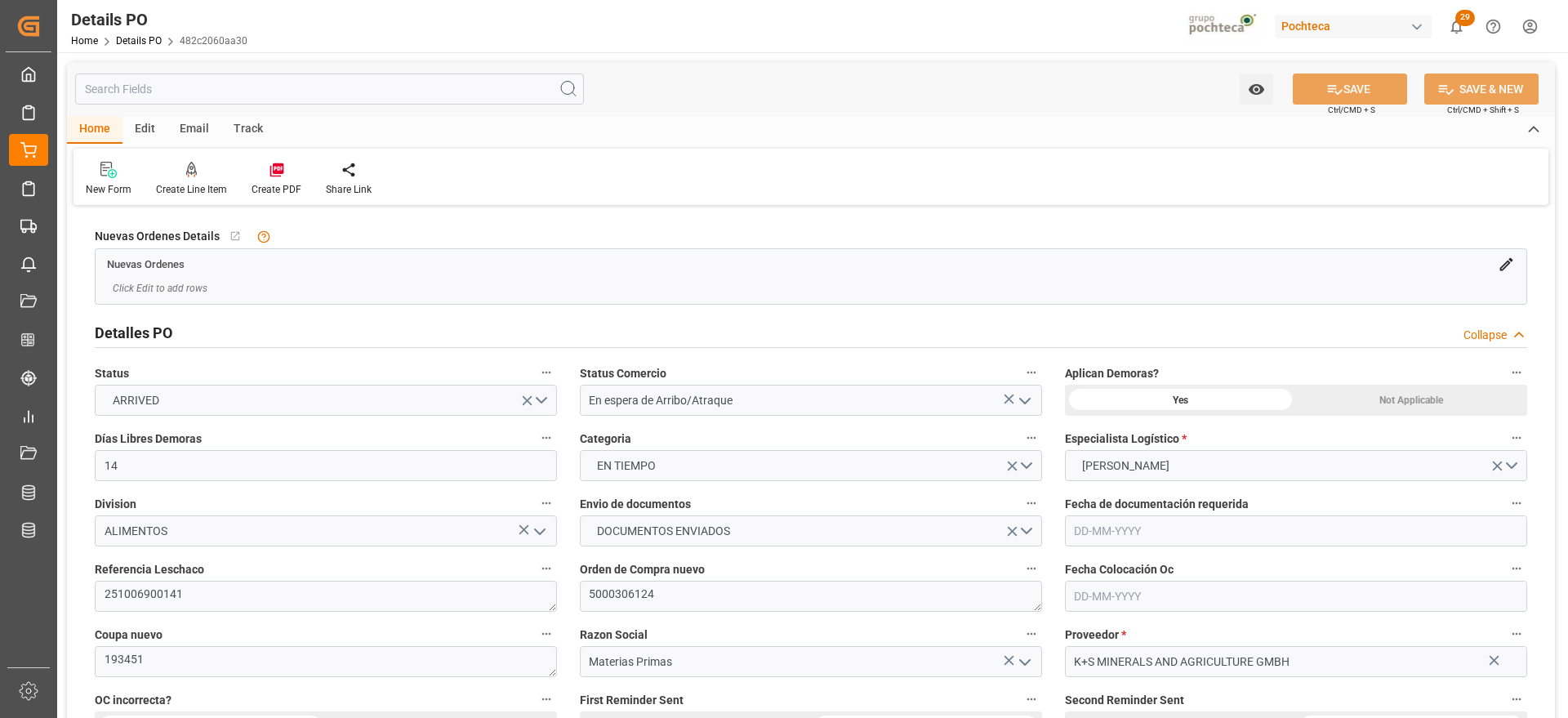
type input "[DATE]"
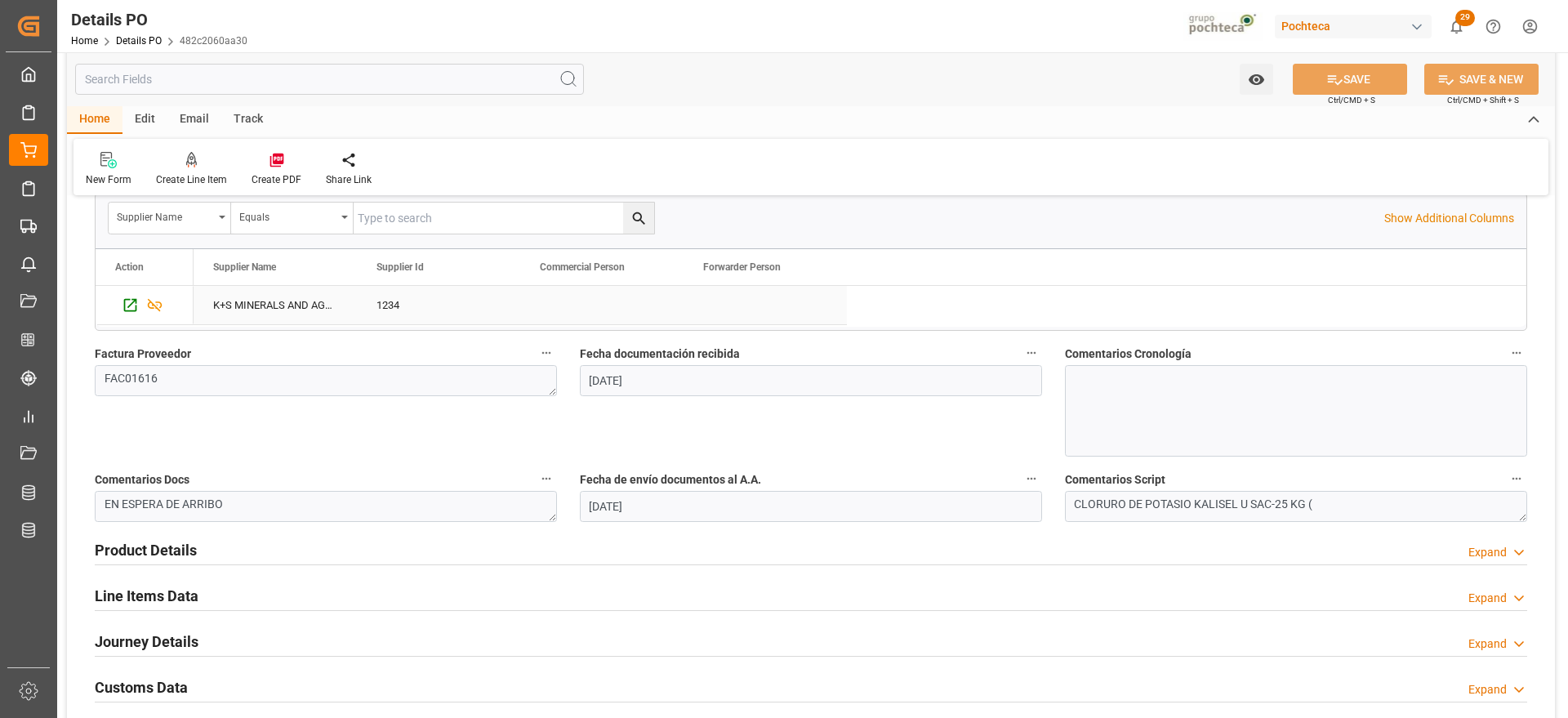
scroll to position [817, 0]
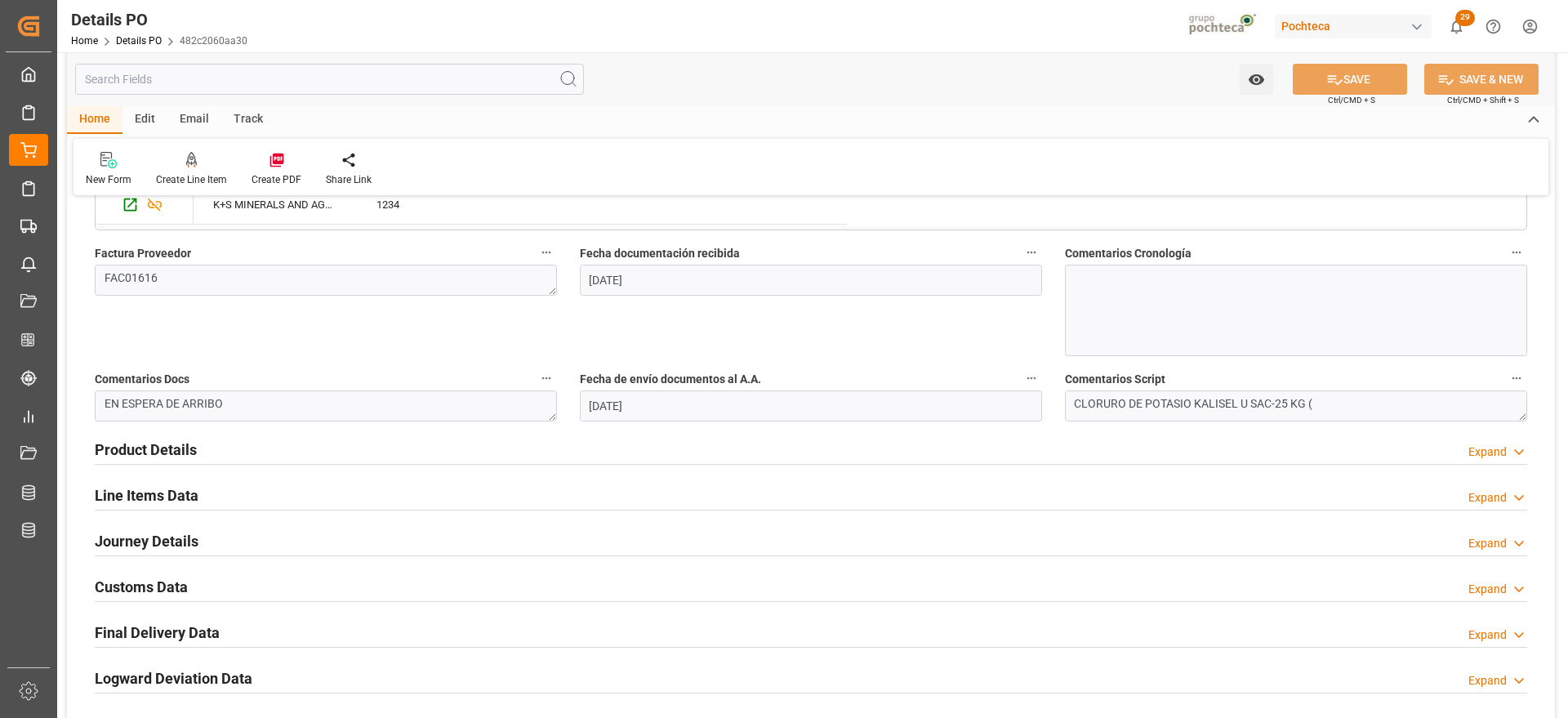
click at [168, 495] on h2 "Line Items Data" at bounding box center [147, 495] width 104 height 22
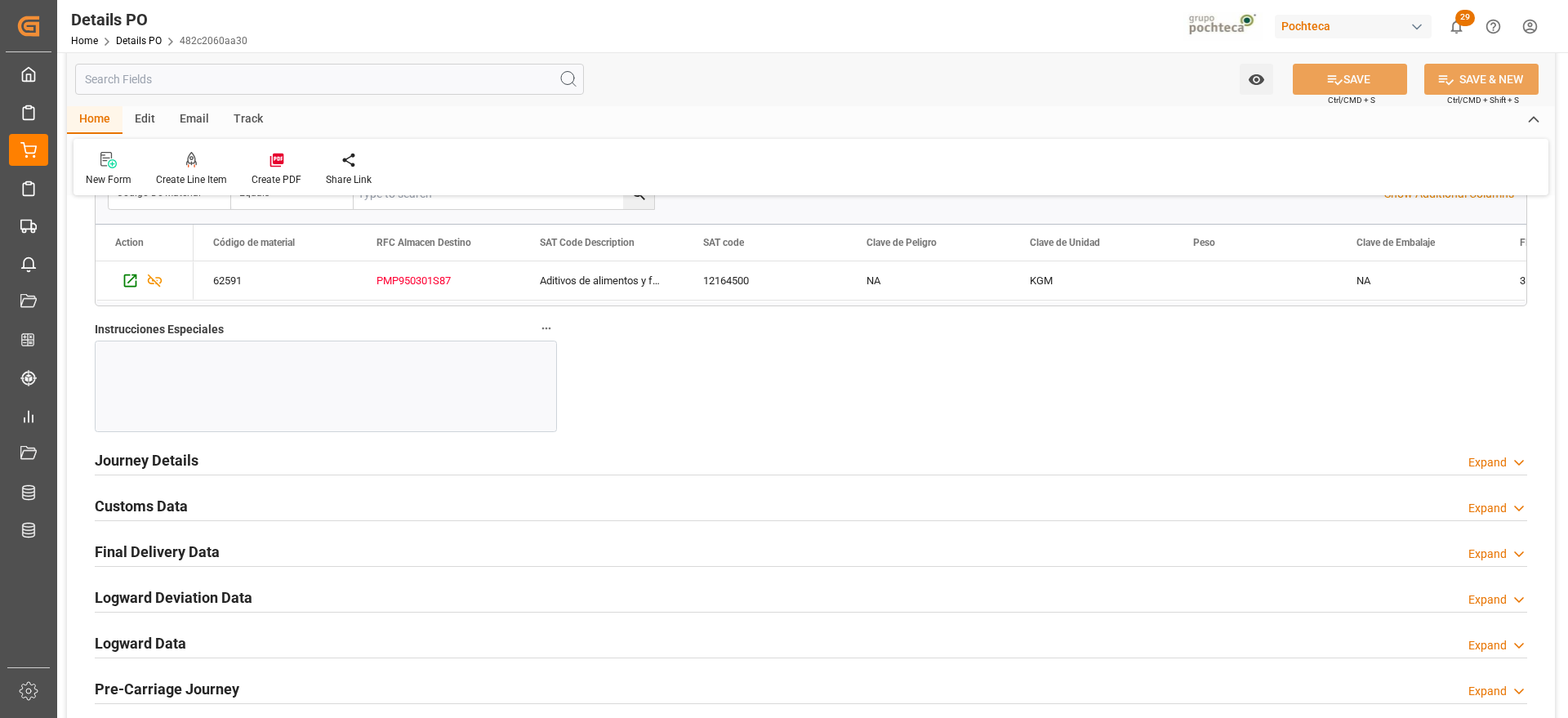
scroll to position [1633, 0]
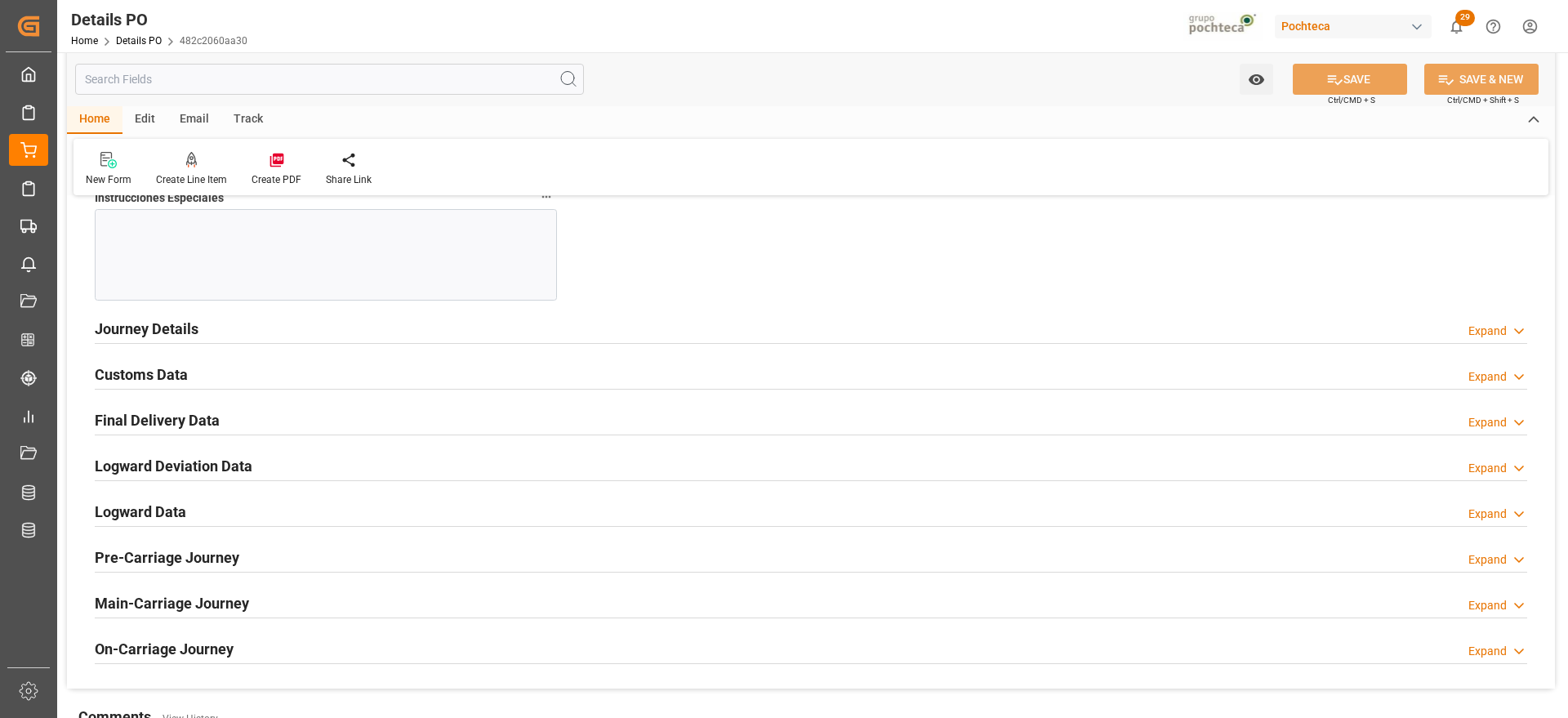
click at [155, 368] on h2 "Customs Data" at bounding box center [142, 374] width 93 height 22
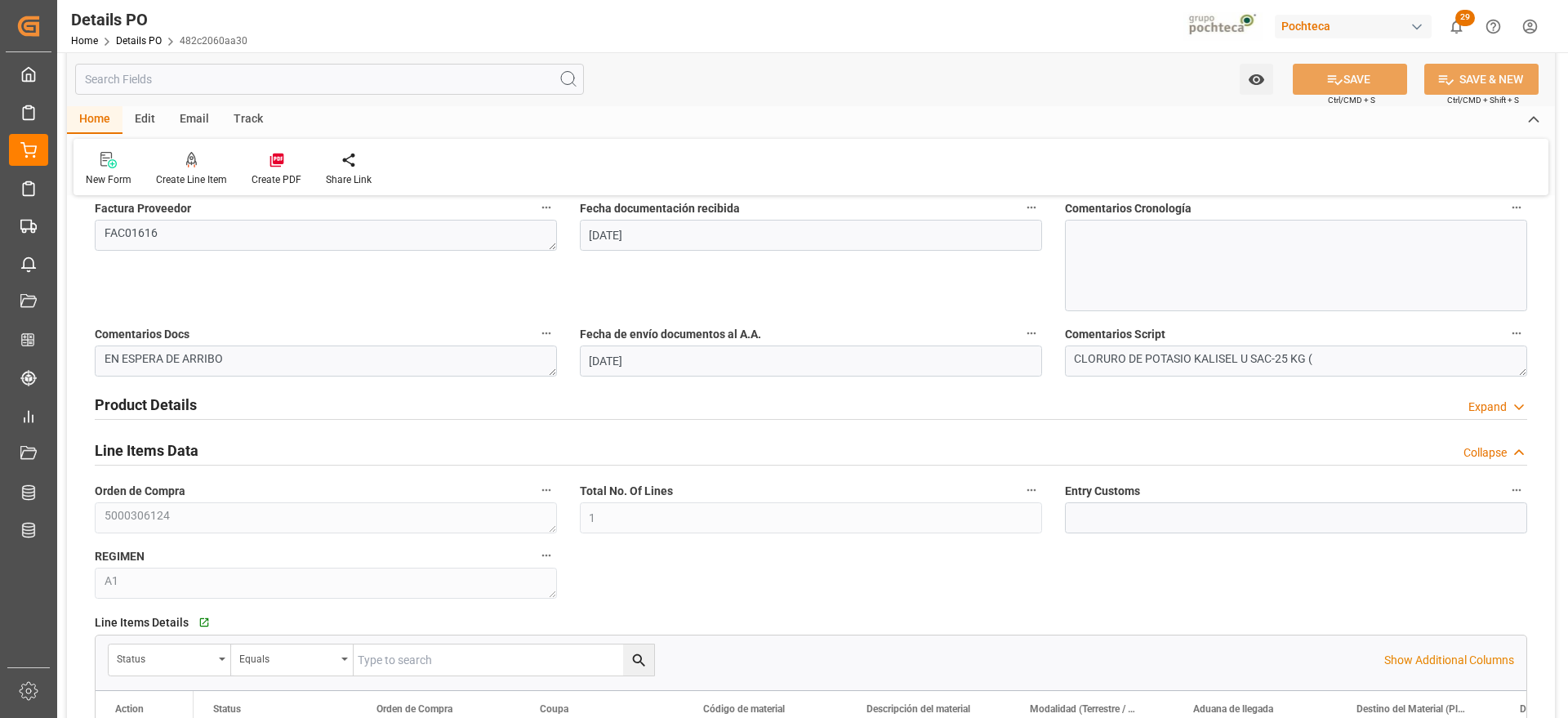
scroll to position [714, 0]
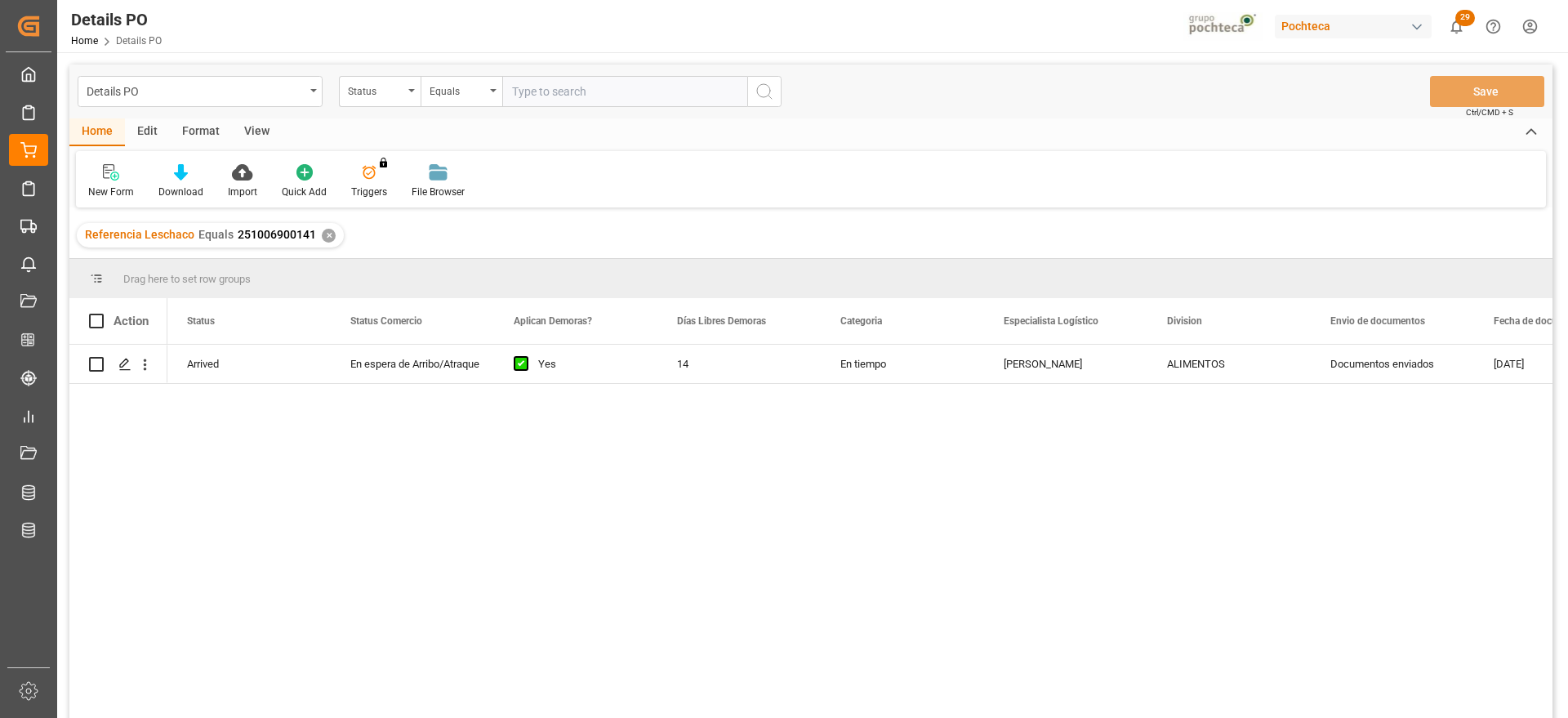
click at [314, 231] on div "Referencia Leschaco Equals 251006900141 ✕" at bounding box center [211, 234] width 267 height 24
click at [323, 233] on div "✕" at bounding box center [328, 235] width 13 height 13
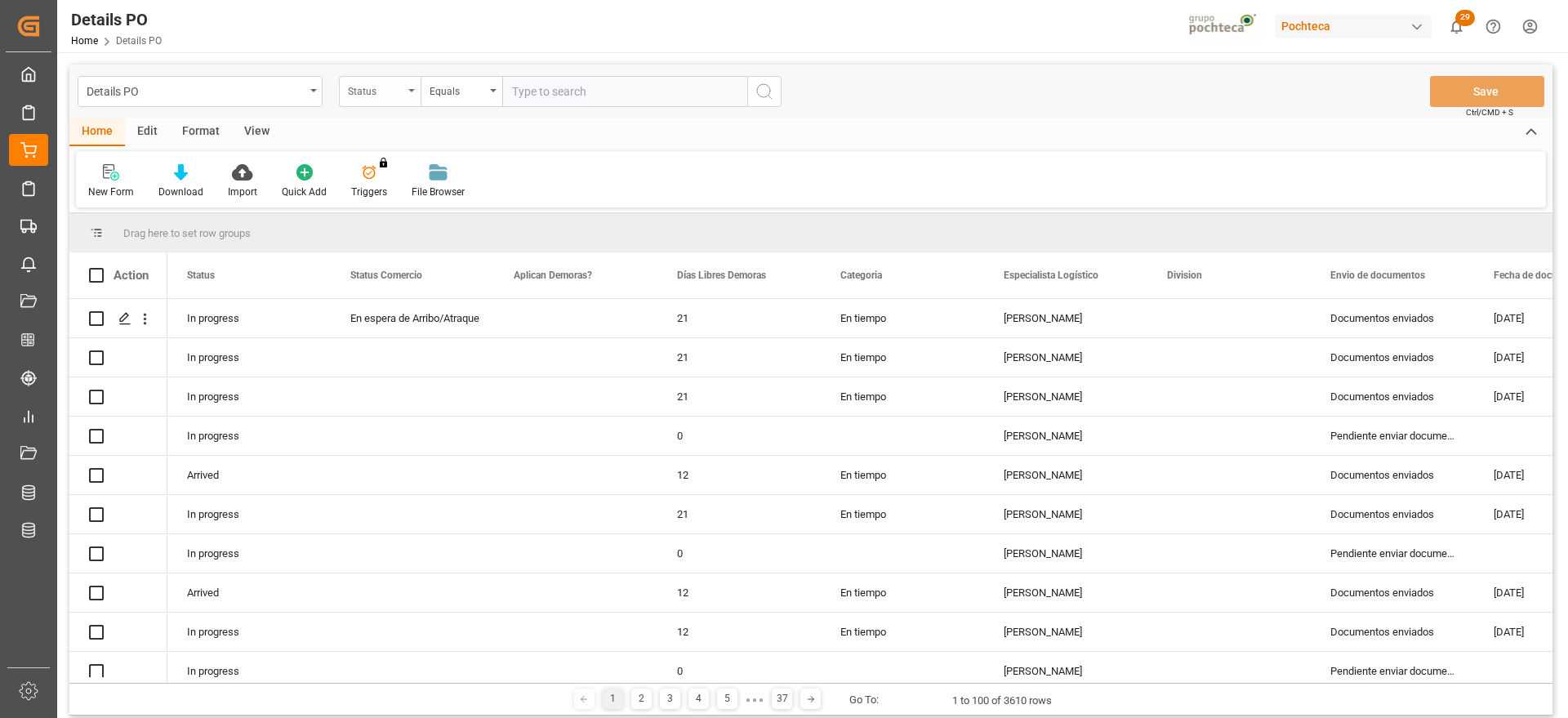
click at [387, 96] on div "Status" at bounding box center [376, 89] width 56 height 19
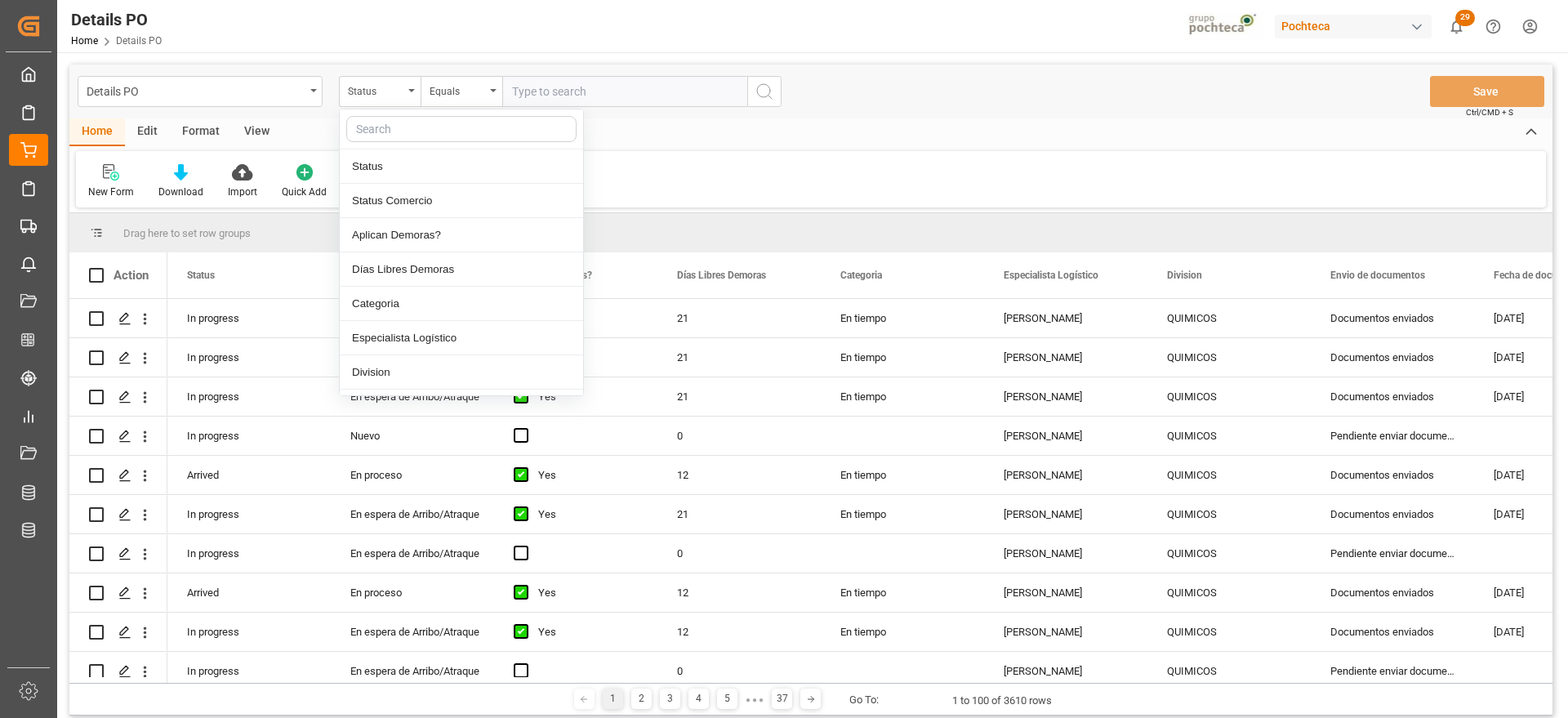
click at [402, 135] on input "text" at bounding box center [461, 128] width 231 height 26
type input "ref"
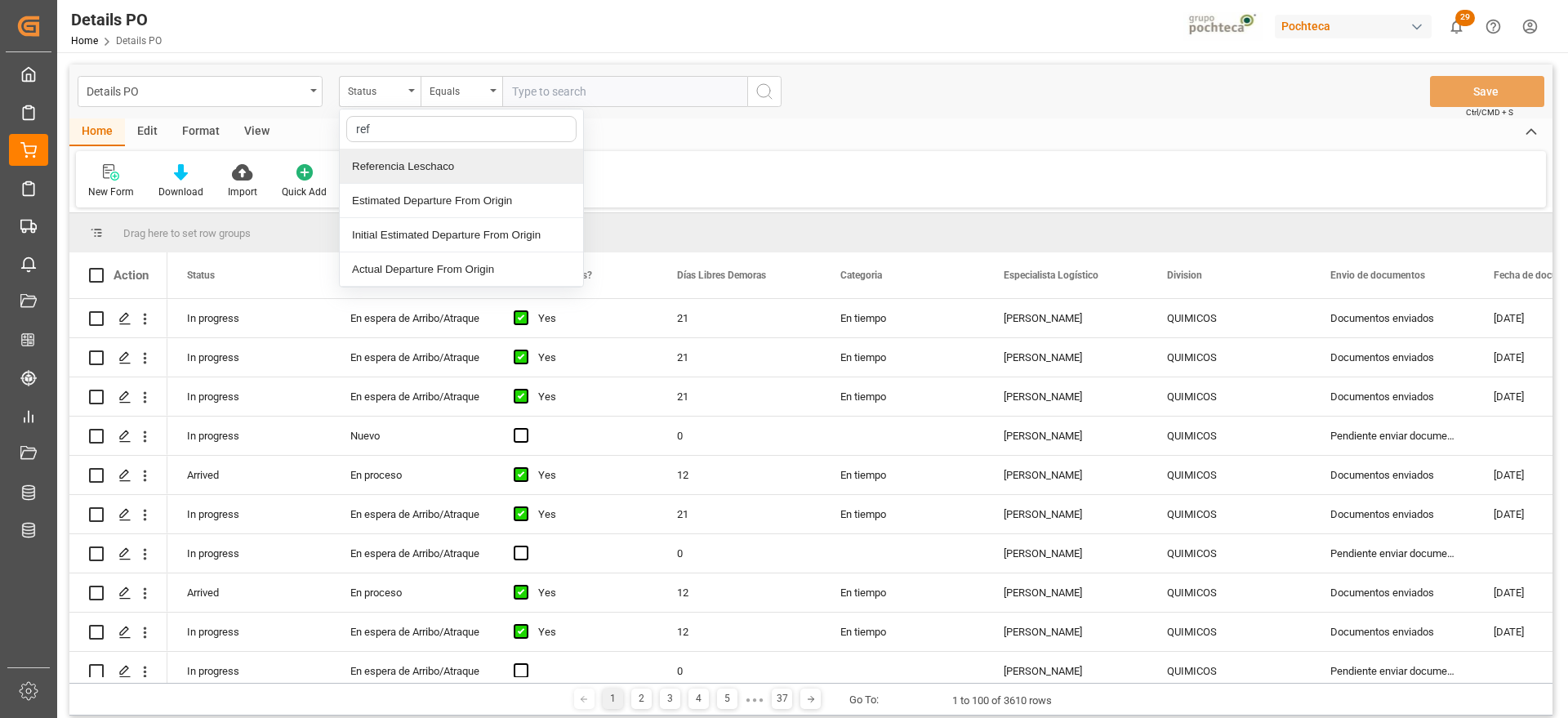
click at [442, 160] on div "Referencia Leschaco" at bounding box center [461, 167] width 243 height 34
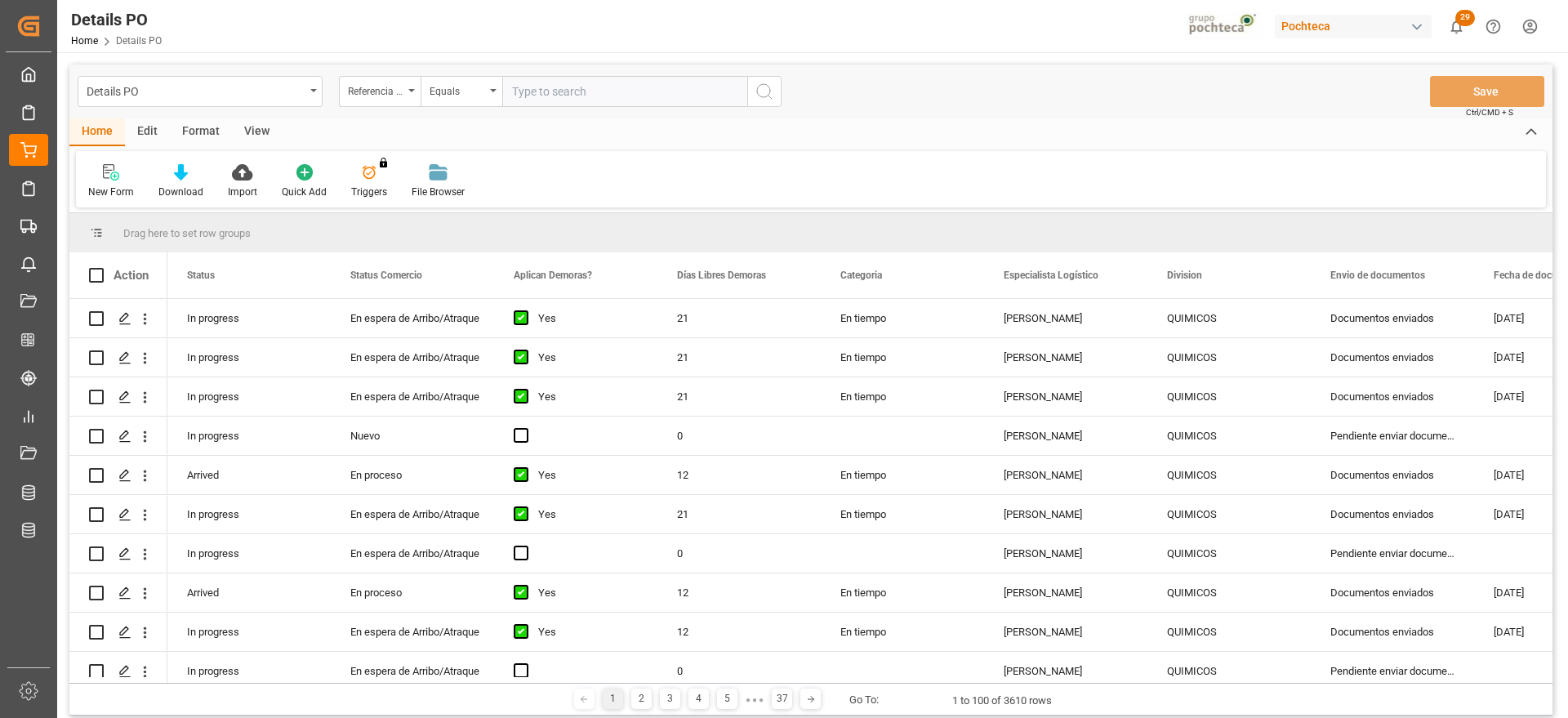
click at [553, 92] on input "text" at bounding box center [625, 92] width 245 height 31
paste input "251006900151"
type input "251006900151"
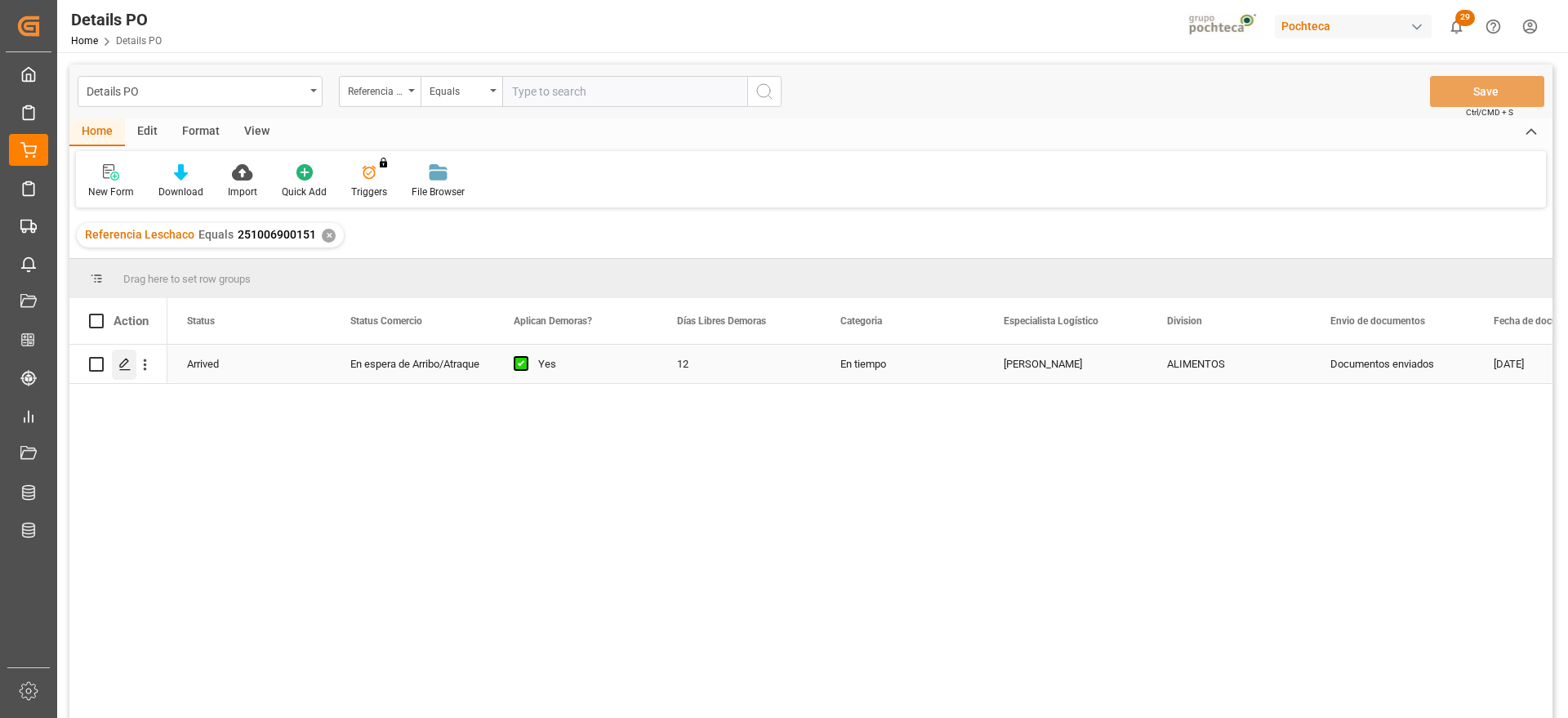
click at [122, 363] on polygon "Press SPACE to select this row." at bounding box center [124, 363] width 8 height 8
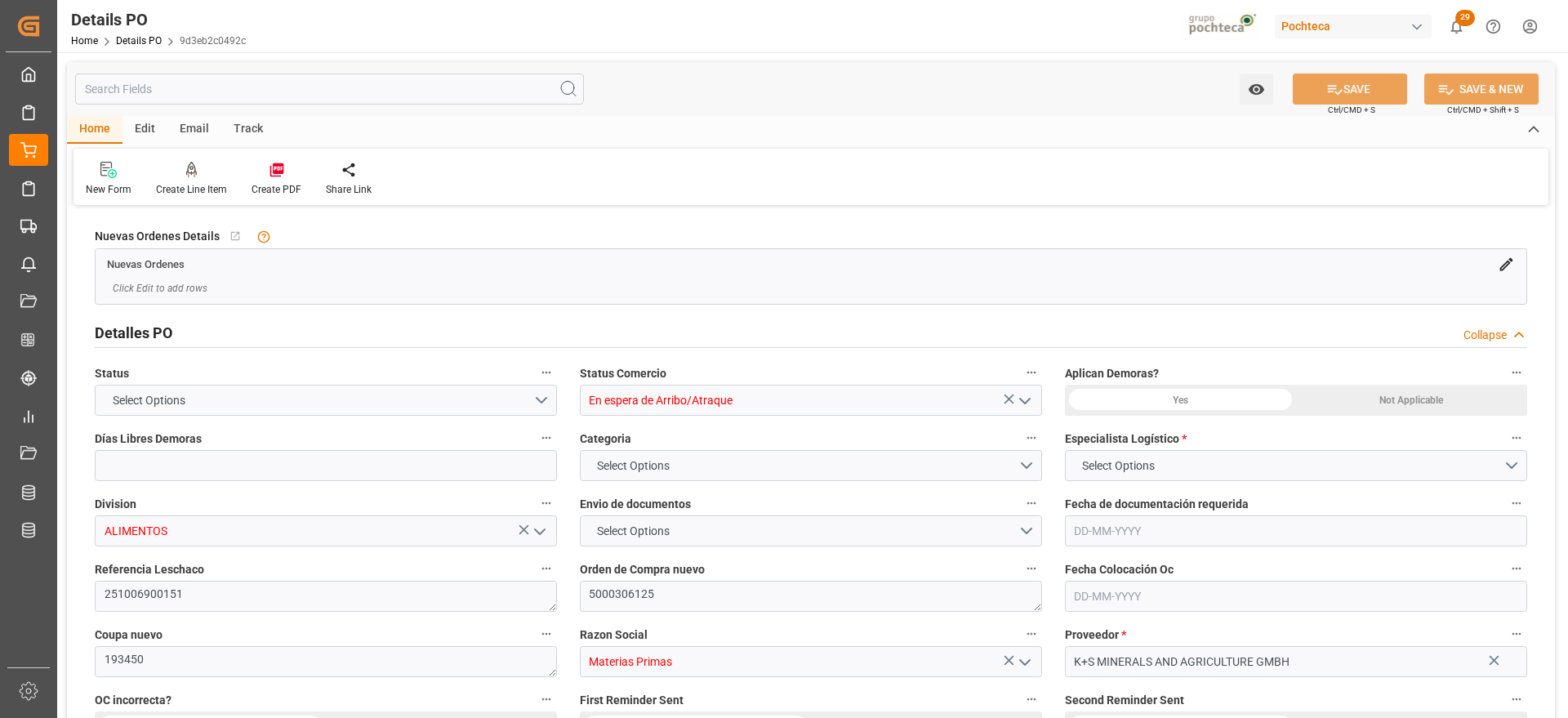
type input "En espera de Arribo/Atraque"
type input "ALIMENTOS"
type textarea "251006900151"
type textarea "5000306125"
type textarea "193450"
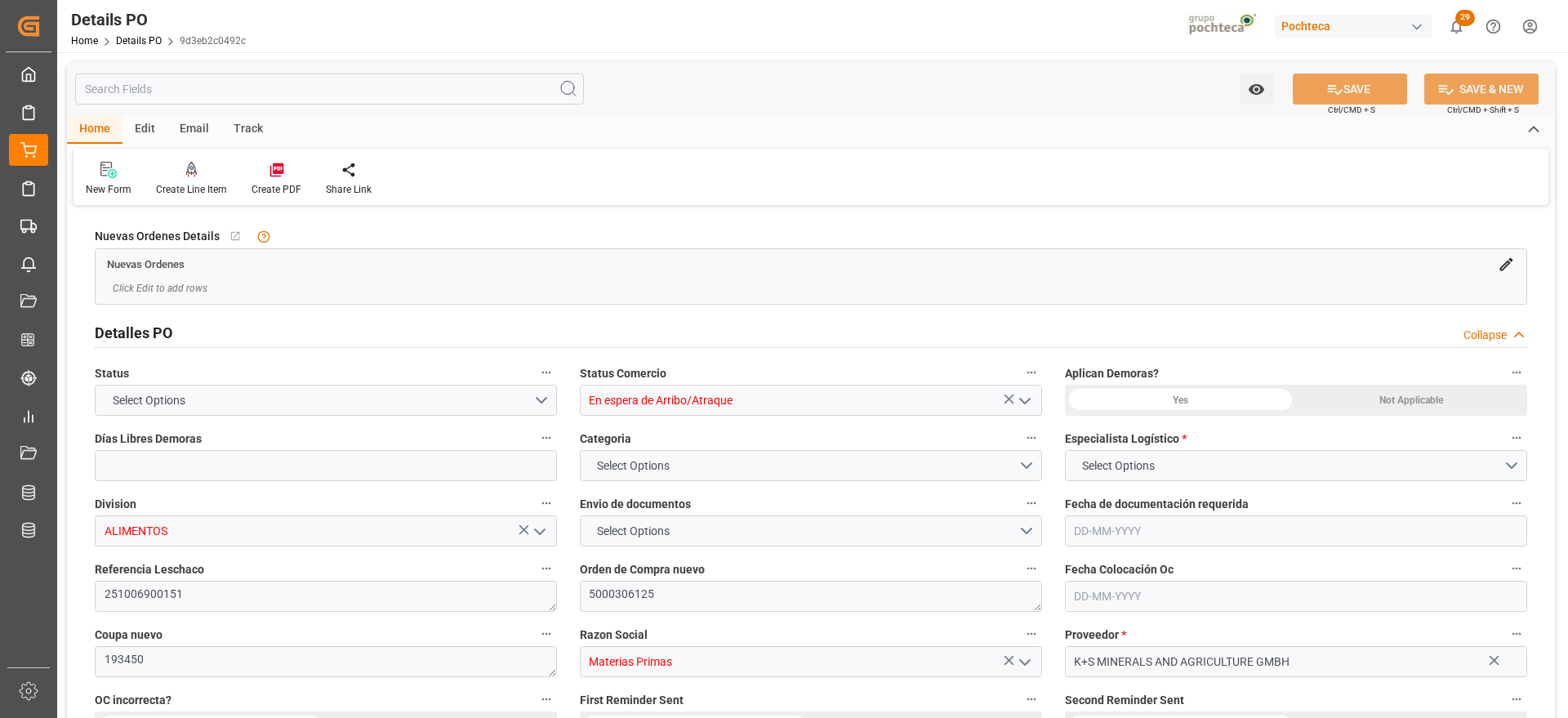
type input "Materias Primas"
type input "K+S MINERALS AND AGRICULTURE GMBH"
type textarea "FAC01615"
type textarea "EN ESPERA DE ARRIBO"
type textarea "CLORURO DE POTASIO KALISEL U SAC-25 KG ("
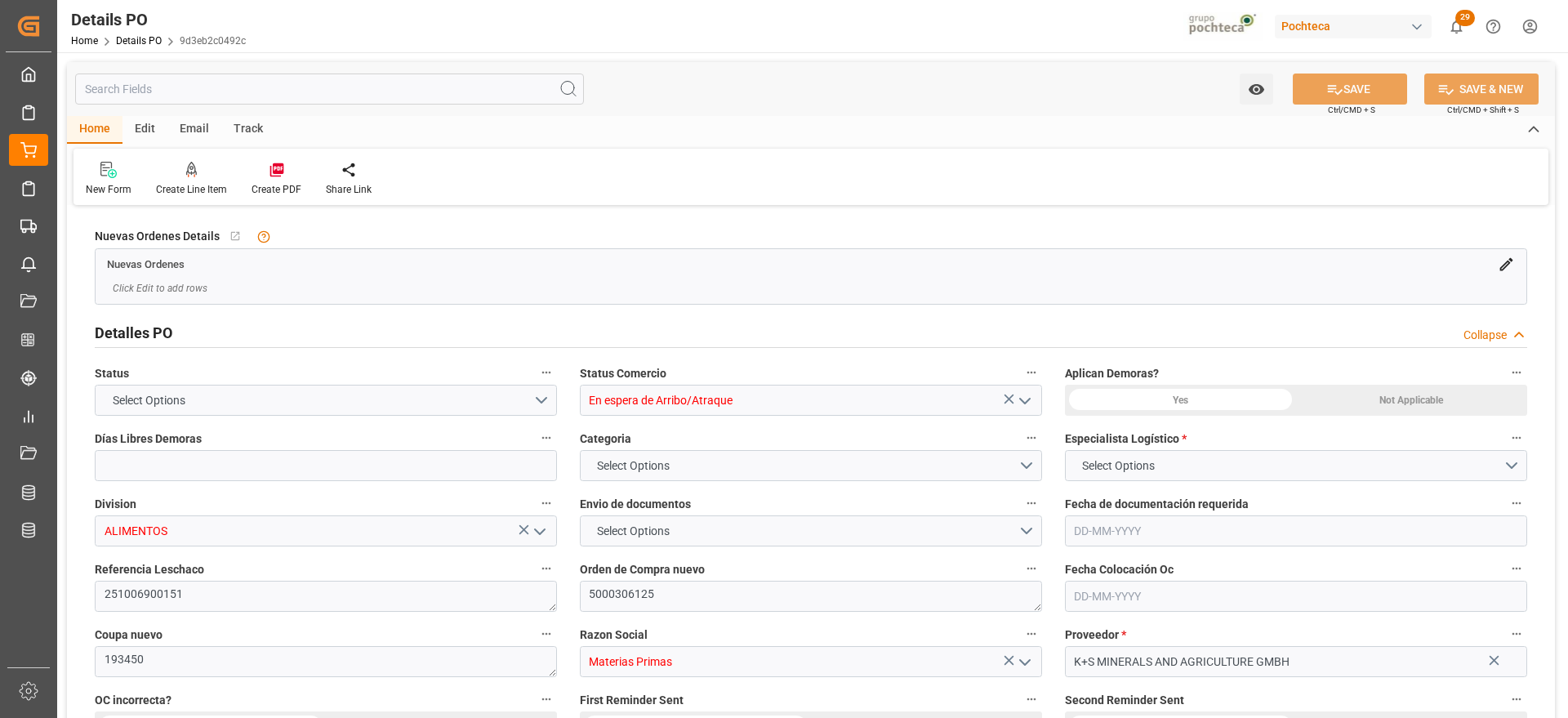
type input "12"
type input "1"
type input "[DATE]"
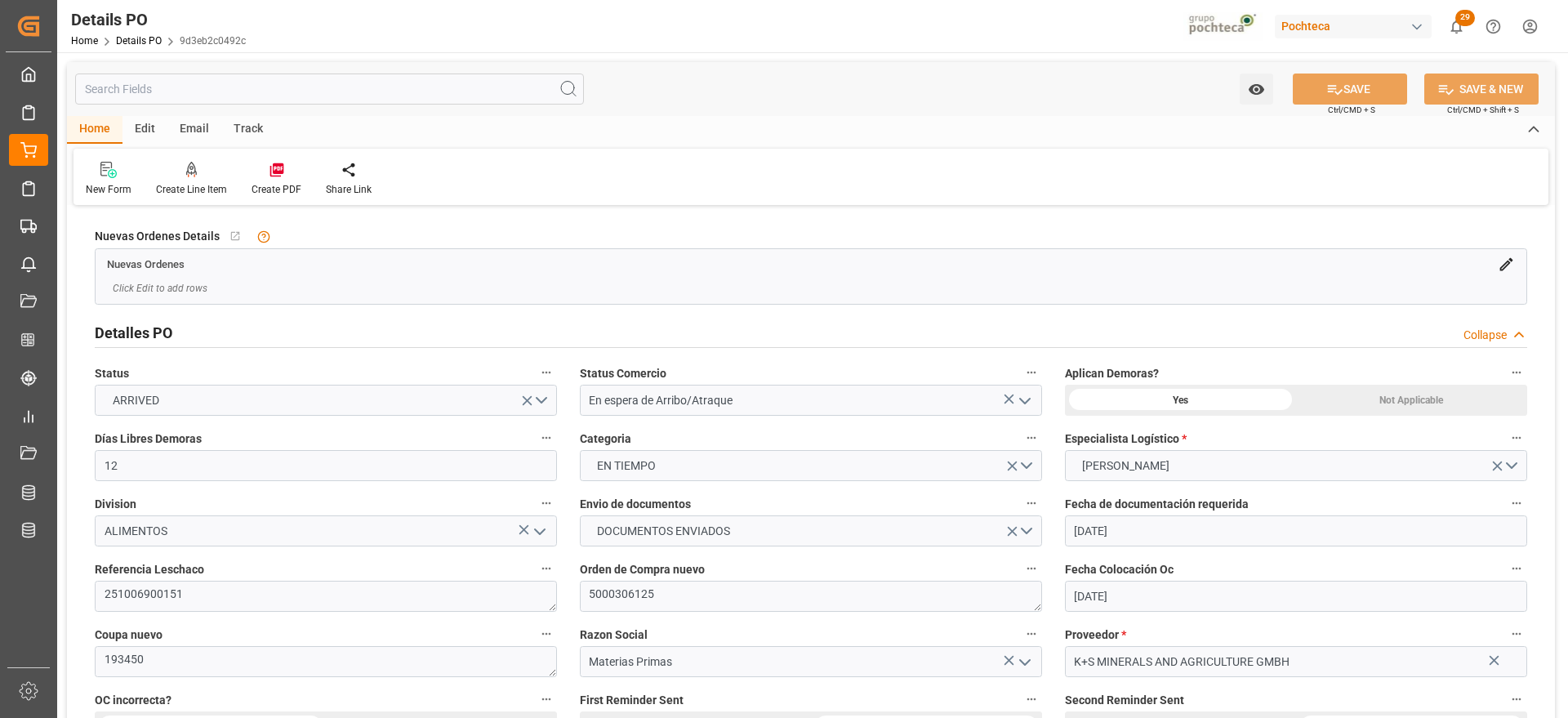
type input "[DATE]"
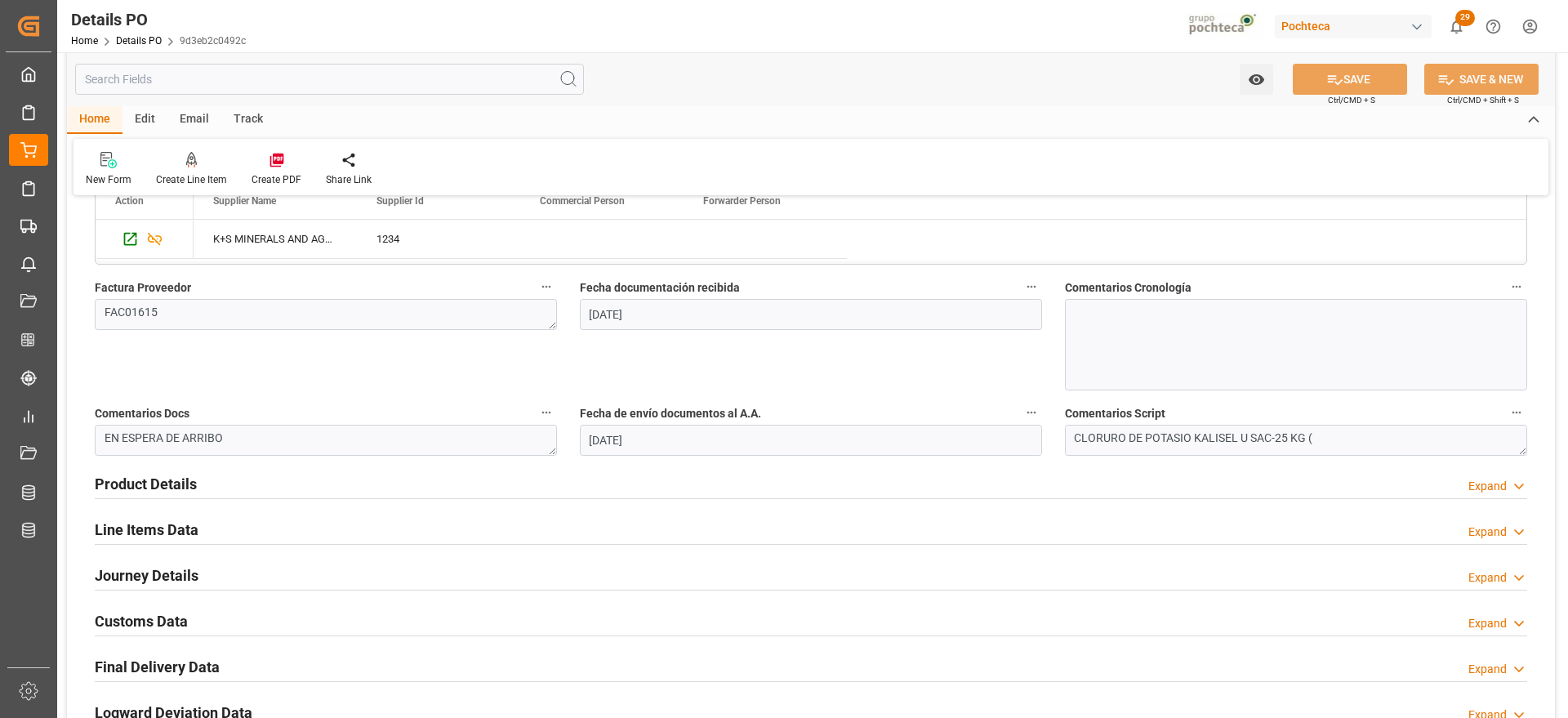
scroll to position [818, 0]
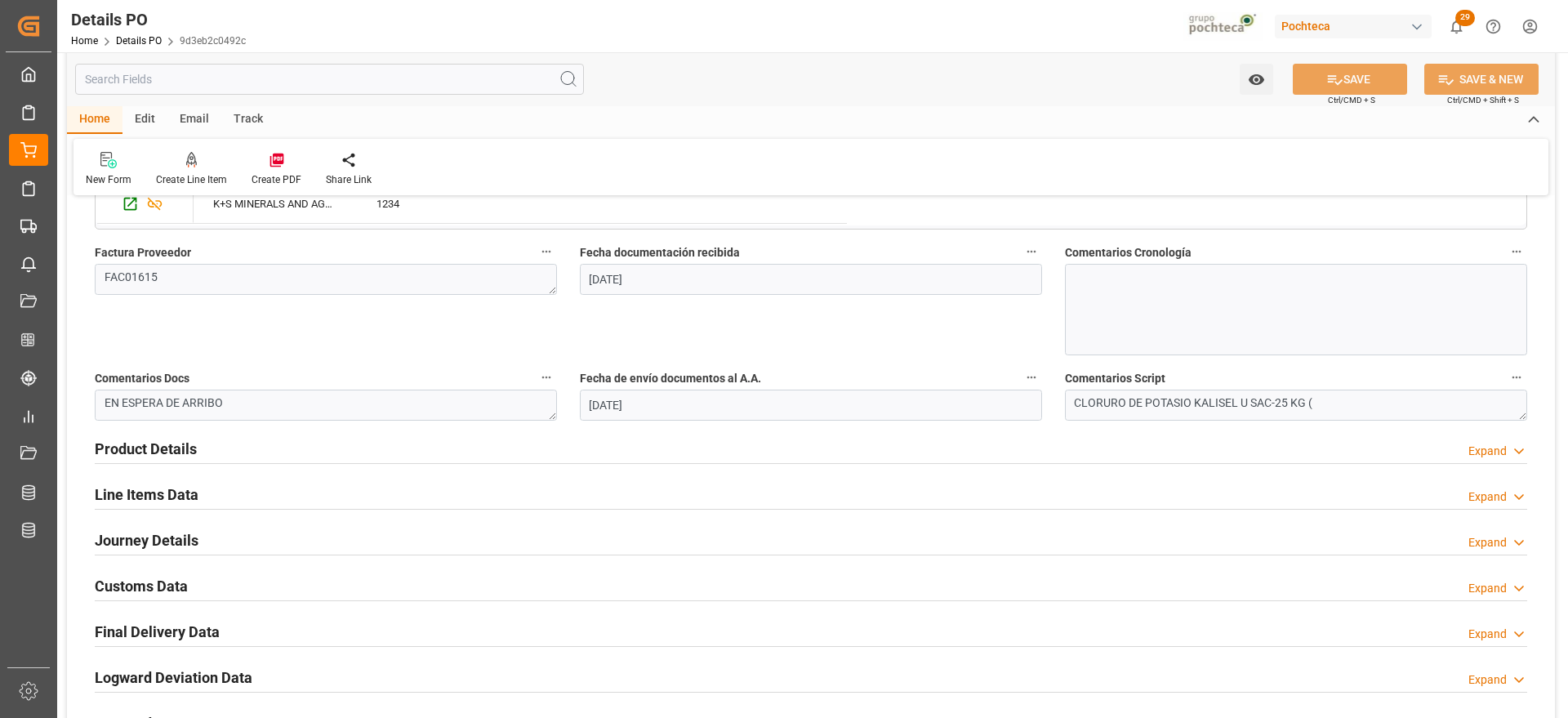
click at [169, 498] on h2 "Line Items Data" at bounding box center [147, 495] width 104 height 22
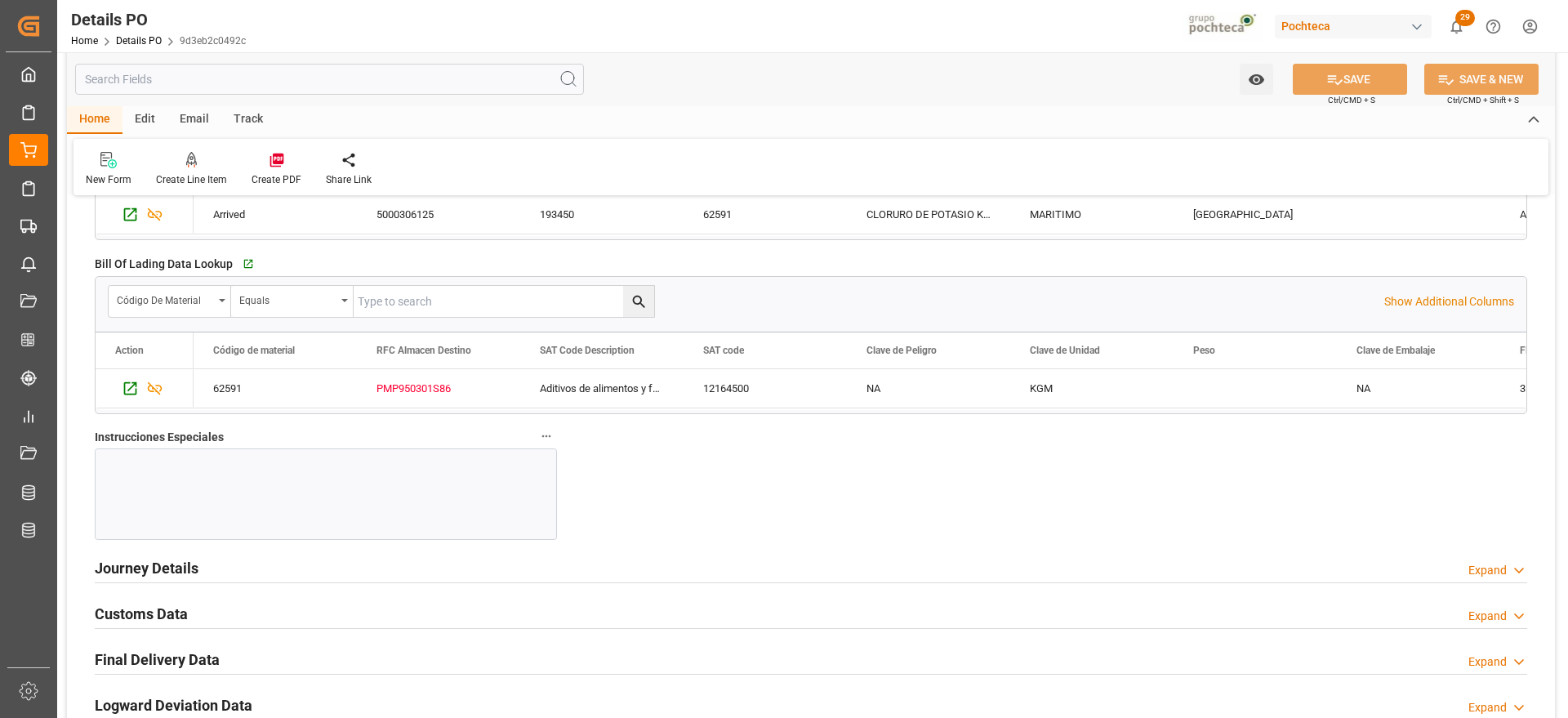
scroll to position [1431, 0]
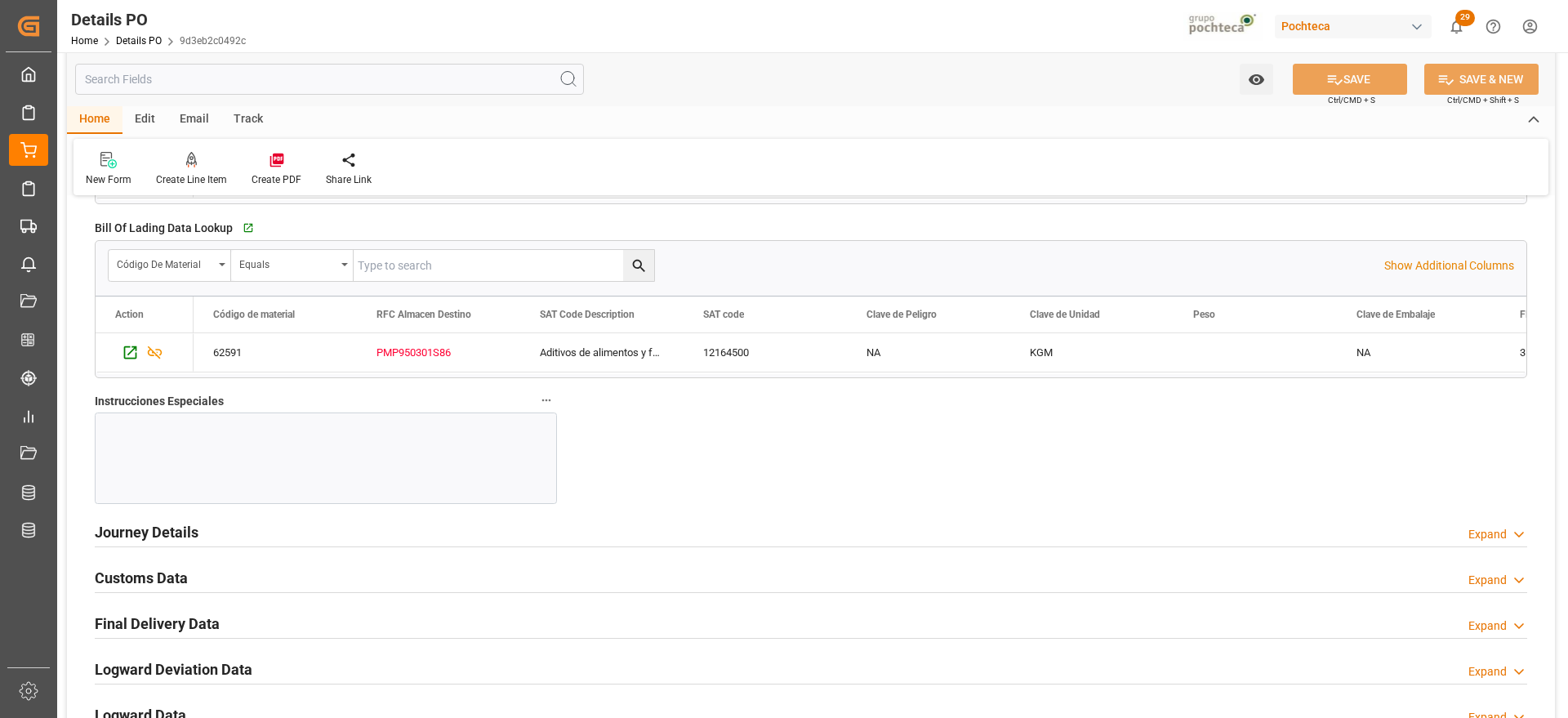
click at [169, 580] on h2 "Customs Data" at bounding box center [142, 578] width 93 height 22
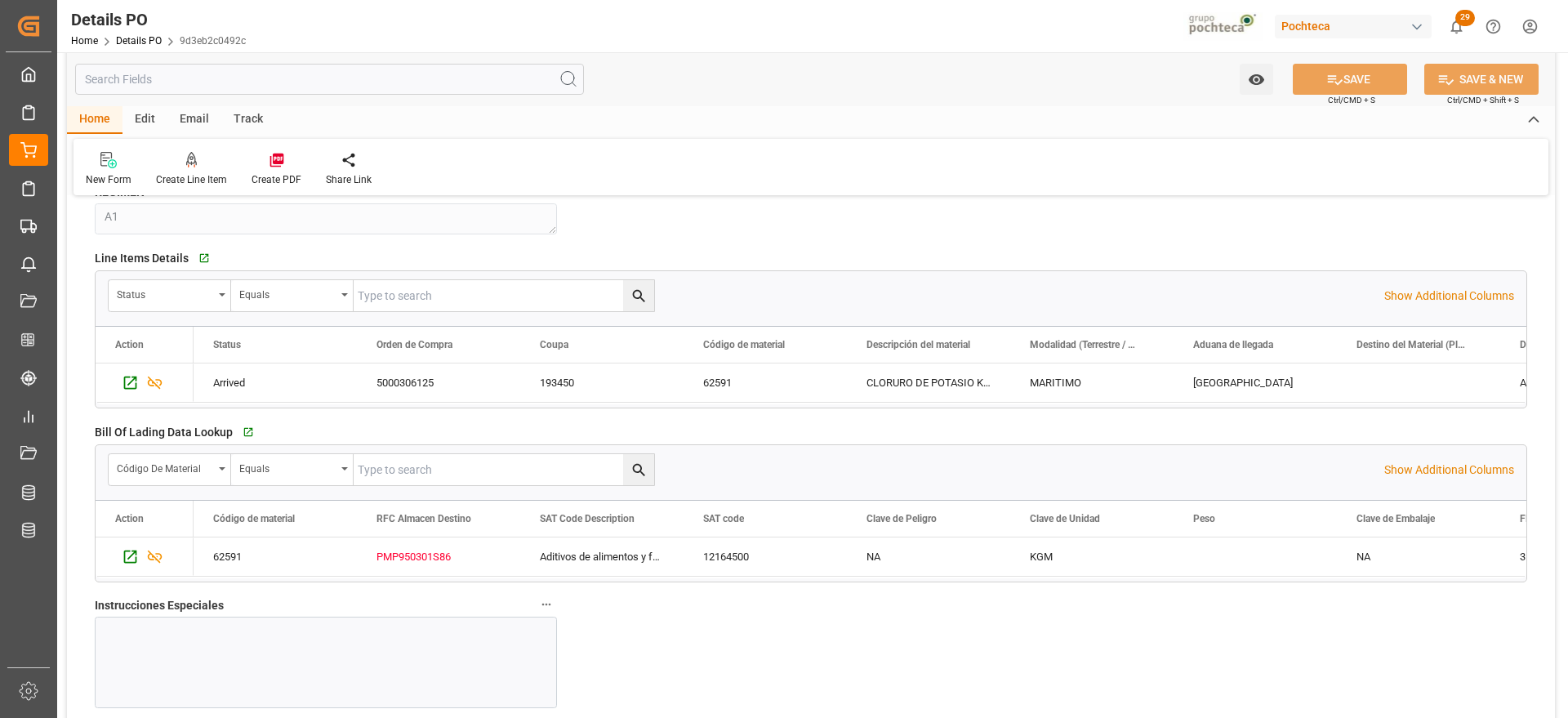
scroll to position [409, 0]
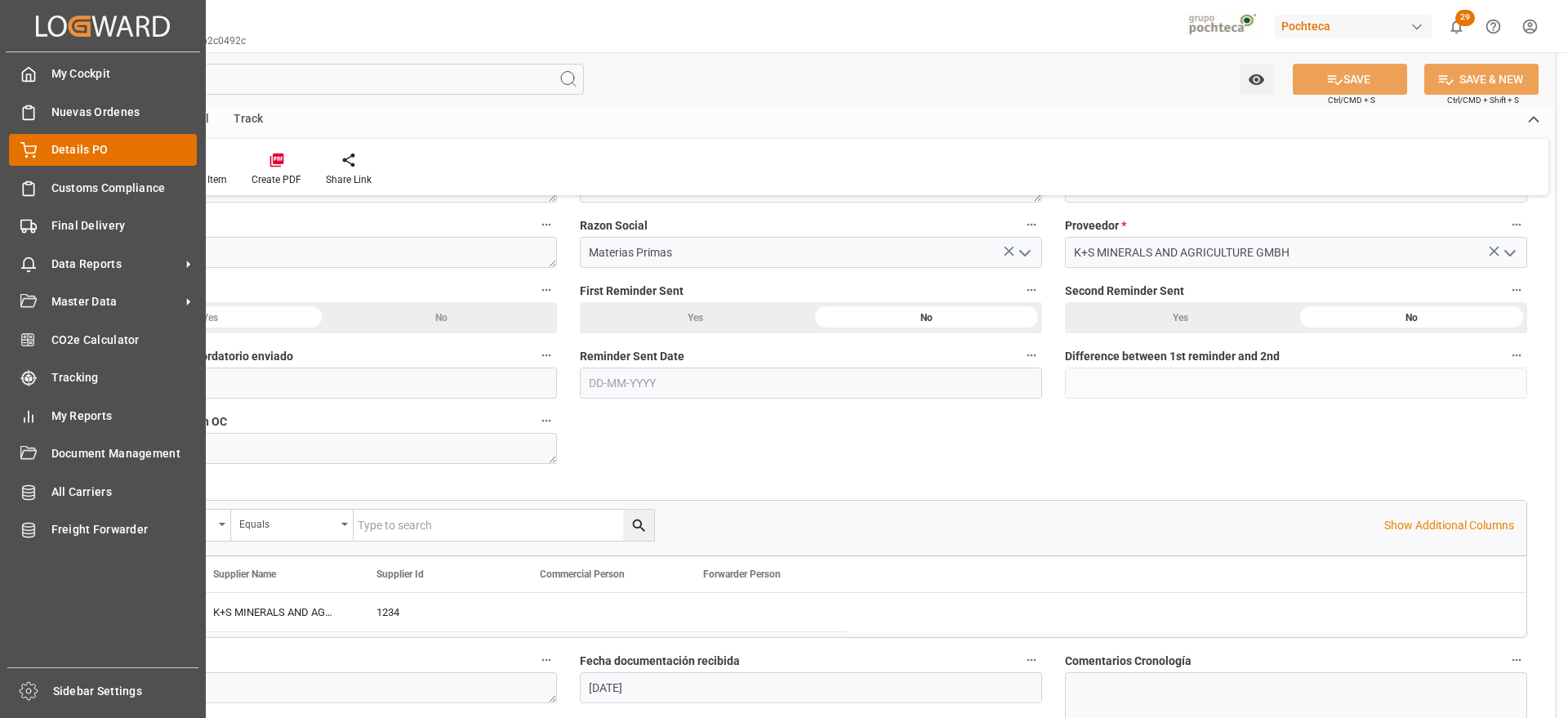
click at [39, 150] on div "Details PO Details PO" at bounding box center [102, 149] width 188 height 31
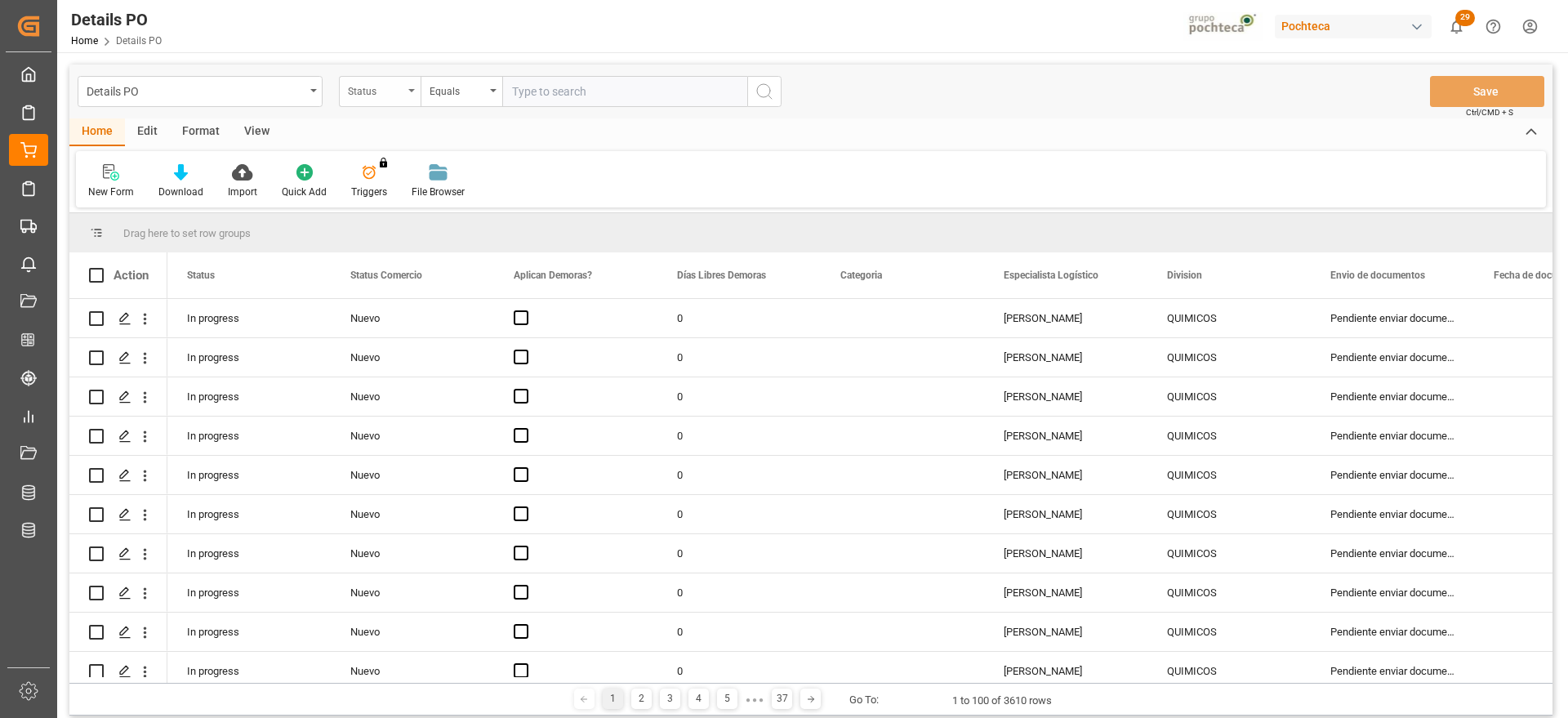
click at [387, 93] on div "Status" at bounding box center [376, 89] width 56 height 19
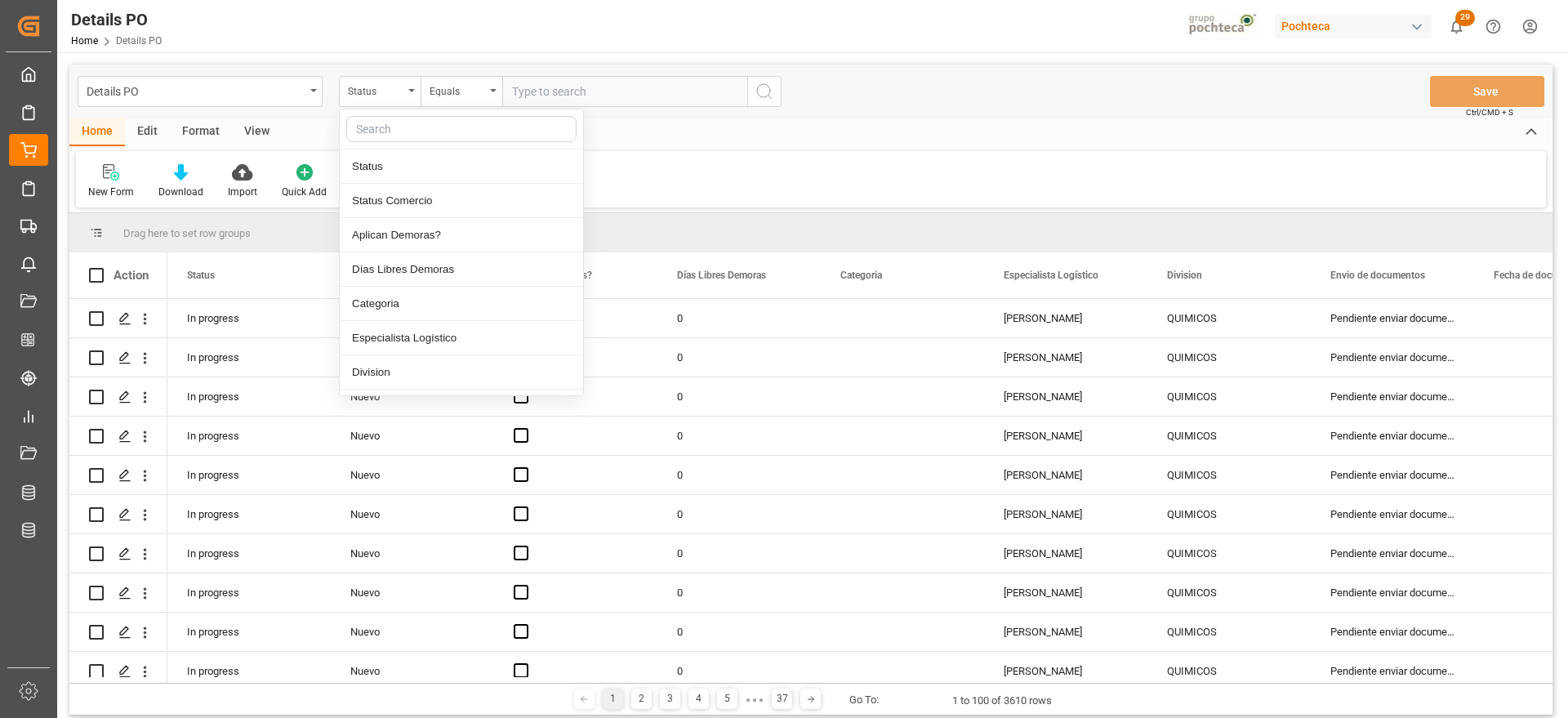
click at [410, 132] on input "text" at bounding box center [461, 128] width 231 height 26
type input "REF"
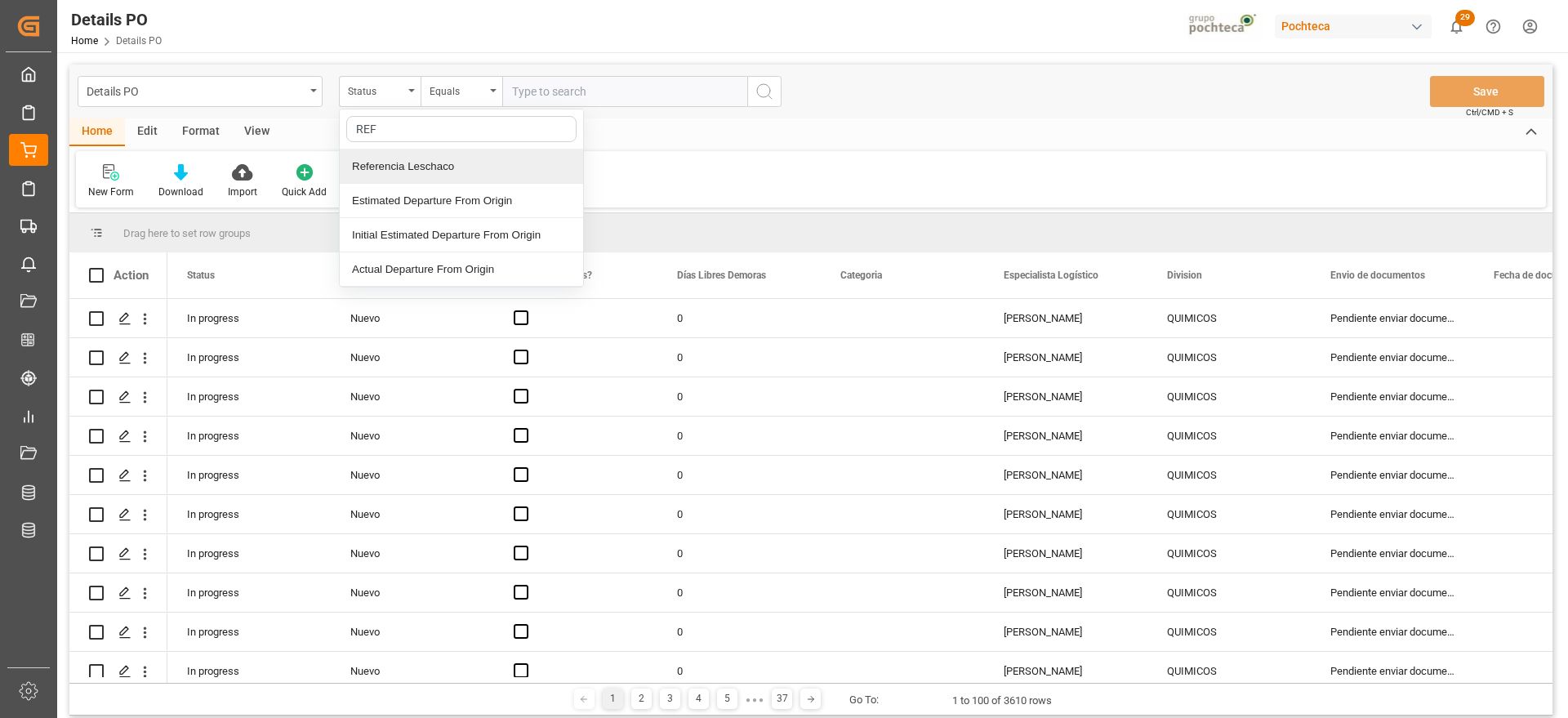
click at [421, 158] on div "Referencia Leschaco" at bounding box center [461, 167] width 243 height 34
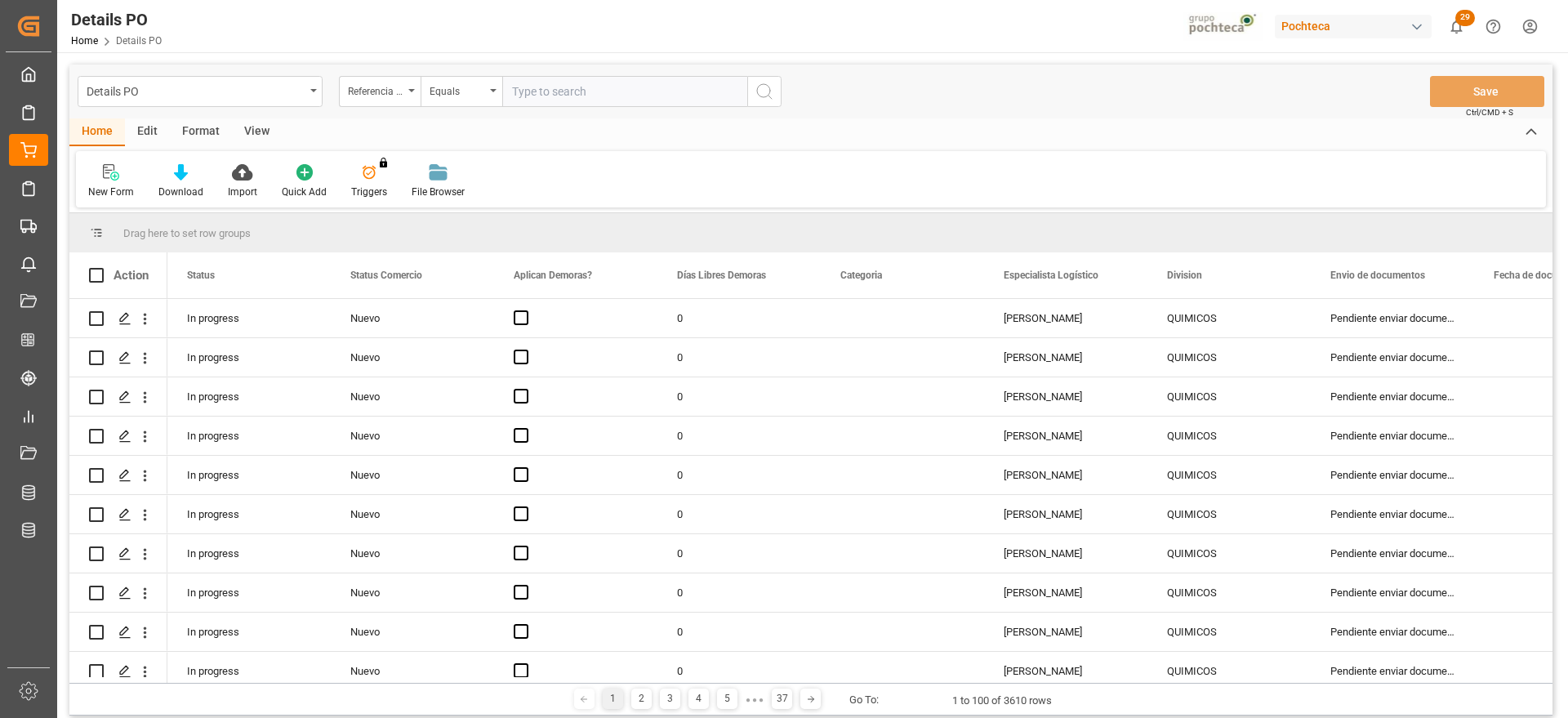
click at [532, 88] on input "text" at bounding box center [625, 92] width 245 height 31
paste input "197580"
type input "197580"
click at [388, 86] on div "Referencia Leschaco" at bounding box center [376, 89] width 56 height 19
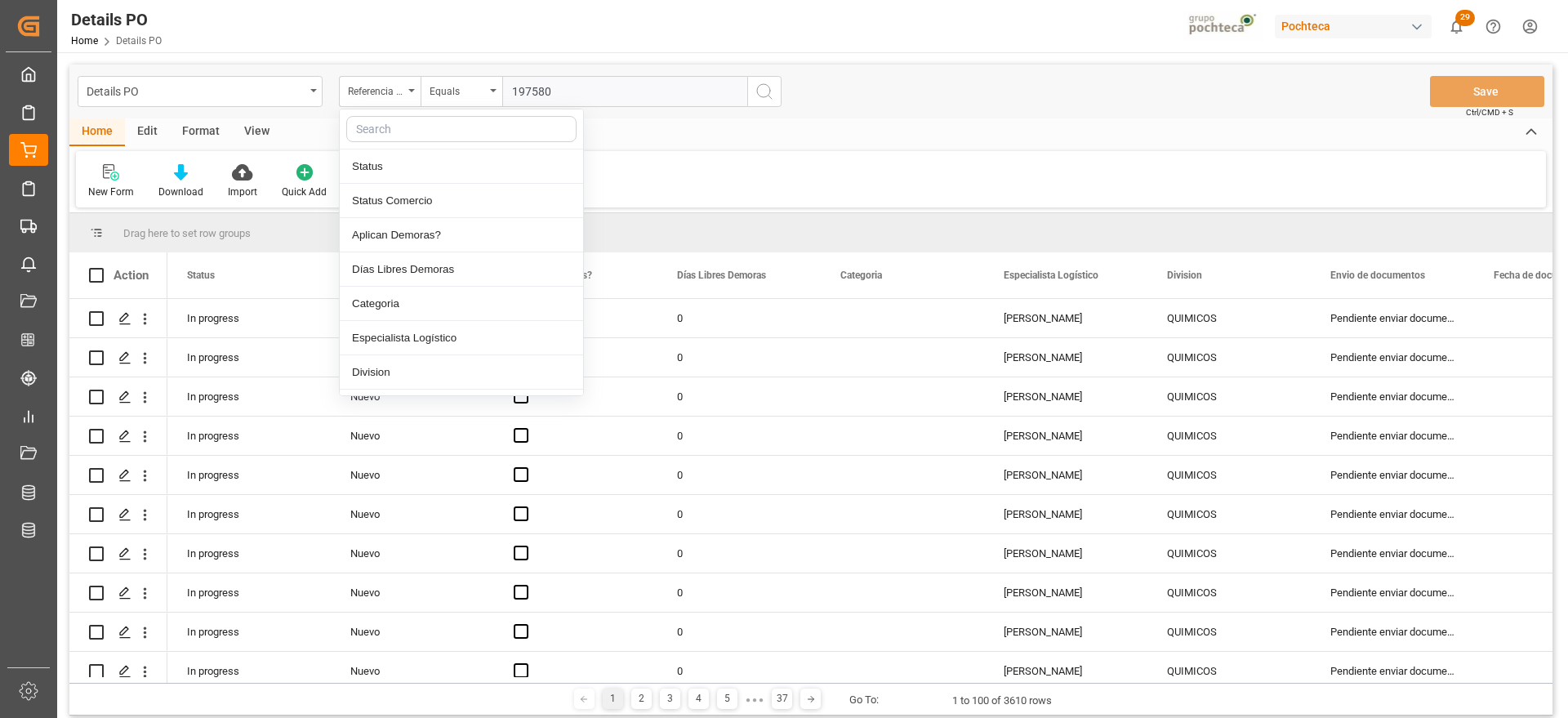
click at [403, 117] on input "text" at bounding box center [461, 128] width 231 height 26
type input "COU"
click at [425, 165] on div "Coupa nuevo" at bounding box center [461, 167] width 243 height 34
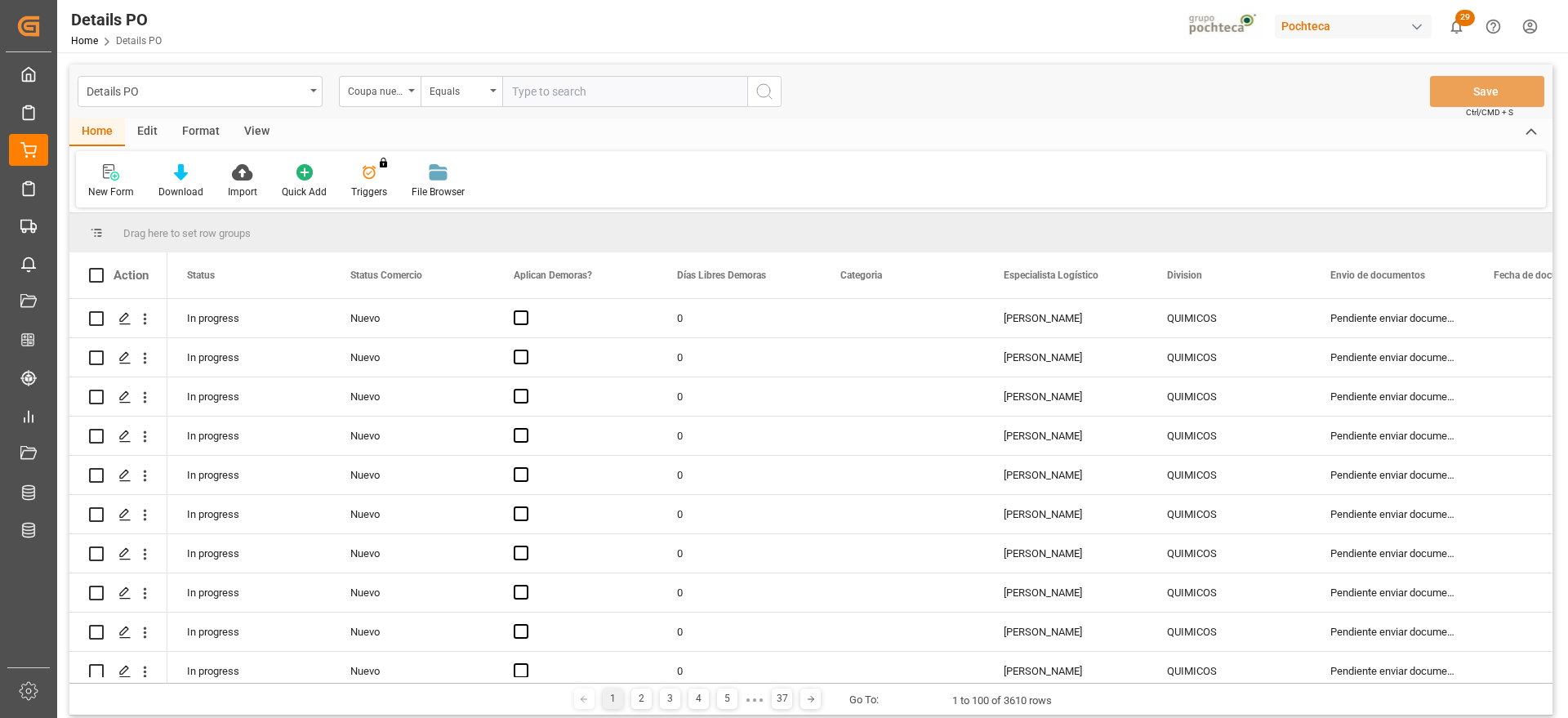
click at [577, 86] on input "text" at bounding box center [625, 92] width 245 height 31
paste input "197580"
type input "197580"
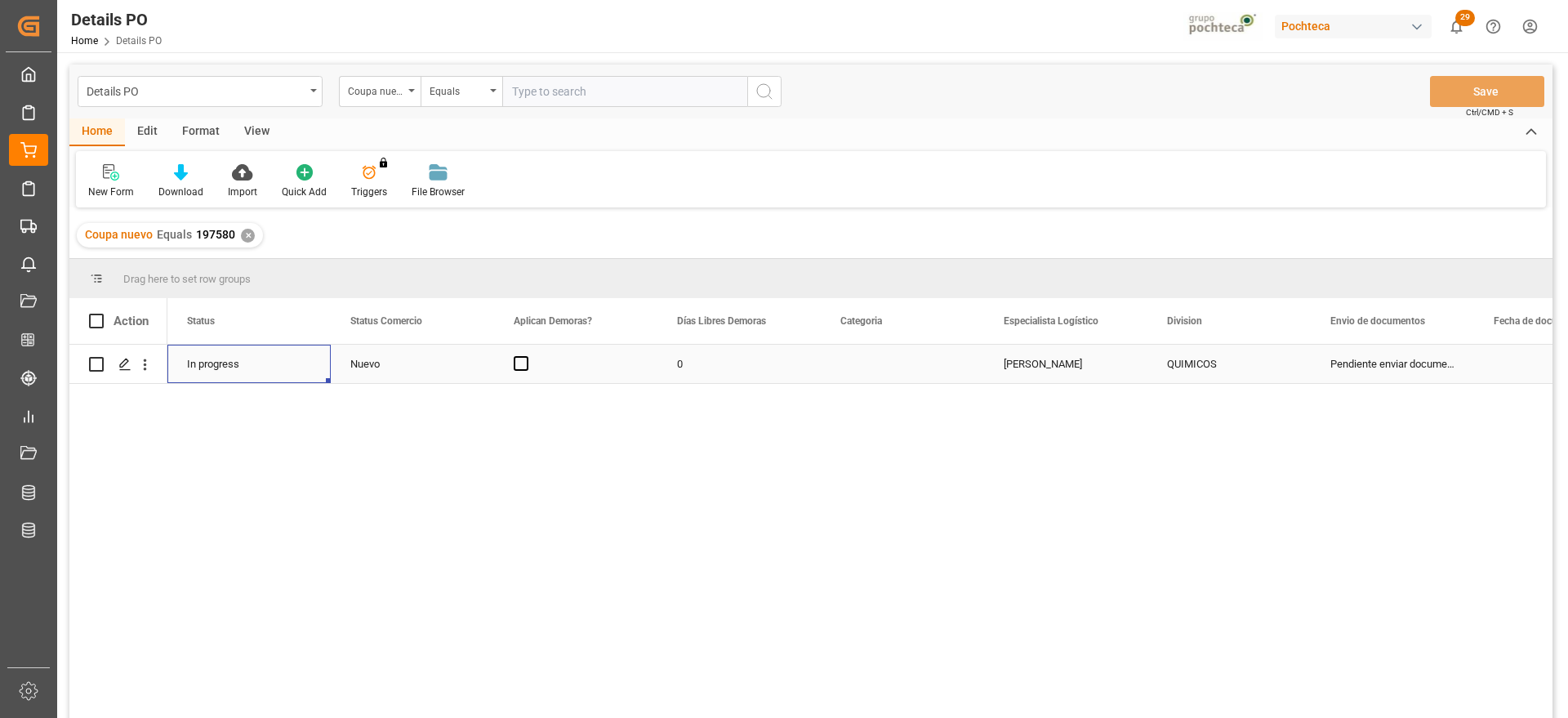
click at [223, 363] on div "In progress" at bounding box center [250, 363] width 163 height 39
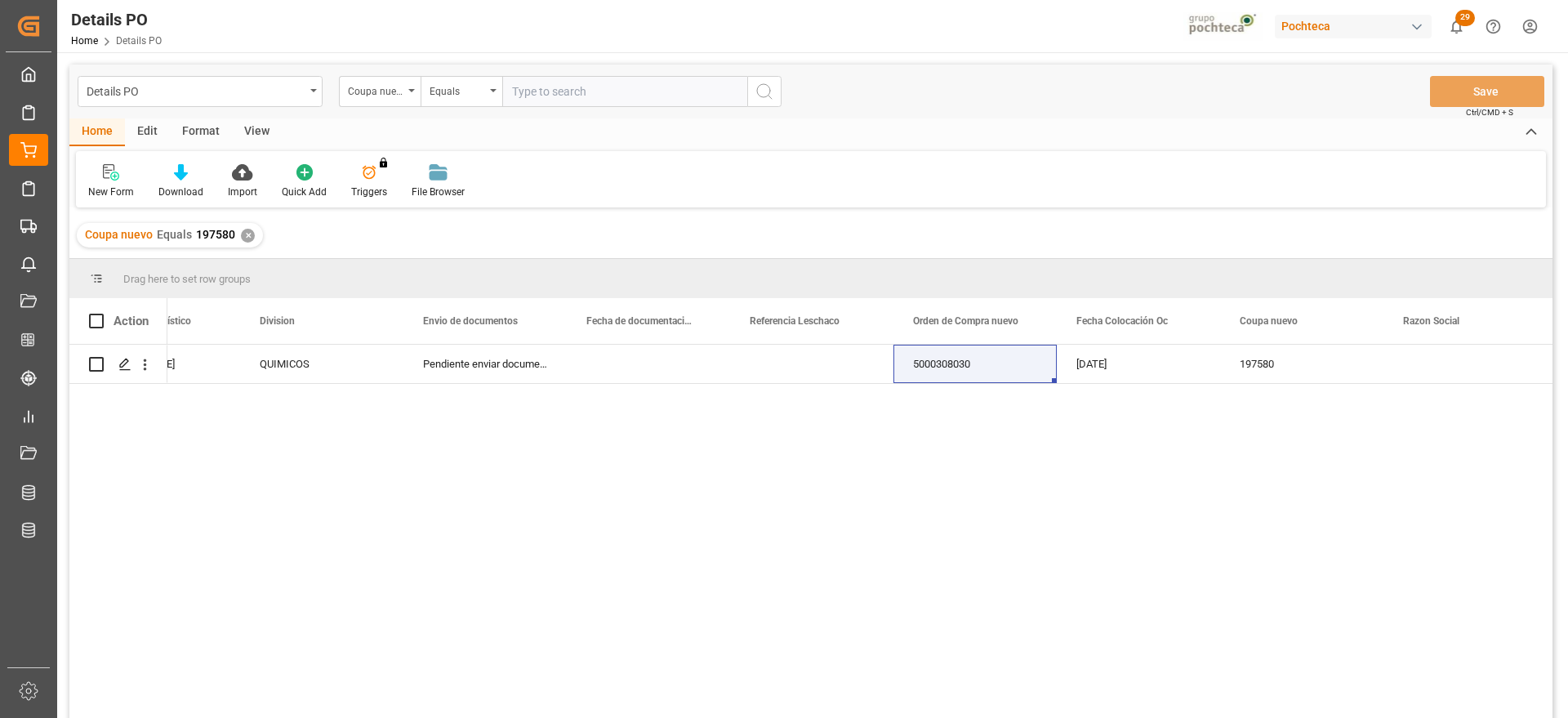
click at [248, 234] on div "✕" at bounding box center [247, 235] width 13 height 13
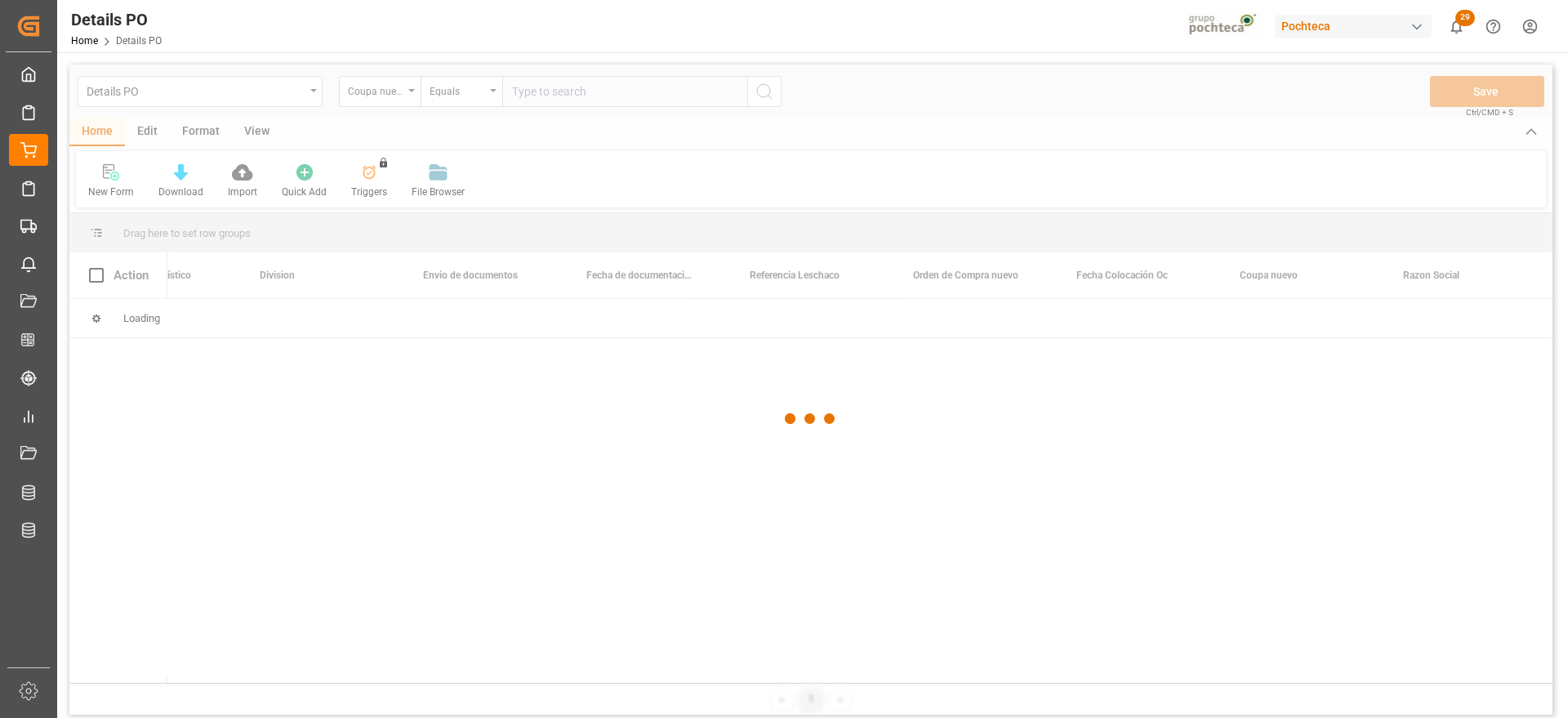
click at [577, 99] on div at bounding box center [810, 418] width 1484 height 708
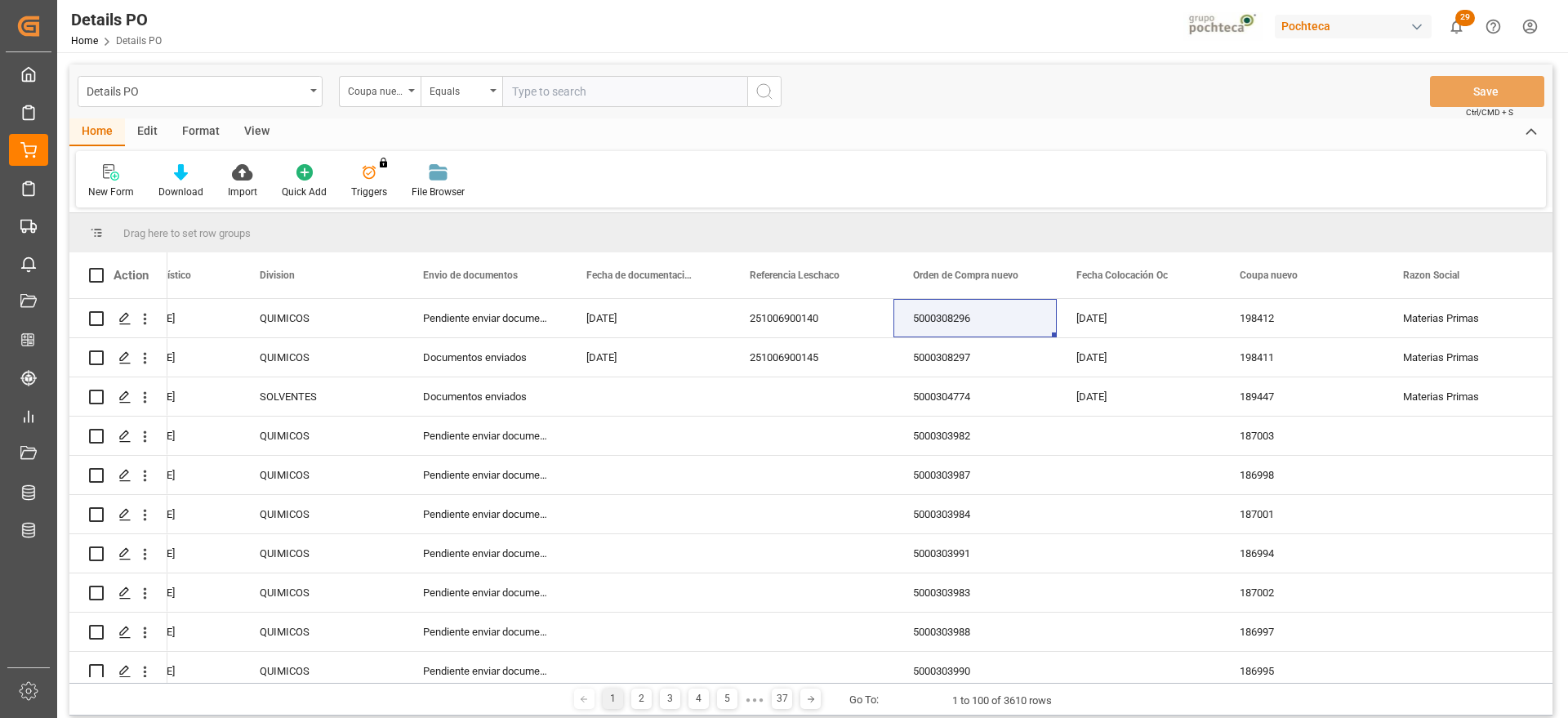
click at [559, 85] on input "text" at bounding box center [625, 92] width 245 height 31
paste input "196940"
type input "196940"
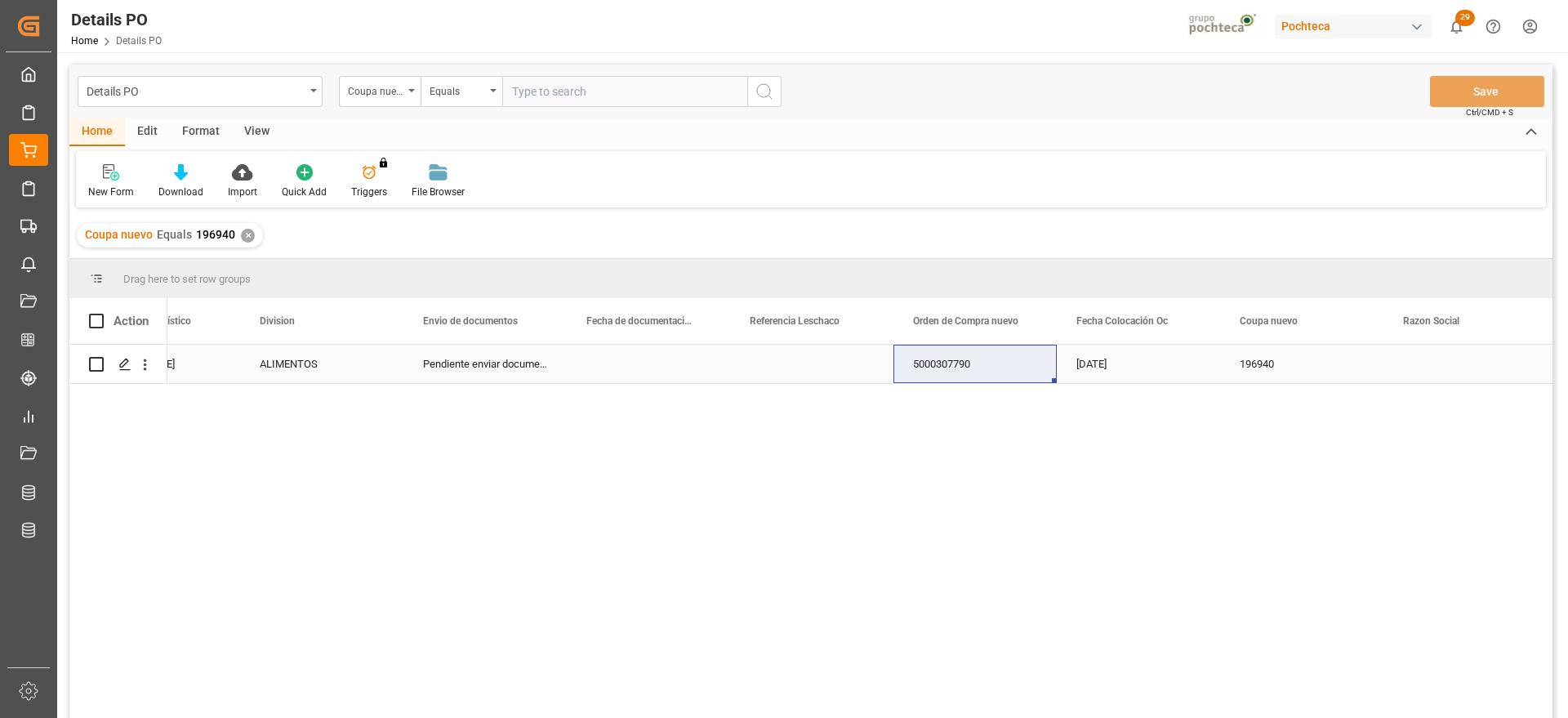
click at [990, 369] on div "5000307790" at bounding box center [976, 363] width 163 height 39
click at [241, 232] on div "✕" at bounding box center [247, 235] width 13 height 13
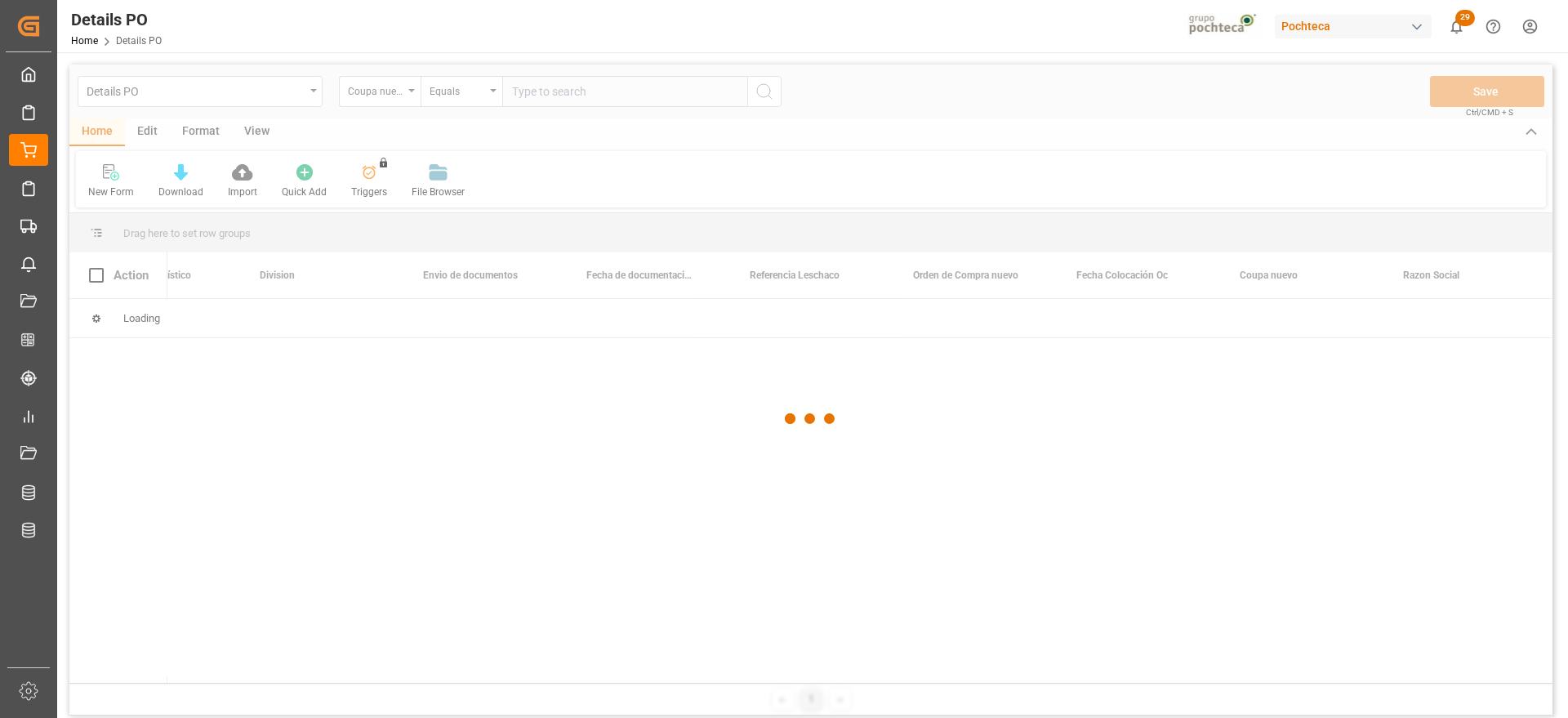
click at [556, 92] on div at bounding box center [810, 418] width 1484 height 708
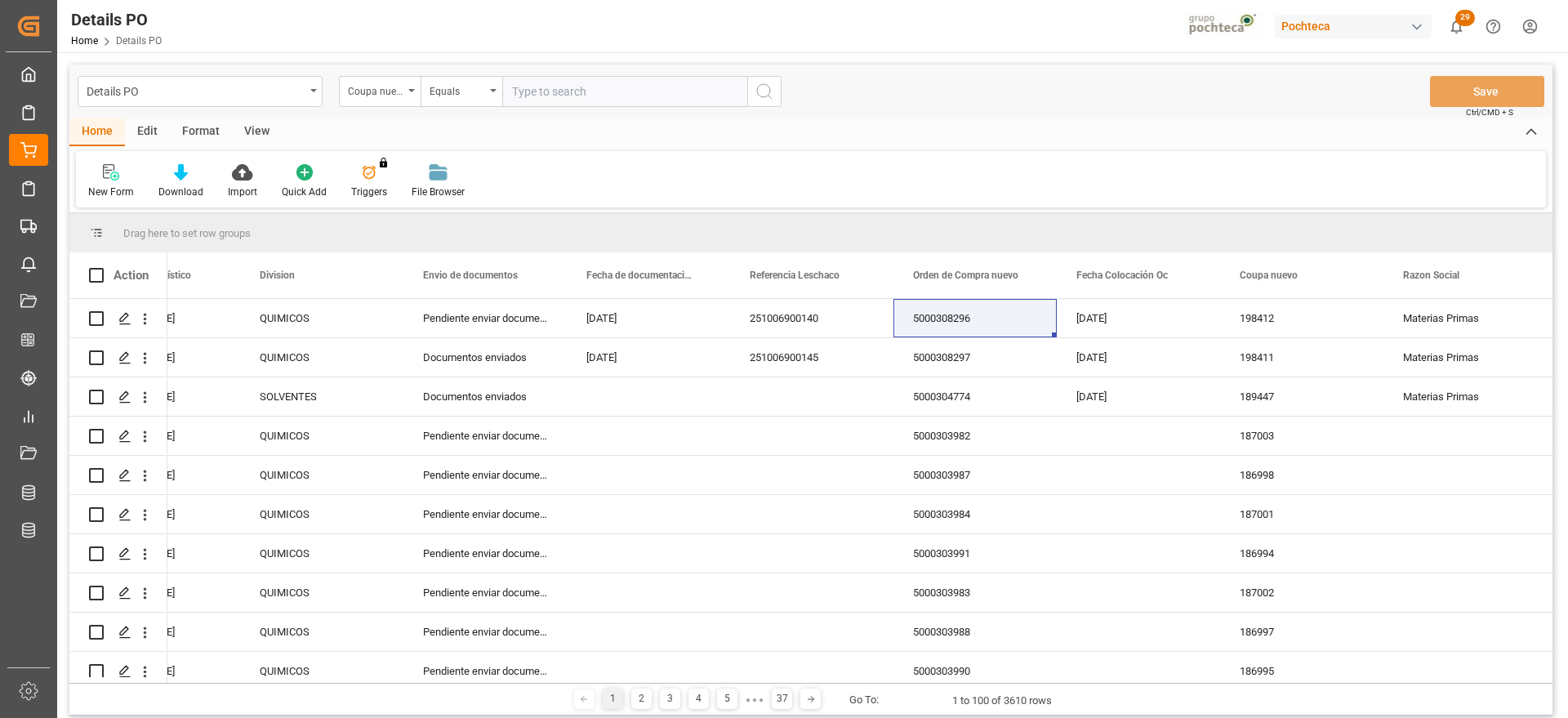
click at [568, 88] on input "text" at bounding box center [625, 92] width 245 height 31
paste input "196941"
type input "196941"
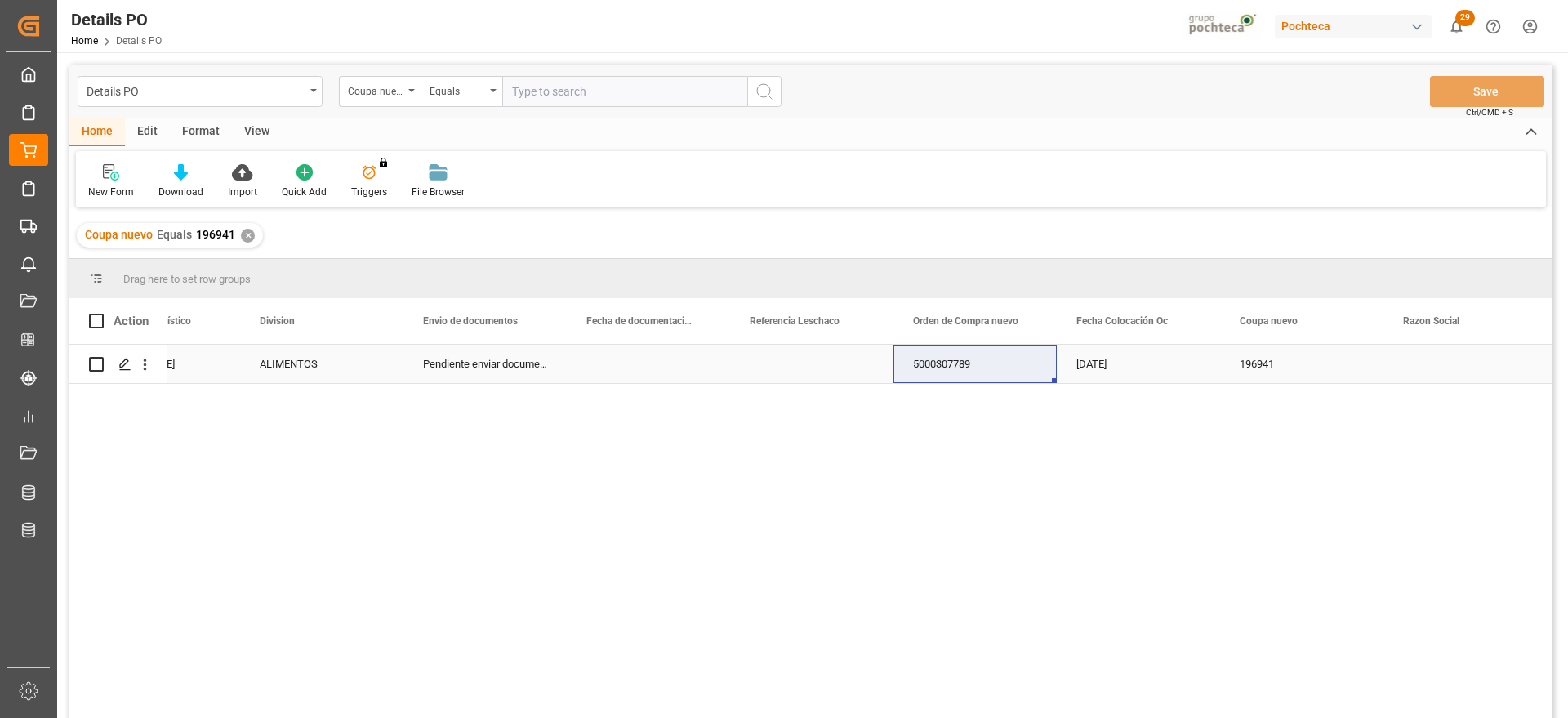
click at [952, 372] on div "5000307789" at bounding box center [976, 363] width 163 height 39
click at [242, 234] on div "✕" at bounding box center [247, 235] width 13 height 13
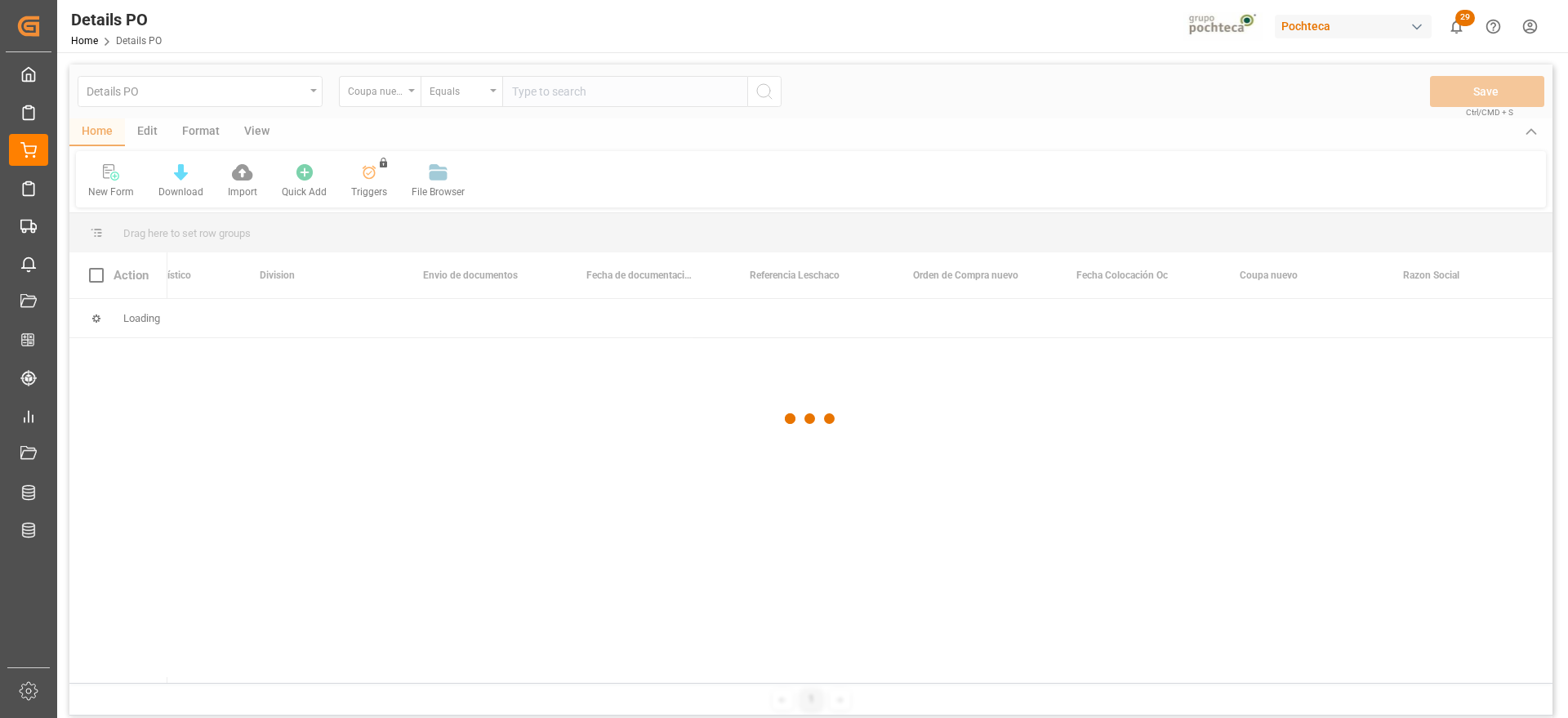
click at [385, 97] on div at bounding box center [810, 418] width 1484 height 708
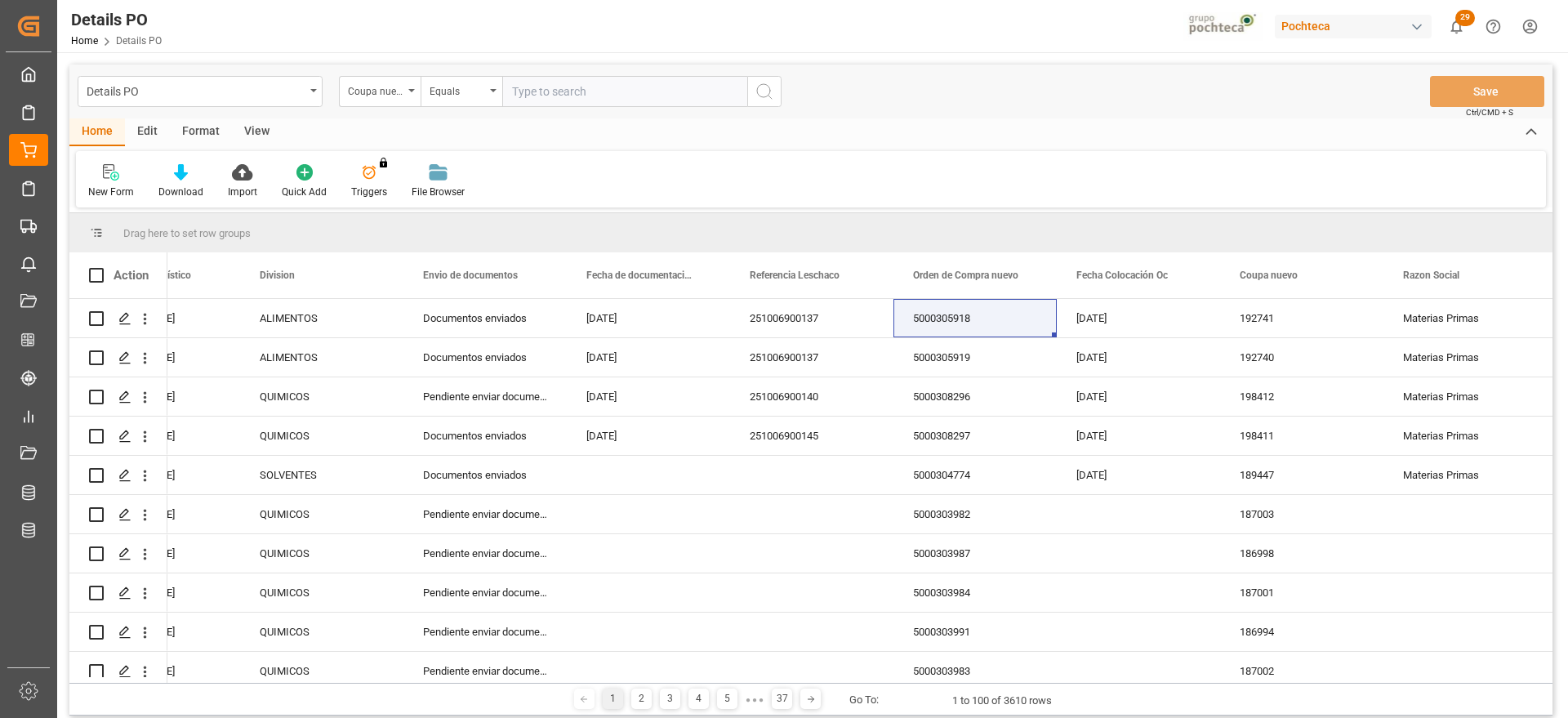
click at [384, 90] on div "Coupa nuevo" at bounding box center [376, 89] width 56 height 19
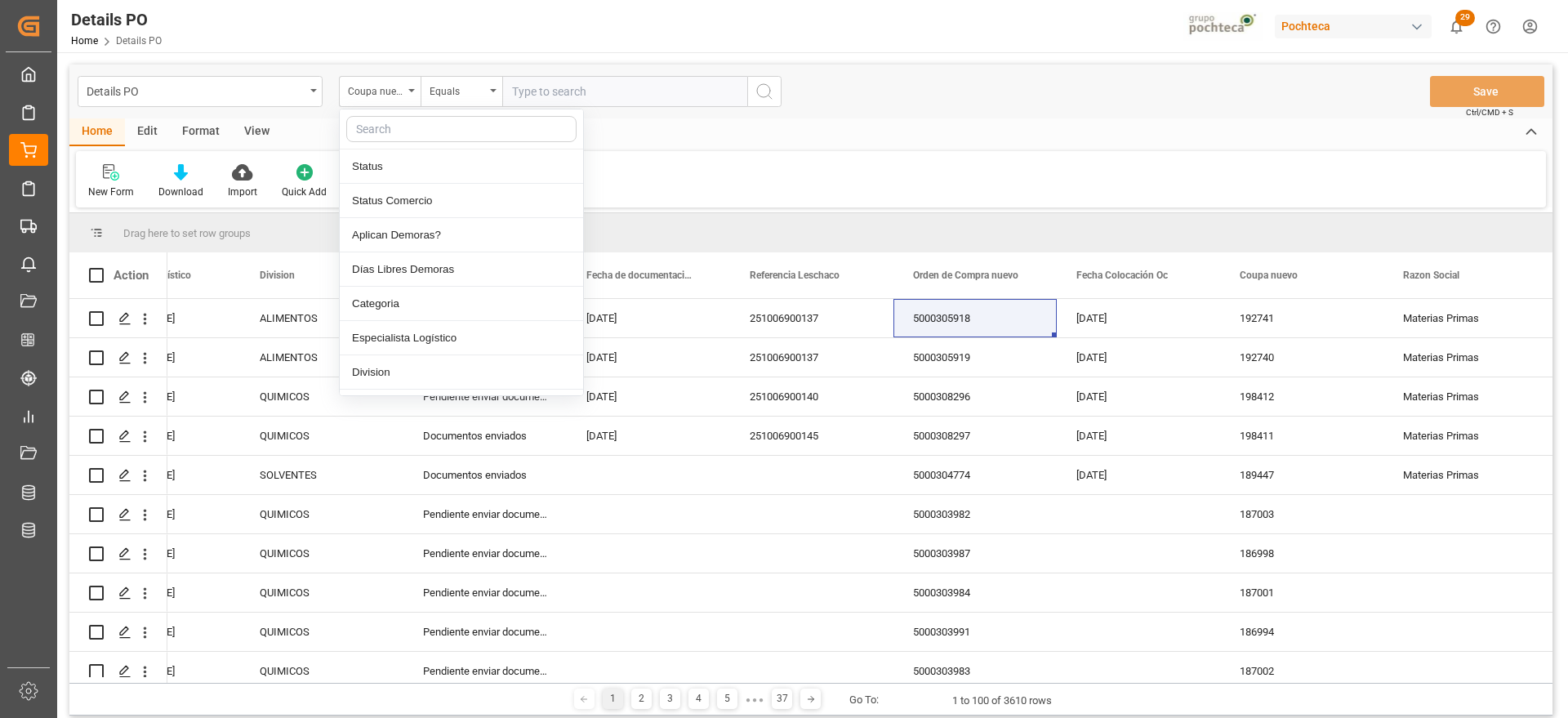
click at [397, 133] on input "text" at bounding box center [461, 128] width 231 height 26
type input "ref"
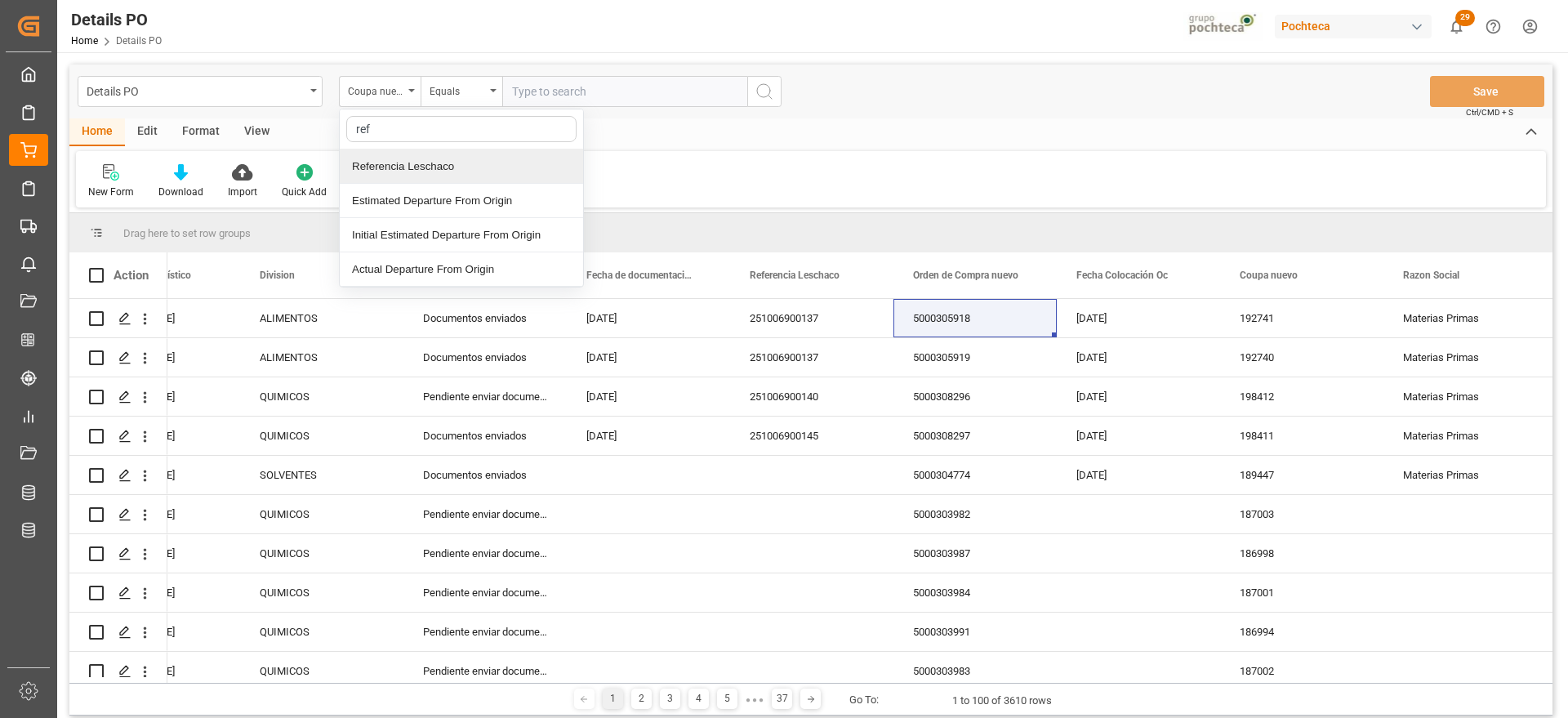
click at [418, 162] on div "Referencia Leschaco" at bounding box center [461, 167] width 243 height 34
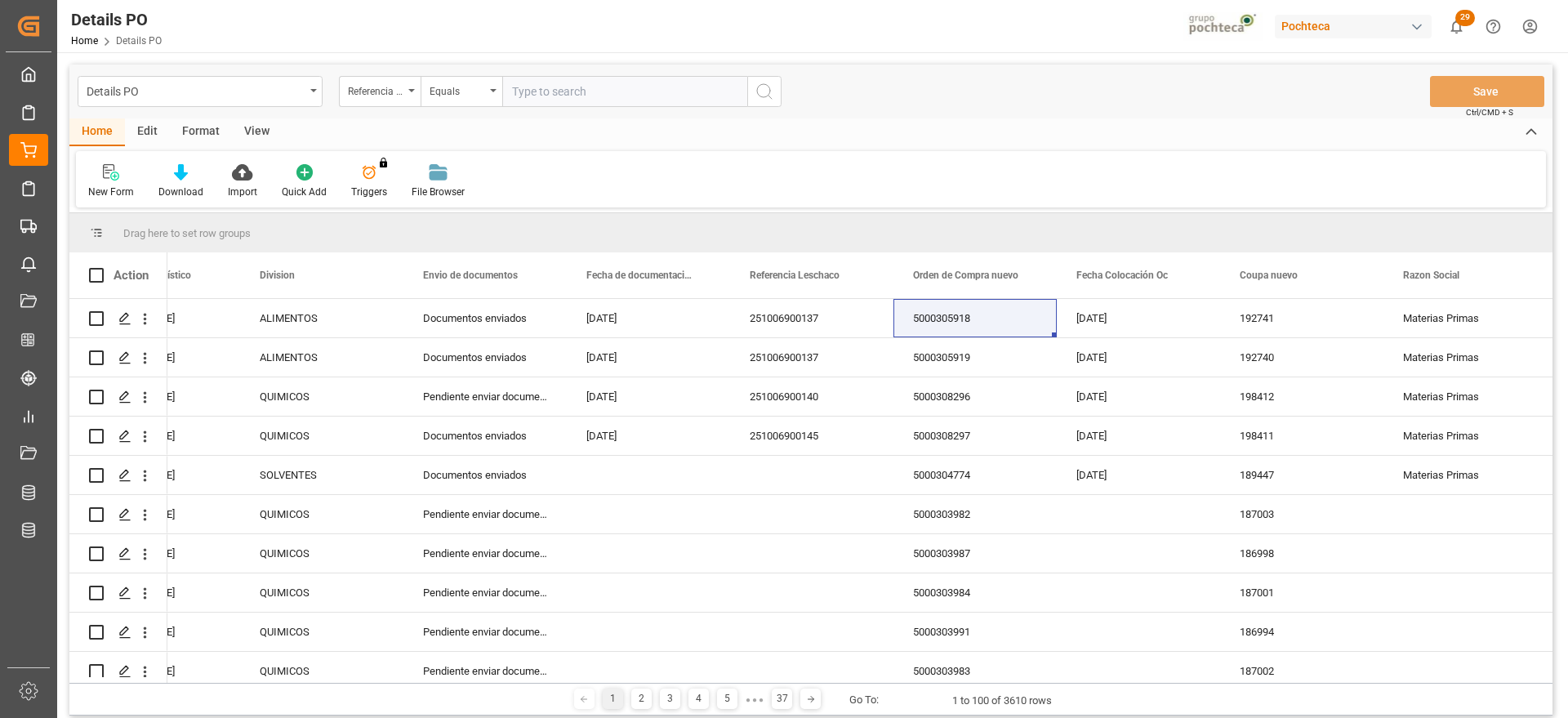
click at [537, 95] on input "text" at bounding box center [625, 92] width 245 height 31
paste input "251006900136"
type input "251006900136"
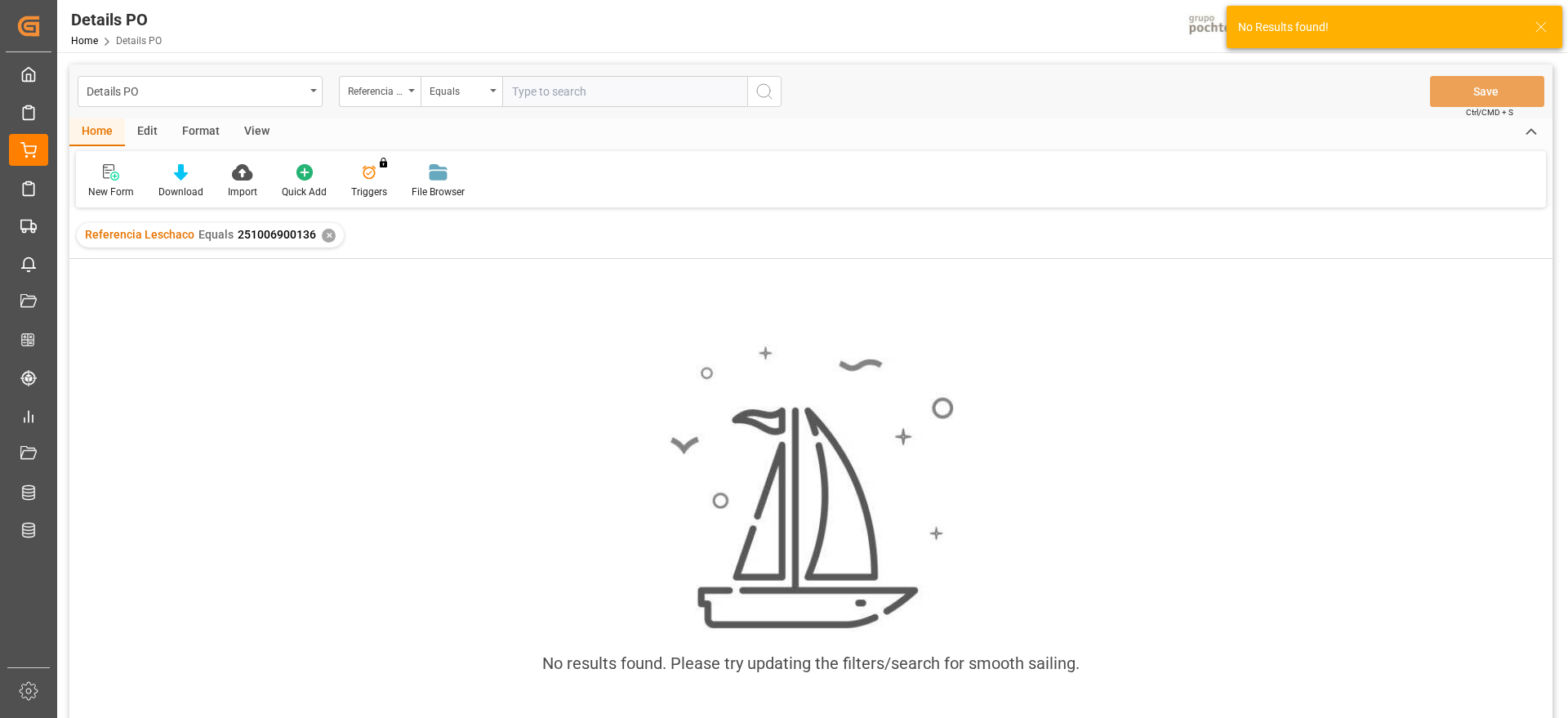
click at [326, 229] on div "✕" at bounding box center [328, 235] width 13 height 13
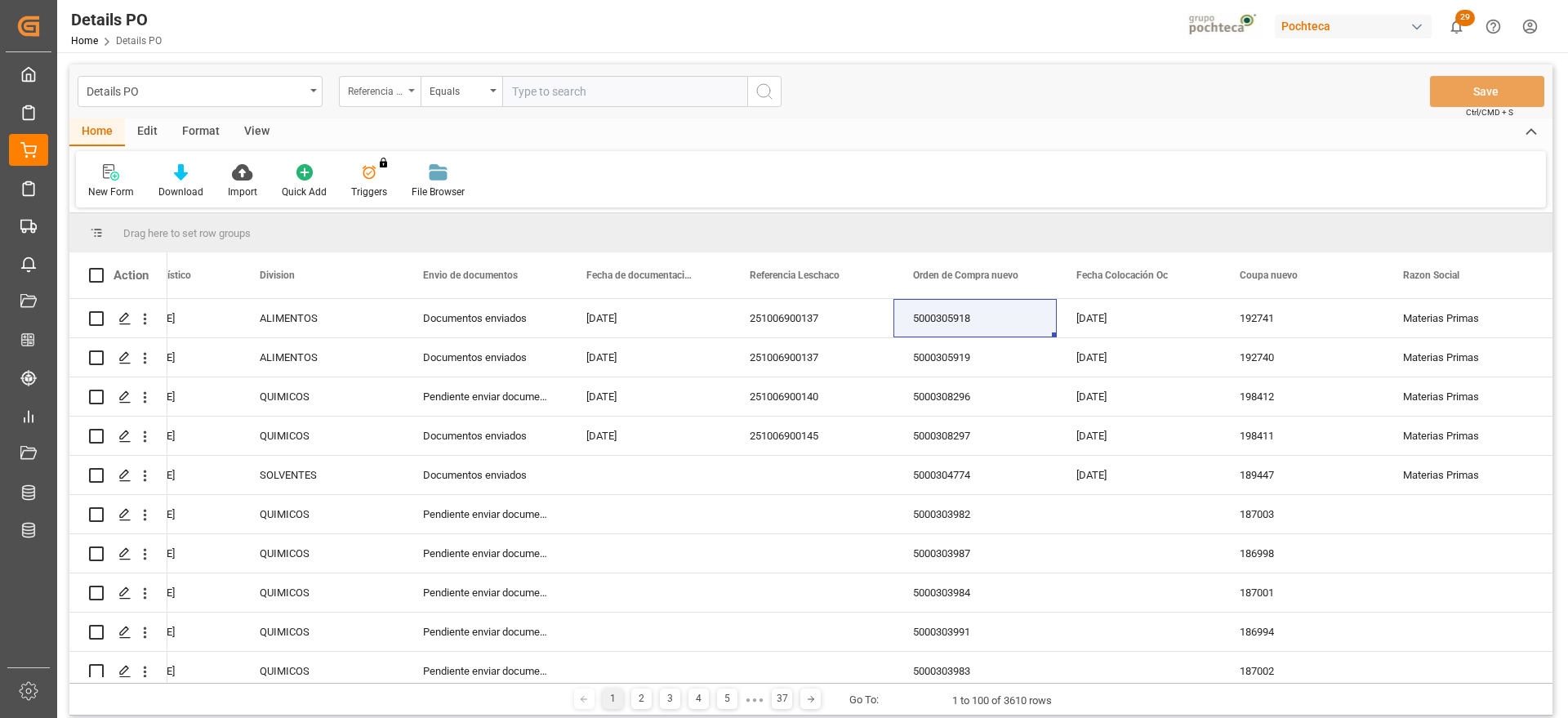
click at [395, 90] on div "Referencia Leschaco" at bounding box center [376, 89] width 56 height 19
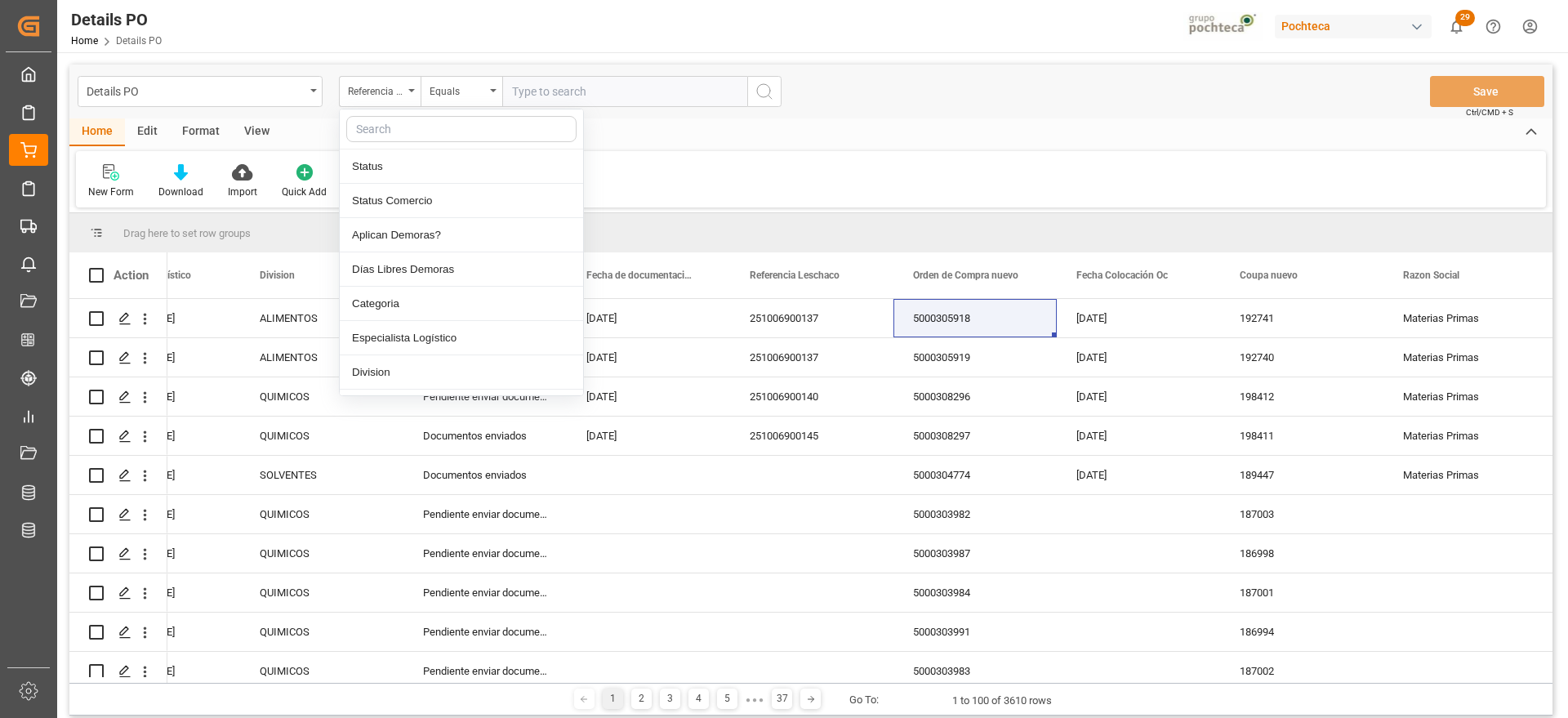
click at [407, 136] on input "text" at bounding box center [461, 128] width 231 height 26
type input "orde"
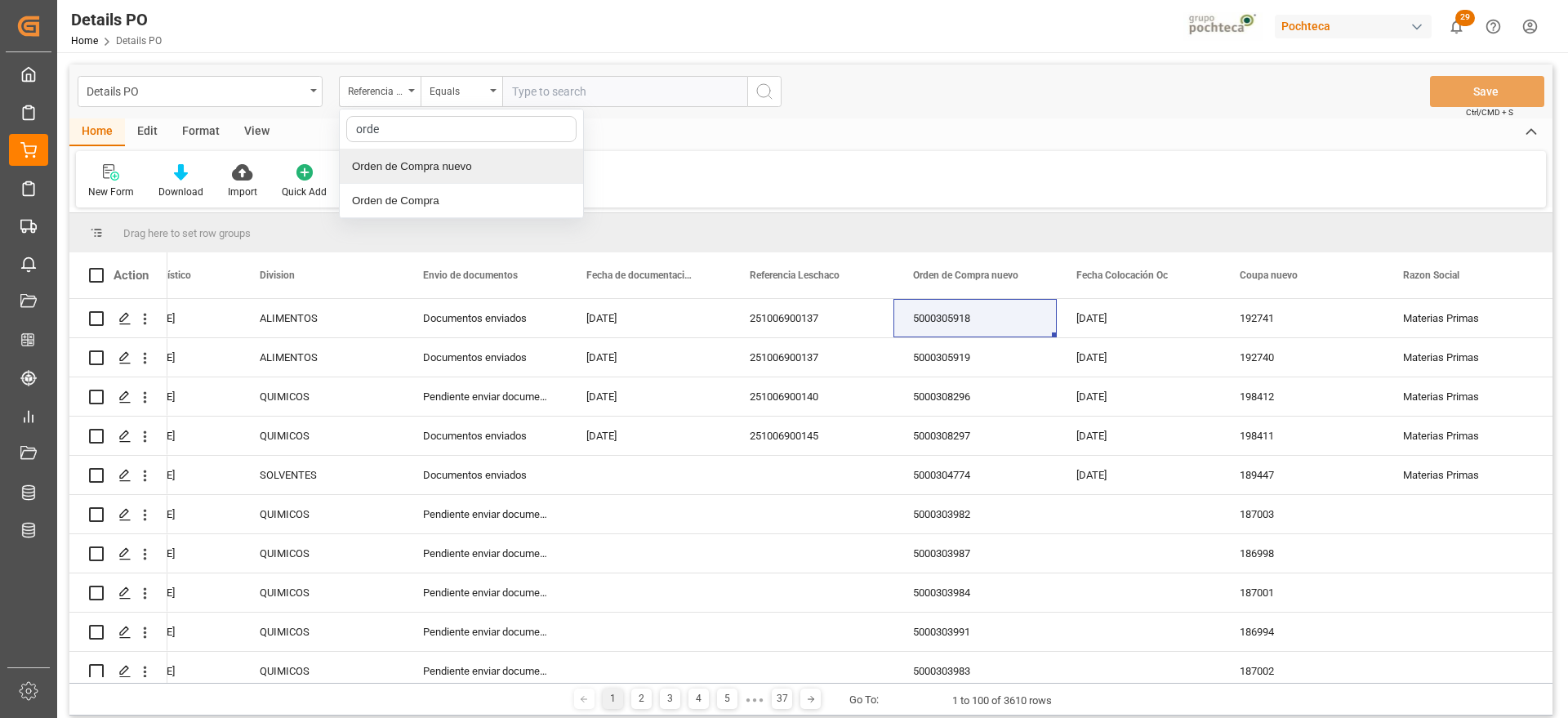
click at [482, 161] on div "Orden de Compra nuevo" at bounding box center [461, 167] width 243 height 34
click at [584, 91] on input "text" at bounding box center [625, 92] width 245 height 31
paste input "5000307904"
type input "5000307904"
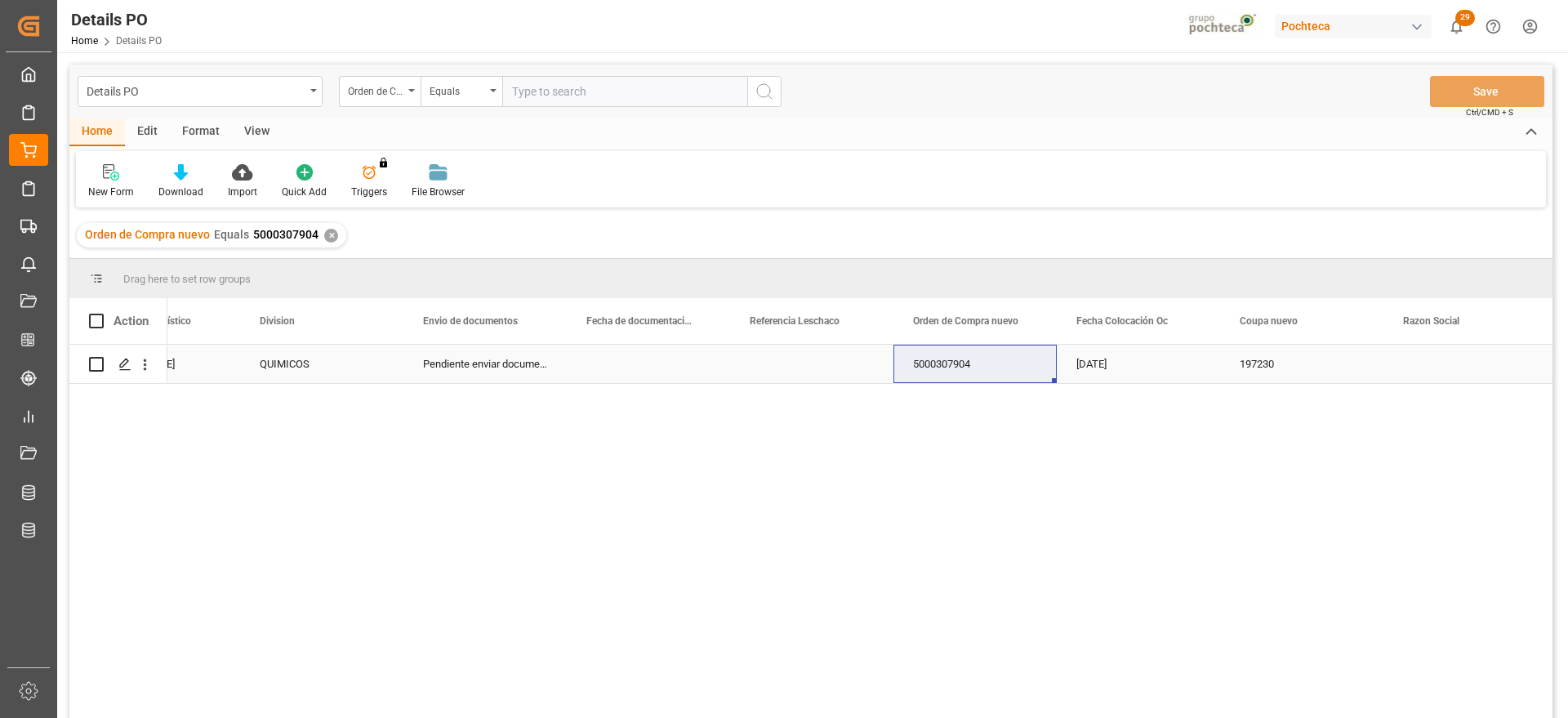
click at [855, 372] on div "Press SPACE to select this row." at bounding box center [812, 363] width 163 height 39
click at [814, 363] on div "Press SPACE to select this row." at bounding box center [812, 363] width 163 height 39
click at [814, 372] on input "Press SPACE to select this row." at bounding box center [811, 373] width 137 height 31
paste input "251006900136"
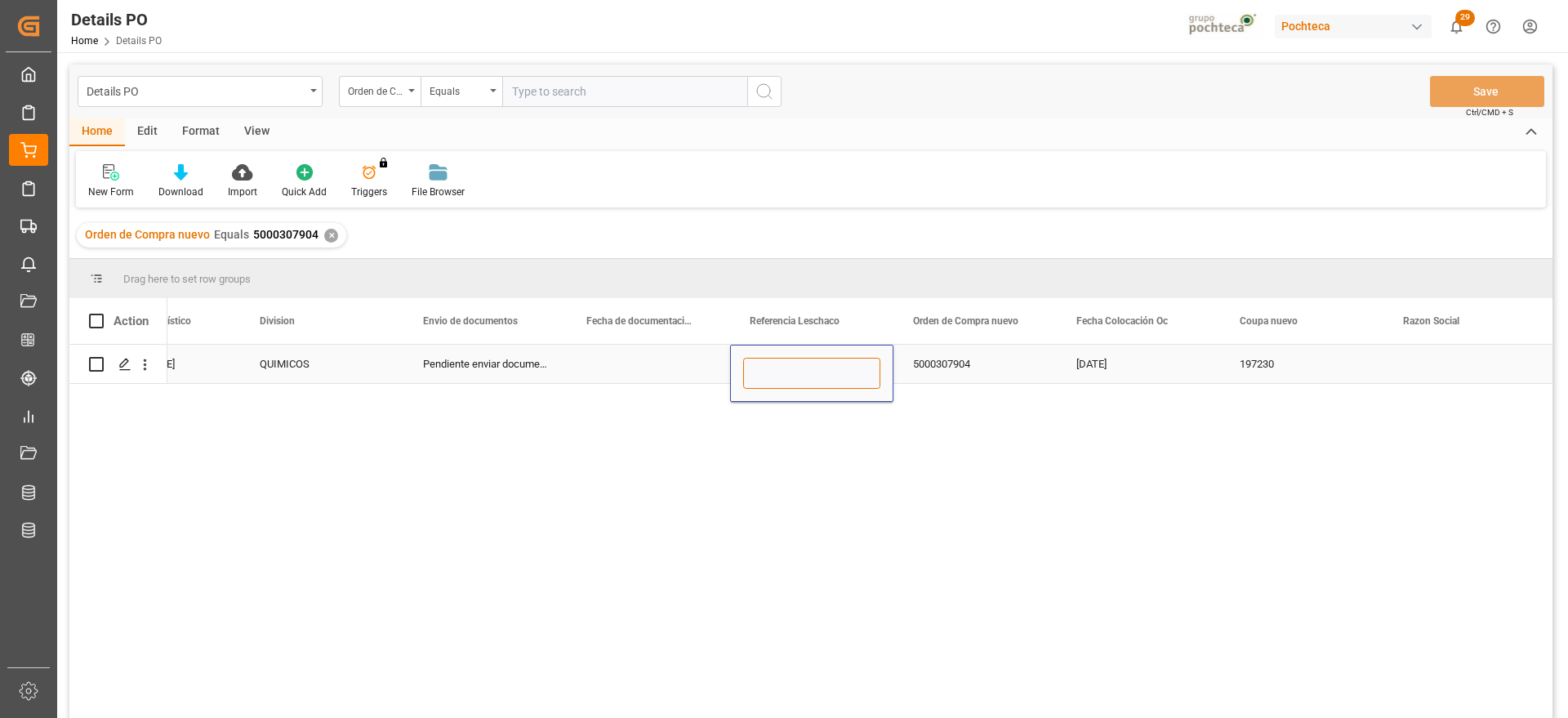
type input "251006900136"
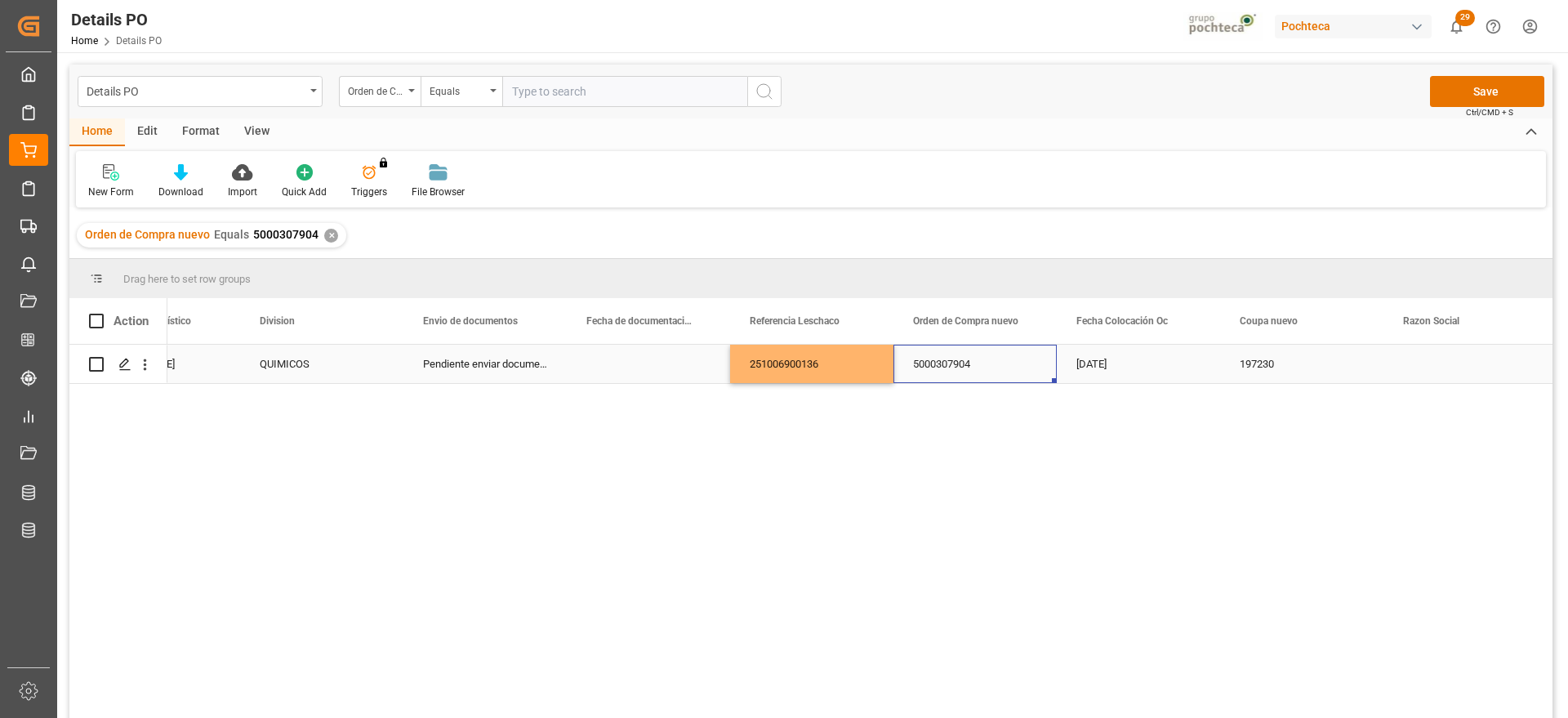
click at [1001, 366] on div "5000307904" at bounding box center [976, 363] width 163 height 39
click at [1501, 77] on button "Save" at bounding box center [1487, 92] width 114 height 31
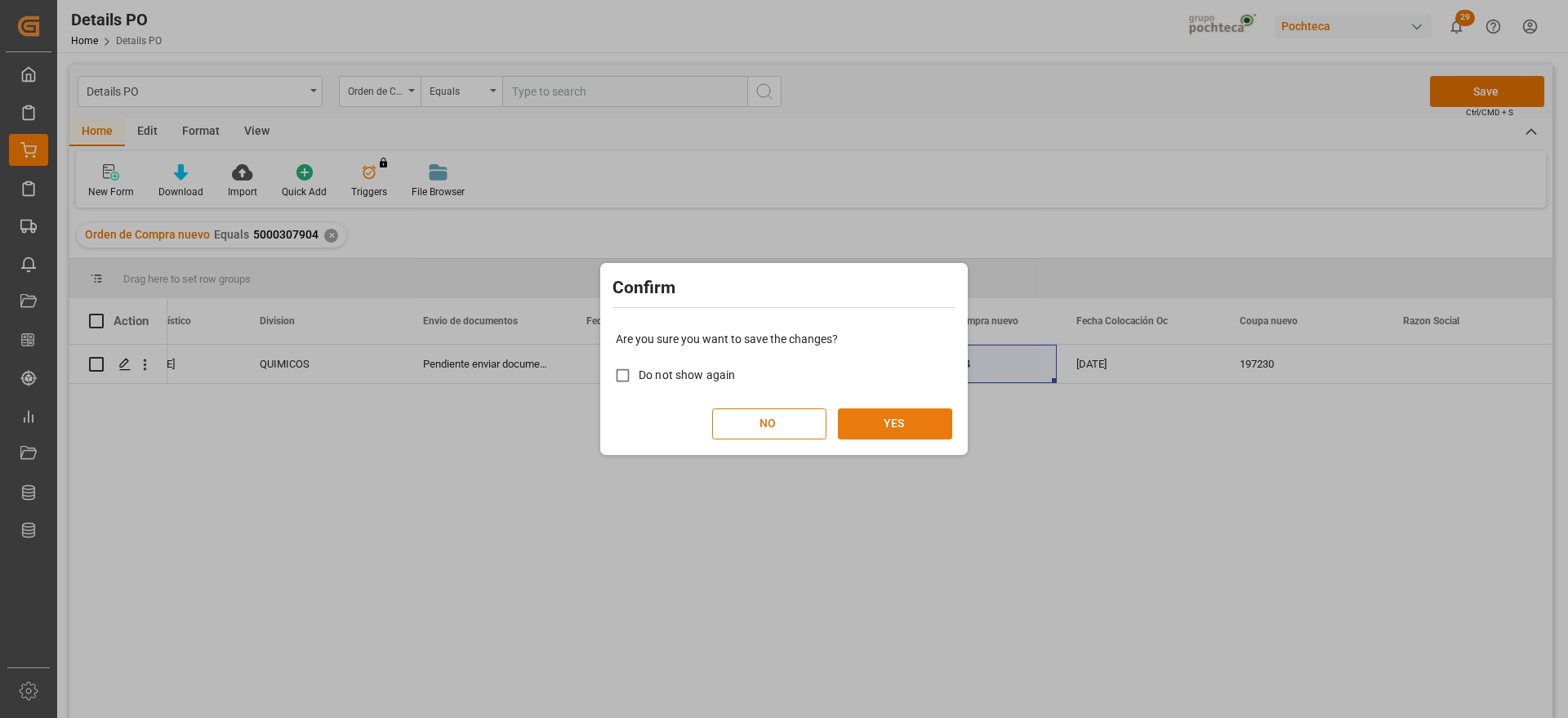
click at [900, 434] on button "YES" at bounding box center [895, 424] width 114 height 31
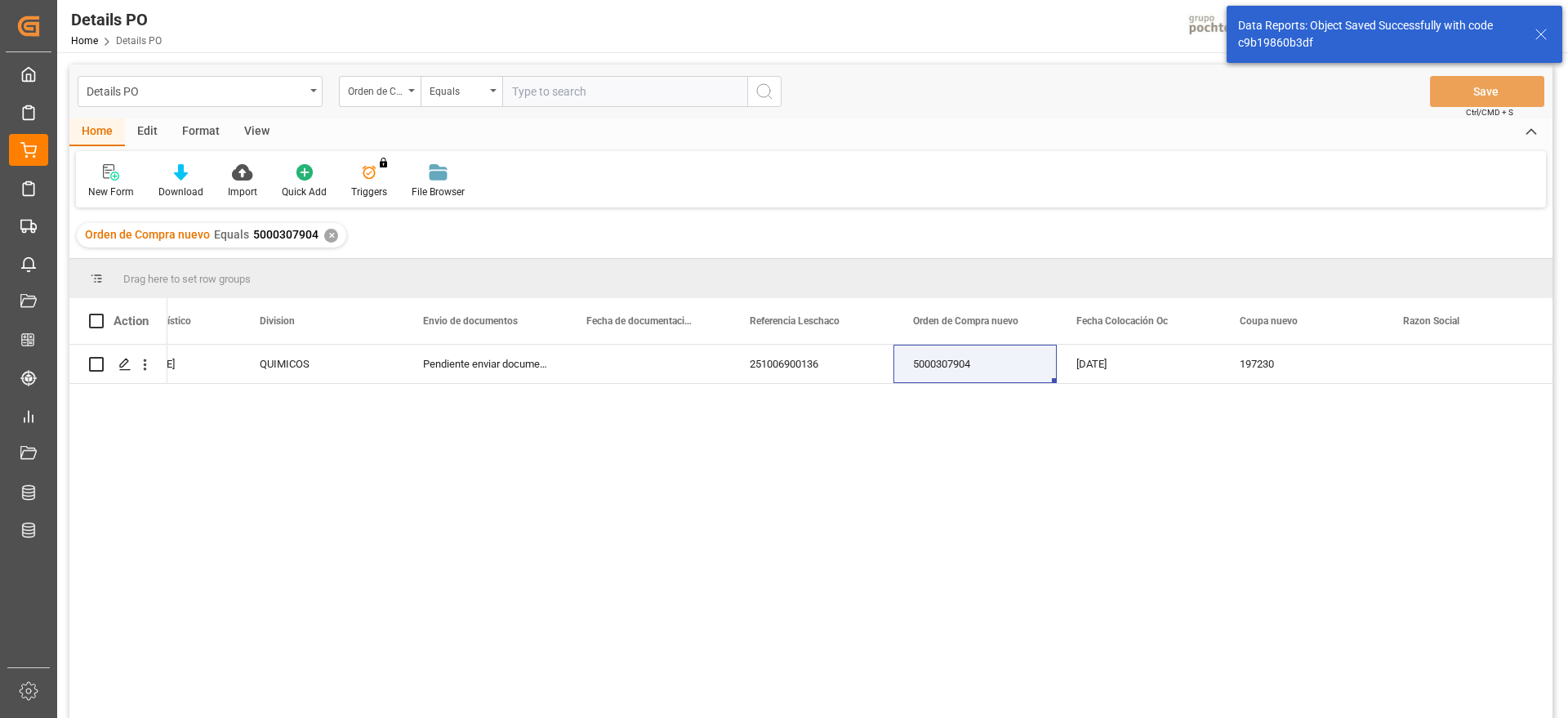
click at [328, 237] on div "✕" at bounding box center [330, 235] width 13 height 13
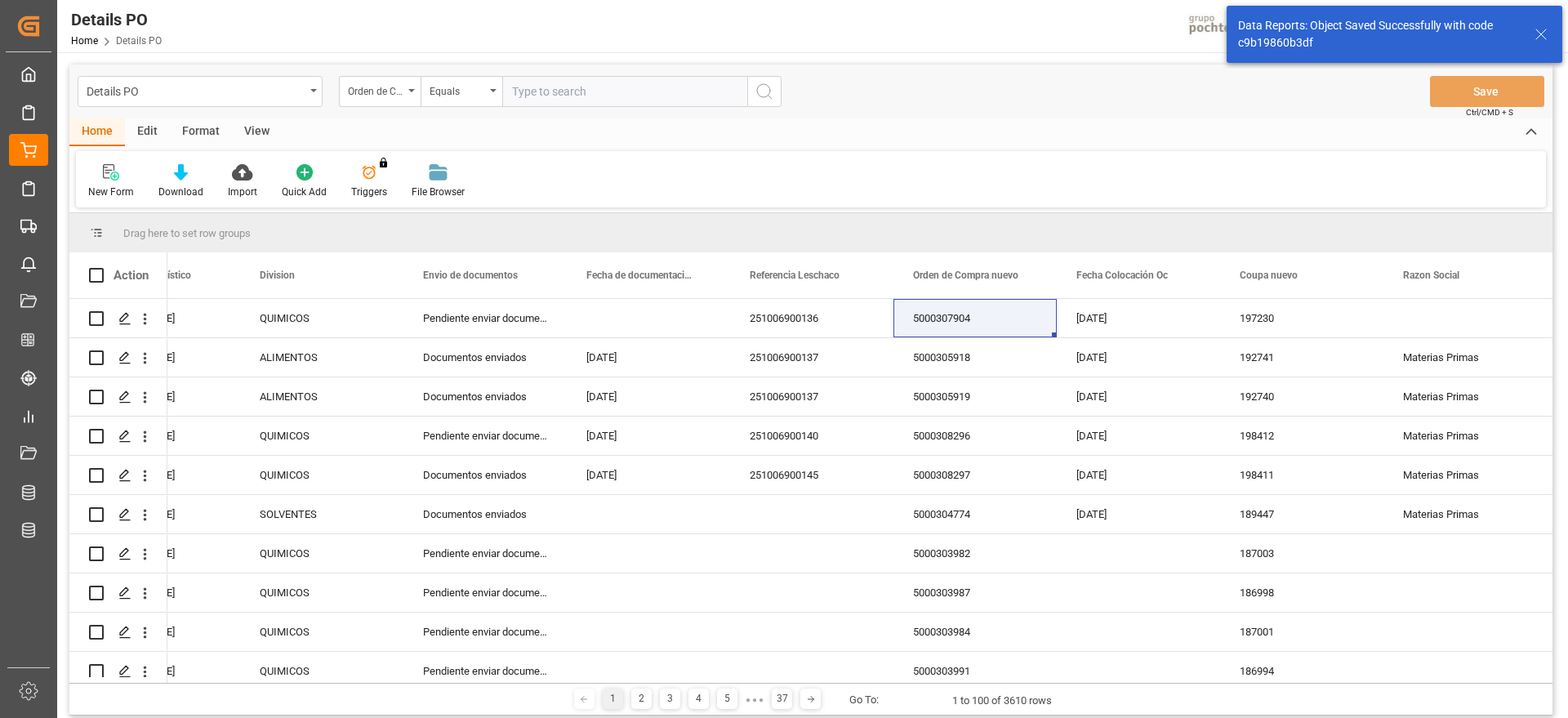
click at [577, 92] on input "text" at bounding box center [625, 92] width 245 height 31
paste input "5000307903"
type input "5000307903"
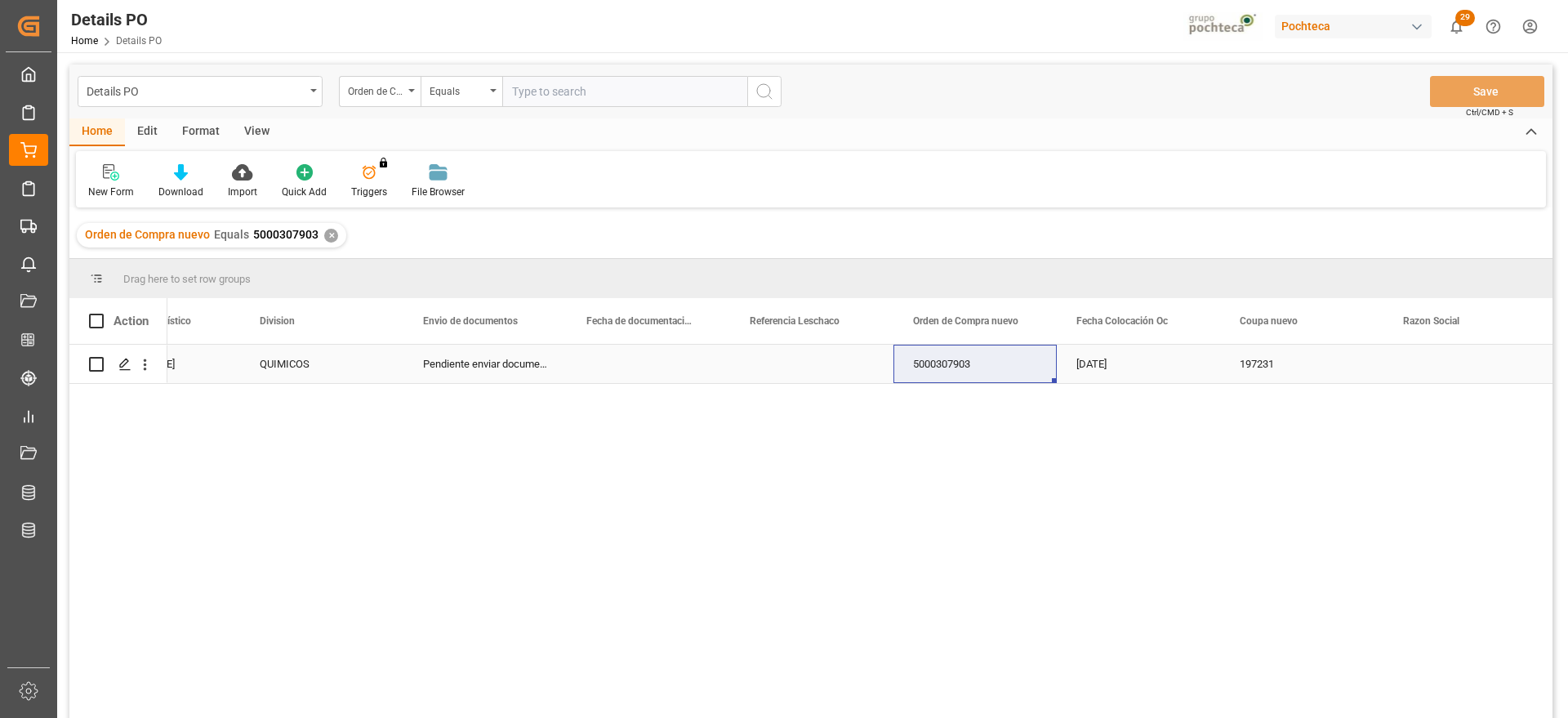
click at [767, 366] on div "Press SPACE to select this row." at bounding box center [812, 363] width 163 height 39
click at [803, 362] on div "Press SPACE to select this row." at bounding box center [812, 363] width 163 height 39
click at [798, 366] on input "Press SPACE to select this row." at bounding box center [811, 373] width 137 height 31
type input "251006900136"
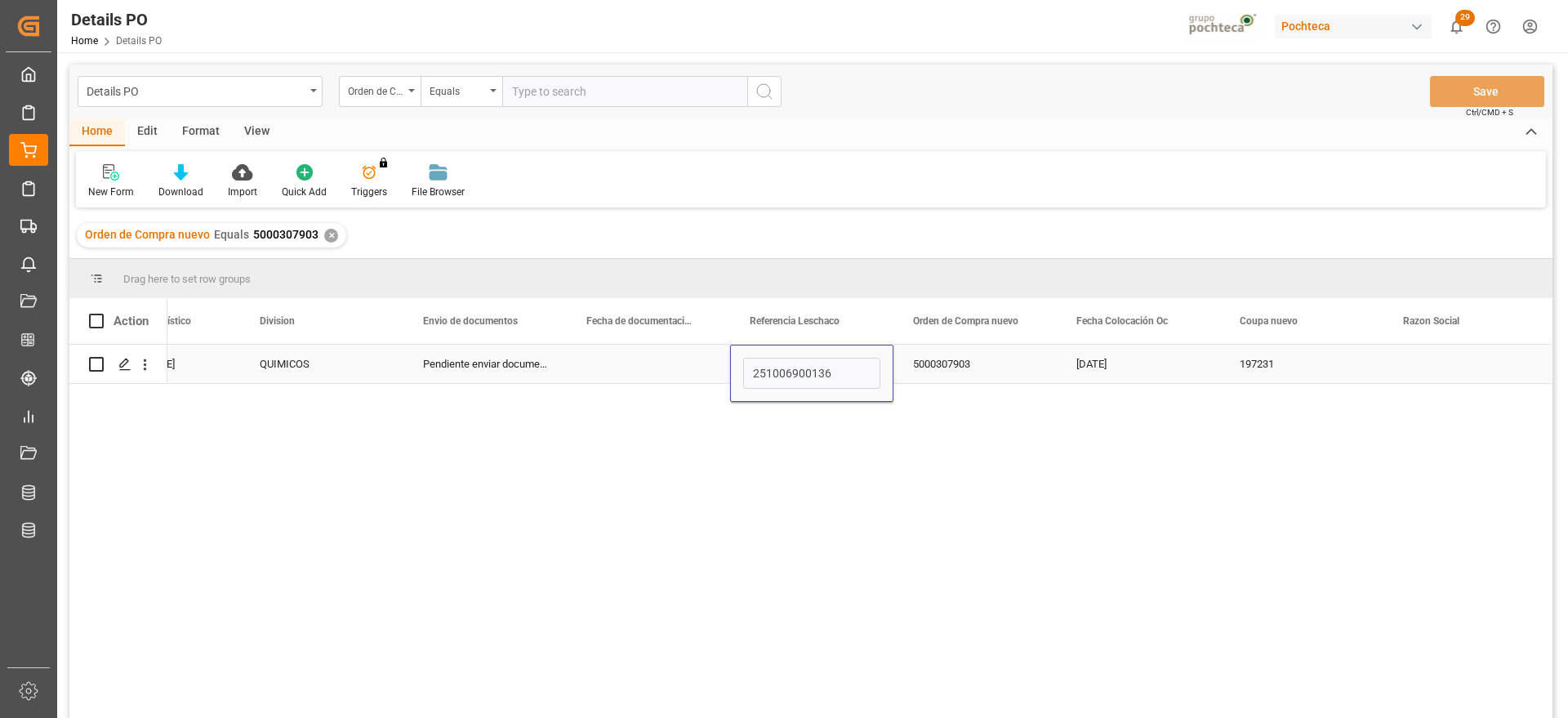
click at [936, 371] on div "5000307903" at bounding box center [976, 363] width 163 height 39
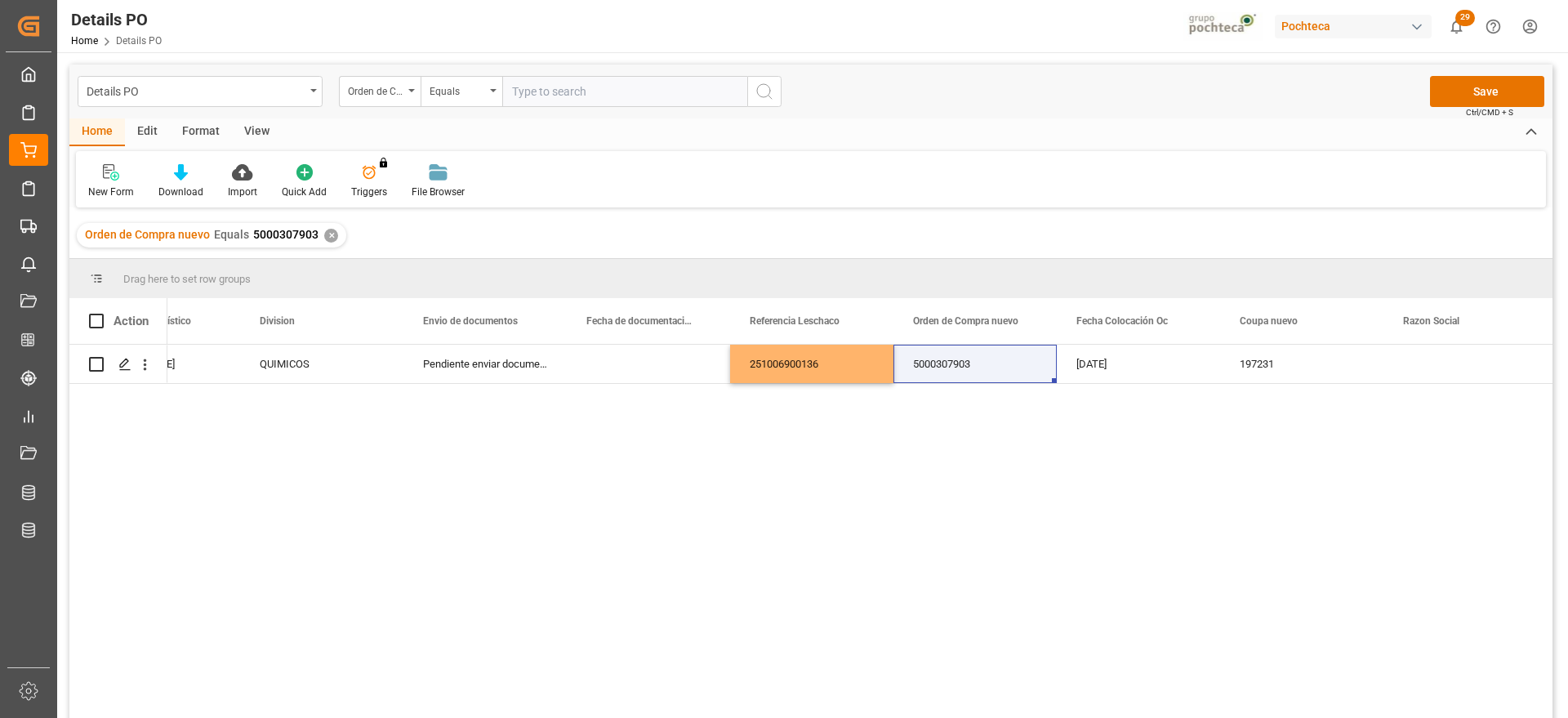
click at [1468, 73] on div "Details PO Orden de Compra nuevo Equals Save Ctrl/CMD + S" at bounding box center [810, 92] width 1484 height 54
click at [1469, 90] on button "Save" at bounding box center [1487, 92] width 114 height 31
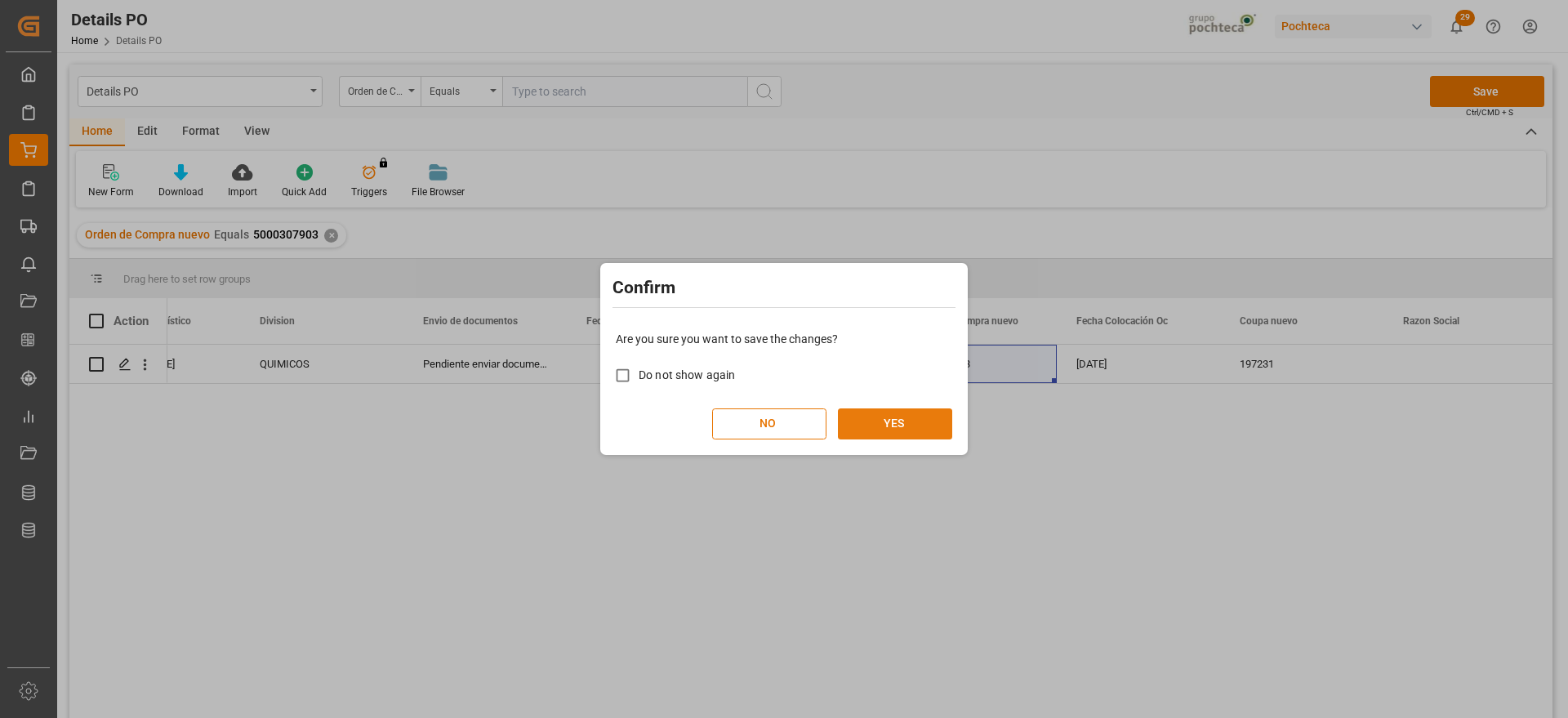
click at [879, 409] on button "YES" at bounding box center [895, 424] width 114 height 31
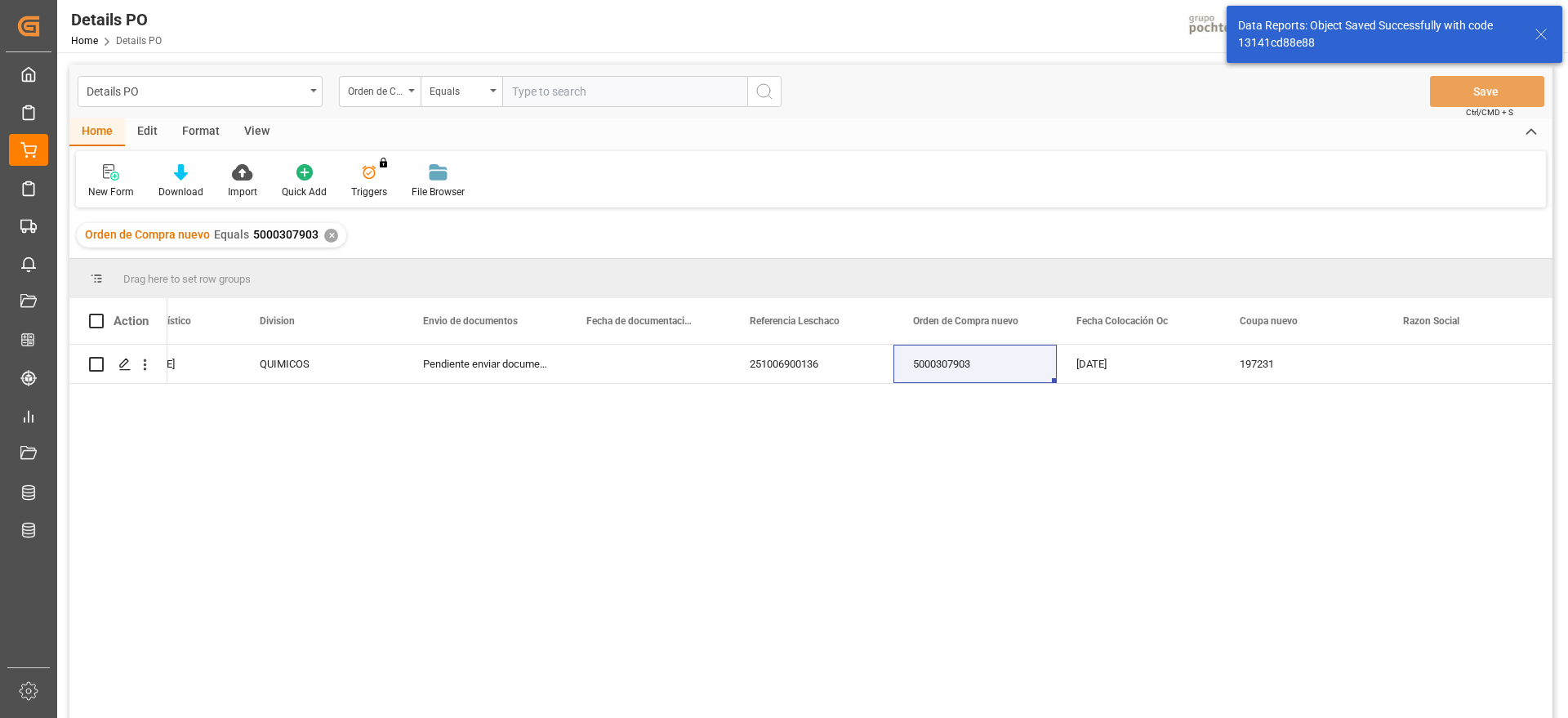
click at [329, 235] on div "✕" at bounding box center [330, 235] width 13 height 13
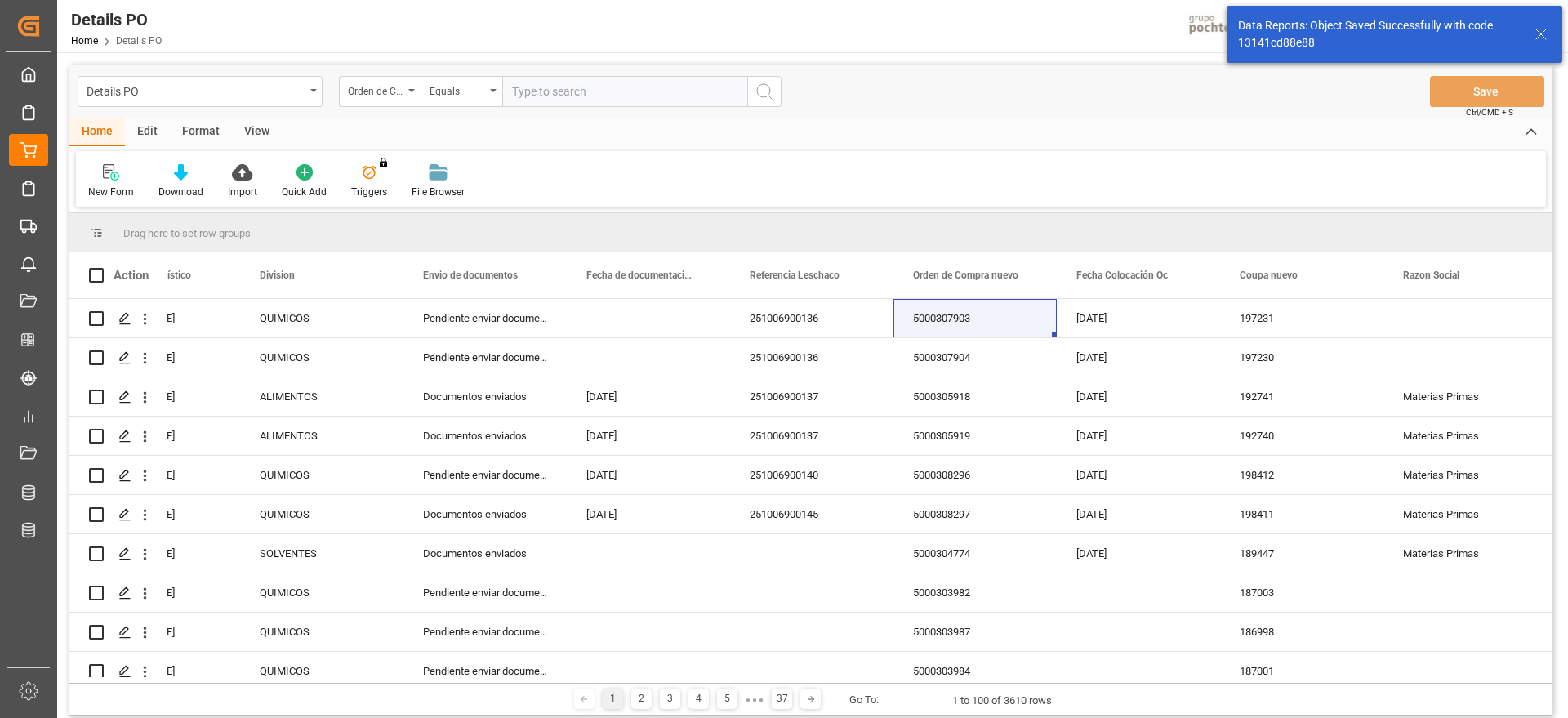
click at [555, 92] on input "text" at bounding box center [625, 92] width 245 height 31
paste input "5000307902"
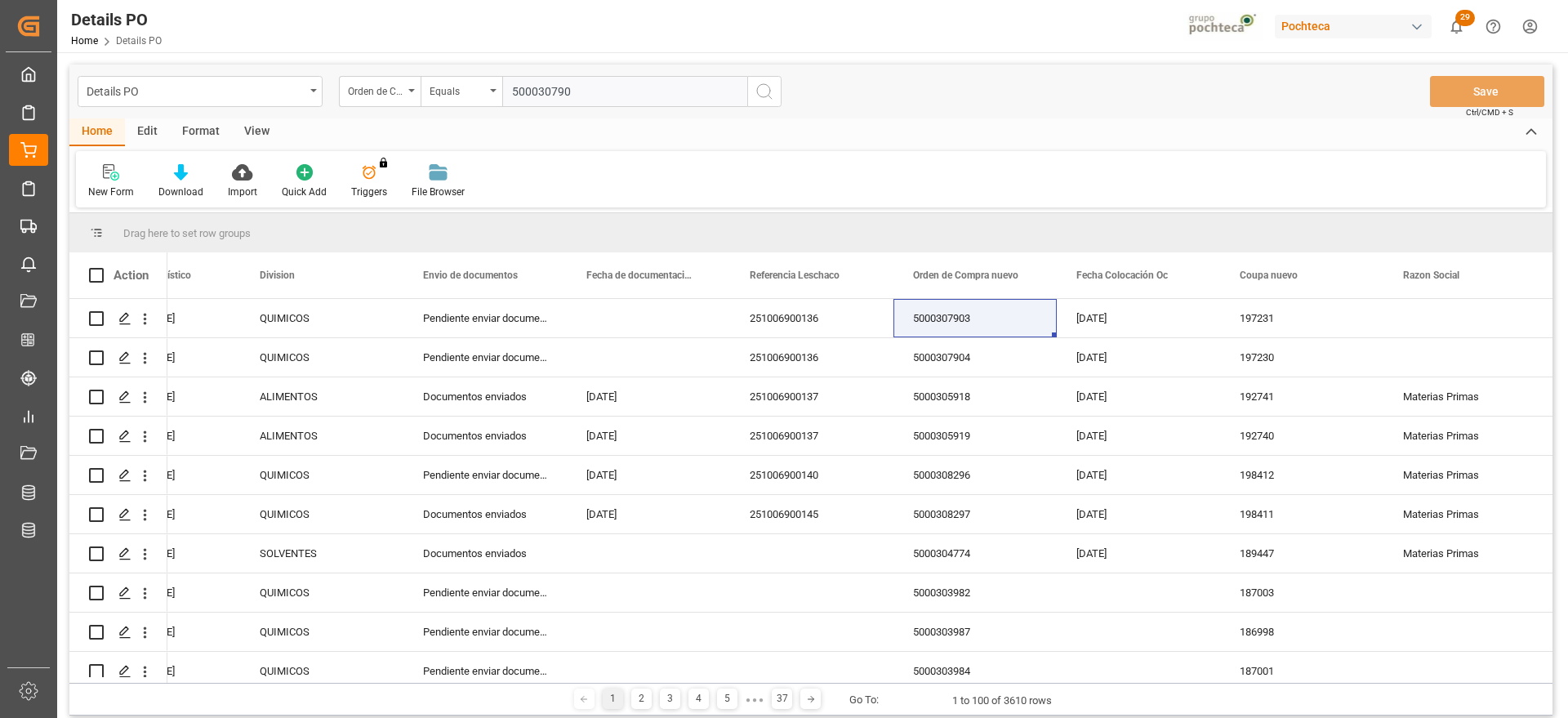
type input "5000307902"
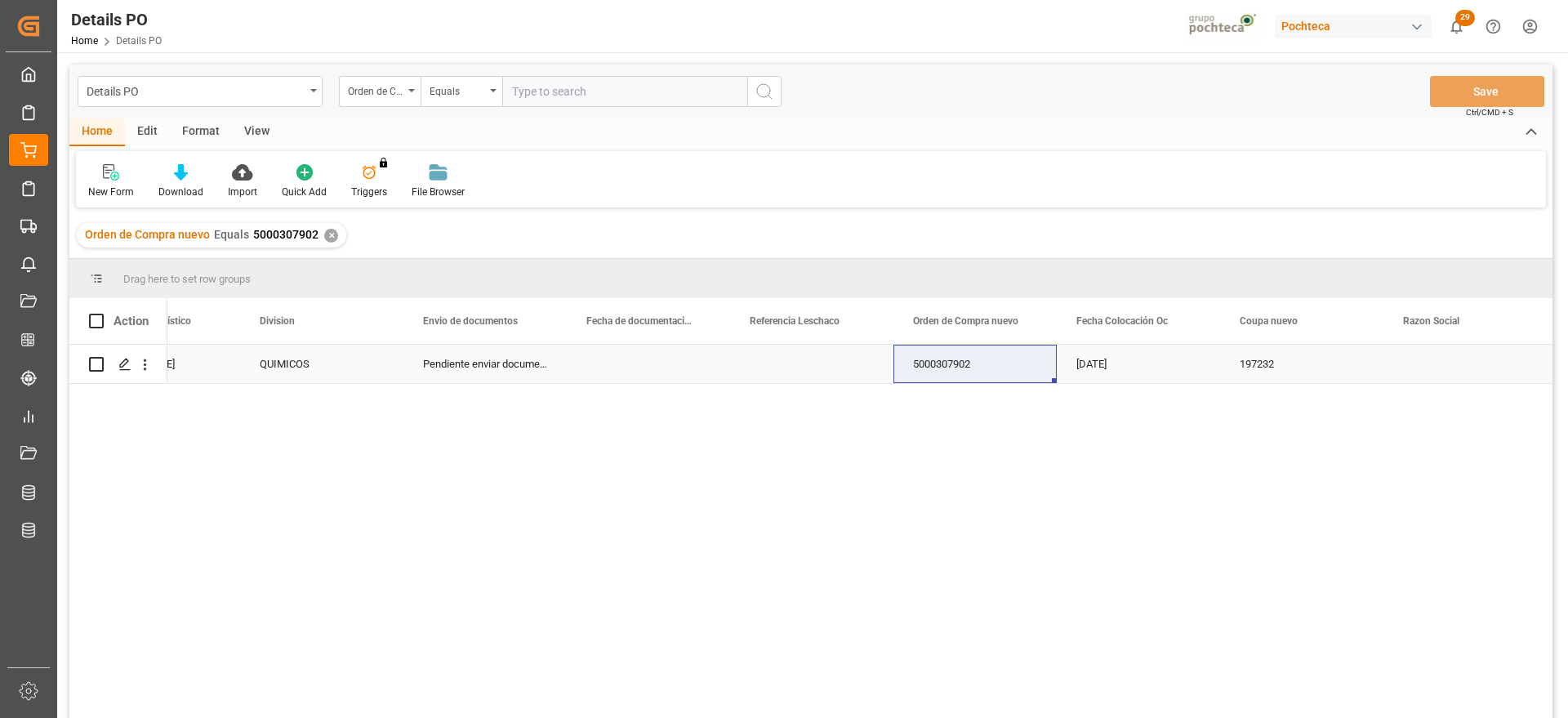
click at [816, 368] on div "Press SPACE to select this row." at bounding box center [812, 363] width 163 height 39
click at [759, 372] on div "Press SPACE to select this row." at bounding box center [812, 363] width 163 height 39
click at [759, 372] on input "Press SPACE to select this row." at bounding box center [811, 373] width 137 height 31
click at [769, 372] on input "Press SPACE to select this row." at bounding box center [811, 373] width 137 height 31
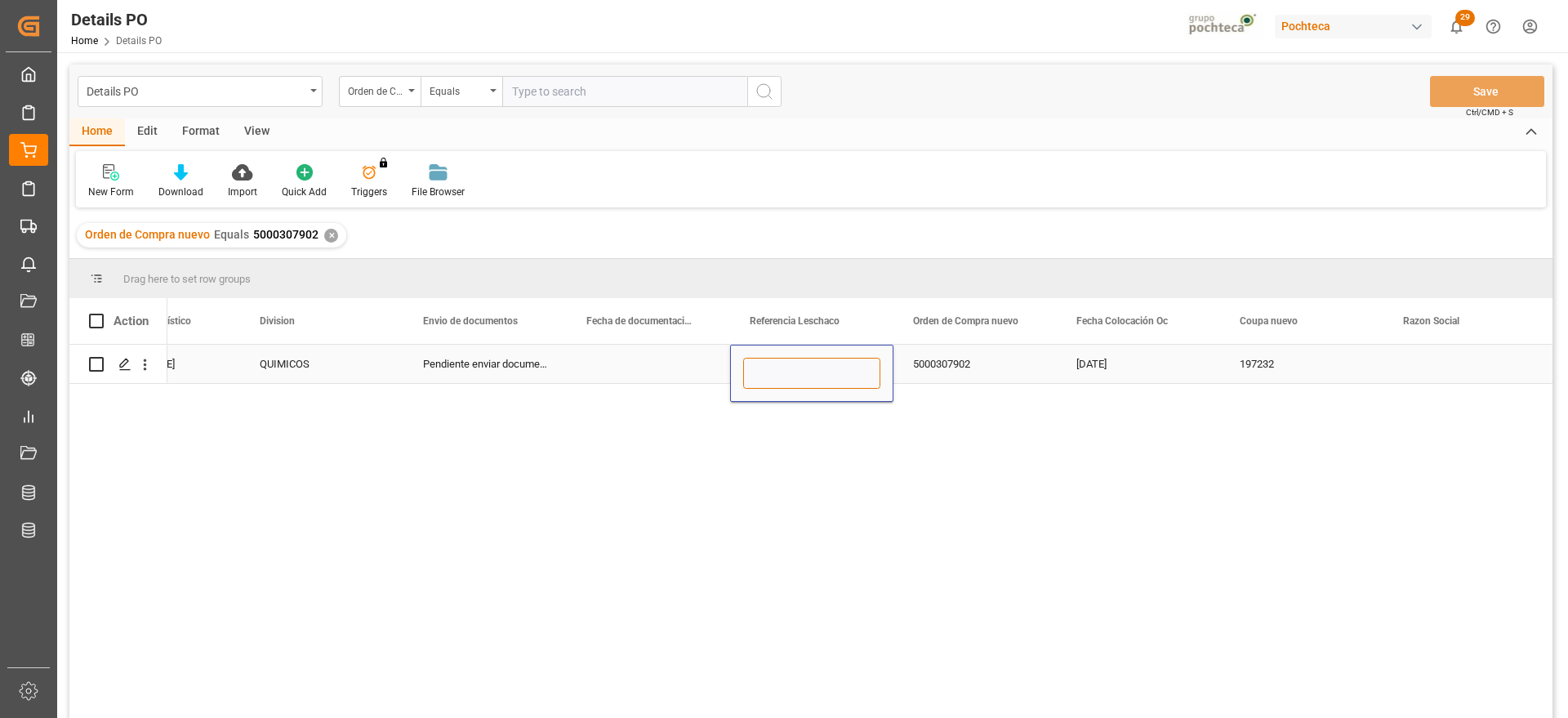
paste input "251006900136"
type input "251006900136"
click at [957, 367] on div "5000307902" at bounding box center [976, 363] width 163 height 39
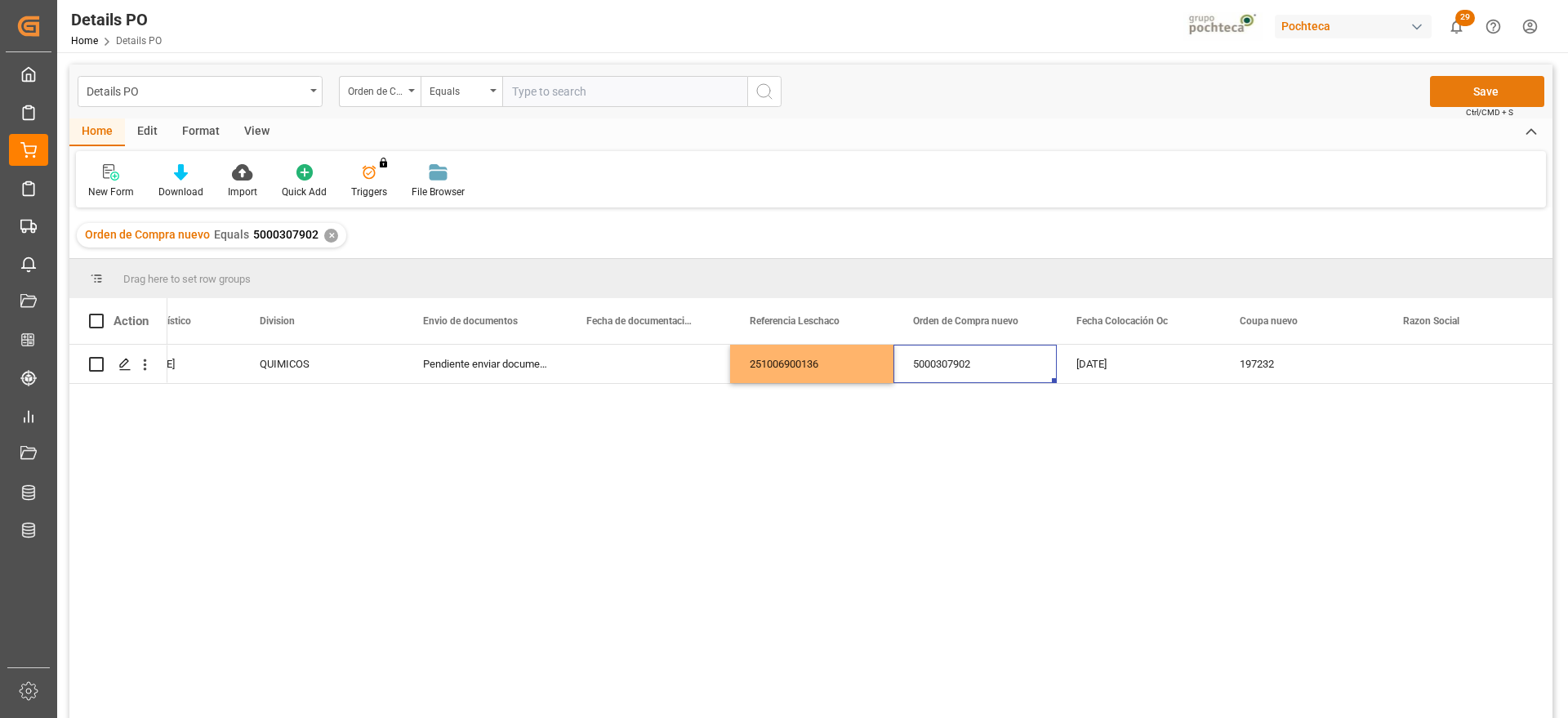
click at [1516, 95] on button "Save" at bounding box center [1487, 92] width 114 height 31
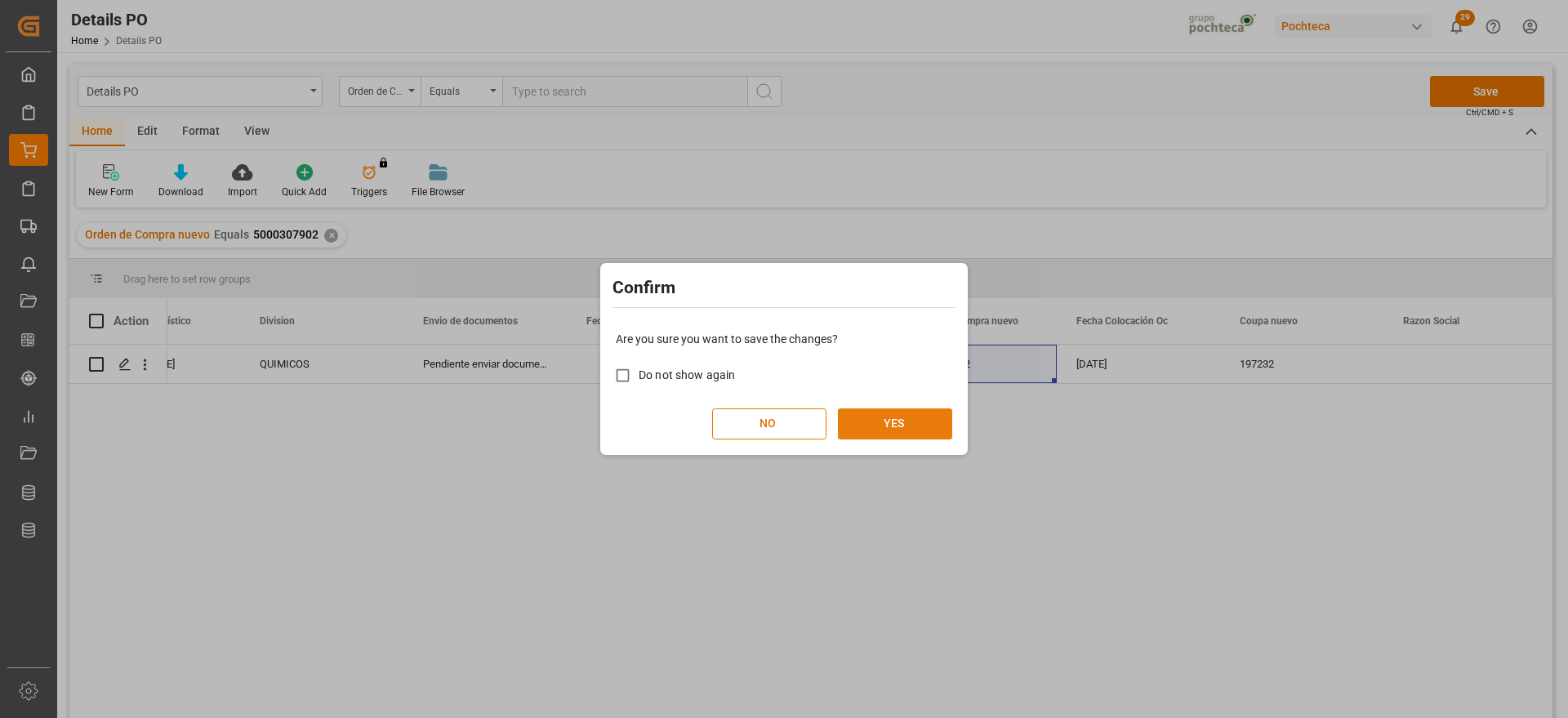
click at [898, 412] on button "YES" at bounding box center [895, 424] width 114 height 31
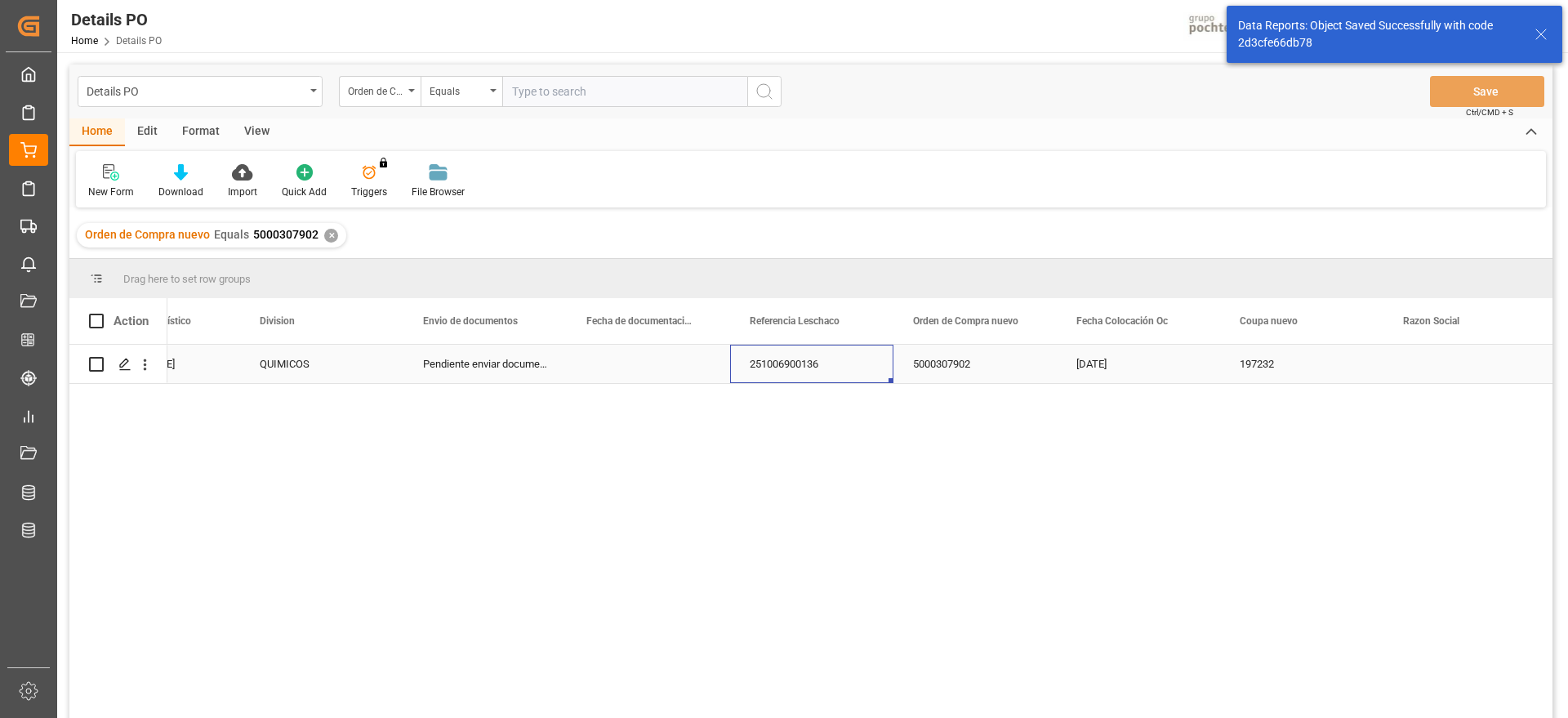
click at [843, 363] on div "251006900136" at bounding box center [812, 363] width 163 height 39
click at [335, 232] on div "Orden de Compra nuevo Equals 5000307902 ✕" at bounding box center [212, 234] width 269 height 24
click at [328, 232] on div "✕" at bounding box center [330, 235] width 13 height 13
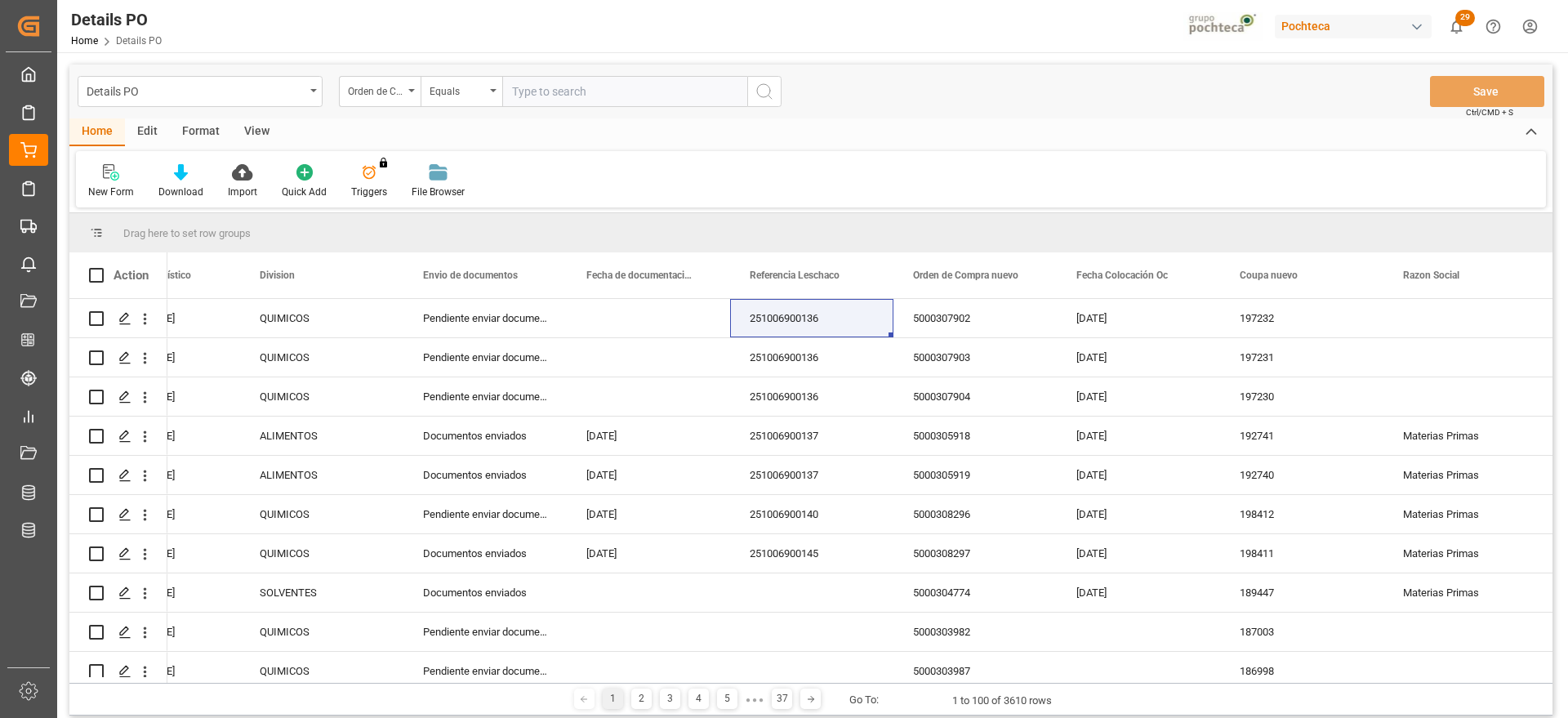
click at [541, 91] on input "text" at bounding box center [625, 92] width 245 height 31
paste input "251006900136"
type input "251006900136"
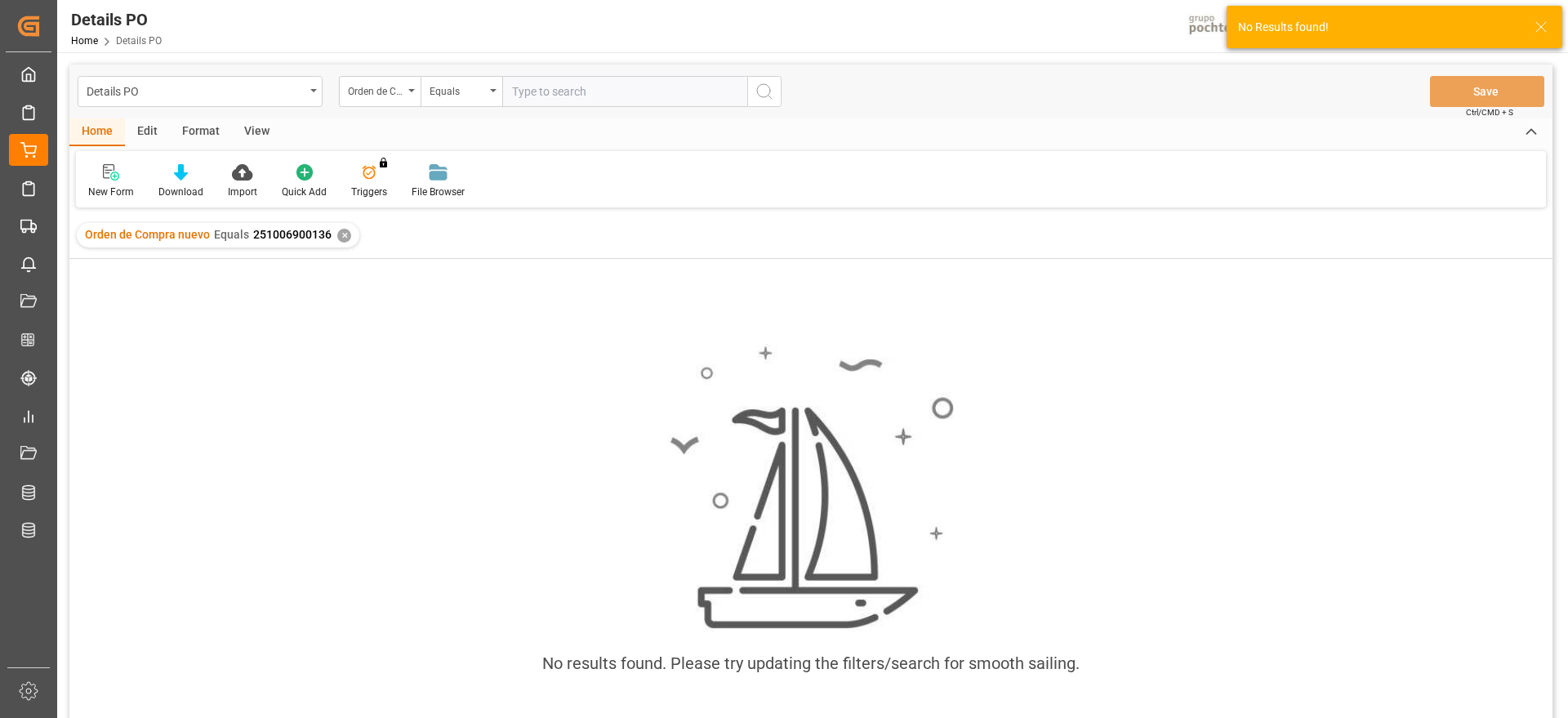
click at [343, 232] on div "✕" at bounding box center [344, 235] width 13 height 13
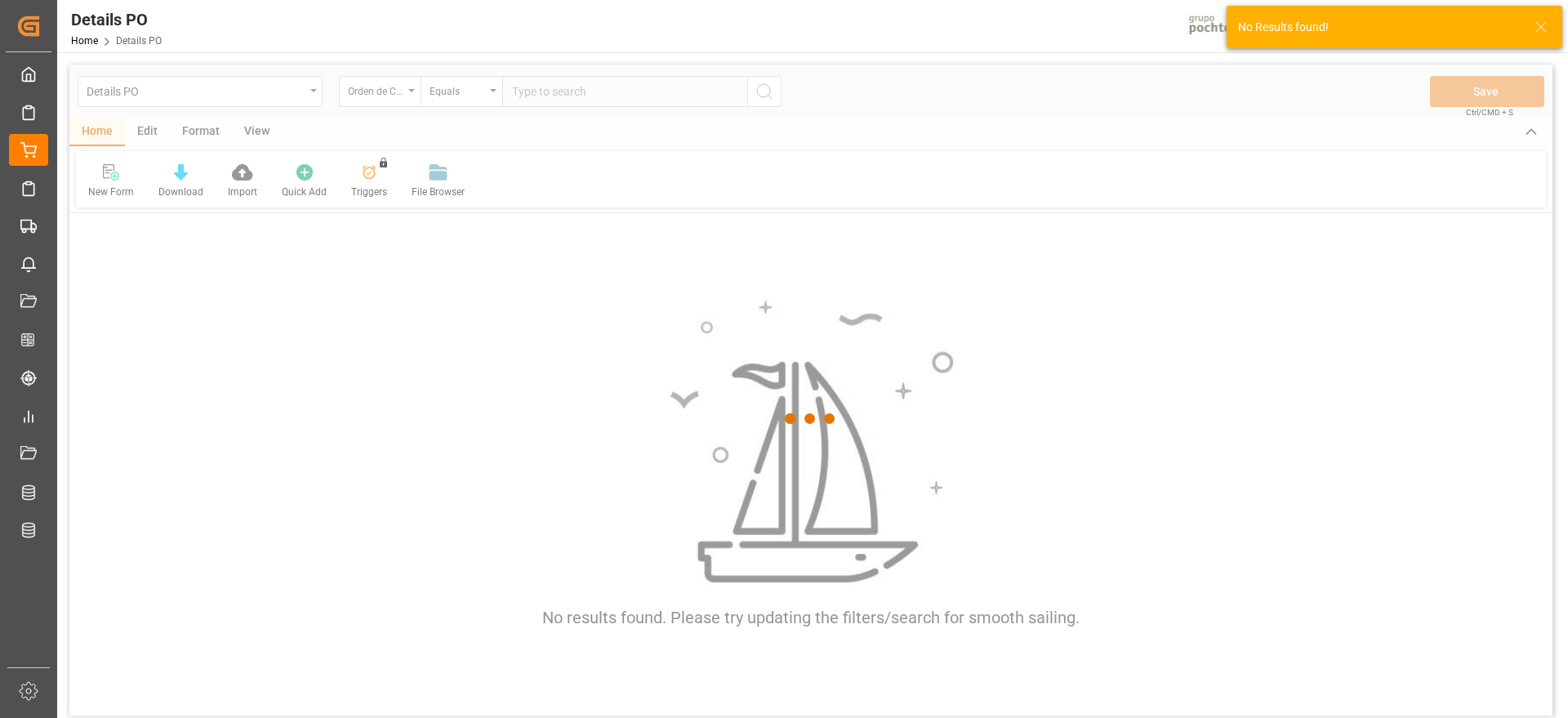
click at [396, 95] on div at bounding box center [810, 418] width 1484 height 708
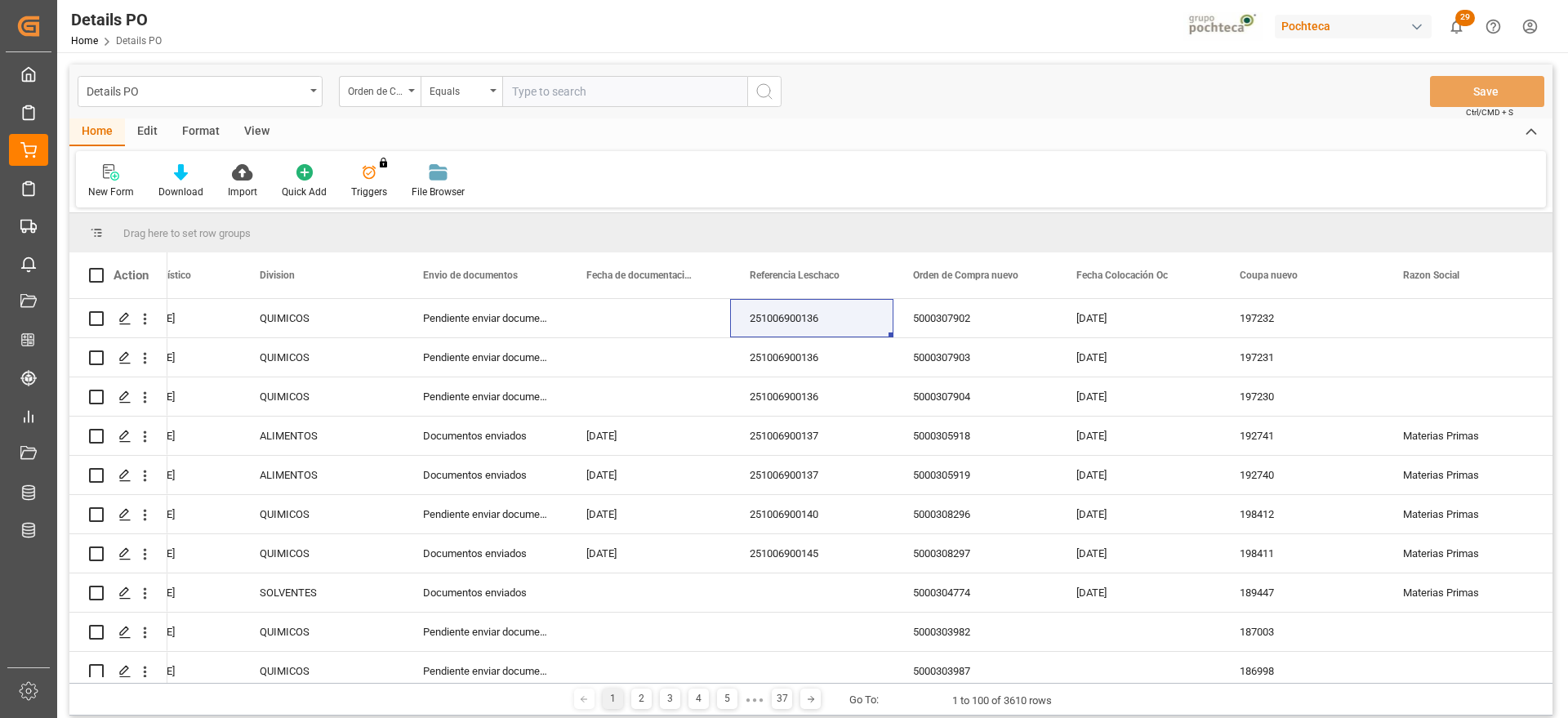
click at [395, 95] on div "Orden de Compra nuevo" at bounding box center [376, 89] width 56 height 19
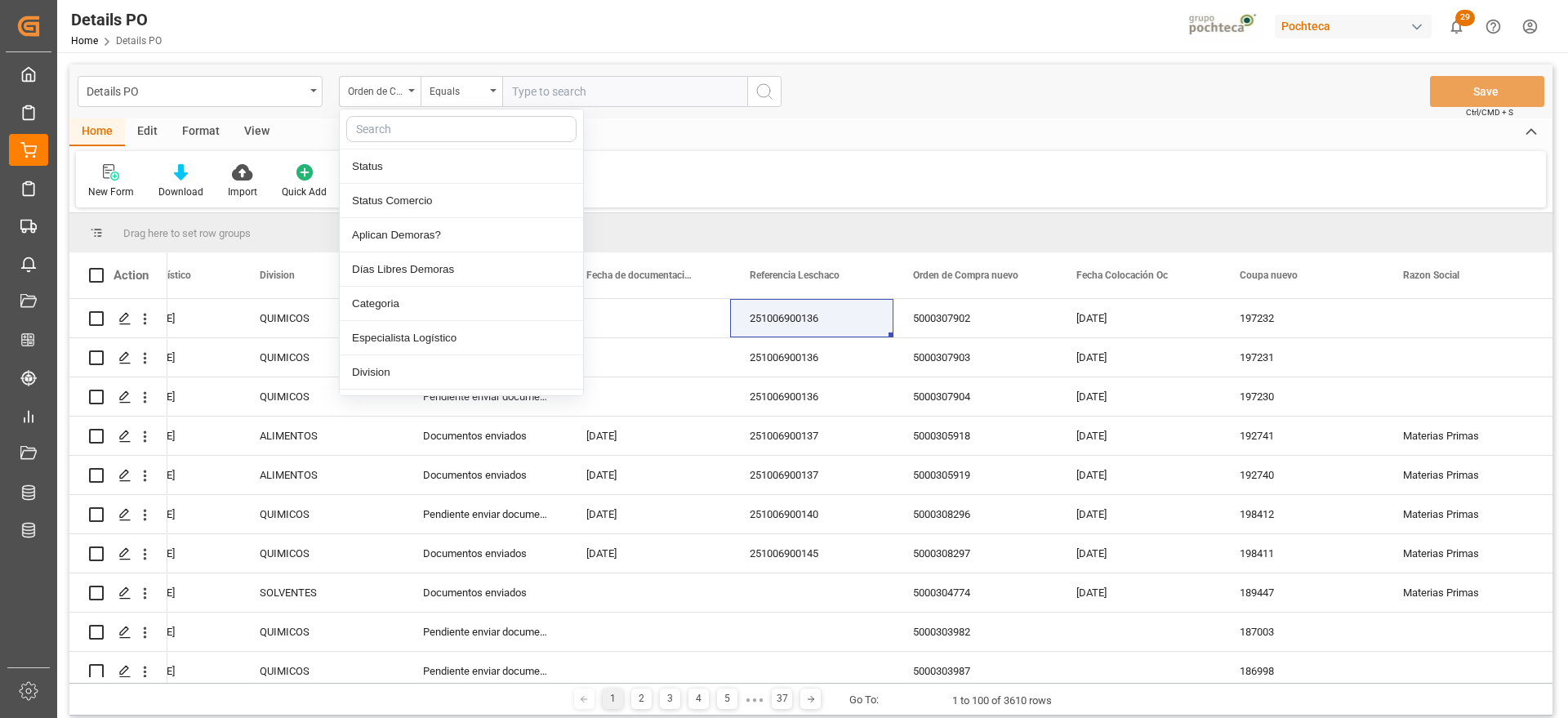
click at [391, 138] on input "text" at bounding box center [461, 128] width 231 height 26
type input "ref"
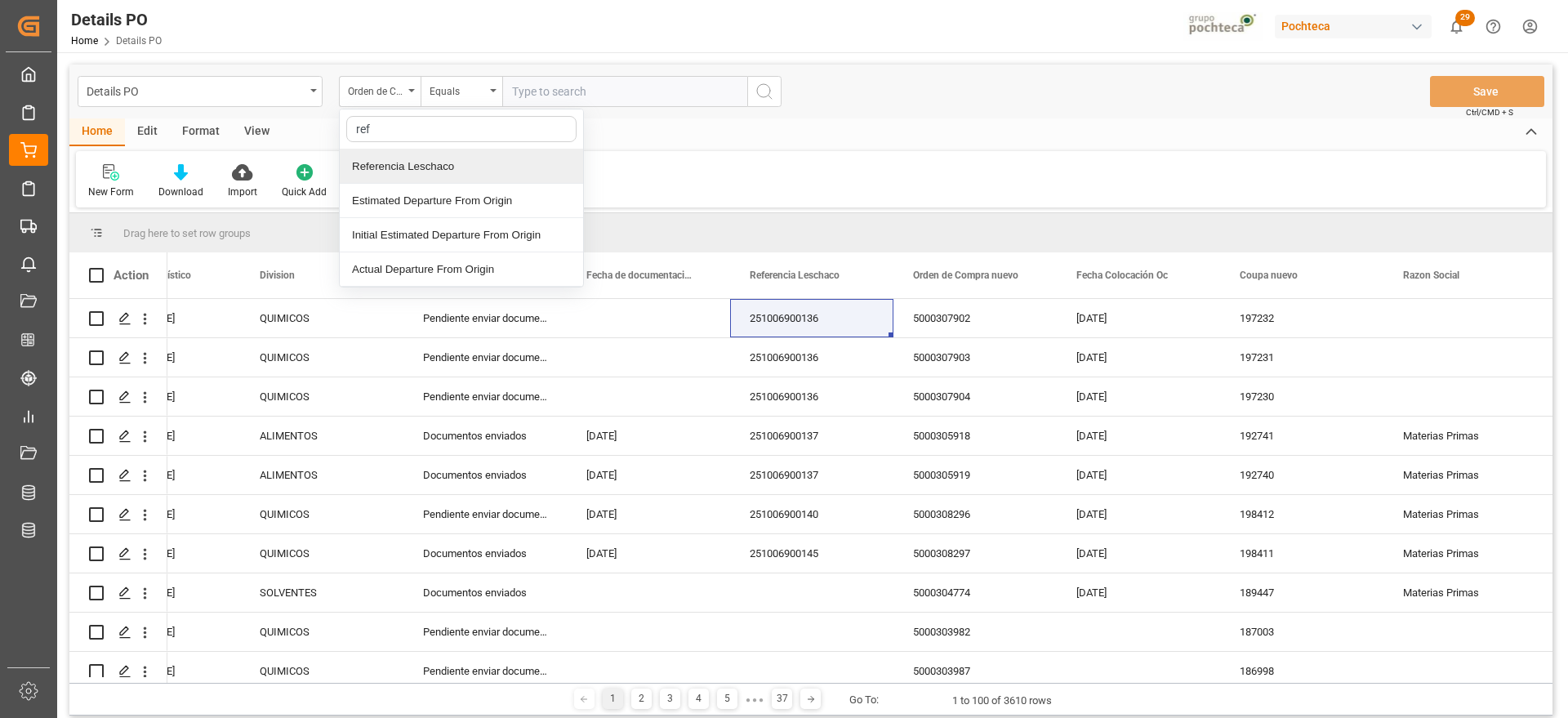
click at [408, 162] on div "Referencia Leschaco" at bounding box center [461, 167] width 243 height 34
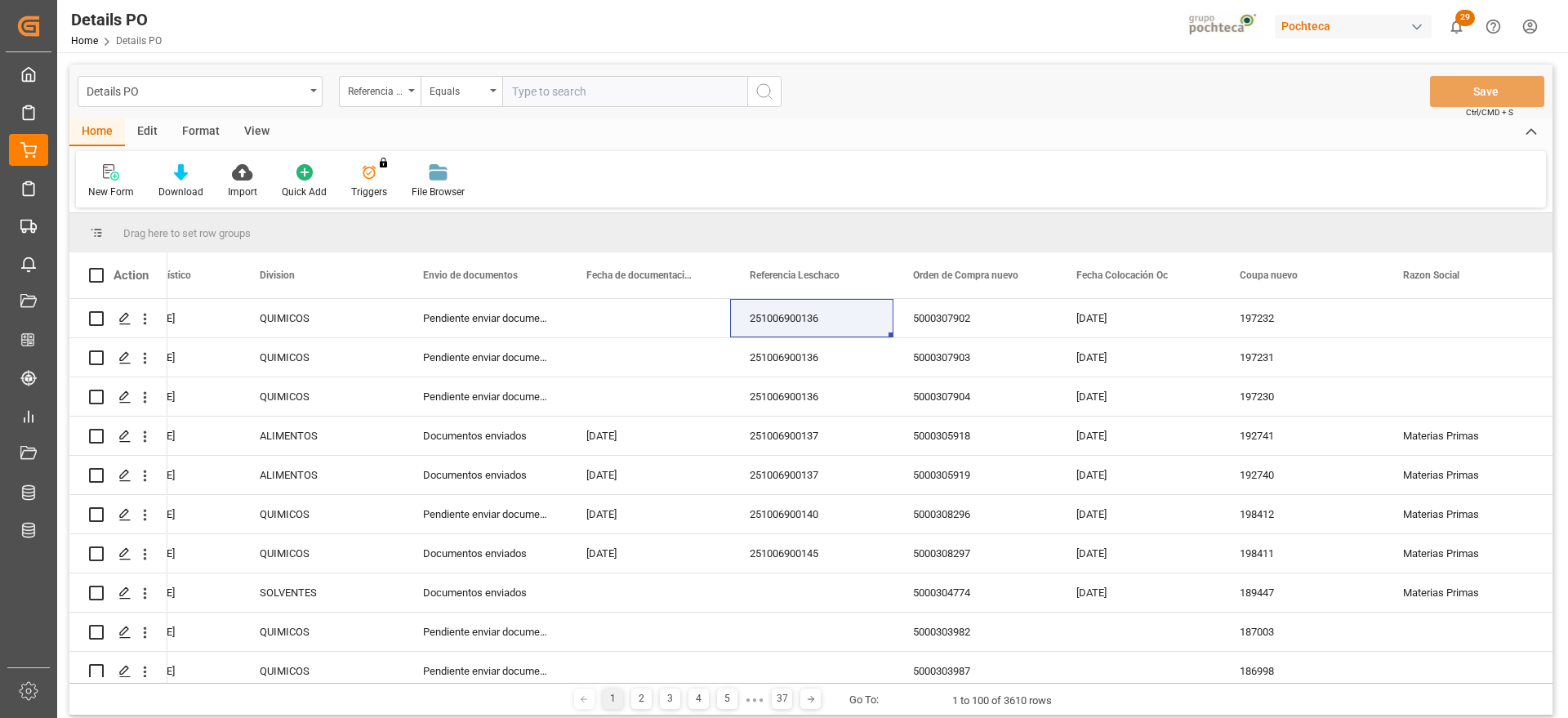
click at [530, 92] on input "text" at bounding box center [625, 92] width 245 height 31
paste input "251006900136"
type input "251006900136"
click at [776, 92] on button "search button" at bounding box center [765, 92] width 34 height 31
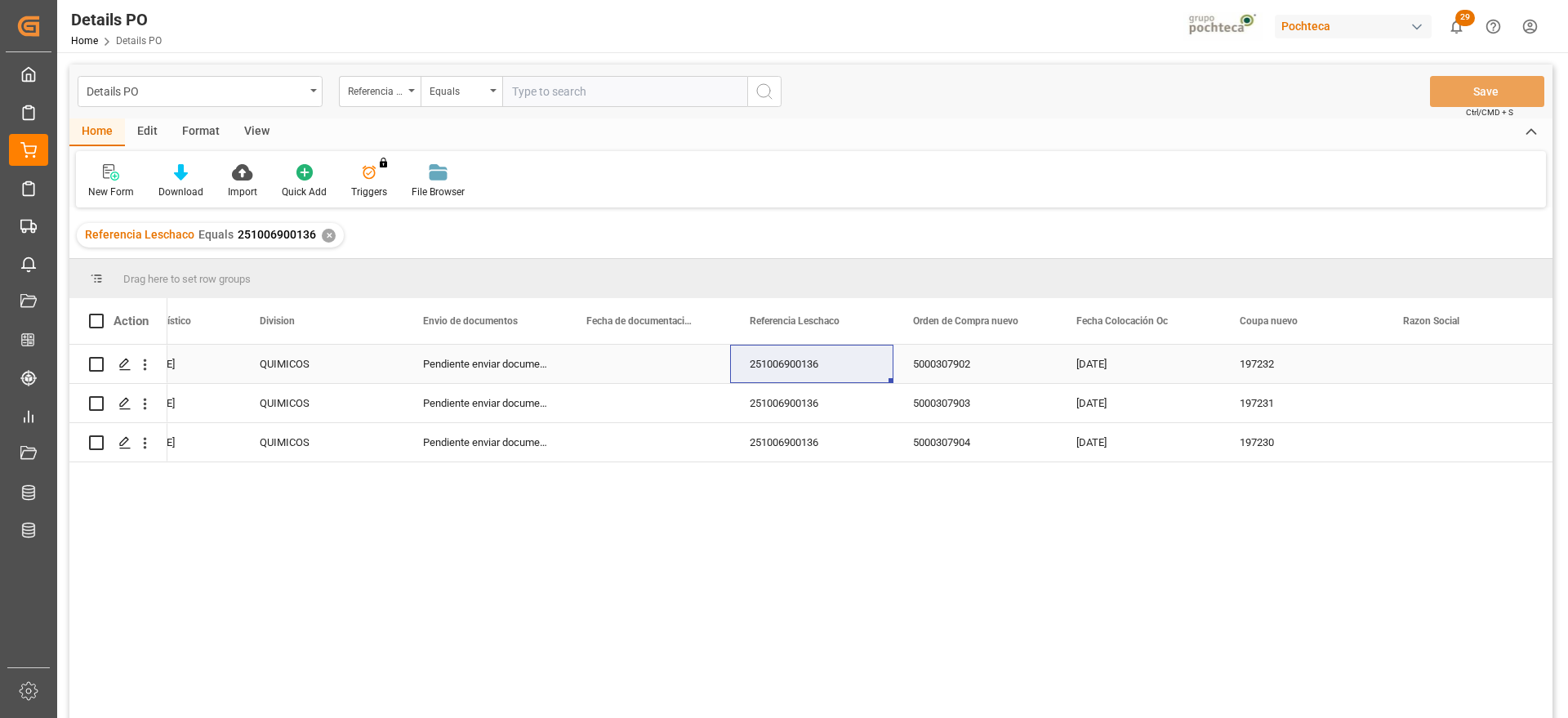
click at [320, 355] on div "QUIMICOS" at bounding box center [321, 364] width 124 height 38
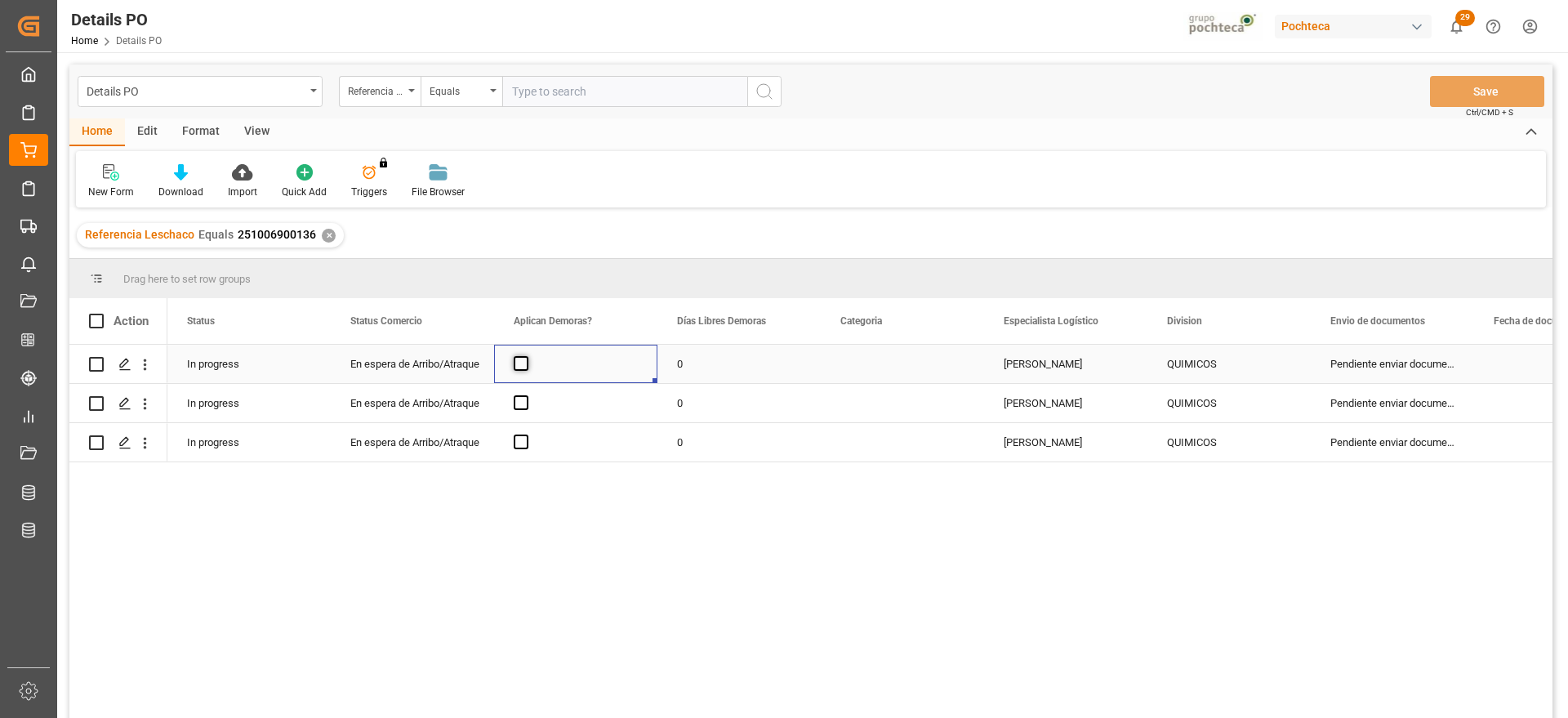
click at [525, 359] on span "Press SPACE to select this row." at bounding box center [521, 363] width 14 height 14
click at [526, 356] on input "Press SPACE to select this row." at bounding box center [526, 356] width 0 height 0
click at [522, 393] on div "Press SPACE to select this row." at bounding box center [576, 403] width 163 height 39
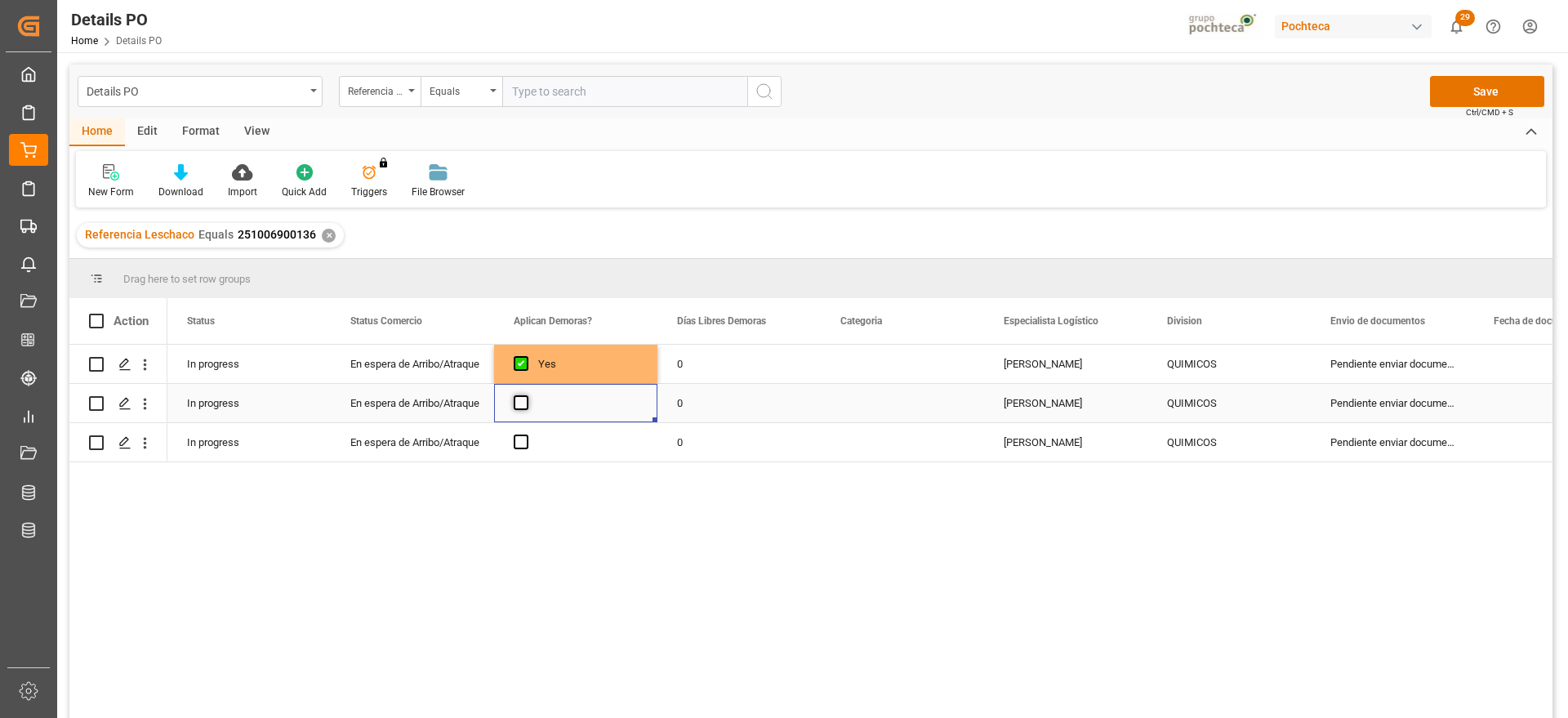
click at [528, 401] on span "Press SPACE to select this row." at bounding box center [521, 403] width 14 height 14
click at [526, 396] on input "Press SPACE to select this row." at bounding box center [526, 396] width 0 height 0
click at [529, 437] on div "Press SPACE to select this row." at bounding box center [576, 442] width 163 height 39
click at [522, 442] on span "Press SPACE to select this row." at bounding box center [521, 442] width 14 height 14
click at [526, 434] on input "Press SPACE to select this row." at bounding box center [526, 434] width 0 height 0
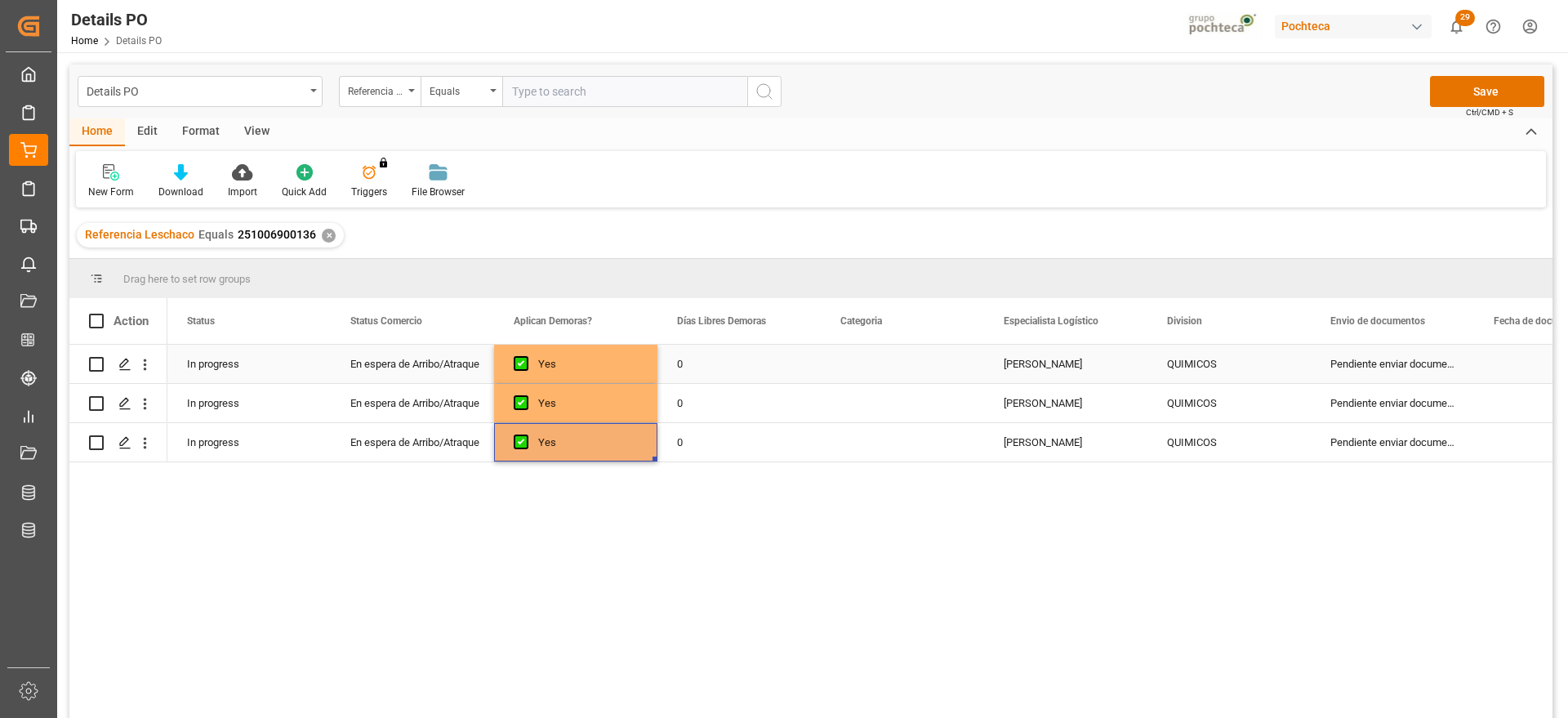
click at [694, 353] on div "0" at bounding box center [740, 363] width 163 height 39
click at [697, 371] on input "0" at bounding box center [739, 373] width 137 height 31
type input "15"
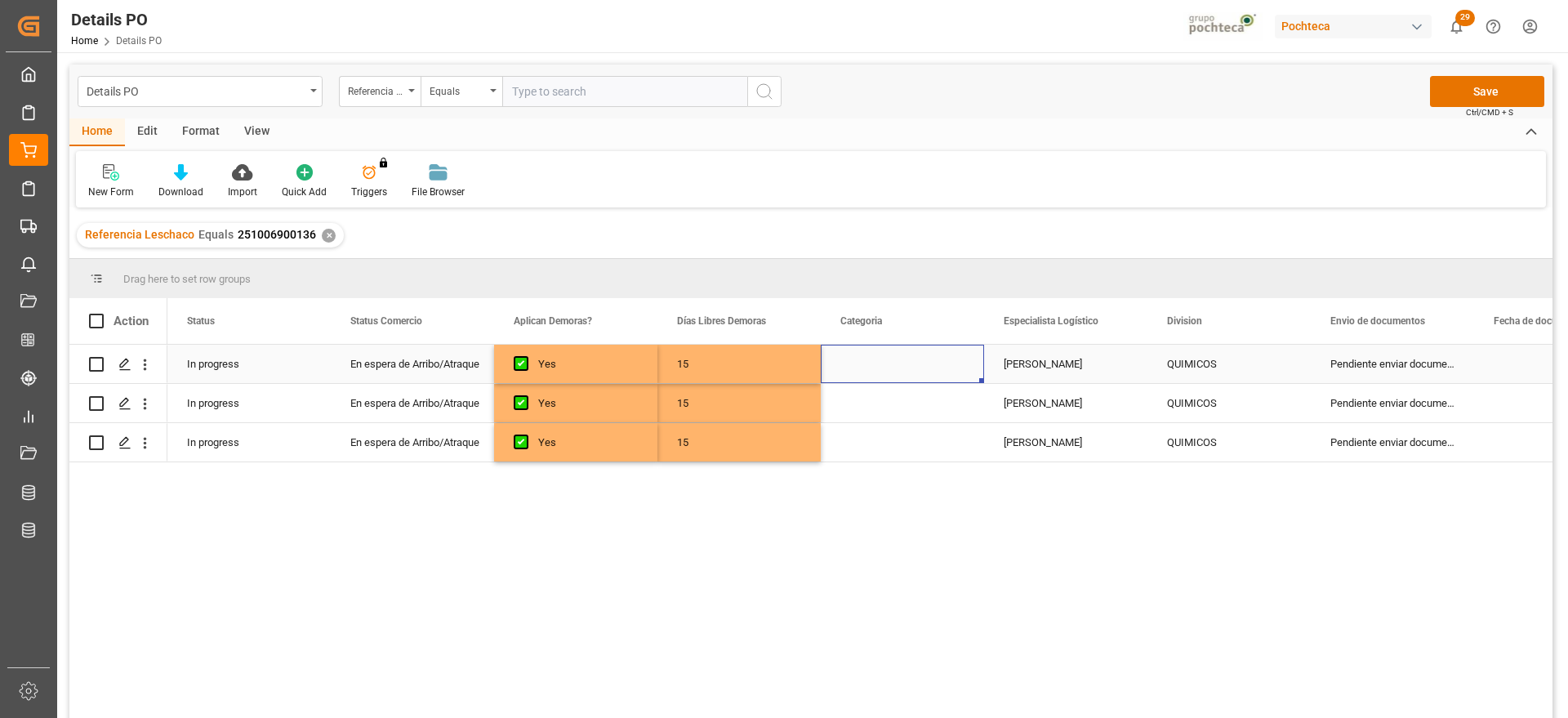
click at [890, 374] on div "Press SPACE to select this row." at bounding box center [903, 363] width 163 height 39
click at [959, 366] on button "Select" at bounding box center [902, 373] width 137 height 31
click at [914, 475] on div "En tiempo" at bounding box center [902, 465] width 136 height 49
drag, startPoint x: 1047, startPoint y: 361, endPoint x: 912, endPoint y: 365, distance: 135.1
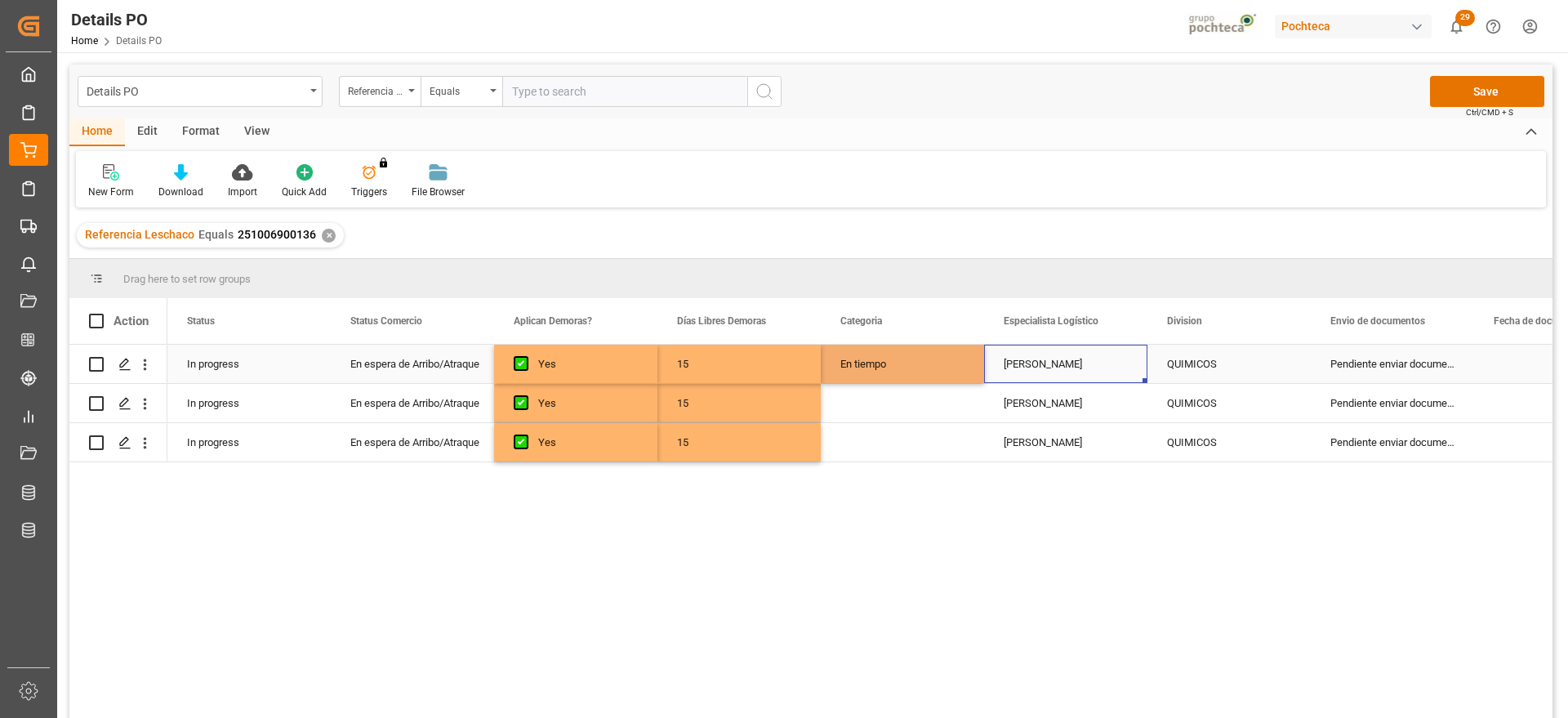
click at [1047, 360] on div "[PERSON_NAME]" at bounding box center [1066, 363] width 163 height 39
click at [905, 365] on div "En tiempo" at bounding box center [903, 363] width 163 height 39
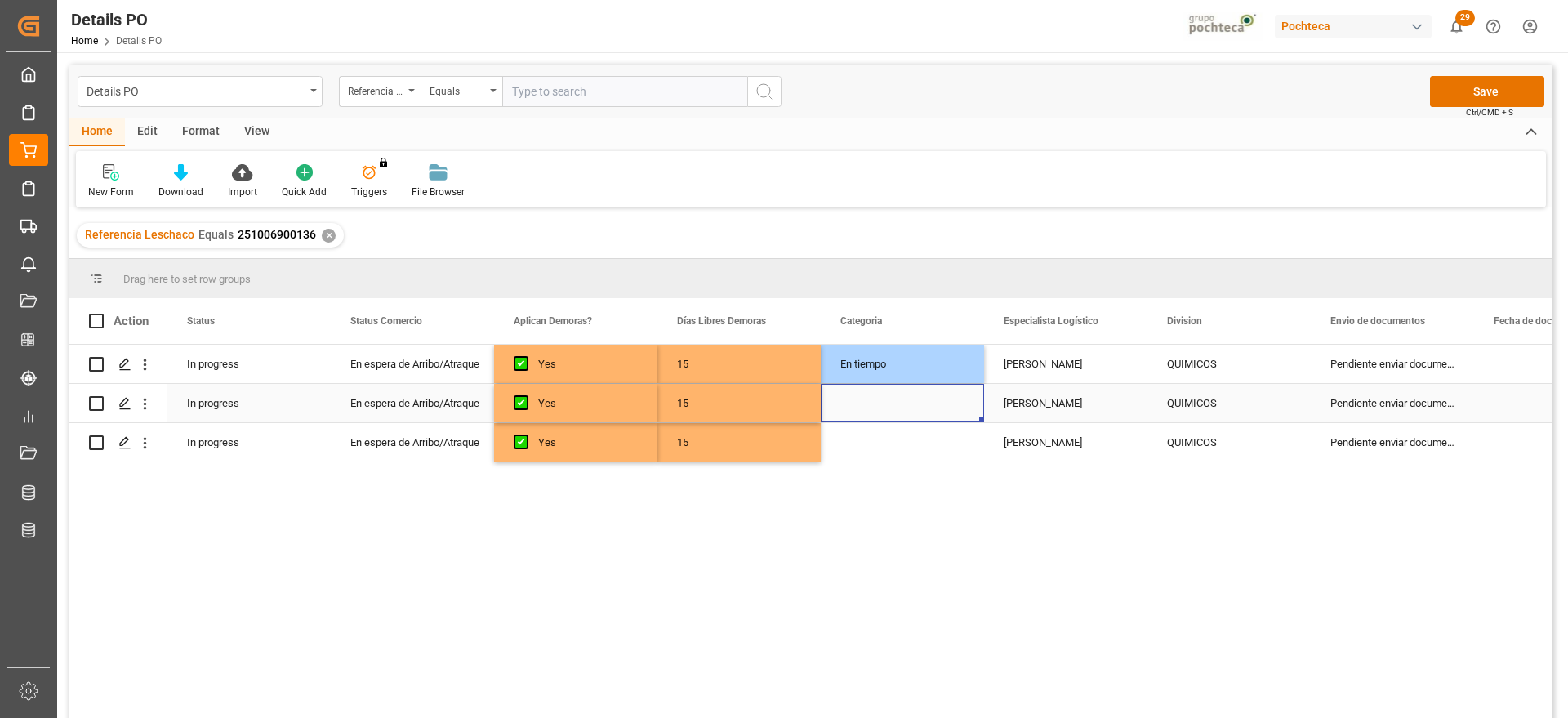
click at [908, 396] on div "Press SPACE to select this row." at bounding box center [903, 403] width 163 height 39
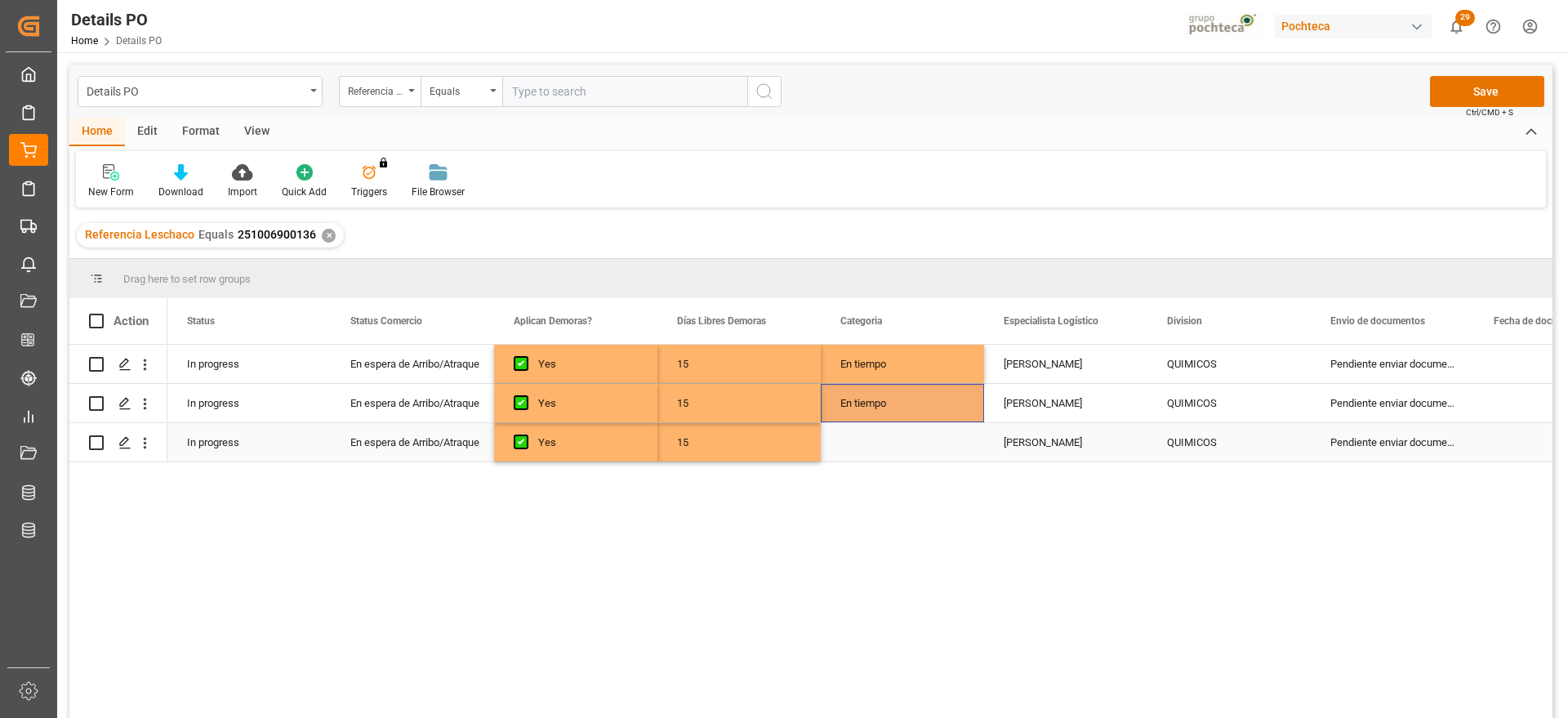
click at [922, 438] on div "Press SPACE to select this row." at bounding box center [903, 442] width 163 height 39
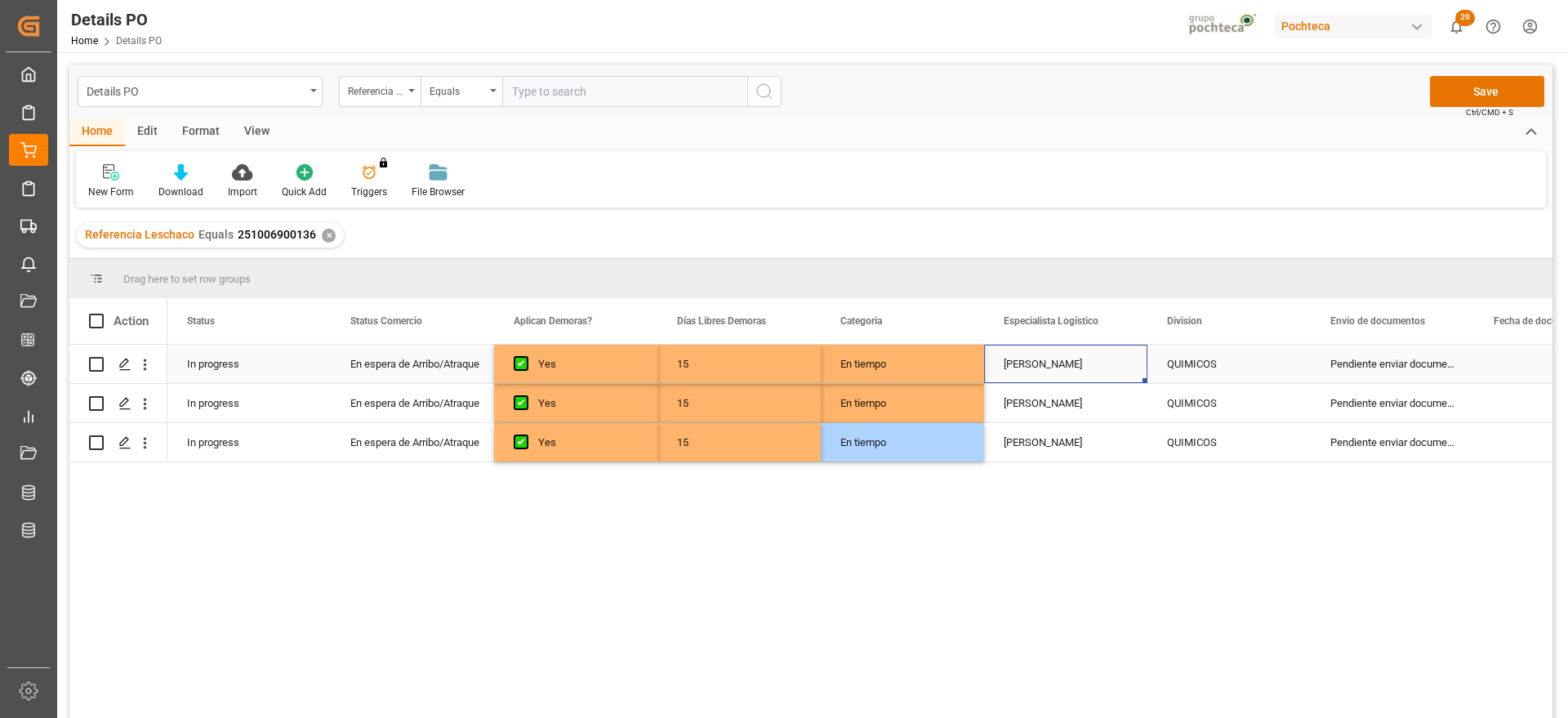
click at [1056, 372] on div "[PERSON_NAME]" at bounding box center [1066, 363] width 163 height 39
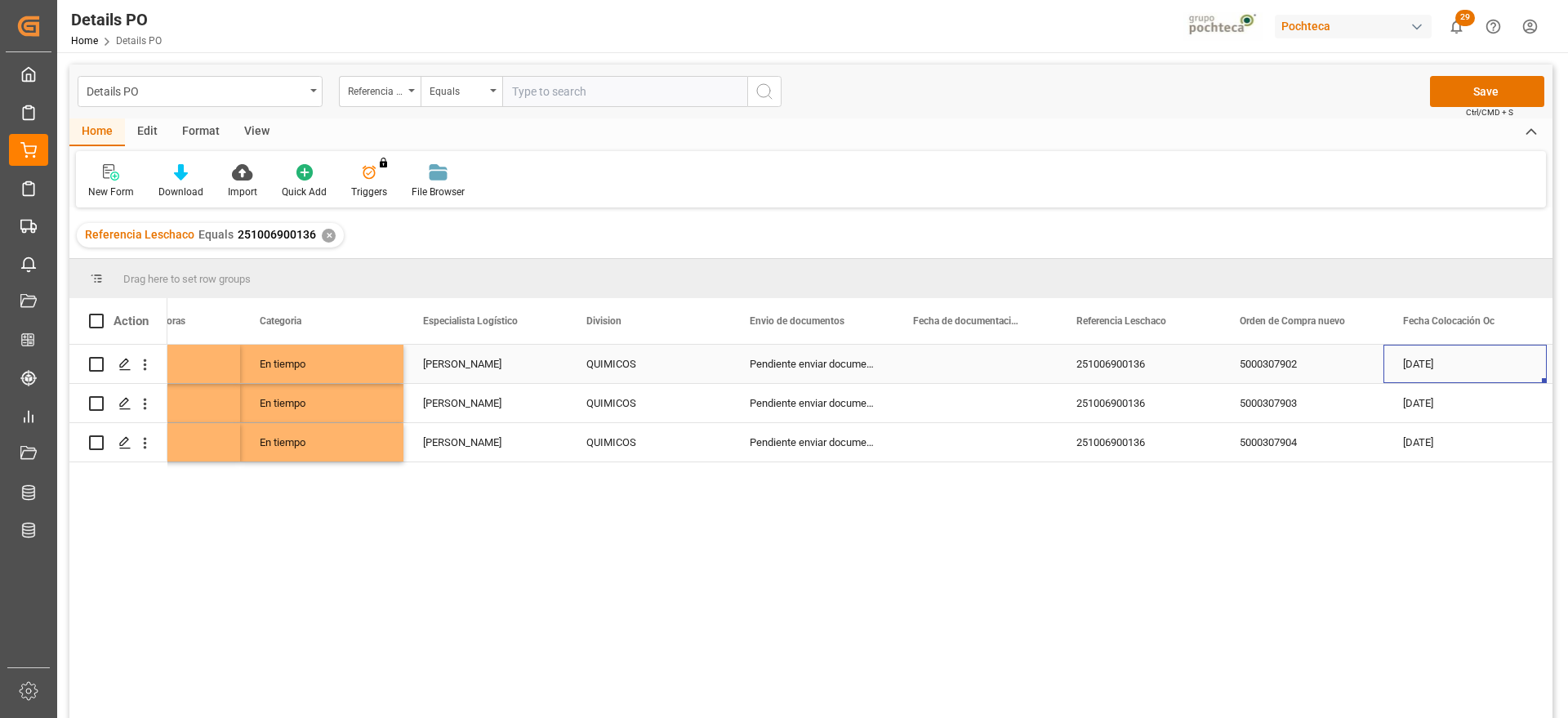
scroll to position [0, 744]
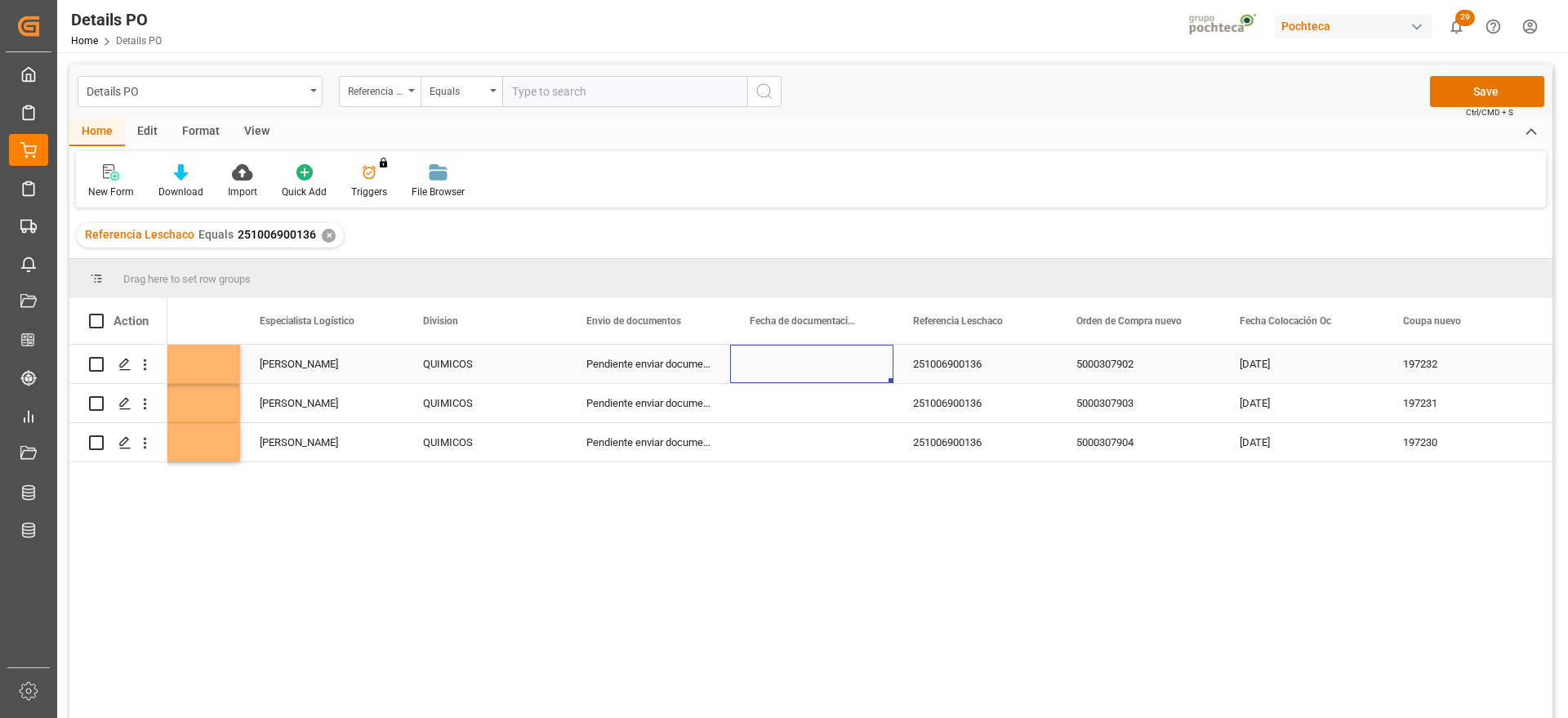
click at [798, 358] on div "Press SPACE to select this row." at bounding box center [812, 363] width 163 height 39
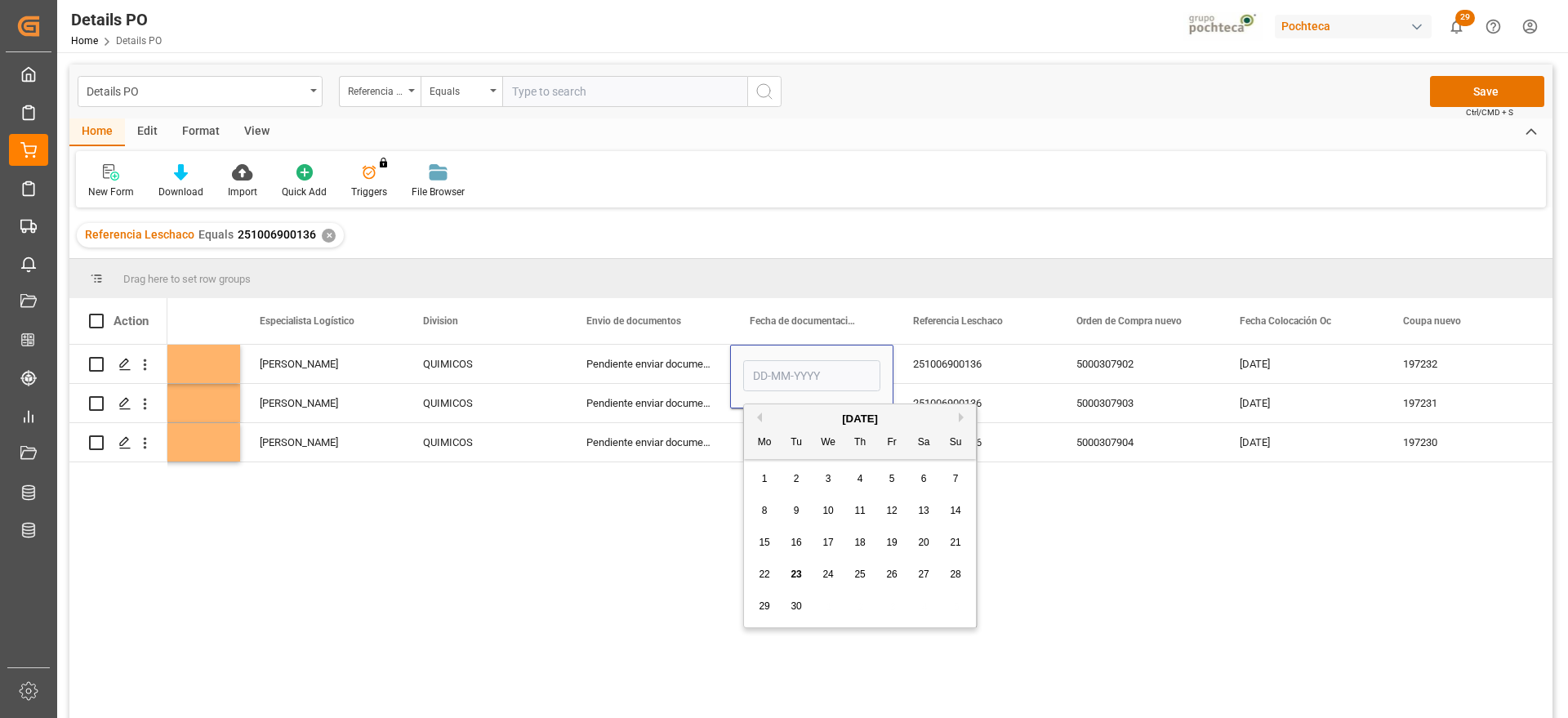
click at [895, 512] on span "12" at bounding box center [892, 510] width 11 height 12
type input "[DATE]"
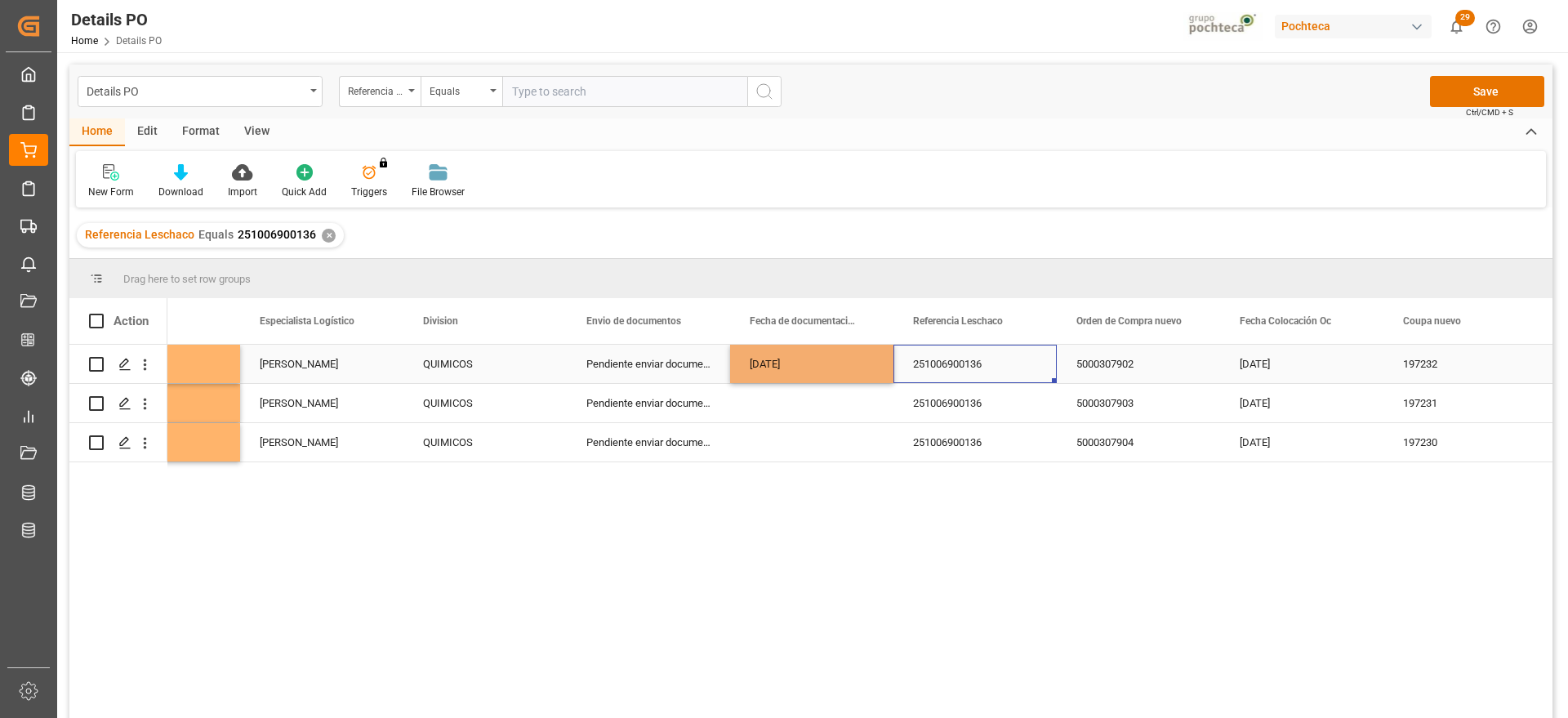
click at [960, 365] on div "251006900136" at bounding box center [976, 363] width 163 height 39
click at [808, 350] on div "[DATE]" at bounding box center [812, 363] width 163 height 39
click at [823, 405] on div "Press SPACE to select this row." at bounding box center [812, 403] width 163 height 39
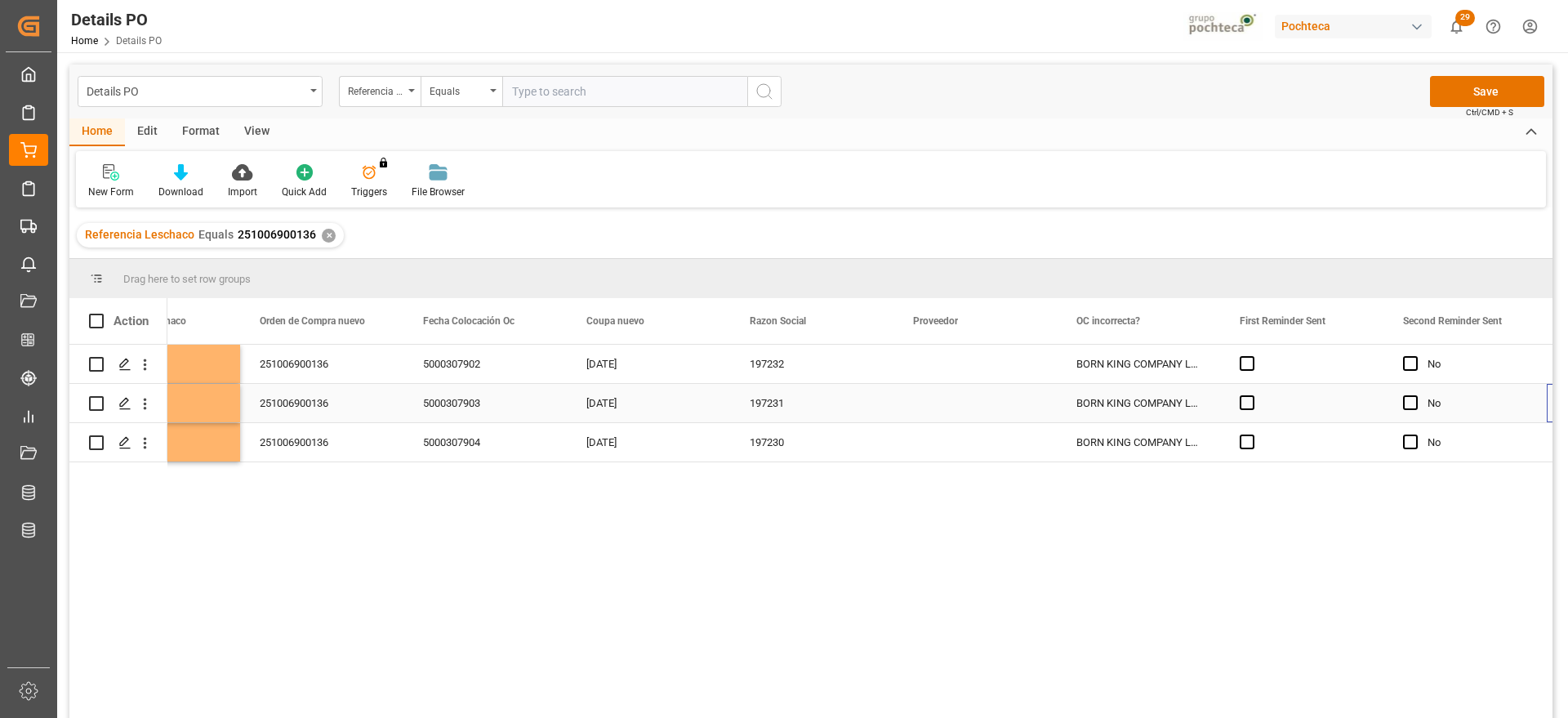
scroll to position [0, 1561]
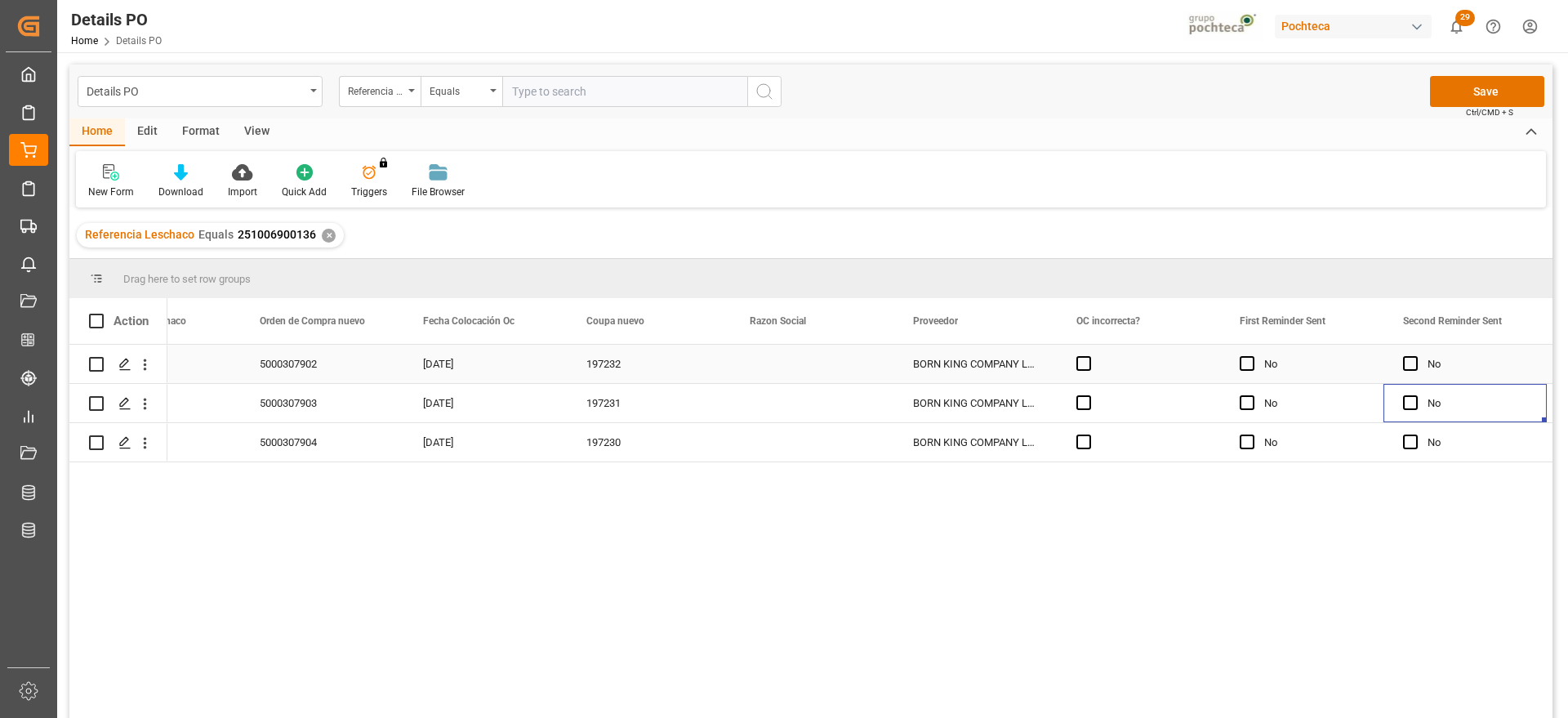
click at [840, 363] on div "Press SPACE to select this row." at bounding box center [812, 363] width 163 height 39
click at [839, 363] on div "Press SPACE to select this row." at bounding box center [812, 363] width 163 height 39
click at [864, 375] on polyline "open menu" at bounding box center [863, 373] width 10 height 4
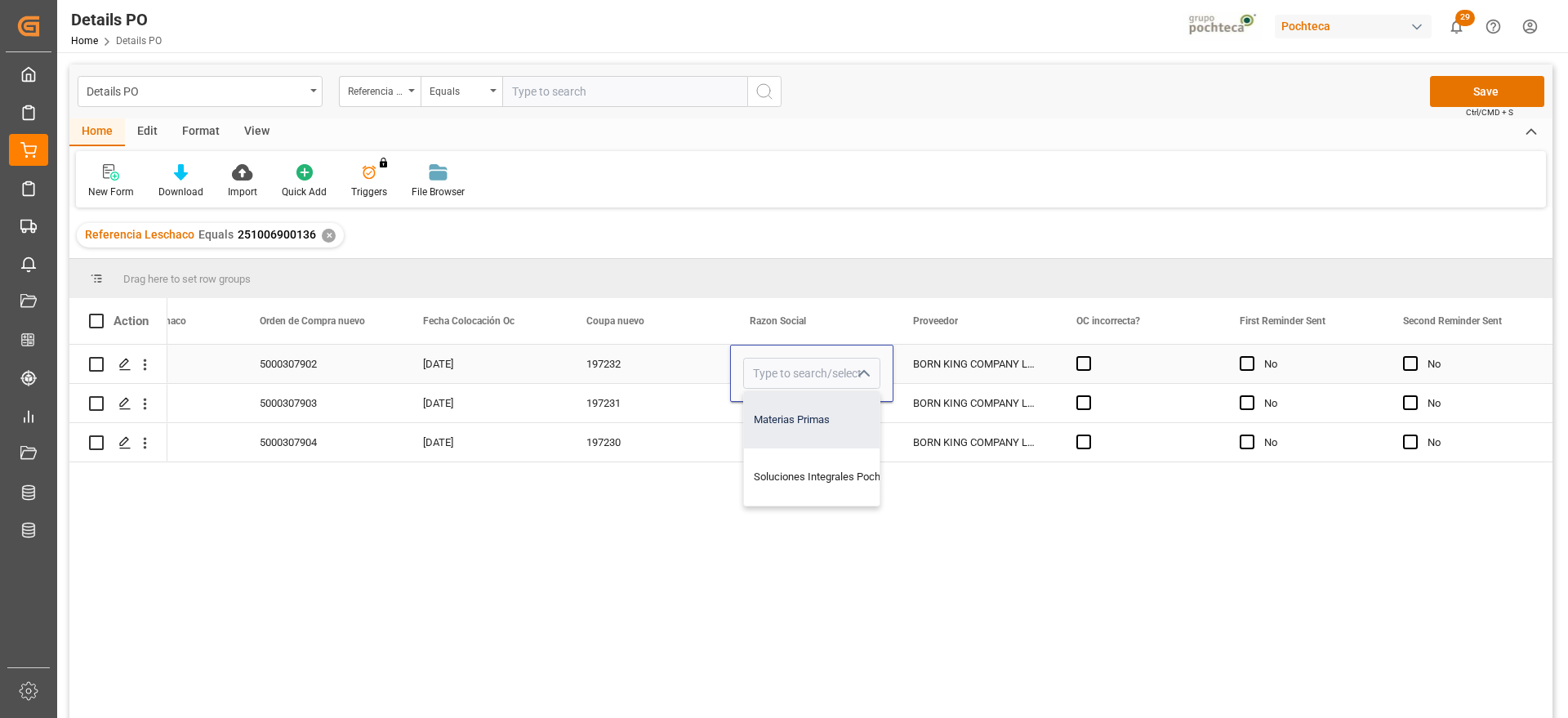
click at [786, 428] on div "Materias Primas" at bounding box center [828, 420] width 167 height 57
type input "Materias Primas"
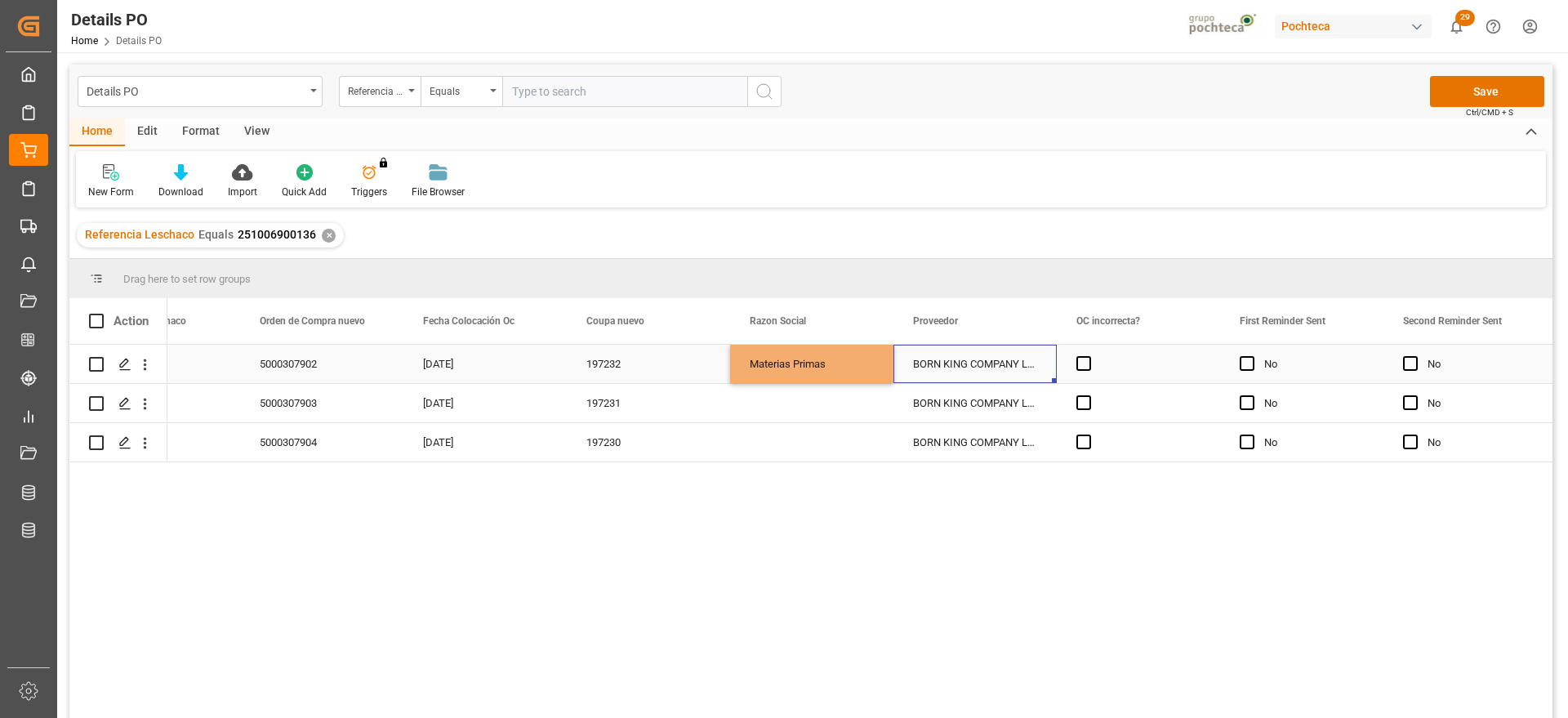
drag, startPoint x: 939, startPoint y: 365, endPoint x: 826, endPoint y: 360, distance: 113.1
click at [930, 365] on div "BORN KING COMPANY LIMITED" at bounding box center [976, 363] width 163 height 39
click at [824, 359] on div "Materias Primas" at bounding box center [812, 364] width 124 height 38
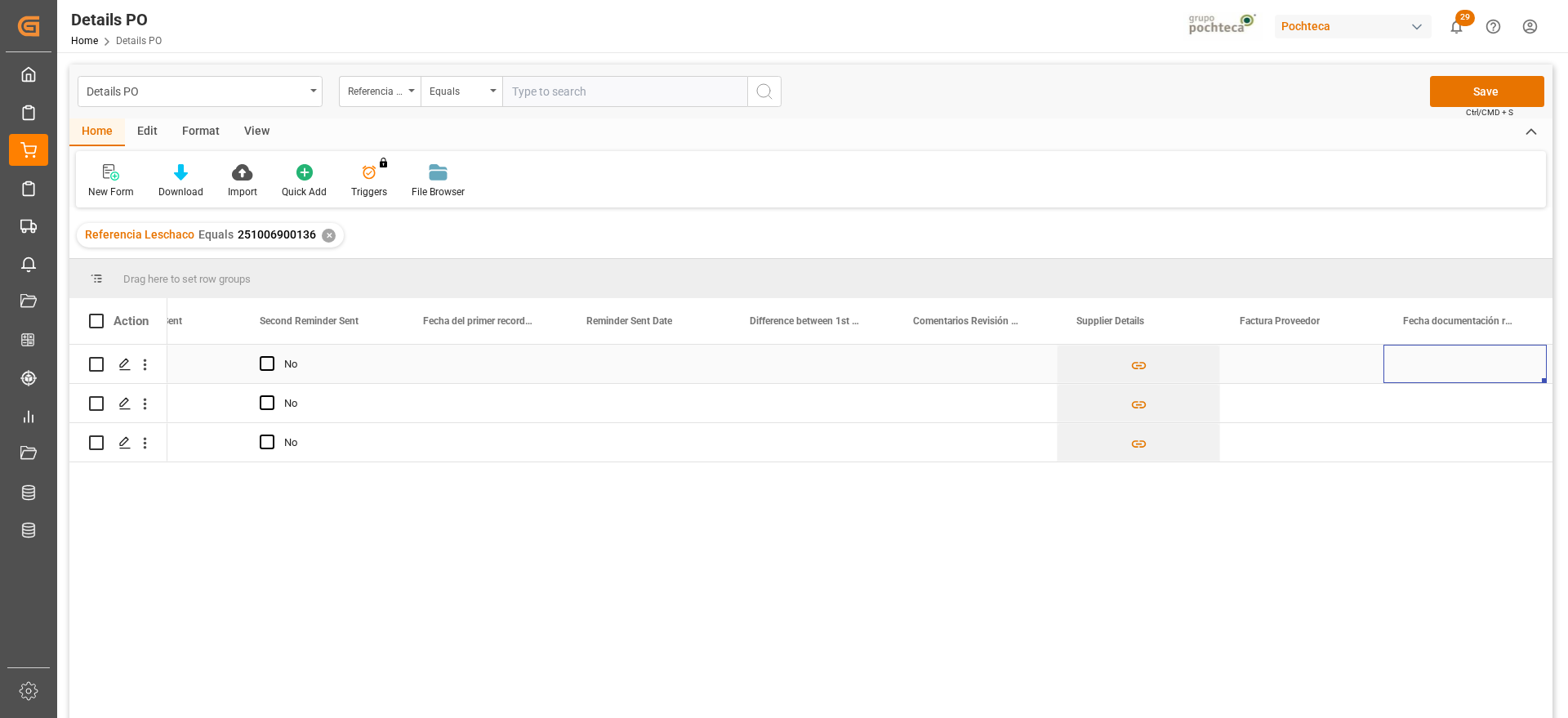
scroll to position [0, 2869]
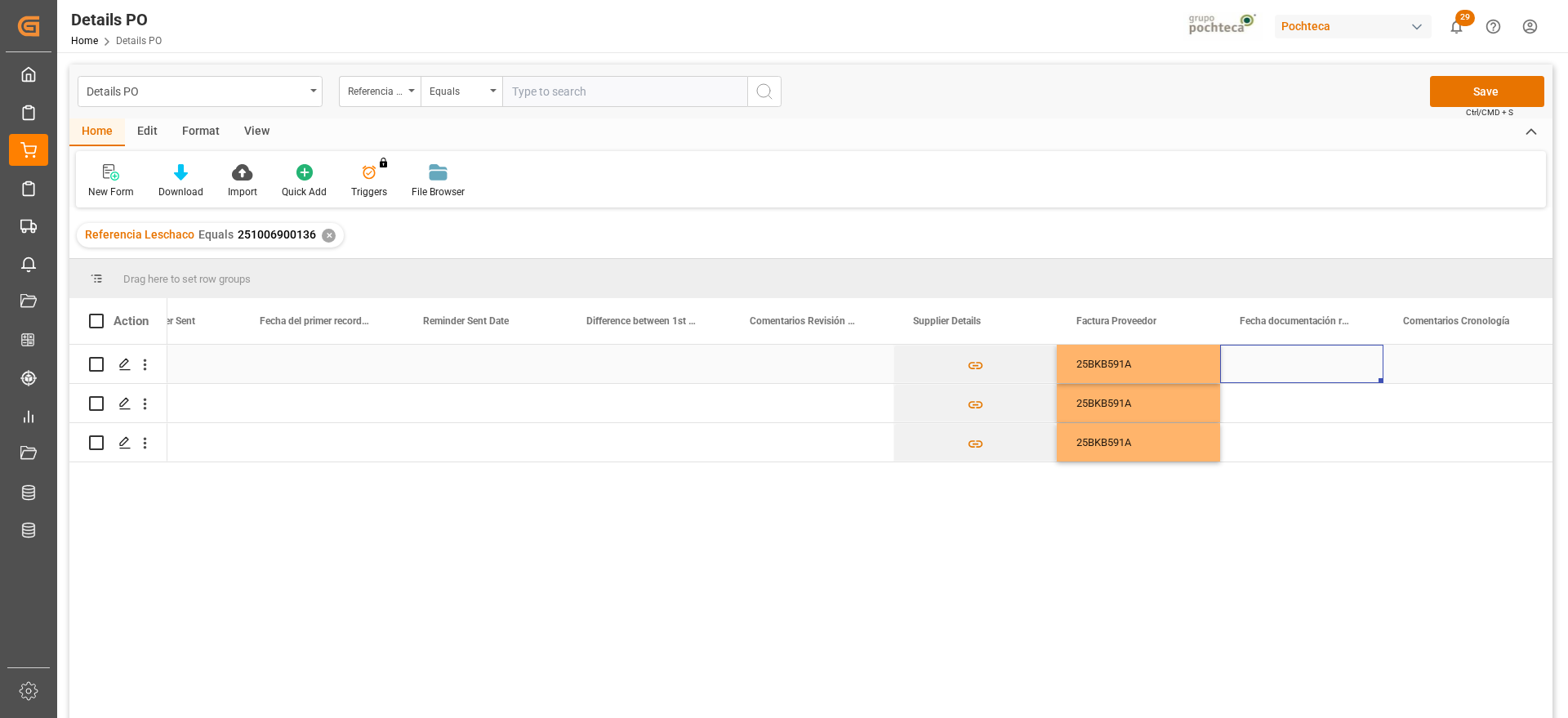
click at [1340, 363] on div "Press SPACE to select this row." at bounding box center [1302, 363] width 163 height 39
click at [1308, 367] on div "Press SPACE to select this row." at bounding box center [1302, 363] width 163 height 39
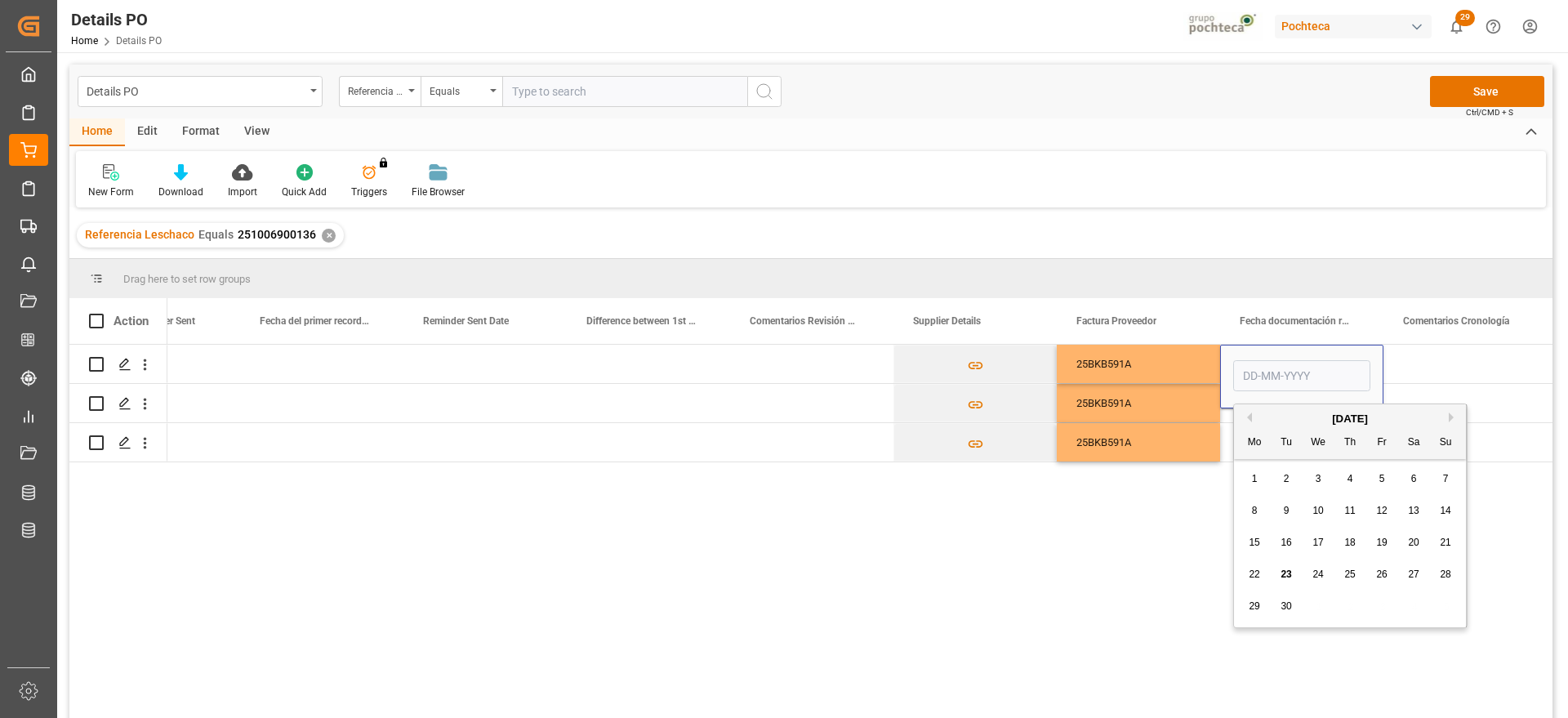
drag, startPoint x: 1383, startPoint y: 507, endPoint x: 1359, endPoint y: 481, distance: 35.4
click at [1382, 507] on span "12" at bounding box center [1382, 510] width 11 height 12
type input "[DATE]"
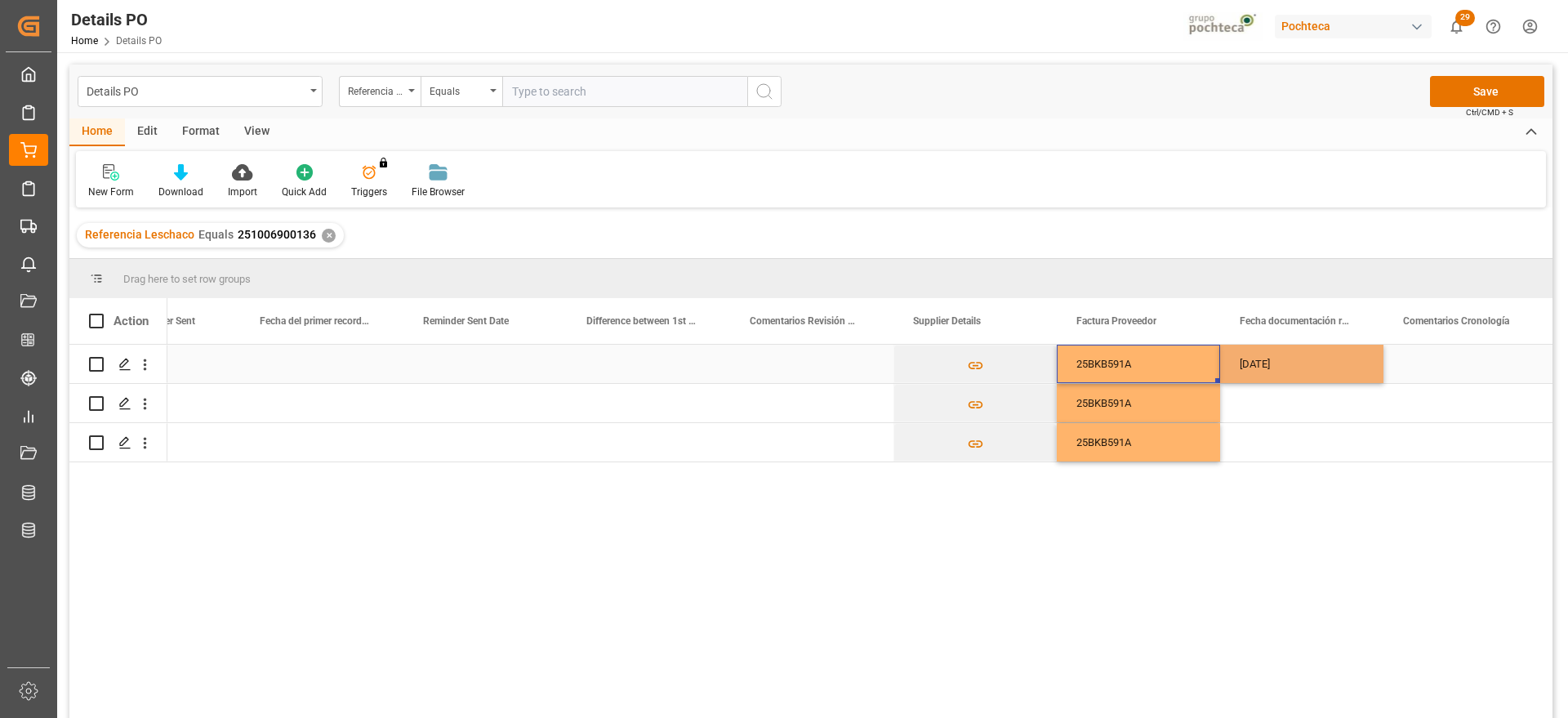
click at [1170, 370] on div "25BKB591A" at bounding box center [1139, 363] width 163 height 39
click at [1285, 366] on div "[DATE]" at bounding box center [1302, 363] width 163 height 39
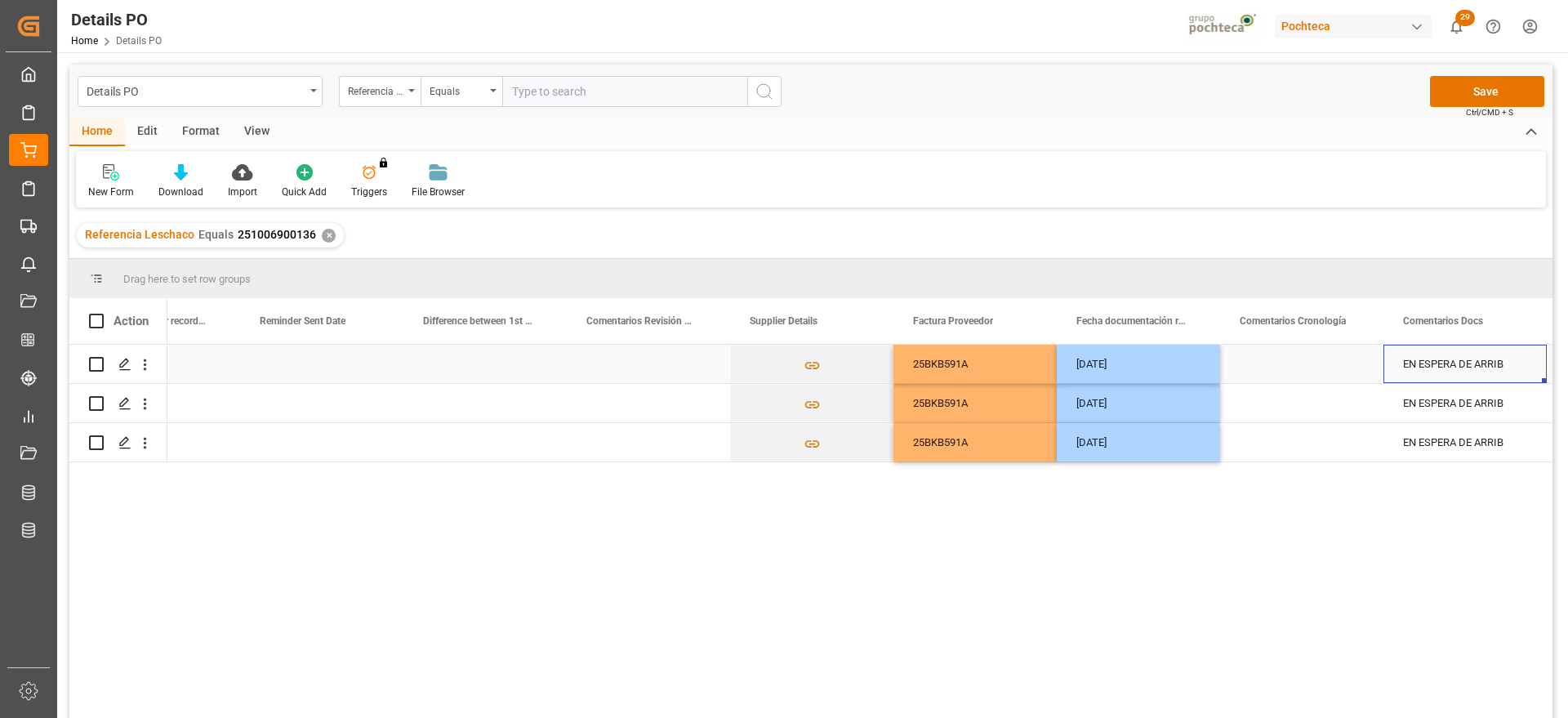
scroll to position [0, 3195]
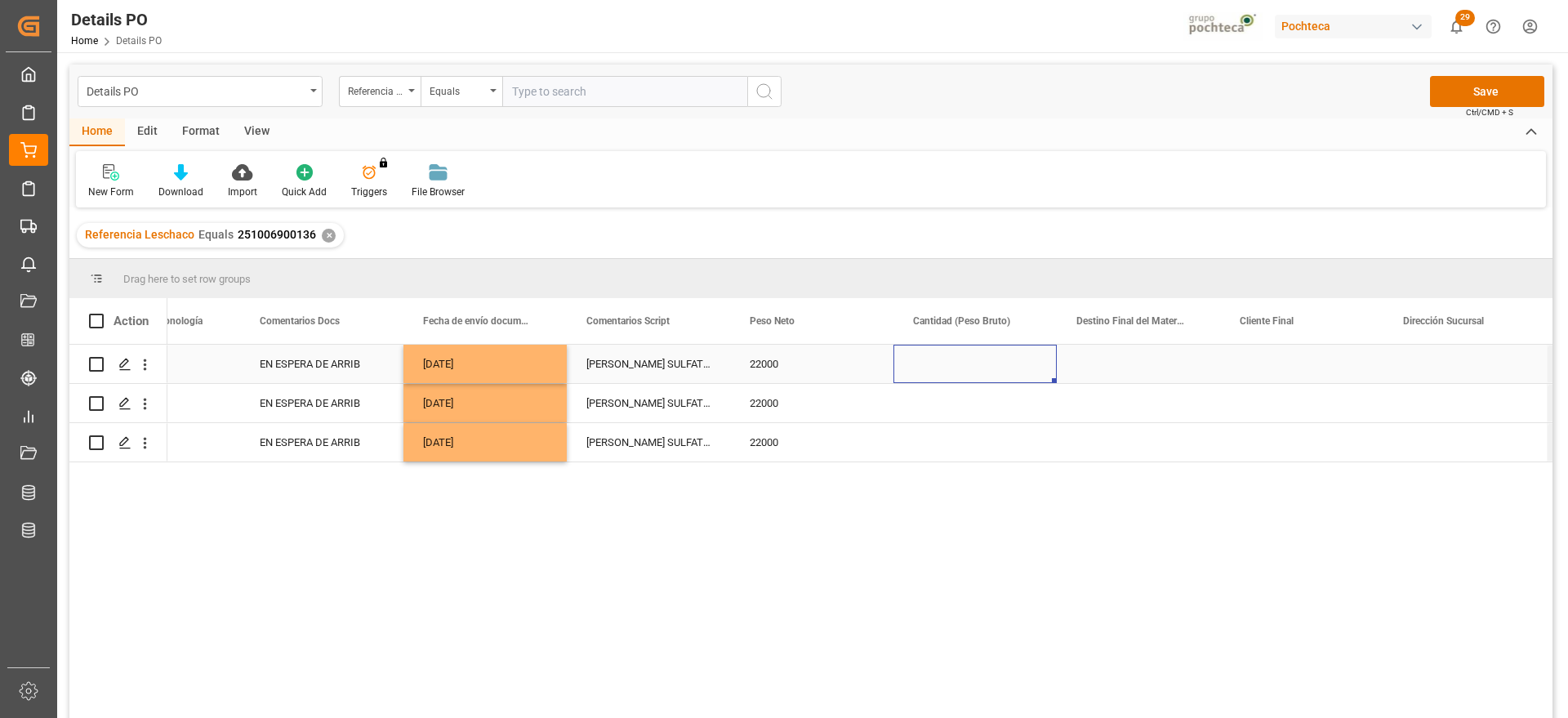
click at [950, 358] on div "Press SPACE to select this row." at bounding box center [976, 363] width 163 height 39
type input "22500"
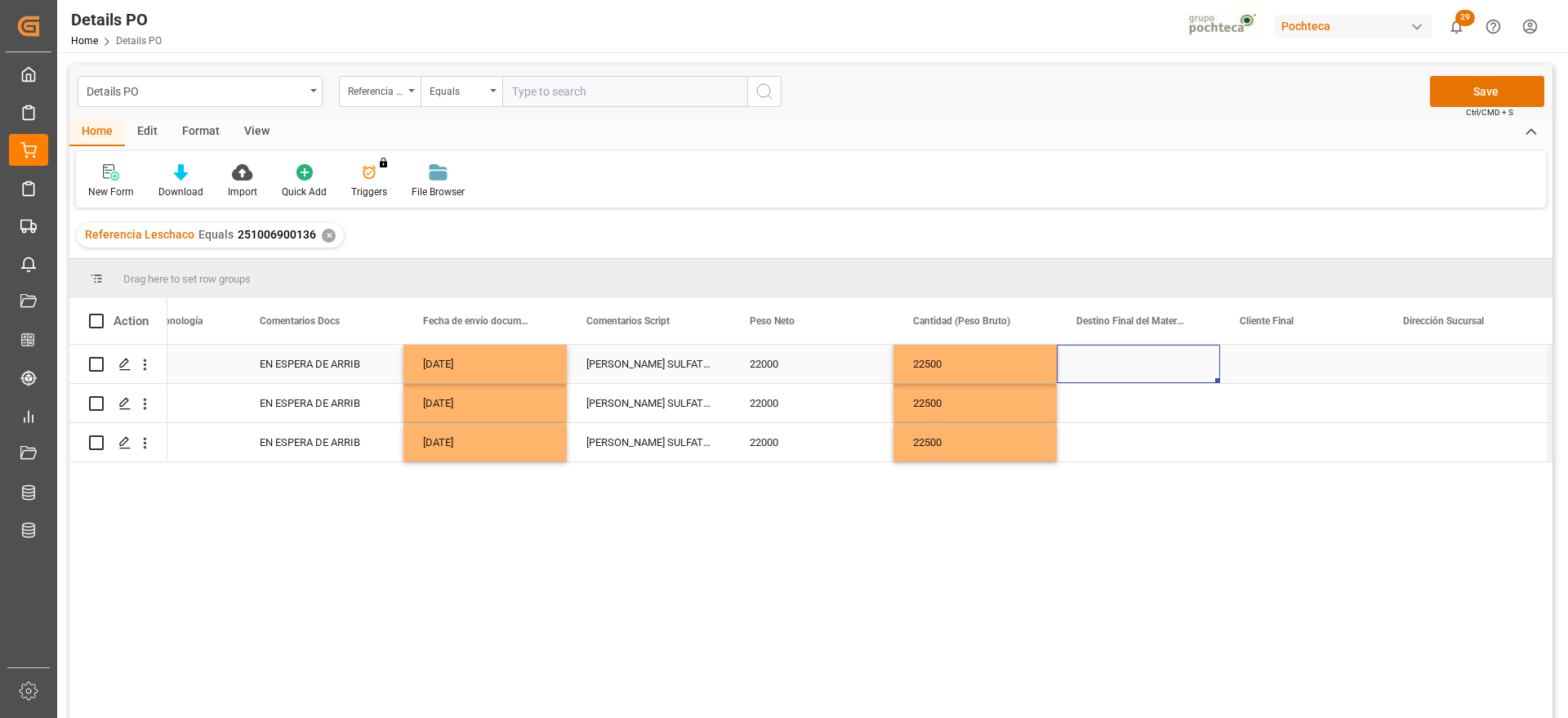
click at [1142, 370] on div "Press SPACE to select this row." at bounding box center [1139, 363] width 163 height 39
click at [1142, 369] on div "Press SPACE to select this row." at bounding box center [1139, 363] width 163 height 39
click at [1115, 496] on div "San Juan / CDMX" at bounding box center [1169, 497] width 197 height 57
type input "San Juan / CDMX"
drag, startPoint x: 1268, startPoint y: 365, endPoint x: 1213, endPoint y: 366, distance: 55.0
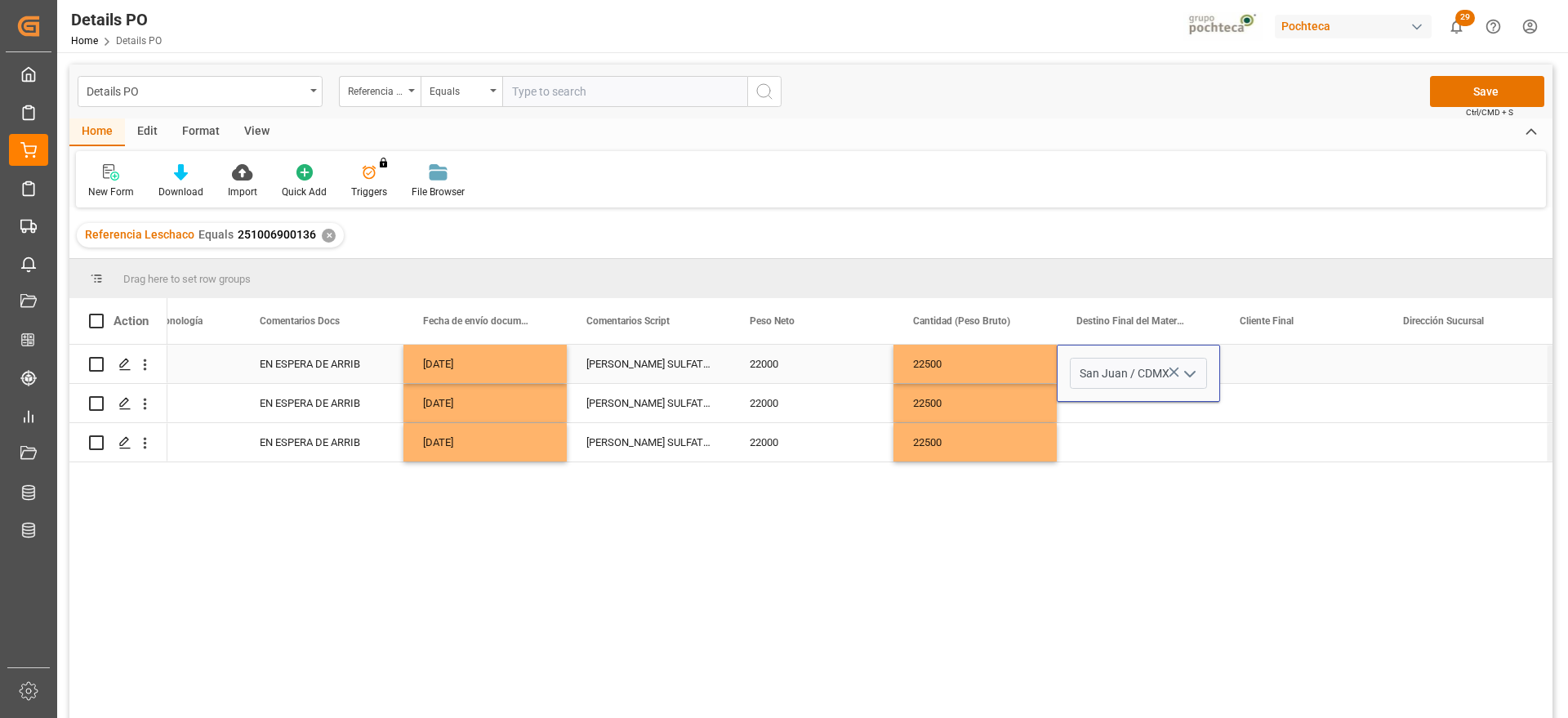
click at [1266, 364] on div "Press SPACE to select this row." at bounding box center [1302, 363] width 163 height 39
click at [1167, 364] on div "San Juan / CDMX" at bounding box center [1139, 363] width 163 height 39
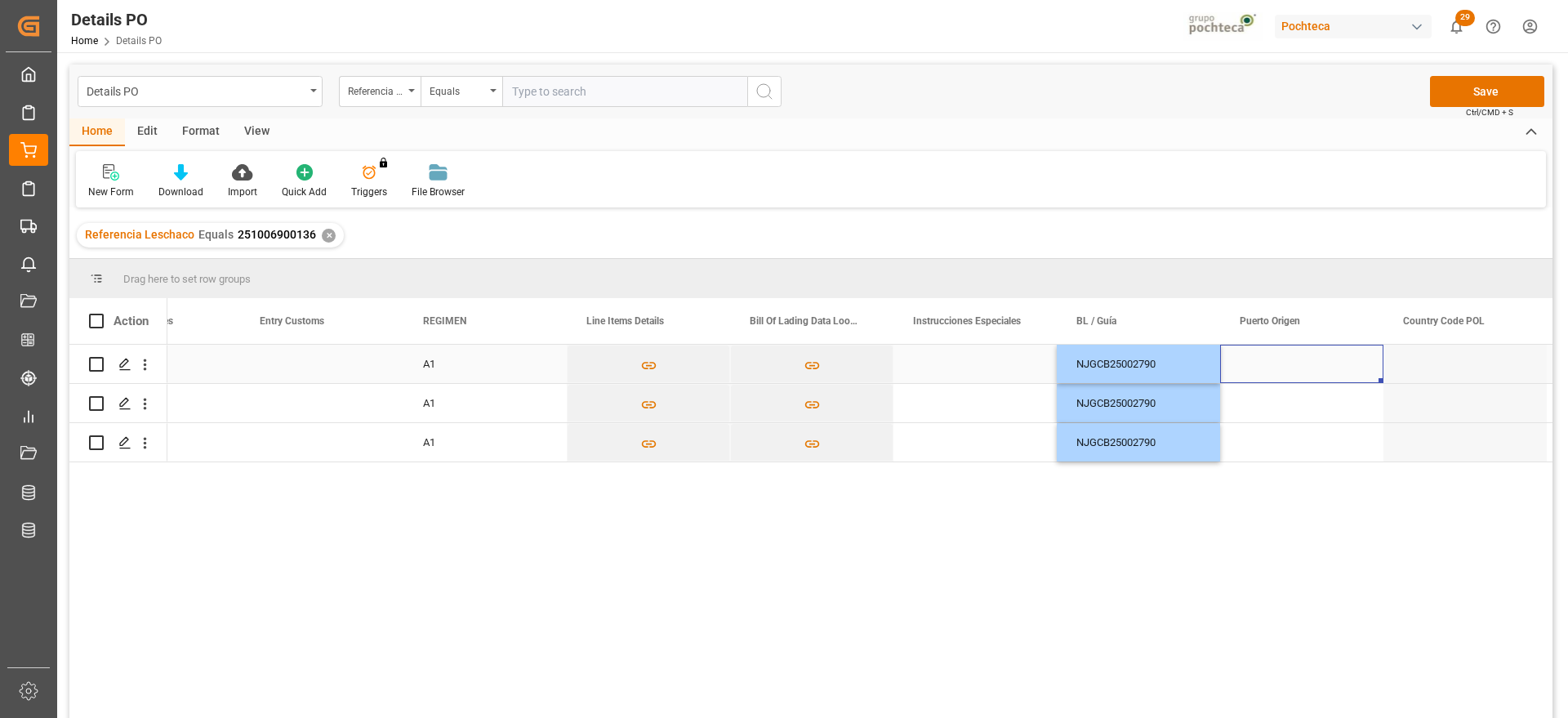
click at [1287, 363] on div "Press SPACE to select this row." at bounding box center [1302, 363] width 163 height 39
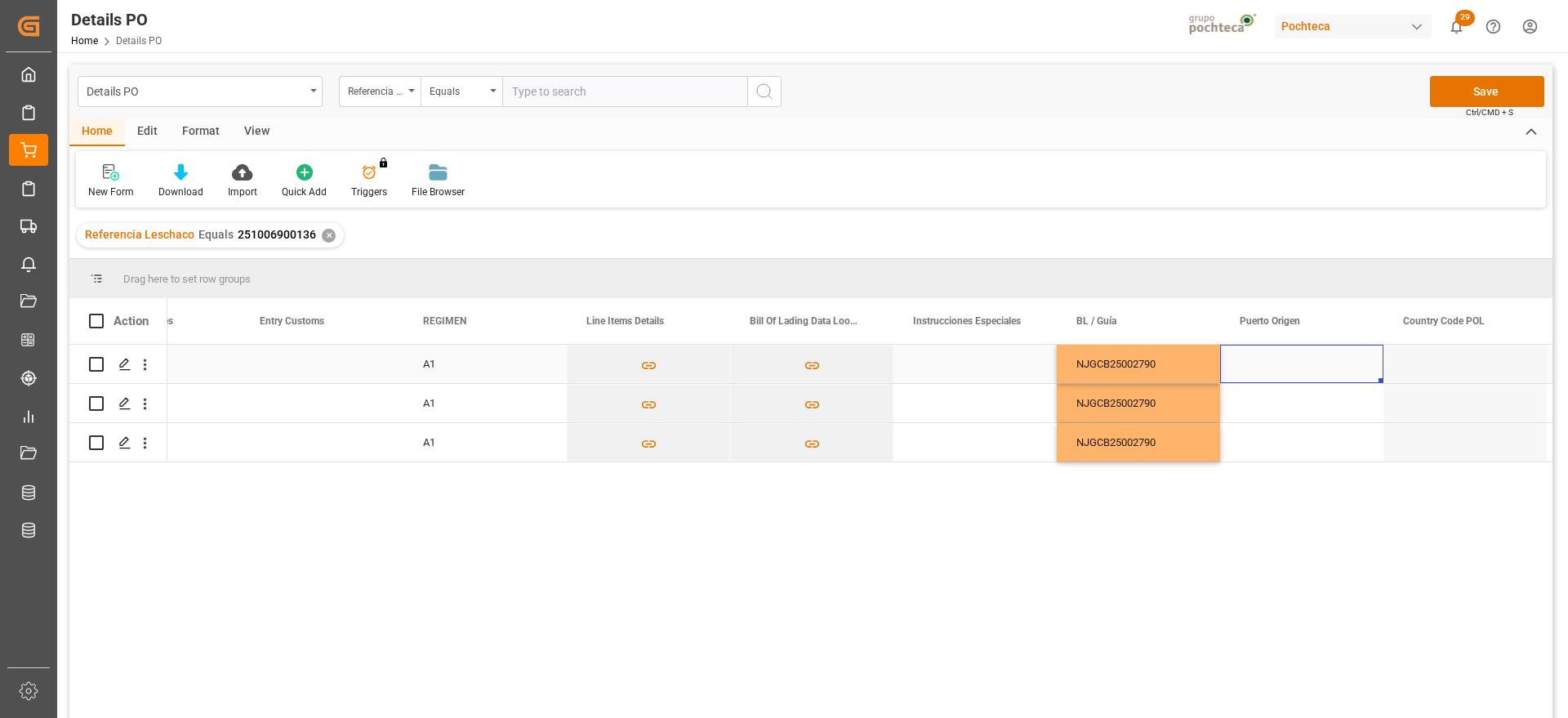
click at [1268, 359] on div "Press SPACE to select this row." at bounding box center [1302, 363] width 163 height 39
click at [1268, 359] on input "Press SPACE to select this row." at bounding box center [1301, 373] width 137 height 31
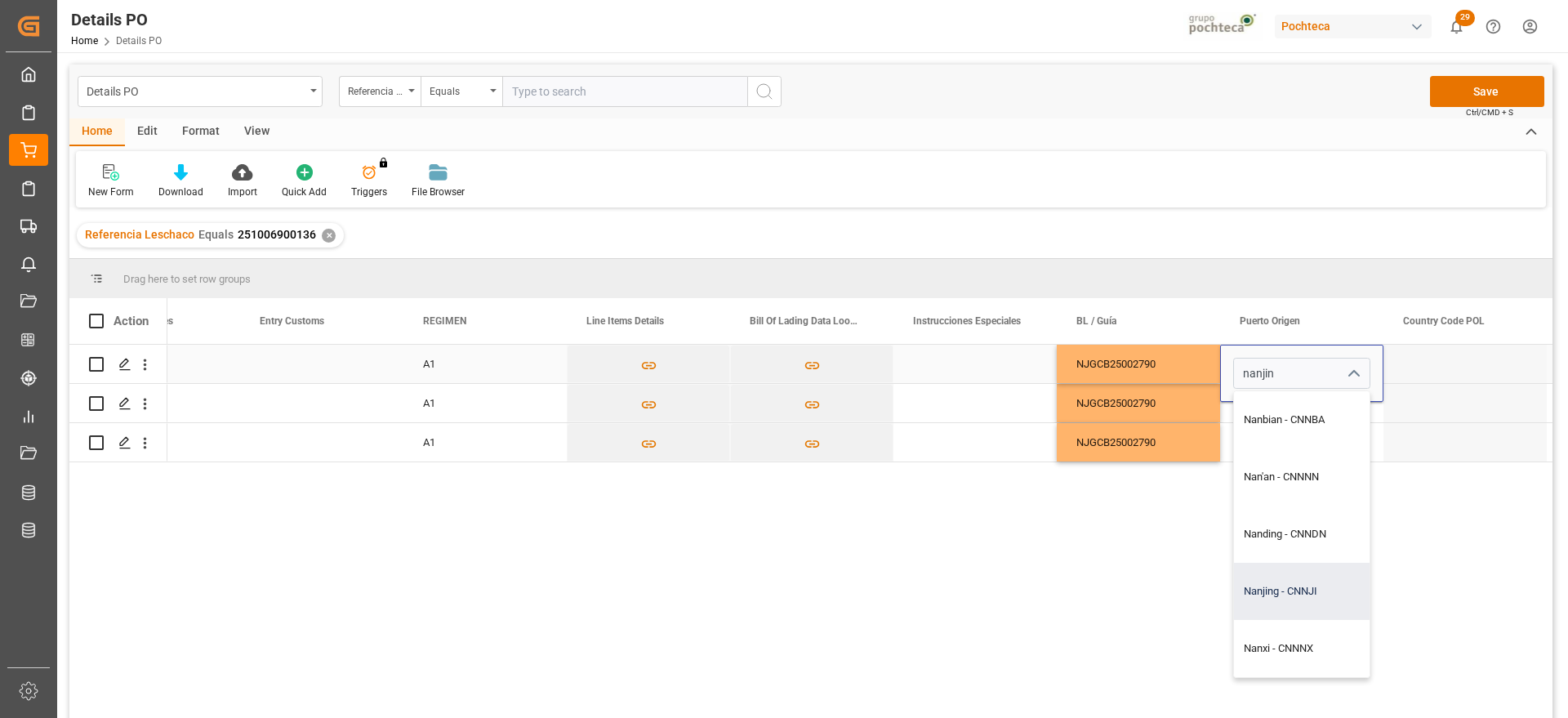
click at [1283, 593] on div "Nanjing - CNNJI" at bounding box center [1345, 591] width 221 height 57
type input "Nanjing - CNNJI"
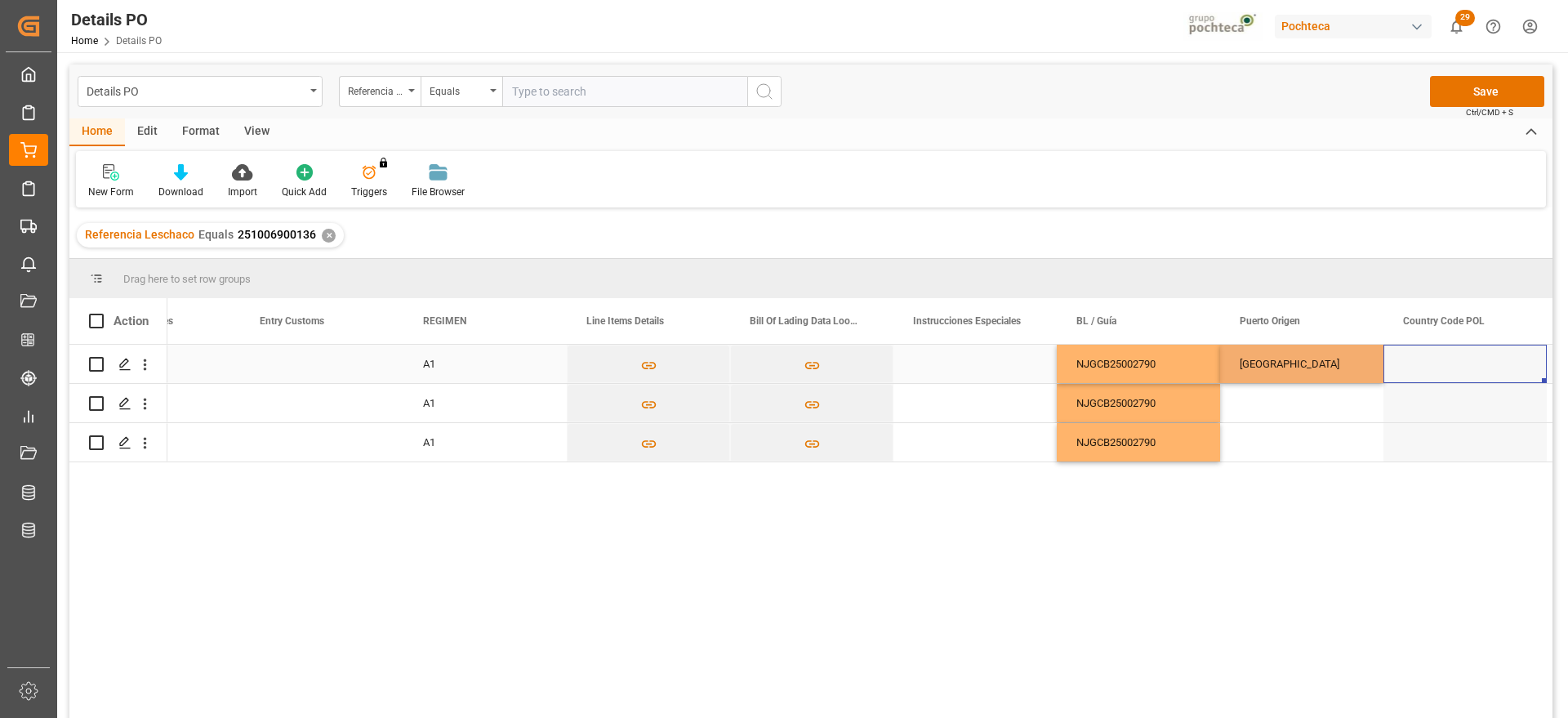
click at [1421, 369] on div "Press SPACE to select this row." at bounding box center [1466, 363] width 163 height 39
click at [1279, 381] on div "Nanjing" at bounding box center [1302, 363] width 163 height 39
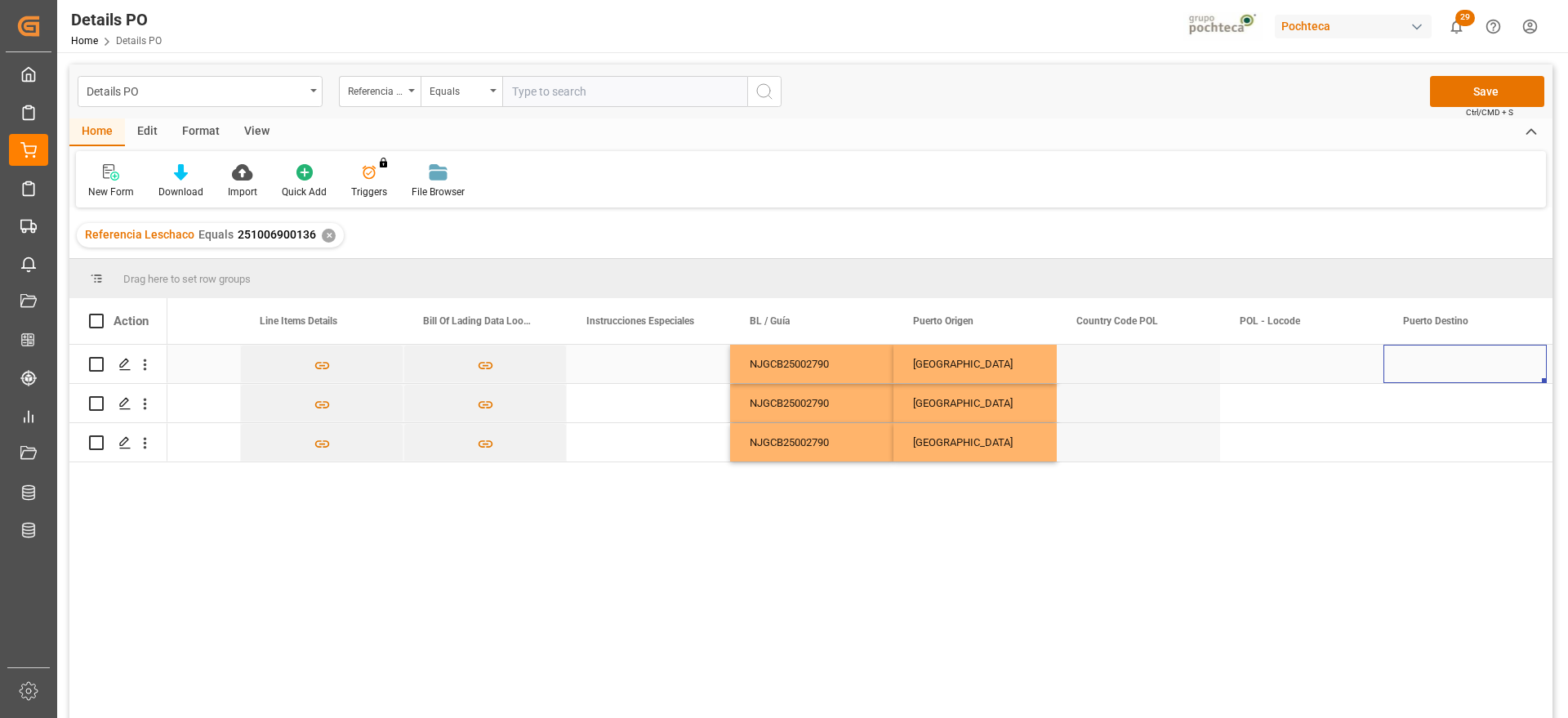
scroll to position [0, 6462]
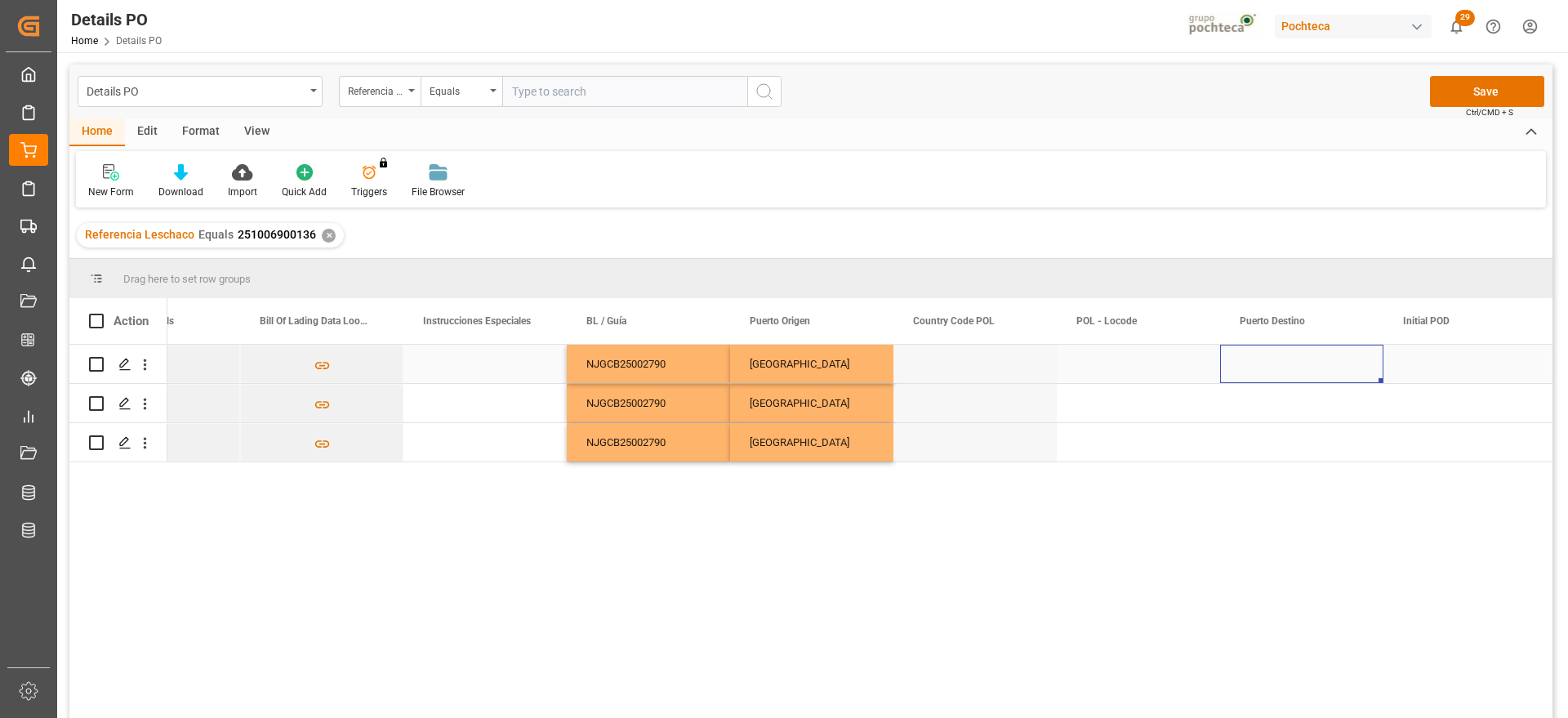
click at [1304, 363] on div "Press SPACE to select this row." at bounding box center [1302, 363] width 163 height 39
click at [1304, 363] on input "Press SPACE to select this row." at bounding box center [1301, 373] width 137 height 31
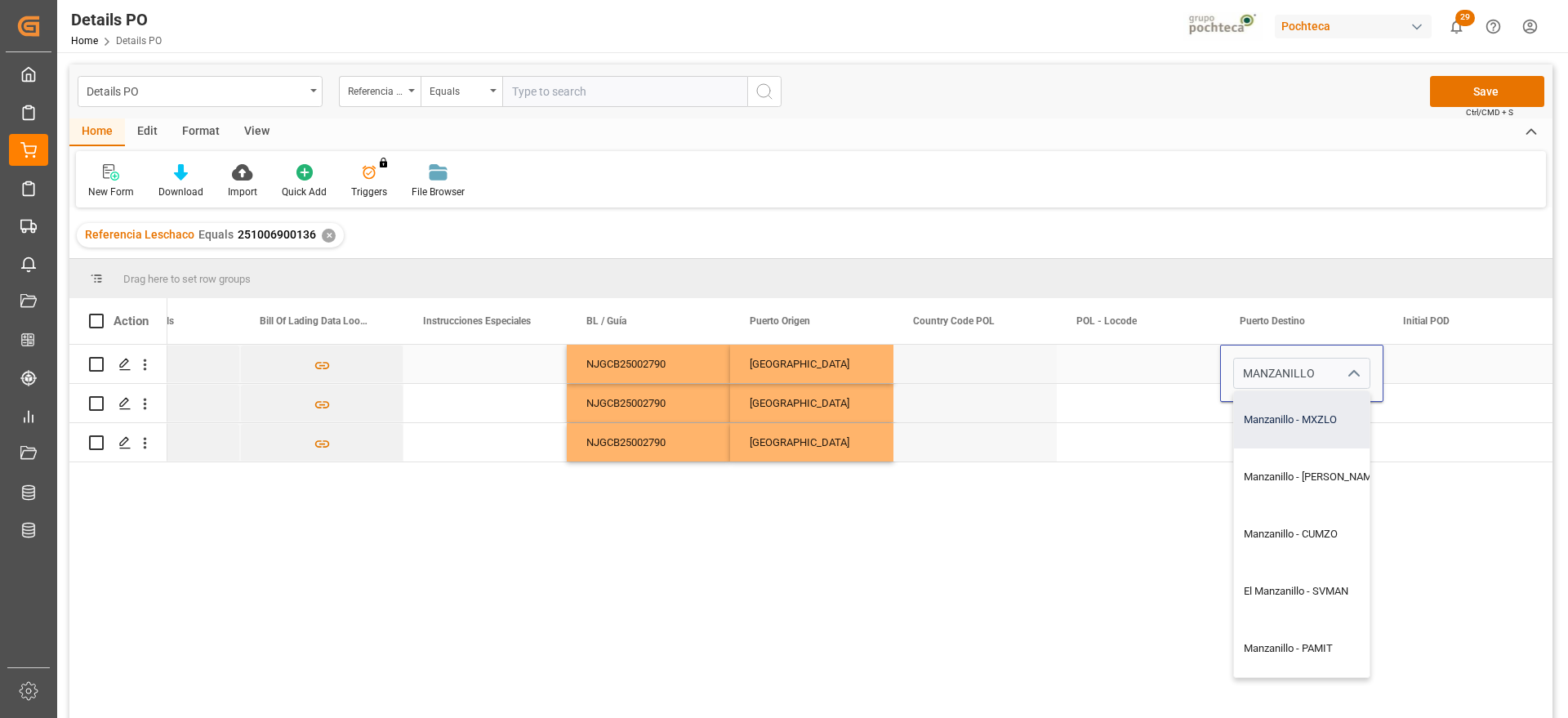
click at [1305, 417] on div "Manzanillo - MXZLO" at bounding box center [1312, 420] width 156 height 57
type input "Manzanillo - MXZLO"
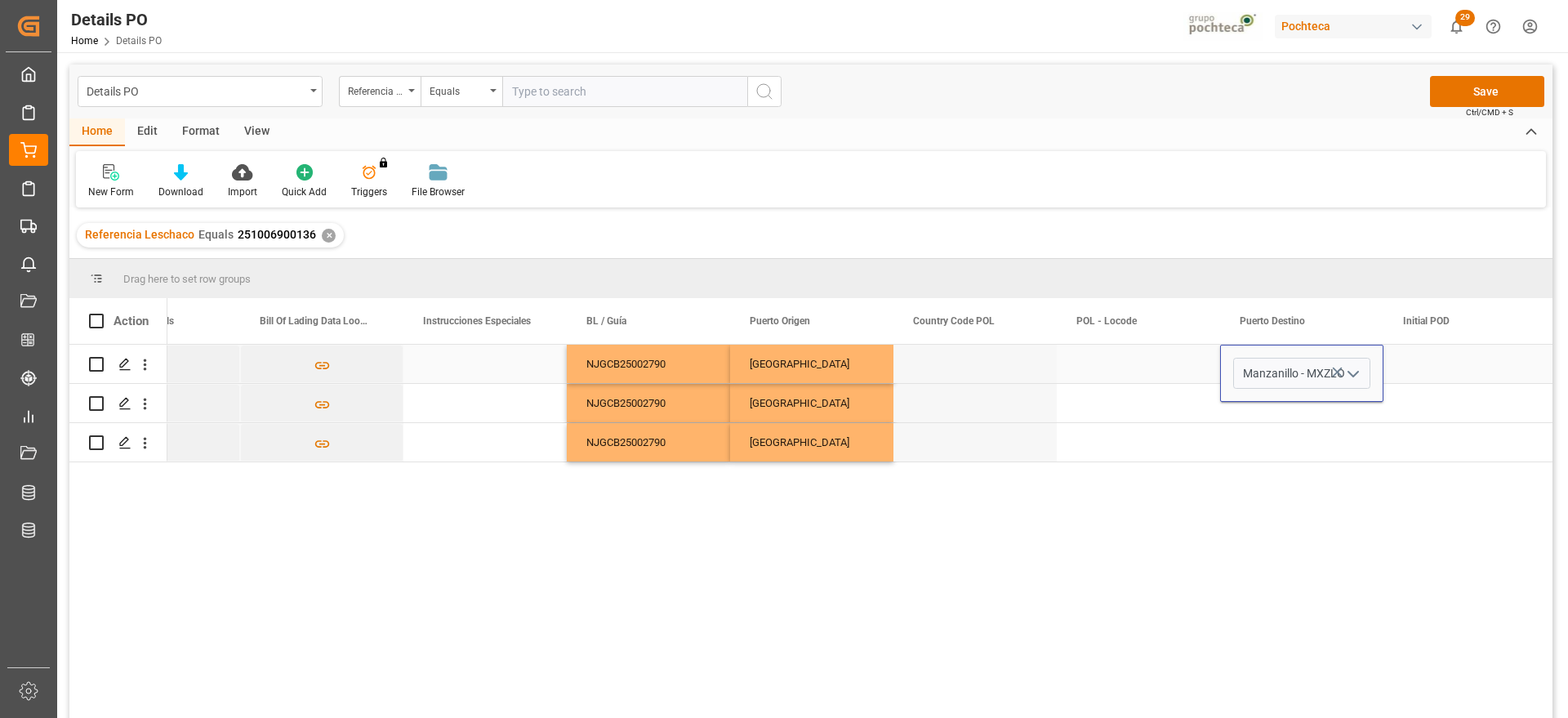
drag, startPoint x: 1451, startPoint y: 363, endPoint x: 1332, endPoint y: 361, distance: 119.0
click at [1442, 363] on div "Press SPACE to select this row." at bounding box center [1466, 363] width 163 height 39
click at [1308, 353] on div "Manzanillo" at bounding box center [1302, 363] width 163 height 39
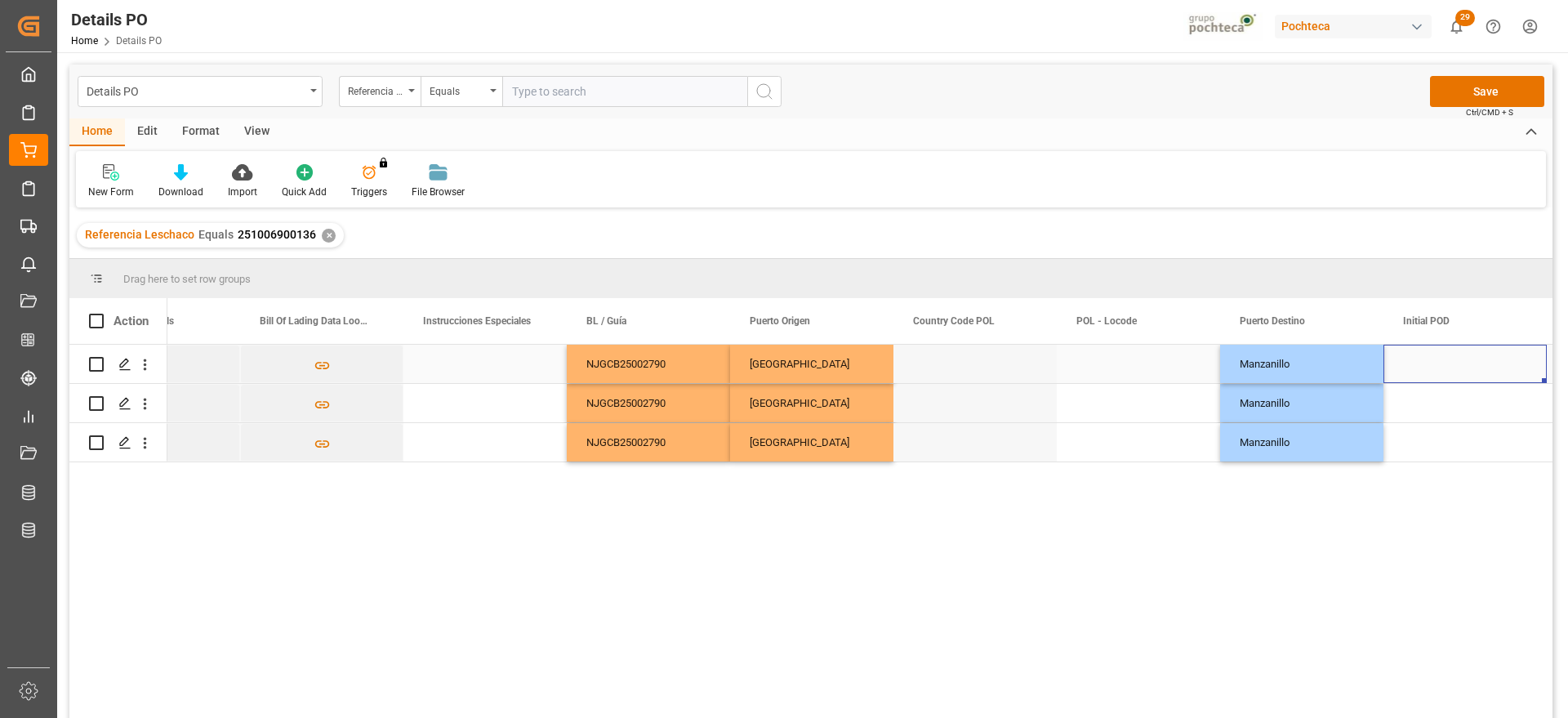
scroll to position [0, 6626]
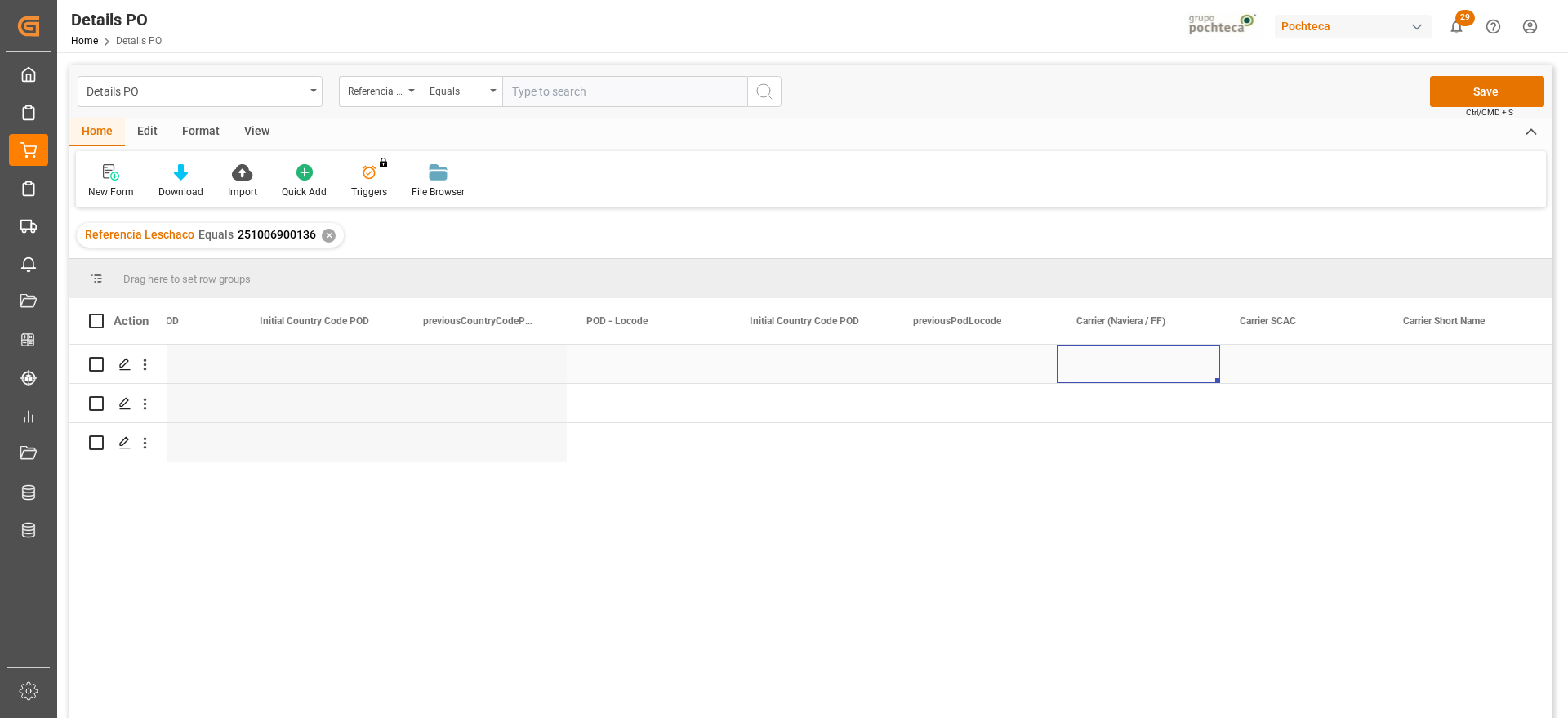
click at [1181, 371] on div "Press SPACE to select this row." at bounding box center [1139, 363] width 163 height 39
click at [1181, 371] on input "Press SPACE to select this row." at bounding box center [1138, 373] width 137 height 31
type input "RCL"
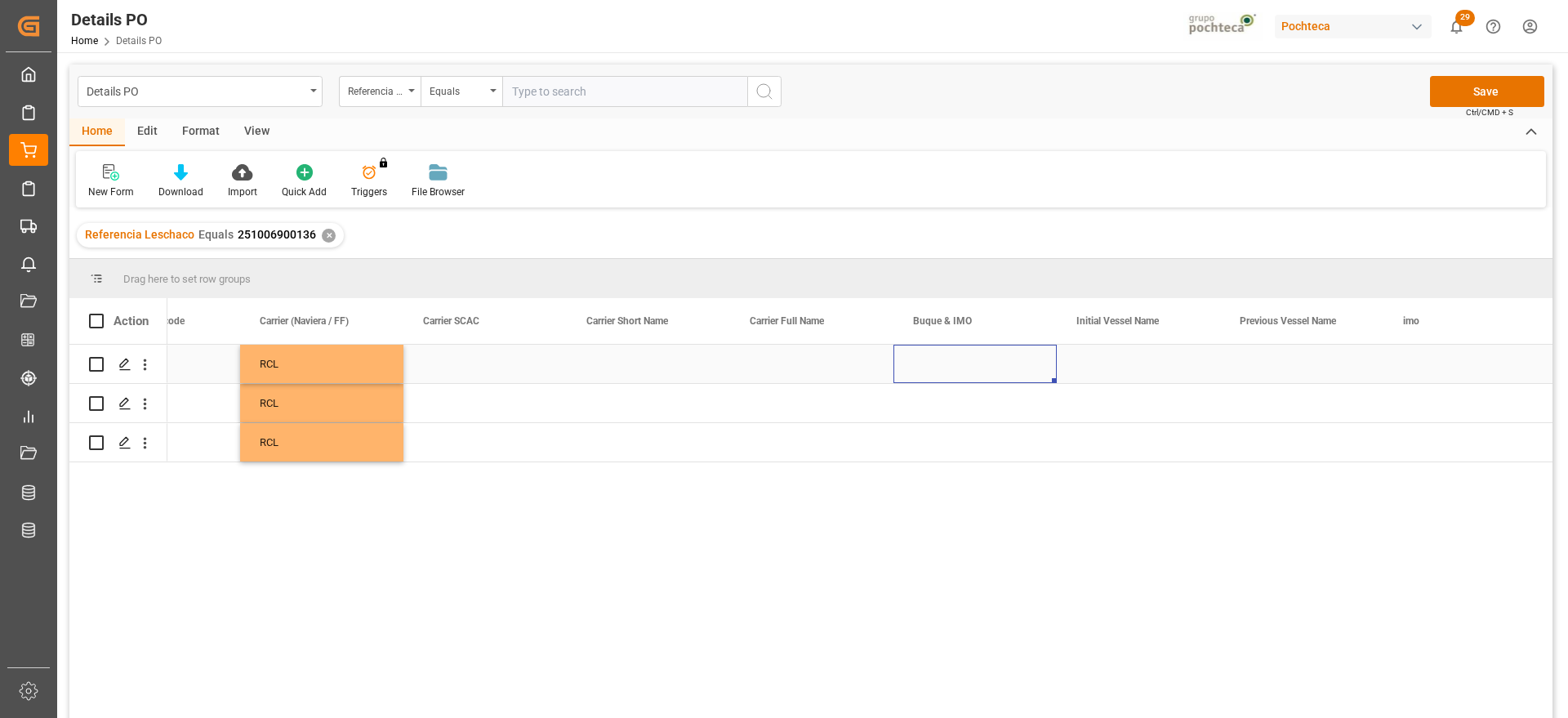
click at [956, 360] on div "Press SPACE to select this row." at bounding box center [976, 363] width 163 height 39
click at [956, 360] on input "Press SPACE to select this row." at bounding box center [975, 373] width 137 height 31
click at [981, 372] on input "XIN DONG" at bounding box center [975, 373] width 137 height 31
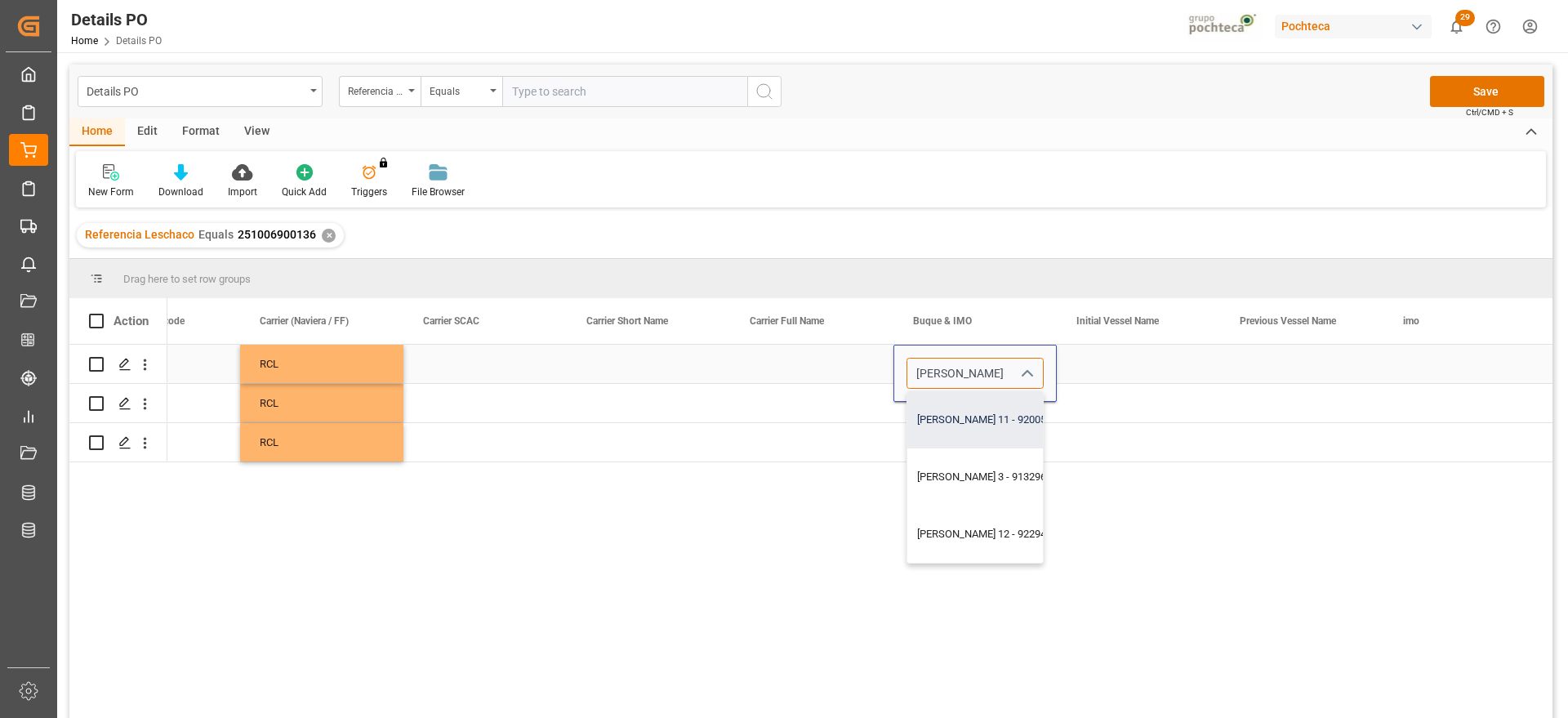
click at [1003, 424] on div "XIN DONG GUAN 11 - 9200562" at bounding box center [987, 420] width 160 height 57
type input "XIN DONG GUAN 11 - 9200562"
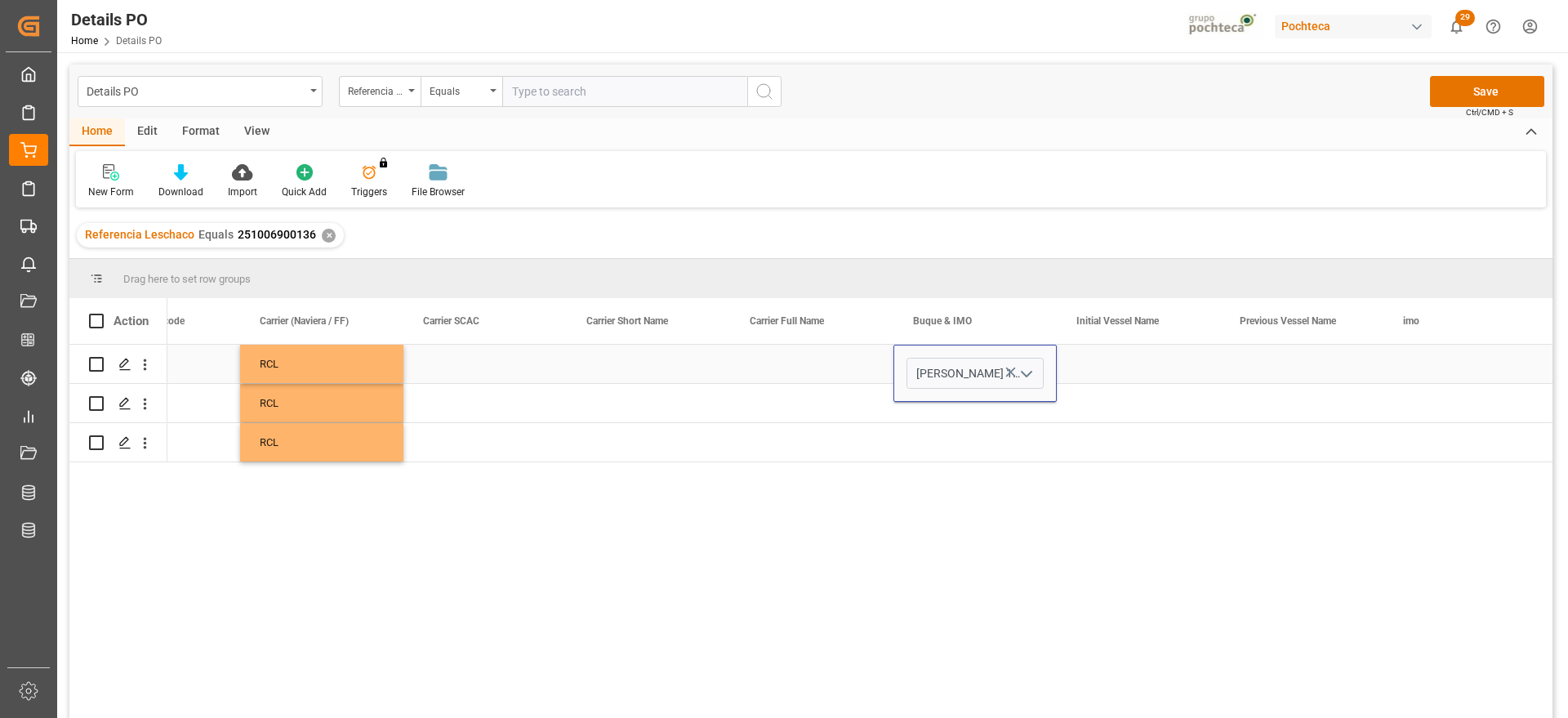
click at [1141, 355] on div "Press SPACE to select this row." at bounding box center [1139, 363] width 163 height 39
click at [976, 350] on div "XIN DONG GUAN 11" at bounding box center [976, 363] width 163 height 39
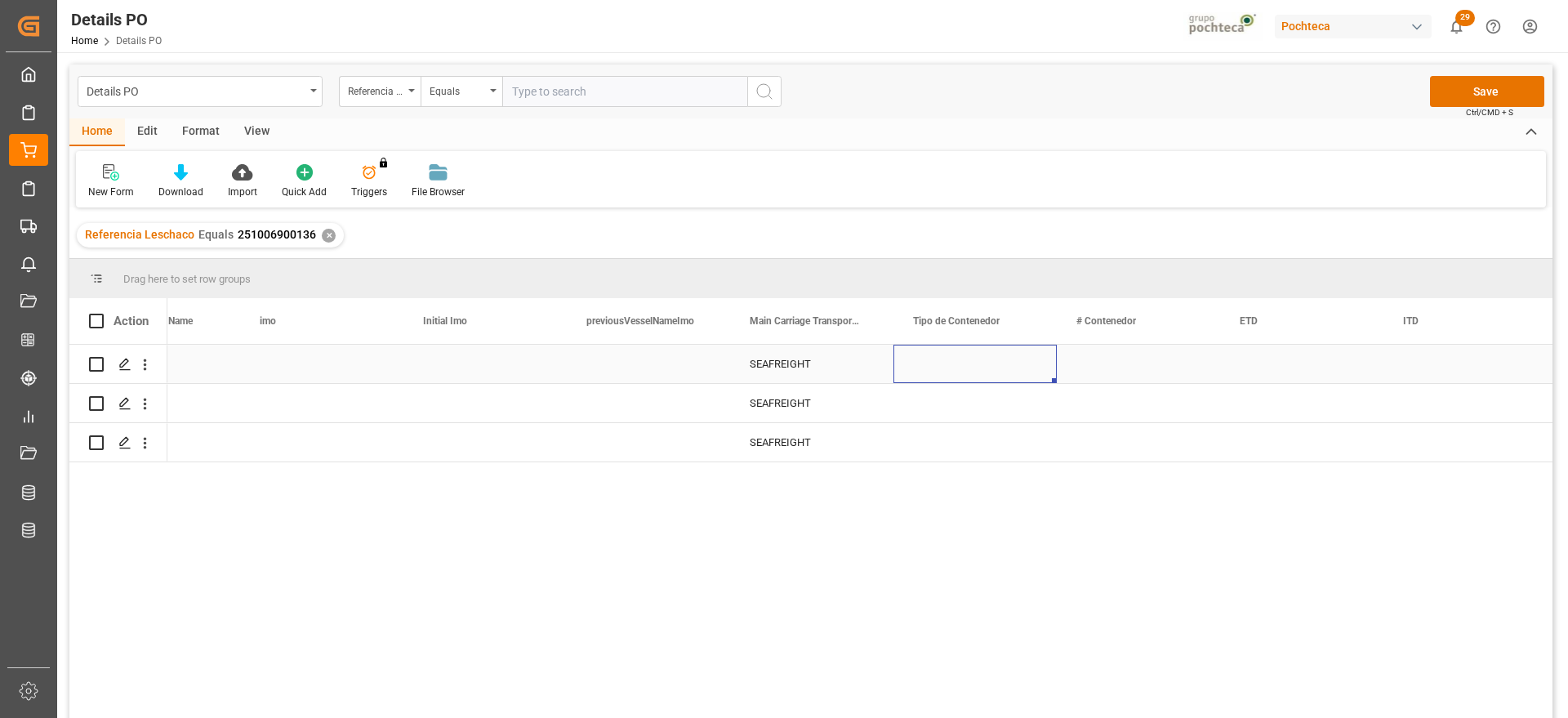
click at [997, 368] on div "Press SPACE to select this row." at bounding box center [976, 363] width 163 height 39
click at [1029, 371] on icon "open menu" at bounding box center [1027, 374] width 20 height 20
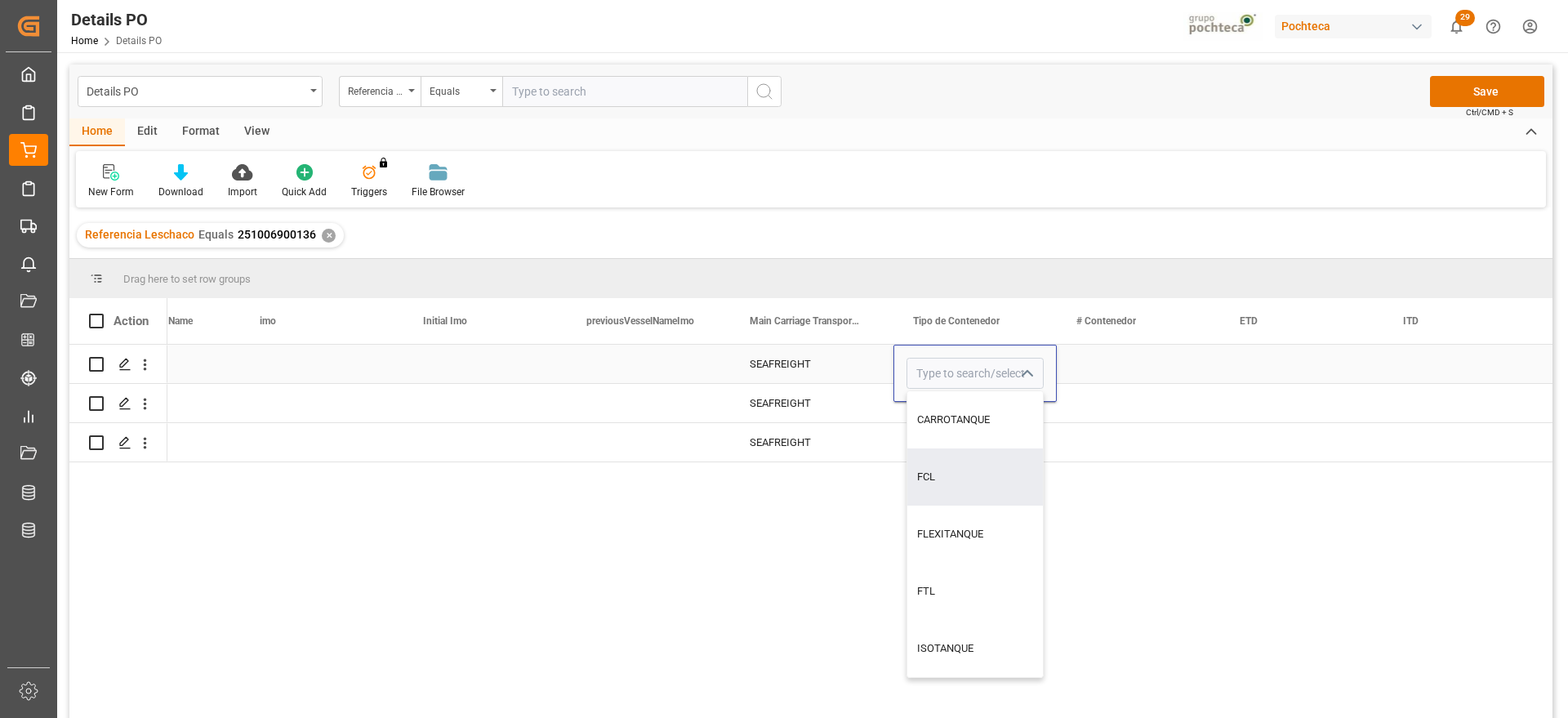
click at [994, 485] on div "FCL" at bounding box center [975, 477] width 136 height 57
type input "FCL"
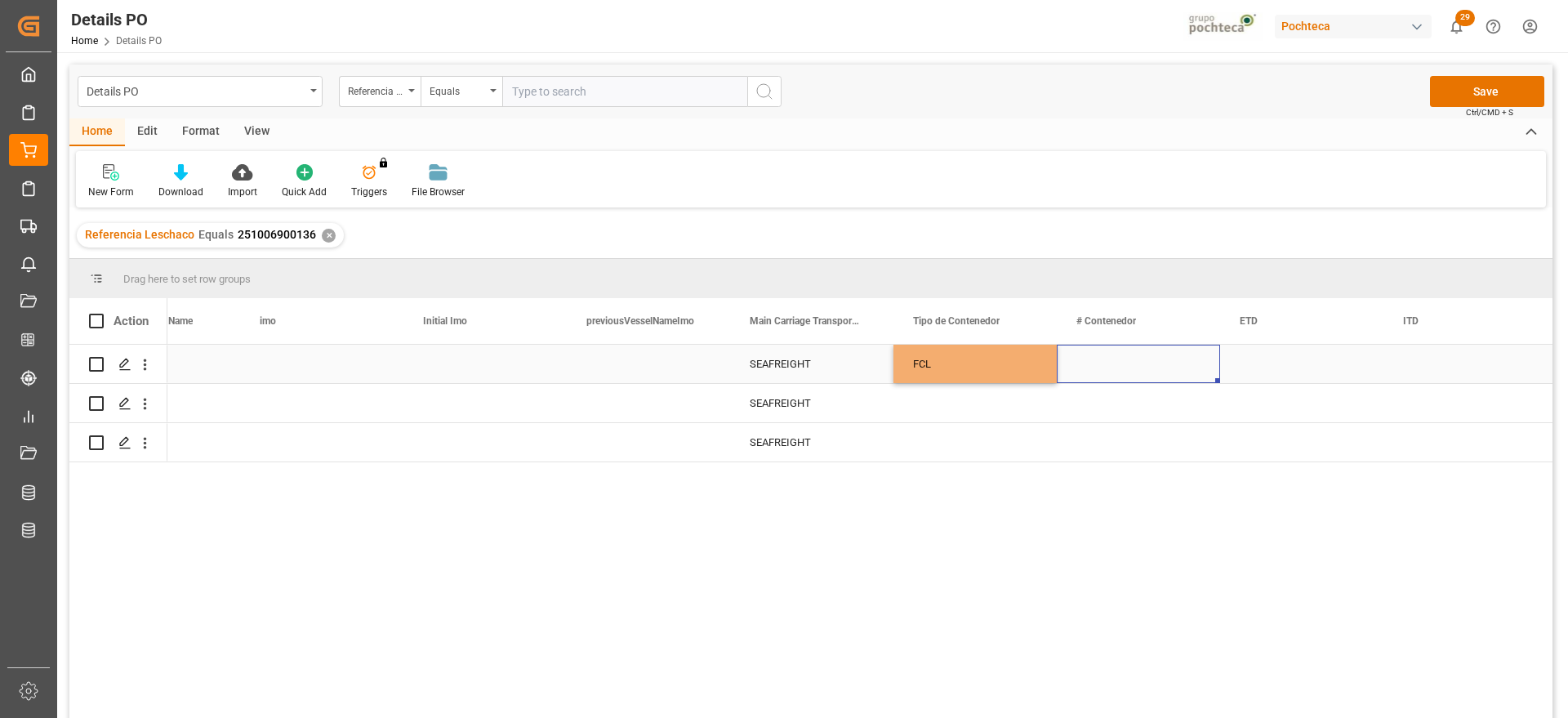
drag, startPoint x: 1123, startPoint y: 372, endPoint x: 1066, endPoint y: 375, distance: 57.1
click at [1115, 372] on div "Press SPACE to select this row." at bounding box center [1139, 363] width 163 height 39
click at [969, 377] on div "FCL" at bounding box center [976, 364] width 124 height 38
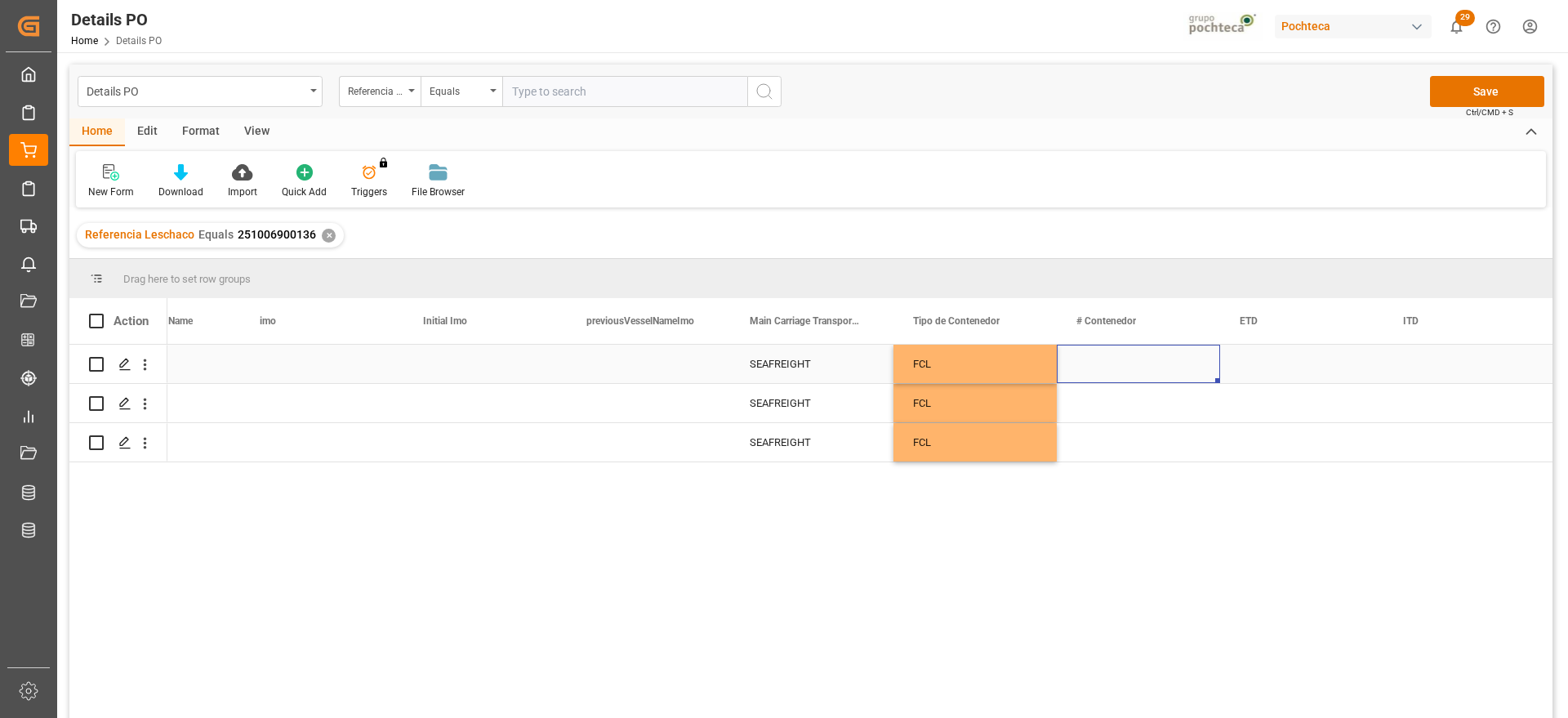
click at [1266, 366] on div "Press SPACE to select this row." at bounding box center [1302, 363] width 163 height 39
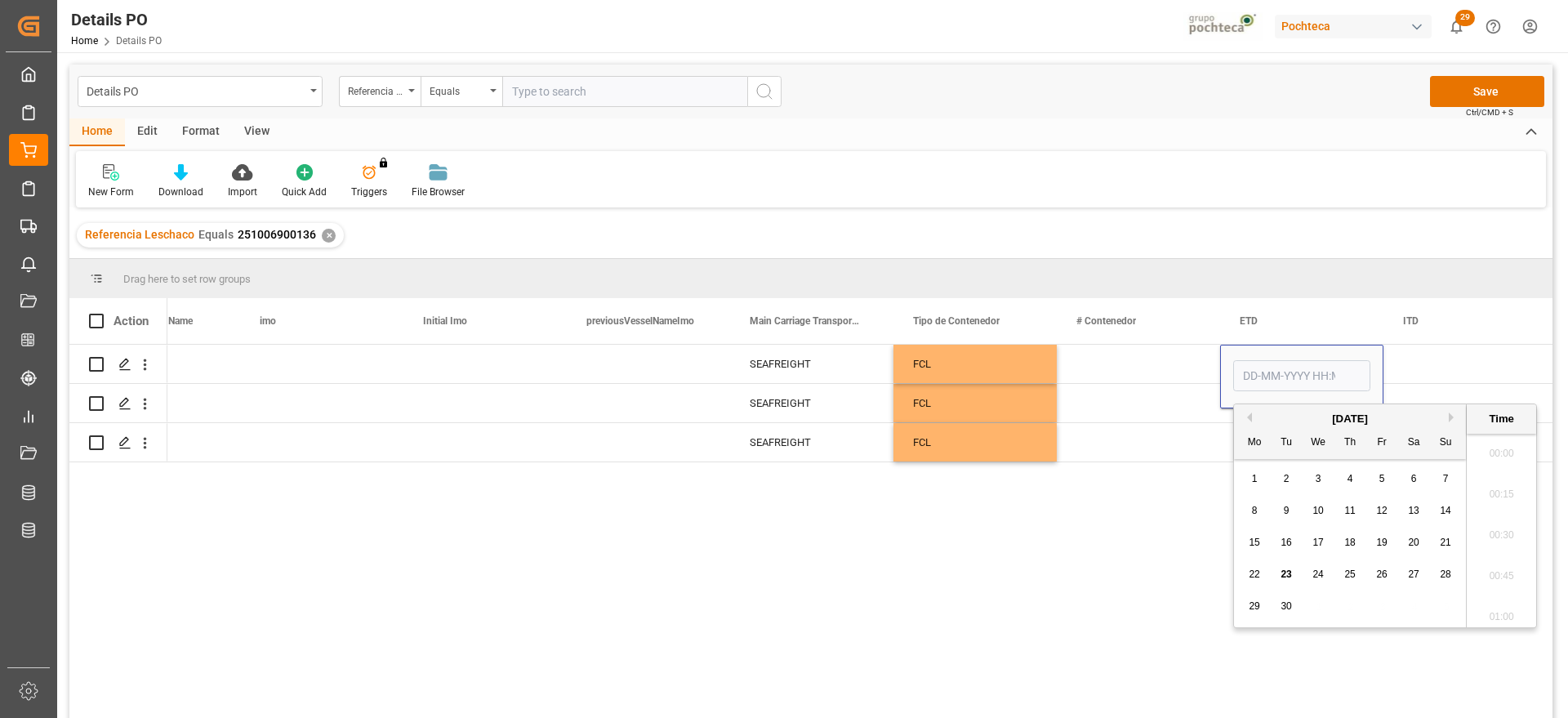
scroll to position [1803, 0]
click at [1384, 479] on span "5" at bounding box center [1382, 478] width 5 height 12
type input "05-09-2025 00:00"
click at [1409, 362] on div "Press SPACE to select this row." at bounding box center [1466, 363] width 163 height 39
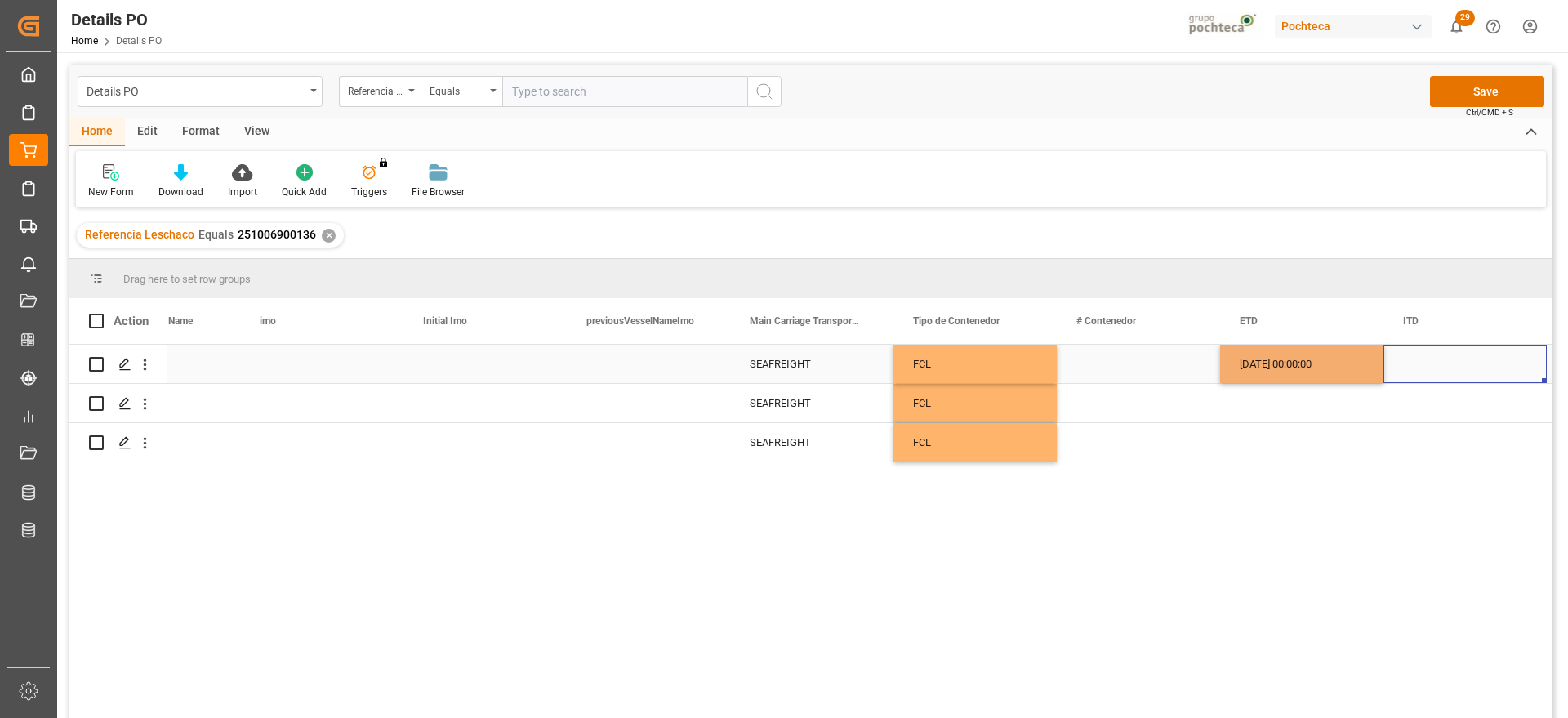
click at [1301, 368] on div "[DATE] 00:00:00" at bounding box center [1302, 363] width 163 height 39
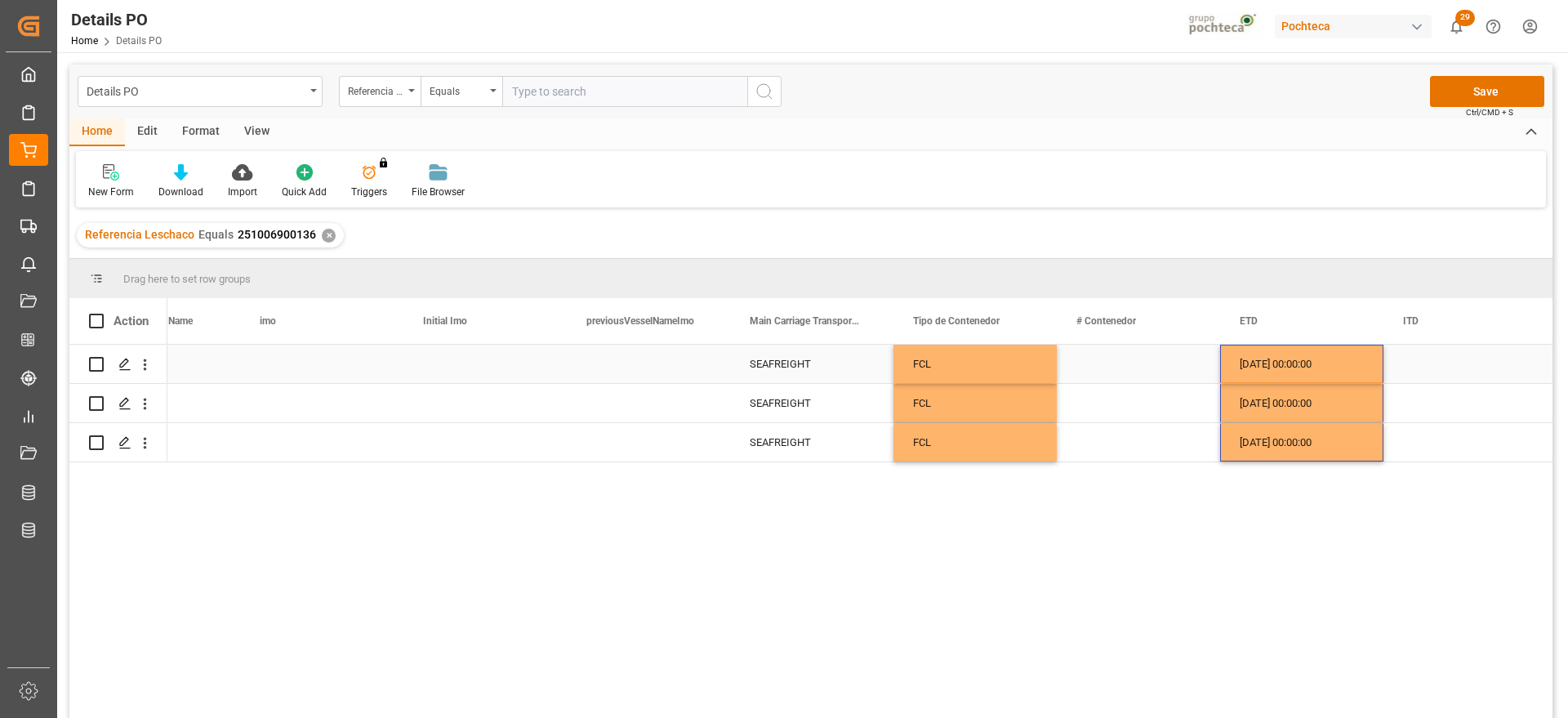
click at [1125, 365] on div "Press SPACE to select this row." at bounding box center [1139, 363] width 163 height 39
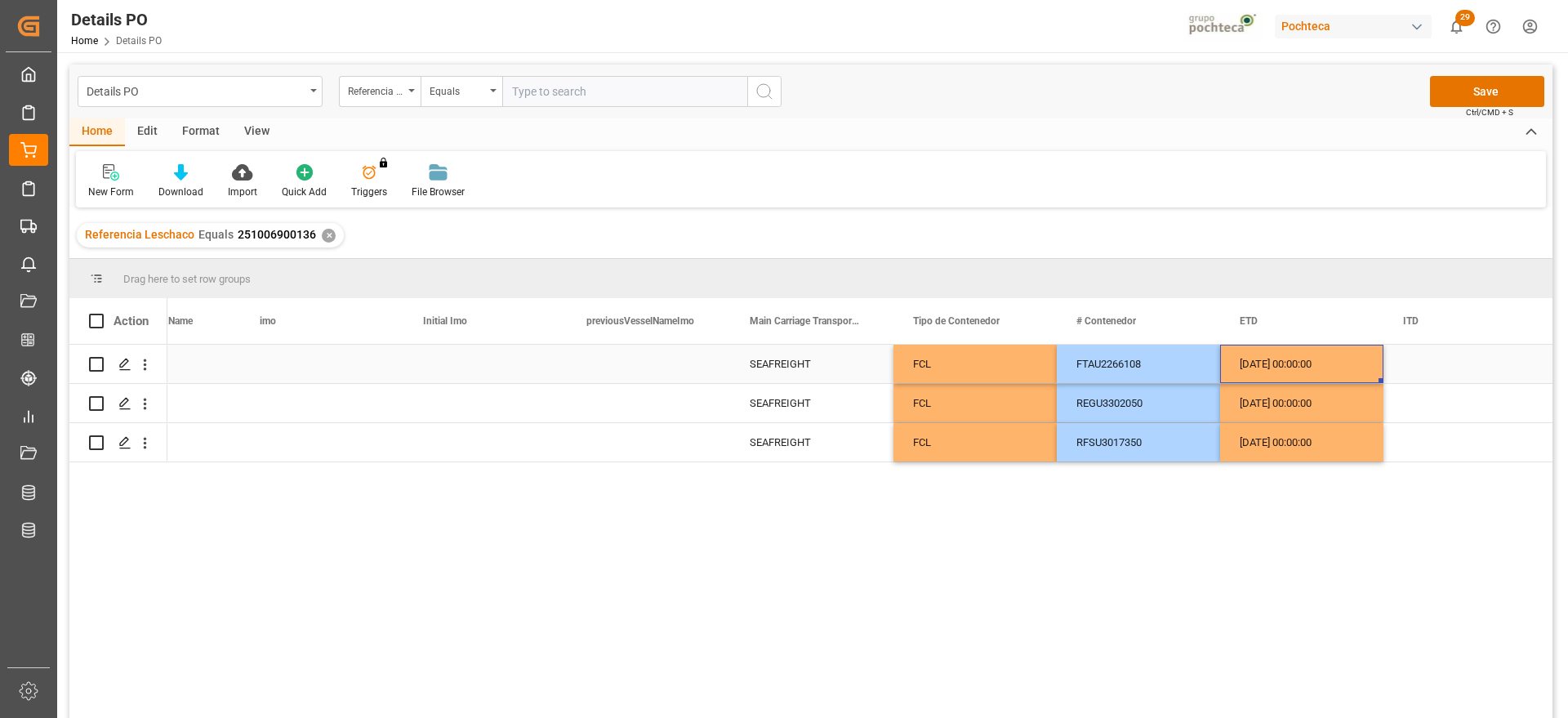
click at [1282, 371] on div "[DATE] 00:00:00" at bounding box center [1302, 363] width 163 height 39
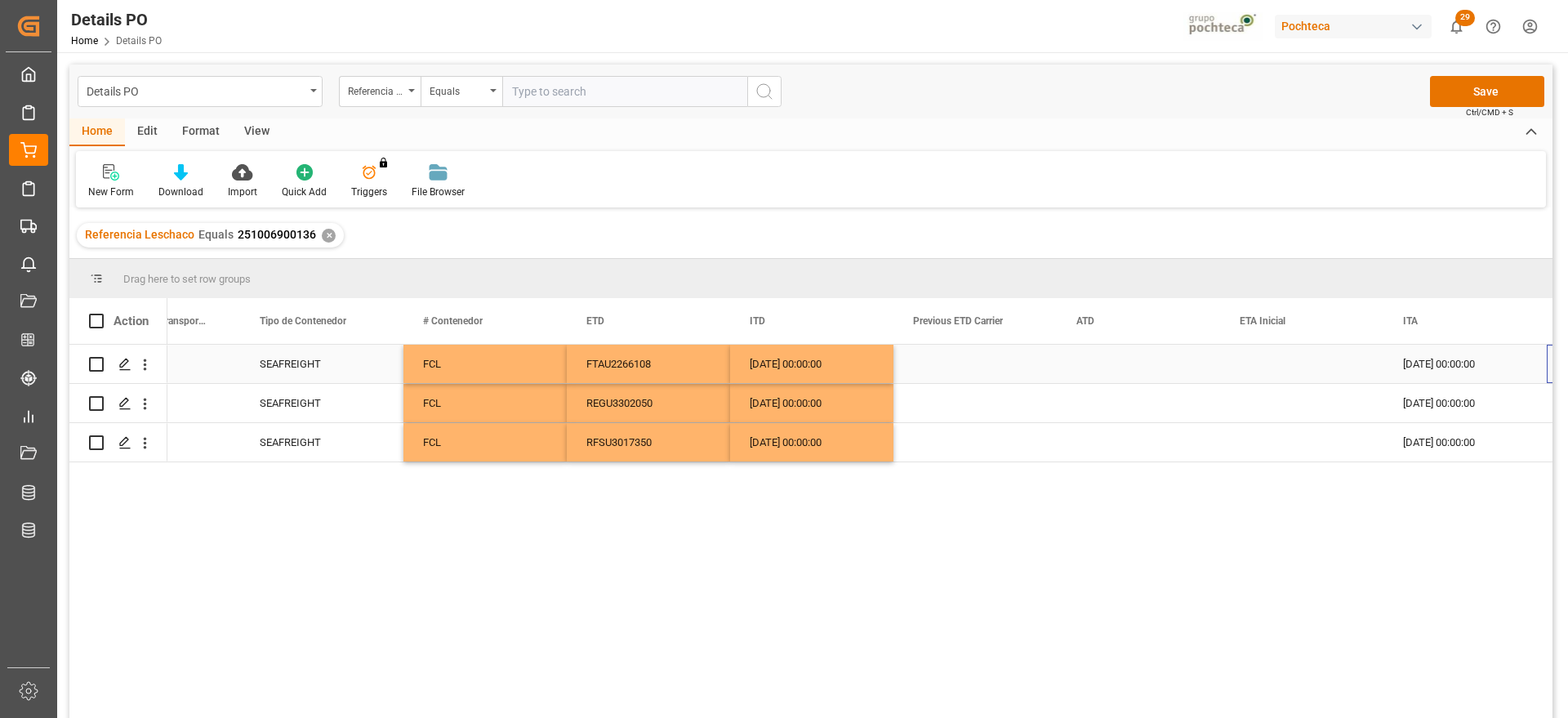
scroll to position [0, 10710]
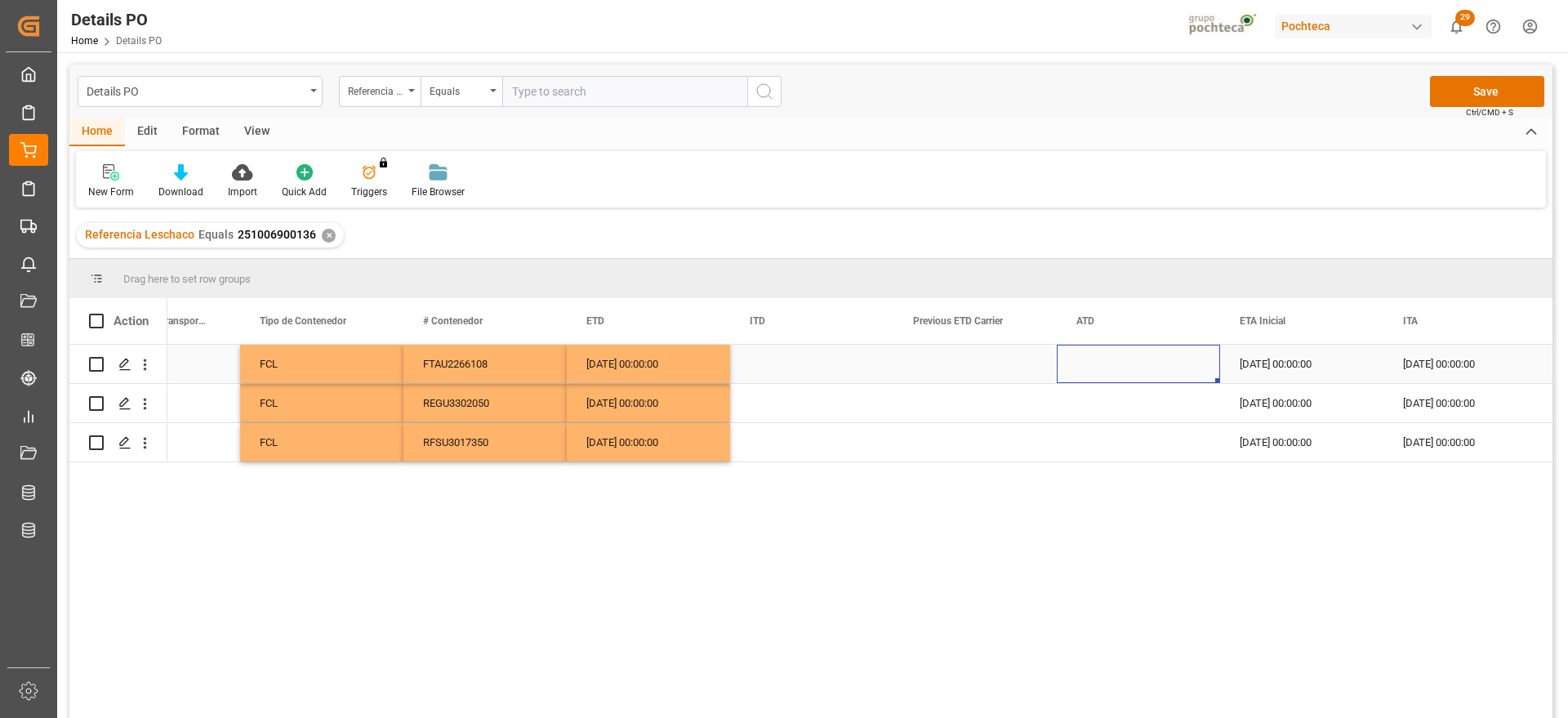
click at [1283, 368] on div "[DATE] 00:00:00" at bounding box center [1302, 363] width 163 height 39
click at [1485, 90] on button "Save" at bounding box center [1487, 92] width 114 height 31
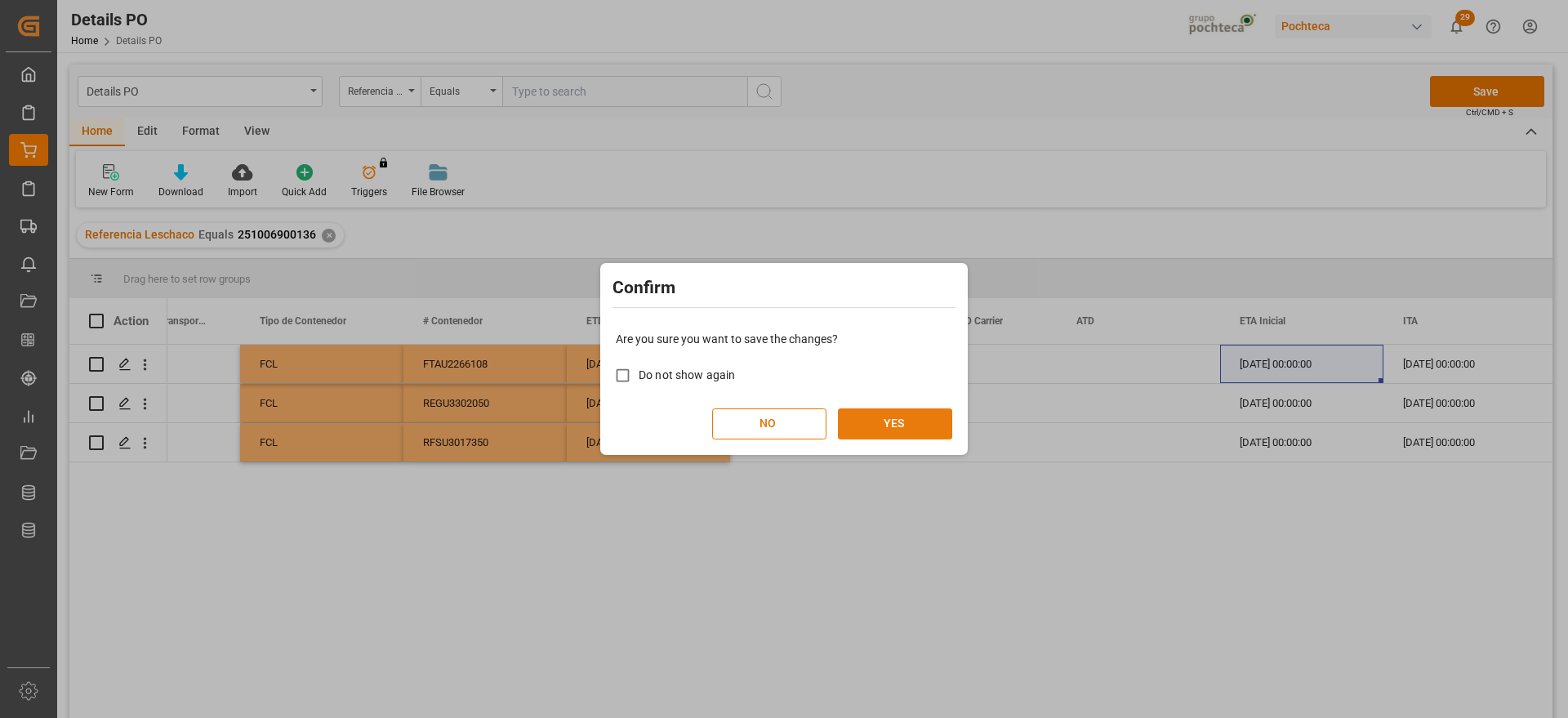
click at [927, 421] on button "YES" at bounding box center [895, 424] width 114 height 31
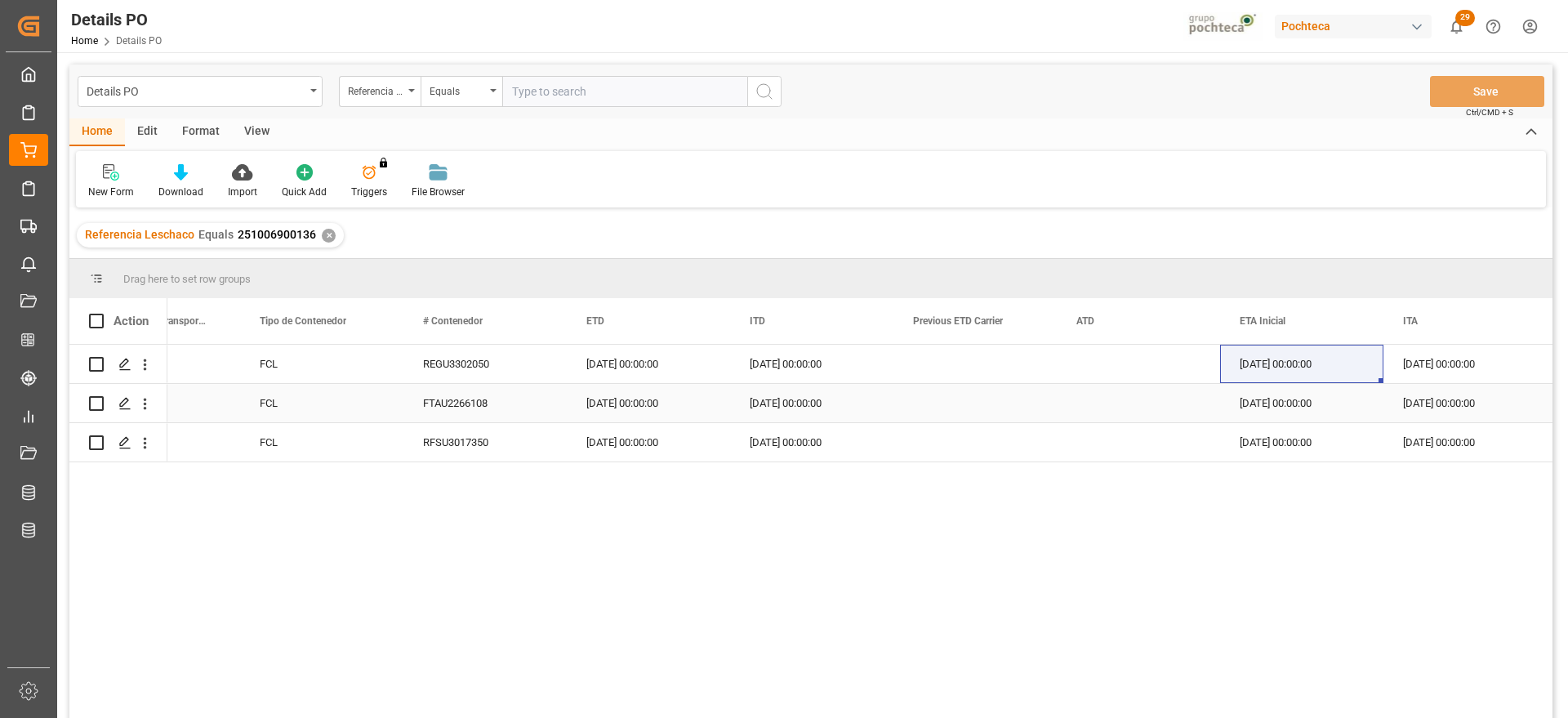
click at [1277, 405] on div "[DATE] 00:00:00" at bounding box center [1302, 403] width 163 height 39
click at [822, 377] on div "[DATE] 00:00:00" at bounding box center [812, 363] width 163 height 39
click at [396, 377] on div "FCL" at bounding box center [322, 363] width 163 height 39
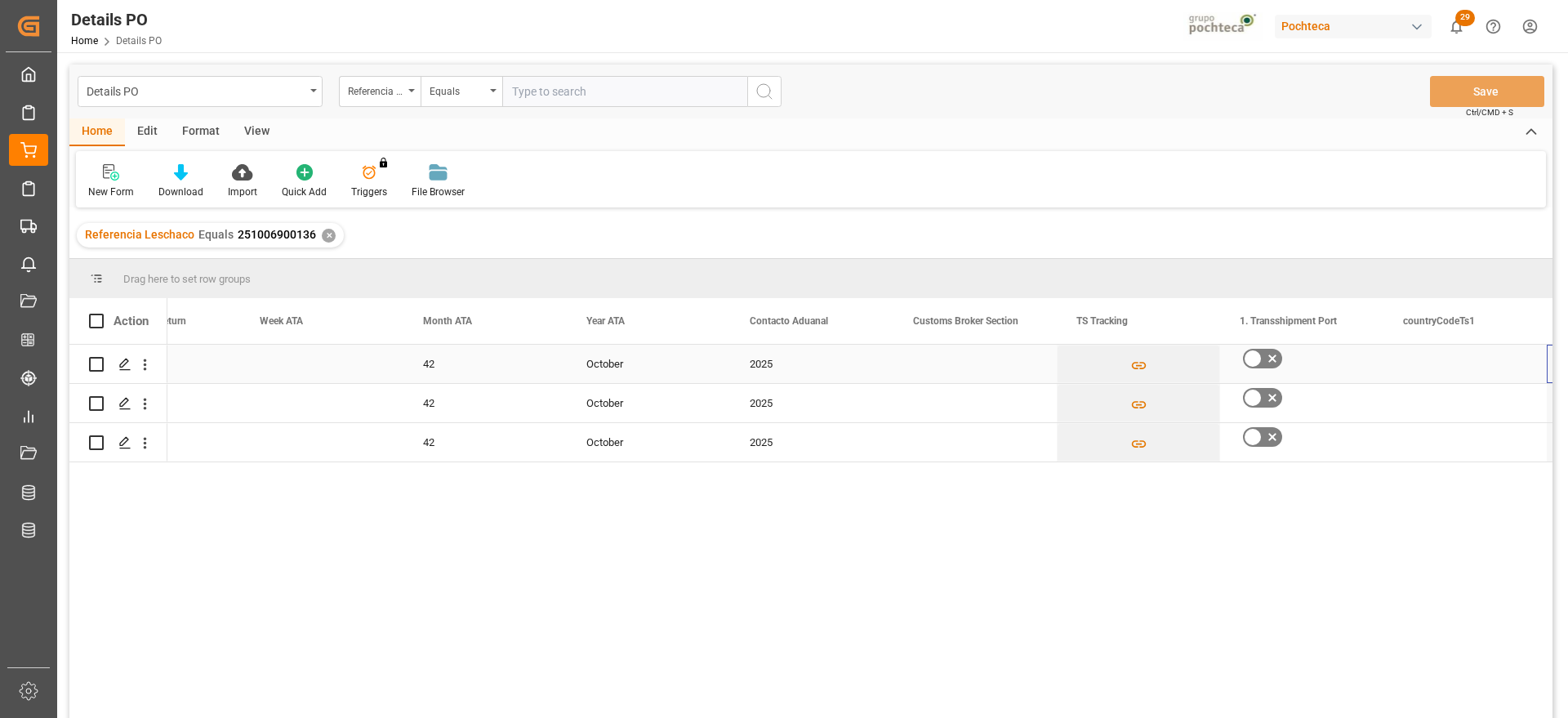
scroll to position [0, 12507]
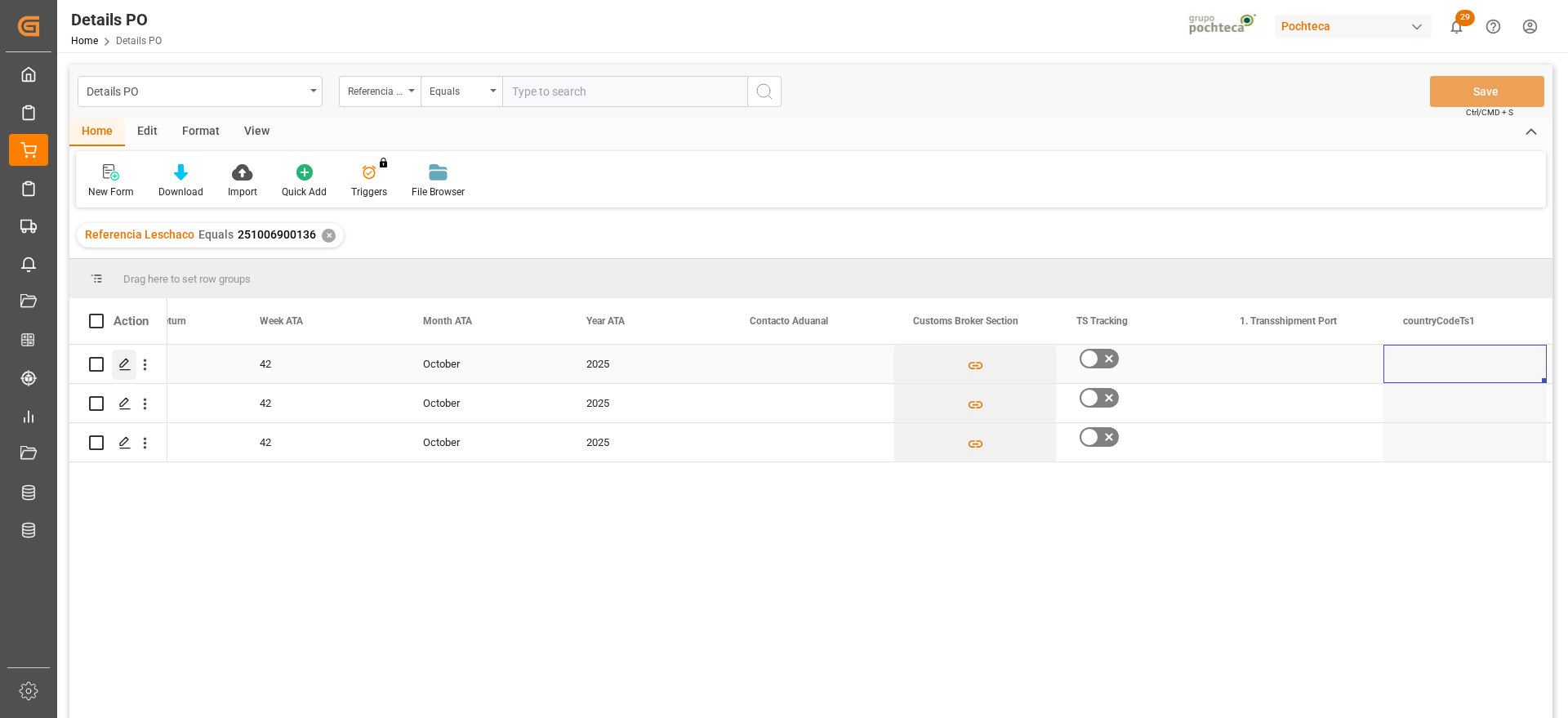
click at [127, 362] on polygon "Press SPACE to select this row." at bounding box center [124, 363] width 8 height 8
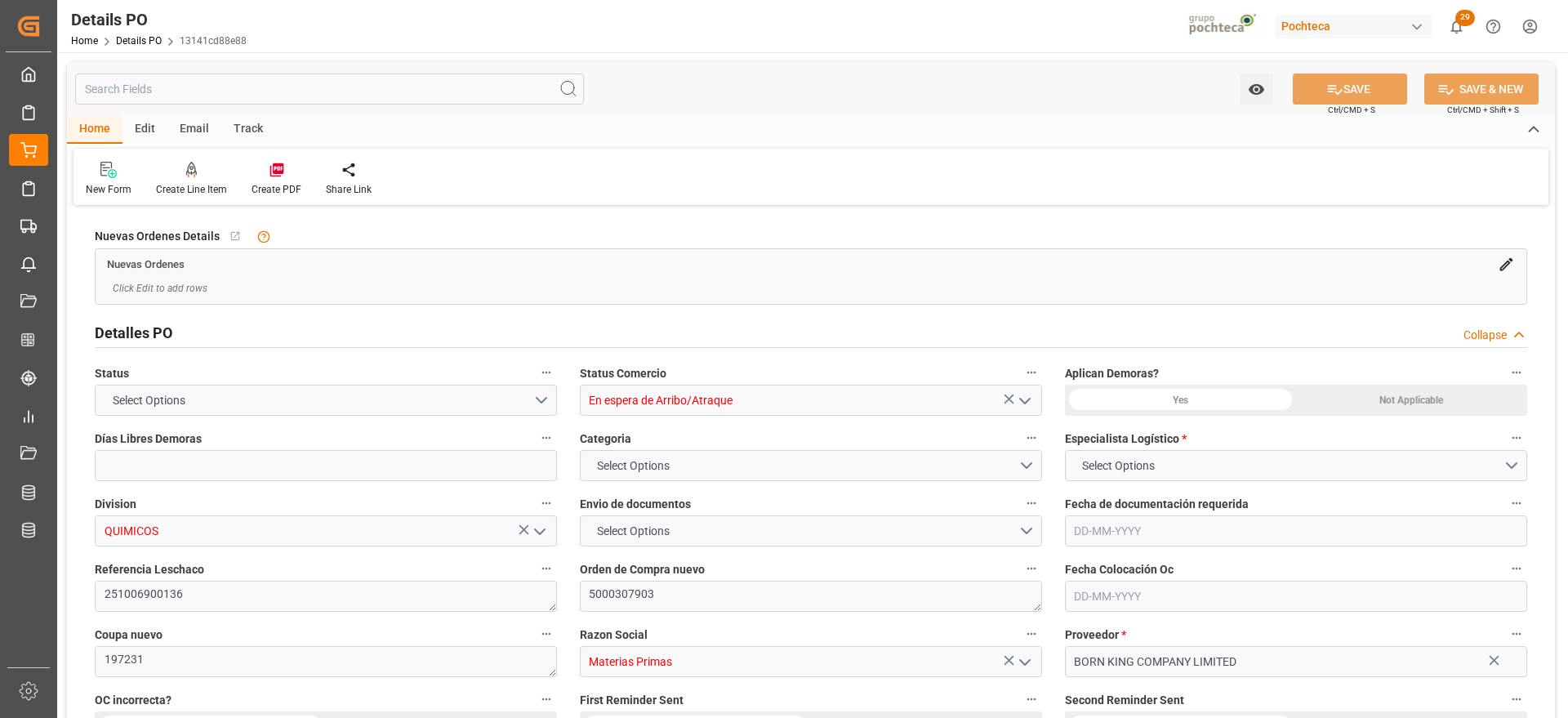
type input "15"
type input "[DATE]"
type input "15-08-2025"
type input "[DATE]"
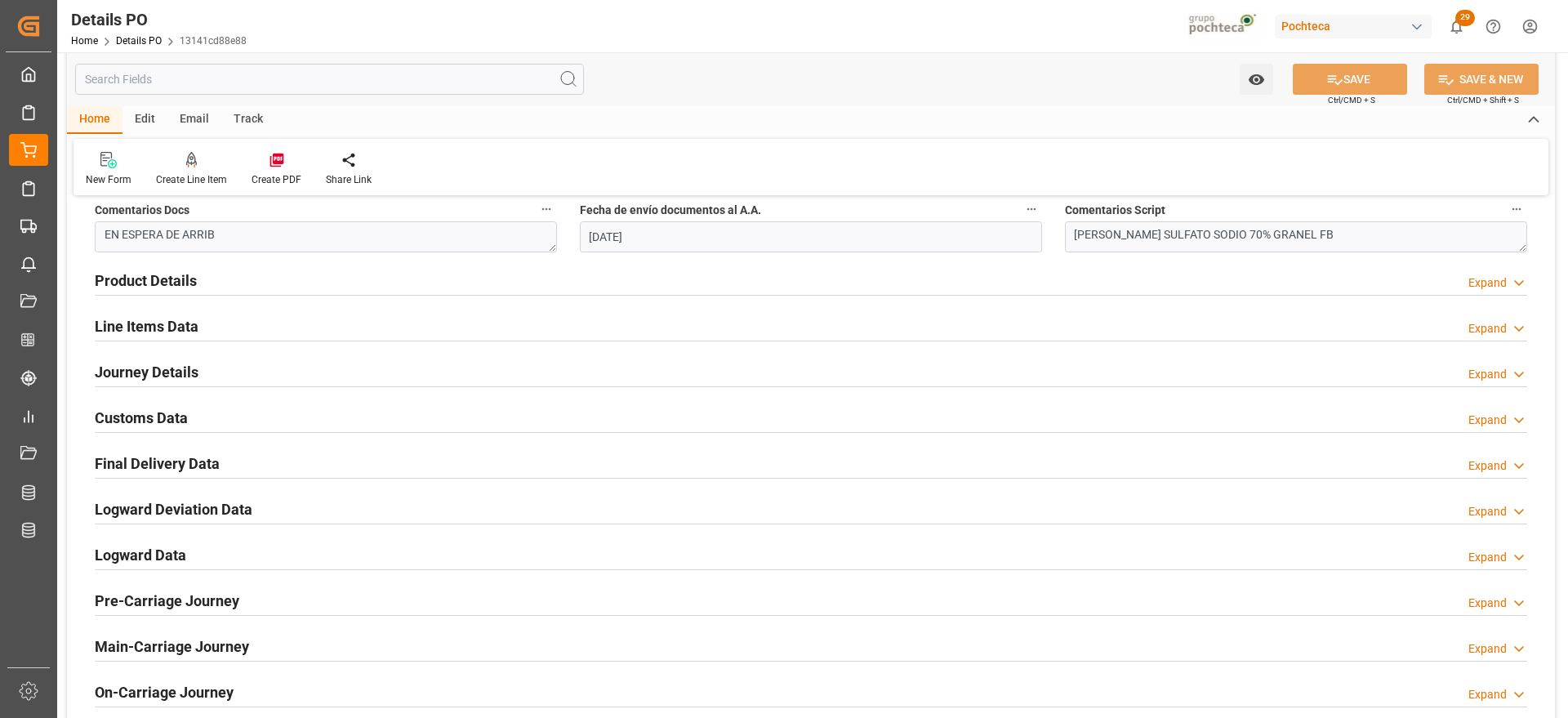
scroll to position [1021, 0]
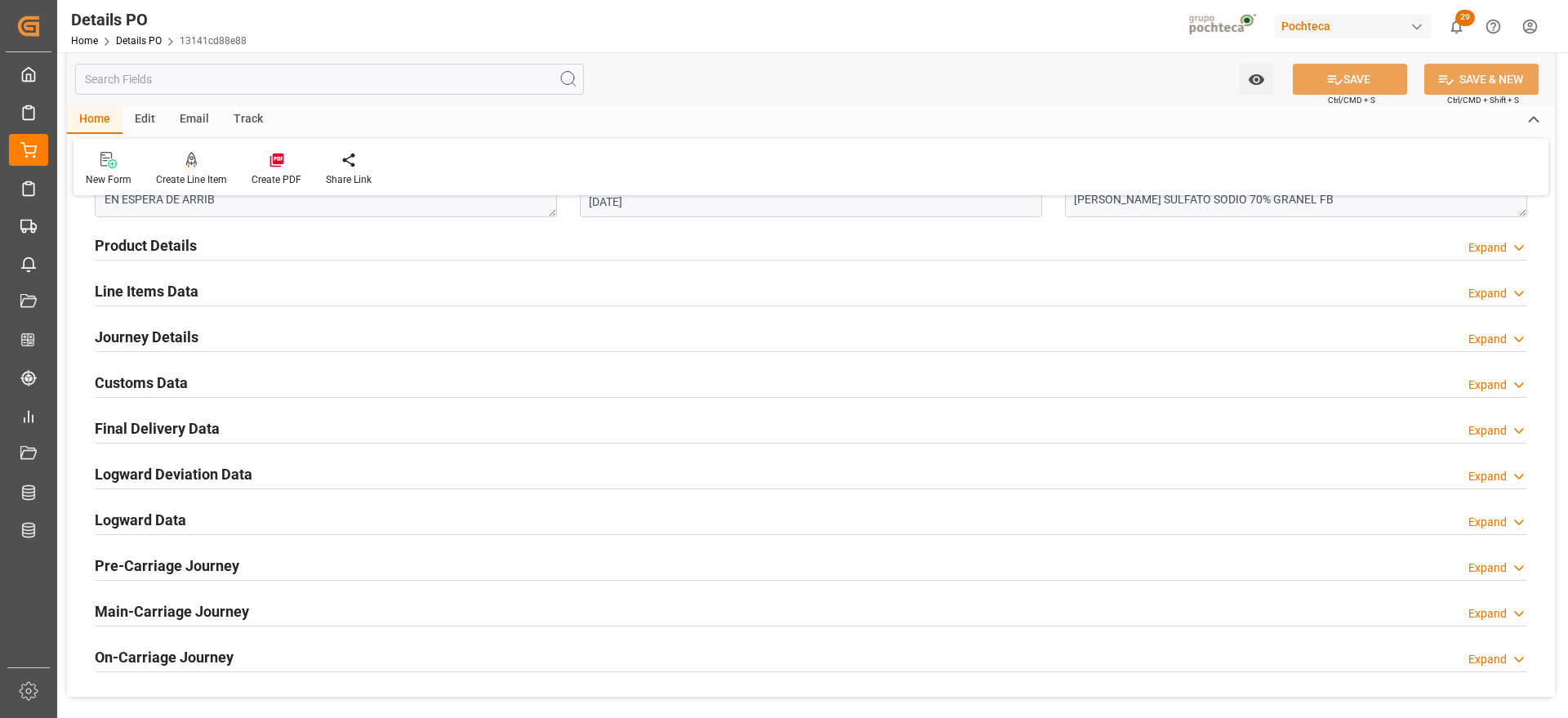
click at [161, 373] on h2 "Customs Data" at bounding box center [142, 382] width 93 height 22
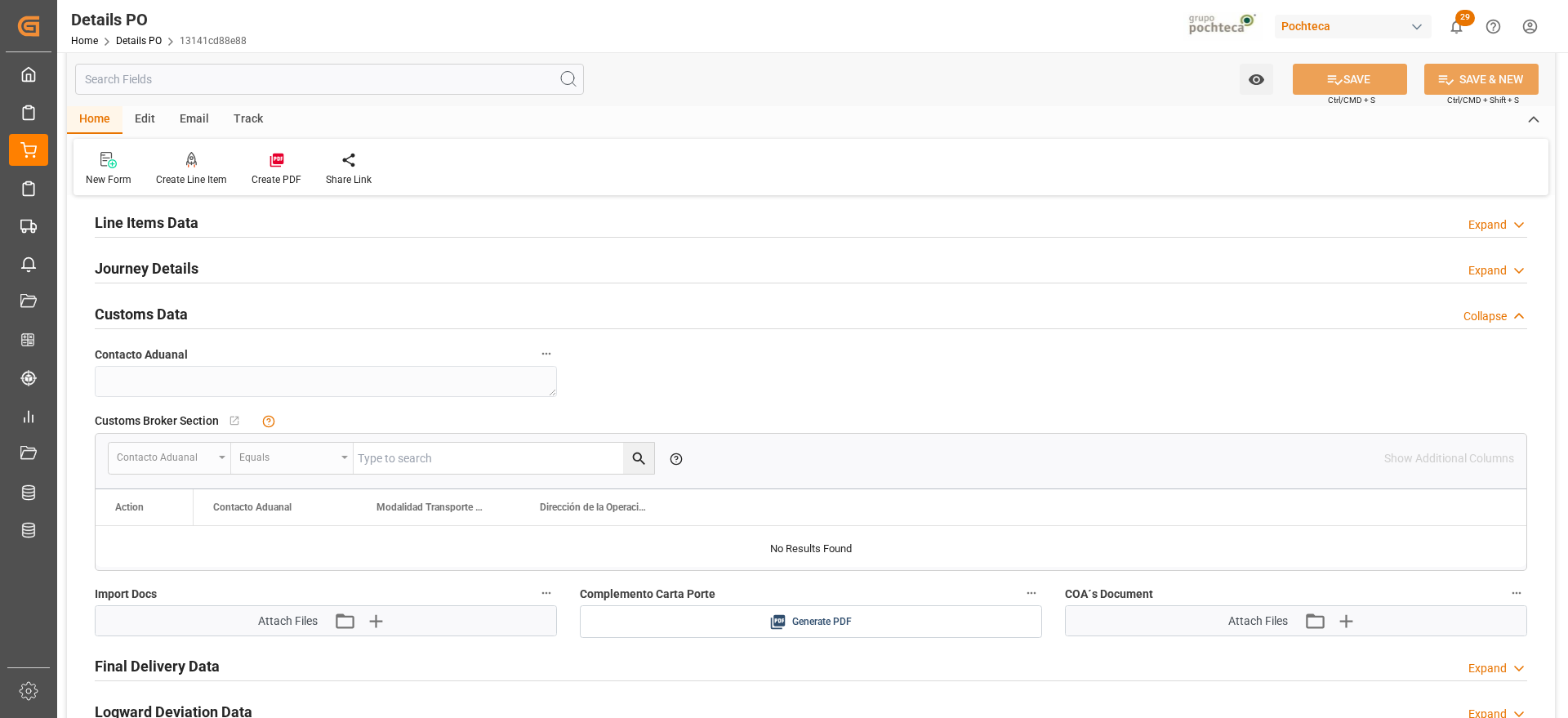
scroll to position [1123, 0]
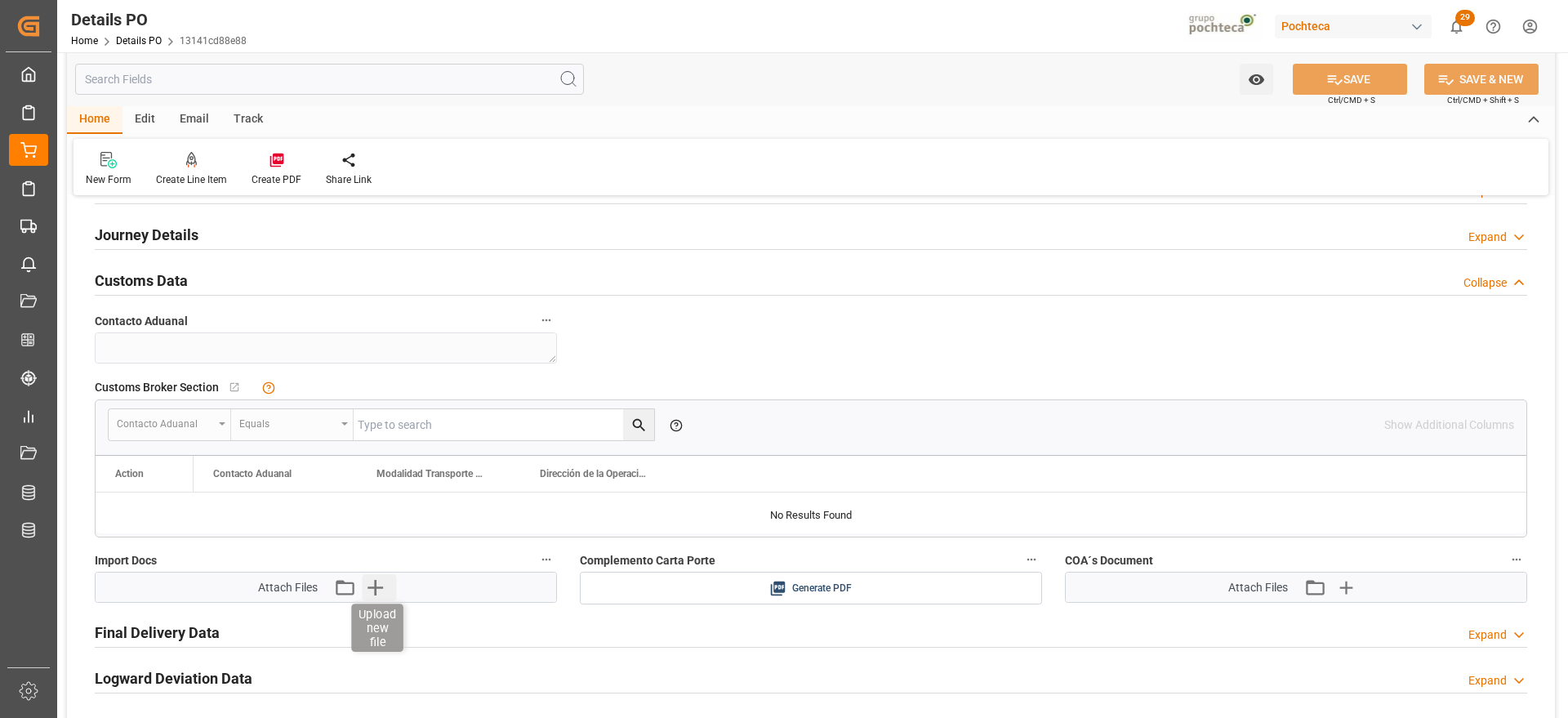
click at [378, 587] on icon "button" at bounding box center [375, 587] width 15 height 15
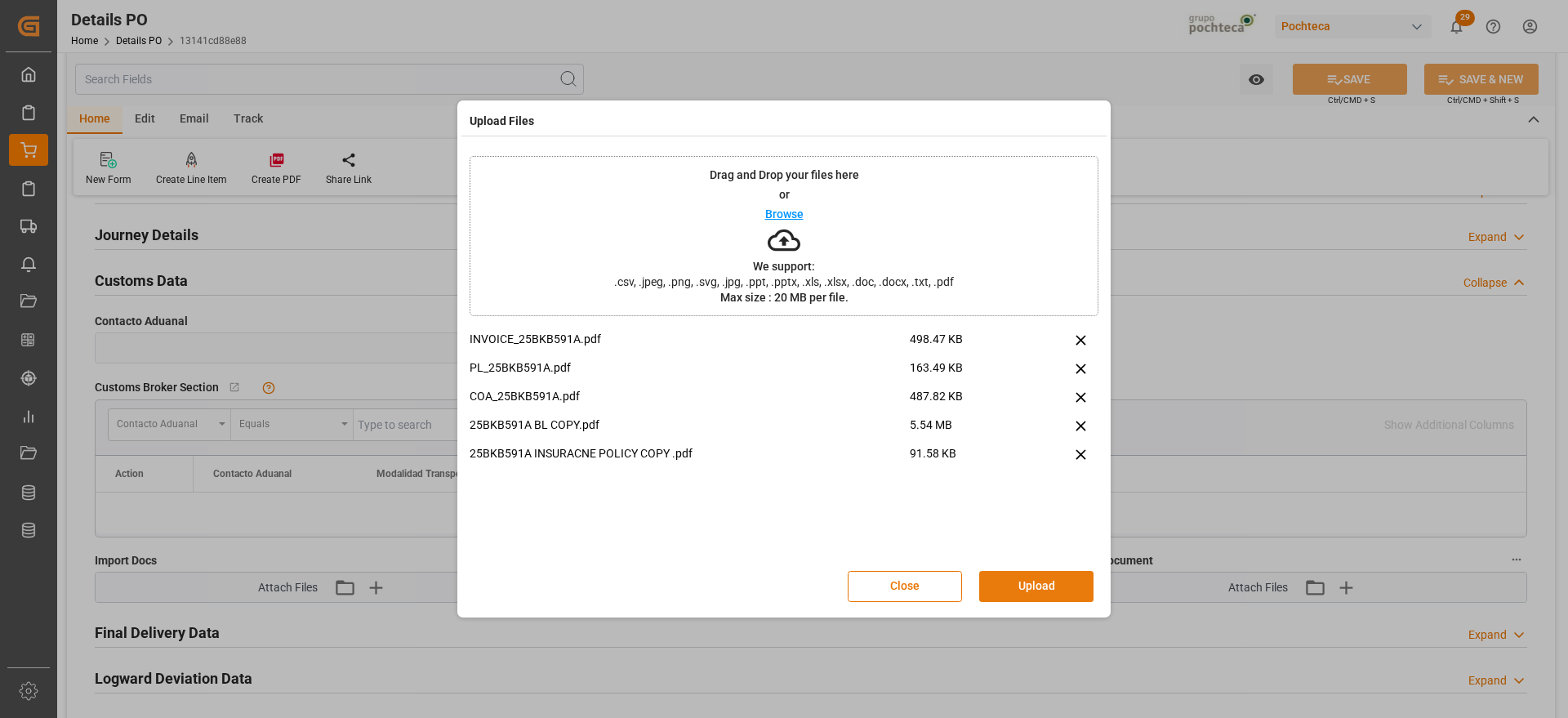
click at [1056, 584] on button "Upload" at bounding box center [1036, 586] width 114 height 31
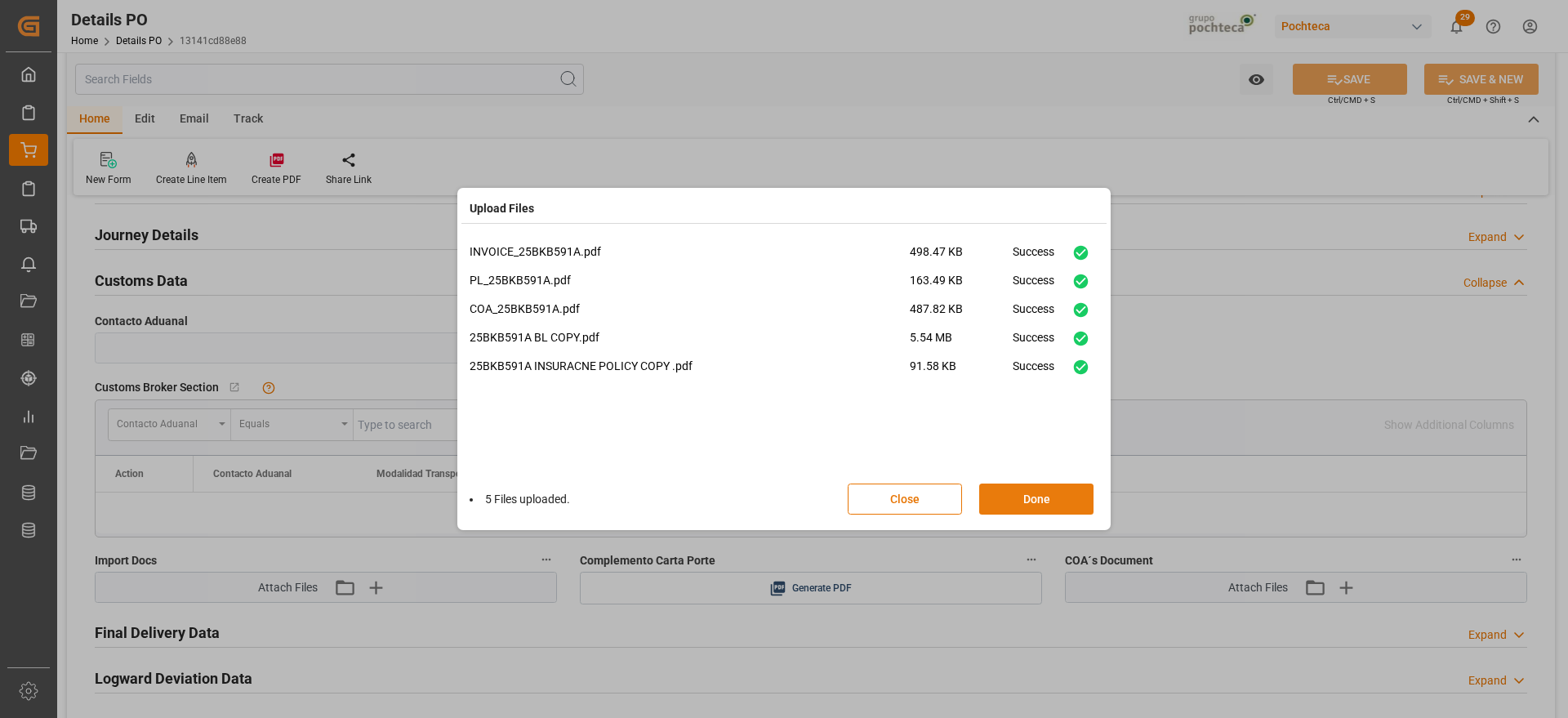
click at [1036, 504] on button "Done" at bounding box center [1036, 499] width 114 height 31
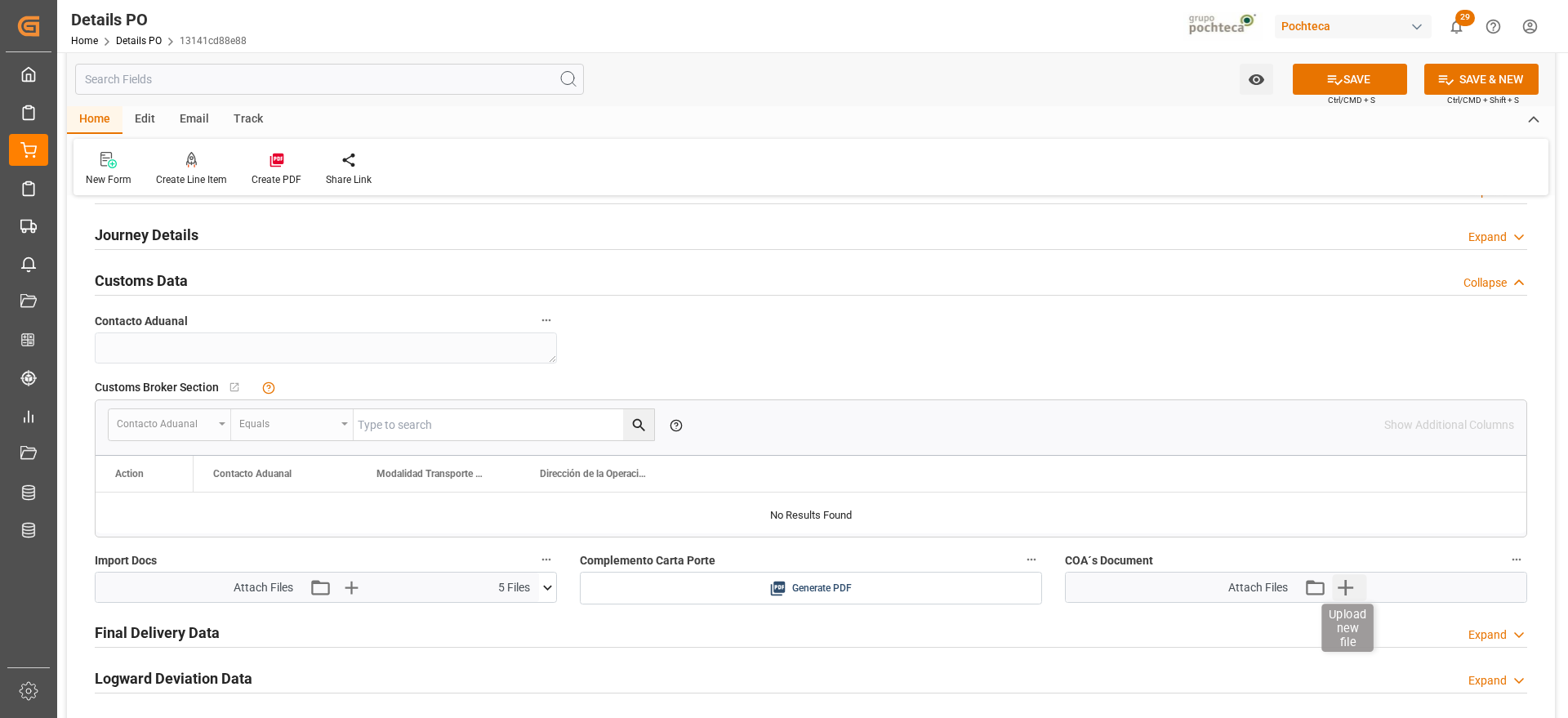
click at [1349, 591] on icon "button" at bounding box center [1345, 587] width 26 height 26
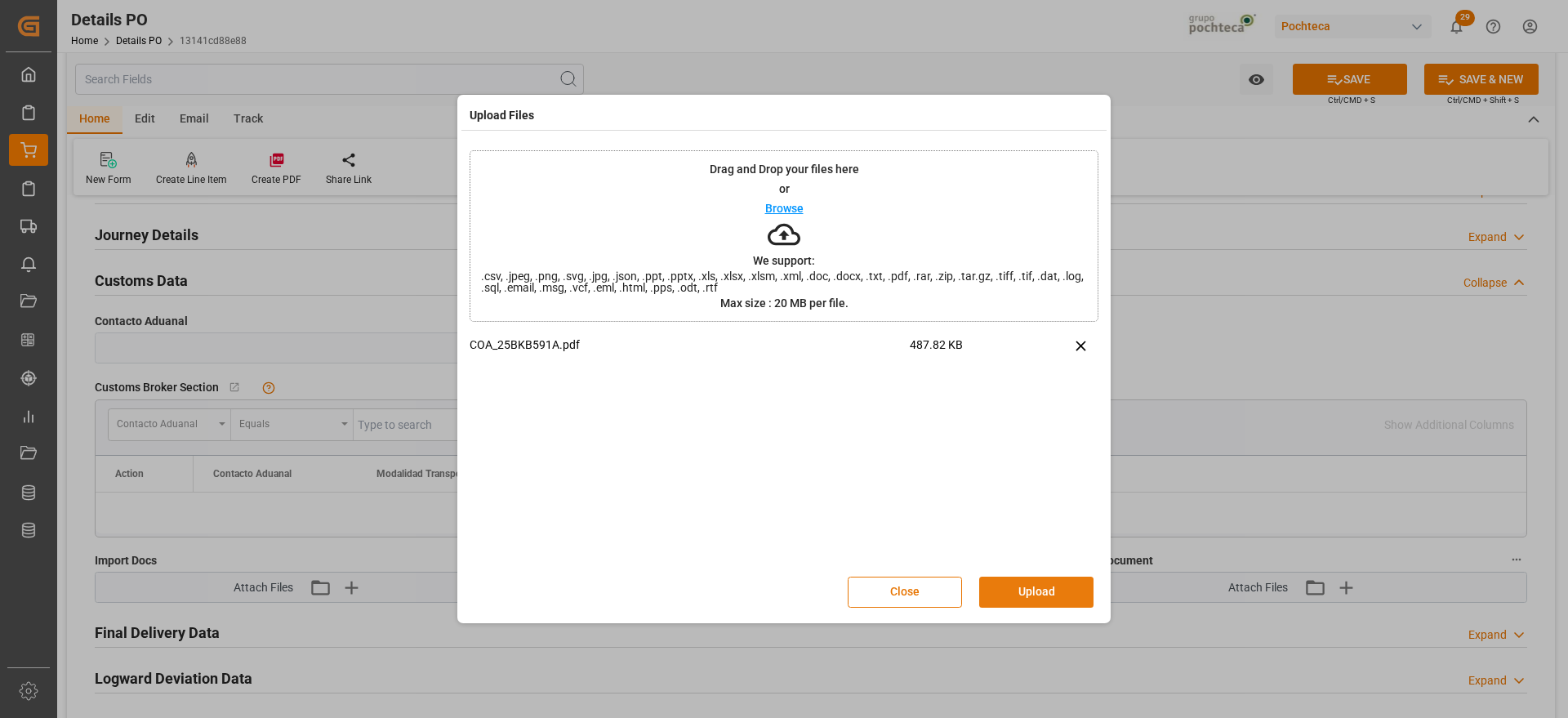
click at [1033, 594] on button "Upload" at bounding box center [1036, 592] width 114 height 31
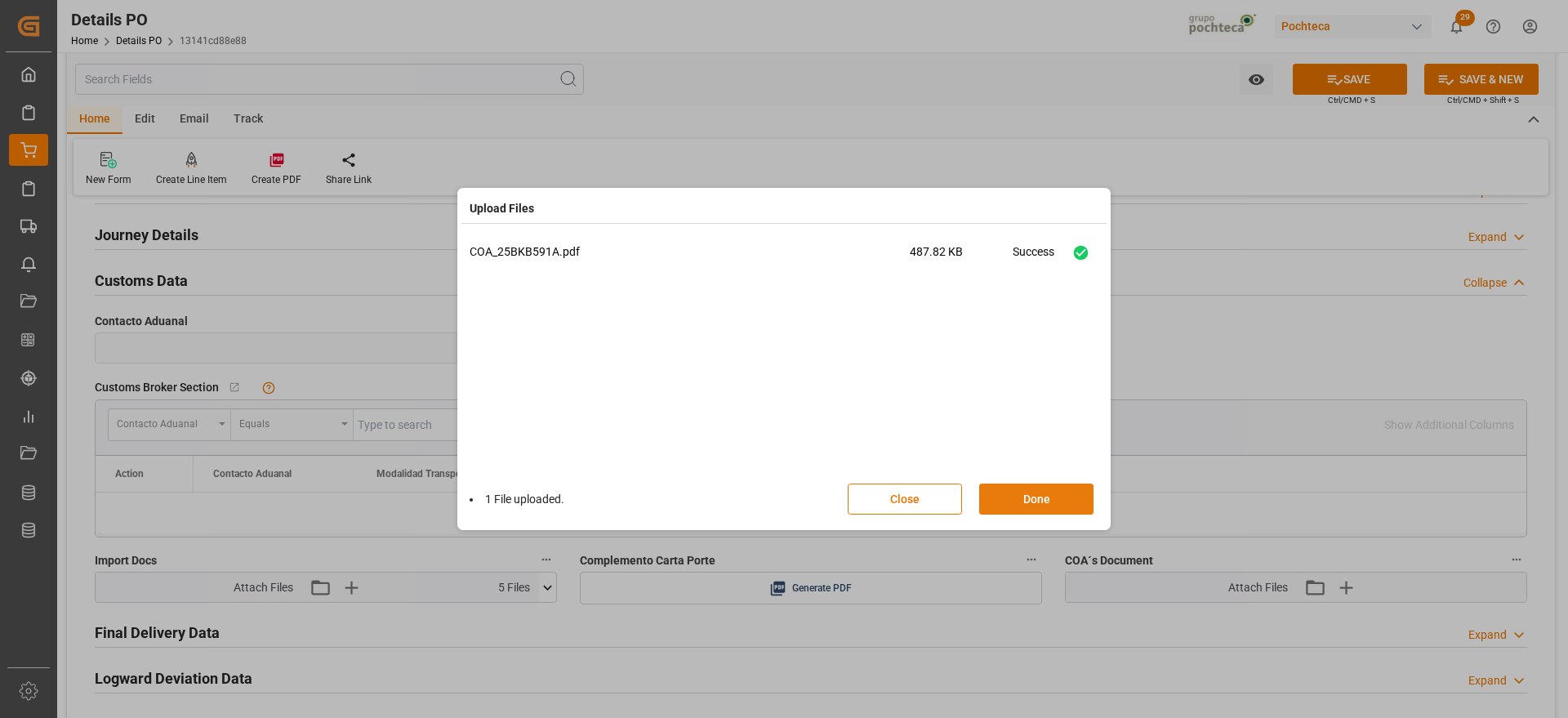
click at [1052, 499] on button "Done" at bounding box center [1036, 499] width 114 height 31
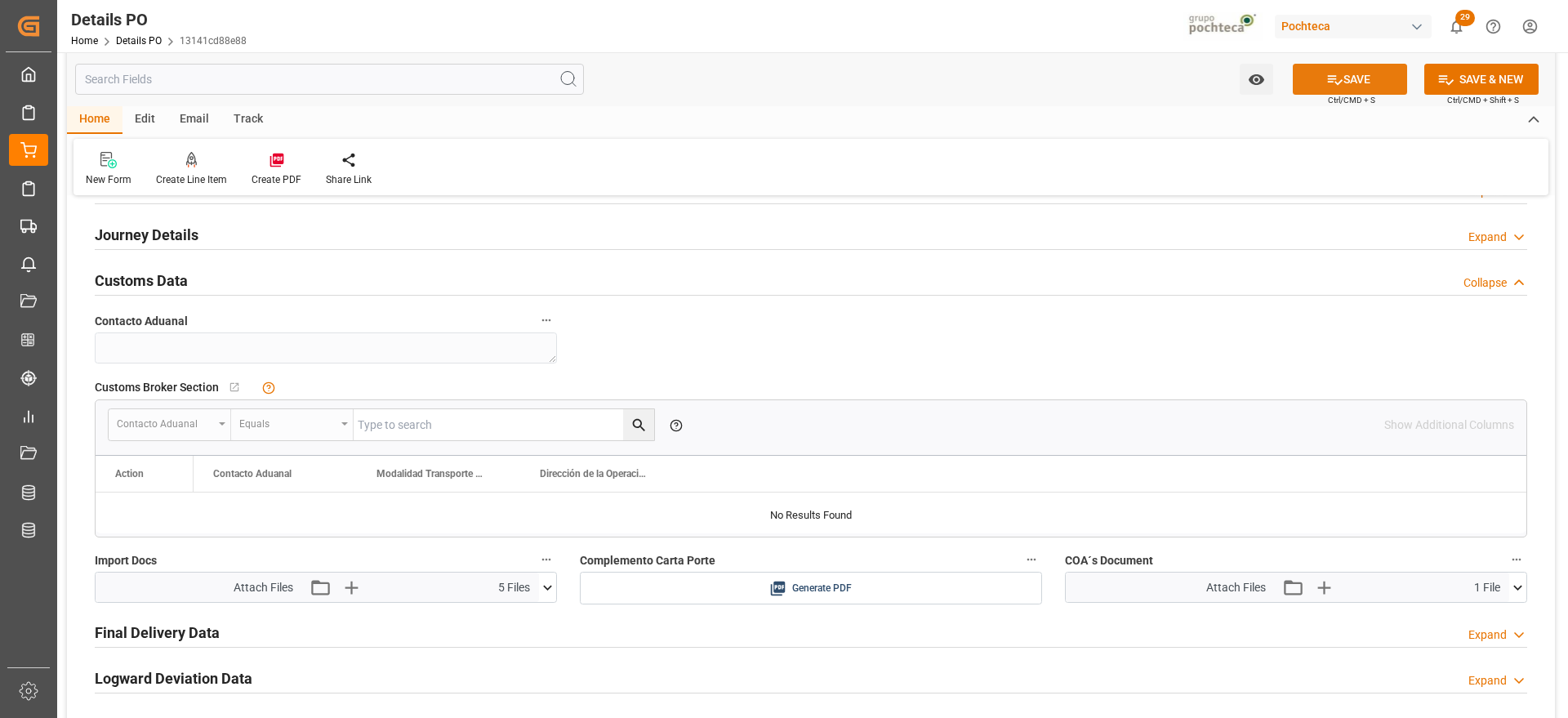
click at [1371, 74] on button "SAVE" at bounding box center [1350, 79] width 114 height 31
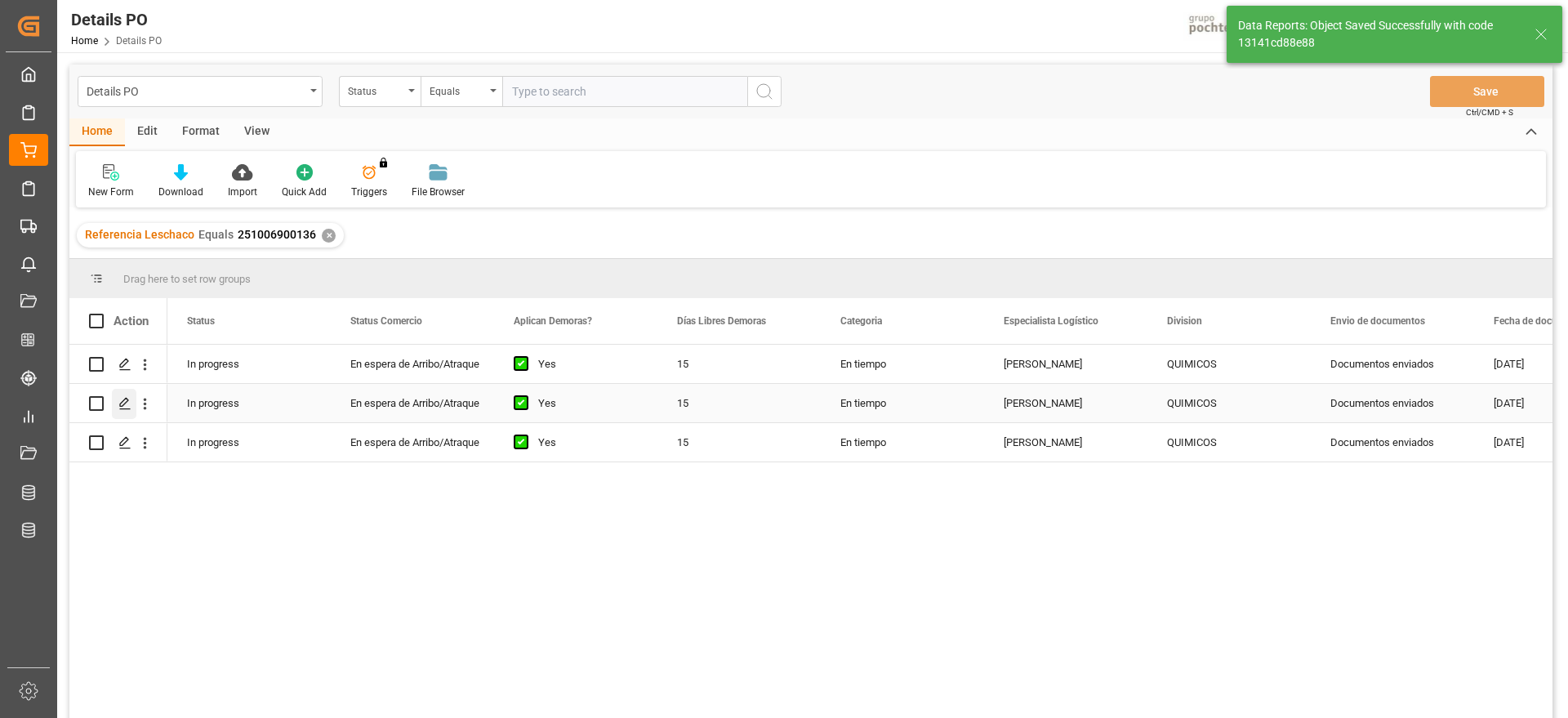
click at [131, 400] on icon "Press SPACE to select this row." at bounding box center [125, 403] width 13 height 13
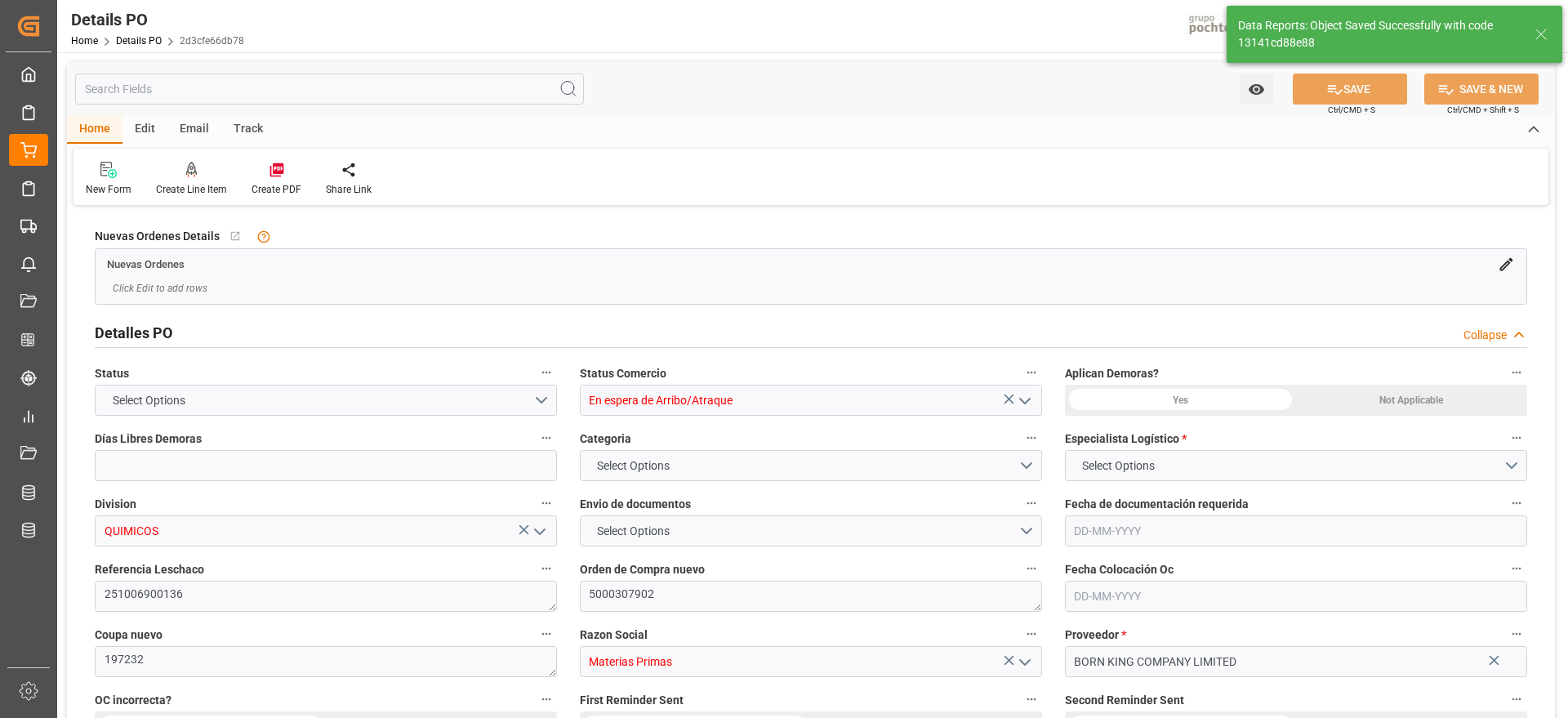
type input "15"
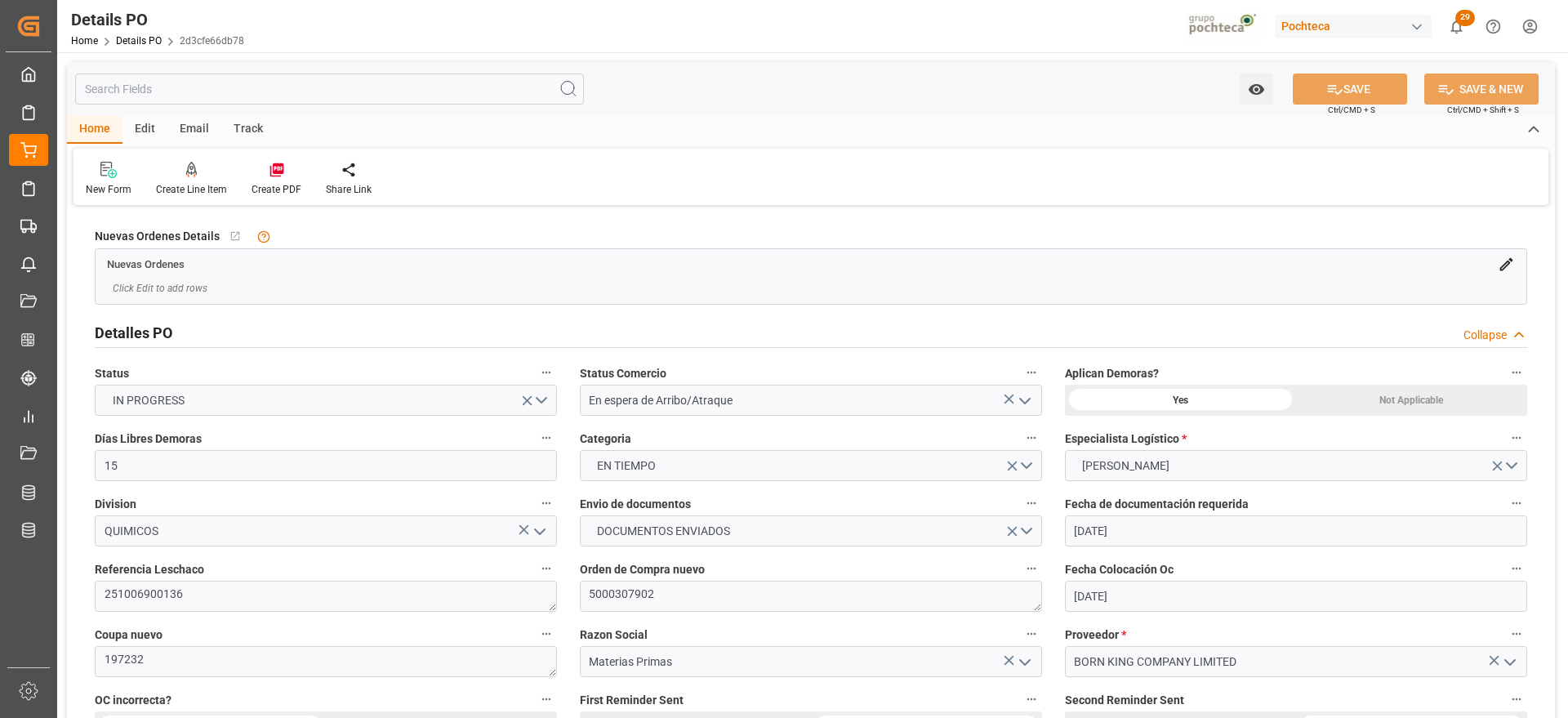
type input "[DATE]"
type input "15-08-2025"
type input "[DATE]"
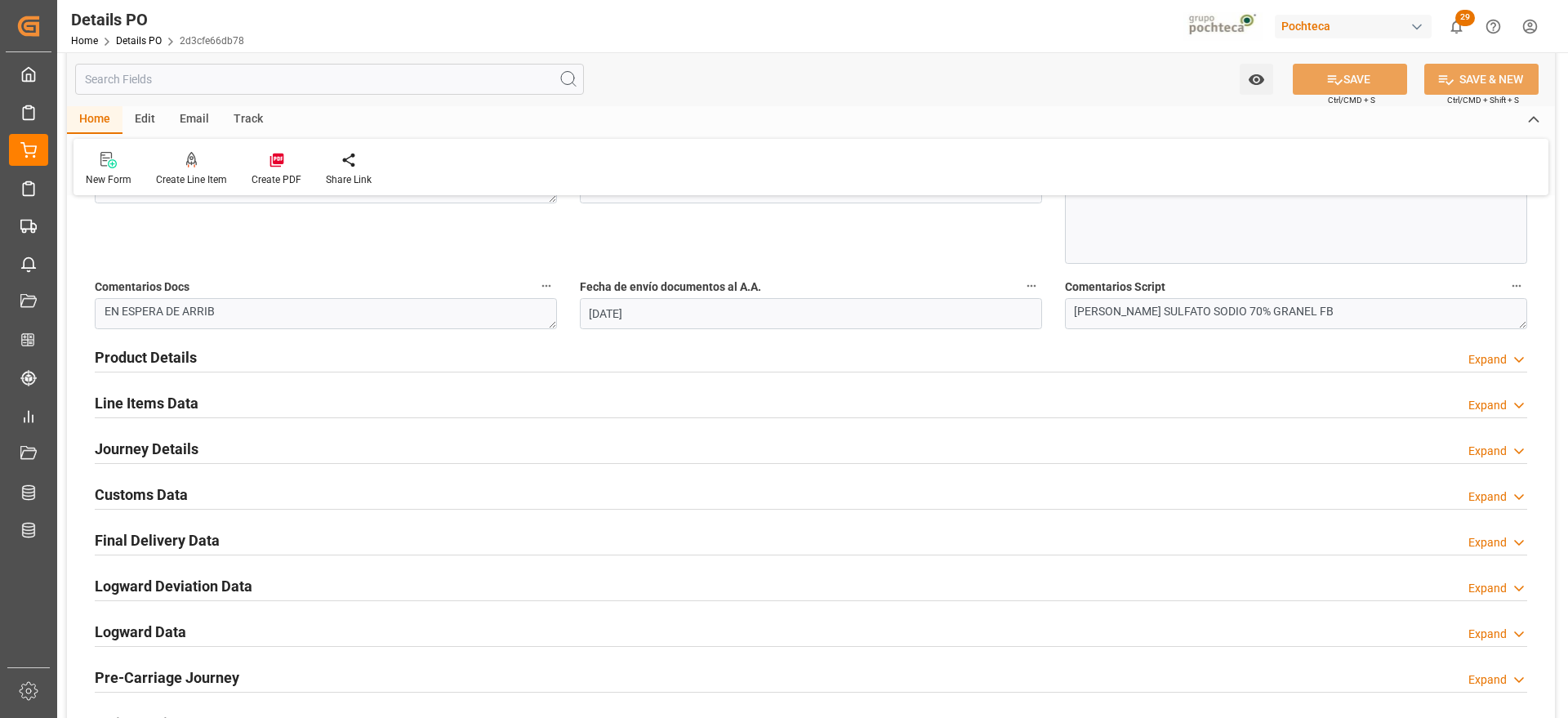
scroll to position [1021, 0]
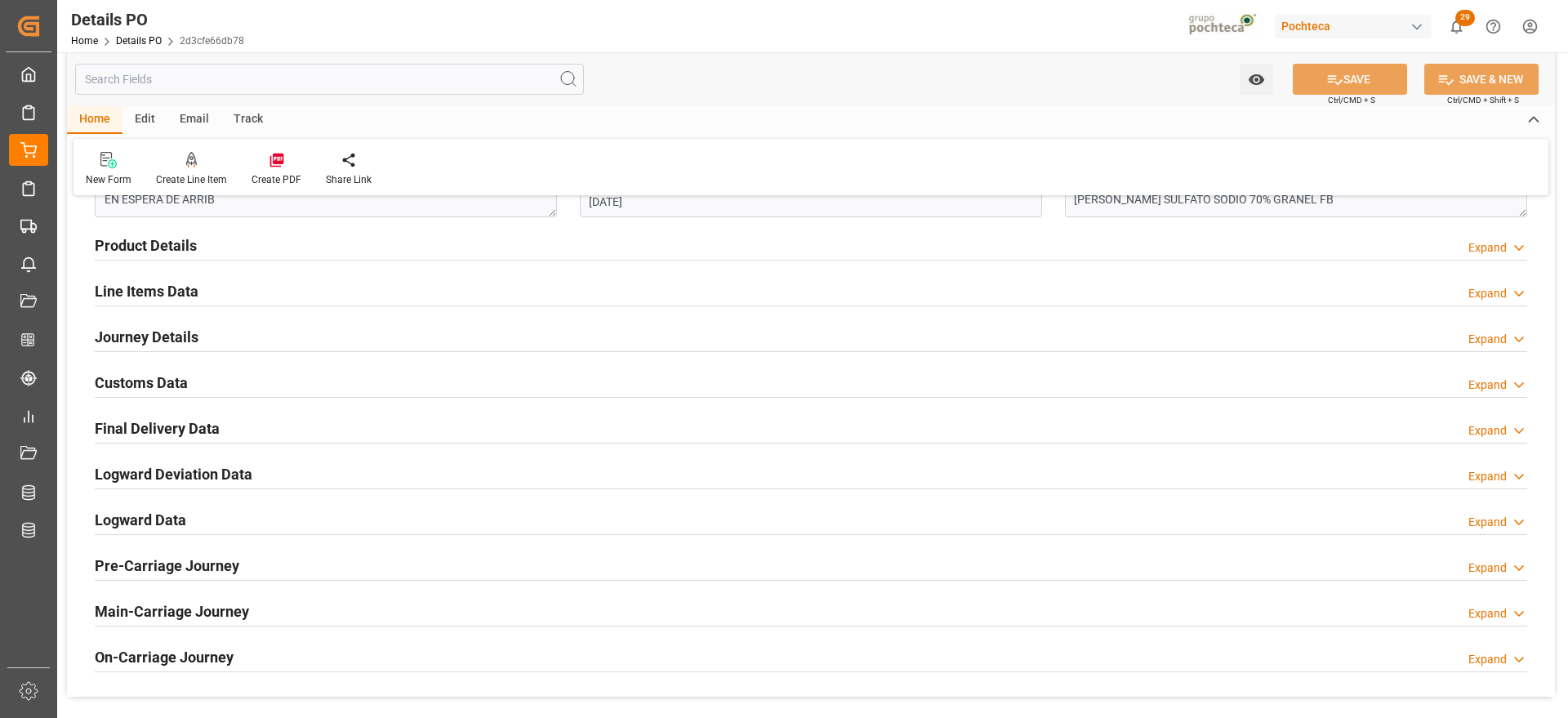
click at [159, 382] on h2 "Customs Data" at bounding box center [142, 382] width 93 height 22
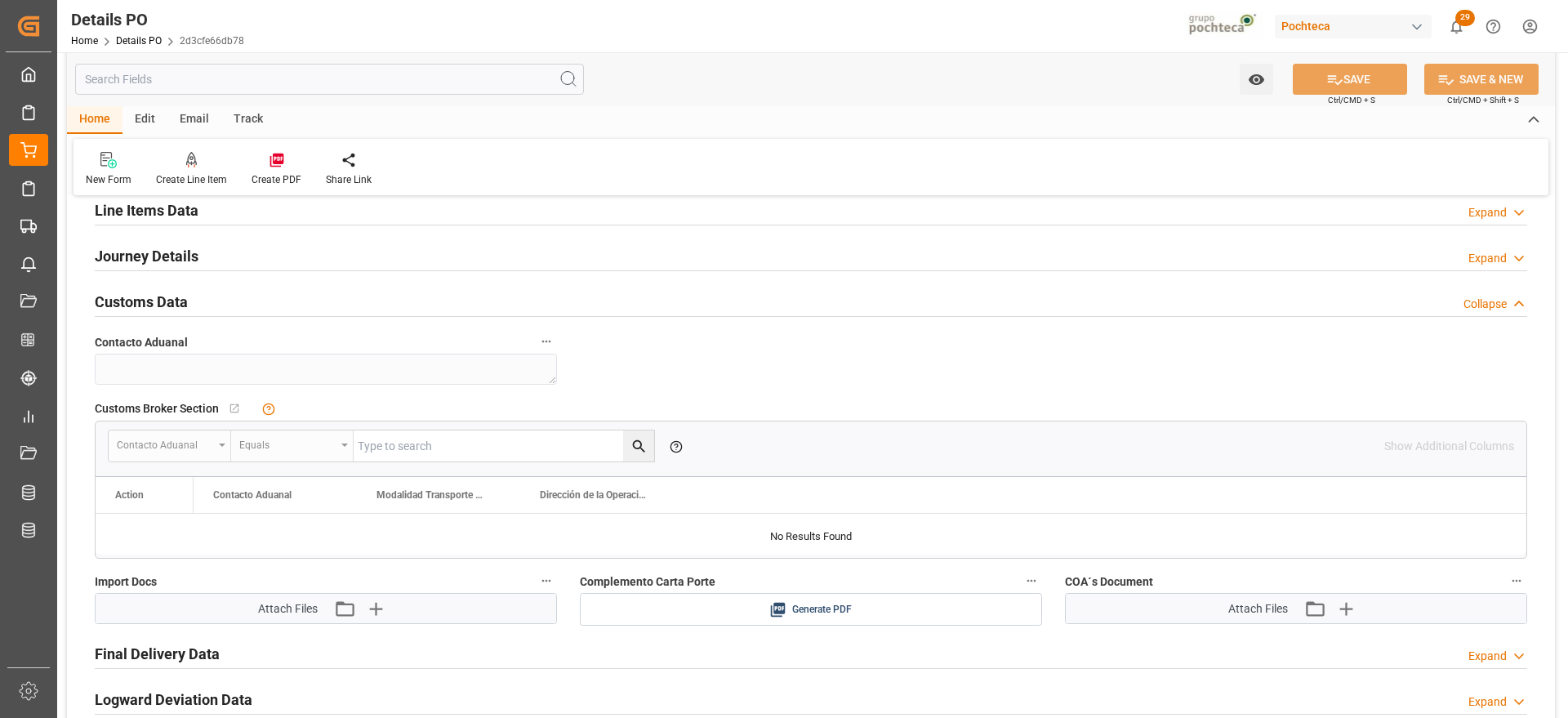
scroll to position [1225, 0]
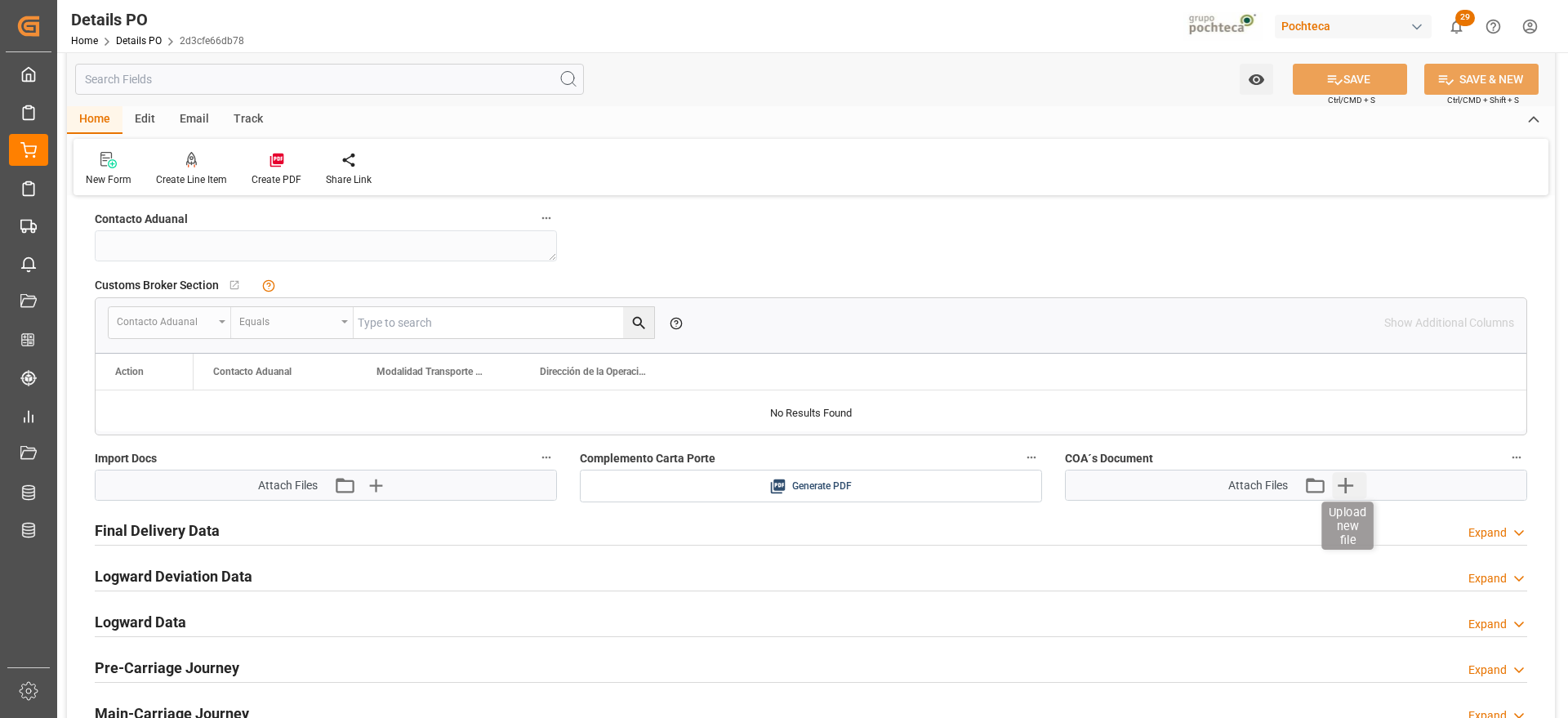
click at [1352, 486] on icon "button" at bounding box center [1345, 485] width 15 height 15
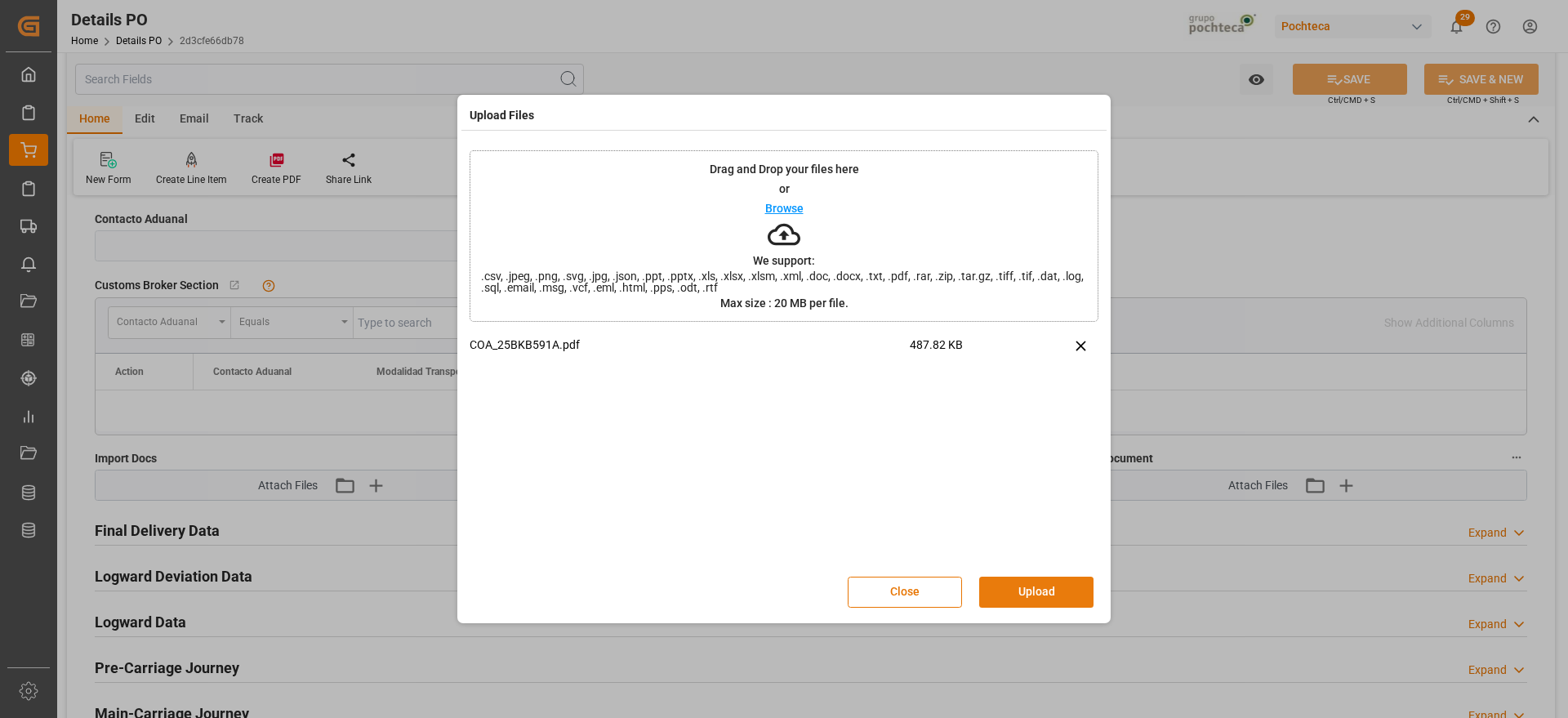
click at [1040, 603] on button "Upload" at bounding box center [1036, 592] width 114 height 31
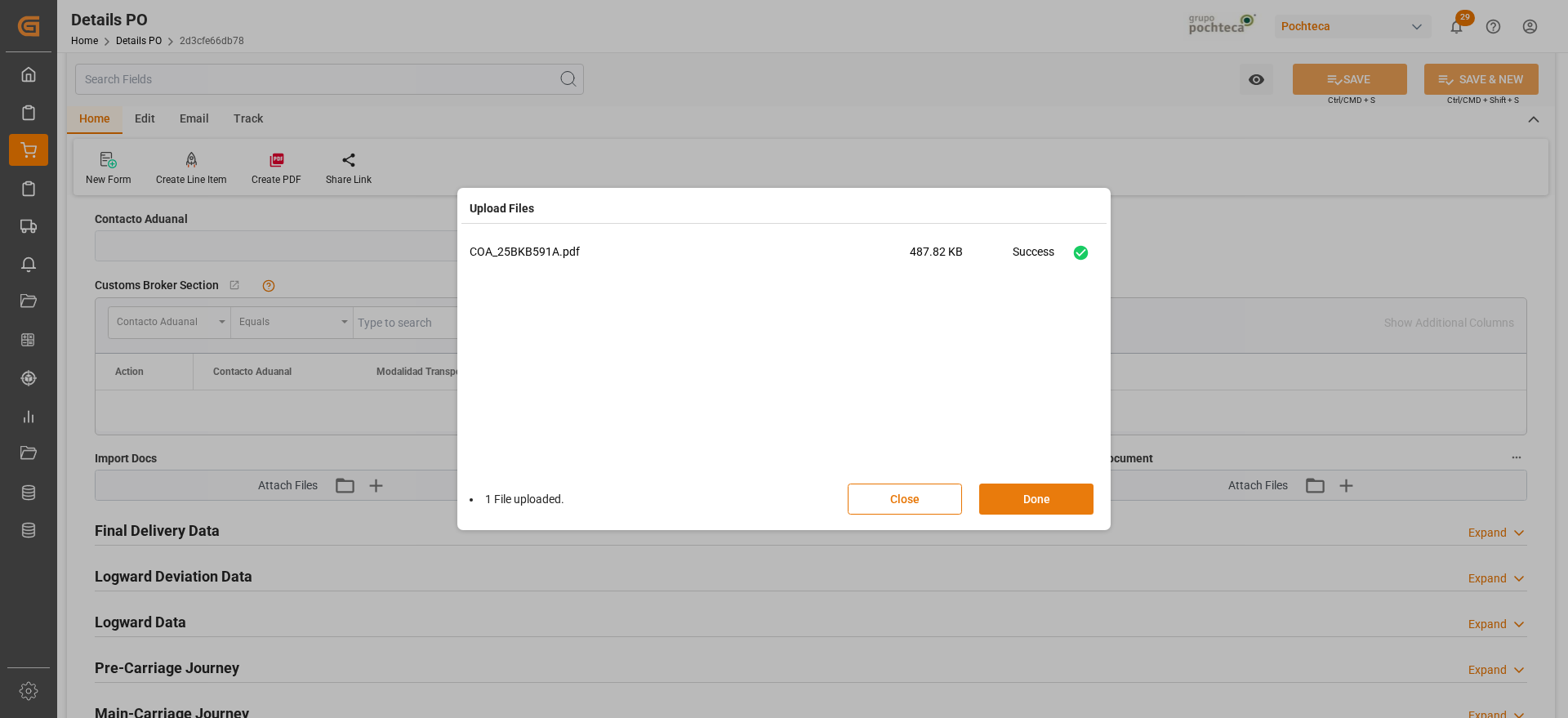
click at [1063, 500] on button "Done" at bounding box center [1036, 499] width 114 height 31
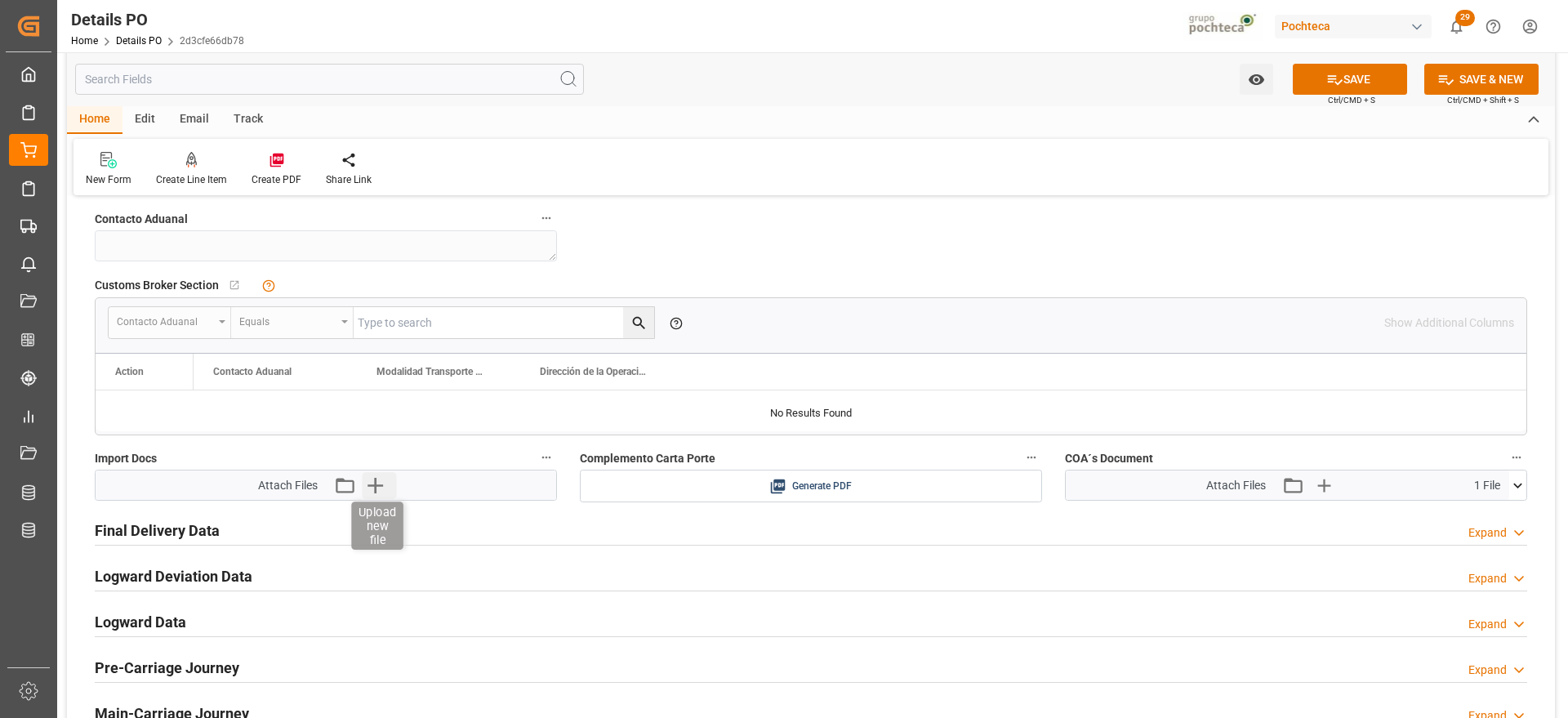
click at [381, 488] on icon "button" at bounding box center [374, 485] width 26 height 26
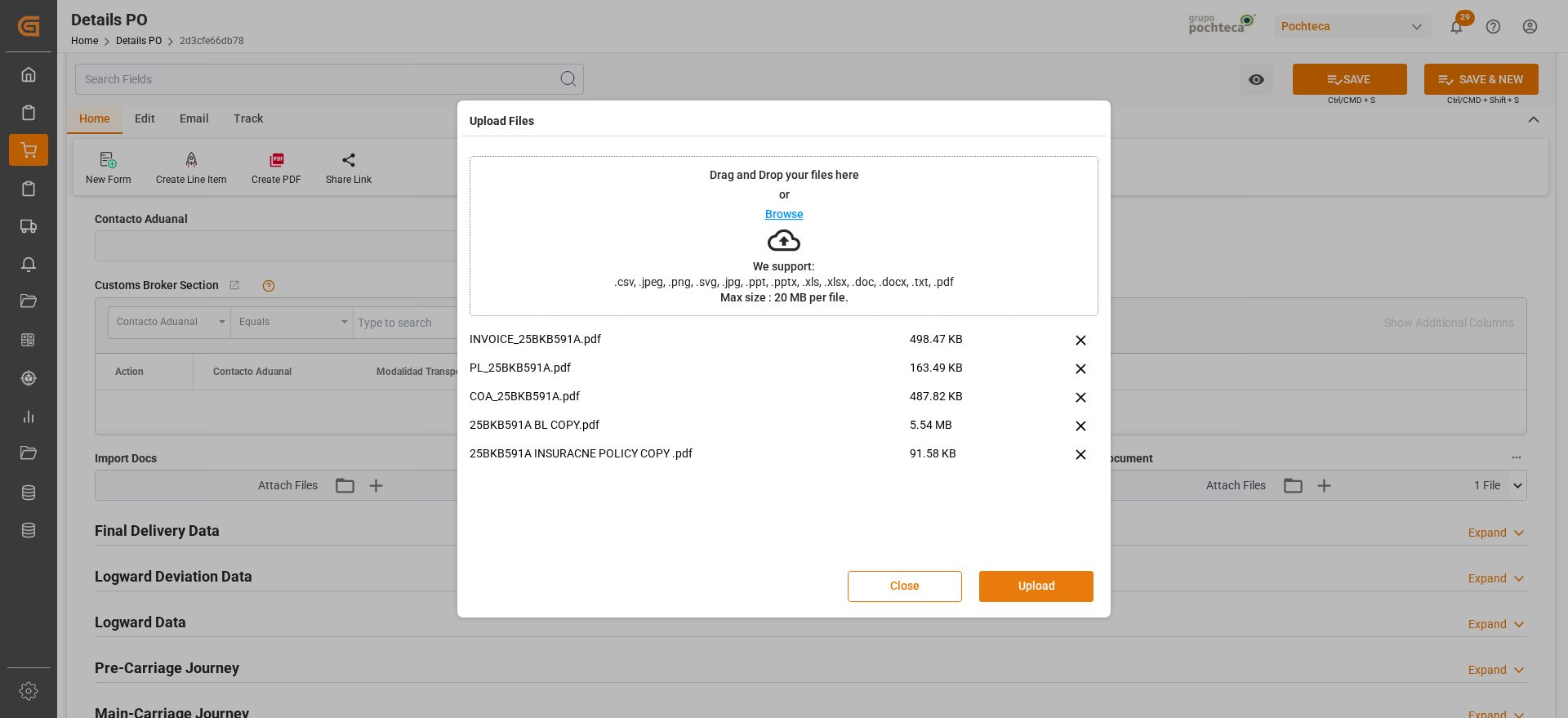
click at [1037, 581] on button "Upload" at bounding box center [1036, 586] width 114 height 31
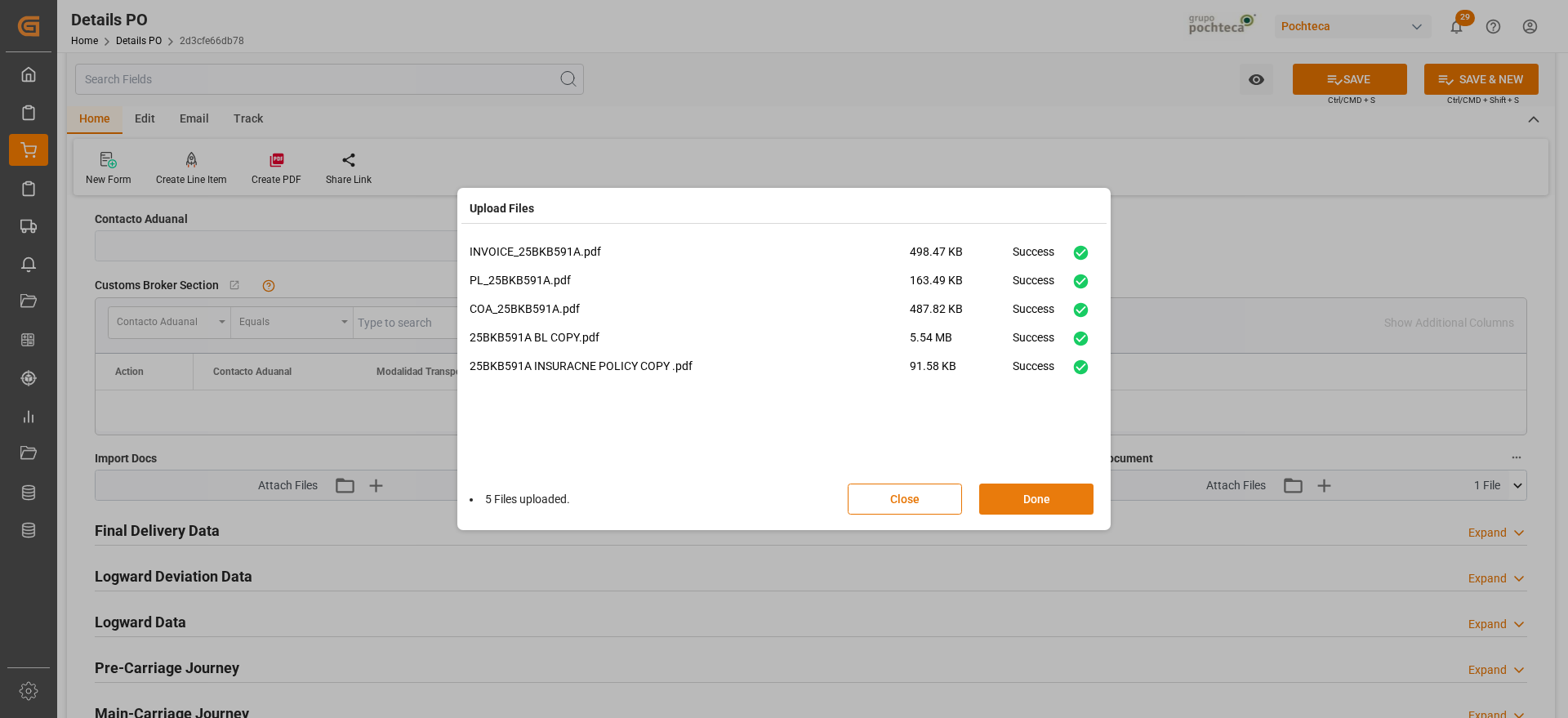
click at [1052, 498] on button "Done" at bounding box center [1036, 499] width 114 height 31
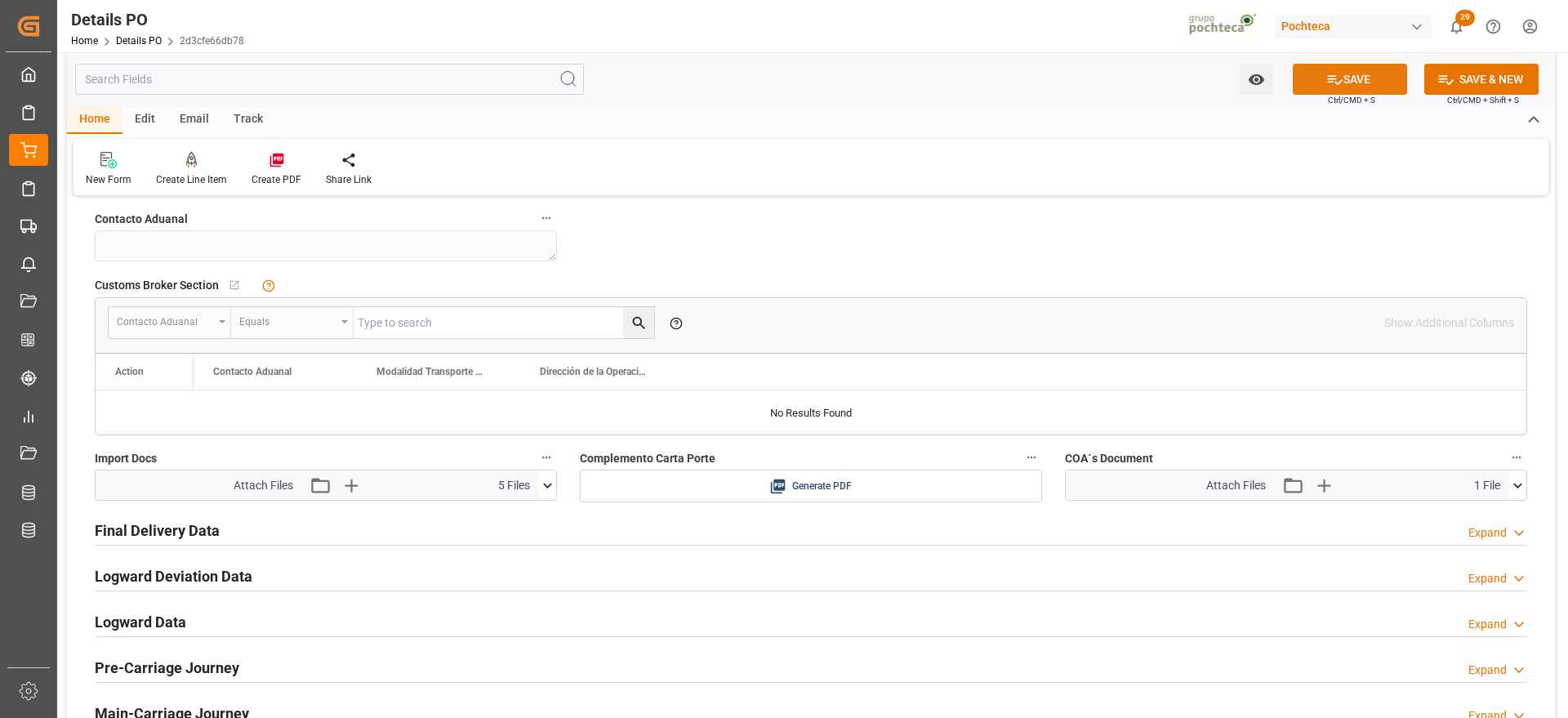
click at [1318, 68] on button "SAVE" at bounding box center [1350, 79] width 114 height 31
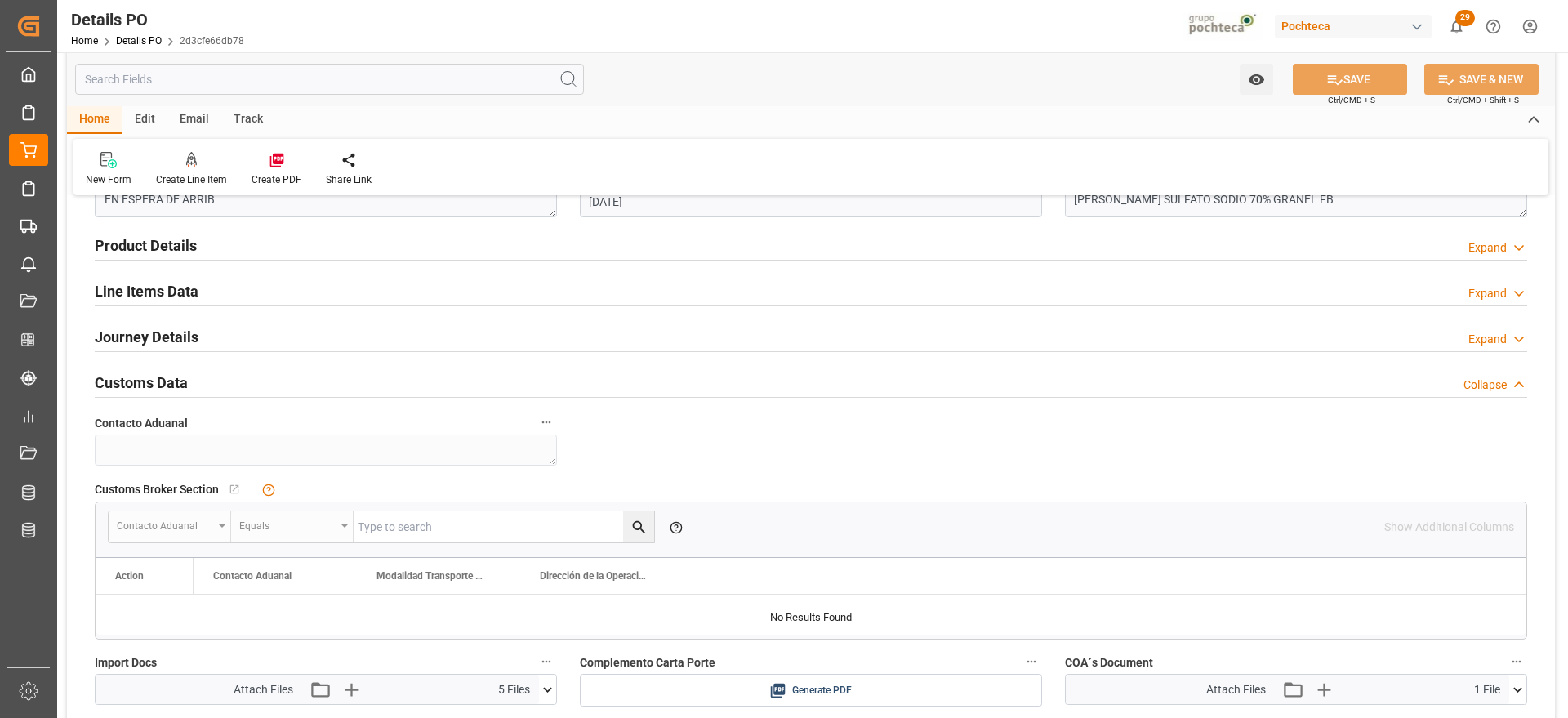
scroll to position [919, 0]
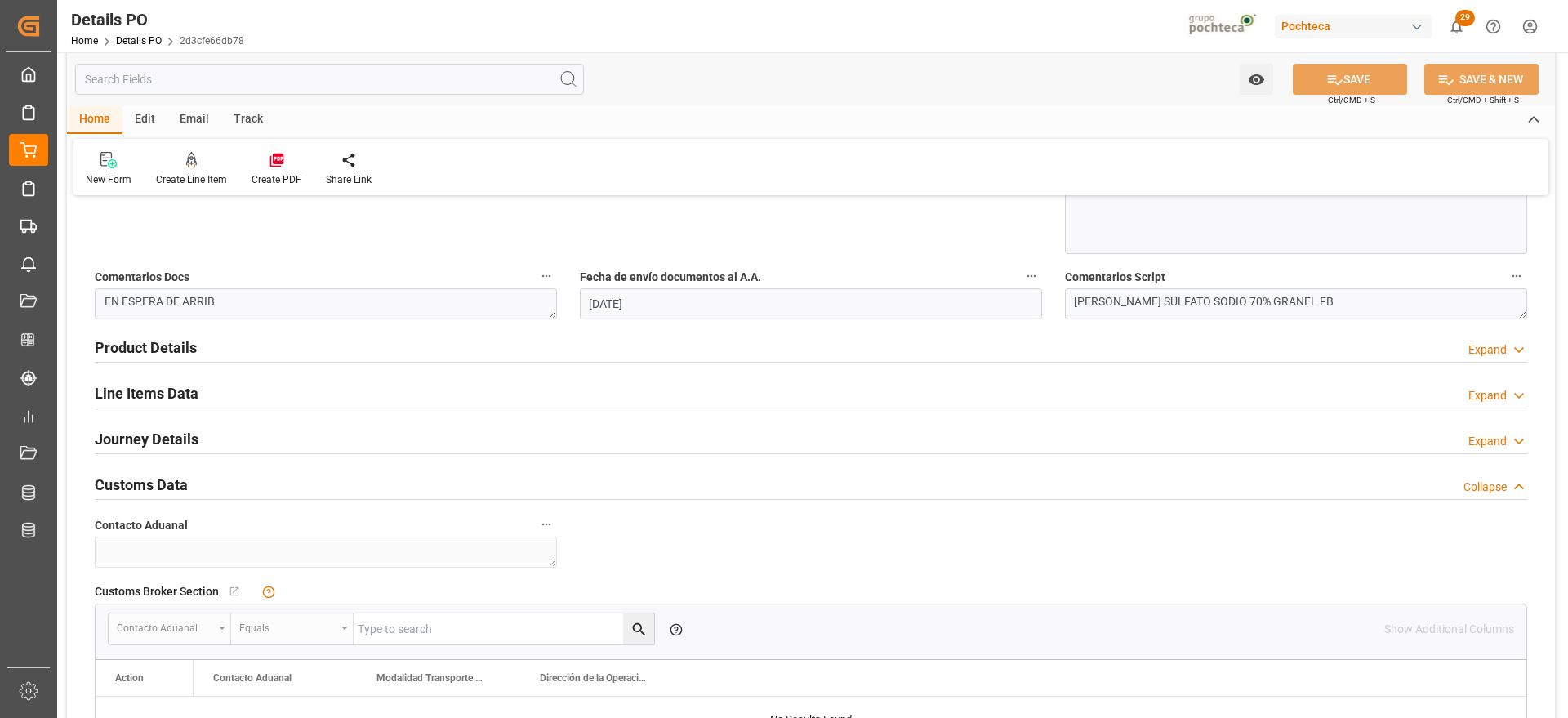
click at [160, 391] on h2 "Line Items Data" at bounding box center [147, 393] width 104 height 22
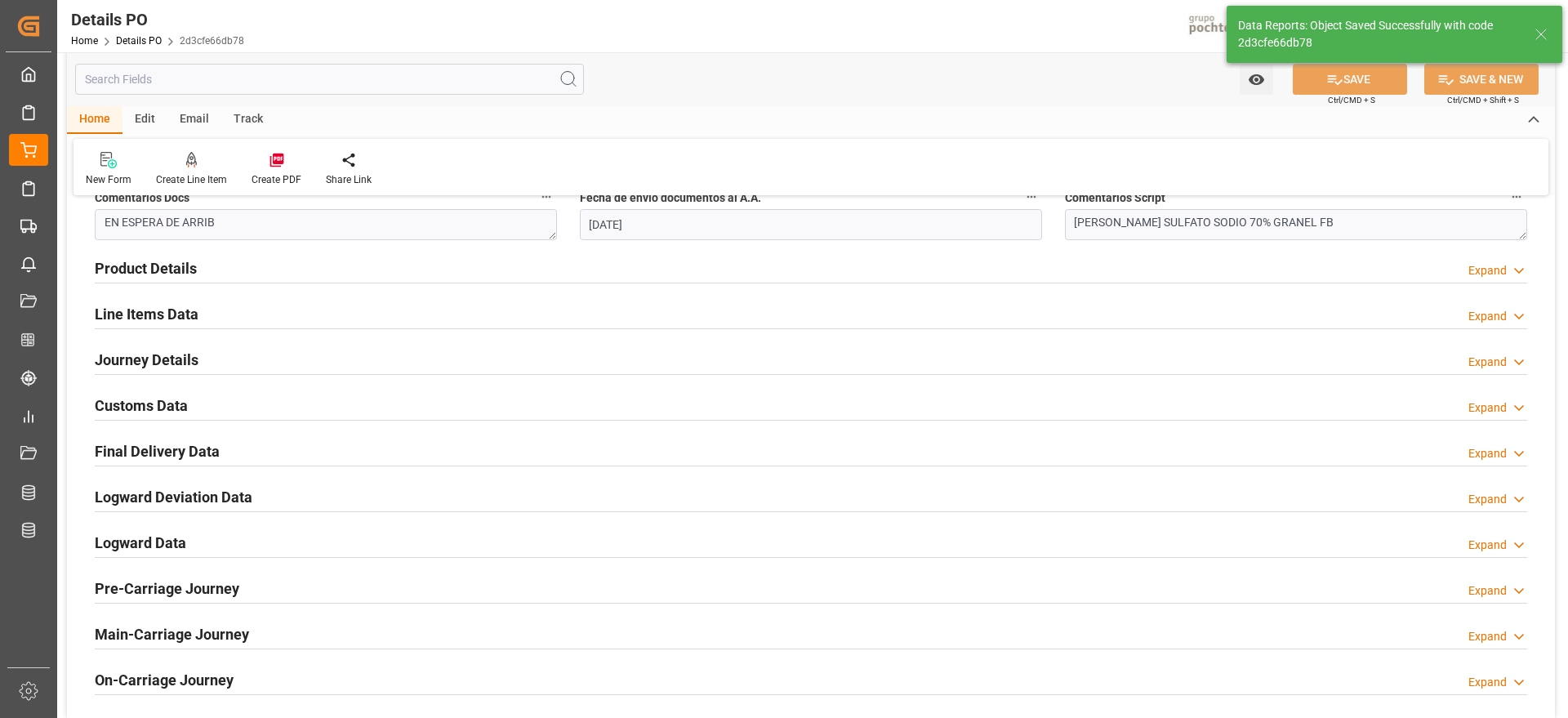
scroll to position [1021, 0]
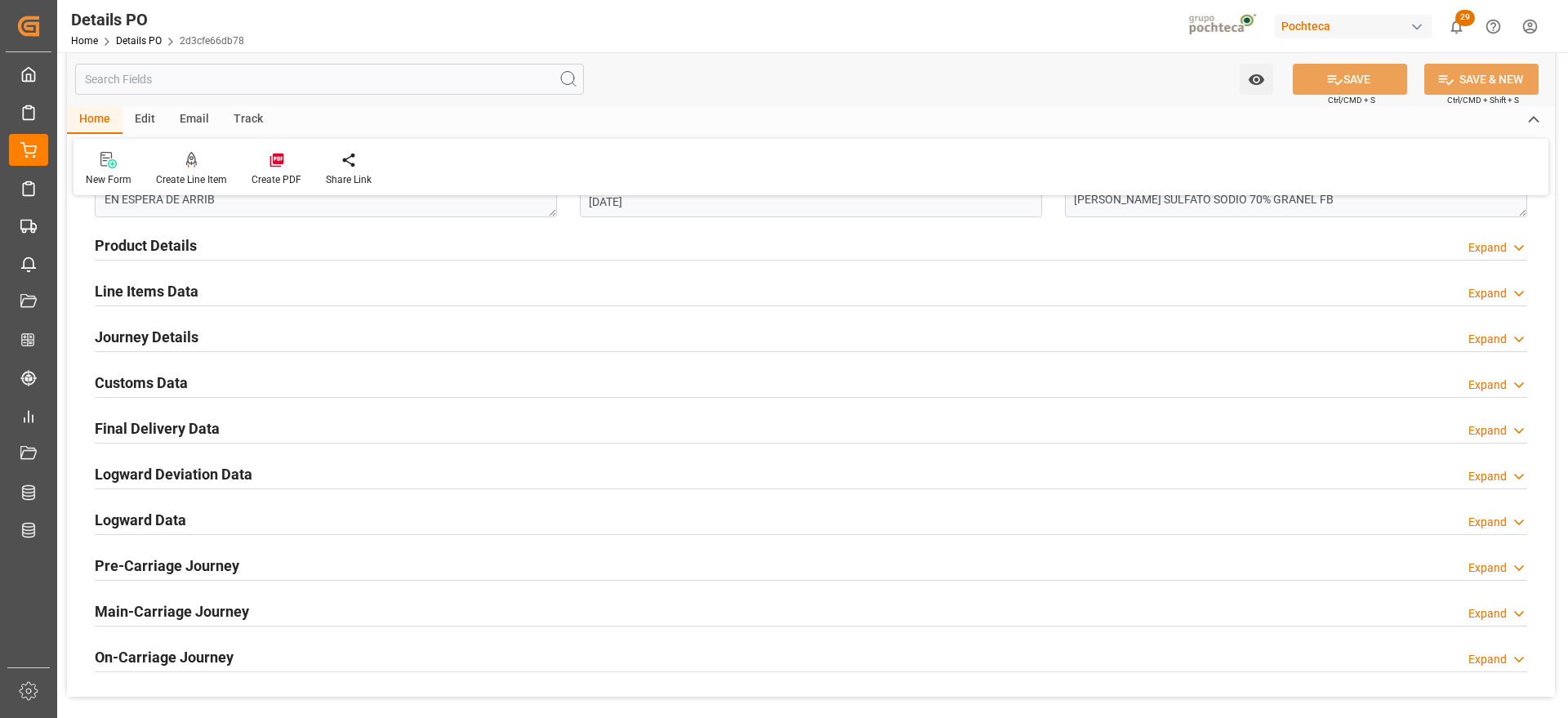
click at [141, 288] on h2 "Line Items Data" at bounding box center [147, 291] width 104 height 22
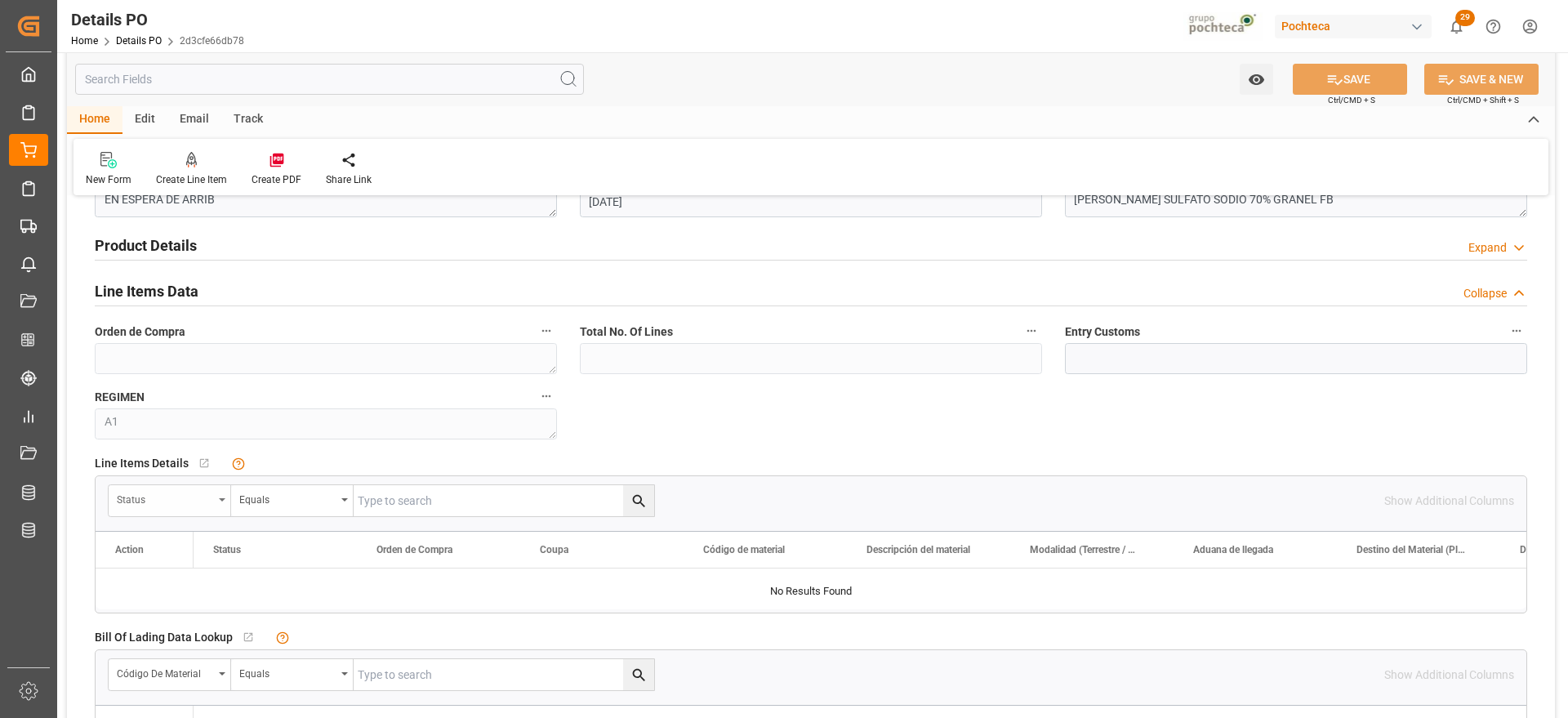
click at [213, 495] on div "Status" at bounding box center [164, 497] width 96 height 19
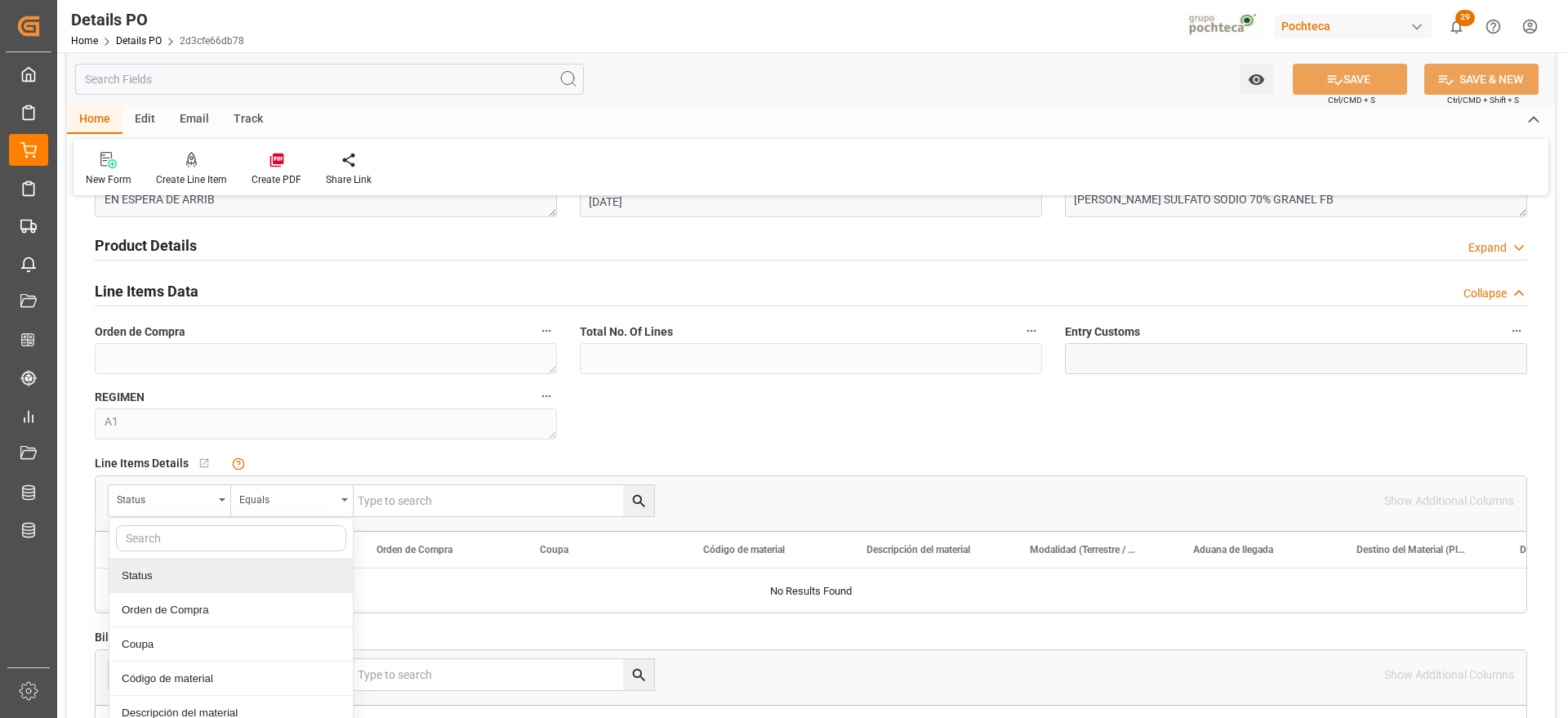
click at [188, 543] on input "text" at bounding box center [231, 538] width 231 height 26
type input "R"
type input "ORD"
click at [241, 588] on div "Orden de Compra" at bounding box center [231, 576] width 243 height 34
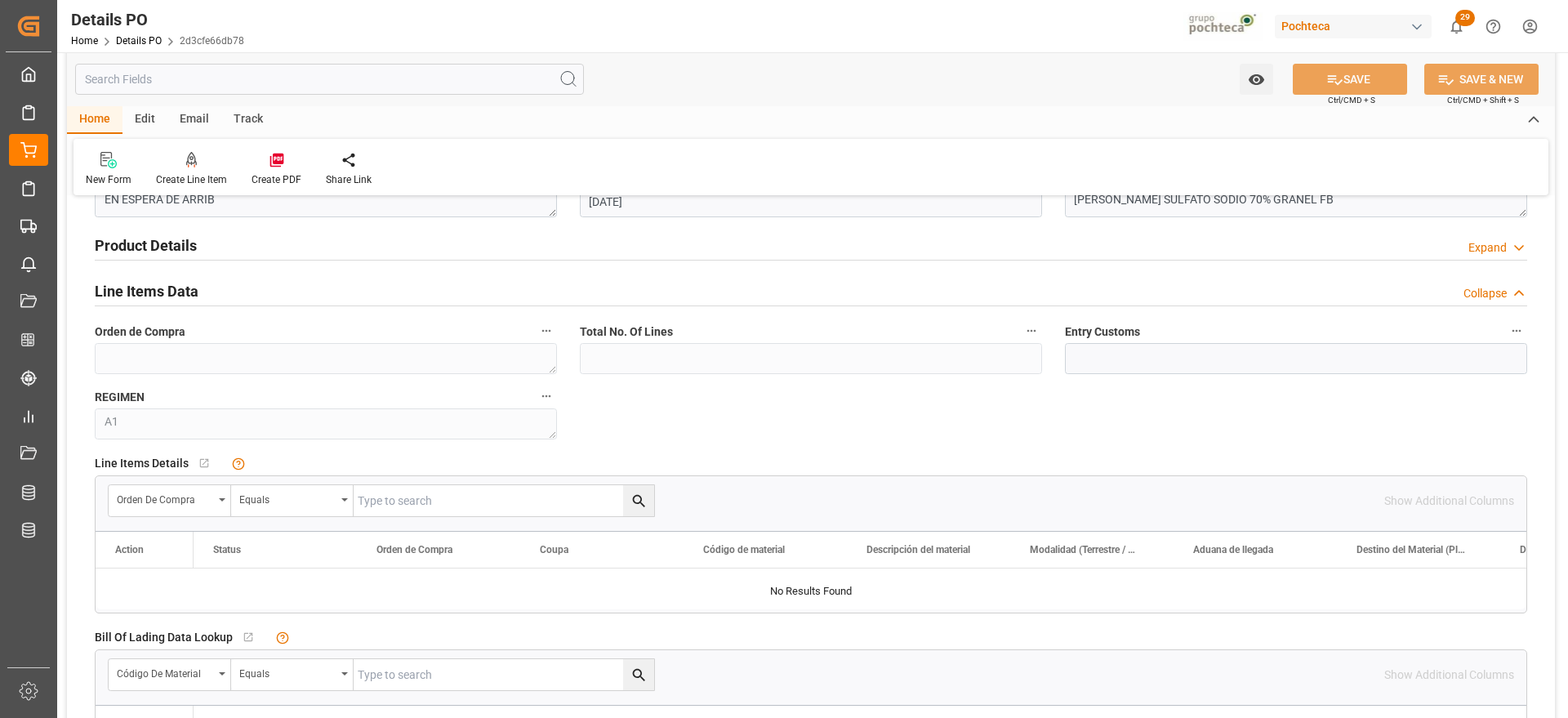
click at [416, 501] on input "text" at bounding box center [504, 501] width 301 height 31
click at [401, 506] on input "text" at bounding box center [504, 501] width 301 height 31
paste input "5000307904"
type input "5000307904"
click at [635, 500] on icon "search button" at bounding box center [639, 501] width 17 height 17
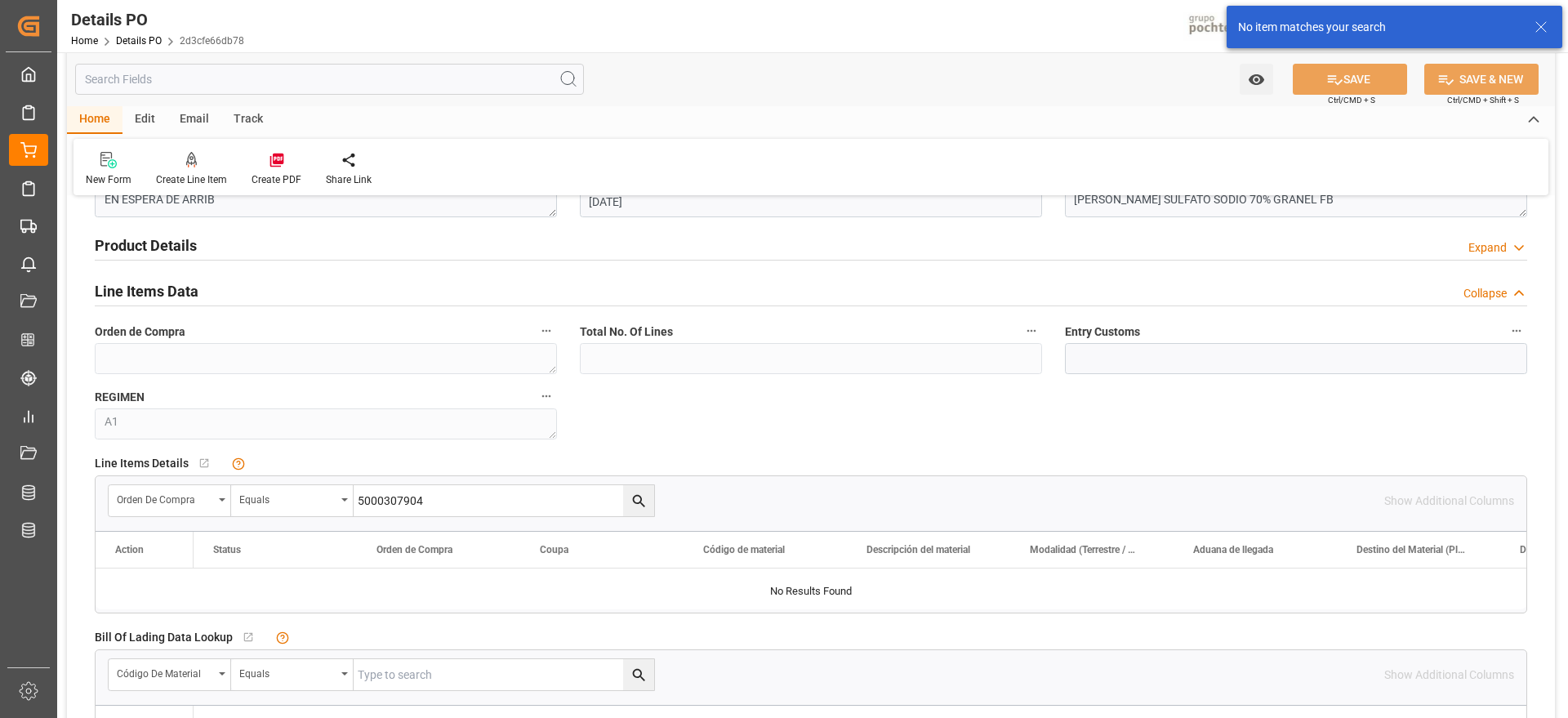
drag, startPoint x: 436, startPoint y: 503, endPoint x: 212, endPoint y: 484, distance: 224.8
click at [212, 485] on div "Orden de Compra Equals 5000307904" at bounding box center [381, 501] width 547 height 32
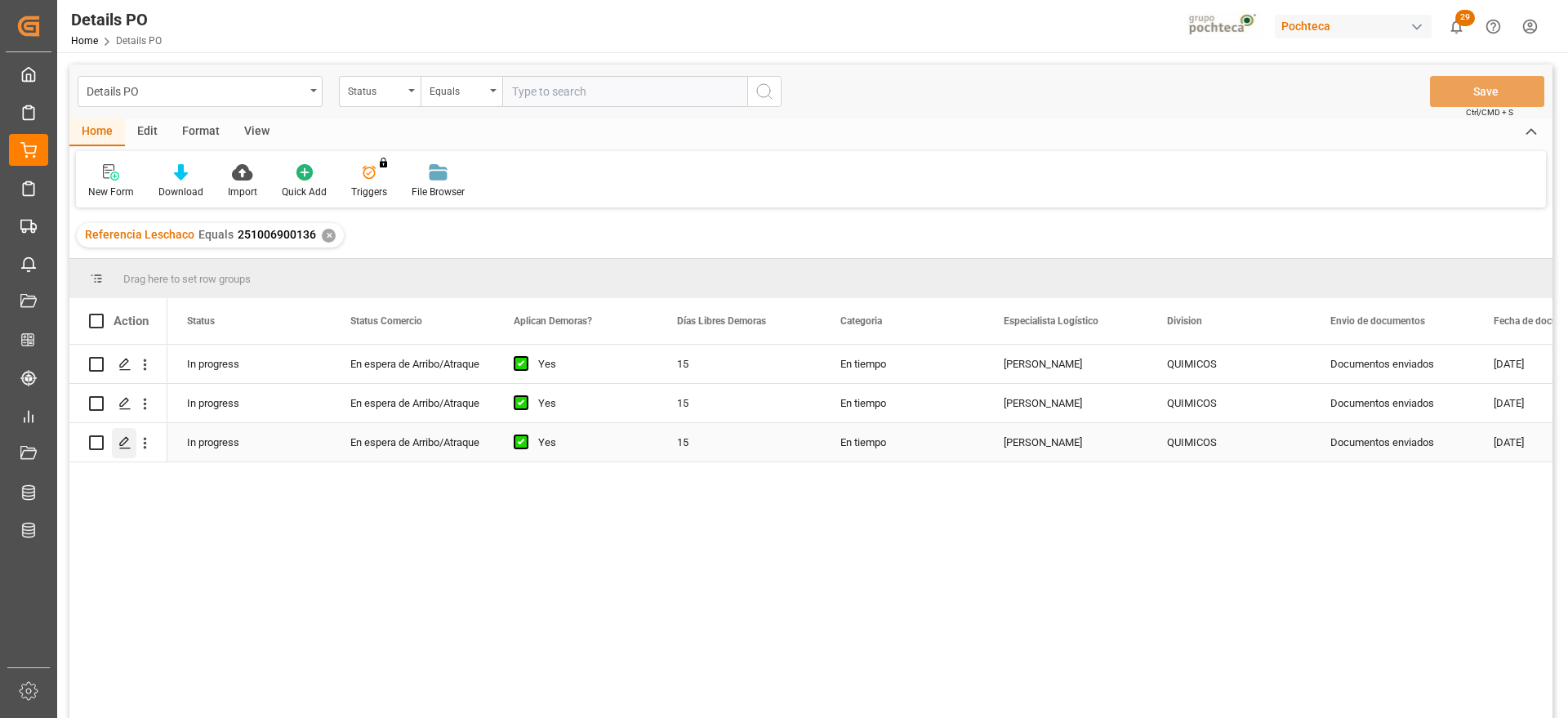
click at [117, 441] on div "Press SPACE to select this row." at bounding box center [124, 443] width 24 height 31
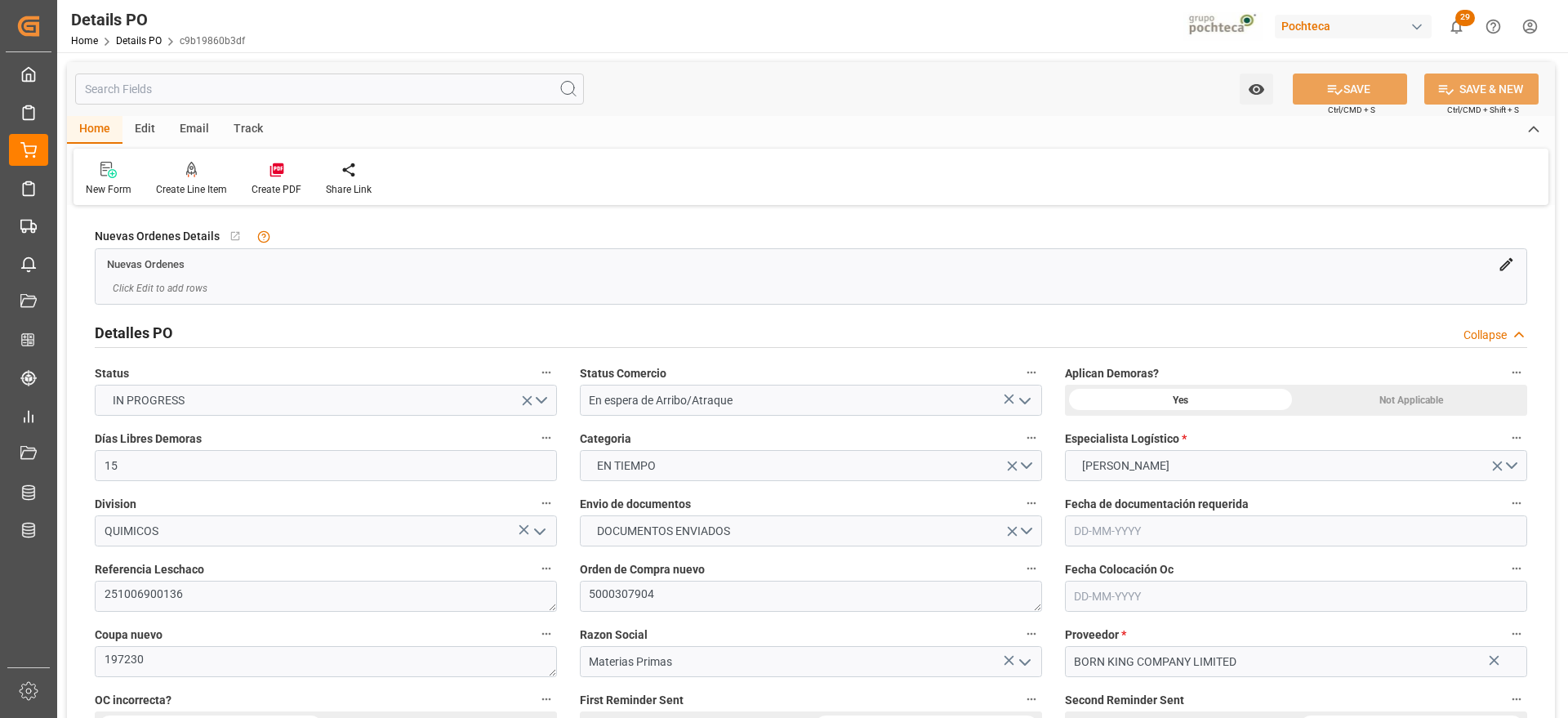
type input "15"
type input "[DATE]"
type input "15-08-2025"
type input "[DATE]"
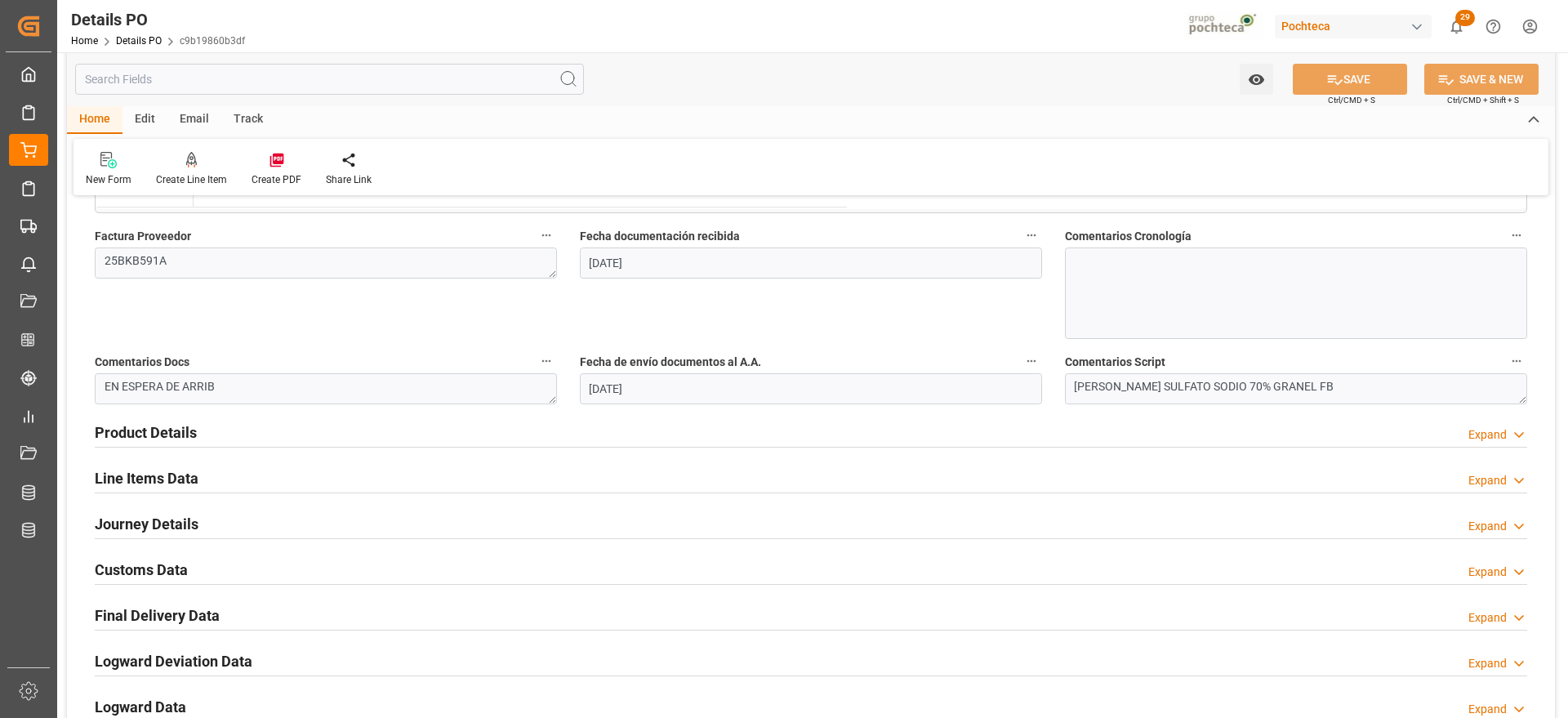
scroll to position [1021, 0]
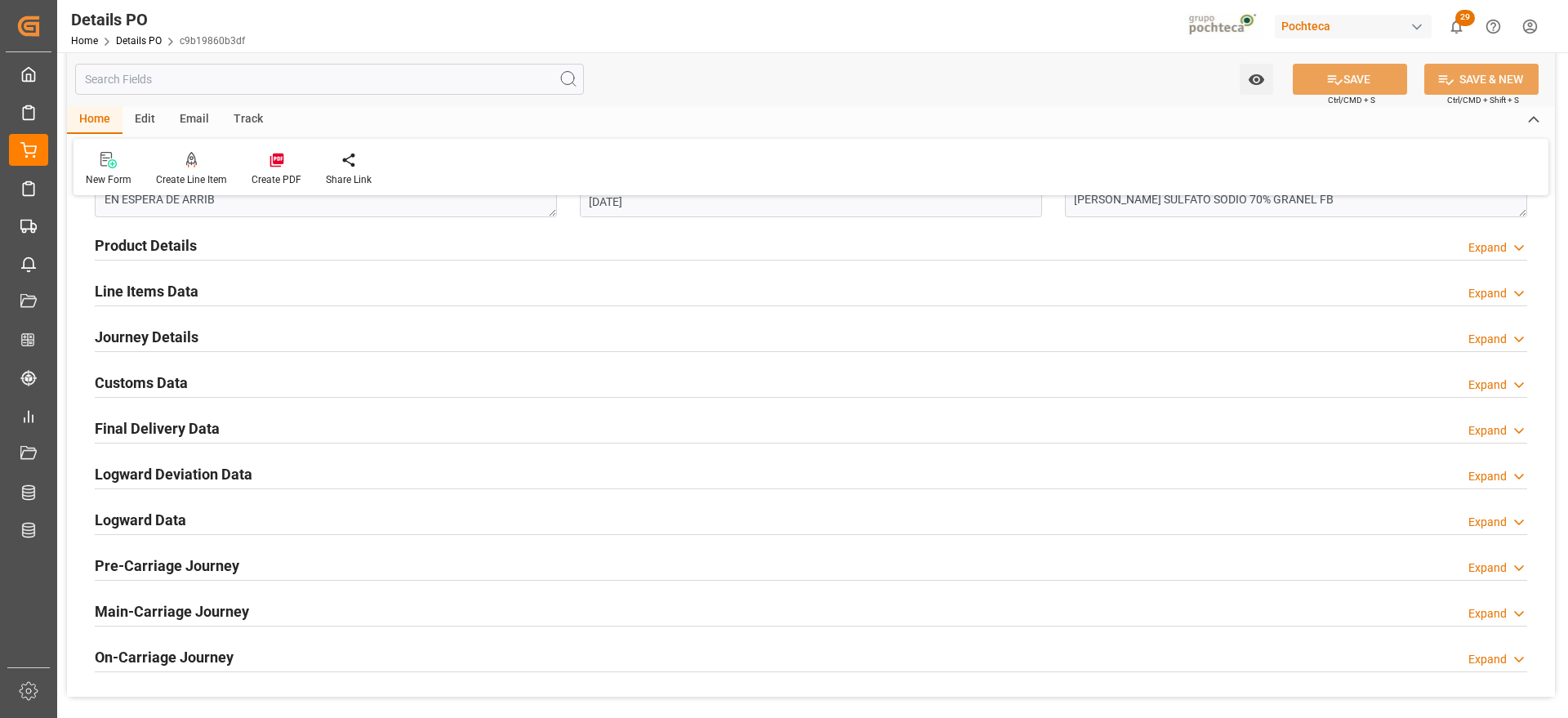
click at [150, 376] on h2 "Customs Data" at bounding box center [142, 382] width 93 height 22
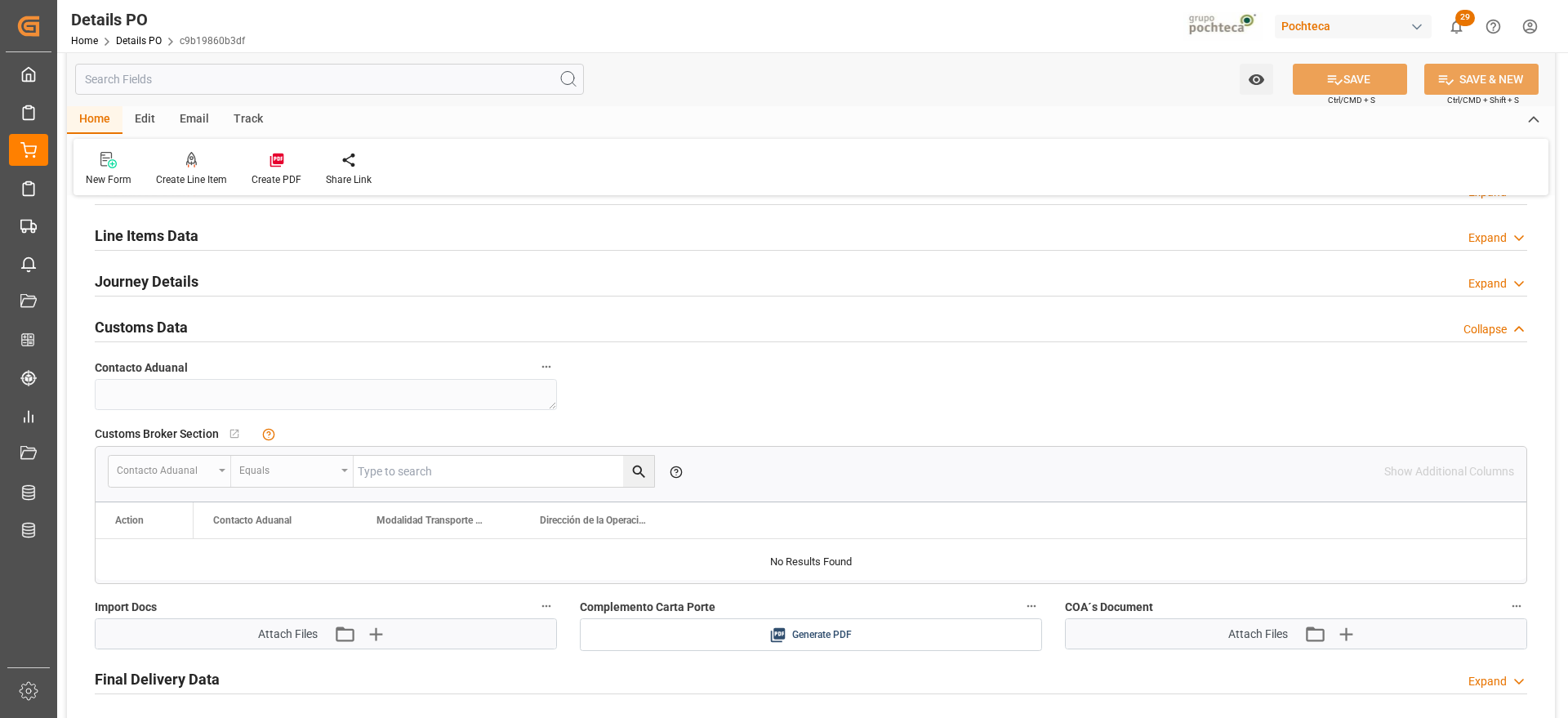
scroll to position [1225, 0]
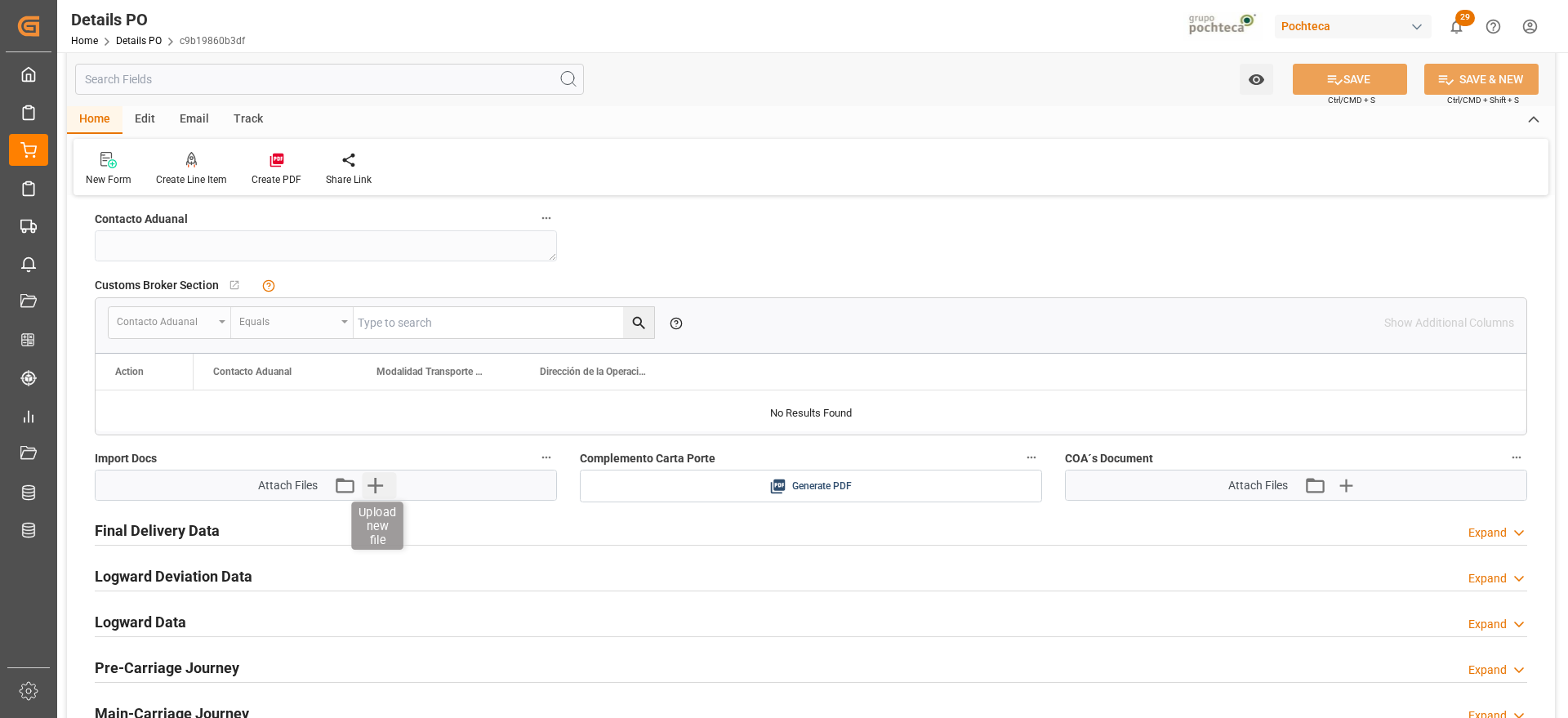
click at [368, 478] on icon "button" at bounding box center [374, 485] width 26 height 26
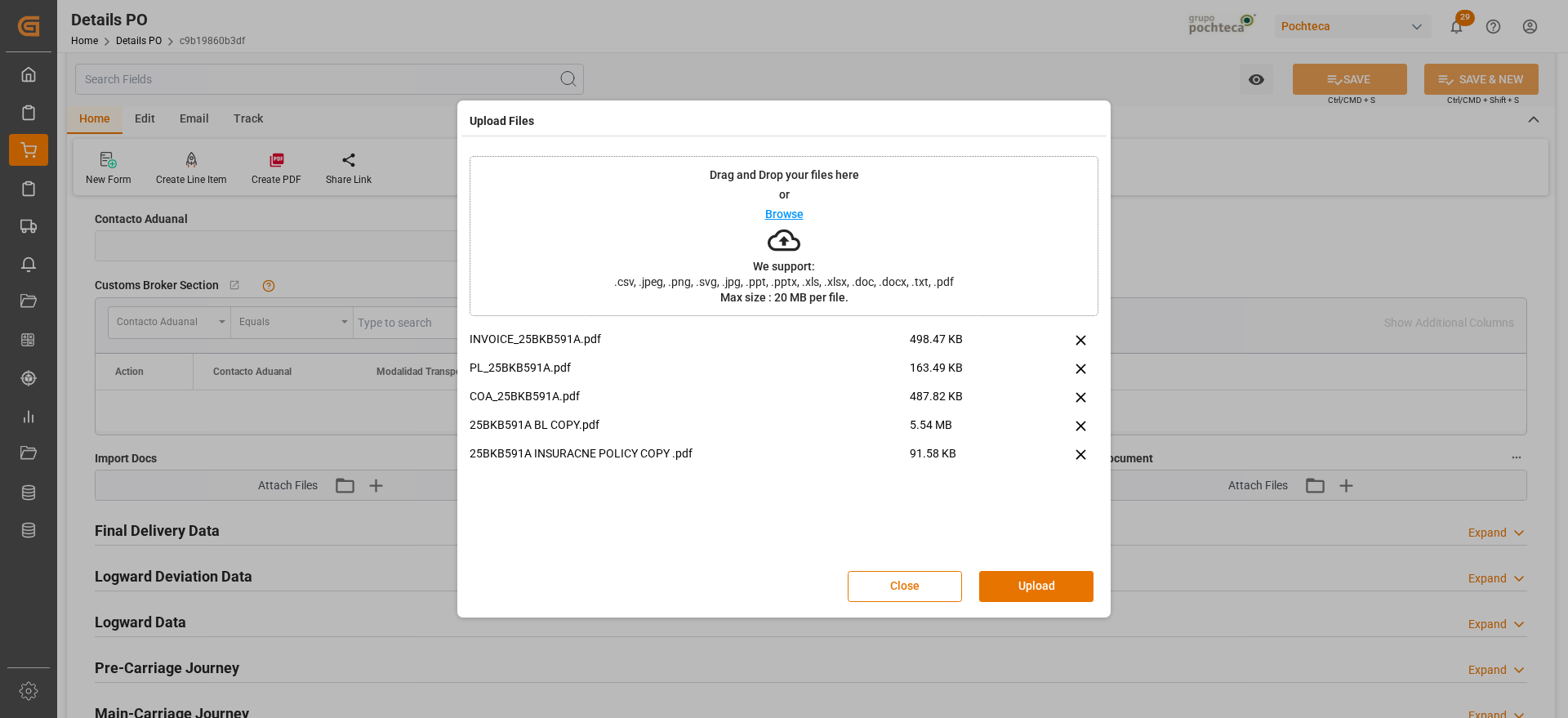
click at [1038, 593] on button "Upload" at bounding box center [1036, 586] width 114 height 31
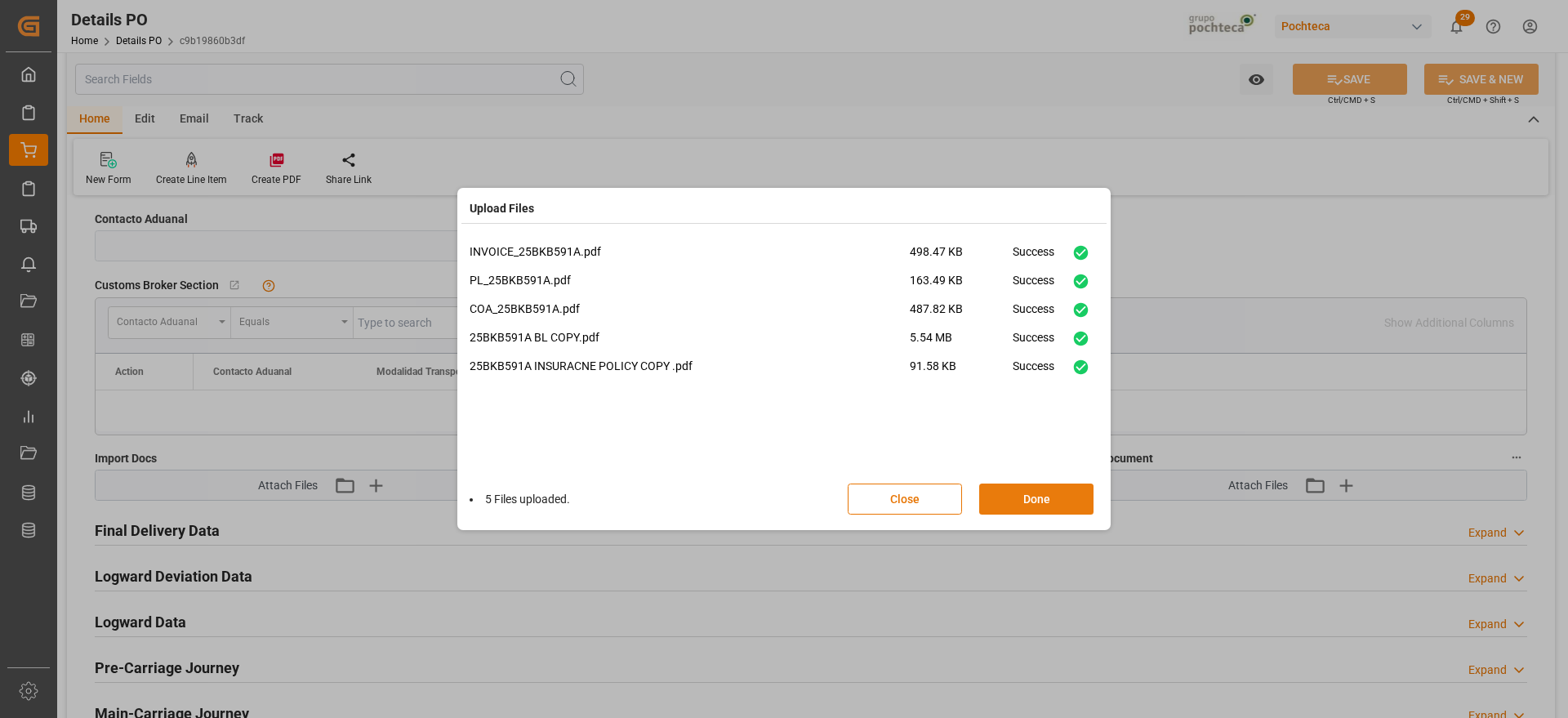
click at [1035, 500] on button "Done" at bounding box center [1036, 499] width 114 height 31
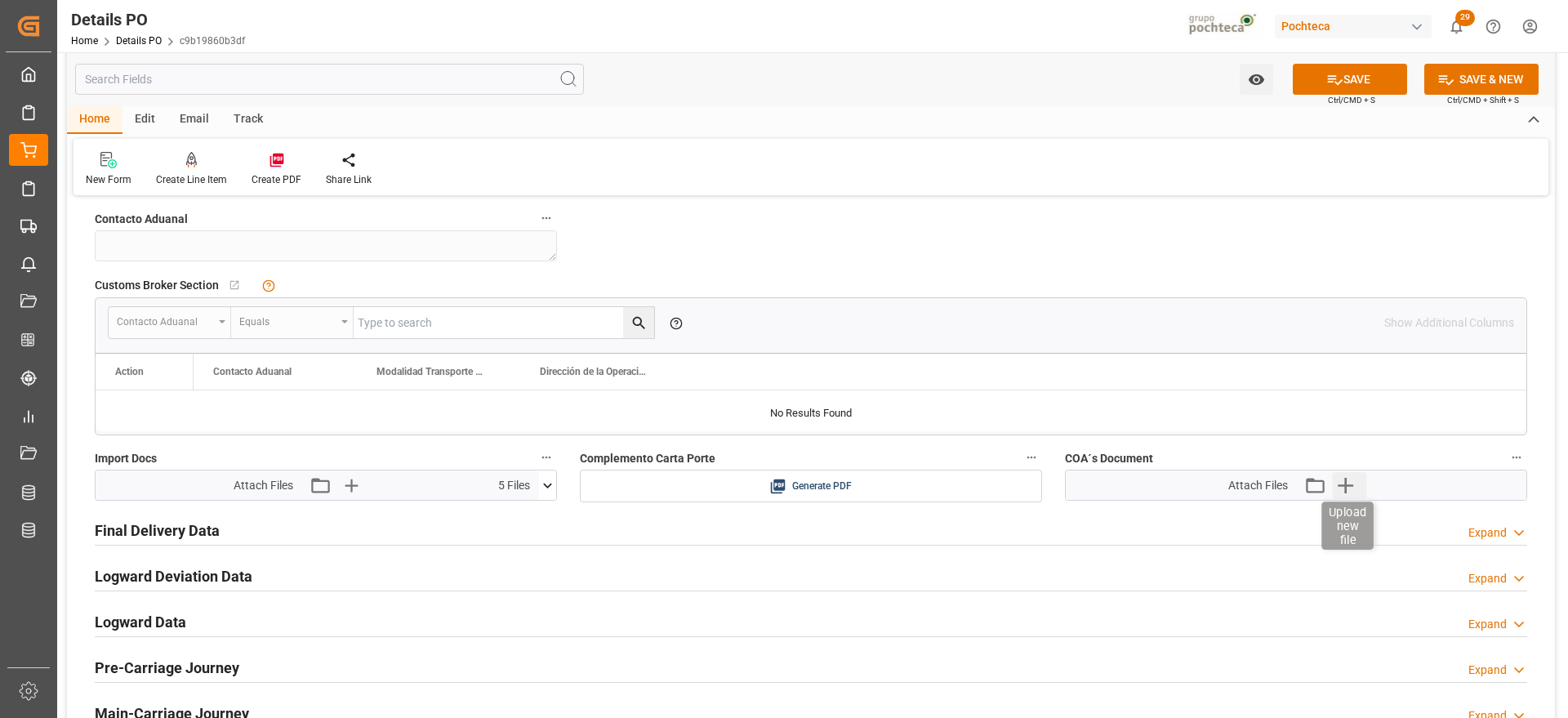
click at [1346, 488] on icon "button" at bounding box center [1345, 485] width 15 height 15
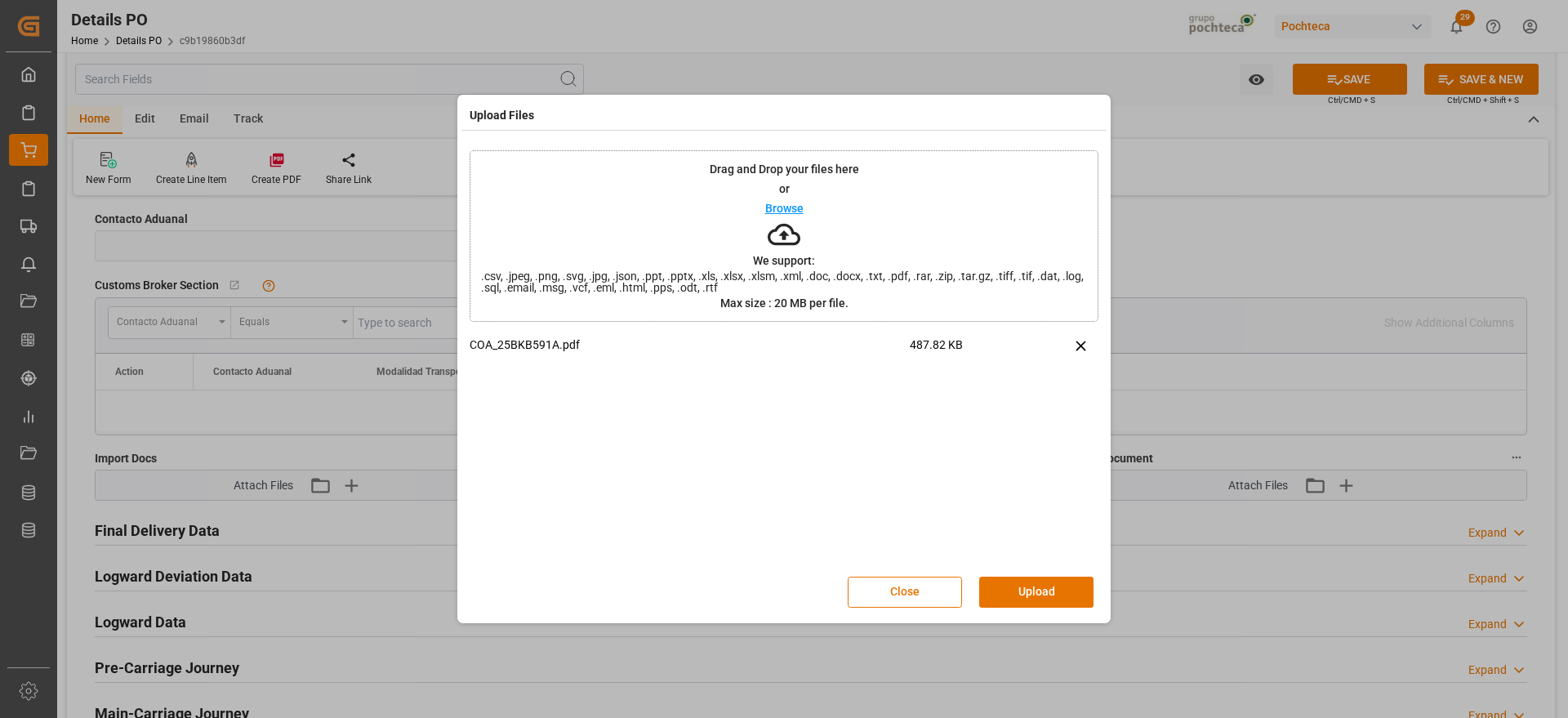
click at [1021, 575] on div "Close Upload" at bounding box center [784, 592] width 629 height 54
click at [1022, 587] on button "Upload" at bounding box center [1036, 592] width 114 height 31
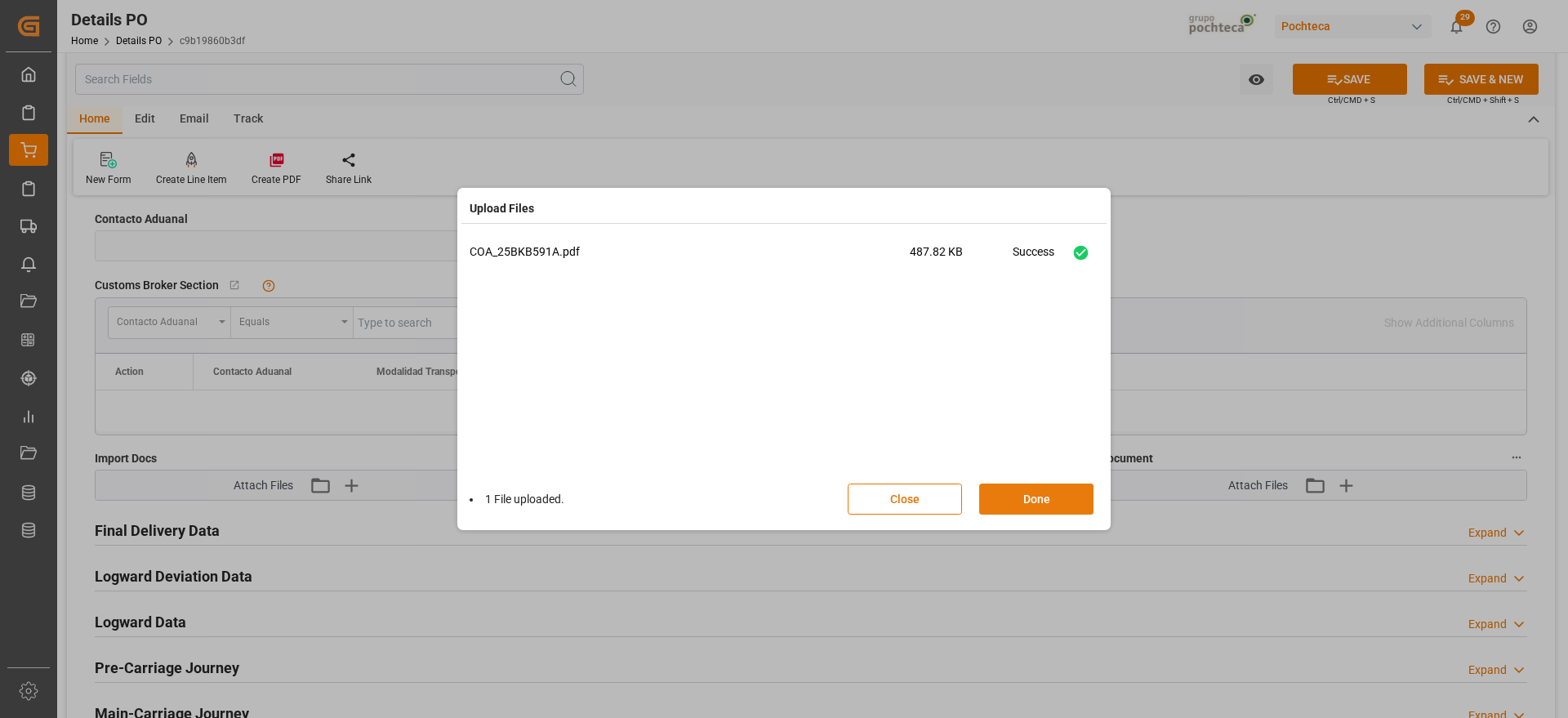
drag, startPoint x: 1058, startPoint y: 501, endPoint x: 1065, endPoint y: 493, distance: 10.6
click at [1060, 497] on button "Done" at bounding box center [1036, 499] width 114 height 31
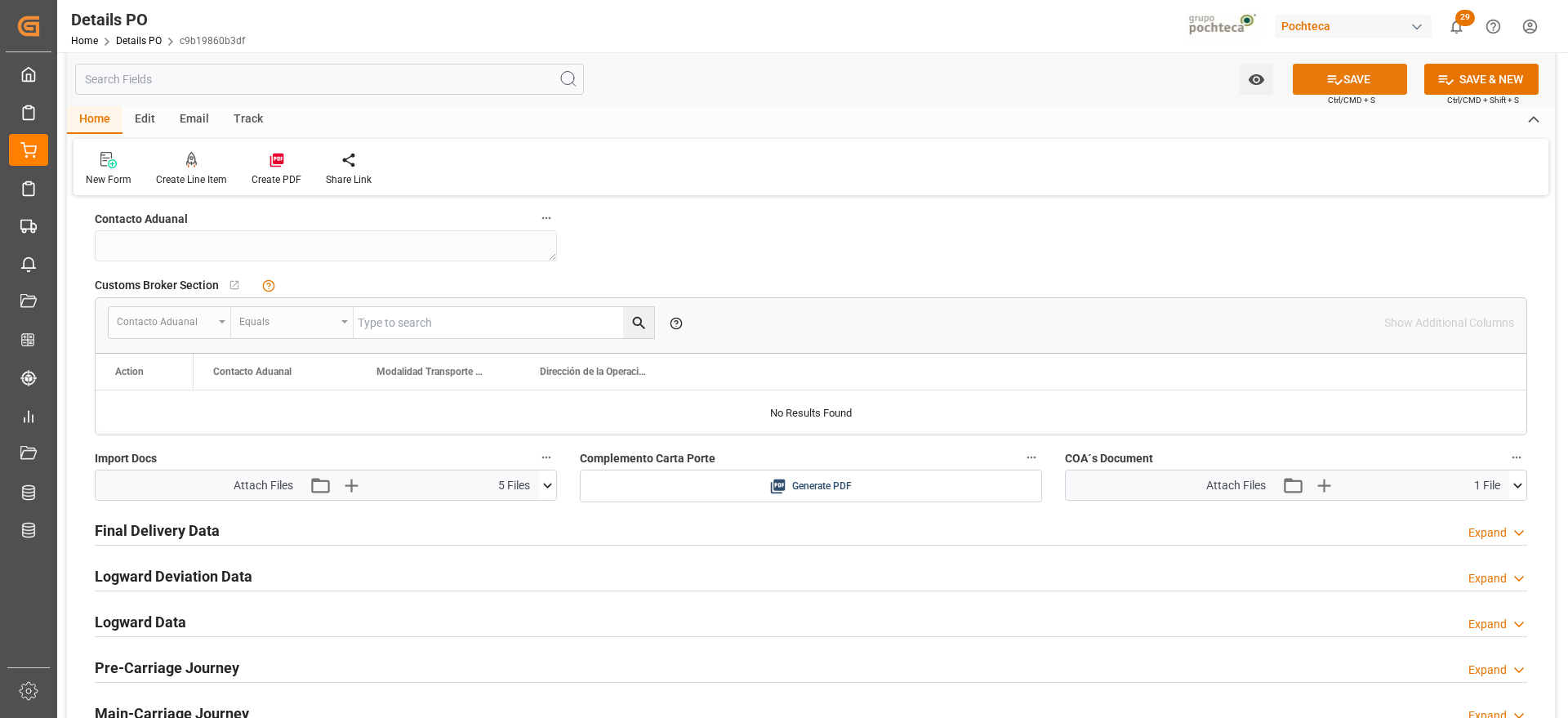
click at [1377, 75] on button "SAVE" at bounding box center [1350, 79] width 114 height 31
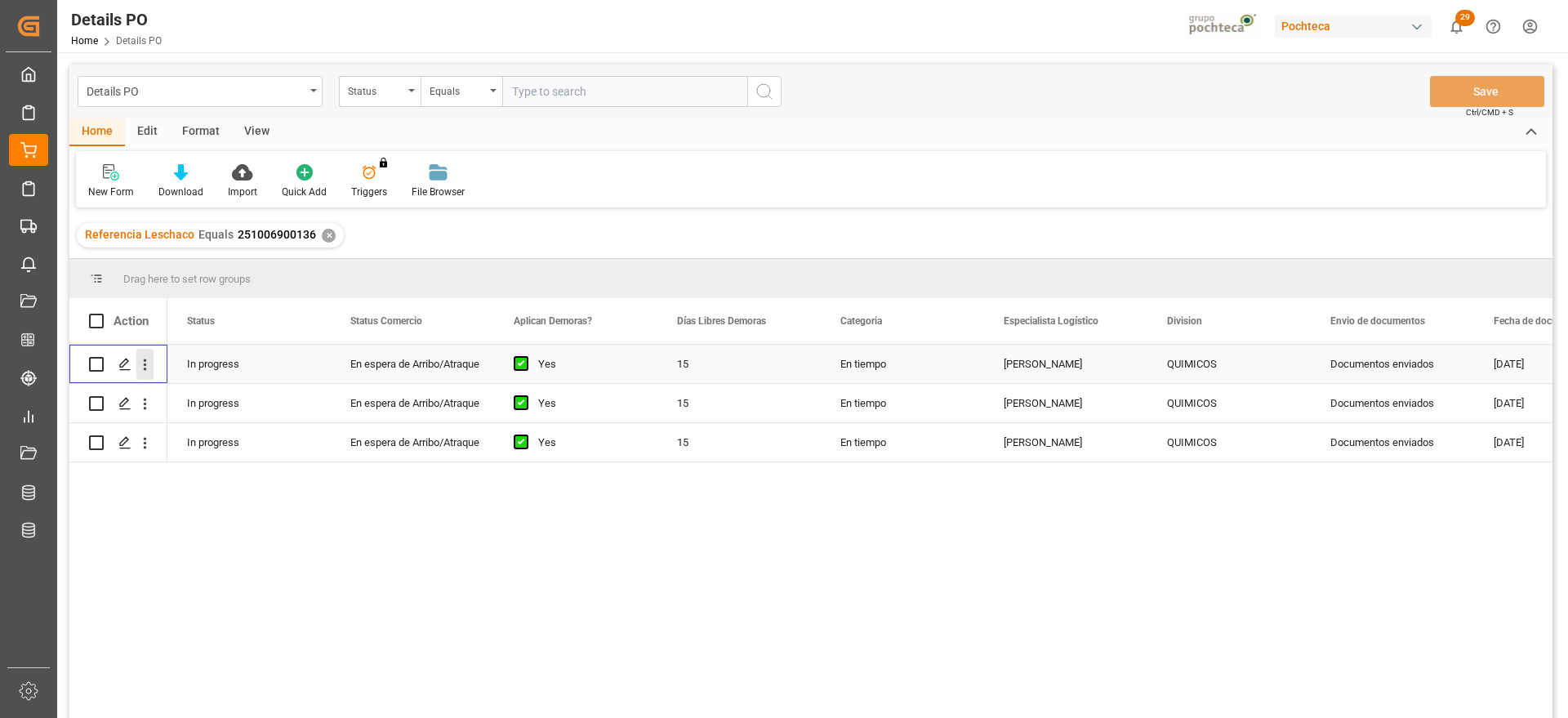
click at [143, 366] on icon "open menu" at bounding box center [145, 364] width 17 height 17
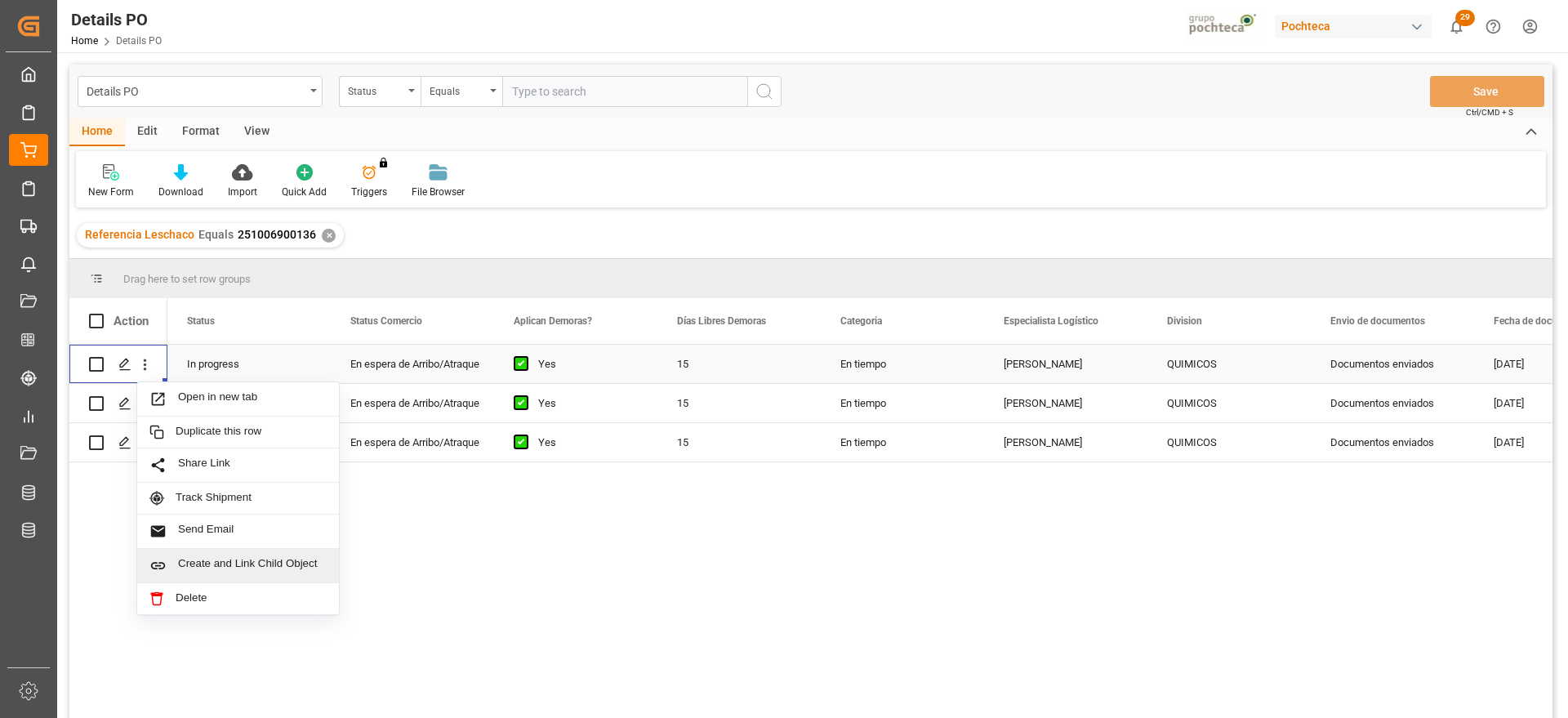
click at [227, 568] on span "Create and Link Child Object" at bounding box center [252, 565] width 149 height 17
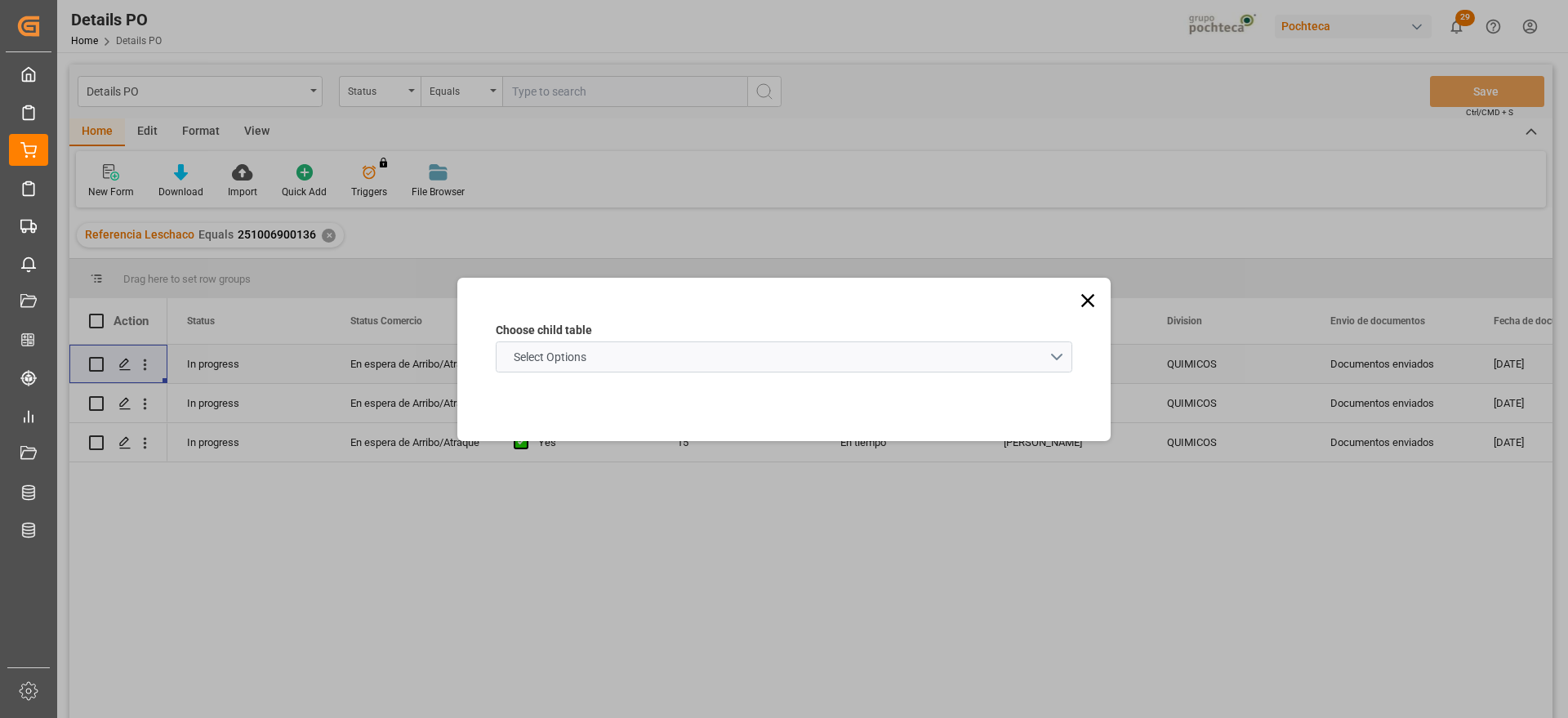
click at [657, 363] on schema "Select Options" at bounding box center [784, 356] width 577 height 31
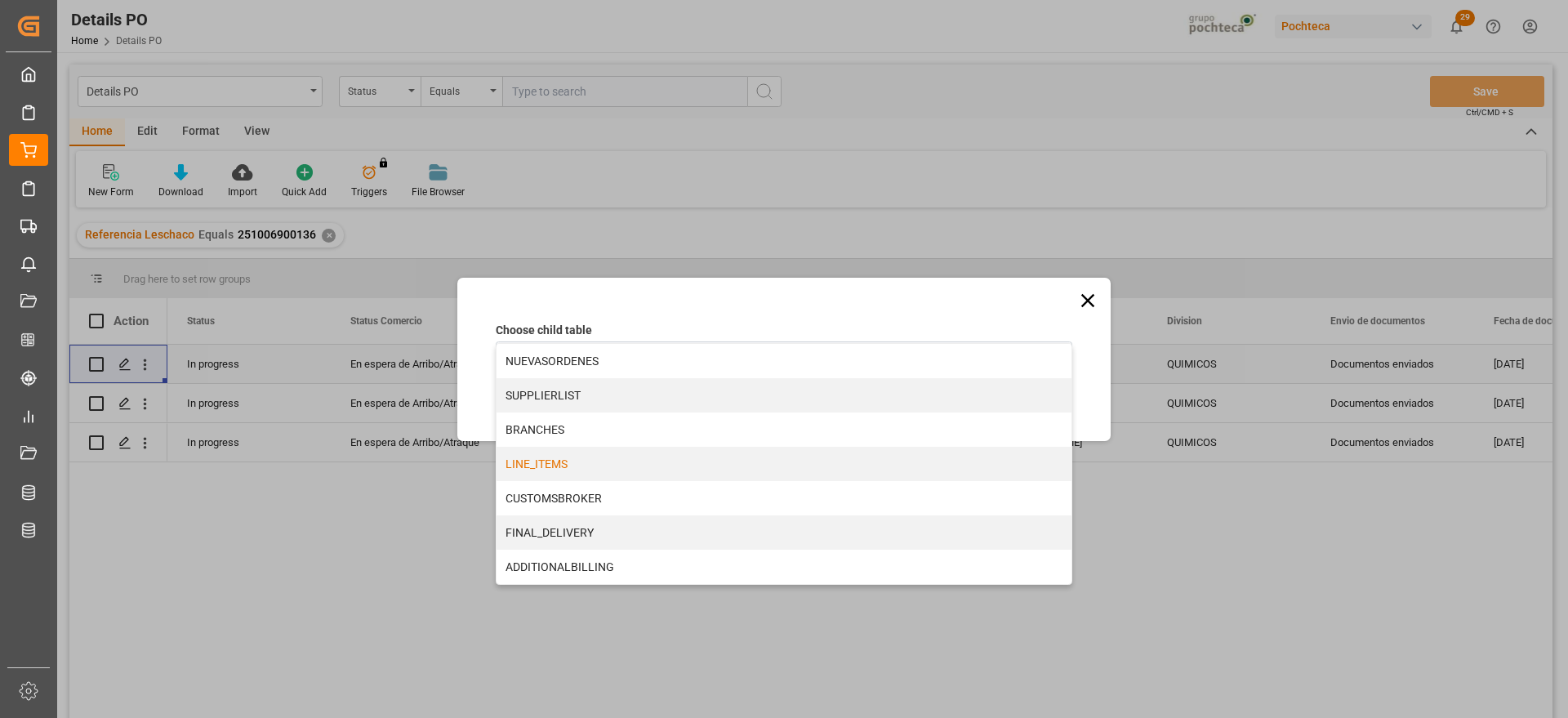
click at [565, 463] on div "LINE_ITEMS" at bounding box center [784, 464] width 575 height 34
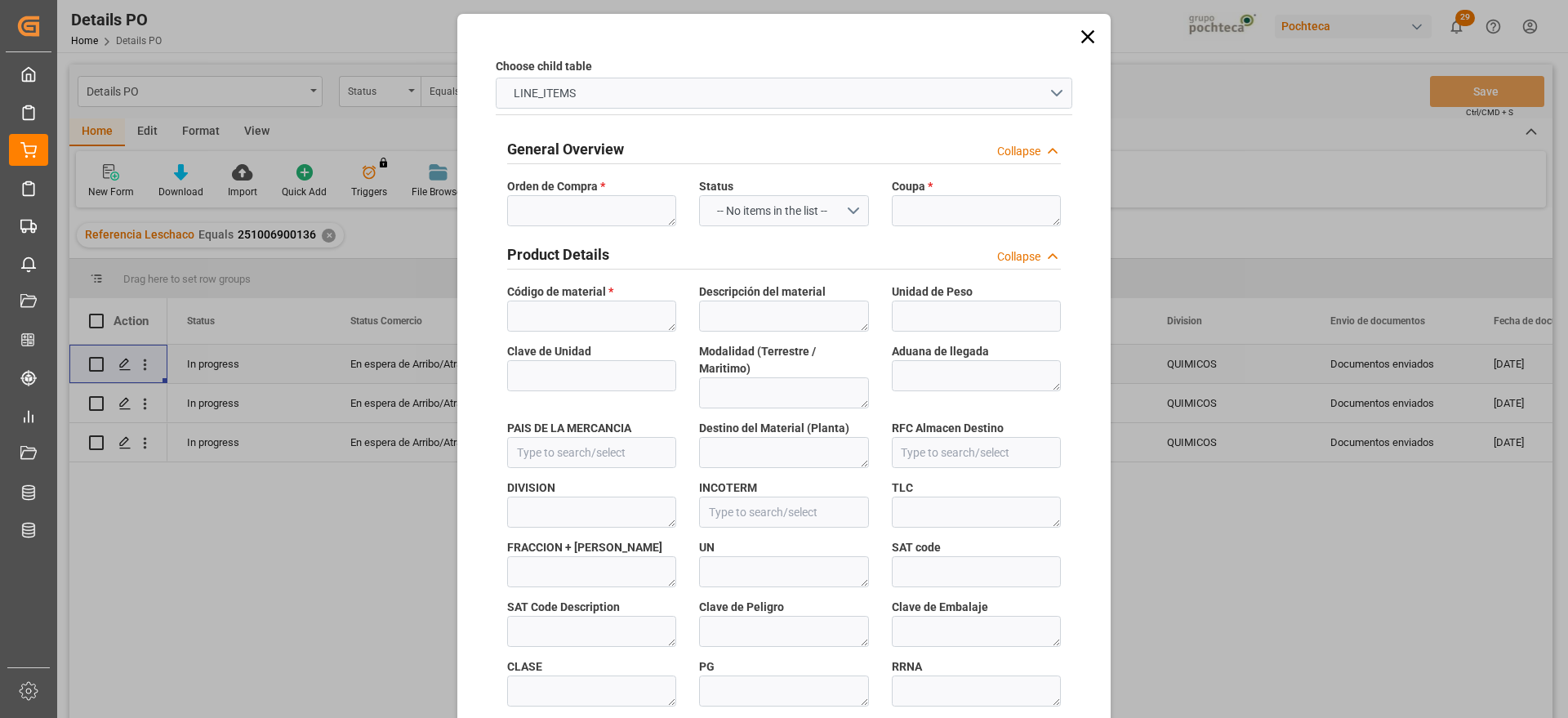
type input "c9b19860b3df"
click at [570, 204] on textarea at bounding box center [591, 211] width 169 height 31
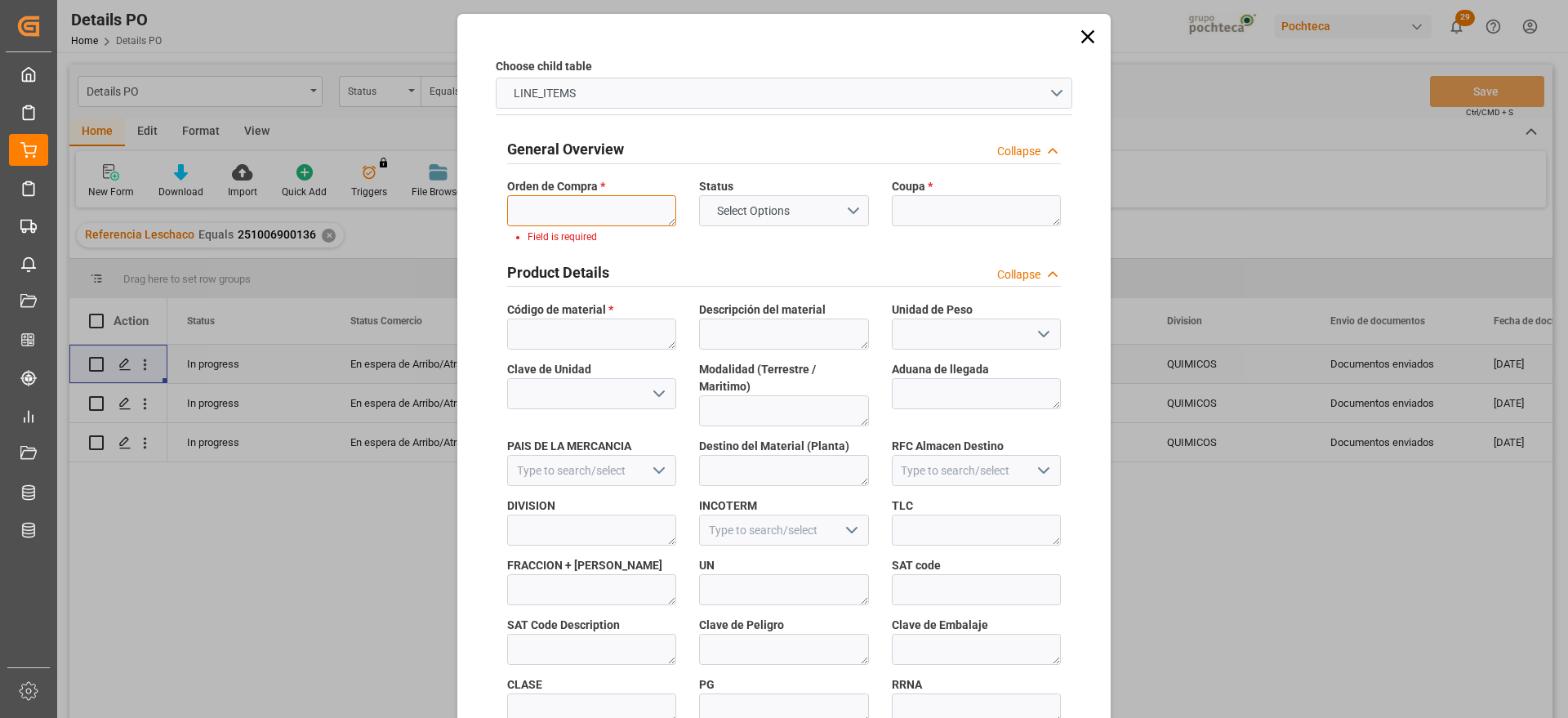
click at [594, 207] on textarea at bounding box center [591, 211] width 169 height 31
paste textarea "5000307904"
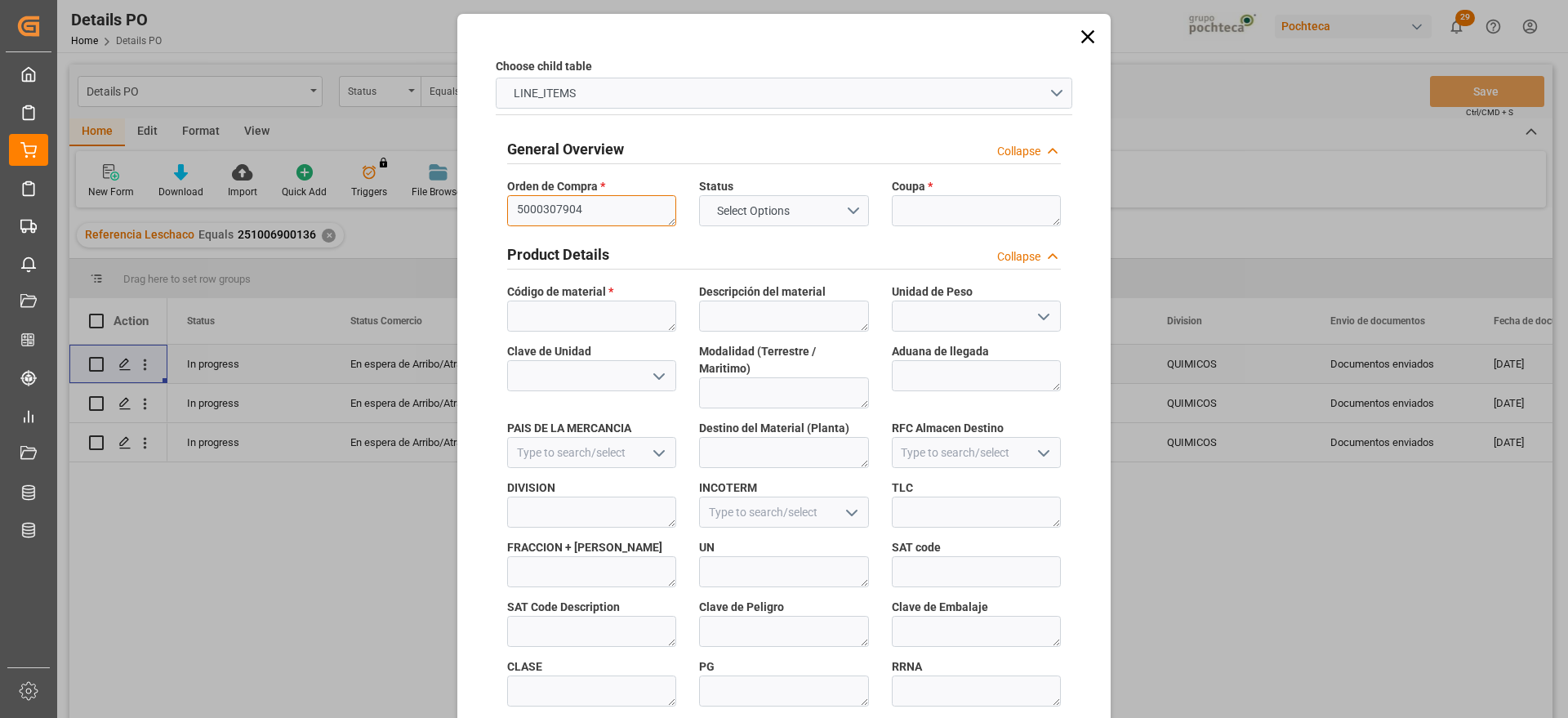
type textarea "5000307904"
click at [932, 217] on textarea at bounding box center [977, 211] width 169 height 31
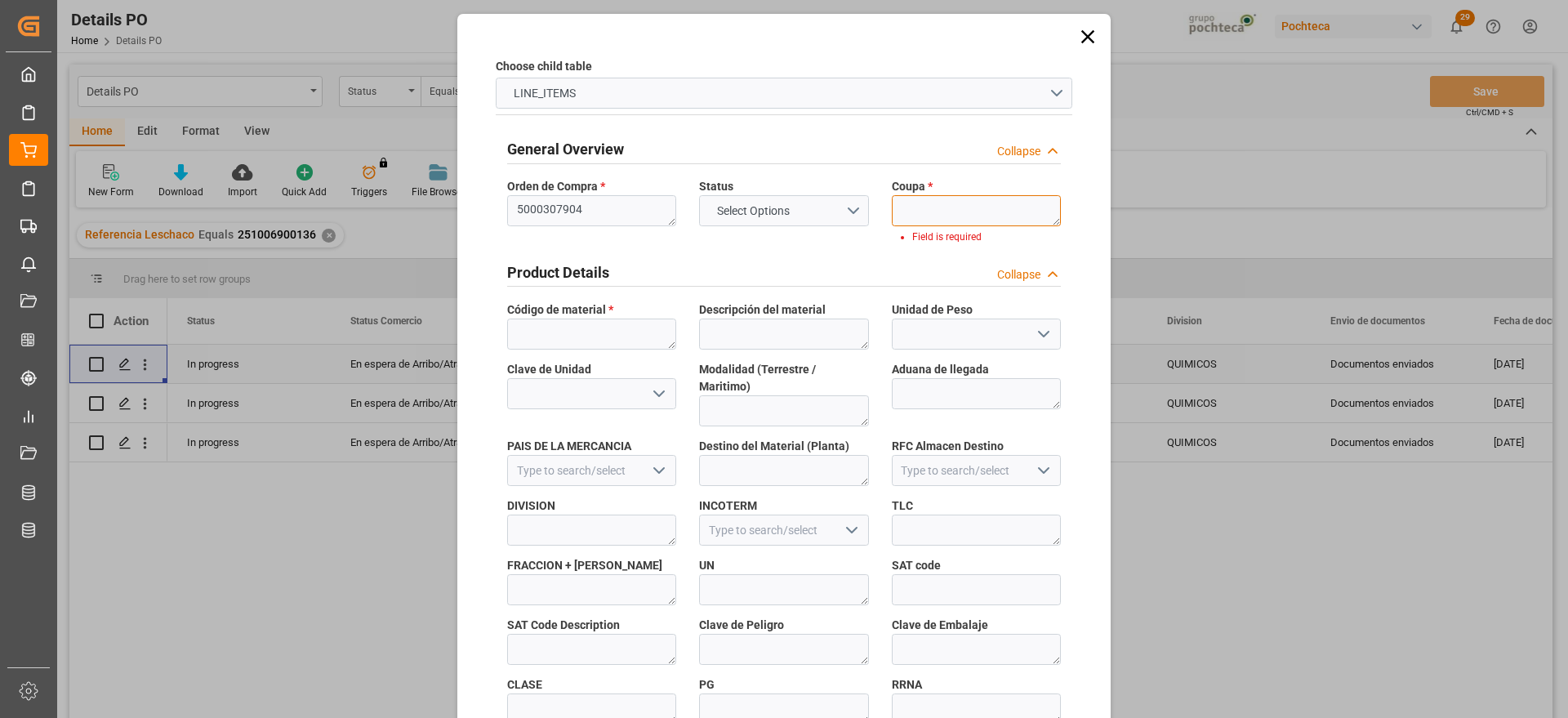
paste textarea "197230"
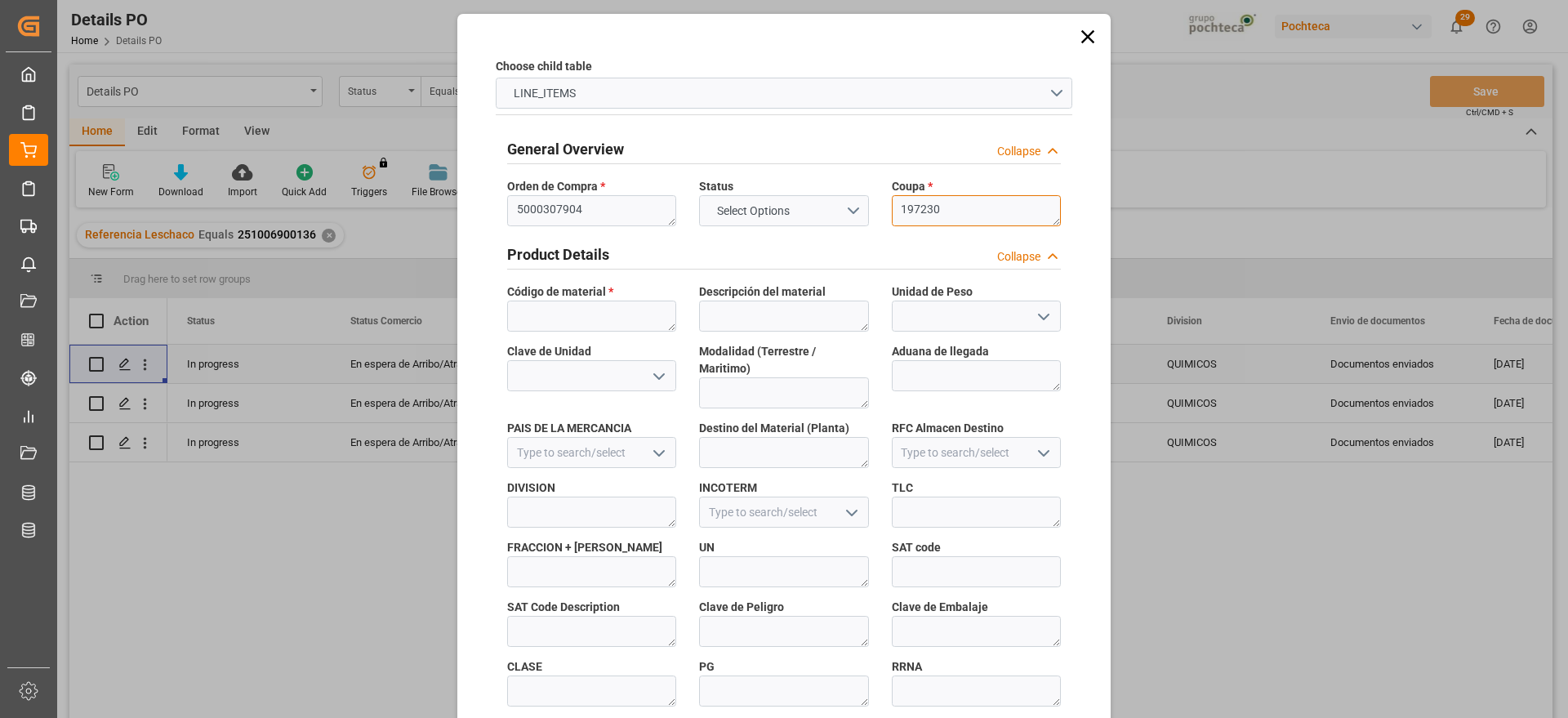
type textarea "197230"
click at [1082, 31] on icon at bounding box center [1088, 36] width 22 height 22
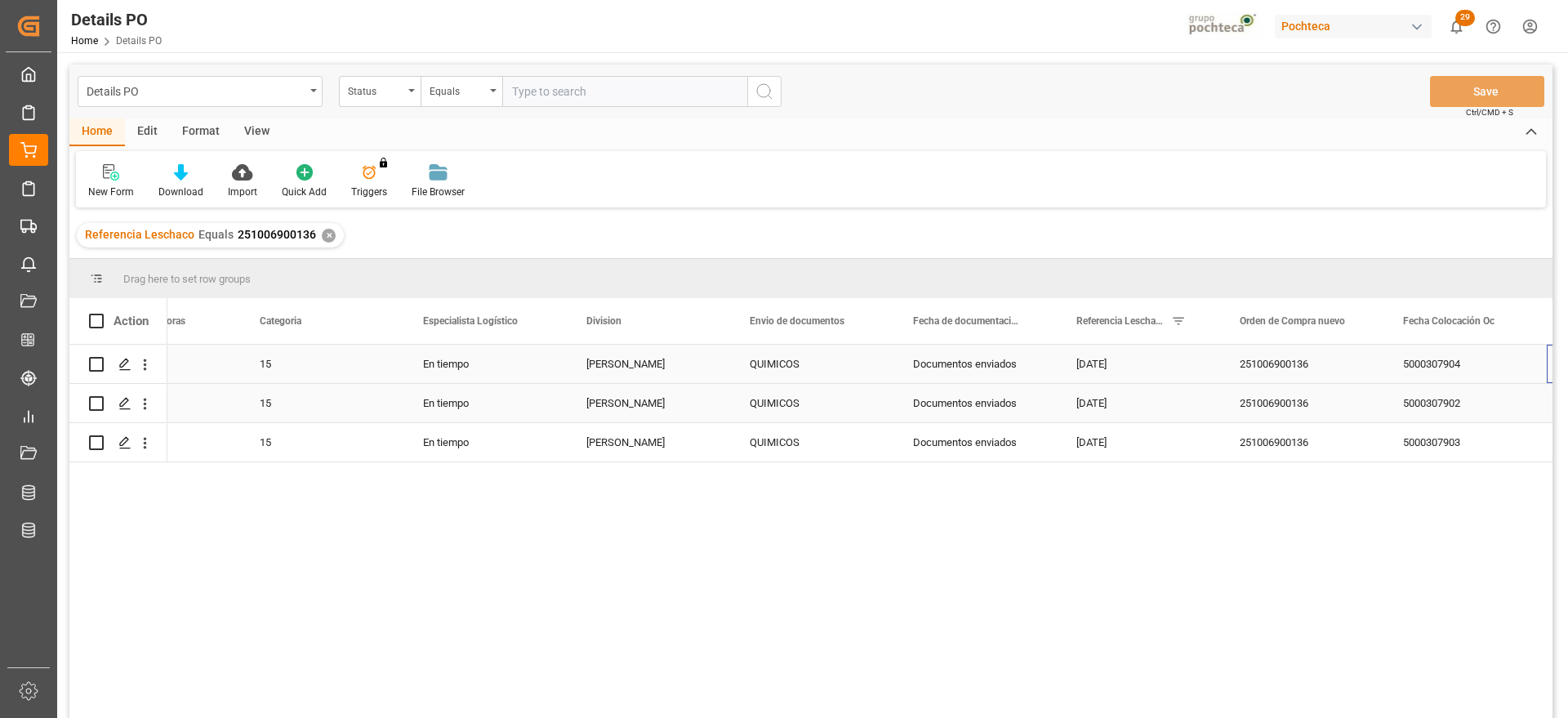
scroll to position [0, 581]
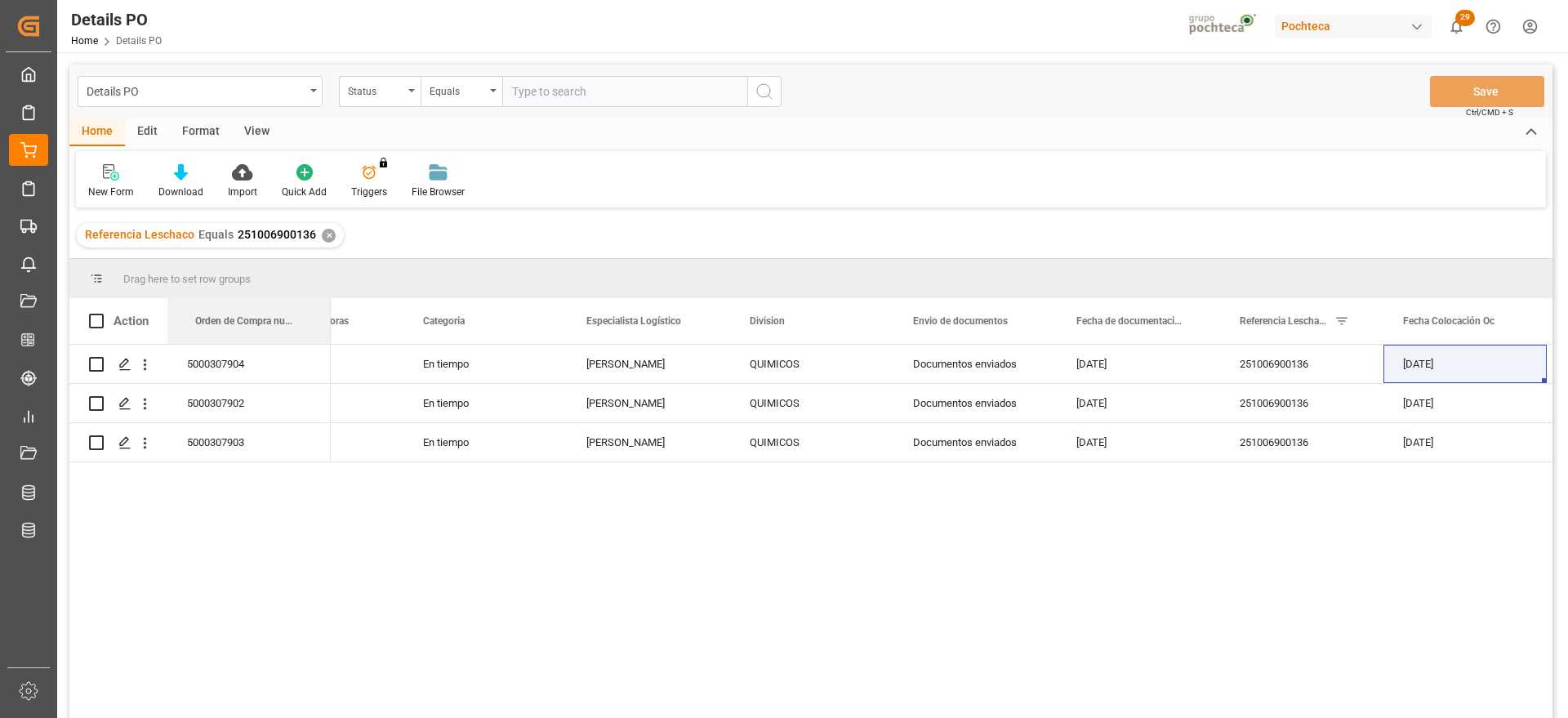
drag, startPoint x: 1275, startPoint y: 315, endPoint x: 115, endPoint y: 332, distance: 1160.1
click at [232, 362] on div "5000307904" at bounding box center [250, 363] width 163 height 39
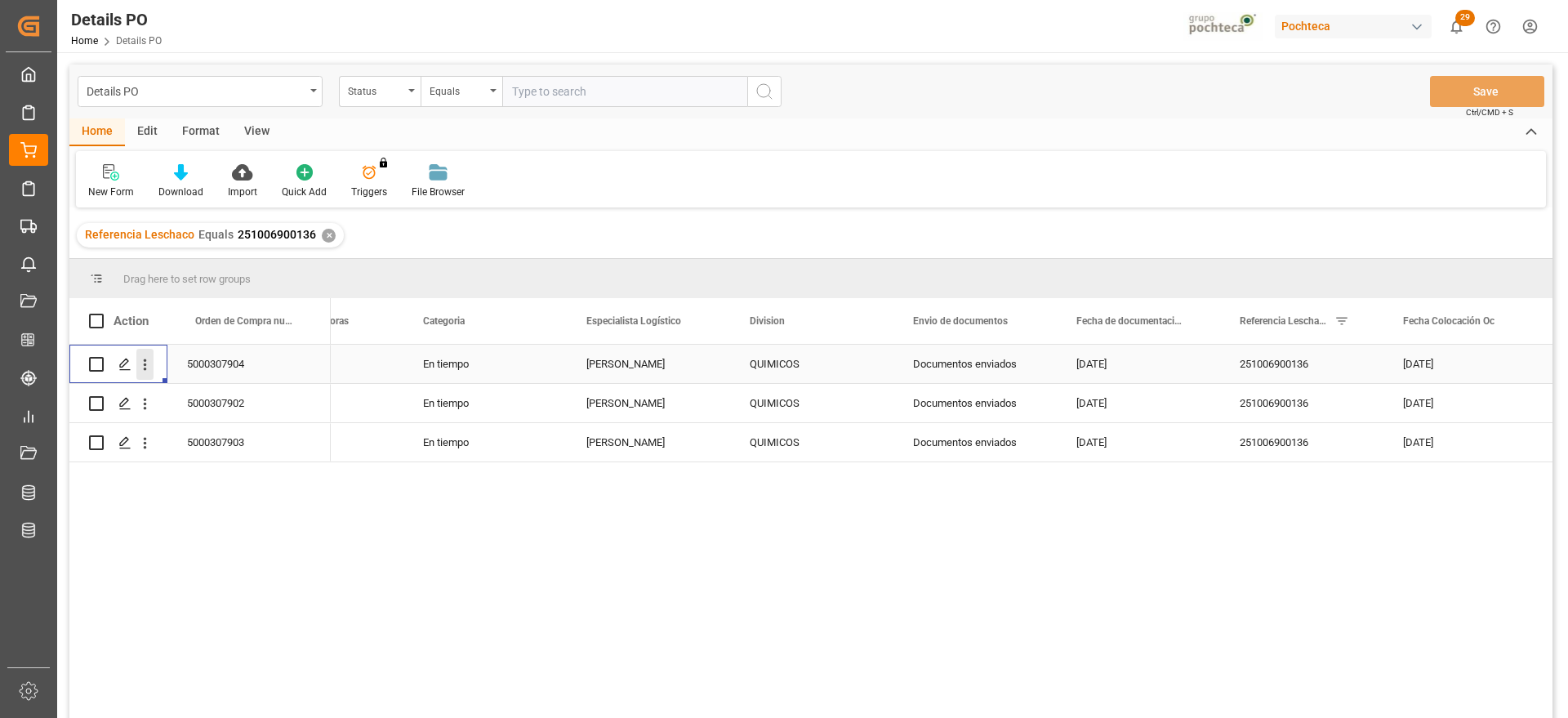
click at [150, 365] on icon "open menu" at bounding box center [145, 364] width 17 height 17
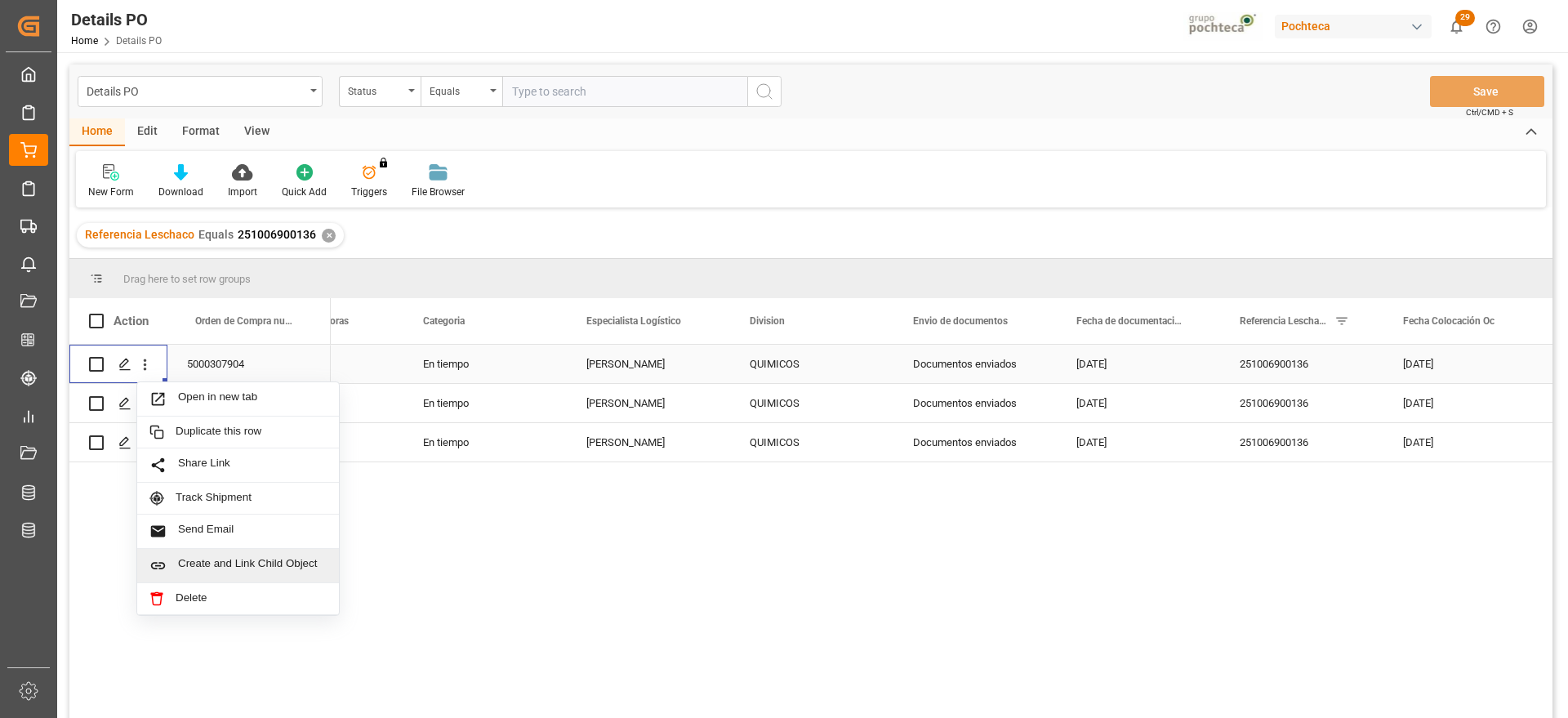
click at [209, 559] on span "Create and Link Child Object" at bounding box center [252, 565] width 149 height 17
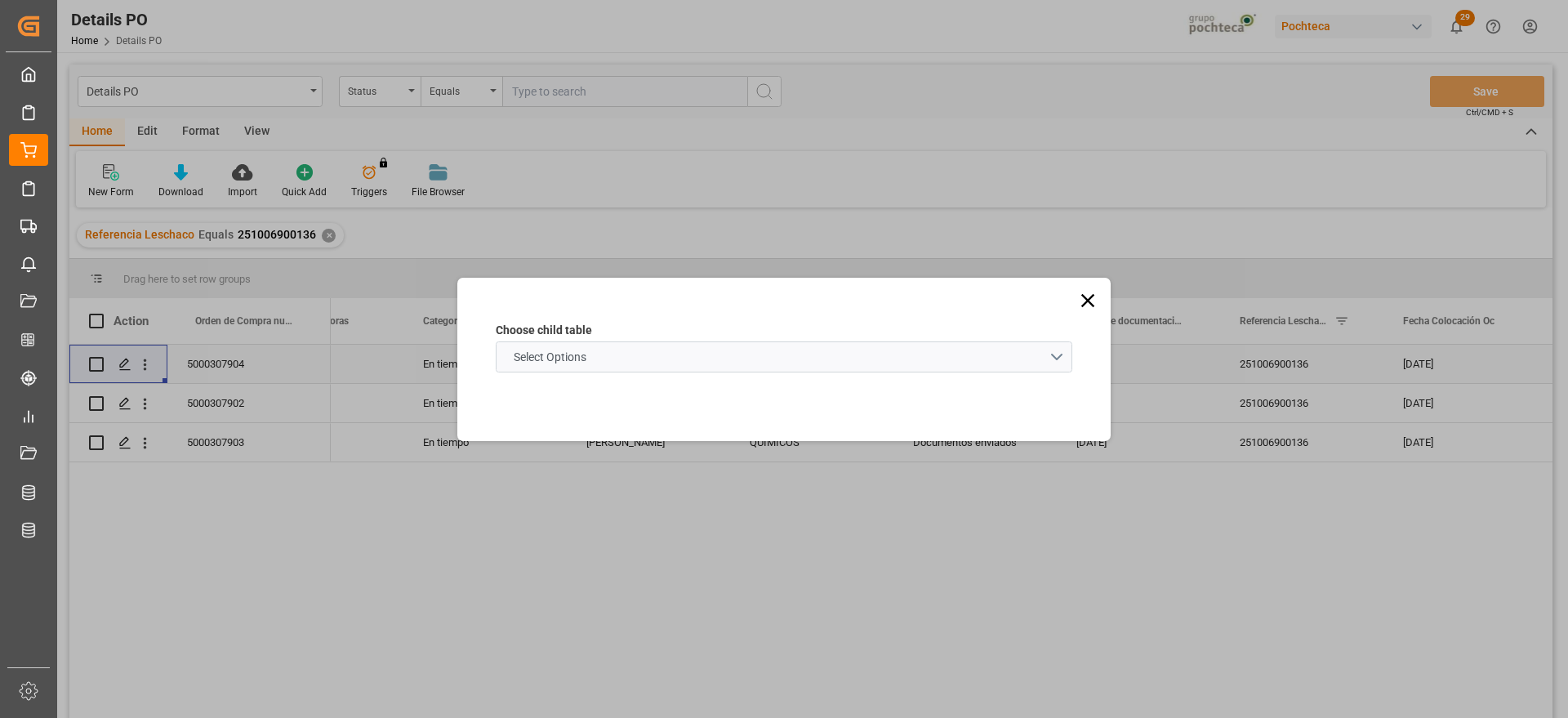
click at [560, 350] on span "Select Options" at bounding box center [549, 357] width 89 height 17
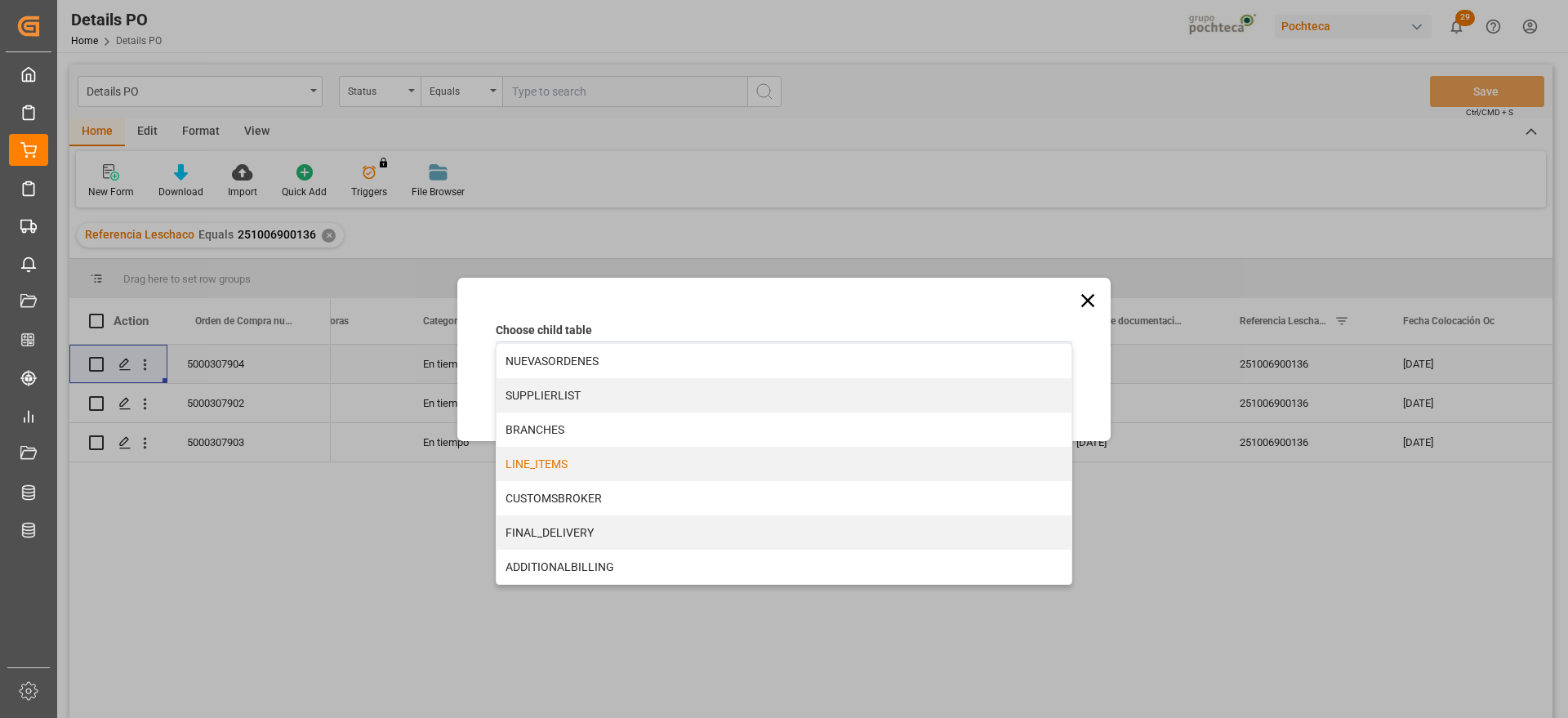
click at [591, 465] on div "LINE_ITEMS" at bounding box center [784, 464] width 575 height 34
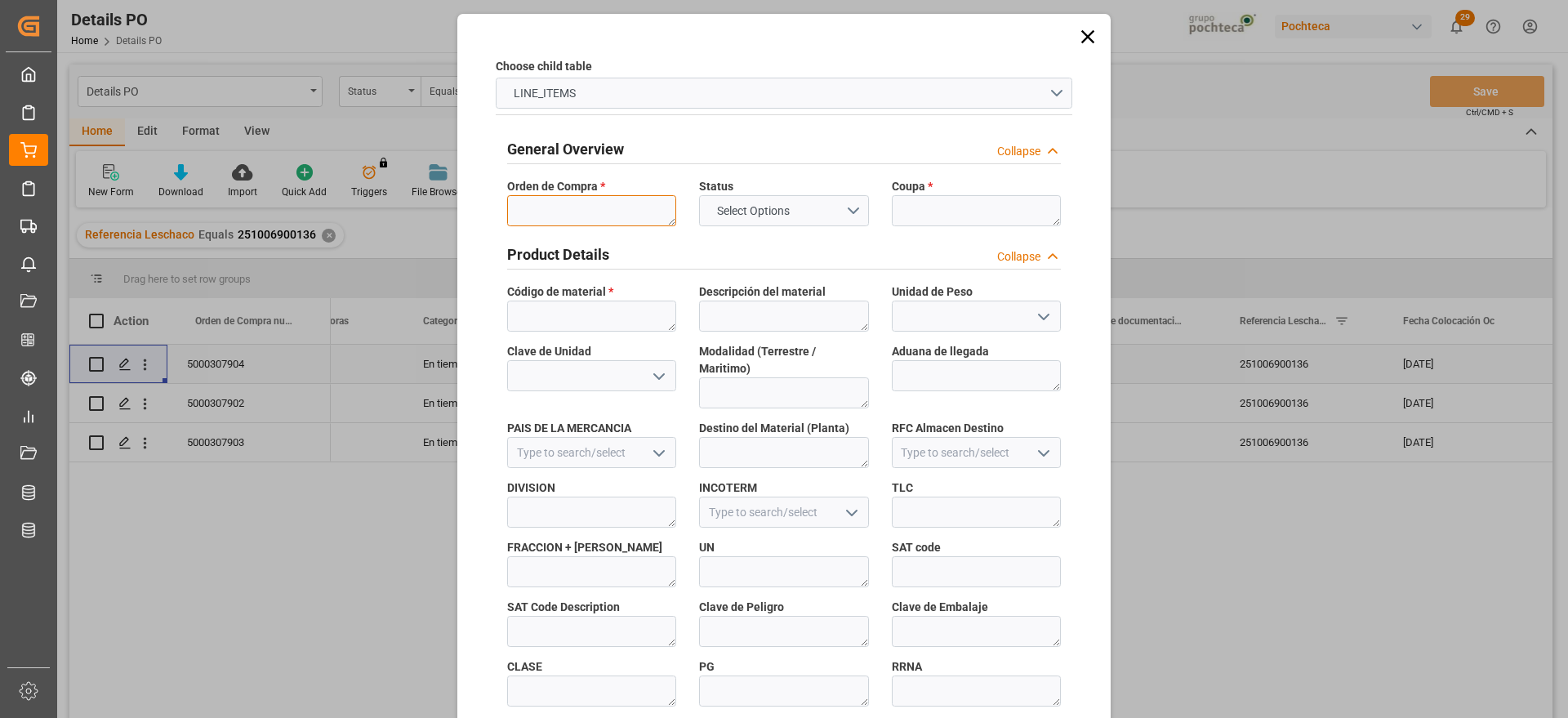
click at [578, 216] on textarea at bounding box center [591, 211] width 169 height 31
paste textarea "5000307904"
type textarea "5000307904"
click at [917, 213] on textarea at bounding box center [977, 211] width 169 height 31
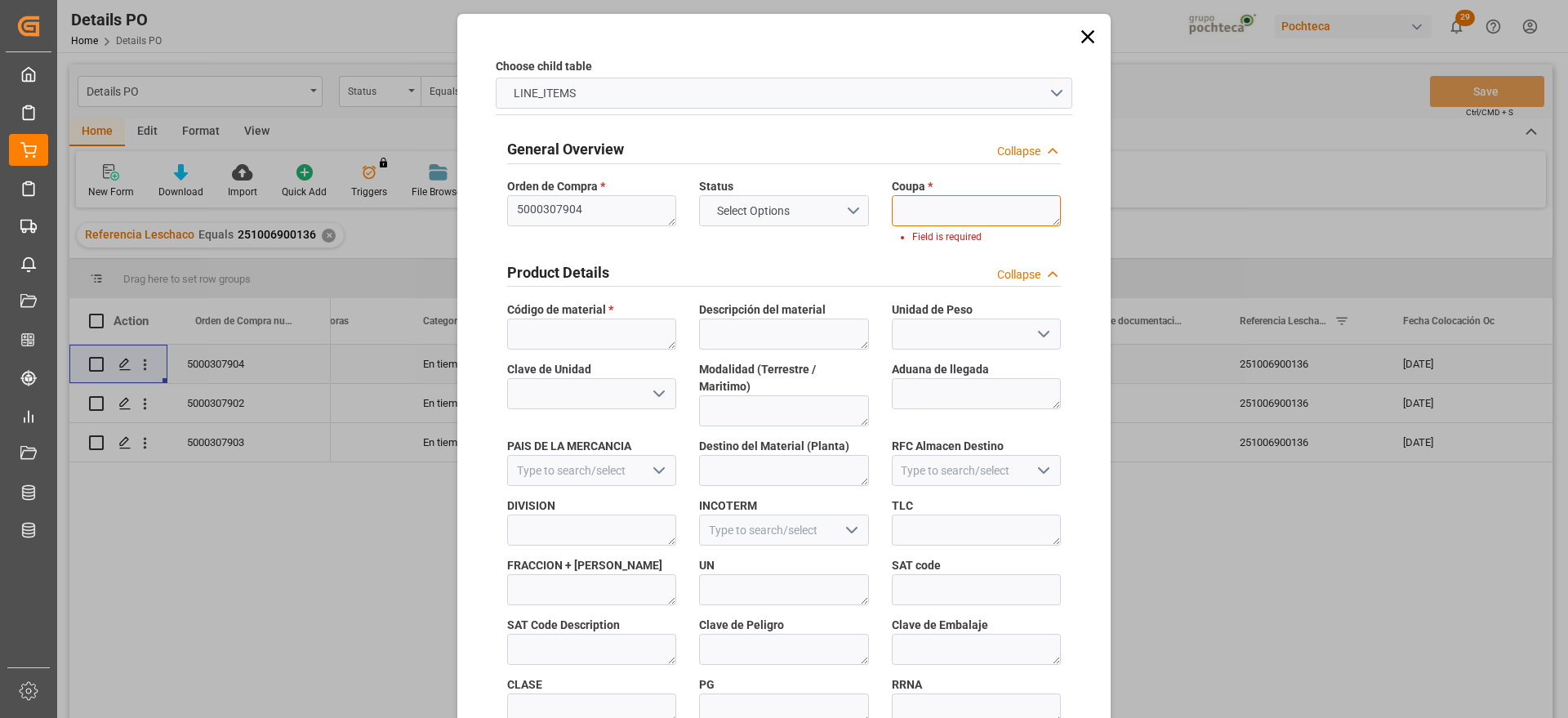
paste textarea "197230"
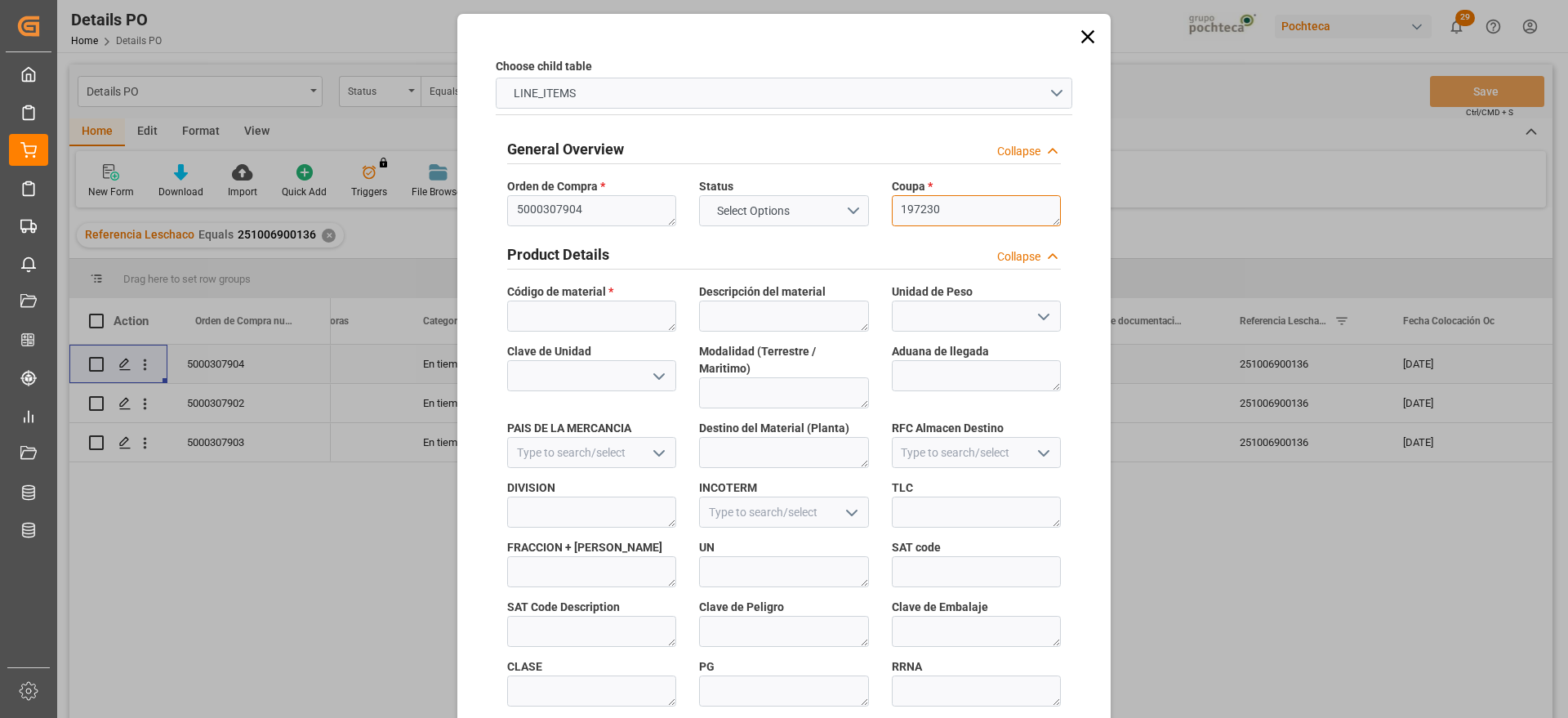
scroll to position [0, 0]
type textarea "197230"
click at [544, 315] on textarea at bounding box center [591, 316] width 169 height 31
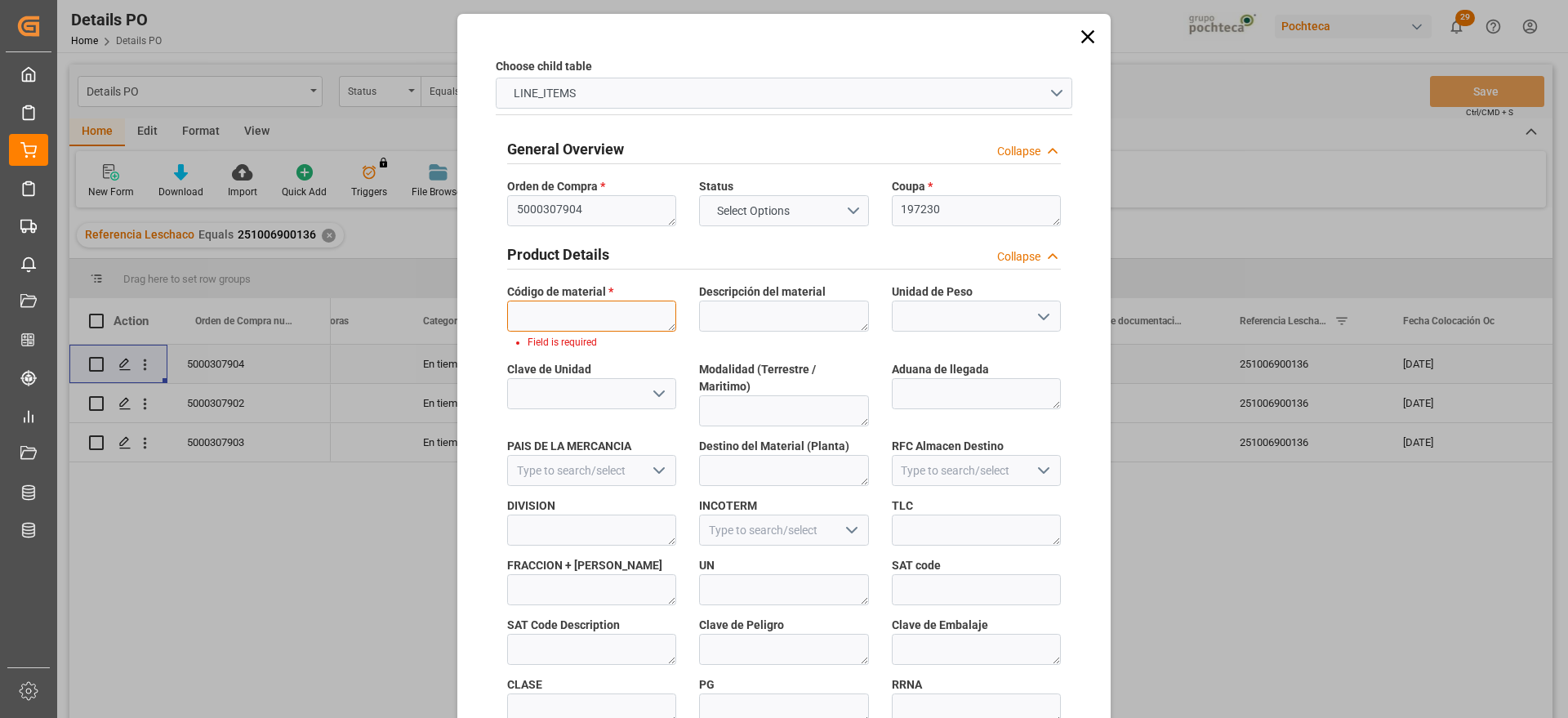
paste textarea "94955"
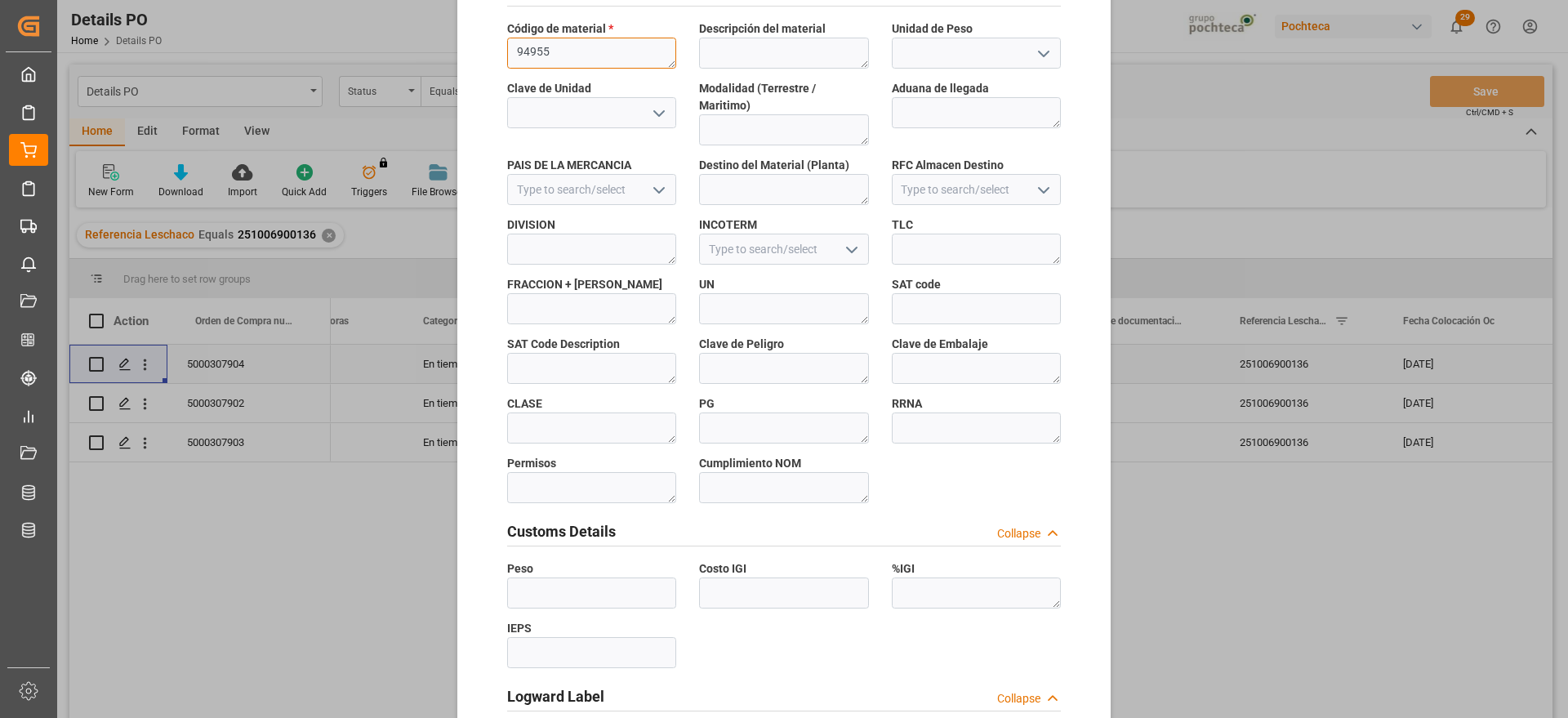
scroll to position [700, 0]
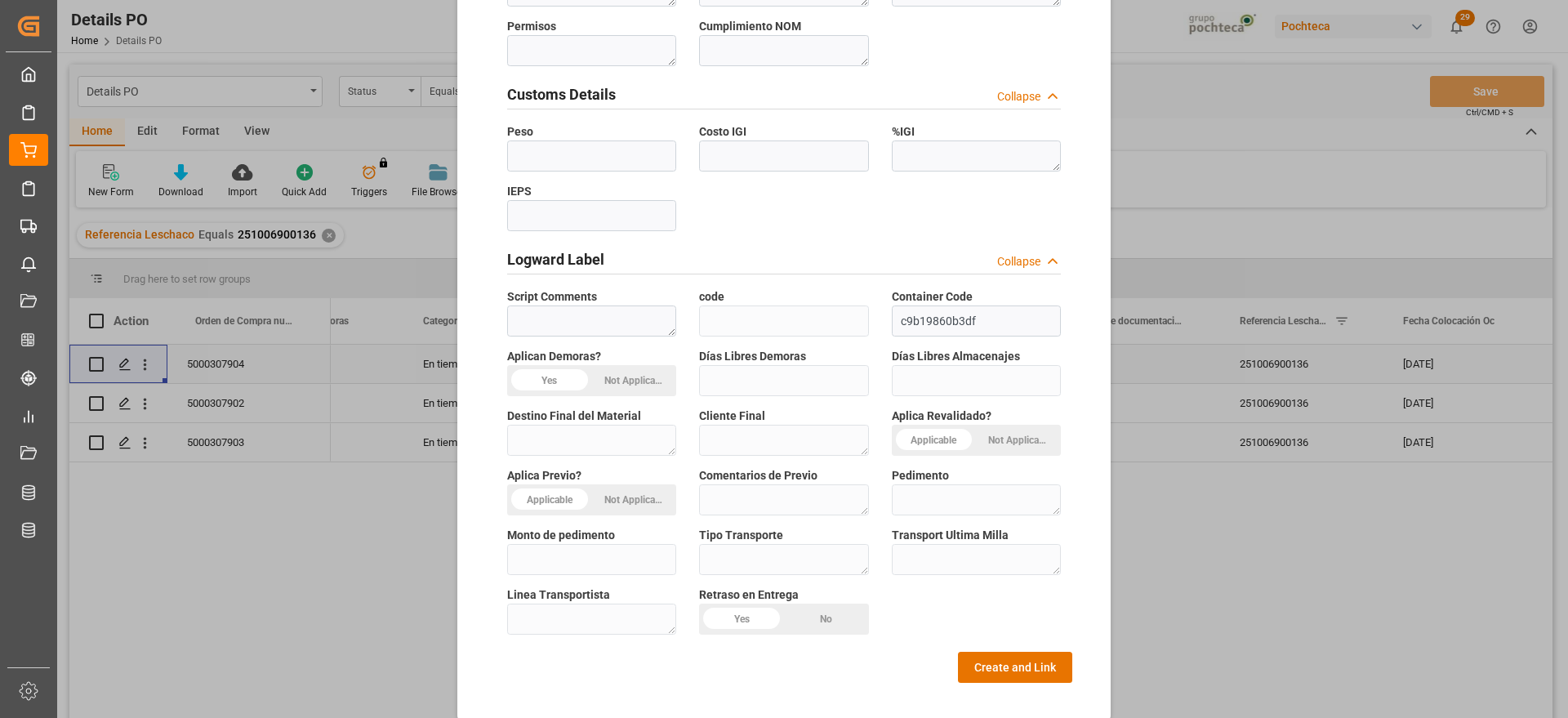
type textarea "94955"
click at [1028, 666] on div "Choose child table LINE_ITEMS General Overview Collapse Orden de Compra * 50003…" at bounding box center [784, 18] width 645 height 1400
click at [1025, 656] on button "Create and Link" at bounding box center [1015, 667] width 114 height 31
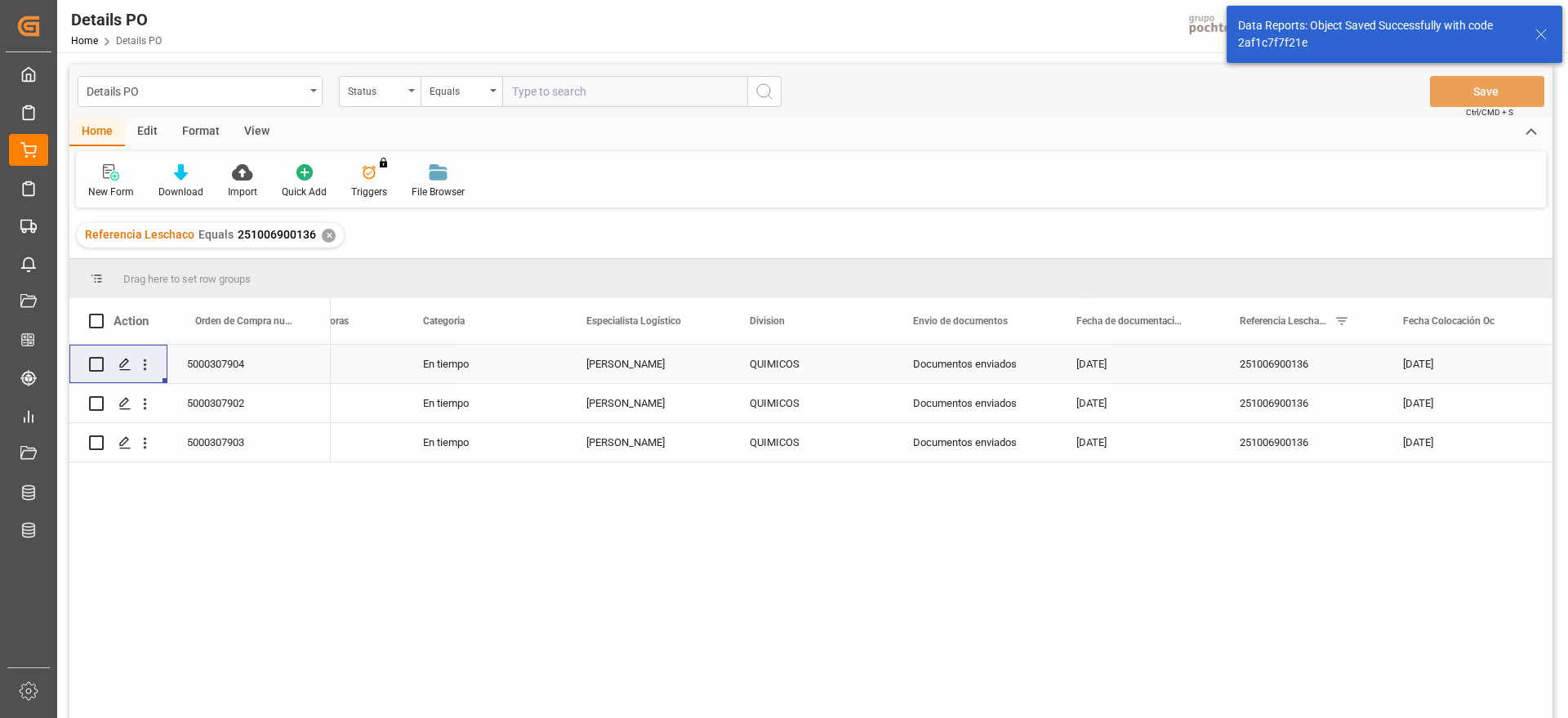
scroll to position [0, 0]
click at [235, 400] on div "5000307902" at bounding box center [250, 403] width 163 height 39
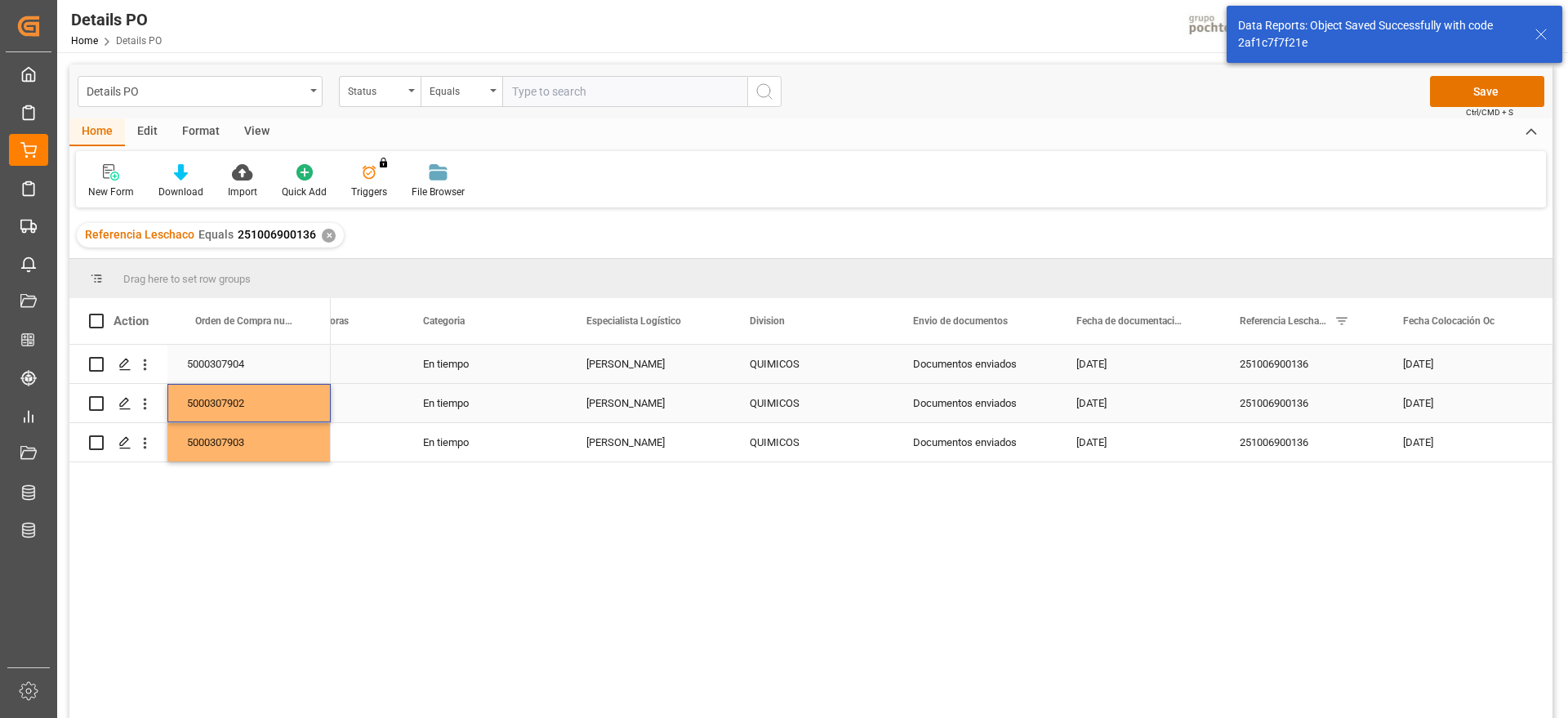
click at [246, 406] on div "5000307902" at bounding box center [250, 403] width 163 height 39
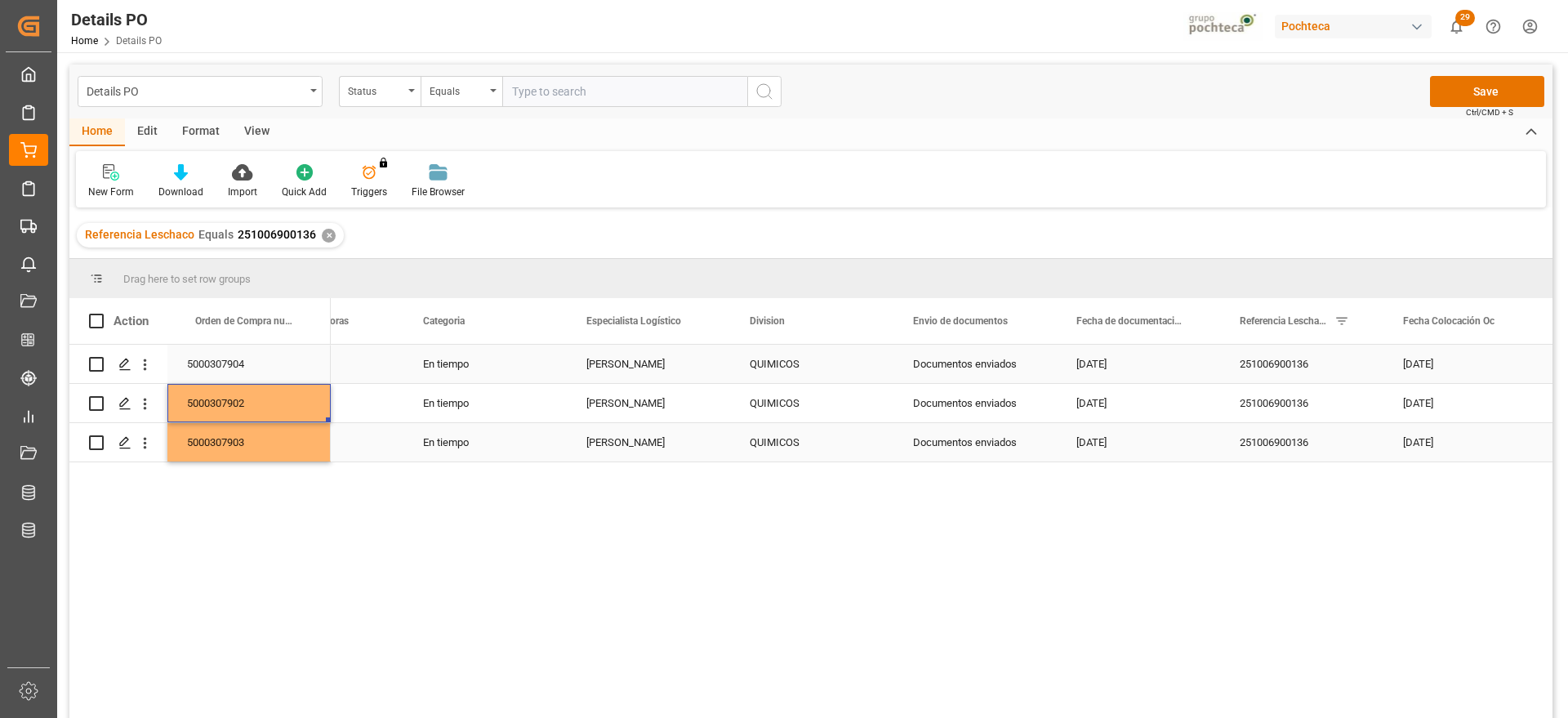
click at [282, 448] on div "5000307903" at bounding box center [250, 442] width 163 height 39
click at [274, 403] on div "5000307902" at bounding box center [250, 403] width 163 height 39
click at [274, 403] on input "5000307902" at bounding box center [249, 412] width 137 height 31
drag, startPoint x: 275, startPoint y: 403, endPoint x: 249, endPoint y: 403, distance: 26.0
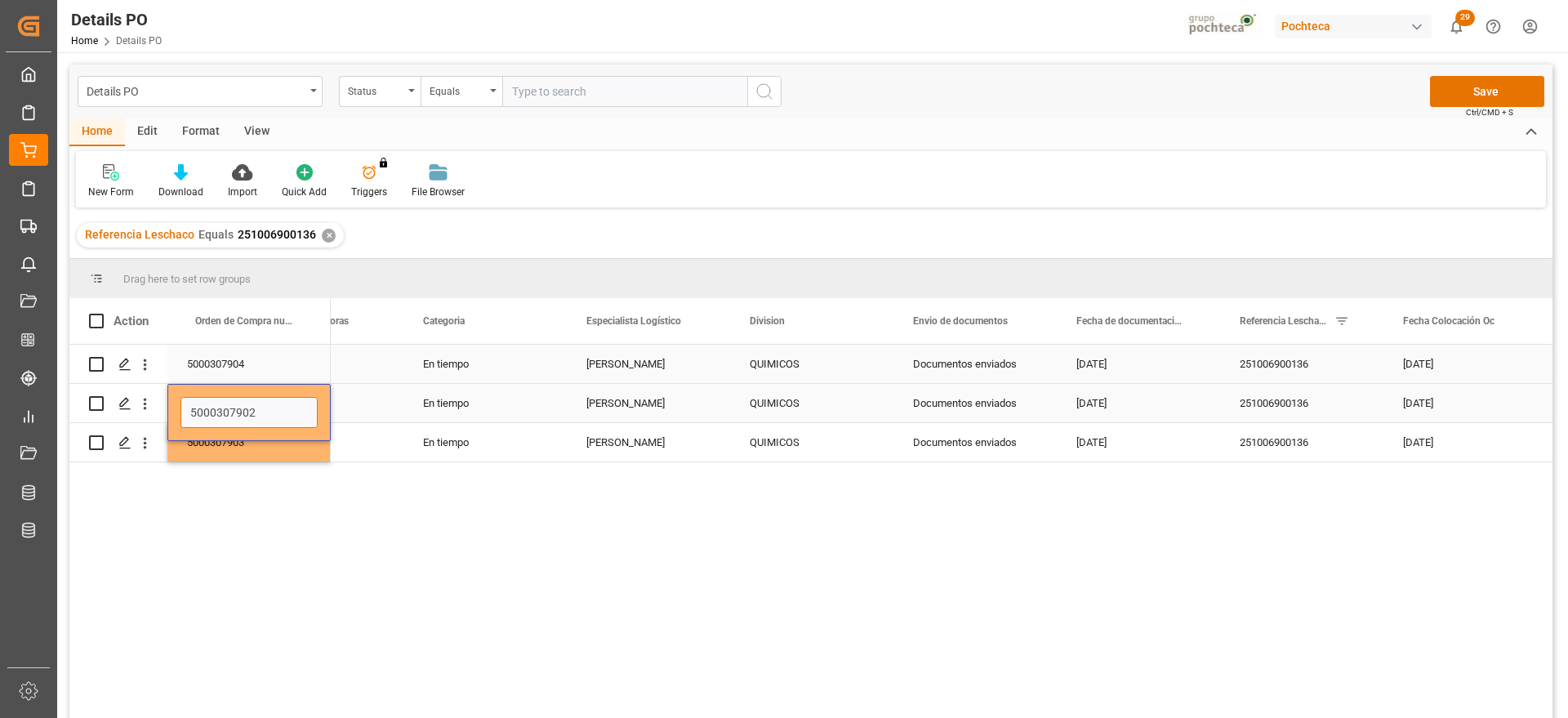
click at [249, 403] on input "5000307902" at bounding box center [249, 412] width 137 height 31
click at [149, 398] on icon "open menu" at bounding box center [145, 404] width 17 height 17
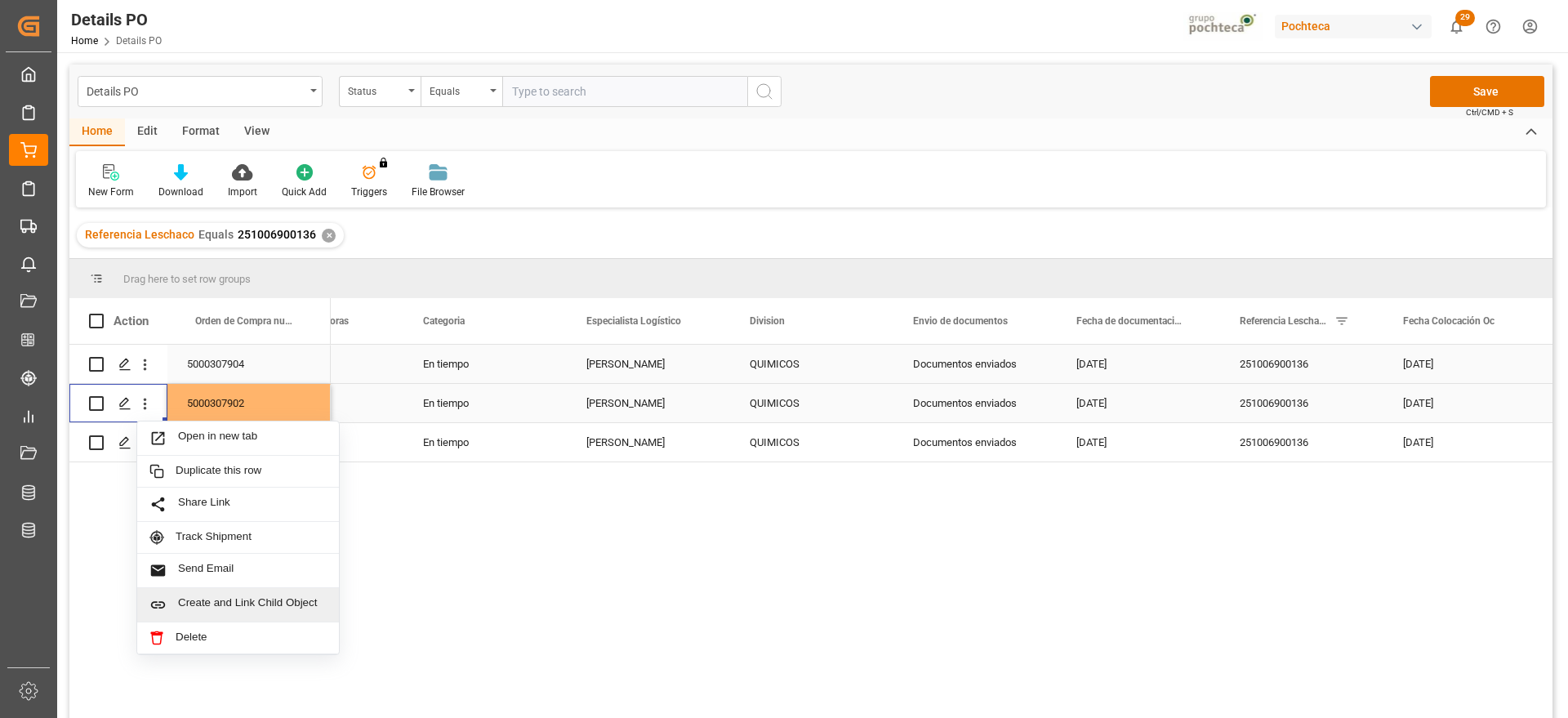
click at [233, 607] on span "Create and Link Child Object" at bounding box center [252, 604] width 149 height 17
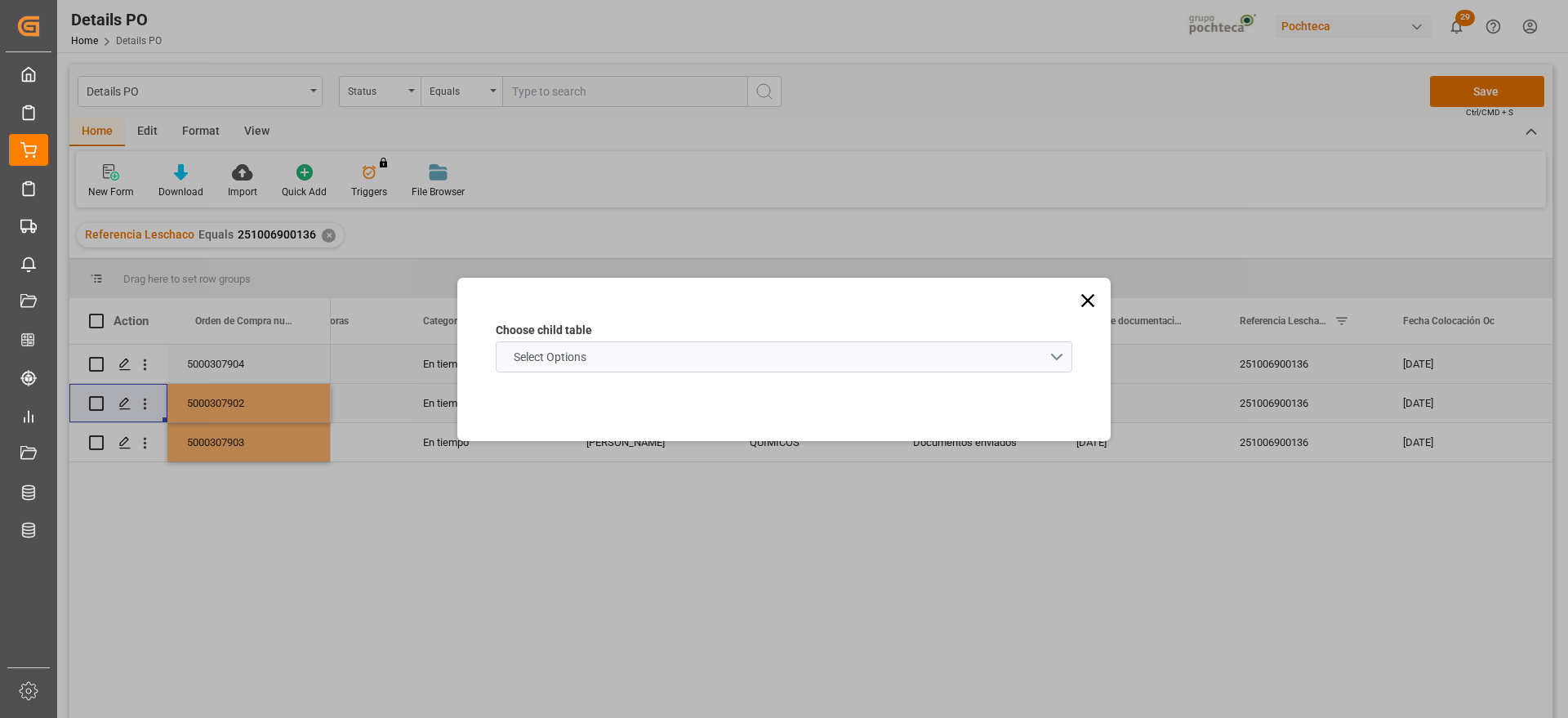
click at [591, 353] on span "Select Options" at bounding box center [549, 357] width 89 height 17
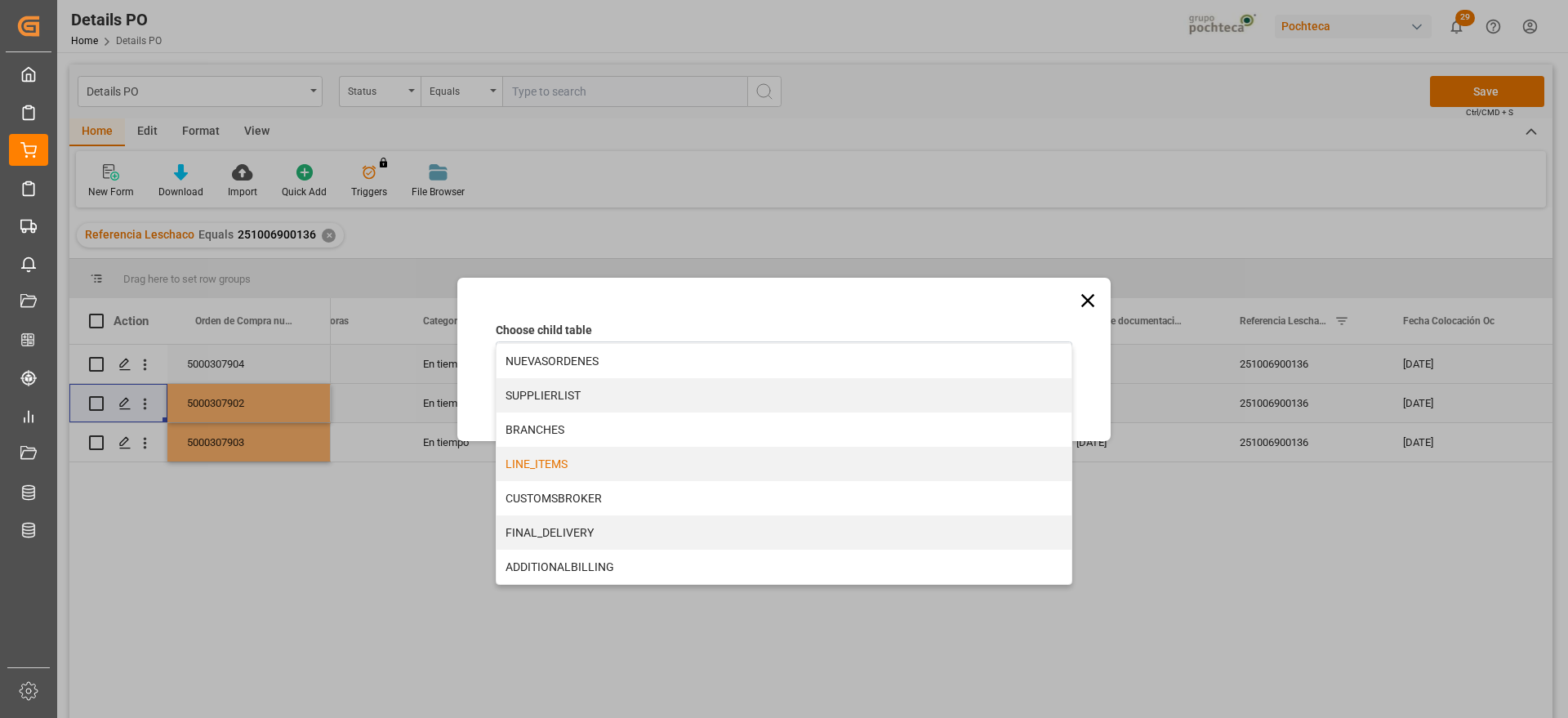
click at [583, 460] on div "LINE_ITEMS" at bounding box center [784, 464] width 575 height 34
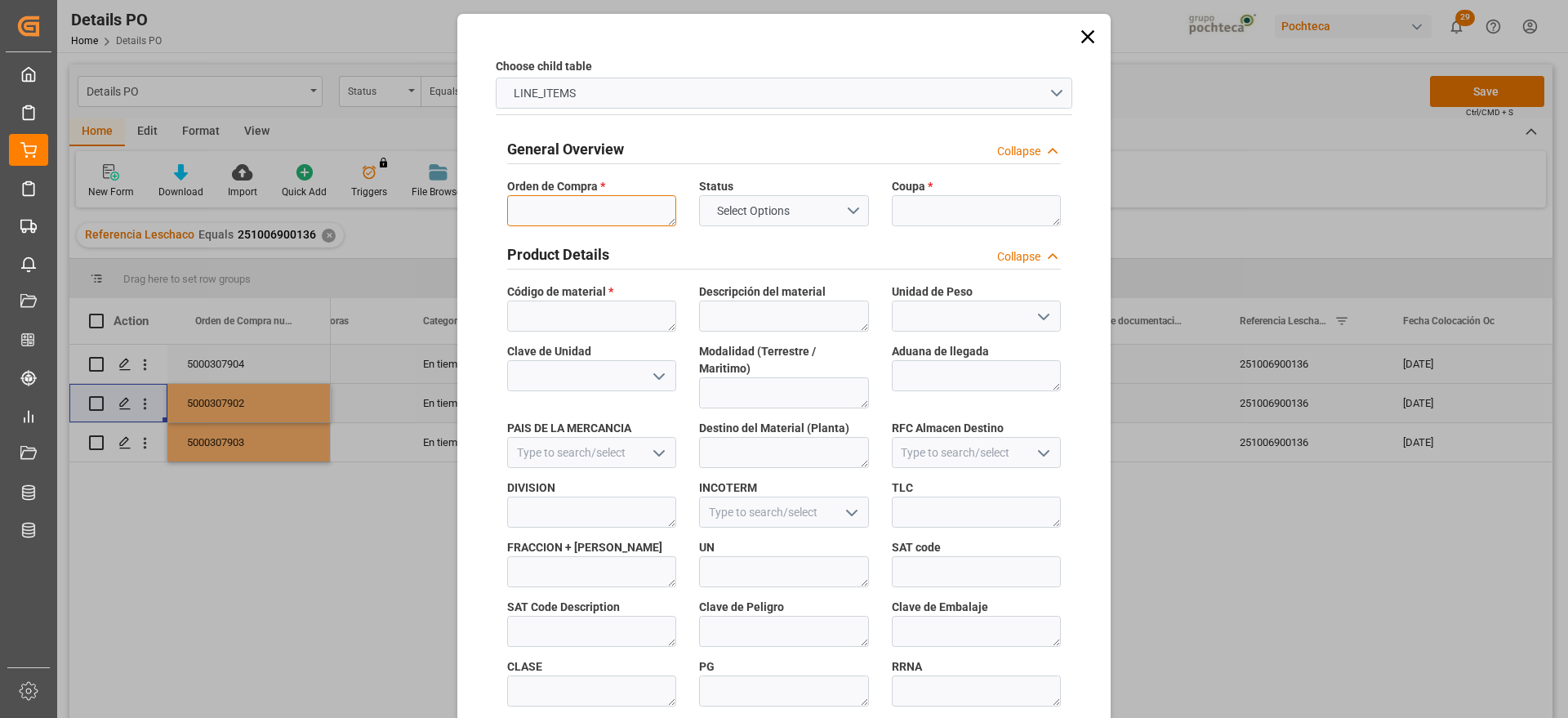
click at [586, 210] on textarea at bounding box center [591, 211] width 169 height 31
paste textarea "5000307902"
type textarea "5000307902"
click at [946, 216] on textarea at bounding box center [977, 211] width 169 height 31
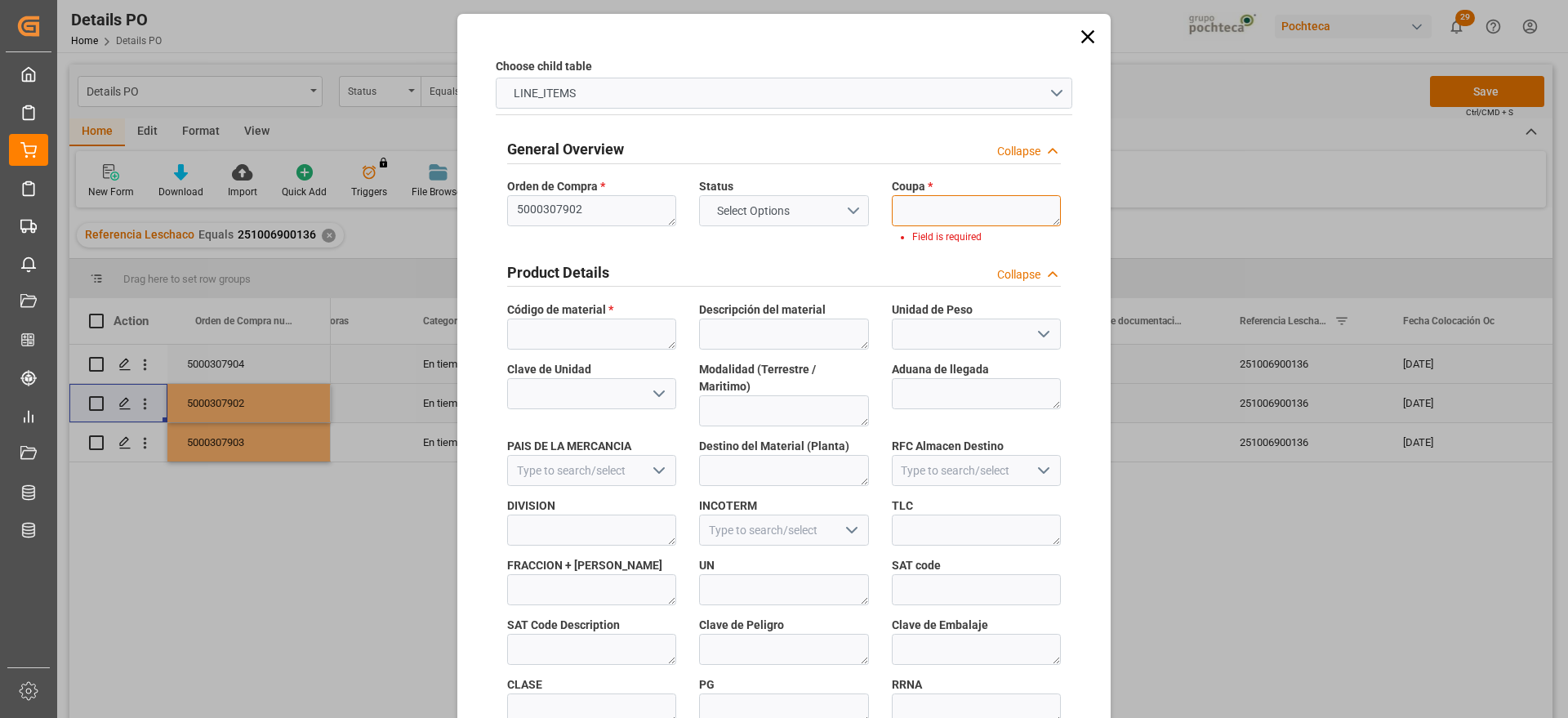
paste textarea "197232"
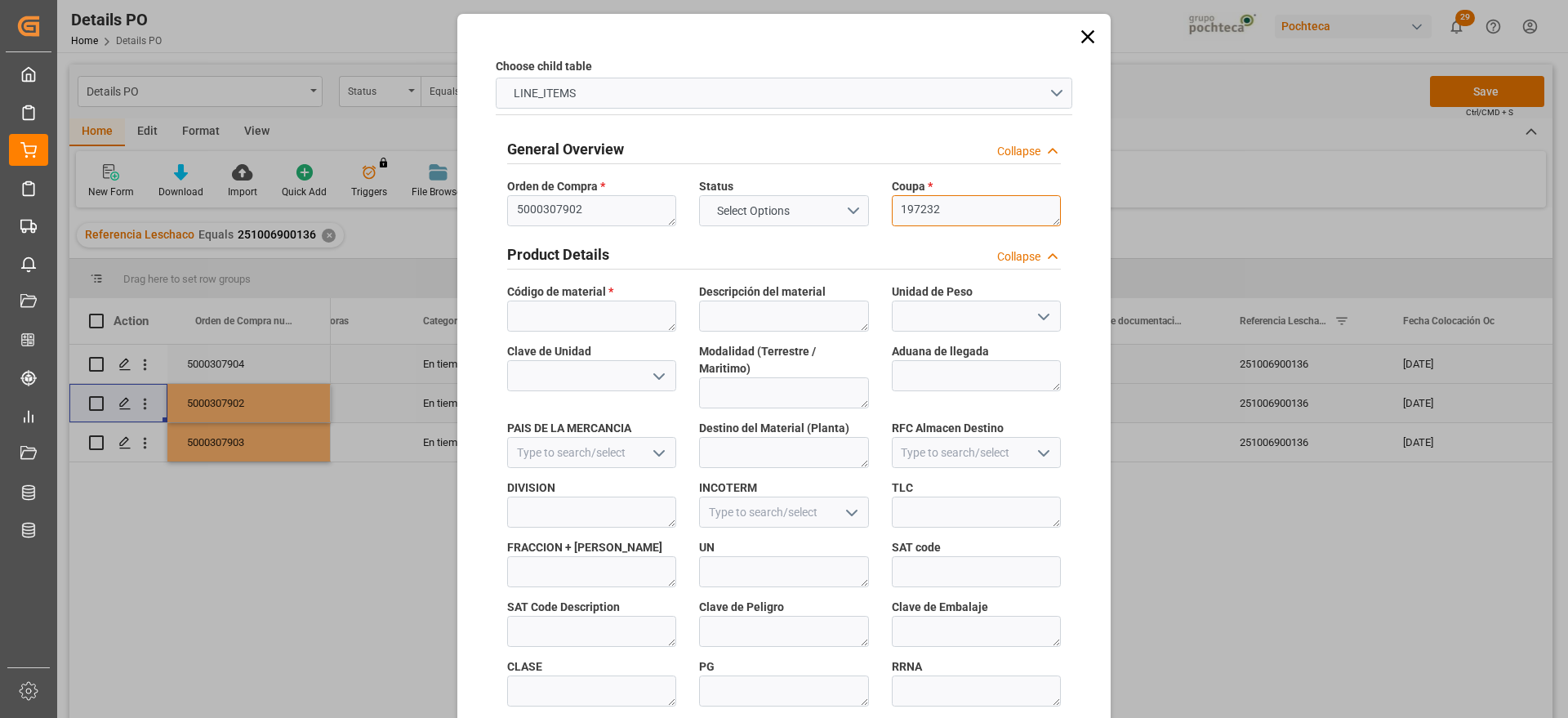
type textarea "197232"
click at [601, 308] on textarea at bounding box center [591, 316] width 169 height 31
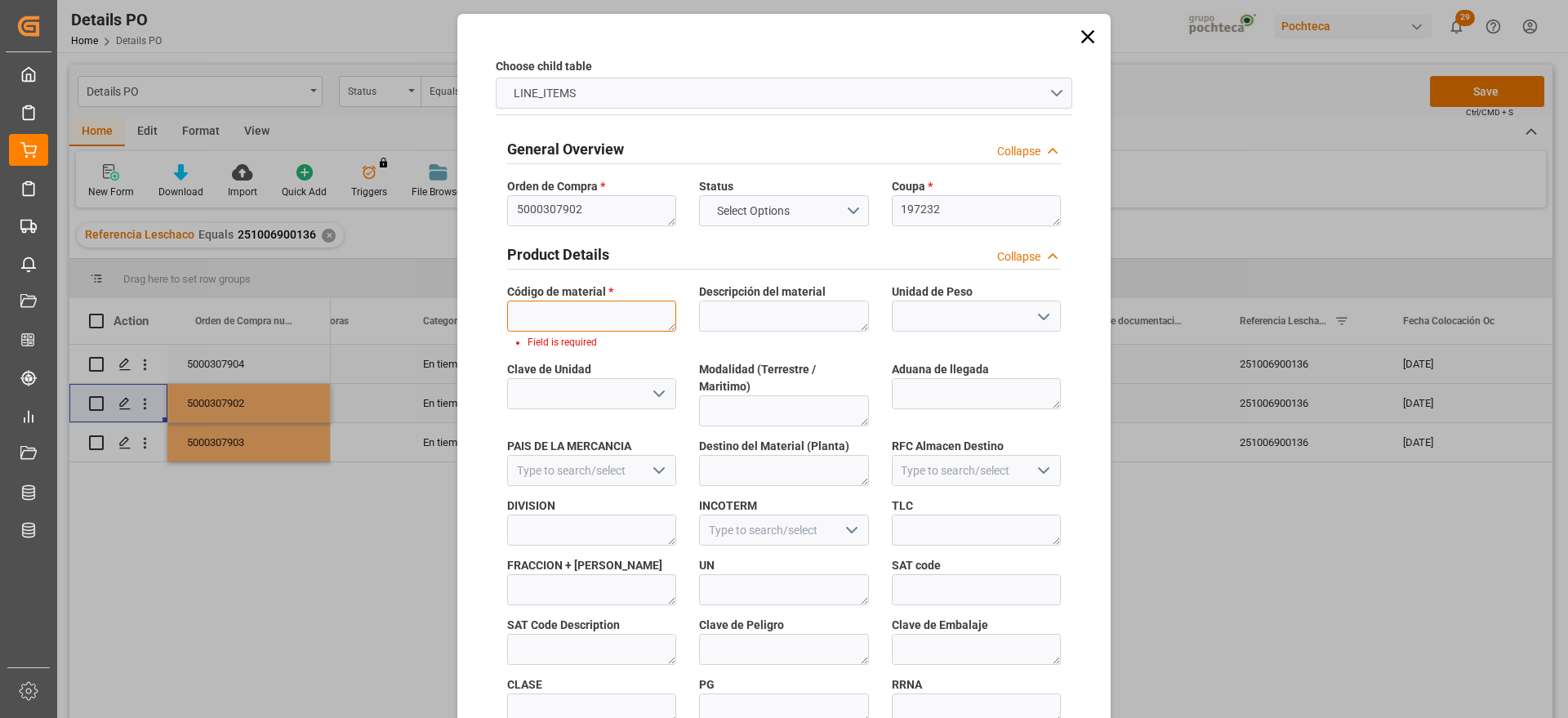
paste textarea "94955"
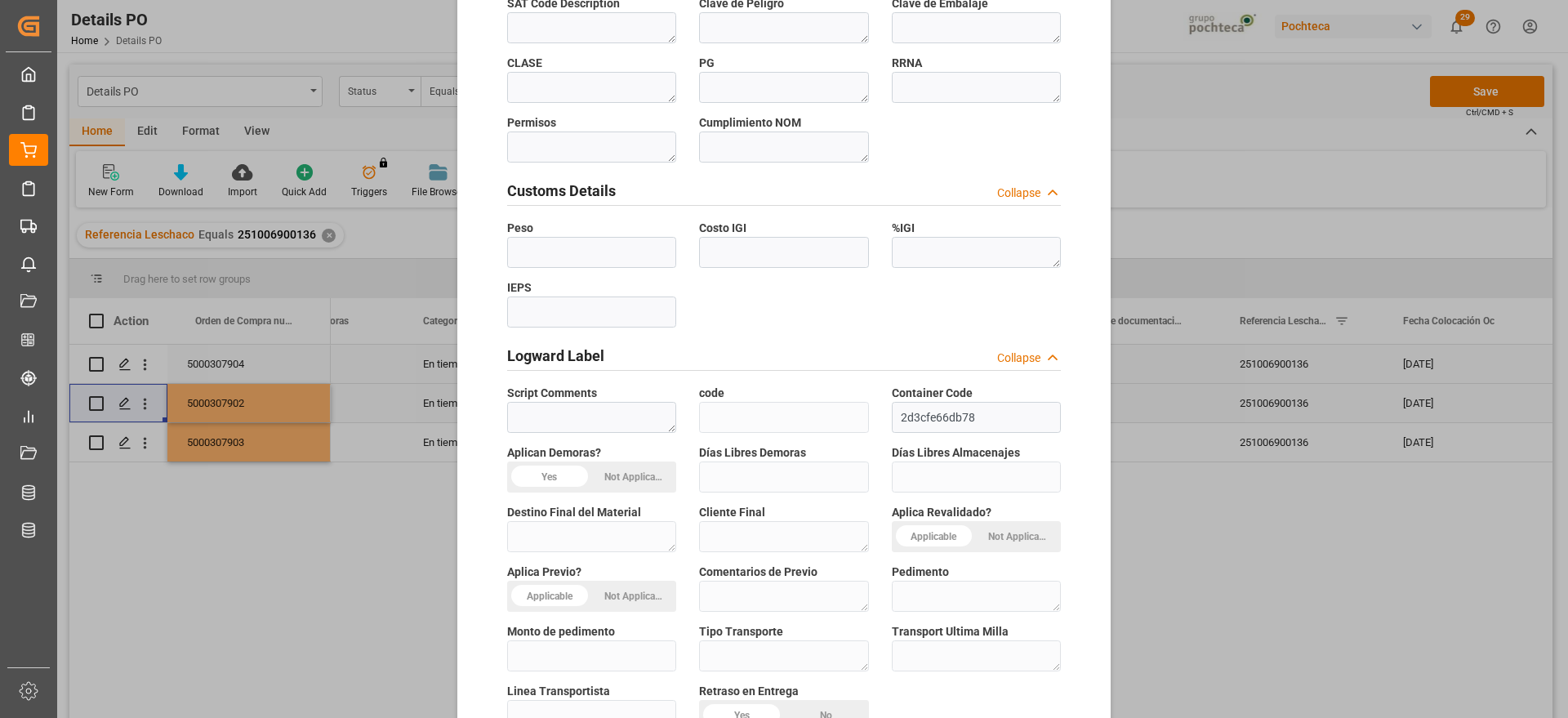
scroll to position [700, 0]
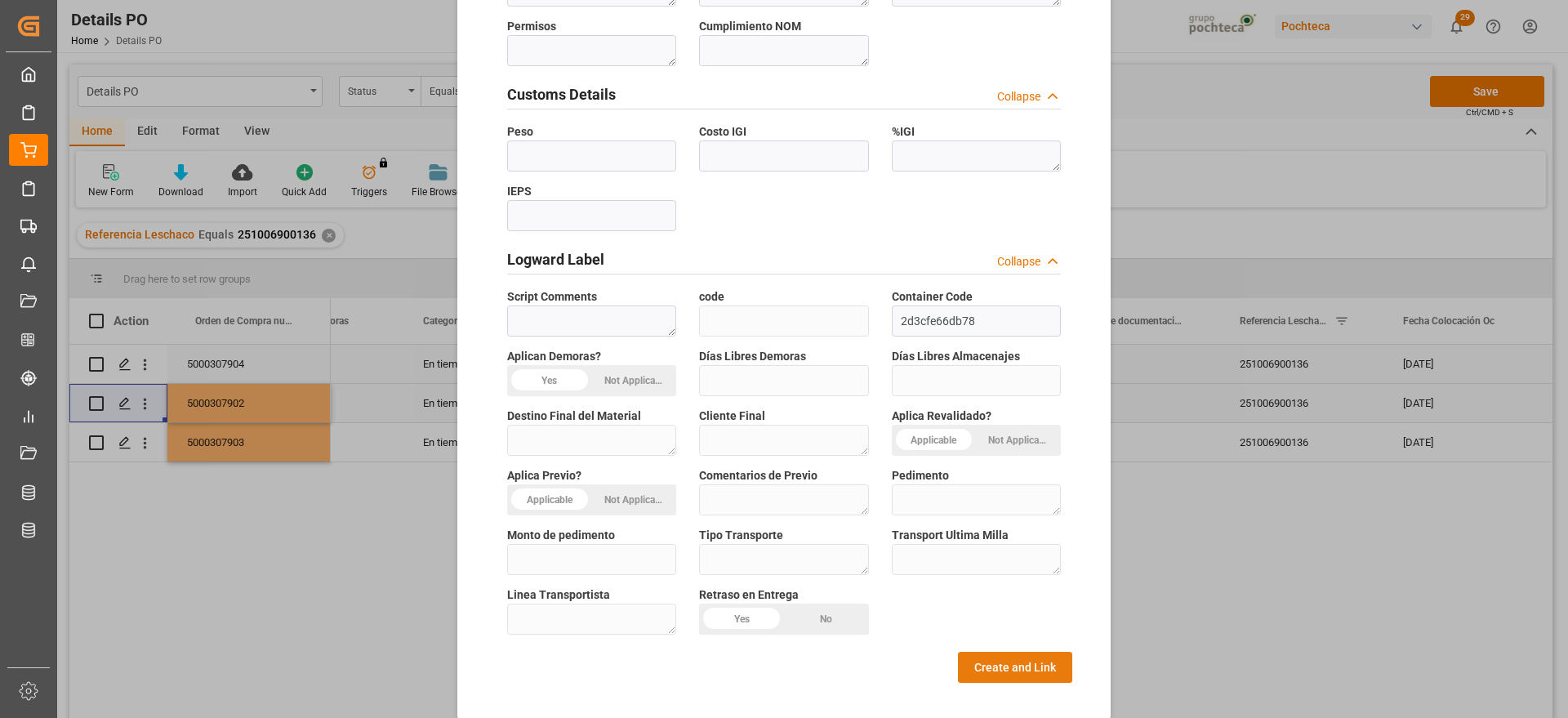
type textarea "94955"
click at [1019, 652] on button "Create and Link" at bounding box center [1015, 667] width 114 height 31
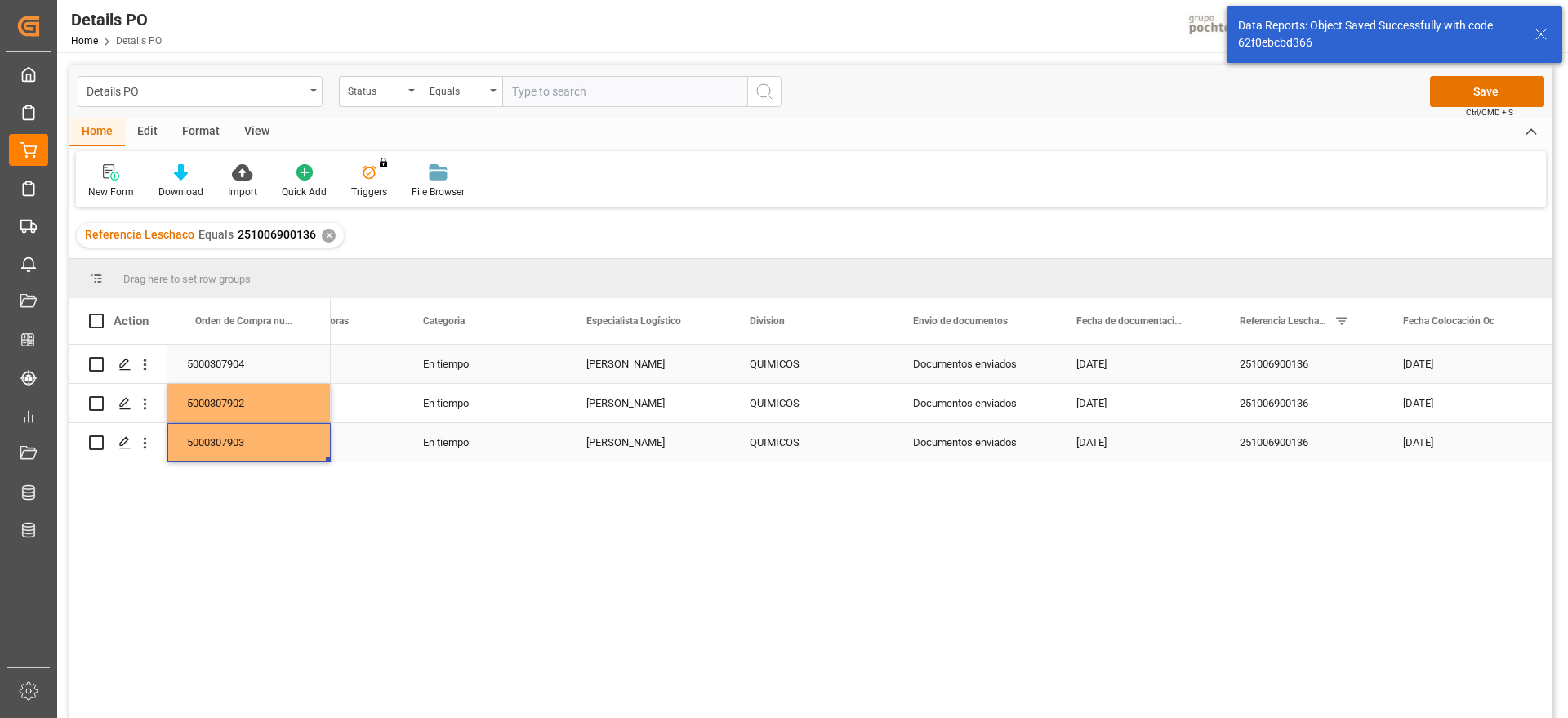
click at [248, 443] on div "5000307903" at bounding box center [250, 442] width 163 height 39
click at [150, 438] on icon "open menu" at bounding box center [145, 442] width 17 height 17
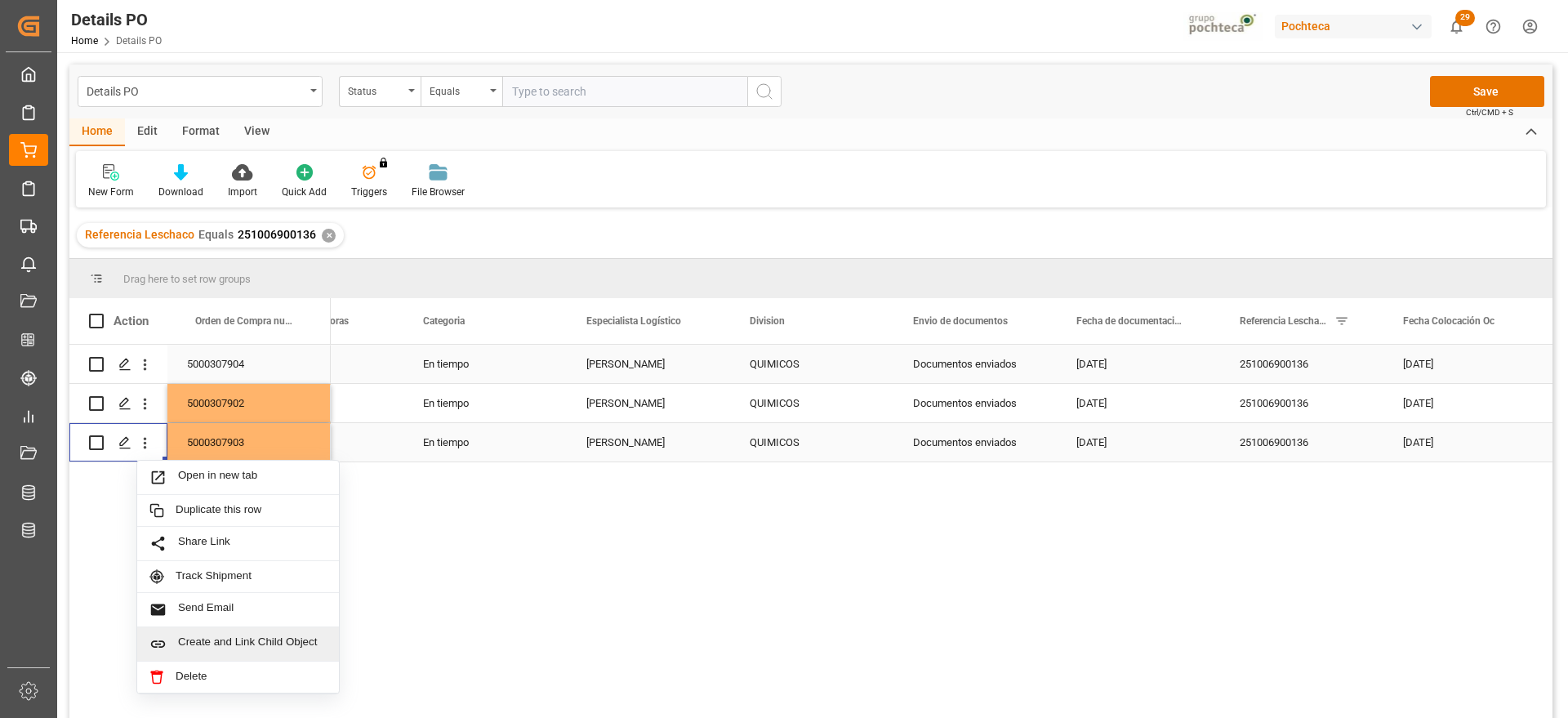
click at [207, 636] on span "Create and Link Child Object" at bounding box center [252, 644] width 149 height 17
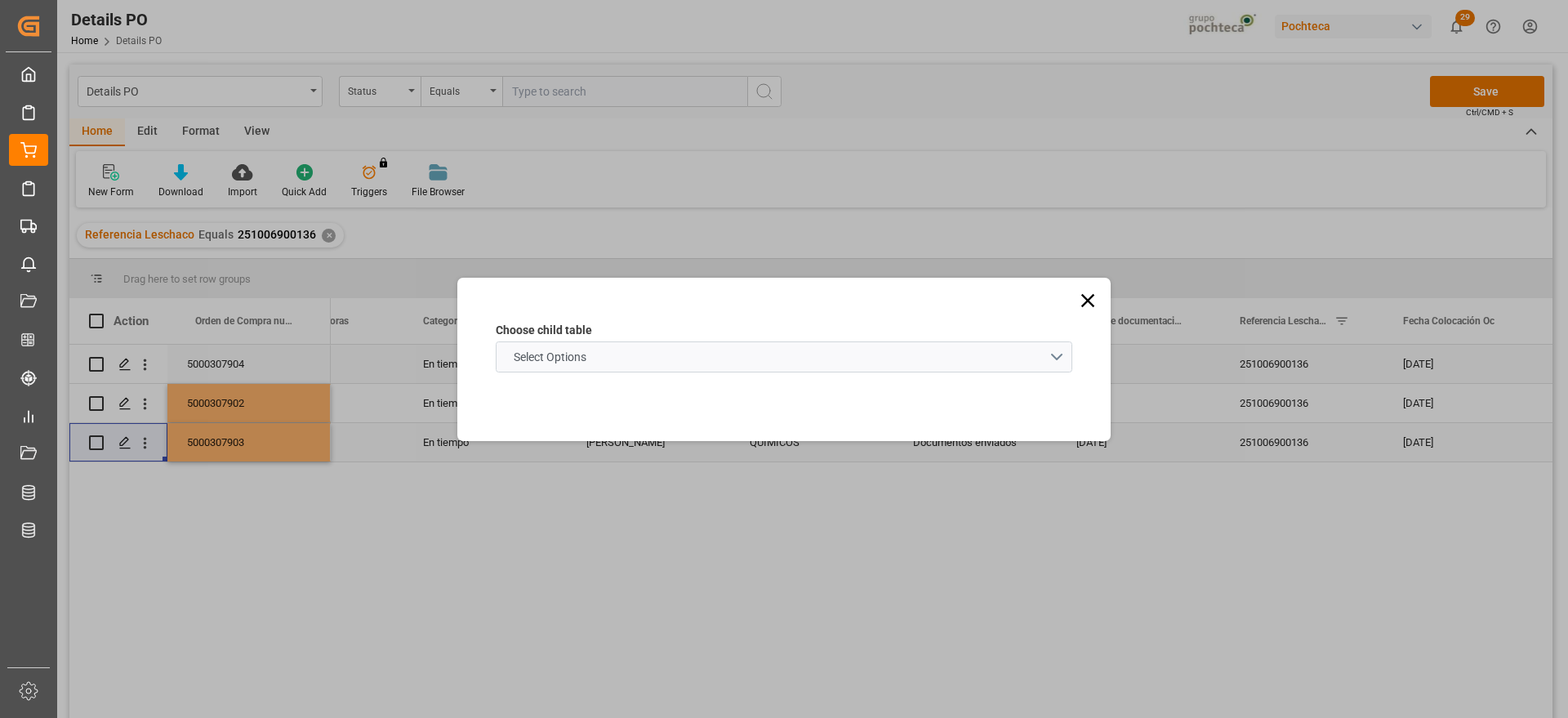
click at [664, 348] on schema "Select Options" at bounding box center [784, 356] width 577 height 31
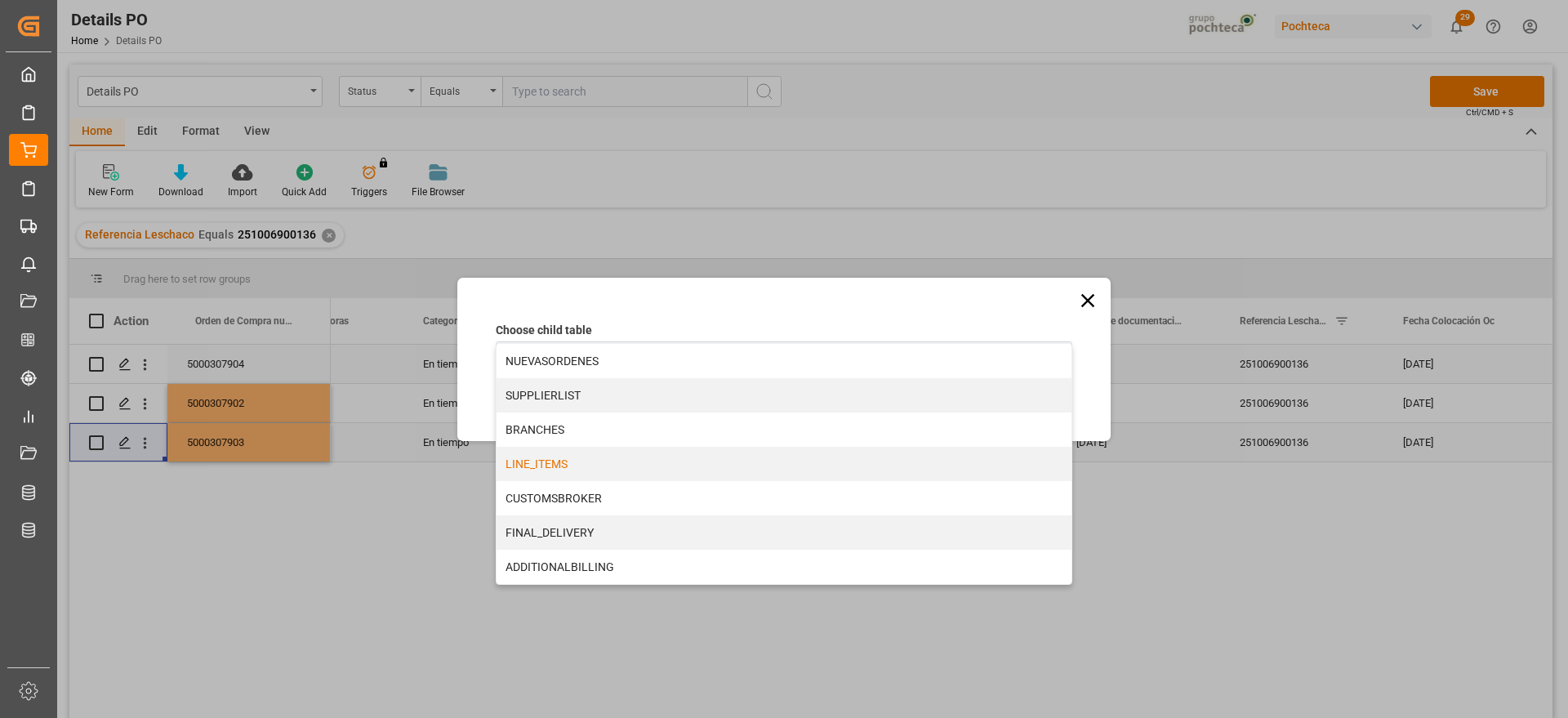
click at [585, 461] on div "LINE_ITEMS" at bounding box center [784, 464] width 575 height 34
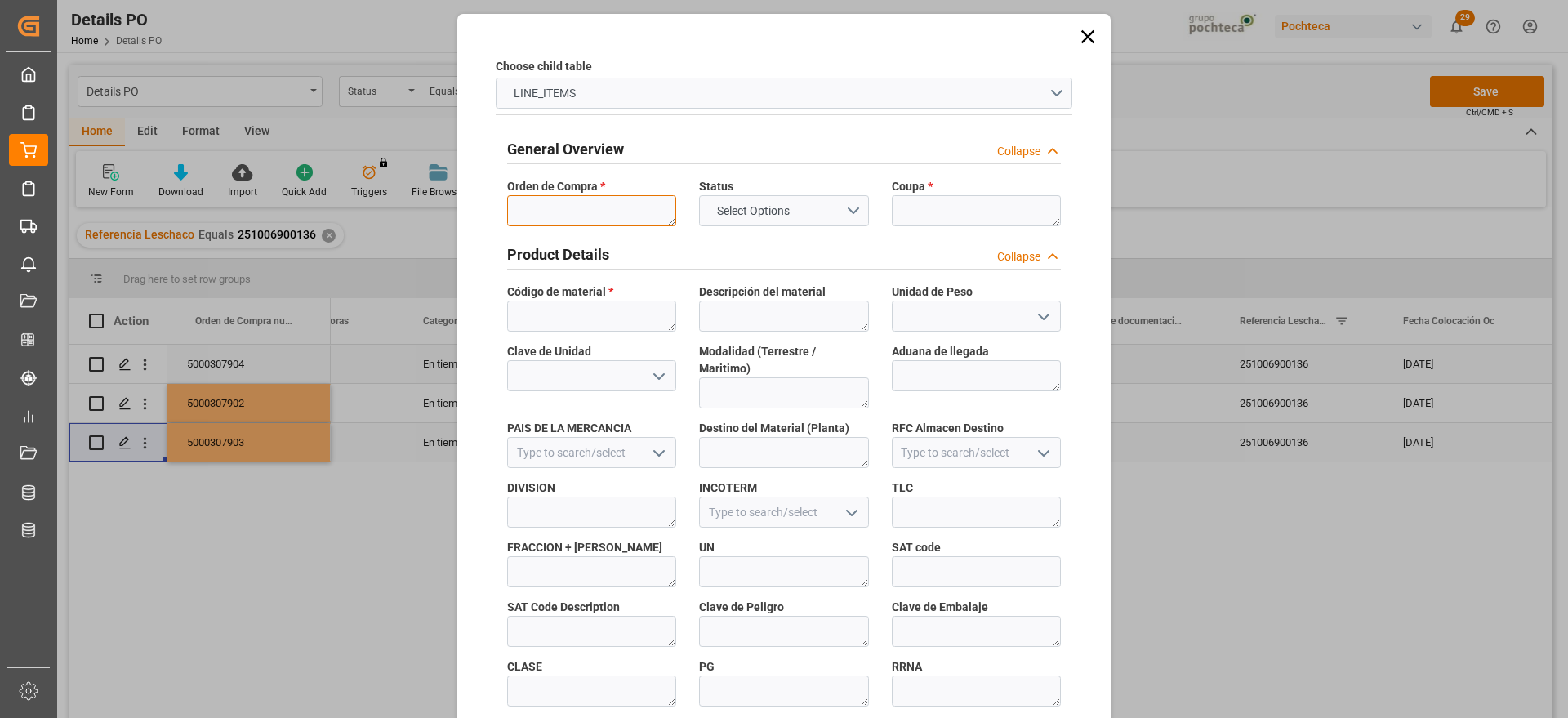
click at [589, 205] on textarea at bounding box center [591, 211] width 169 height 31
paste textarea "5000307903"
type textarea "5000307903"
click at [925, 215] on textarea at bounding box center [977, 211] width 169 height 31
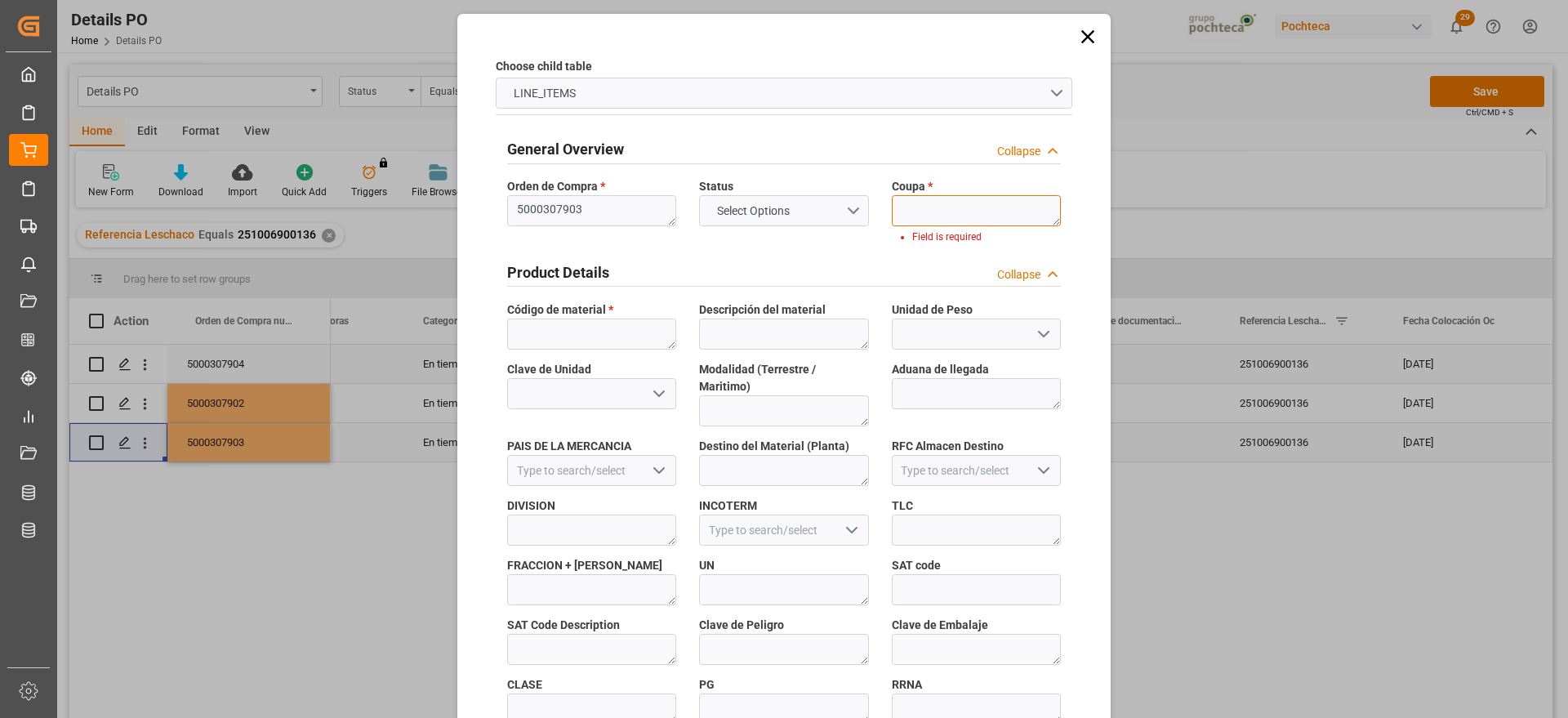
paste textarea "197231"
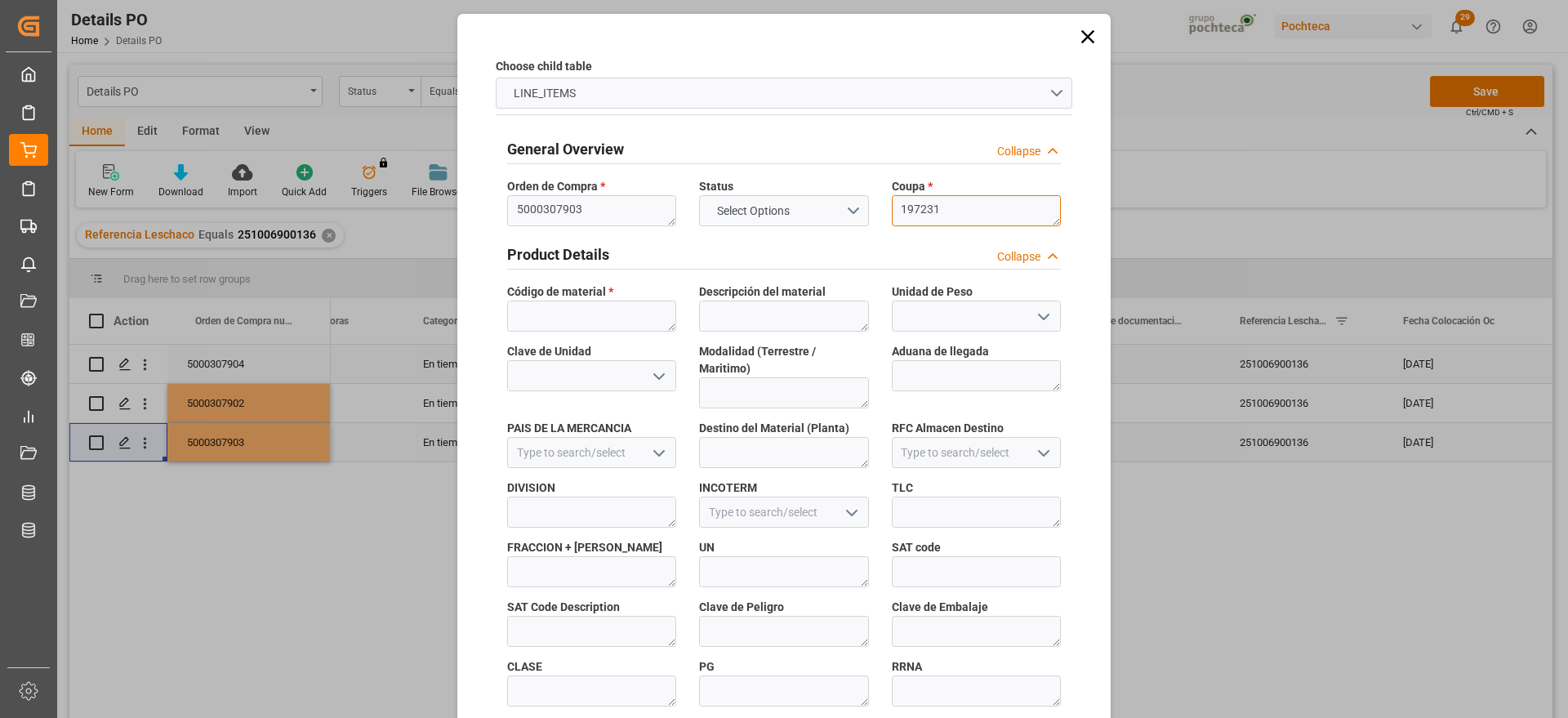
type textarea "197231"
click at [558, 308] on textarea at bounding box center [591, 316] width 169 height 31
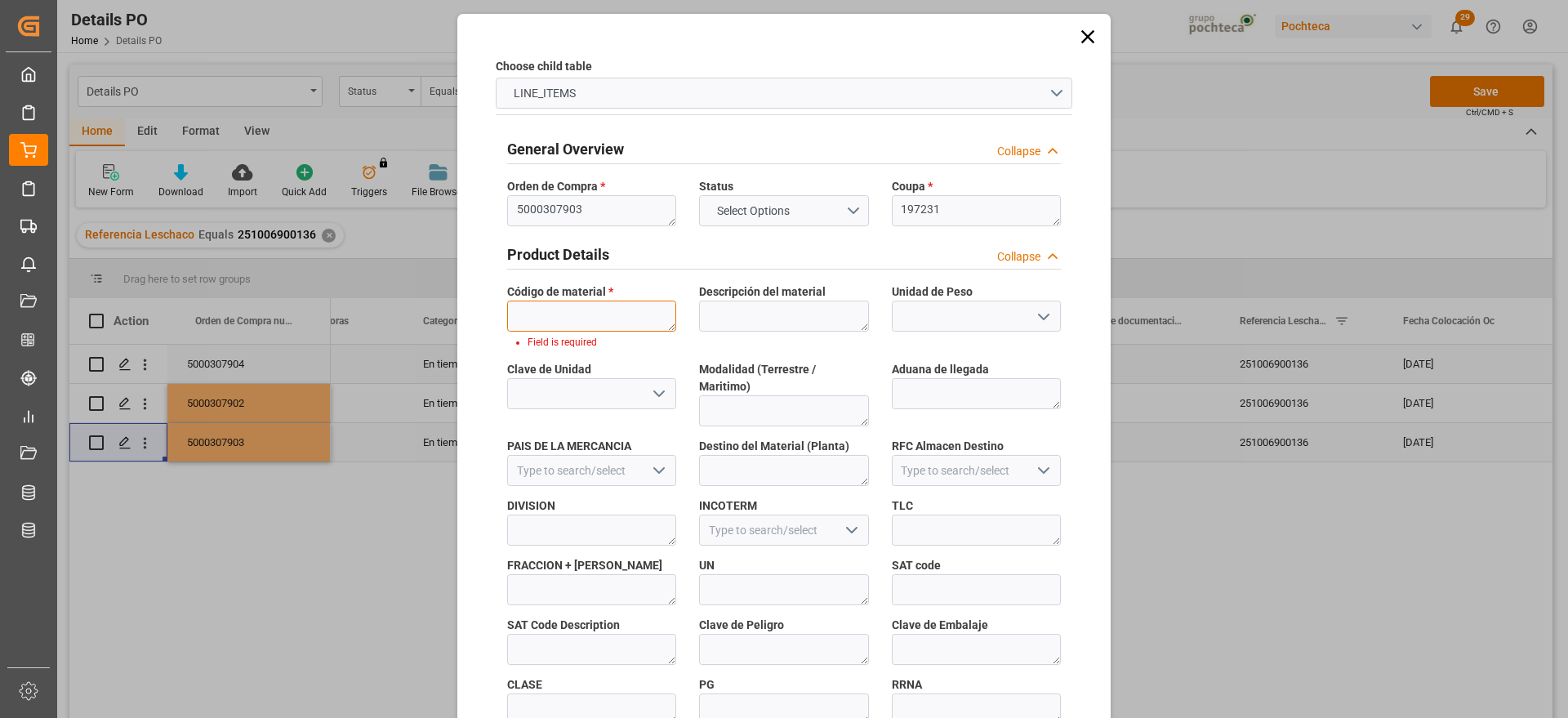
paste textarea "94955"
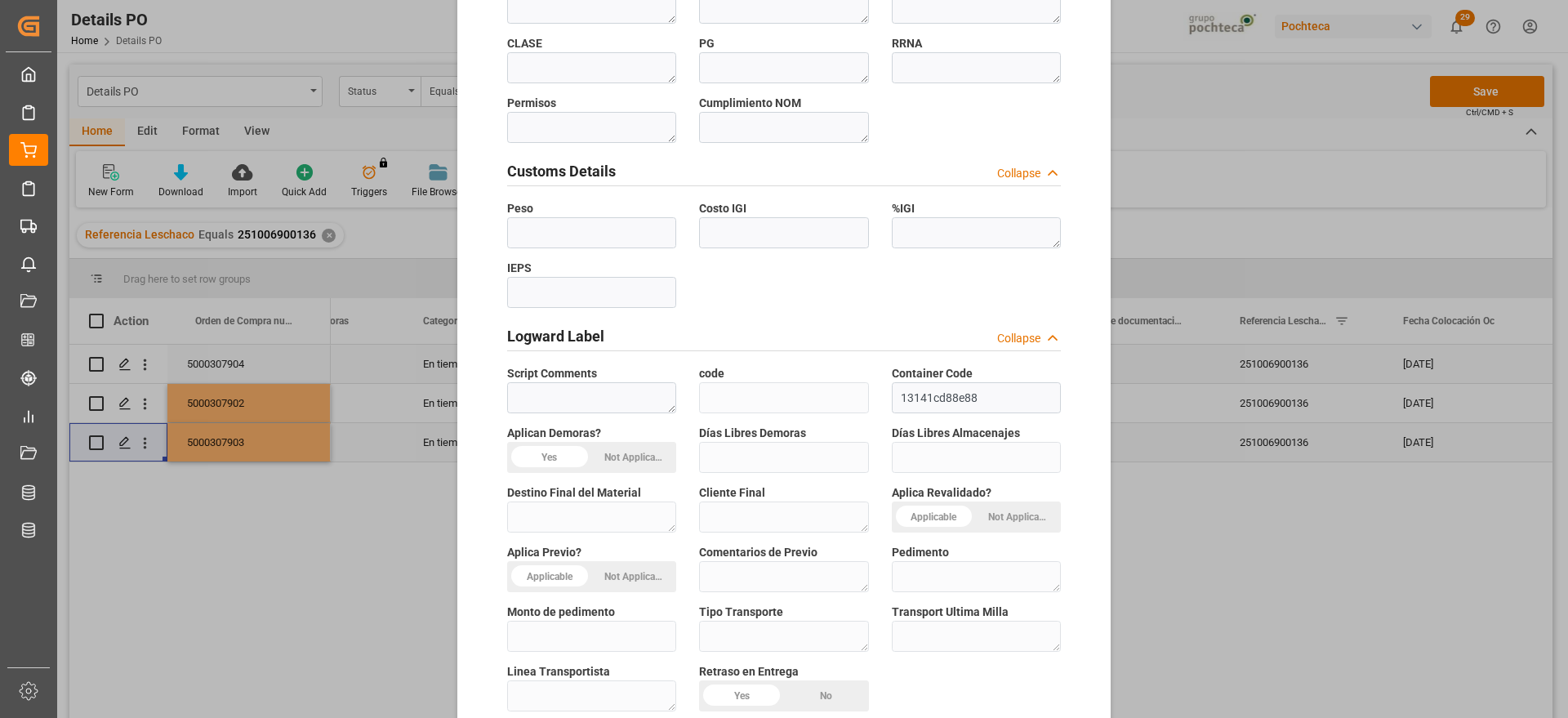
scroll to position [700, 0]
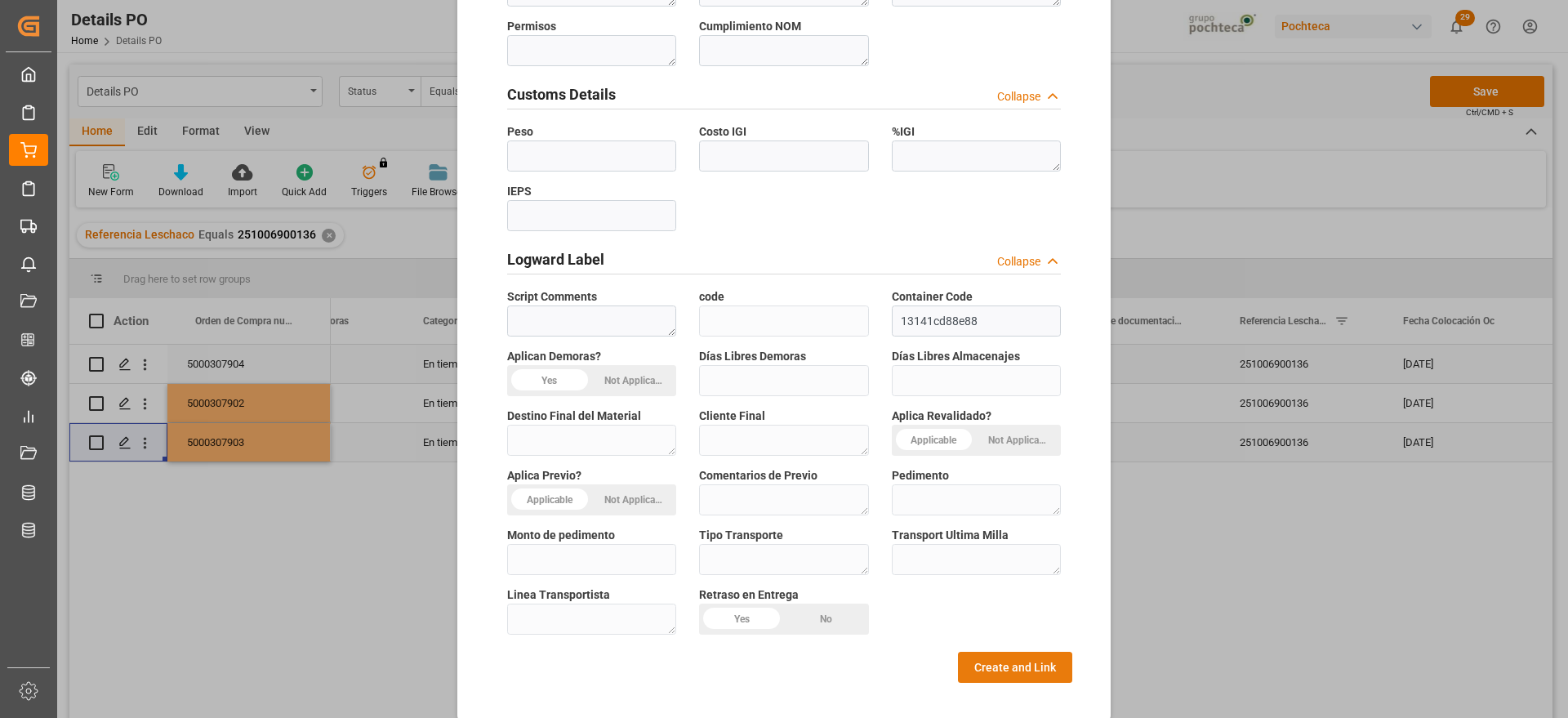
type textarea "94955"
click at [1042, 652] on button "Create and Link" at bounding box center [1015, 667] width 114 height 31
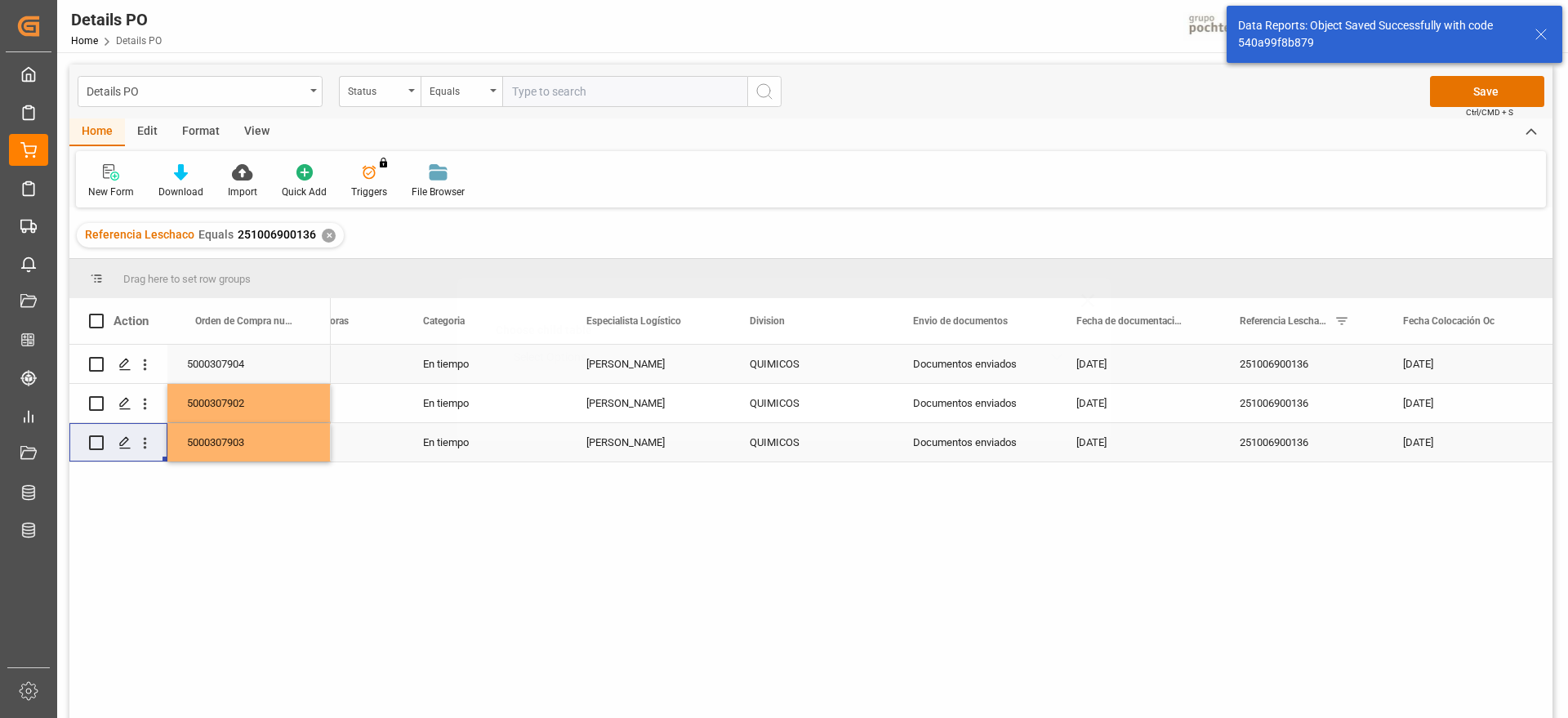
scroll to position [0, 0]
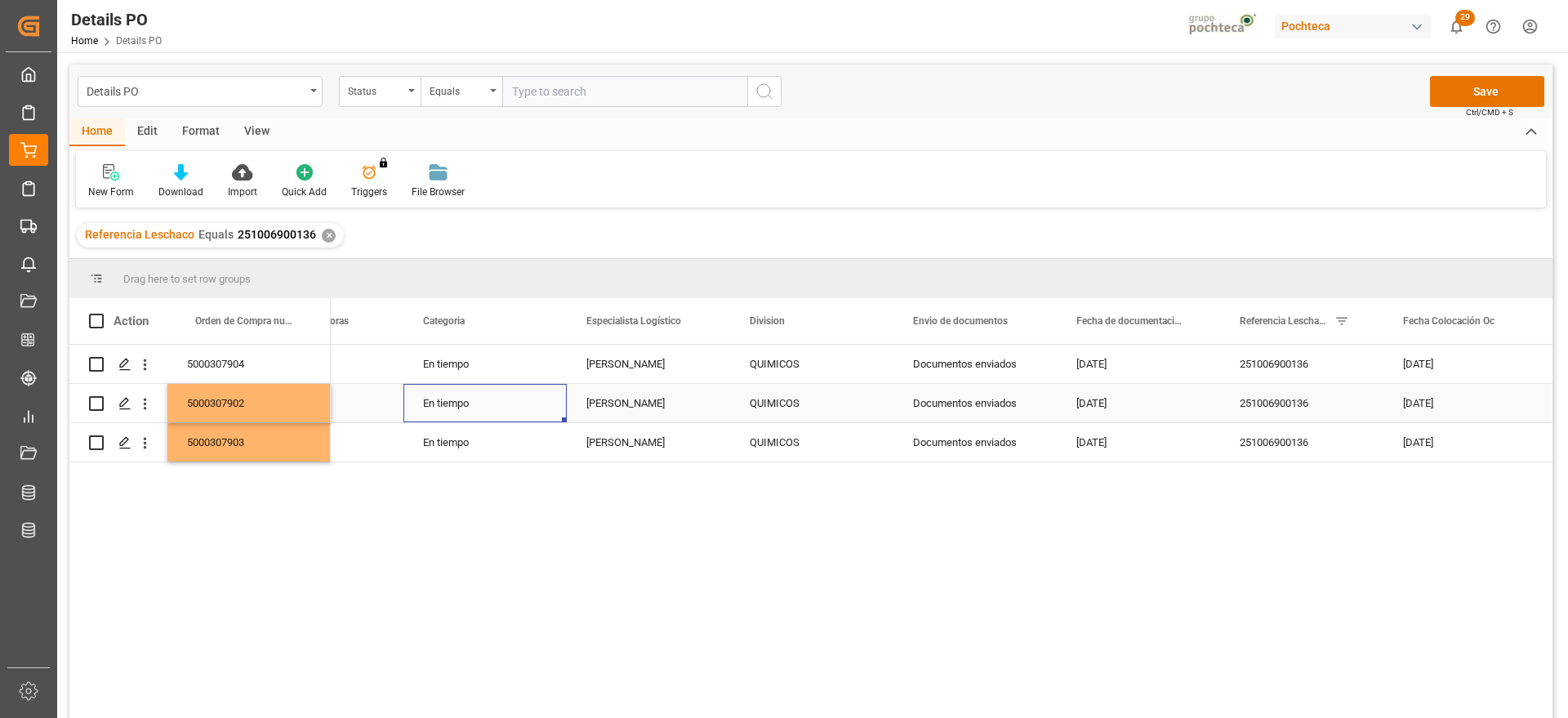
click at [527, 384] on div "En tiempo" at bounding box center [486, 403] width 163 height 39
click at [1504, 88] on button "Save" at bounding box center [1487, 92] width 114 height 31
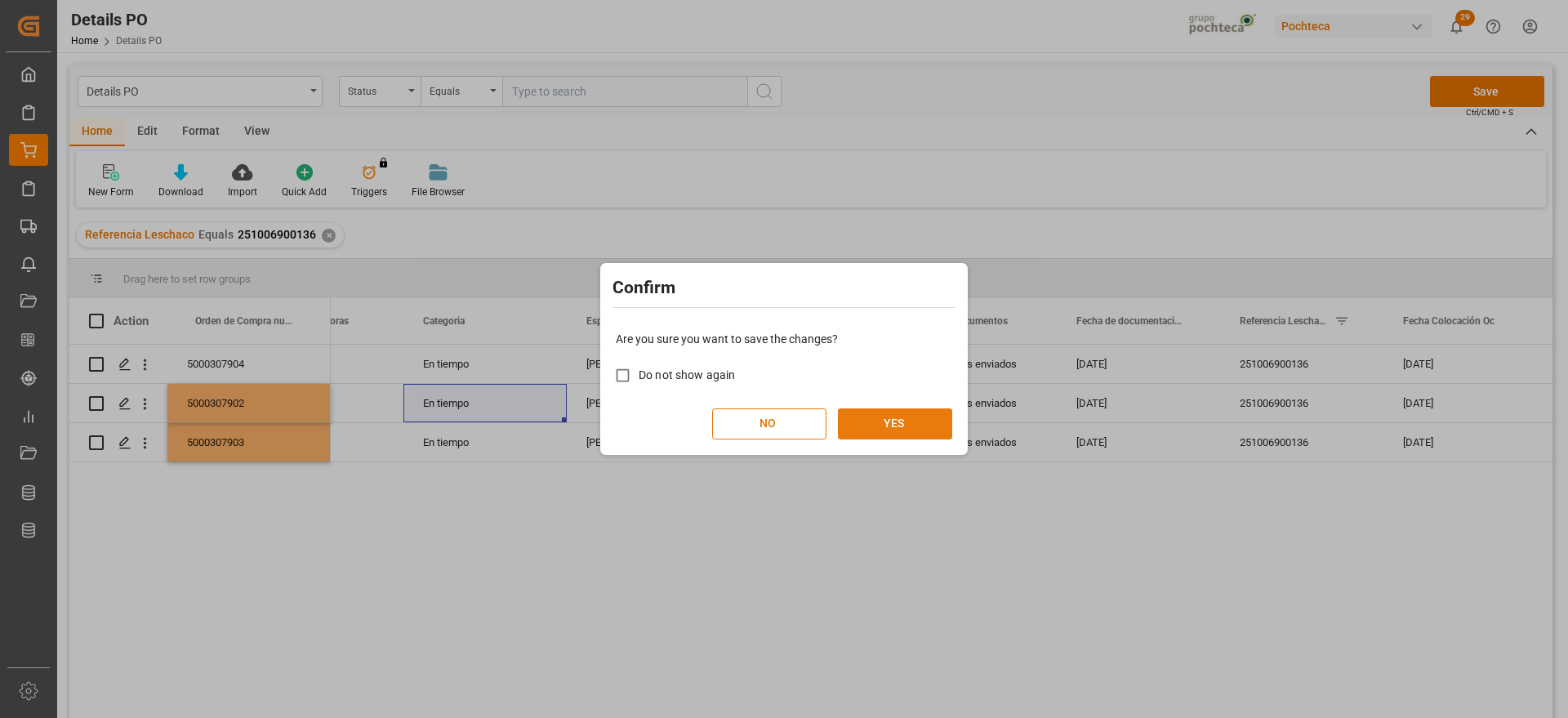
click at [881, 423] on button "YES" at bounding box center [895, 424] width 114 height 31
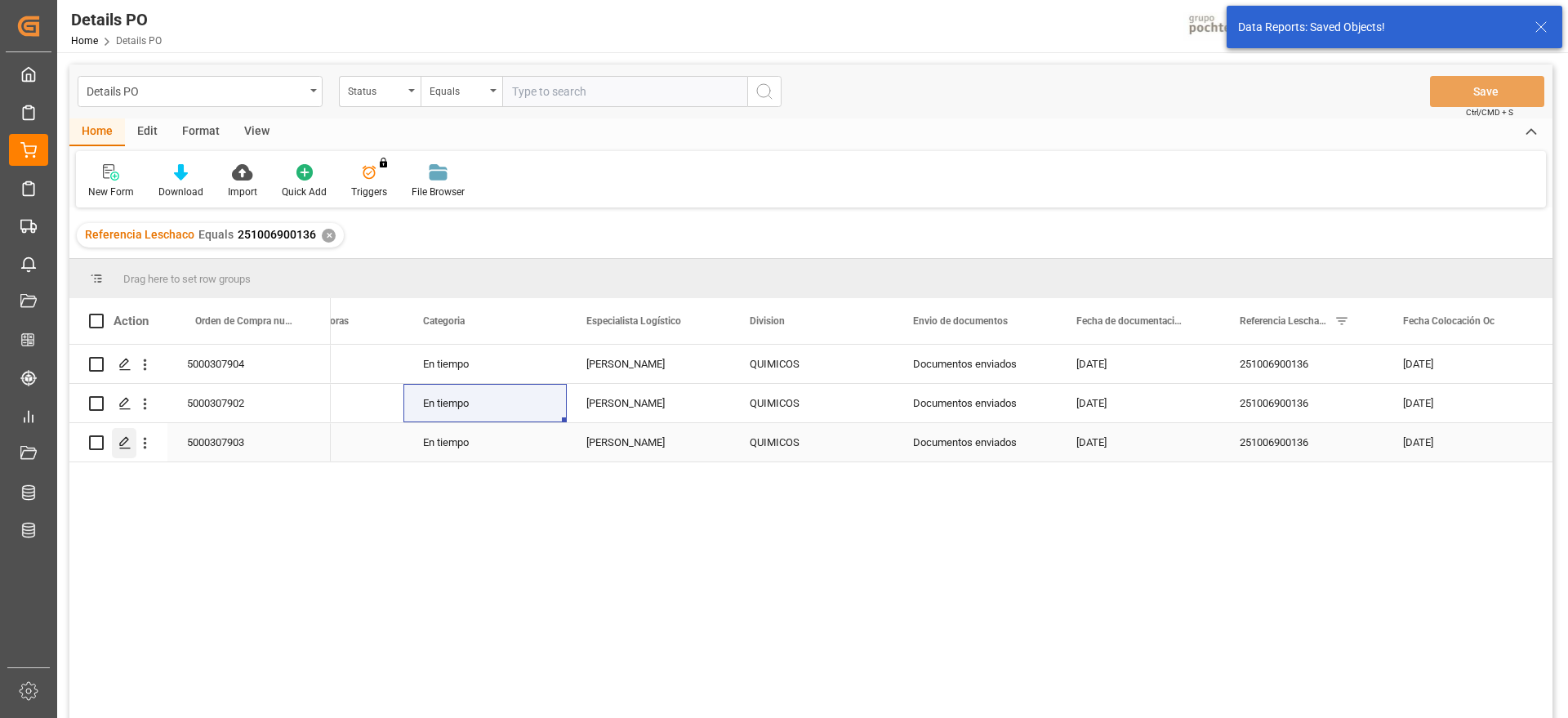
click at [124, 447] on icon "Press SPACE to select this row." at bounding box center [125, 442] width 13 height 13
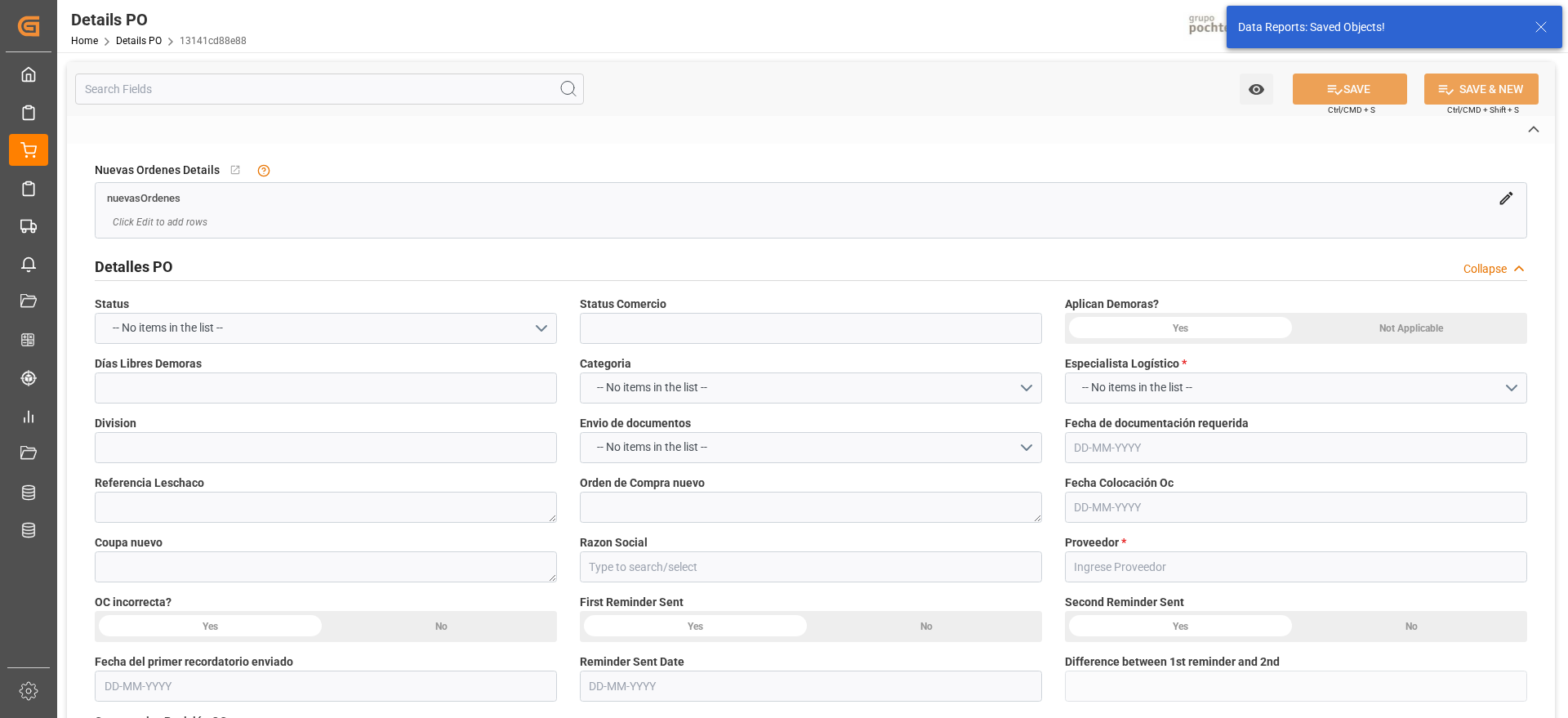
type input "En espera de Arribo/Atraque"
type input "QUIMICOS"
type textarea "251006900136"
type textarea "5000307903"
type textarea "197231"
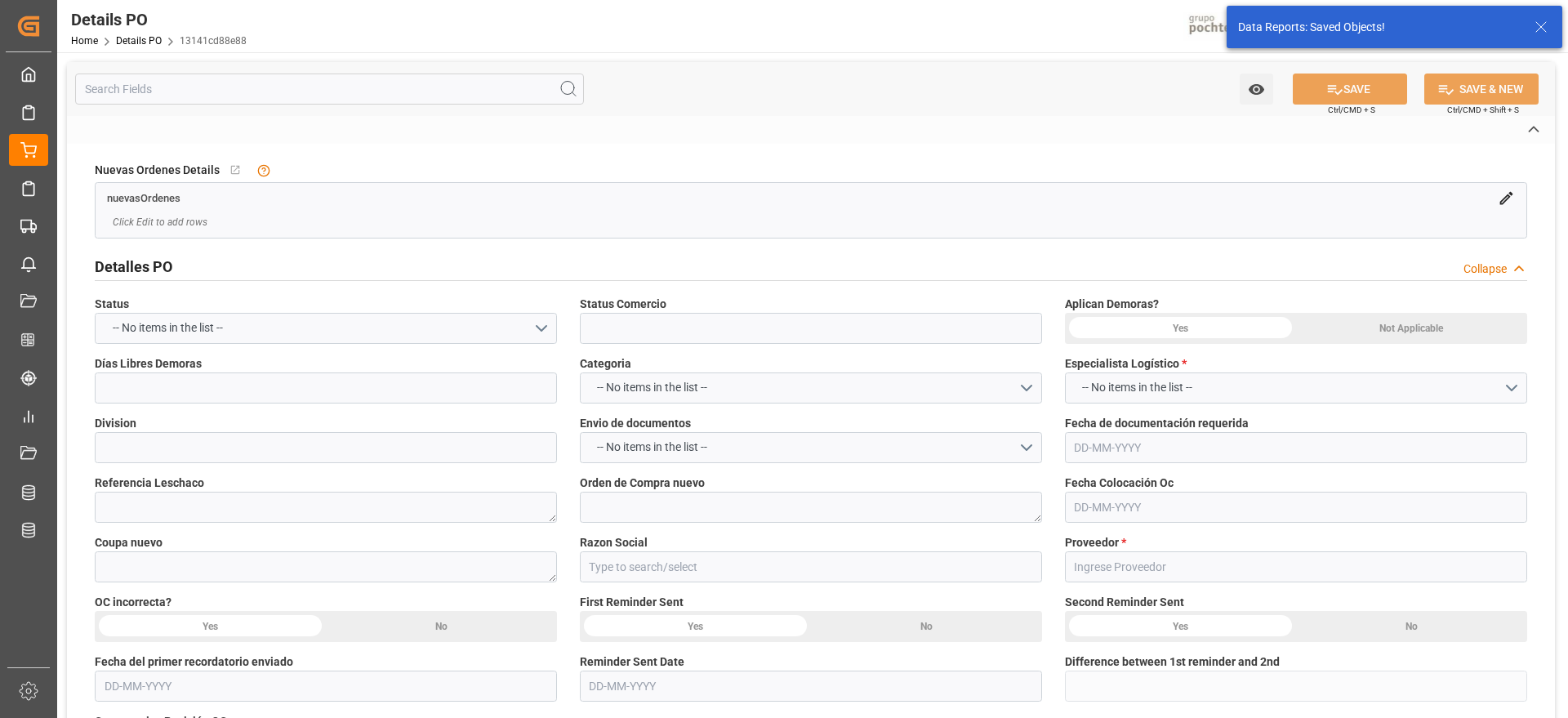
type input "Materias Primas"
type input "BORN KING COMPANY LIMITED"
type textarea "25BKB591A"
type textarea "EN ESPERA DE ARRIB"
type textarea "[PERSON_NAME] SULFATO SODIO 70% GRANEL FB"
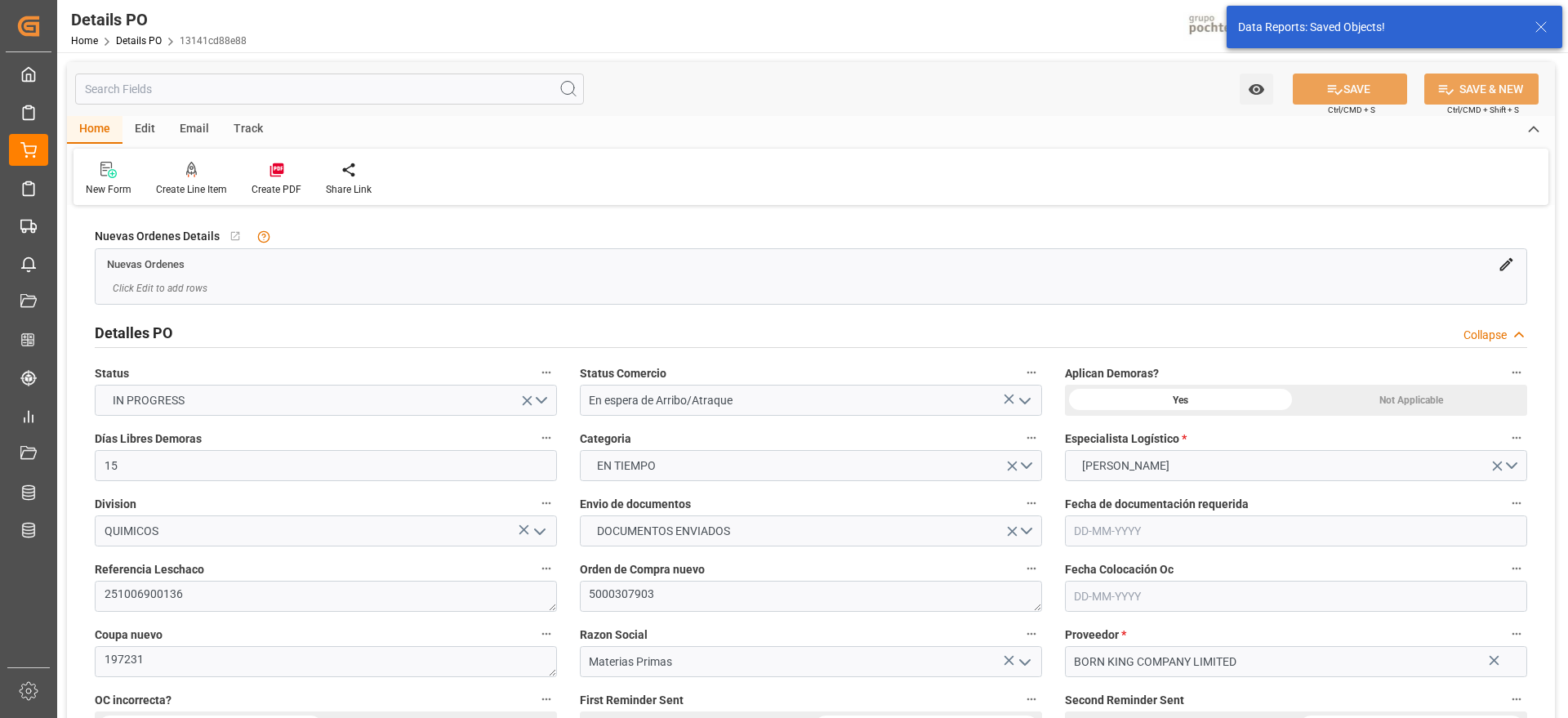
type input "15"
type input "[DATE]"
type input "15-08-2025"
type input "[DATE]"
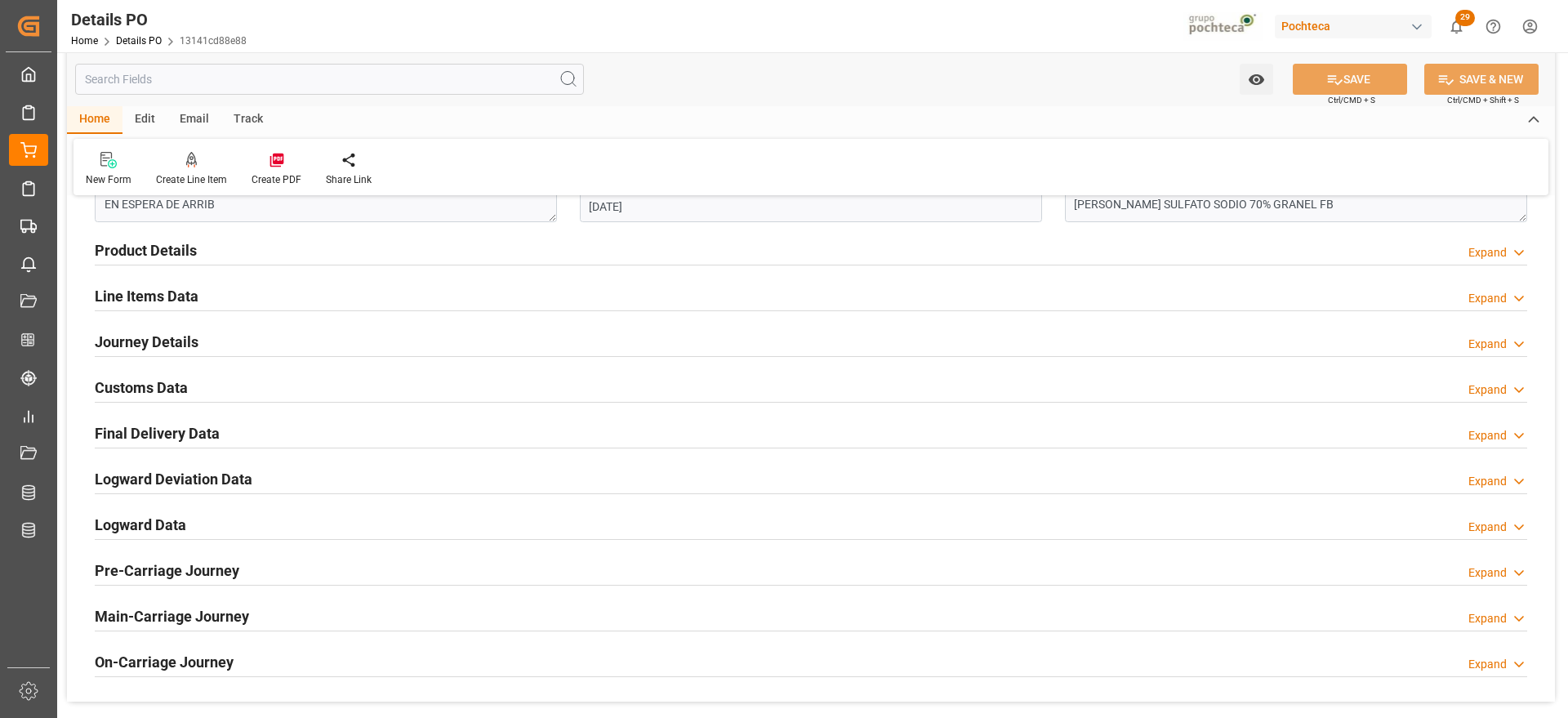
scroll to position [1021, 0]
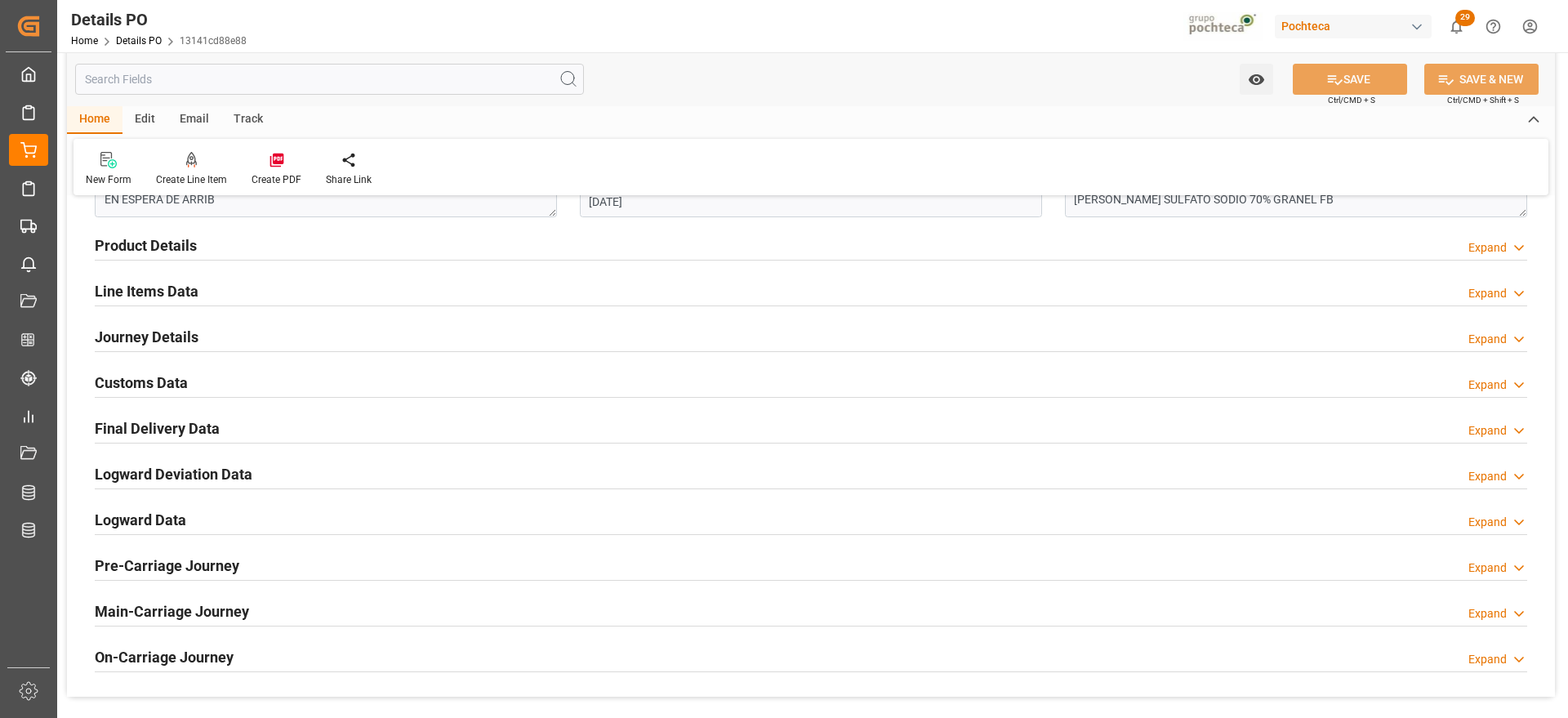
click at [156, 293] on h2 "Line Items Data" at bounding box center [147, 291] width 104 height 22
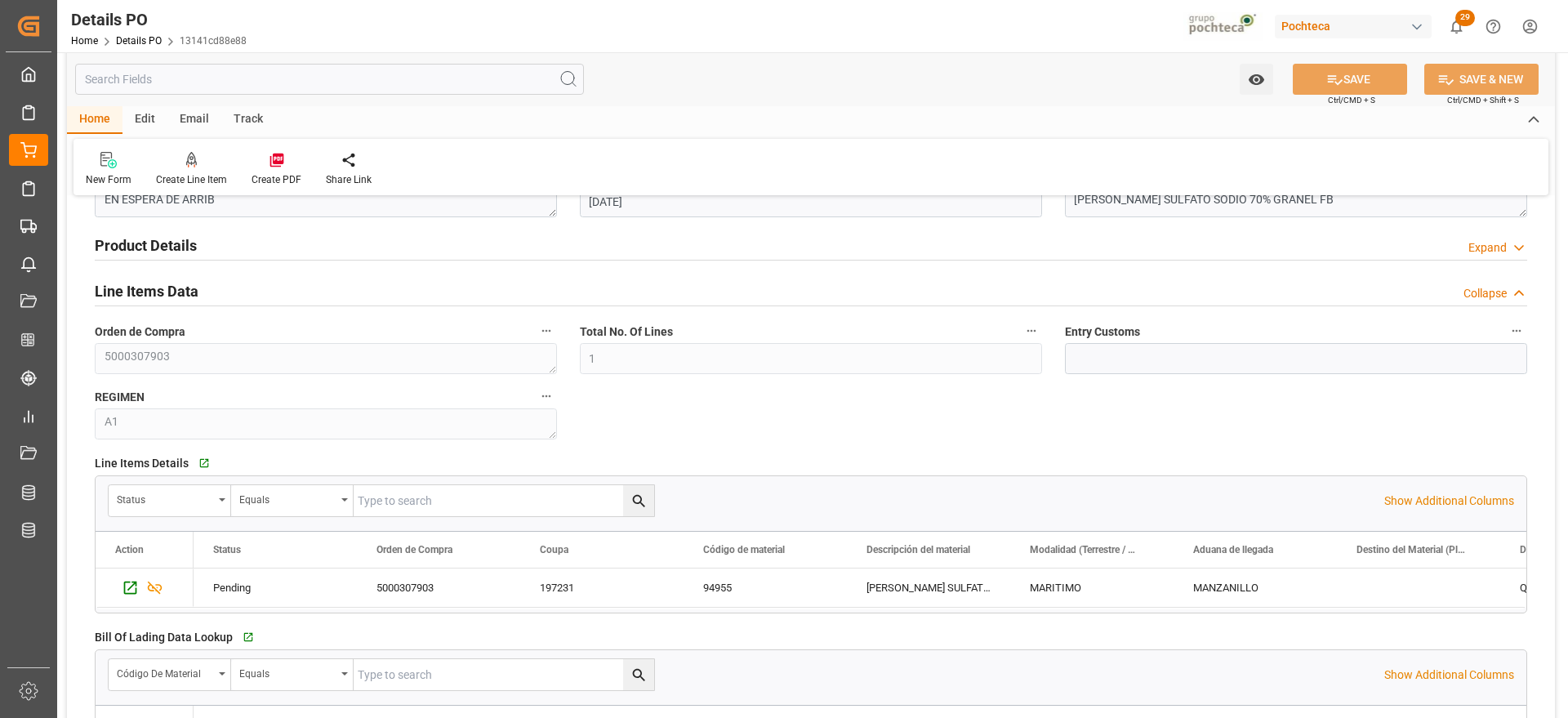
scroll to position [919, 0]
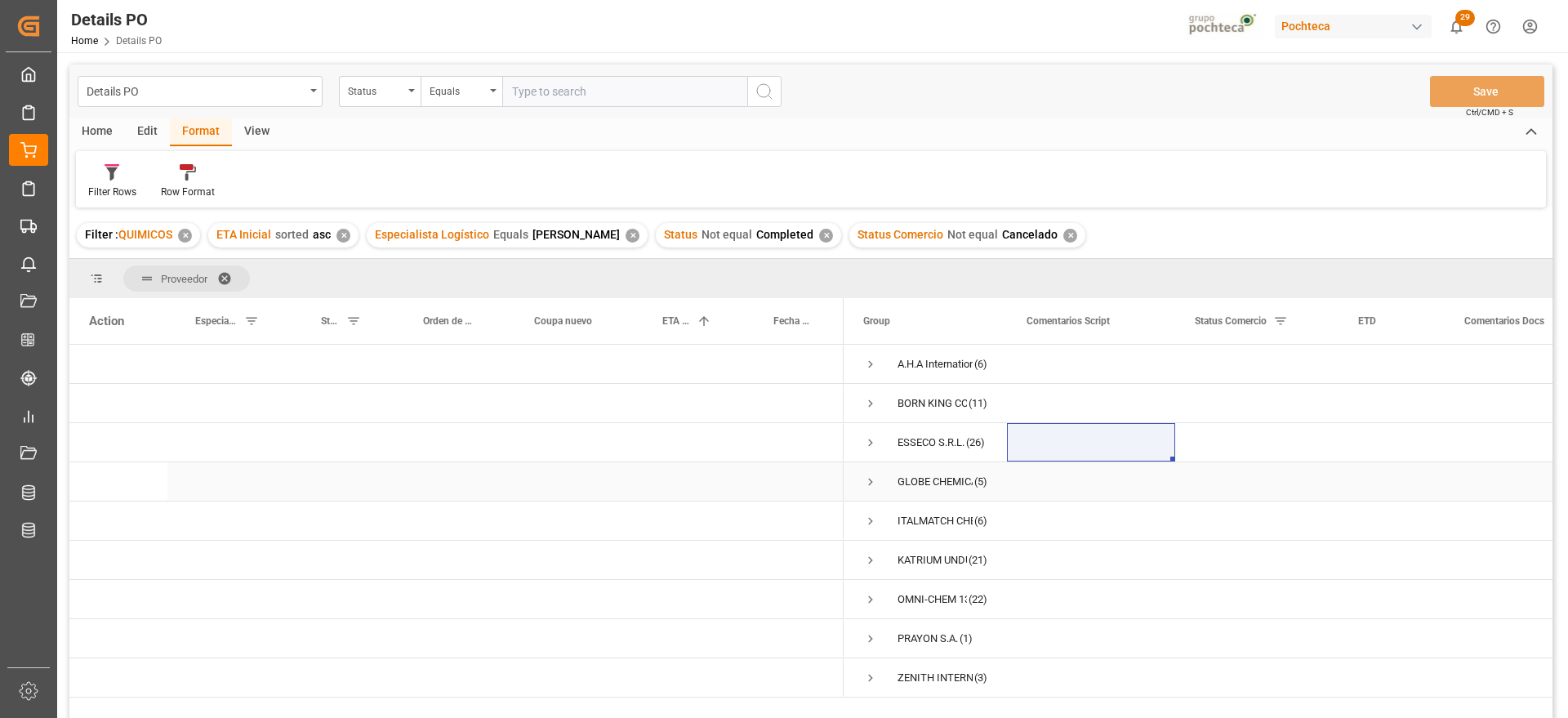
click at [735, 475] on div "Press SPACE to select this row." at bounding box center [690, 481] width 111 height 39
click at [869, 364] on span "Press SPACE to select this row." at bounding box center [871, 364] width 14 height 14
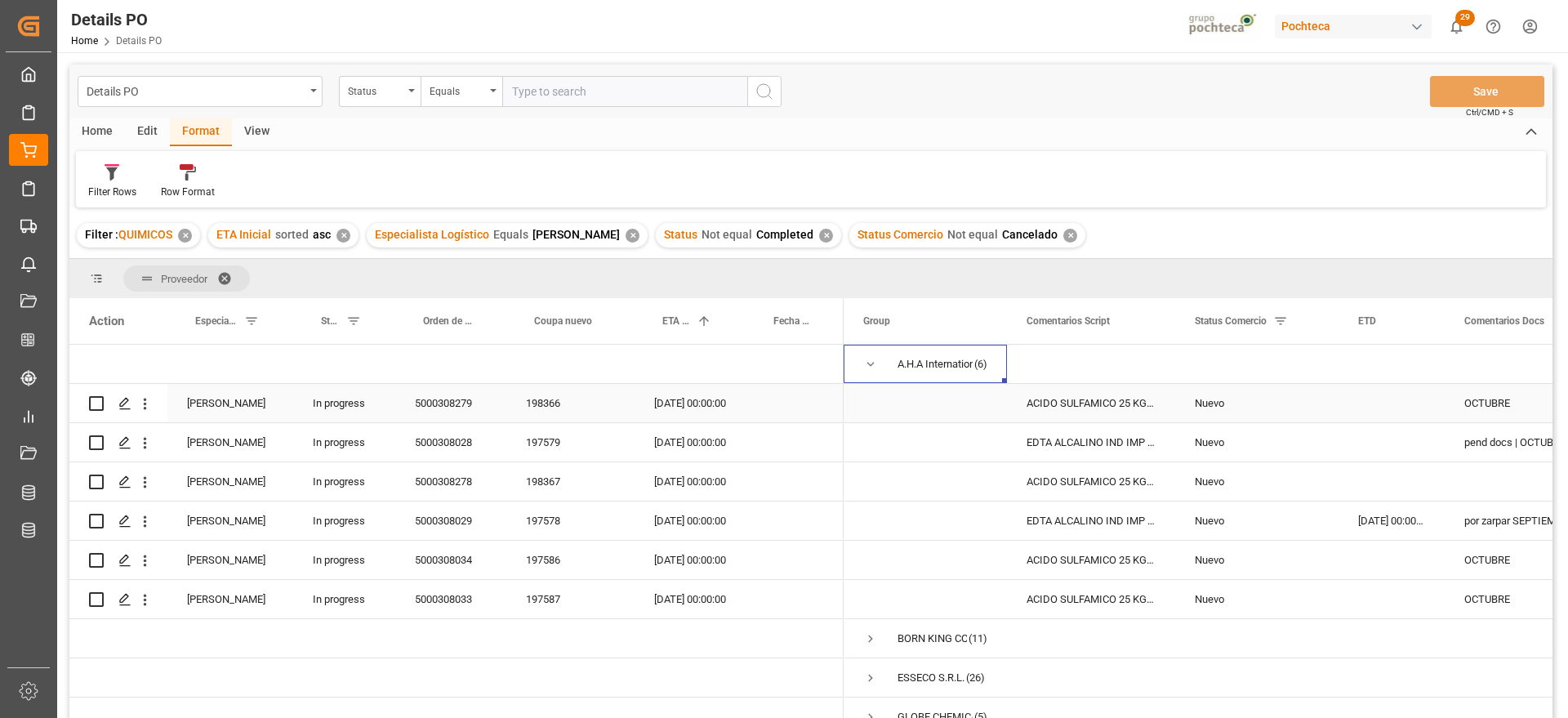
click at [1019, 382] on div "Press SPACE to select this row." at bounding box center [1091, 363] width 168 height 39
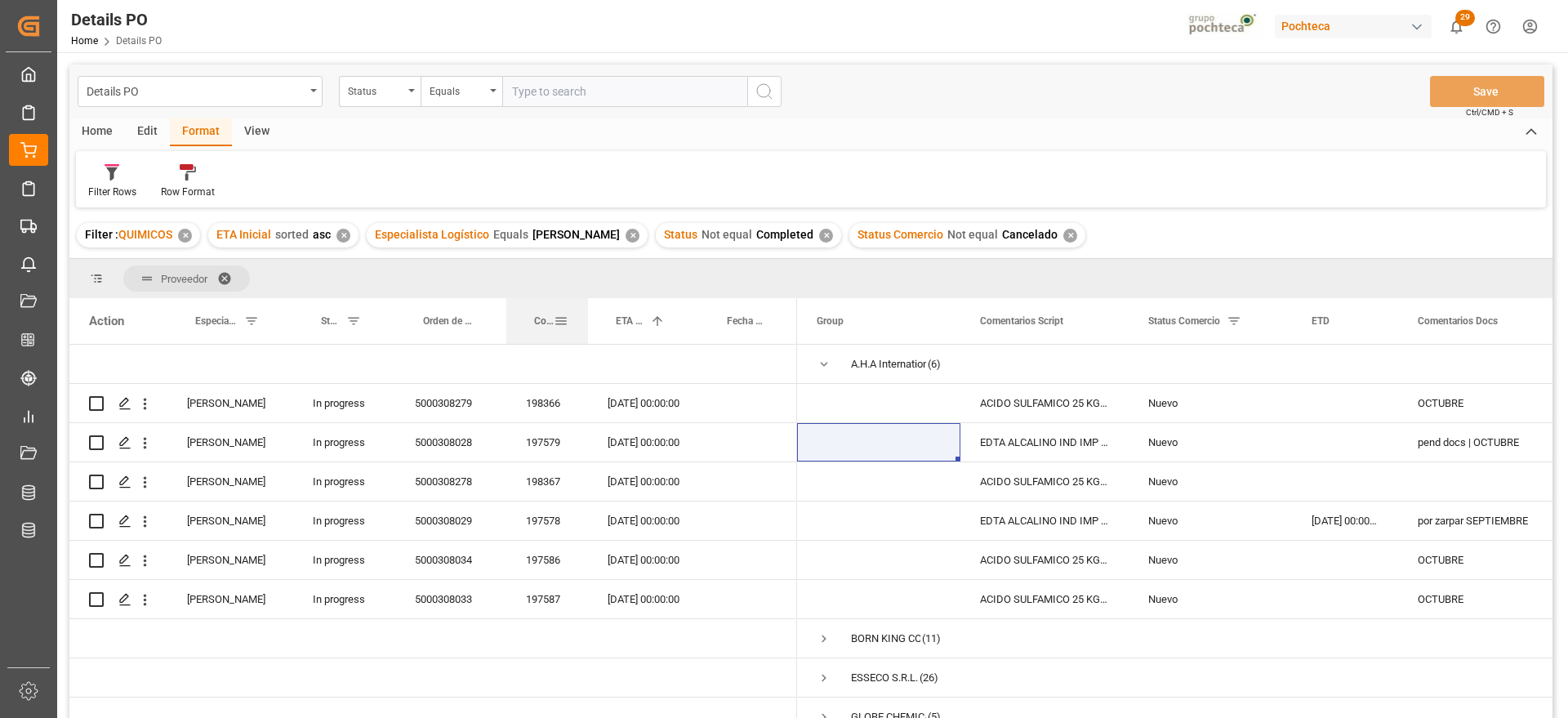
drag, startPoint x: 634, startPoint y: 313, endPoint x: 586, endPoint y: 315, distance: 48.0
click at [586, 315] on div at bounding box center [588, 320] width 6 height 46
click at [696, 315] on div at bounding box center [696, 320] width 6 height 46
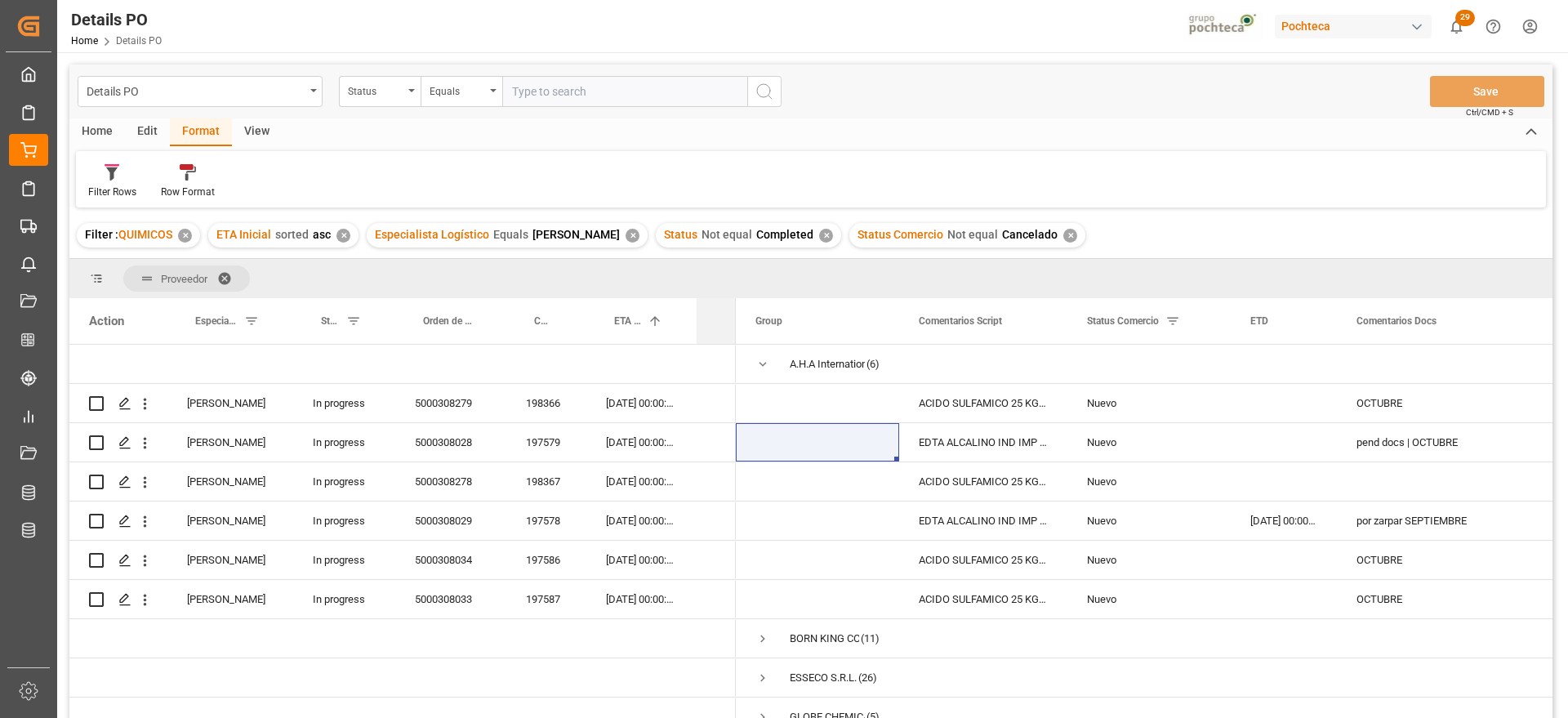
drag, startPoint x: 793, startPoint y: 315, endPoint x: 733, endPoint y: 315, distance: 60.0
click at [733, 315] on div at bounding box center [735, 320] width 6 height 46
click at [1012, 405] on div "ACIDO SULFAMICO 25 KG SAC (22300)" at bounding box center [983, 403] width 168 height 39
click at [1147, 500] on div "Nuevo" at bounding box center [1149, 482] width 124 height 38
click at [986, 403] on div "ACIDO SULFAMICO 25 KG SAC (22300)" at bounding box center [983, 403] width 168 height 39
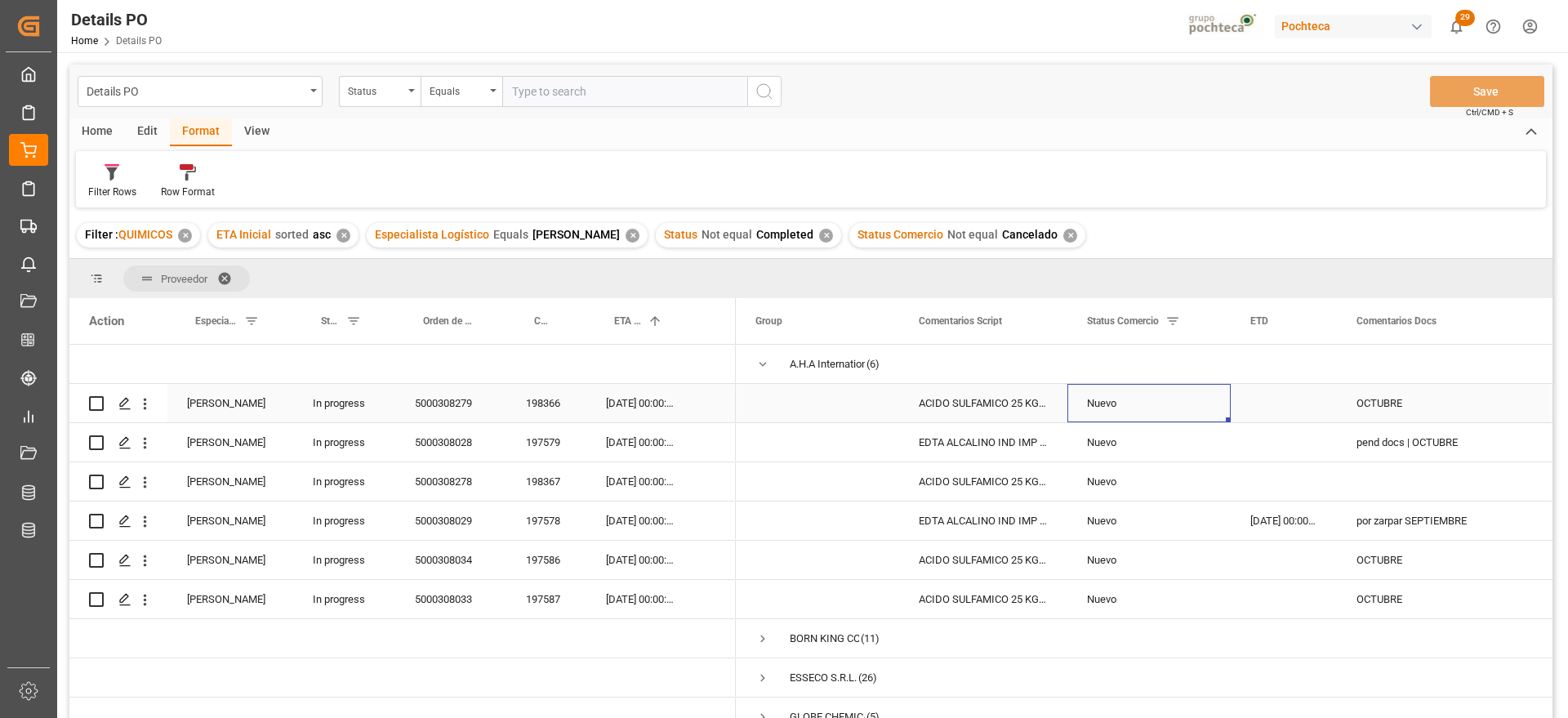
click at [1121, 407] on div "Nuevo" at bounding box center [1149, 404] width 124 height 38
click at [1004, 443] on div "EDTA ALCALINO IND IMP SAC 25 KG (59620)" at bounding box center [983, 442] width 168 height 39
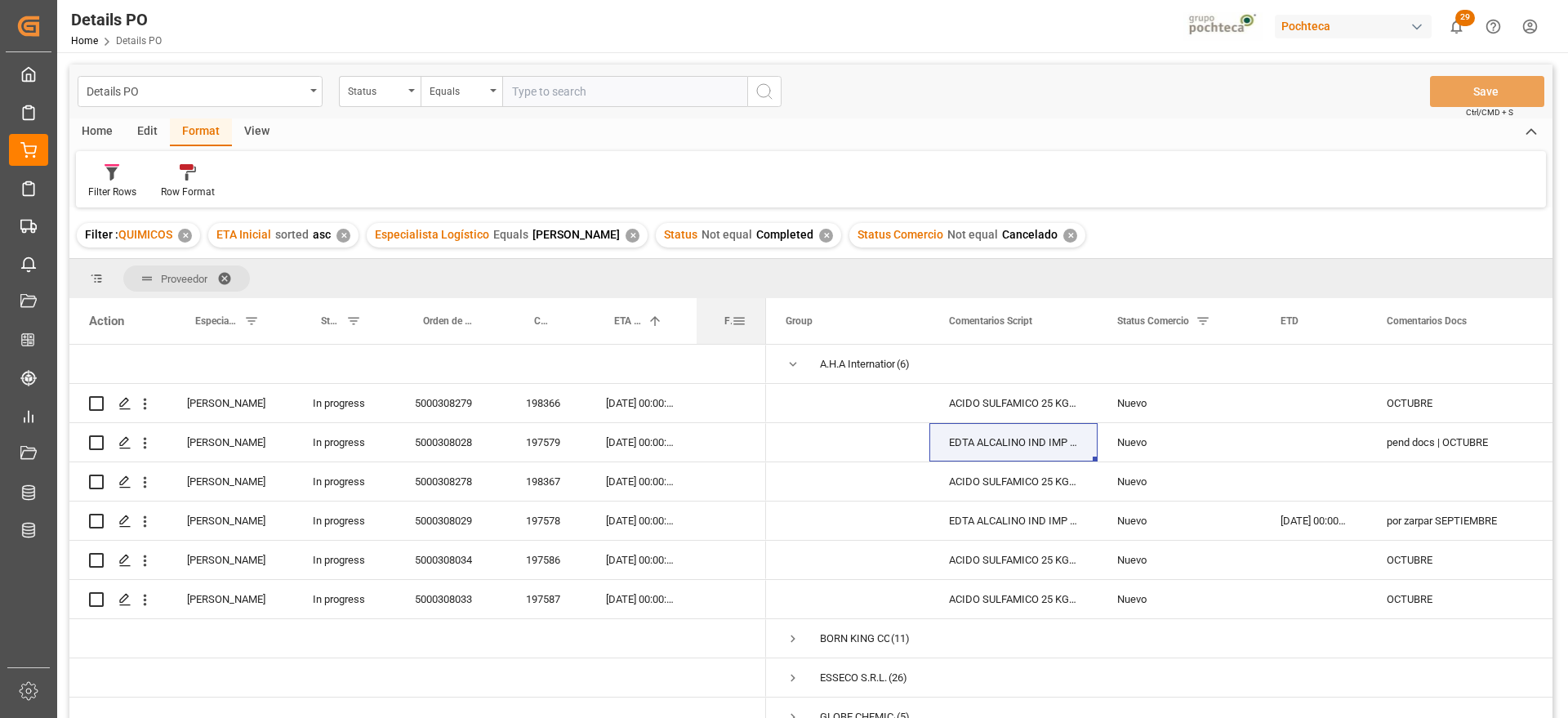
drag, startPoint x: 733, startPoint y: 321, endPoint x: 764, endPoint y: 321, distance: 31.0
click at [764, 321] on div at bounding box center [766, 320] width 6 height 46
click at [653, 438] on div "[DATE] 00:00:00" at bounding box center [641, 442] width 110 height 39
click at [1419, 439] on div "pend docs | OCTUBRE" at bounding box center [1492, 442] width 248 height 39
click at [1429, 487] on div "Press SPACE to select this row." at bounding box center [1492, 481] width 248 height 39
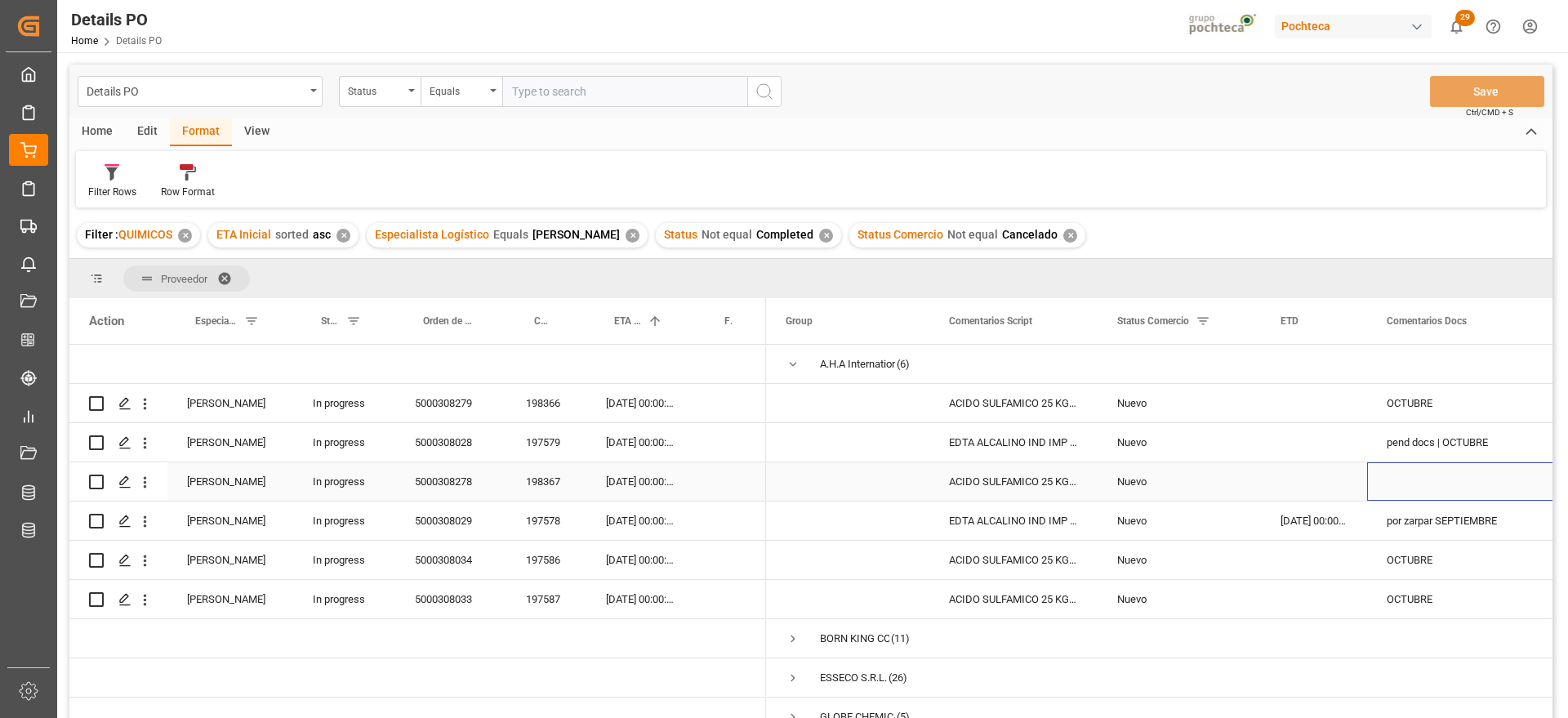
click at [1429, 487] on div "Press SPACE to select this row." at bounding box center [1492, 481] width 248 height 39
click at [1429, 487] on input "Press SPACE to select this row." at bounding box center [1491, 491] width 222 height 31
type input "o"
type input "OCTUBRE"
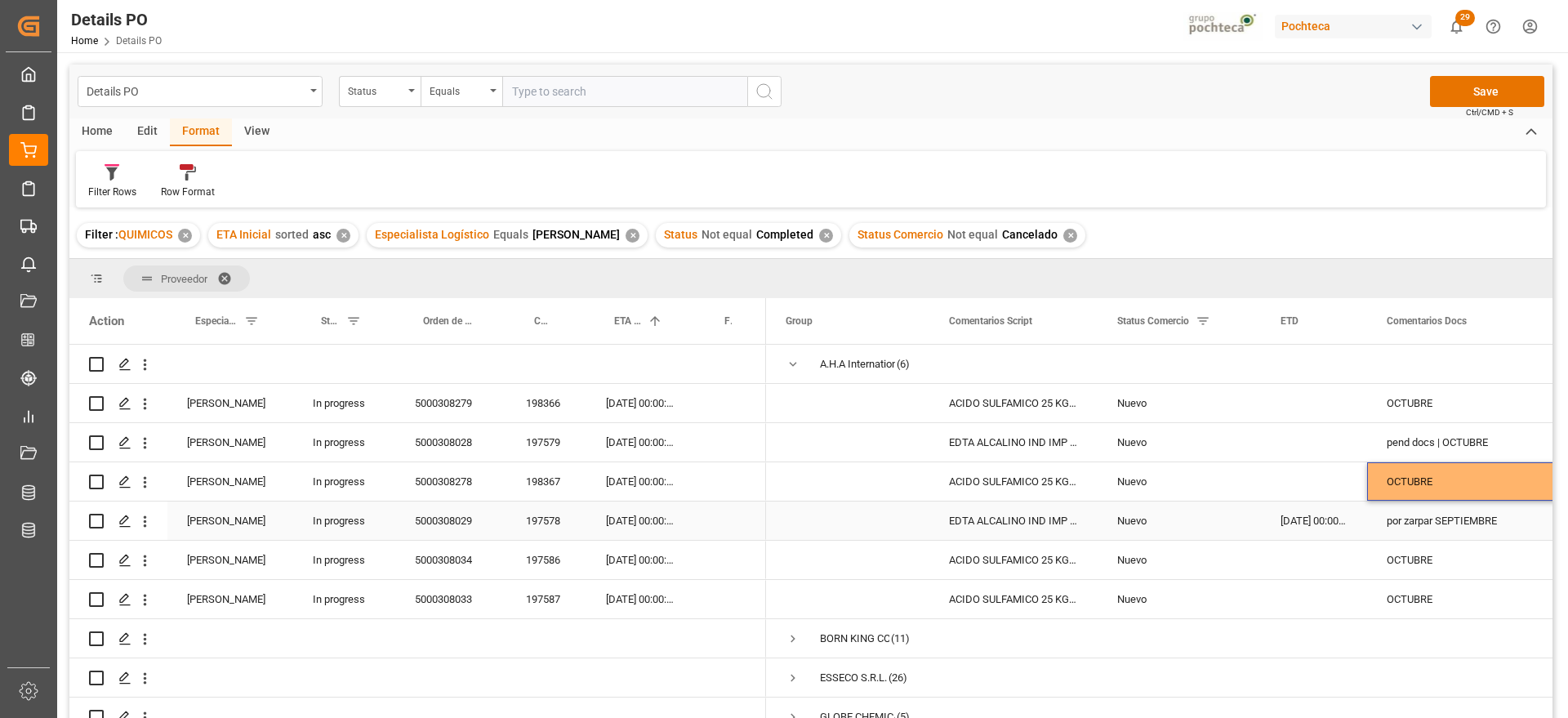
click at [1423, 518] on div "por zarpar SEPTIEMBRE" at bounding box center [1492, 521] width 248 height 39
click at [1422, 563] on div "OCTUBRE" at bounding box center [1492, 560] width 248 height 39
click at [1413, 409] on div "OCTUBRE" at bounding box center [1492, 403] width 248 height 39
click at [1426, 475] on div "OCTUBRE" at bounding box center [1492, 481] width 248 height 39
click at [1472, 91] on button "Save" at bounding box center [1487, 92] width 114 height 31
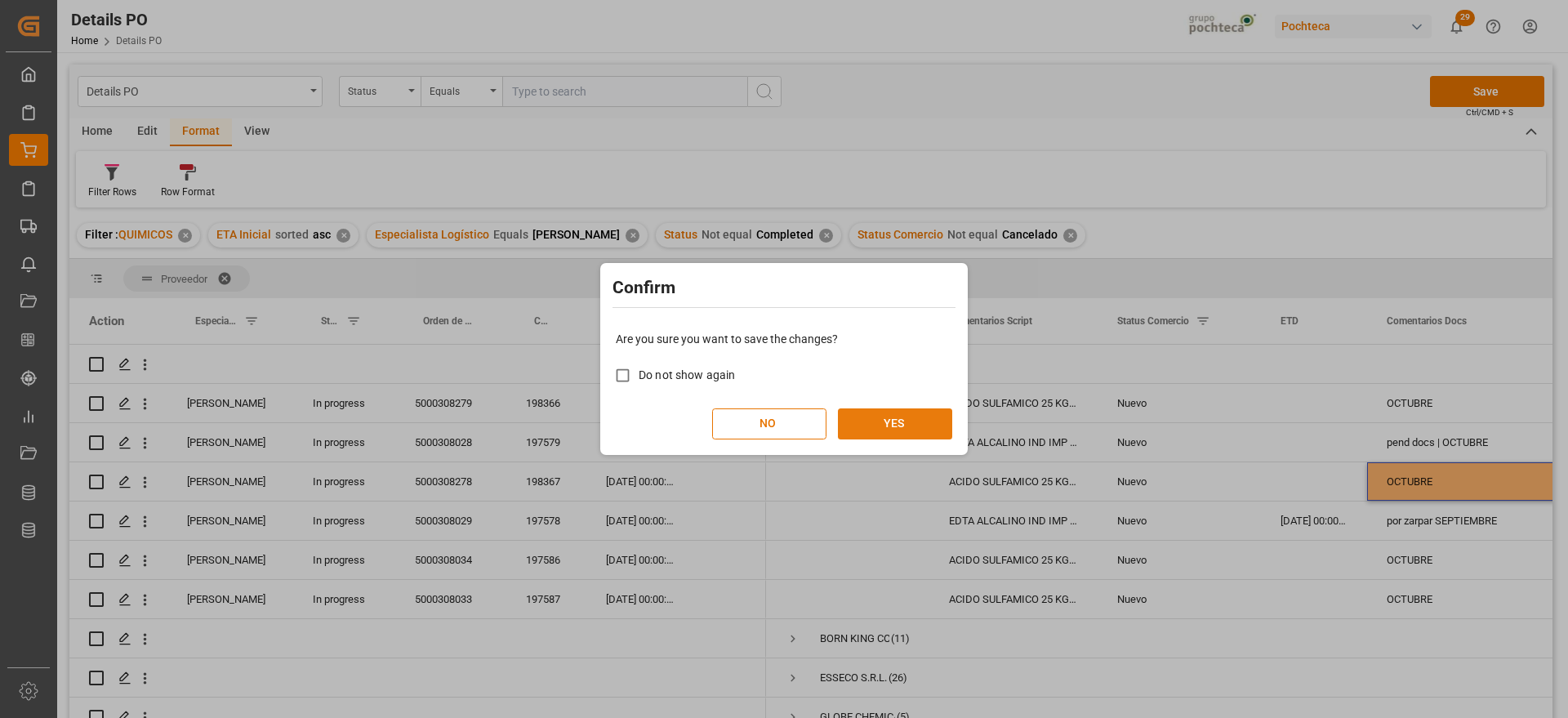
click at [909, 423] on button "YES" at bounding box center [895, 424] width 114 height 31
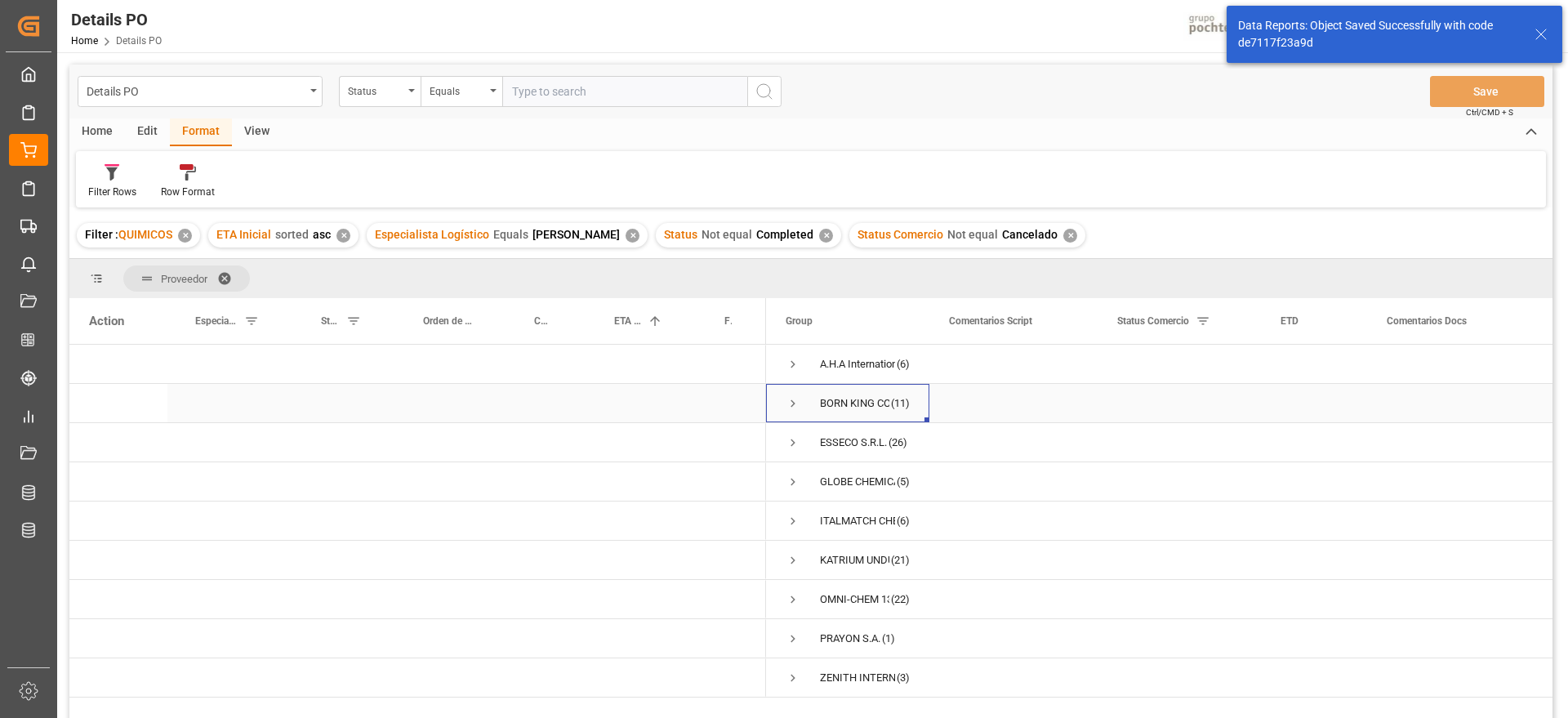
click at [793, 403] on span "Press SPACE to select this row." at bounding box center [793, 403] width 14 height 14
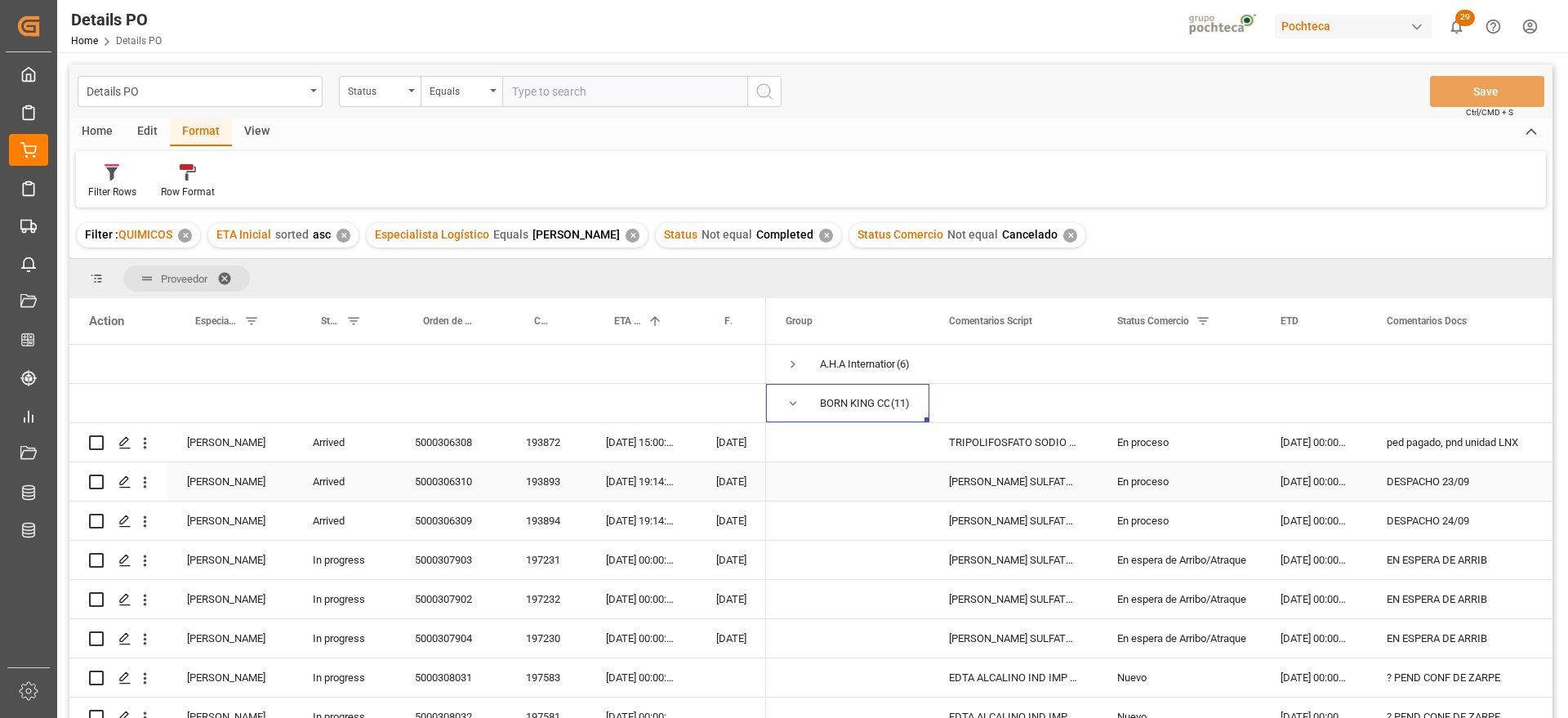
click at [1258, 463] on div "En proceso" at bounding box center [1179, 481] width 163 height 39
click at [1028, 454] on div "TRIPOLIFOSFATO SODIO POLVO IMP SACO 25KG" at bounding box center [1013, 442] width 168 height 39
click at [1441, 447] on div "ped pagado, pnd unidad LNX" at bounding box center [1492, 442] width 248 height 39
click at [1450, 478] on div "DESPACHO 23/09" at bounding box center [1492, 481] width 248 height 39
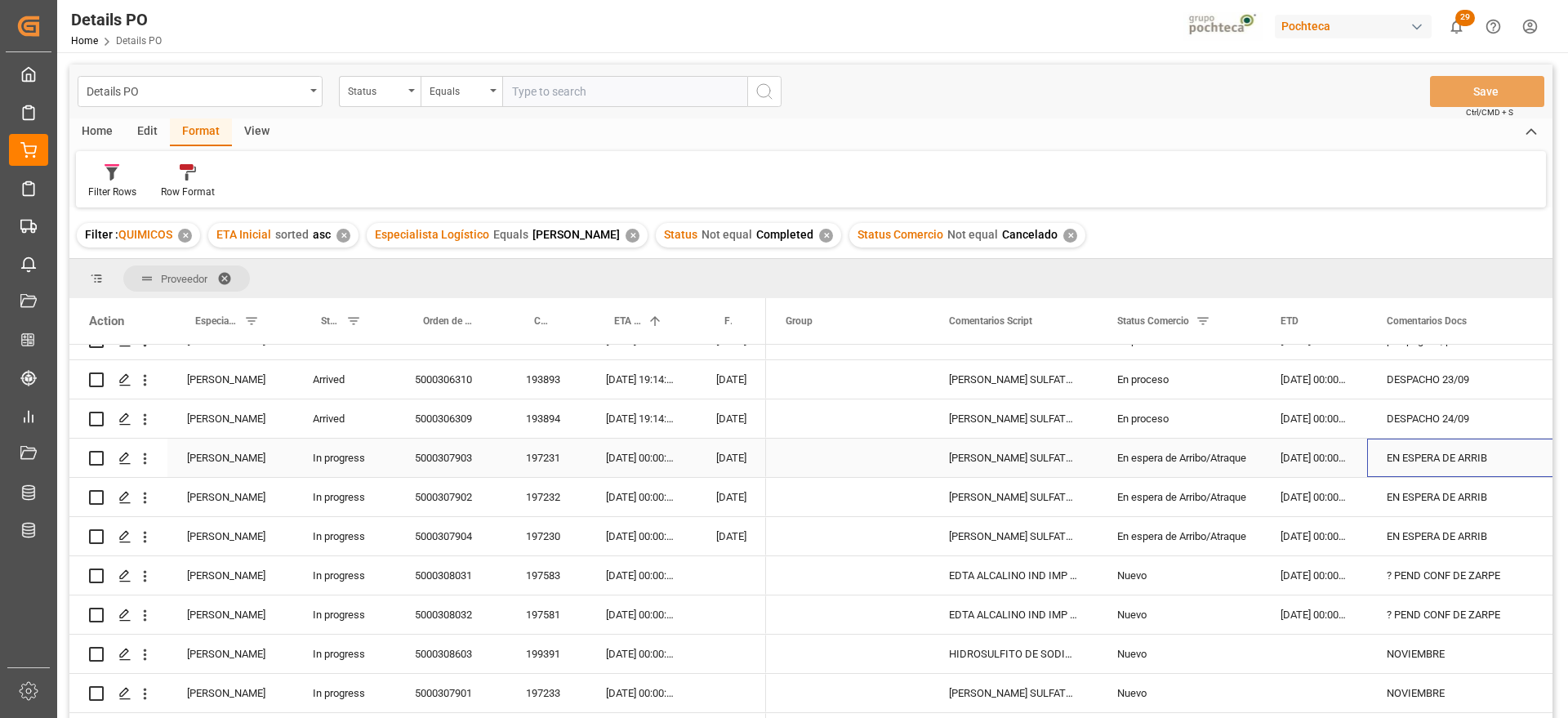
click at [1414, 460] on div "EN ESPERA DE ARRIB" at bounding box center [1492, 458] width 248 height 39
click at [632, 465] on div "[DATE] 00:00:00" at bounding box center [641, 458] width 110 height 39
click at [1432, 568] on div "? PEND CONF DE ZARPE" at bounding box center [1492, 575] width 248 height 39
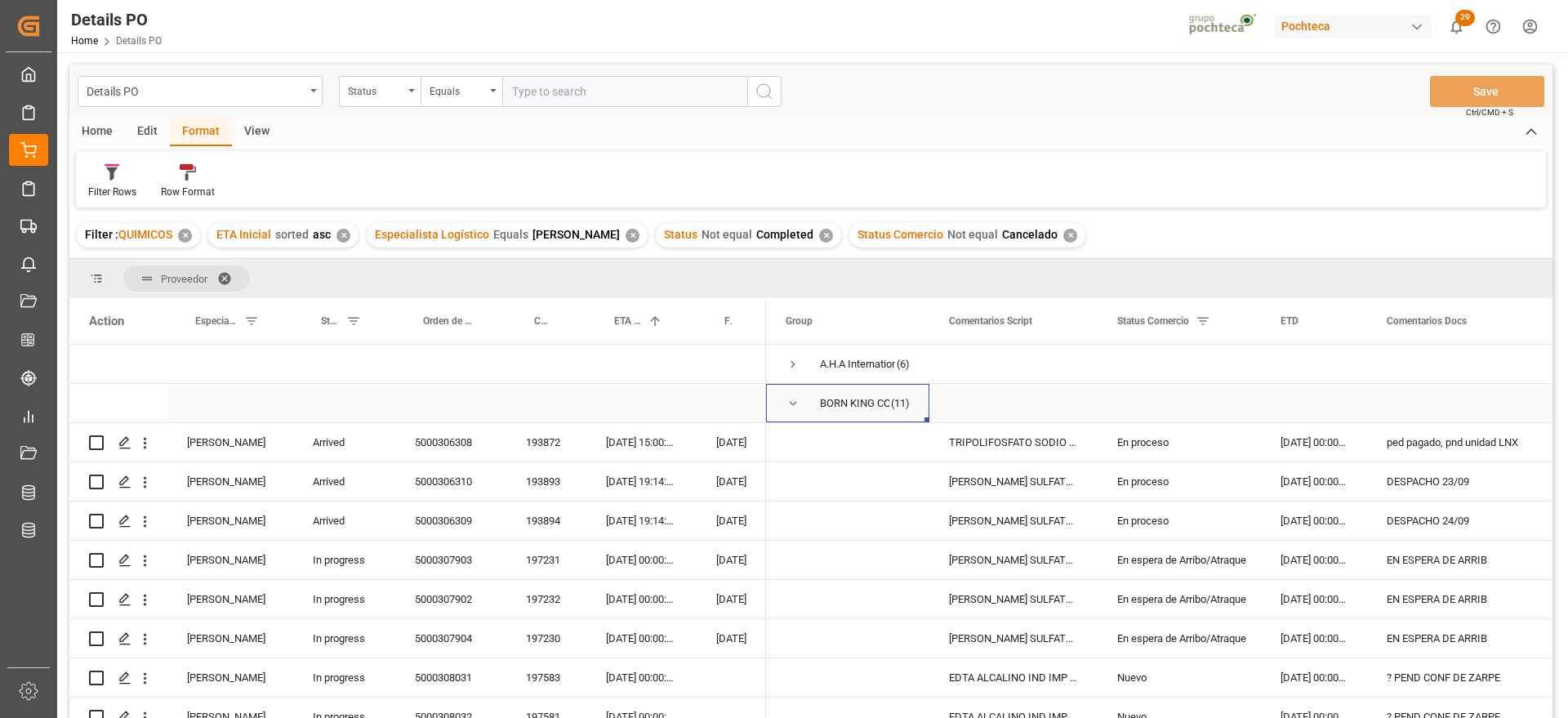
click at [794, 399] on span "Press SPACE to select this row." at bounding box center [793, 403] width 14 height 14
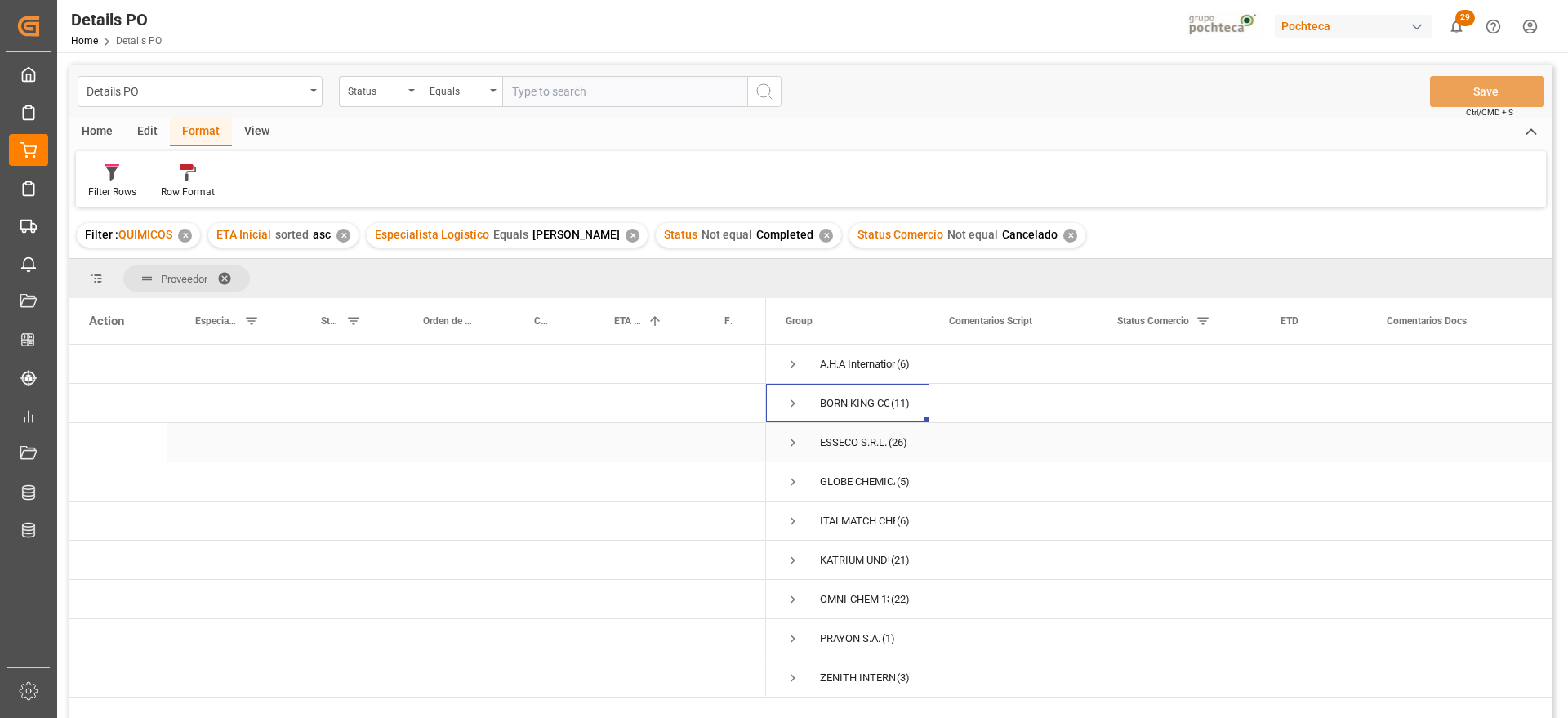
click at [793, 438] on span "Press SPACE to select this row." at bounding box center [793, 442] width 14 height 14
click at [795, 444] on span "Press SPACE to select this row." at bounding box center [793, 442] width 14 height 14
click at [791, 441] on span "Press SPACE to select this row." at bounding box center [793, 442] width 14 height 14
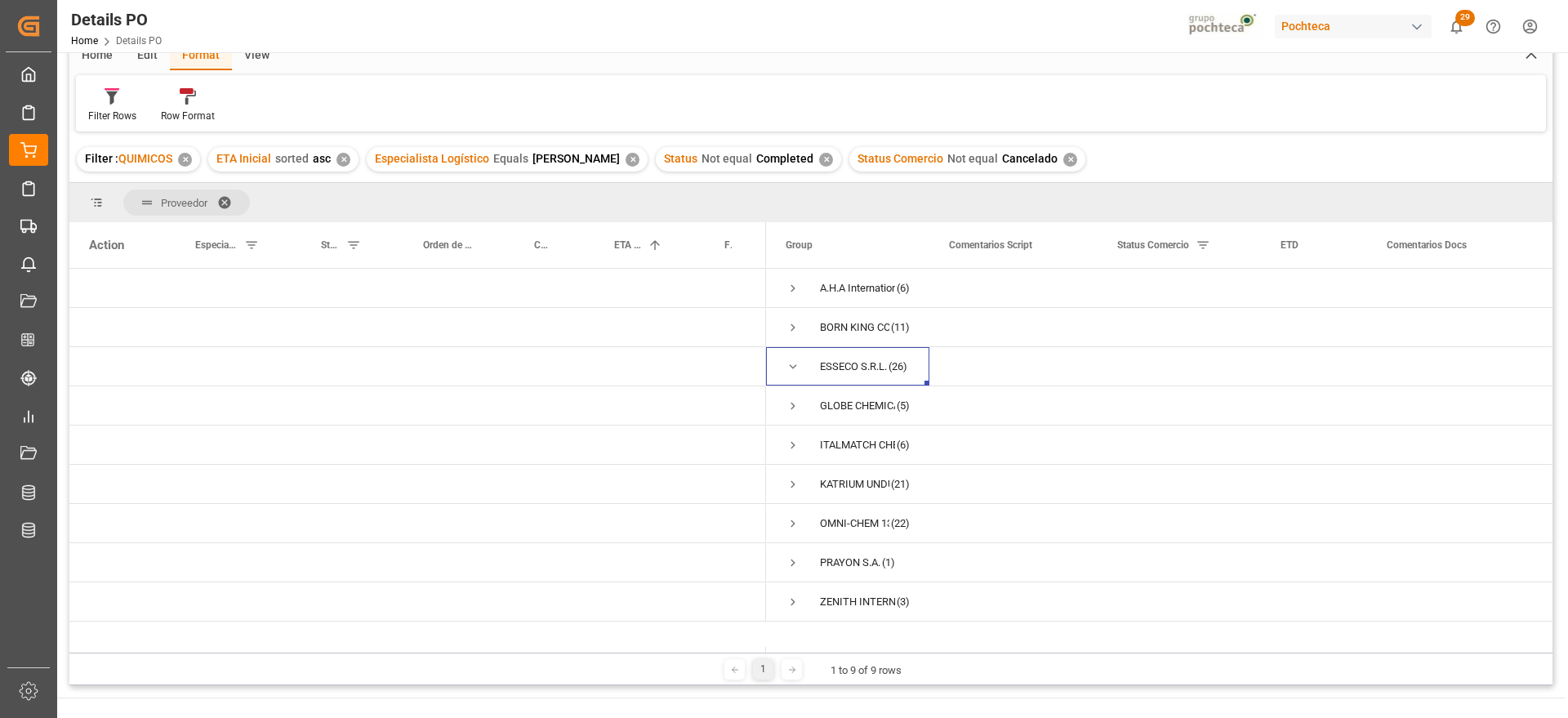
scroll to position [38, 0]
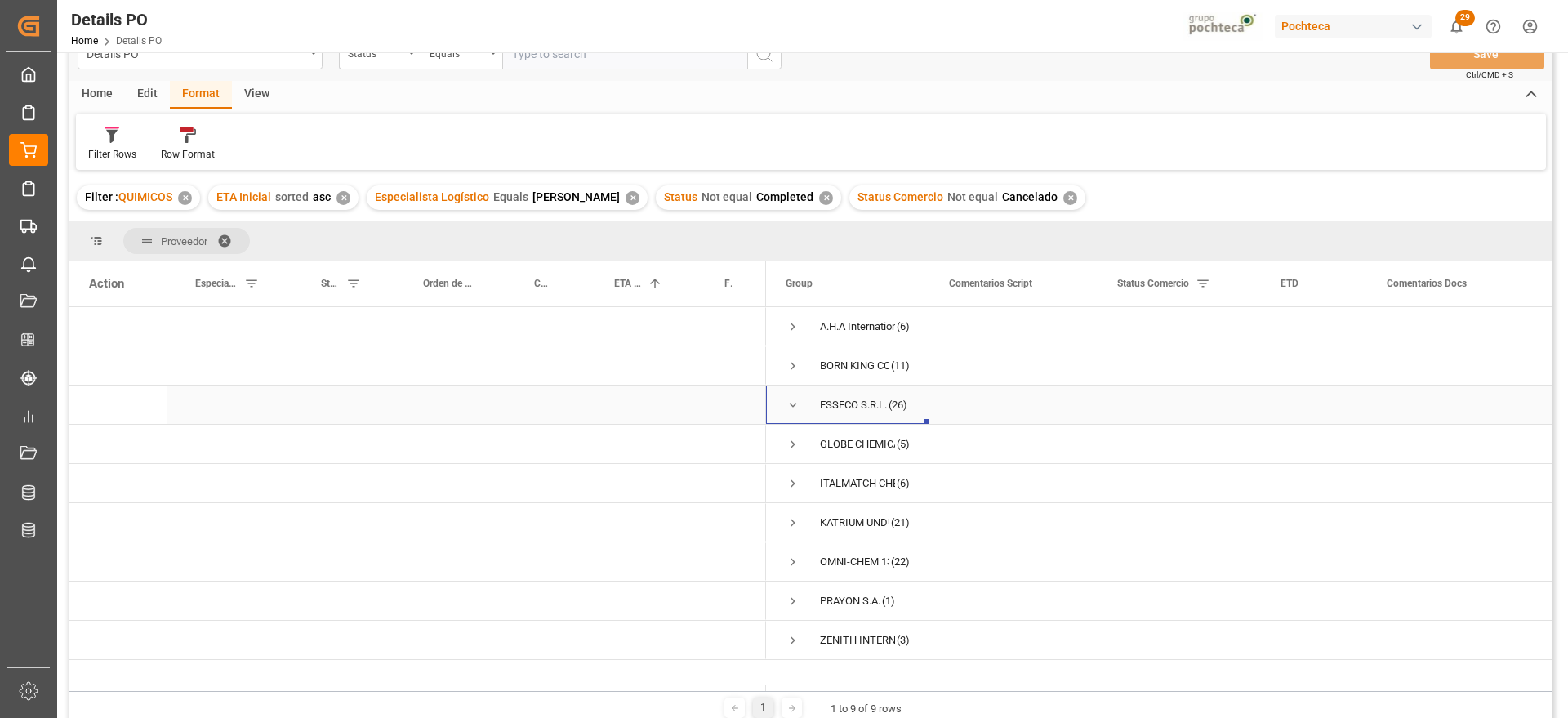
click at [789, 404] on span "Press SPACE to select this row." at bounding box center [793, 405] width 14 height 14
click at [793, 405] on span "Press SPACE to select this row." at bounding box center [793, 405] width 14 height 14
click at [796, 441] on span "Press SPACE to select this row." at bounding box center [793, 444] width 14 height 14
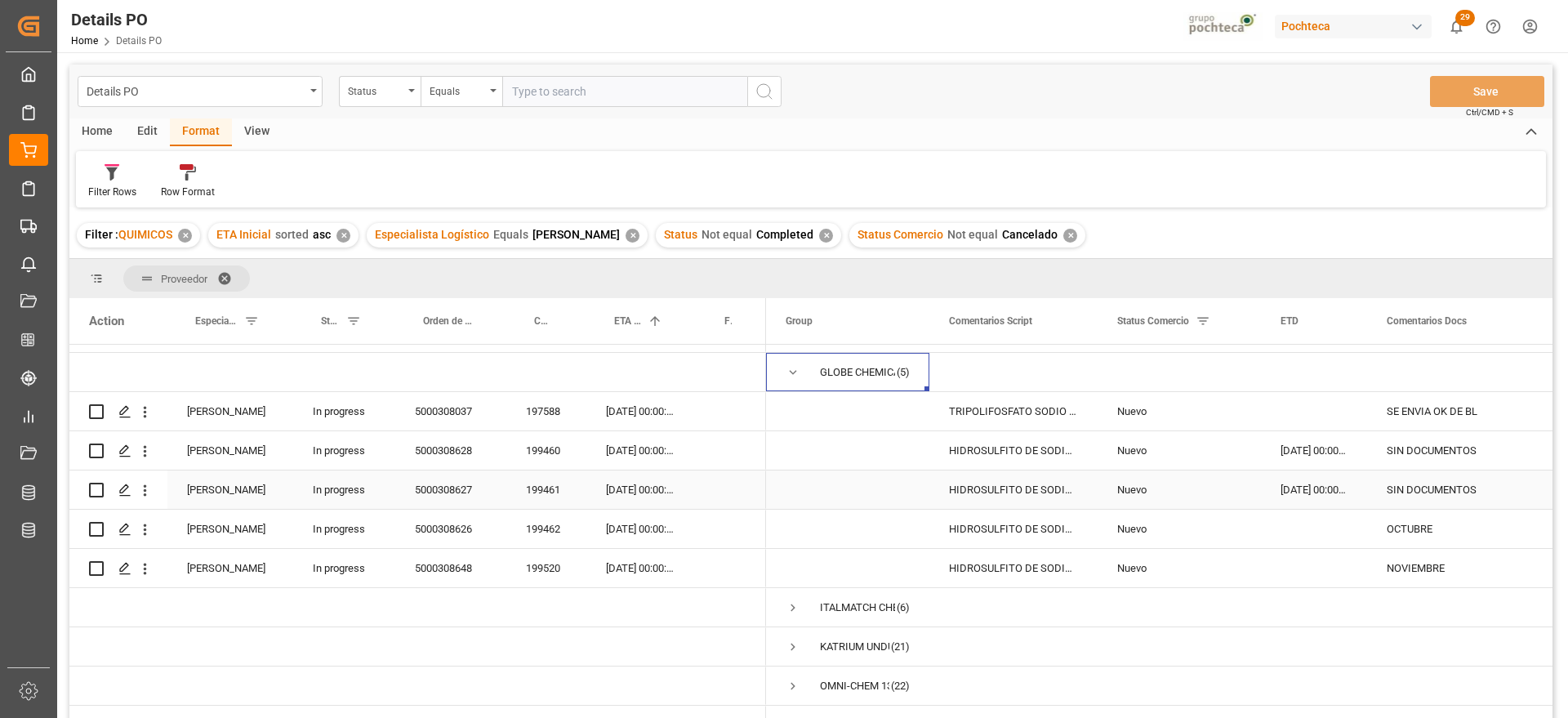
scroll to position [74, 0]
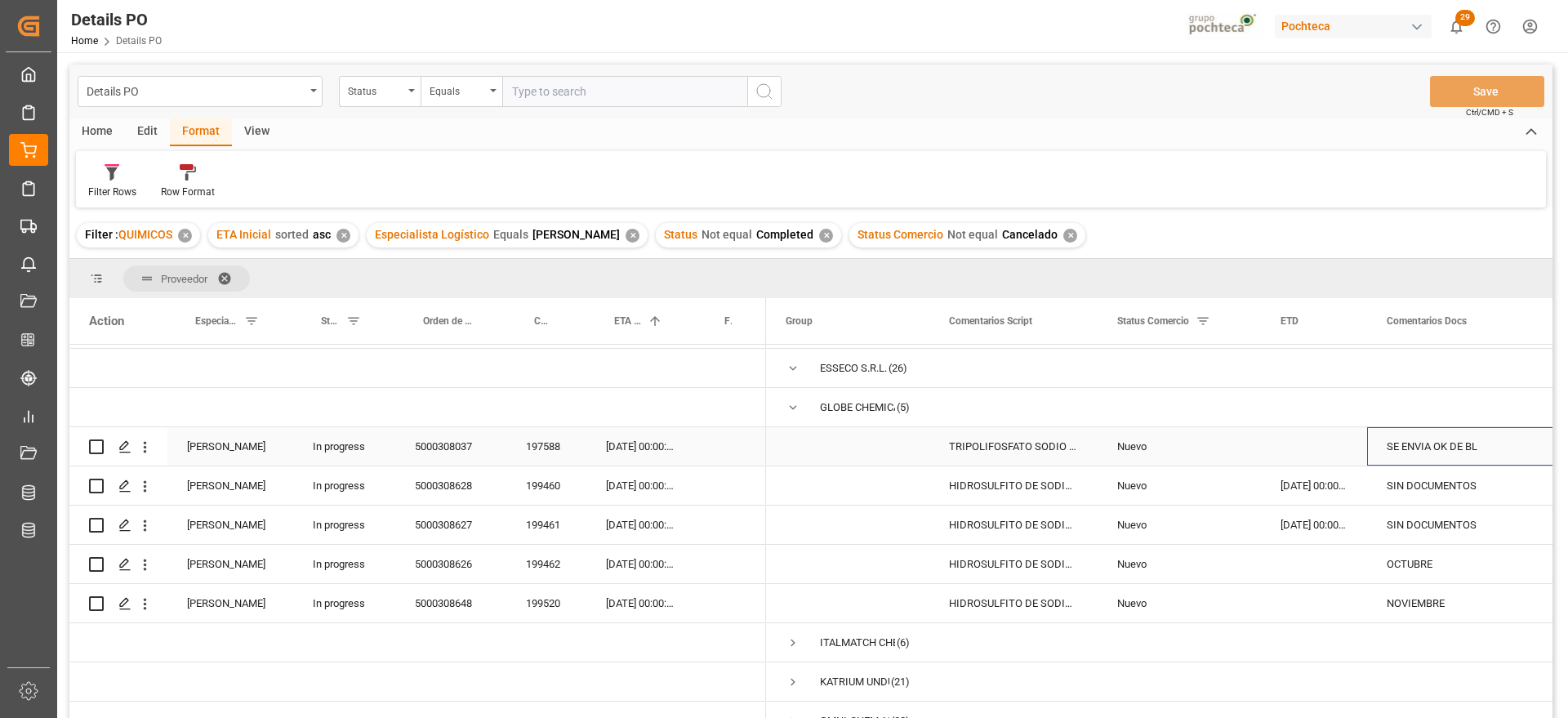
click at [1471, 443] on div "SE ENVIA OK DE BL" at bounding box center [1492, 446] width 248 height 39
click at [992, 441] on div "TRIPOLIFOSFATO SODIO POLVO IMP SACO 25KG" at bounding box center [1013, 446] width 168 height 39
click at [1432, 489] on div "SIN DOCUMENTOS" at bounding box center [1492, 486] width 248 height 39
click at [1428, 516] on div "SIN DOCUMENTOS" at bounding box center [1492, 524] width 248 height 39
click at [654, 495] on div "[DATE] 00:00:00" at bounding box center [641, 486] width 110 height 39
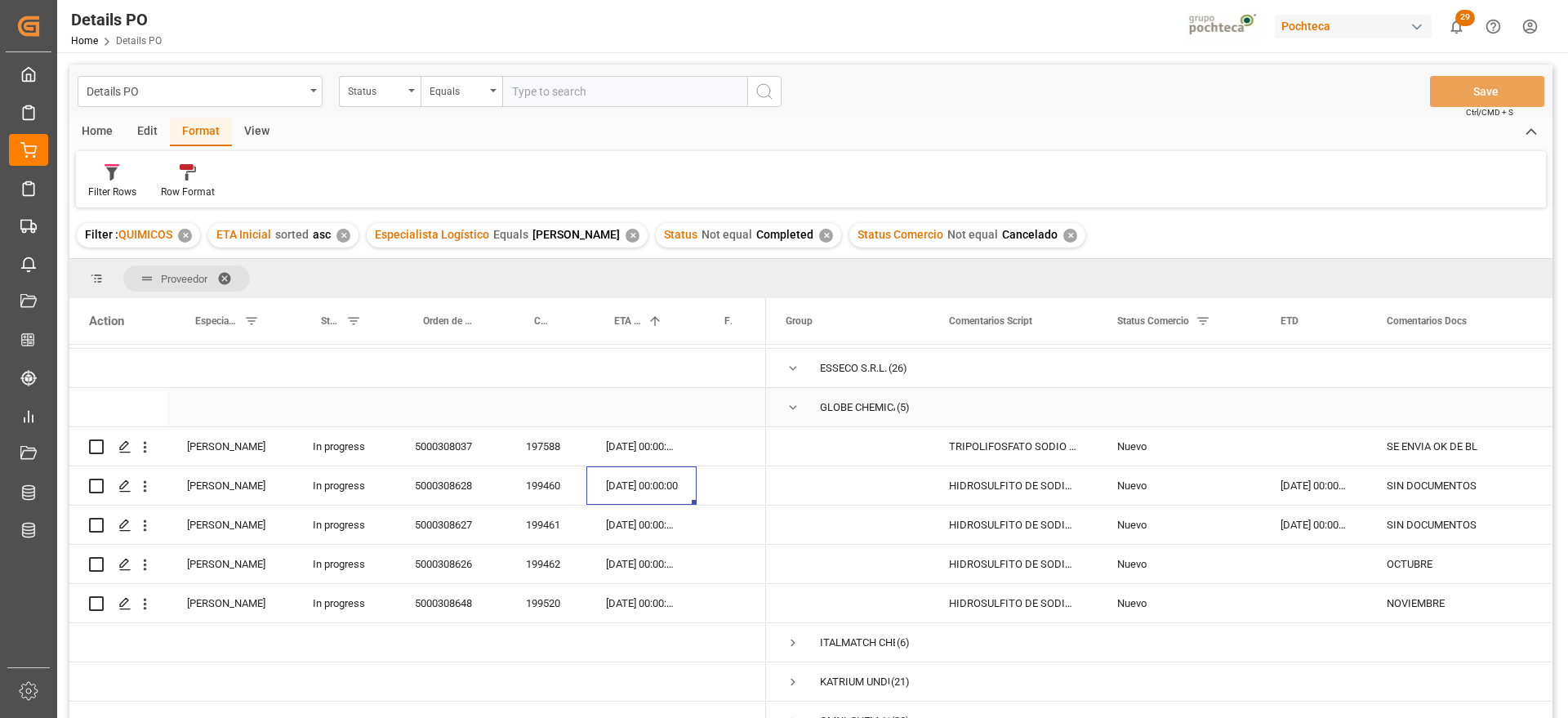
click at [793, 405] on span "Press SPACE to select this row." at bounding box center [793, 407] width 14 height 14
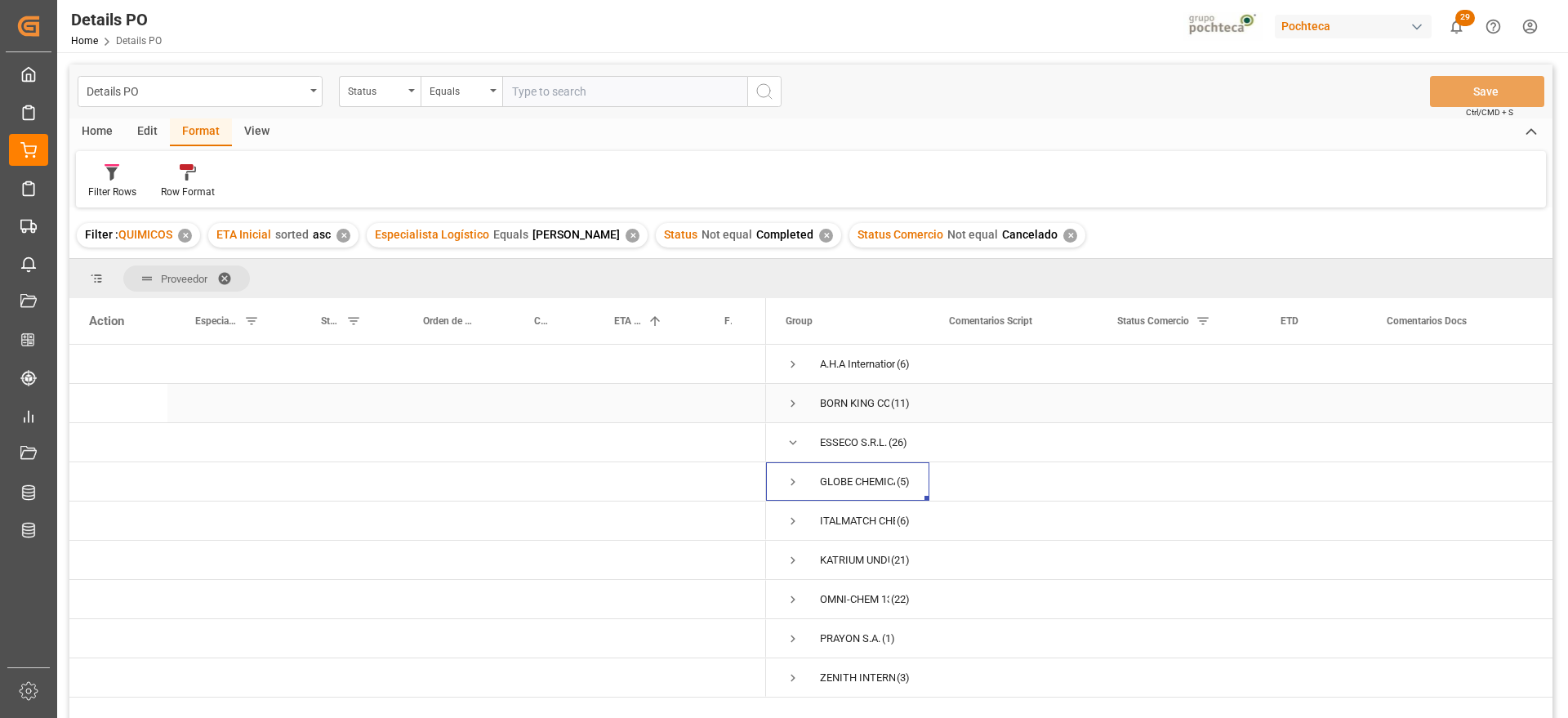
scroll to position [0, 0]
click at [788, 437] on span "Press SPACE to select this row." at bounding box center [793, 442] width 14 height 14
click at [795, 444] on span "Press SPACE to select this row." at bounding box center [793, 442] width 14 height 14
click at [793, 442] on span "Press SPACE to select this row." at bounding box center [793, 442] width 14 height 14
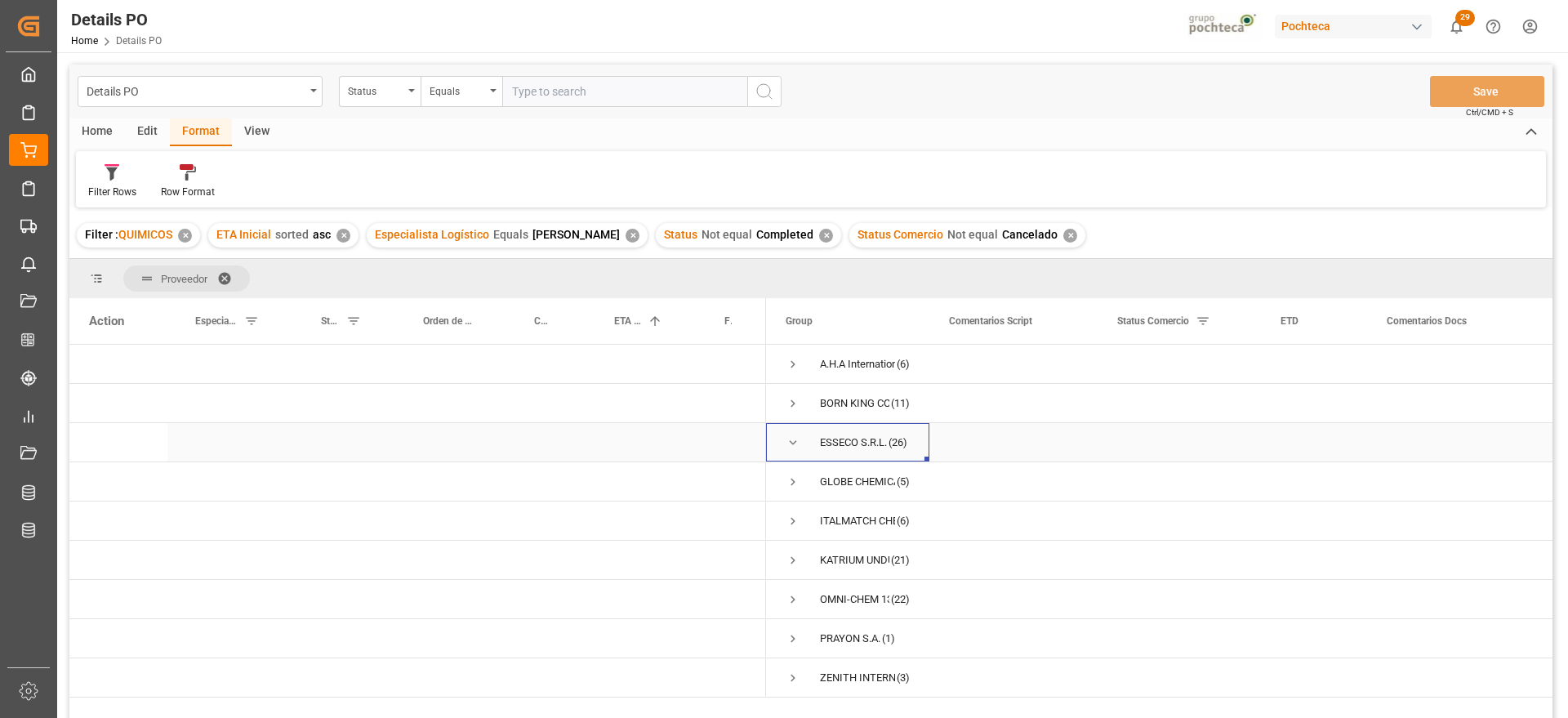
click at [793, 442] on span "Press SPACE to select this row." at bounding box center [793, 442] width 14 height 14
click at [793, 520] on span "Press SPACE to select this row." at bounding box center [793, 521] width 14 height 14
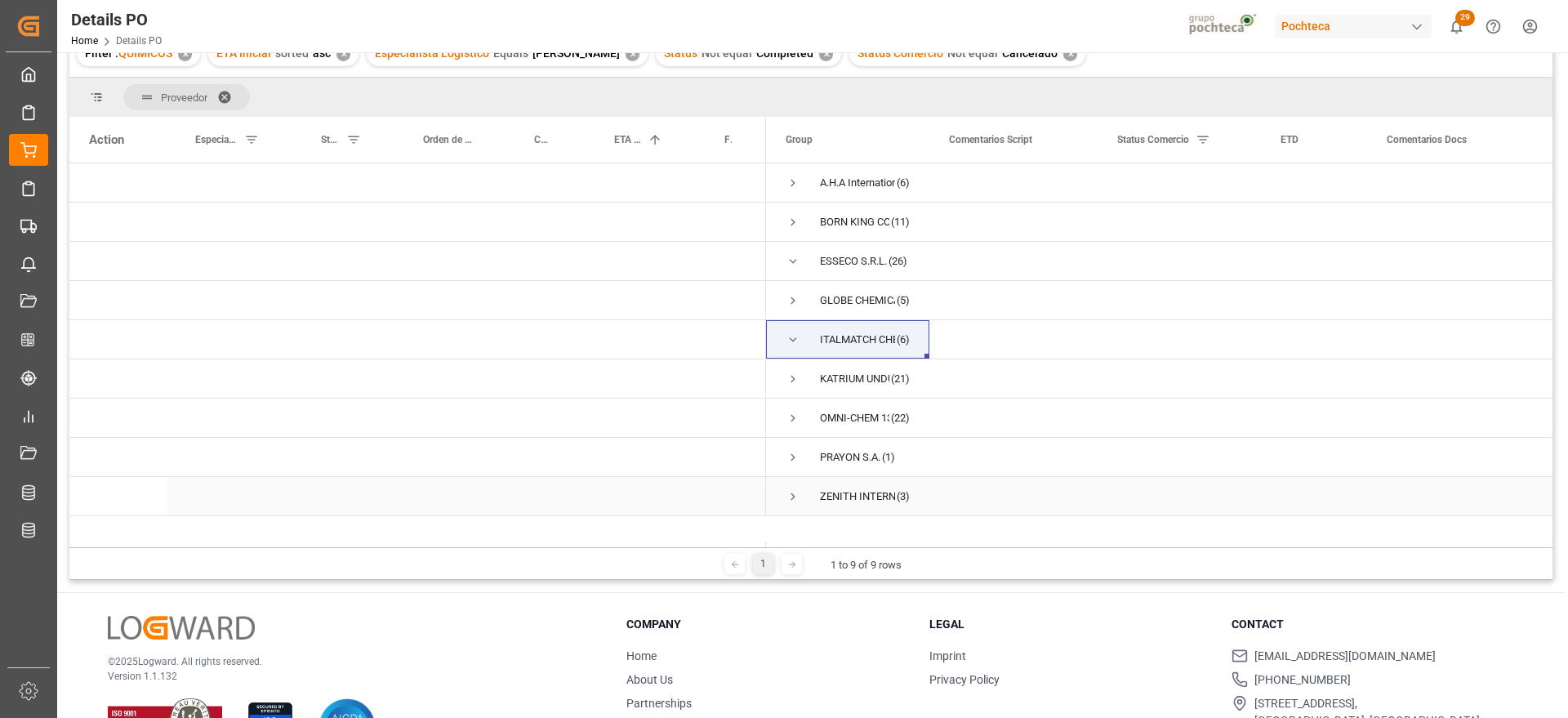
scroll to position [205, 0]
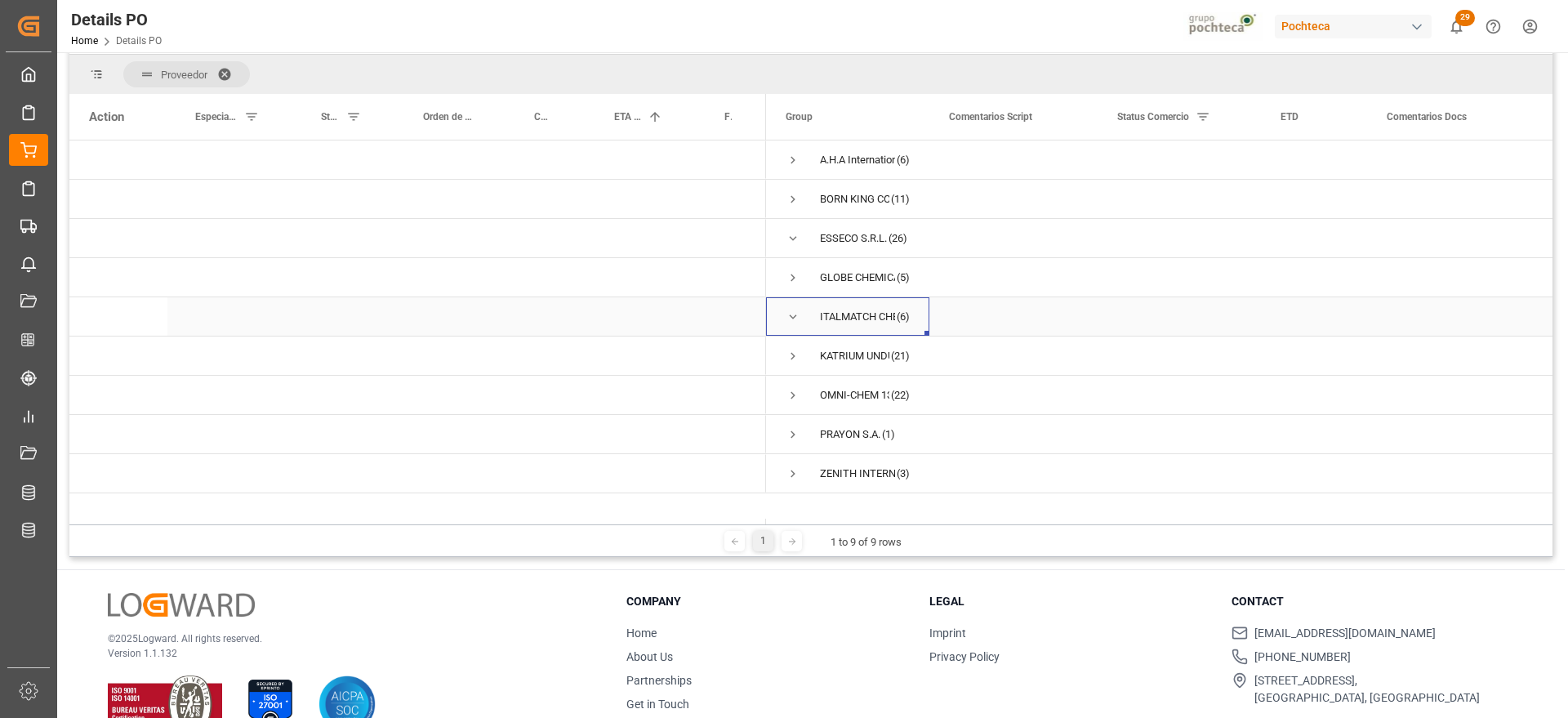
click at [793, 312] on span "Press SPACE to select this row." at bounding box center [793, 317] width 14 height 14
click at [795, 313] on span "Press SPACE to select this row." at bounding box center [793, 317] width 14 height 14
click at [792, 318] on span "Press SPACE to select this row." at bounding box center [793, 317] width 14 height 14
click at [785, 312] on div "ITALMATCH CHEMICALS S.P.A (6)" at bounding box center [848, 316] width 163 height 39
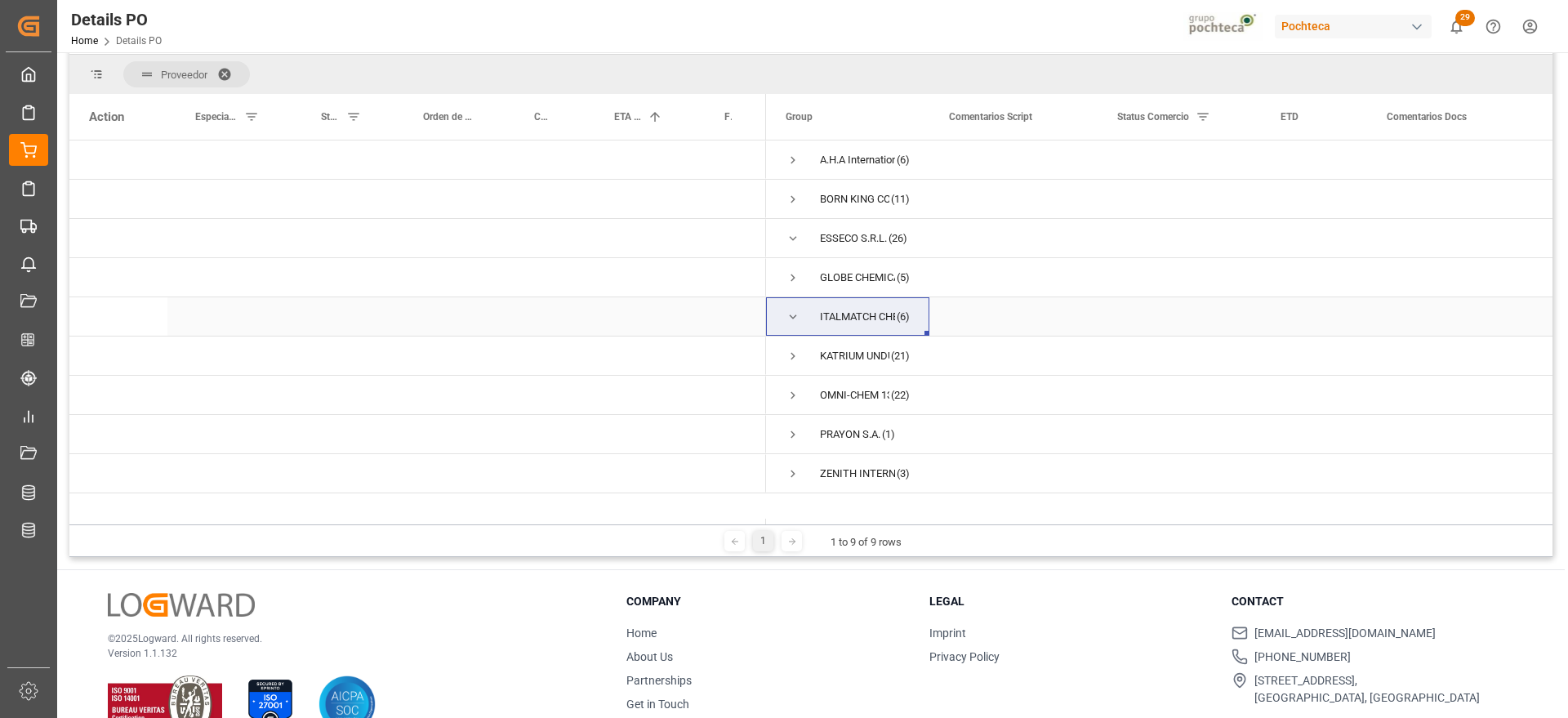
click at [1489, 328] on div "Press SPACE to select this row." at bounding box center [1492, 316] width 248 height 39
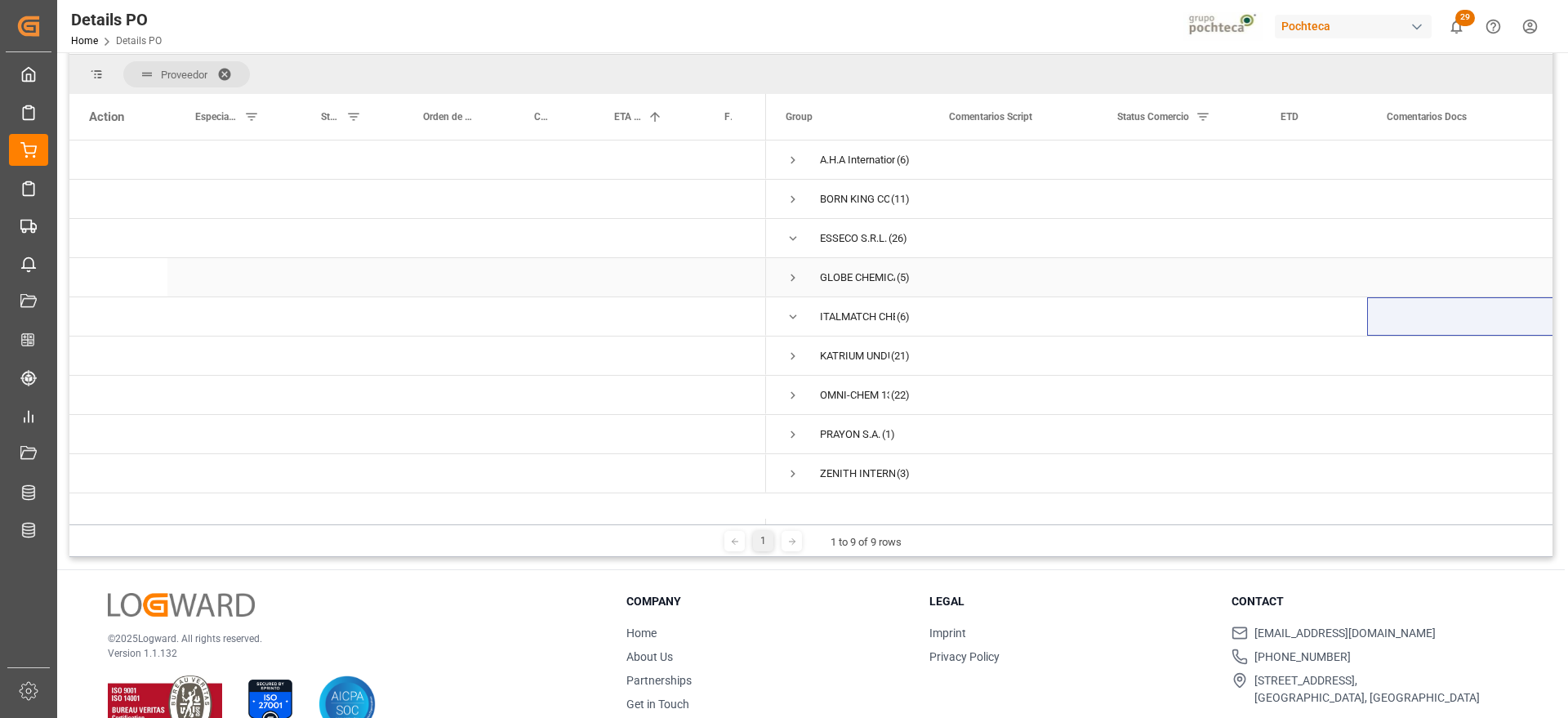
click at [789, 276] on span "Press SPACE to select this row." at bounding box center [793, 277] width 14 height 14
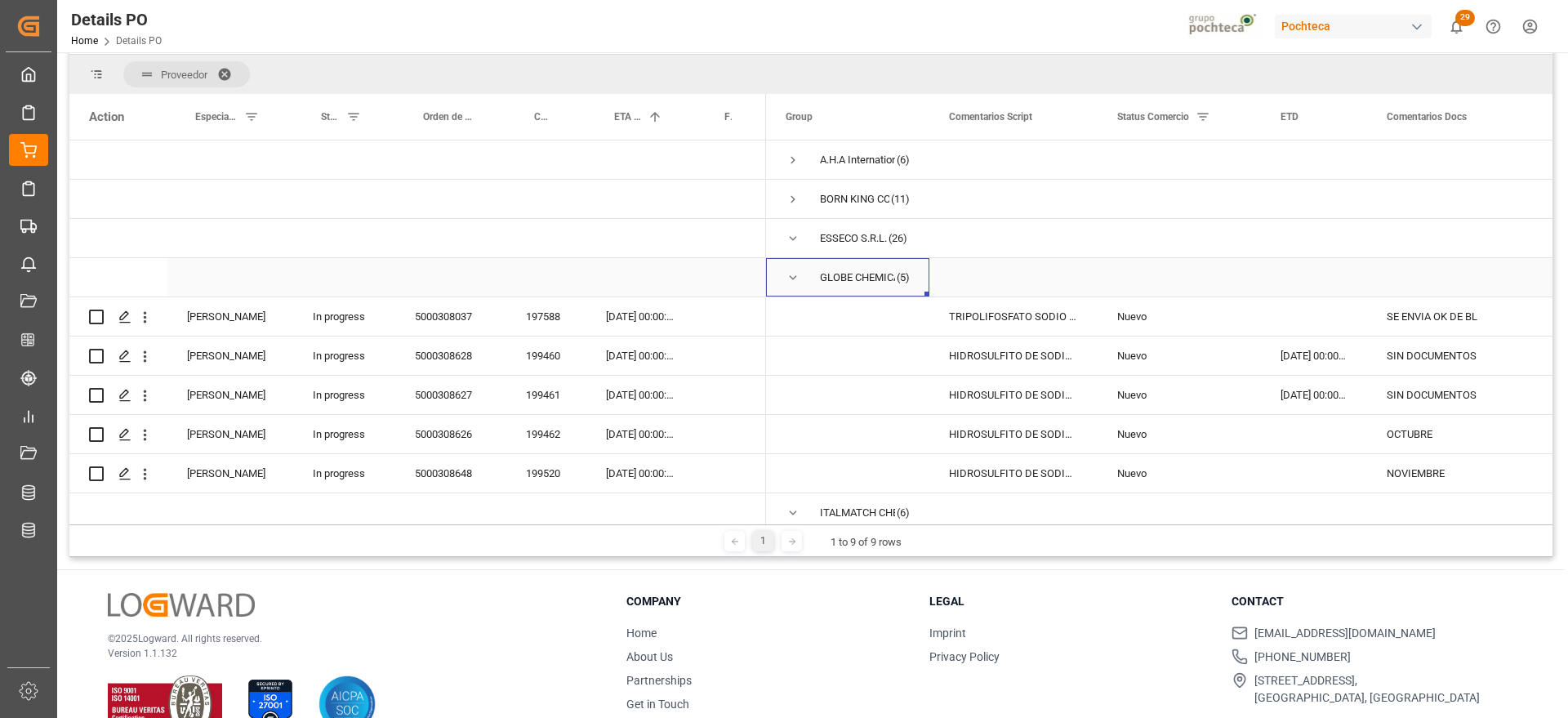
click at [793, 272] on span "Press SPACE to select this row." at bounding box center [793, 277] width 14 height 14
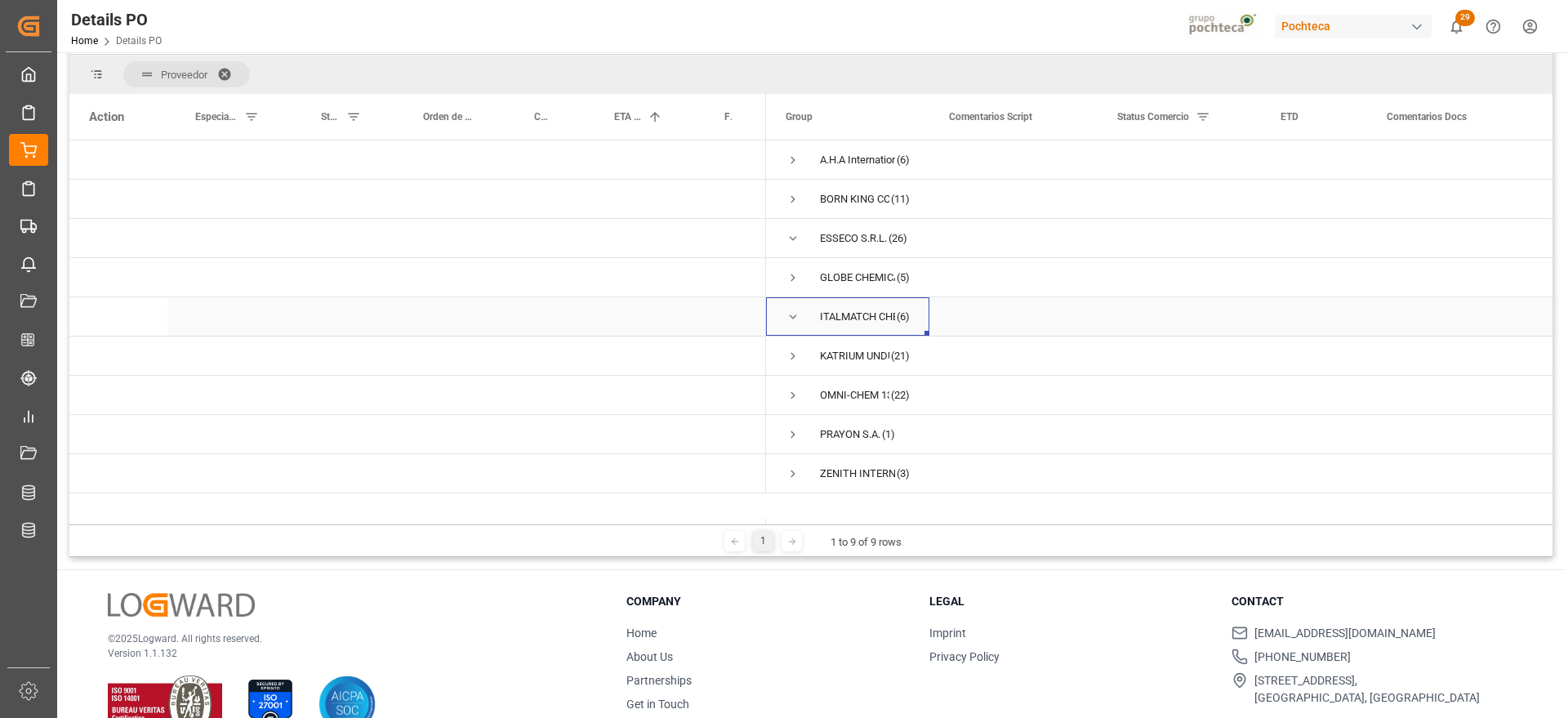
click at [793, 311] on span "Press SPACE to select this row." at bounding box center [793, 317] width 14 height 14
click at [792, 320] on span "Press SPACE to select this row." at bounding box center [793, 317] width 14 height 14
click at [793, 317] on span "Press SPACE to select this row." at bounding box center [793, 317] width 14 height 14
click at [792, 232] on span "Press SPACE to select this row." at bounding box center [793, 239] width 14 height 14
click at [790, 237] on span "Press SPACE to select this row." at bounding box center [793, 239] width 14 height 14
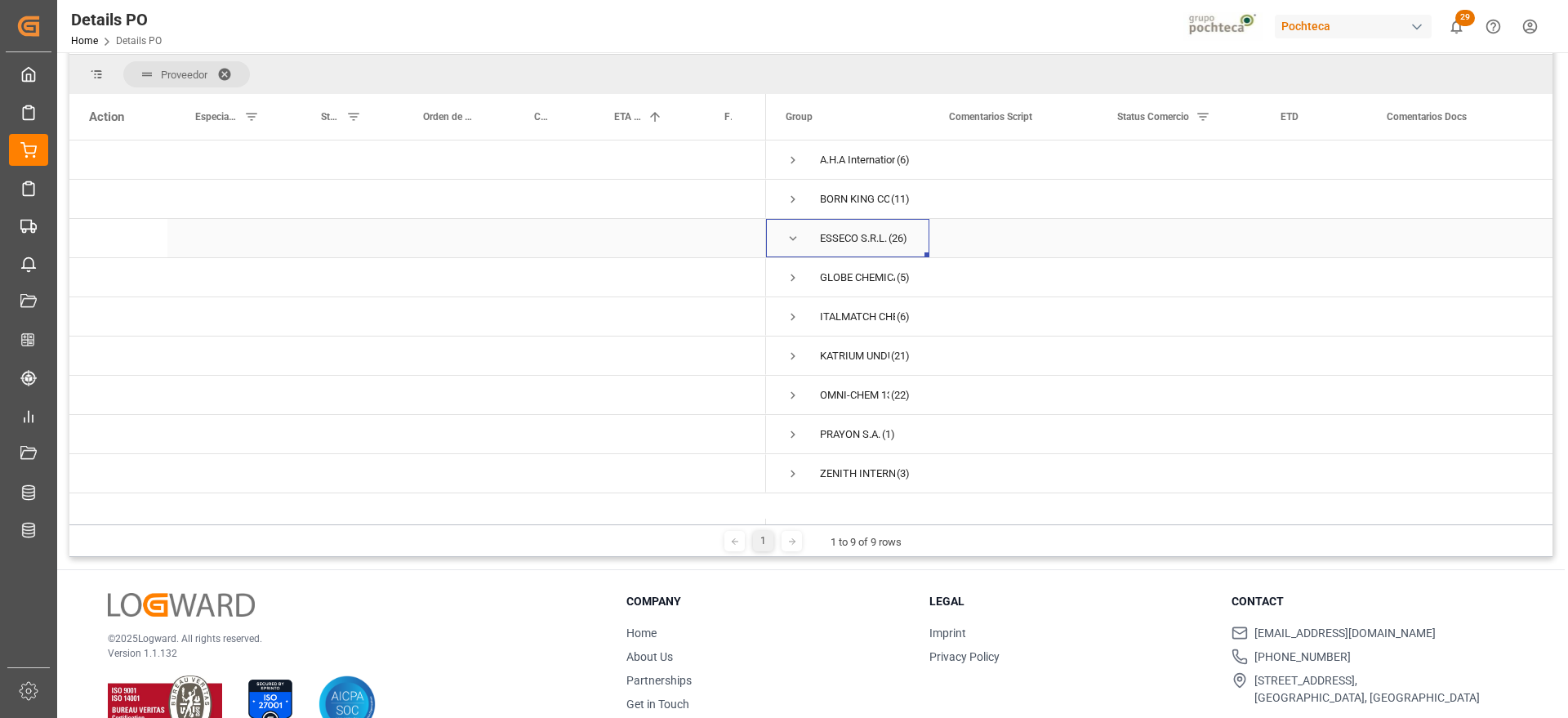
click at [791, 240] on span "Press SPACE to select this row." at bounding box center [793, 239] width 14 height 14
click at [793, 354] on span "Press SPACE to select this row." at bounding box center [793, 356] width 14 height 14
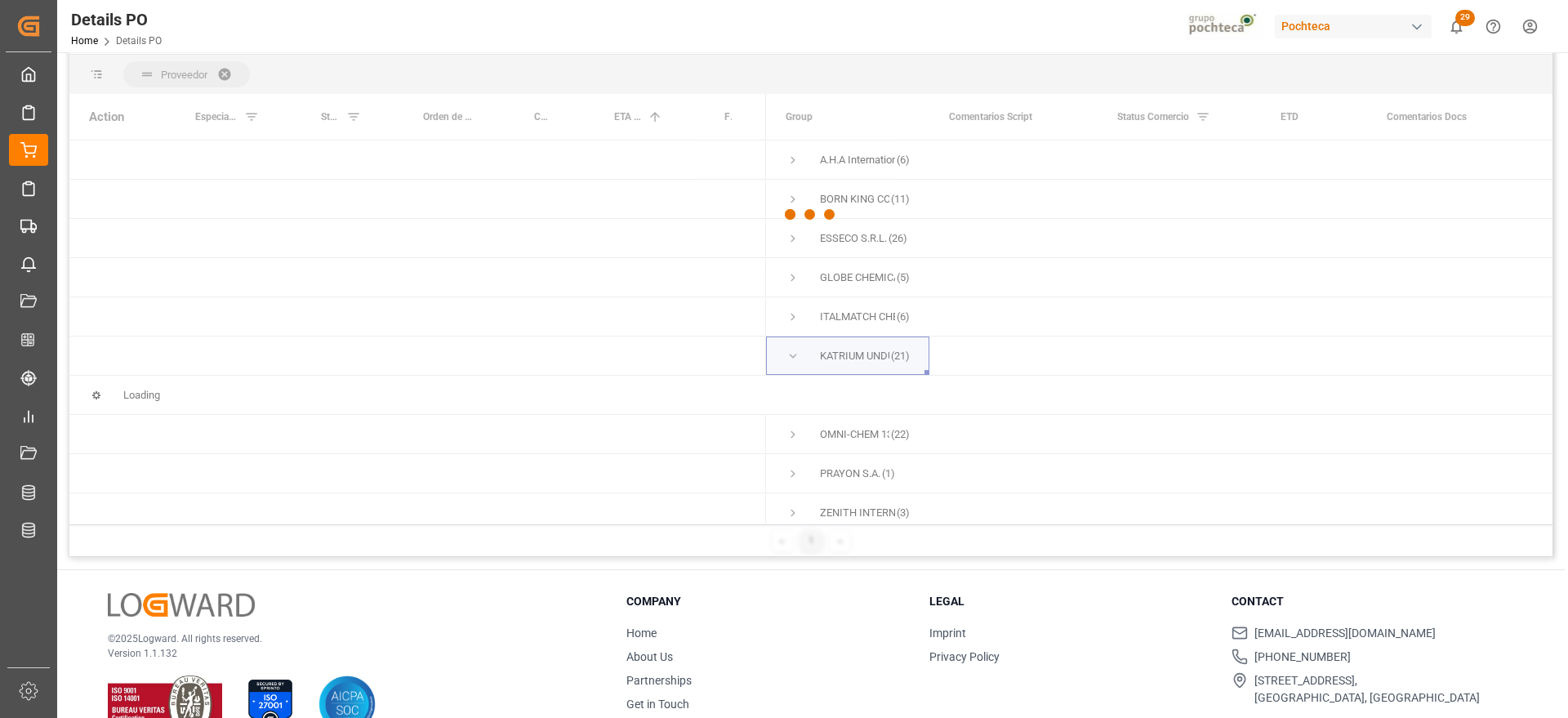
click at [910, 306] on div at bounding box center [810, 214] width 1484 height 708
click at [788, 351] on span "Press SPACE to select this row." at bounding box center [793, 356] width 14 height 14
click at [790, 351] on span "Press SPACE to select this row." at bounding box center [793, 356] width 14 height 14
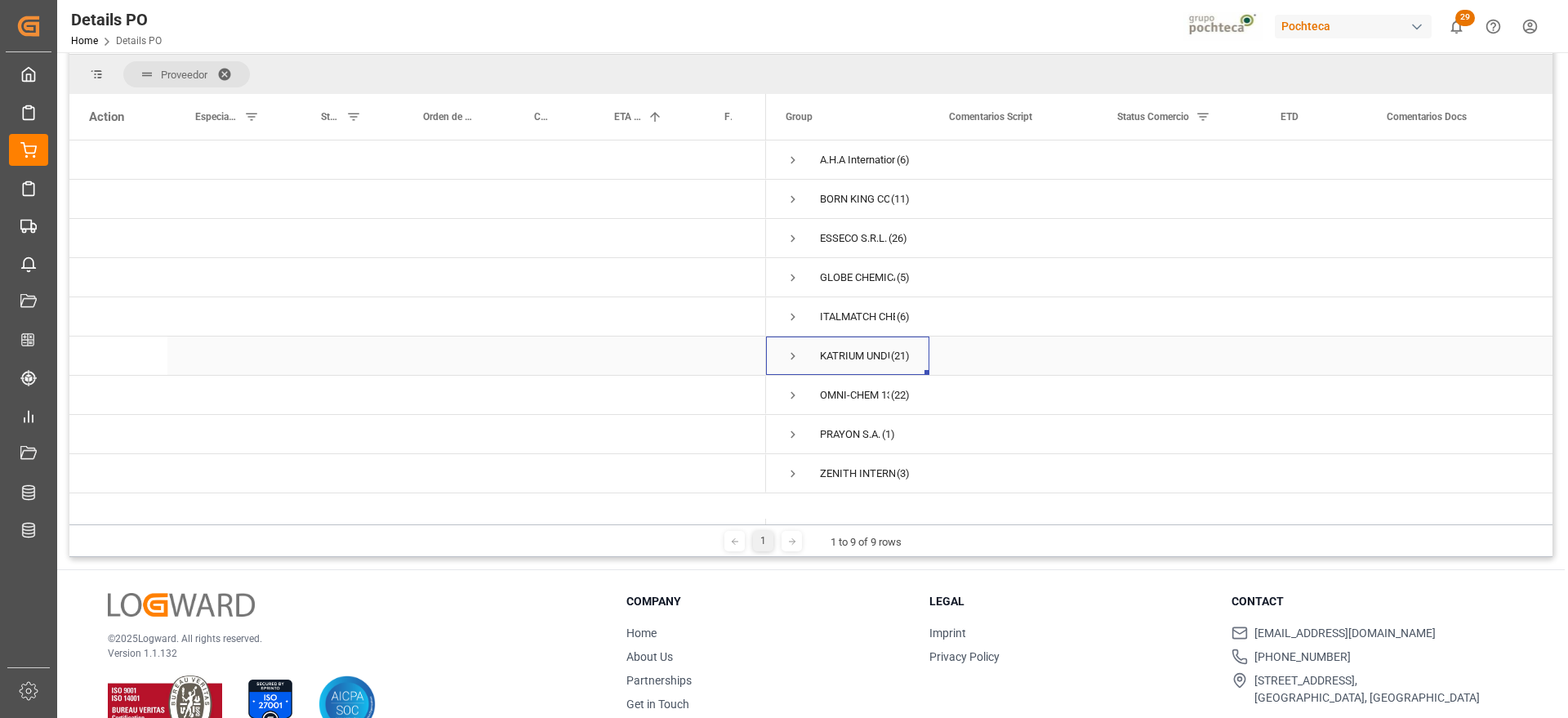
click at [790, 351] on span "Press SPACE to select this row." at bounding box center [793, 356] width 14 height 14
click at [880, 201] on div "BORN KING COMPANY LIMITED" at bounding box center [854, 199] width 69 height 38
click at [341, 331] on div "Press SPACE to select this row." at bounding box center [345, 316] width 102 height 39
click at [1047, 321] on div "Press SPACE to select this row." at bounding box center [1013, 316] width 168 height 39
